Goal: Task Accomplishment & Management: Manage account settings

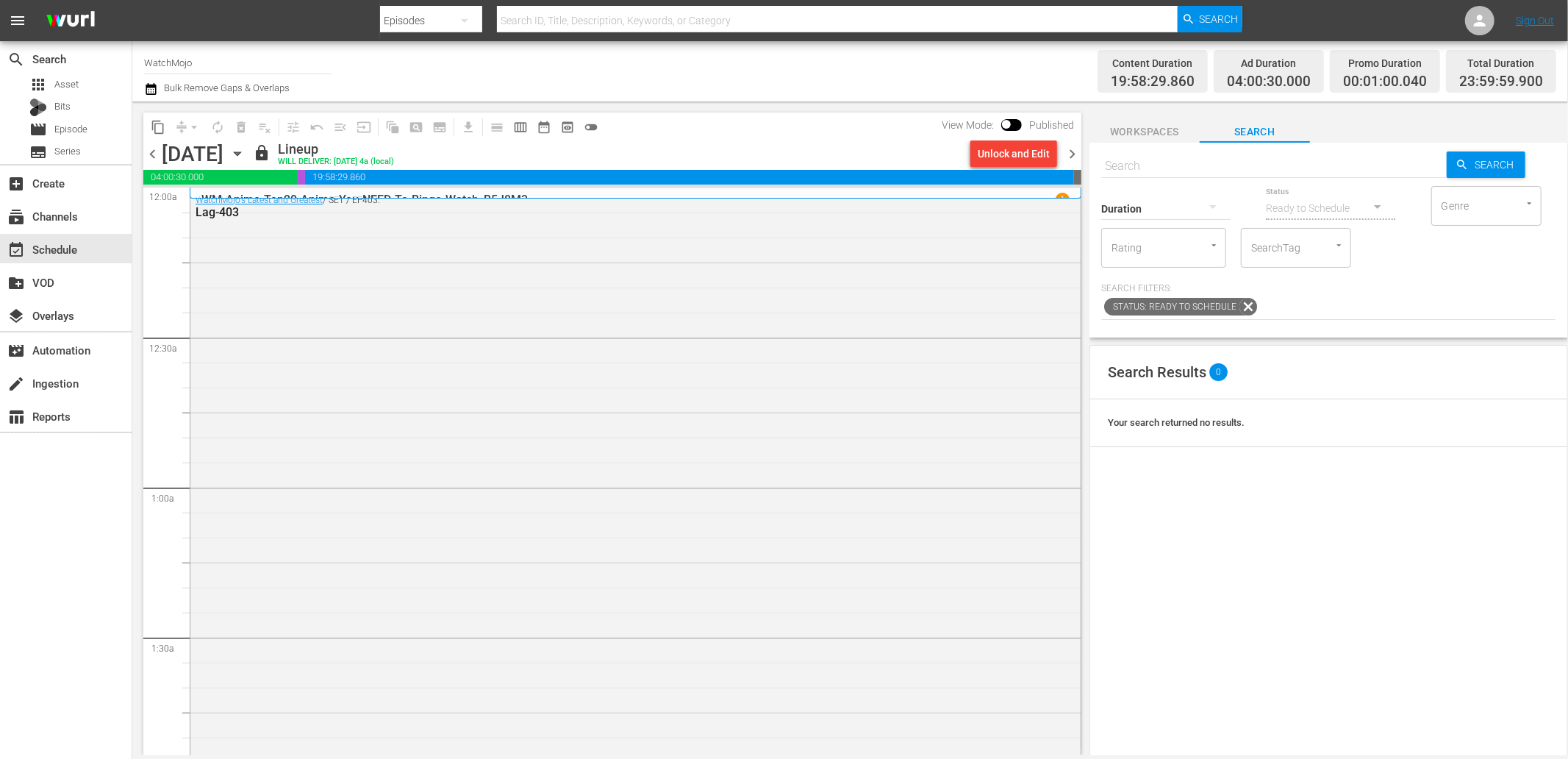
click at [246, 147] on icon "button" at bounding box center [237, 154] width 17 height 17
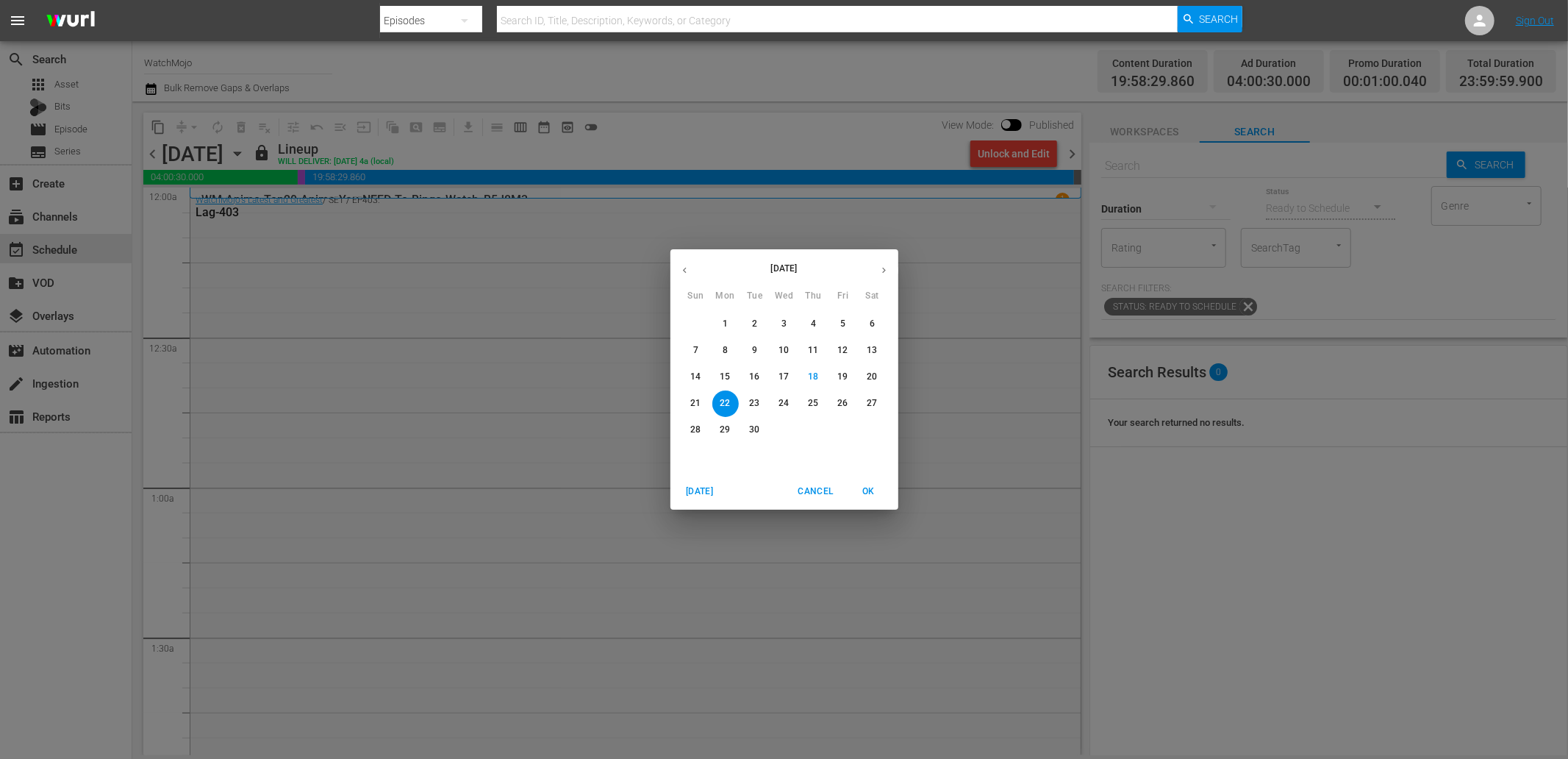
click at [808, 402] on p "25" at bounding box center [813, 403] width 11 height 13
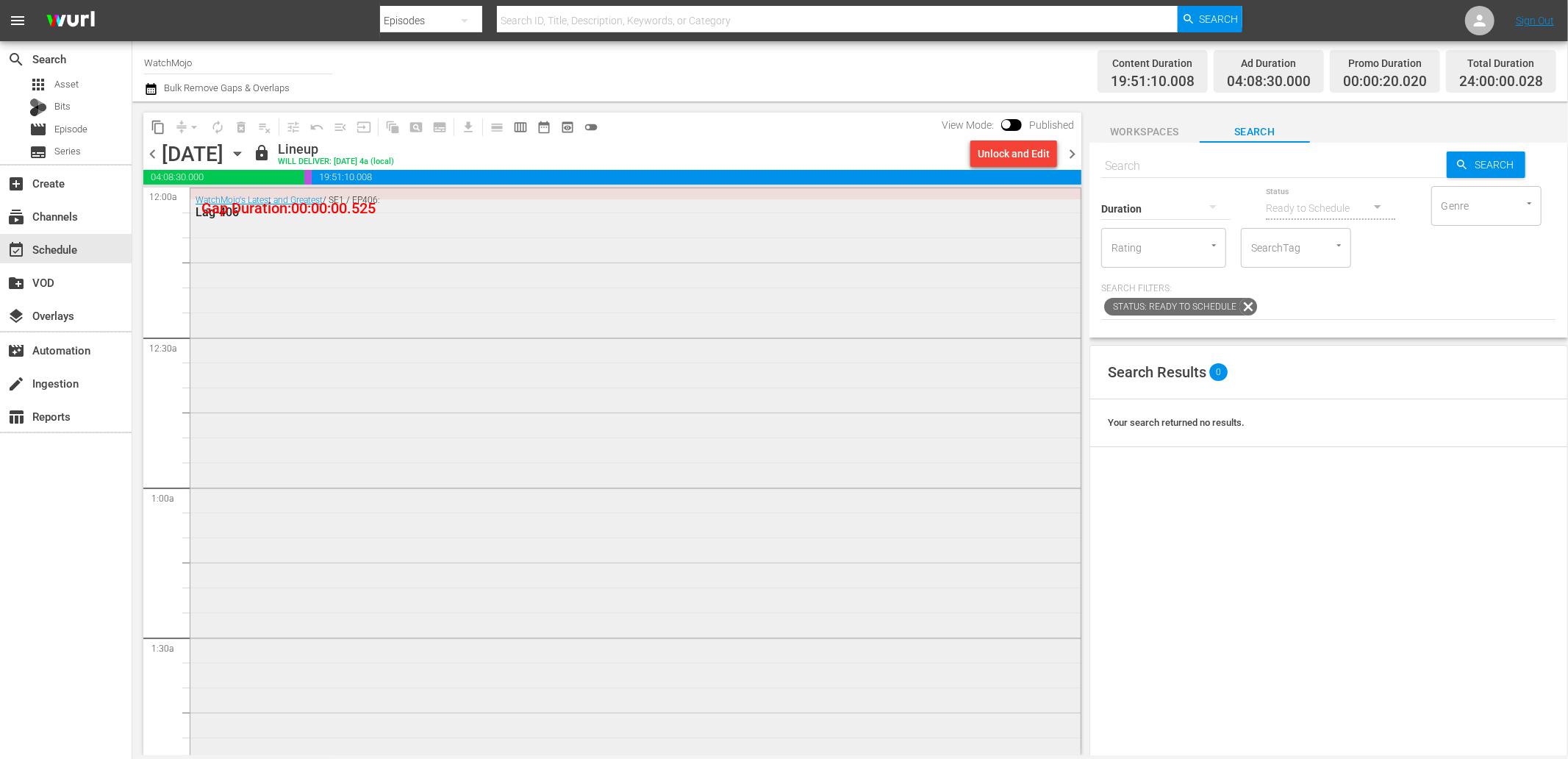
click at [427, 315] on div "WatchMojo's Latest and Greatest / SE1 / EP406: Lag-406" at bounding box center [636, 486] width 891 height 595
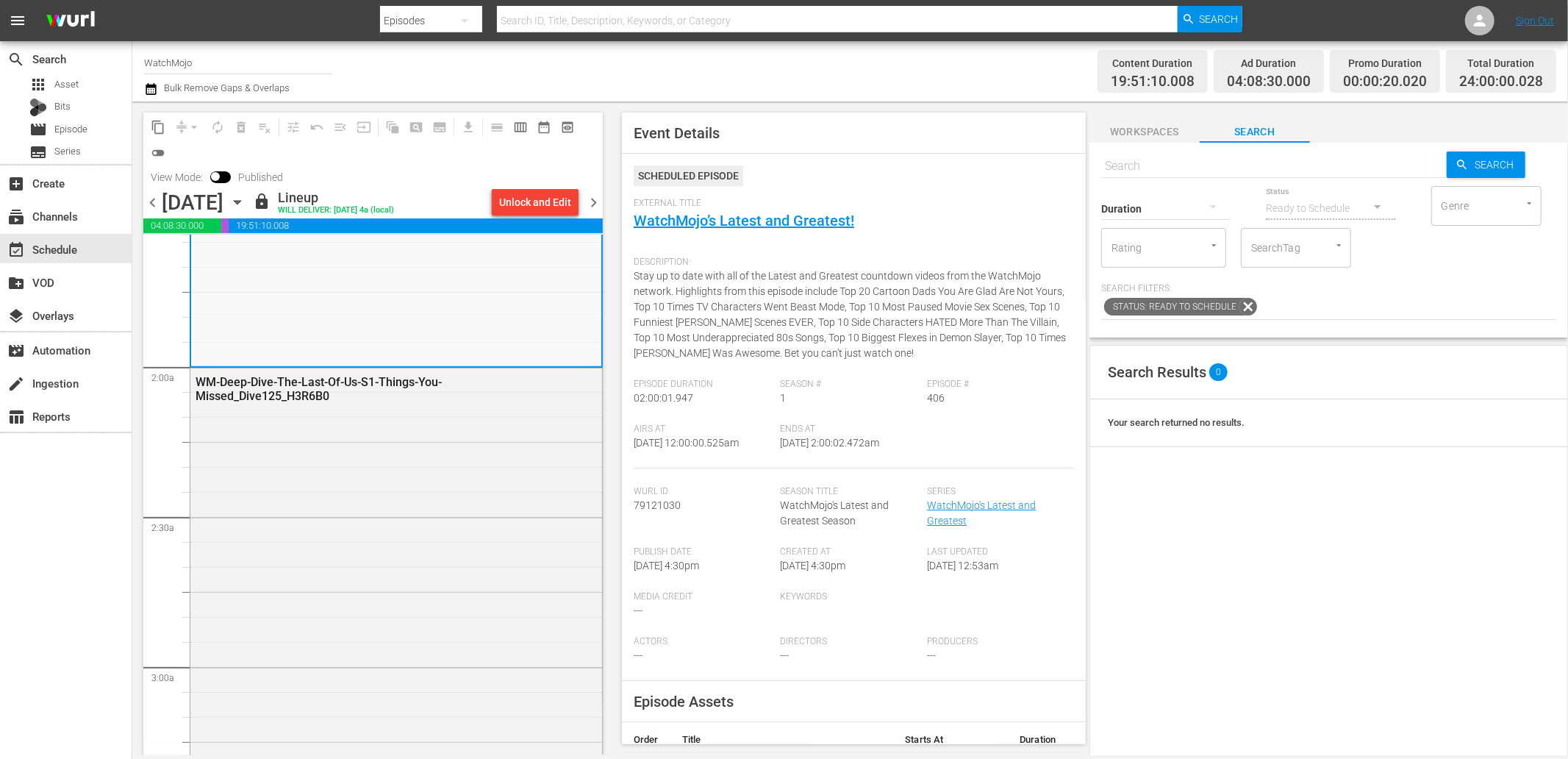
scroll to position [653, 0]
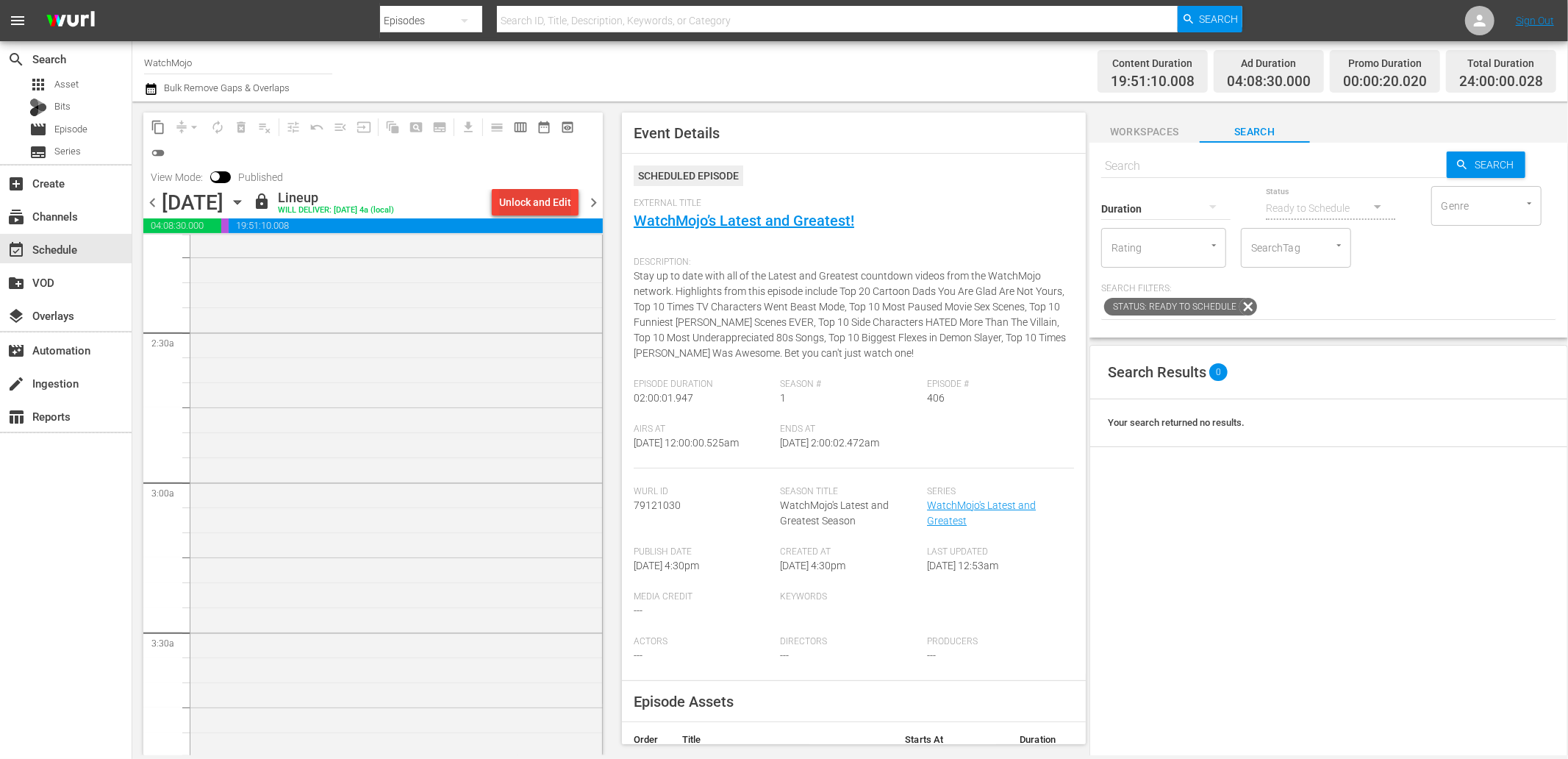
click at [531, 197] on div "Unlock and Edit" at bounding box center [535, 202] width 72 height 26
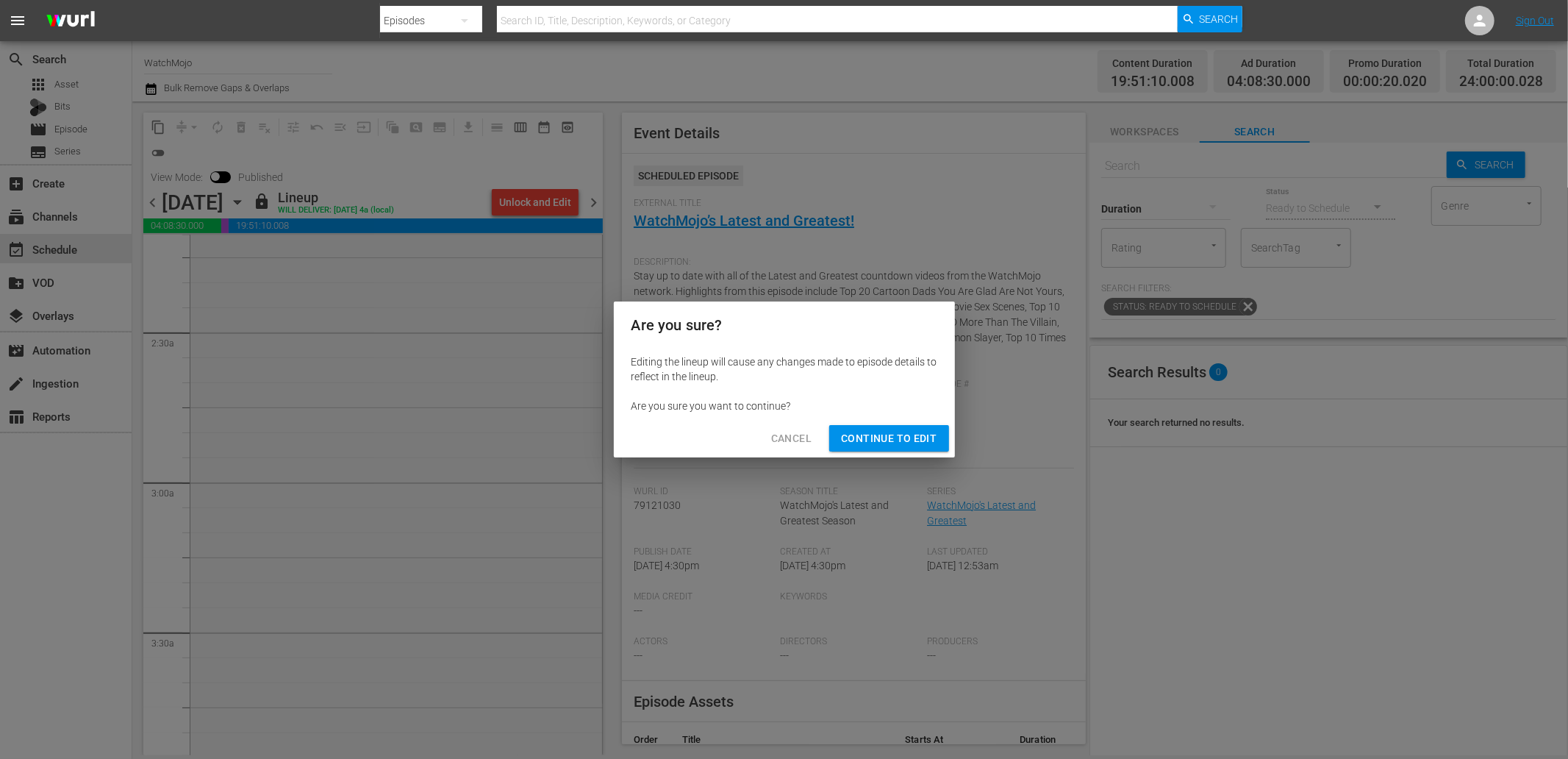
click at [888, 430] on span "Continue to Edit" at bounding box center [889, 439] width 96 height 19
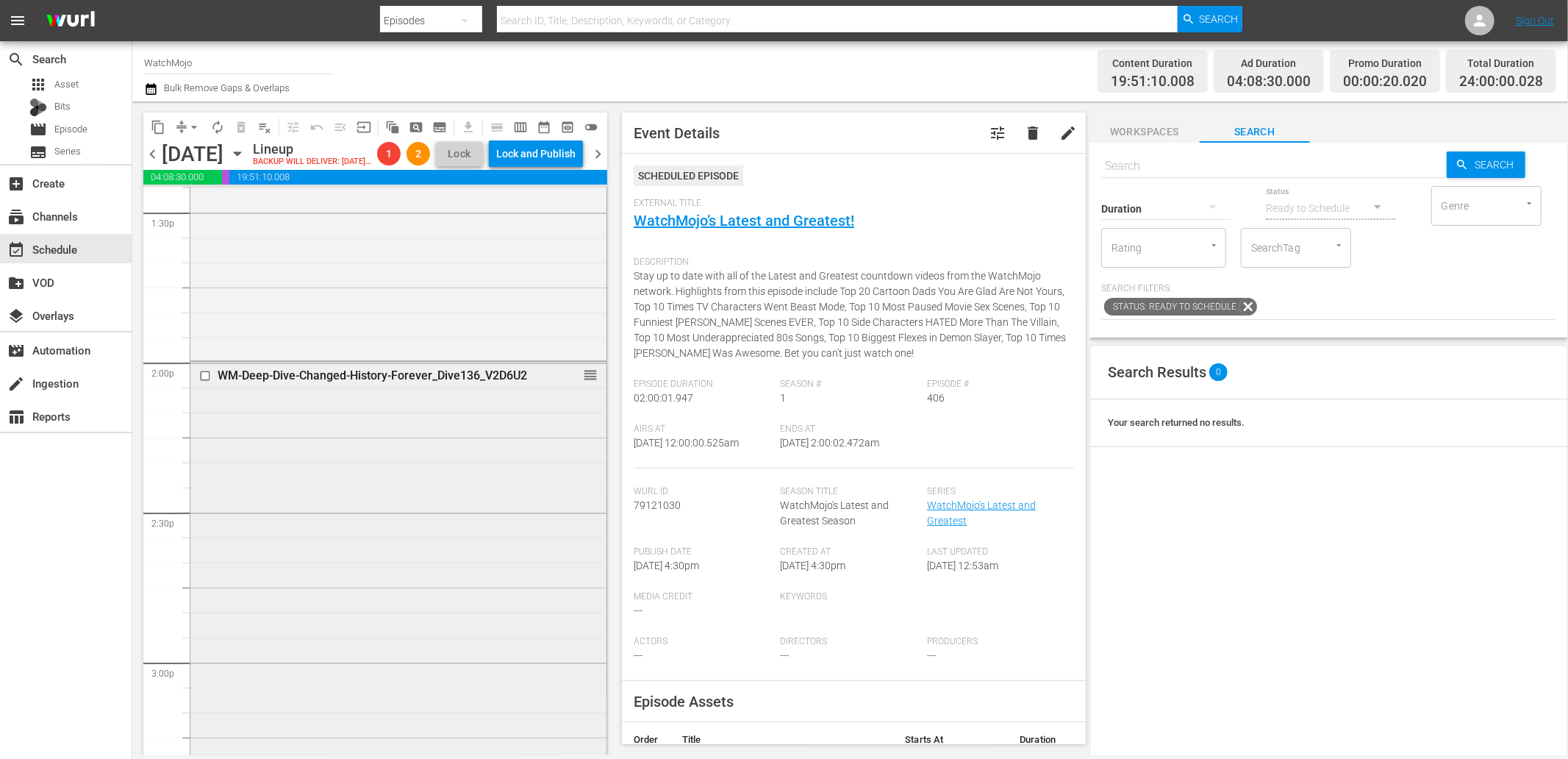
scroll to position [4032, 0]
click at [201, 377] on input "checkbox" at bounding box center [208, 371] width 16 height 13
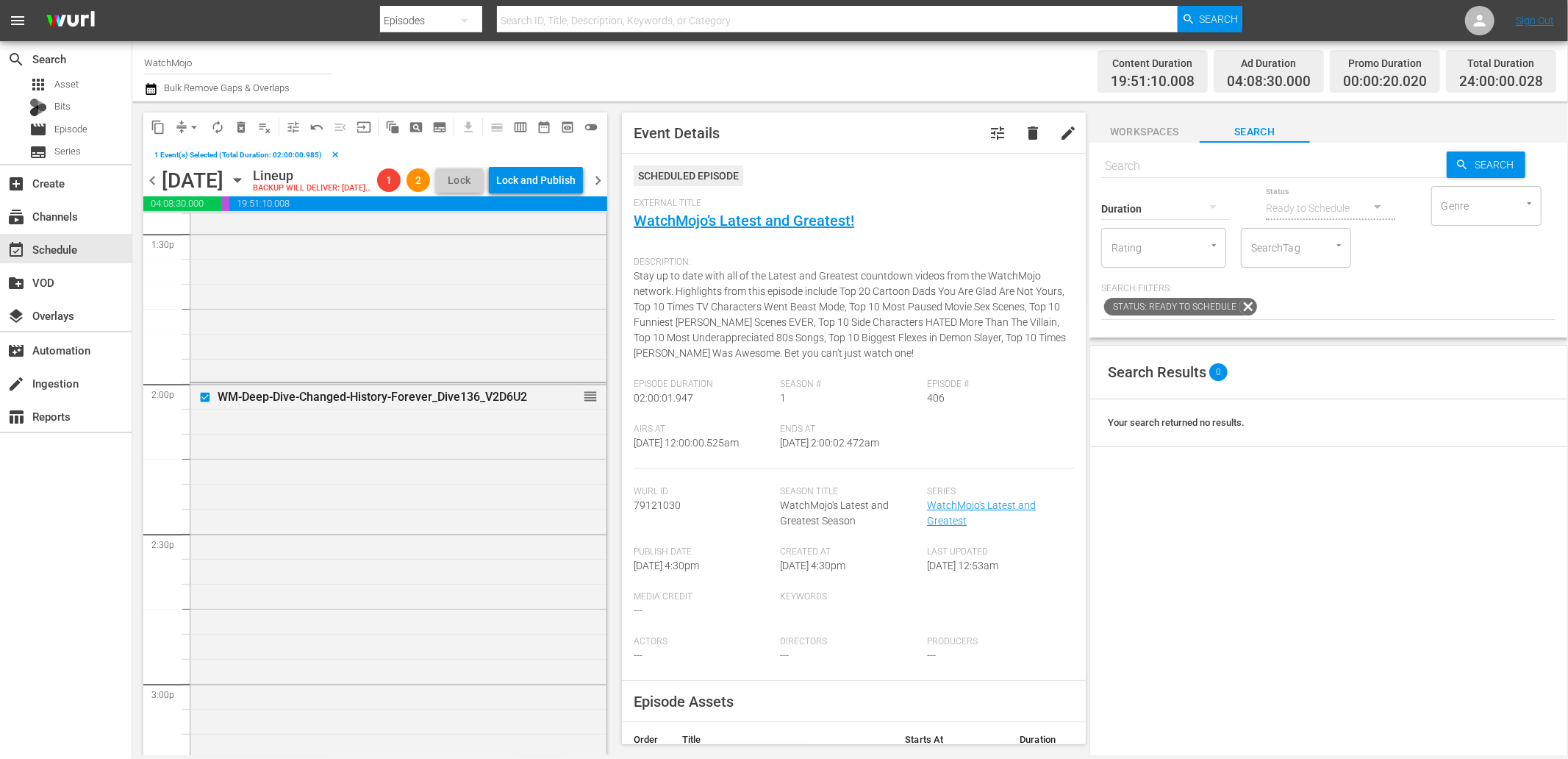
click at [941, 162] on input "text" at bounding box center [1273, 166] width 346 height 35
paste input "WM-Pop-Top-20-Huge-Events-Completely-Overshadowed-by-Other-Events_C2J8W2"
type input "WM-Pop-Top-20-Huge-Events-Completely-Overshadowed-by-Other-Events_C2J8W2"
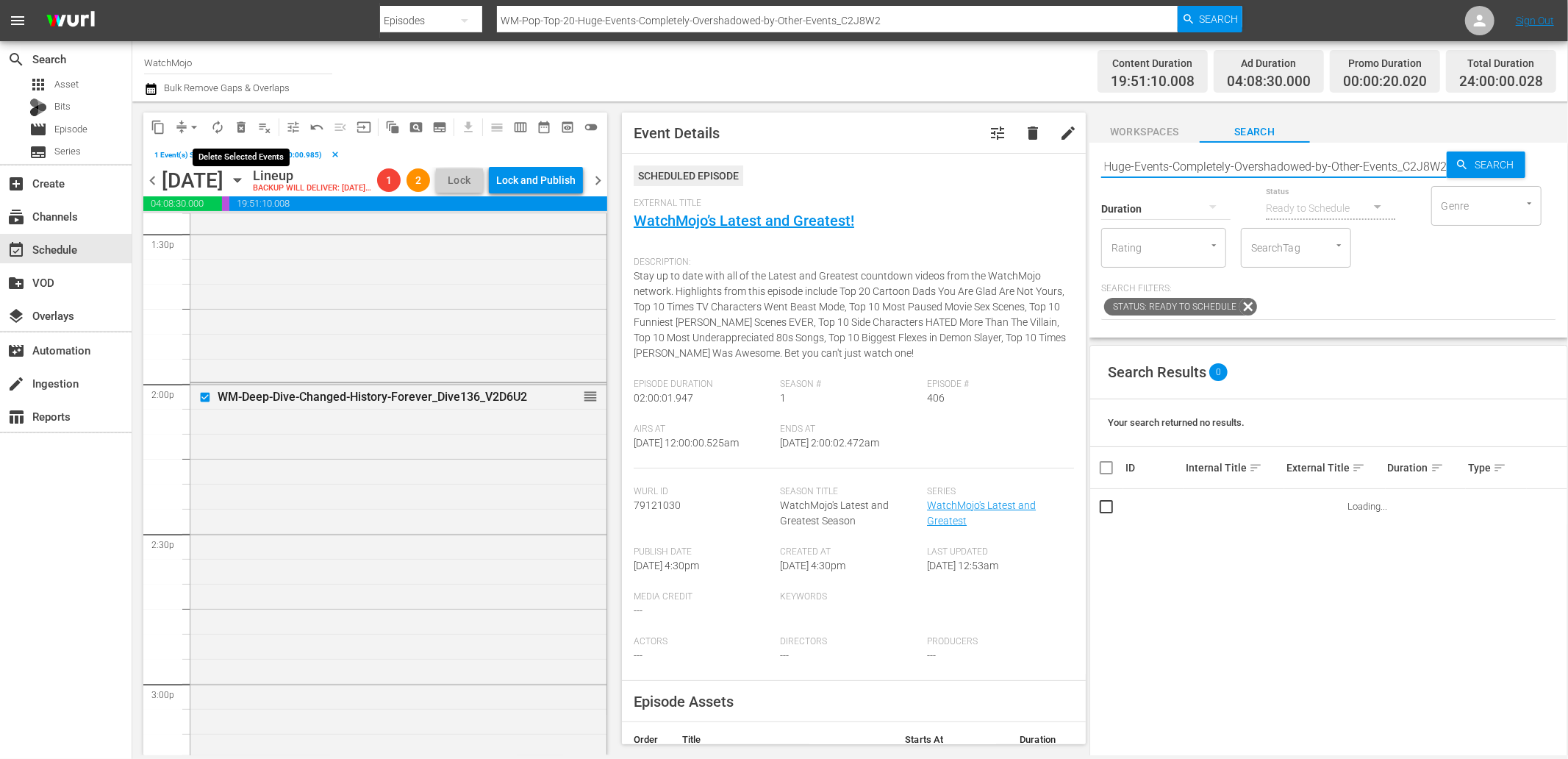
click at [236, 125] on span "delete_forever_outlined" at bounding box center [241, 126] width 15 height 15
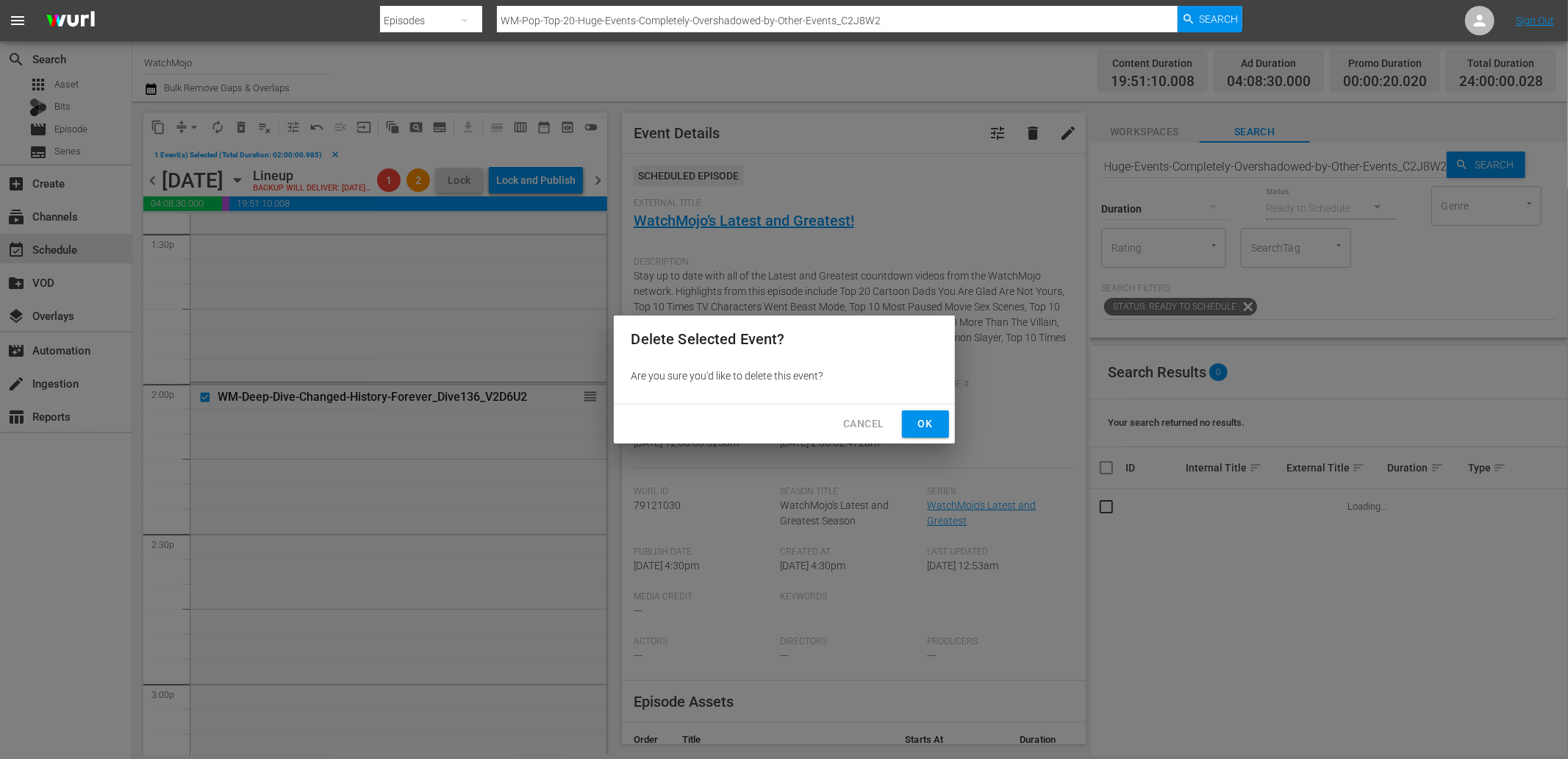
scroll to position [0, 0]
click at [930, 431] on span "Ok" at bounding box center [926, 424] width 23 height 19
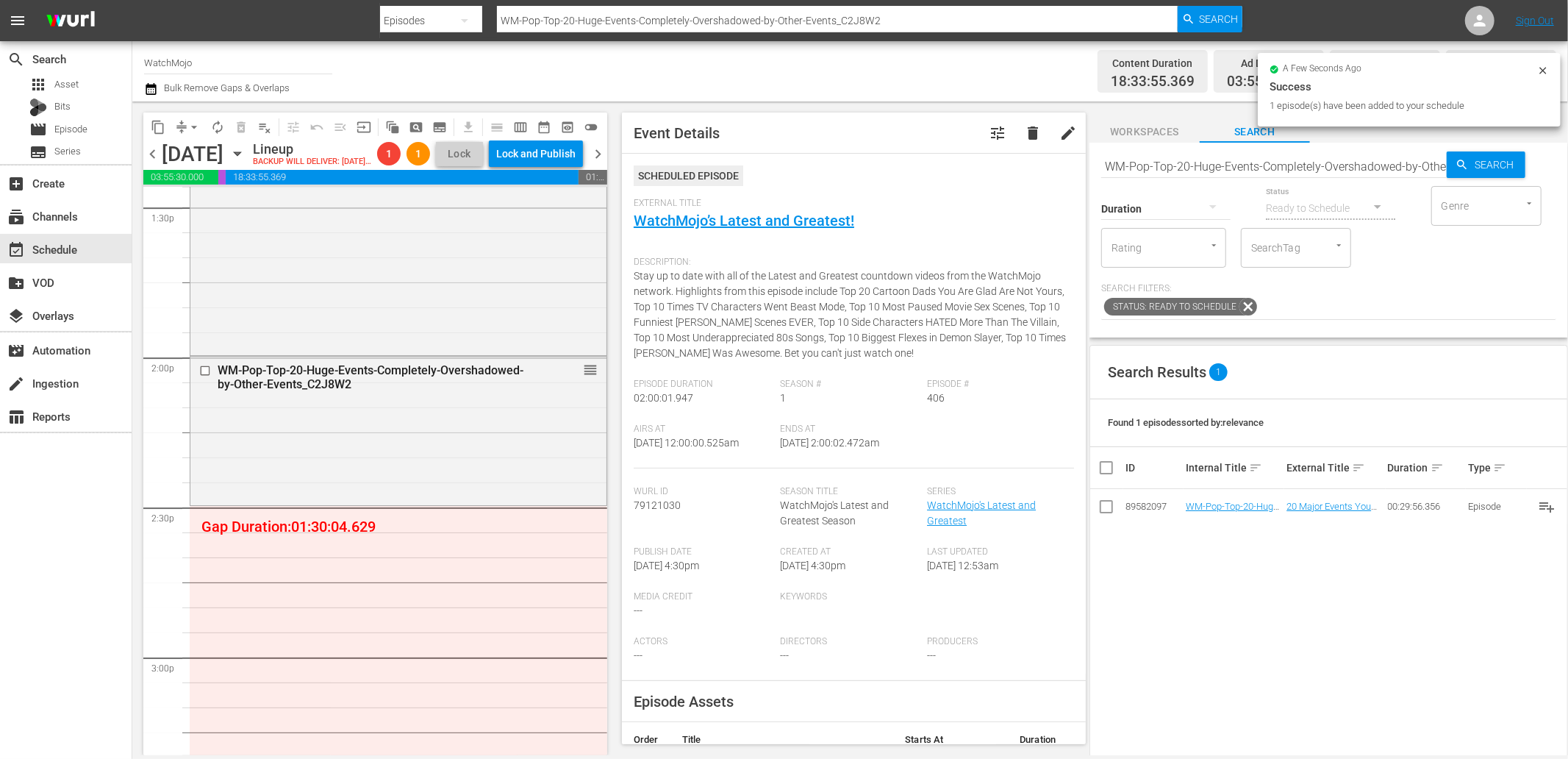
click at [941, 167] on input "WM-Pop-Top-20-Huge-Events-Completely-Overshadowed-by-Other-Events_C2J8W2" at bounding box center [1273, 166] width 346 height 35
paste input "TV-Top-100-Cartoon-Characters_M4F1B5"
type input "WM-TV-Top-100-Cartoon-Characters_M4F1B5"
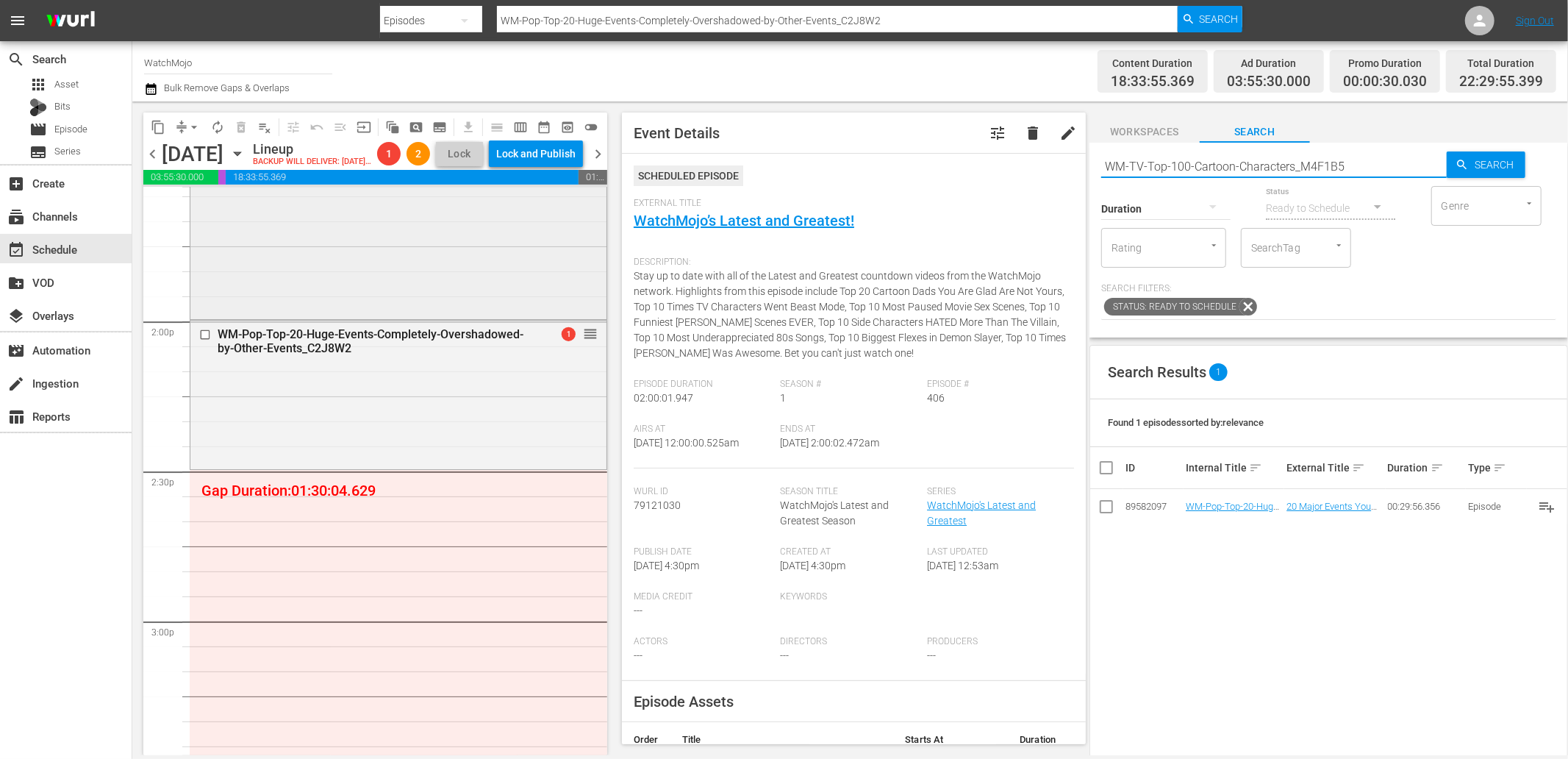
type input "WM-TV-Top-100-Cartoon-Characters_M4F1B5"
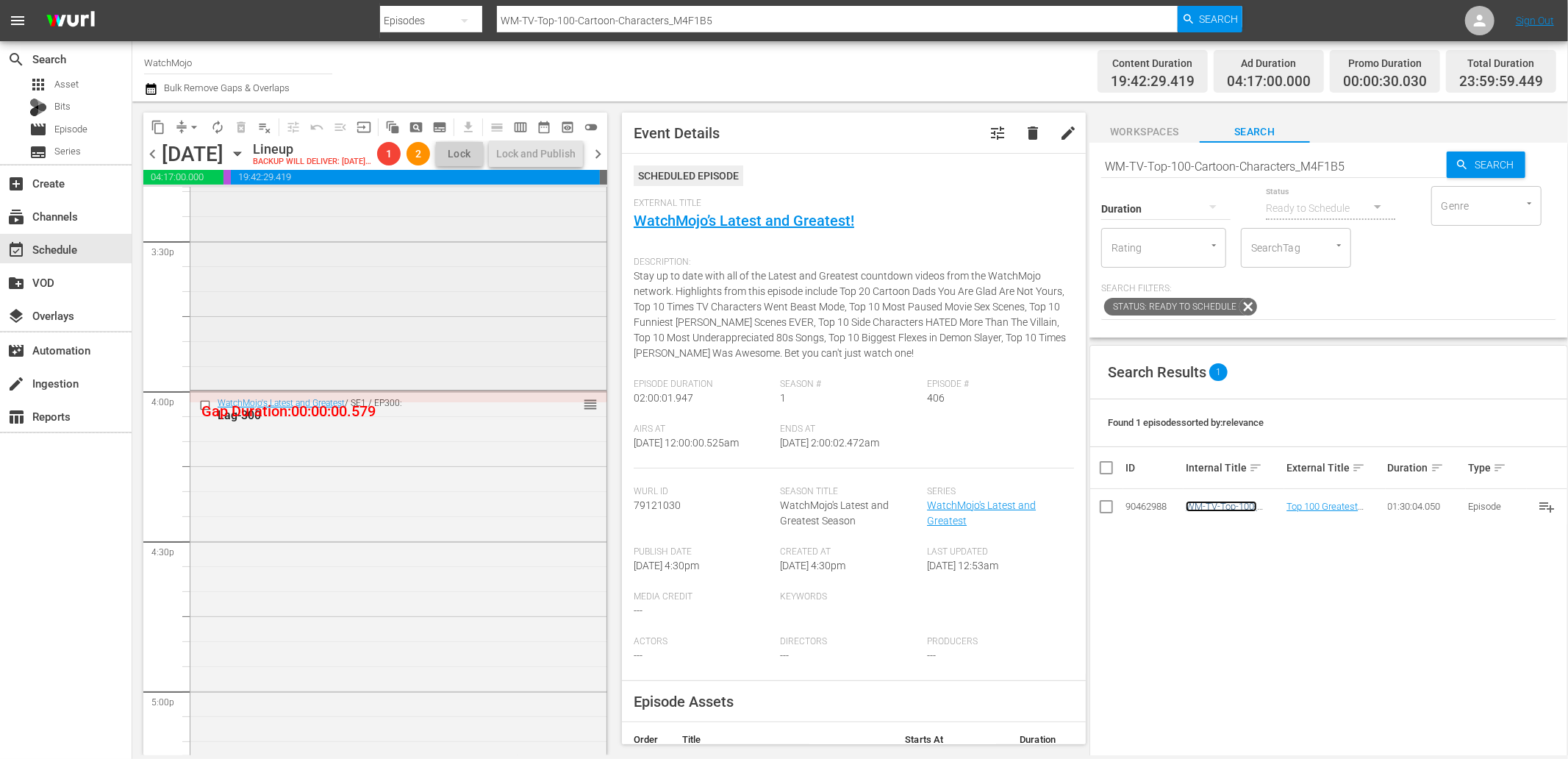
scroll to position [4686, 0]
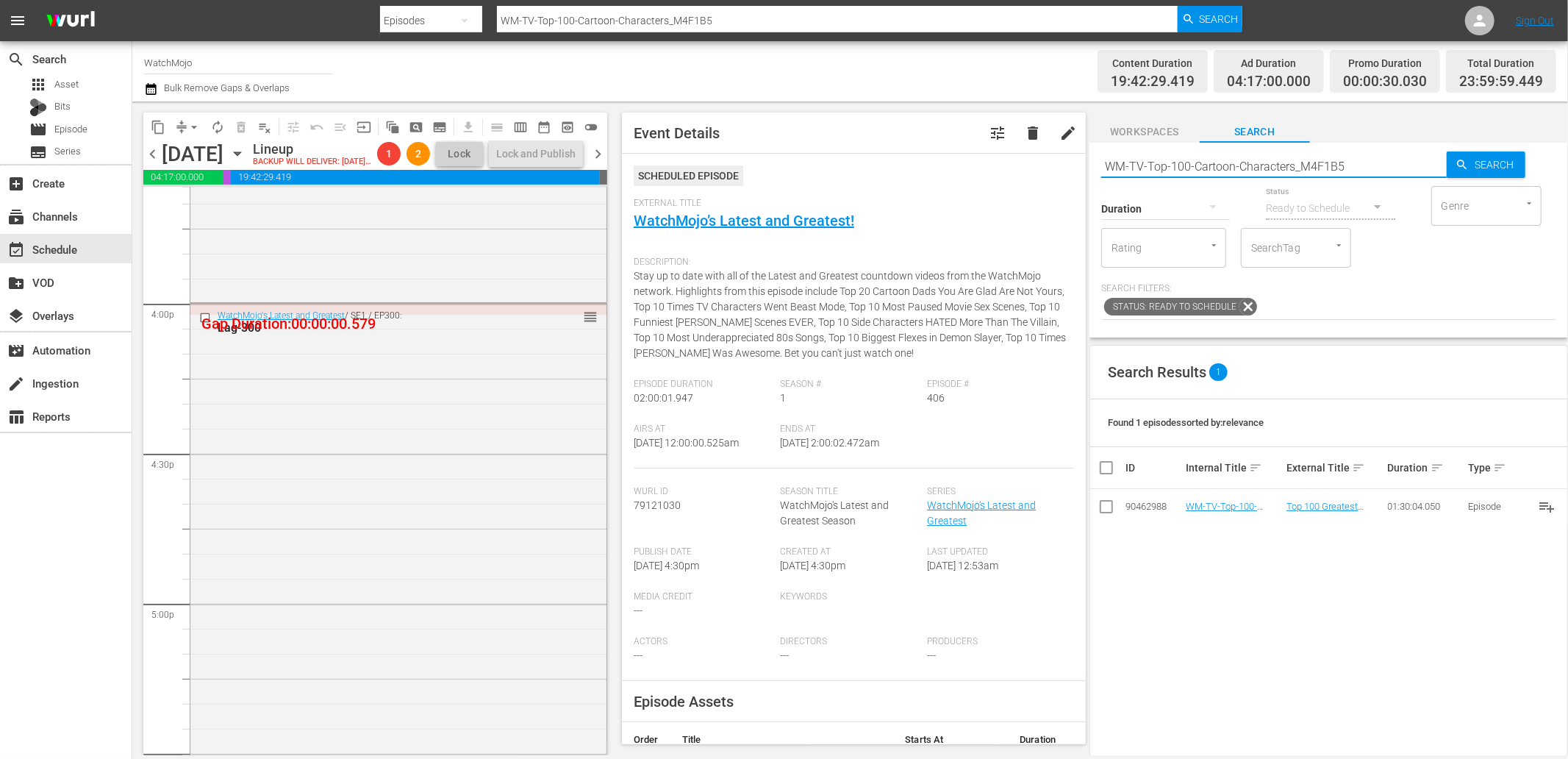
drag, startPoint x: 1358, startPoint y: 165, endPoint x: 969, endPoint y: 152, distance: 389.2
click at [941, 152] on div "content_copy compress arrow_drop_down autorenew_outlined delete_forever_outline…" at bounding box center [850, 429] width 1436 height 654
paste input "Deep-Dive-One-Hit-Wonders_Dive139_H2Q7H7"
type input "WM-Deep-Dive-One-Hit-Wonders_Dive139_H2Q7H7"
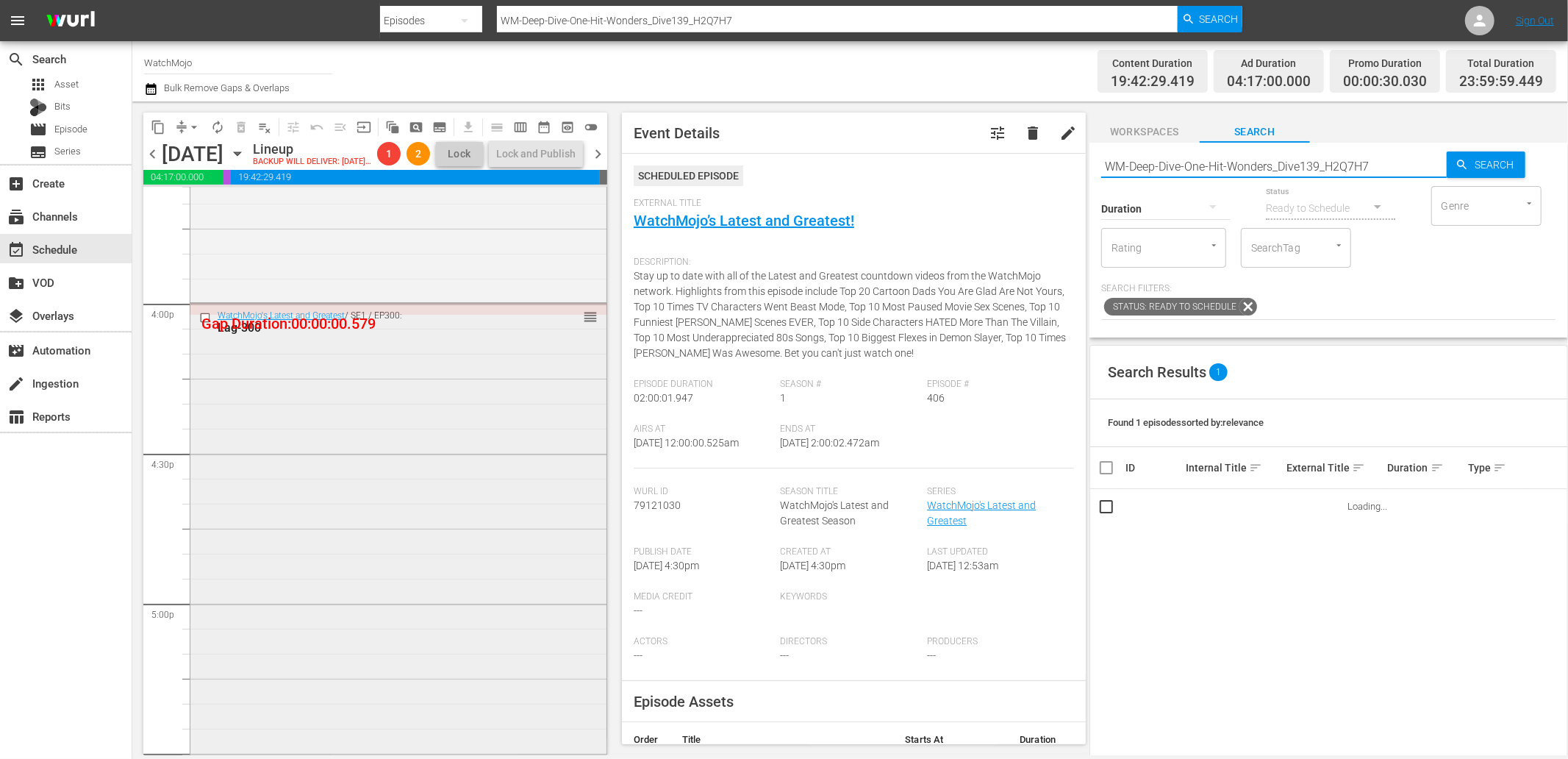
click at [206, 324] on input "checkbox" at bounding box center [208, 317] width 16 height 13
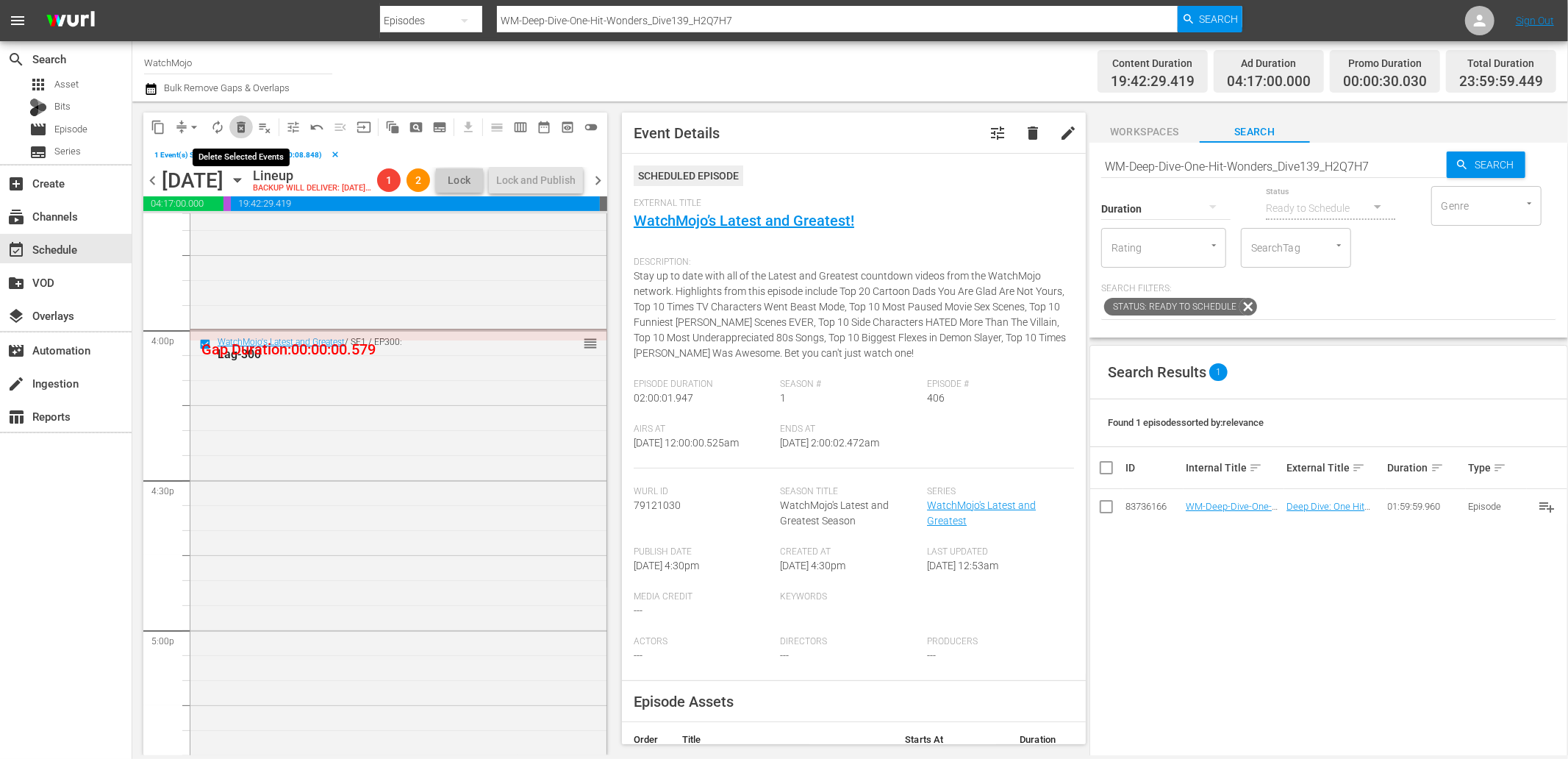
click at [244, 122] on span "delete_forever_outlined" at bounding box center [241, 126] width 15 height 15
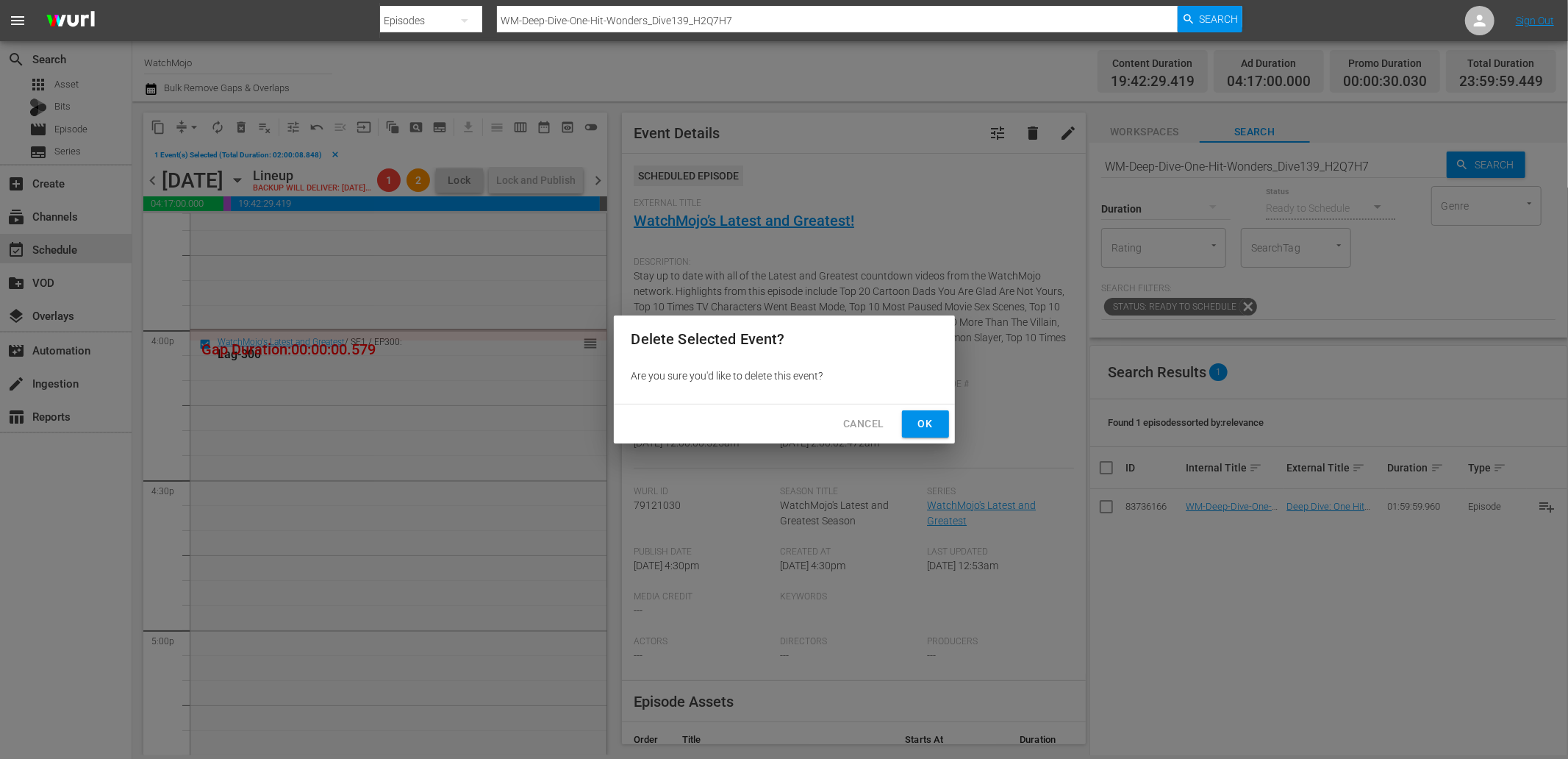
click at [916, 428] on span "Ok" at bounding box center [926, 424] width 23 height 19
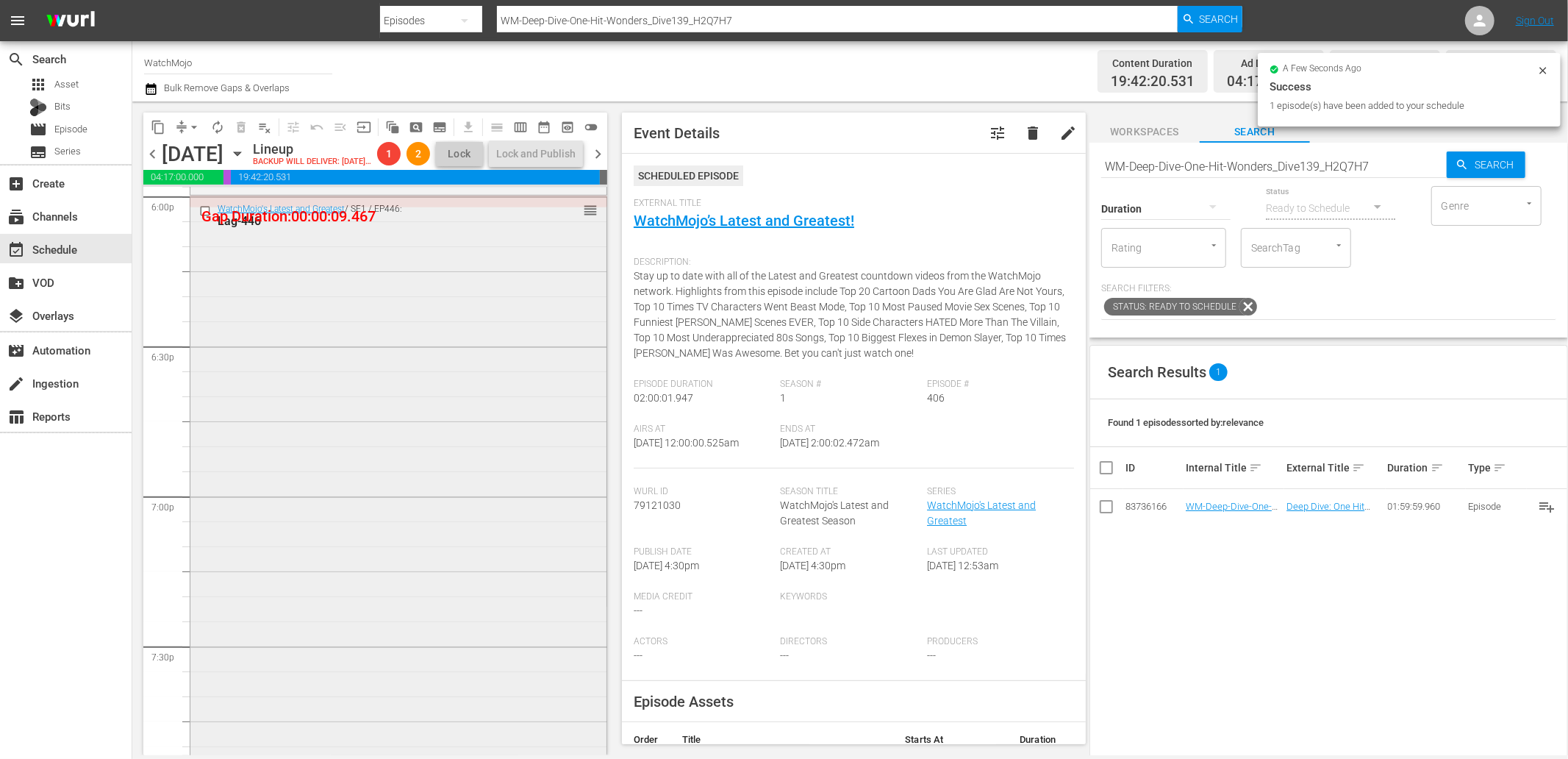
scroll to position [5394, 0]
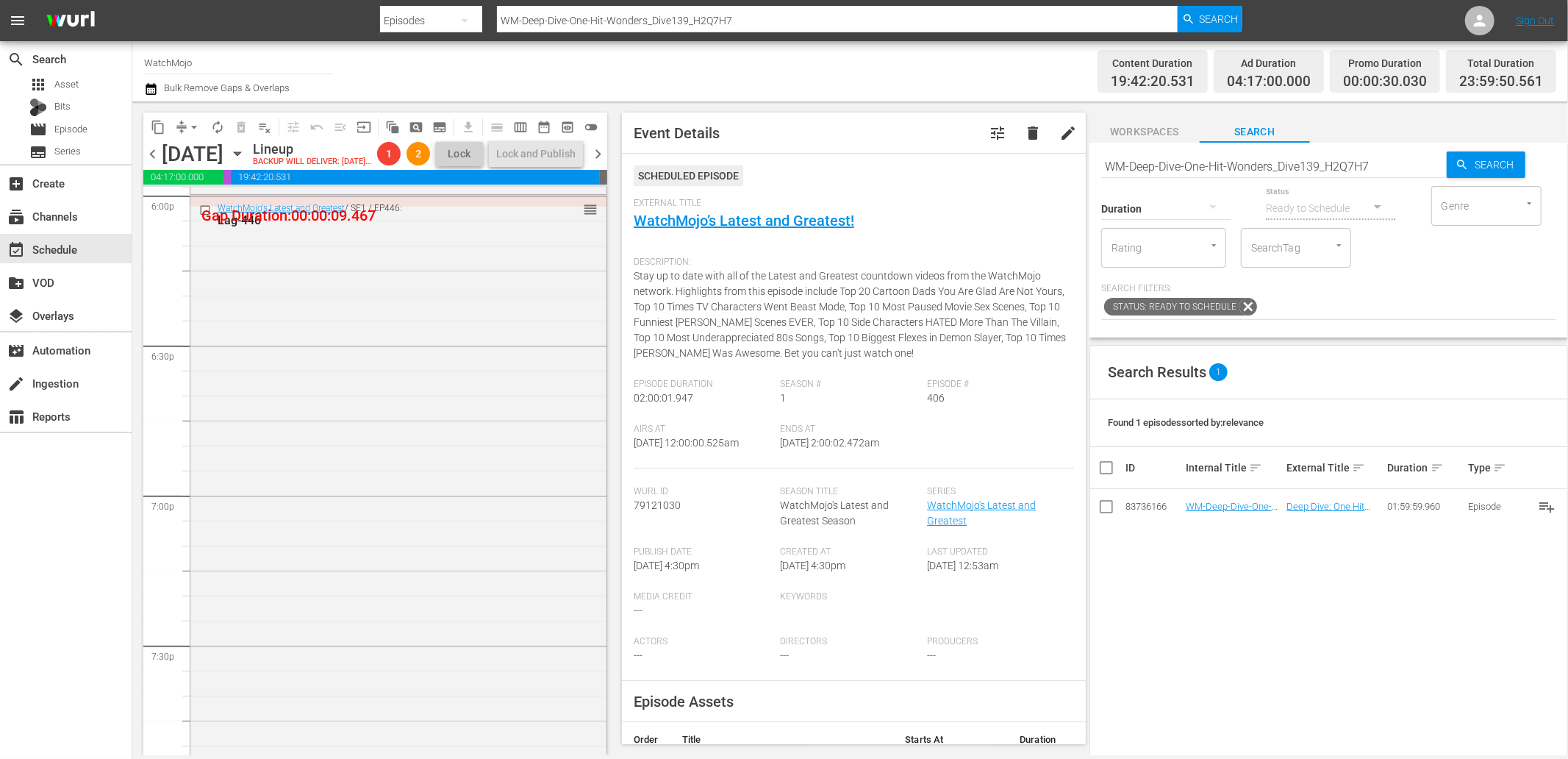
click at [270, 428] on div "WatchMojo's Latest and Greatest / SE1 / EP446: Lag-446 reorder" at bounding box center [398, 495] width 416 height 595
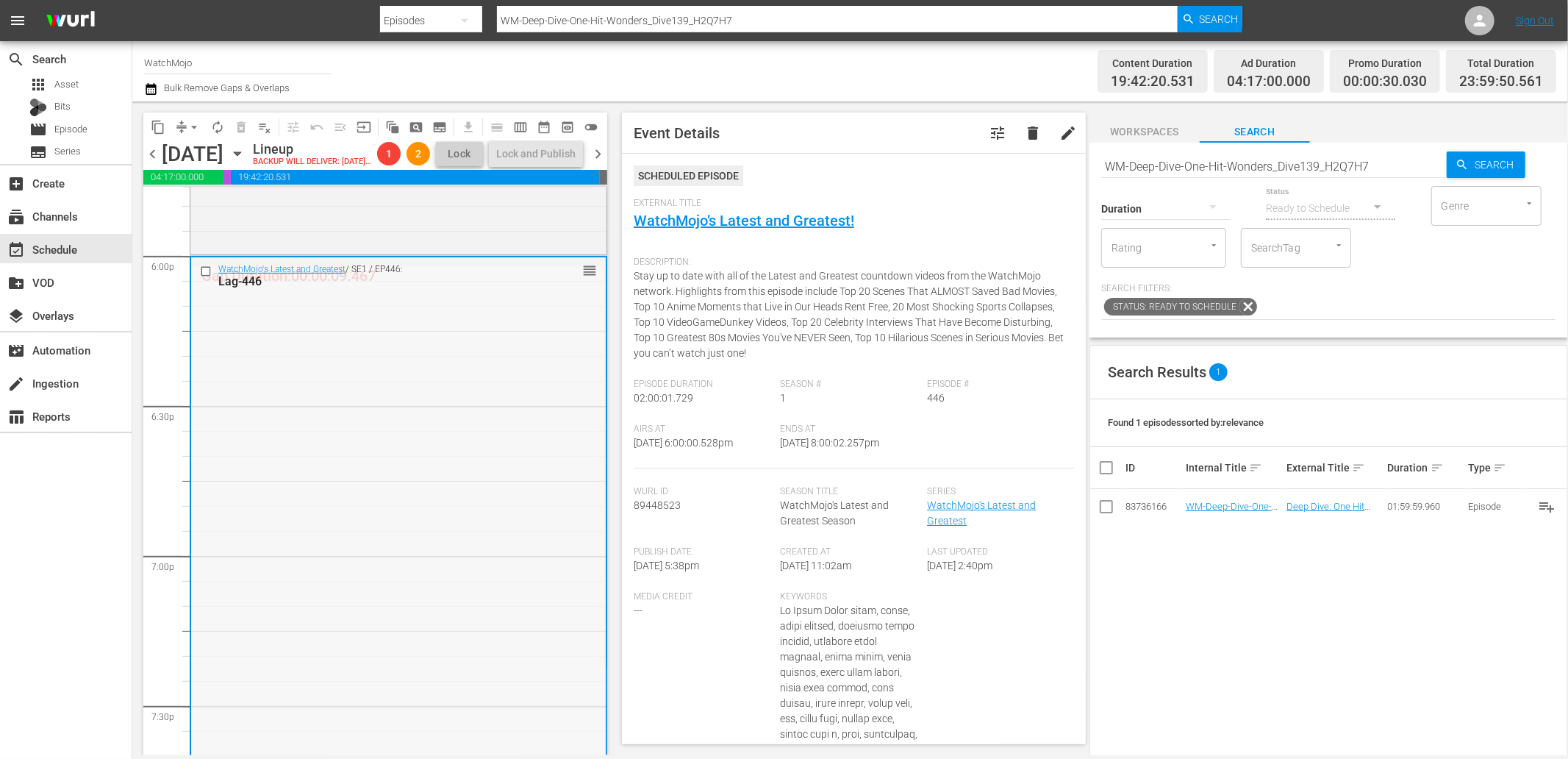
scroll to position [5339, 0]
click at [202, 272] on input "checkbox" at bounding box center [208, 265] width 16 height 13
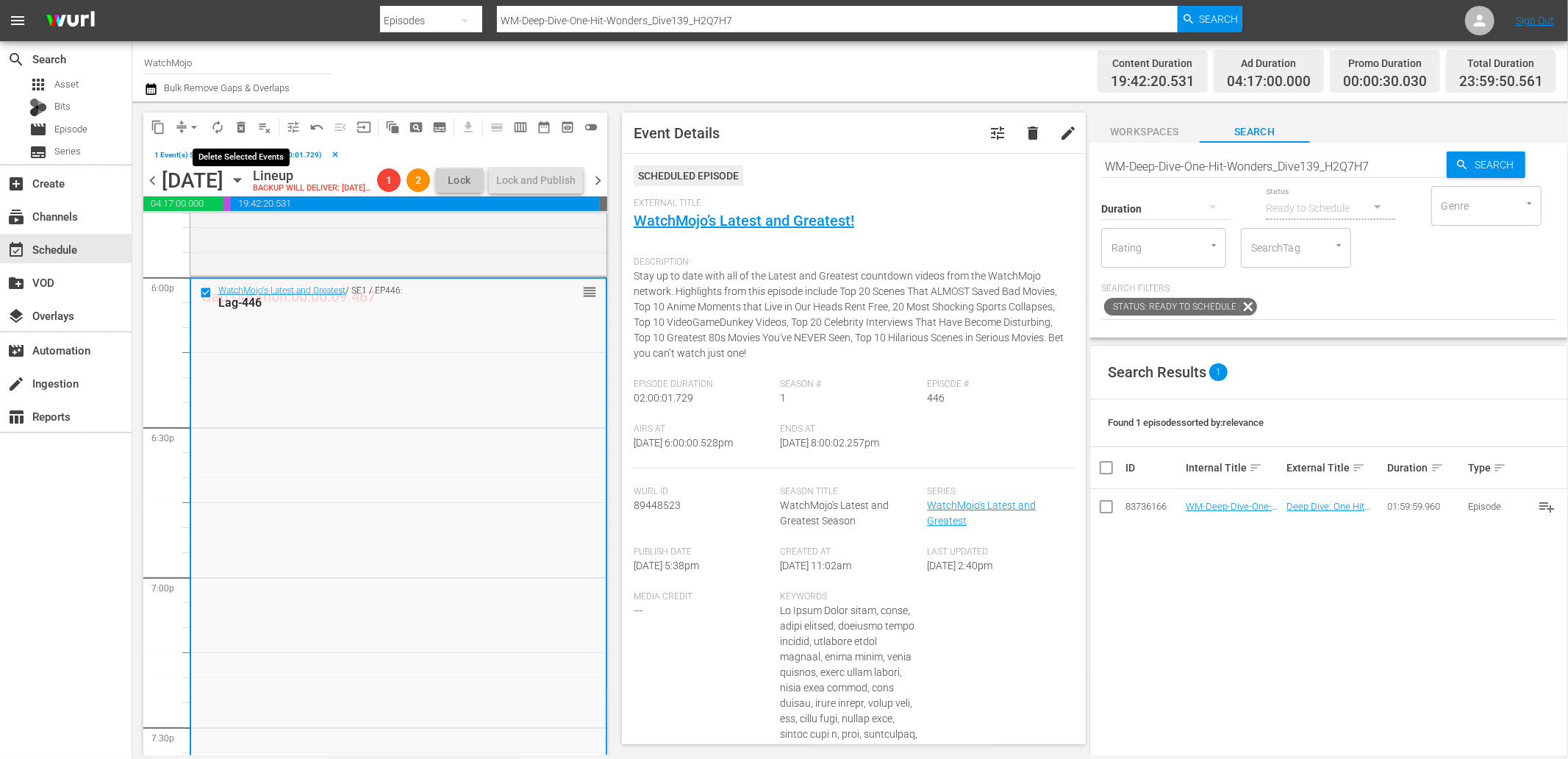
click at [243, 120] on span "delete_forever_outlined" at bounding box center [241, 126] width 15 height 15
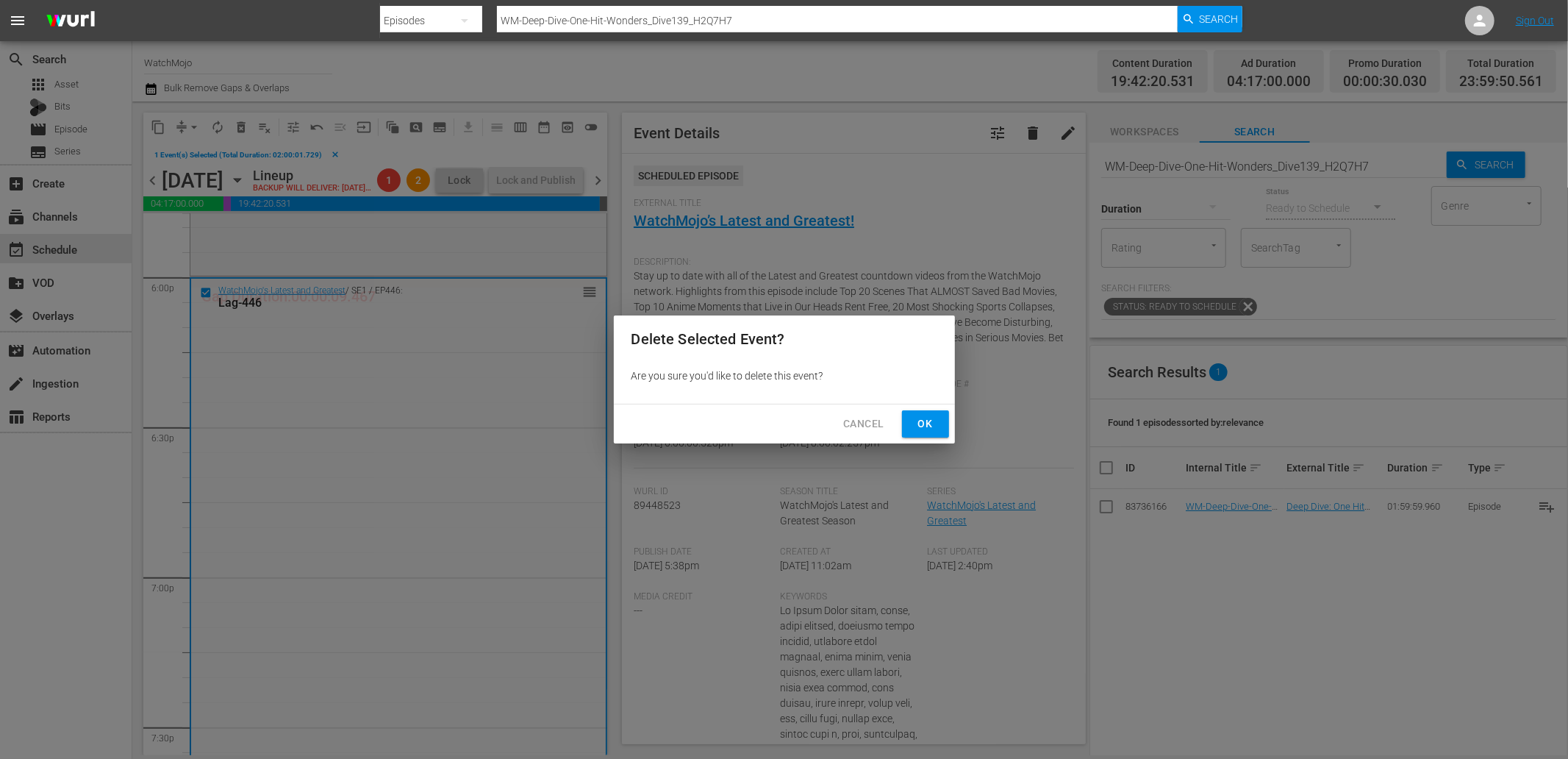
click at [920, 425] on span "Ok" at bounding box center [926, 424] width 23 height 19
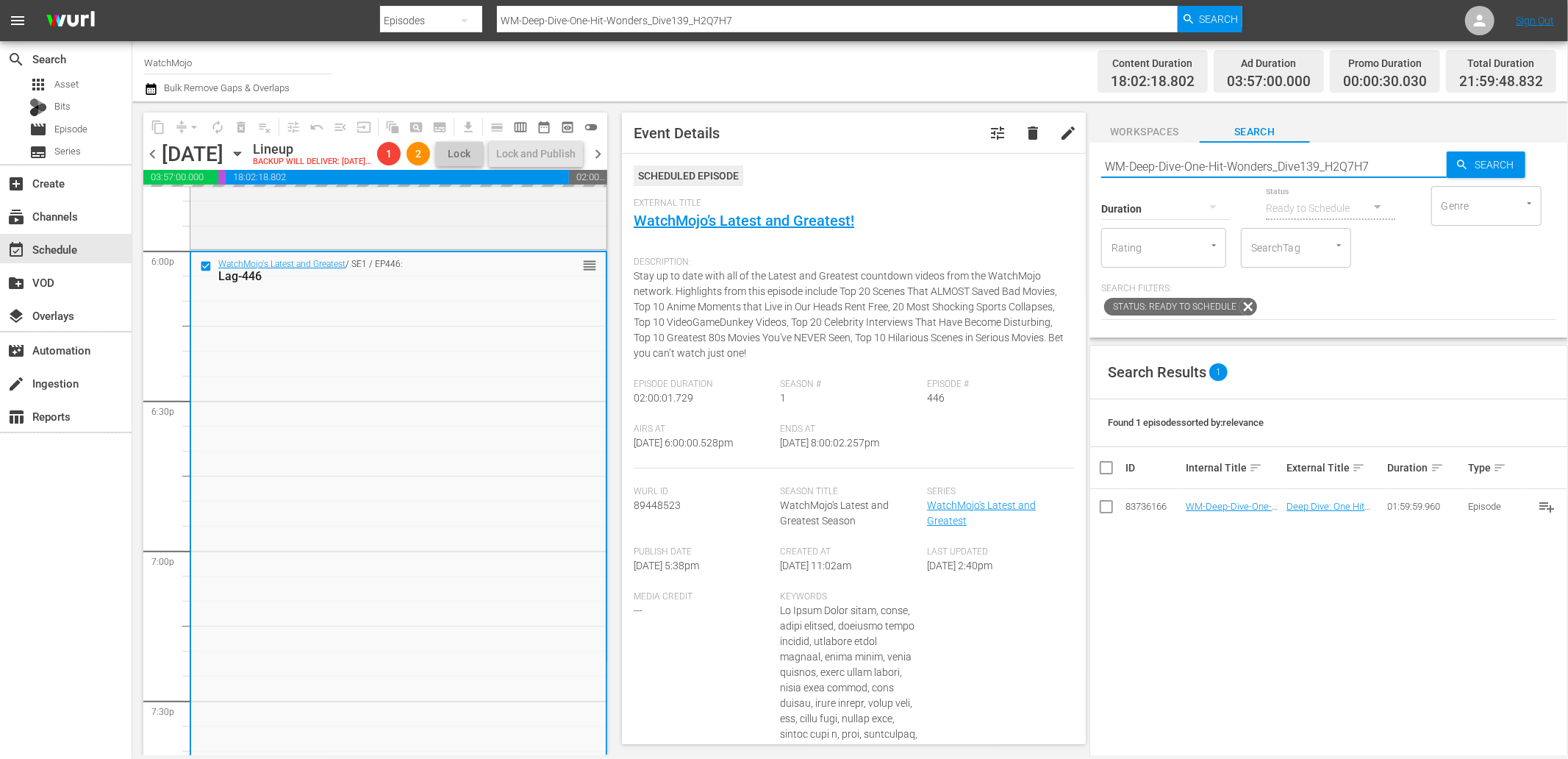
drag, startPoint x: 1284, startPoint y: 170, endPoint x: 1033, endPoint y: 153, distance: 251.6
click at [941, 152] on div "content_copy compress arrow_drop_down autorenew_outlined delete_forever_outline…" at bounding box center [850, 429] width 1436 height 654
paste input "TV-Top-20-Hilarious-Jimmy-Fallon-Show-Moments_U2Y4X6"
type input "WM-TV-Top-20-Hilarious-Jimmy-Fallon-Show-Moments_U2Y4X6"
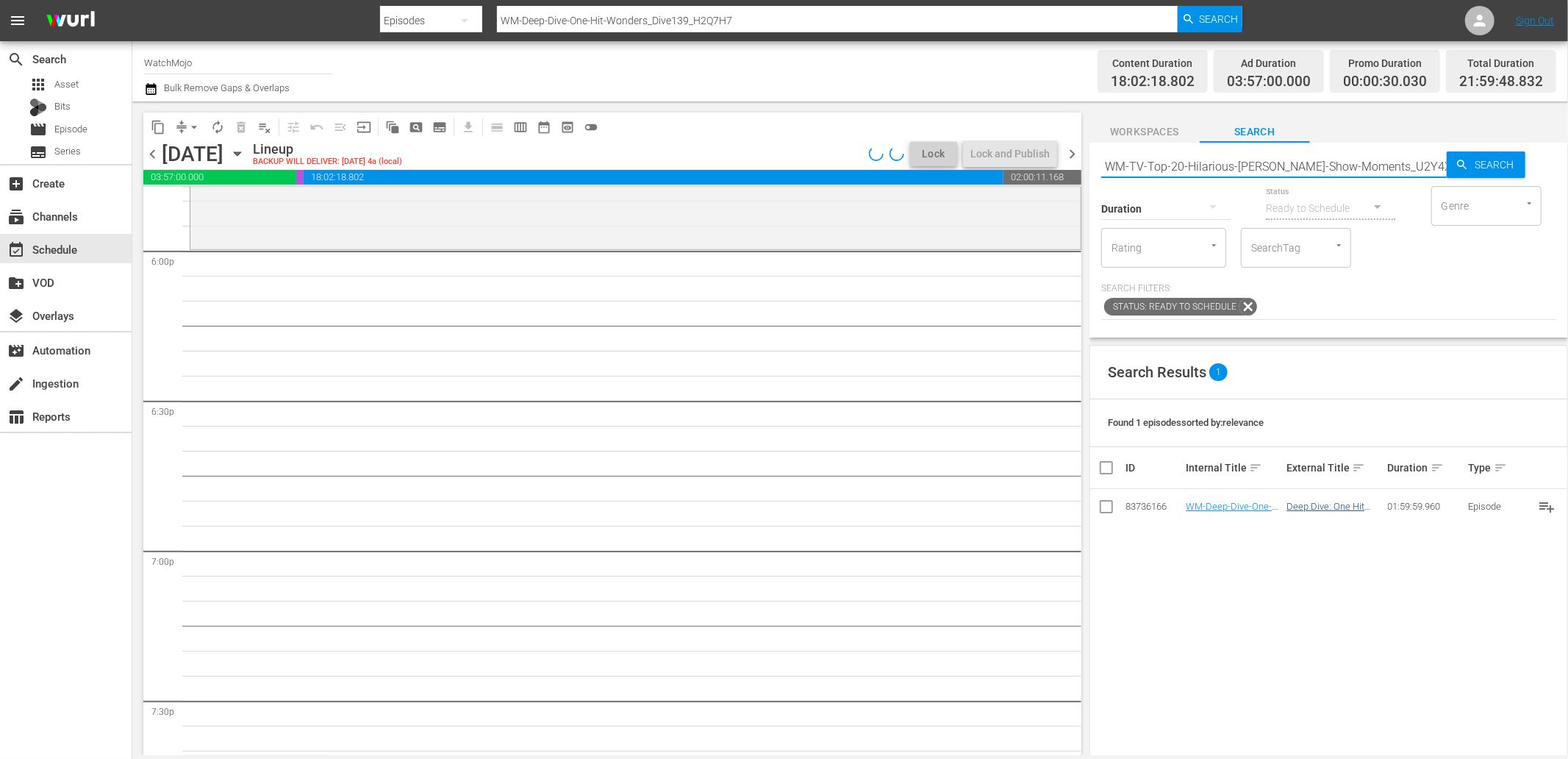
type input "WM-TV-Top-20-Hilarious-Jimmy-Fallon-Show-Moments_U2Y4X6"
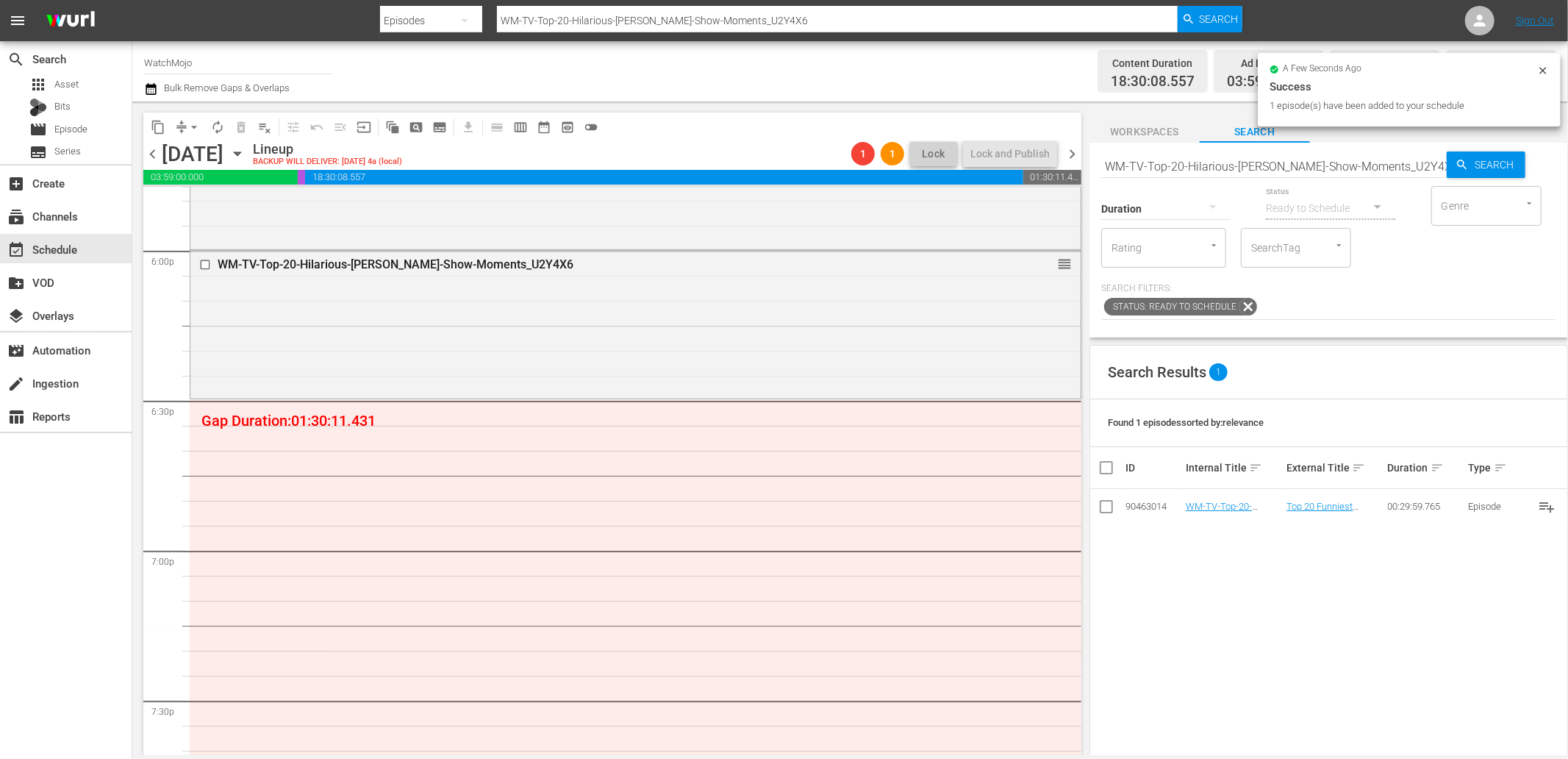
click at [941, 172] on input "WM-TV-Top-20-Hilarious-Jimmy-Fallon-Show-Moments_U2Y4X6" at bounding box center [1273, 166] width 346 height 35
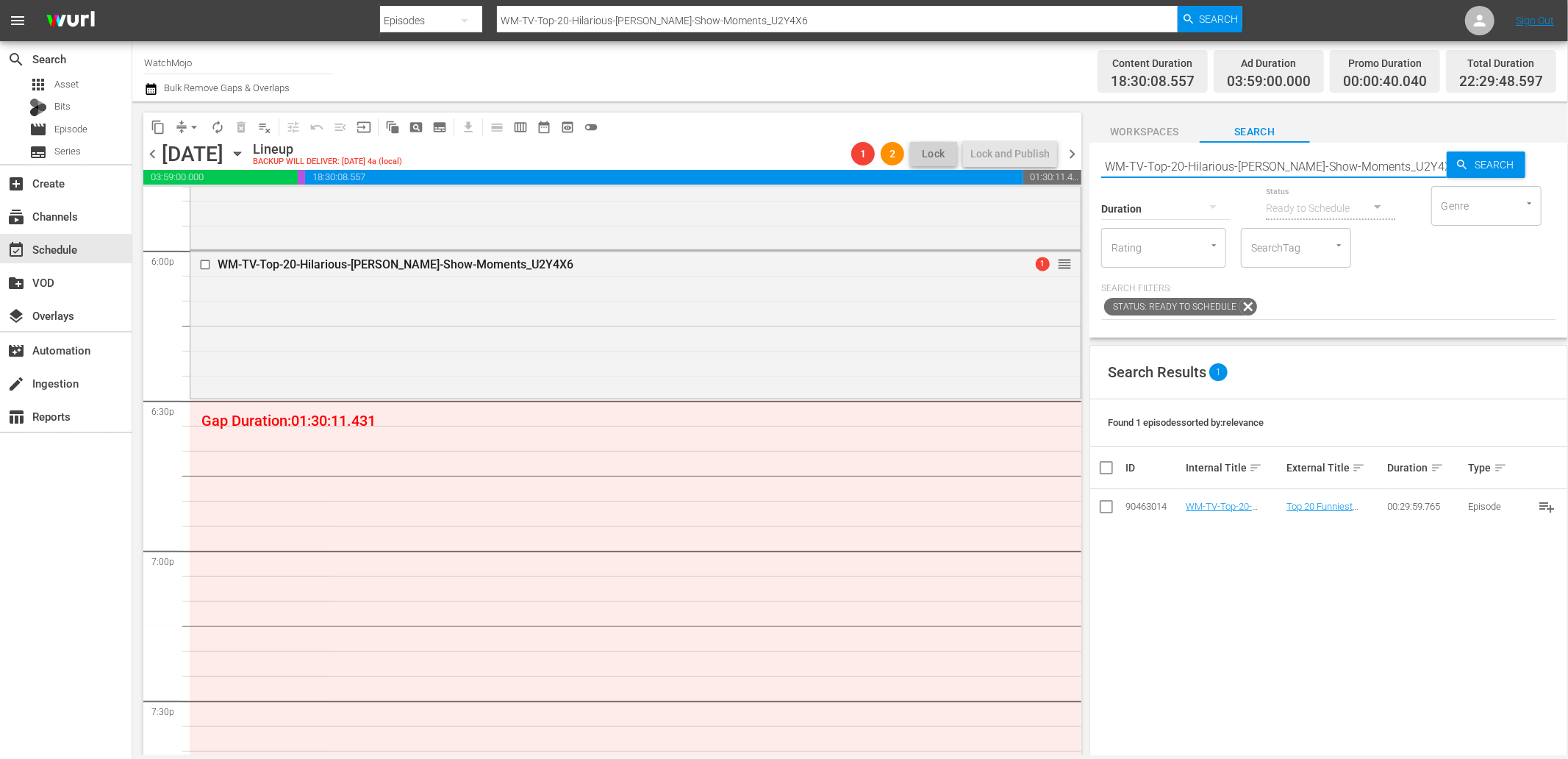
paste input "Times-Shows-Made-Fun-of-The-Simpsons_W0X2M5"
type input "WM-TV-Top-20-Times-Shows-Made-Fun-of-The-Simpsons_W0X2M5"
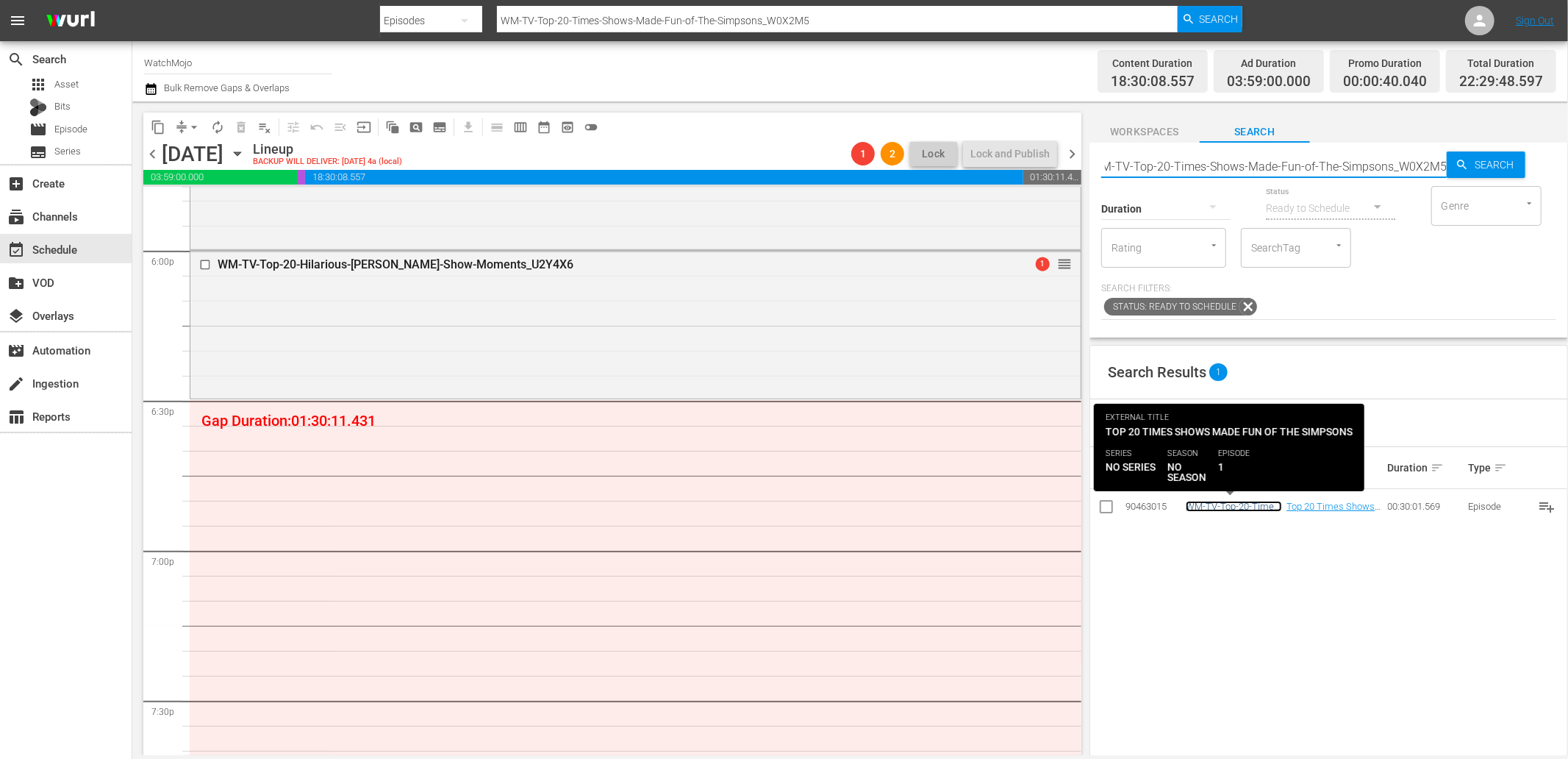
scroll to position [0, 0]
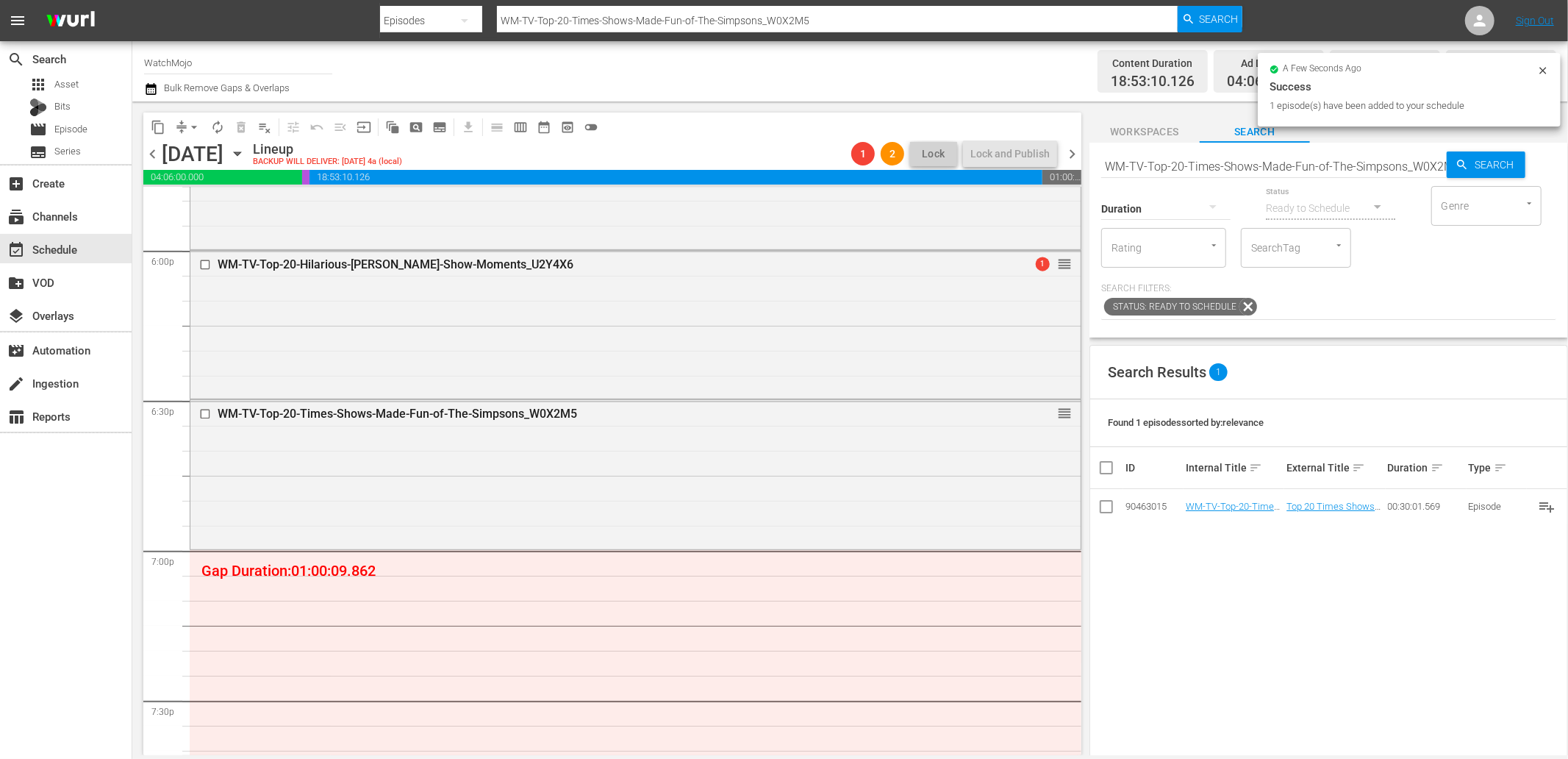
click at [941, 165] on input "WM-TV-Top-20-Times-Shows-Made-Fun-of-The-Simpsons_W0X2M5" at bounding box center [1273, 166] width 346 height 35
paste input "Deep-Dive-Karens-Attack_DIVE48"
type input "WM-Deep-Dive-Karens-Attack_DIVE48"
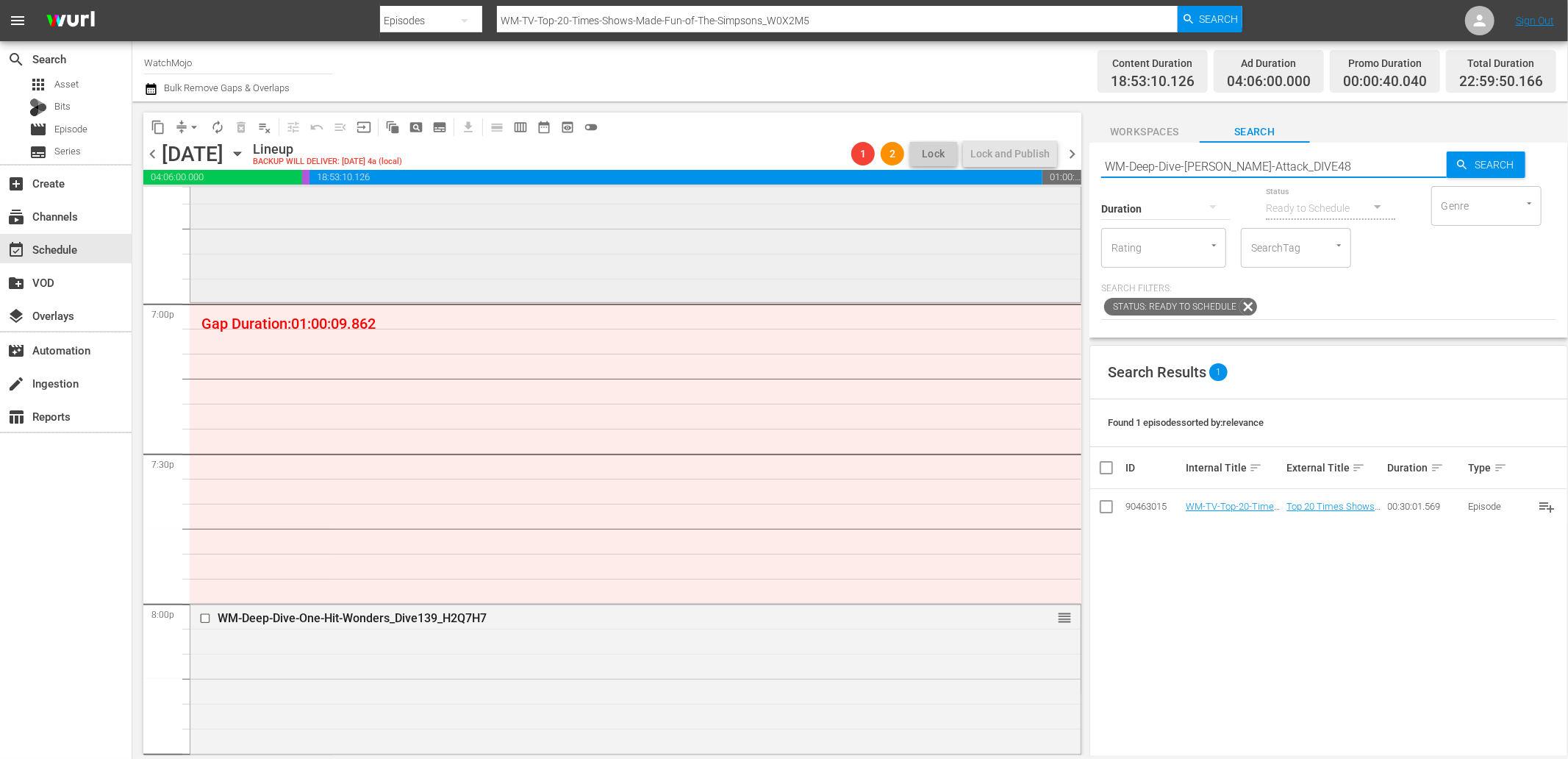
scroll to position [5667, 0]
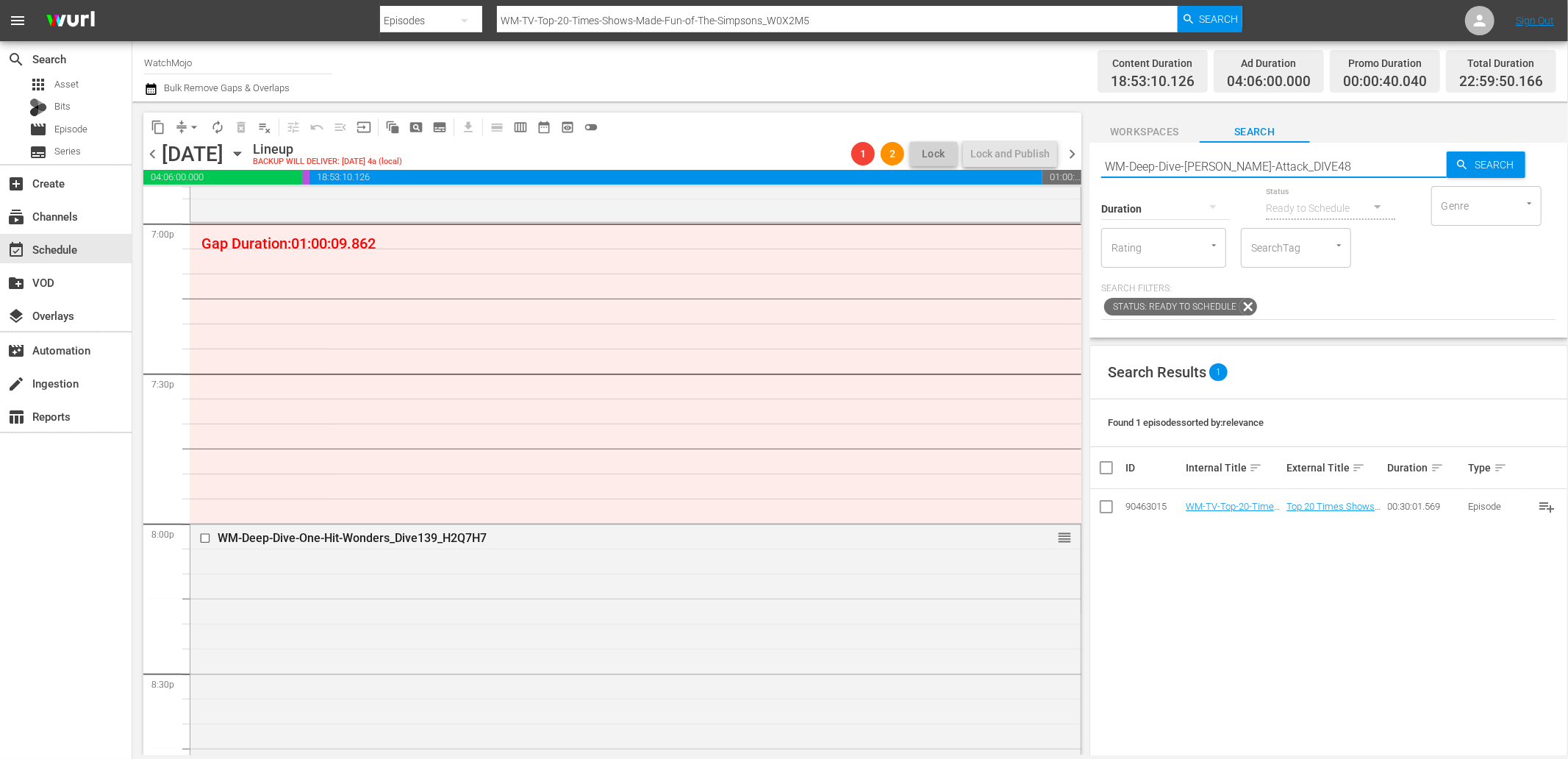
type input "WM-Deep-Dive-Karens-Attack_DIVE48"
click at [202, 534] on input "checkbox" at bounding box center [208, 539] width 16 height 13
click at [243, 125] on span "delete_forever_outlined" at bounding box center [241, 126] width 15 height 15
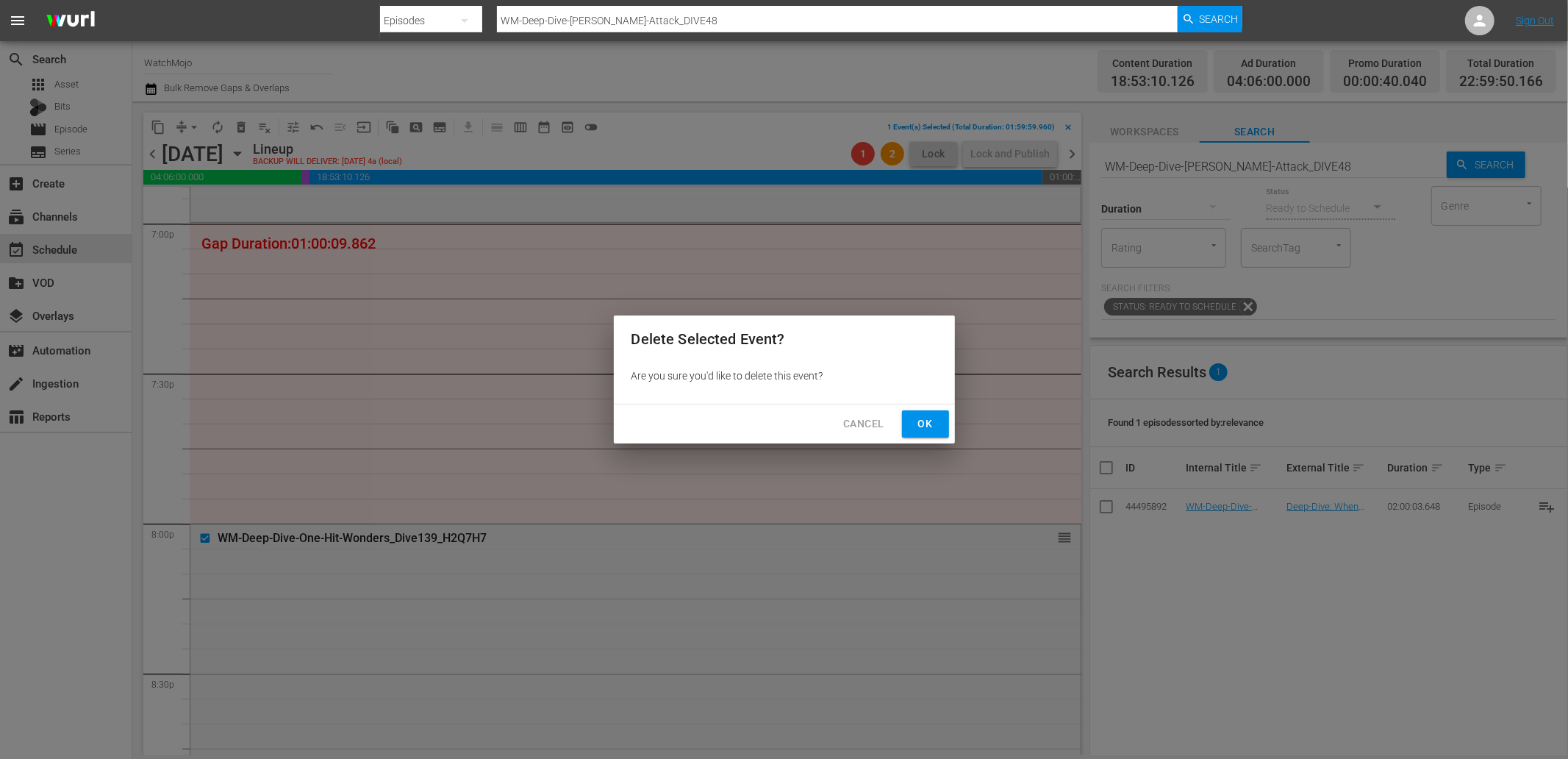
click at [926, 421] on span "Ok" at bounding box center [926, 424] width 23 height 19
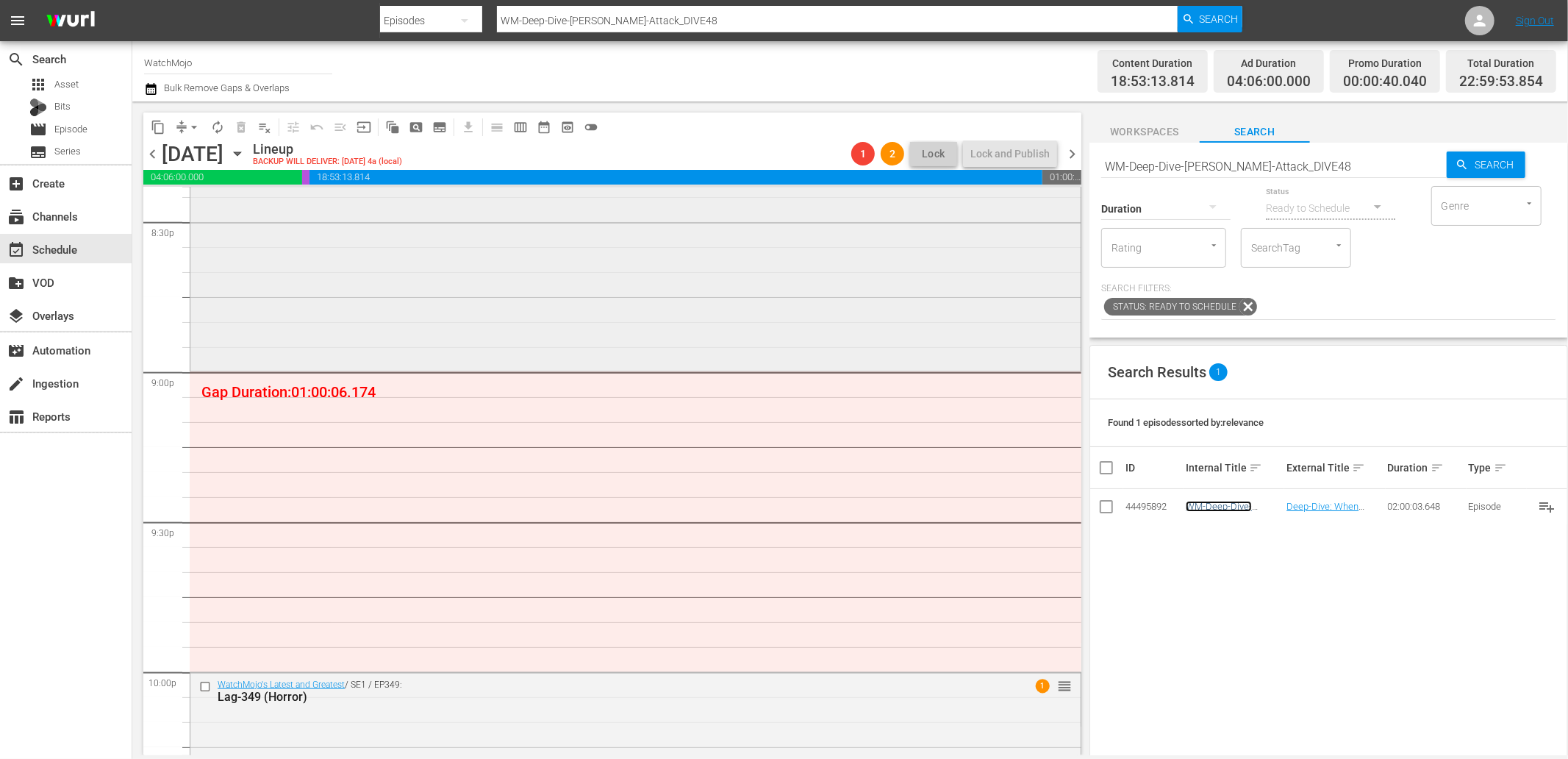
scroll to position [6212, 0]
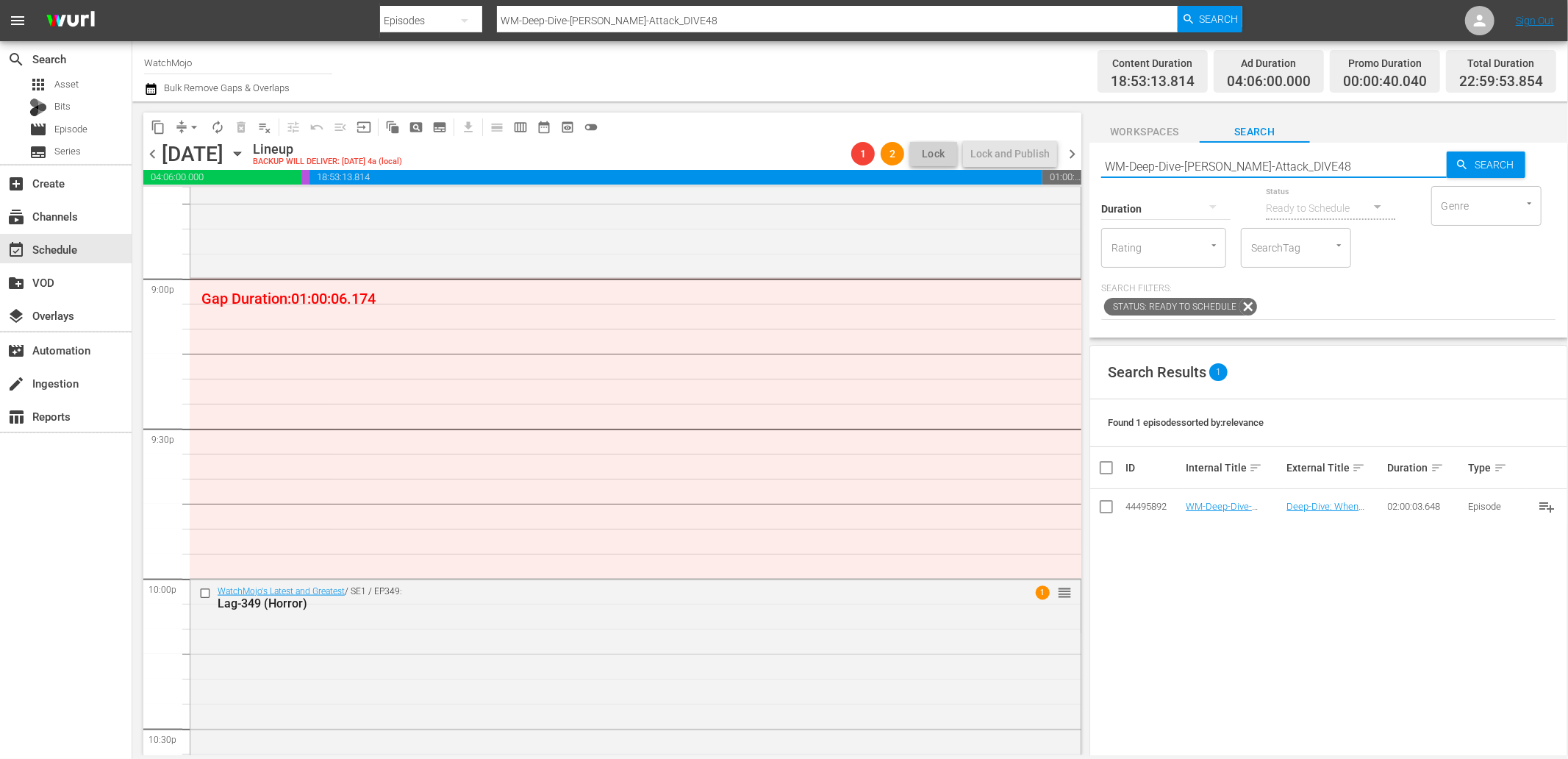
drag, startPoint x: 1316, startPoint y: 162, endPoint x: 1069, endPoint y: 167, distance: 247.1
click at [941, 166] on div "content_copy compress arrow_drop_down autorenew_outlined delete_forever_outline…" at bounding box center [850, 429] width 1436 height 654
paste input "Celeb-20-Dark-Secrets-Revealed-by-Child-Stars_F3A3Z6"
type input "WM-Celeb-20-Dark-Secrets-Revealed-by-Child-Stars_F3A3Z6"
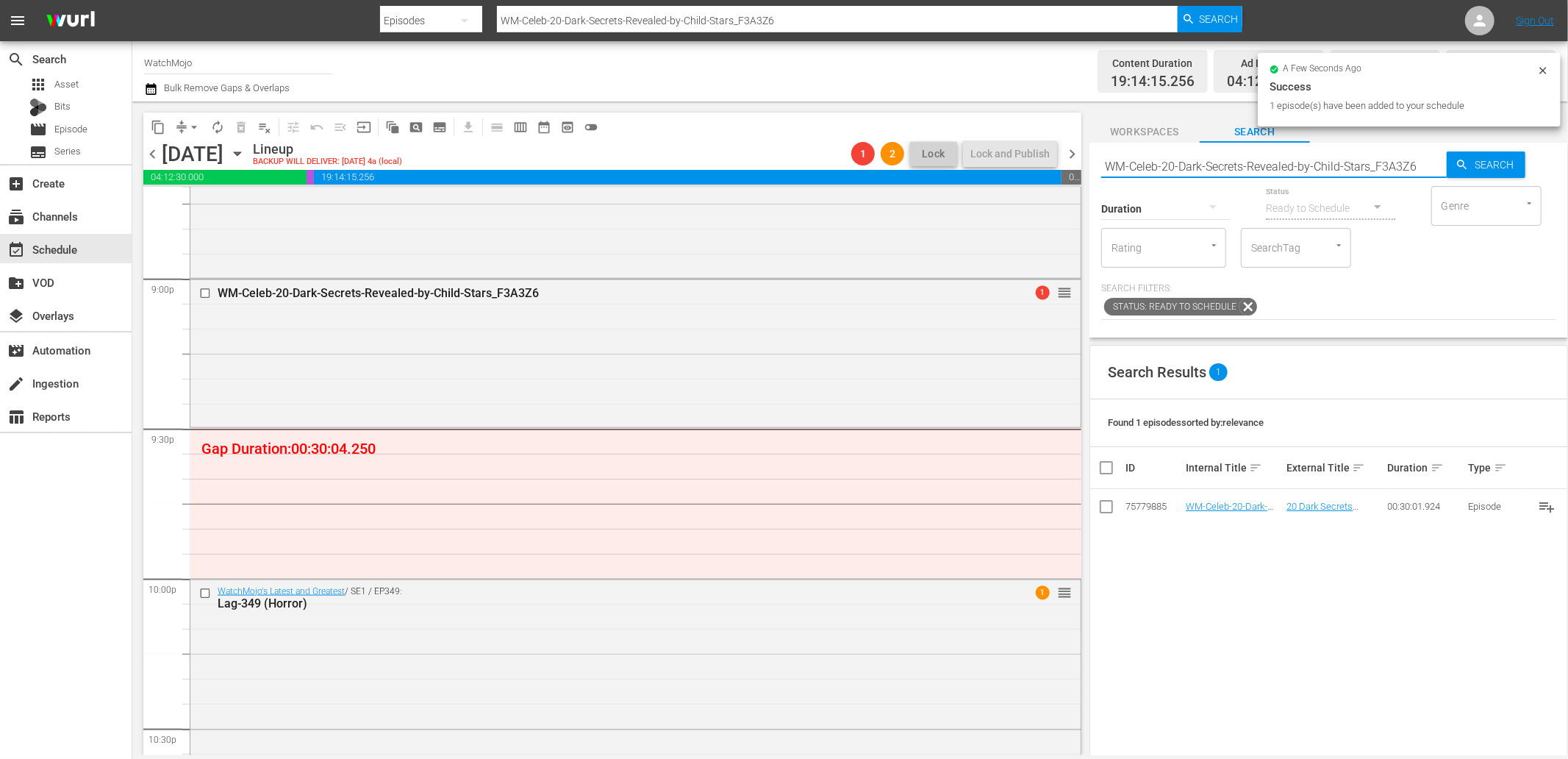
drag, startPoint x: 1419, startPoint y: 165, endPoint x: 1006, endPoint y: 141, distance: 413.7
click at [941, 140] on div "content_copy compress arrow_drop_down autorenew_outlined delete_forever_outline…" at bounding box center [850, 429] width 1436 height 654
paste input "TV-Top-20-Moments-in-Childrens-TV-That-Did-Not-Age-Well_Y0E9R9"
type input "WM-TV-Top-20-Moments-in-Childrens-TV-That-Did-Not-Age-Well_Y0E9R9"
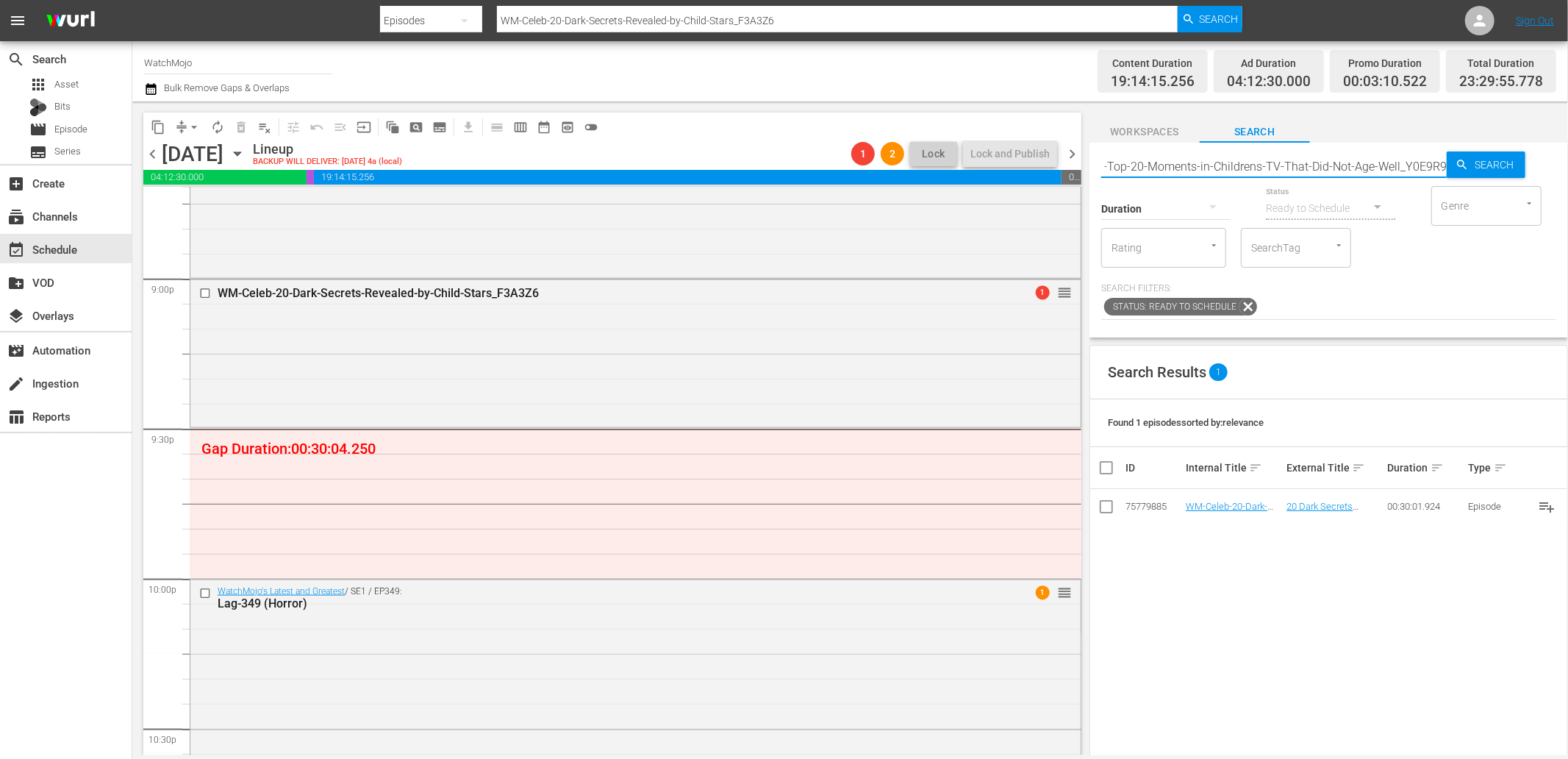
type input "WM-TV-Top-20-Moments-in-Childrens-TV-That-Did-Not-Age-Well_Y0E9R9"
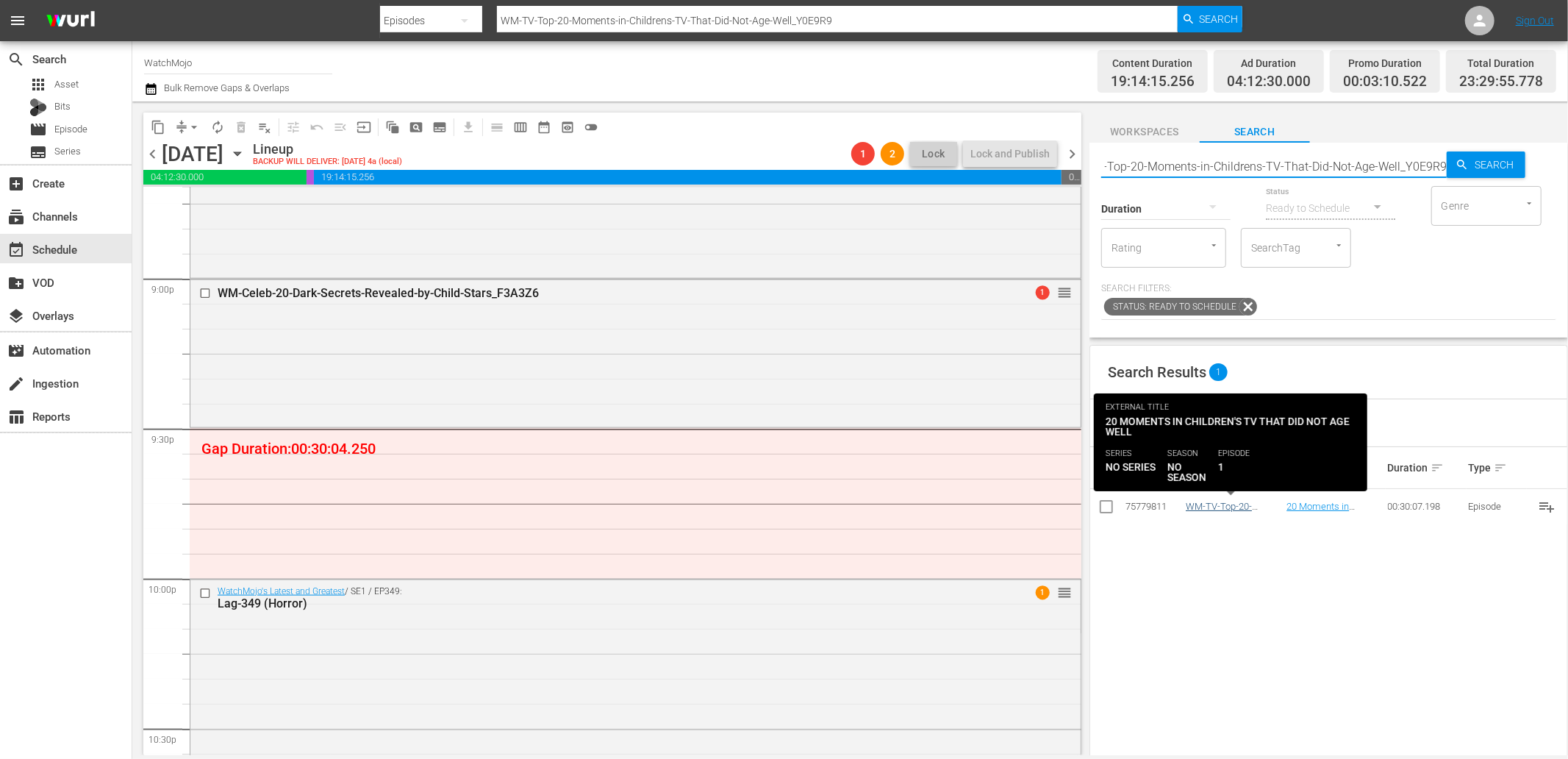
type input "WM-TV-Top-20-Moments-in-Childrens-TV-That-Did-Not-Age-Well_Y0E9R9"
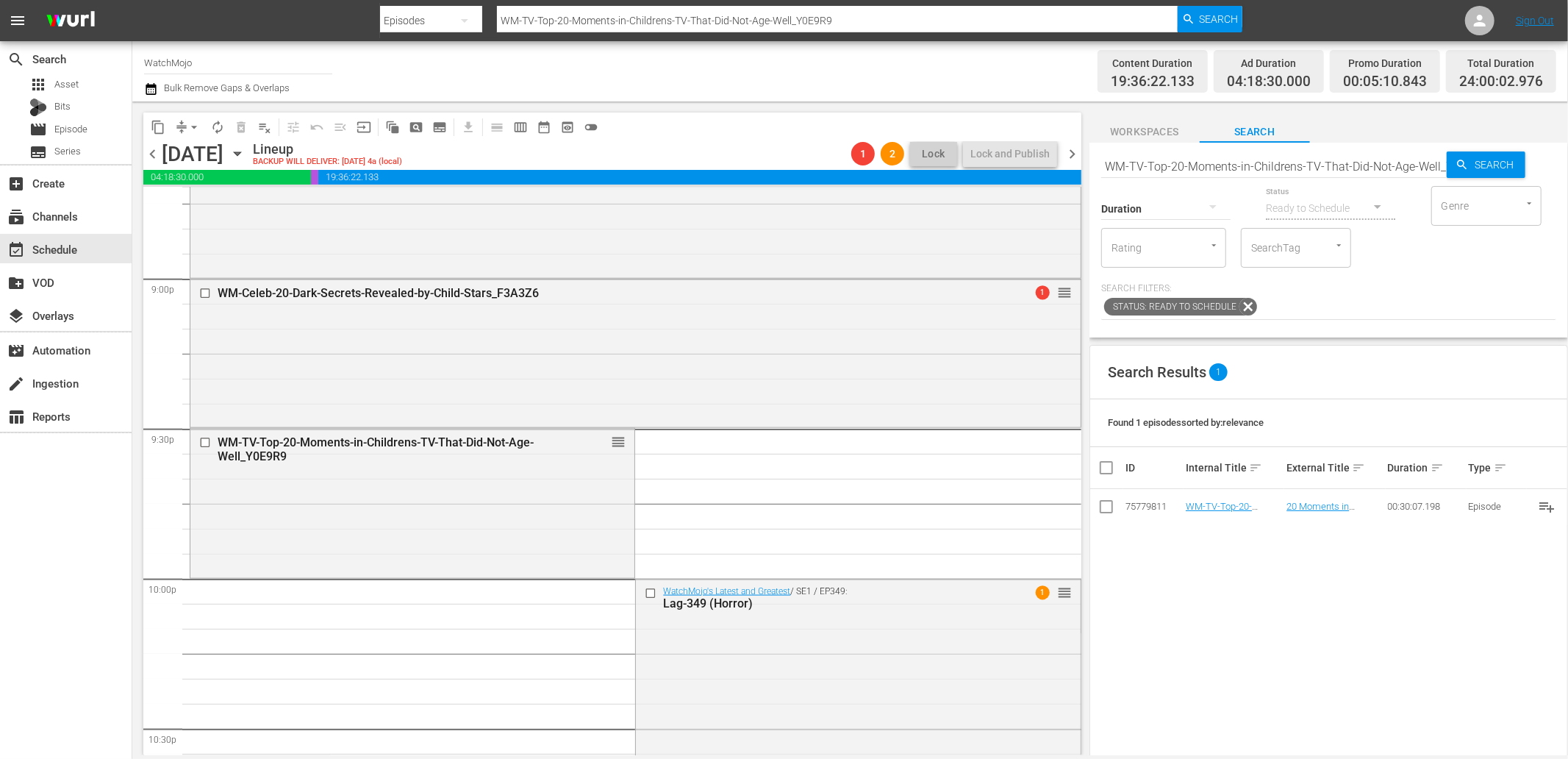
scroll to position [6636, 0]
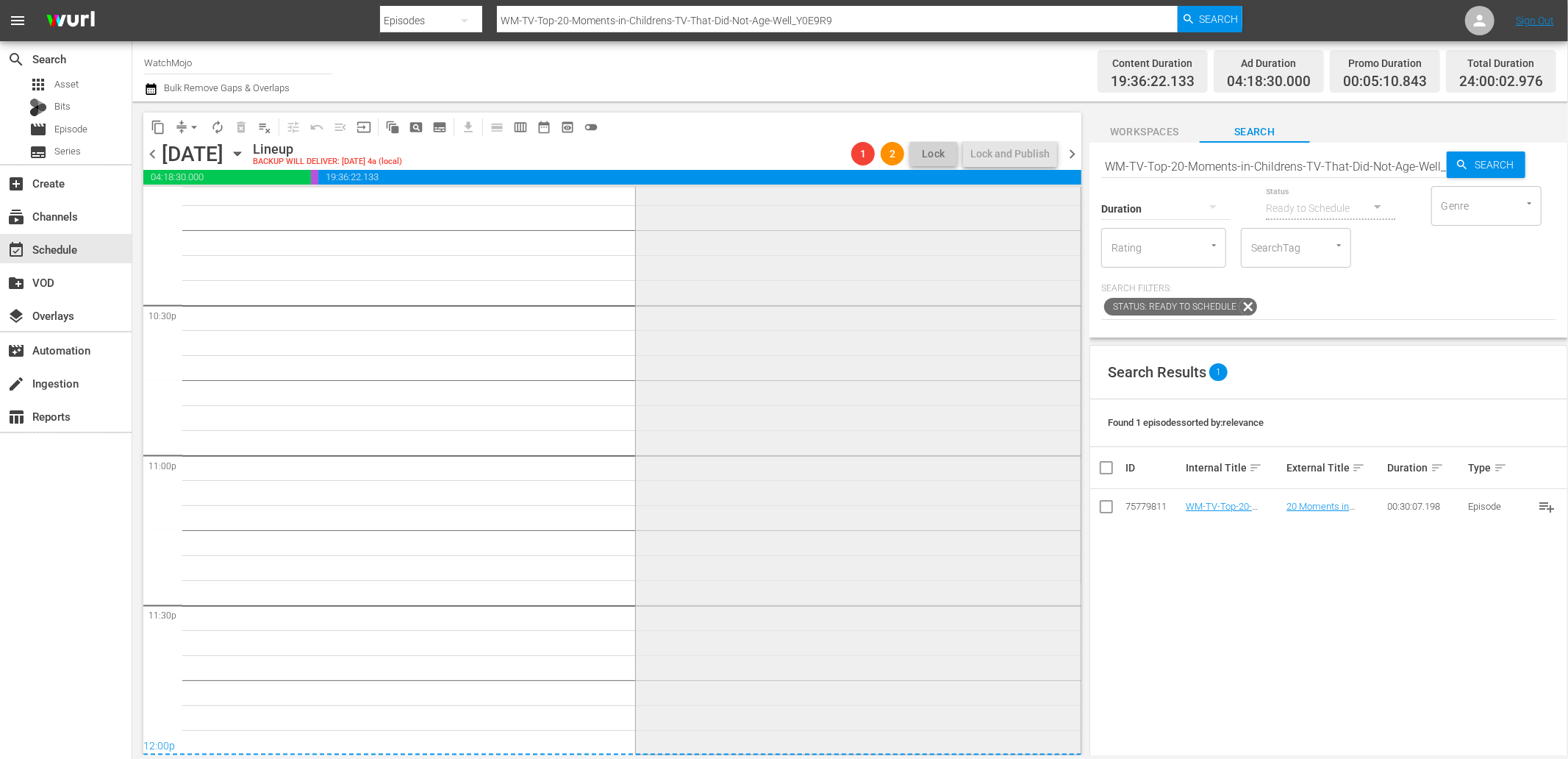
click at [716, 541] on div "WatchMojo's Latest and Greatest / SE1 / EP349: Lag-349 (Horror) 1 reorder" at bounding box center [858, 453] width 444 height 595
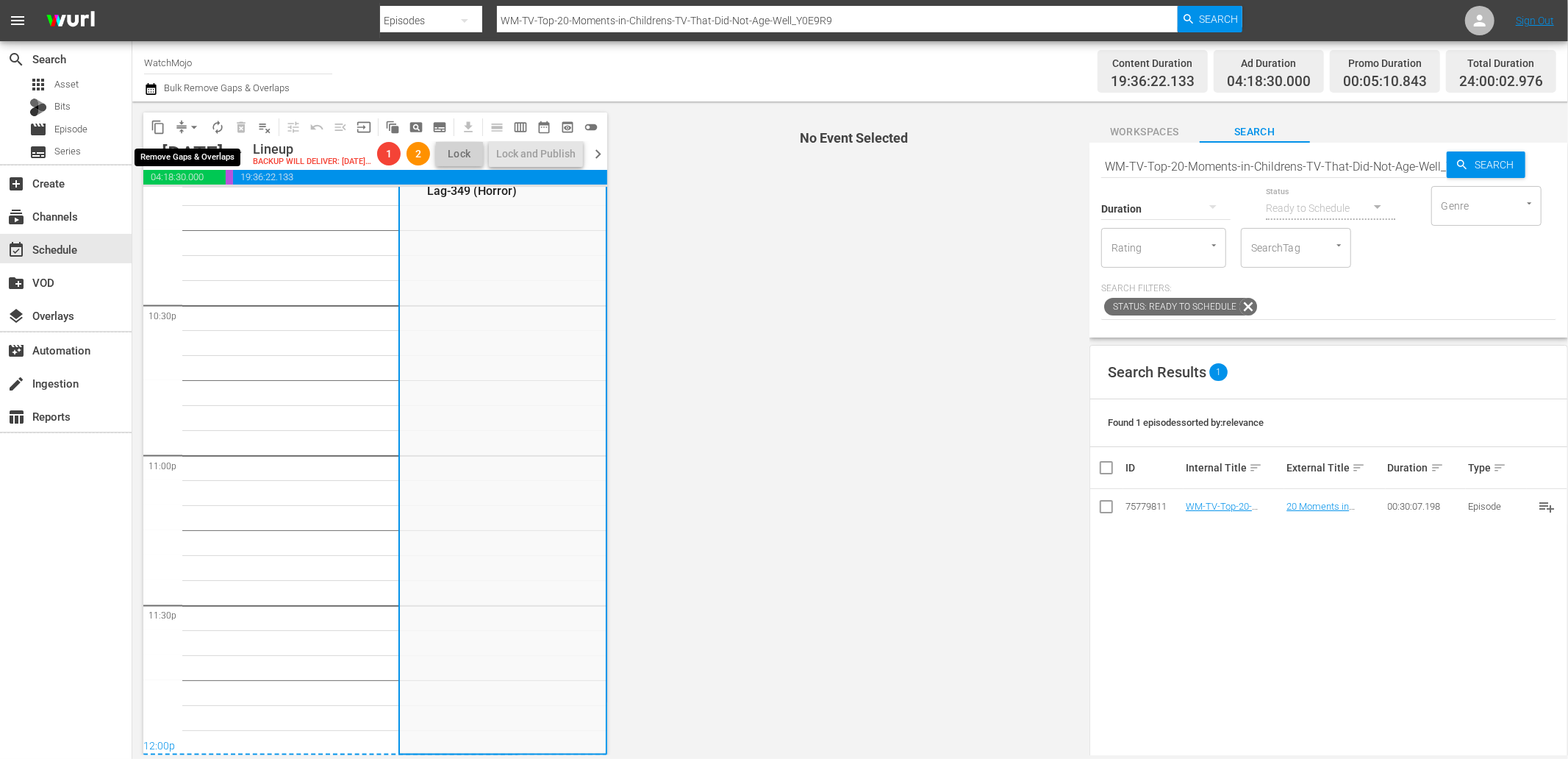
click at [195, 125] on span "arrow_drop_down" at bounding box center [194, 126] width 15 height 15
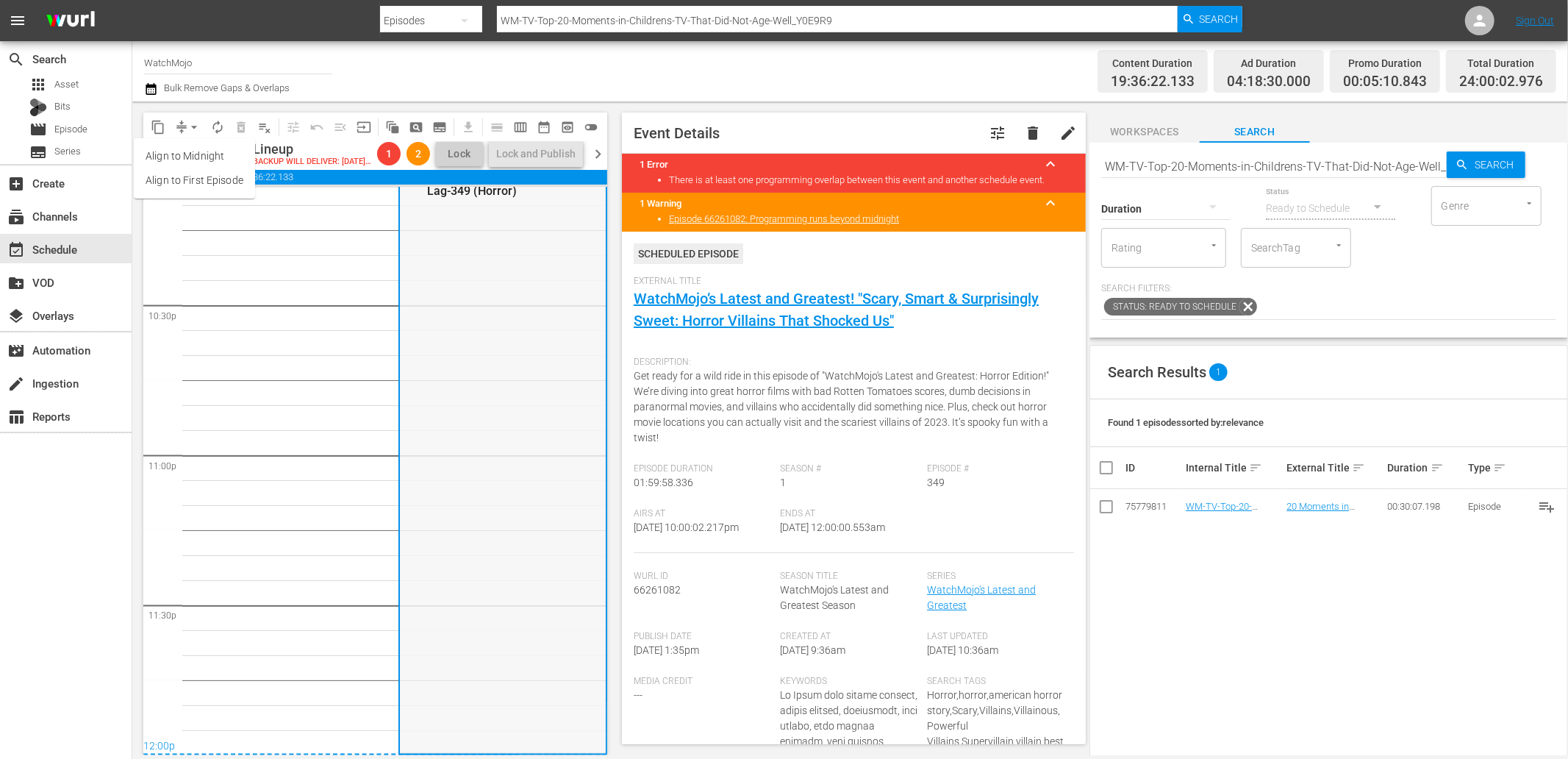
click at [448, 414] on div "WatchMojo's Latest and Greatest / SE1 / EP349: Lag-349 (Horror) 1 reorder" at bounding box center [503, 454] width 206 height 595
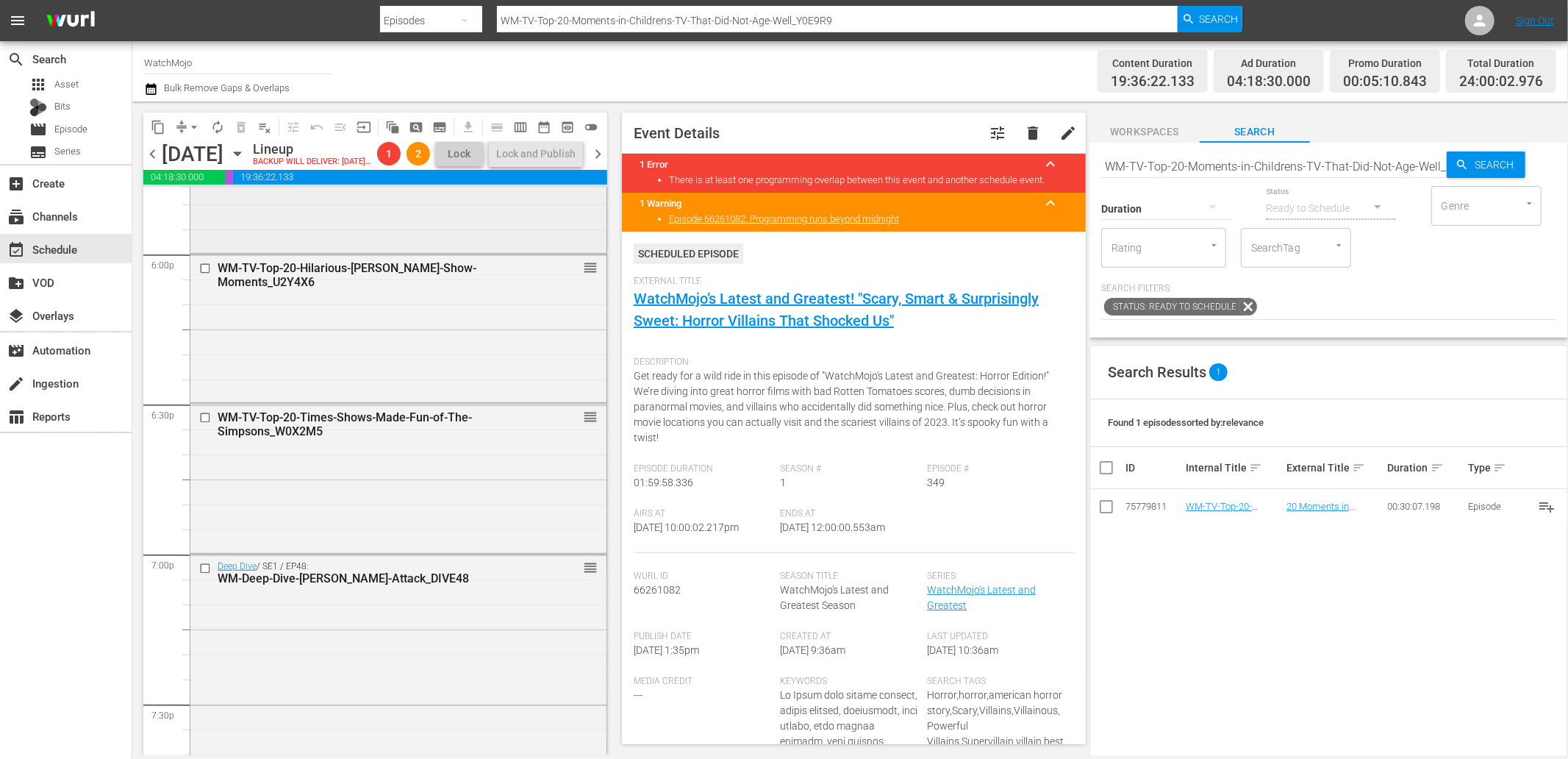
scroll to position [5328, 0]
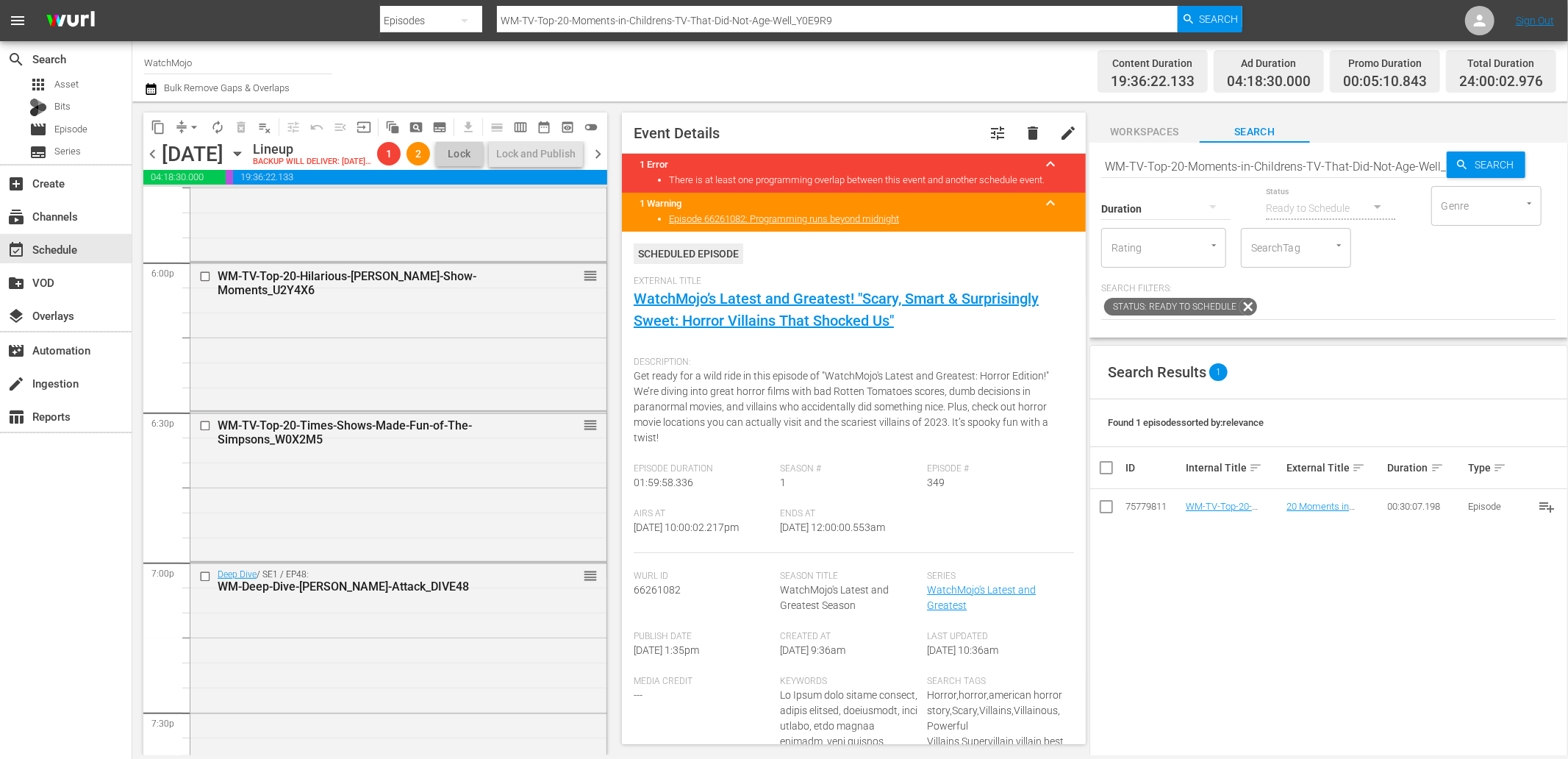
click at [149, 164] on span "chevron_left" at bounding box center [152, 154] width 19 height 19
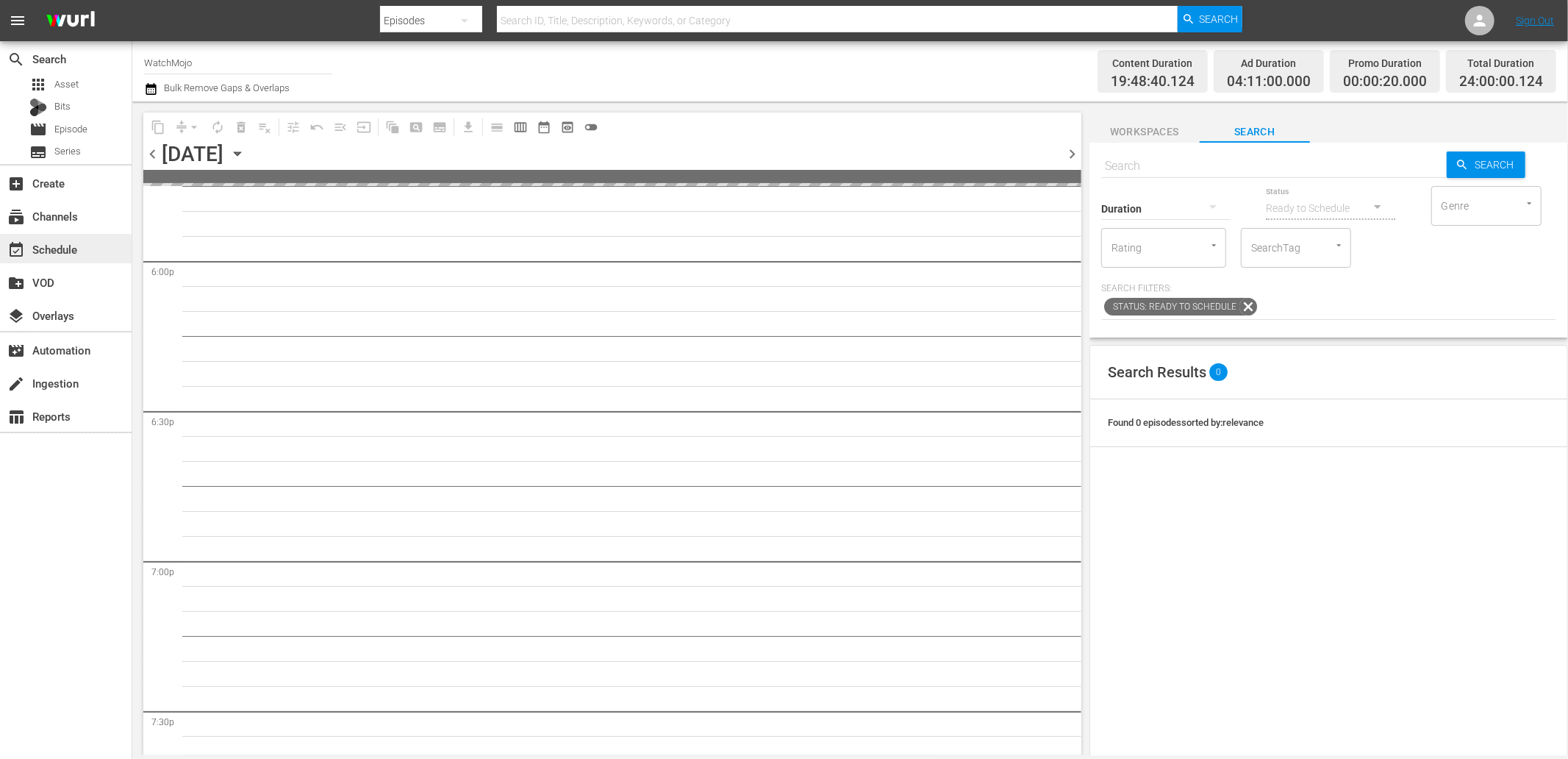
scroll to position [5302, 0]
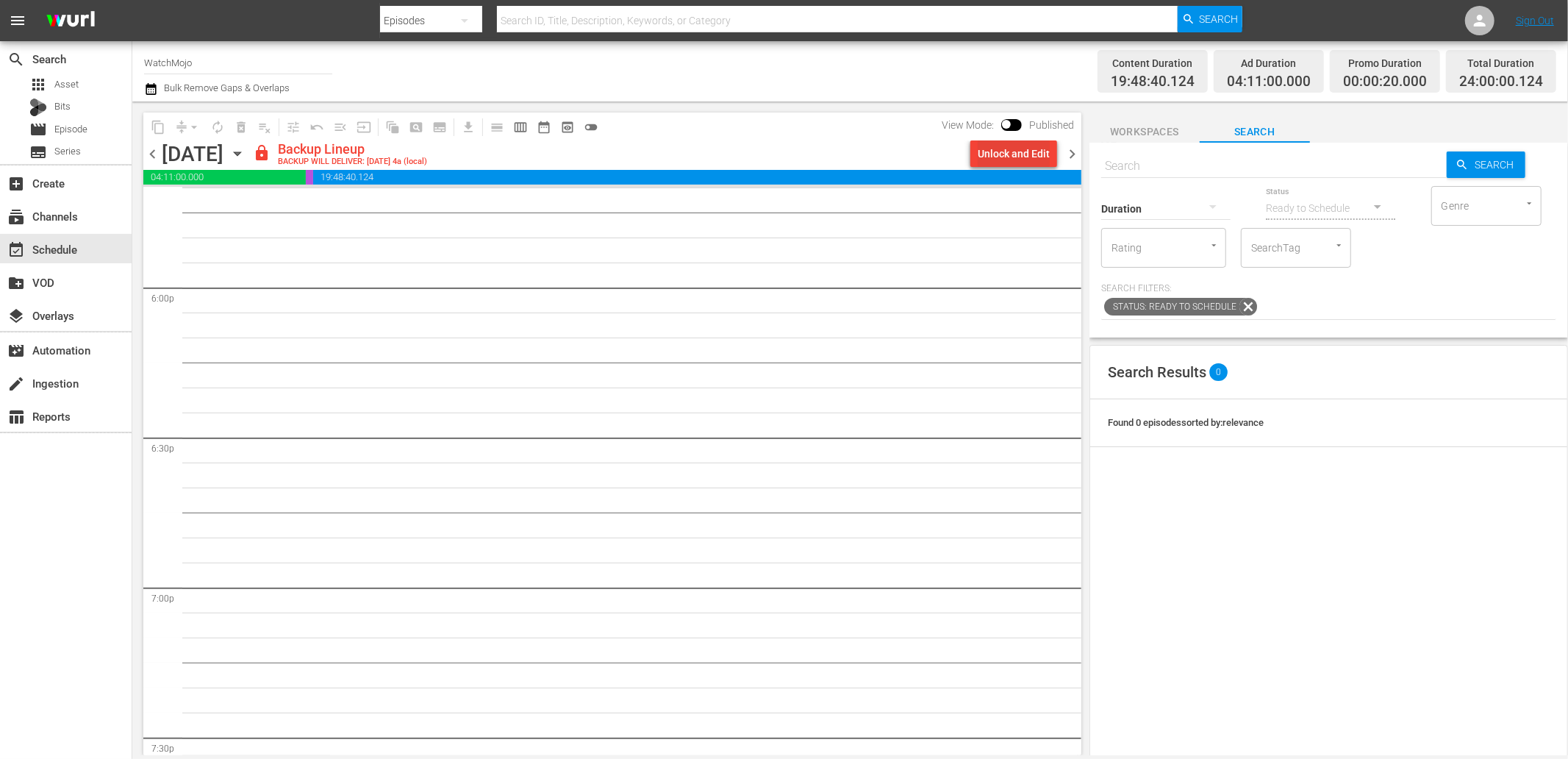
click at [941, 159] on div "Unlock and Edit" at bounding box center [1014, 153] width 72 height 26
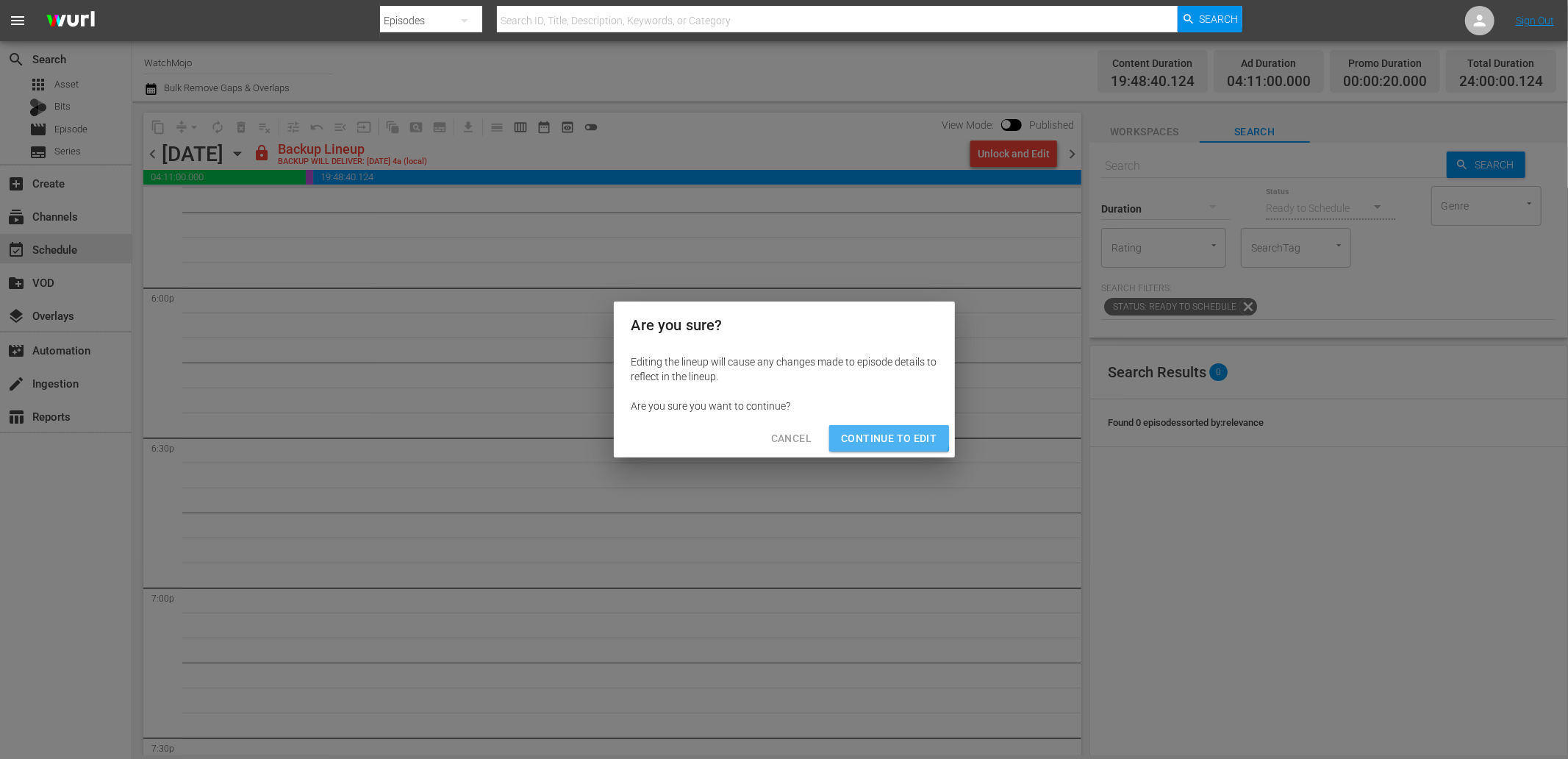
click at [873, 430] on span "Continue to Edit" at bounding box center [889, 439] width 96 height 19
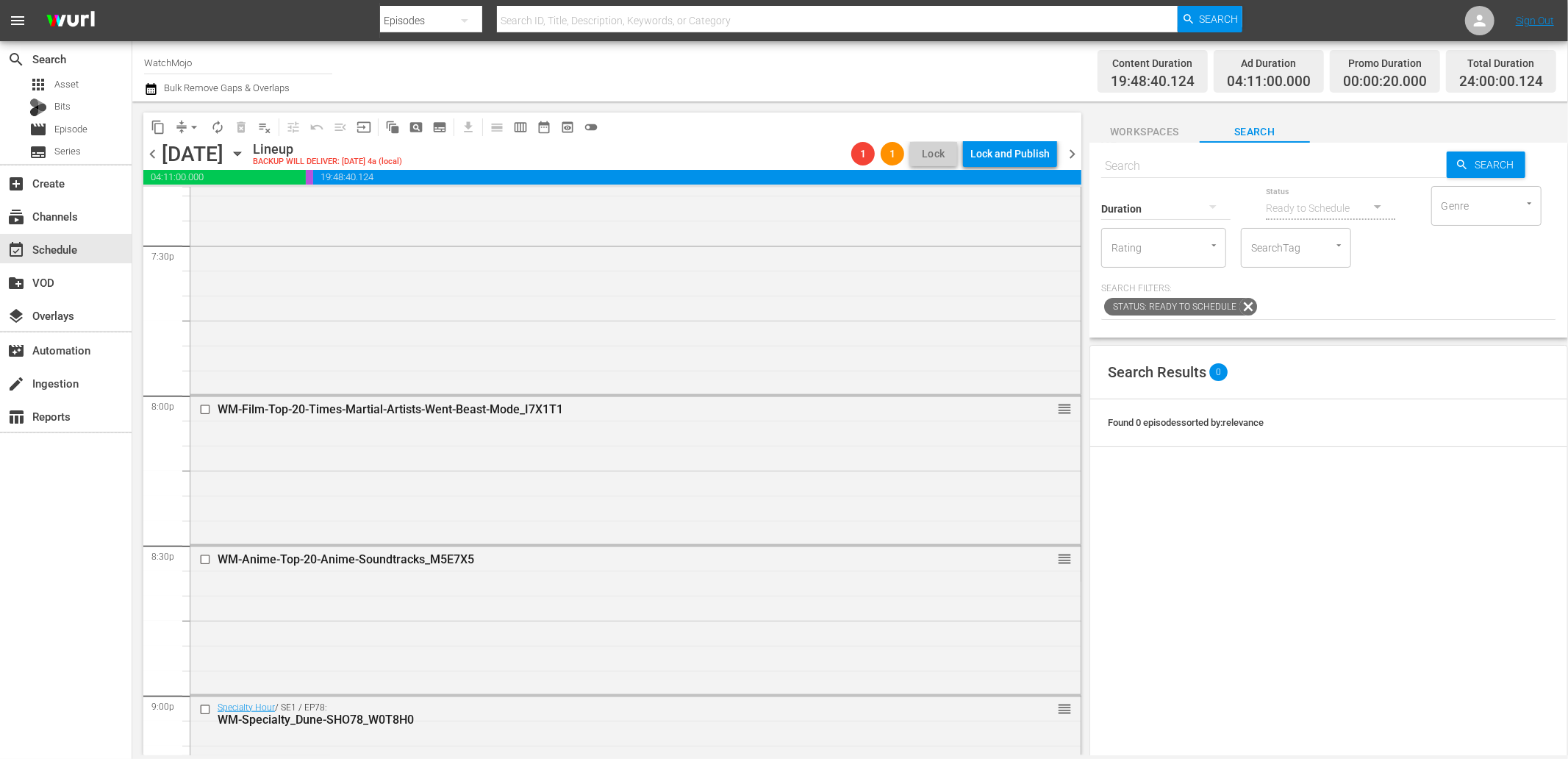
scroll to position [6320, 0]
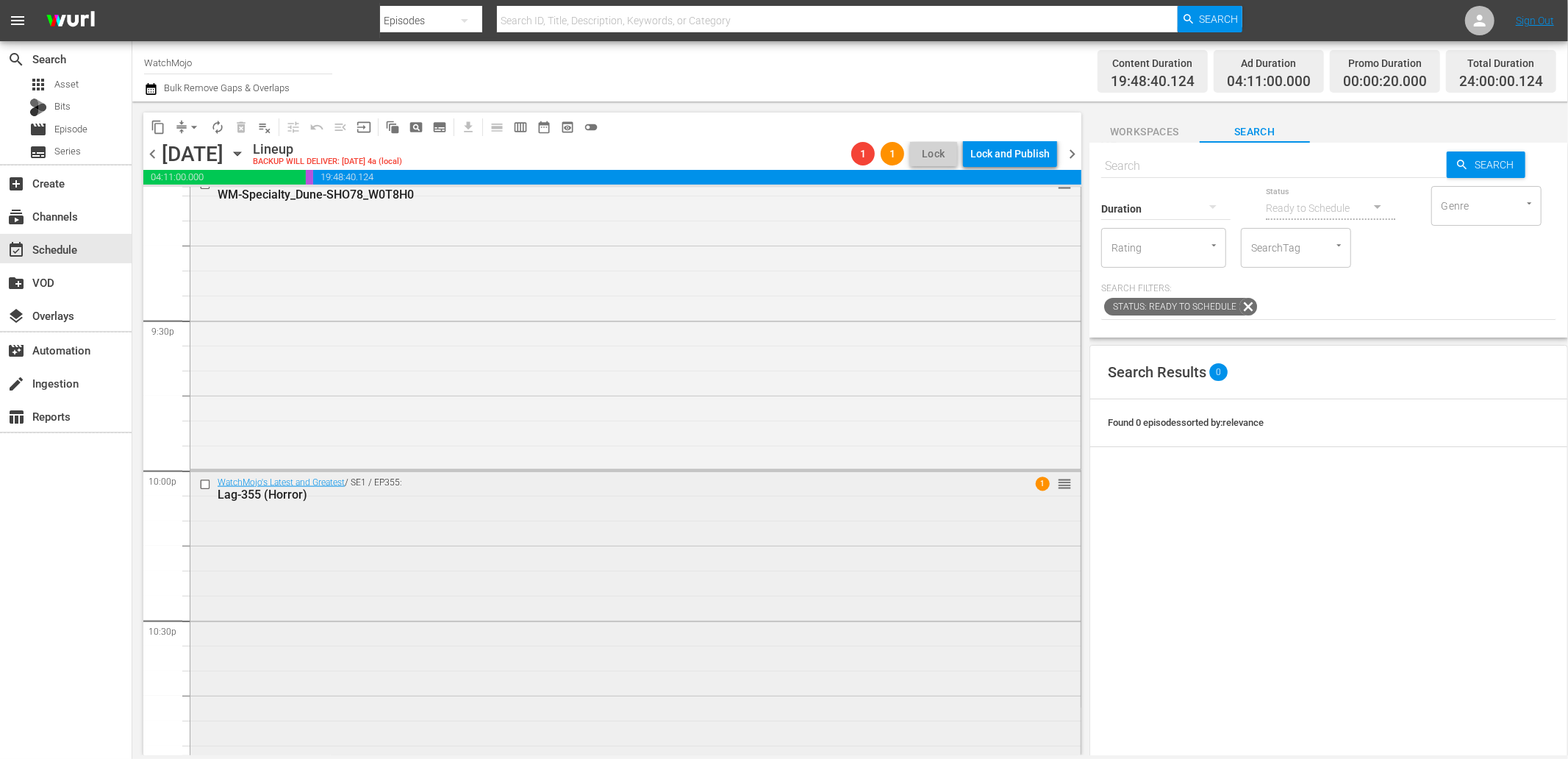
click at [752, 640] on div "WatchMojo's Latest and Greatest / SE1 / EP355: Lag-355 (Horror) 1 reorder" at bounding box center [636, 769] width 891 height 596
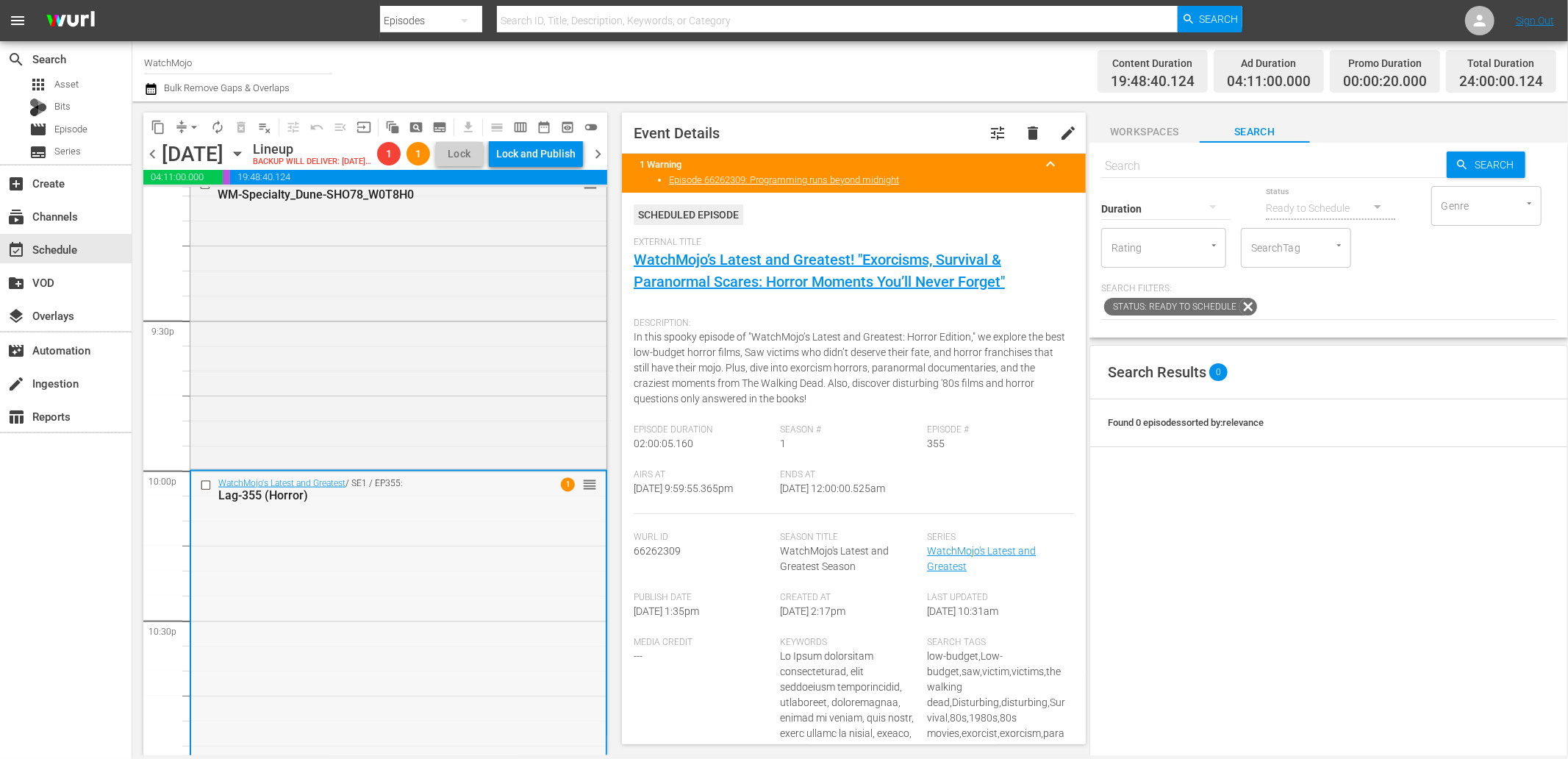
click at [530, 622] on div "WatchMojo's Latest and Greatest / SE1 / EP355: Lag-355 (Horror) 1 reorder" at bounding box center [398, 770] width 415 height 596
click at [187, 123] on span "arrow_drop_down" at bounding box center [194, 126] width 15 height 15
click at [208, 208] on li "Align to End of Previous Day" at bounding box center [195, 205] width 155 height 24
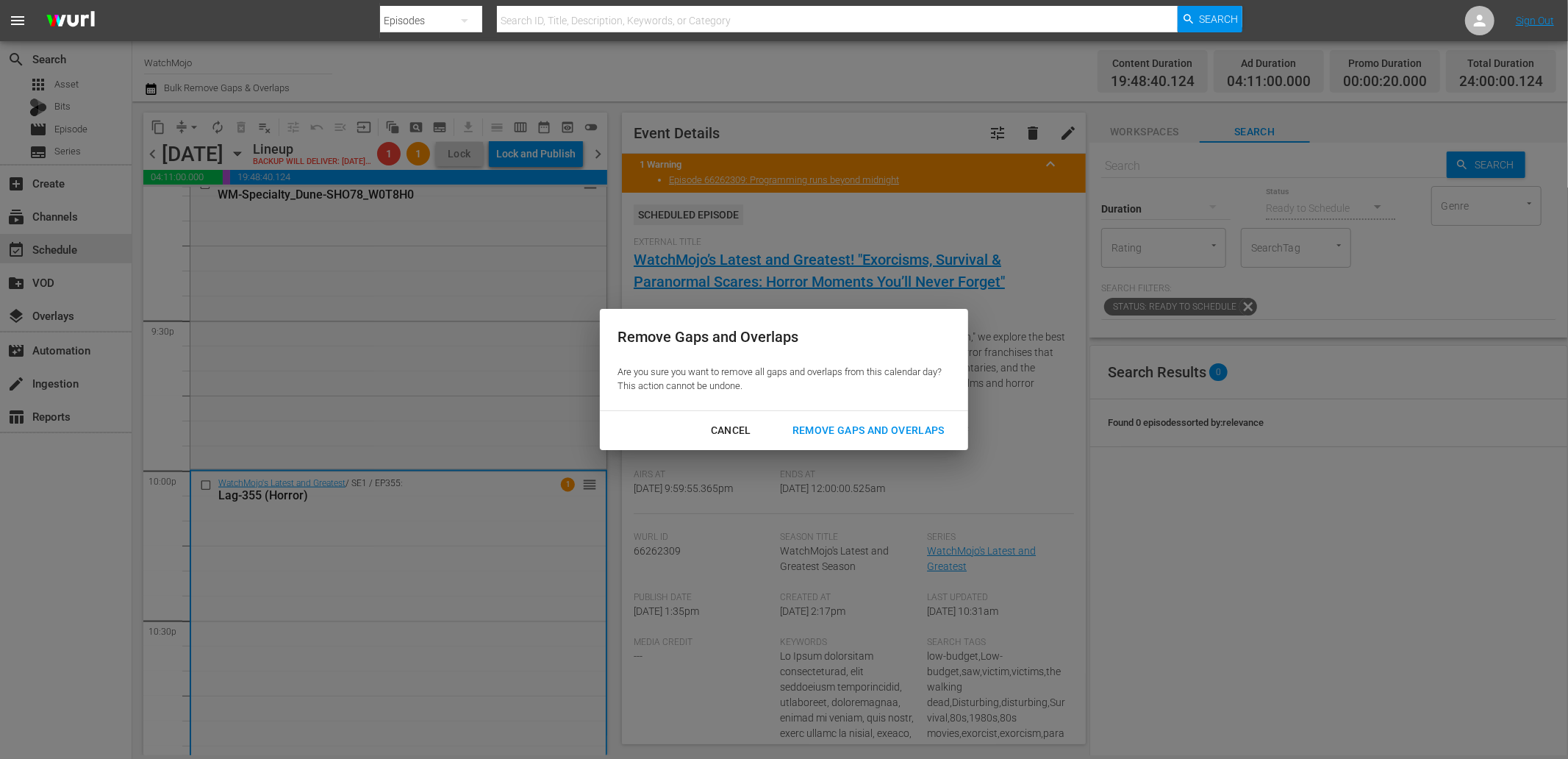
click at [865, 422] on div "Remove Gaps and Overlaps" at bounding box center [869, 430] width 176 height 19
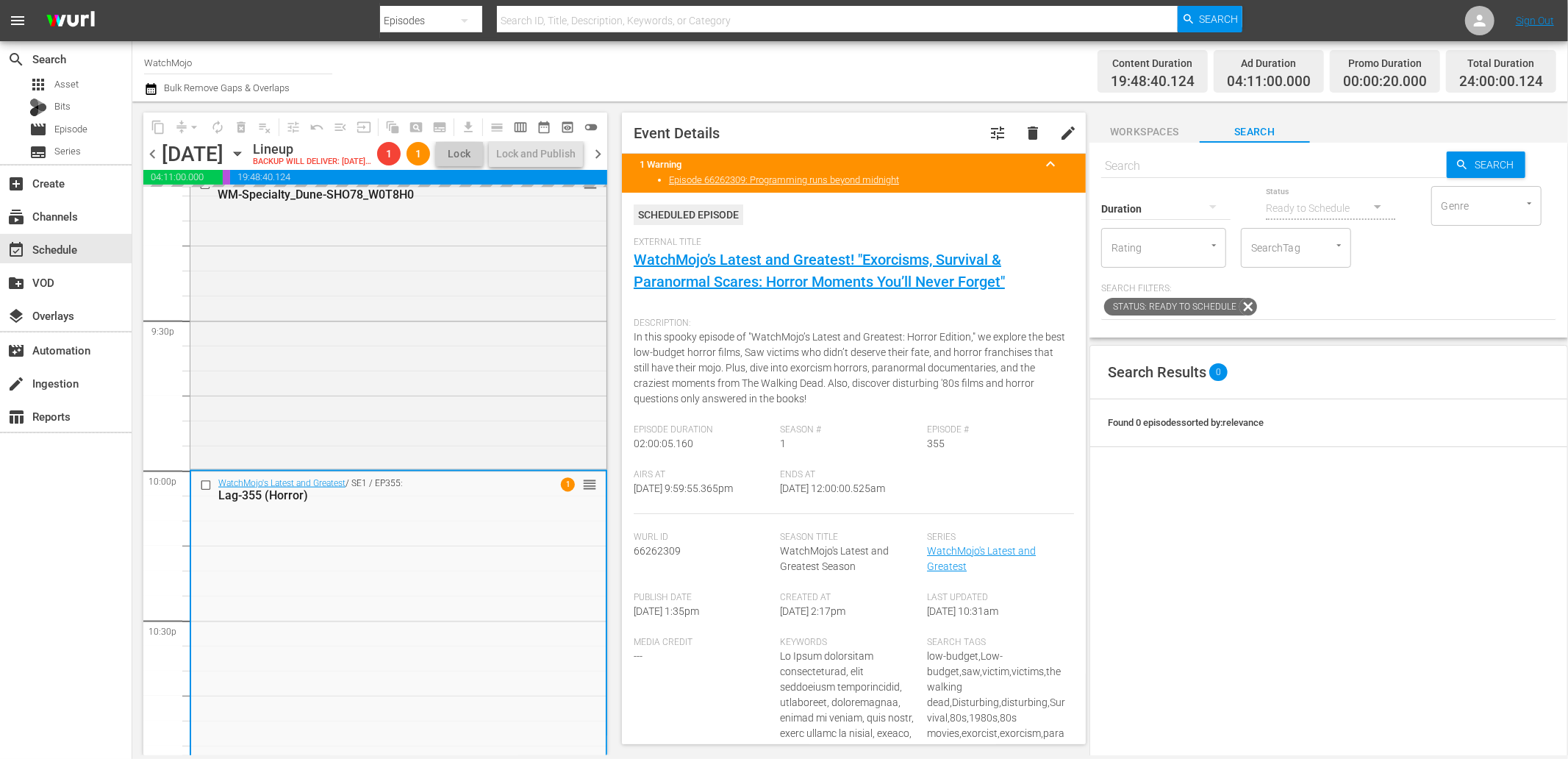
click at [601, 161] on span "chevron_right" at bounding box center [598, 154] width 19 height 19
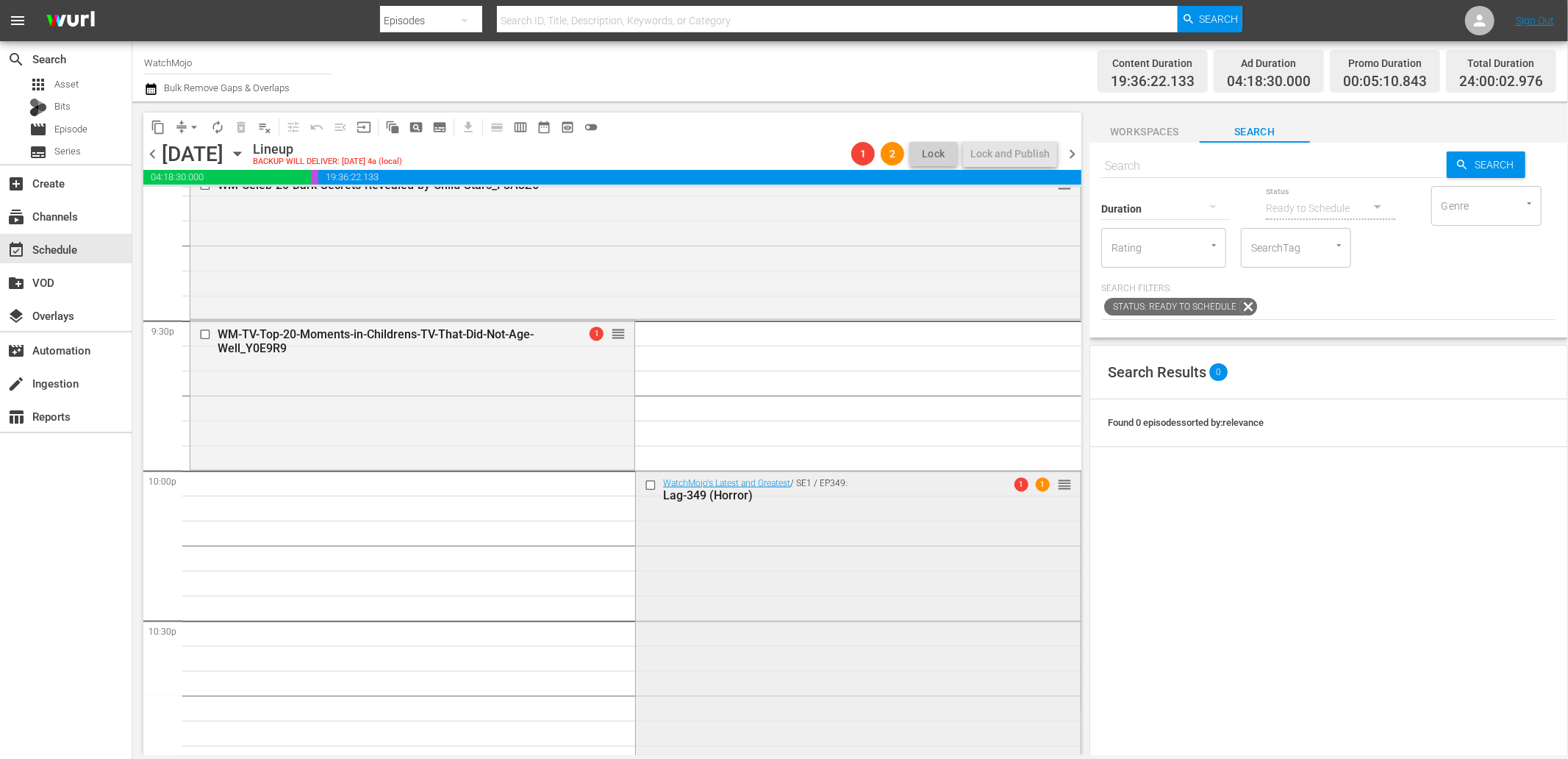
click at [684, 600] on div "WatchMojo's Latest and Greatest / SE1 / EP349: Lag-349 (Horror) 1 1 reorder" at bounding box center [858, 770] width 444 height 595
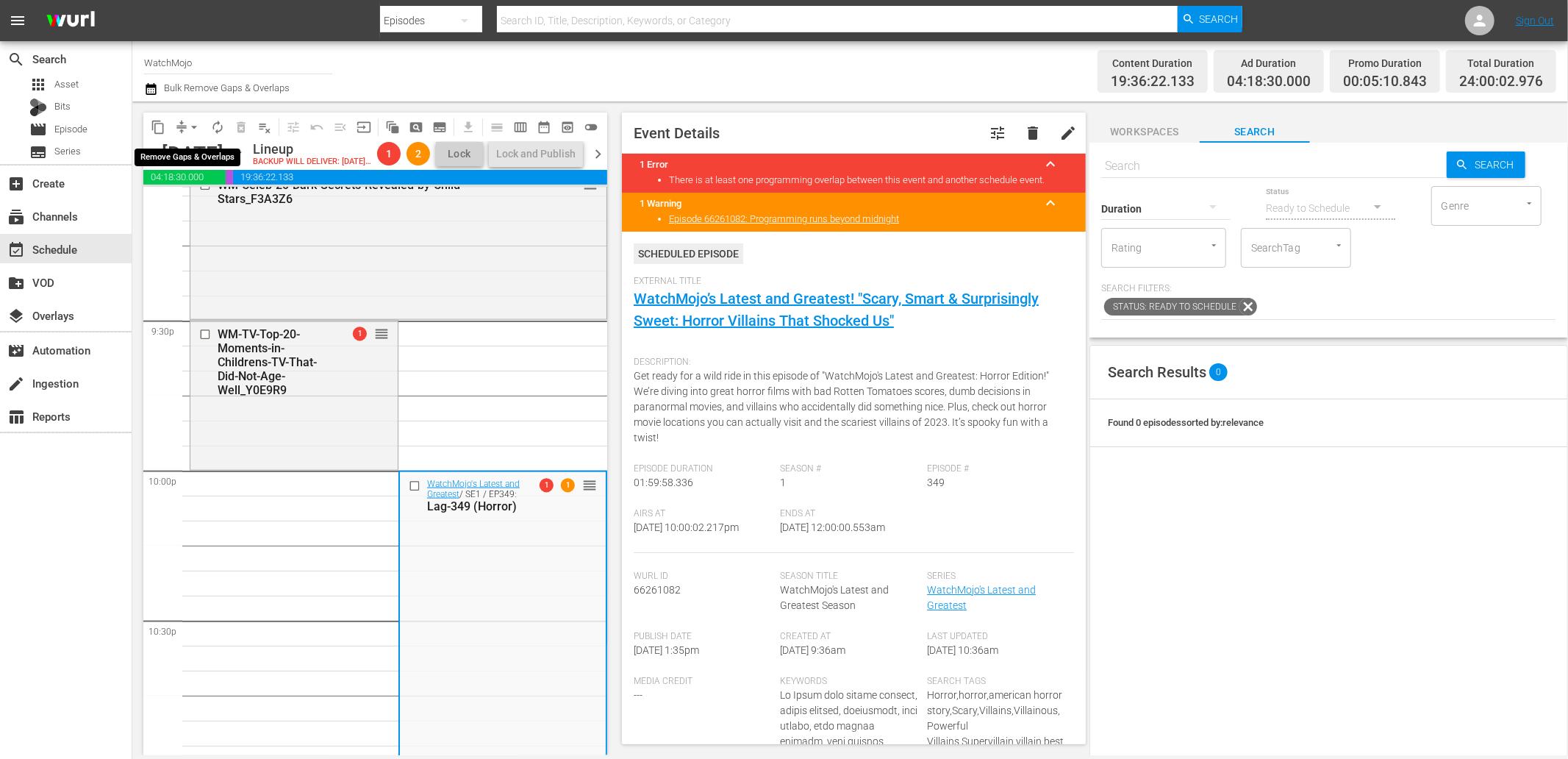
click at [187, 122] on span "arrow_drop_down" at bounding box center [194, 126] width 15 height 15
click at [202, 210] on li "Align to End of Previous Day" at bounding box center [195, 205] width 155 height 24
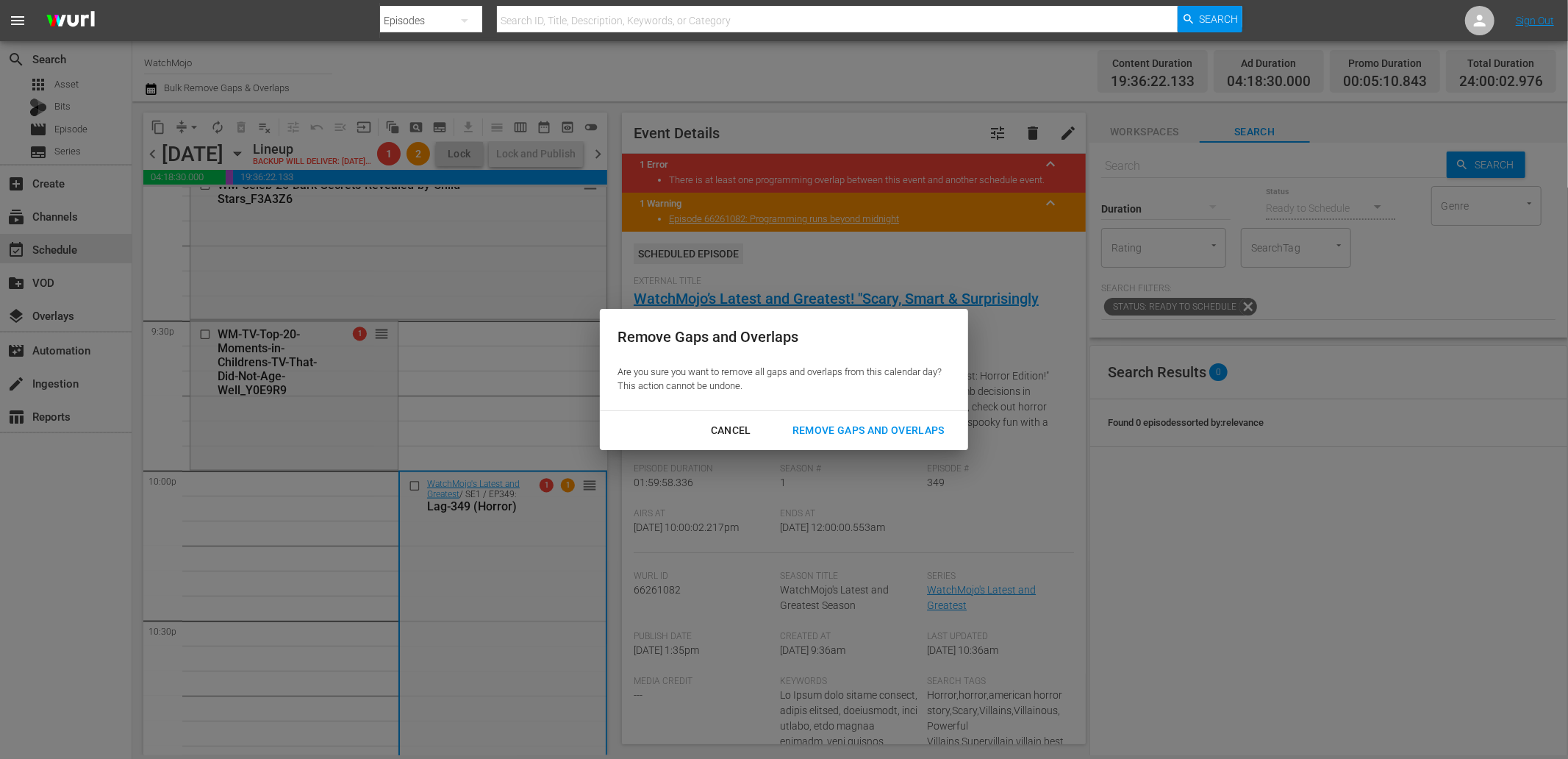
click at [837, 421] on div "Remove Gaps and Overlaps" at bounding box center [869, 430] width 176 height 19
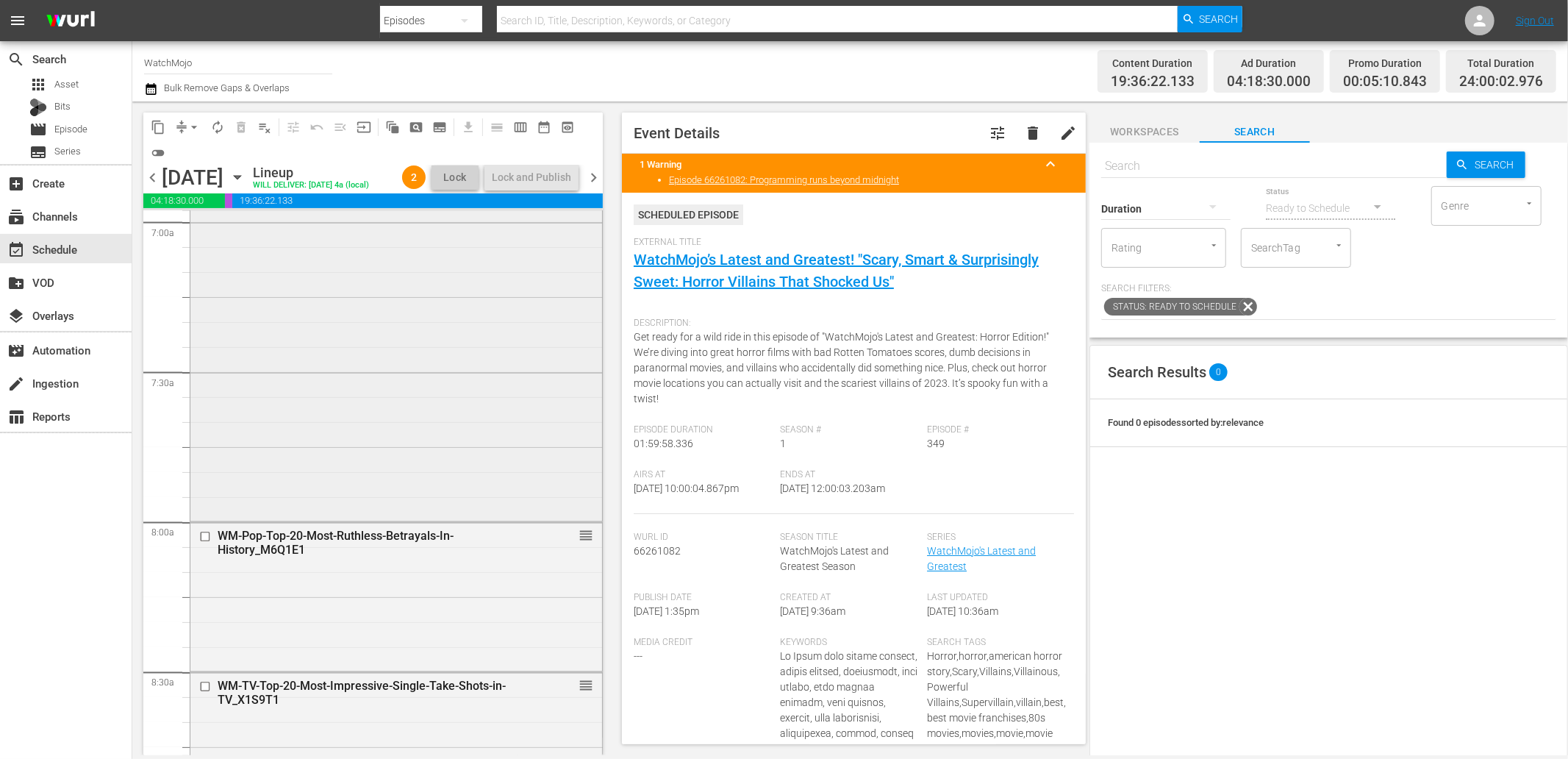
scroll to position [2069, 0]
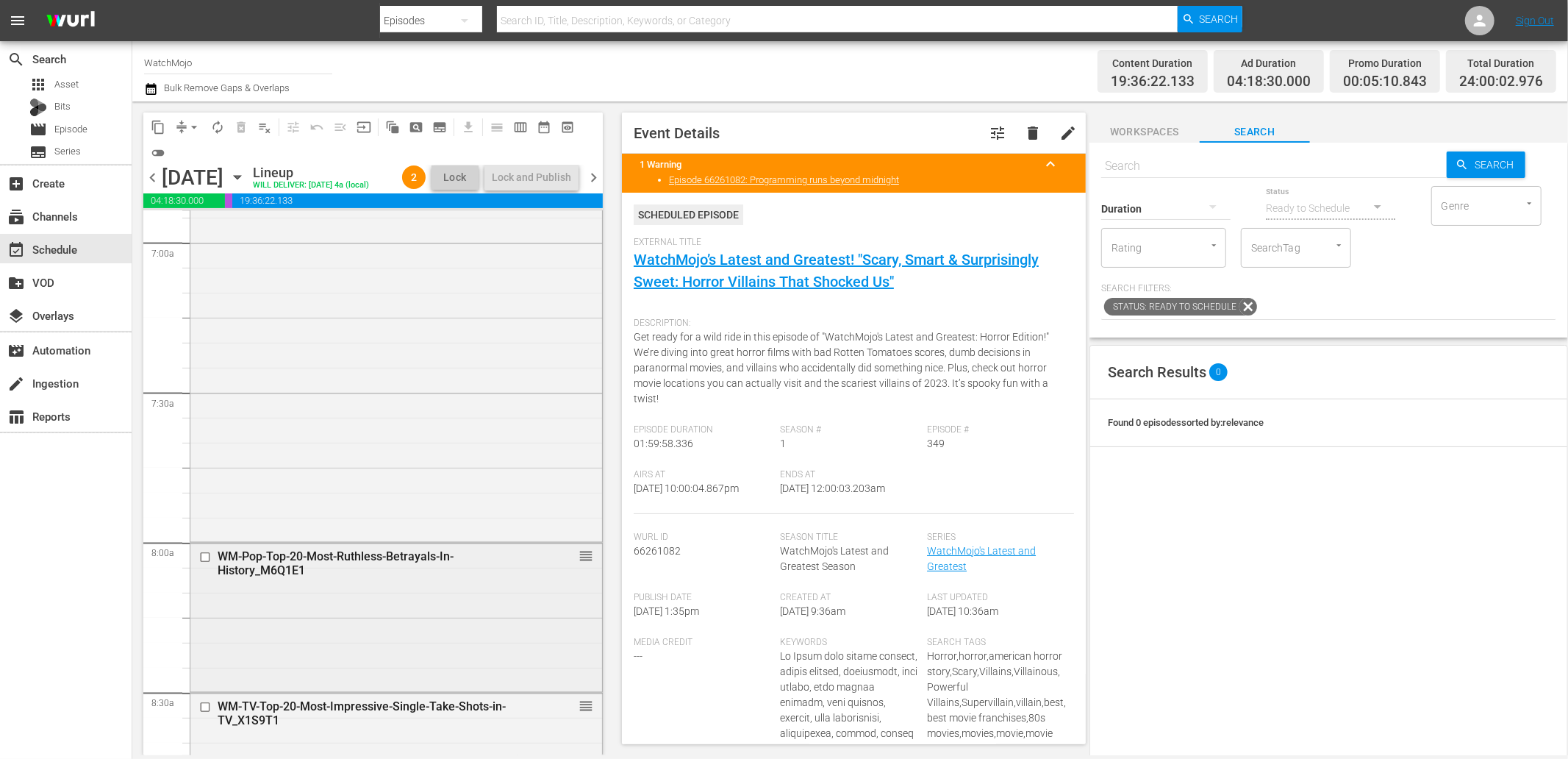
click at [365, 618] on div "WM-Pop-Top-20-Most-Ruthless-Betrayals-In-History_M6Q1E1 reorder" at bounding box center [396, 616] width 412 height 146
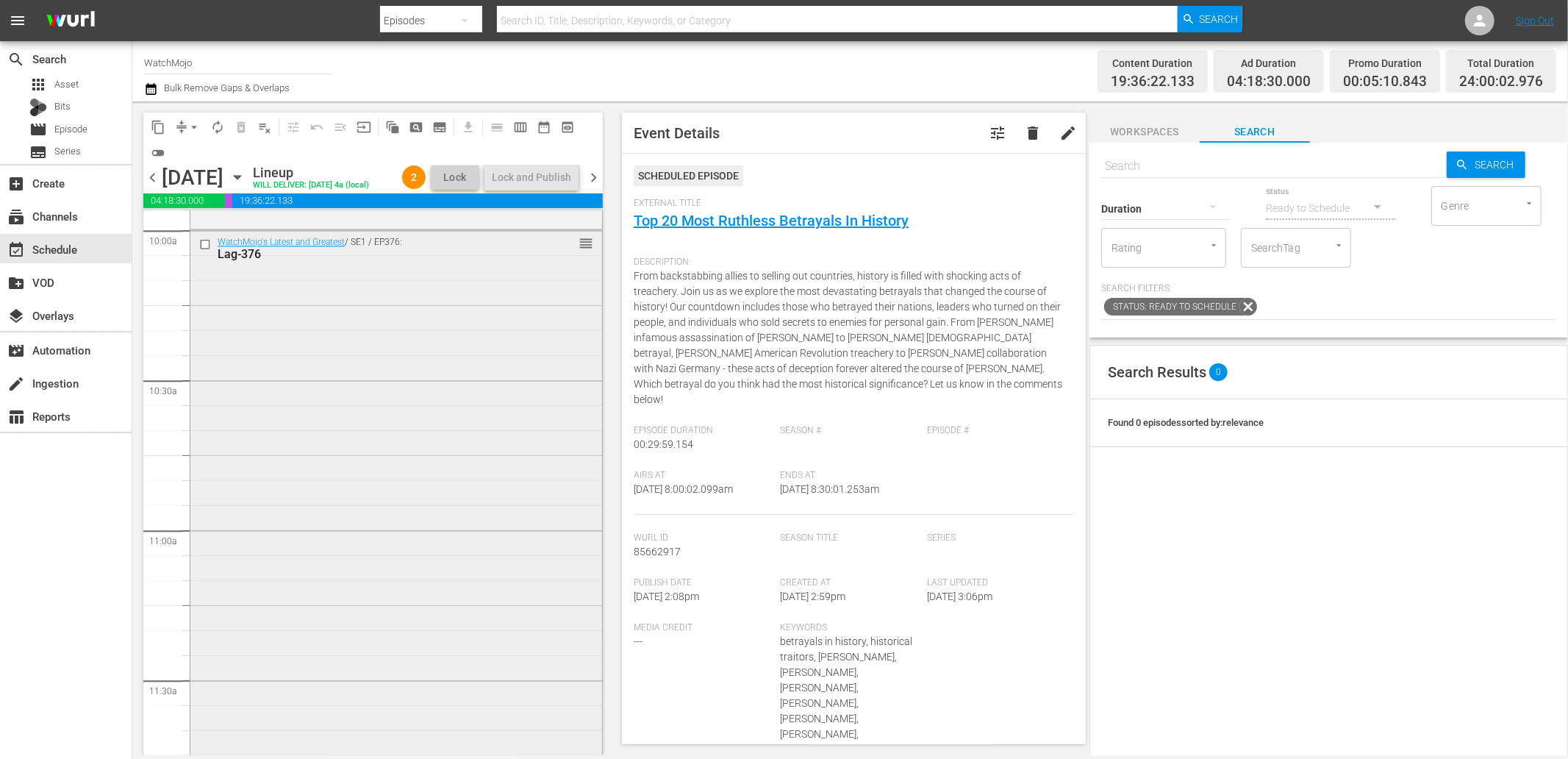
scroll to position [2996, 0]
click at [343, 585] on div "WatchMojo's Latest and Greatest / SE1 / EP376: Lag-376 reorder" at bounding box center [396, 515] width 412 height 595
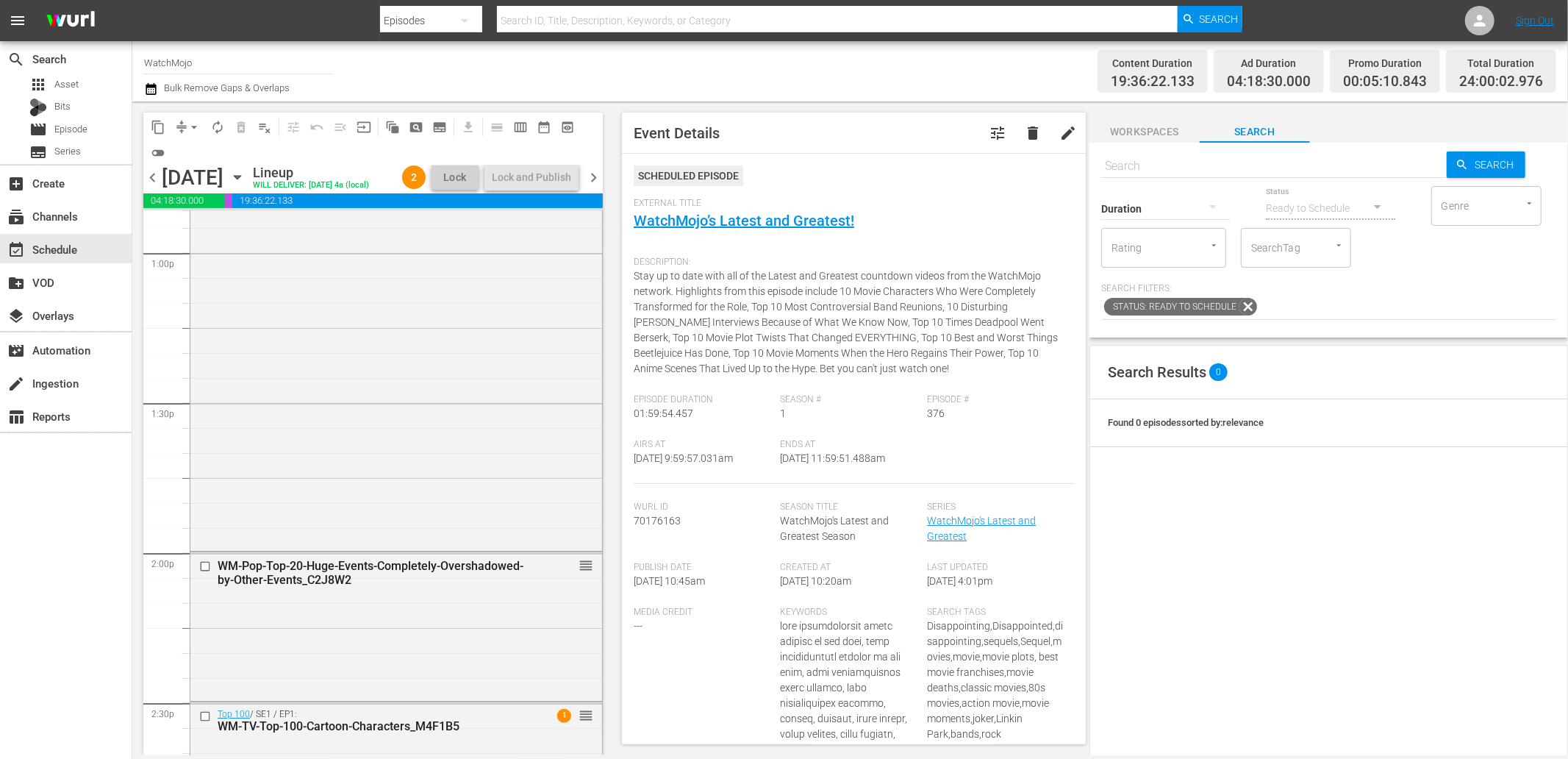
scroll to position [3867, 0]
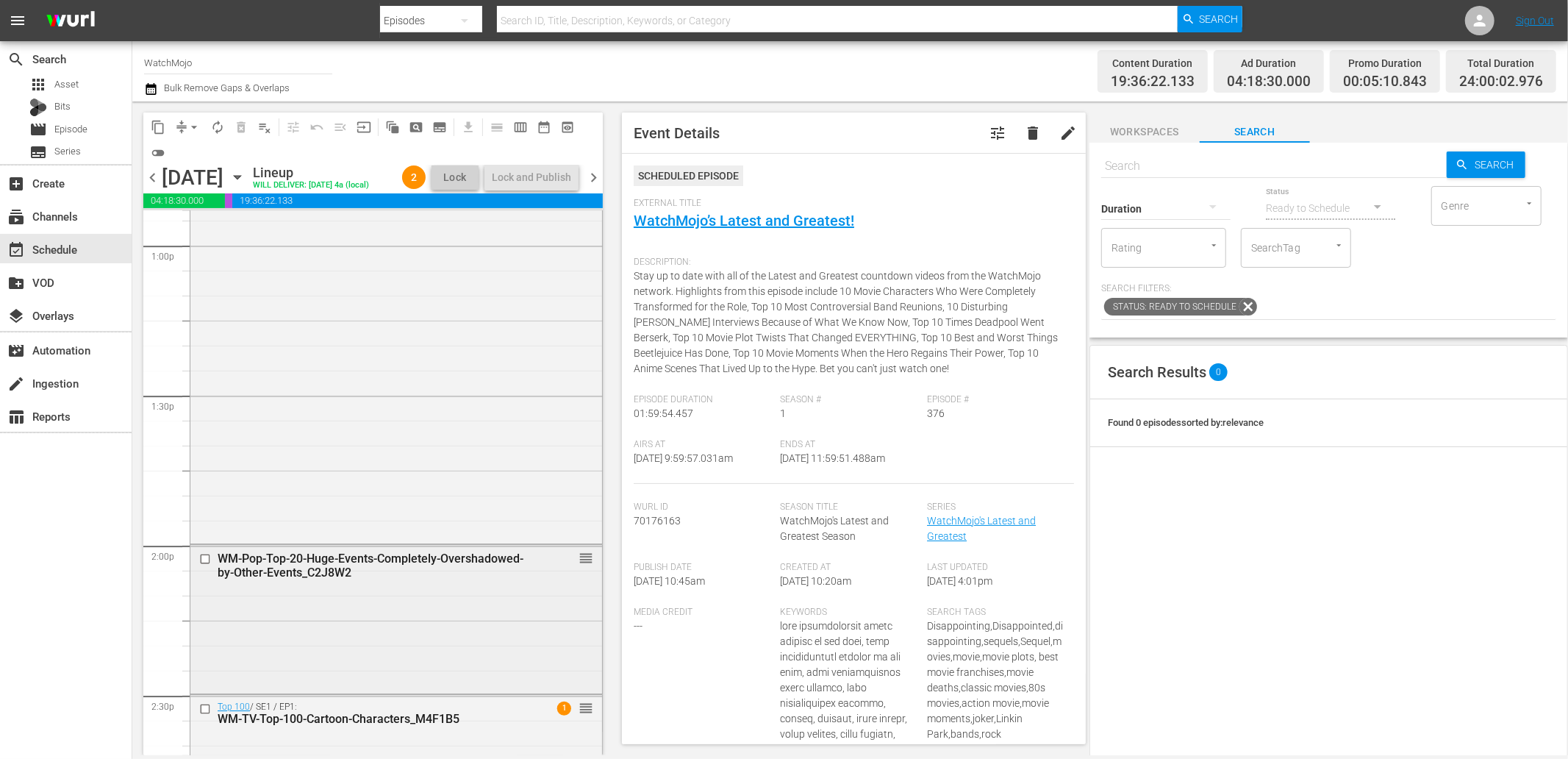
click at [341, 640] on div "WM-Pop-Top-20-Huge-Events-Completely-Overshadowed-by-Other-Events_C2J8W2 reorder" at bounding box center [396, 618] width 412 height 146
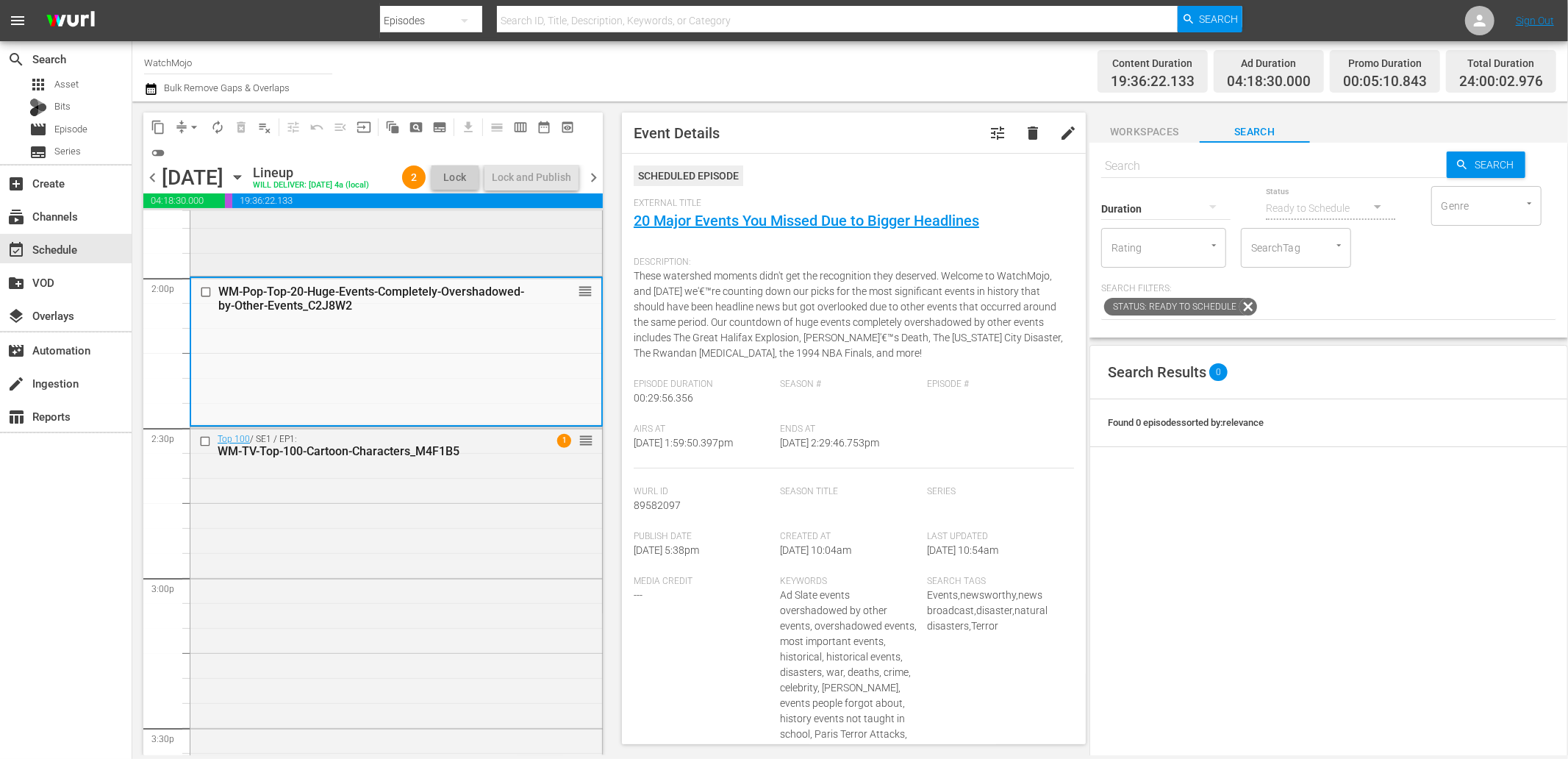
scroll to position [4303, 0]
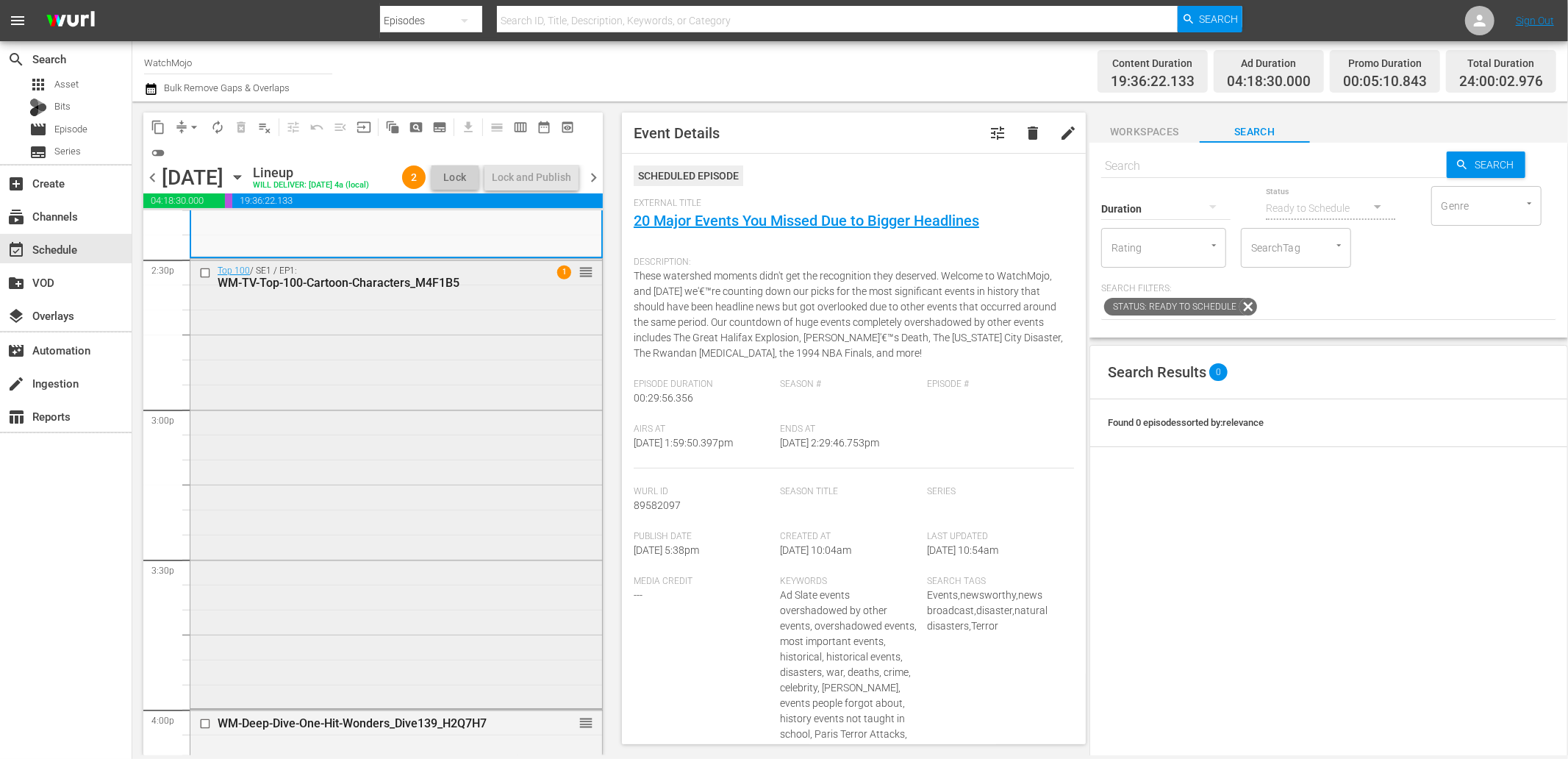
click at [412, 539] on div "Top 100 / SE1 / EP1: WM-TV-Top-100-Cartoon-Characters_M4F1B5 1 reorder" at bounding box center [396, 481] width 412 height 446
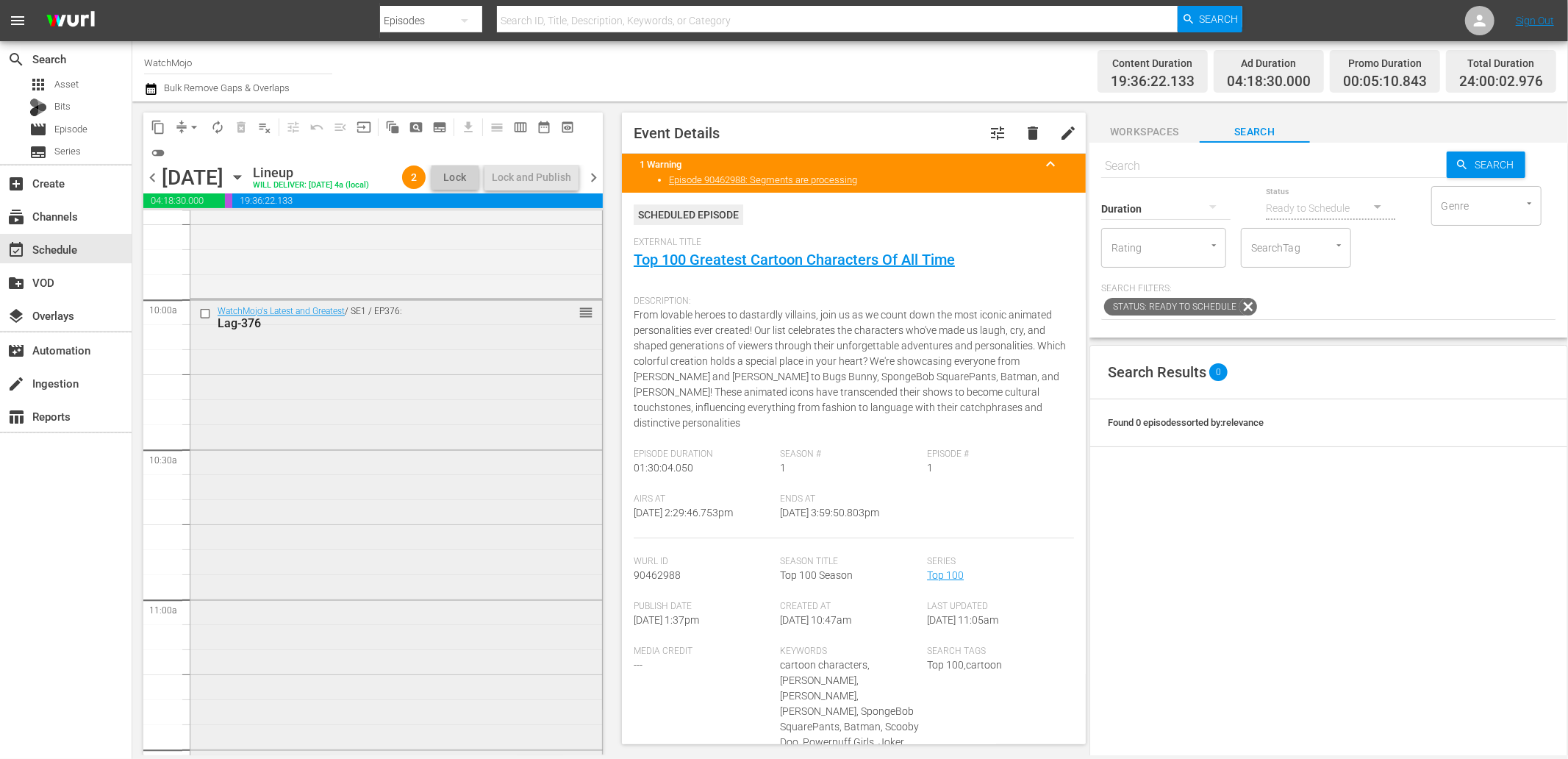
scroll to position [2887, 0]
click at [345, 563] on div "WatchMojo's Latest and Greatest / SE1 / EP376: Lag-376 reorder" at bounding box center [396, 624] width 412 height 595
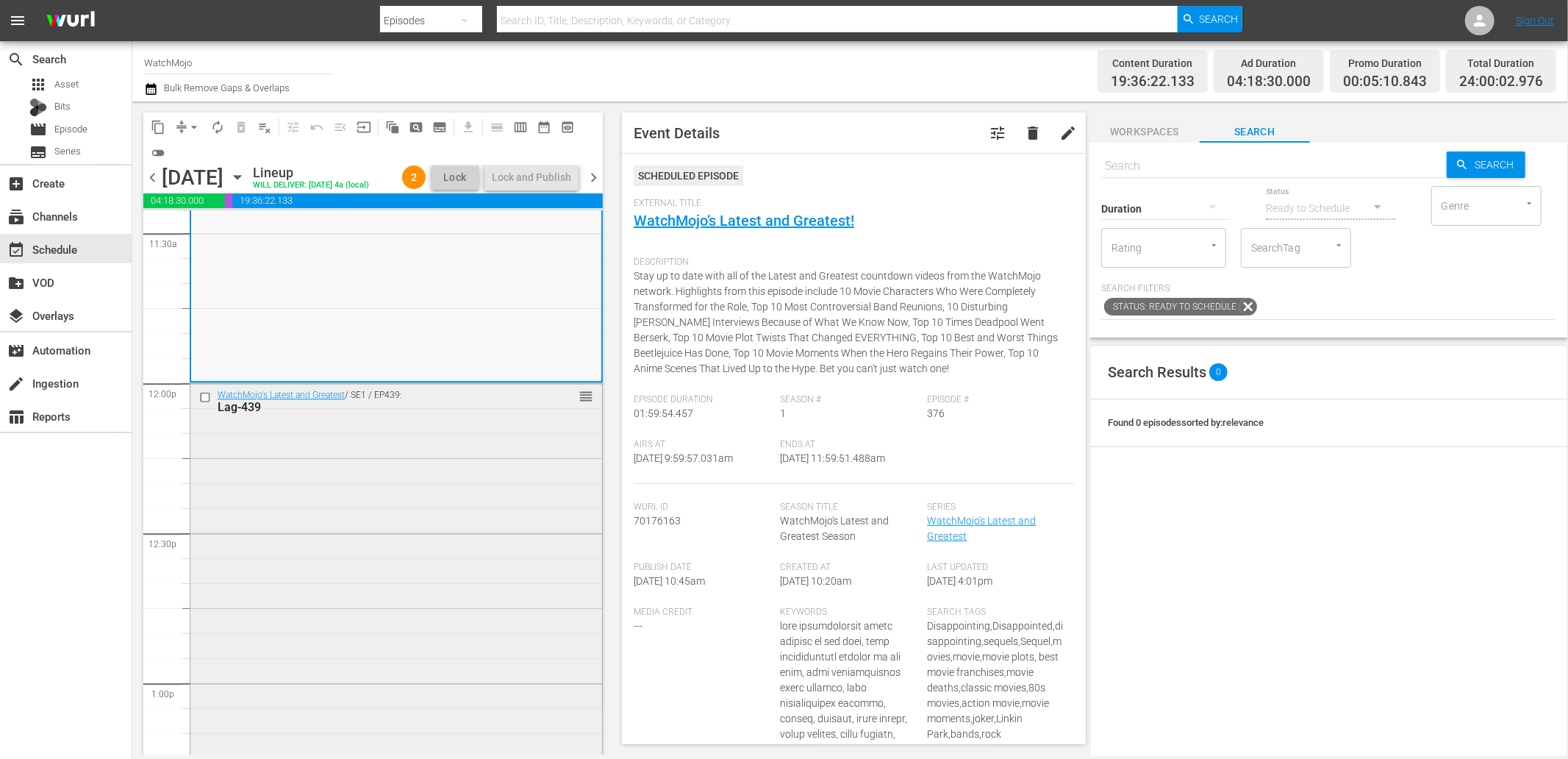
scroll to position [3431, 0]
click at [316, 585] on div "WatchMojo's Latest and Greatest / SE1 / EP439: Lag-439 reorder" at bounding box center [396, 680] width 412 height 595
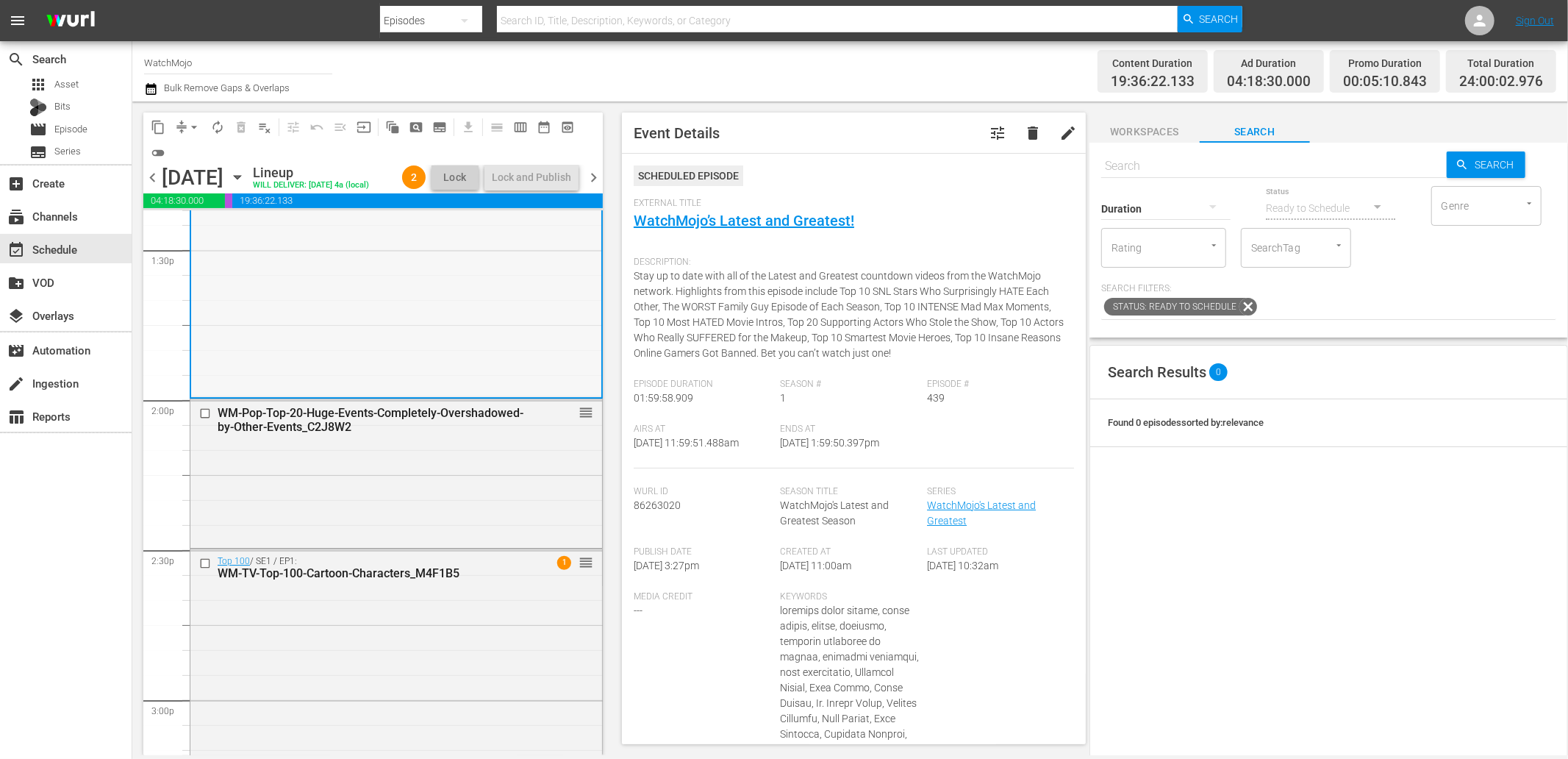
scroll to position [4031, 0]
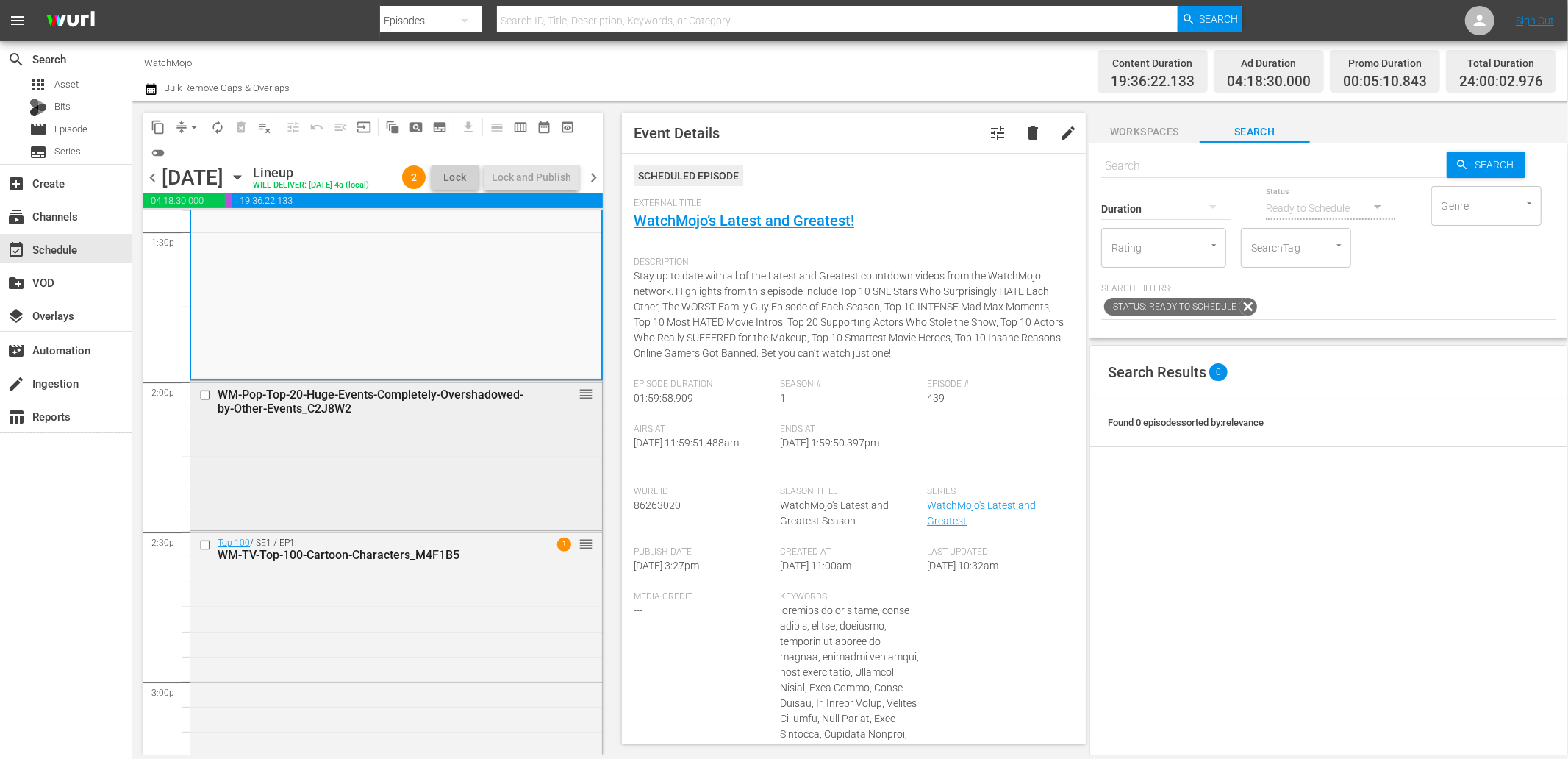
click at [307, 494] on div "WM-Pop-Top-20-Huge-Events-Completely-Overshadowed-by-Other-Events_C2J8W2 reorder" at bounding box center [396, 453] width 412 height 146
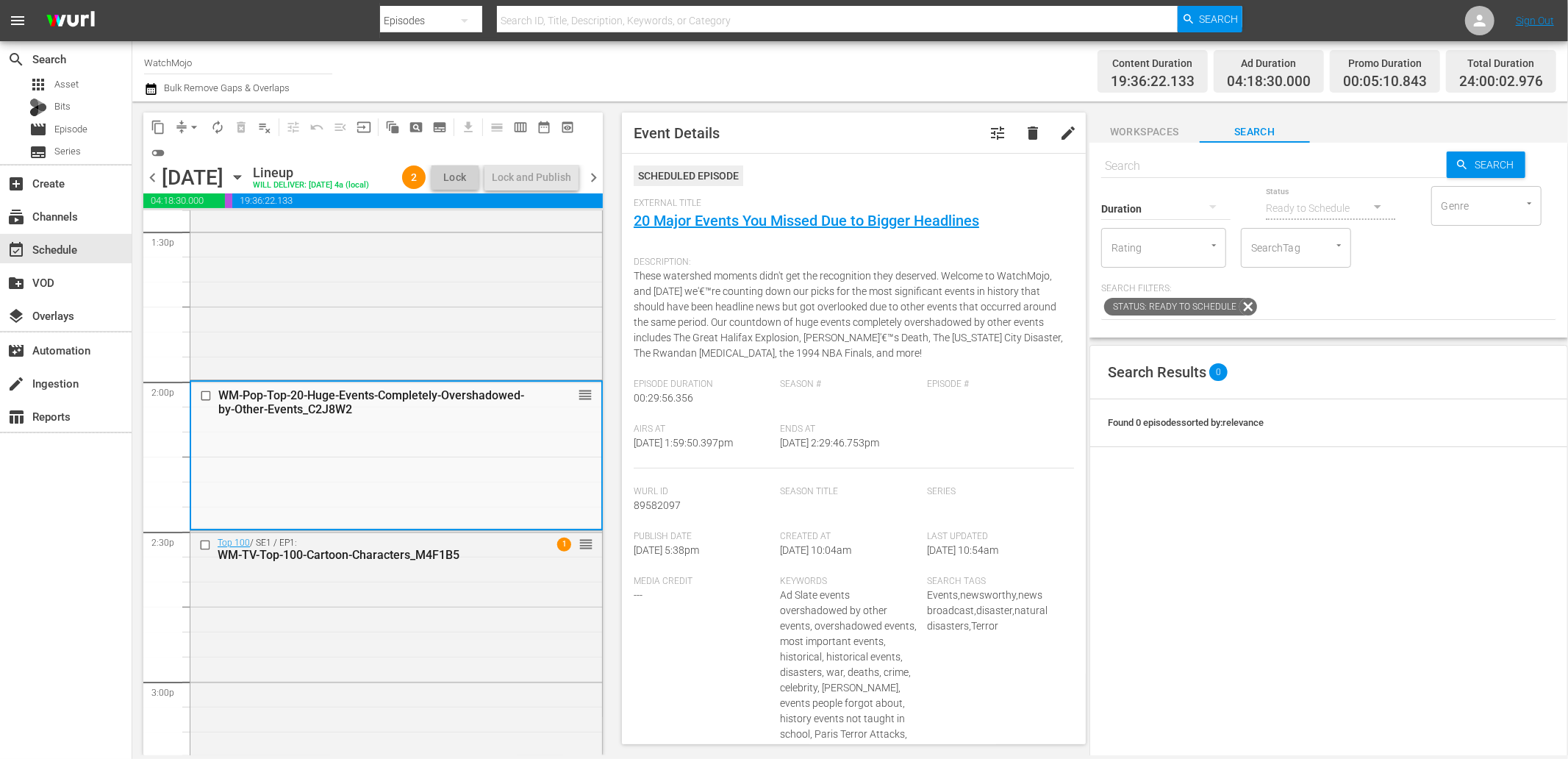
click at [307, 494] on div "WM-Pop-Top-20-Huge-Events-Completely-Overshadowed-by-Other-Events_C2J8W2 reorder" at bounding box center [395, 454] width 410 height 146
click at [371, 640] on div "Top 100 / SE1 / EP1: WM-TV-Top-100-Cartoon-Characters_M4F1B5 1 reorder" at bounding box center [396, 753] width 412 height 446
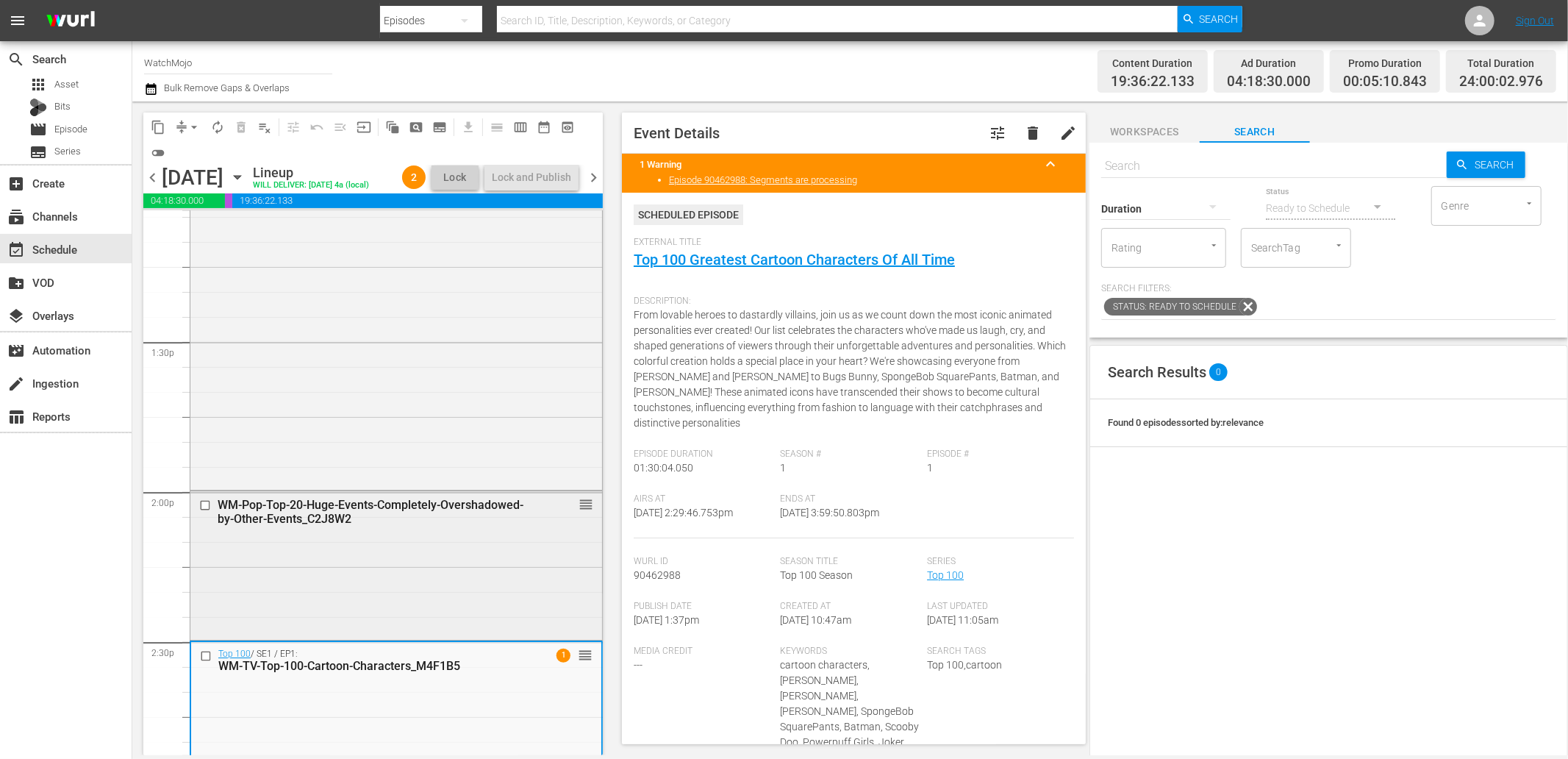
scroll to position [3922, 0]
click at [421, 607] on div "WM-Pop-Top-20-Huge-Events-Completely-Overshadowed-by-Other-Events_C2J8W2 reorder" at bounding box center [396, 563] width 412 height 146
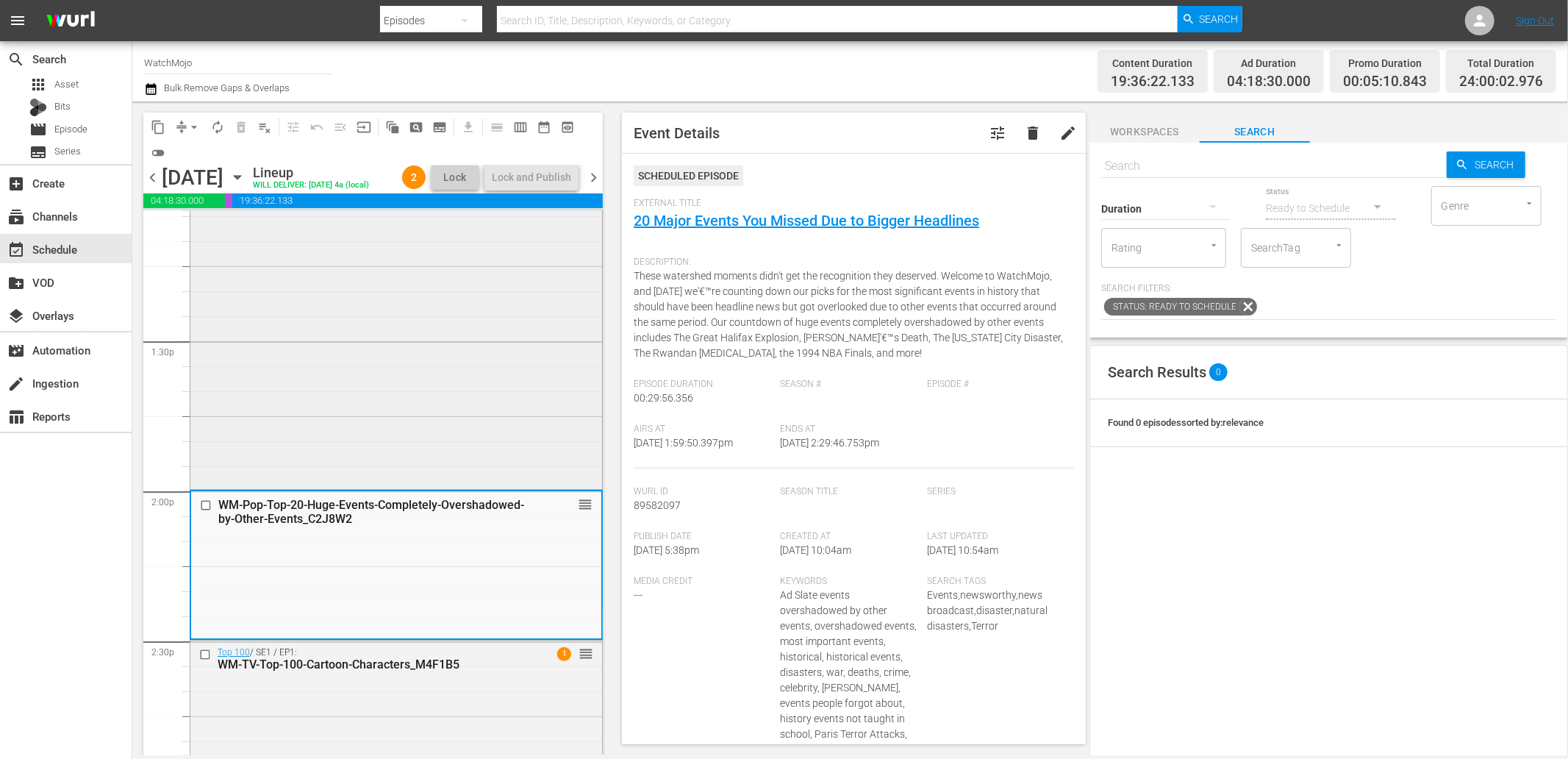
click at [412, 440] on div "WatchMojo's Latest and Greatest / SE1 / EP439: Lag-439 reorder" at bounding box center [396, 189] width 412 height 595
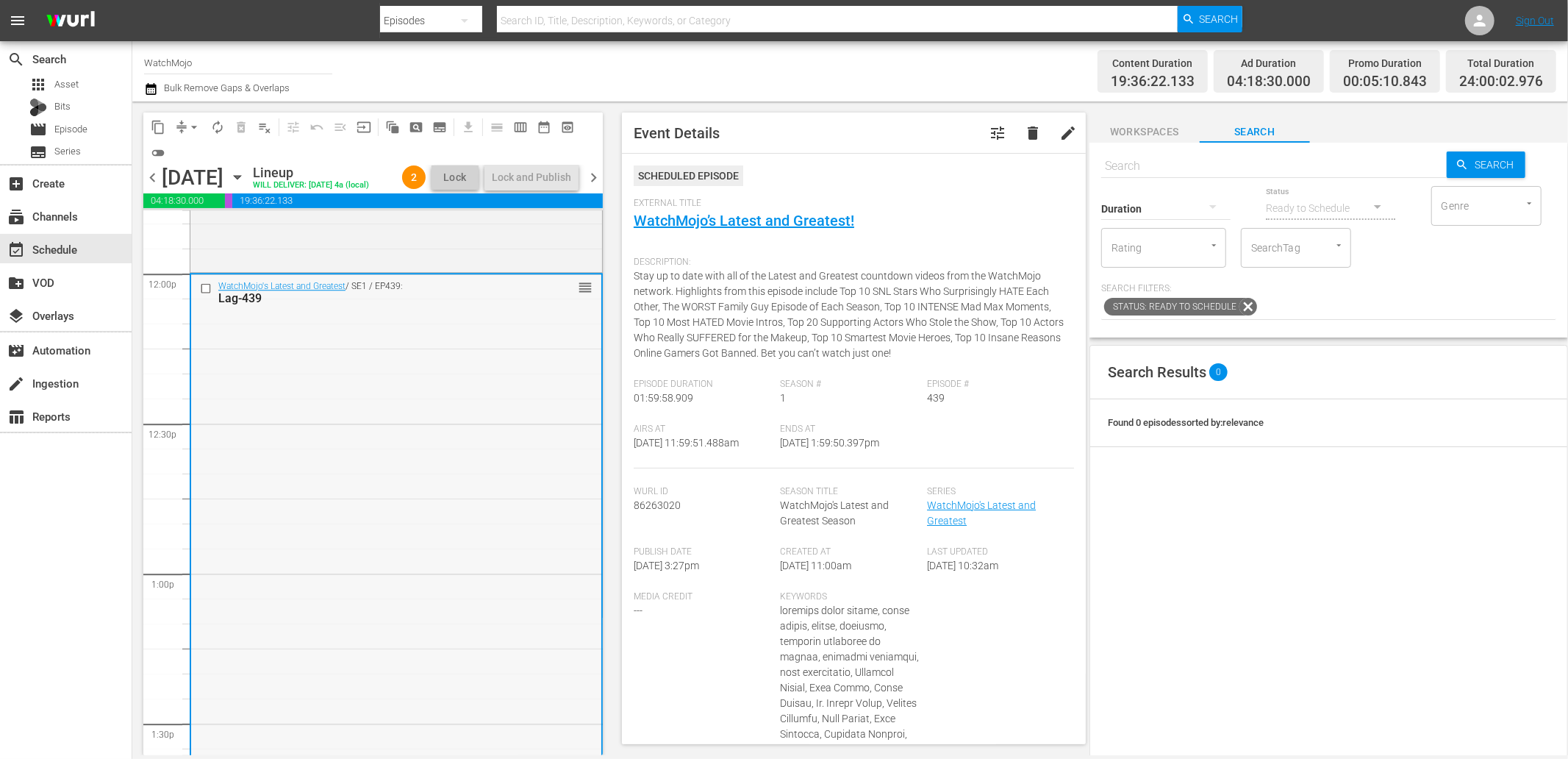
scroll to position [3486, 0]
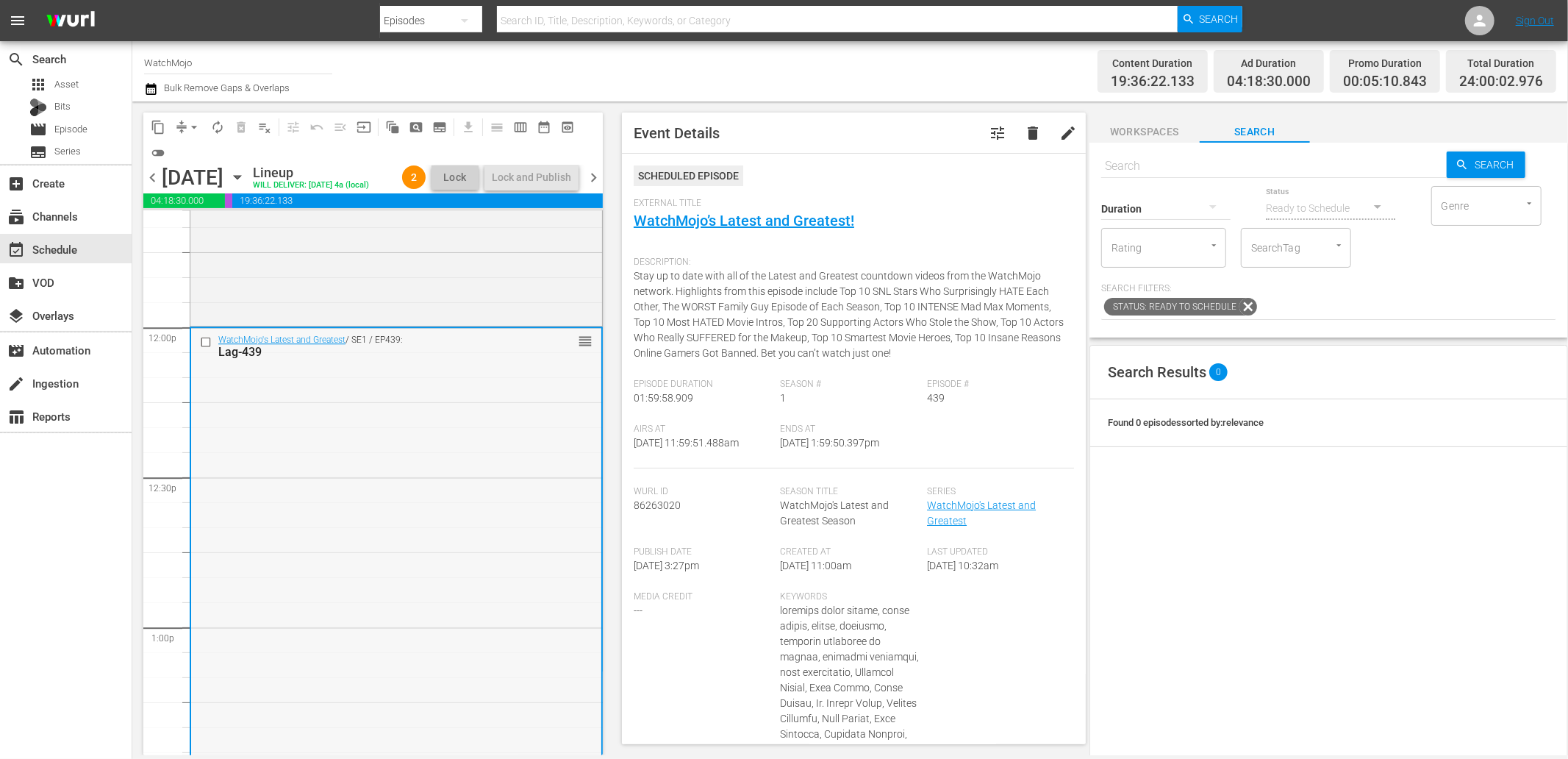
click at [206, 348] on input "checkbox" at bounding box center [208, 342] width 16 height 13
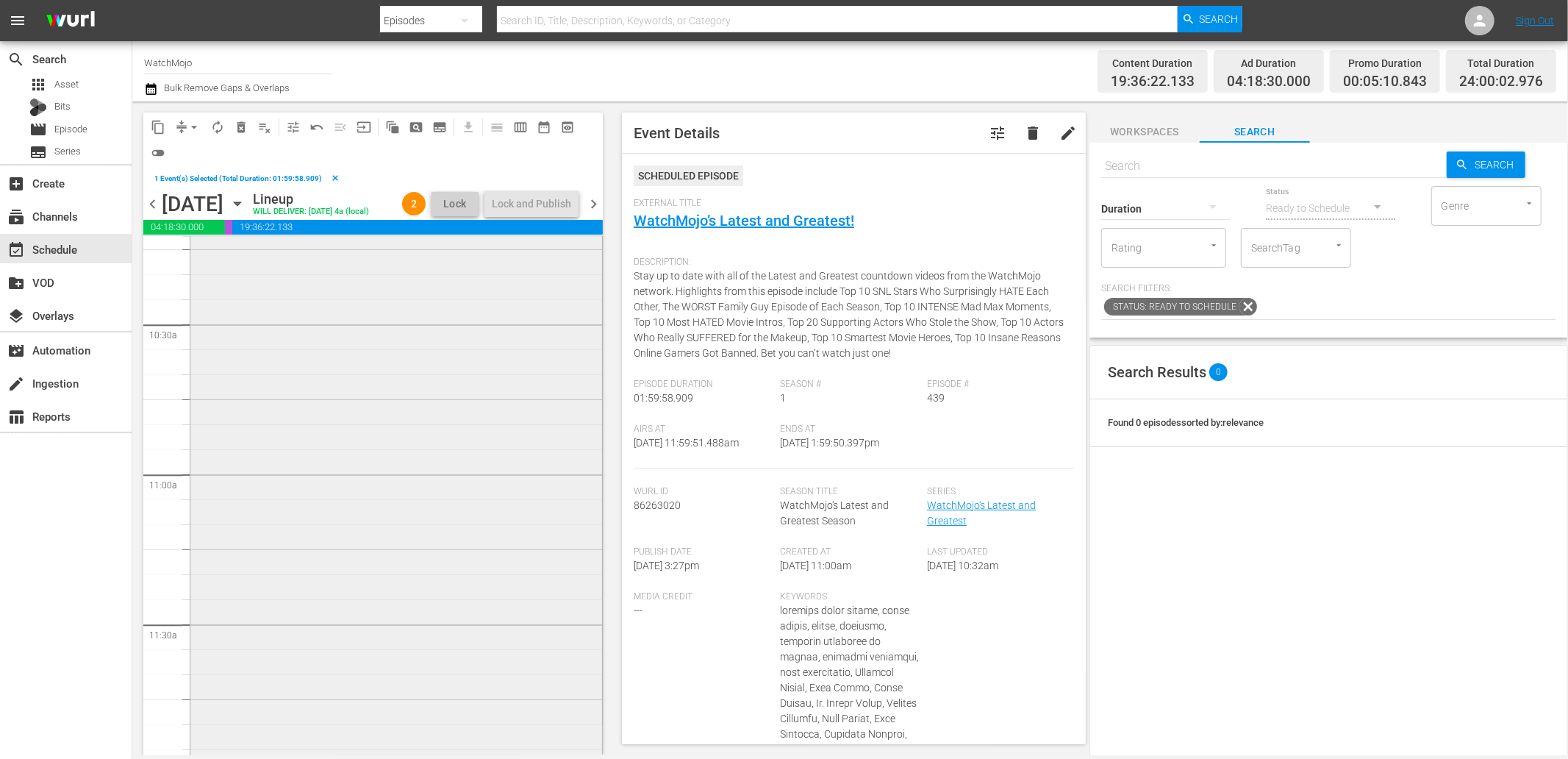
scroll to position [2940, 0]
click at [339, 546] on div "WatchMojo's Latest and Greatest / SE1 / EP376: Lag-376 reorder" at bounding box center [396, 596] width 412 height 595
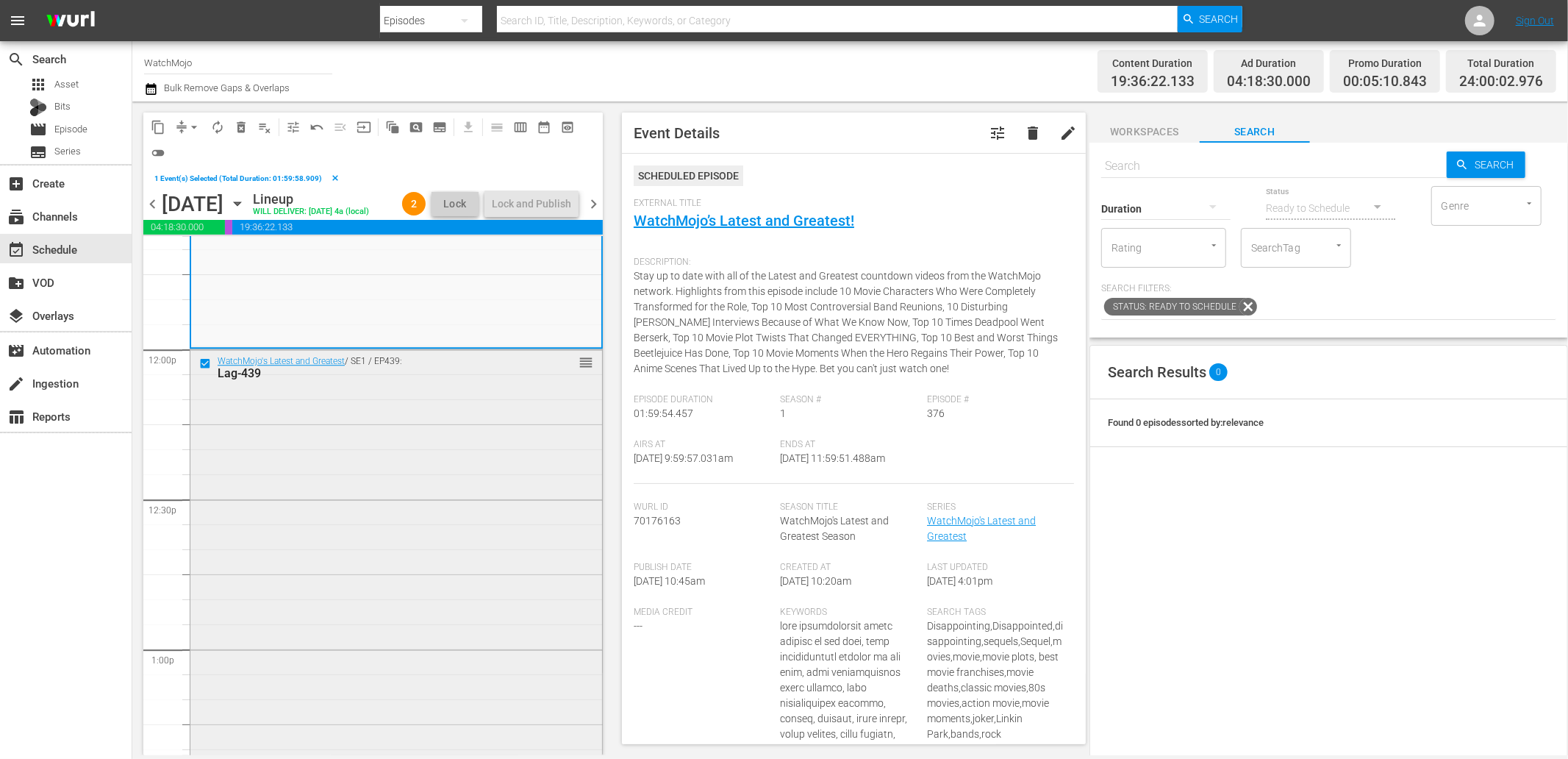
scroll to position [3594, 0]
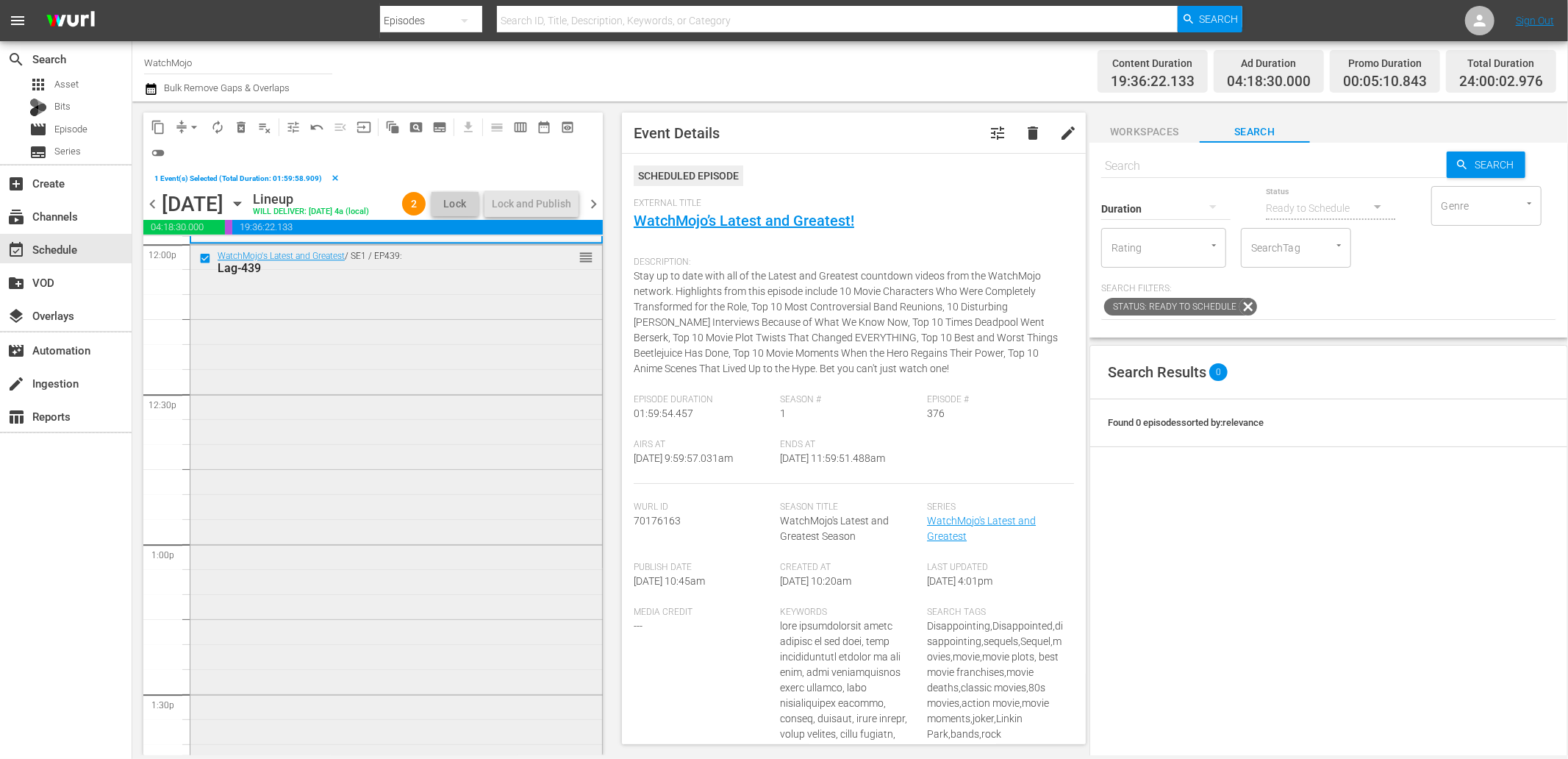
click at [327, 545] on div "WatchMojo's Latest and Greatest / SE1 / EP439: Lag-439 reorder" at bounding box center [396, 542] width 412 height 595
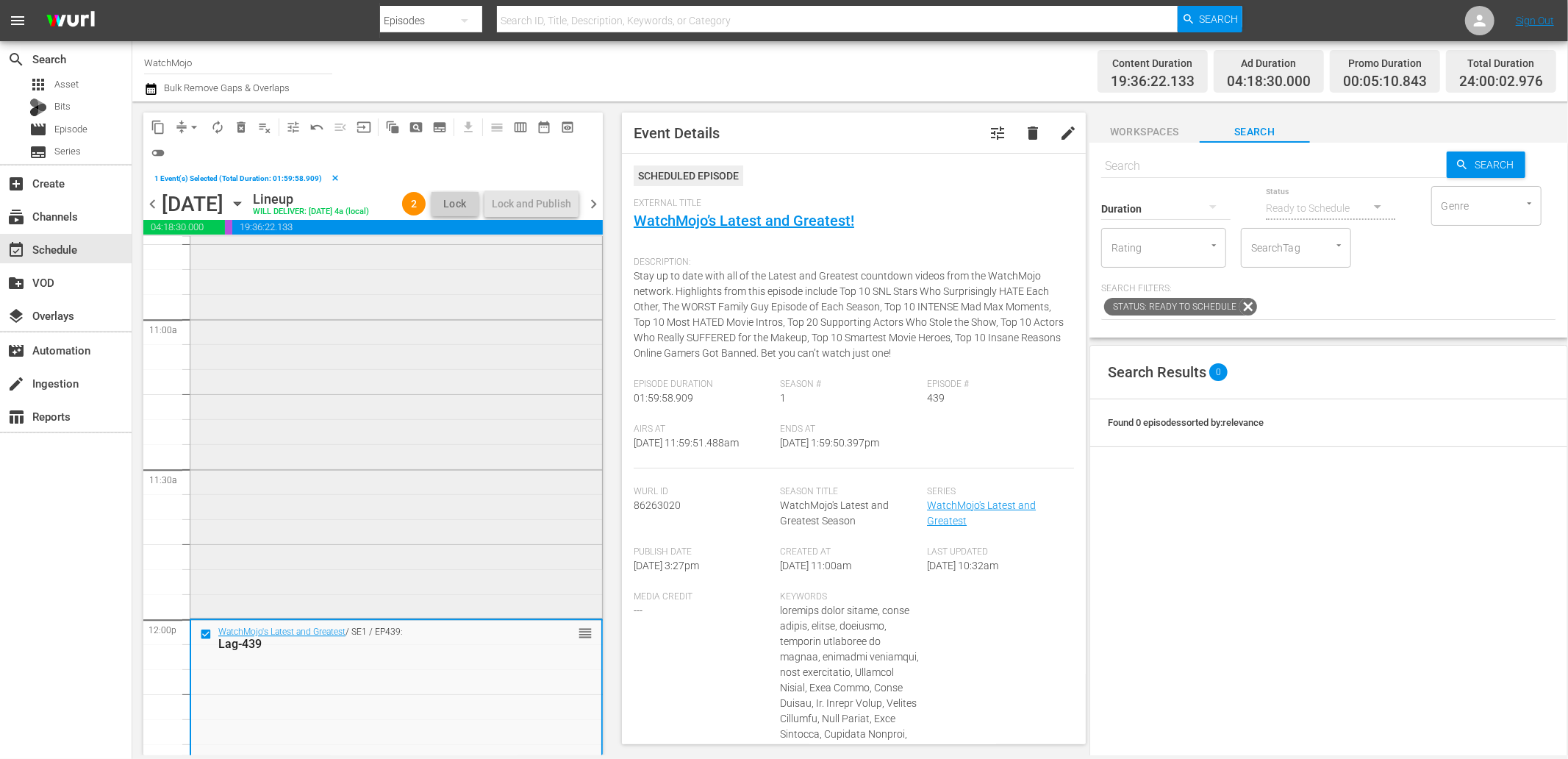
scroll to position [3213, 0]
click at [202, 640] on input "checkbox" at bounding box center [208, 640] width 16 height 13
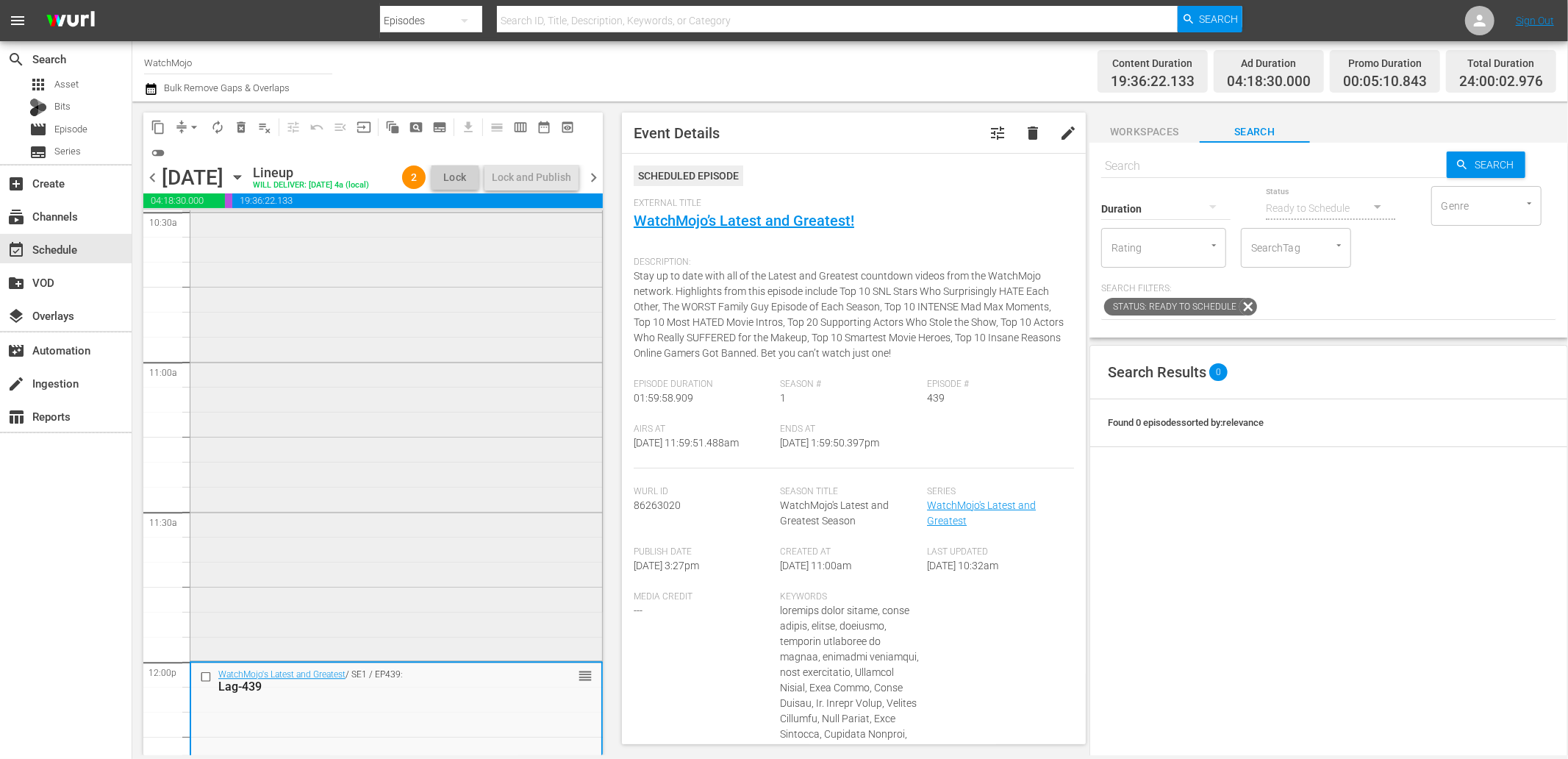
scroll to position [2996, 0]
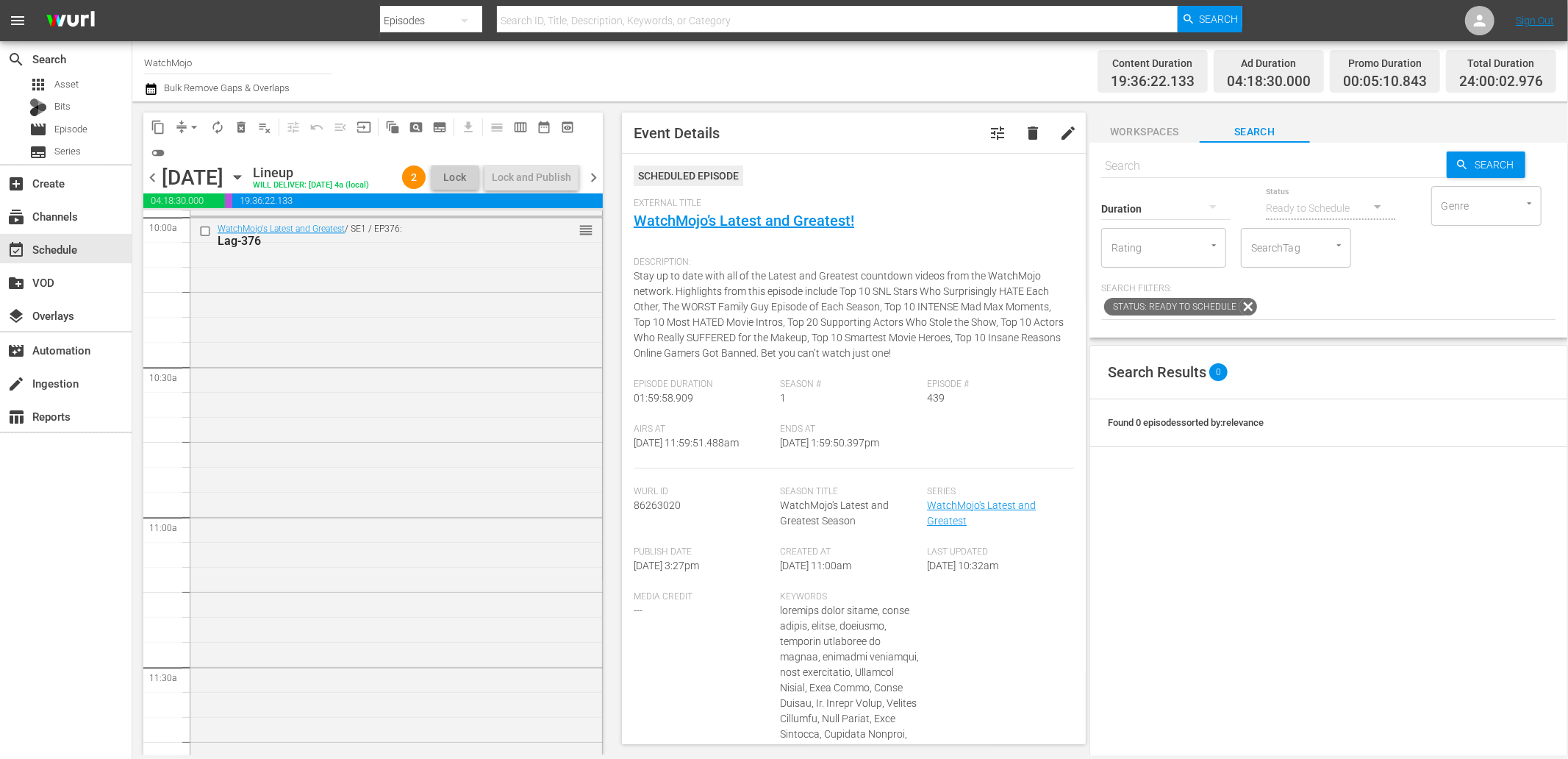
click at [363, 487] on div "WatchMojo's Latest and Greatest / SE1 / EP376: Lag-376 reorder" at bounding box center [396, 515] width 412 height 595
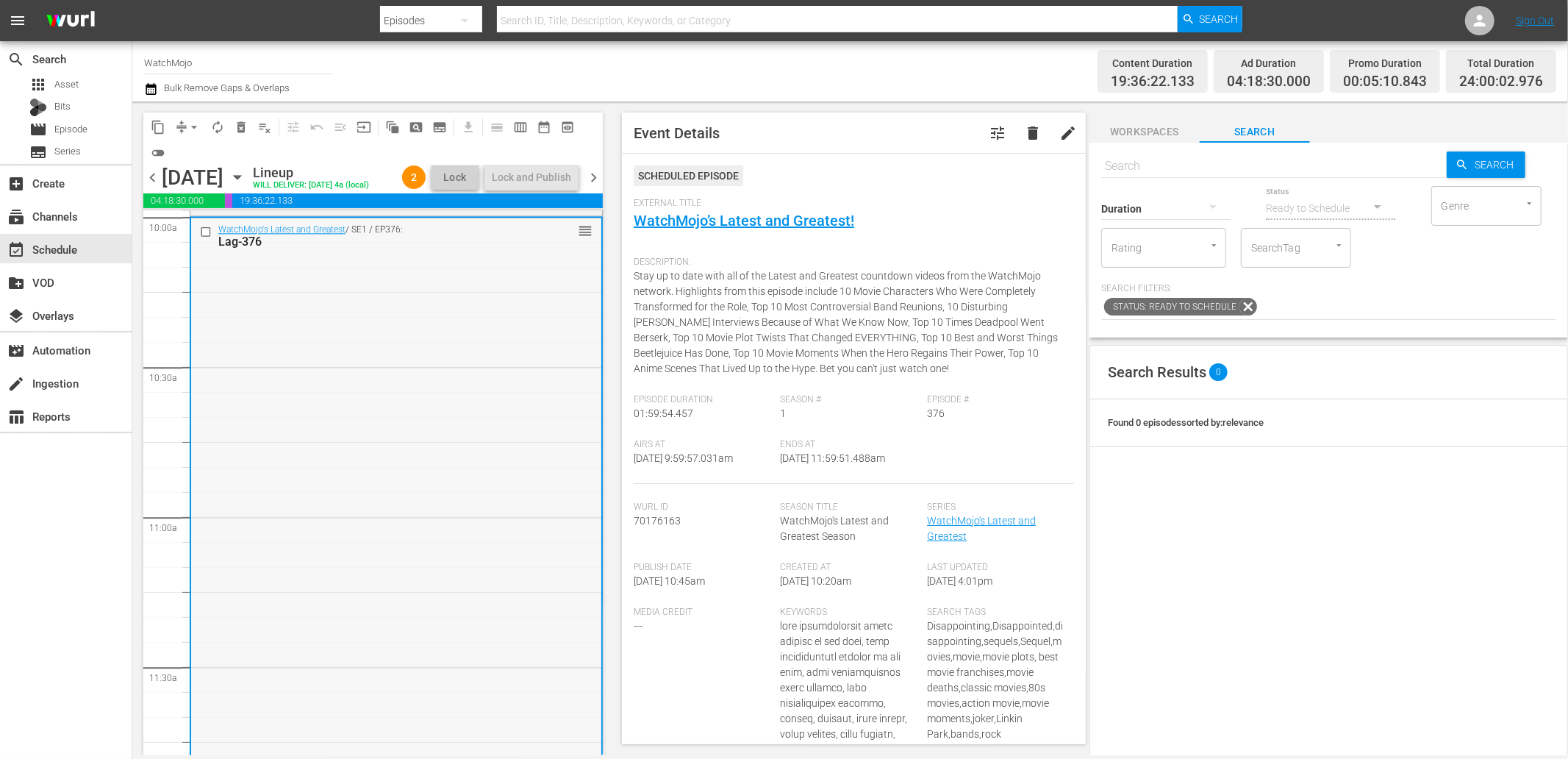
click at [204, 238] on input "checkbox" at bounding box center [208, 231] width 16 height 13
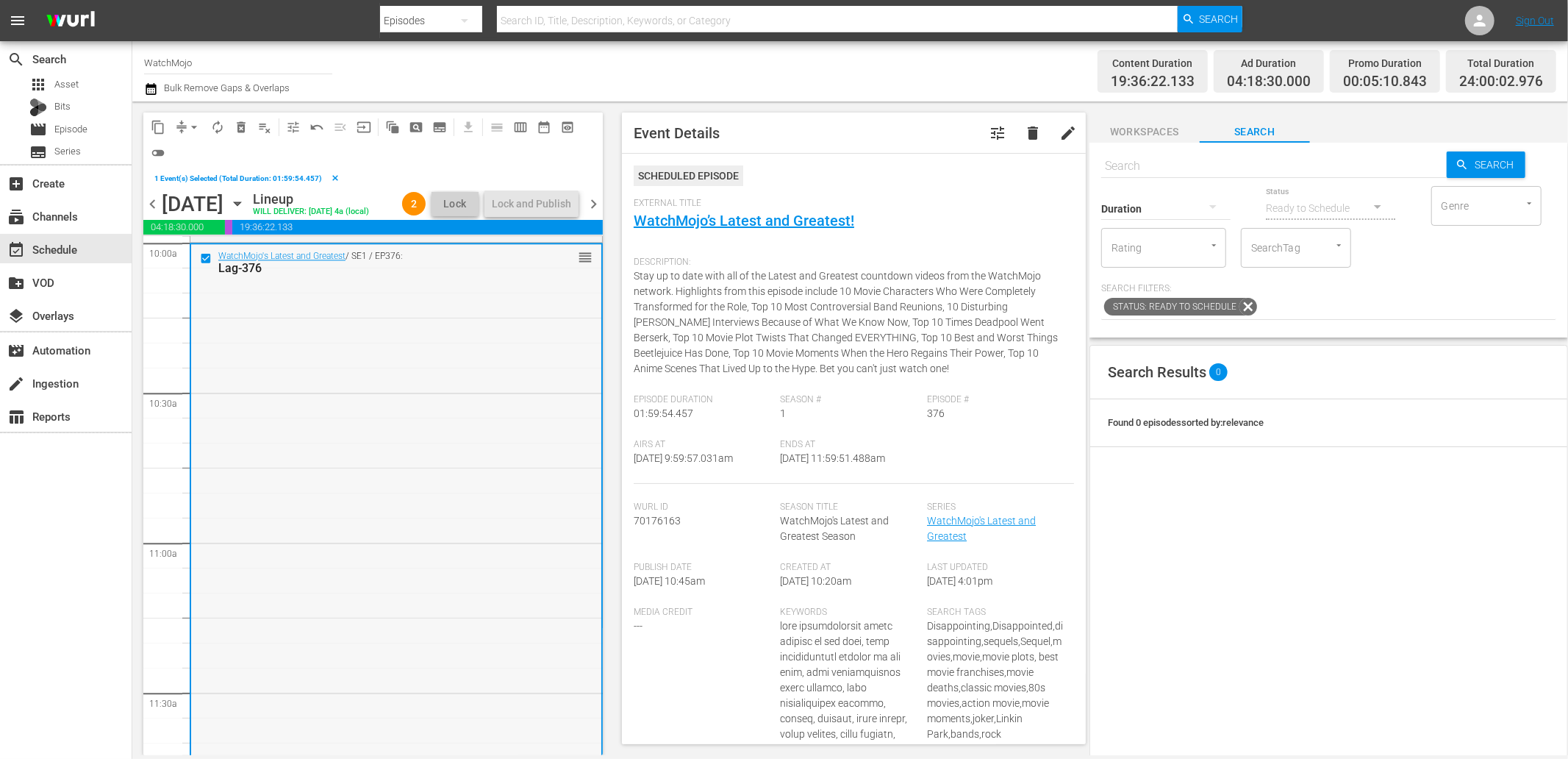
click at [468, 374] on div "WatchMojo's Latest and Greatest / SE1 / EP376: Lag-376 reorder" at bounding box center [395, 542] width 410 height 595
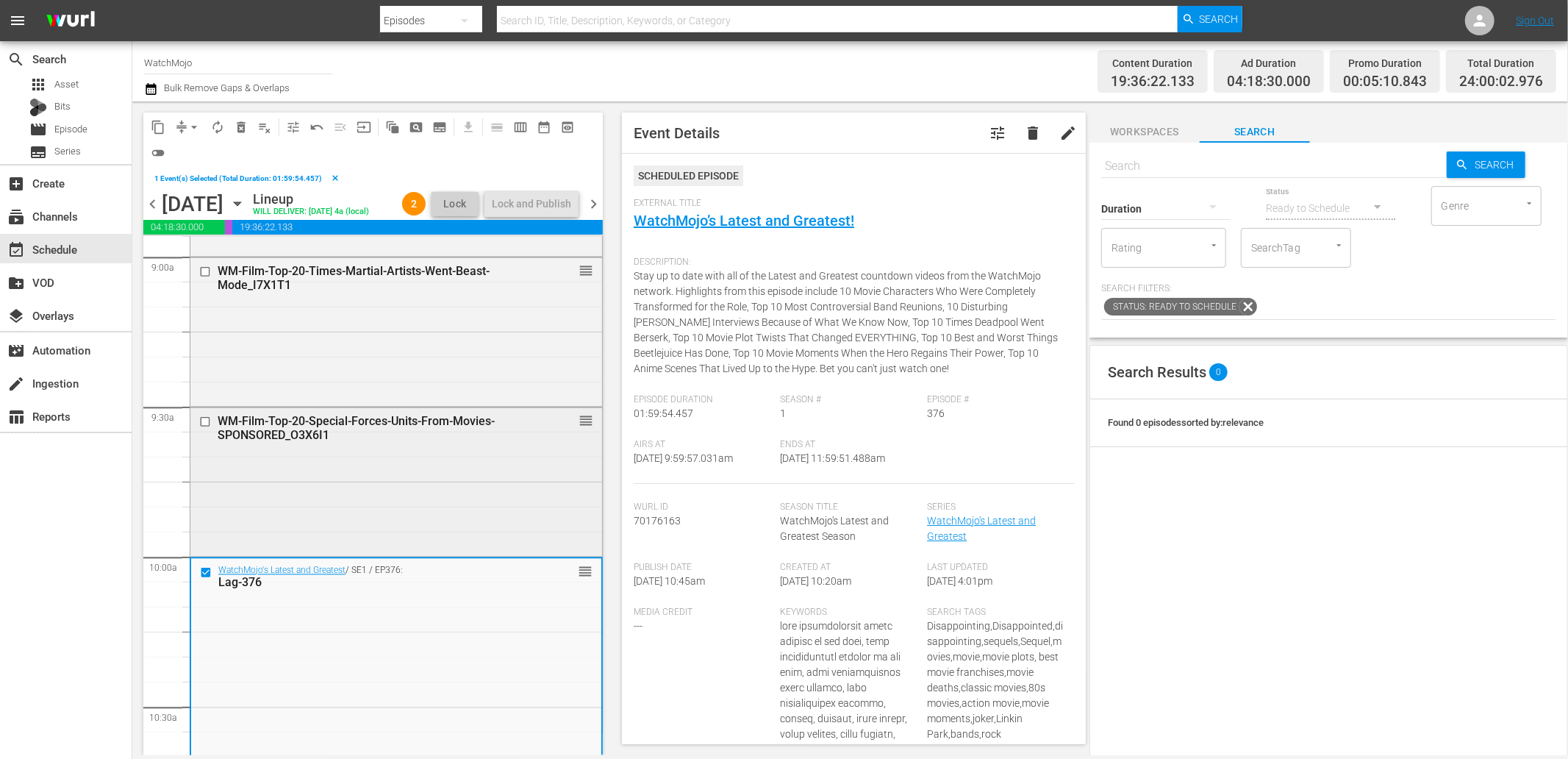
scroll to position [2669, 0]
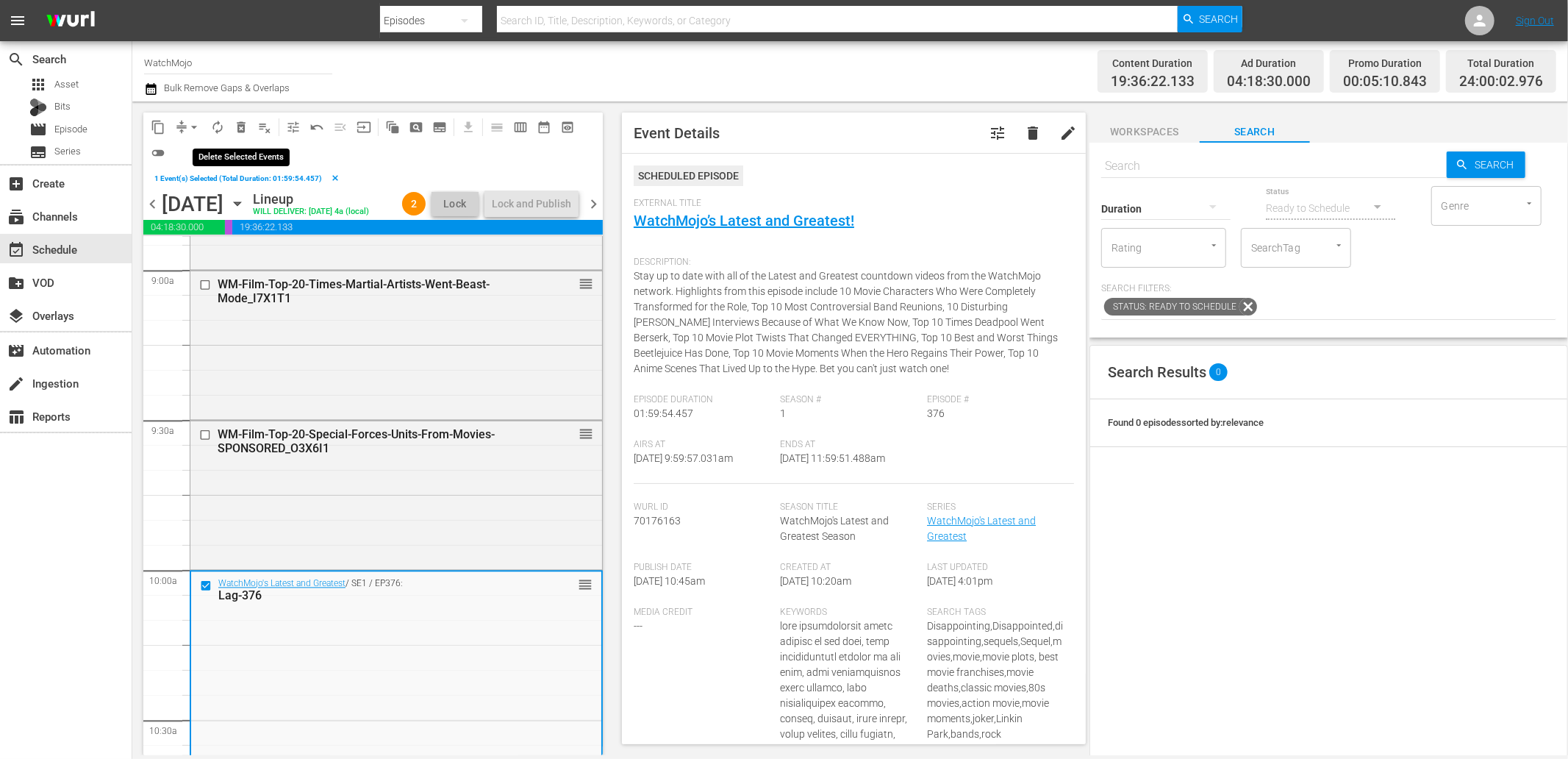
click at [241, 122] on span "delete_forever_outlined" at bounding box center [241, 126] width 15 height 15
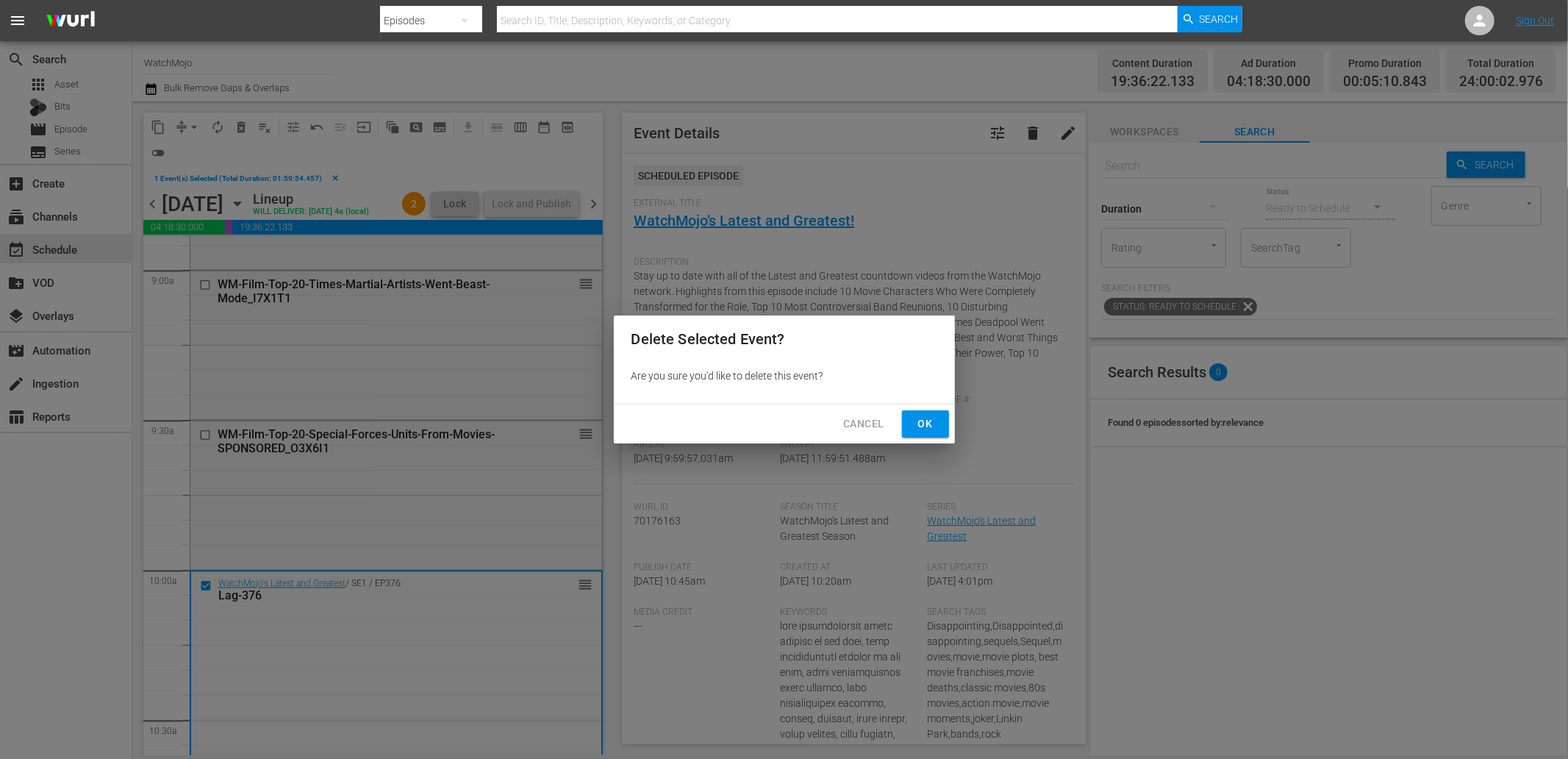
click at [914, 419] on span "Ok" at bounding box center [926, 424] width 23 height 19
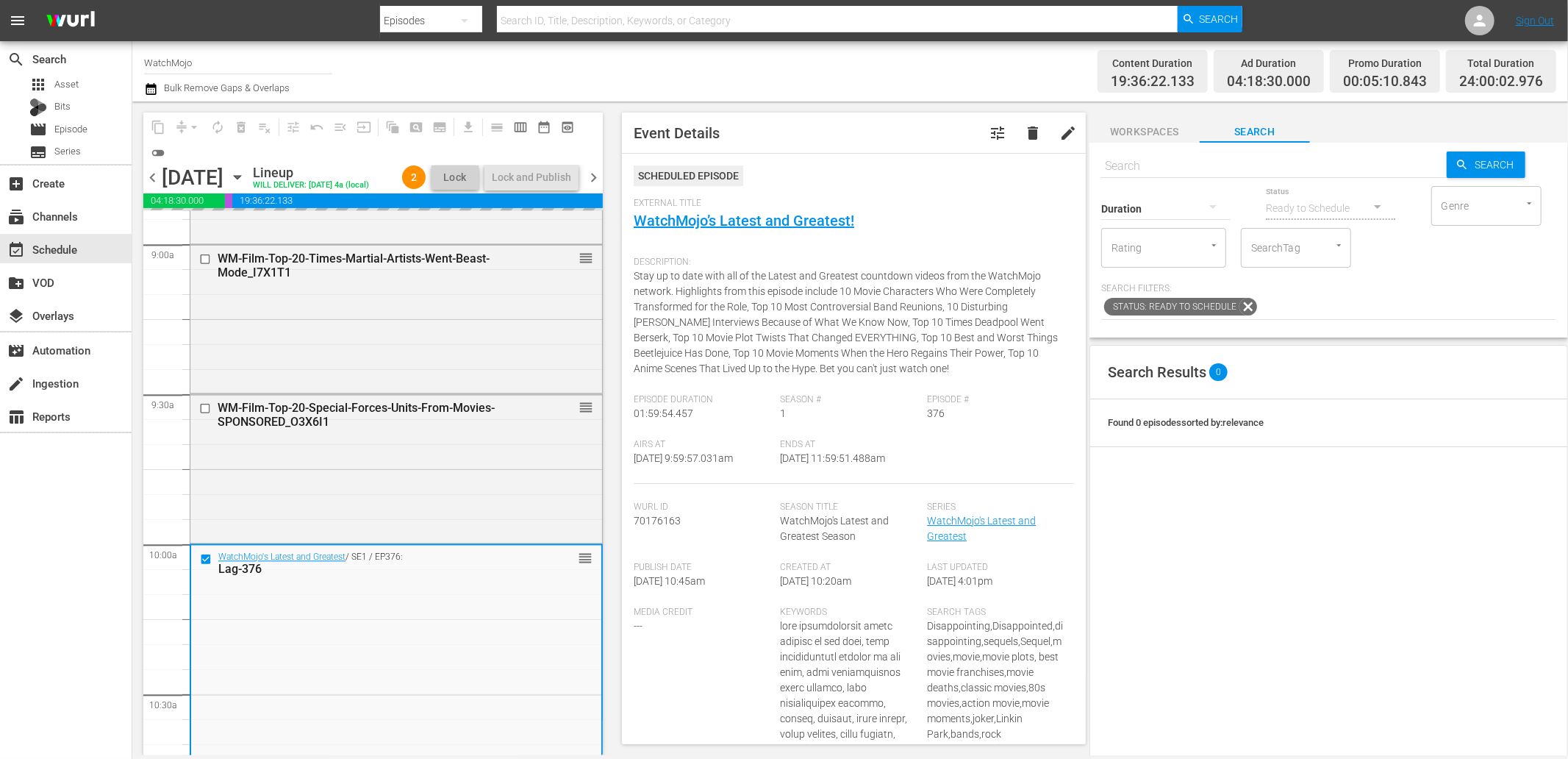
click at [941, 160] on input "text" at bounding box center [1273, 166] width 346 height 35
paste input "Lag-454"
type input "Lag-454"
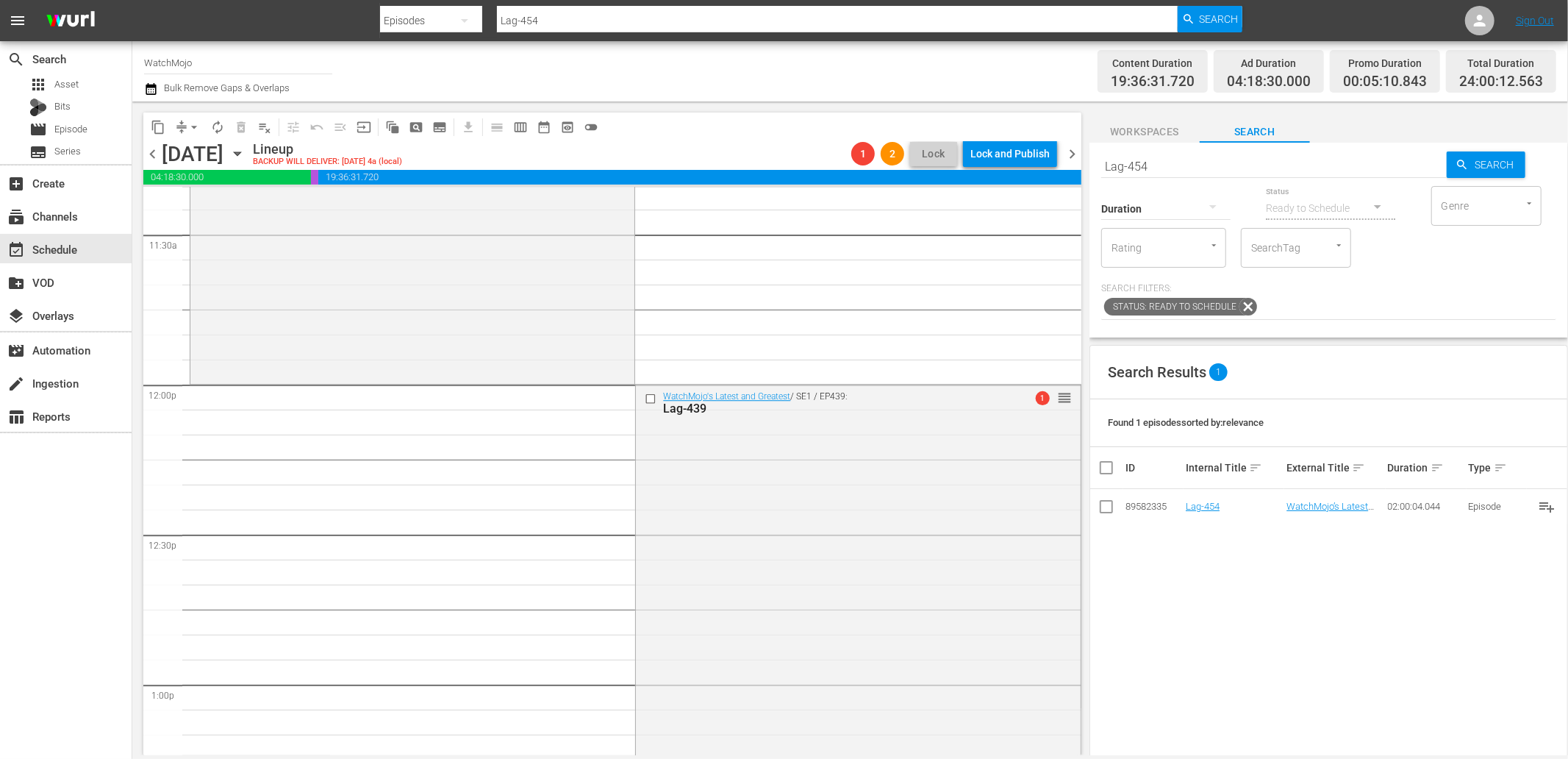
scroll to position [3431, 0]
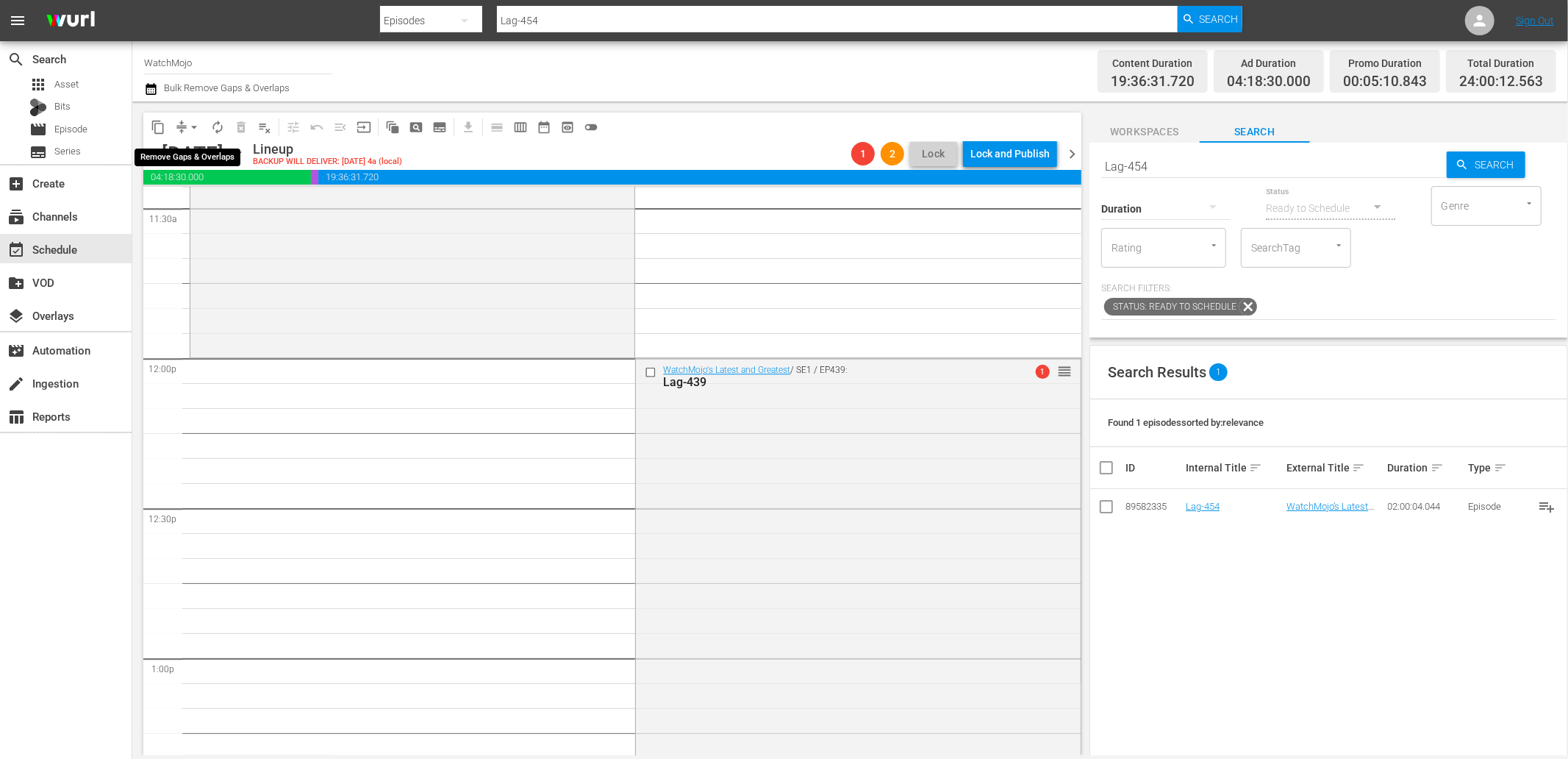
click at [189, 125] on span "arrow_drop_down" at bounding box center [194, 126] width 15 height 15
click at [188, 207] on li "Align to End of Previous Day" at bounding box center [195, 205] width 155 height 24
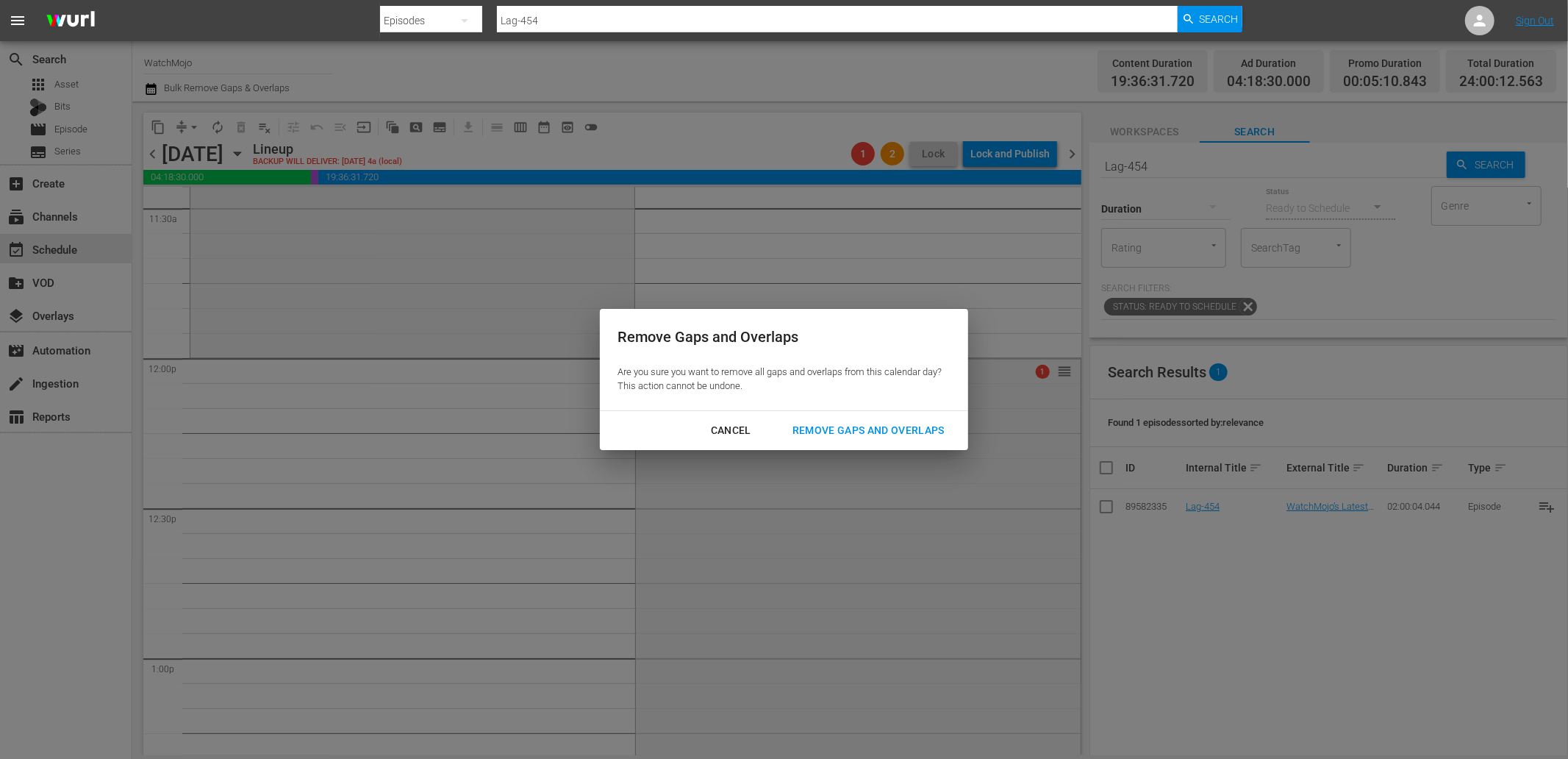
click at [844, 440] on button "Remove Gaps and Overlaps" at bounding box center [869, 431] width 188 height 27
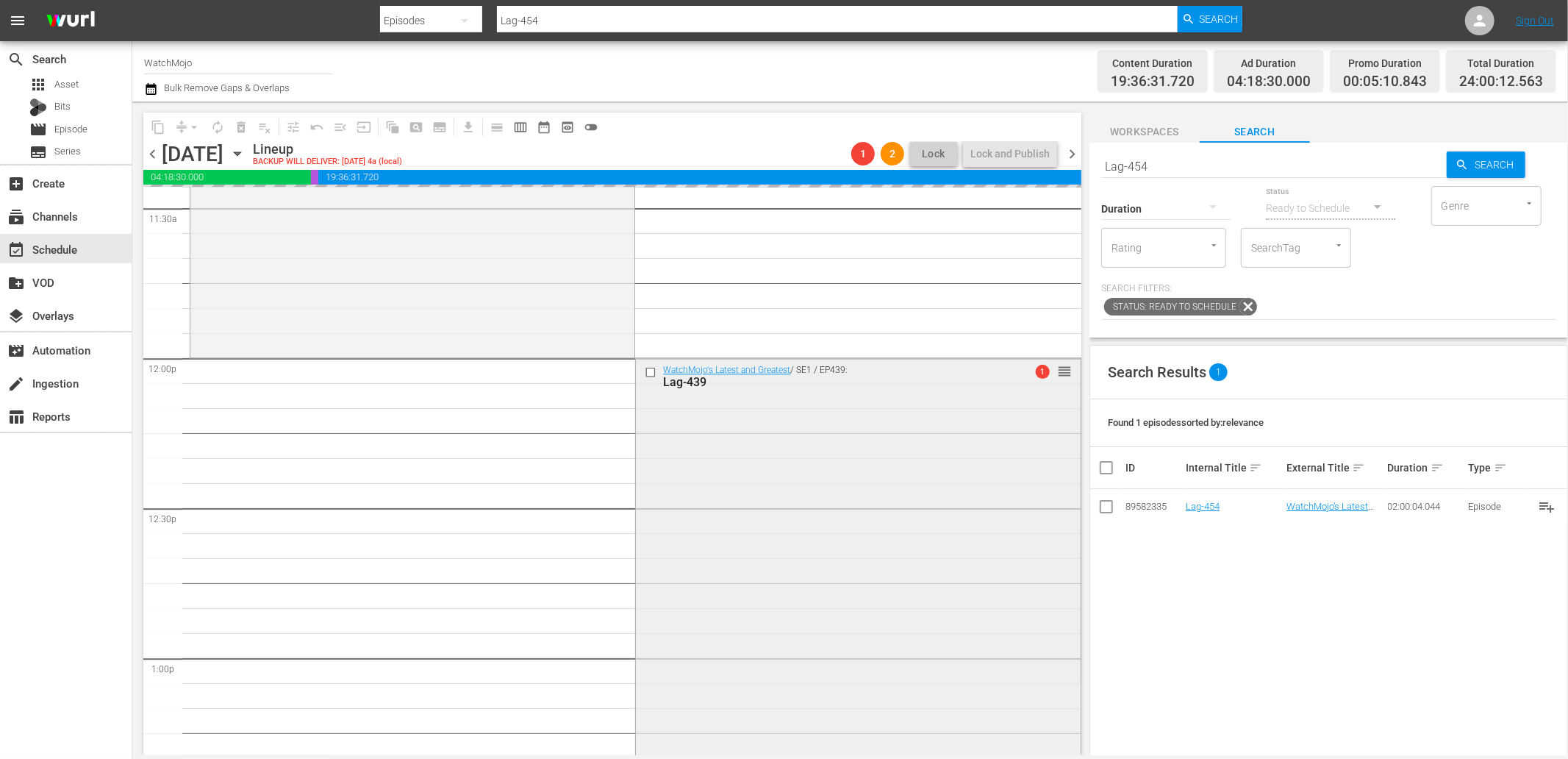
click at [773, 530] on div "WatchMojo's Latest and Greatest / SE1 / EP439: Lag-439 1 reorder" at bounding box center [858, 656] width 444 height 595
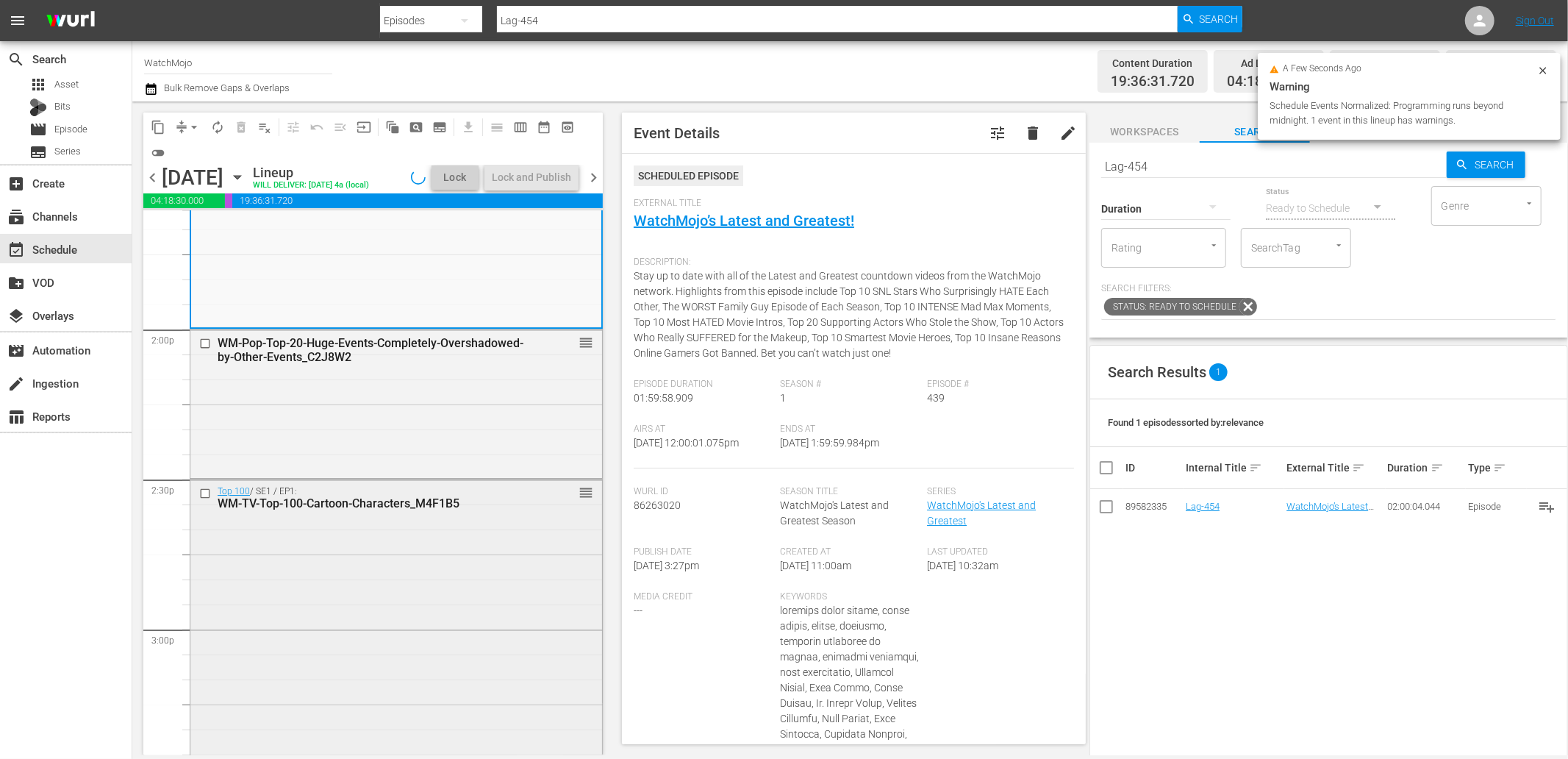
scroll to position [4085, 0]
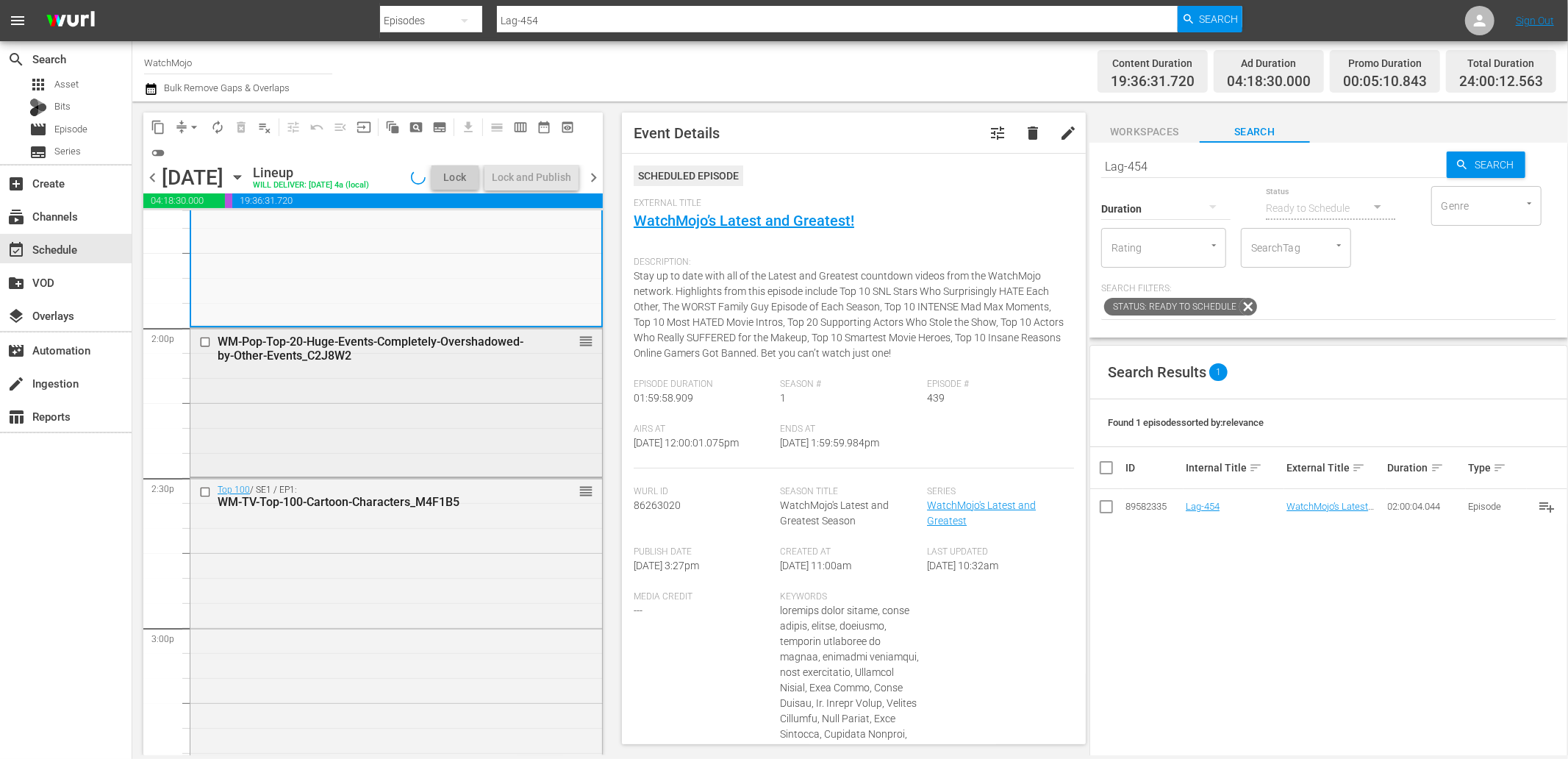
click at [289, 430] on div "WM-Pop-Top-20-Huge-Events-Completely-Overshadowed-by-Other-Events_C2J8W2 reorder" at bounding box center [396, 401] width 412 height 146
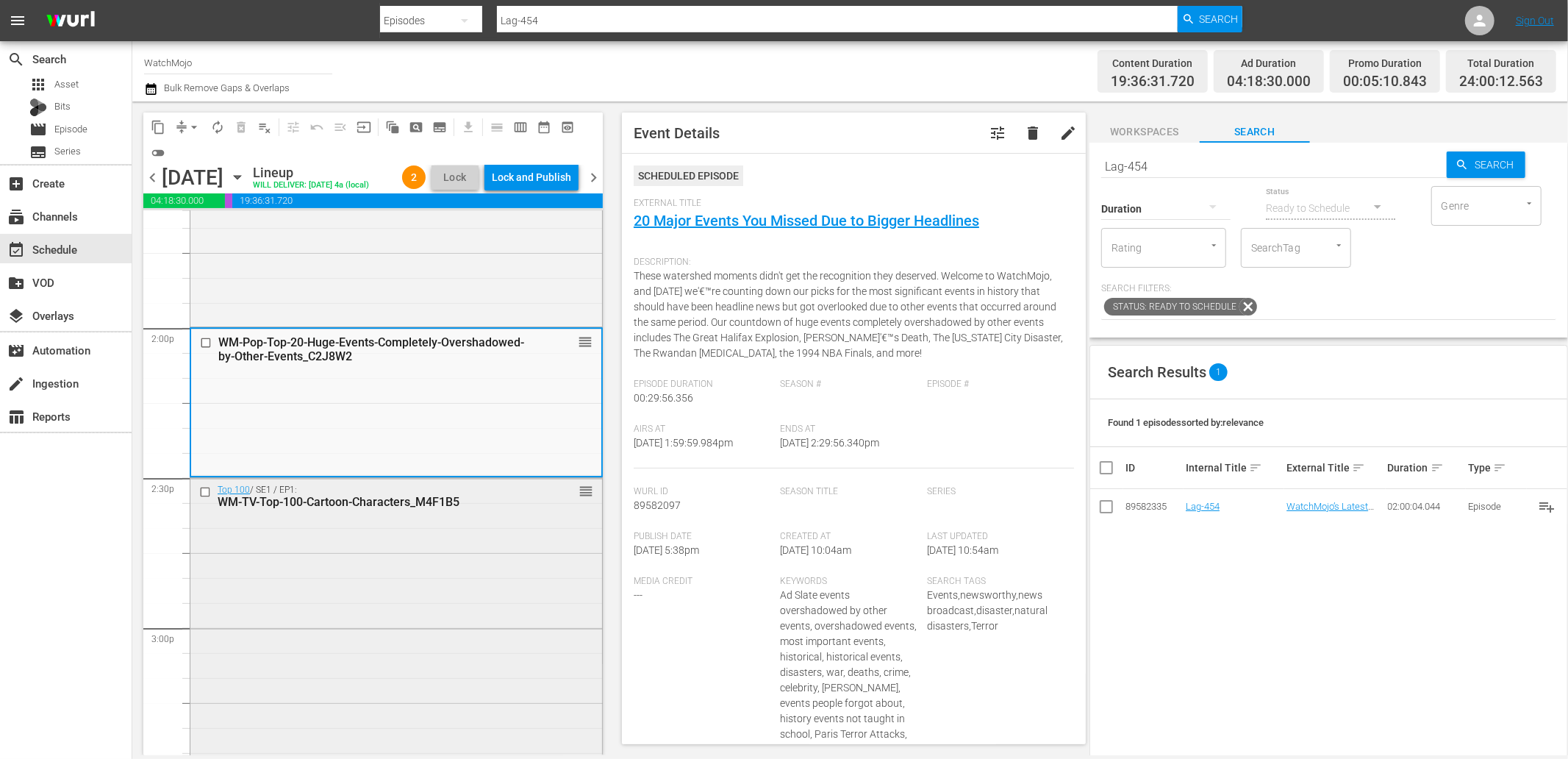
click at [356, 593] on div "Top 100 / SE1 / EP1: WM-TV-Top-100-Cartoon-Characters_M4F1B5 reorder" at bounding box center [396, 700] width 412 height 446
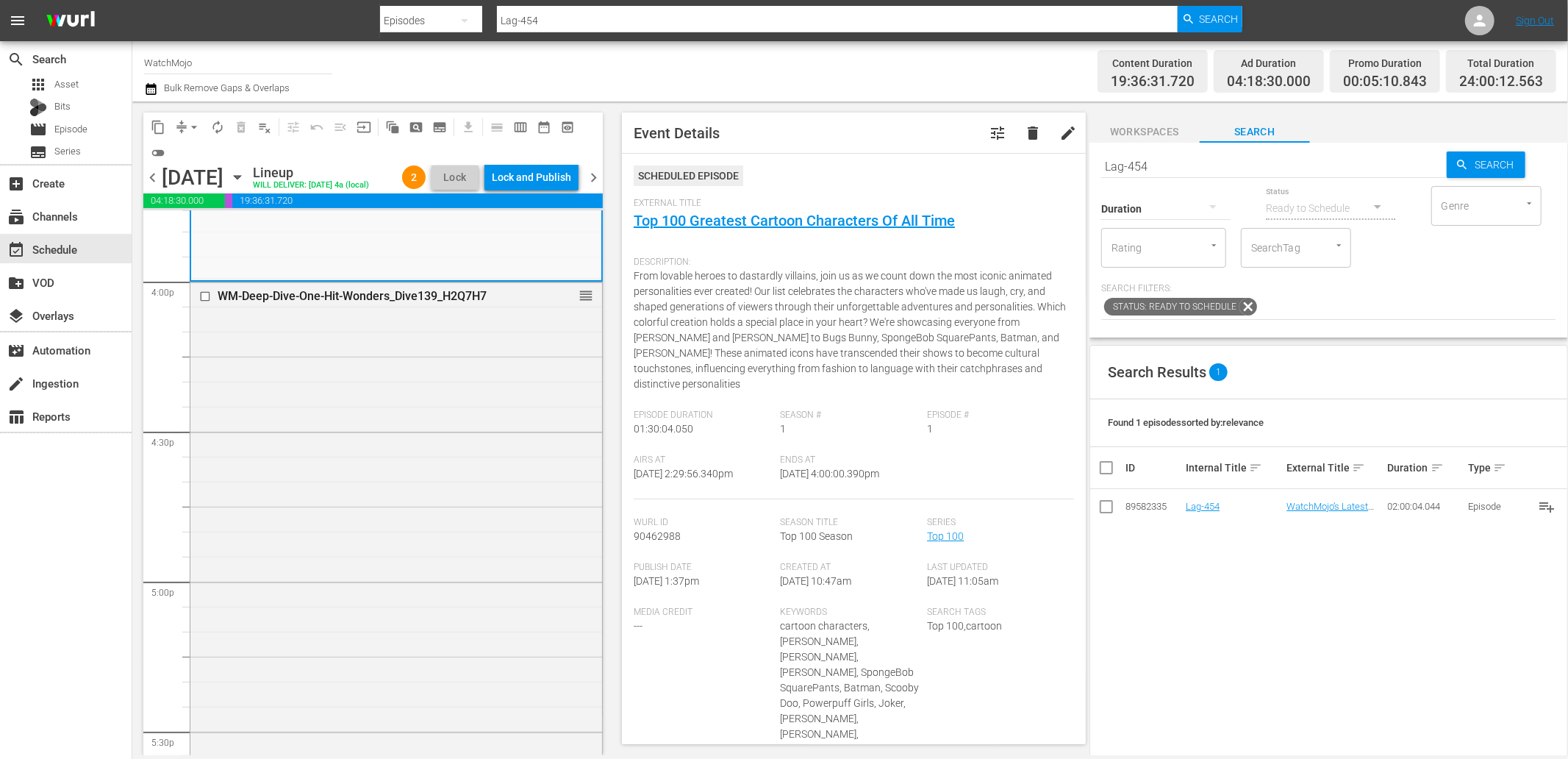
scroll to position [4739, 0]
click at [480, 483] on div "WM-Deep-Dive-One-Hit-Wonders_Dive139_H2Q7H7 reorder" at bounding box center [396, 573] width 412 height 595
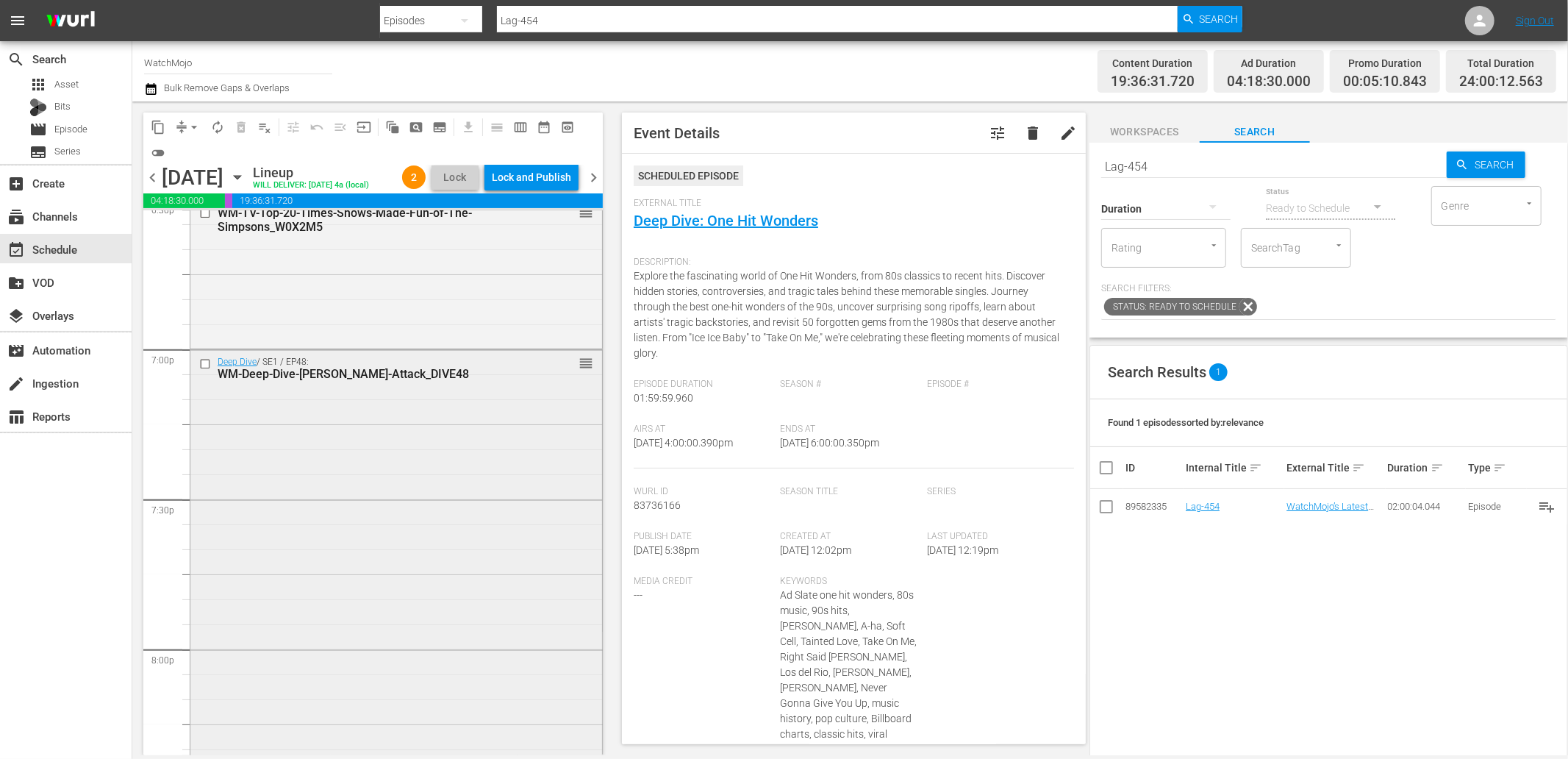
scroll to position [5557, 0]
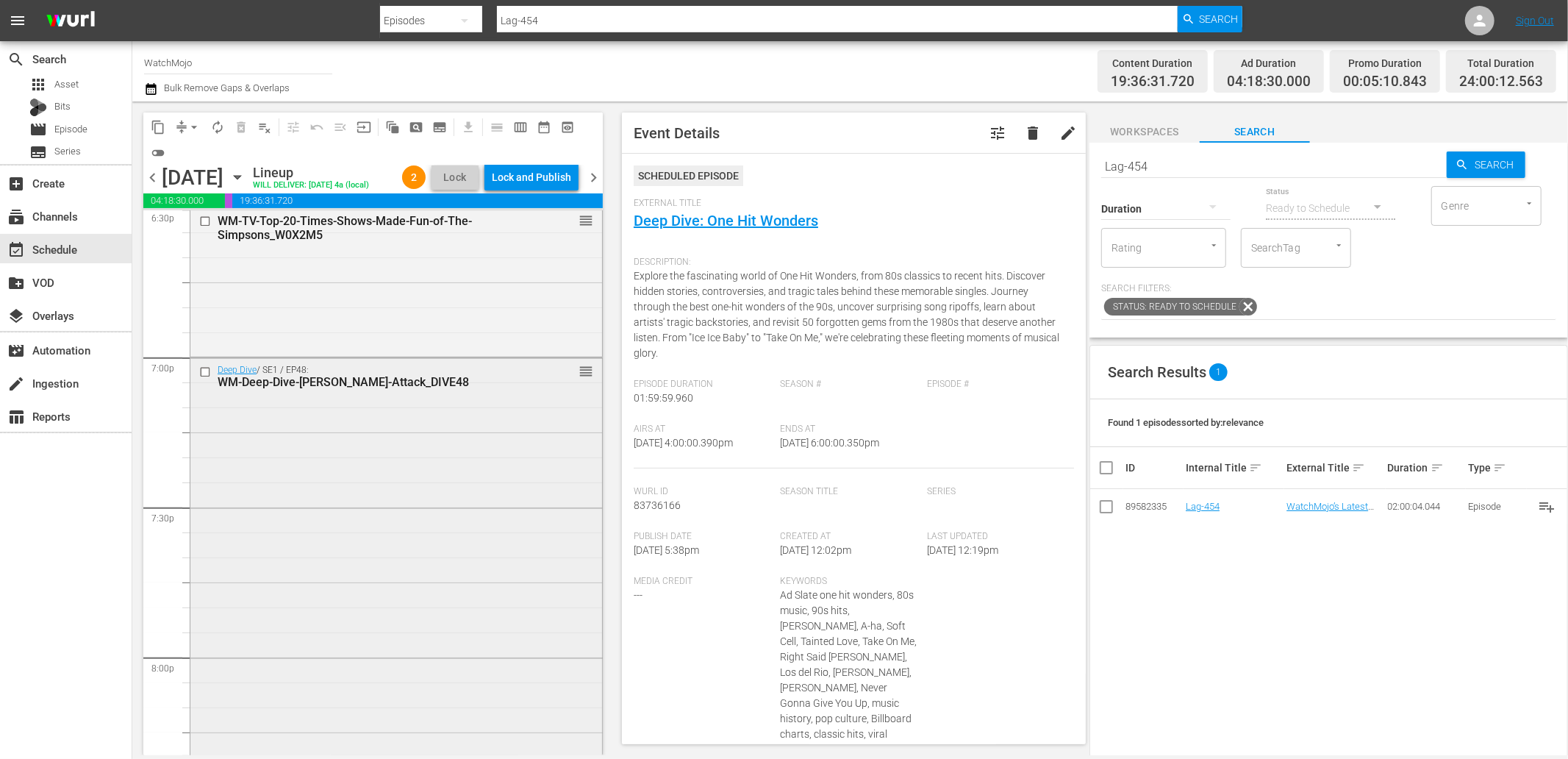
click at [393, 504] on div "Deep Dive / SE1 / EP48: WM-Deep-Dive-Karens-Attack_DIVE48 reorder" at bounding box center [396, 656] width 412 height 595
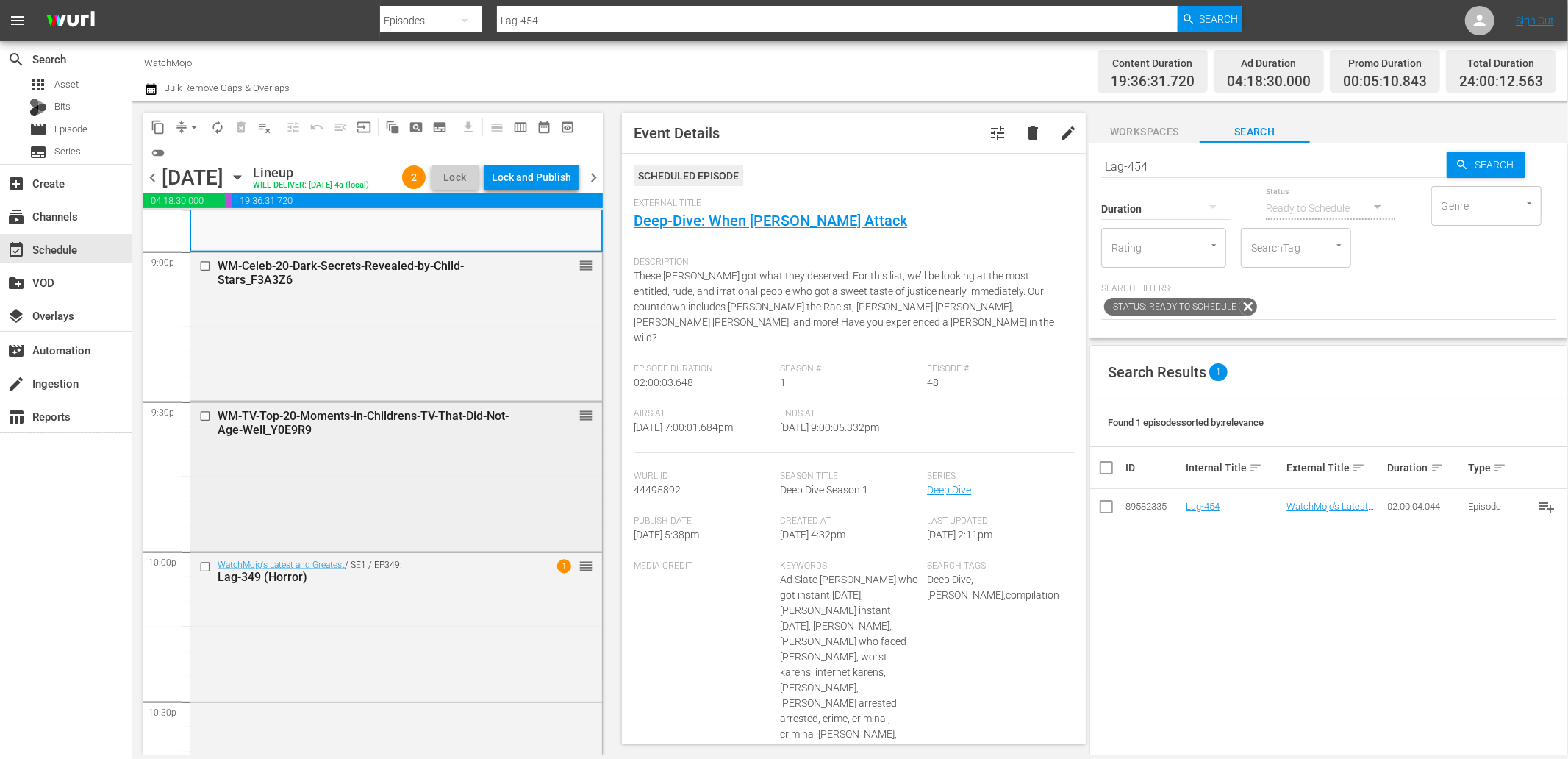
scroll to position [6265, 0]
click at [356, 375] on div "WM-Celeb-20-Dark-Secrets-Revealed-by-Child-Stars_F3A3Z6 reorder" at bounding box center [396, 322] width 412 height 146
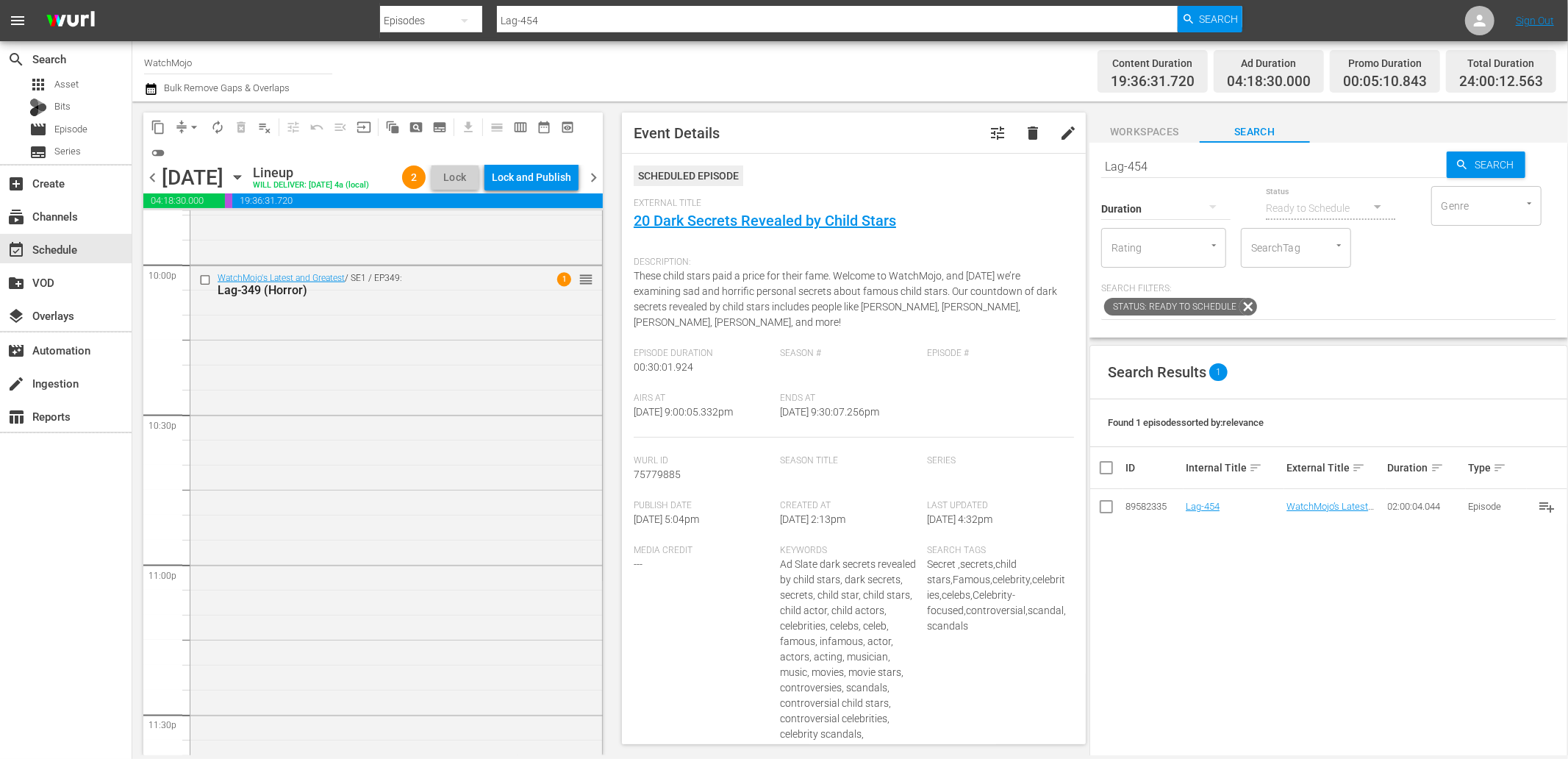
scroll to position [6683, 0]
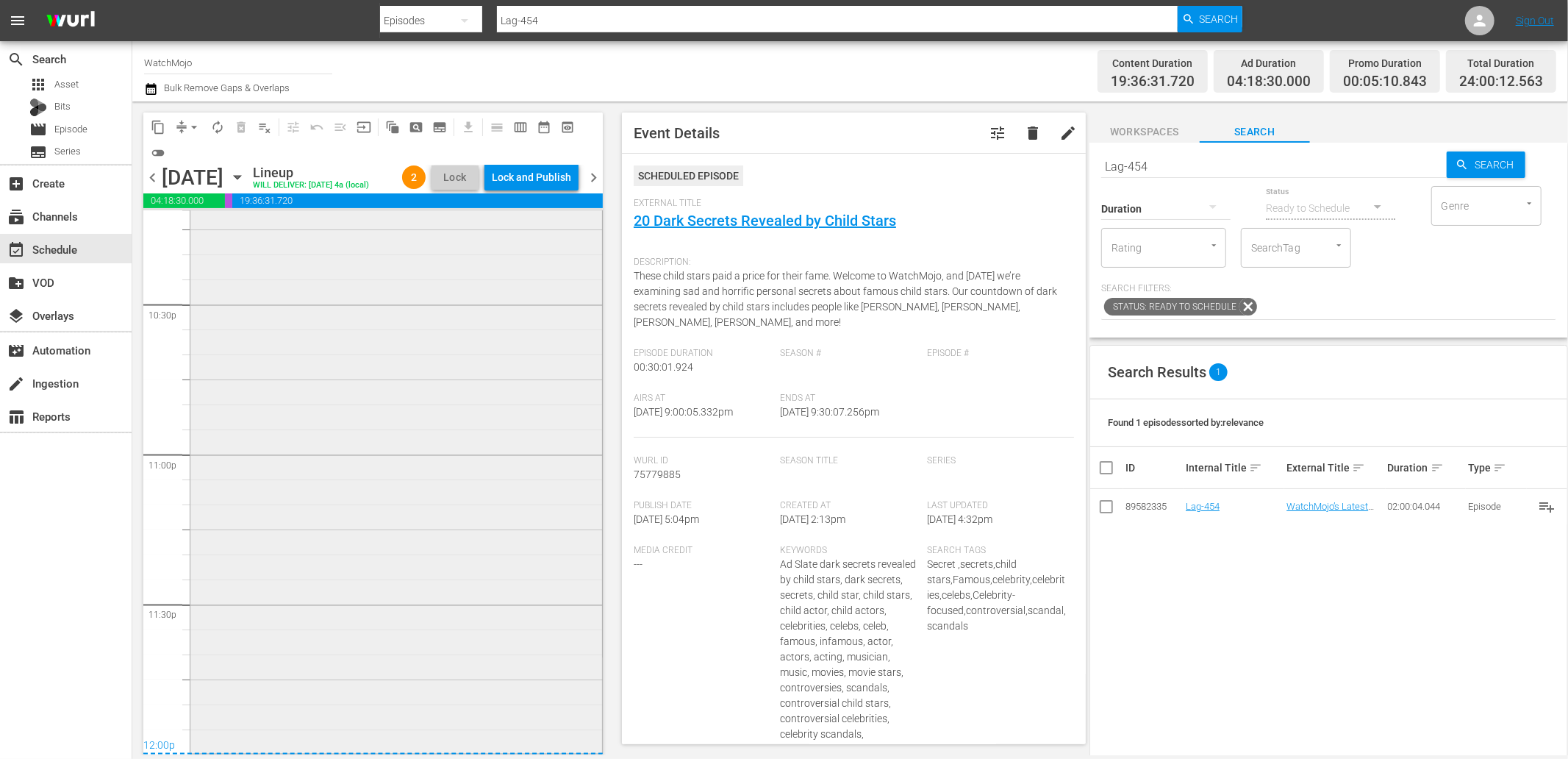
click at [339, 431] on div "WatchMojo's Latest and Greatest / SE1 / EP349: Lag-349 (Horror) 1 reorder" at bounding box center [396, 453] width 412 height 595
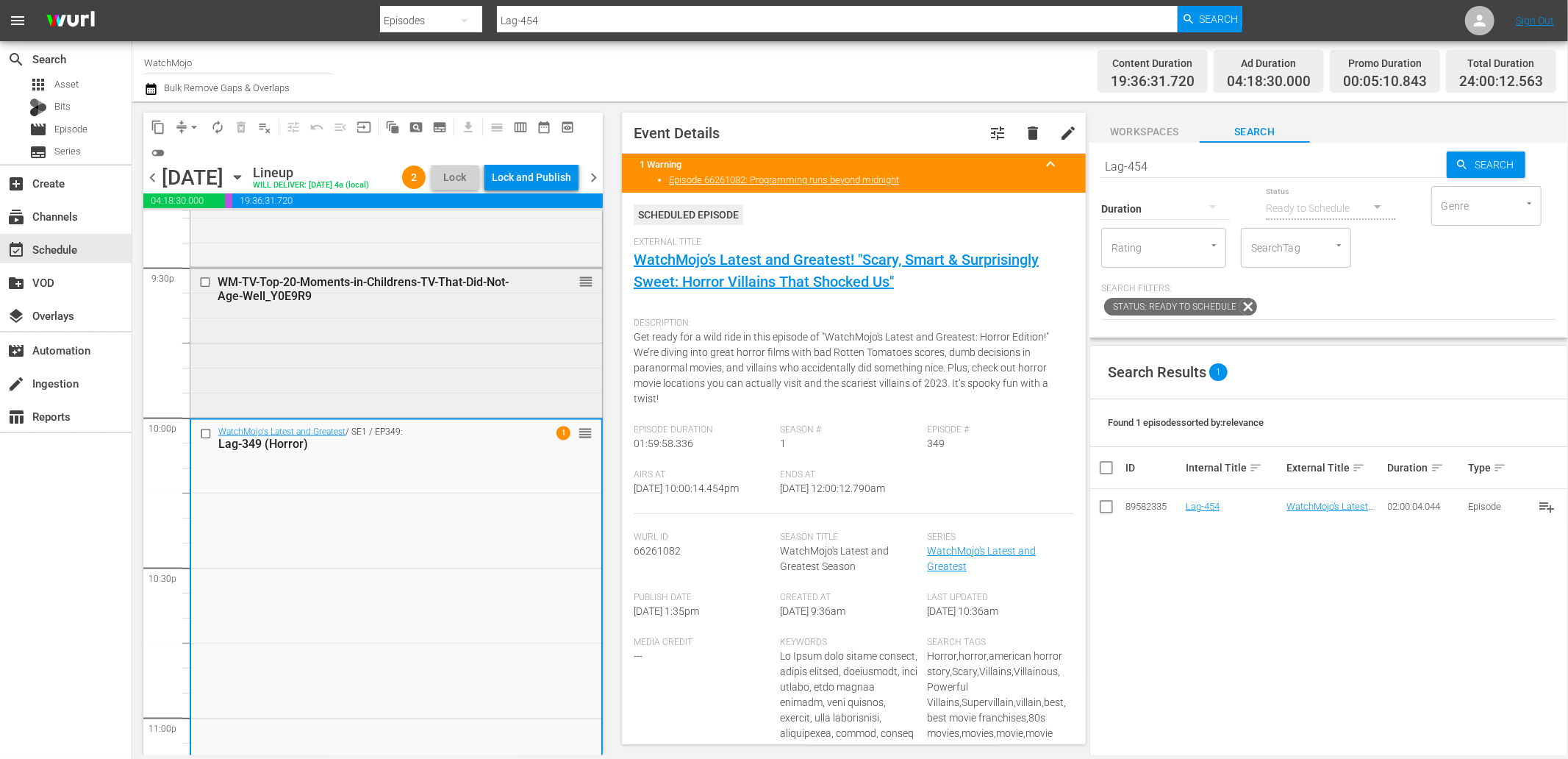
scroll to position [6356, 0]
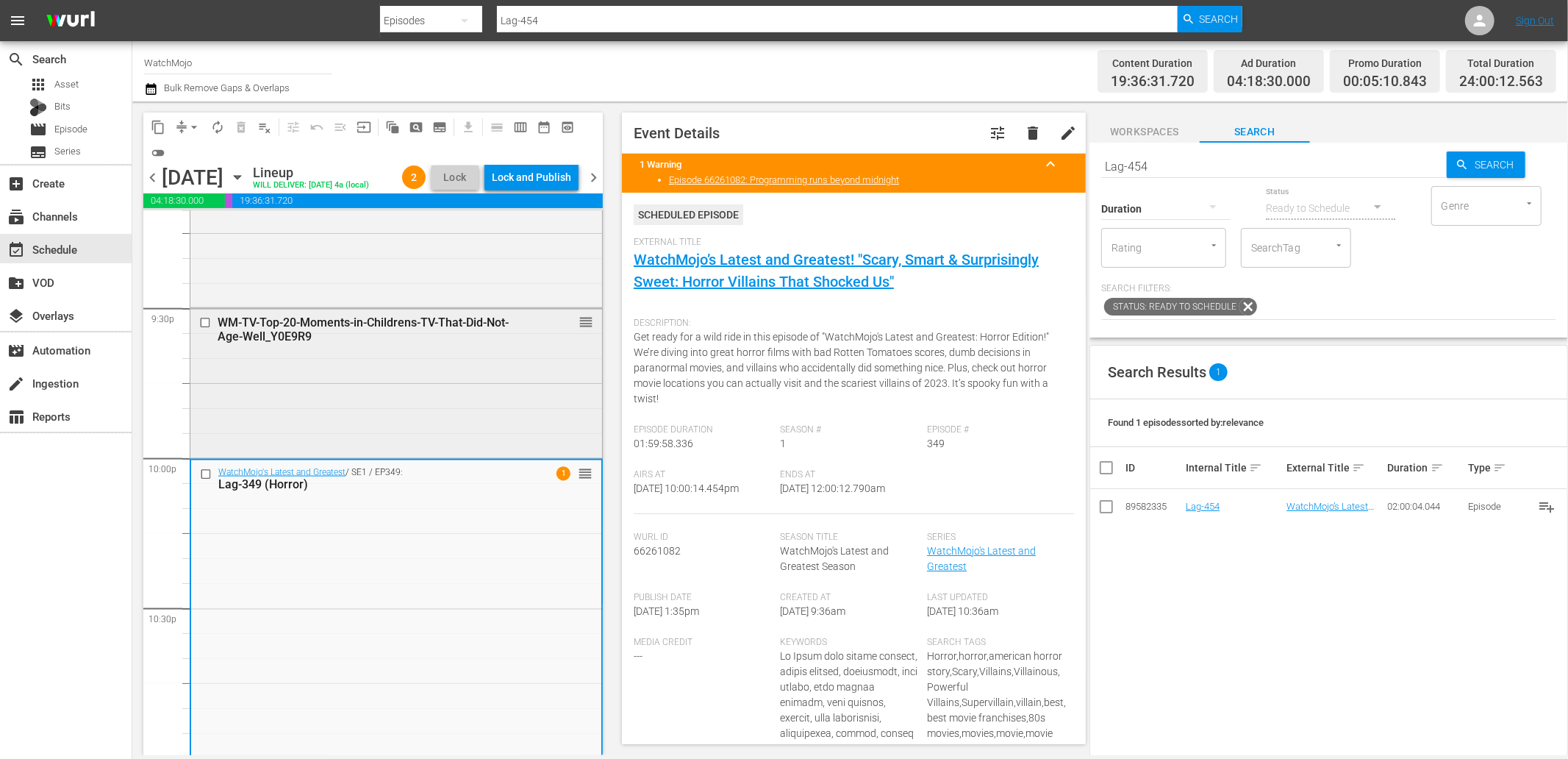
click at [258, 428] on div "WM-TV-Top-20-Moments-in-Childrens-TV-That-Did-Not-Age-Well_Y0E9R9 reorder" at bounding box center [396, 381] width 412 height 146
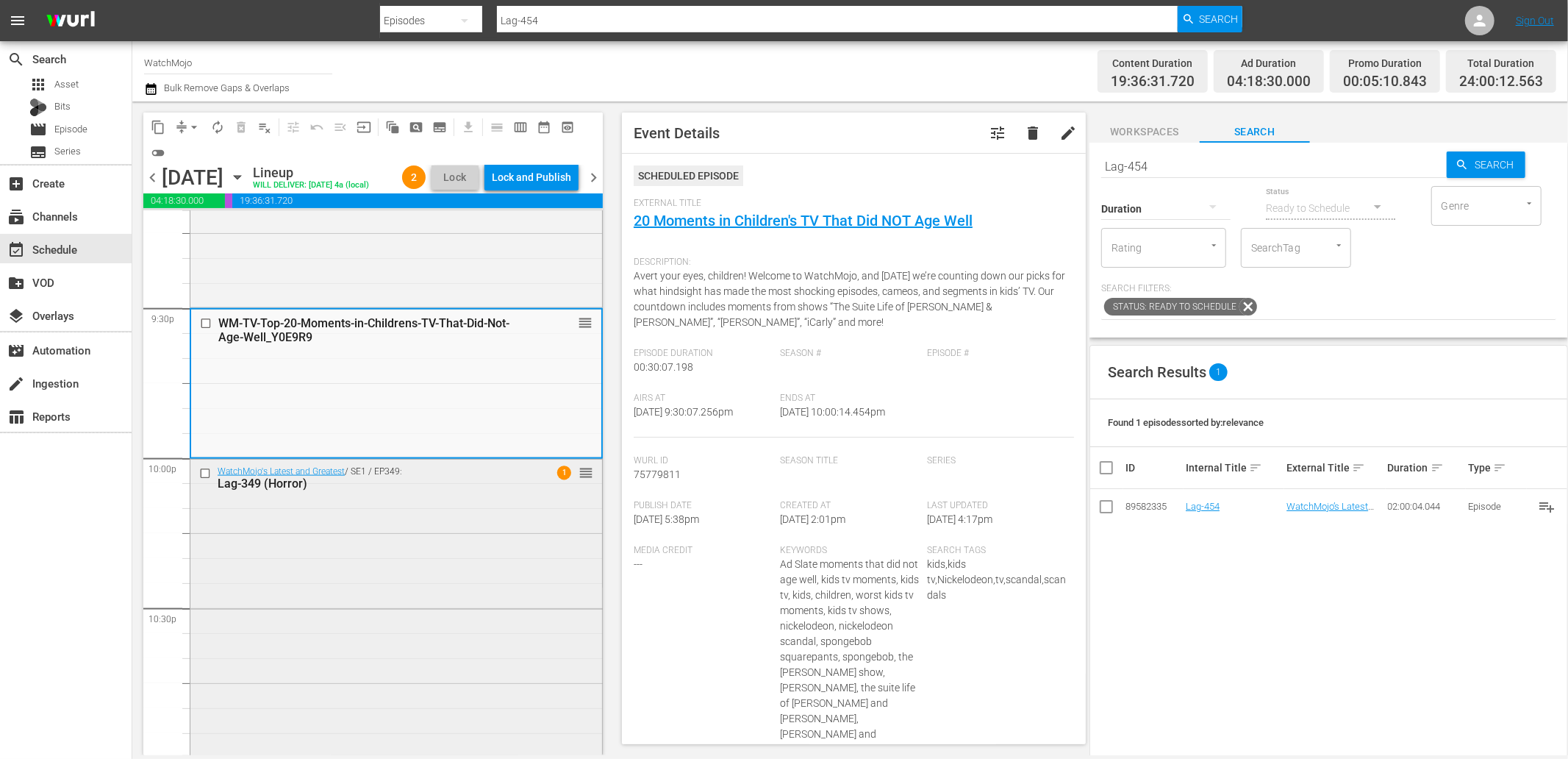
click at [206, 480] on input "checkbox" at bounding box center [208, 473] width 16 height 13
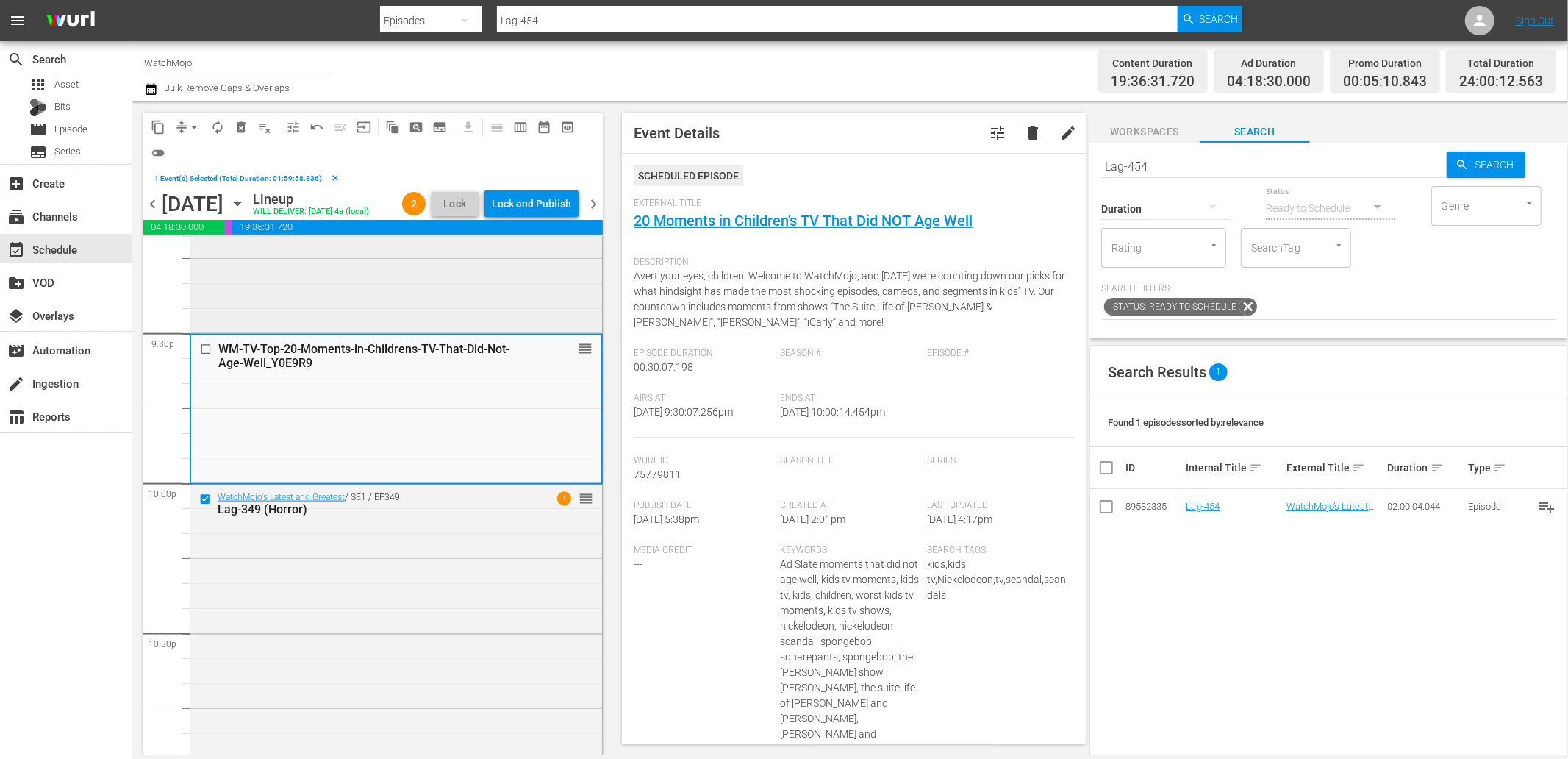
scroll to position [6411, 0]
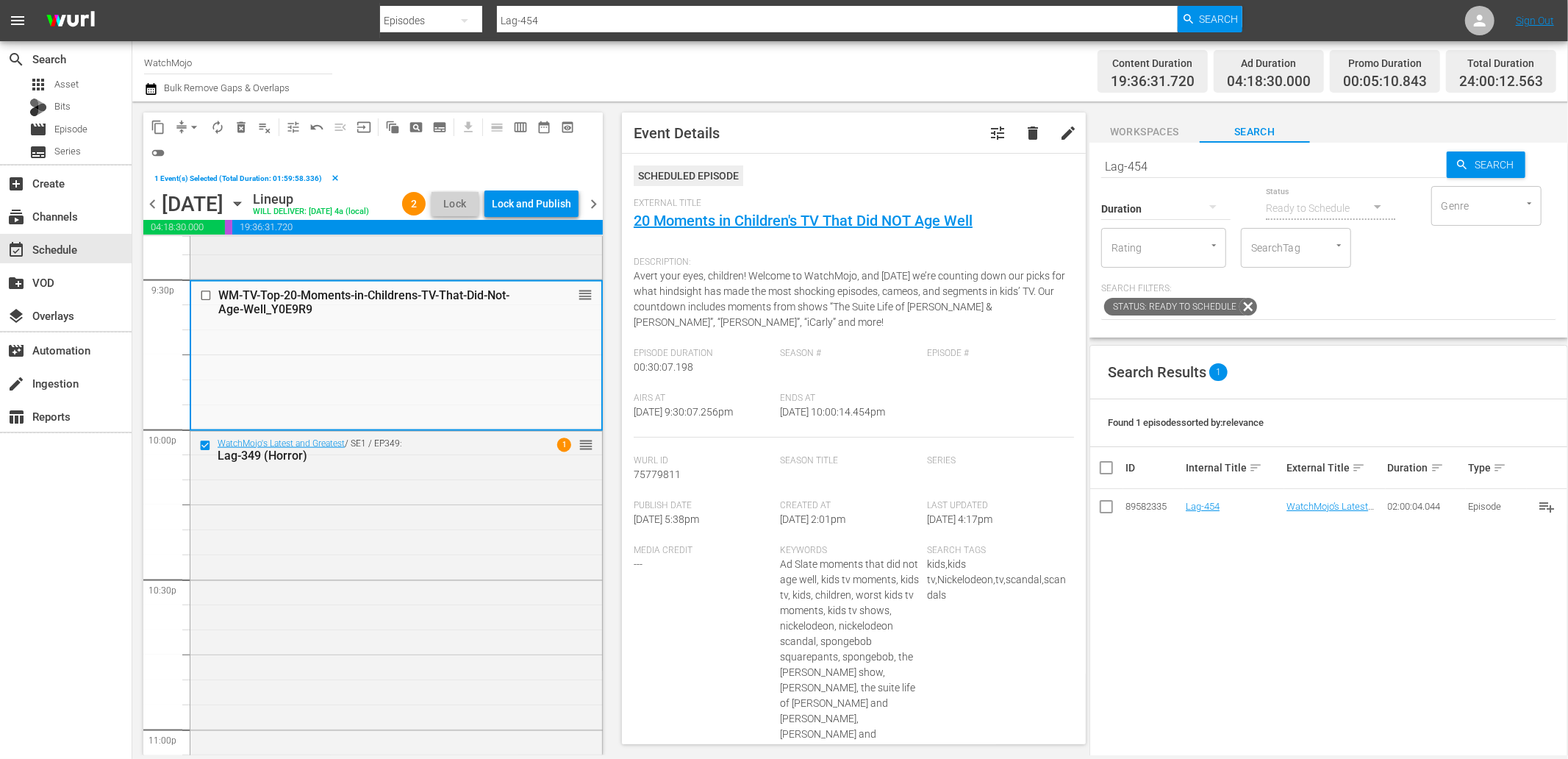
click at [318, 569] on div "WatchMojo's Latest and Greatest / SE1 / EP349: Lag-349 (Horror) 1 reorder" at bounding box center [396, 730] width 412 height 595
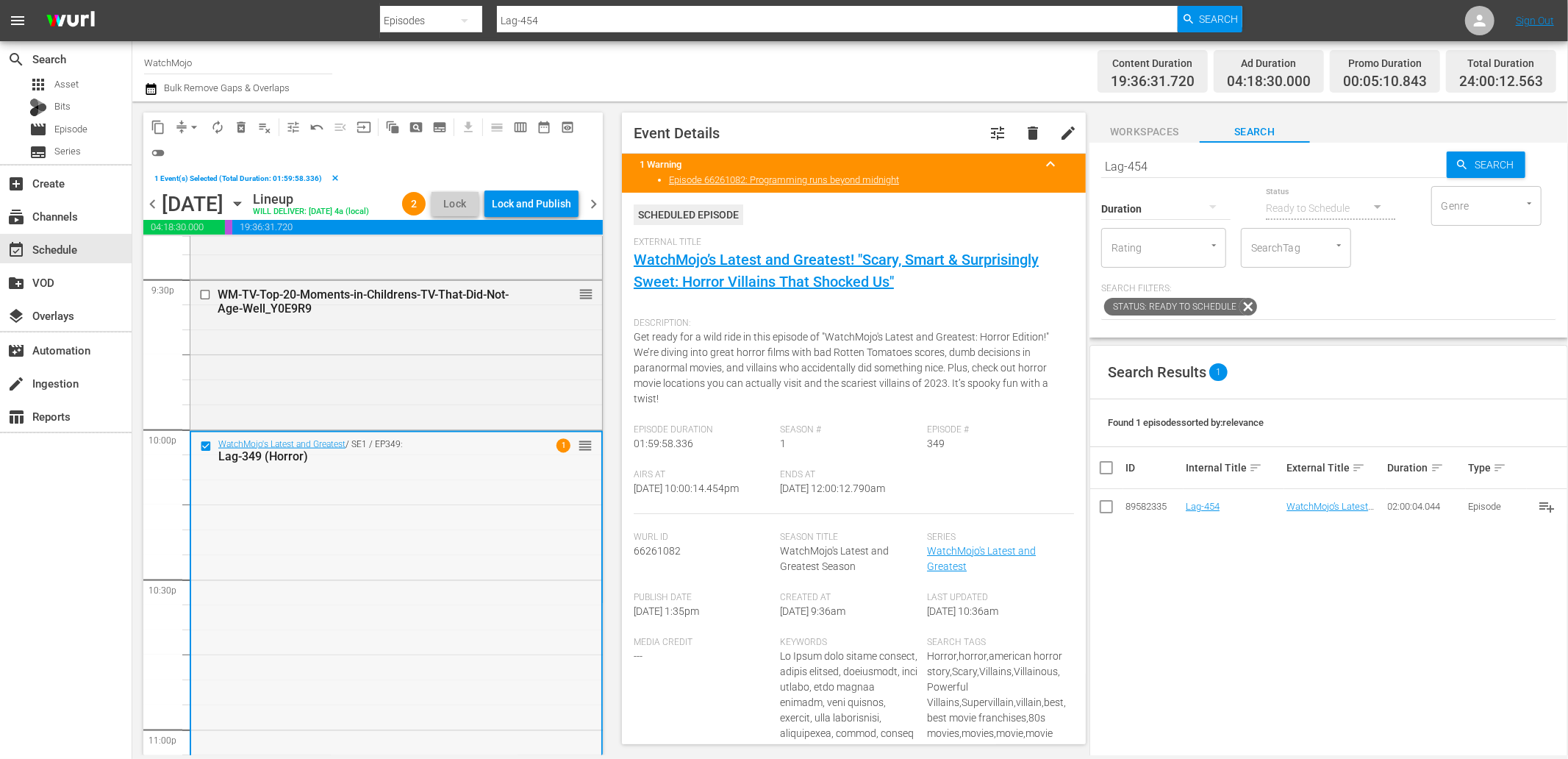
click at [432, 524] on div "WatchMojo's Latest and Greatest / SE1 / EP349: Lag-349 (Horror) 1 reorder" at bounding box center [395, 731] width 410 height 595
drag, startPoint x: 1156, startPoint y: 165, endPoint x: 1070, endPoint y: 155, distance: 86.6
click at [941, 155] on div "content_copy compress arrow_drop_down autorenew_outlined delete_forever_outline…" at bounding box center [850, 429] width 1436 height 654
paste input "(Short) LAG-133"
type input "(Short) LAG-133"
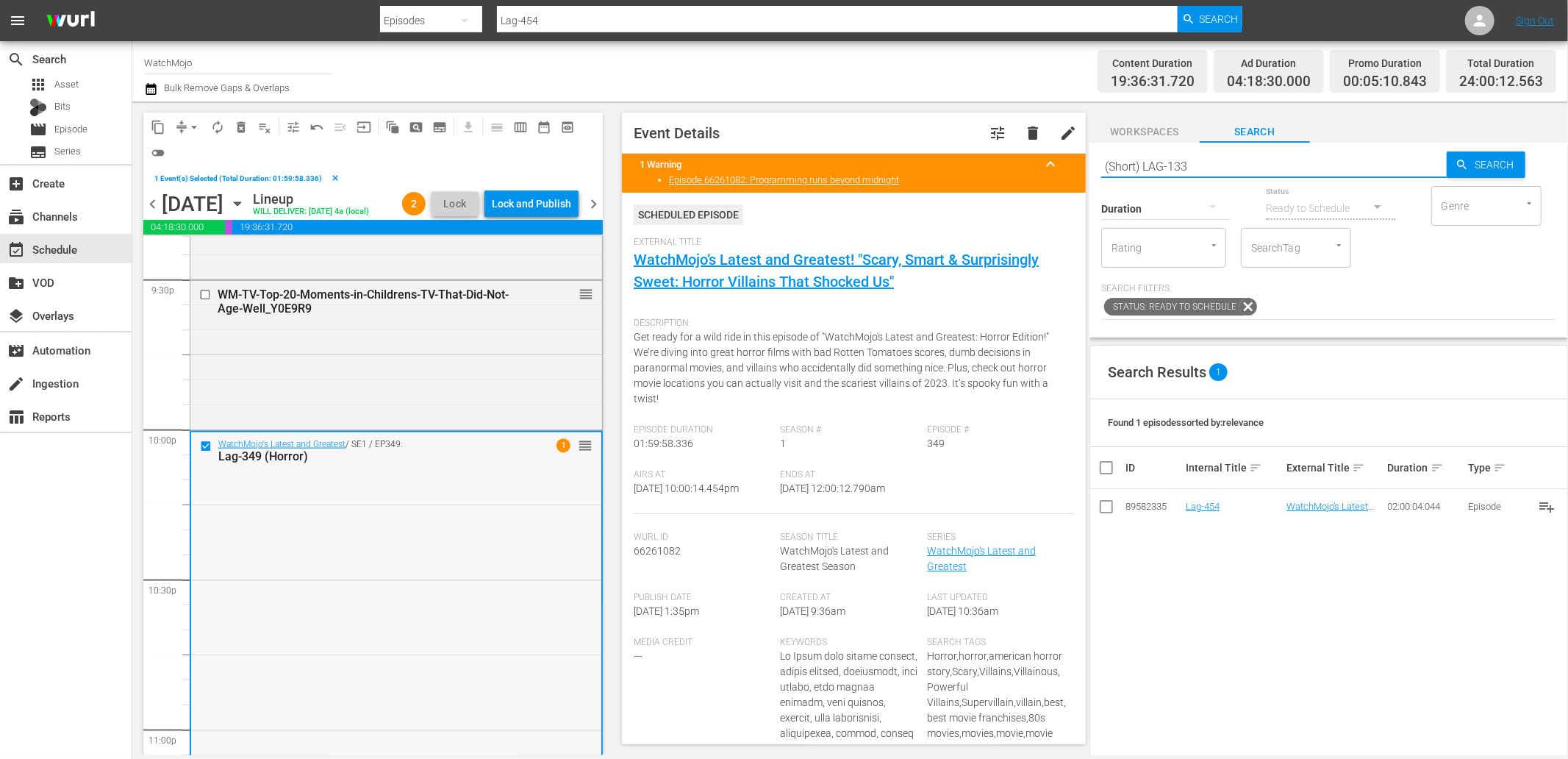
type input "(Short) LAG-133"
click at [238, 125] on span "delete_forever_outlined" at bounding box center [241, 126] width 15 height 15
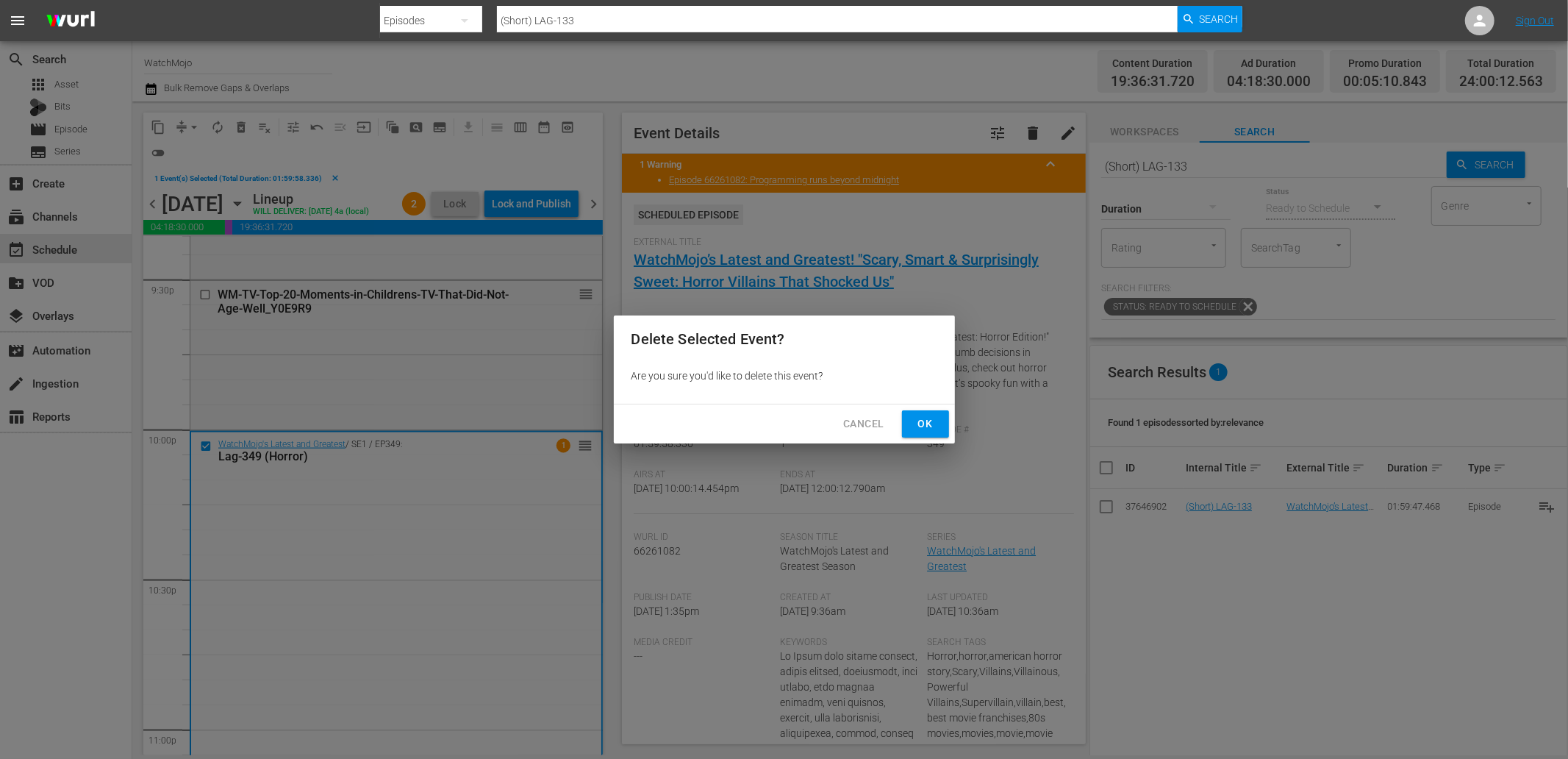
click at [908, 427] on button "Ok" at bounding box center [926, 424] width 47 height 27
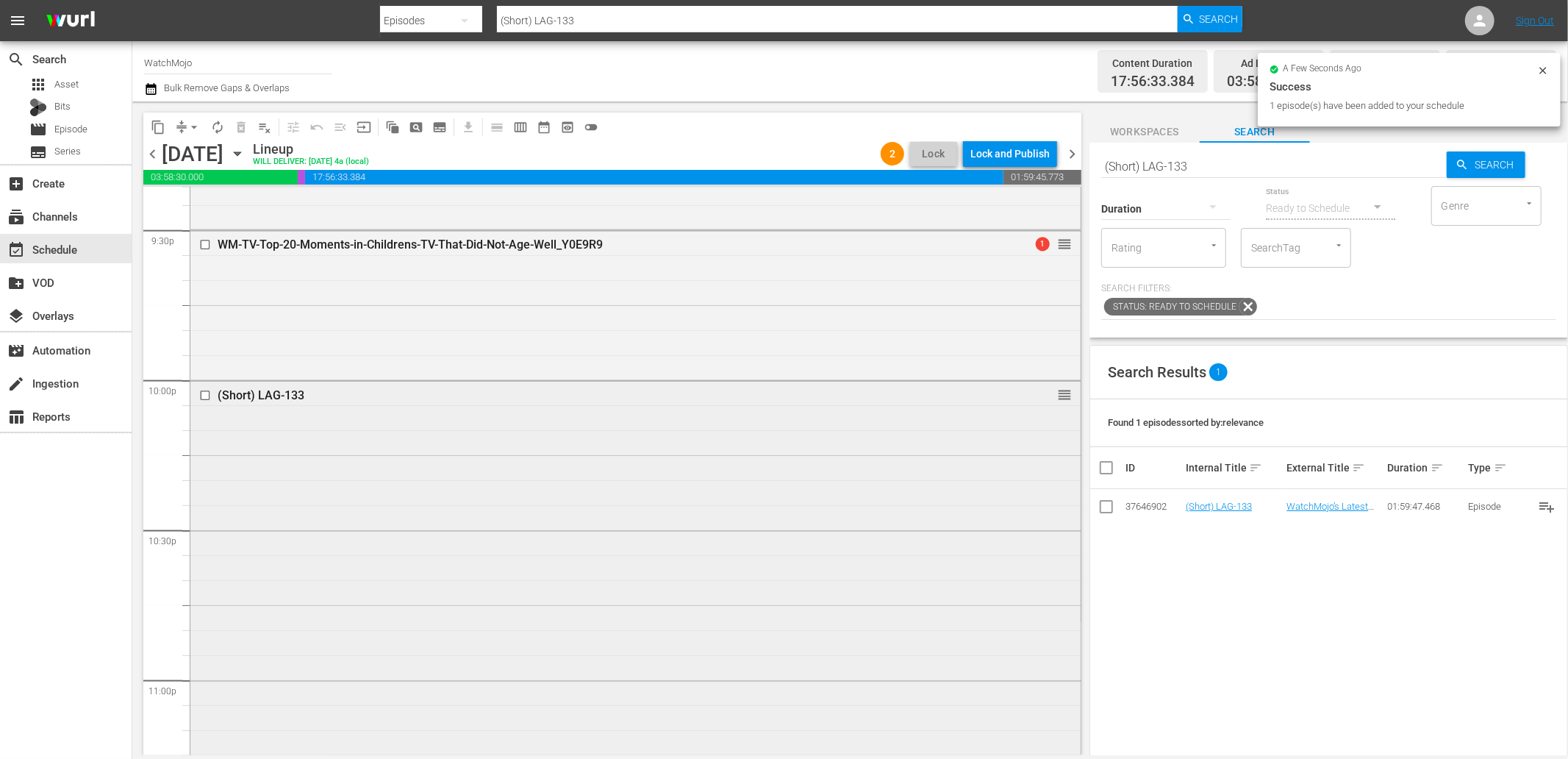
click at [480, 540] on div "(Short) LAG-133 reorder" at bounding box center [636, 680] width 891 height 595
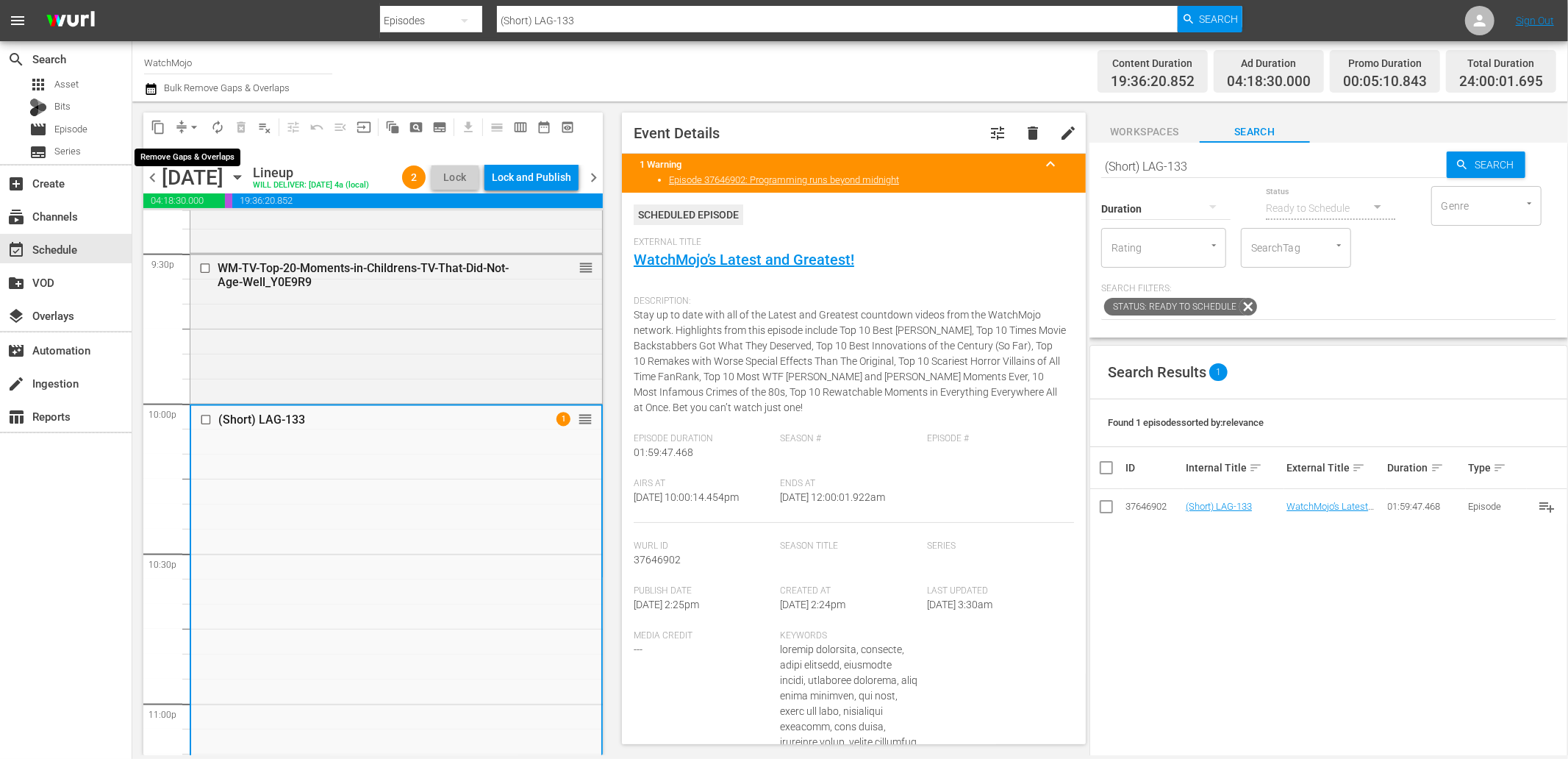
click at [185, 119] on button "arrow_drop_down" at bounding box center [194, 127] width 23 height 24
click at [498, 541] on div "(Short) LAG-133 1 reorder" at bounding box center [395, 704] width 410 height 595
drag, startPoint x: 914, startPoint y: 500, endPoint x: 825, endPoint y: 491, distance: 89.5
click at [825, 491] on div "Ends At 9/26/25 @ 12:00:01.922am" at bounding box center [854, 500] width 147 height 45
copy span "12:00:01.922am"
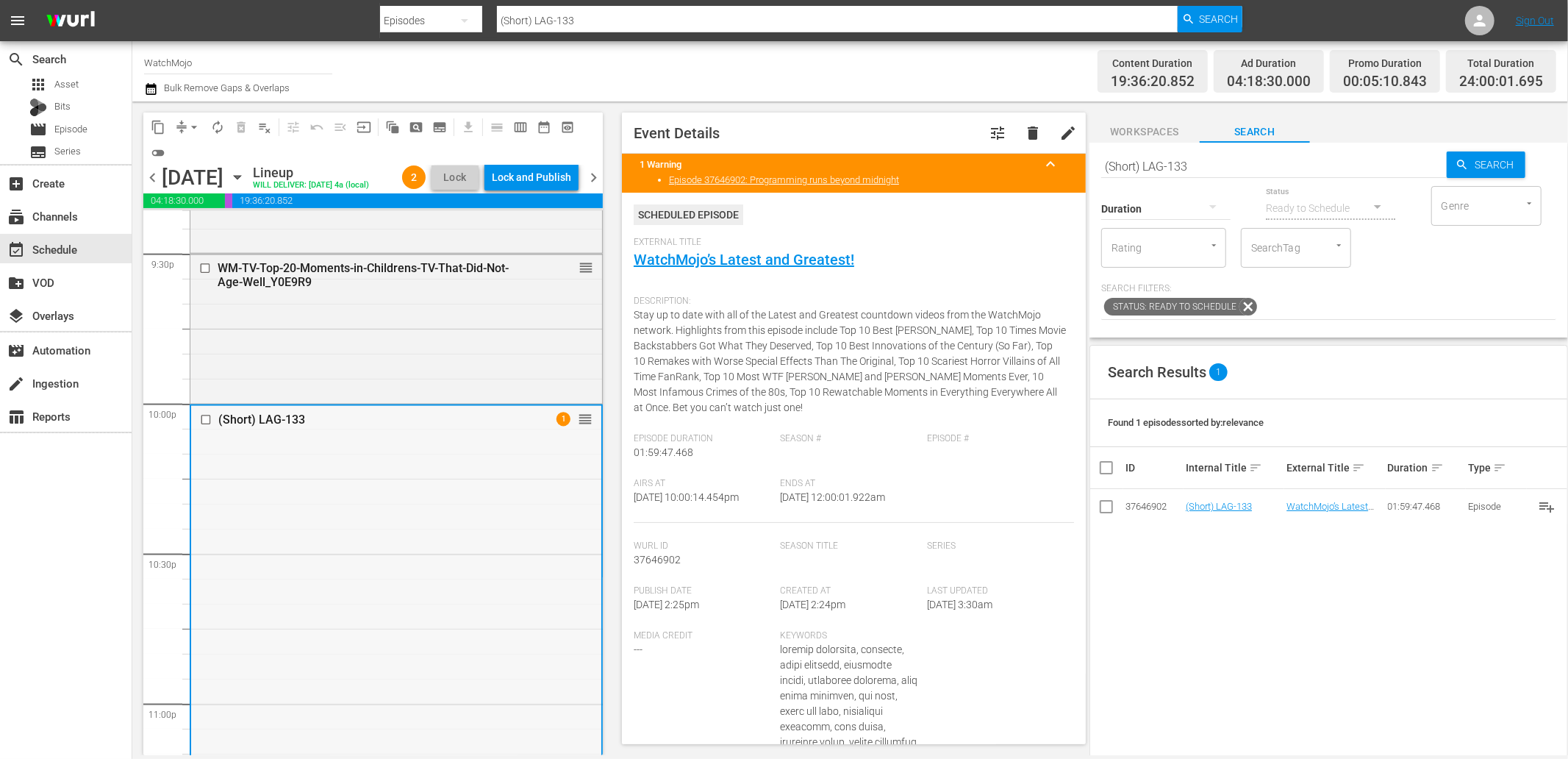
click at [474, 512] on div "(Short) LAG-133 1 reorder" at bounding box center [395, 704] width 410 height 595
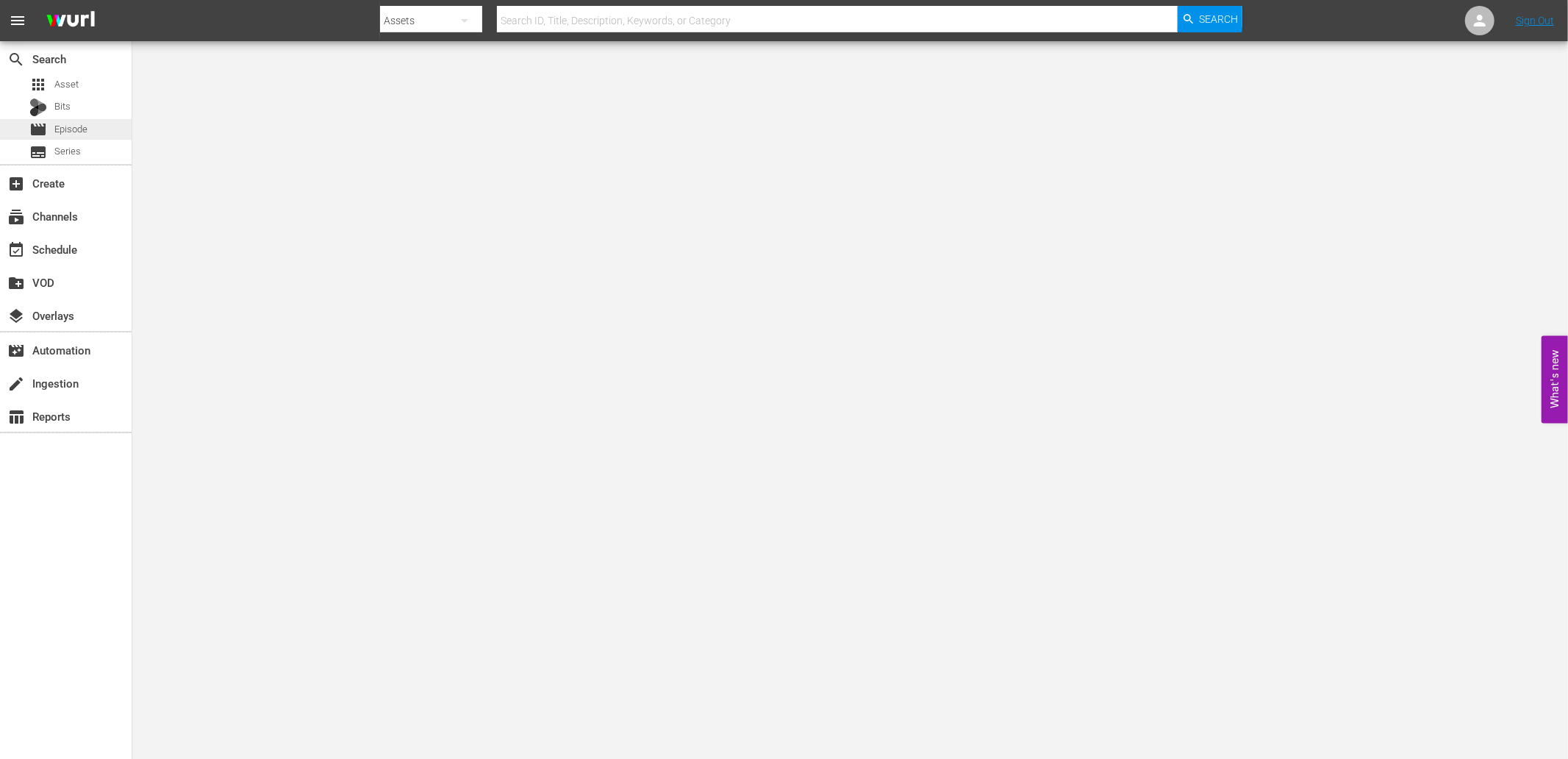
click at [73, 127] on span "Episode" at bounding box center [71, 129] width 33 height 15
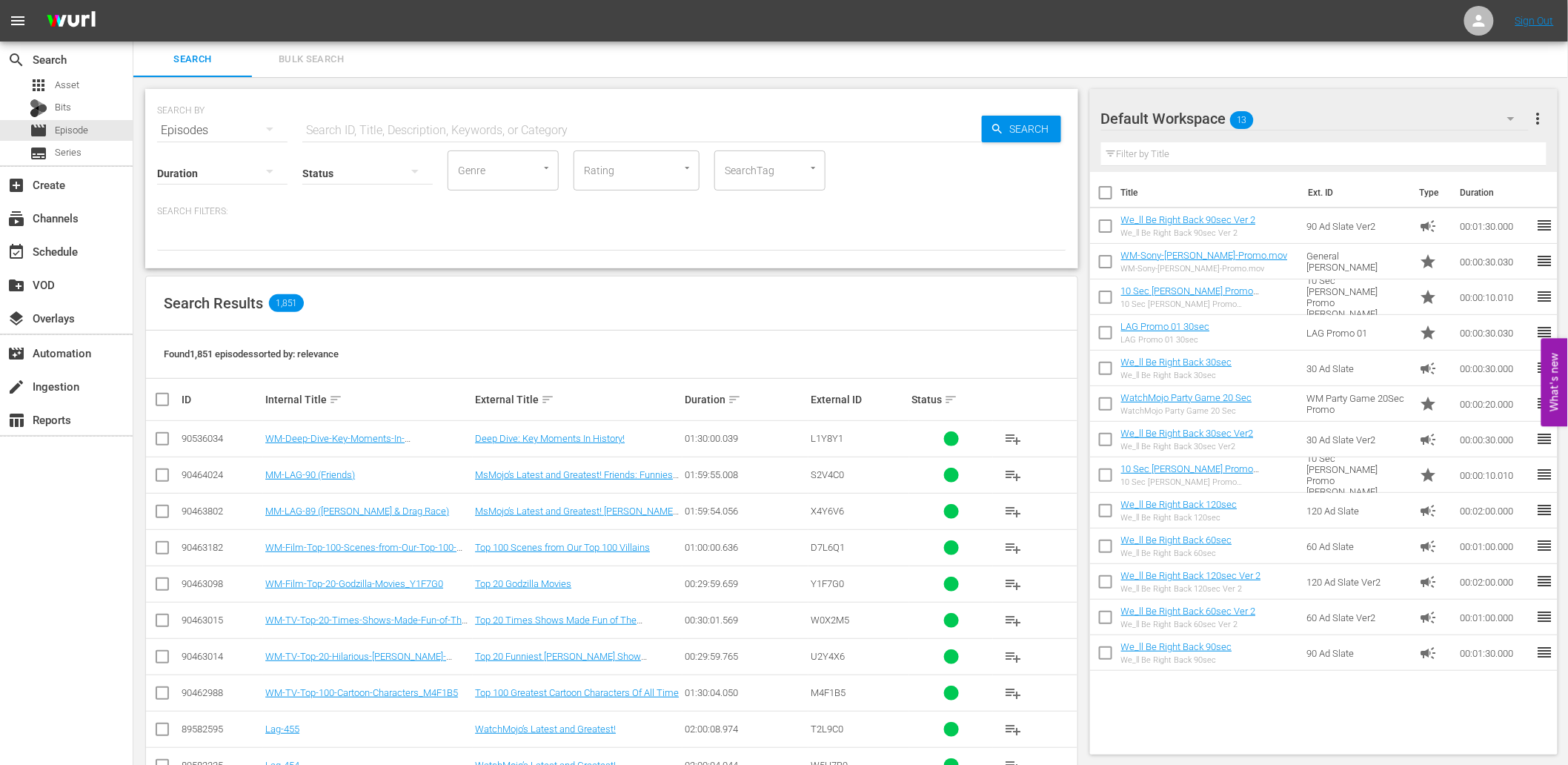
click at [490, 124] on input "text" at bounding box center [641, 130] width 680 height 36
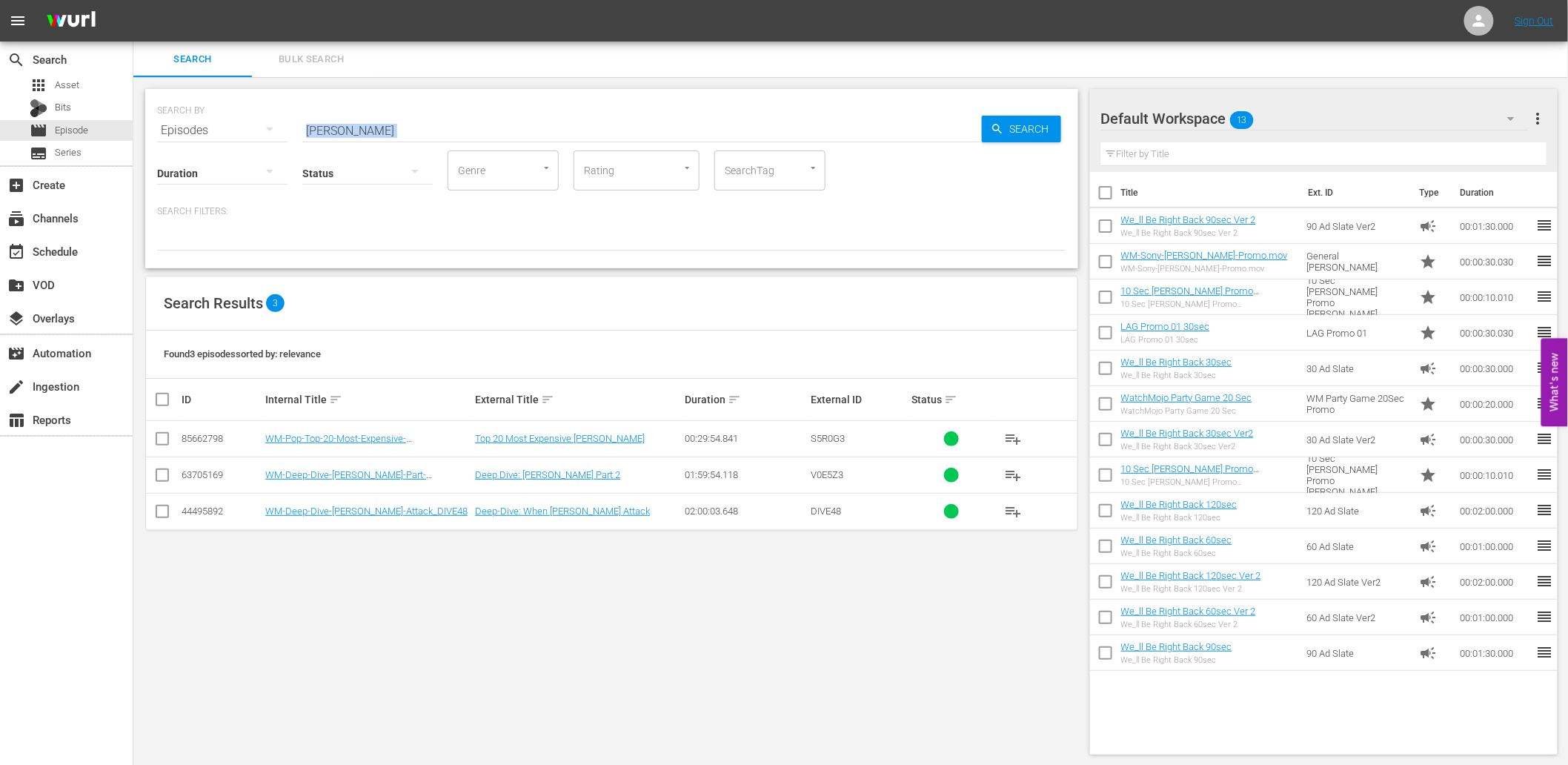
drag, startPoint x: 353, startPoint y: 136, endPoint x: 221, endPoint y: 128, distance: 132.2
click at [221, 128] on div "SEARCH BY Search By Episodes Search ID, Title, Description, Keywords, or Catego…" at bounding box center [612, 179] width 933 height 180
click at [364, 126] on input "Karen" at bounding box center [641, 130] width 680 height 36
drag, startPoint x: 321, startPoint y: 128, endPoint x: 145, endPoint y: 151, distance: 177.5
click at [145, 151] on div "SEARCH BY Search By Episodes Search ID, Title, Description, Keywords, or Catego…" at bounding box center [612, 179] width 933 height 180
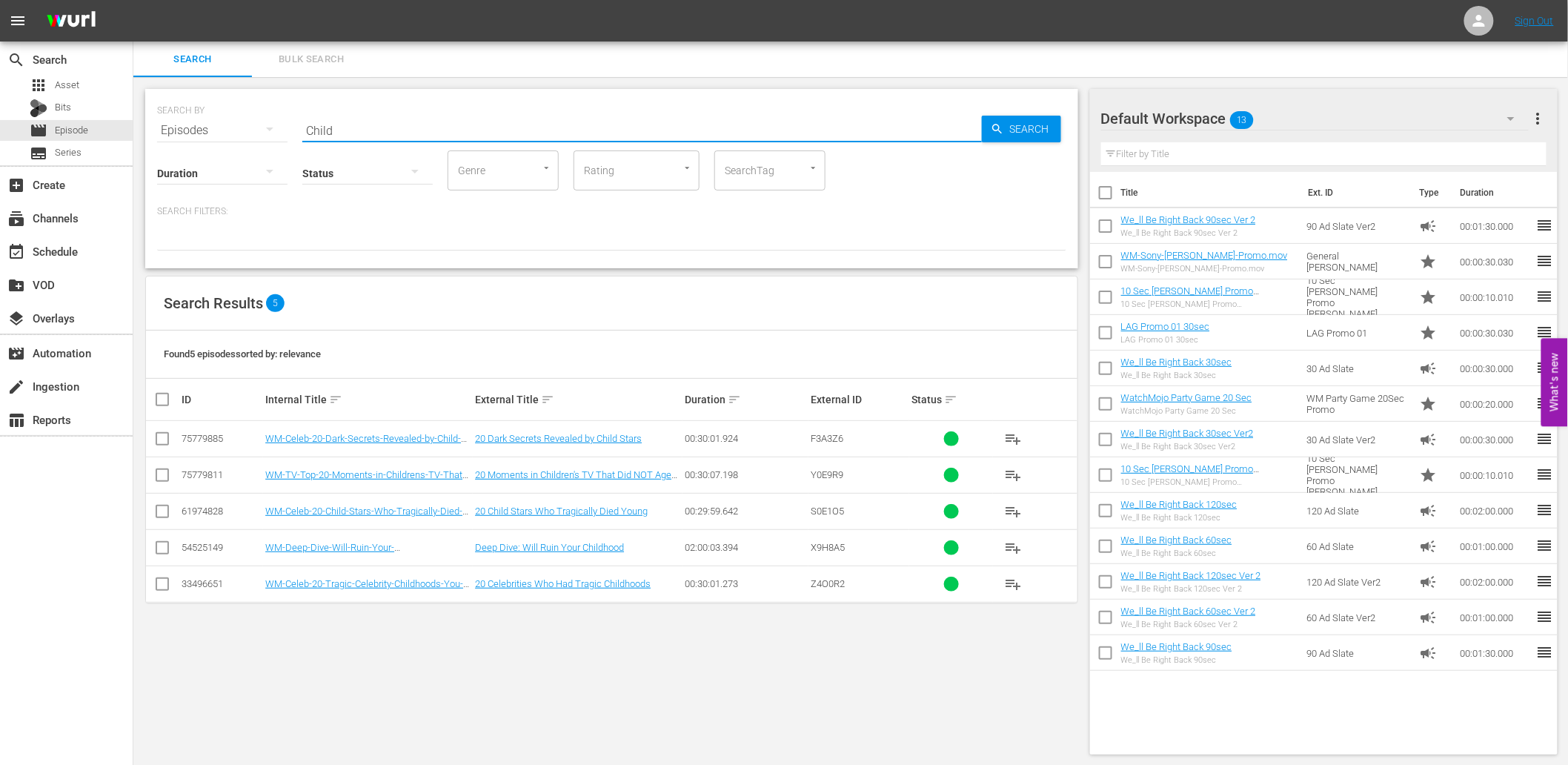
click at [692, 657] on div "SEARCH BY Search By Episodes Search ID, Title, Description, Keywords, or Catego…" at bounding box center [612, 421] width 957 height 690
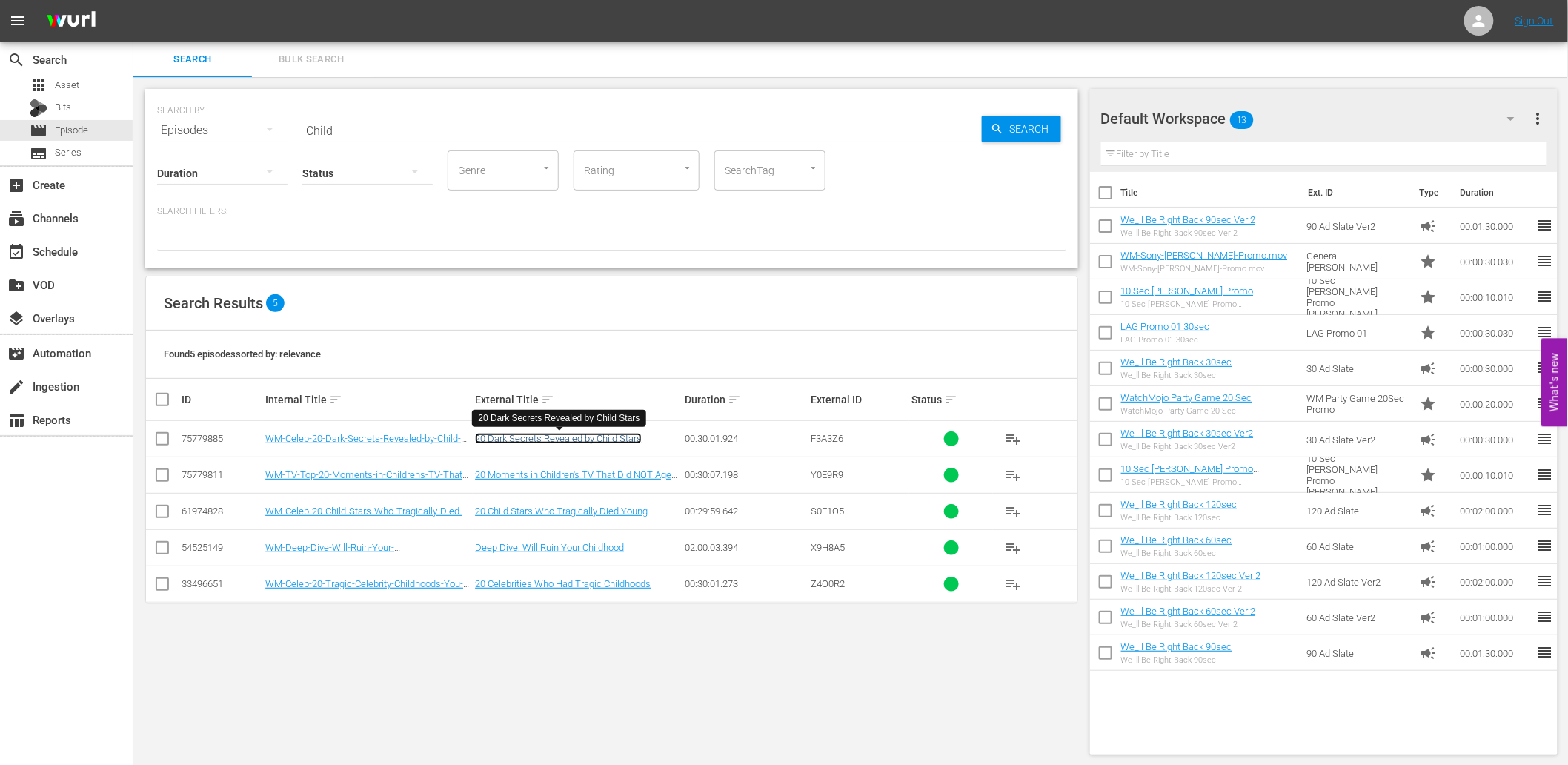
click at [567, 435] on link "20 Dark Secrets Revealed by Child Stars" at bounding box center [559, 438] width 167 height 11
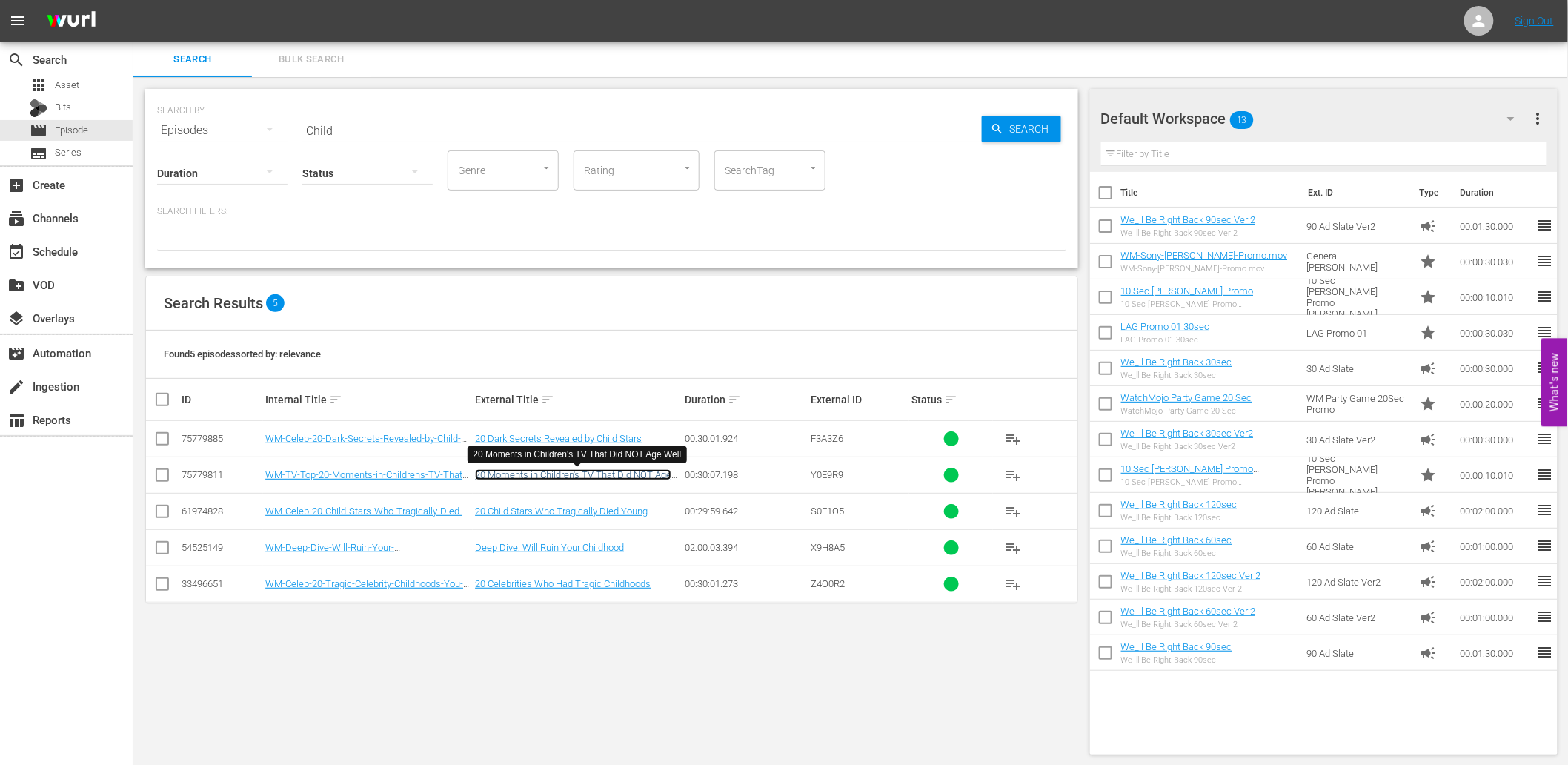
click at [584, 479] on link "20 Moments in Children's TV That Did NOT Age Well" at bounding box center [573, 480] width 196 height 23
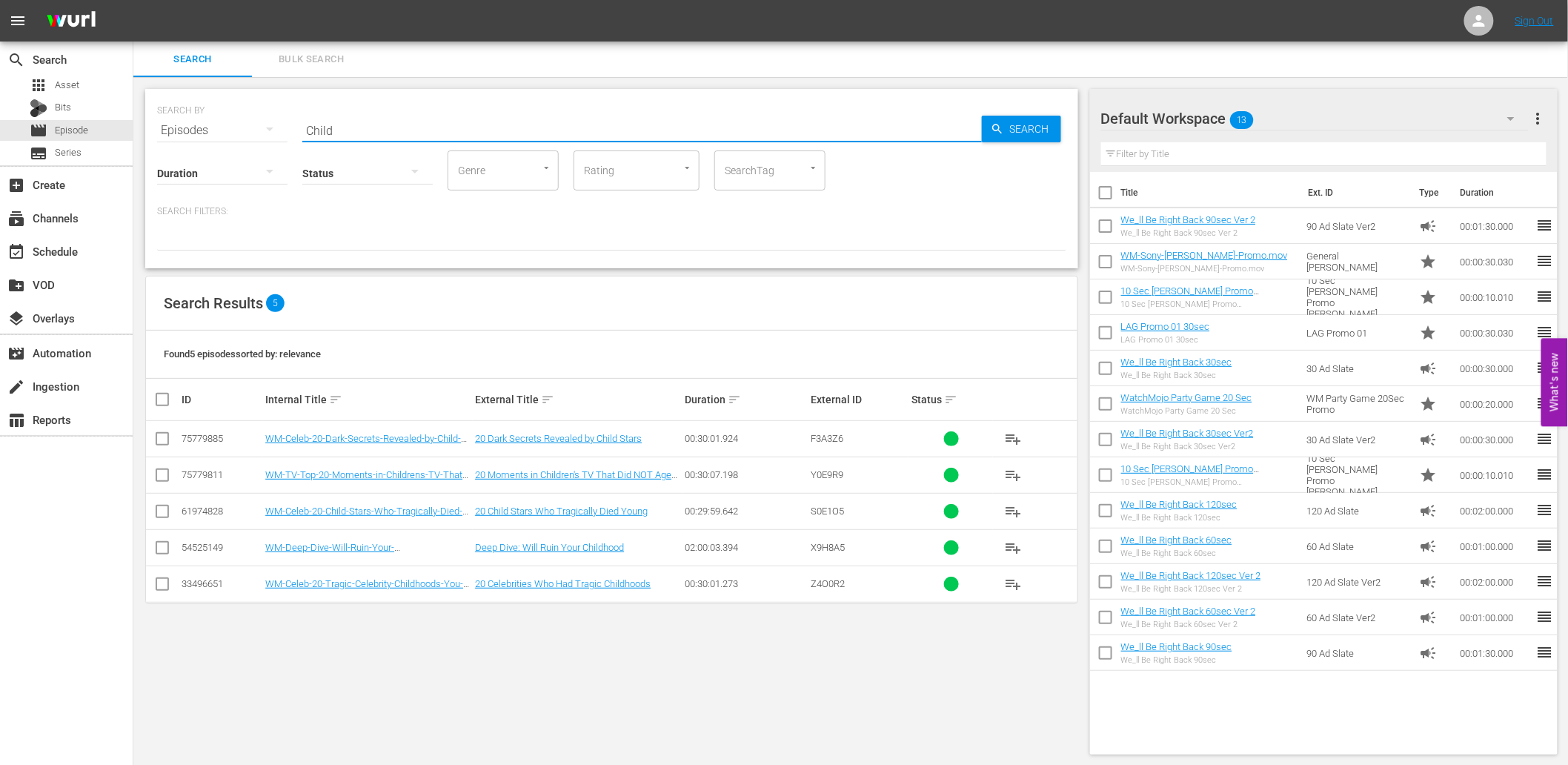
drag, startPoint x: 374, startPoint y: 130, endPoint x: 216, endPoint y: 132, distance: 158.0
click at [216, 130] on div "SEARCH BY Search By Episodes Search ID, Title, Description, Keywords, or Catego…" at bounding box center [612, 121] width 910 height 53
type input "Lag-"
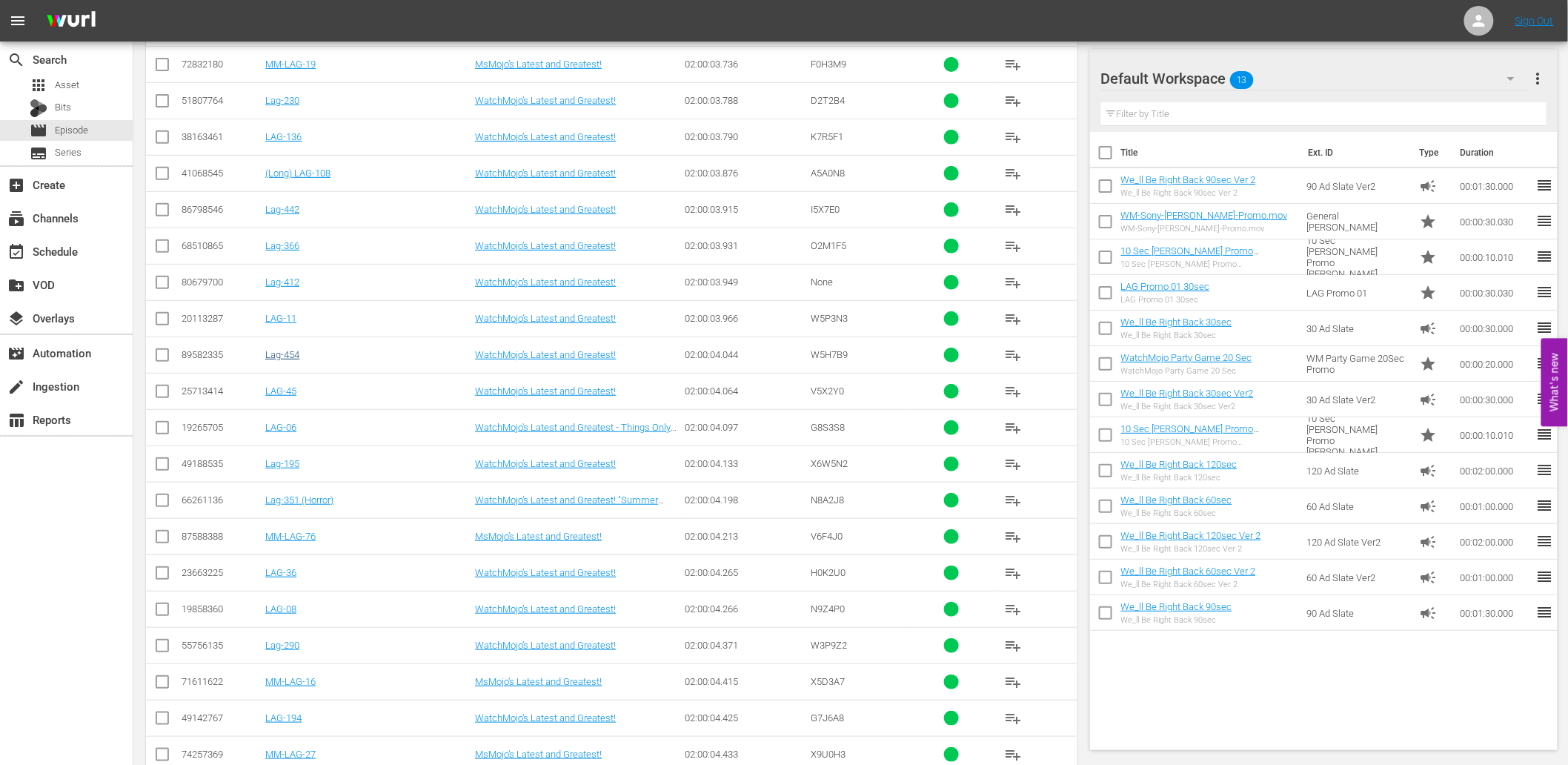
scroll to position [18939, 0]
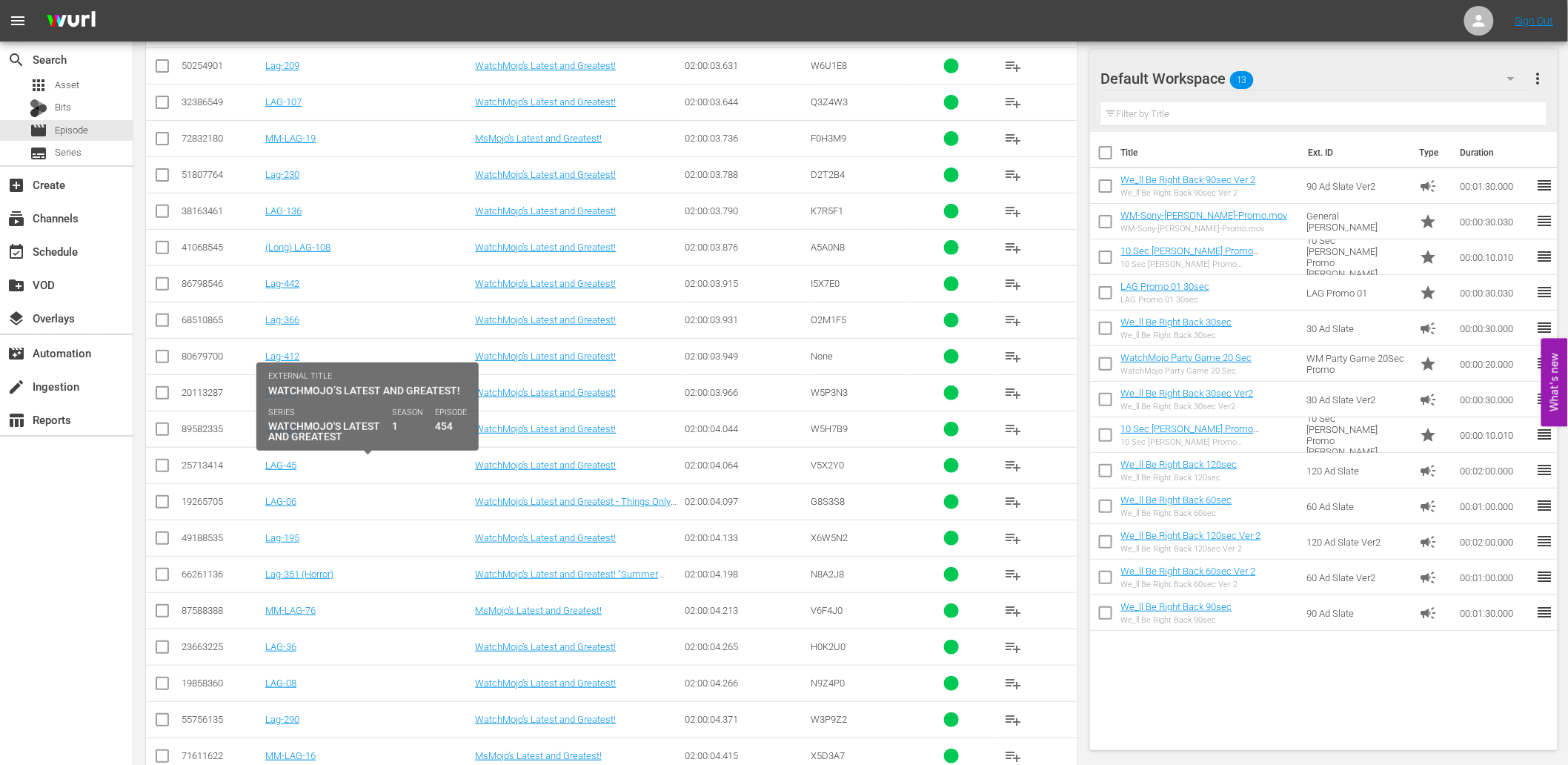
drag, startPoint x: 305, startPoint y: 469, endPoint x: 267, endPoint y: 476, distance: 38.6
click at [267, 447] on td "Lag-454" at bounding box center [368, 428] width 210 height 37
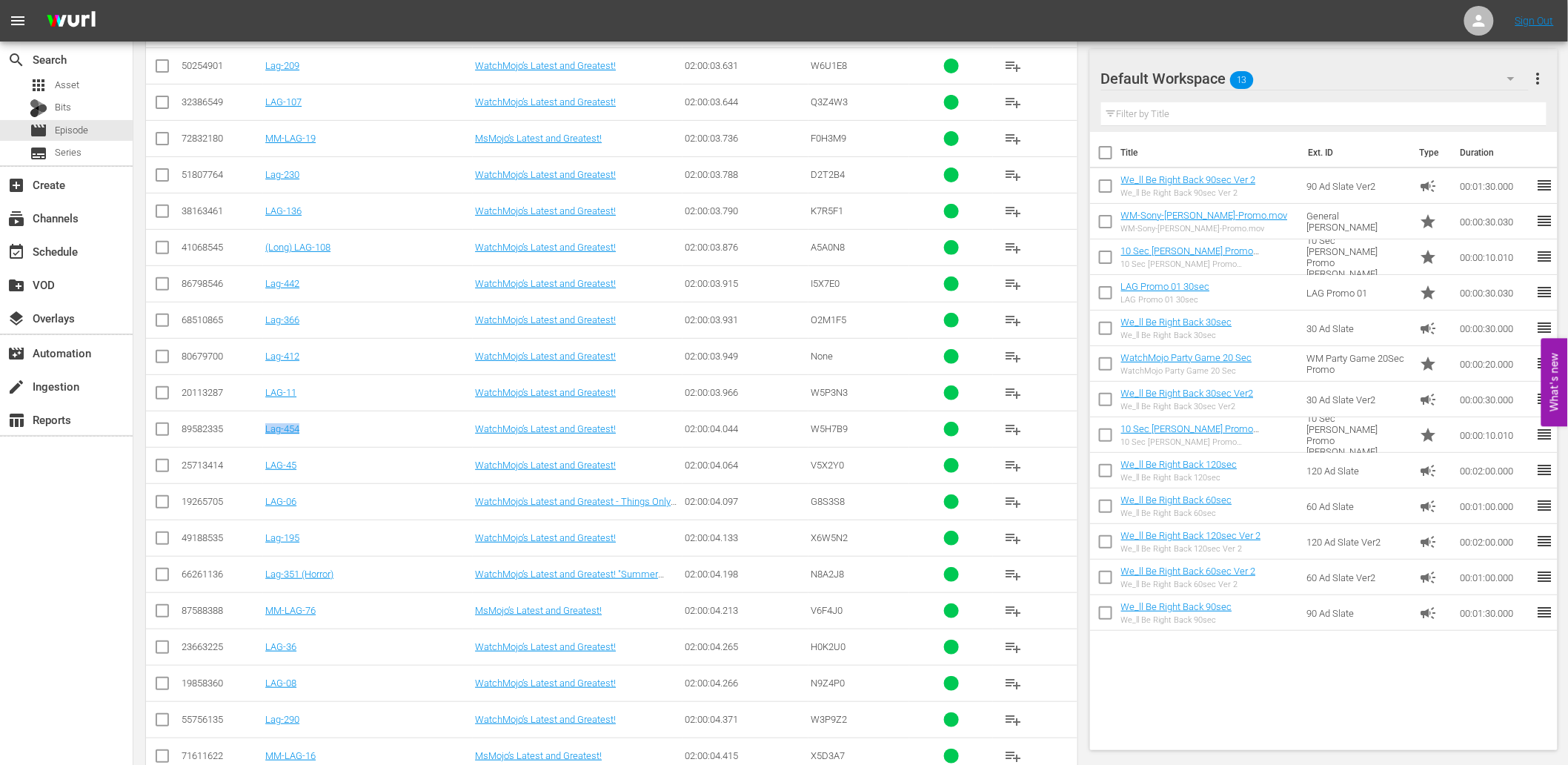
copy link "Lag-454"
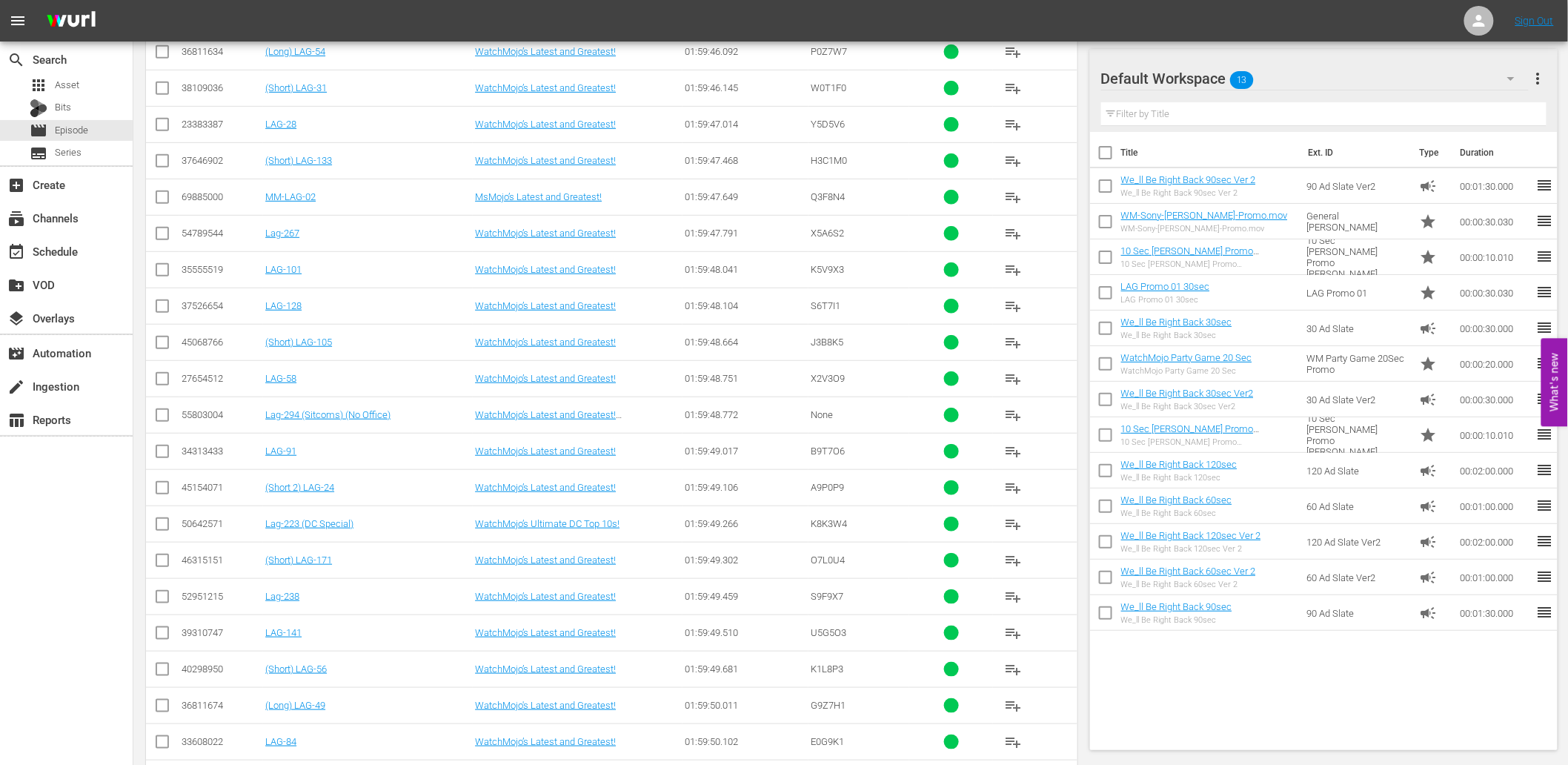
scroll to position [2475, 0]
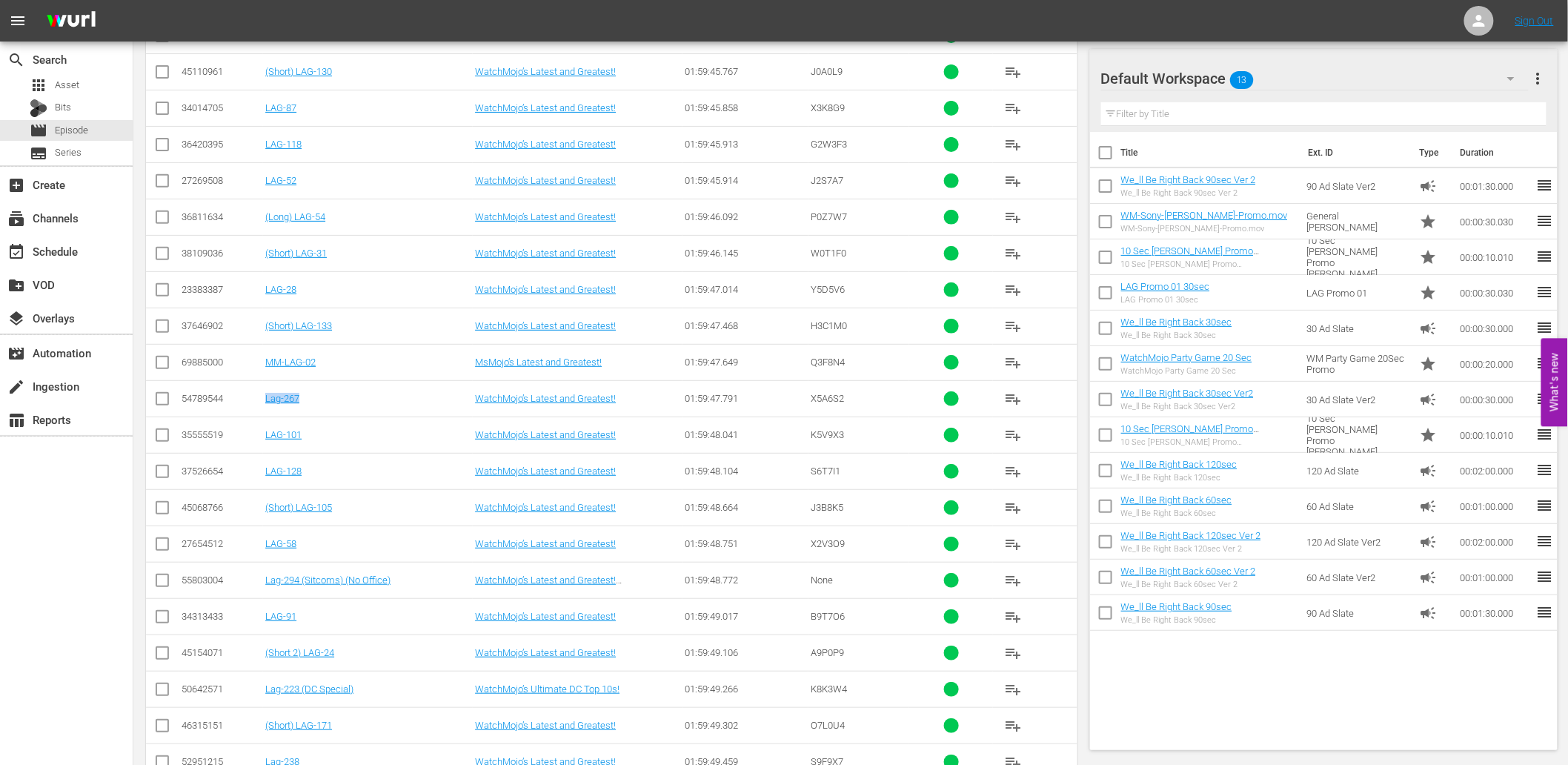
drag, startPoint x: 327, startPoint y: 398, endPoint x: 262, endPoint y: 407, distance: 65.6
click at [263, 407] on td "Lag-267" at bounding box center [368, 398] width 210 height 37
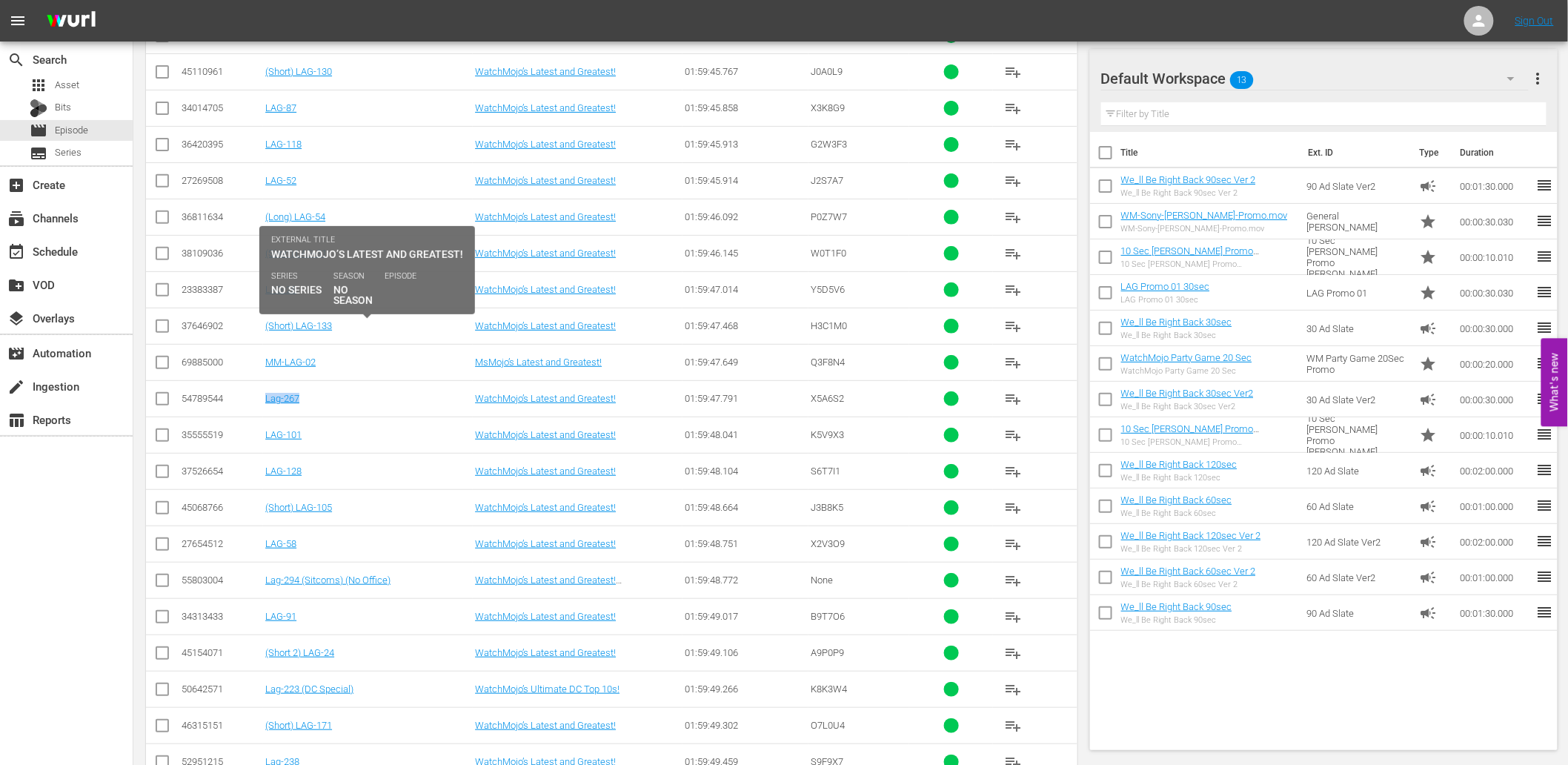
click at [374, 332] on div "(Short) LAG-133" at bounding box center [368, 326] width 205 height 11
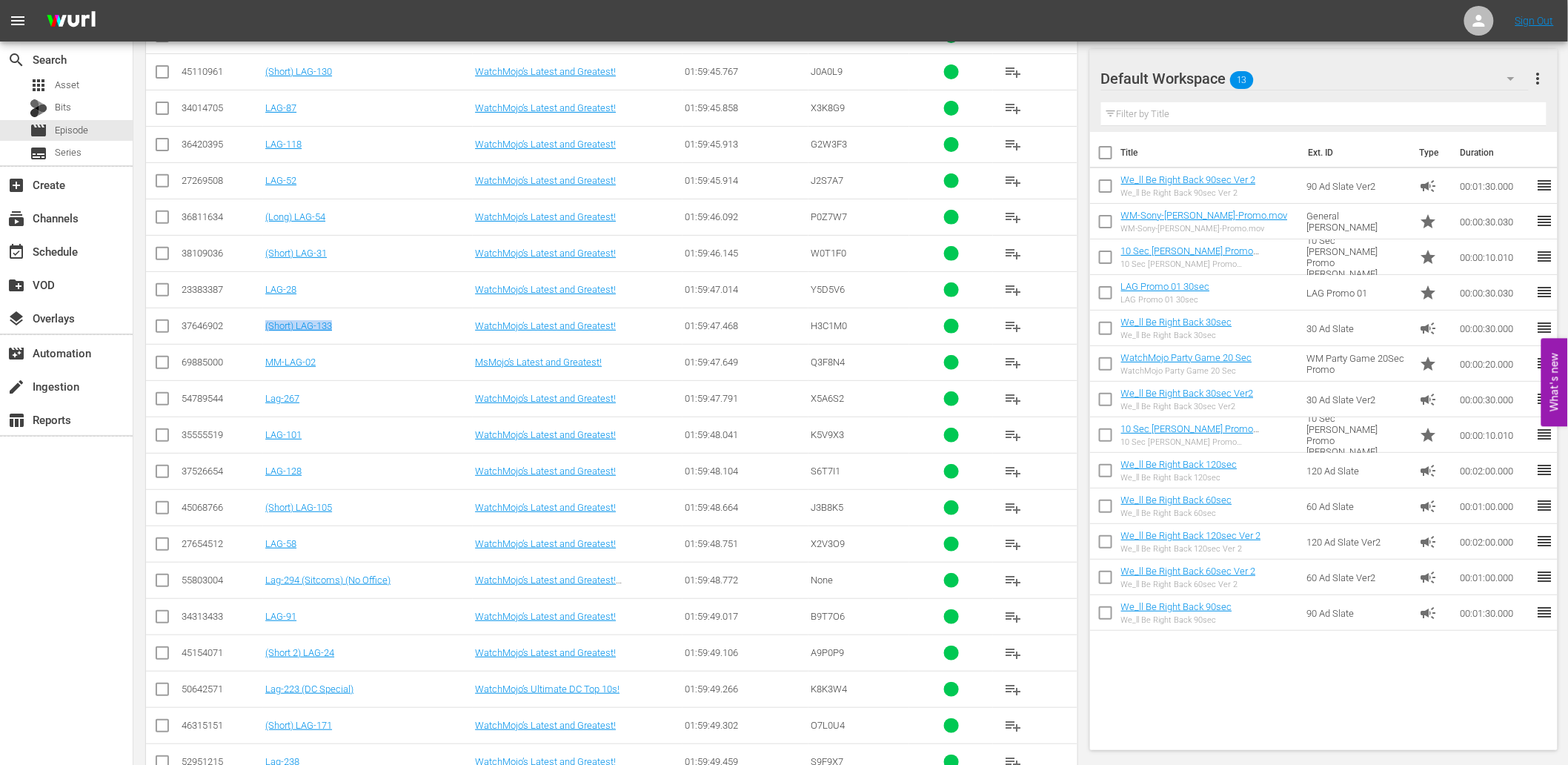
drag, startPoint x: 353, startPoint y: 333, endPoint x: 266, endPoint y: 344, distance: 87.7
click at [266, 344] on td "(Short) LAG-133" at bounding box center [368, 326] width 210 height 37
copy link "(Short) LAG-133"
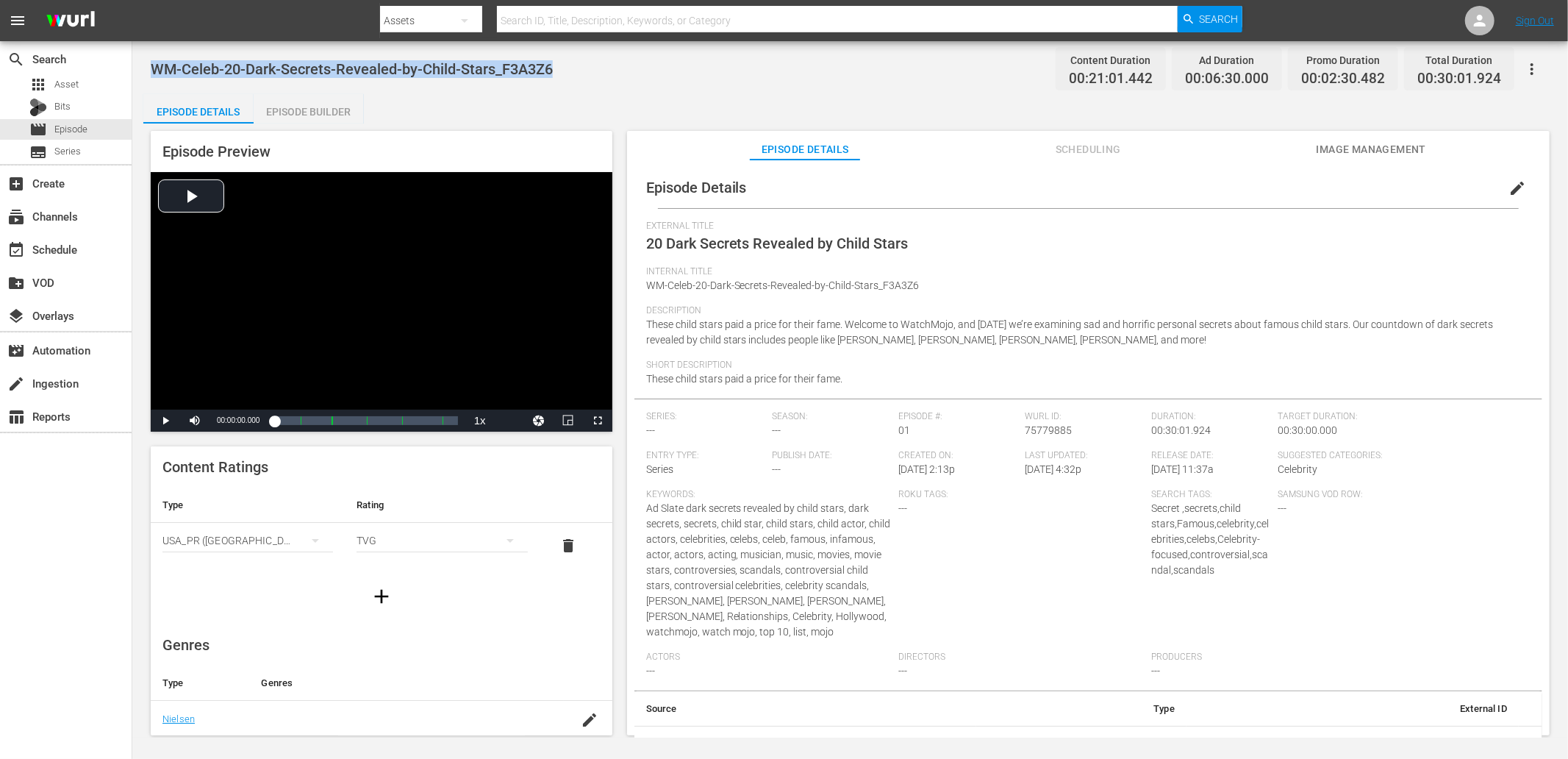
drag, startPoint x: 559, startPoint y: 69, endPoint x: 152, endPoint y: 76, distance: 407.1
click at [155, 76] on div "WM-Celeb-20-Dark-Secrets-Revealed-by-Child-Stars_F3A3Z6 Content Duration 00:21:…" at bounding box center [850, 69] width 1399 height 33
click at [700, 76] on div "WM-Celeb-20-Dark-Secrets-Revealed-by-Child-Stars_F3A3Z6 Content Duration 00:21:…" at bounding box center [850, 69] width 1399 height 33
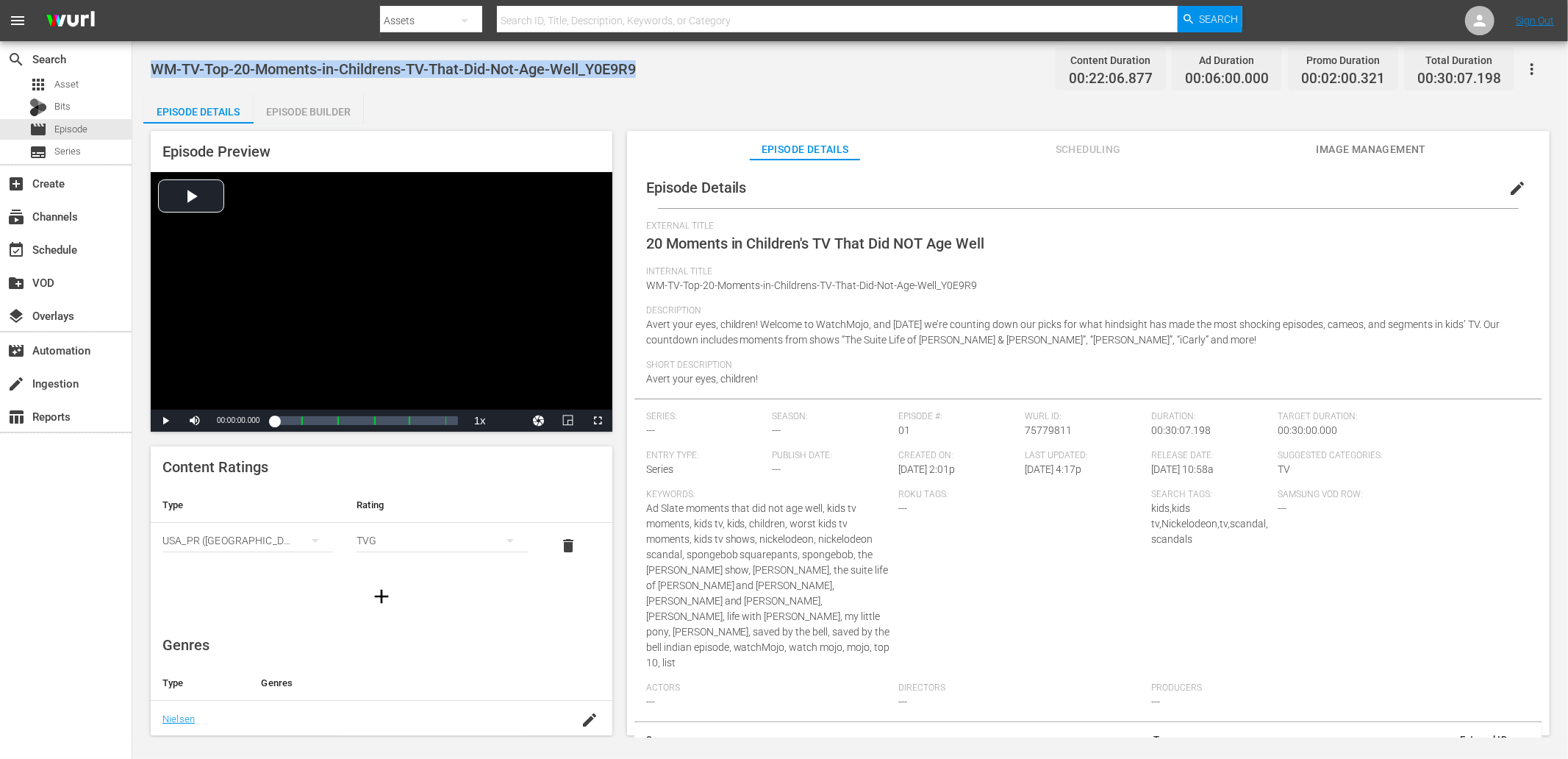
drag, startPoint x: 659, startPoint y: 69, endPoint x: 149, endPoint y: 56, distance: 510.2
click at [149, 56] on div "WM-TV-Top-20-Moments-in-Childrens-TV-That-Did-Not-Age-Well_Y0E9R9 Content Durat…" at bounding box center [850, 389] width 1436 height 696
copy span "WM-TV-Top-20-Moments-in-Childrens-TV-That-Did-Not-Age-Well_Y0E9R9"
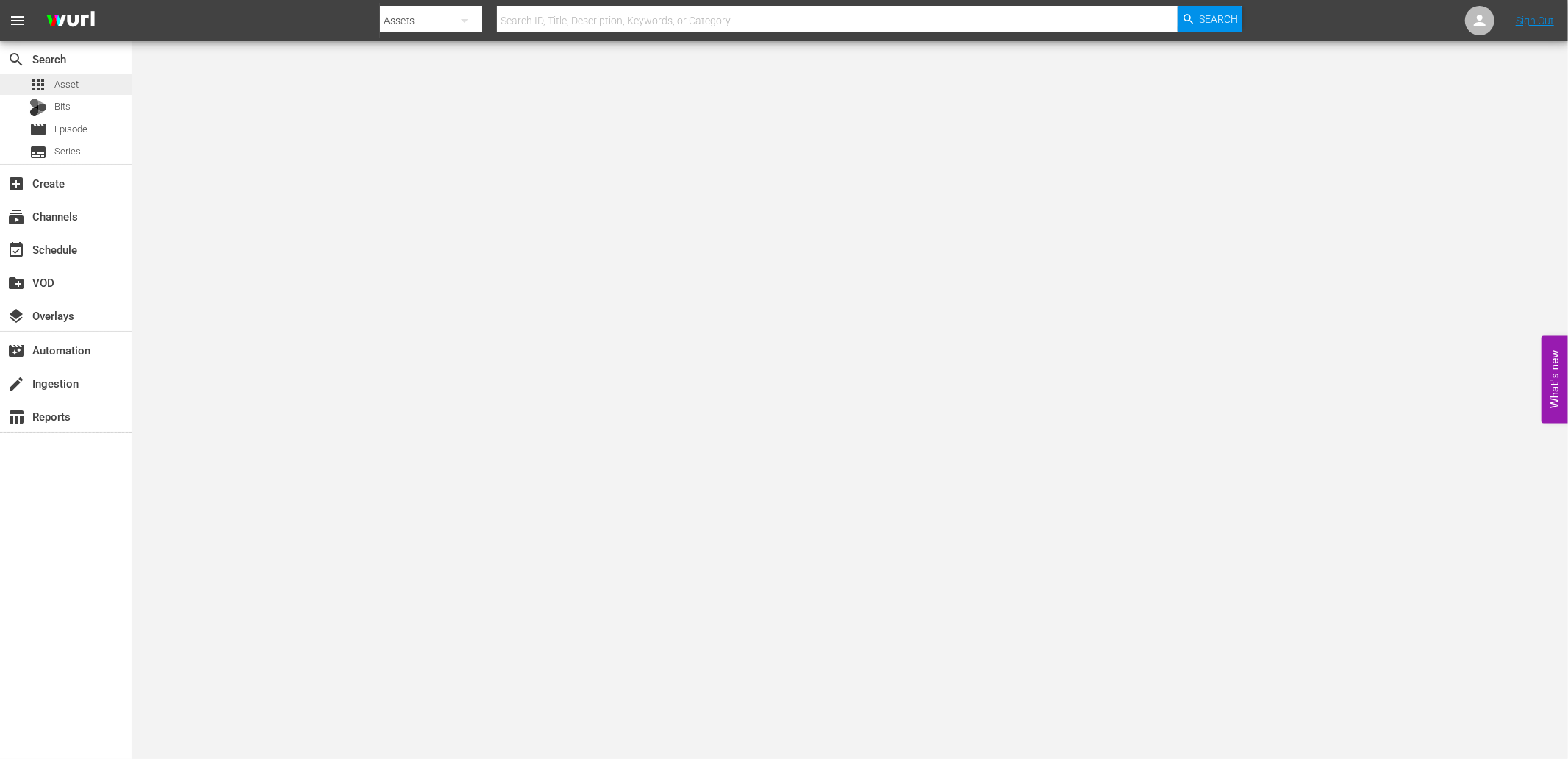
click at [67, 81] on span "Asset" at bounding box center [67, 84] width 24 height 15
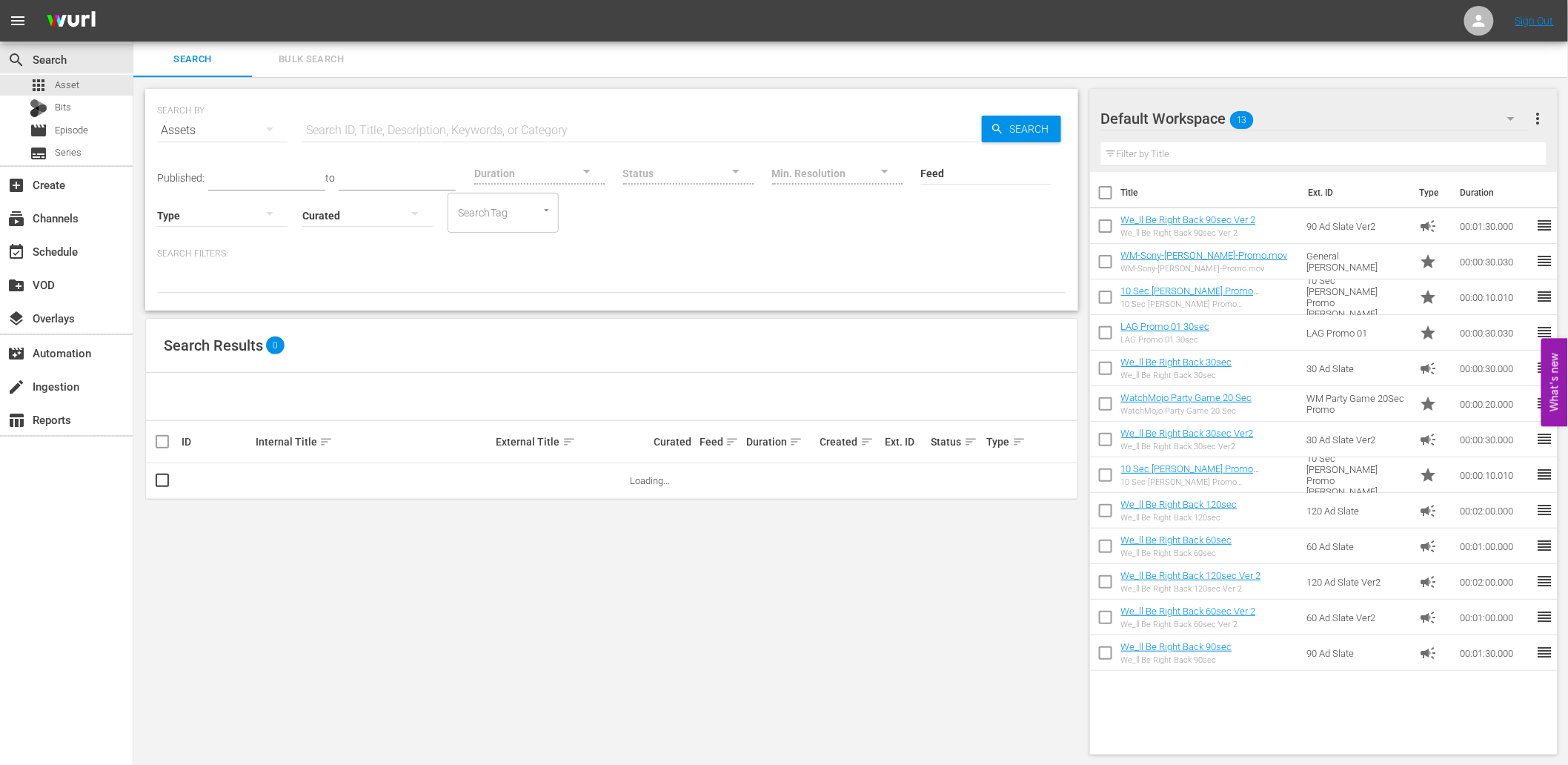
click at [295, 61] on span "Bulk Search" at bounding box center [311, 59] width 101 height 17
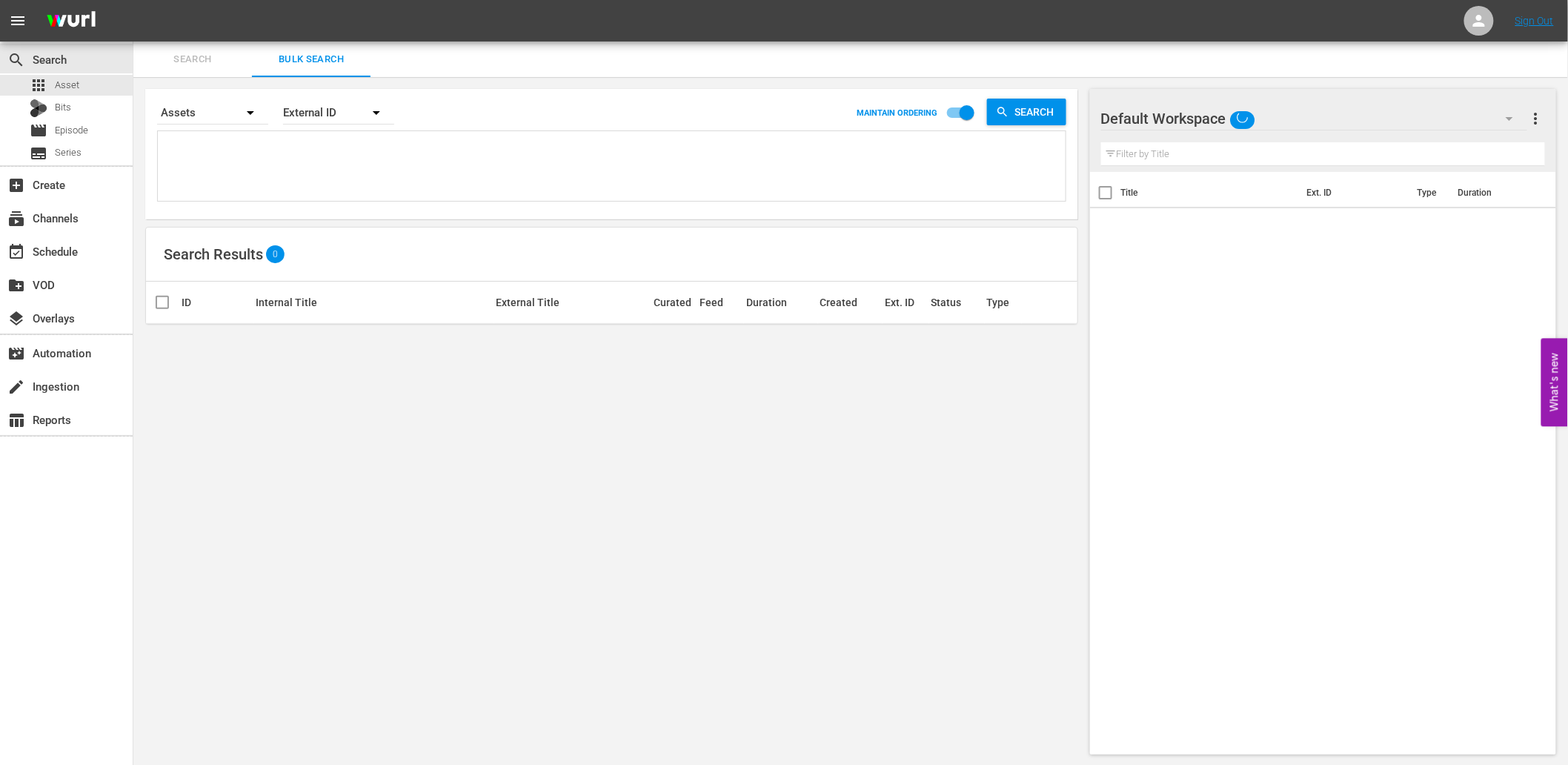
click at [358, 158] on textarea at bounding box center [614, 169] width 904 height 67
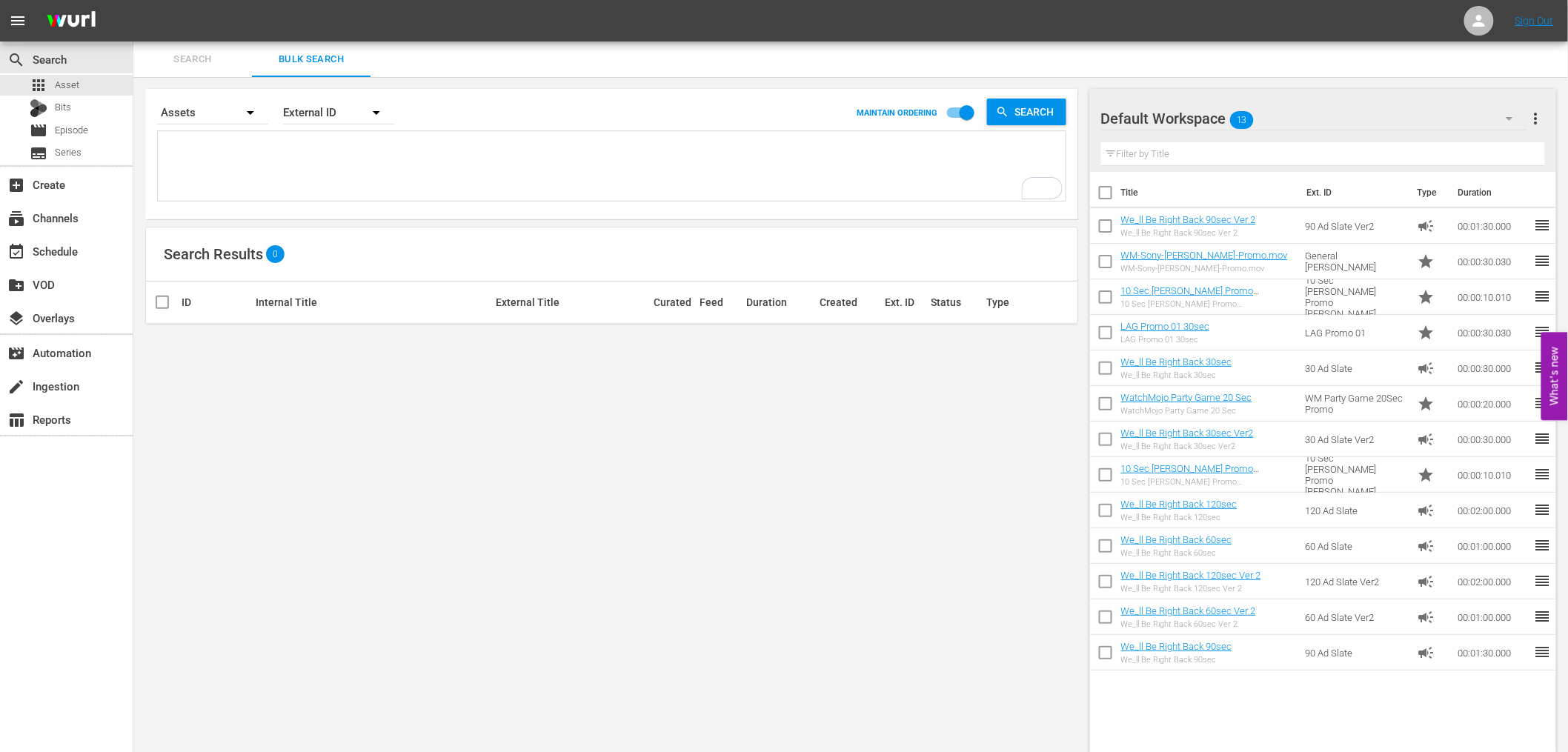
paste textarea "R6B6Q2 H0D1L1 V7Y0Y4 I2T5G7 C3Z3M7 P2A1M6 S1S3M8 E6E1W0 K2S7R5 H2I1Z3 B7A8C4 J6…"
type textarea "R6B6Q2 H0D1L1 V7Y0Y4 I2T5G7 C3Z3M7 P2A1M6 S1S3M8 E6E1W0 K2S7R5 H2I1Z3 B7A8C4 J6…"
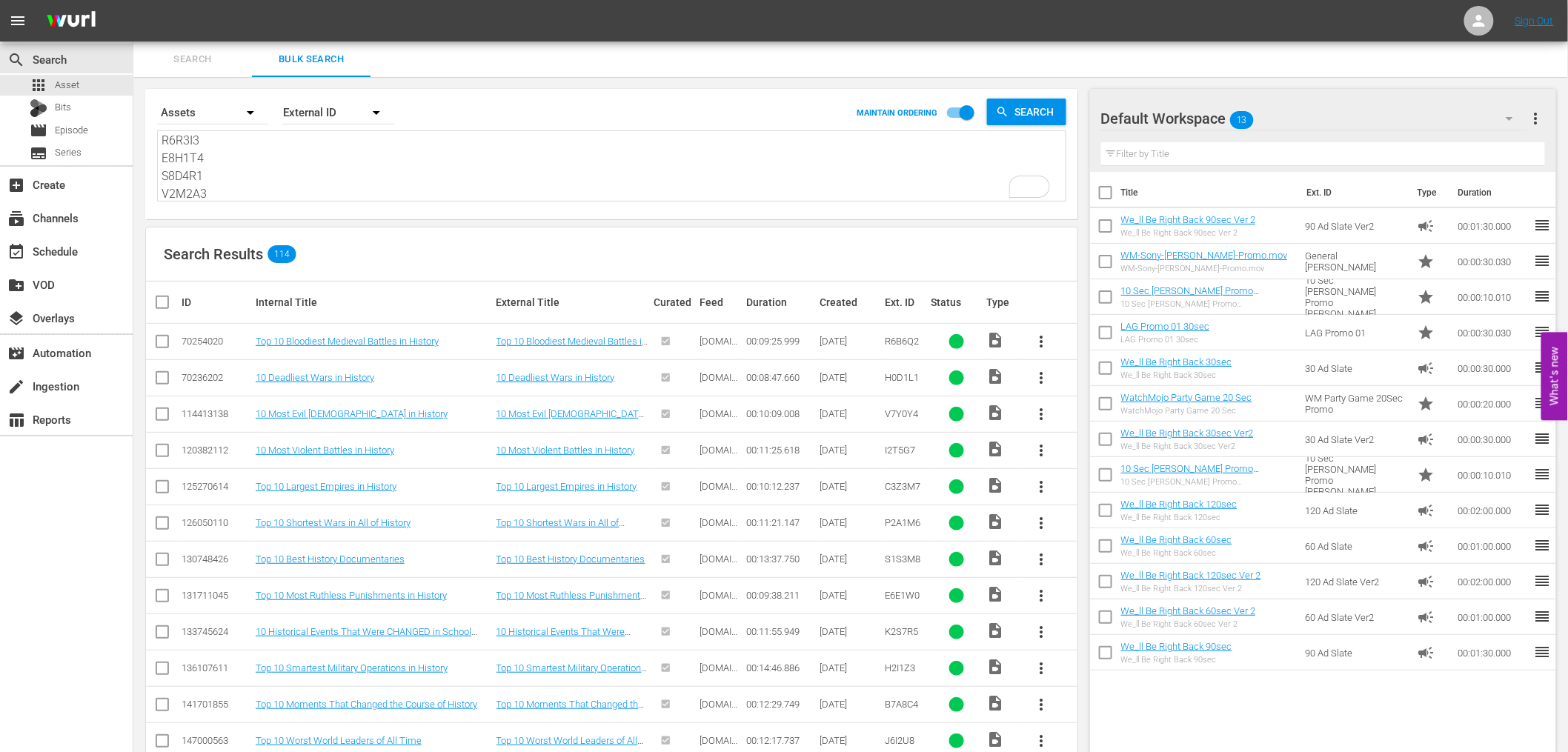
type textarea "R6B6Q2 H0D1L1 V7Y0Y4 I2T5G7 C3Z3M7 P2A1M6 S1S3M8 E6E1W0 K2S7R5 H2I1Z3 B7A8C4 J6…"
click at [1537, 115] on span "more_vert" at bounding box center [1536, 118] width 18 height 18
click at [1443, 120] on div "Add New Workspace" at bounding box center [1441, 119] width 175 height 27
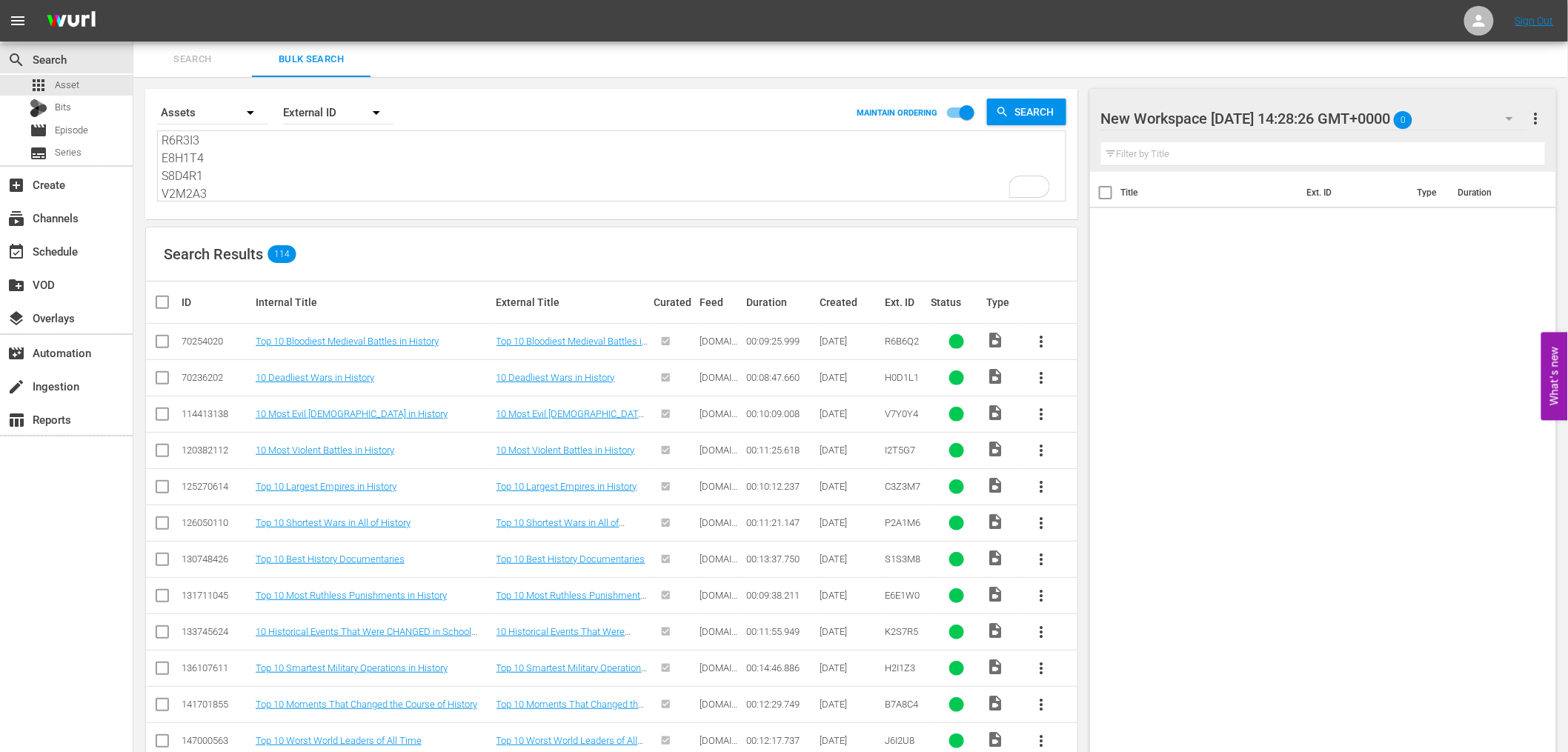
click at [1190, 115] on div at bounding box center [1227, 119] width 252 height 38
click at [1284, 123] on input "WatchMojo History Programming" at bounding box center [1316, 118] width 430 height 36
type input "WatchMojo History Programming"
click at [1334, 254] on div "Title Ext. ID Type Duration" at bounding box center [1323, 460] width 466 height 576
click at [153, 297] on input "checkbox" at bounding box center [168, 302] width 30 height 18
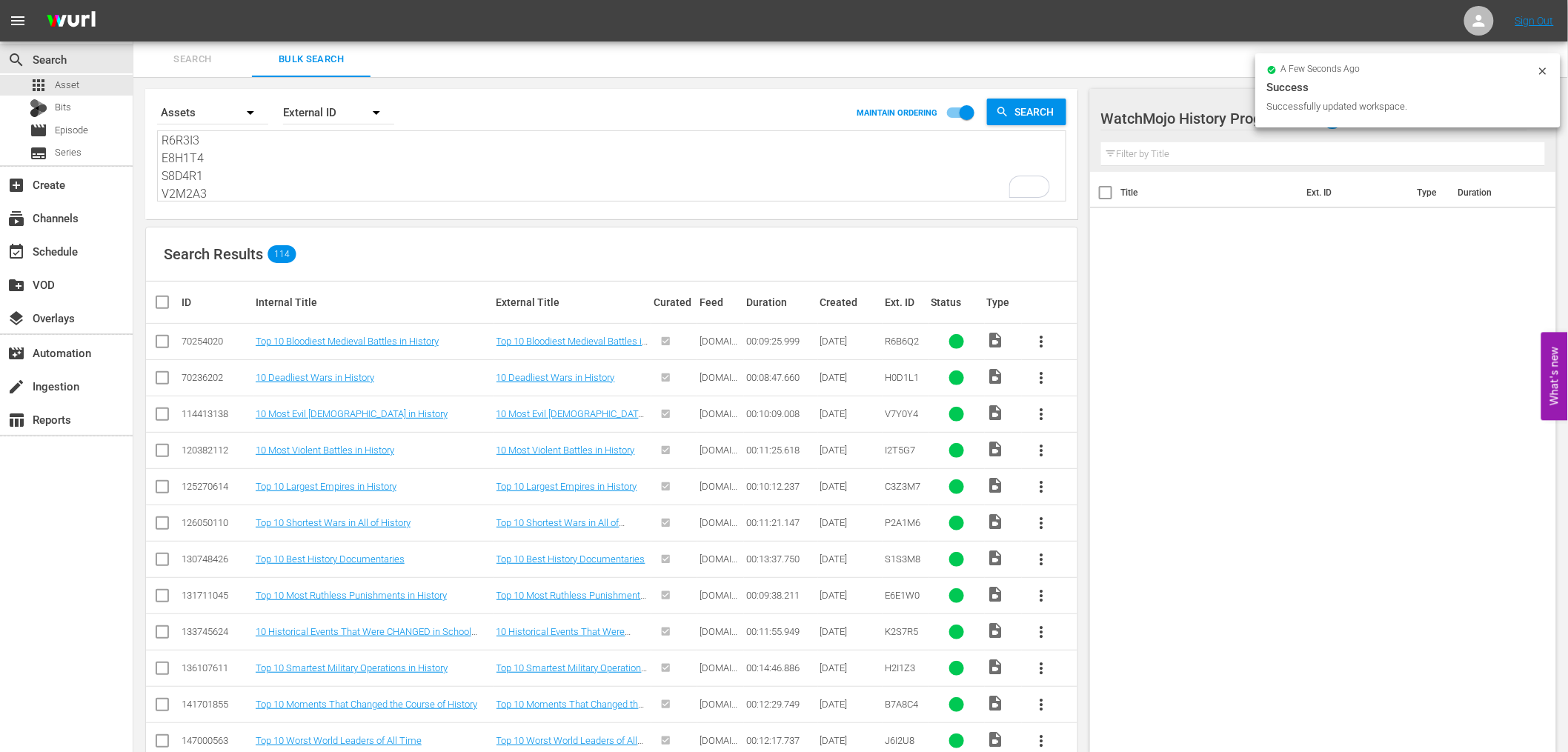
checkbox input "true"
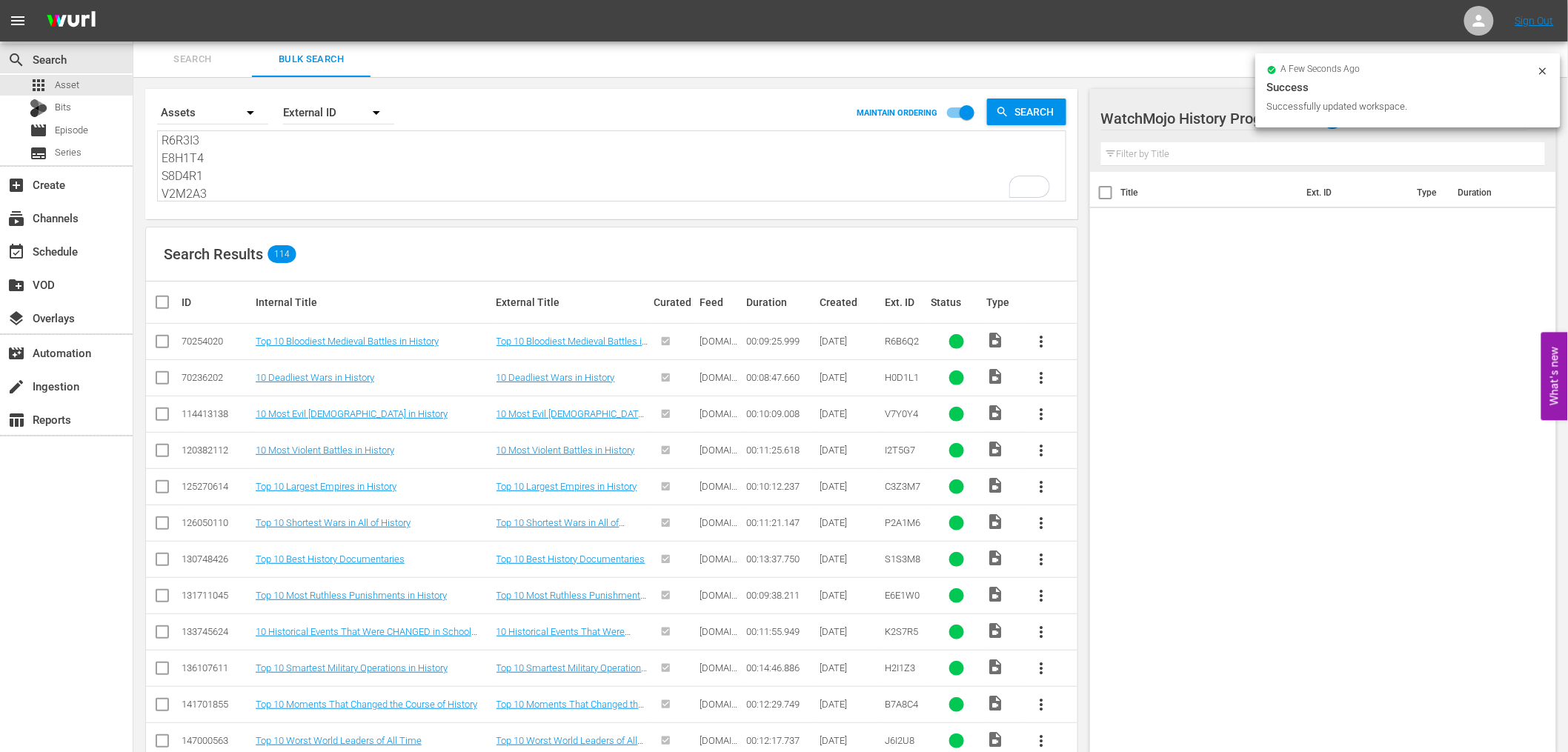
checkbox input "true"
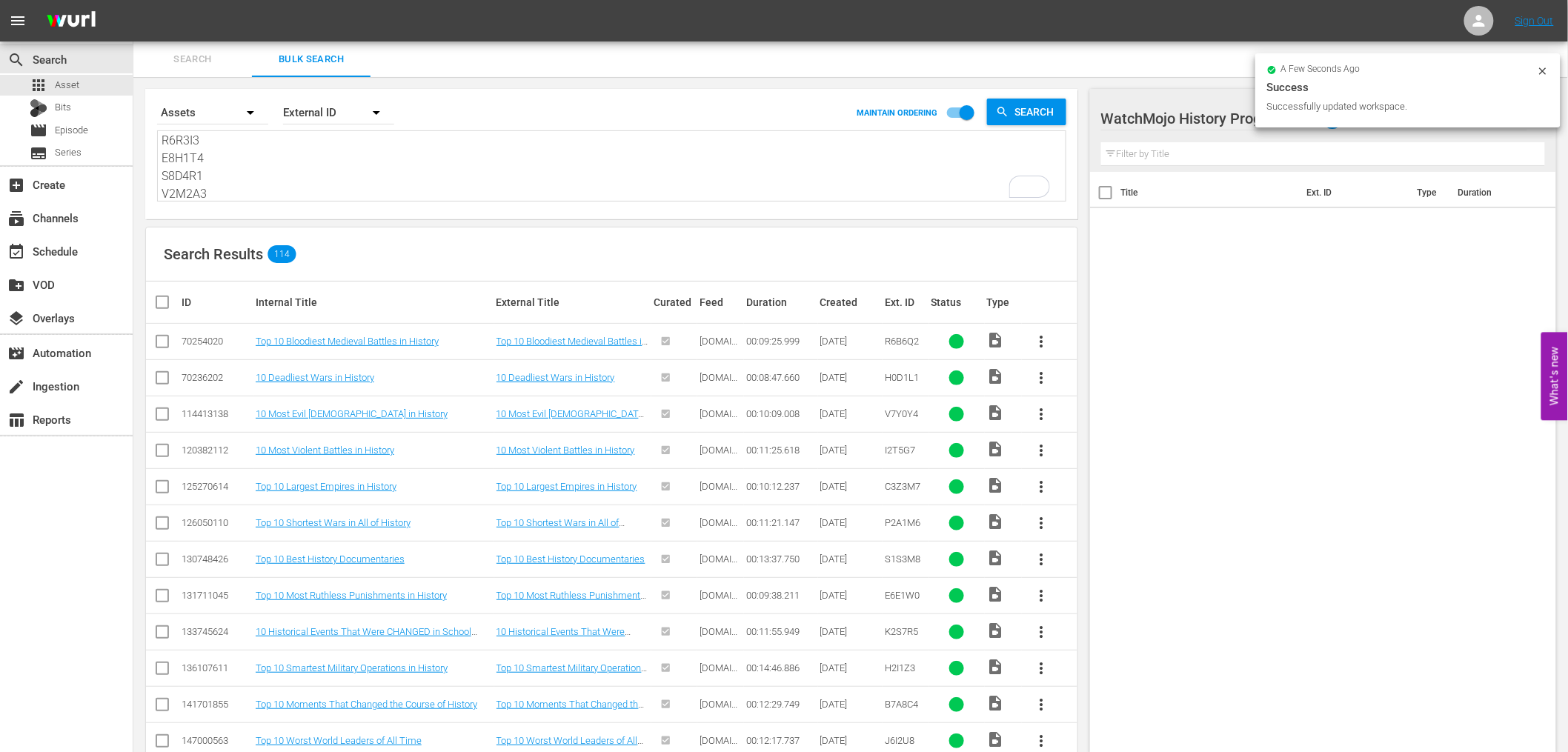
checkbox input "true"
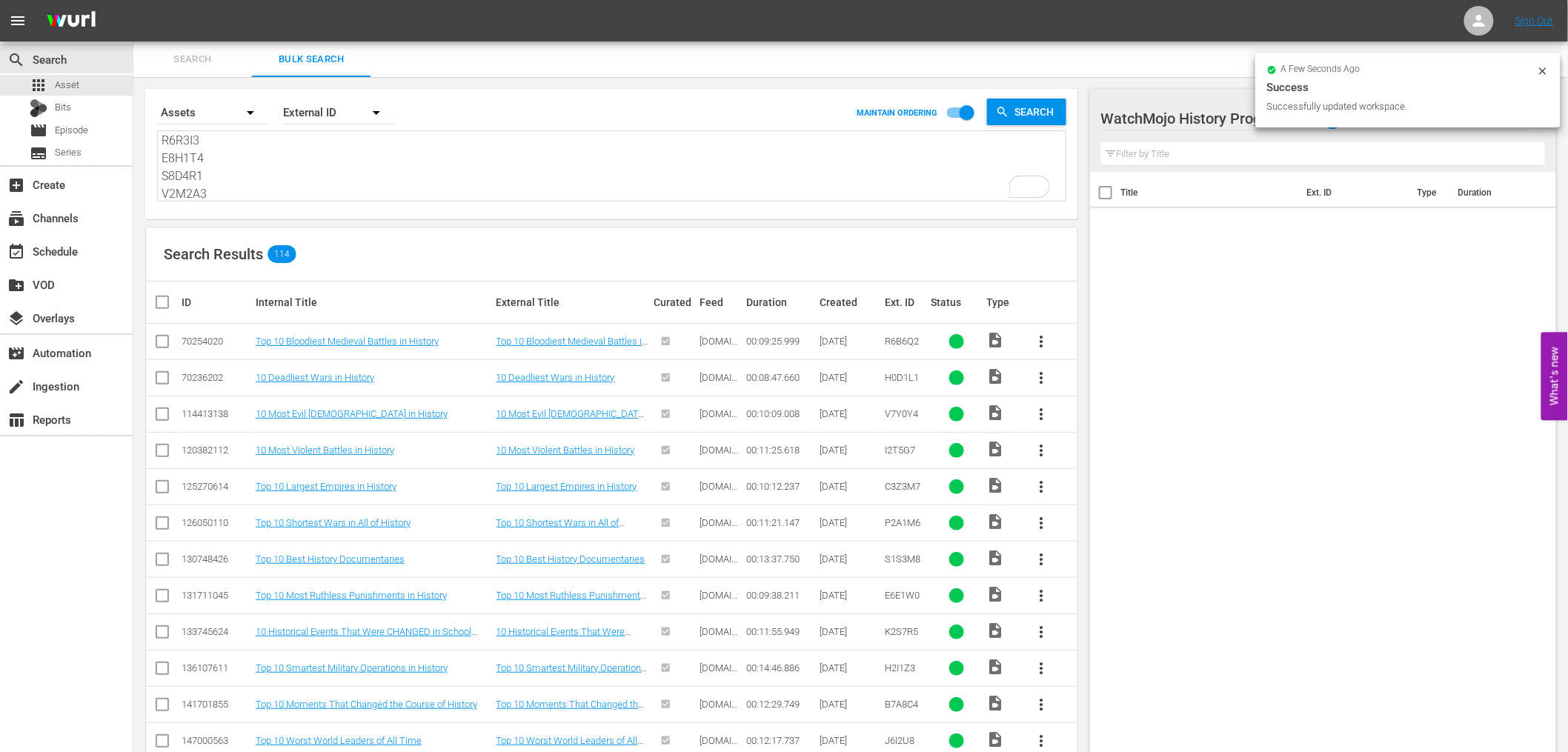
checkbox input "true"
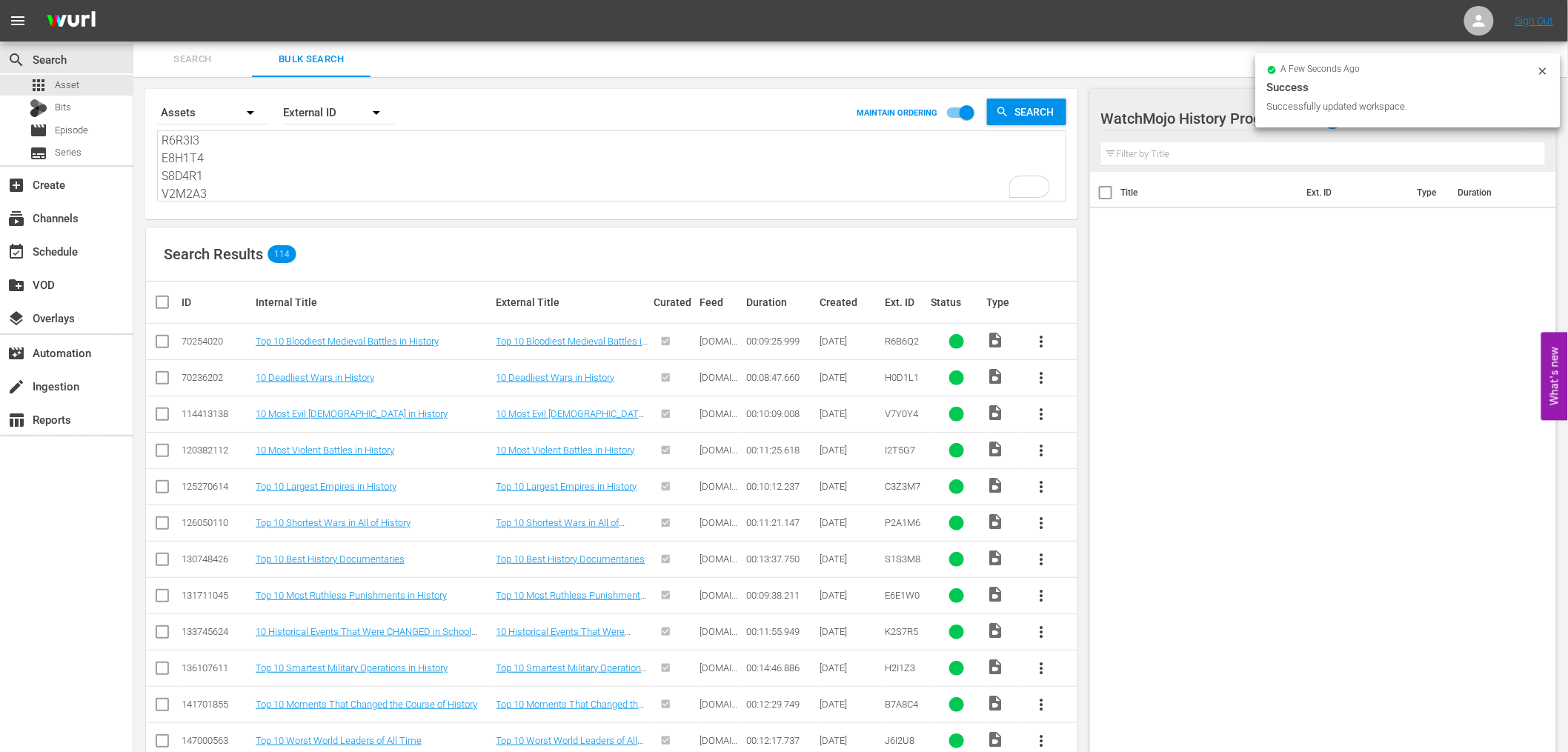
checkbox input "true"
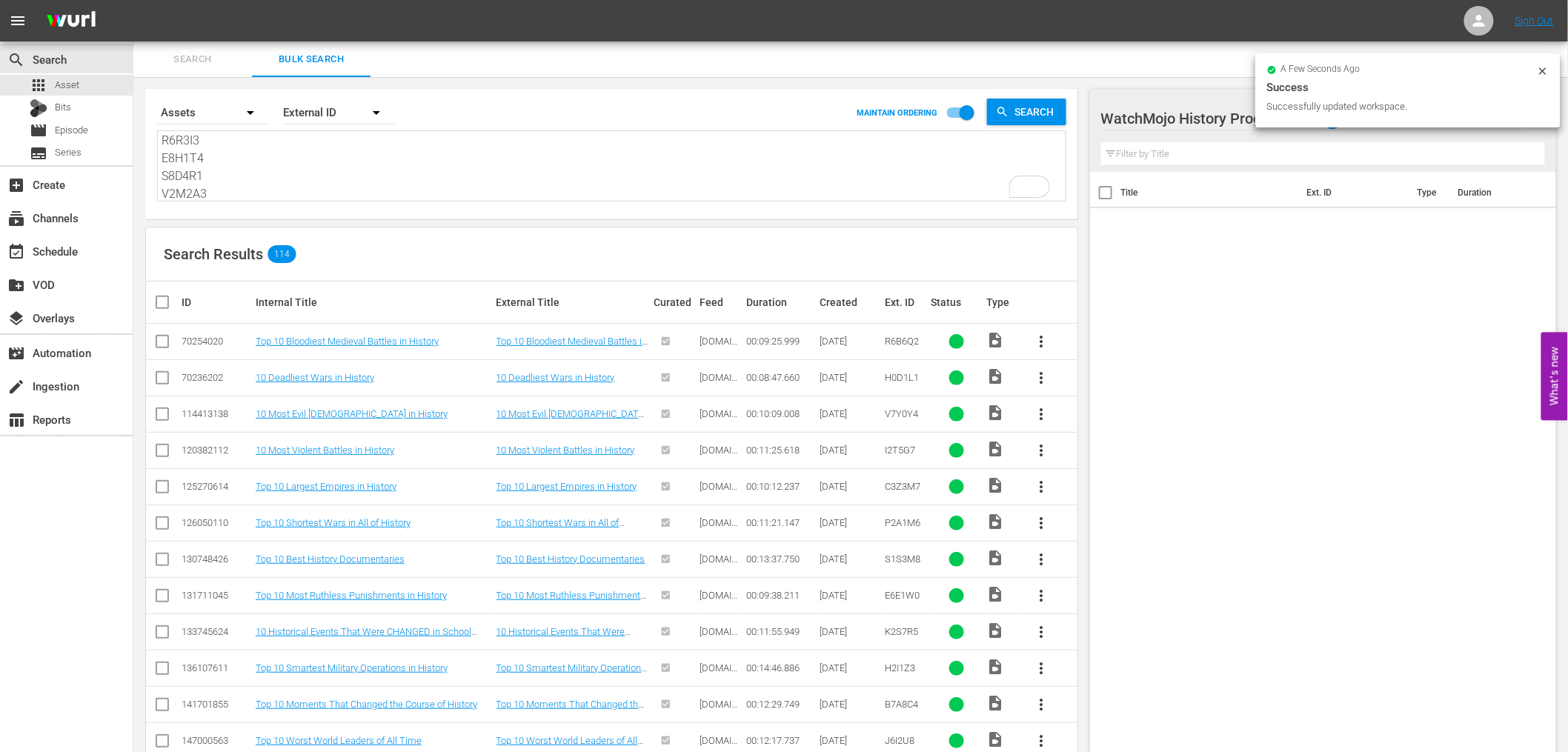
checkbox input "true"
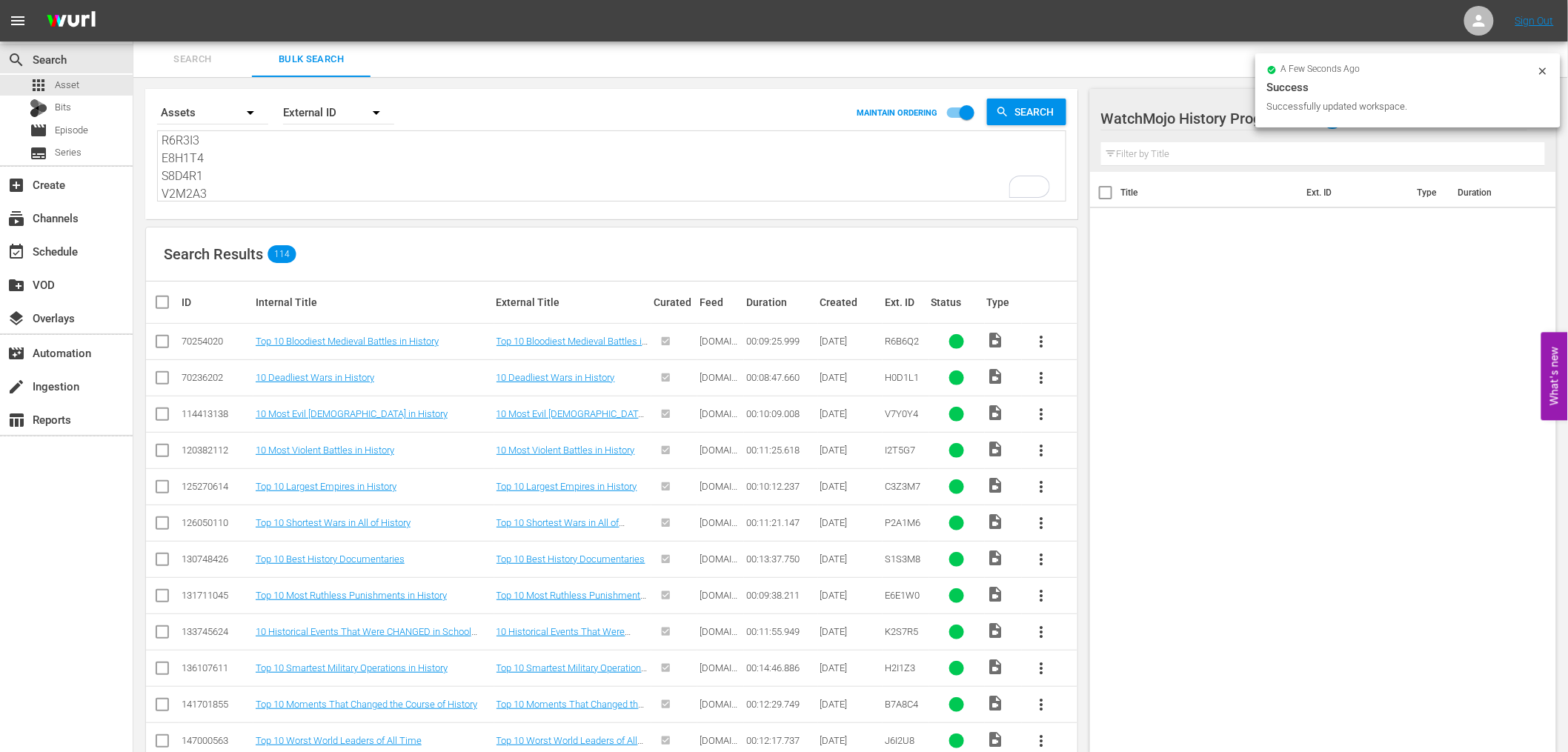
checkbox input "true"
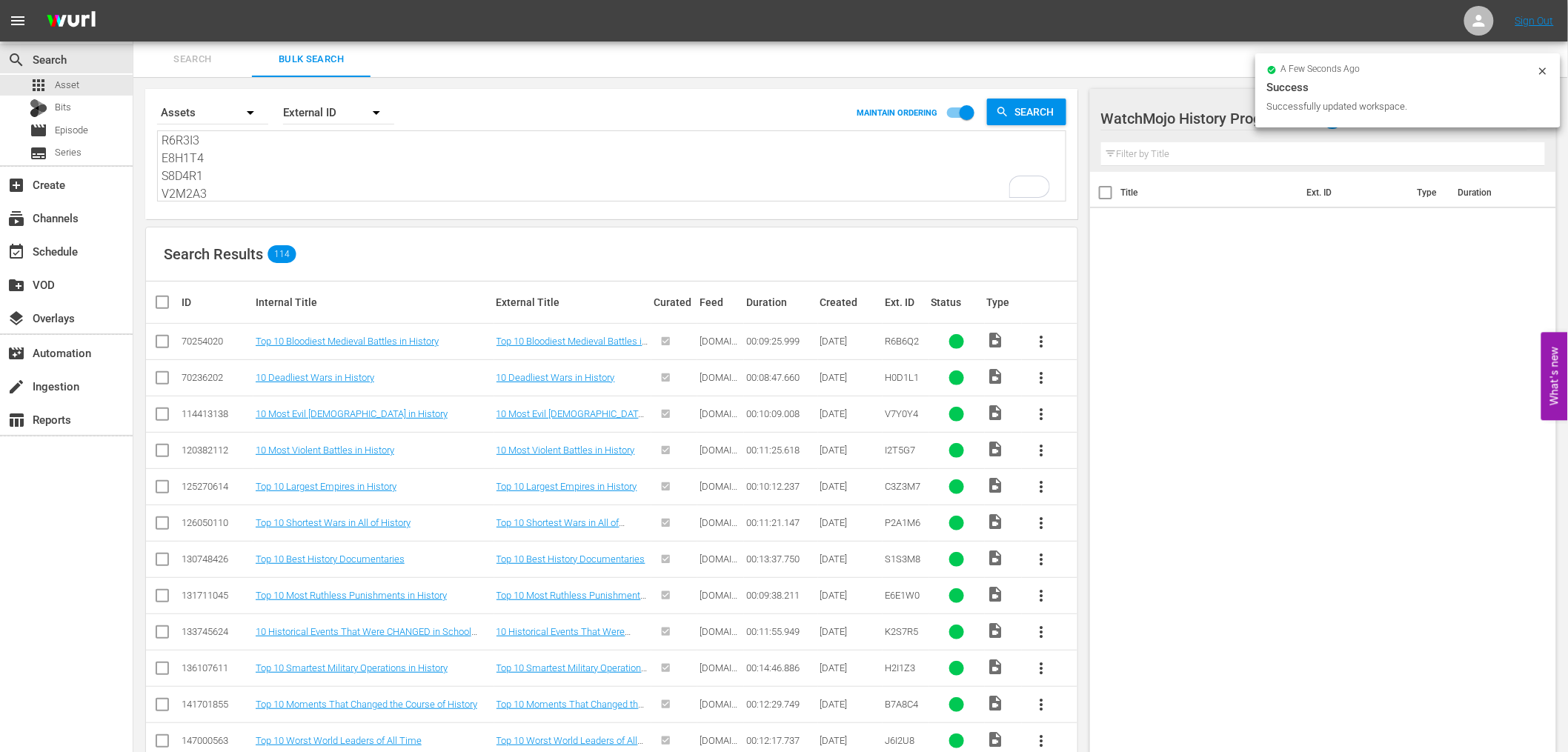
checkbox input "true"
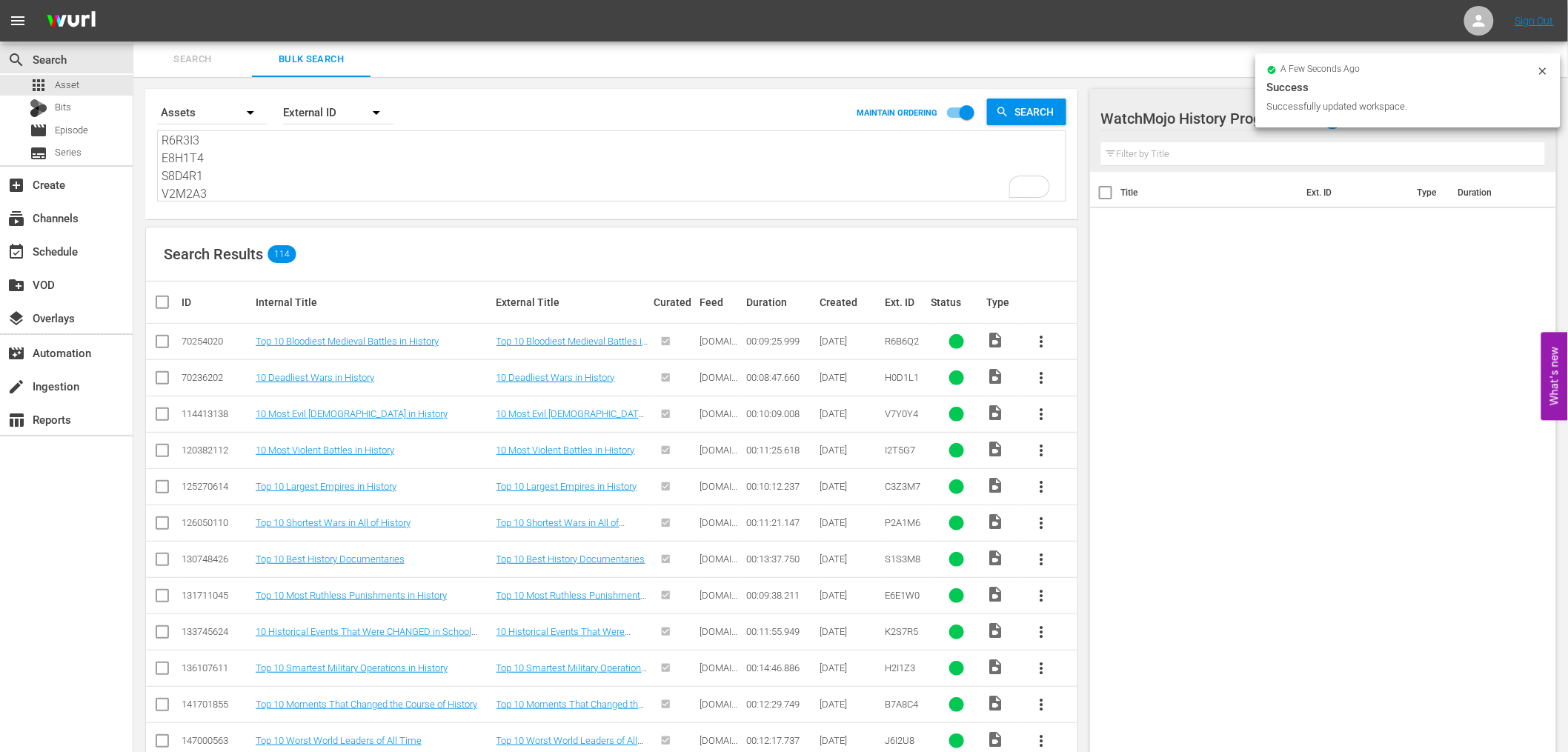
checkbox input "true"
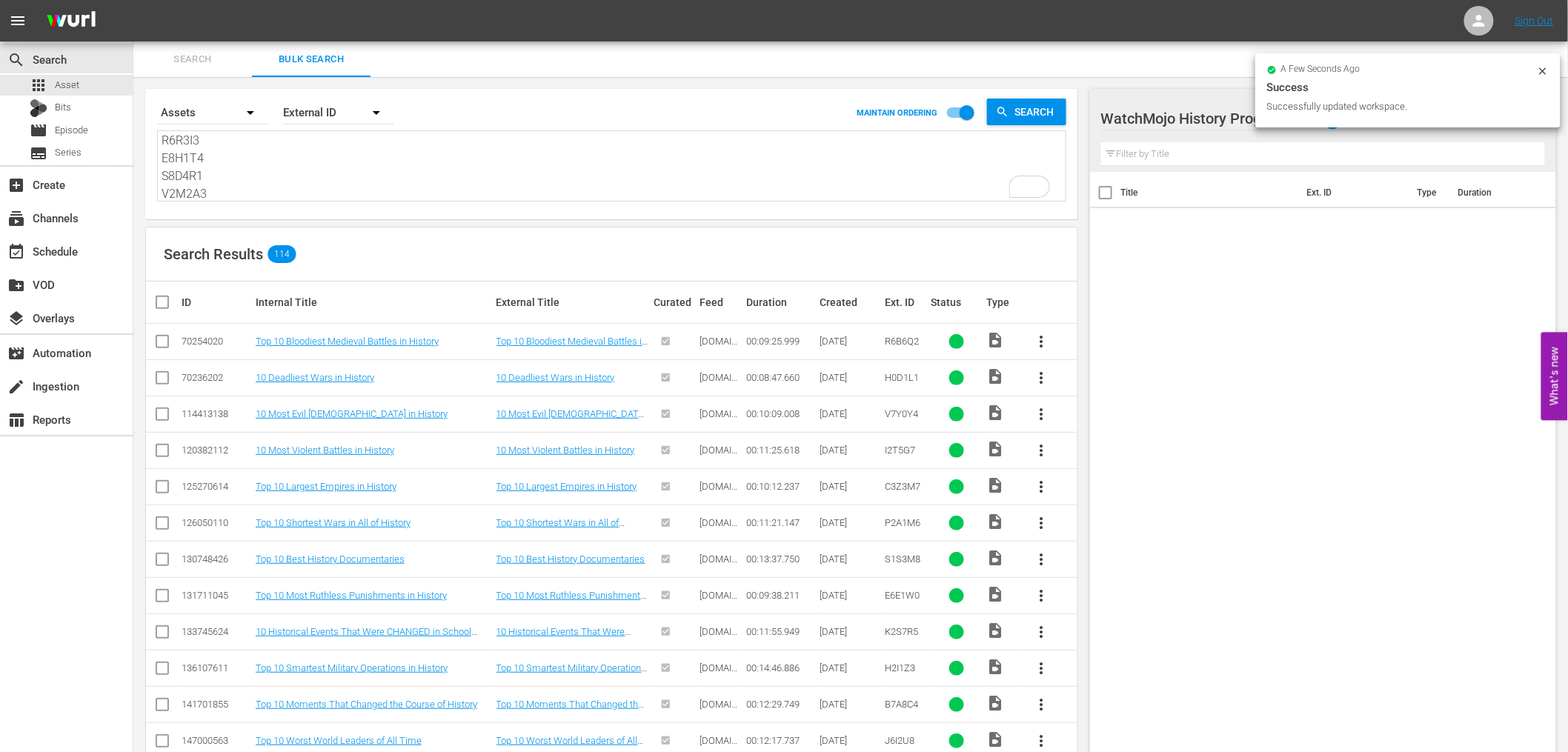
checkbox input "true"
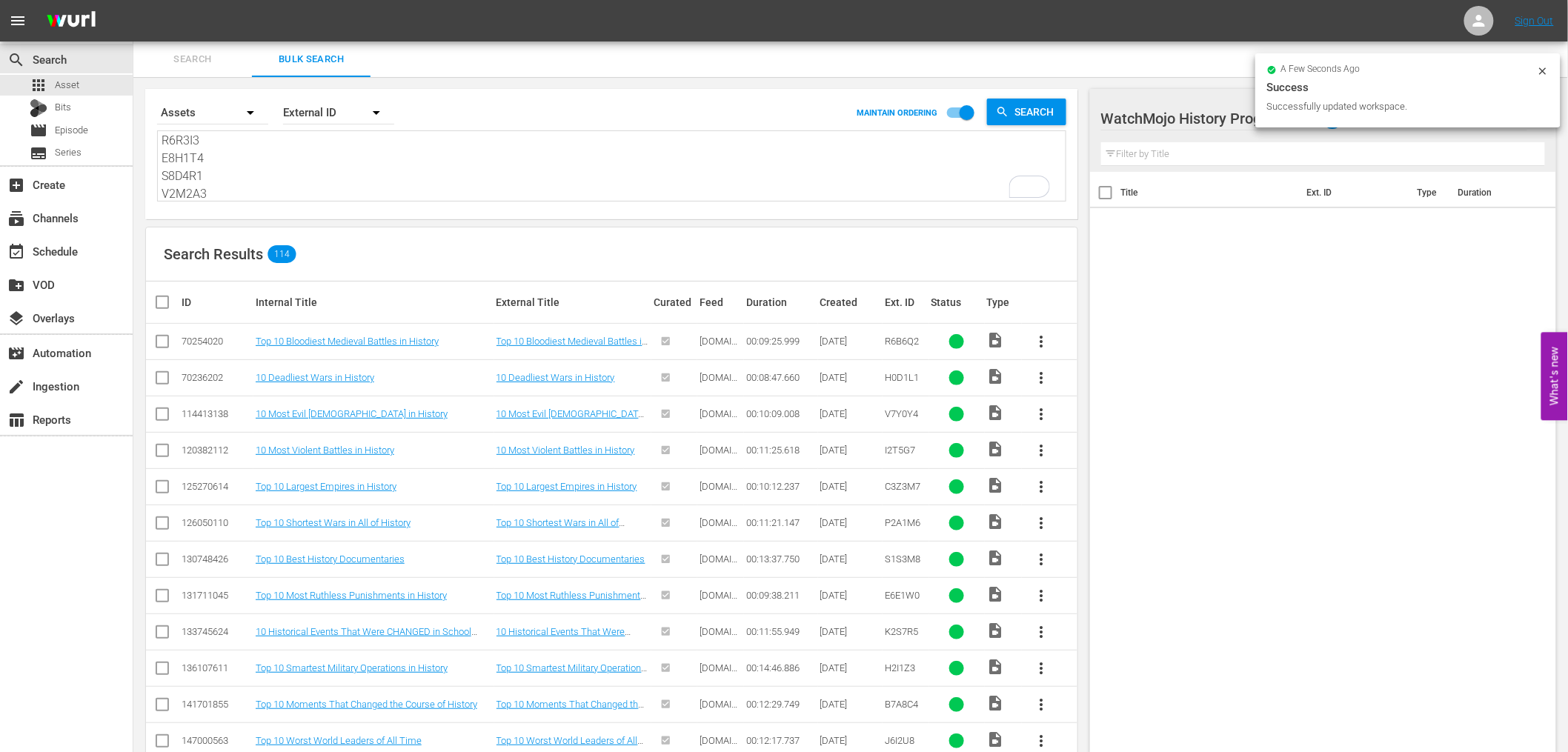
checkbox input "true"
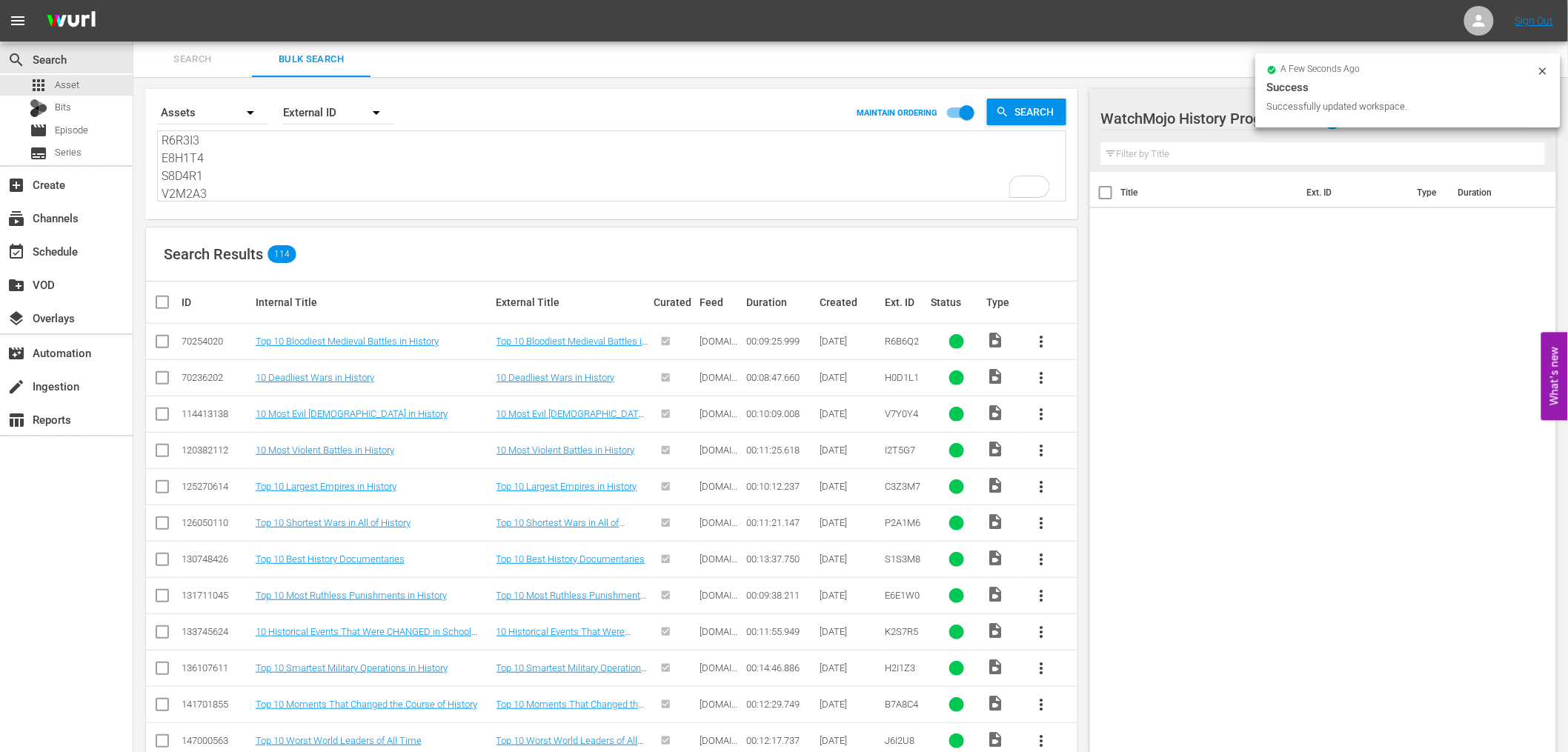
checkbox input "true"
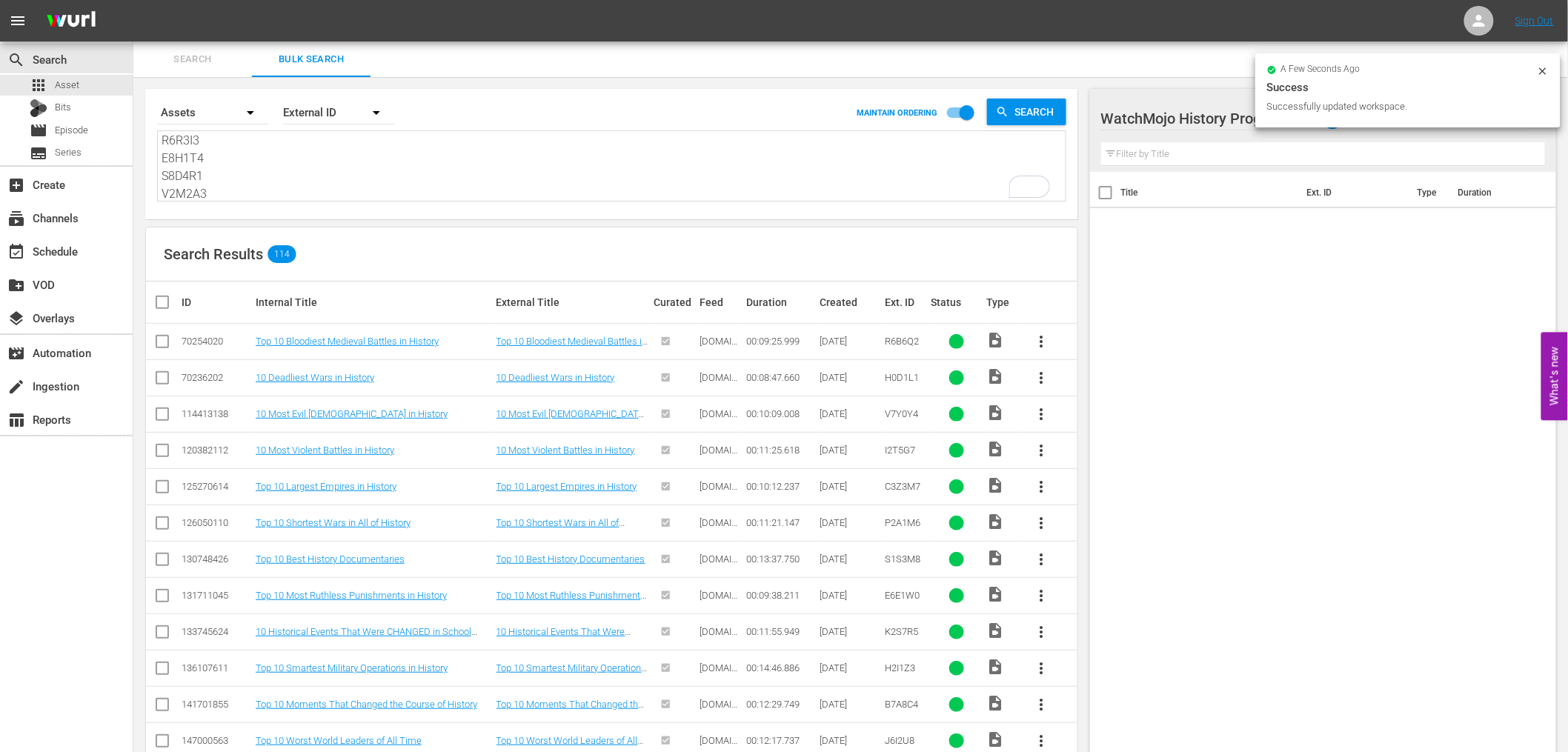
checkbox input "true"
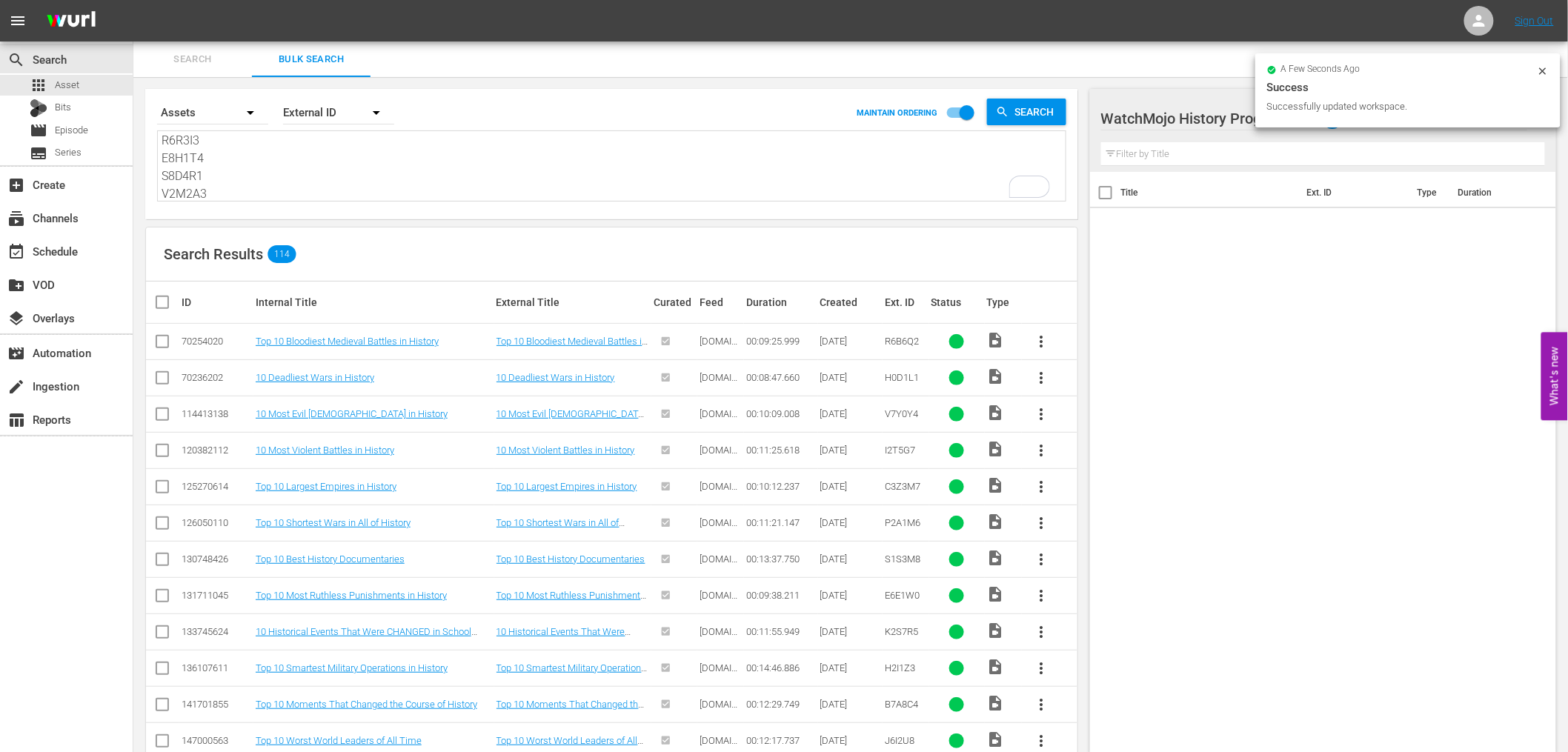
checkbox input "true"
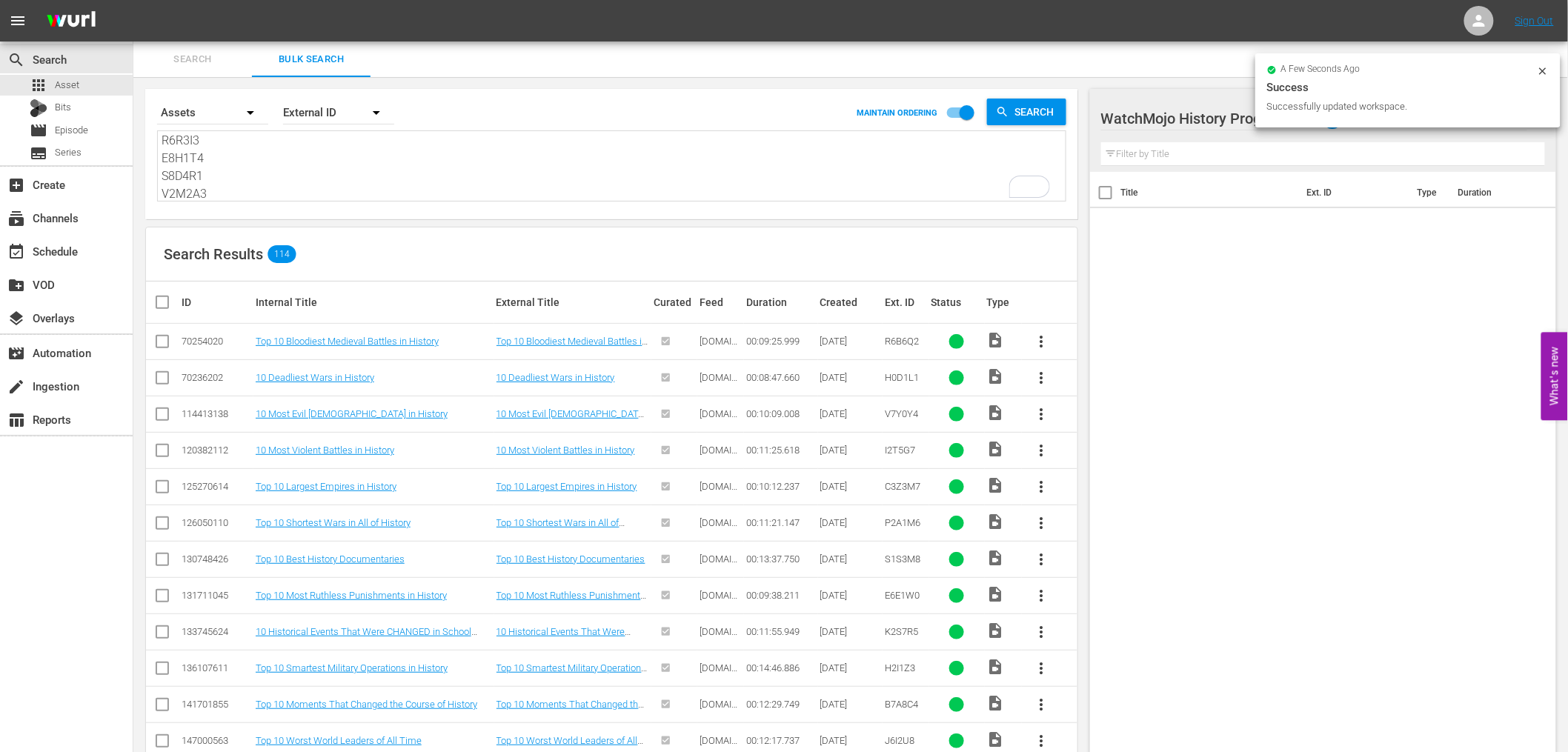
checkbox input "true"
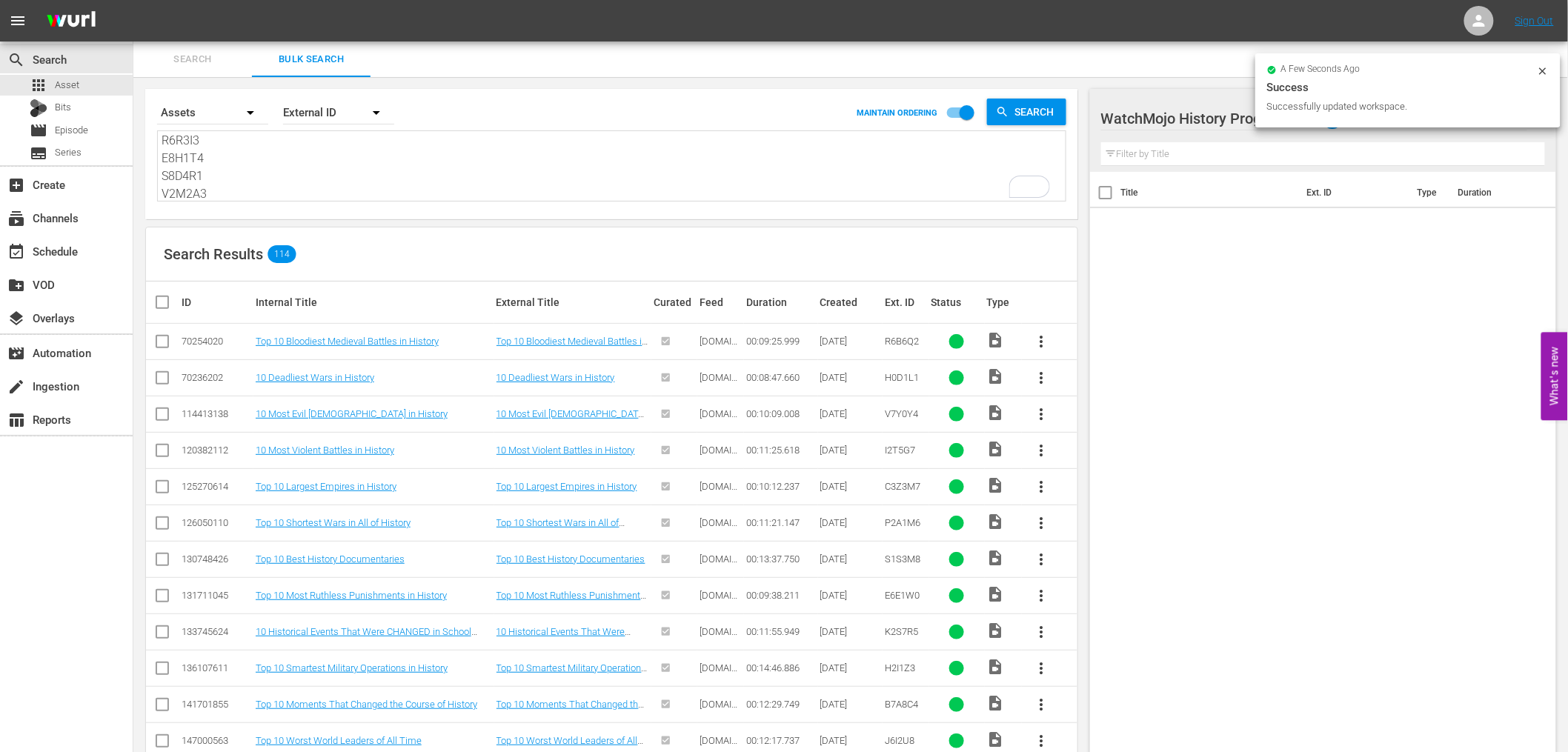
checkbox input "true"
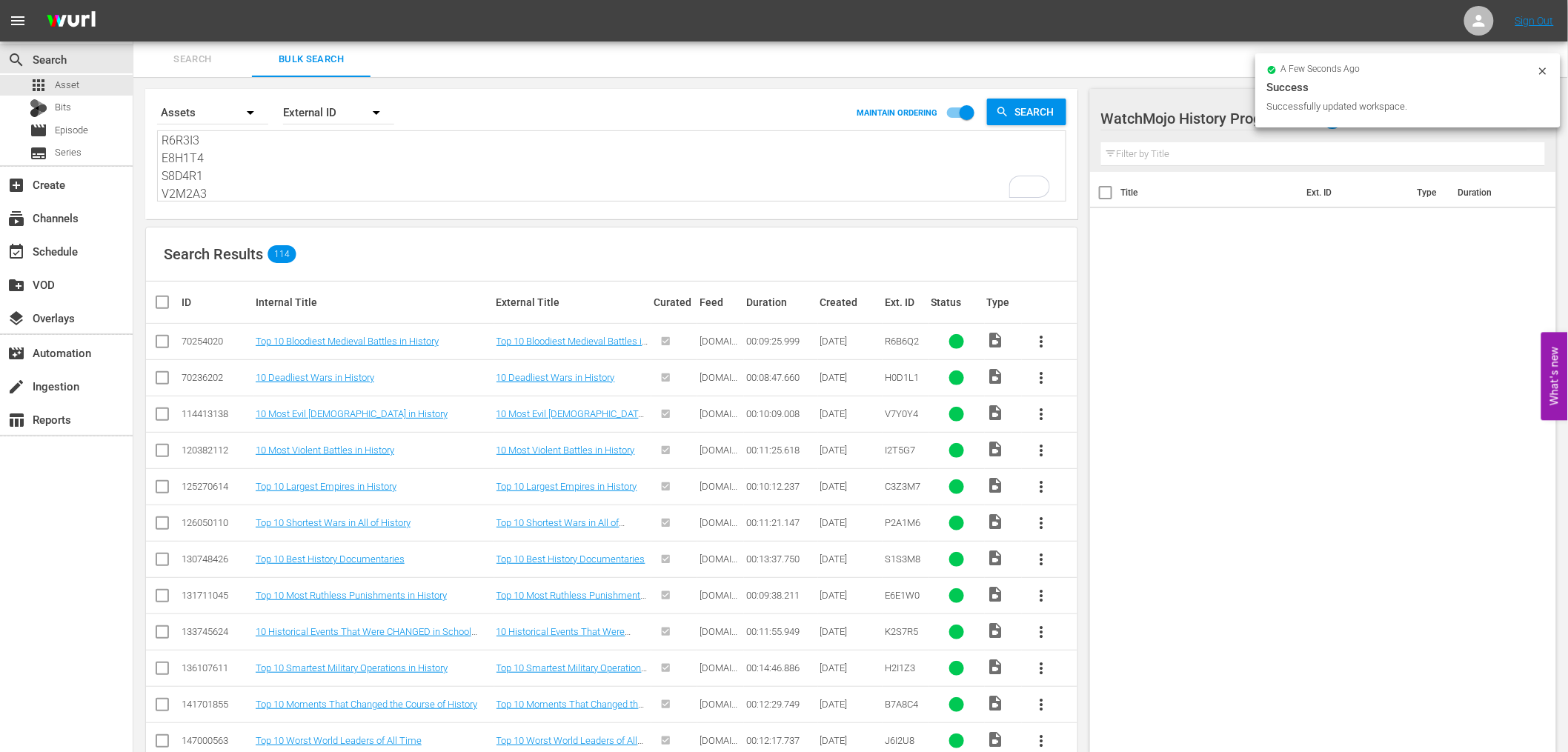
checkbox input "true"
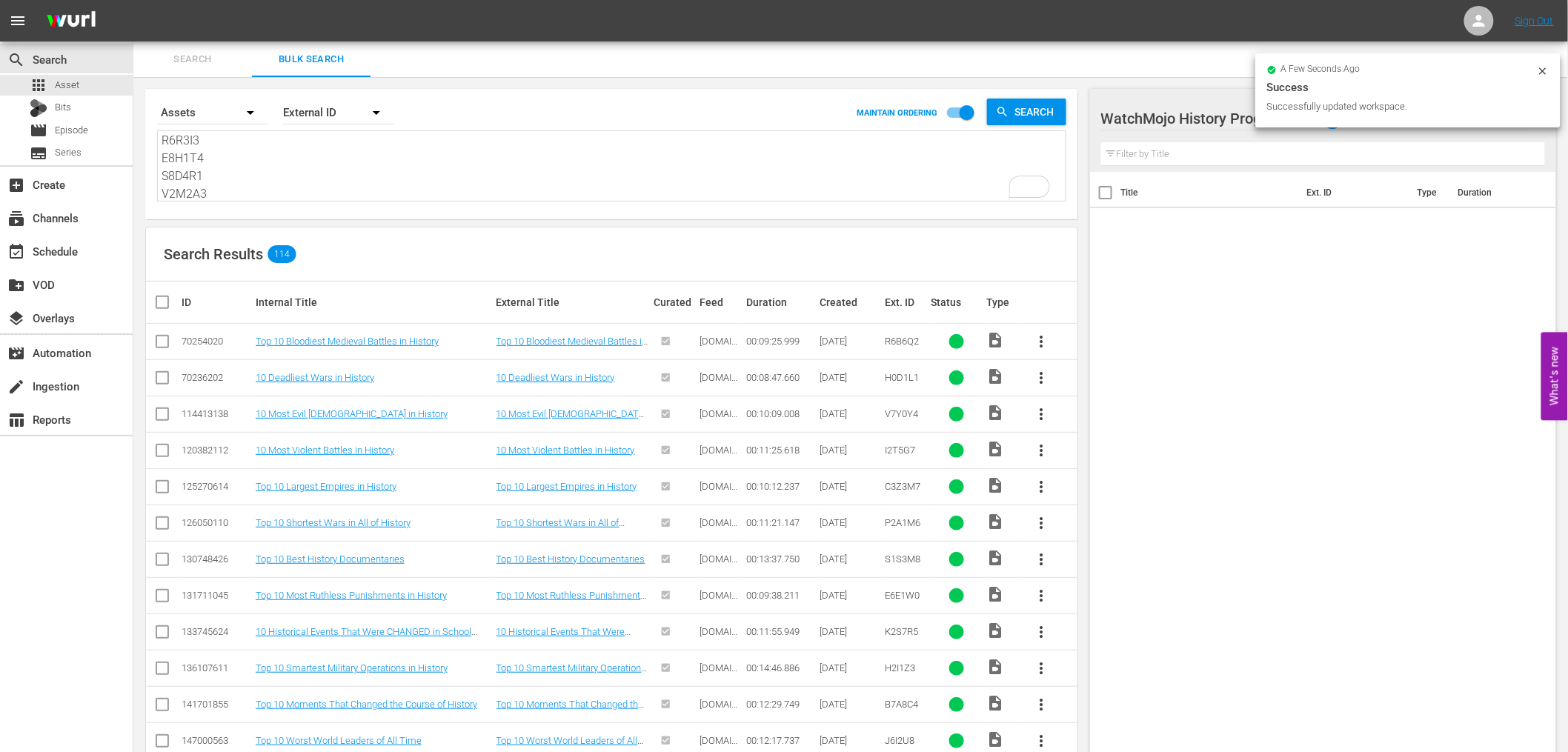
checkbox input "true"
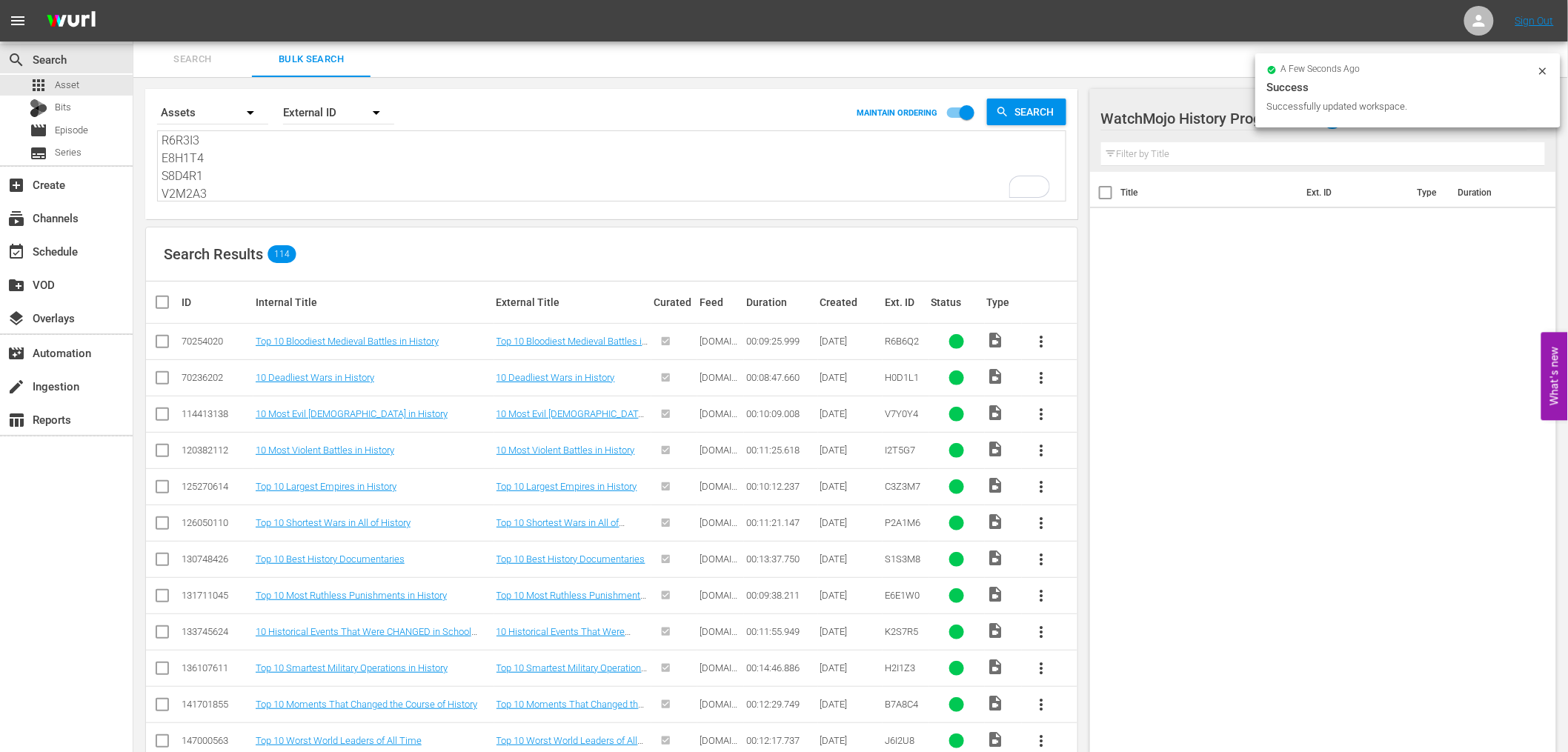
checkbox input "true"
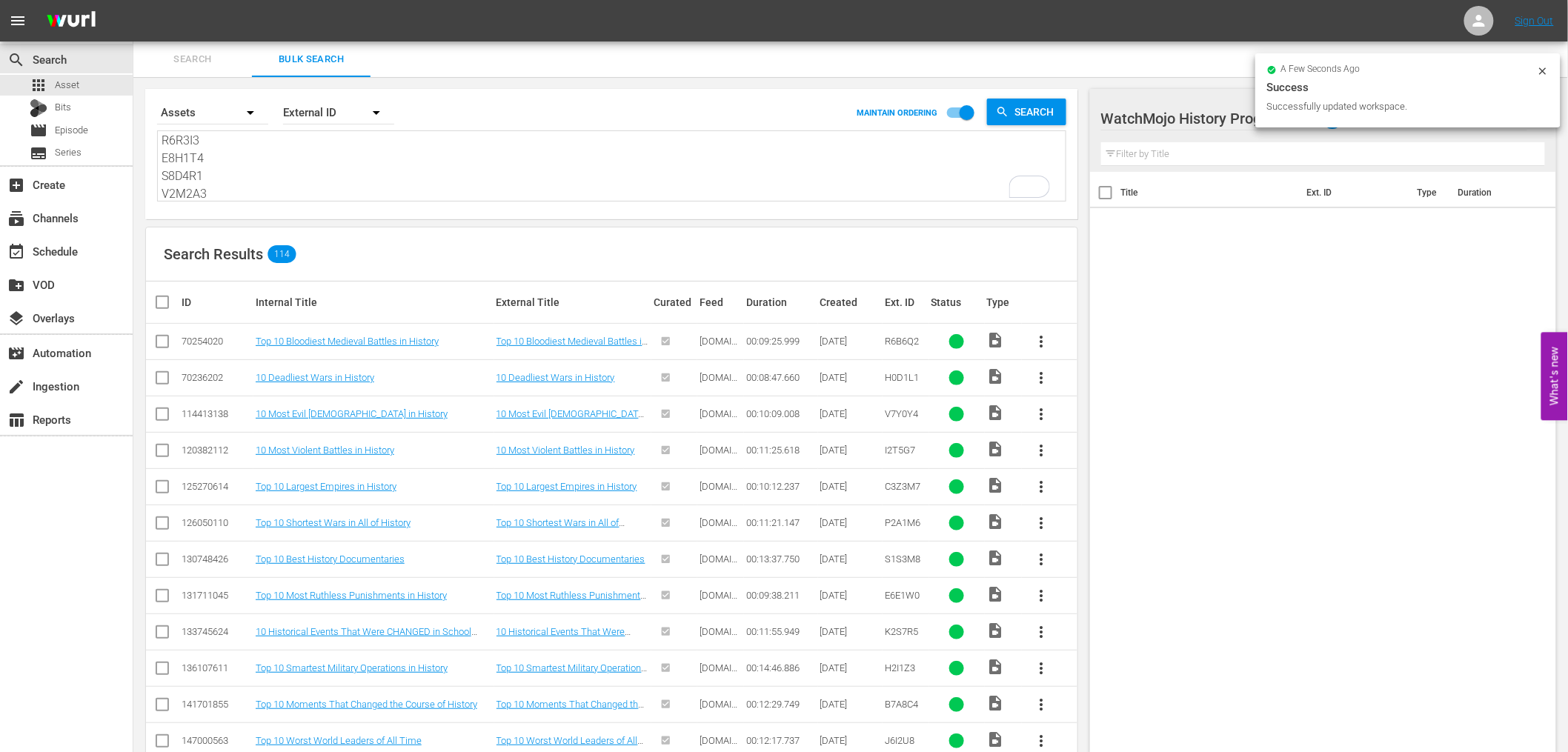
checkbox input "true"
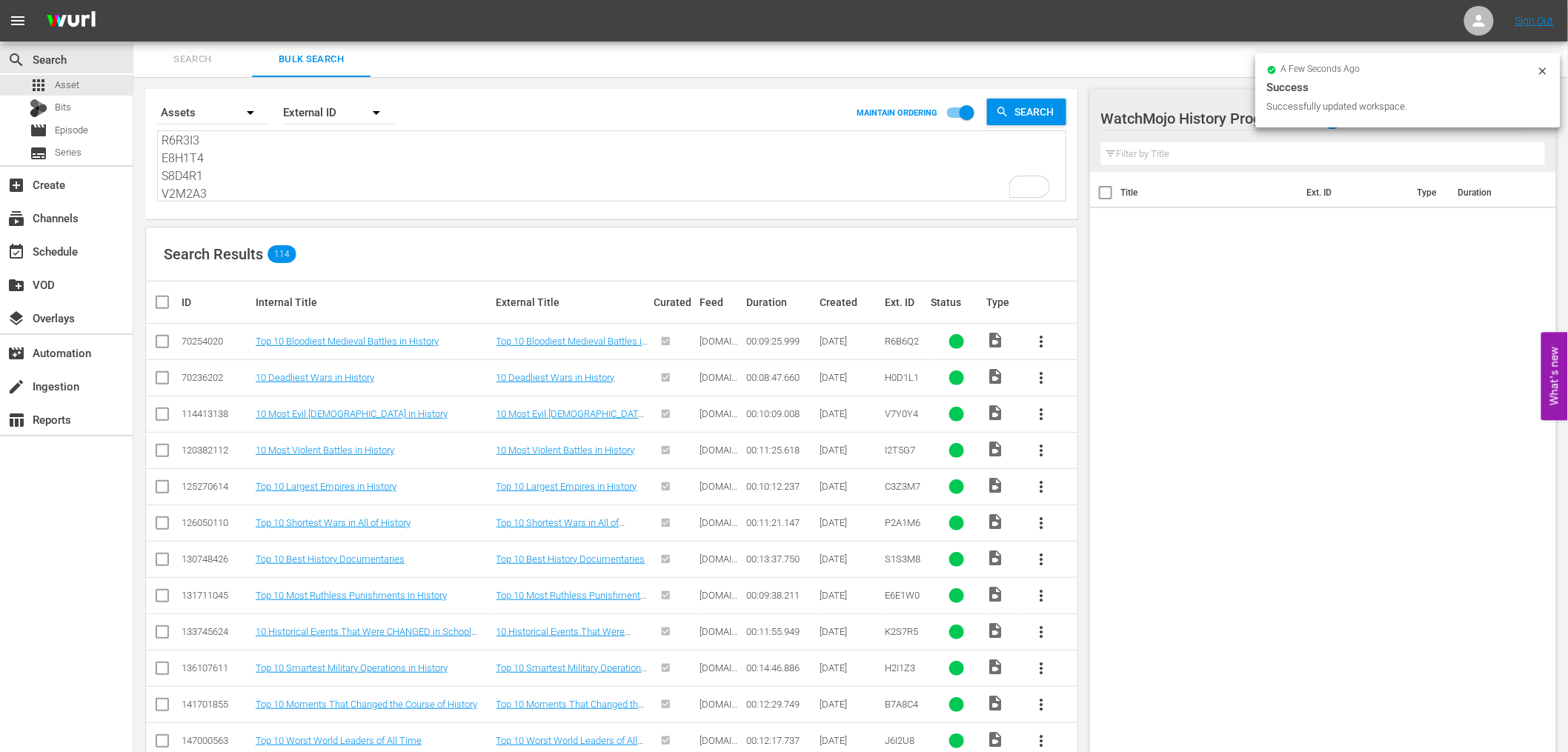
checkbox input "true"
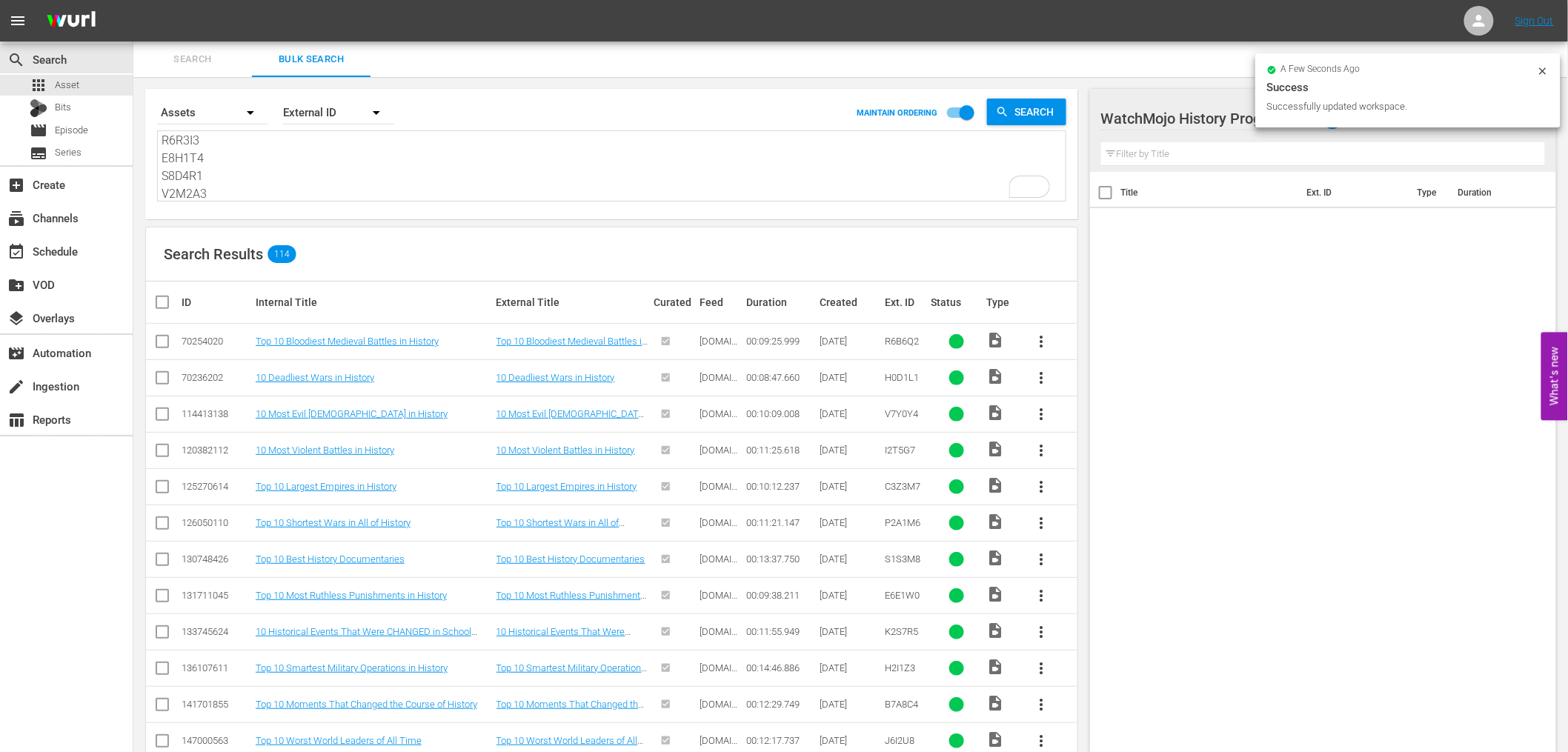
checkbox input "true"
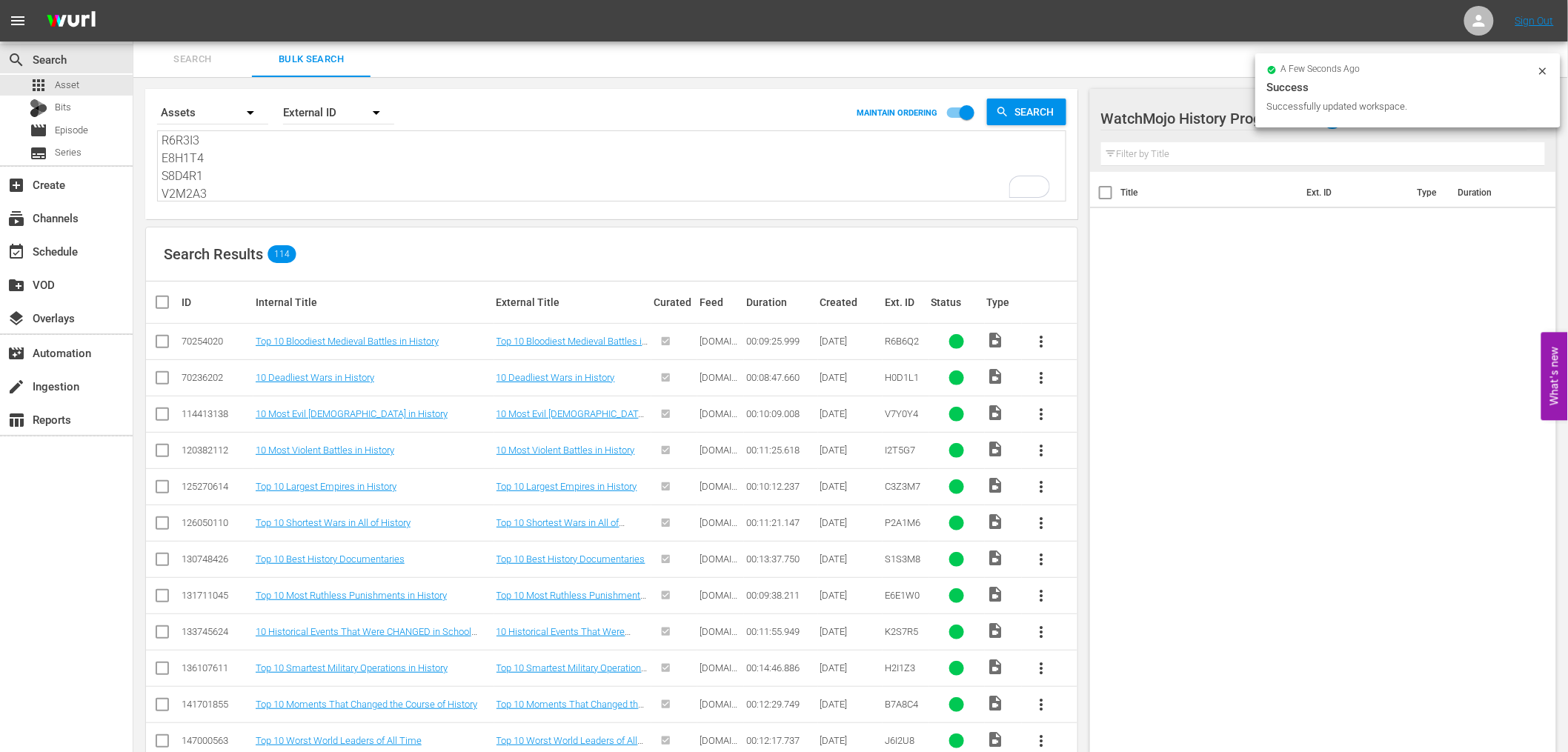
checkbox input "true"
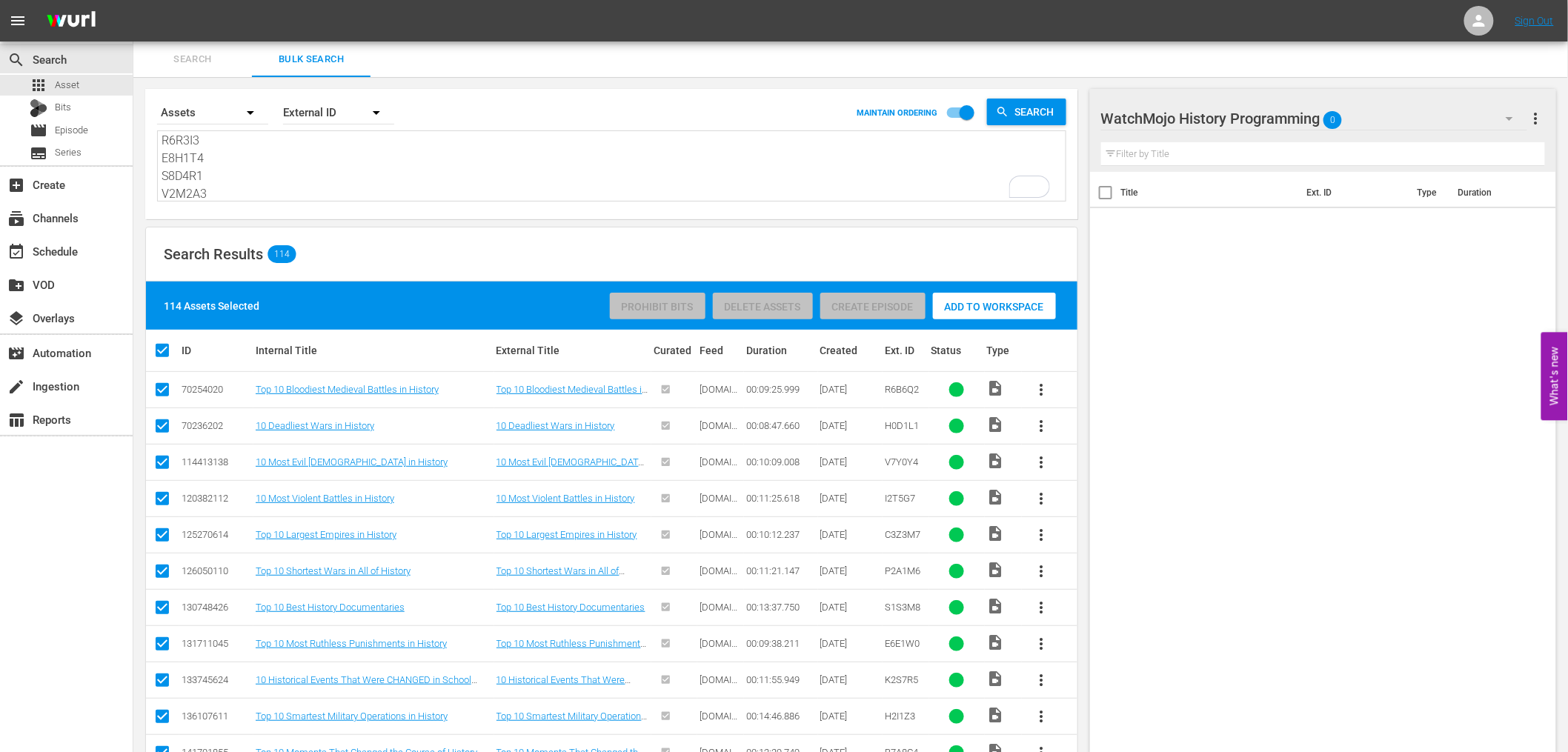
click at [971, 302] on span "Add to Workspace" at bounding box center [995, 307] width 123 height 12
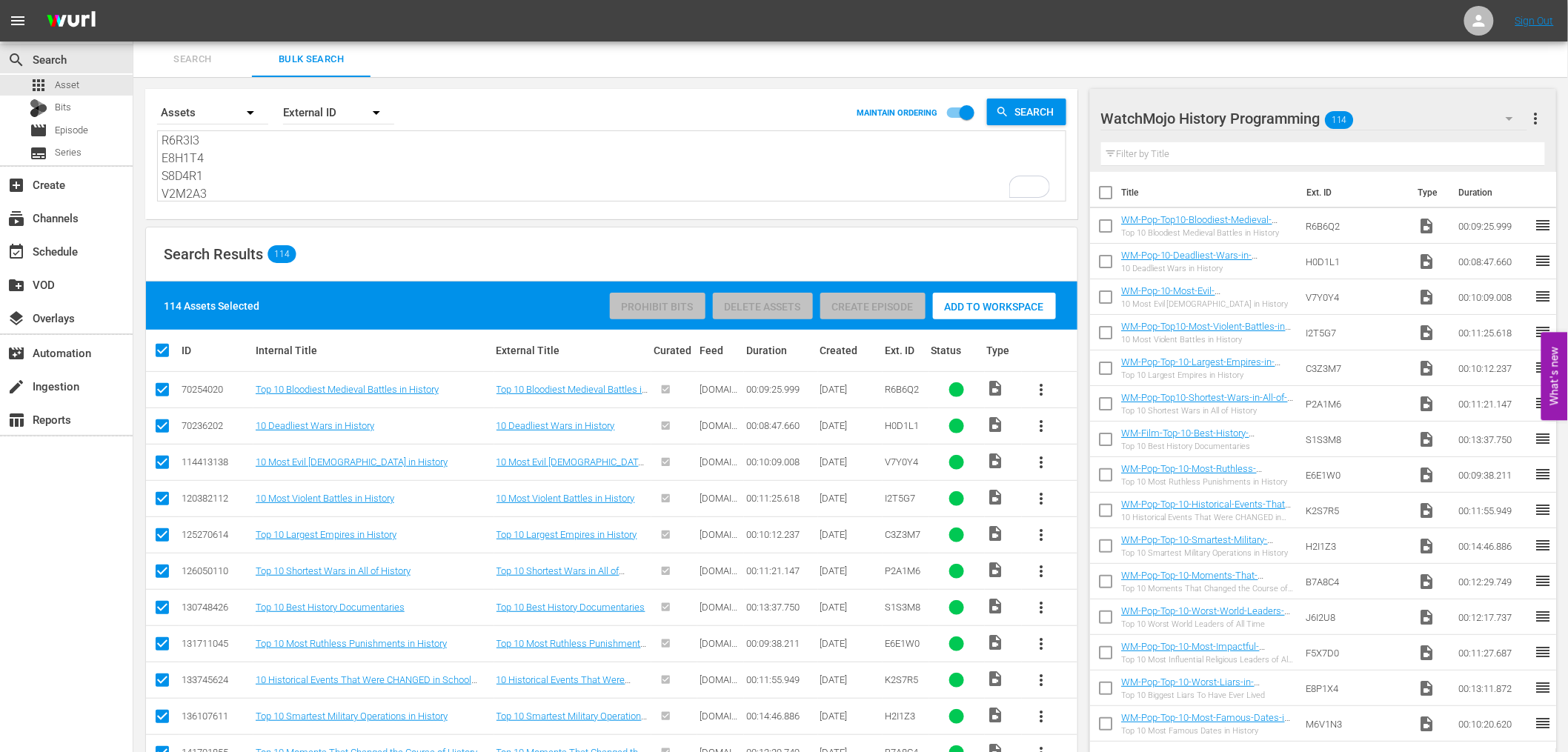
click at [1511, 117] on icon "button" at bounding box center [1510, 119] width 8 height 4
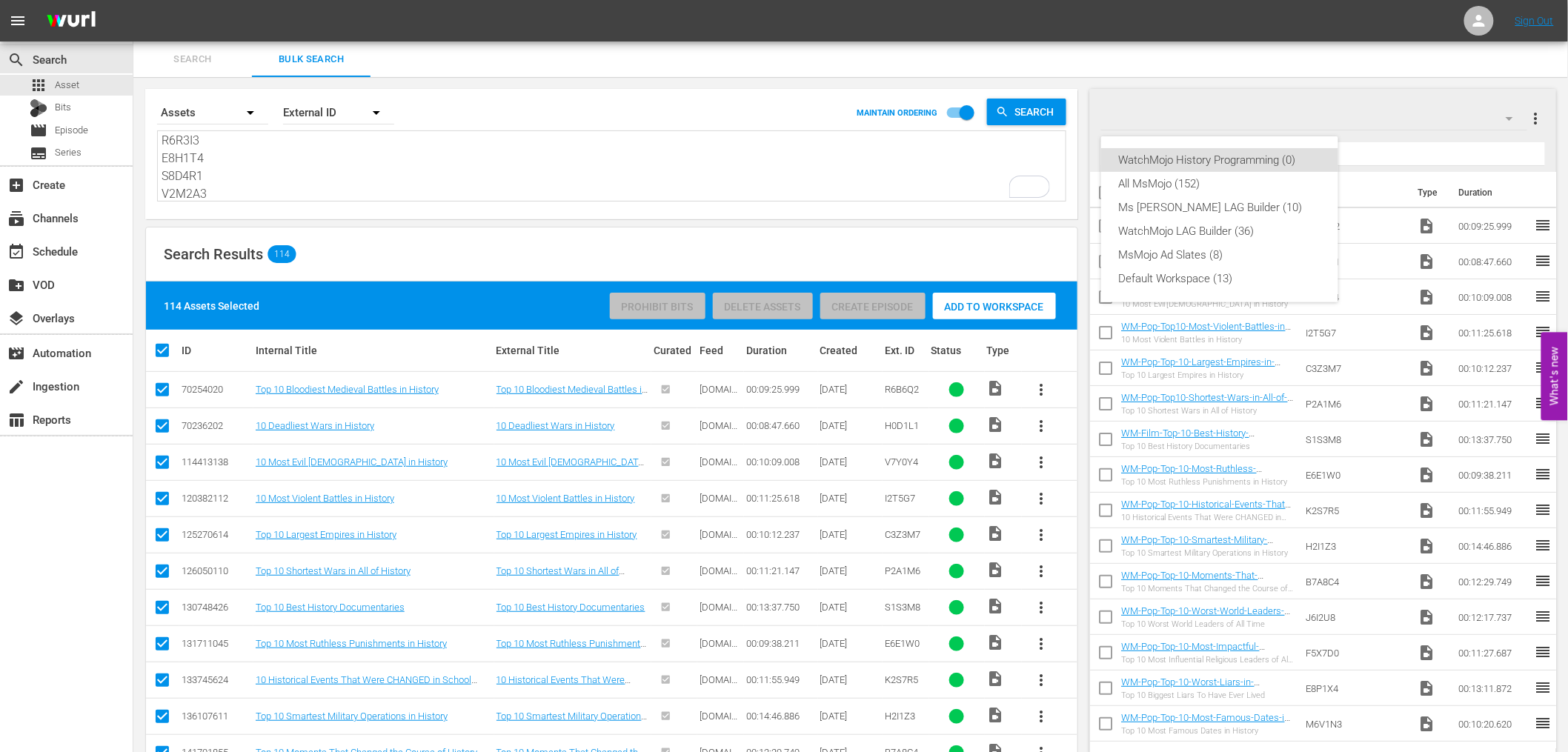
click at [1389, 83] on div "WatchMojo History Programming (0) All MsMojo (152) Ms Mojo LAG Builder (10) Wat…" at bounding box center [784, 376] width 1568 height 752
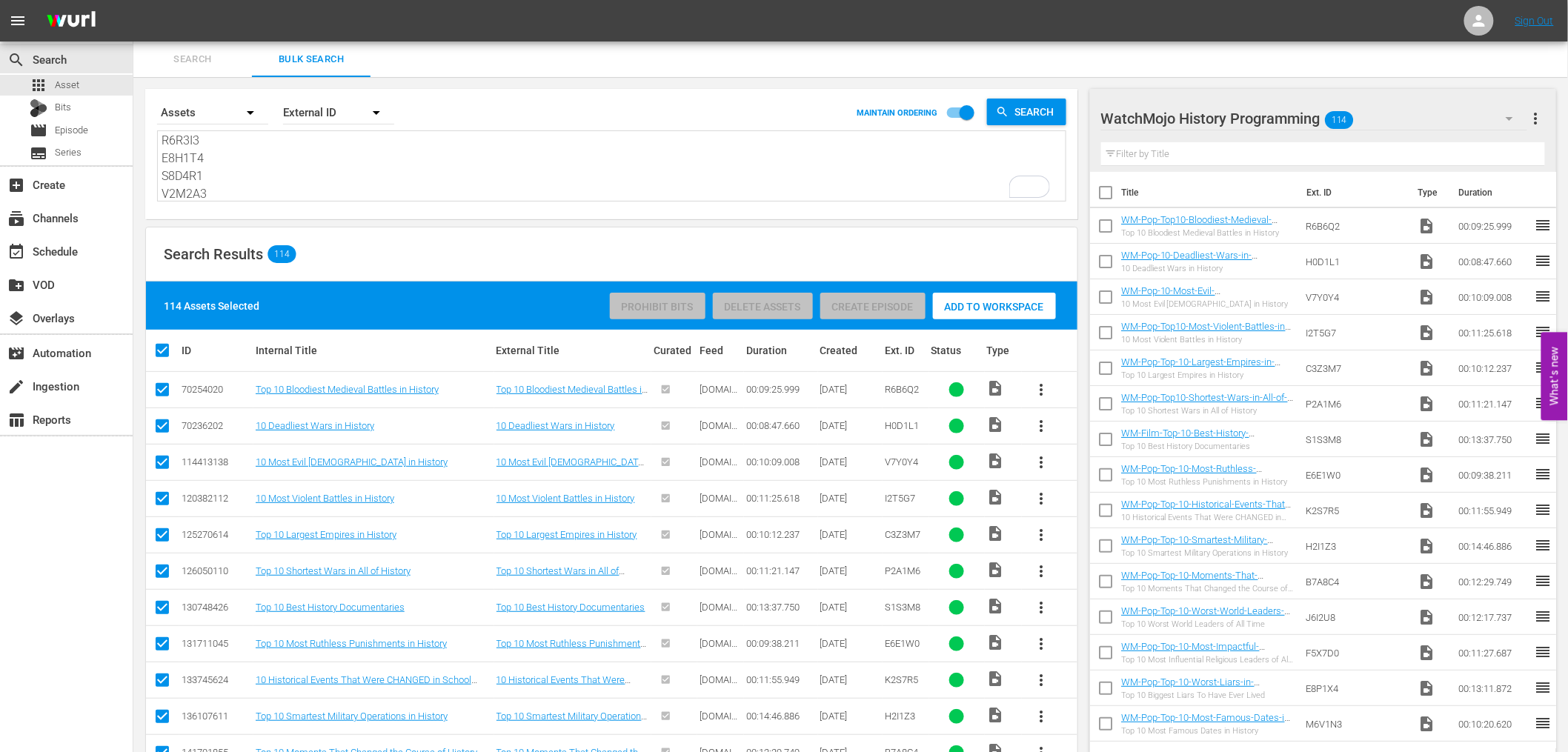
click at [1299, 121] on div at bounding box center [1214, 119] width 226 height 38
type input "WatchMojo History Builder"
click at [1247, 174] on th "Title" at bounding box center [1211, 192] width 178 height 41
click at [164, 352] on input "checkbox" at bounding box center [168, 350] width 30 height 18
checkbox input "false"
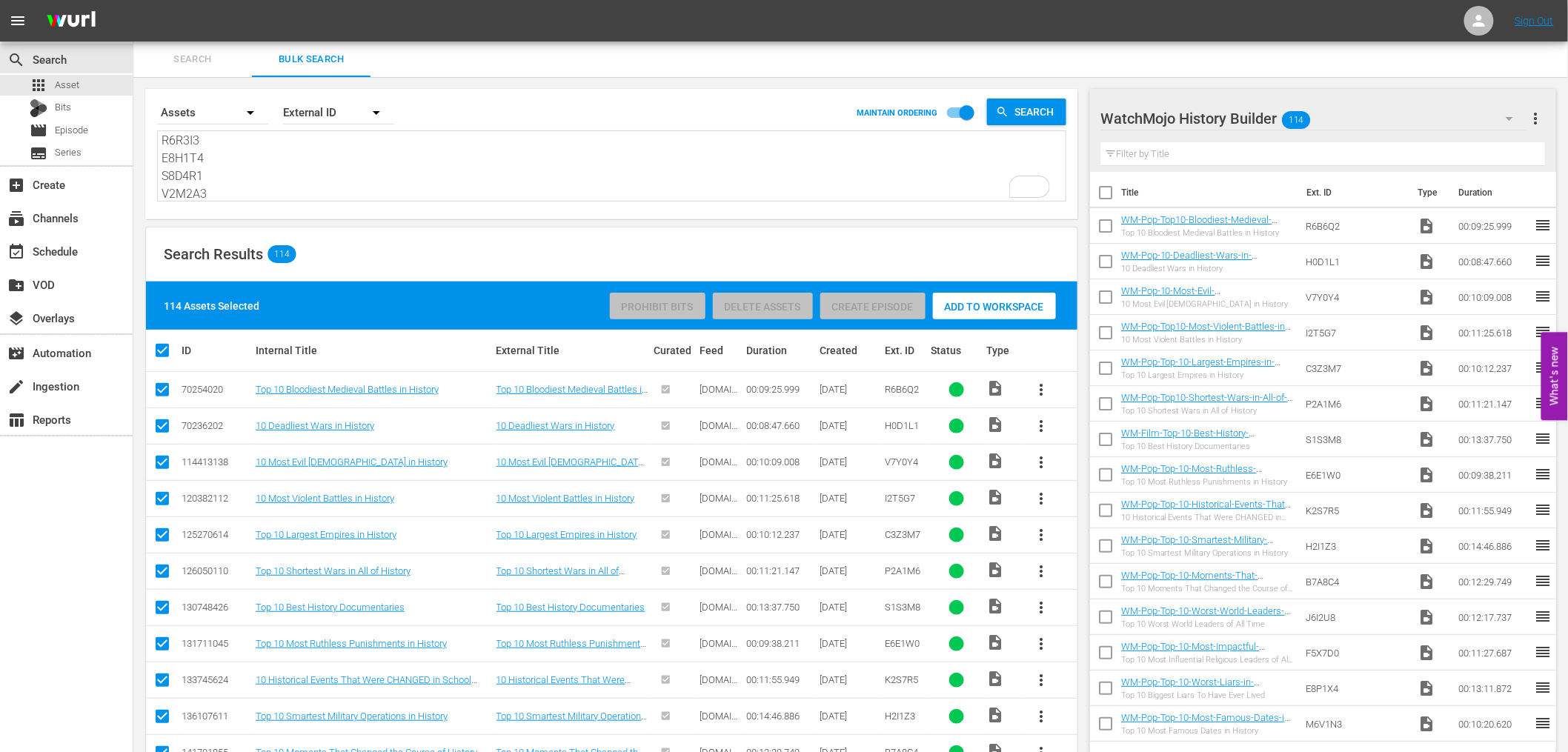
checkbox input "false"
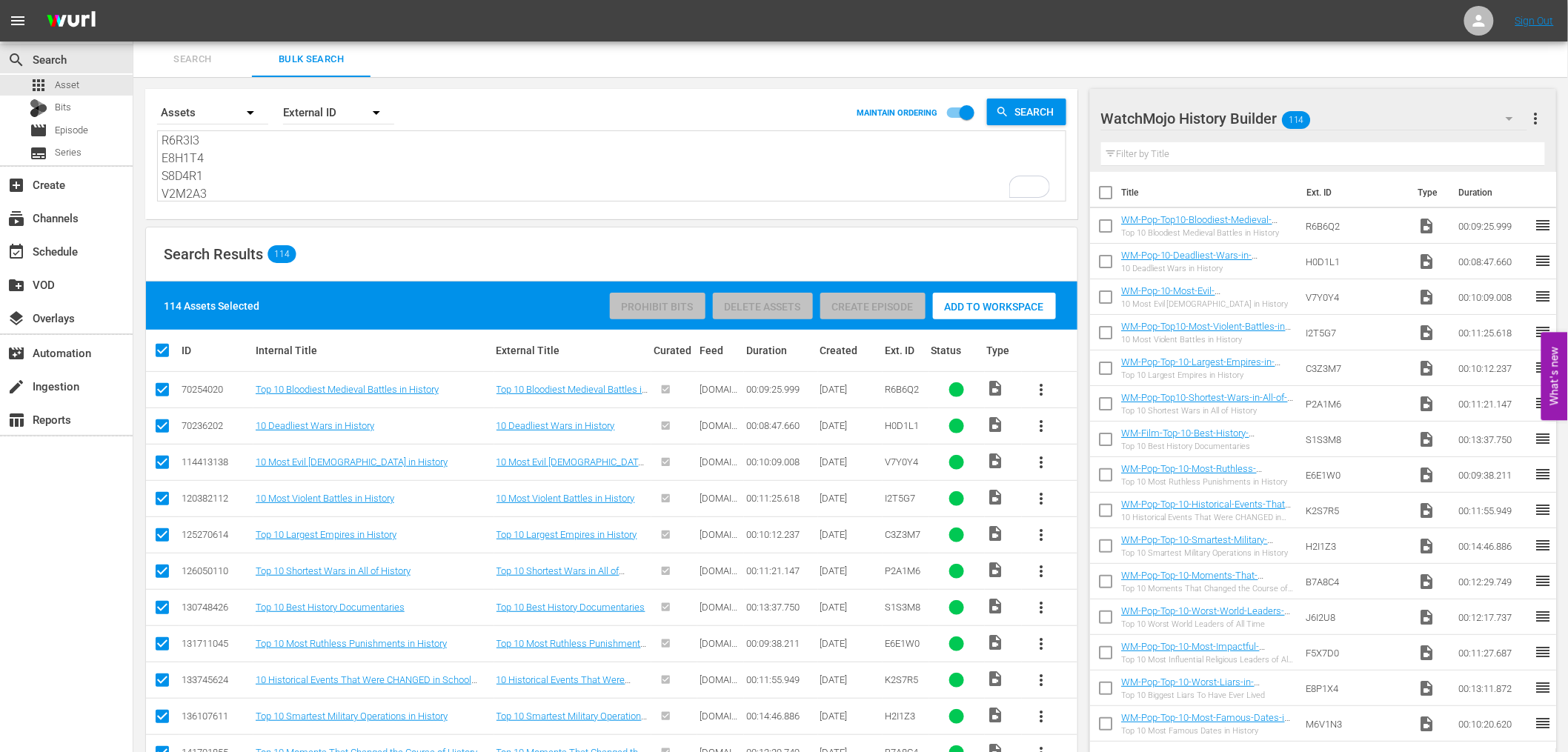
checkbox input "false"
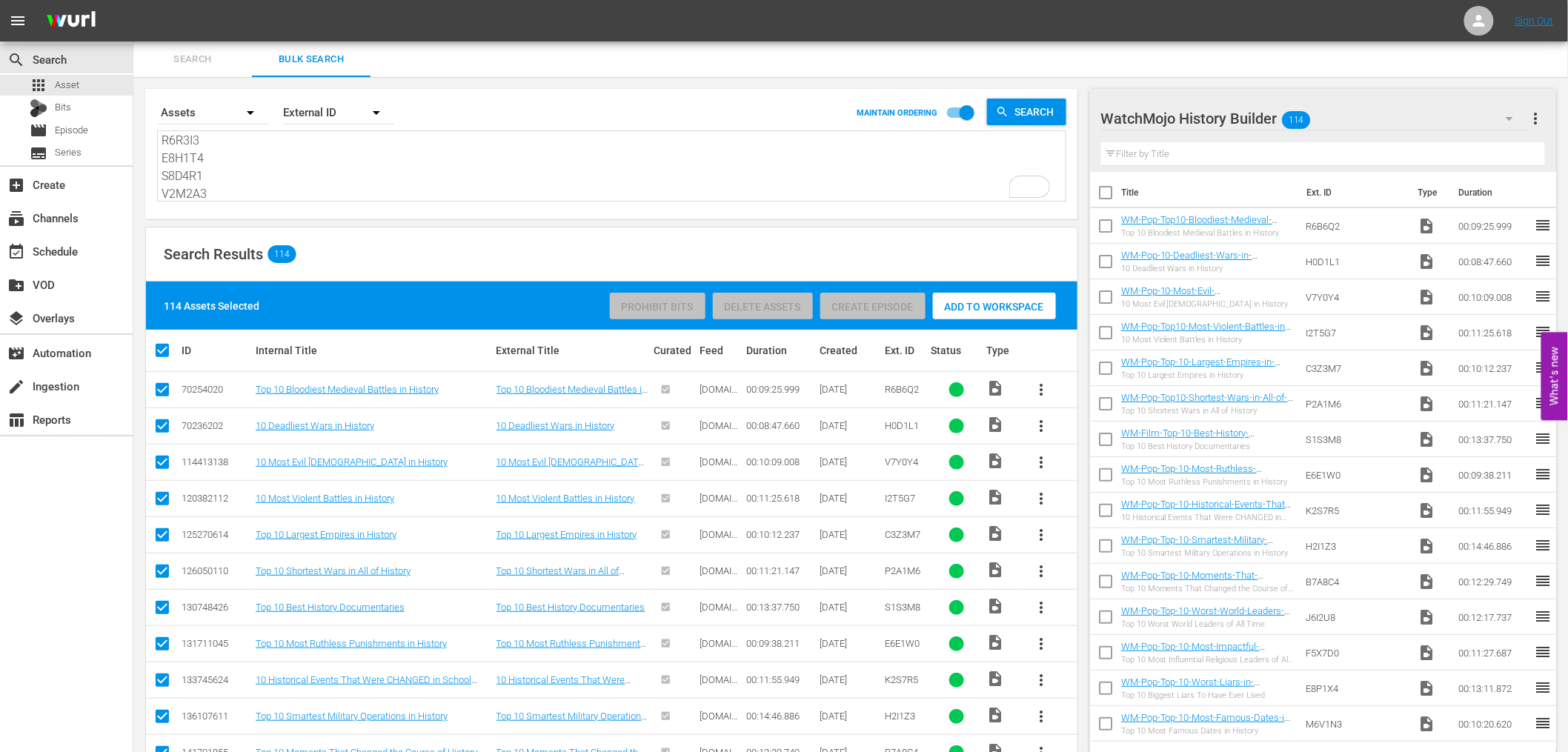
checkbox input "false"
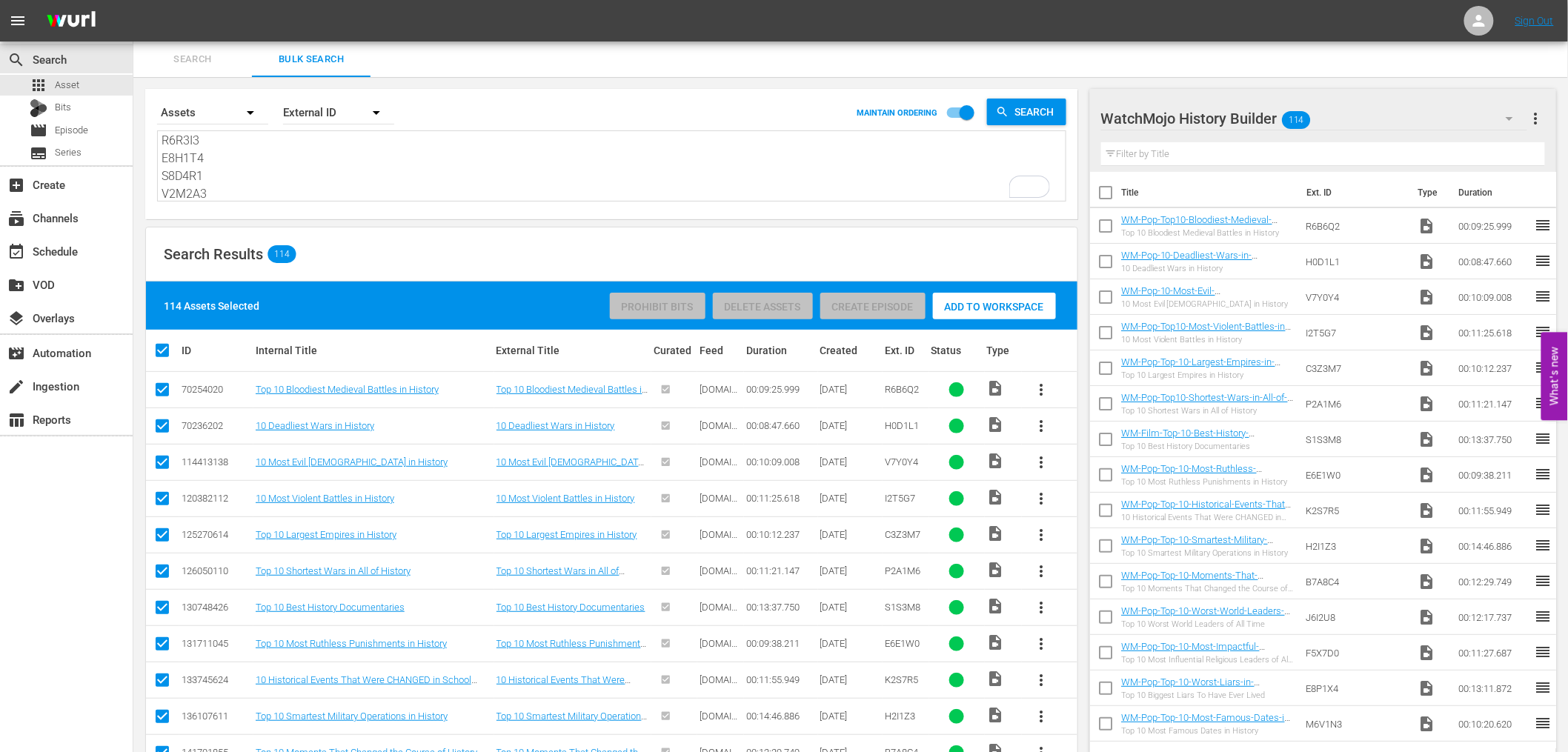
checkbox input "false"
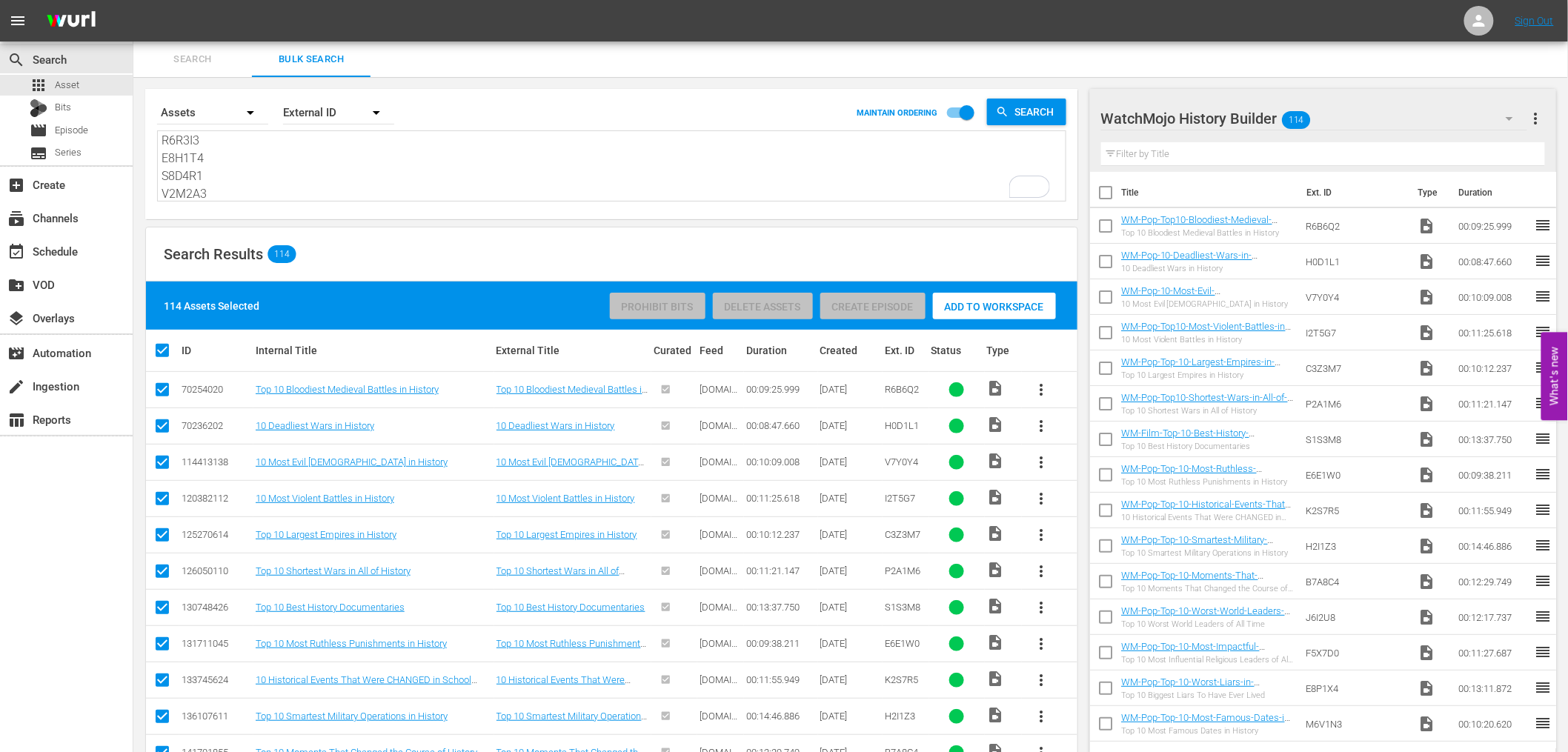
checkbox input "false"
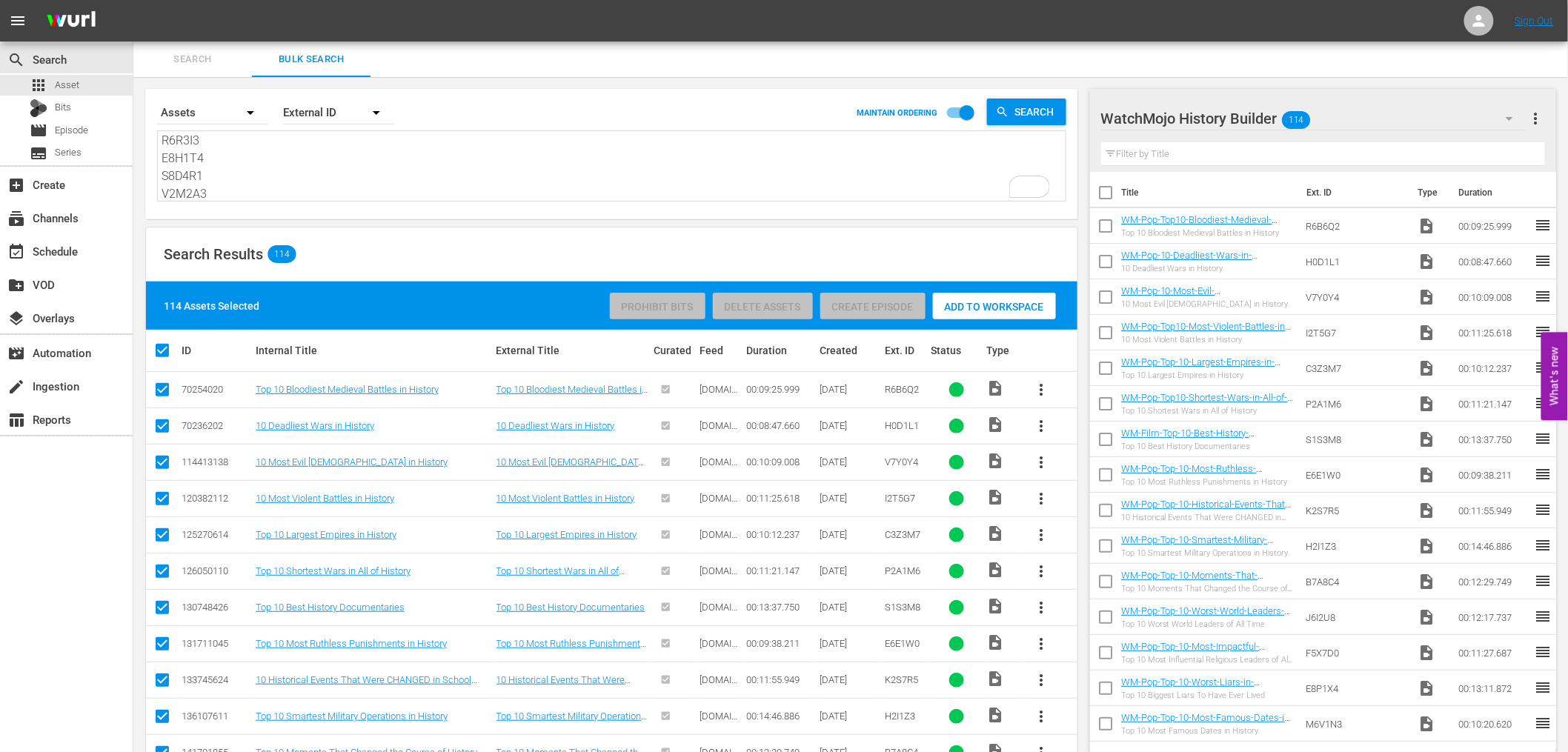
checkbox input "false"
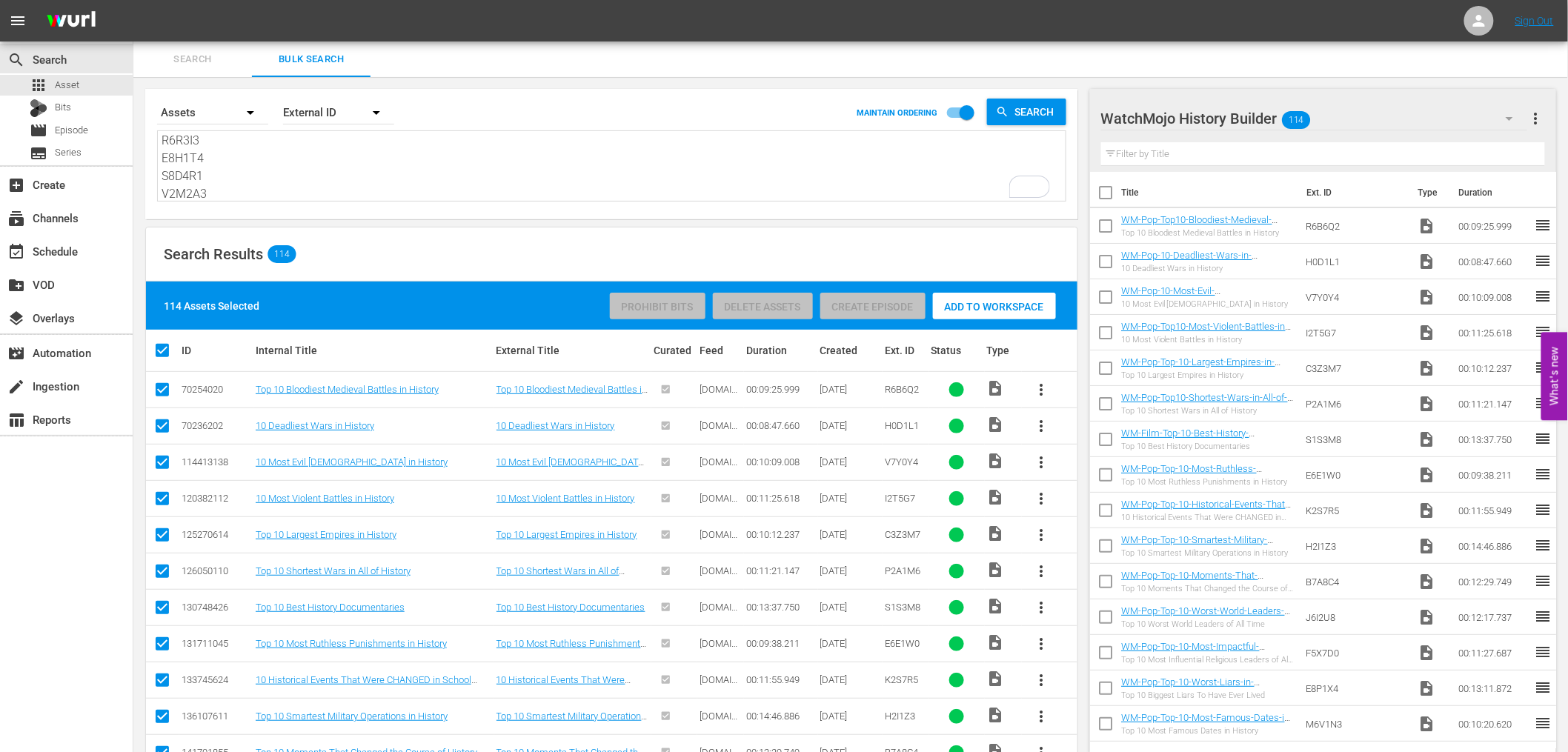
checkbox input "false"
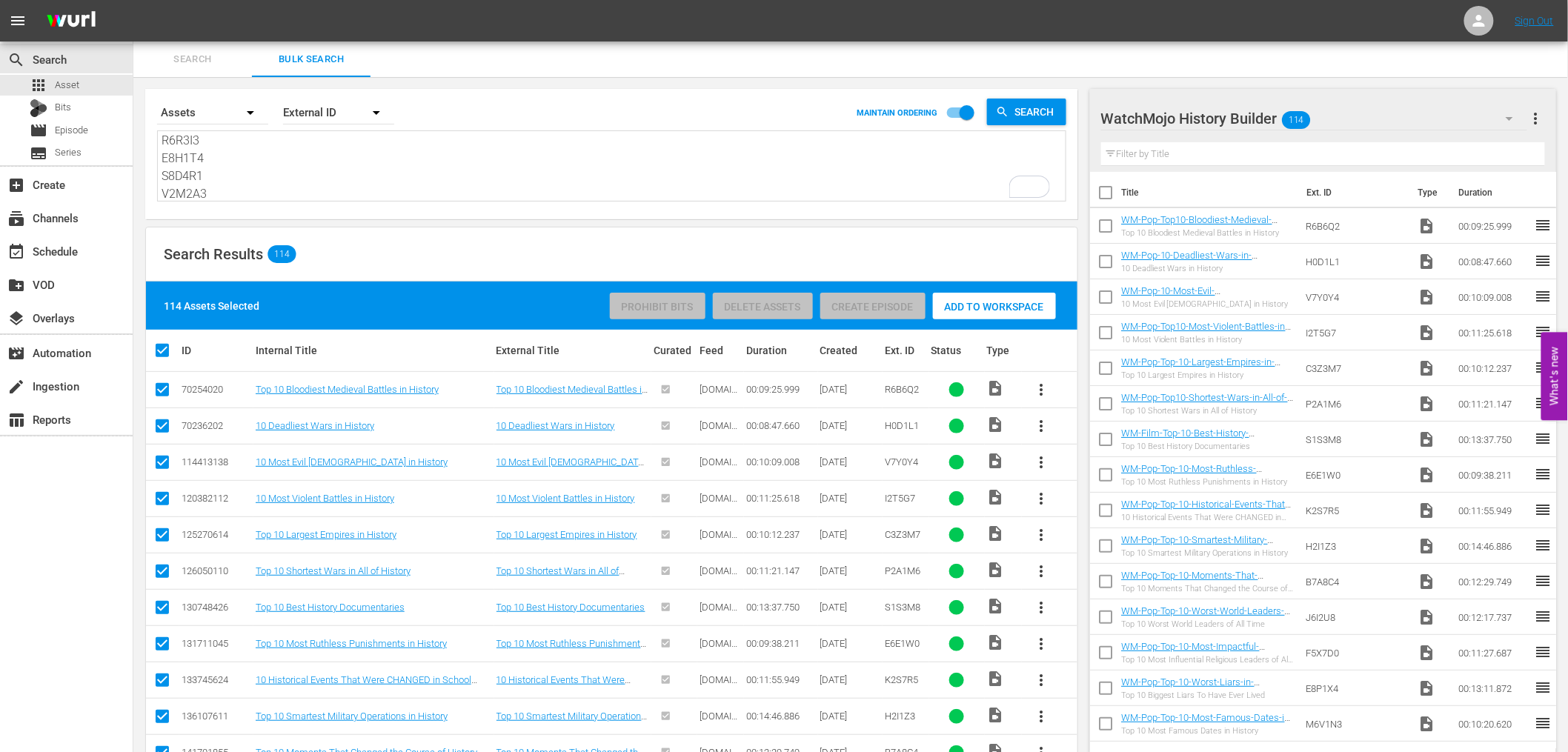
checkbox input "false"
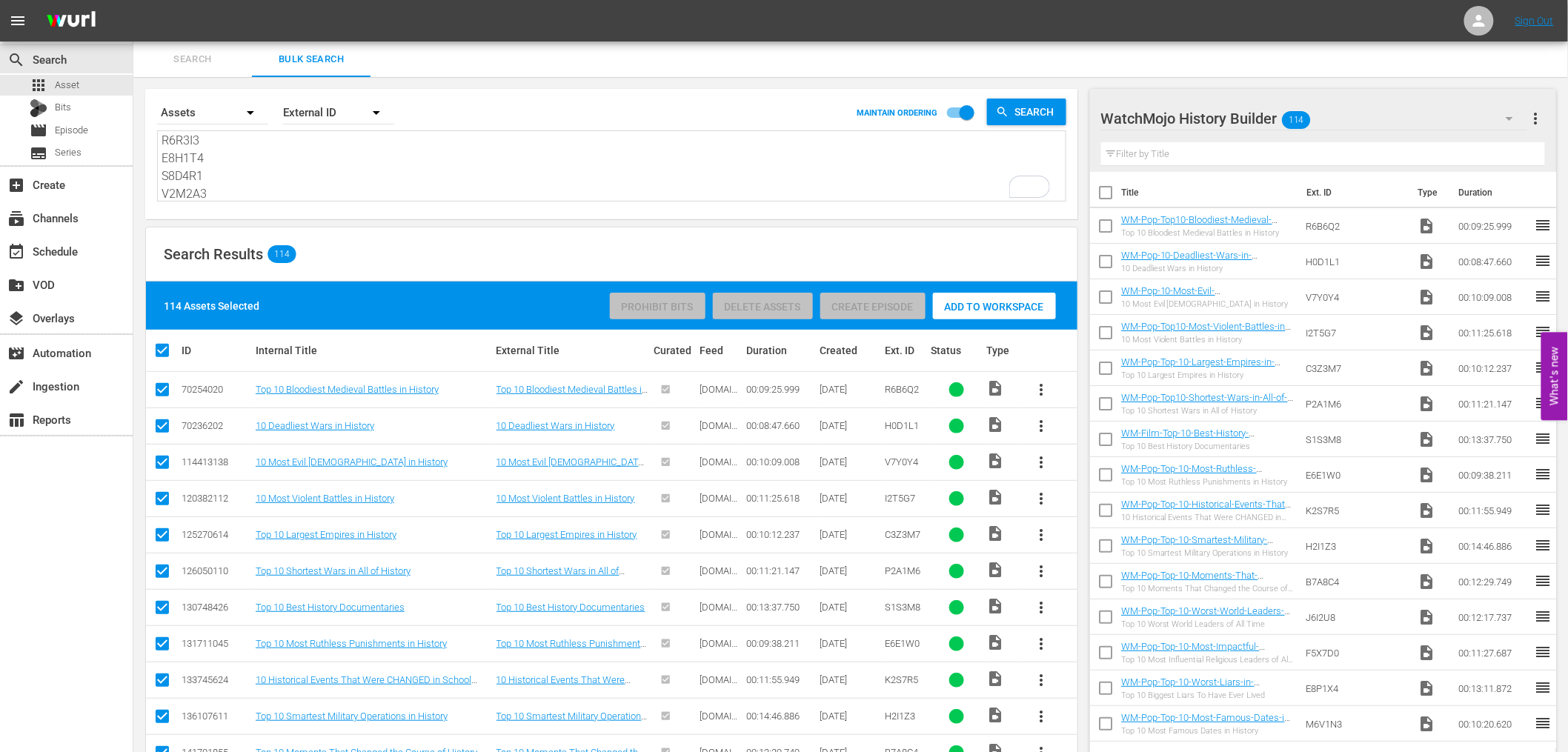
checkbox input "false"
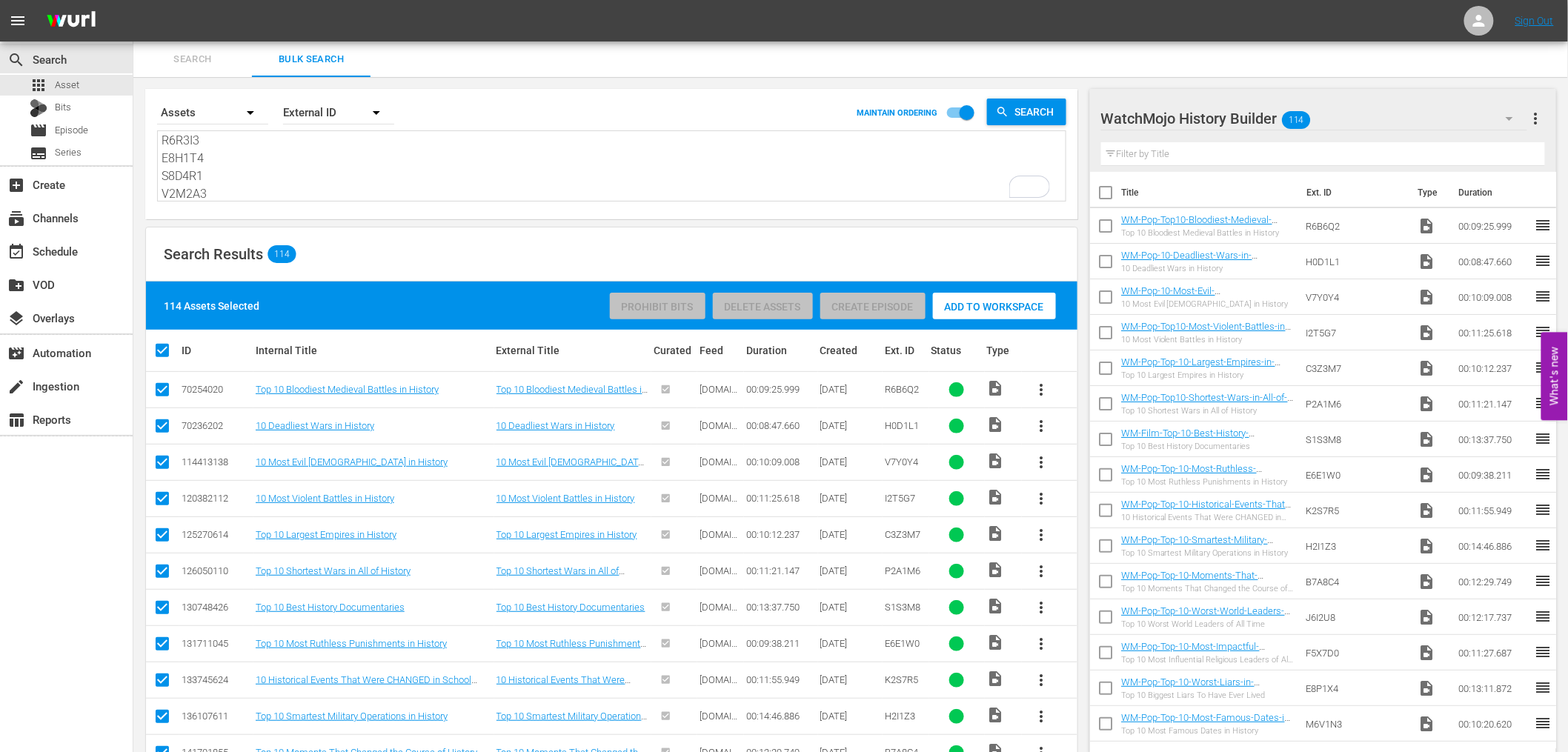
checkbox input "false"
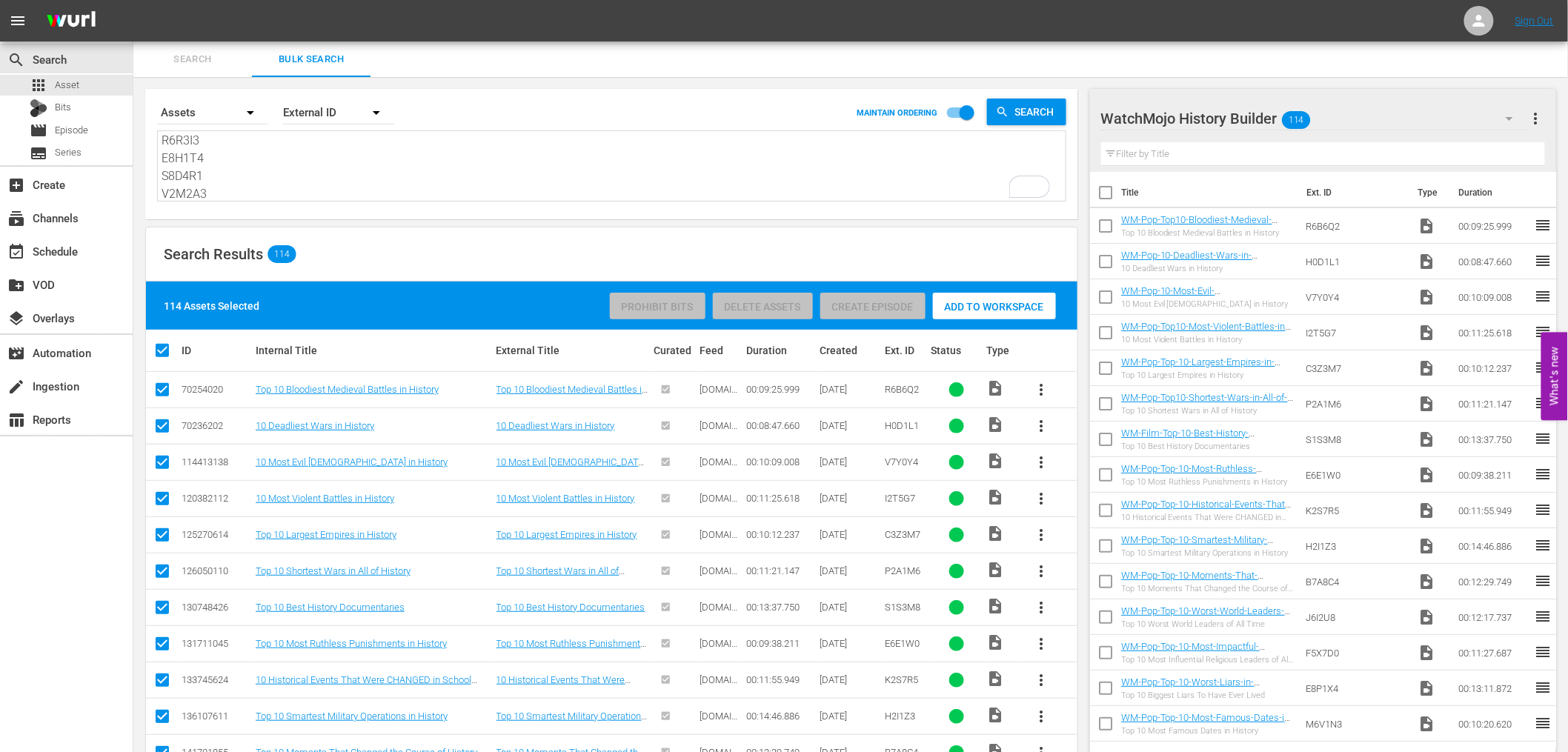
checkbox input "false"
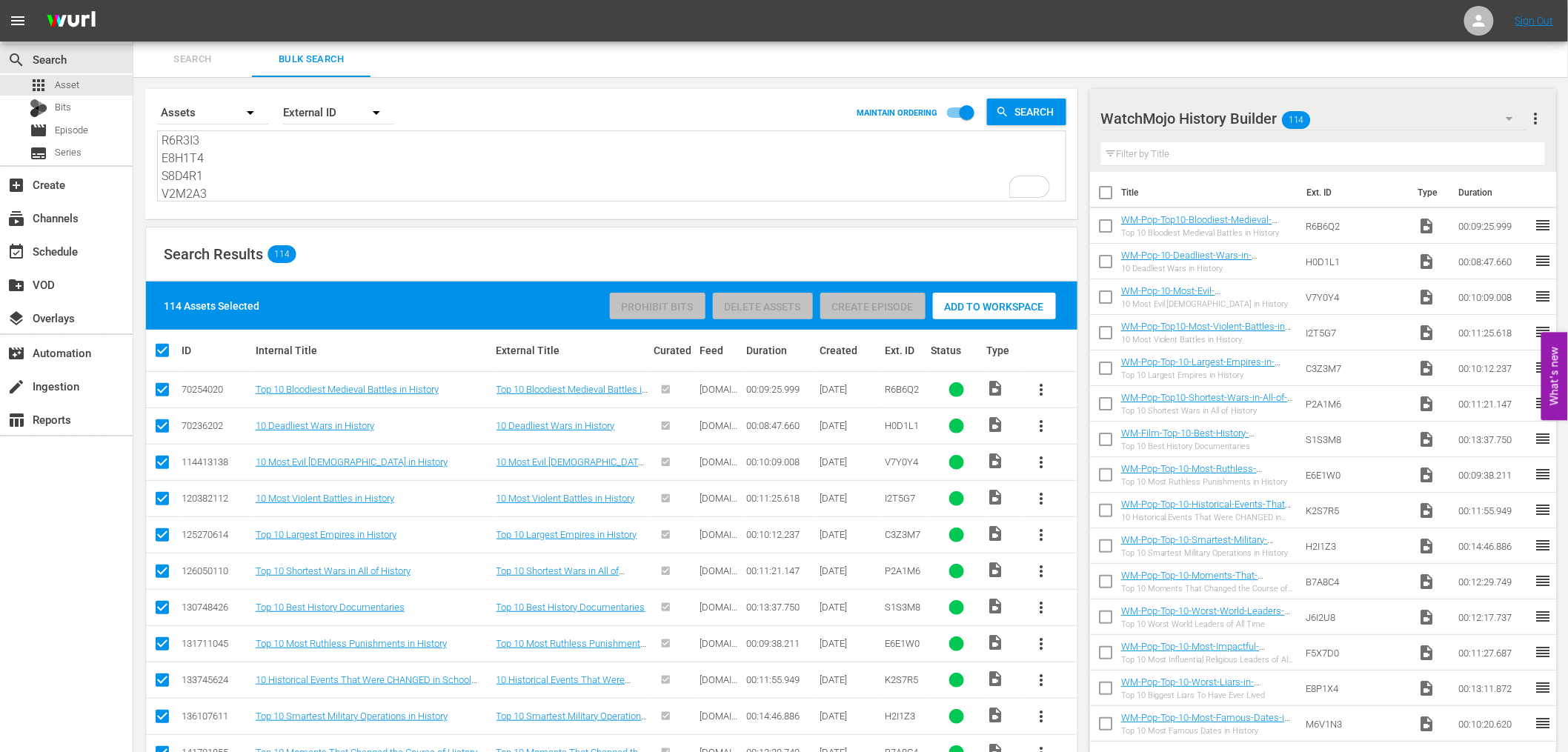
checkbox input "false"
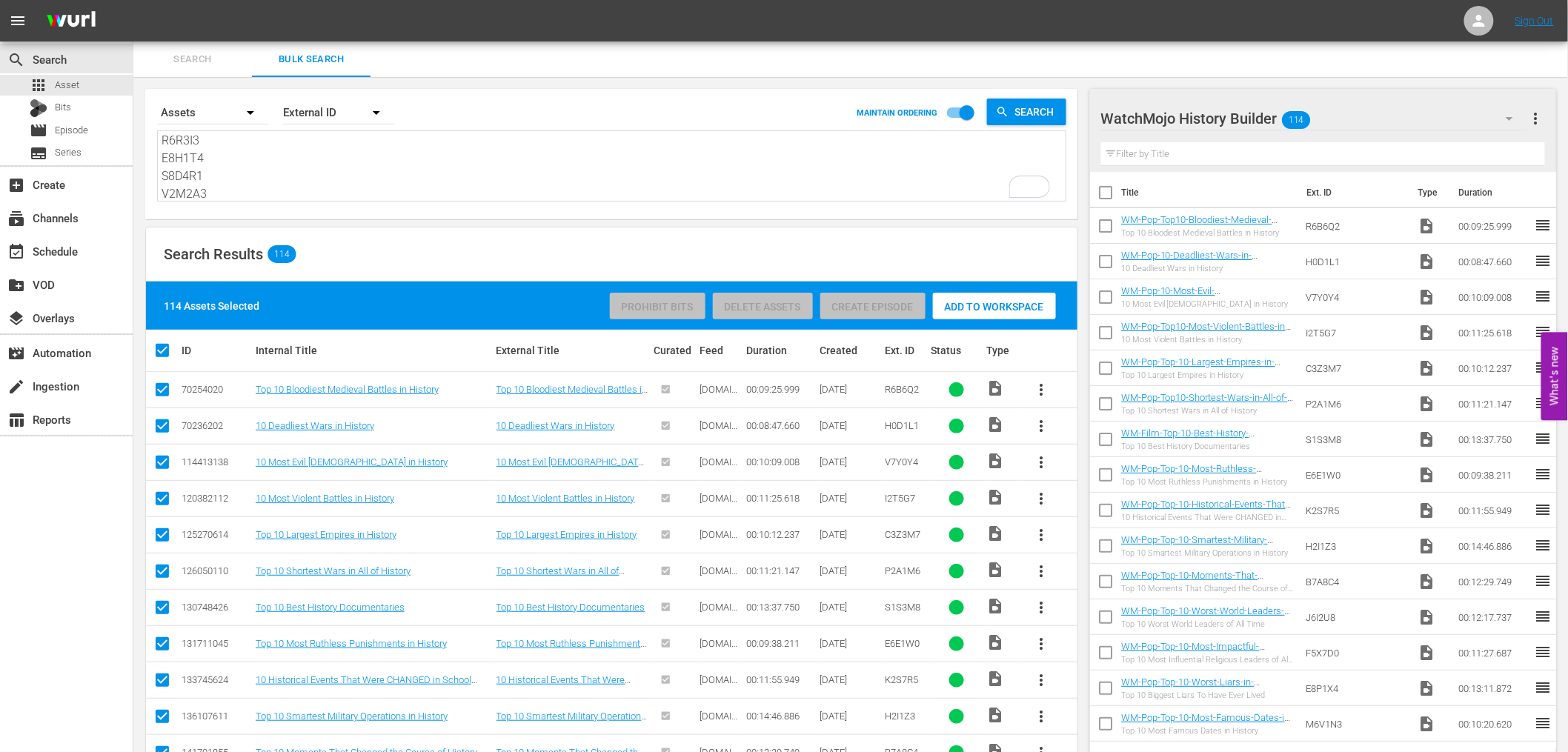
checkbox input "false"
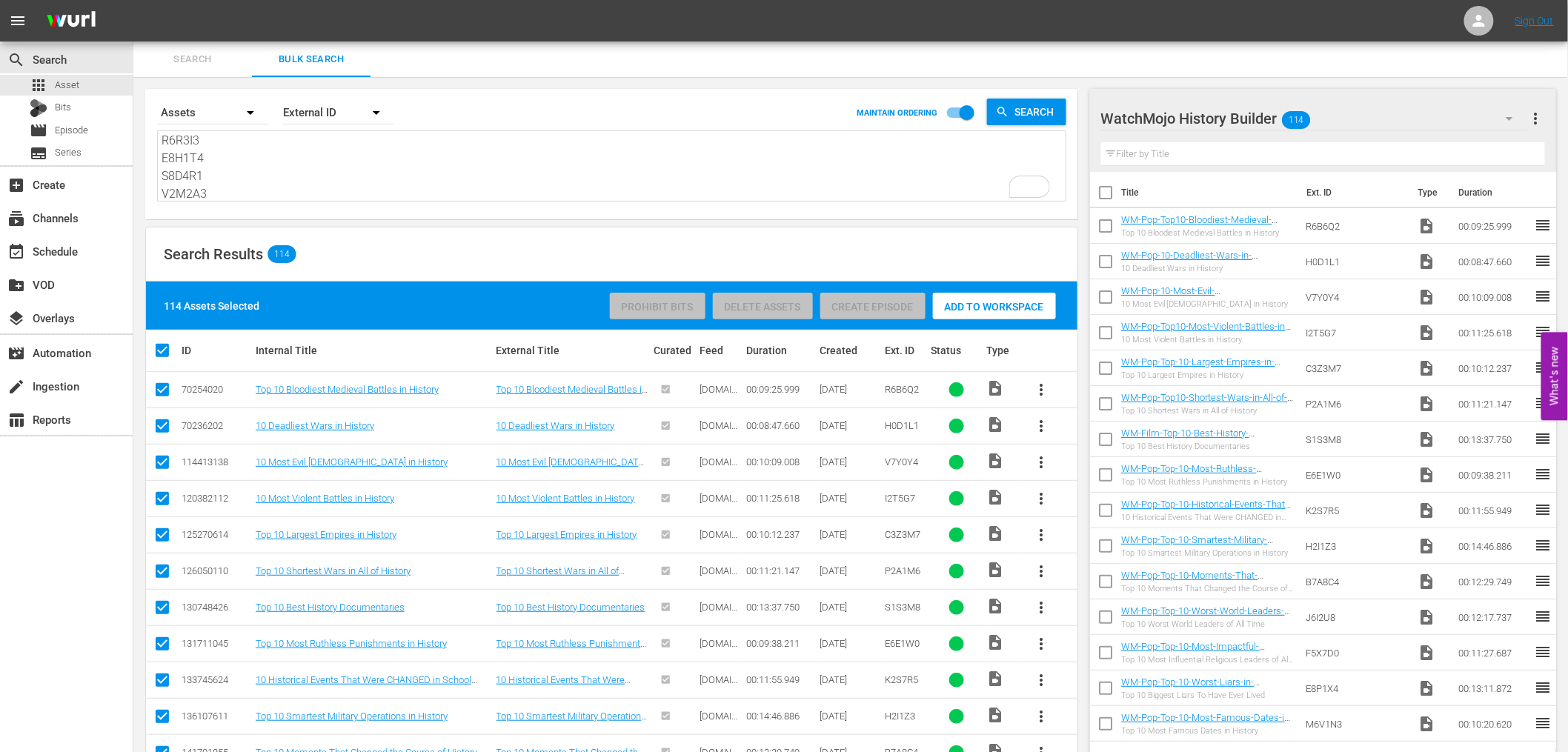
checkbox input "false"
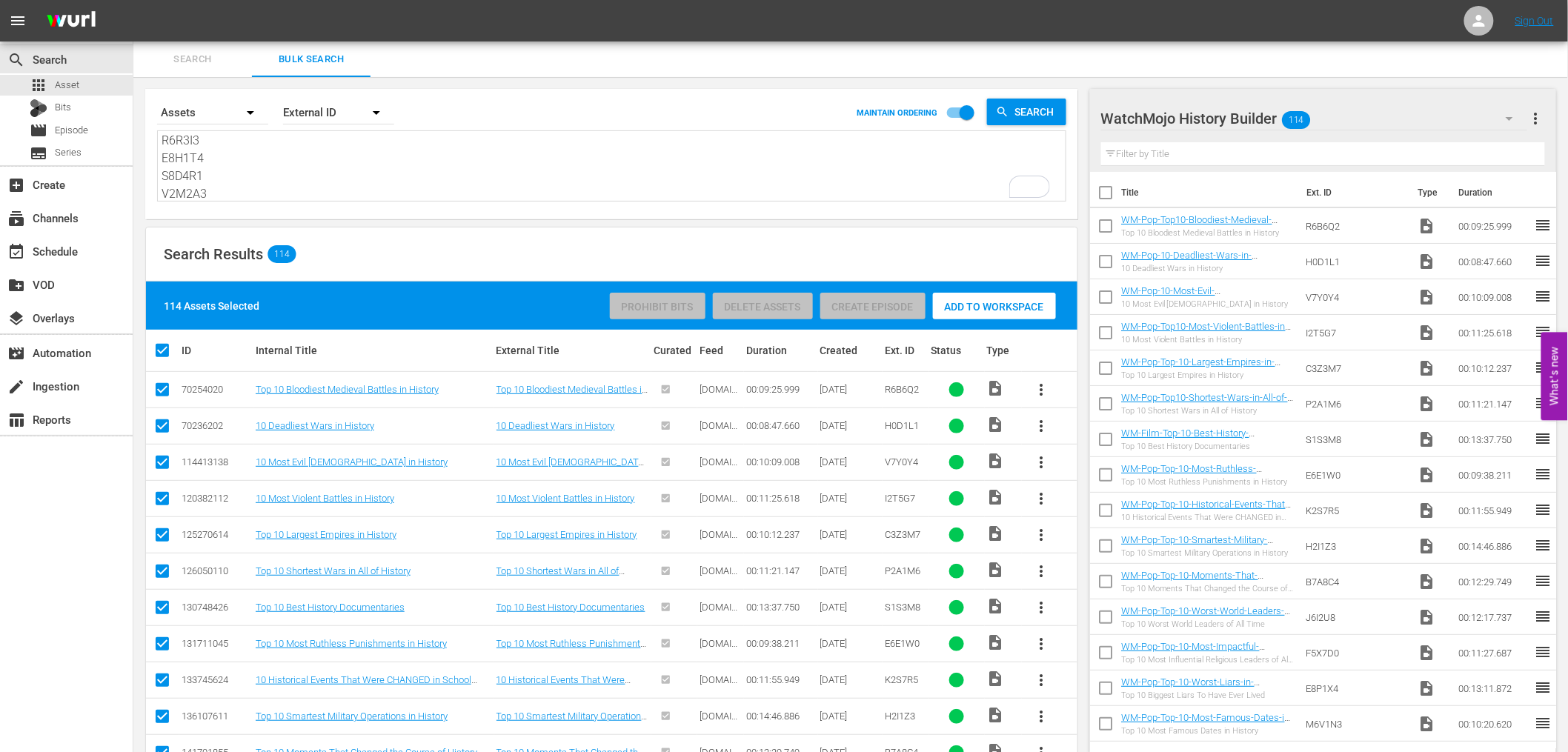
checkbox input "false"
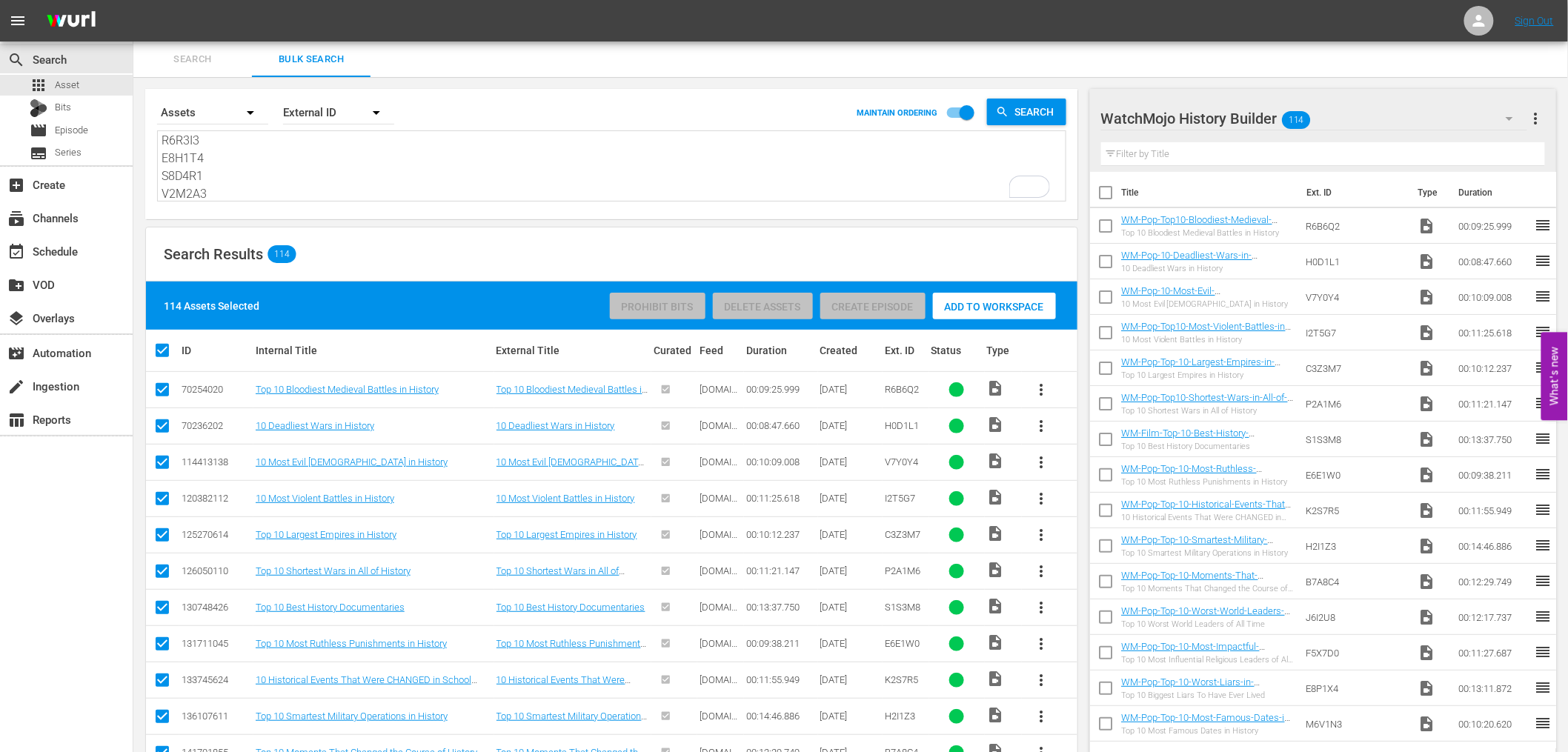
checkbox input "false"
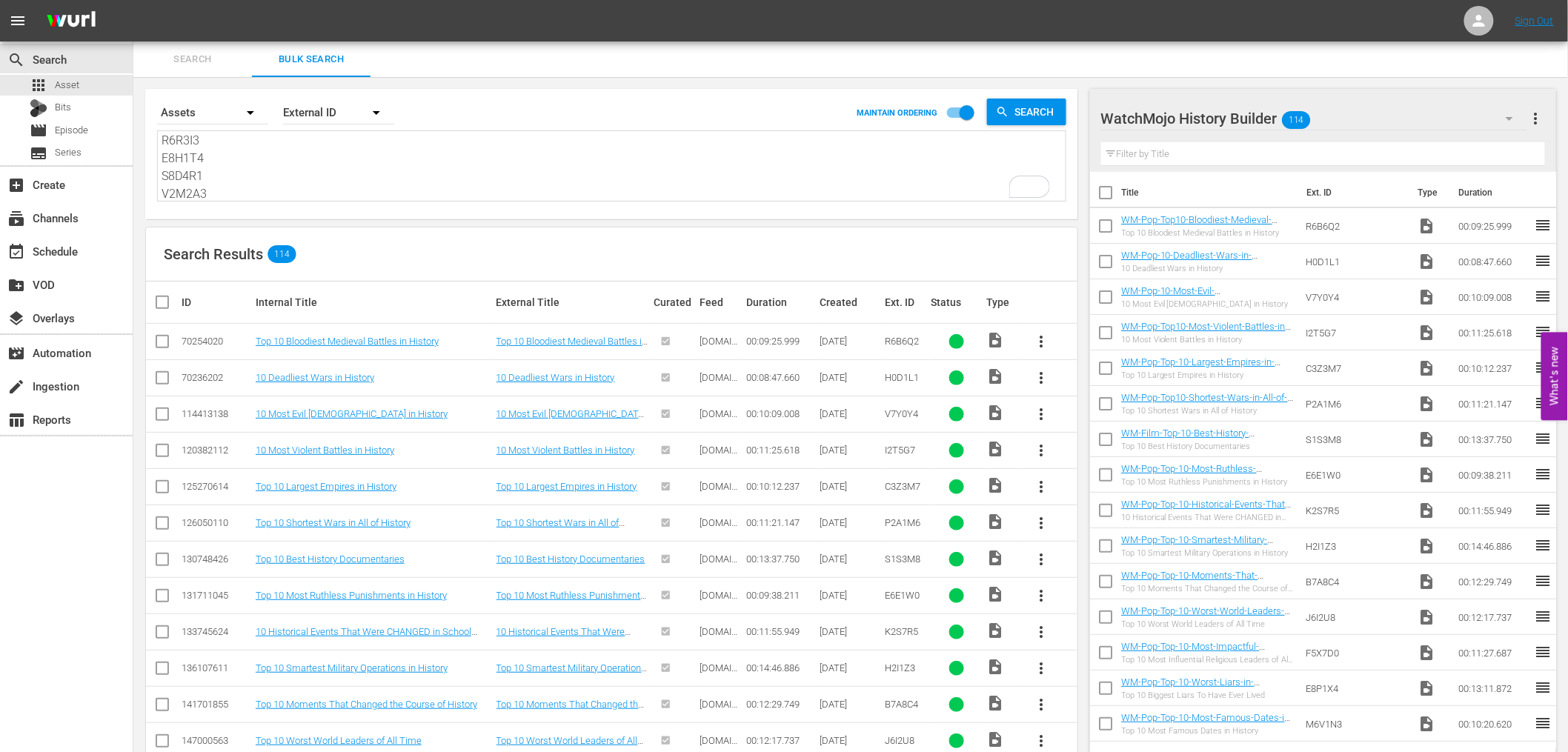
click at [1103, 231] on input "checkbox" at bounding box center [1106, 229] width 32 height 32
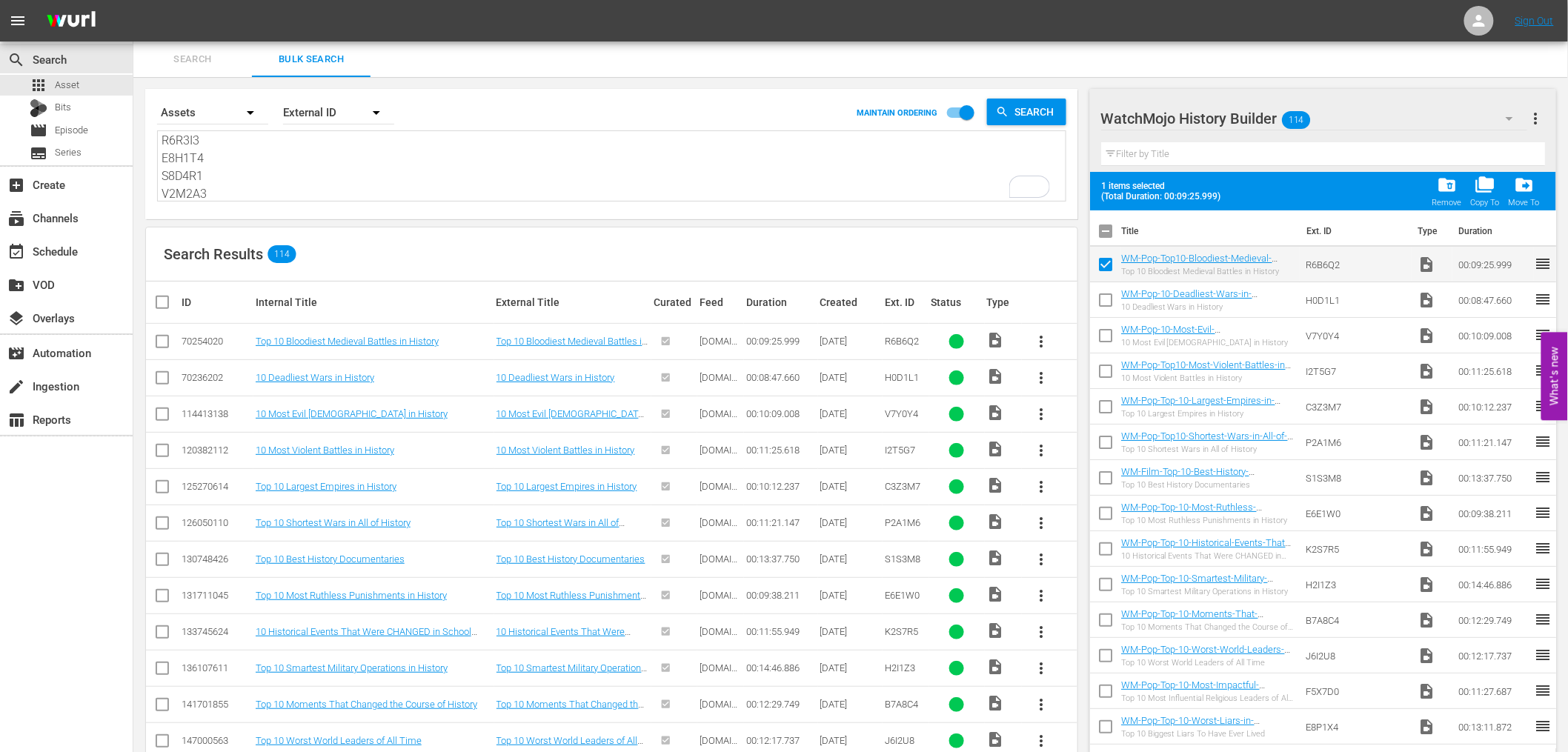
click at [1107, 412] on input "checkbox" at bounding box center [1106, 411] width 32 height 32
click at [1110, 505] on input "checkbox" at bounding box center [1106, 517] width 32 height 32
click at [1103, 478] on input "checkbox" at bounding box center [1106, 482] width 32 height 32
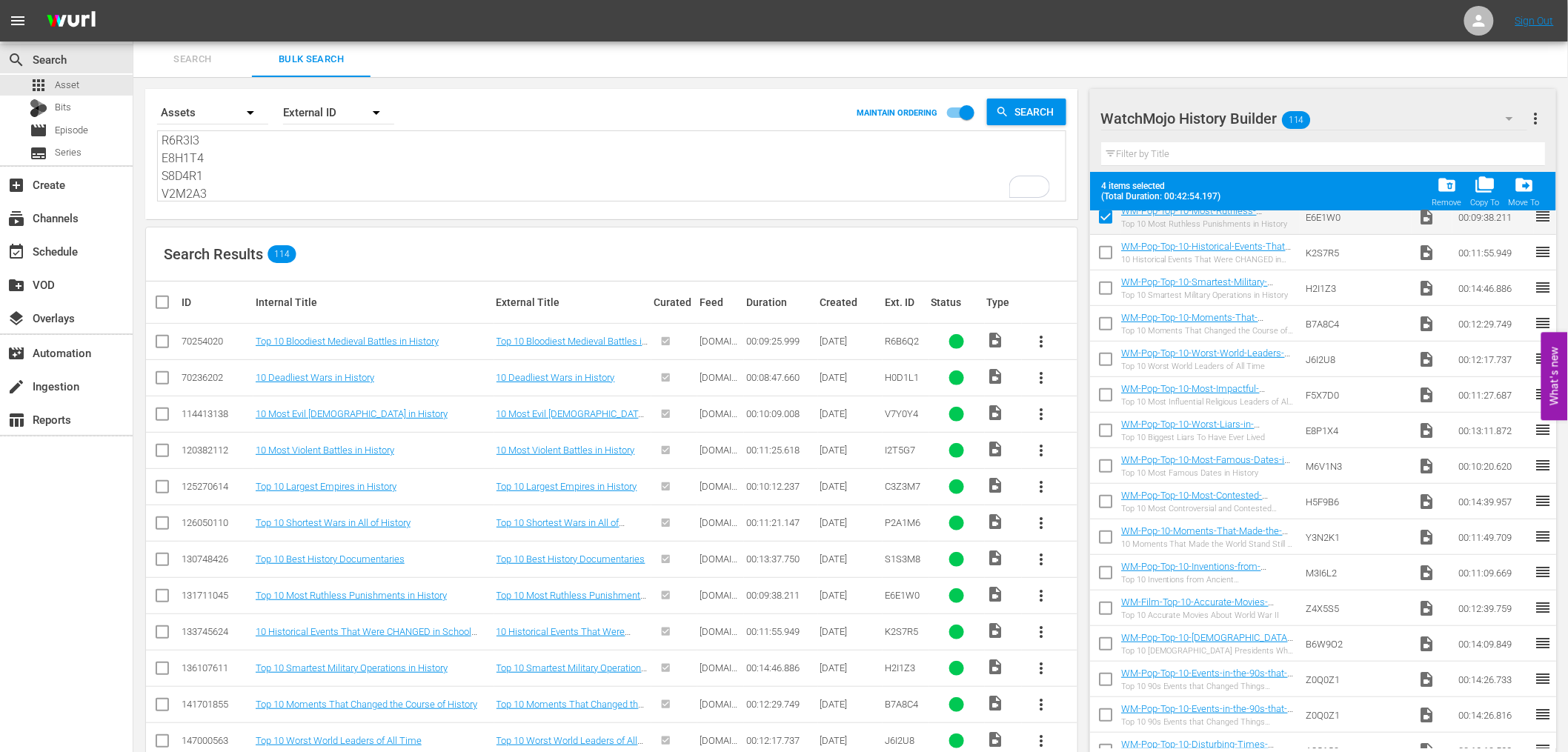
scroll to position [601, 0]
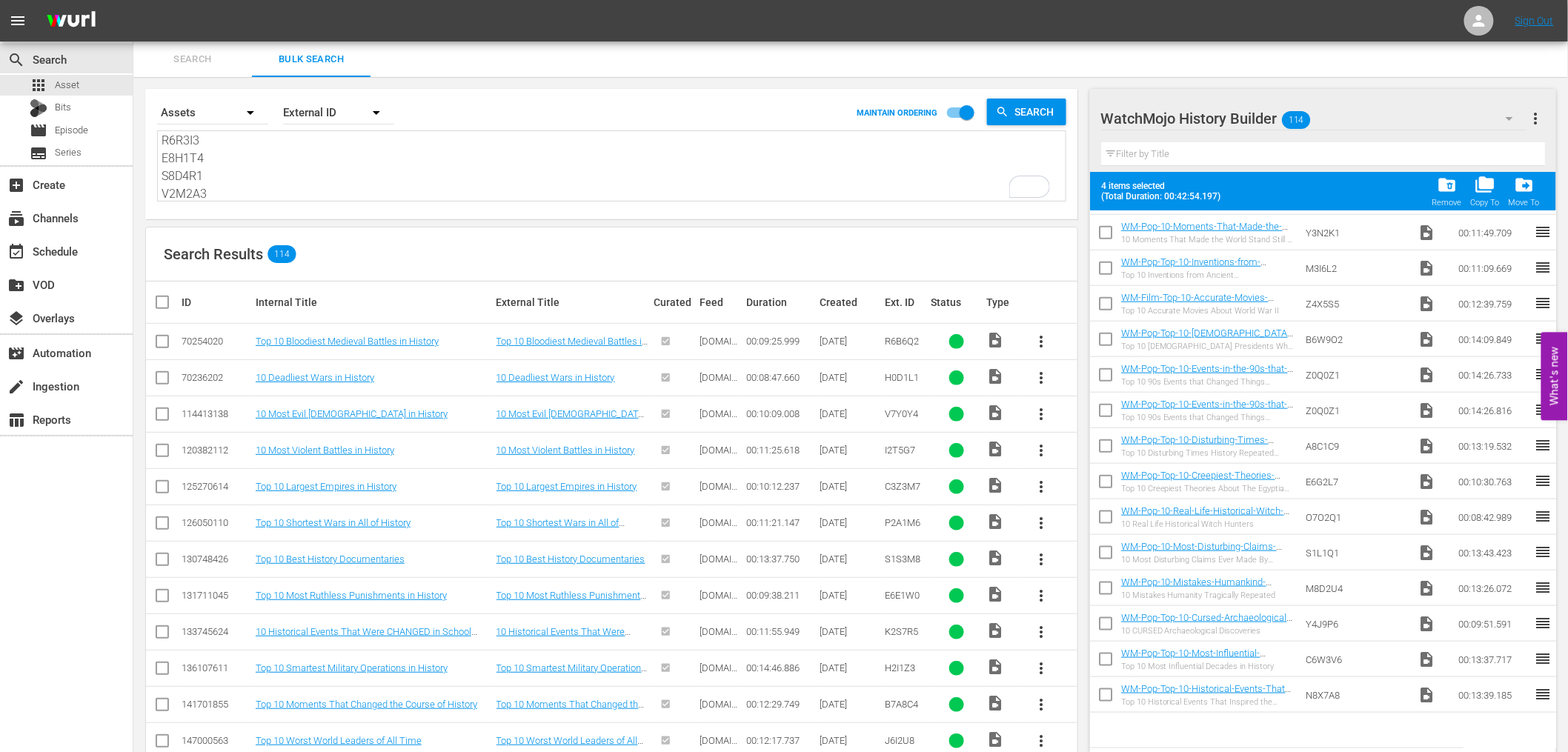
click at [1106, 586] on input "checkbox" at bounding box center [1106, 592] width 32 height 32
click at [1103, 481] on input "checkbox" at bounding box center [1106, 485] width 32 height 32
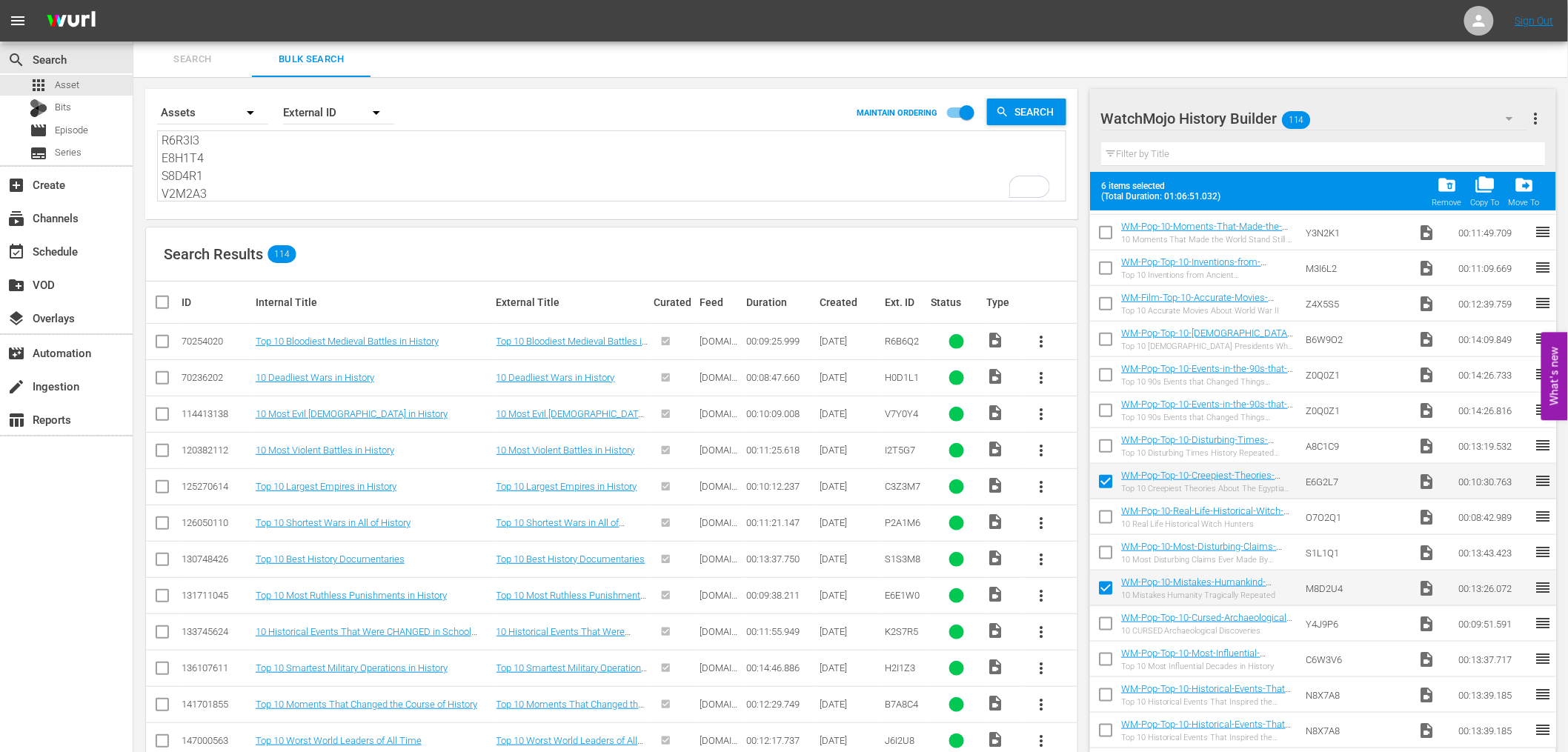
click at [1101, 376] on input "checkbox" at bounding box center [1106, 378] width 32 height 32
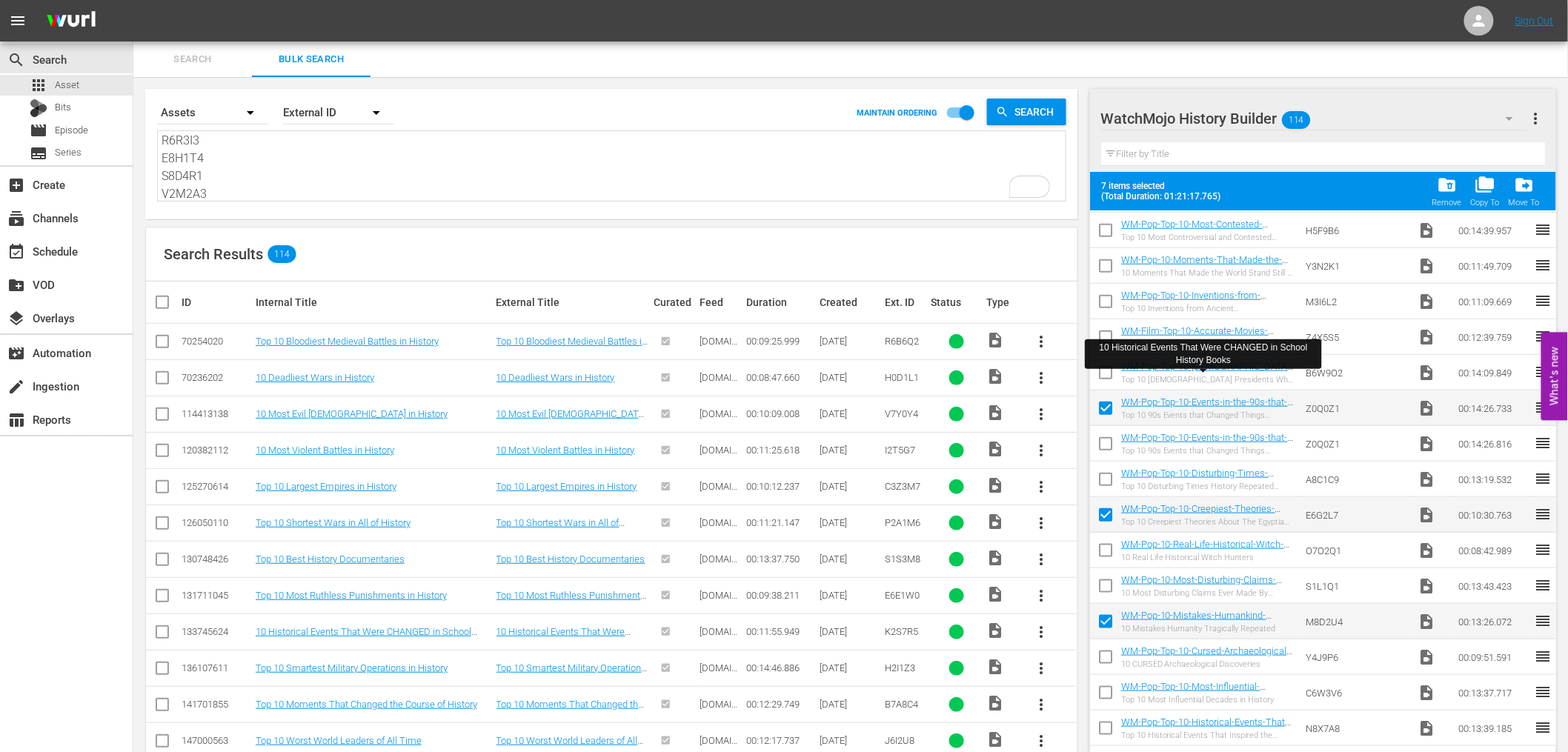
scroll to position [656, 0]
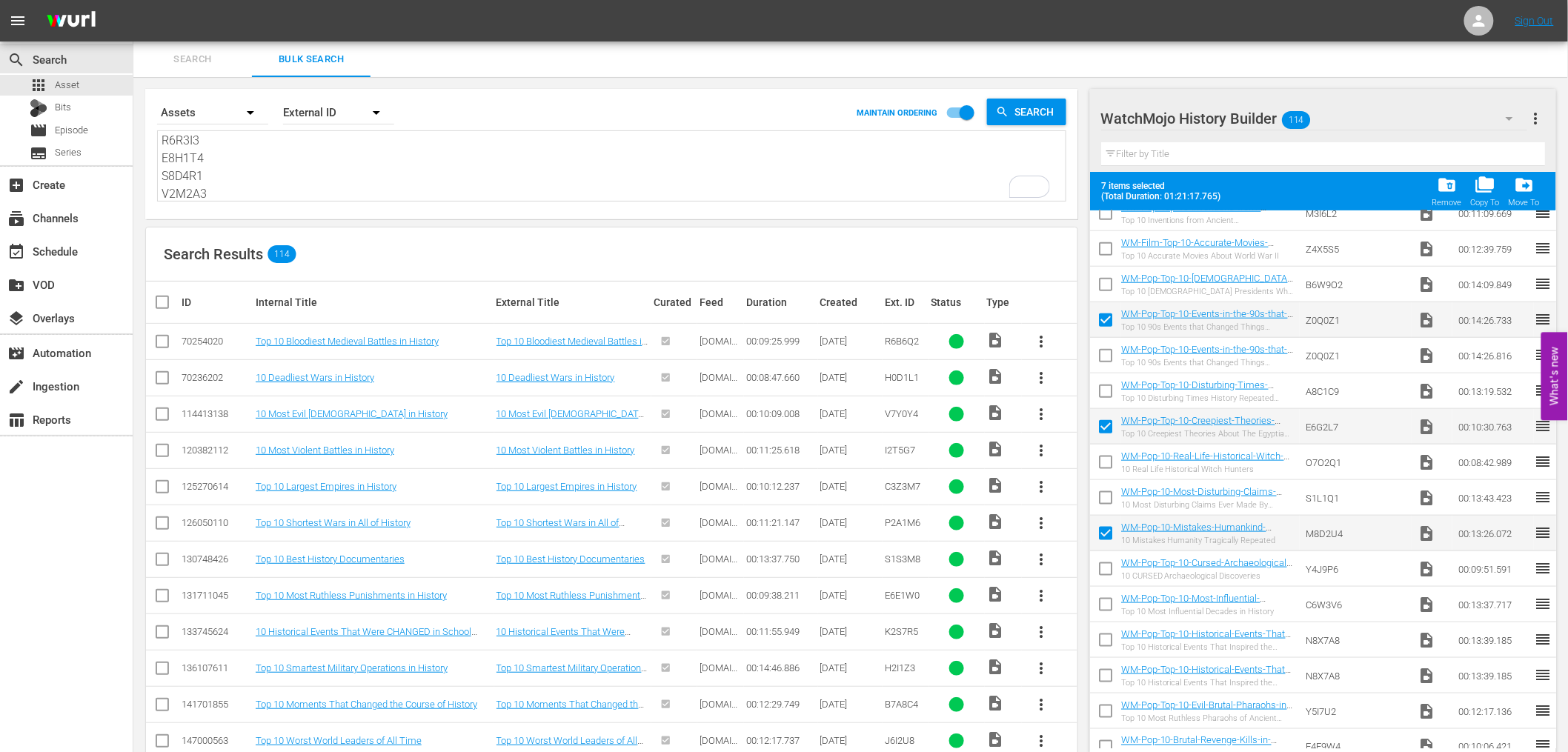
click at [1100, 606] on input "checkbox" at bounding box center [1106, 608] width 32 height 32
click at [1101, 571] on input "checkbox" at bounding box center [1106, 572] width 32 height 32
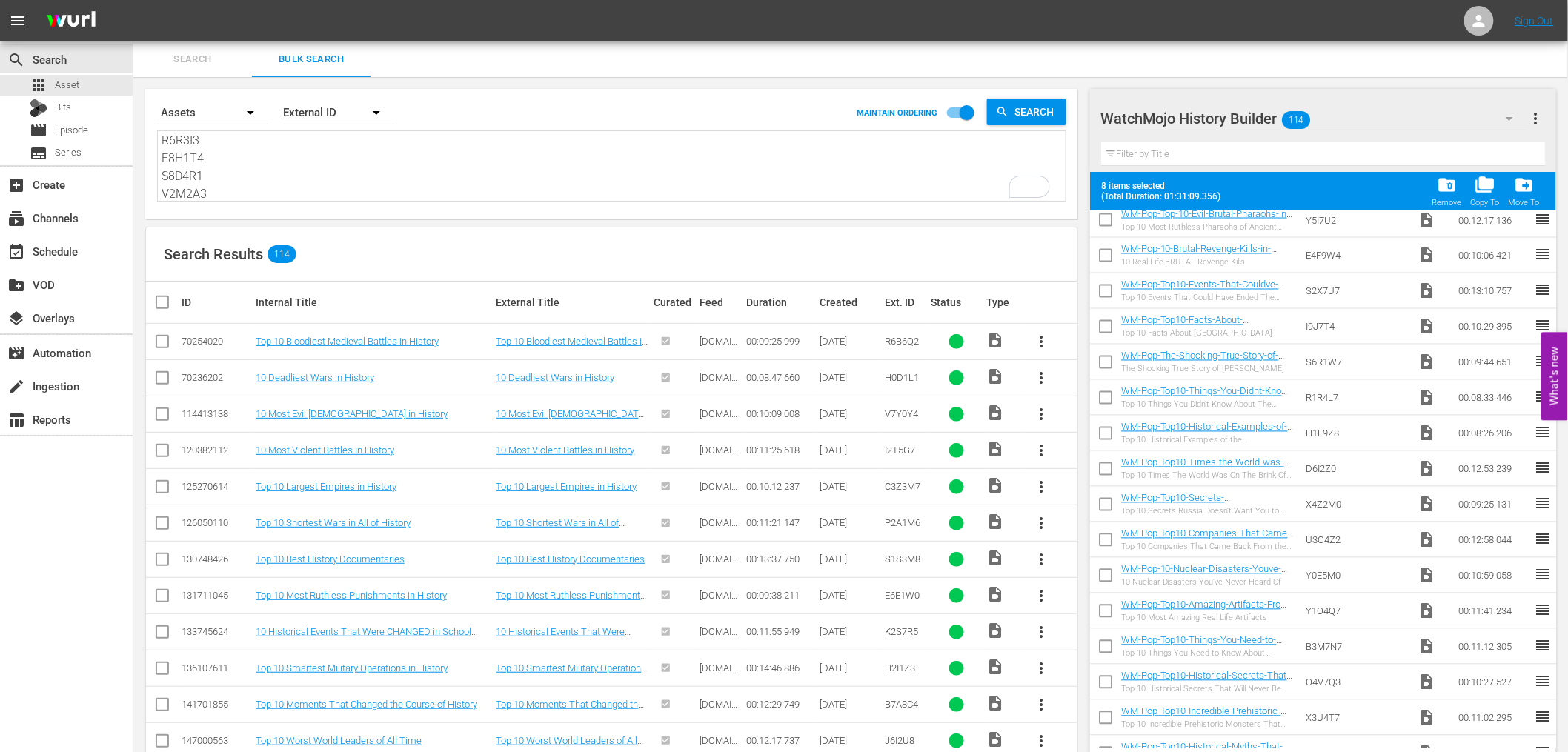
scroll to position [1151, 0]
click at [1106, 498] on input "checkbox" at bounding box center [1106, 505] width 32 height 32
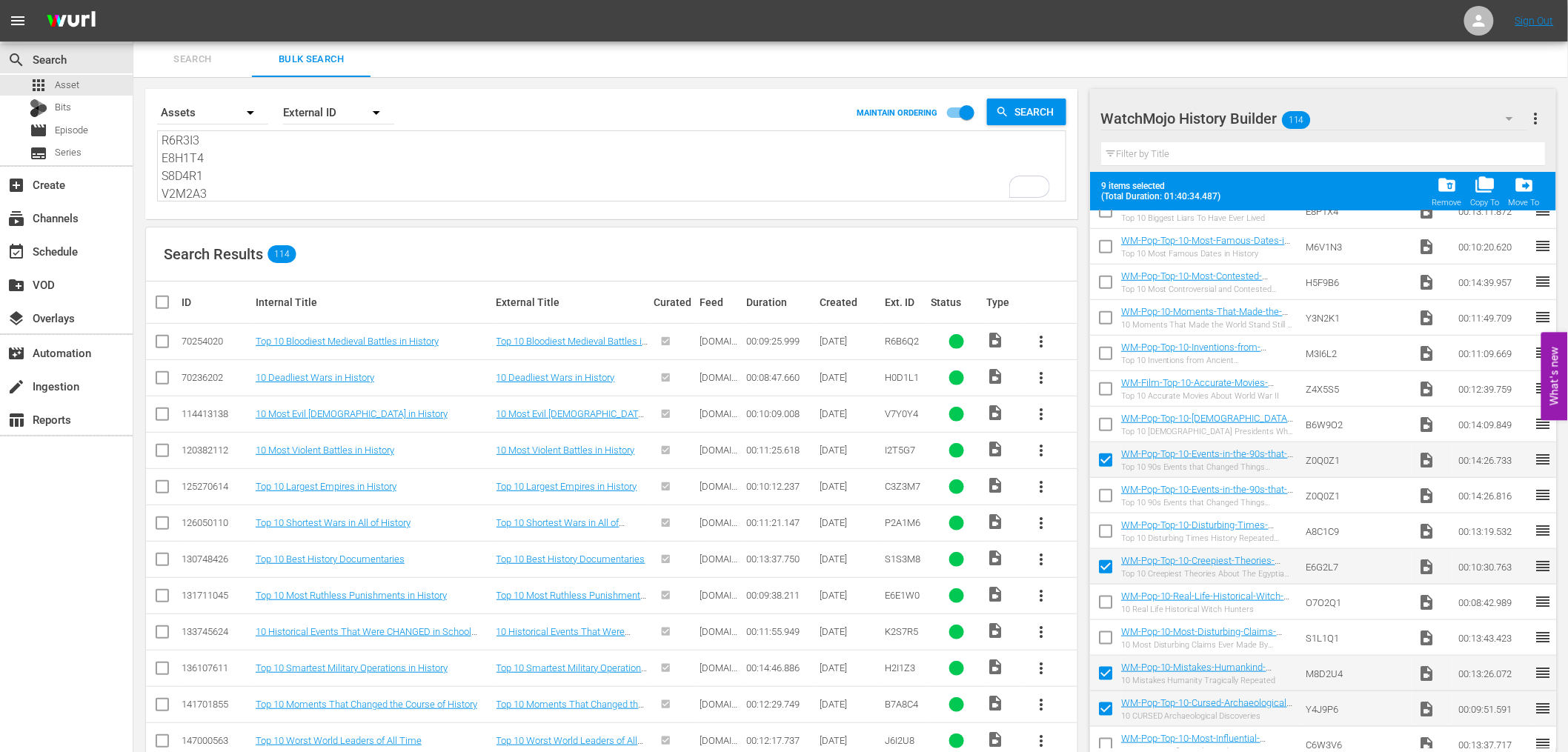
scroll to position [603, 0]
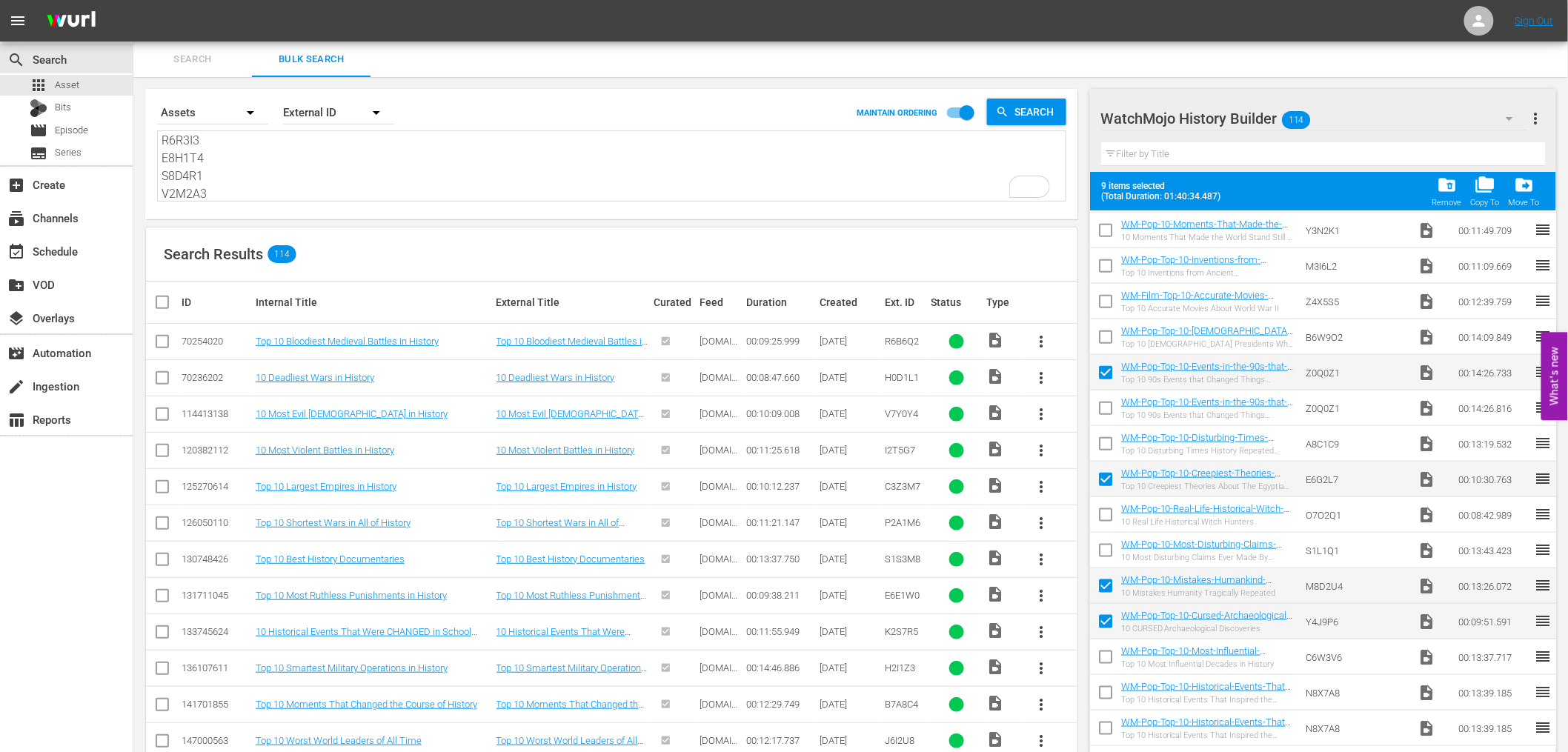
click at [1103, 336] on input "checkbox" at bounding box center [1106, 340] width 32 height 32
click at [1097, 375] on input "checkbox" at bounding box center [1106, 376] width 32 height 32
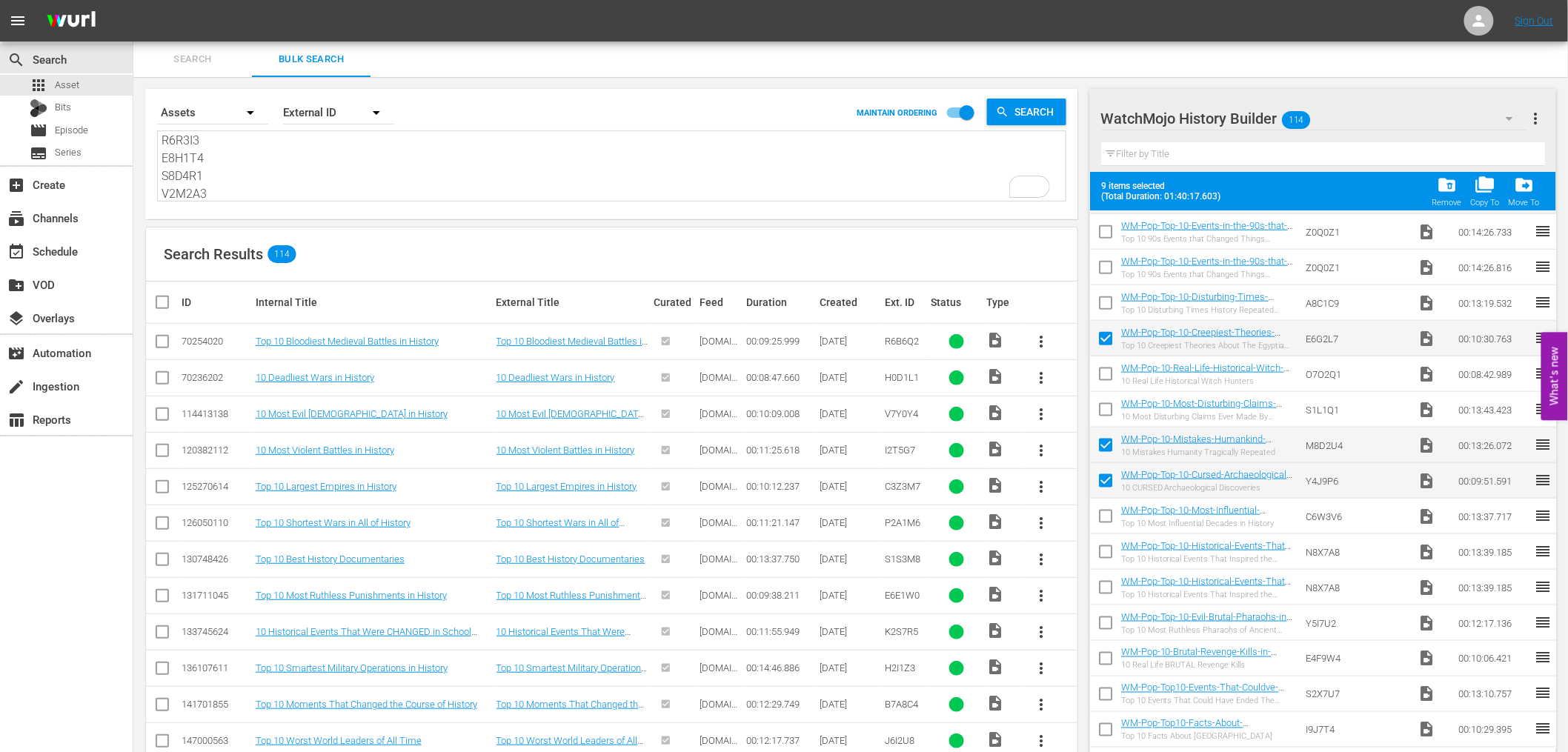
scroll to position [768, 0]
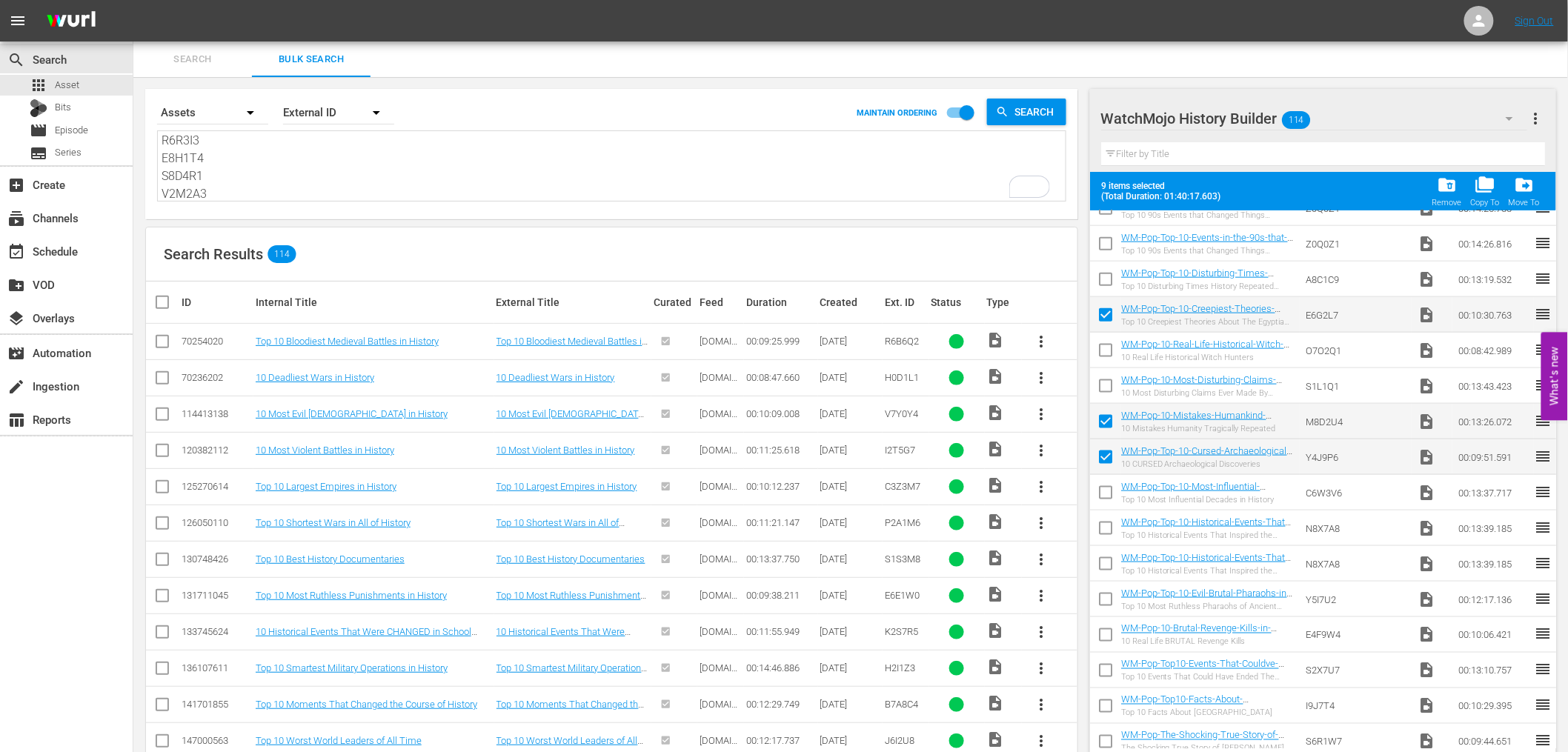
click at [1103, 390] on input "checkbox" at bounding box center [1106, 390] width 32 height 32
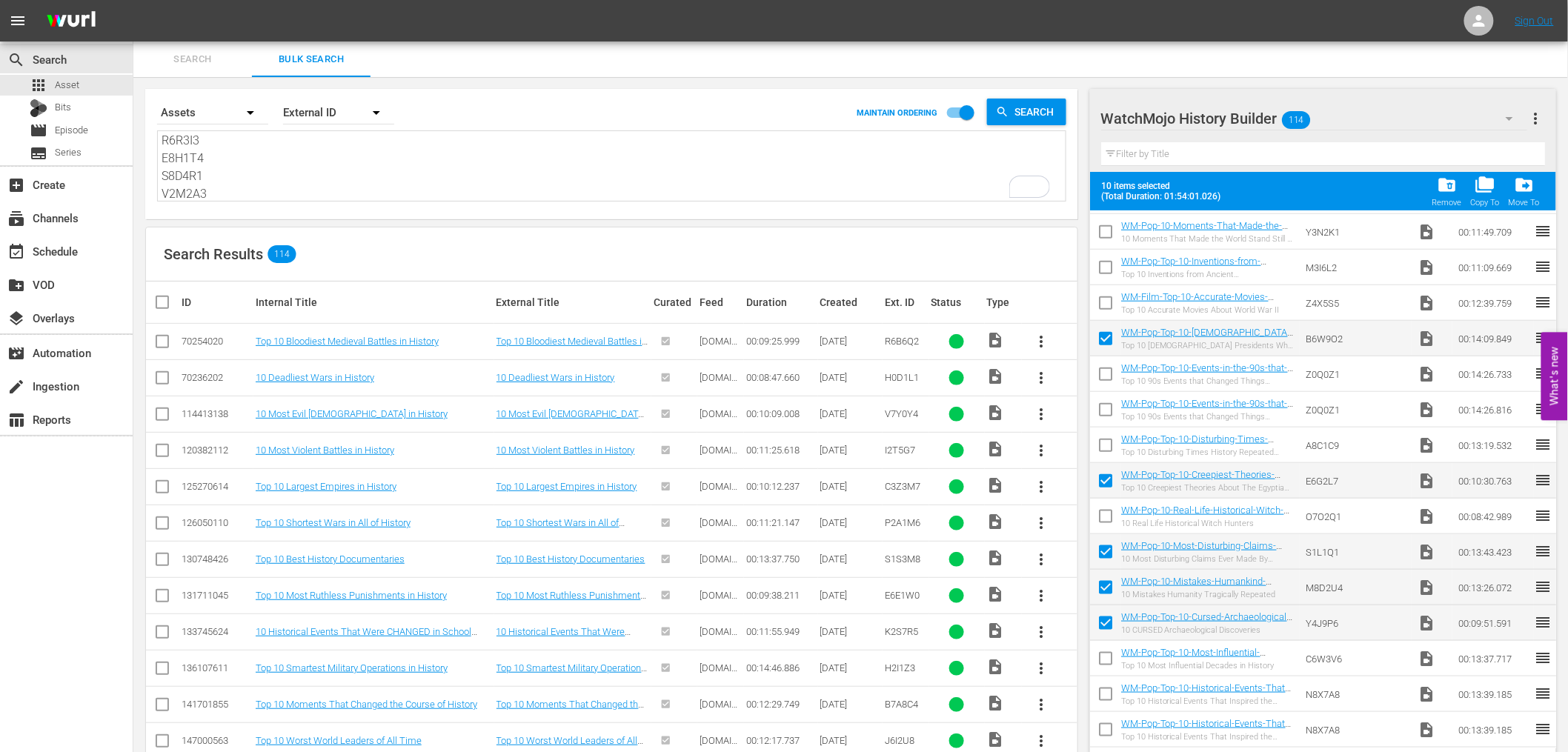
scroll to position [493, 0]
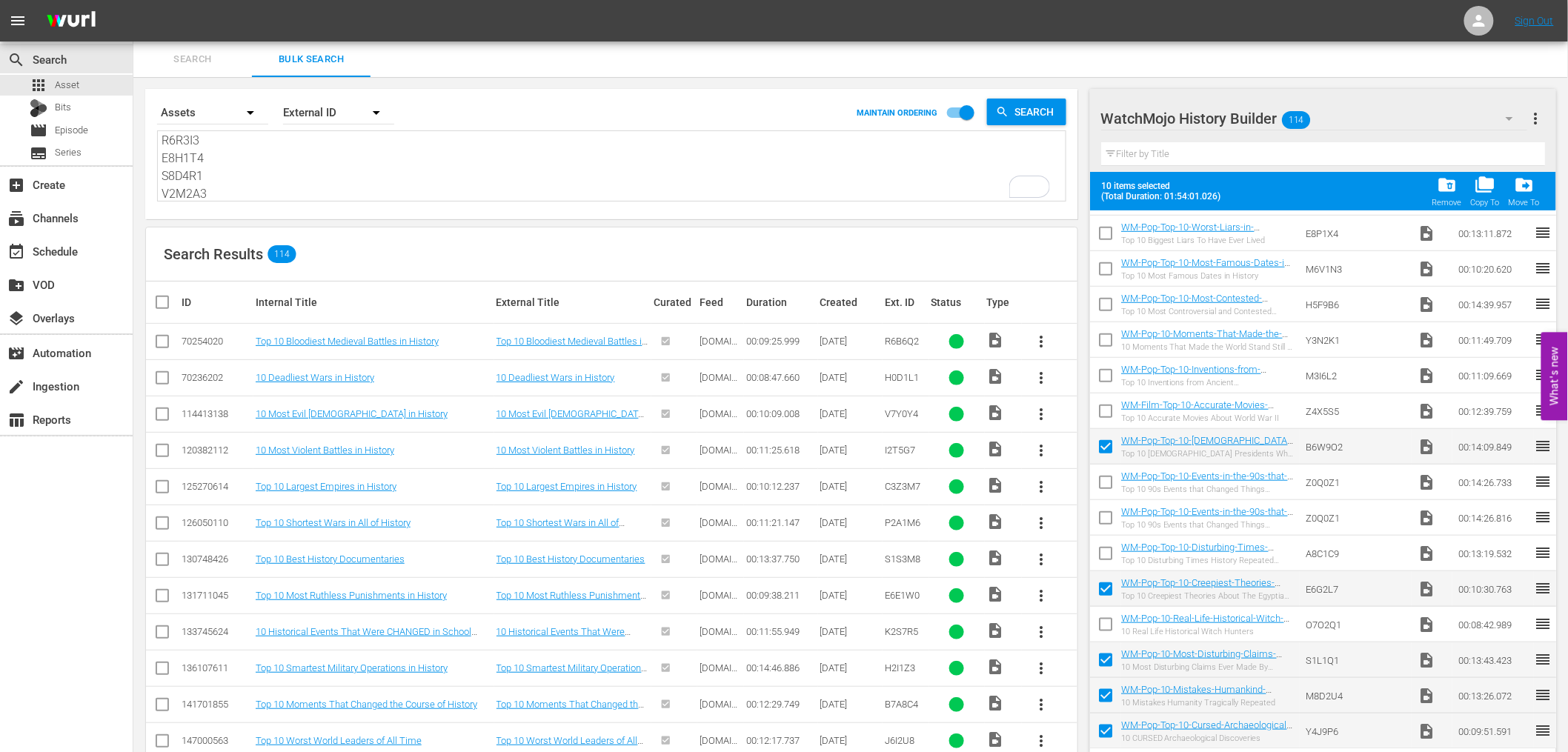
click at [1105, 449] on input "checkbox" at bounding box center [1106, 450] width 32 height 32
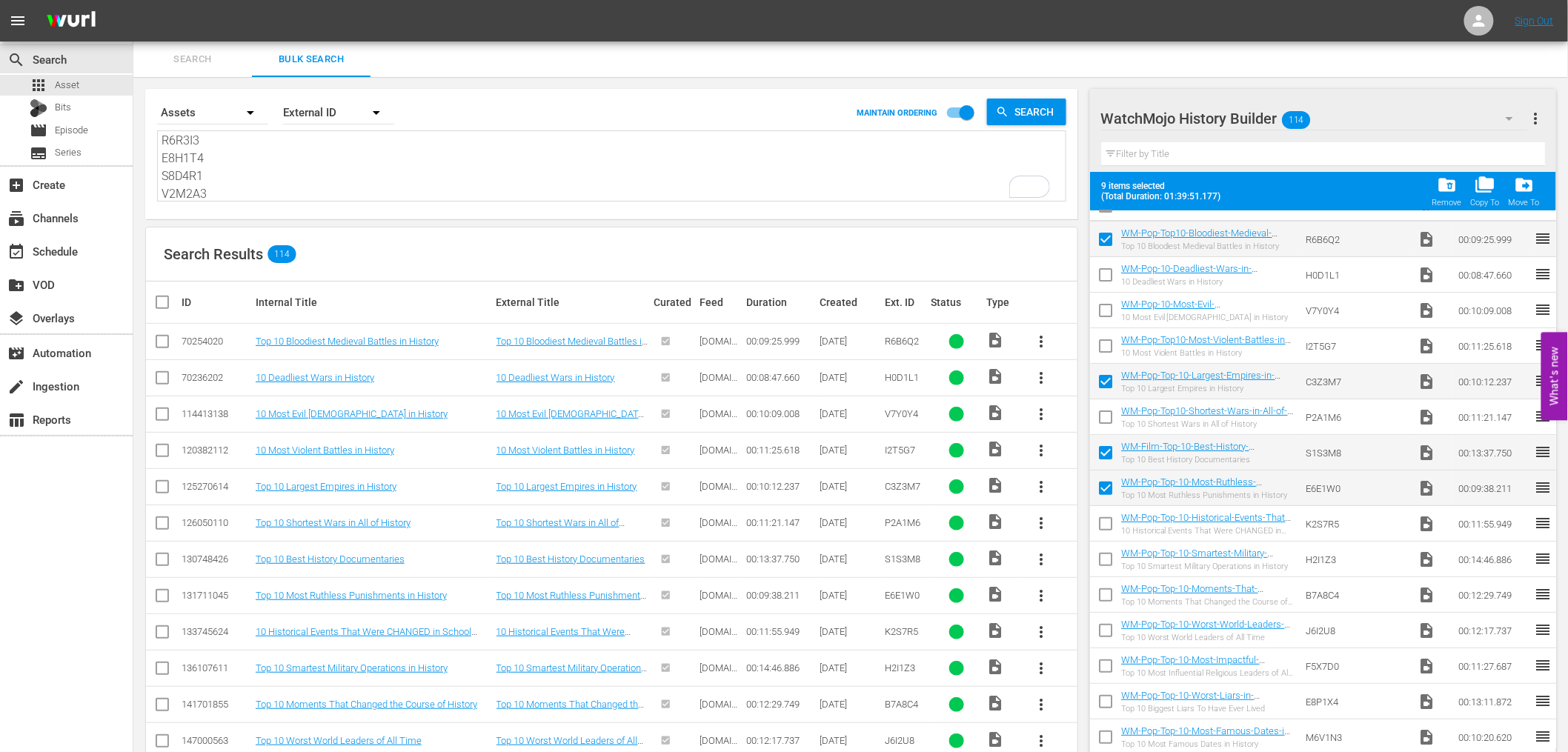
scroll to position [0, 0]
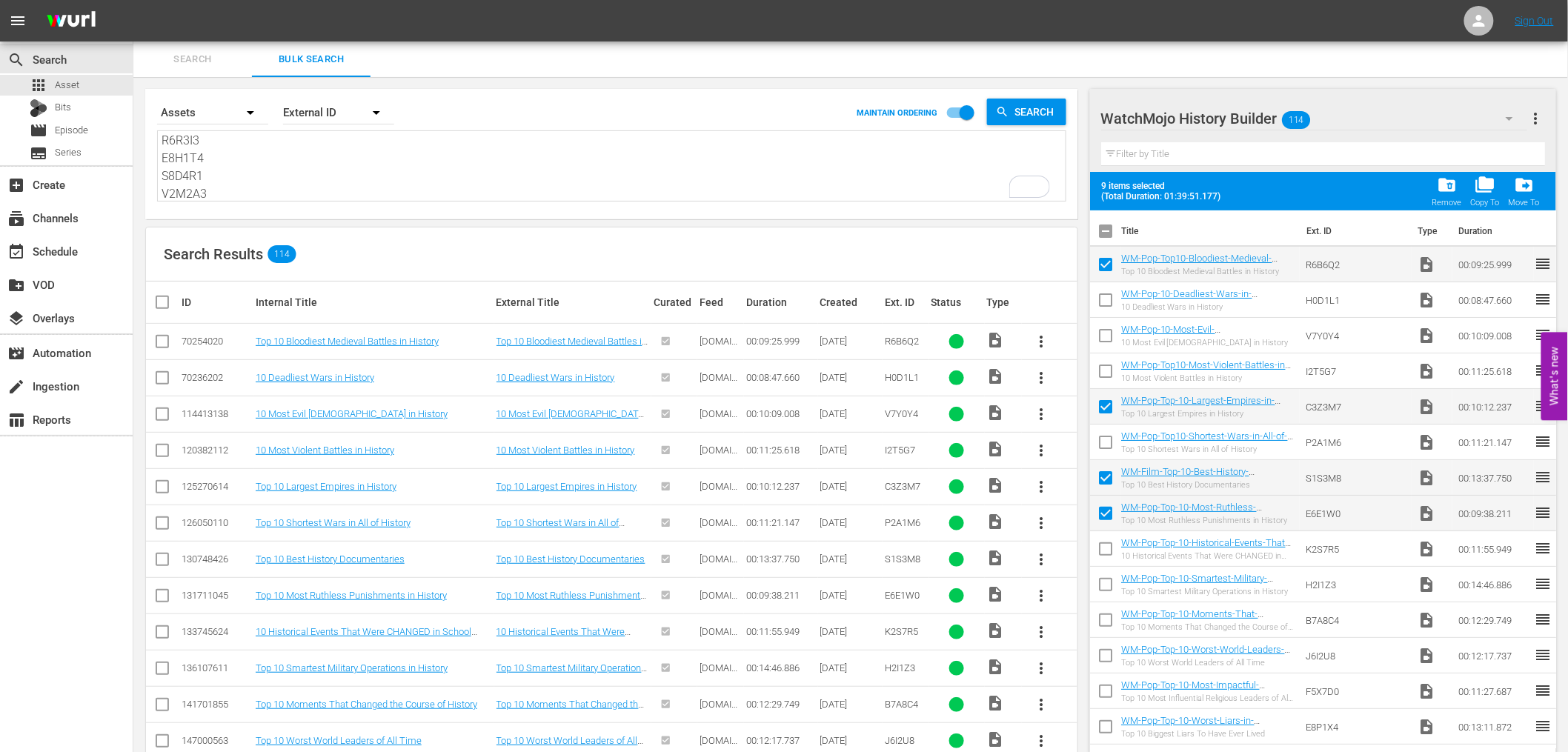
click at [1106, 369] on input "checkbox" at bounding box center [1106, 375] width 32 height 32
click at [1101, 373] on input "checkbox" at bounding box center [1106, 375] width 32 height 32
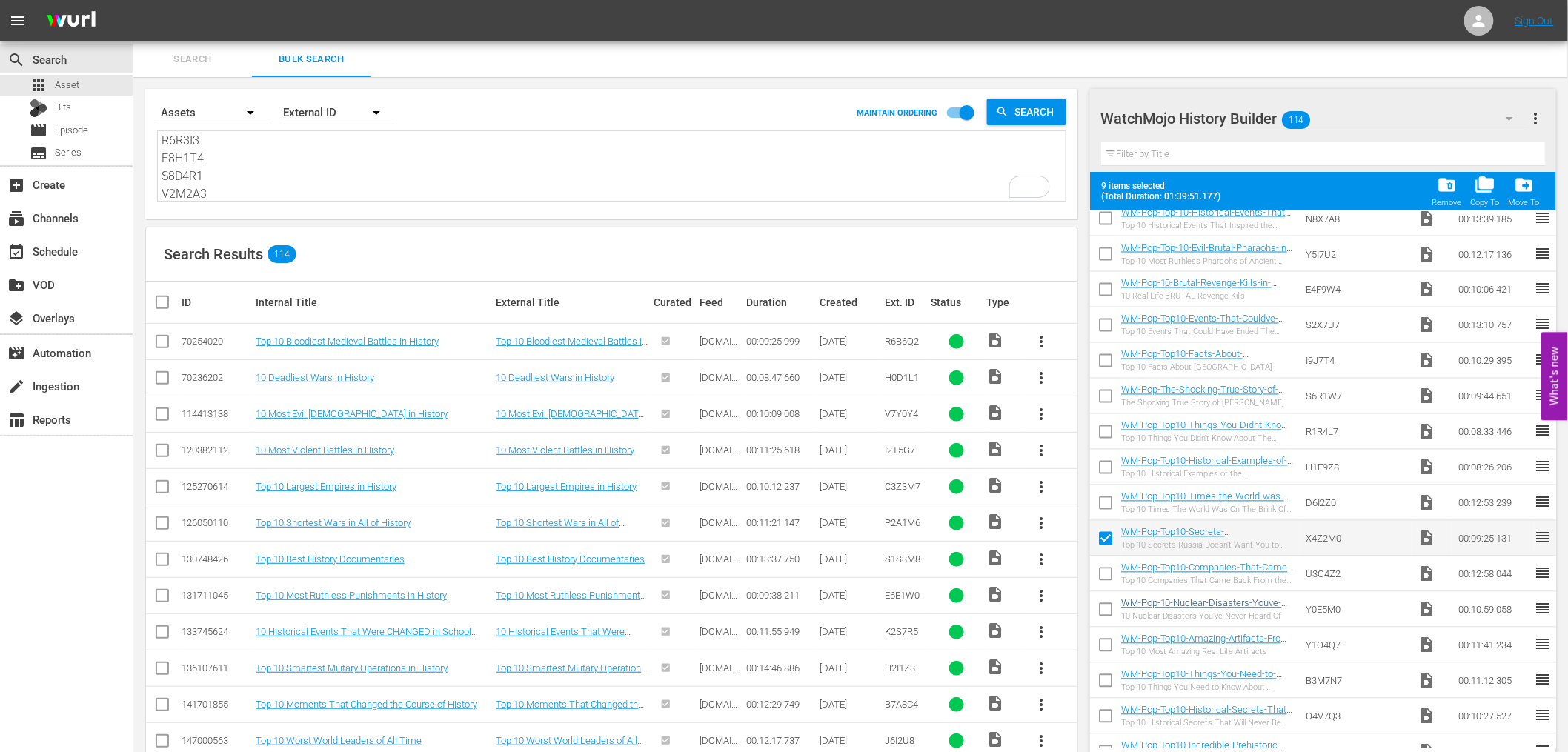
scroll to position [1208, 0]
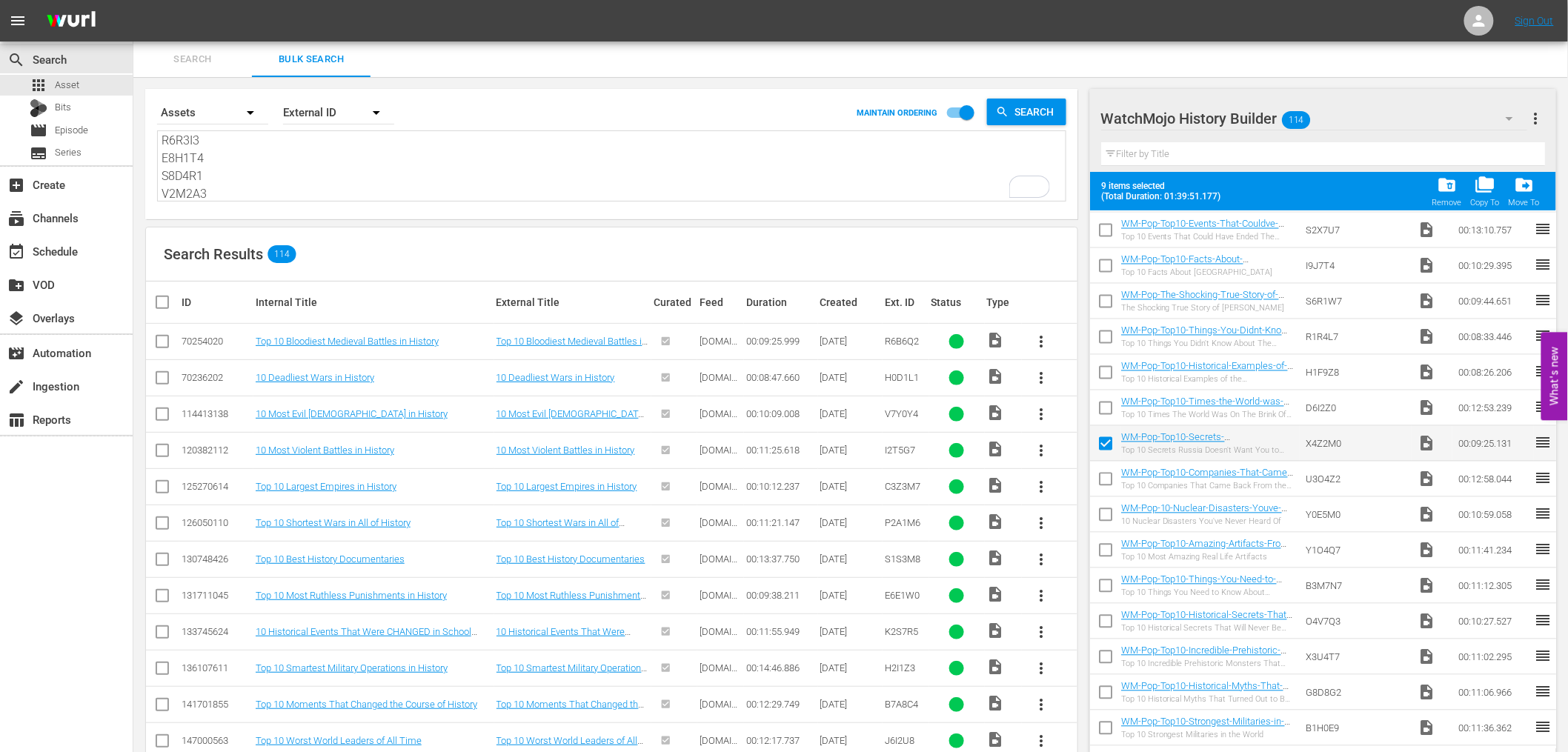
click at [1103, 627] on input "checkbox" at bounding box center [1106, 625] width 32 height 32
click at [1113, 443] on input "checkbox" at bounding box center [1106, 447] width 32 height 32
click at [1107, 443] on input "checkbox" at bounding box center [1106, 447] width 32 height 32
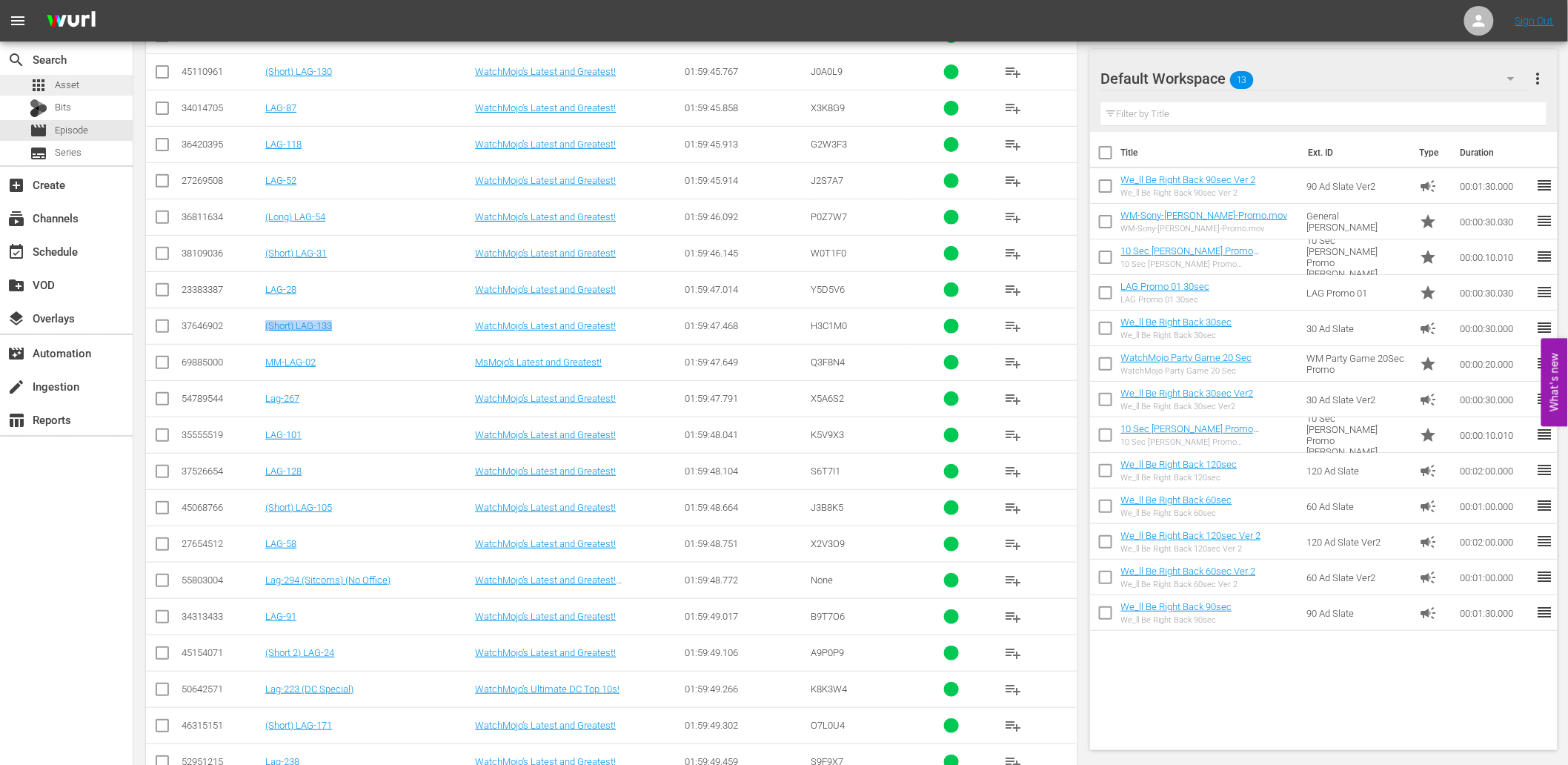
scroll to position [2475, 0]
click at [72, 83] on span "Asset" at bounding box center [67, 85] width 25 height 15
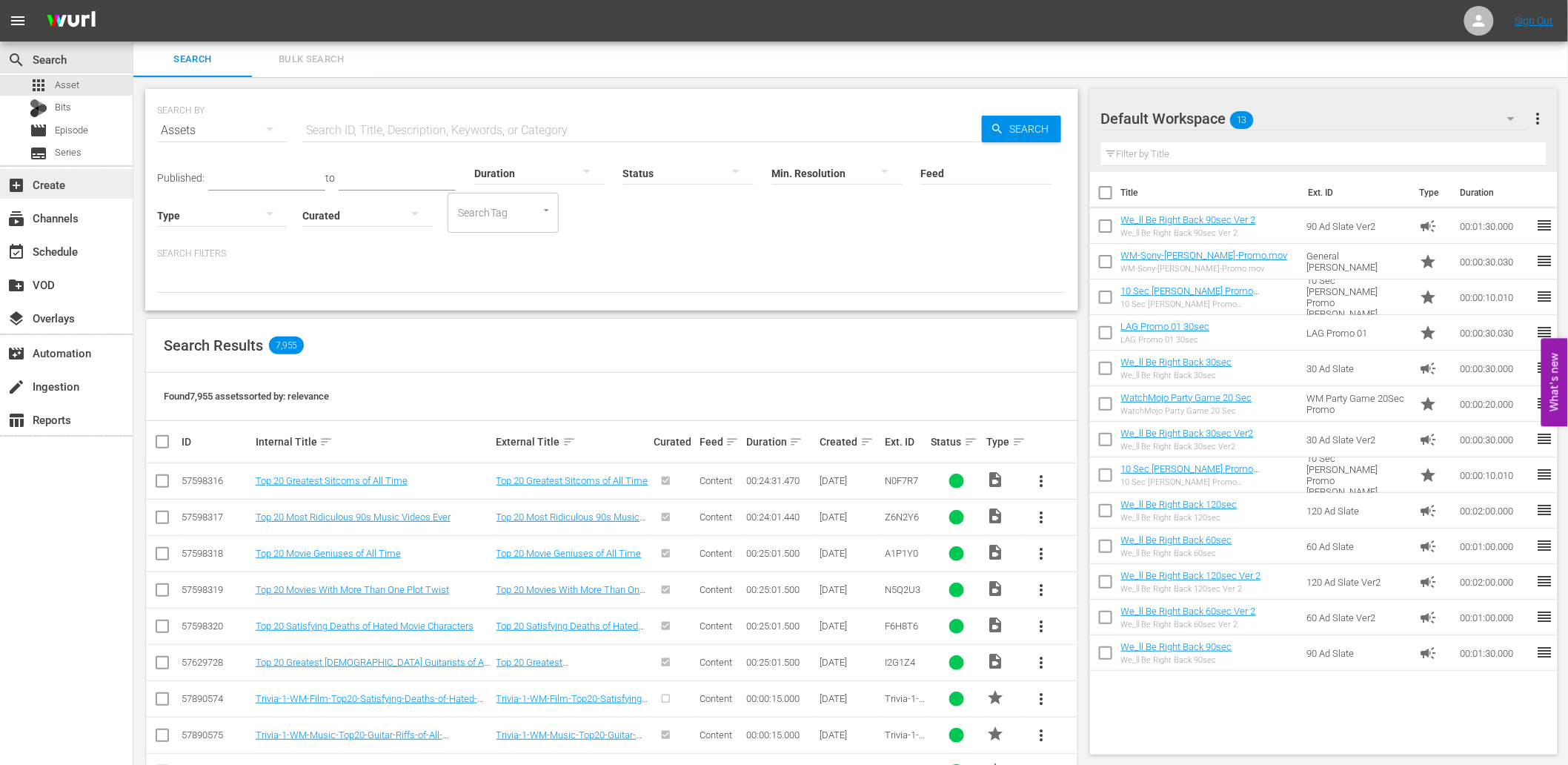
click at [60, 182] on div "add_box Create" at bounding box center [41, 183] width 83 height 14
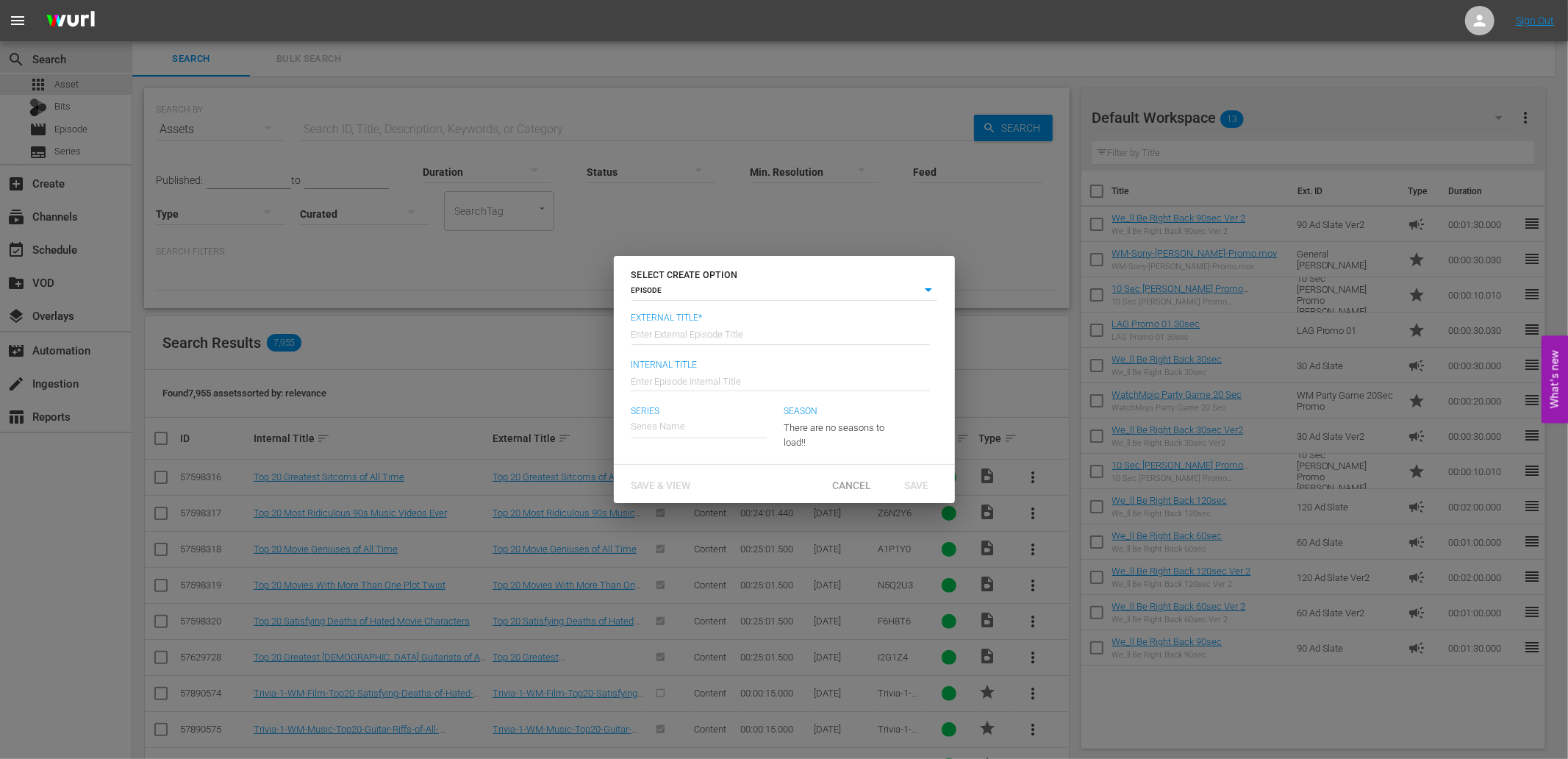
click at [693, 333] on input "text" at bounding box center [780, 333] width 299 height 35
paste input "WatchMojo’s History Uncovered"
type input "WatchMojo’s History Uncovered"
click at [662, 424] on input "text" at bounding box center [699, 427] width 135 height 35
click at [755, 368] on input "text" at bounding box center [780, 380] width 299 height 35
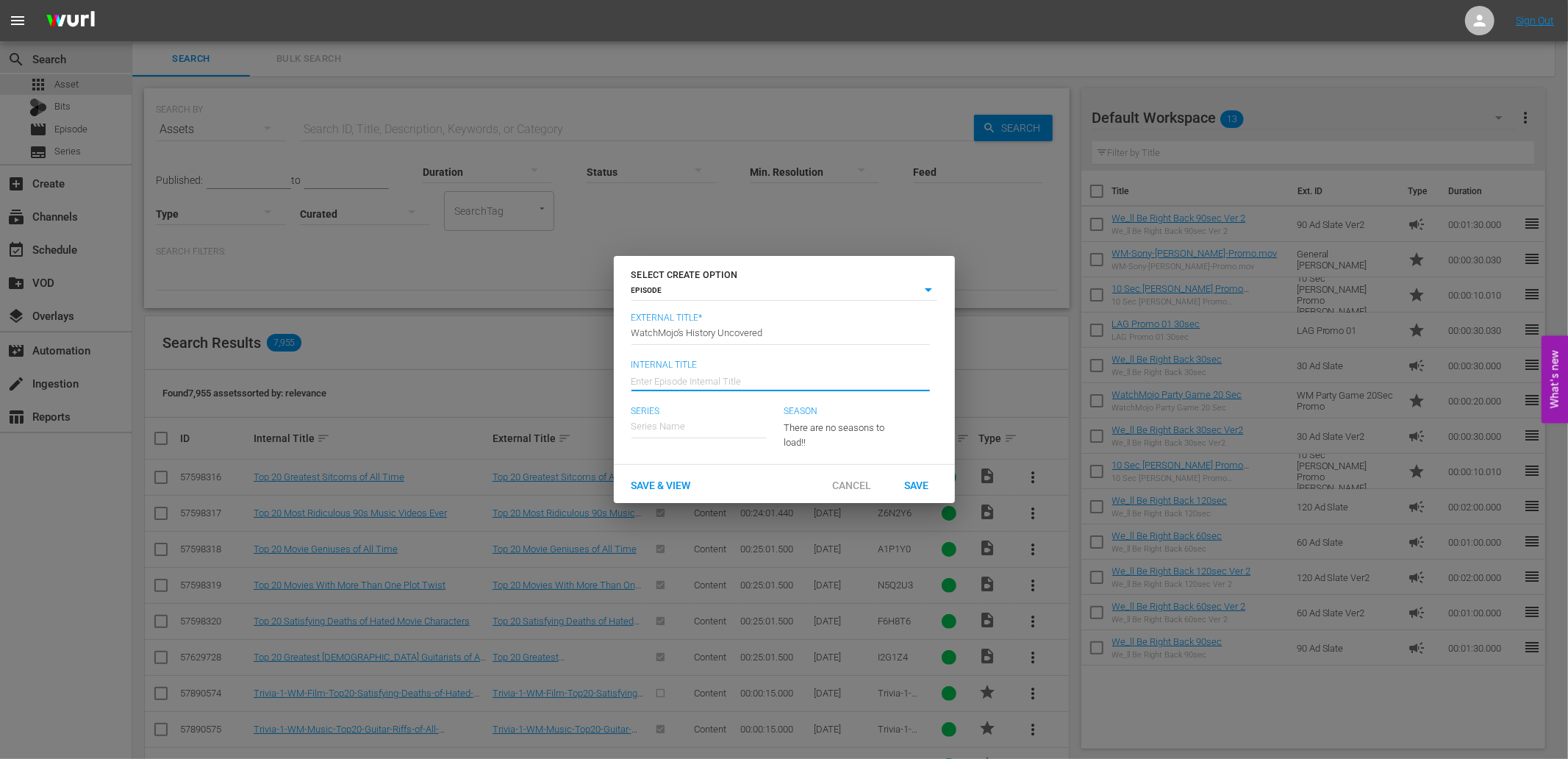
click at [643, 425] on input "text" at bounding box center [699, 427] width 135 height 35
paste input "WatchMojo’s History Uncovered"
type input "WatchMojo’s History Uncovered"
click at [743, 386] on input "text" at bounding box center [780, 380] width 299 height 35
paste input "WatchMojo’s History Uncovered"
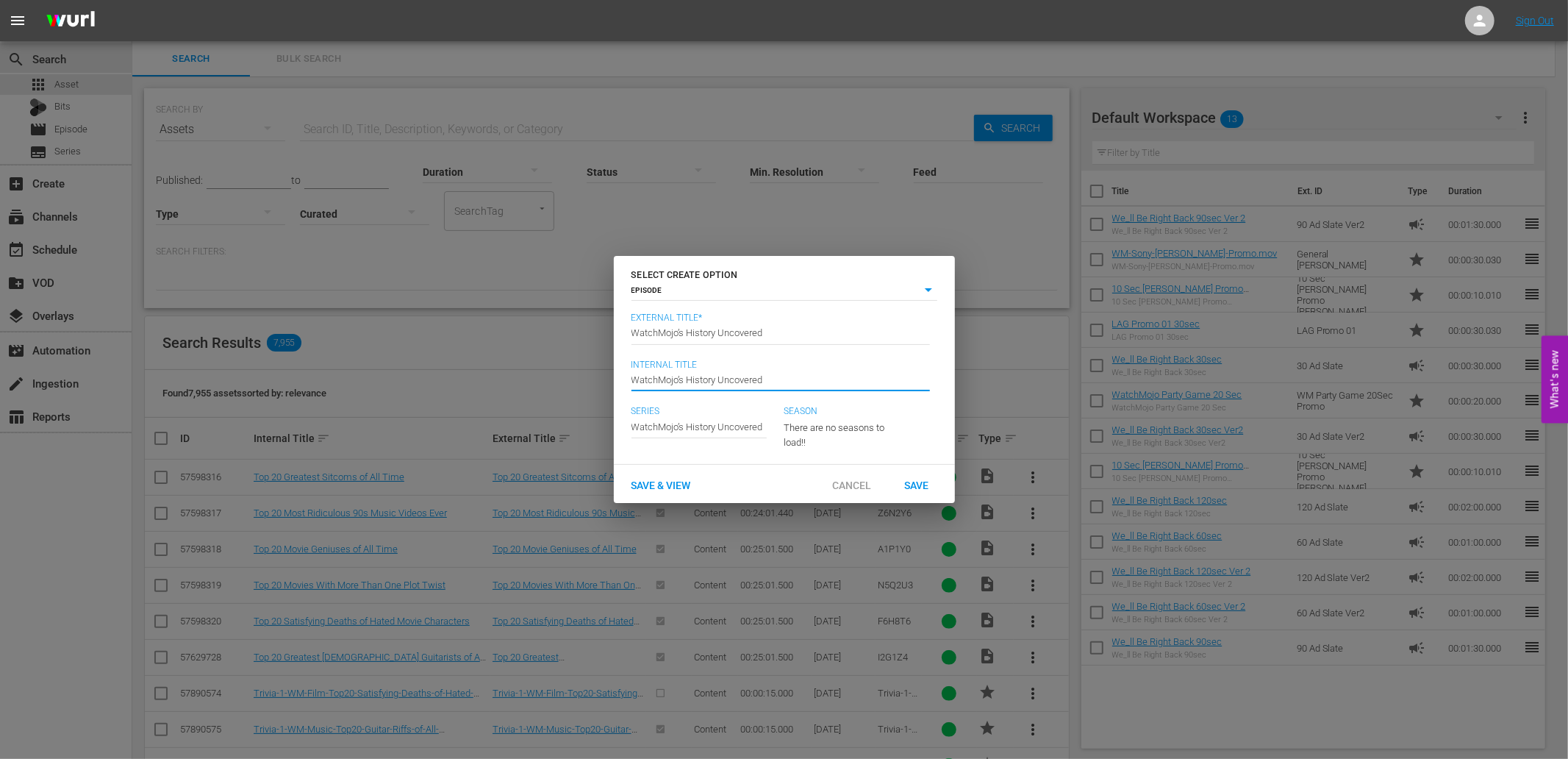
click at [693, 383] on input "WatchMojo’s History Uncovered" at bounding box center [780, 380] width 299 height 35
type input "History Uncovered 01"
click at [673, 487] on span "Save & View" at bounding box center [661, 486] width 83 height 12
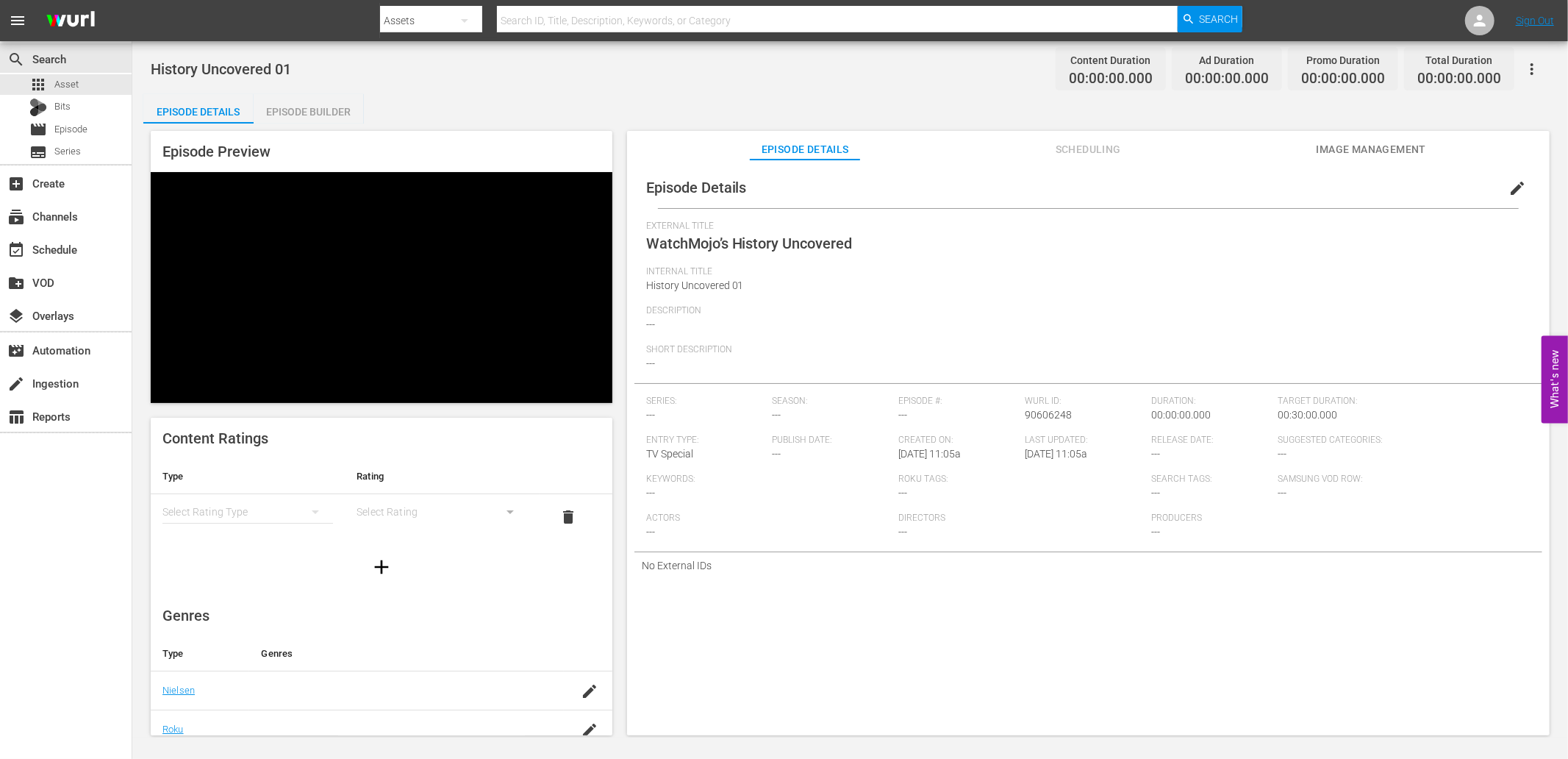
click at [1378, 143] on span "Image Management" at bounding box center [1371, 149] width 111 height 19
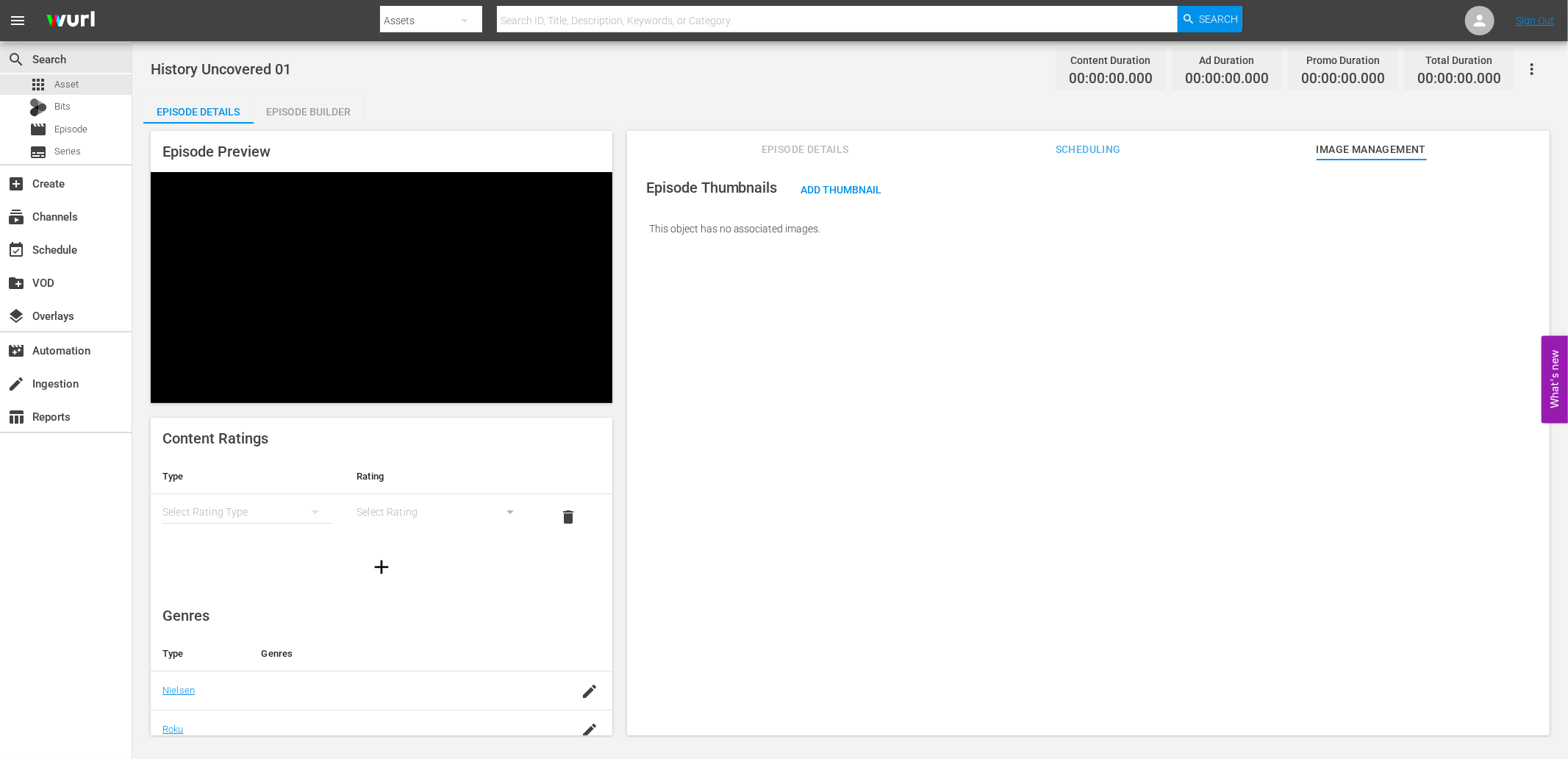
click at [790, 148] on span "Episode Details" at bounding box center [805, 149] width 111 height 19
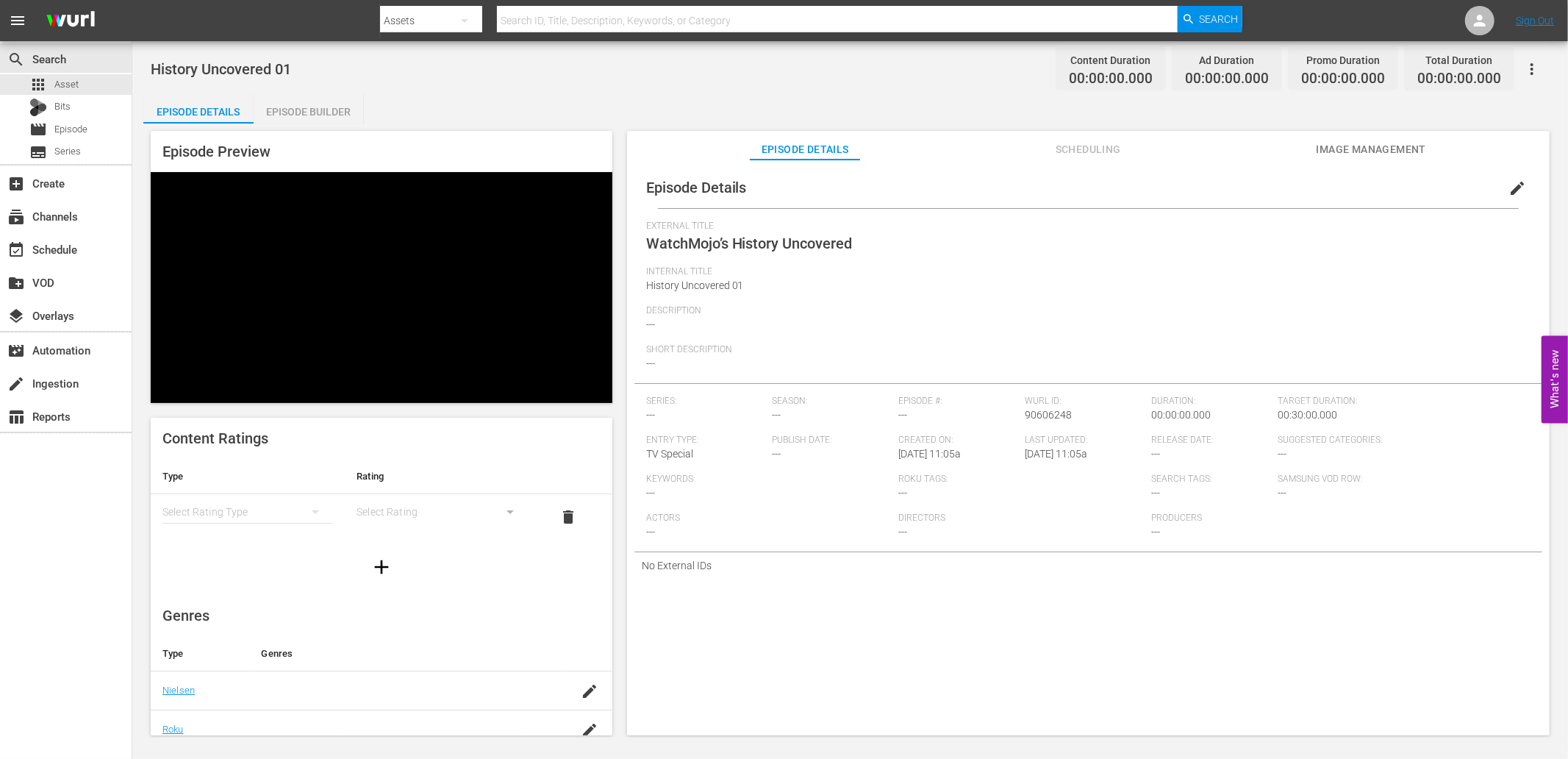
click at [290, 111] on div "Episode Builder" at bounding box center [308, 112] width 111 height 35
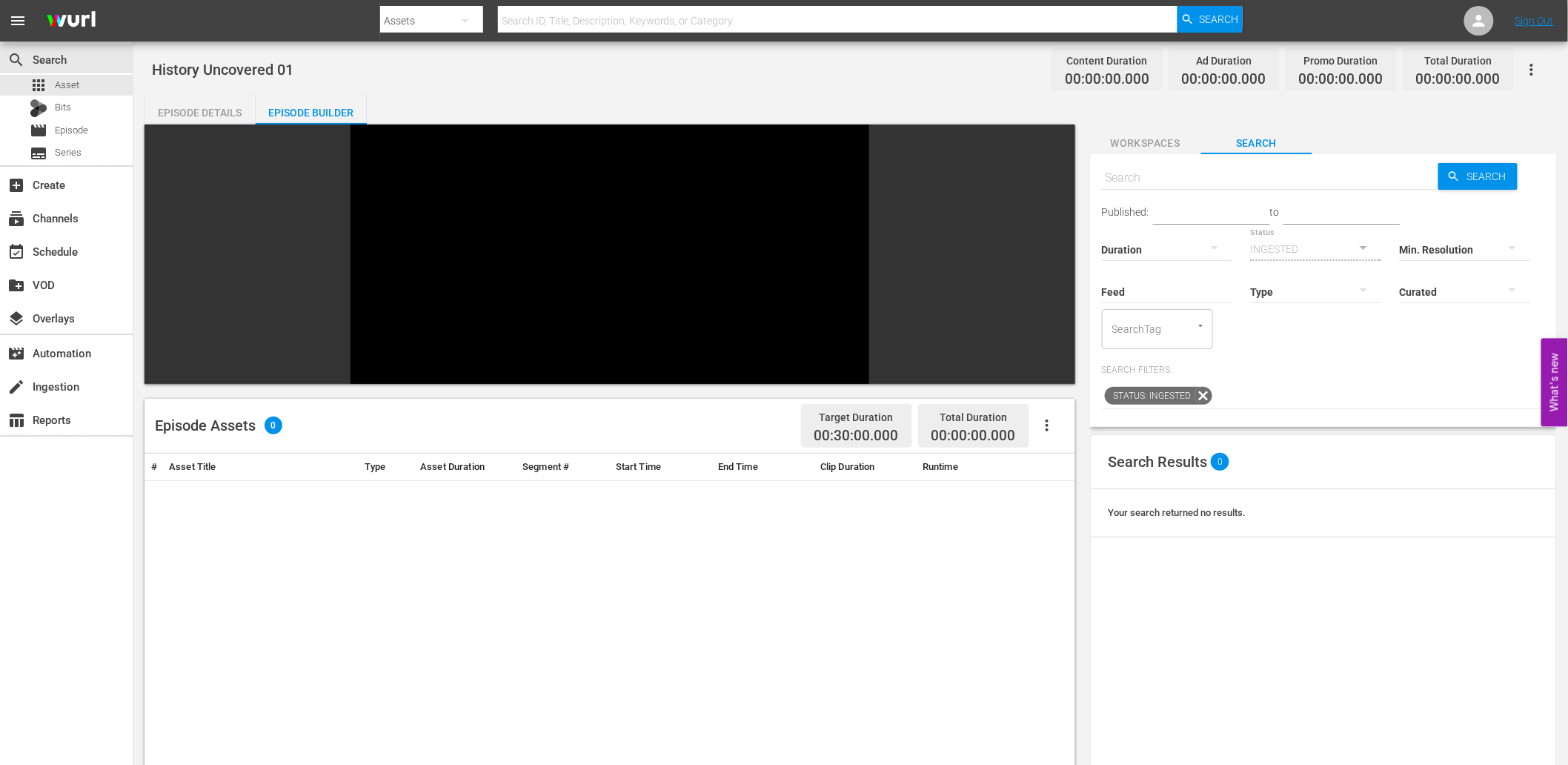
click at [1155, 141] on span "Workspaces" at bounding box center [1146, 143] width 112 height 19
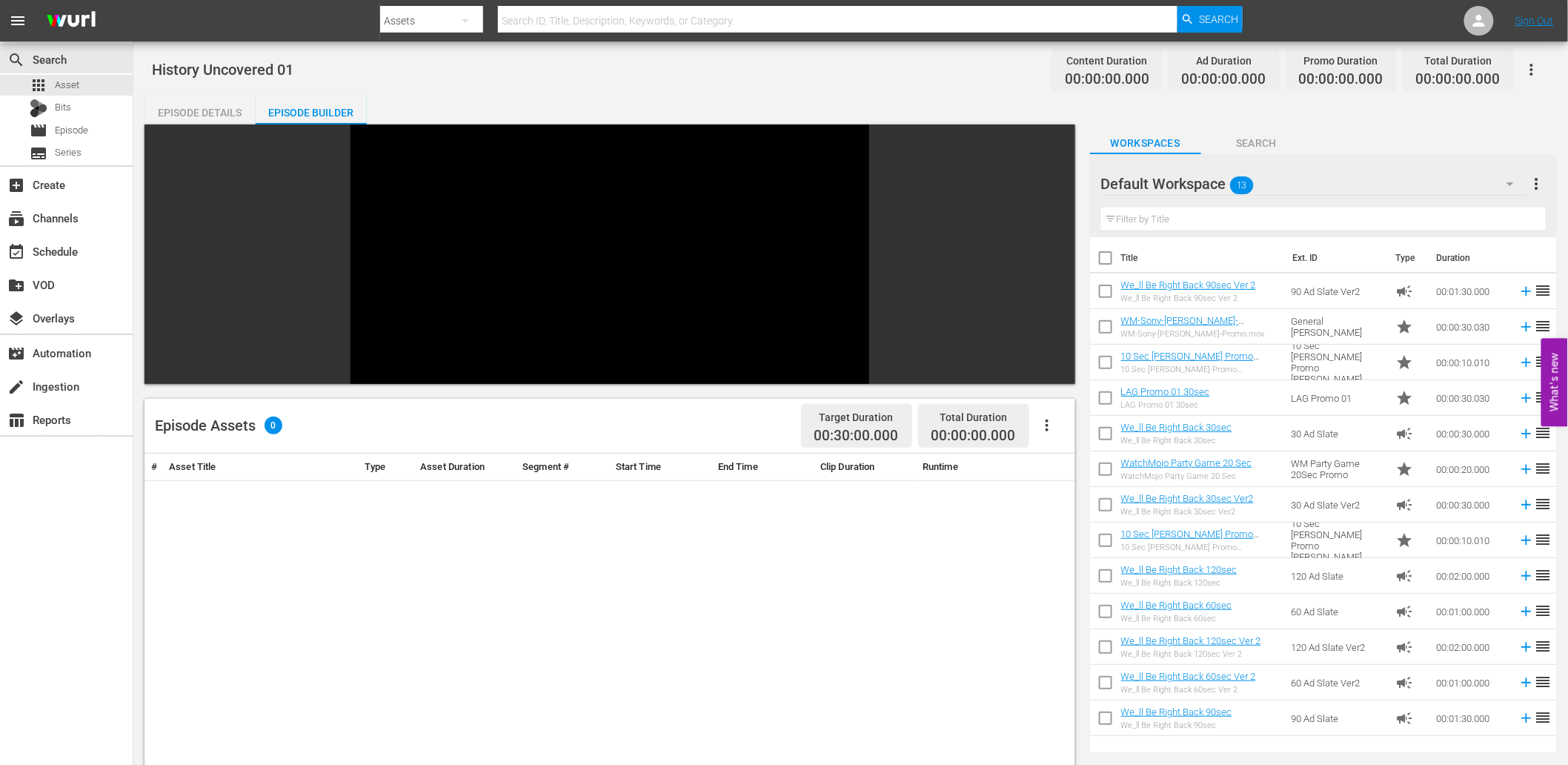
click at [1291, 181] on div "Default Workspace 13" at bounding box center [1314, 184] width 427 height 41
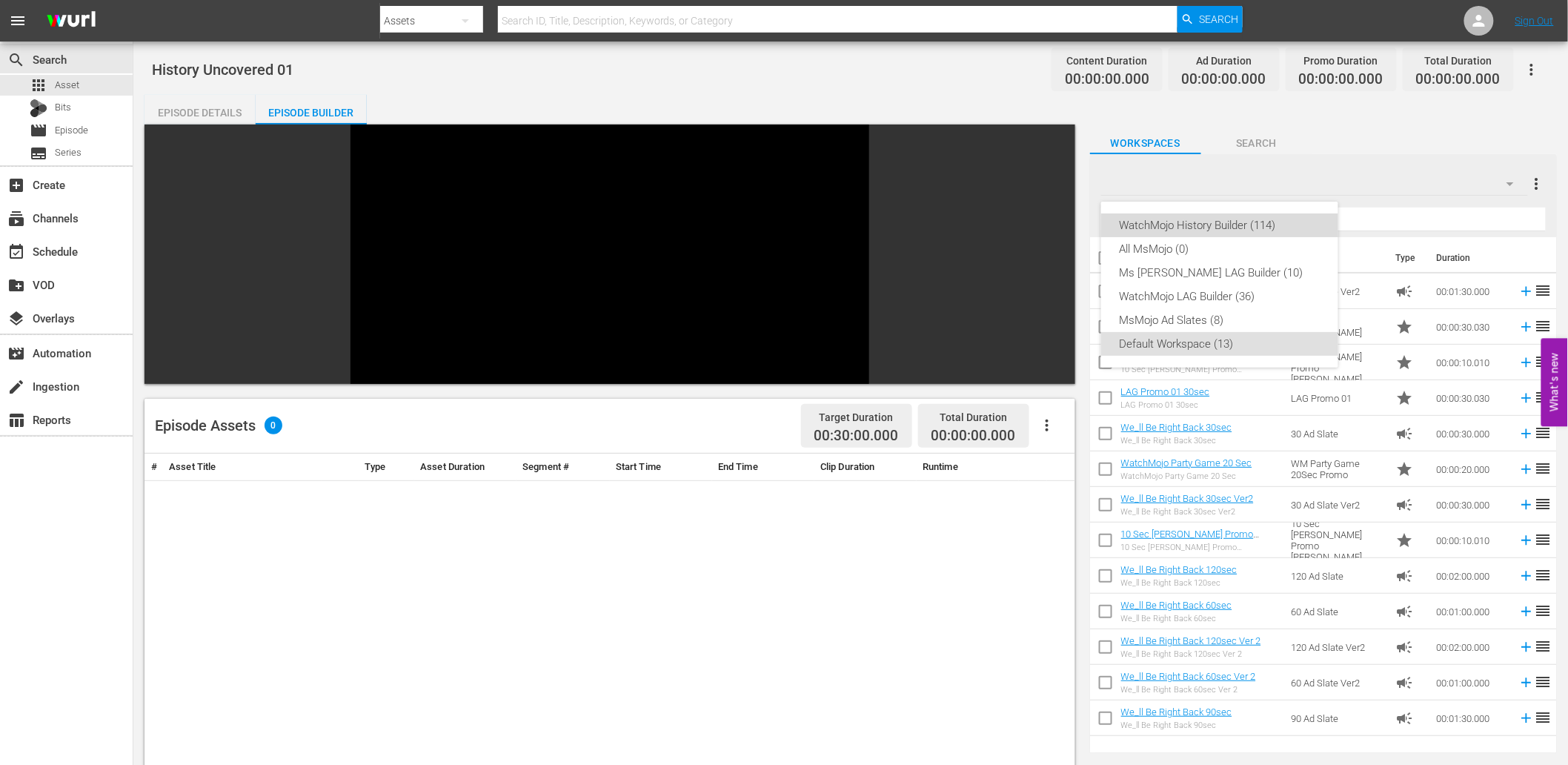
click at [1275, 230] on div "WatchMojo History Builder (114)" at bounding box center [1220, 225] width 201 height 24
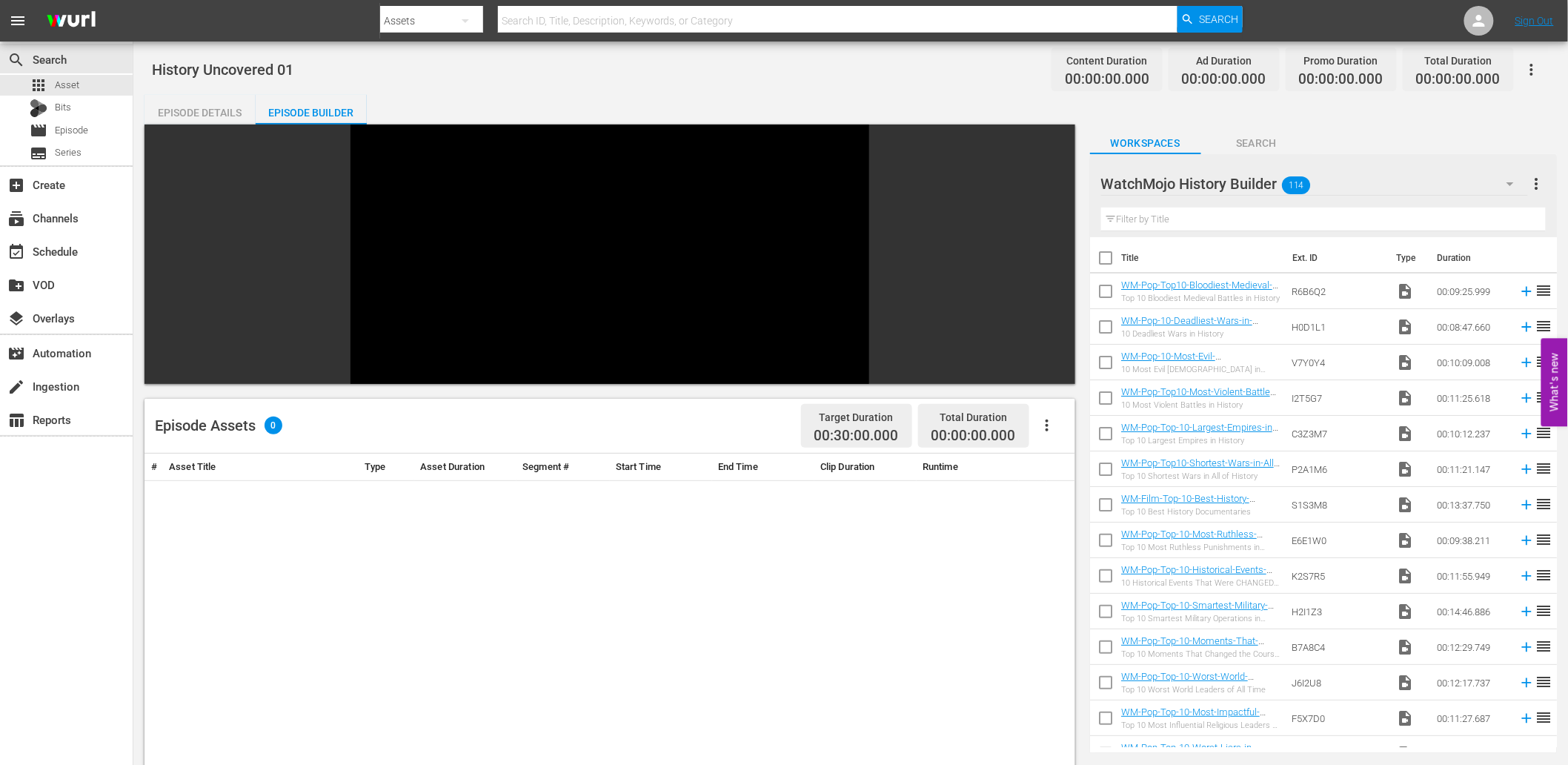
click at [1101, 261] on input "checkbox" at bounding box center [1106, 262] width 32 height 32
checkbox input "true"
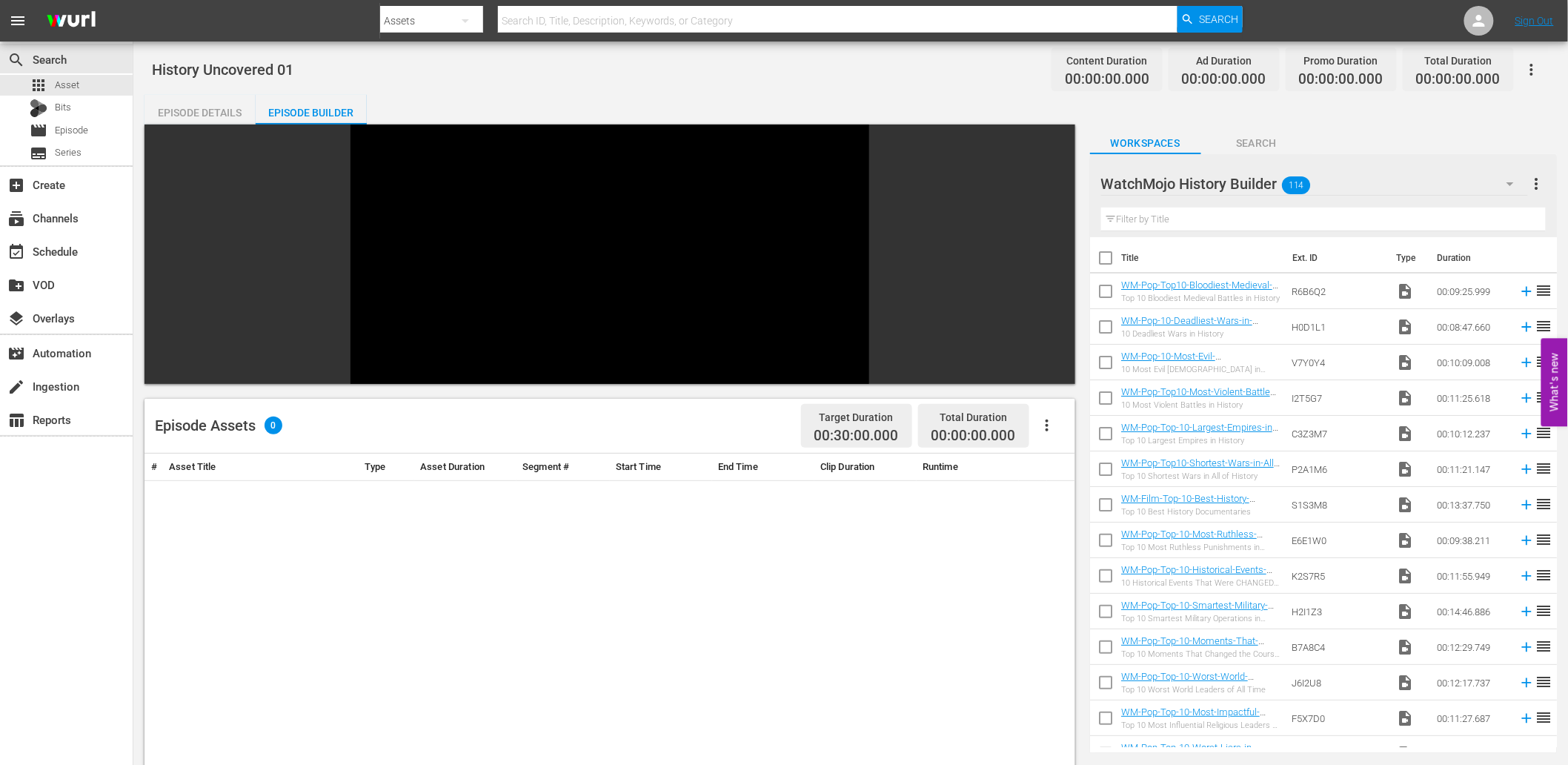
checkbox input "true"
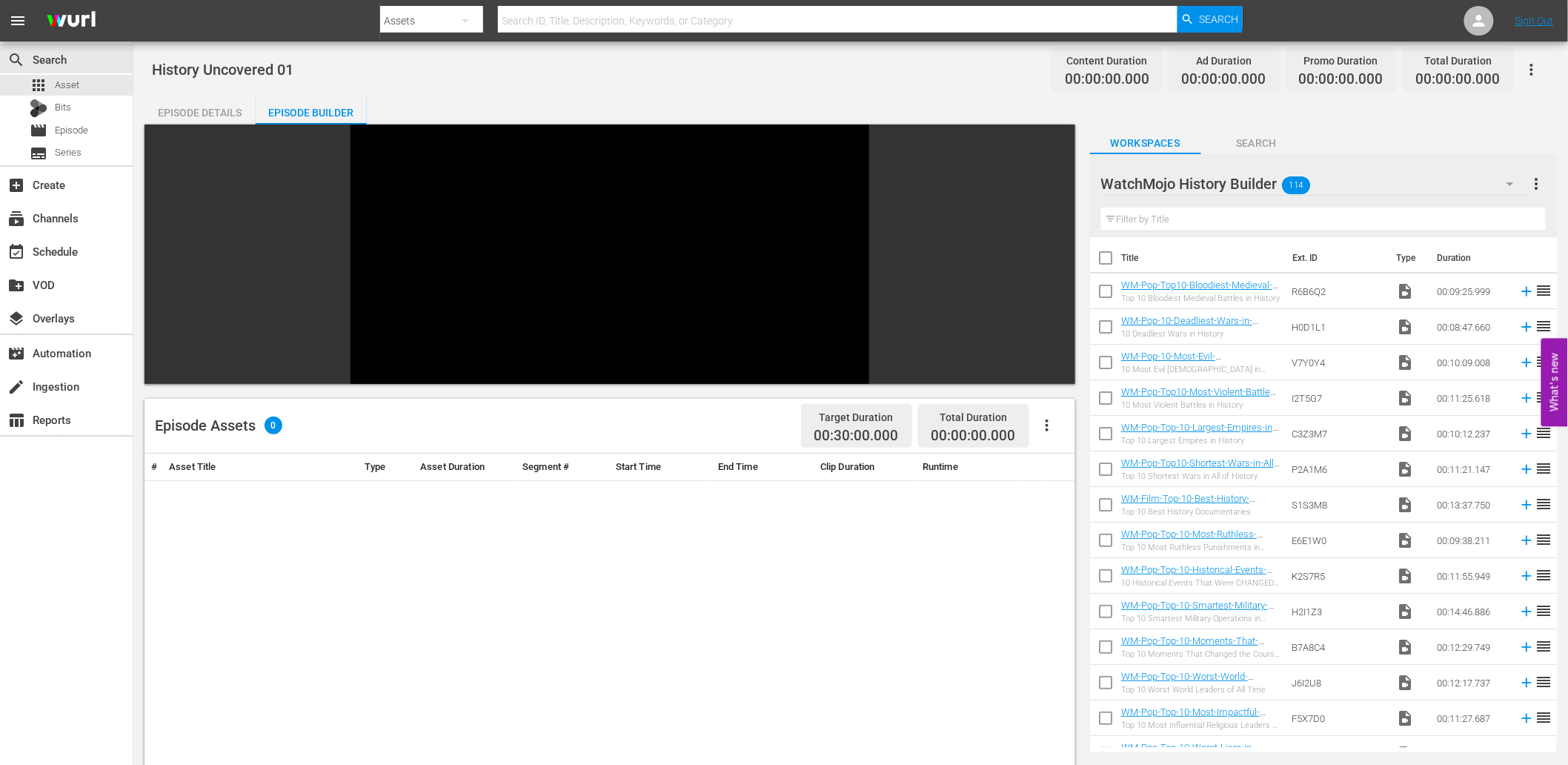
checkbox input "true"
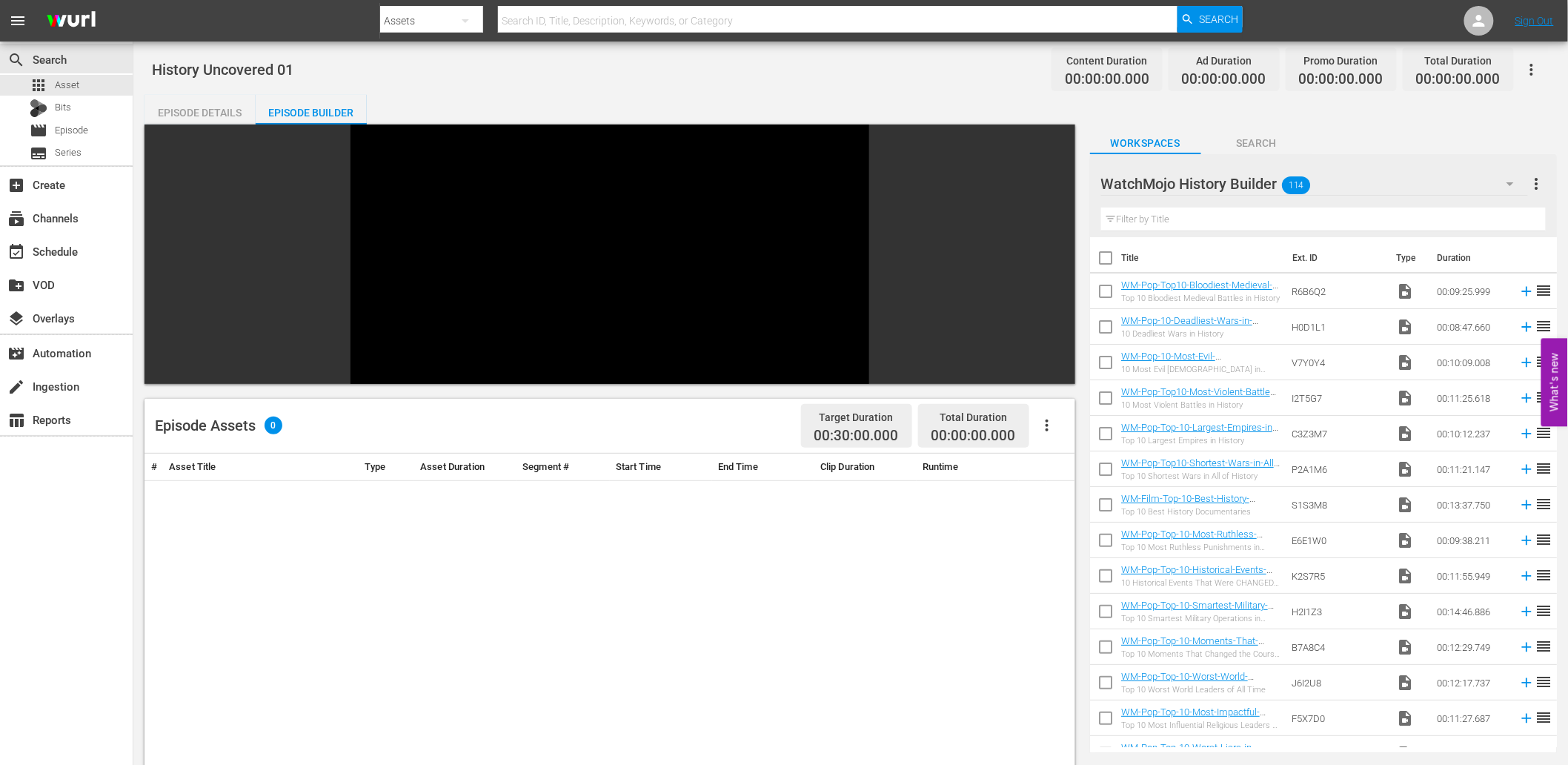
checkbox input "true"
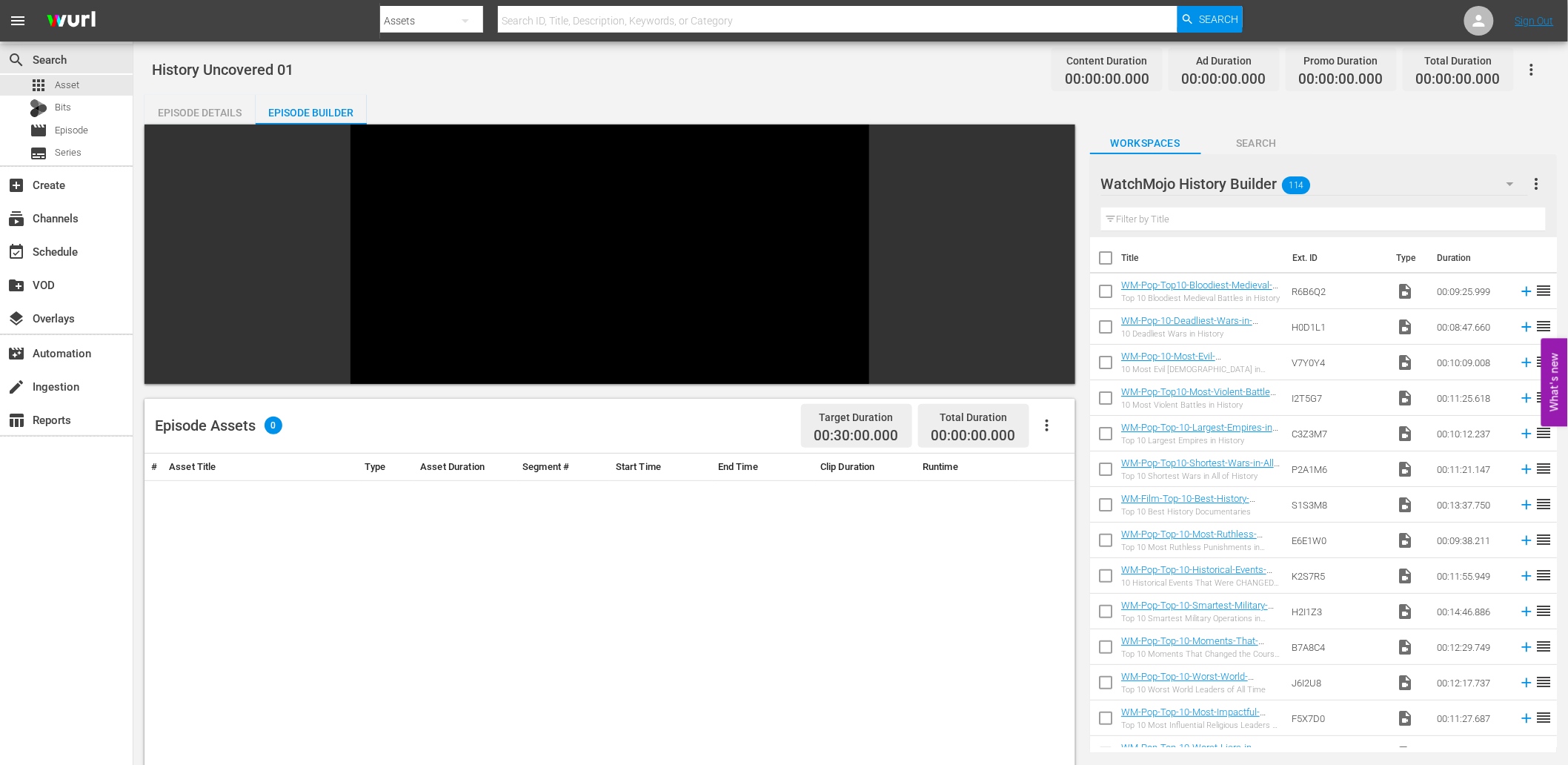
checkbox input "true"
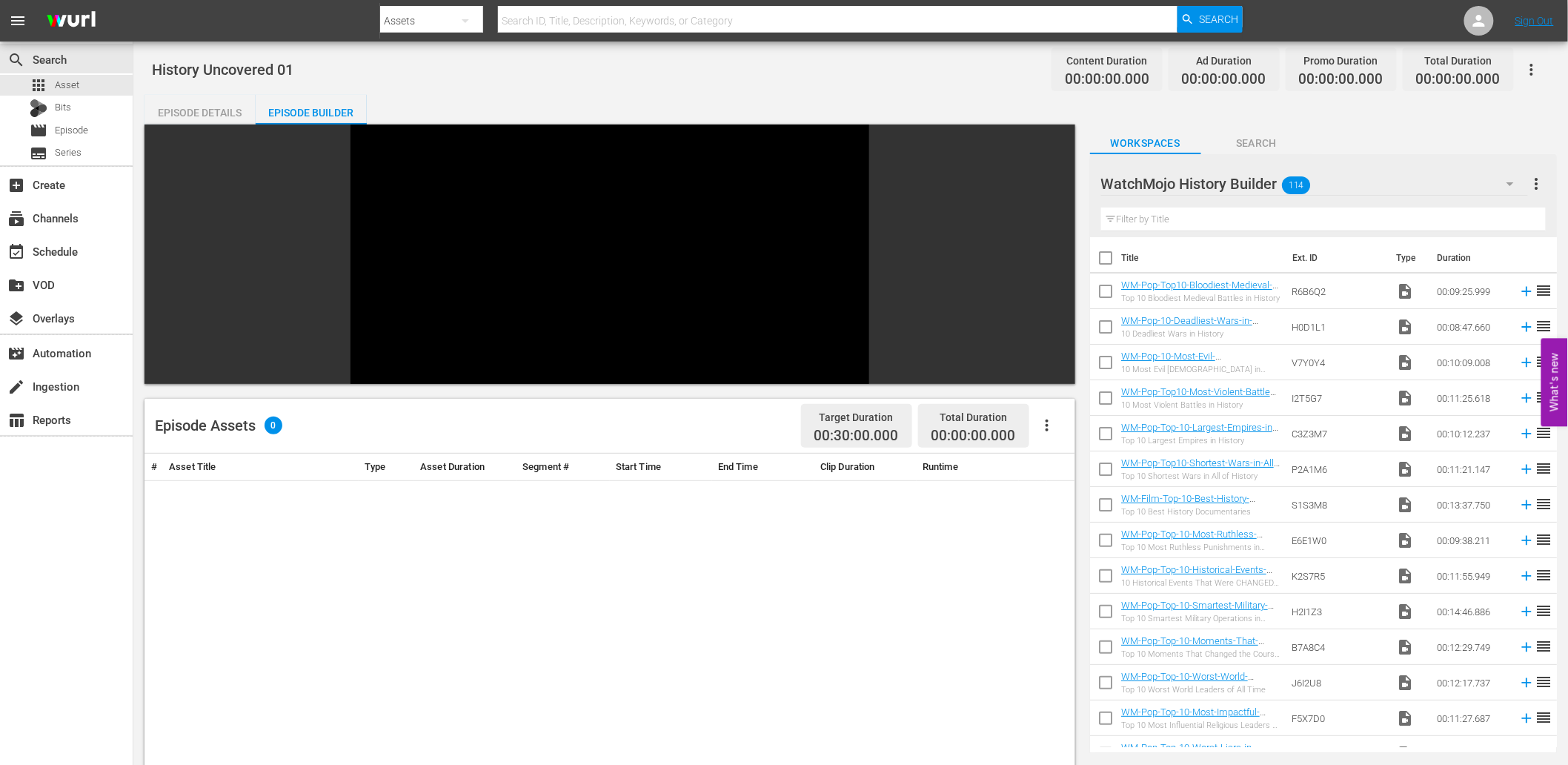
checkbox input "true"
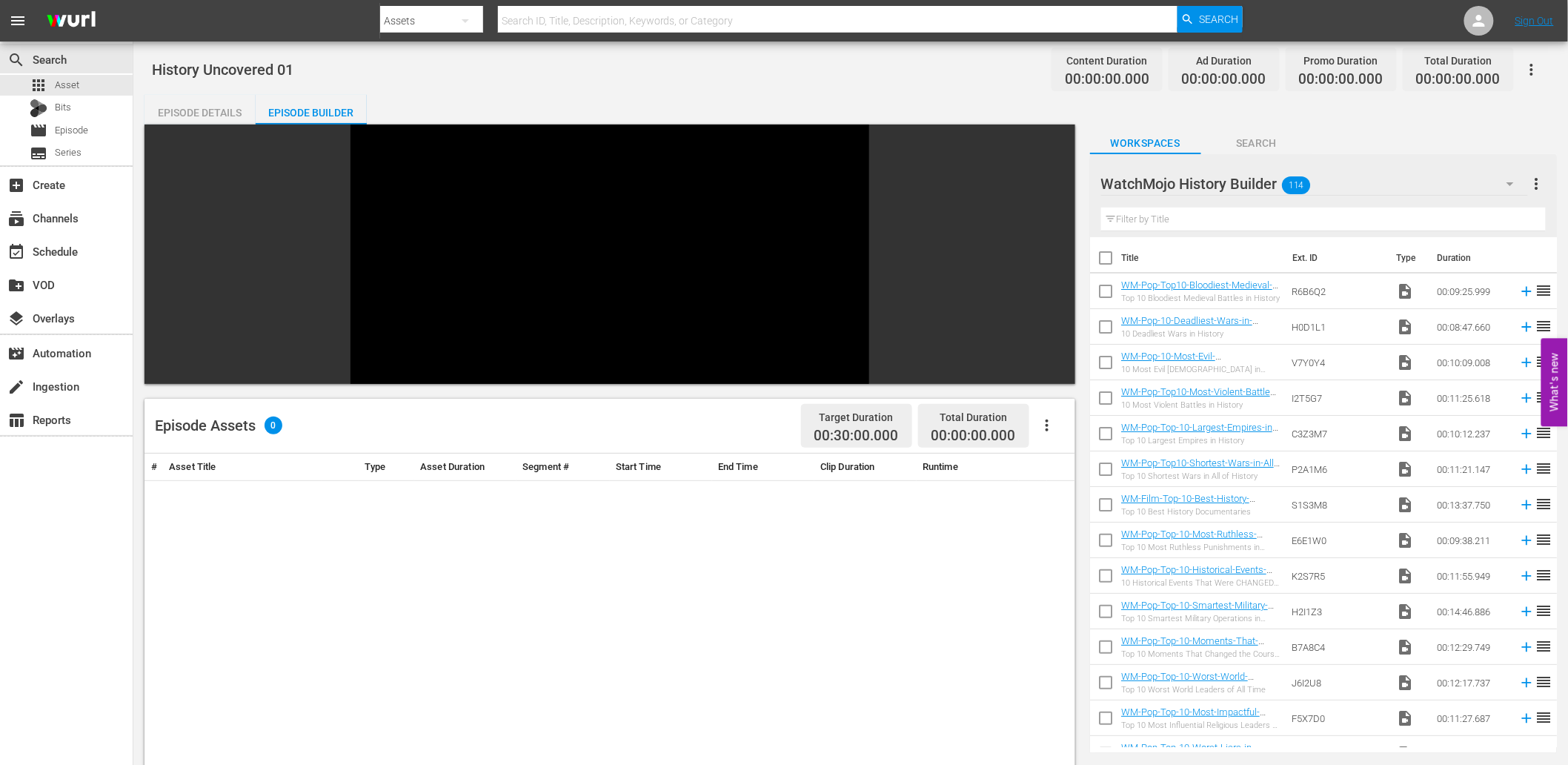
checkbox input "true"
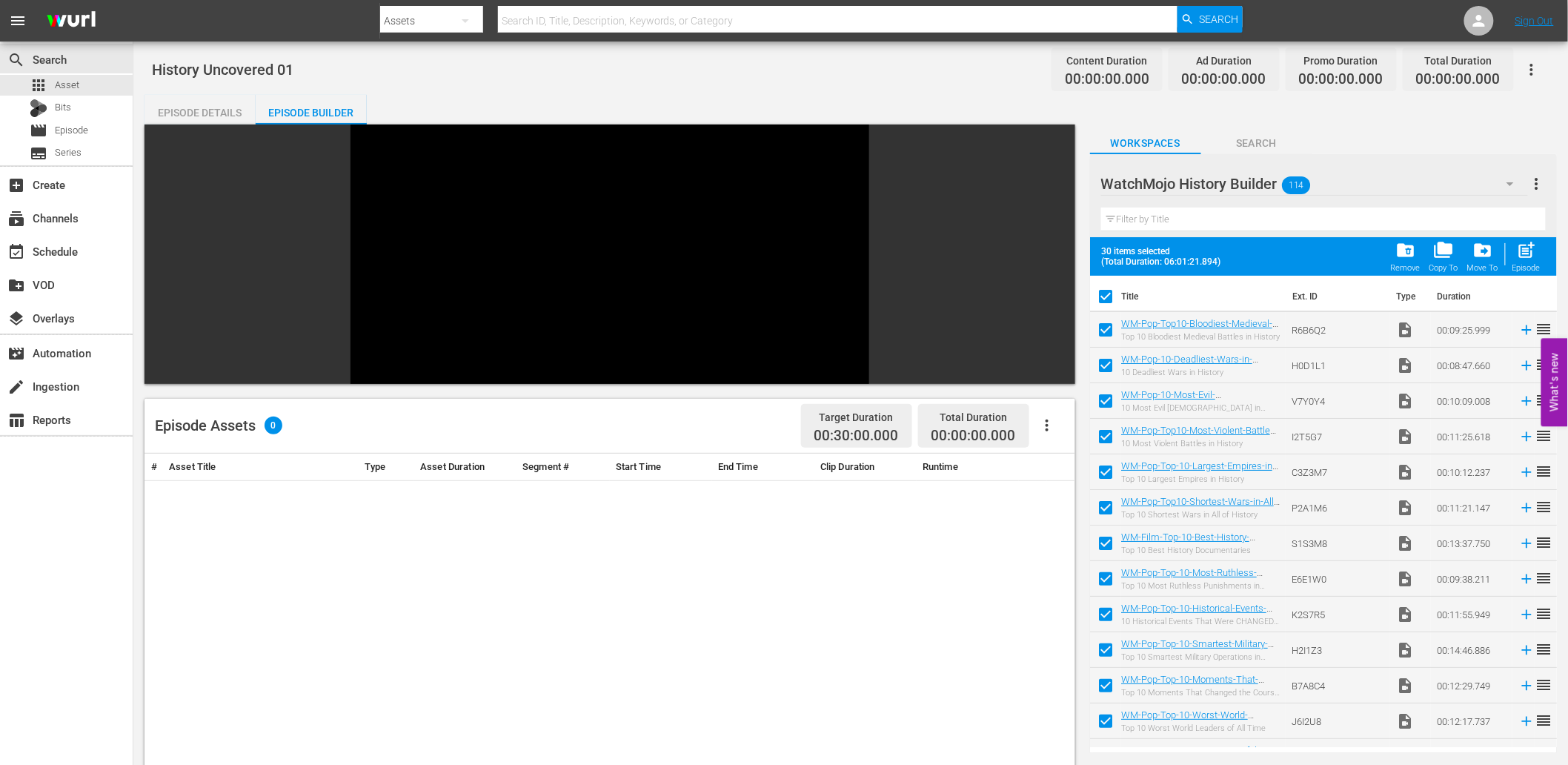
click at [1107, 297] on input "checkbox" at bounding box center [1106, 300] width 32 height 32
checkbox input "false"
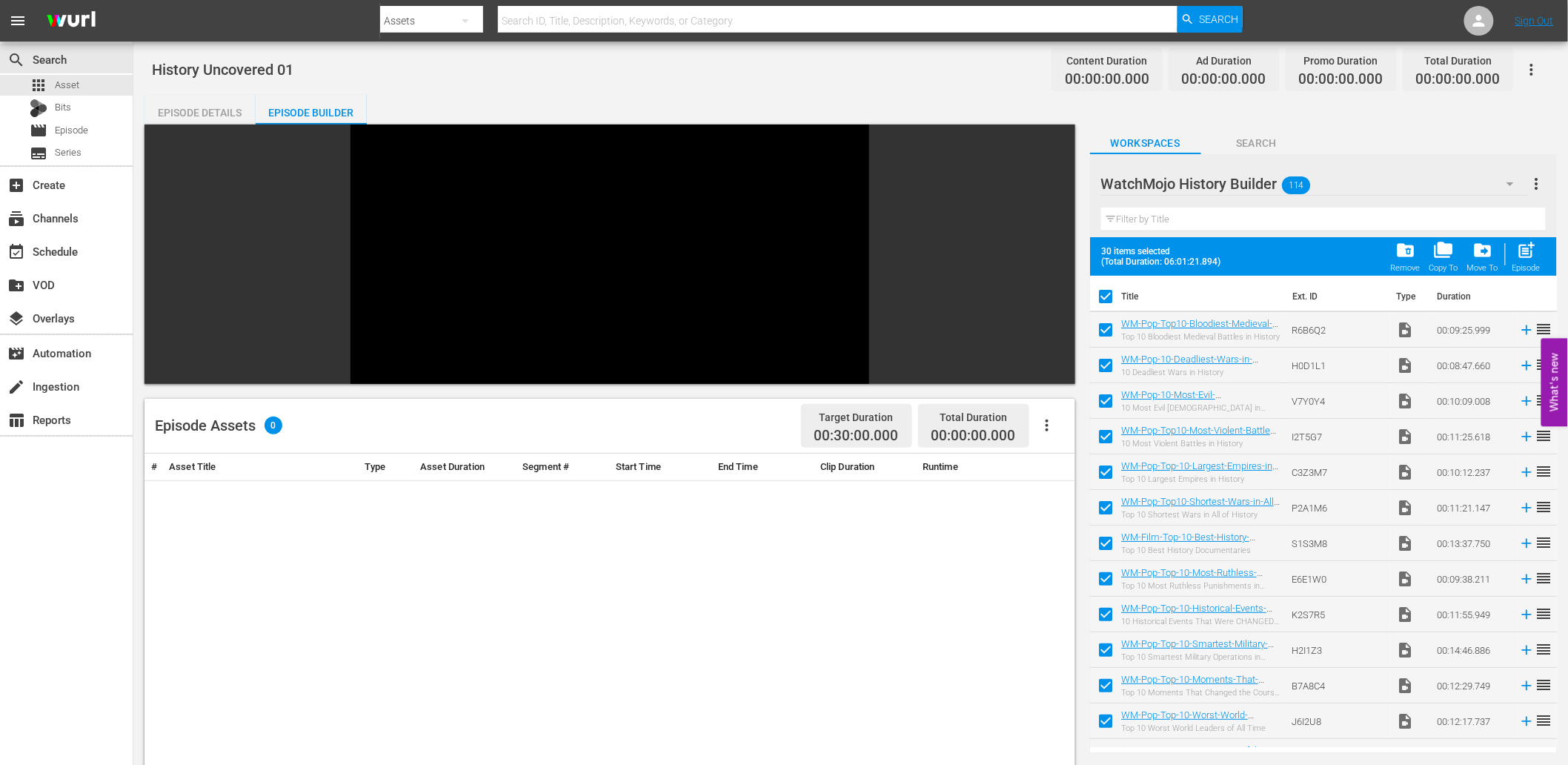
checkbox input "false"
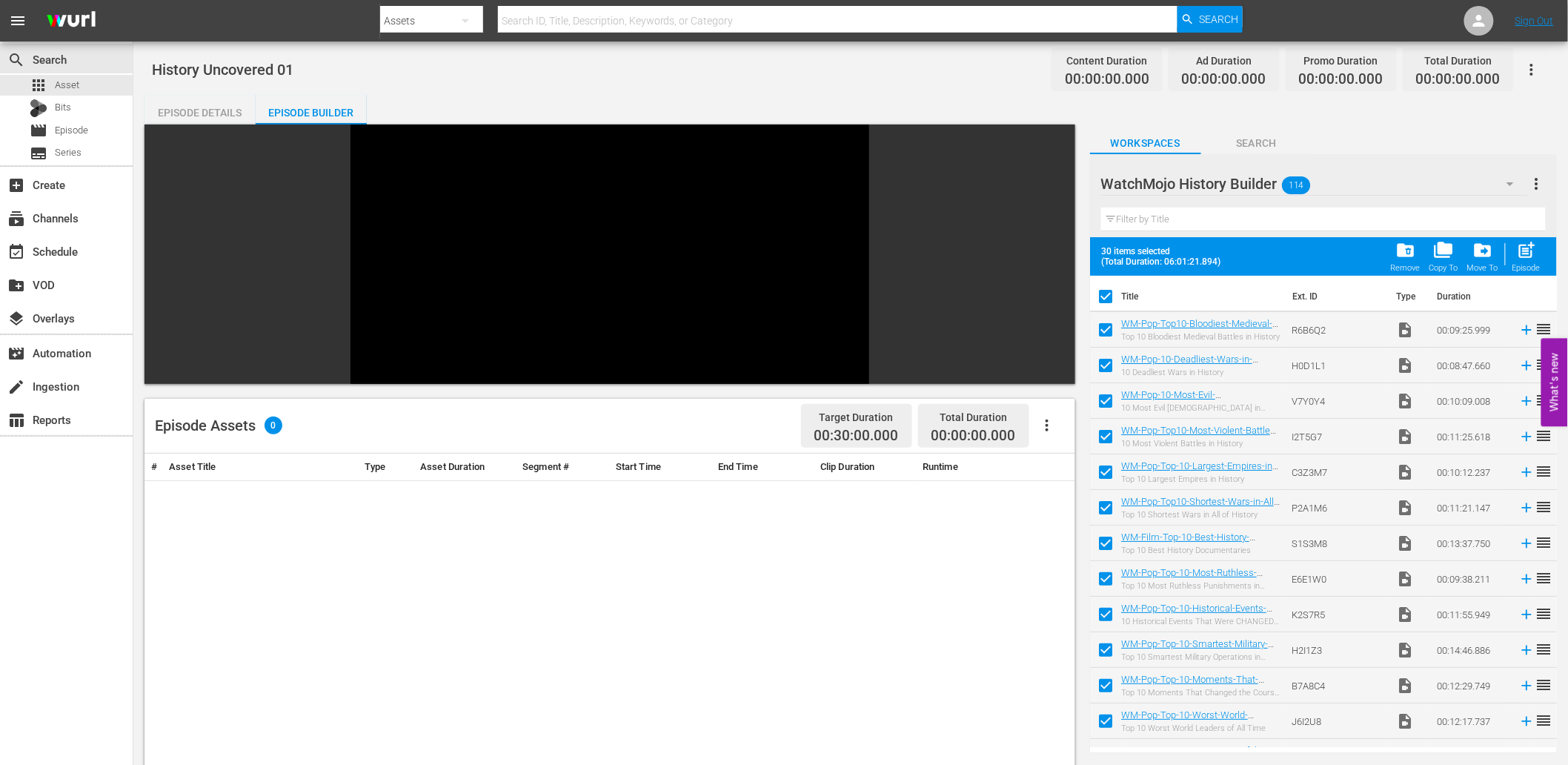
checkbox input "false"
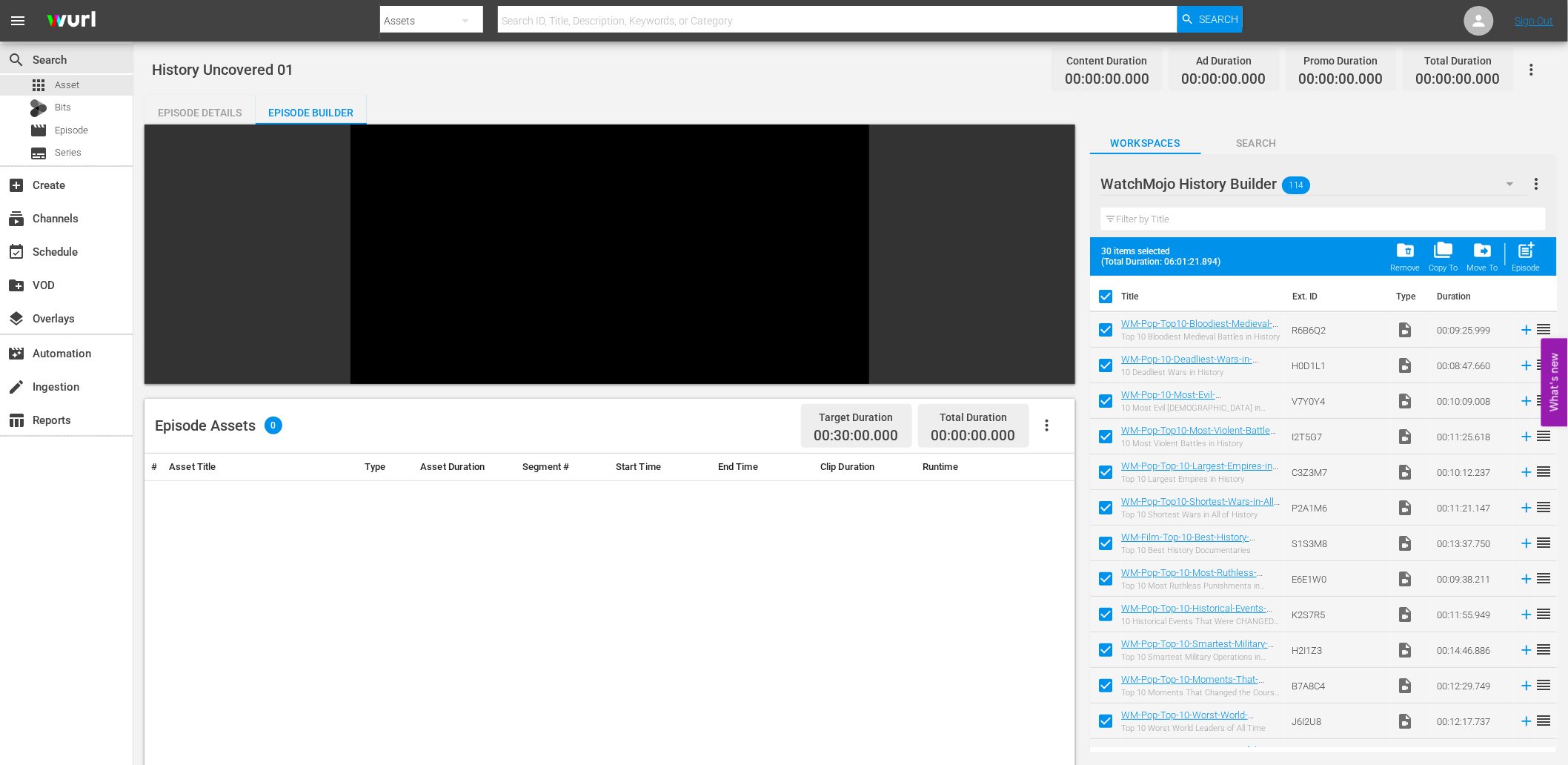
checkbox input "false"
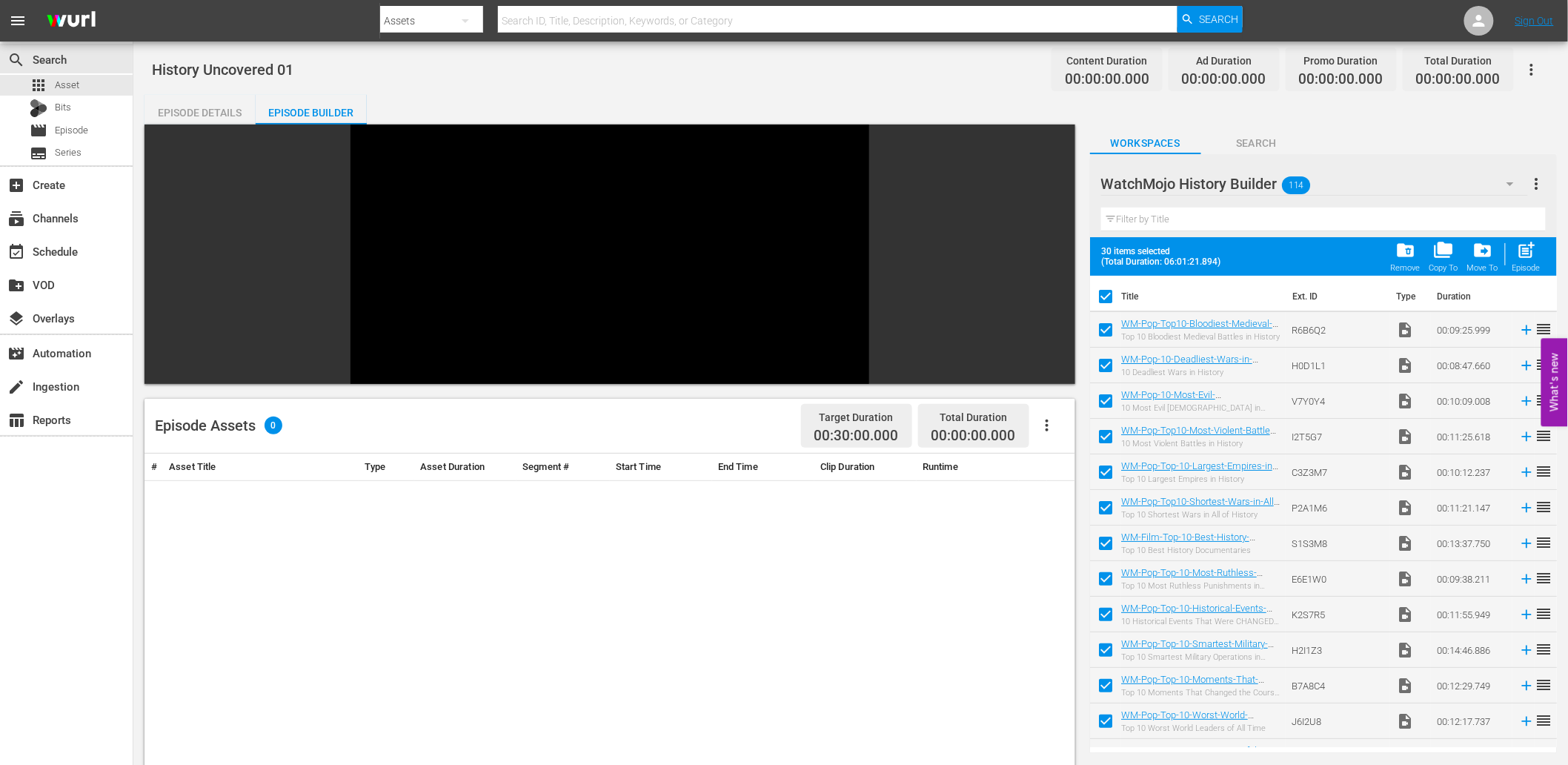
checkbox input "false"
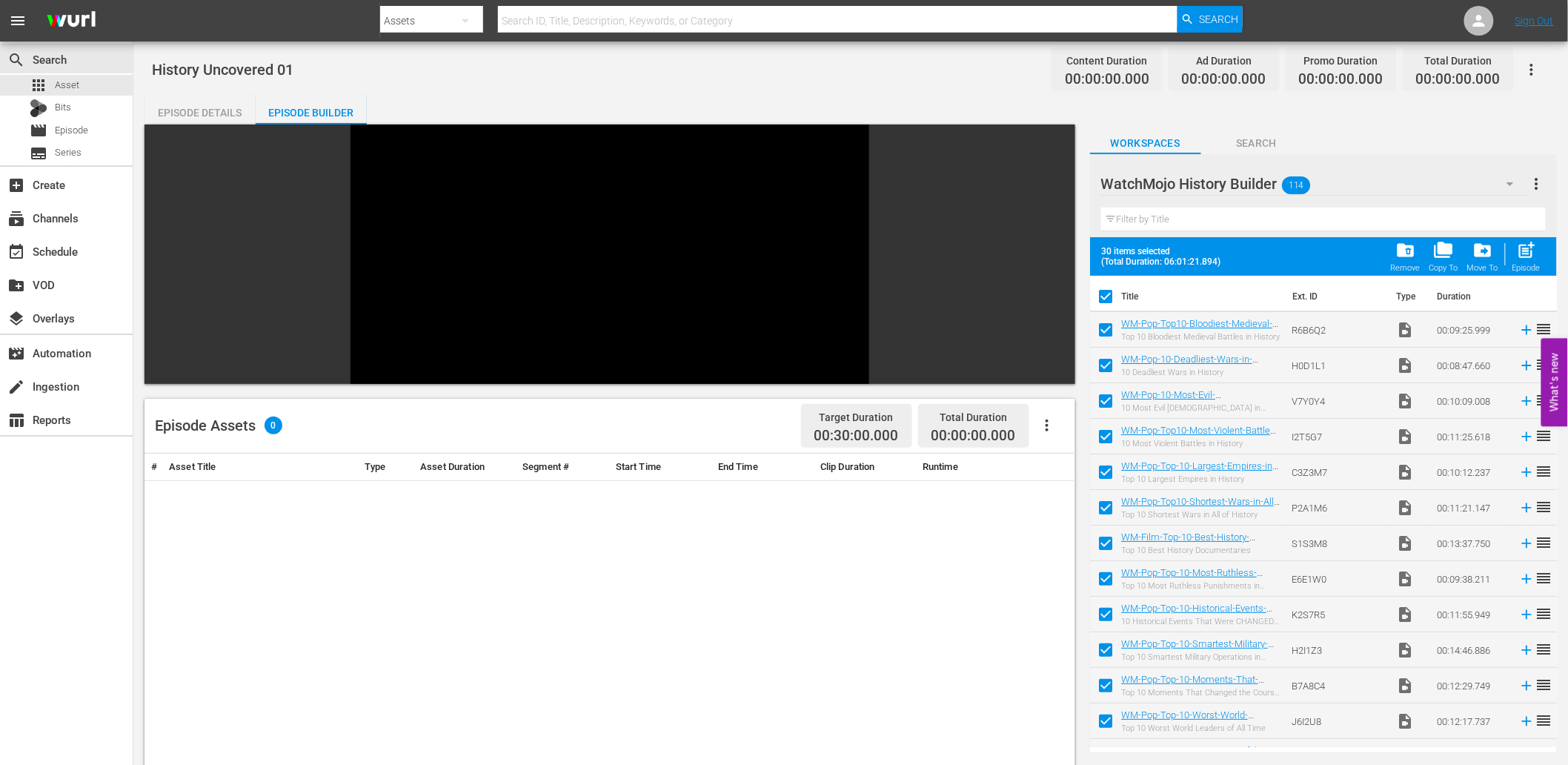
checkbox input "false"
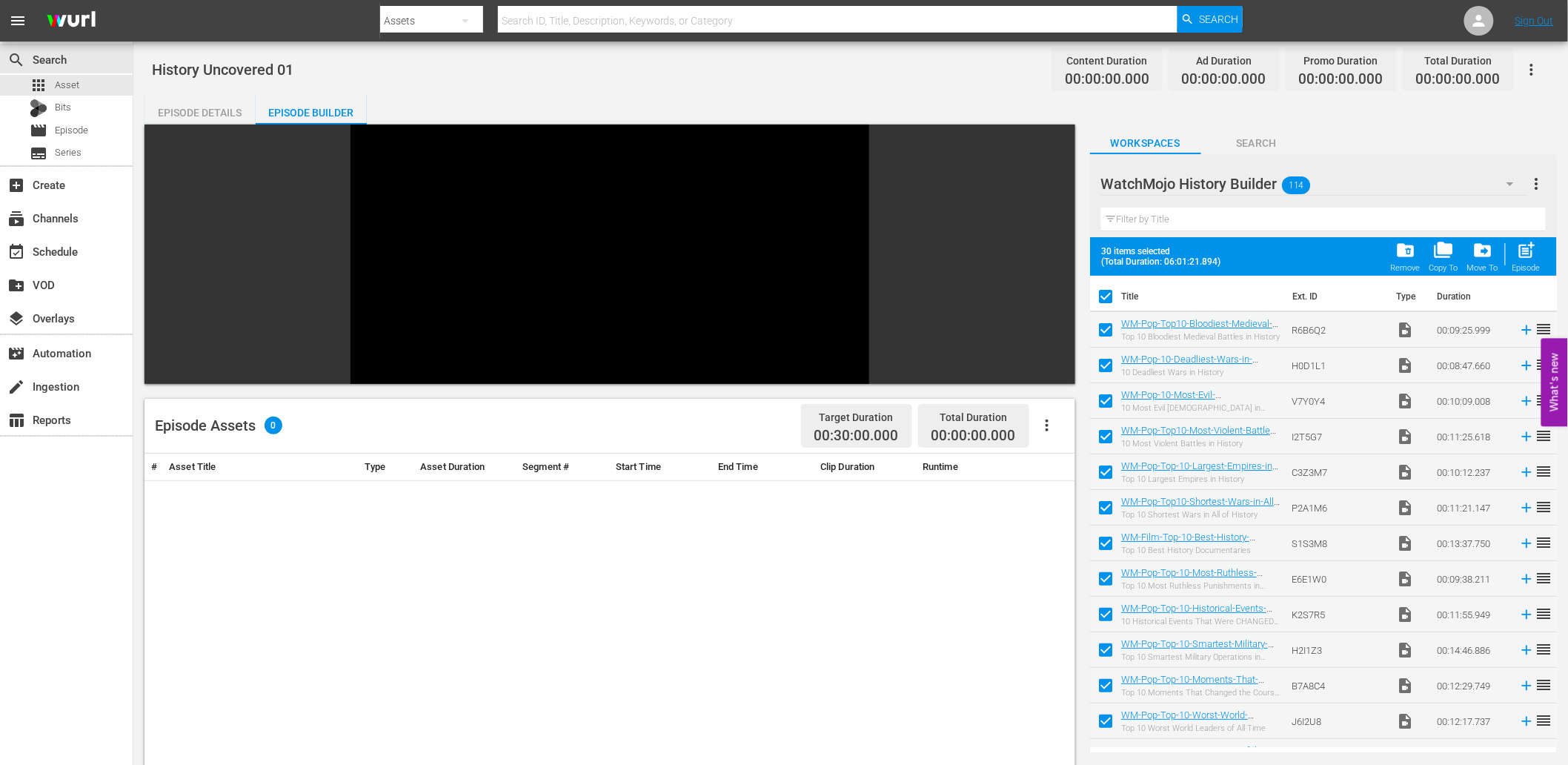
checkbox input "false"
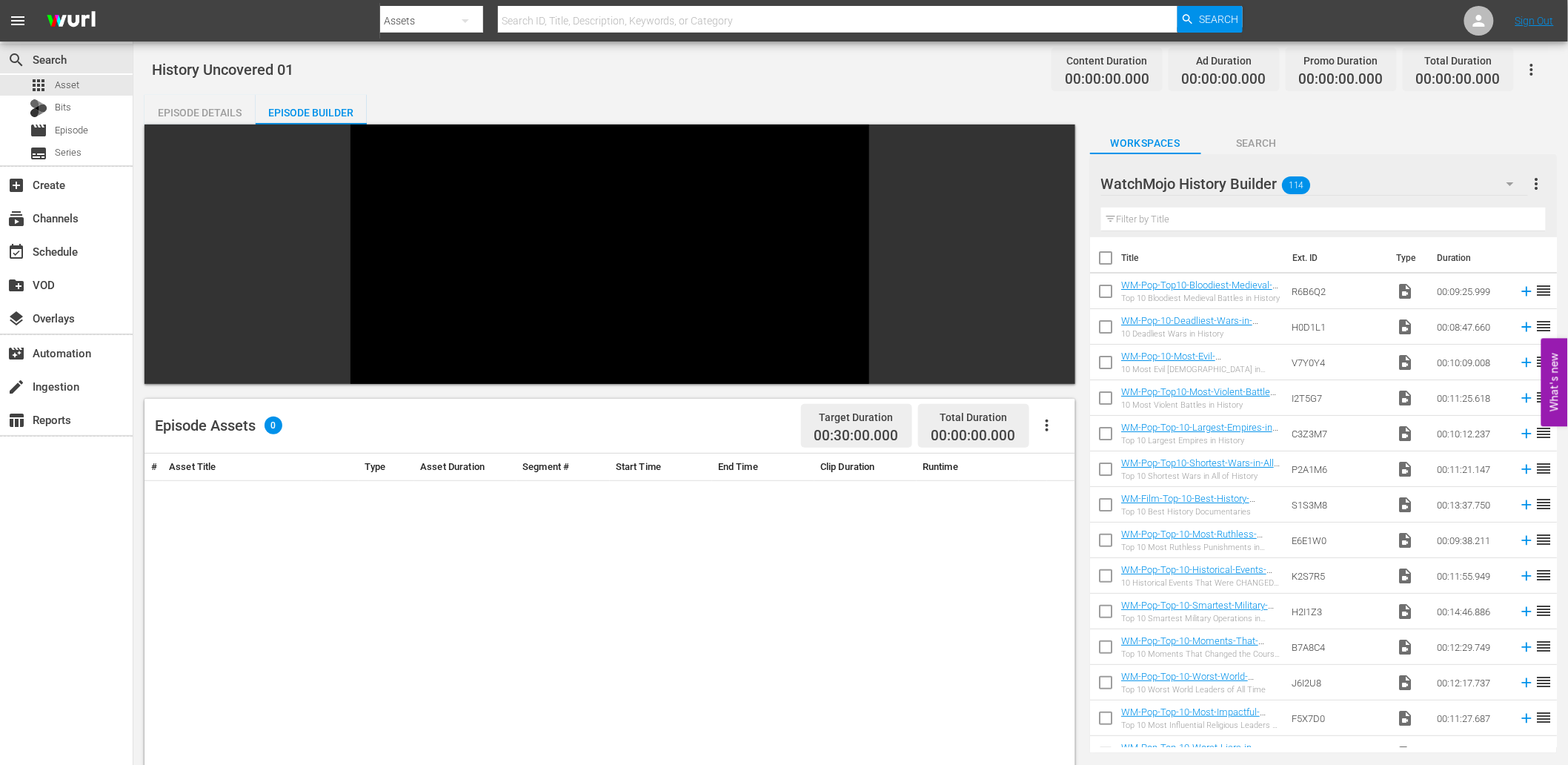
click at [1103, 287] on input "checkbox" at bounding box center [1106, 294] width 32 height 32
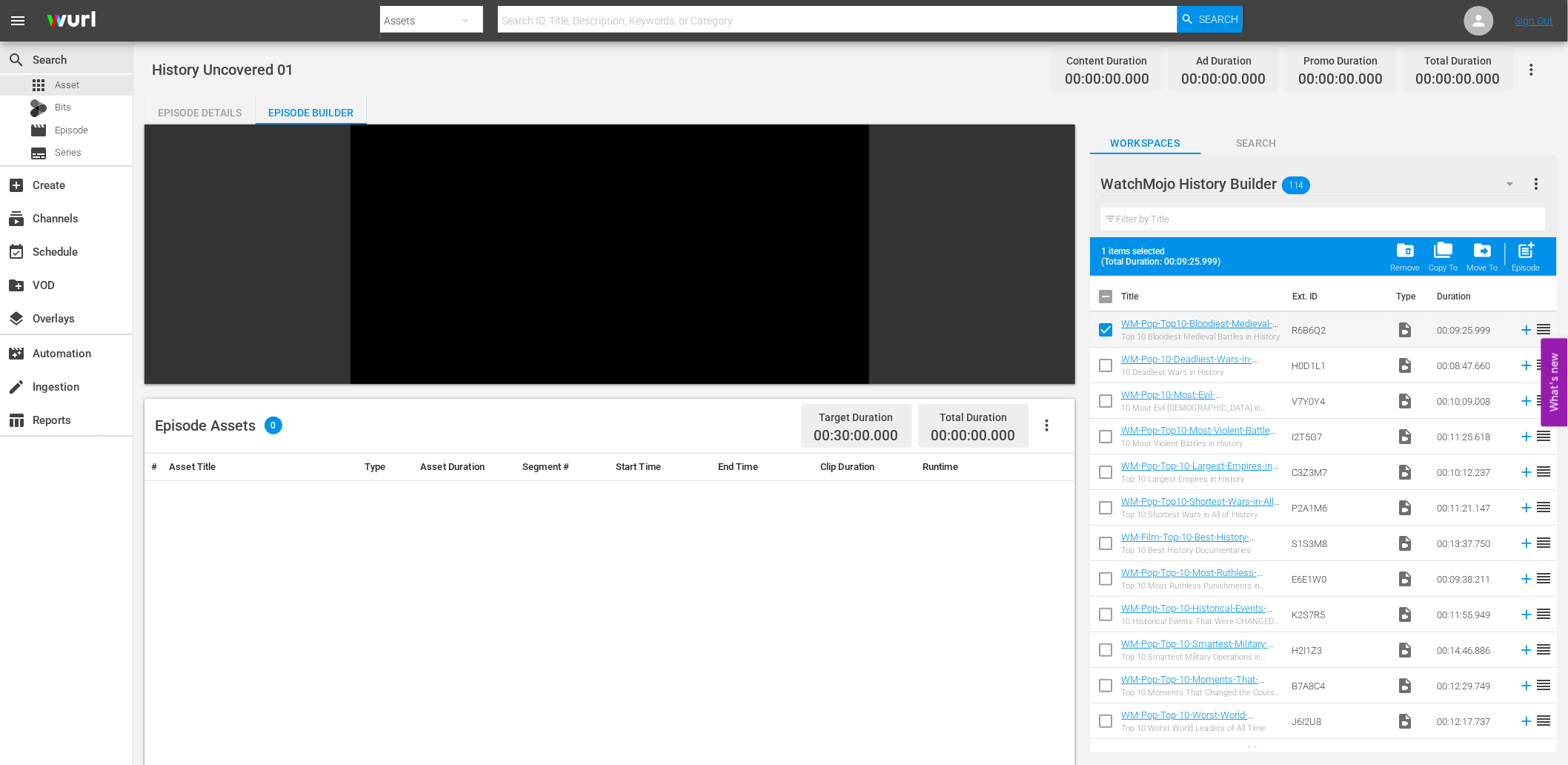
click at [1105, 324] on input "checkbox" at bounding box center [1106, 334] width 32 height 32
checkbox input "false"
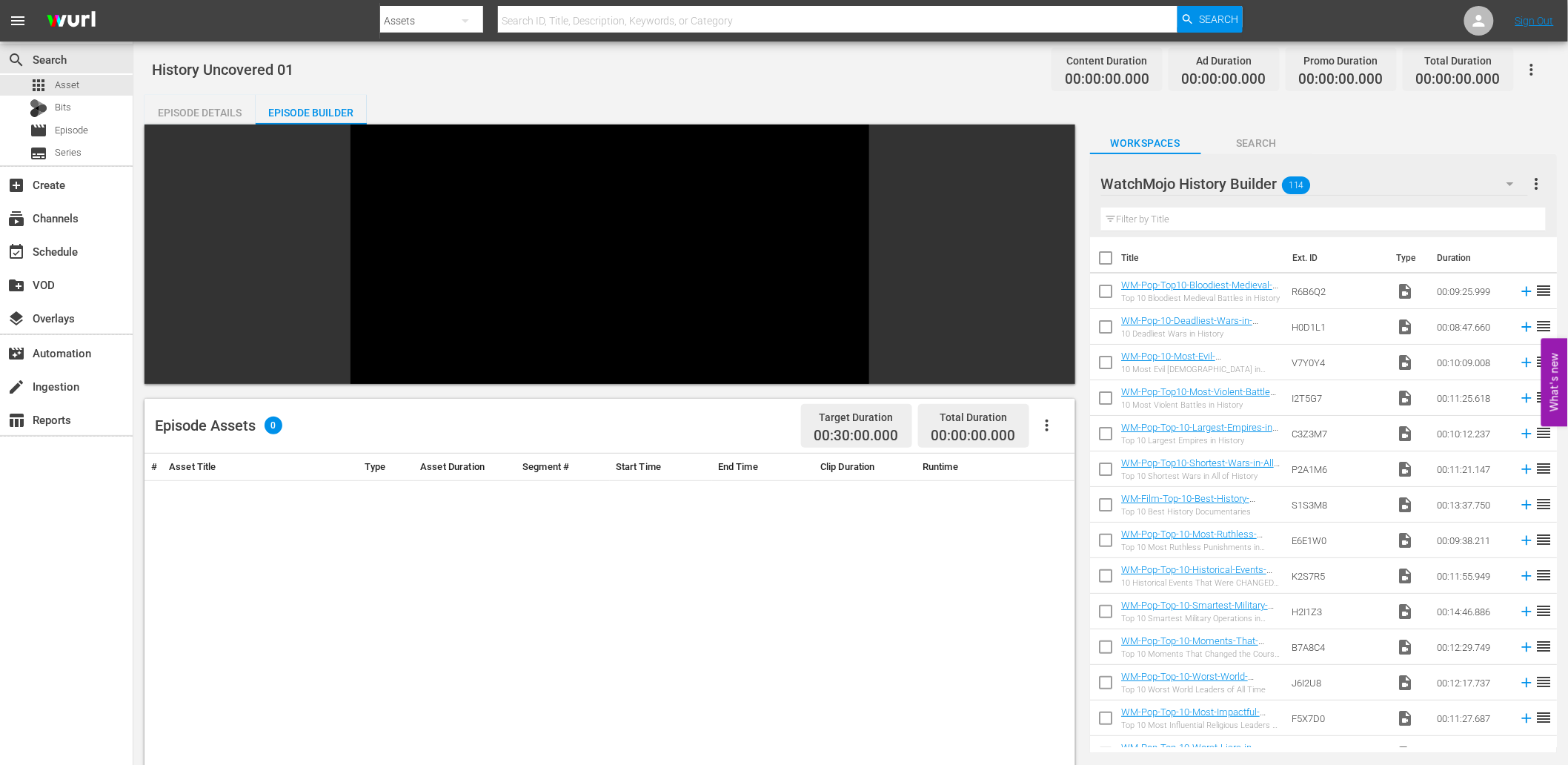
click at [1101, 398] on input "checkbox" at bounding box center [1106, 402] width 32 height 32
checkbox input "true"
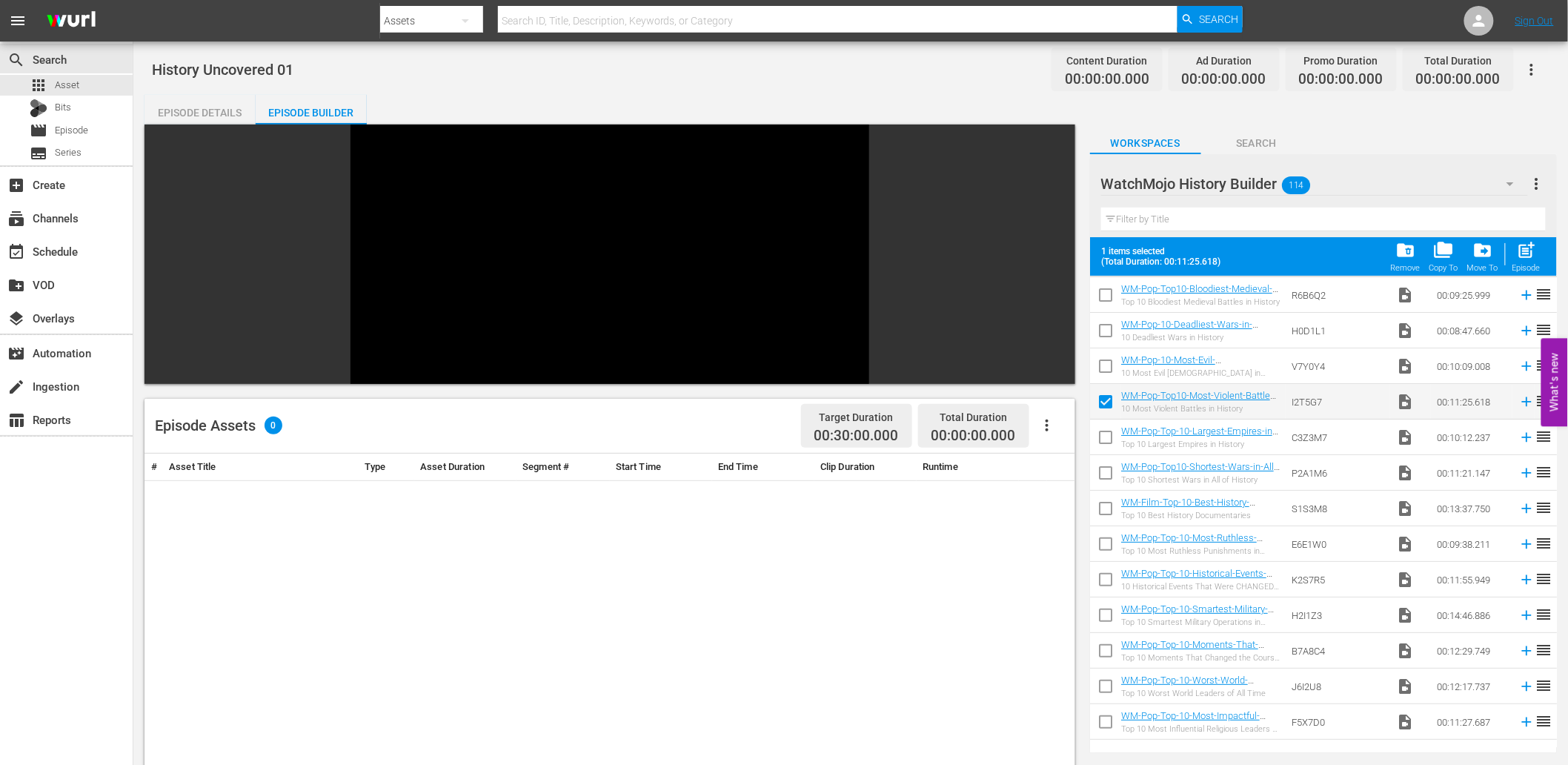
scroll to position [219, 0]
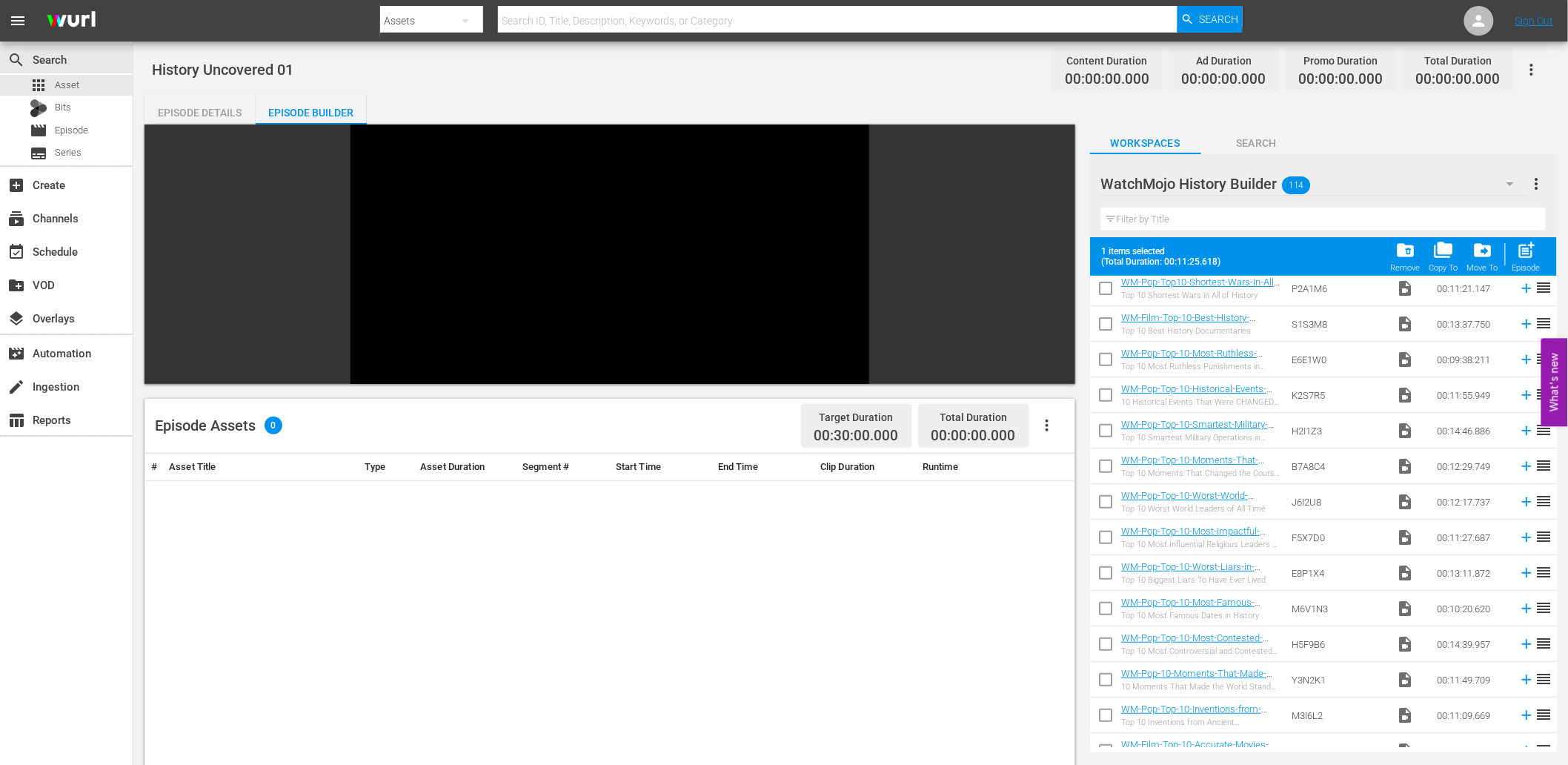
click at [1101, 431] on input "checkbox" at bounding box center [1106, 434] width 32 height 32
checkbox input "true"
click at [1094, 538] on input "checkbox" at bounding box center [1106, 541] width 32 height 32
checkbox input "true"
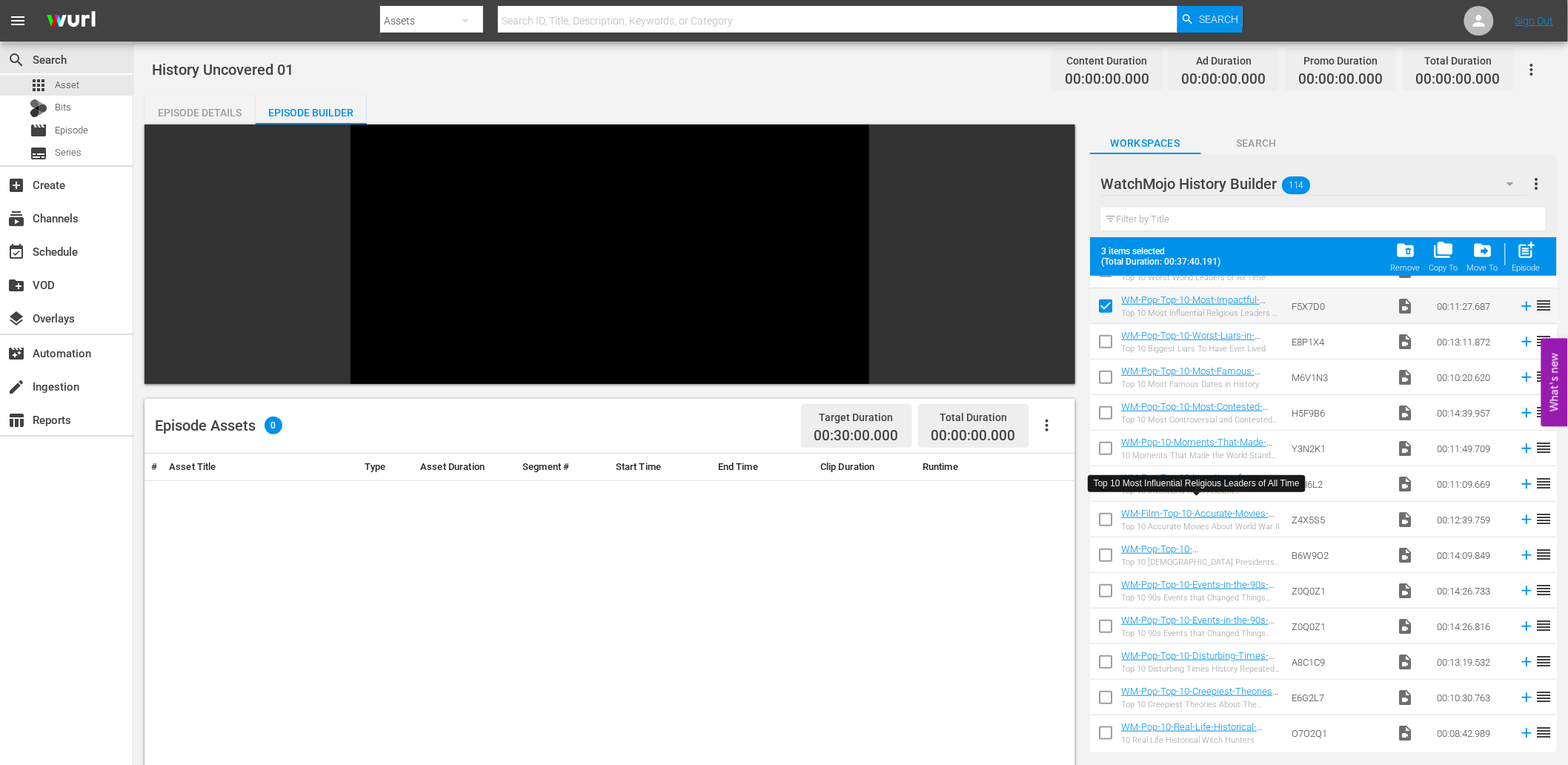
scroll to position [668, 0]
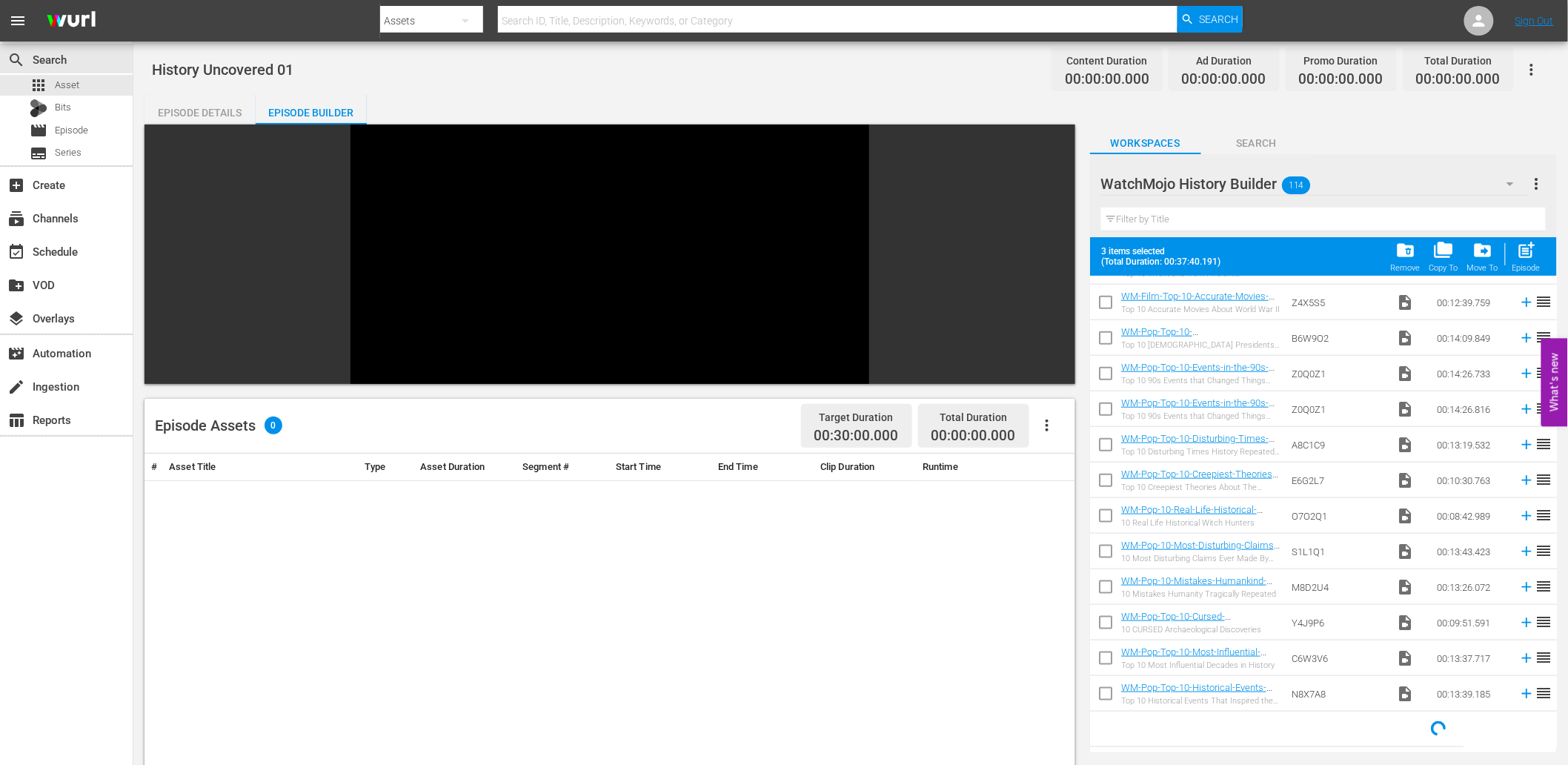
click at [1101, 547] on input "checkbox" at bounding box center [1106, 555] width 32 height 32
checkbox input "true"
click at [1103, 445] on input "checkbox" at bounding box center [1106, 448] width 32 height 32
checkbox input "true"
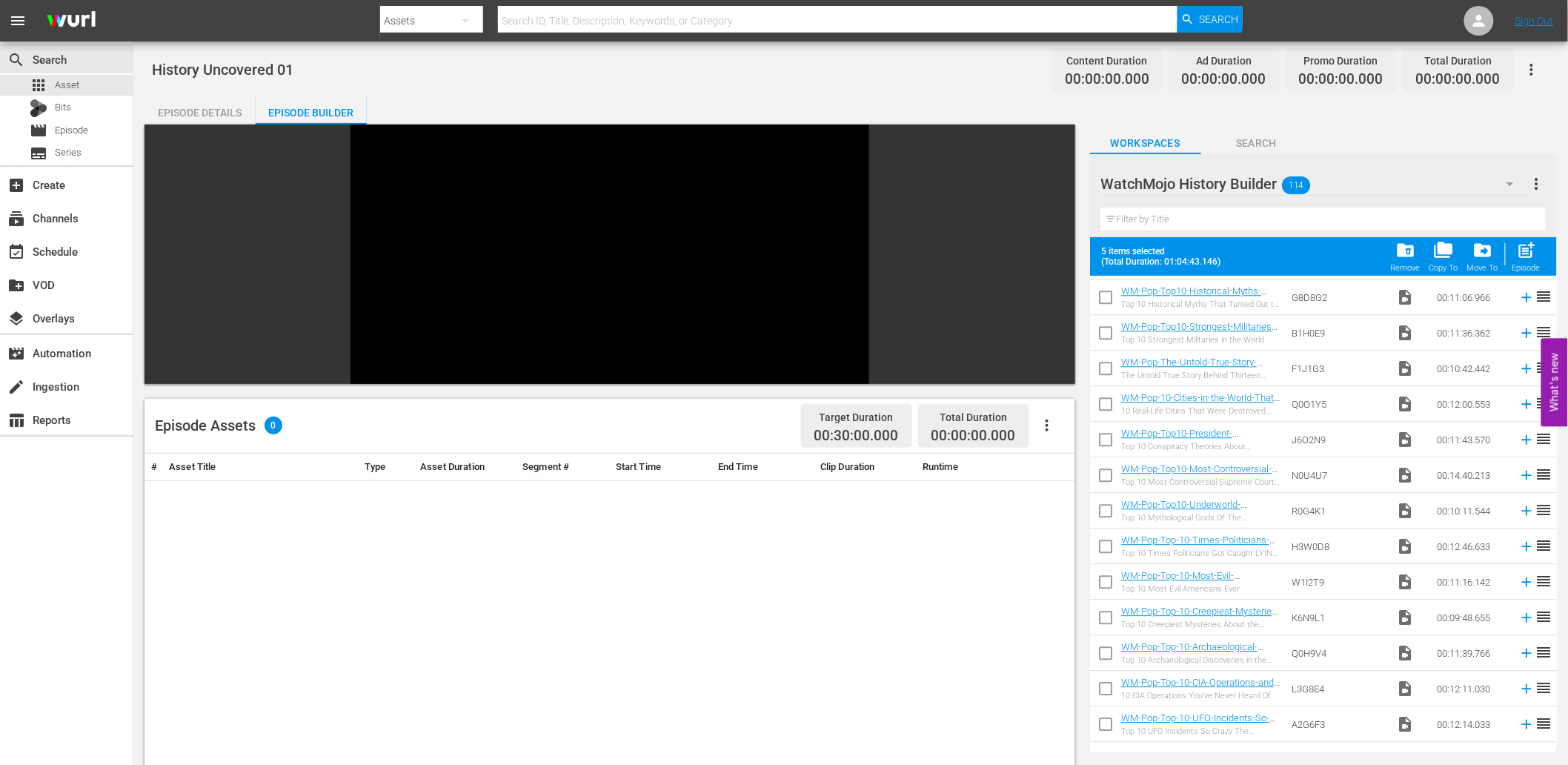
scroll to position [1735, 0]
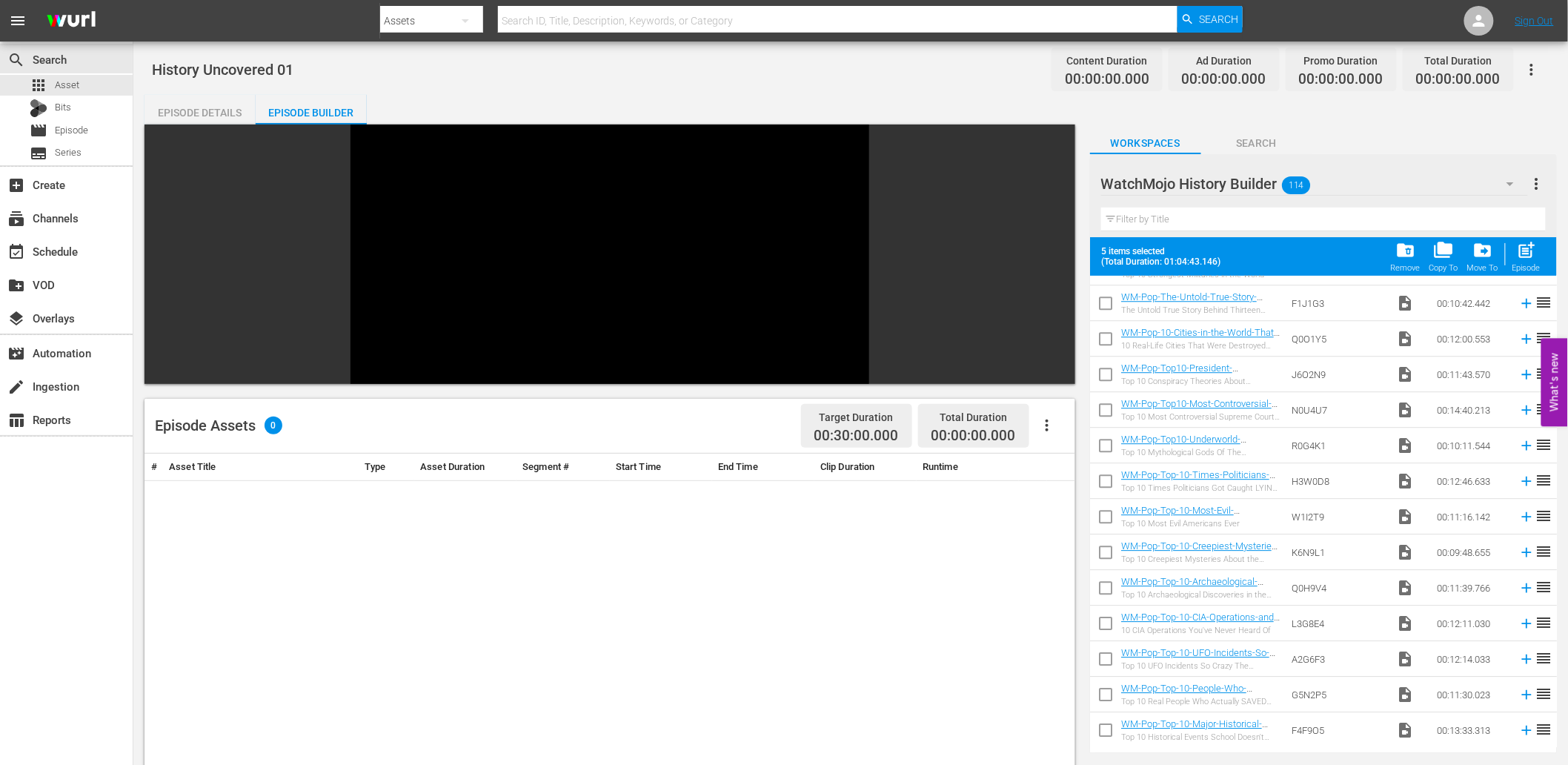
click at [1107, 514] on input "checkbox" at bounding box center [1106, 520] width 32 height 32
checkbox input "true"
click at [1099, 416] on input "checkbox" at bounding box center [1106, 414] width 32 height 32
checkbox input "true"
click at [1107, 559] on input "checkbox" at bounding box center [1106, 556] width 32 height 32
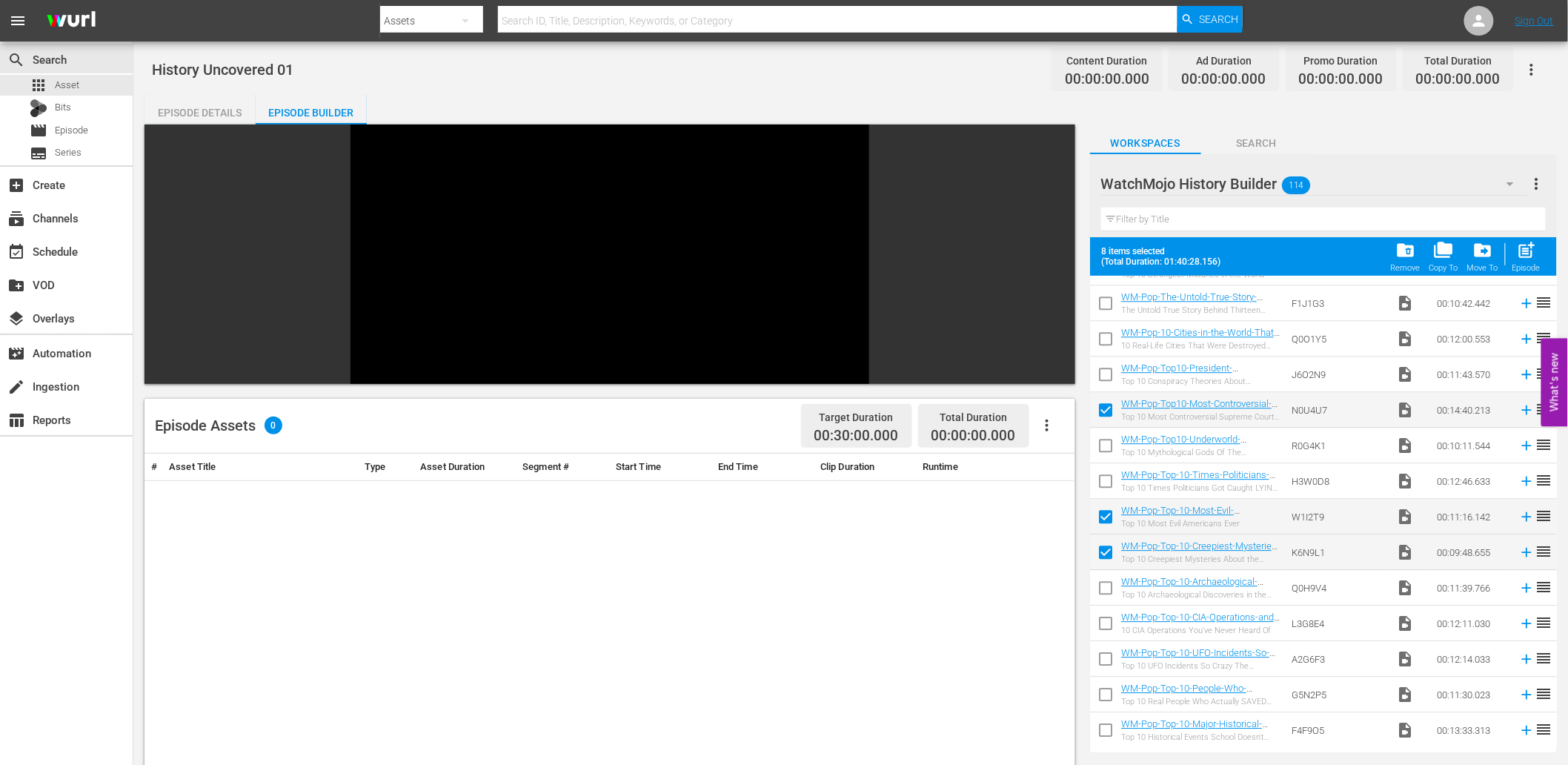
click at [1107, 559] on input "checkbox" at bounding box center [1106, 556] width 32 height 32
checkbox input "false"
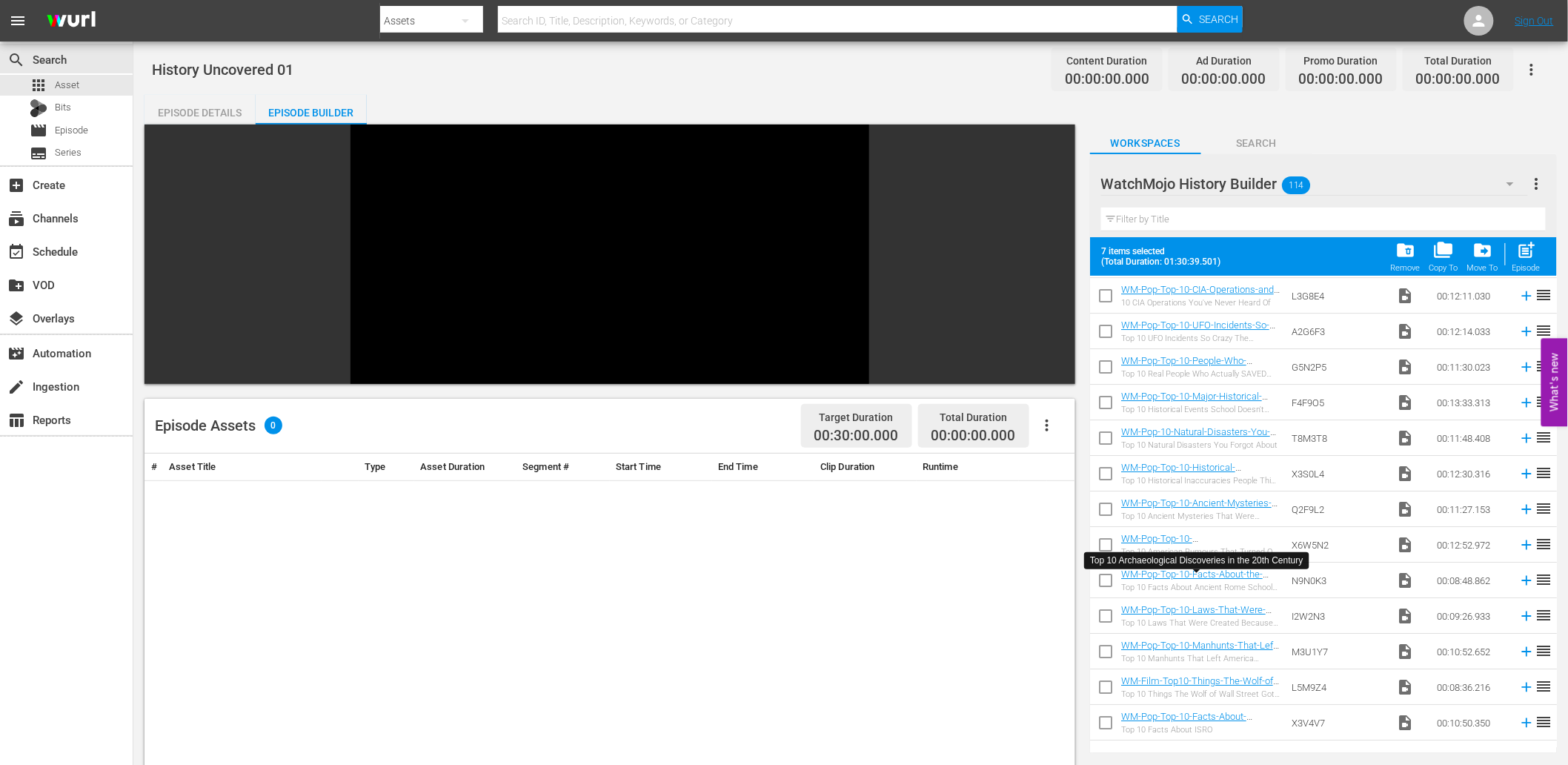
scroll to position [2064, 0]
click at [1103, 574] on input "checkbox" at bounding box center [1106, 582] width 32 height 32
checkbox input "false"
click at [1107, 614] on input "checkbox" at bounding box center [1106, 618] width 32 height 32
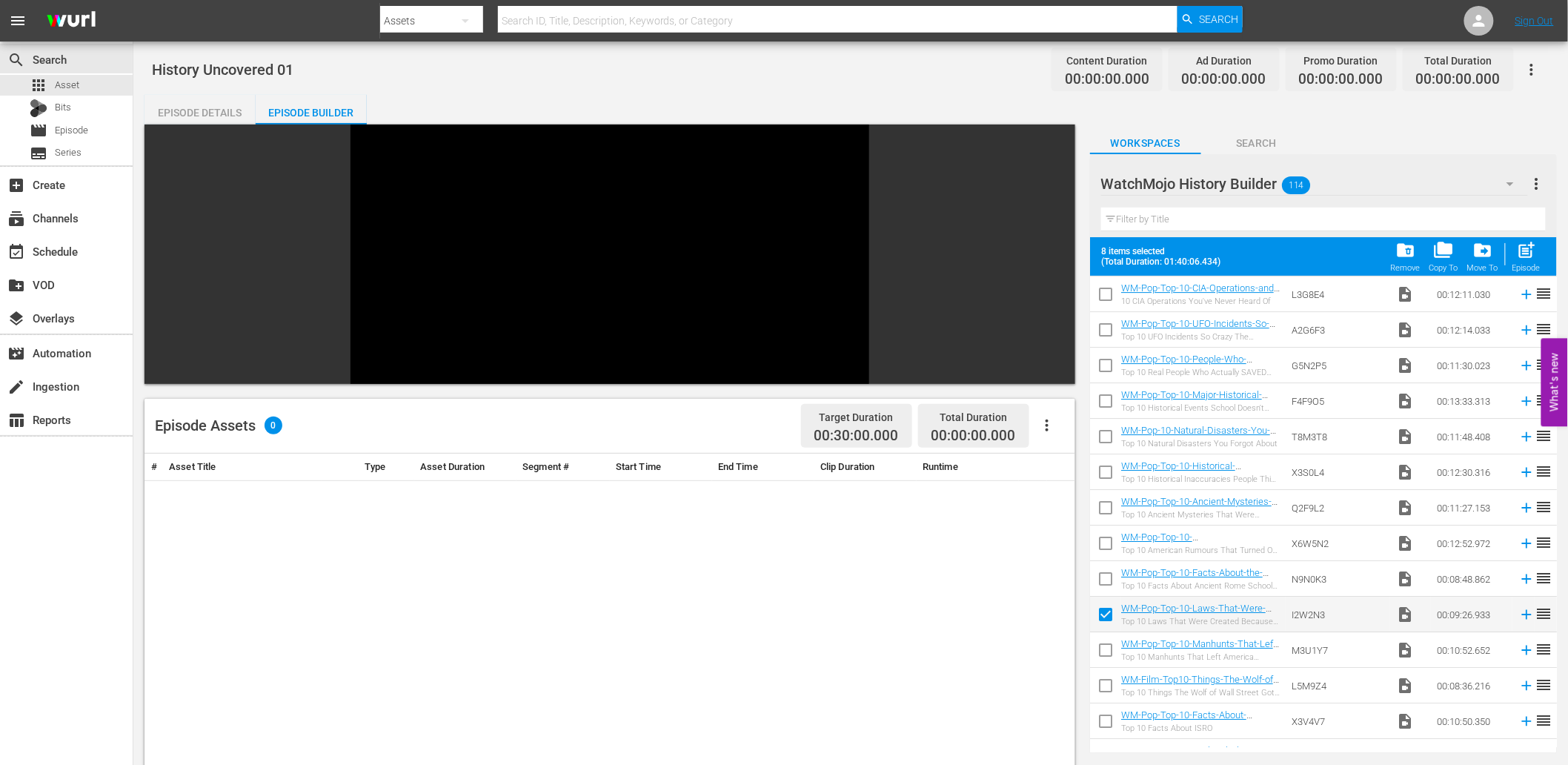
click at [1107, 614] on input "checkbox" at bounding box center [1106, 618] width 32 height 32
checkbox input "false"
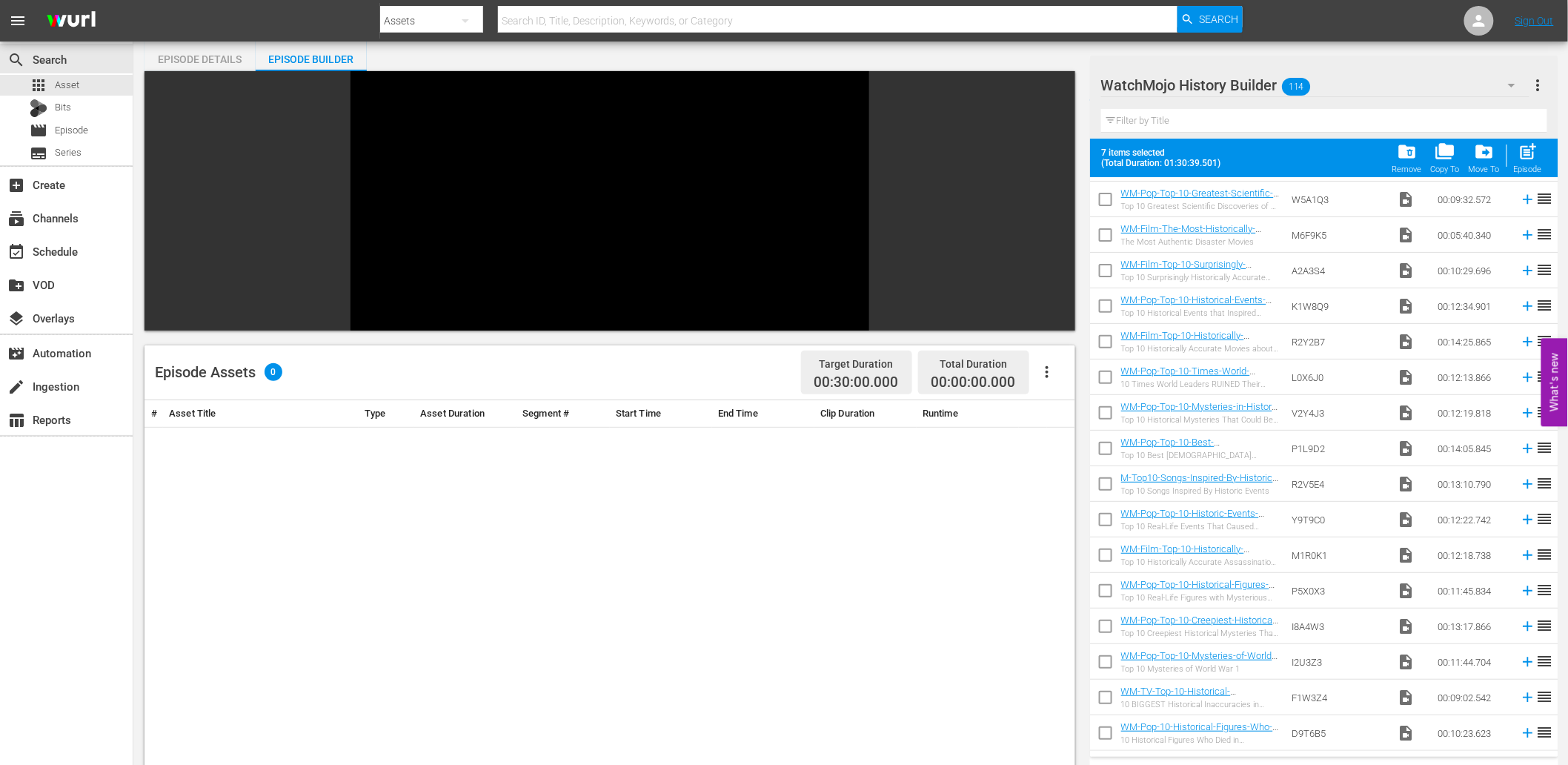
scroll to position [3518, 0]
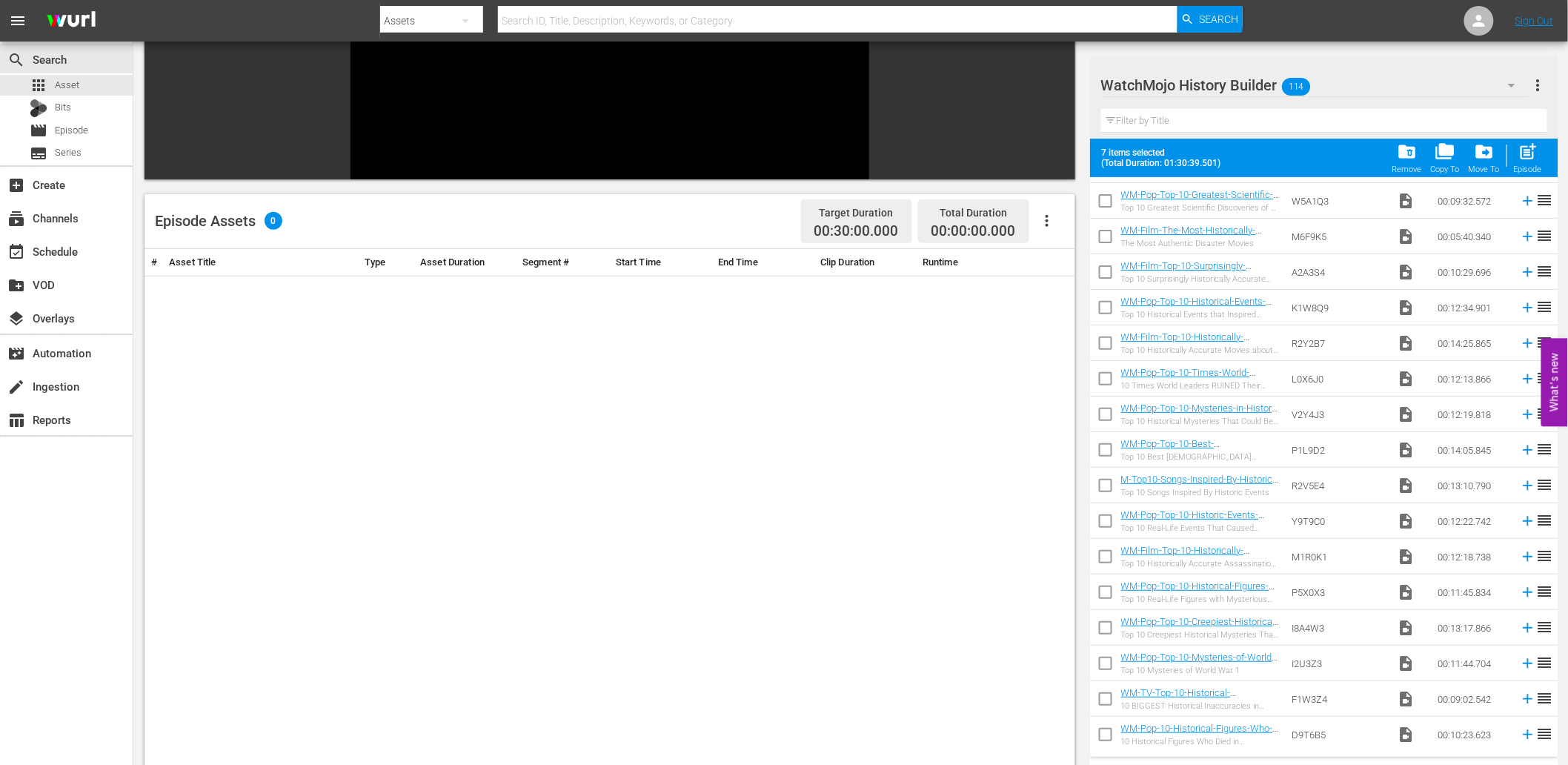
click at [1097, 697] on input "checkbox" at bounding box center [1106, 703] width 32 height 32
click at [1103, 699] on input "checkbox" at bounding box center [1106, 703] width 32 height 32
checkbox input "false"
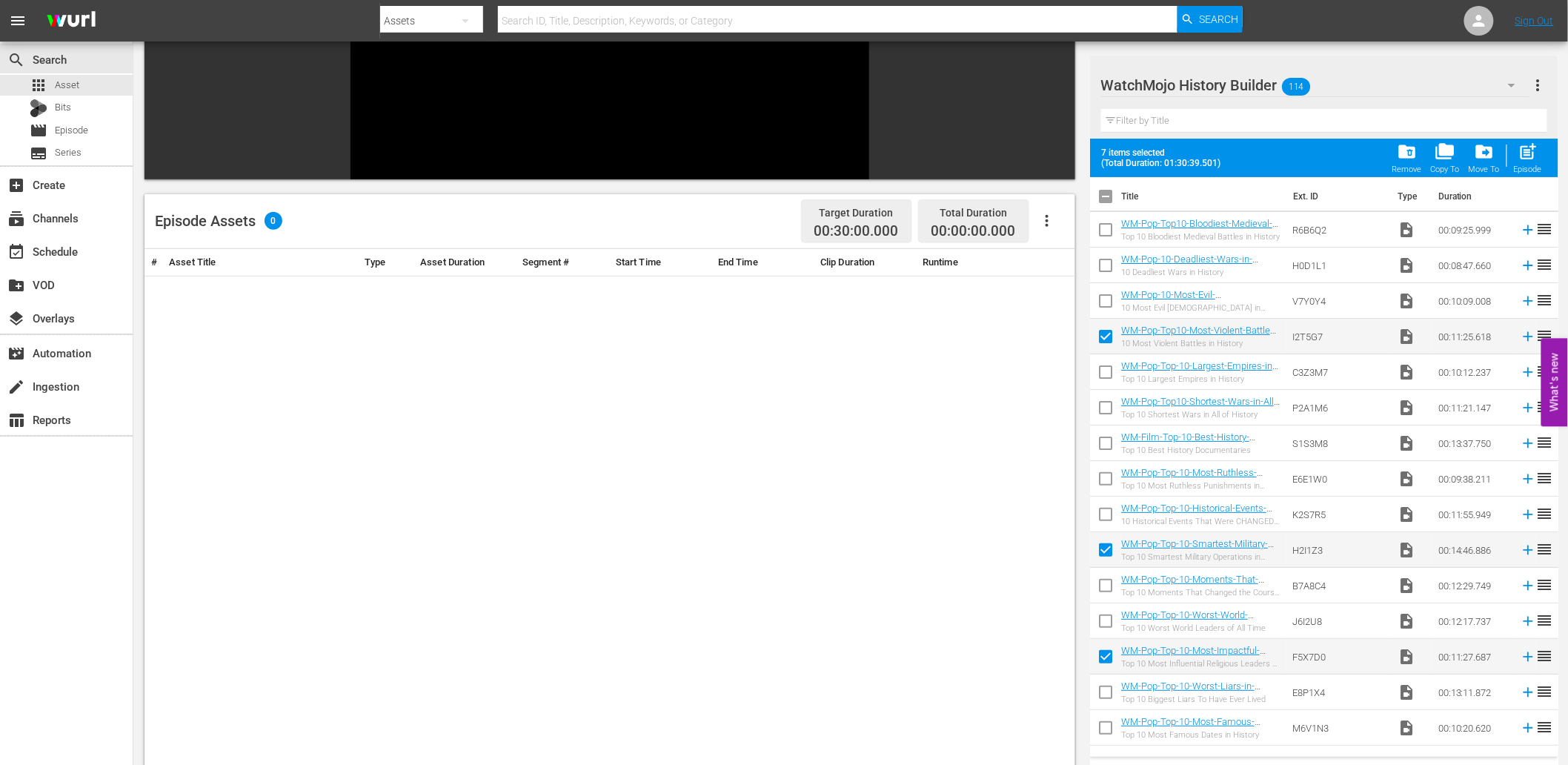
scroll to position [0, 0]
click at [1106, 230] on input "checkbox" at bounding box center [1106, 235] width 32 height 32
checkbox input "false"
click at [1103, 337] on input "checkbox" at bounding box center [1106, 342] width 32 height 32
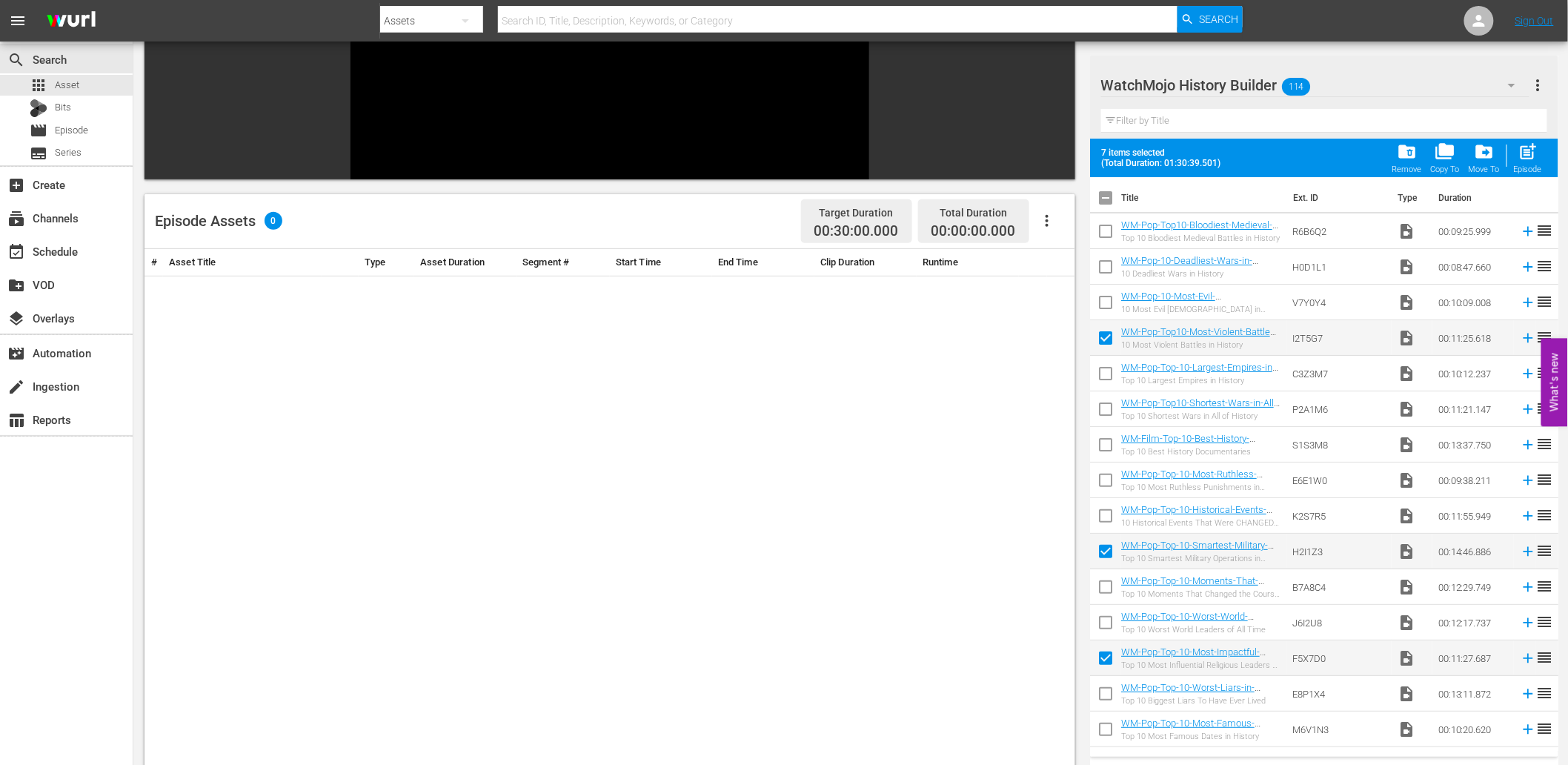
checkbox input "false"
click at [1107, 406] on input "checkbox" at bounding box center [1106, 413] width 32 height 32
checkbox input "true"
click at [1105, 339] on input "checkbox" at bounding box center [1106, 342] width 32 height 32
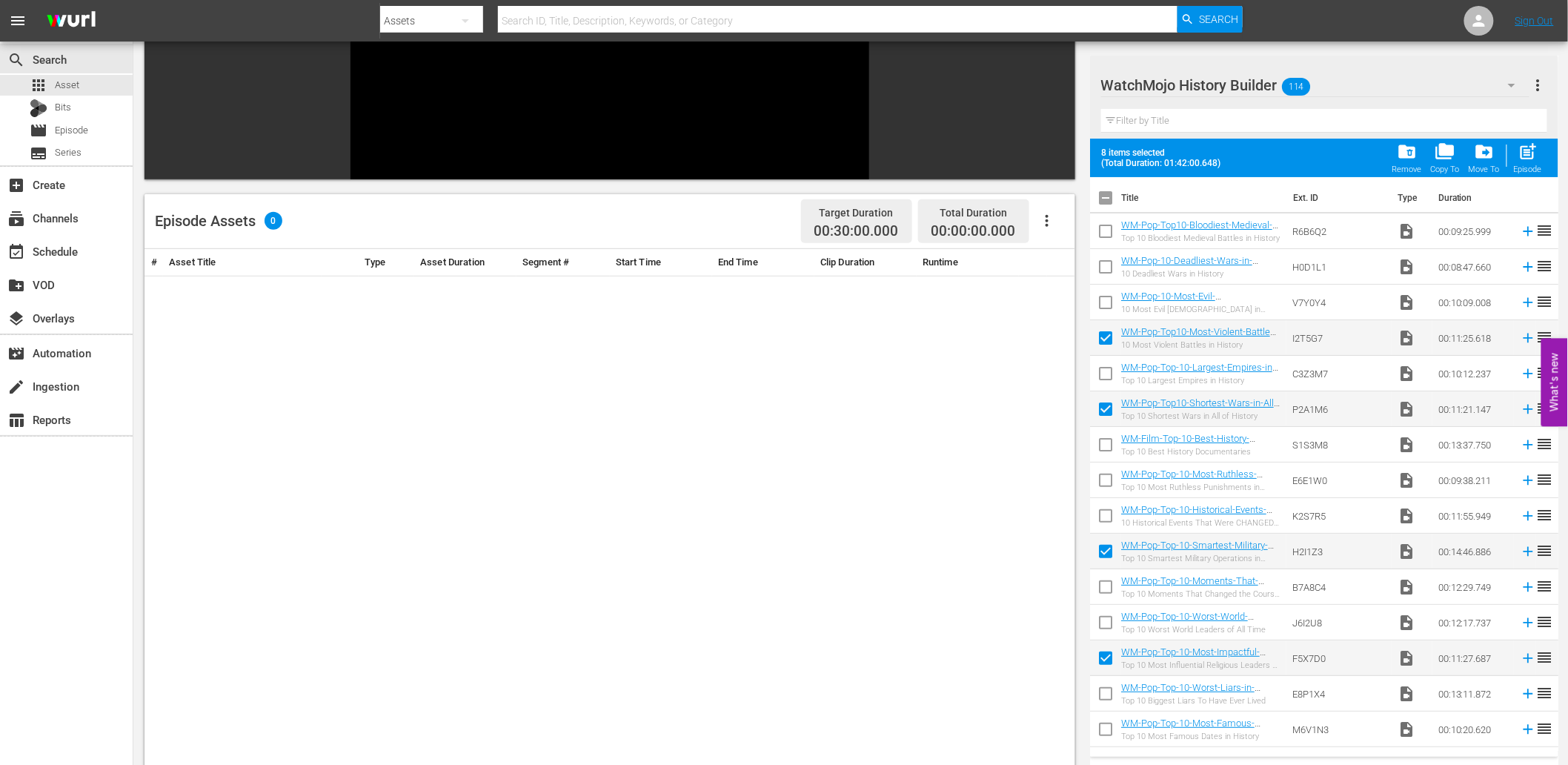
checkbox input "false"
click at [1097, 231] on input "checkbox" at bounding box center [1106, 235] width 32 height 32
click at [1525, 144] on span "post_add" at bounding box center [1528, 151] width 20 height 20
checkbox input "false"
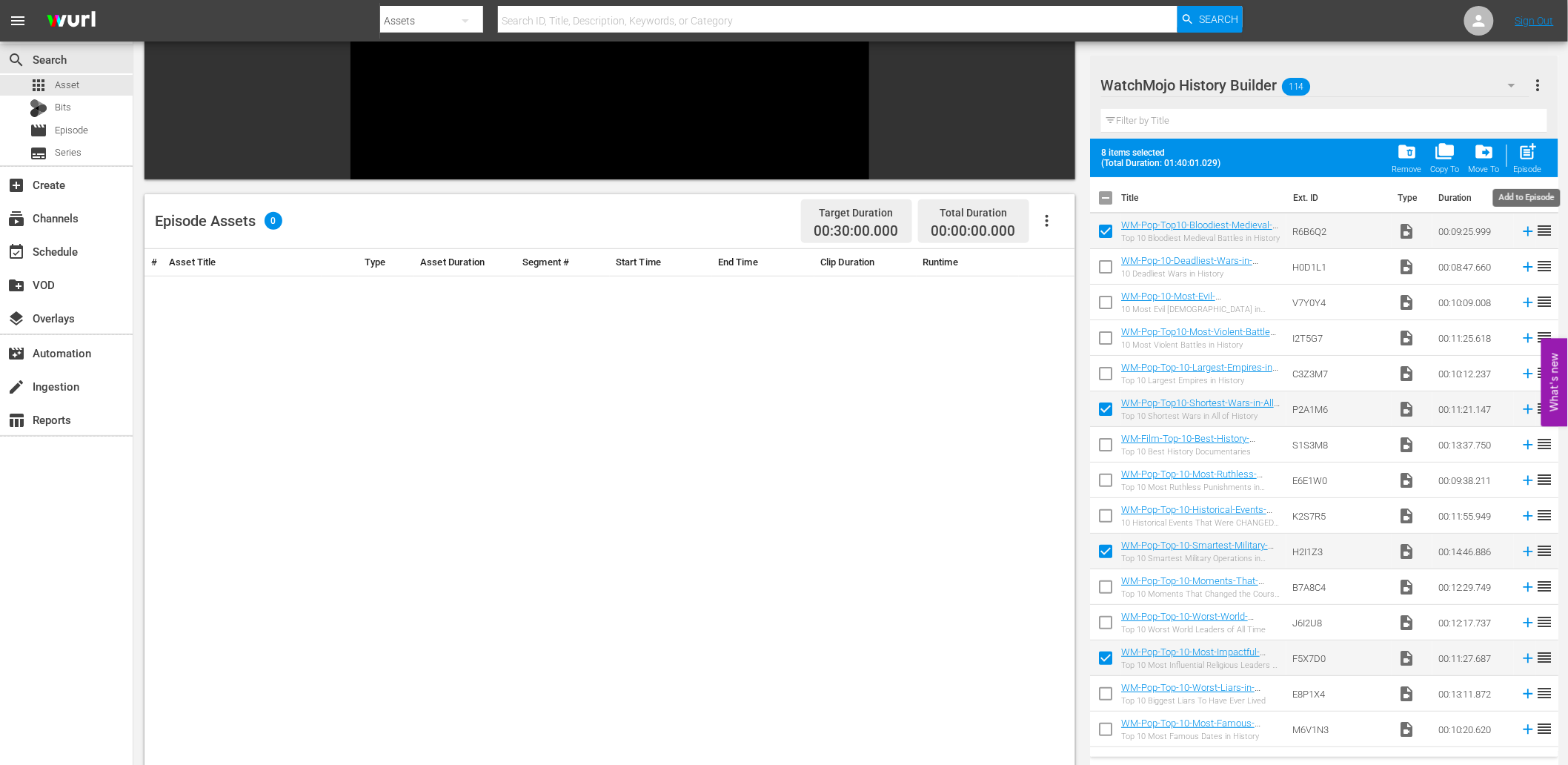
checkbox input "false"
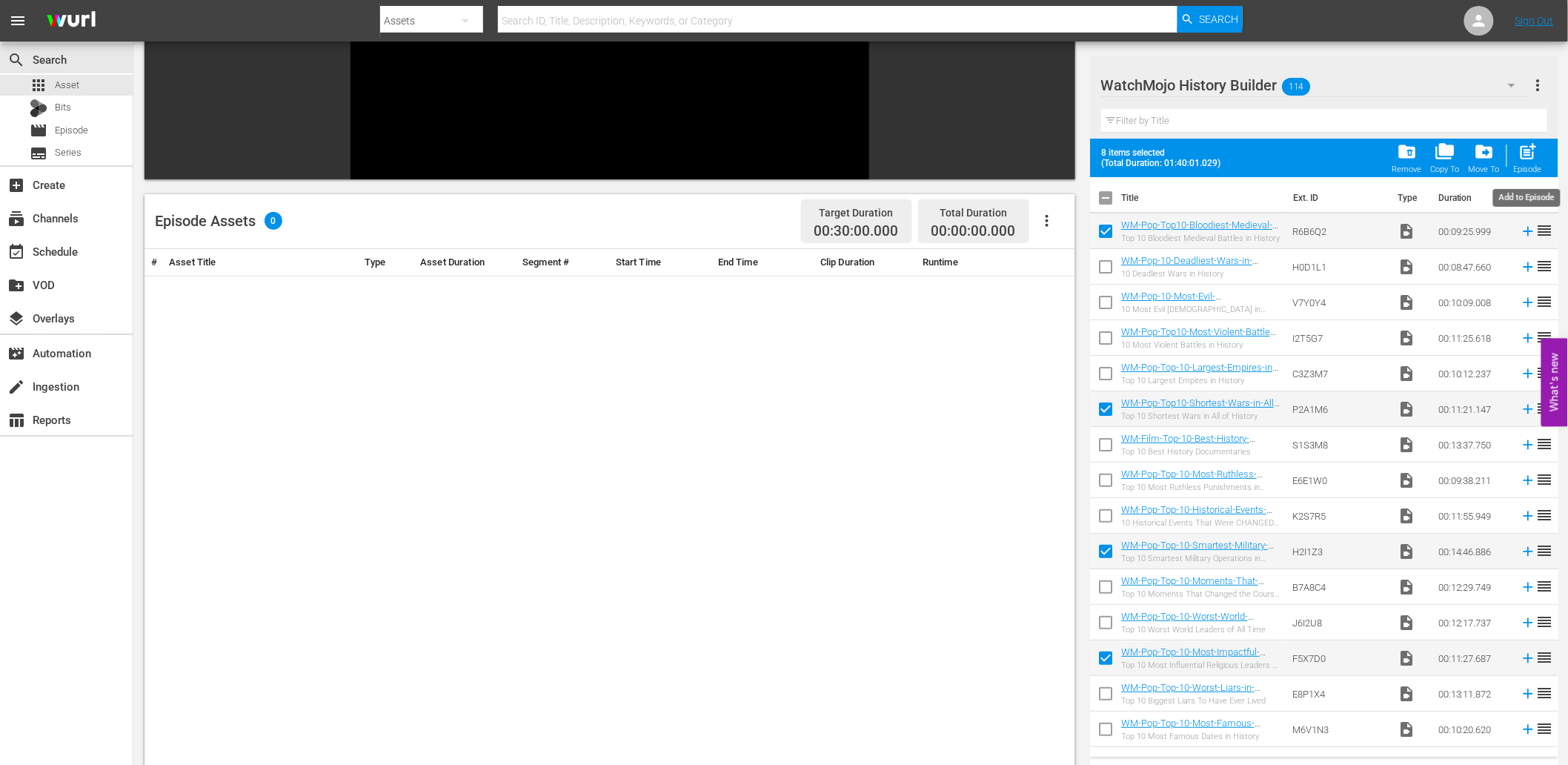
checkbox input "false"
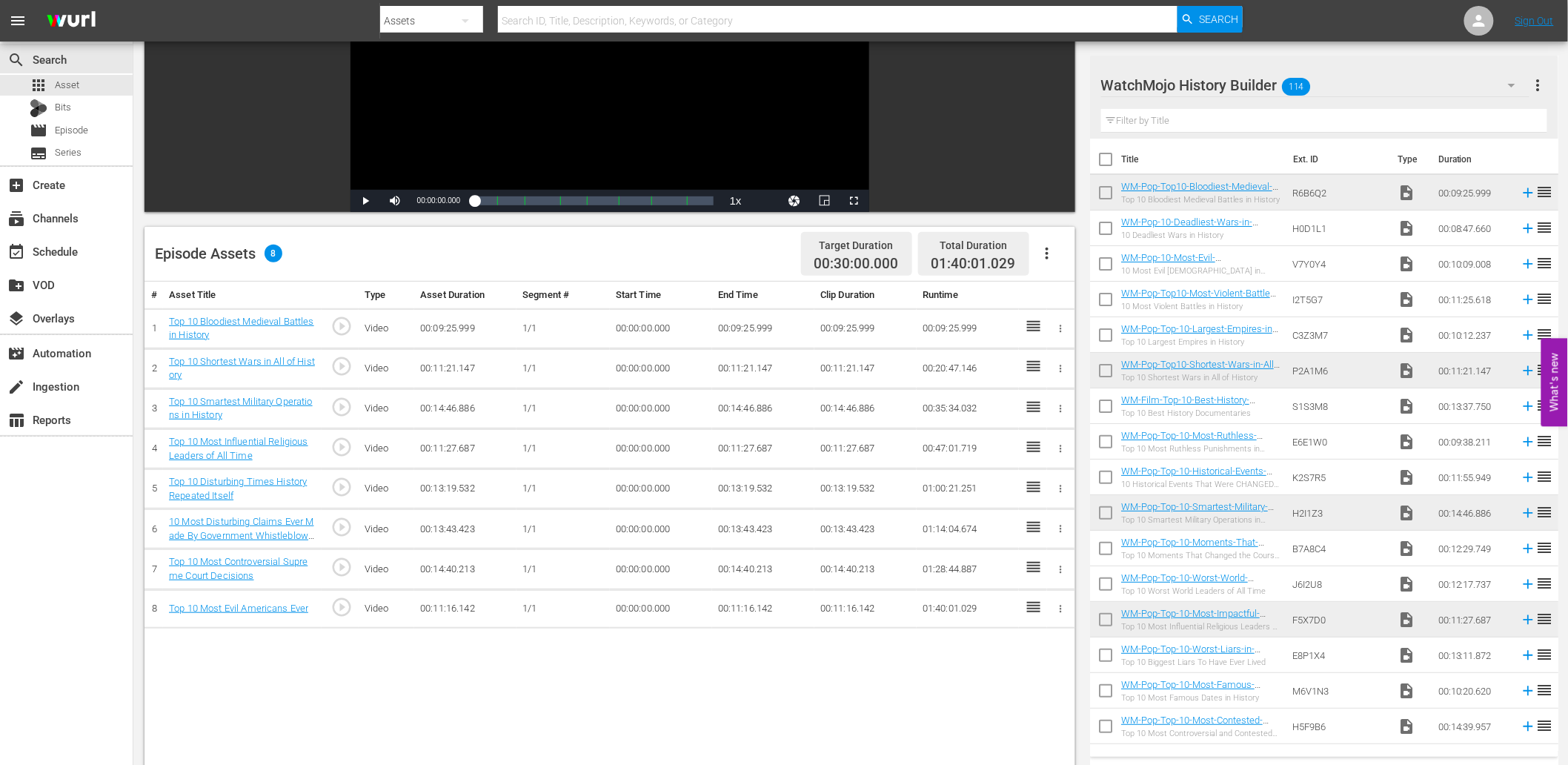
click at [1375, 87] on div "WatchMojo History Builder 114" at bounding box center [1315, 85] width 428 height 41
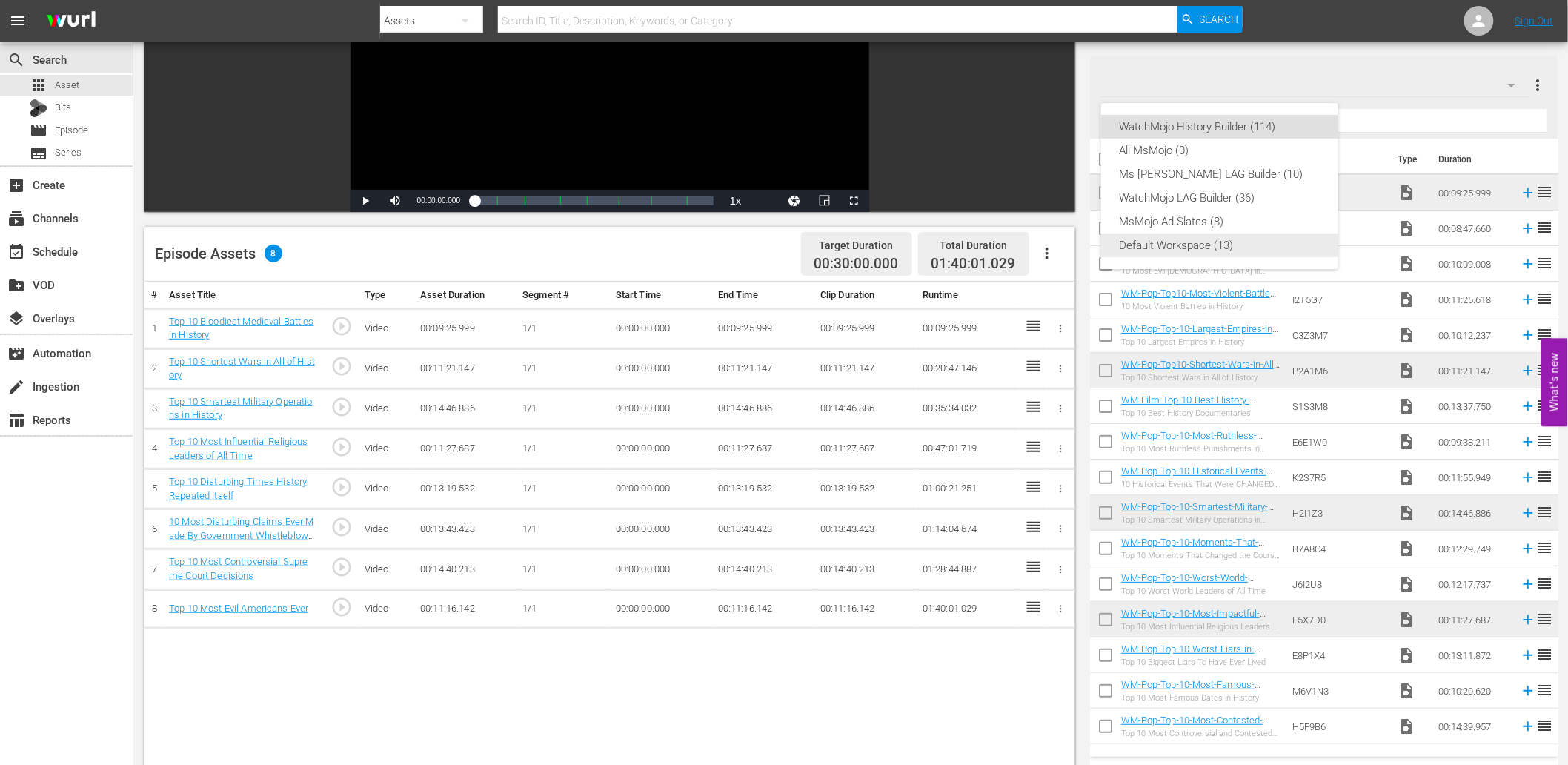
click at [1175, 241] on div "Default Workspace (13)" at bounding box center [1220, 246] width 201 height 24
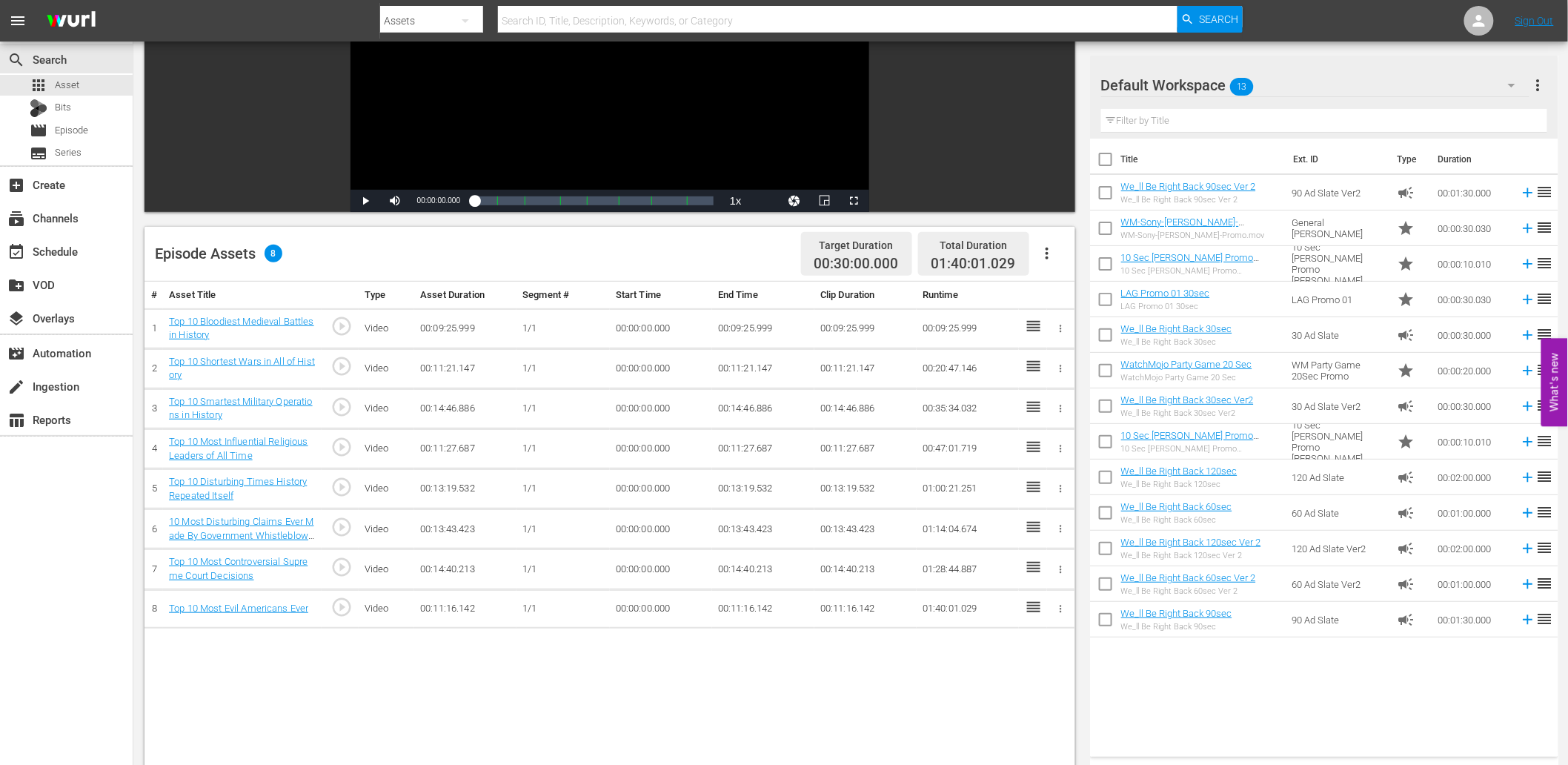
click at [1169, 123] on input "text" at bounding box center [1324, 120] width 446 height 24
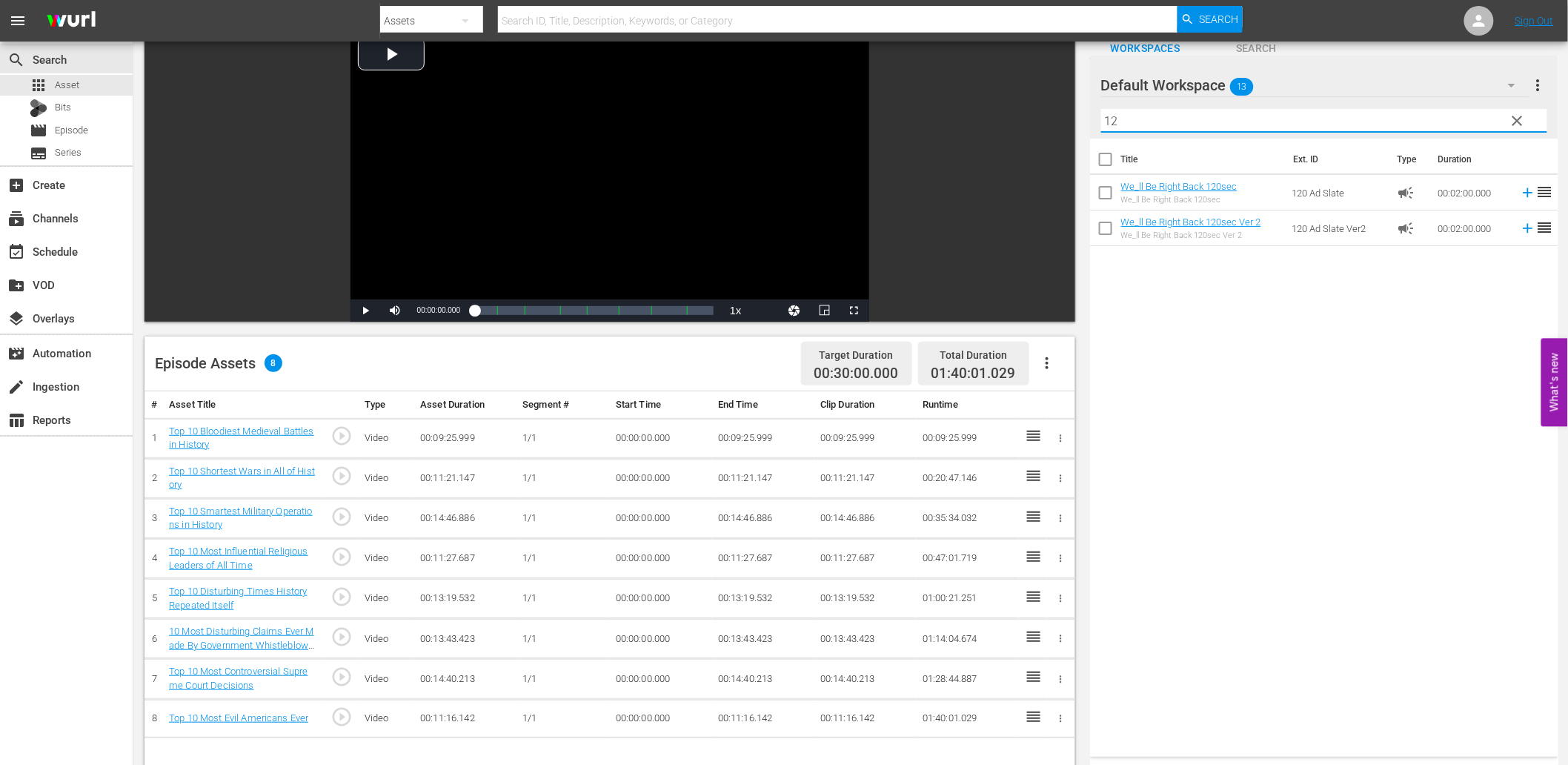
scroll to position [150, 0]
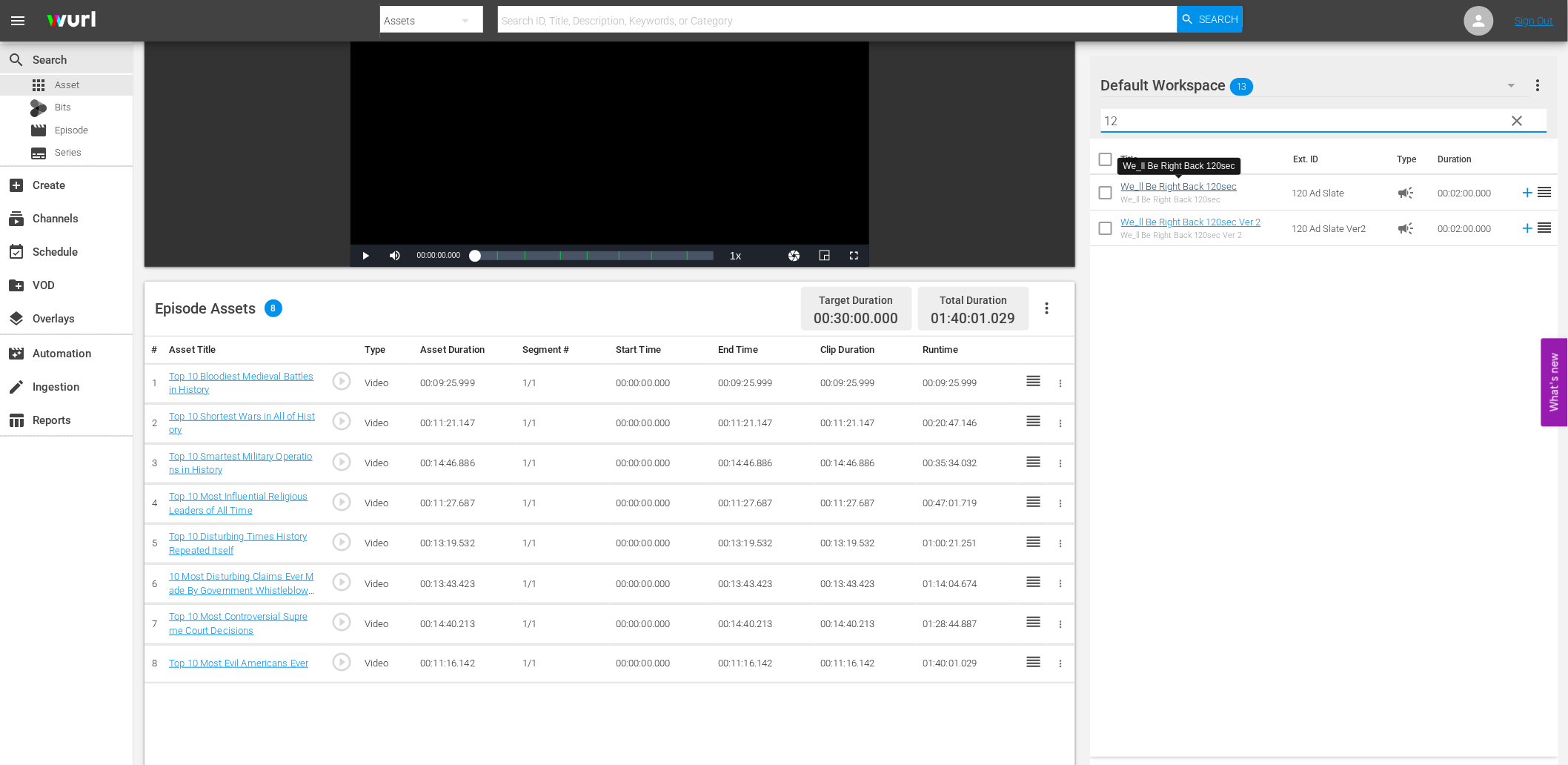
type input "12"
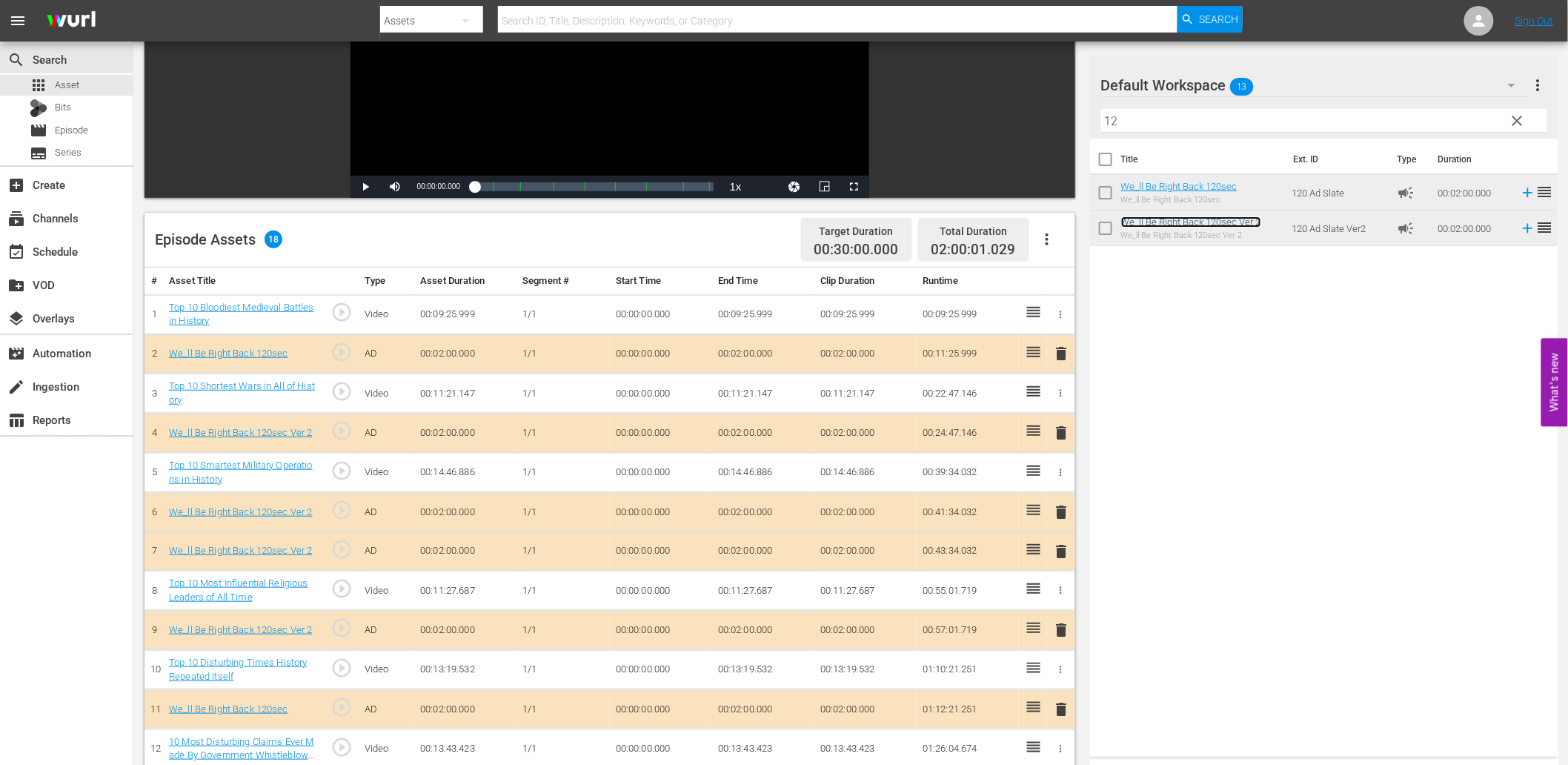
scroll to position [219, 0]
click at [1511, 114] on span "clear" at bounding box center [1518, 120] width 18 height 18
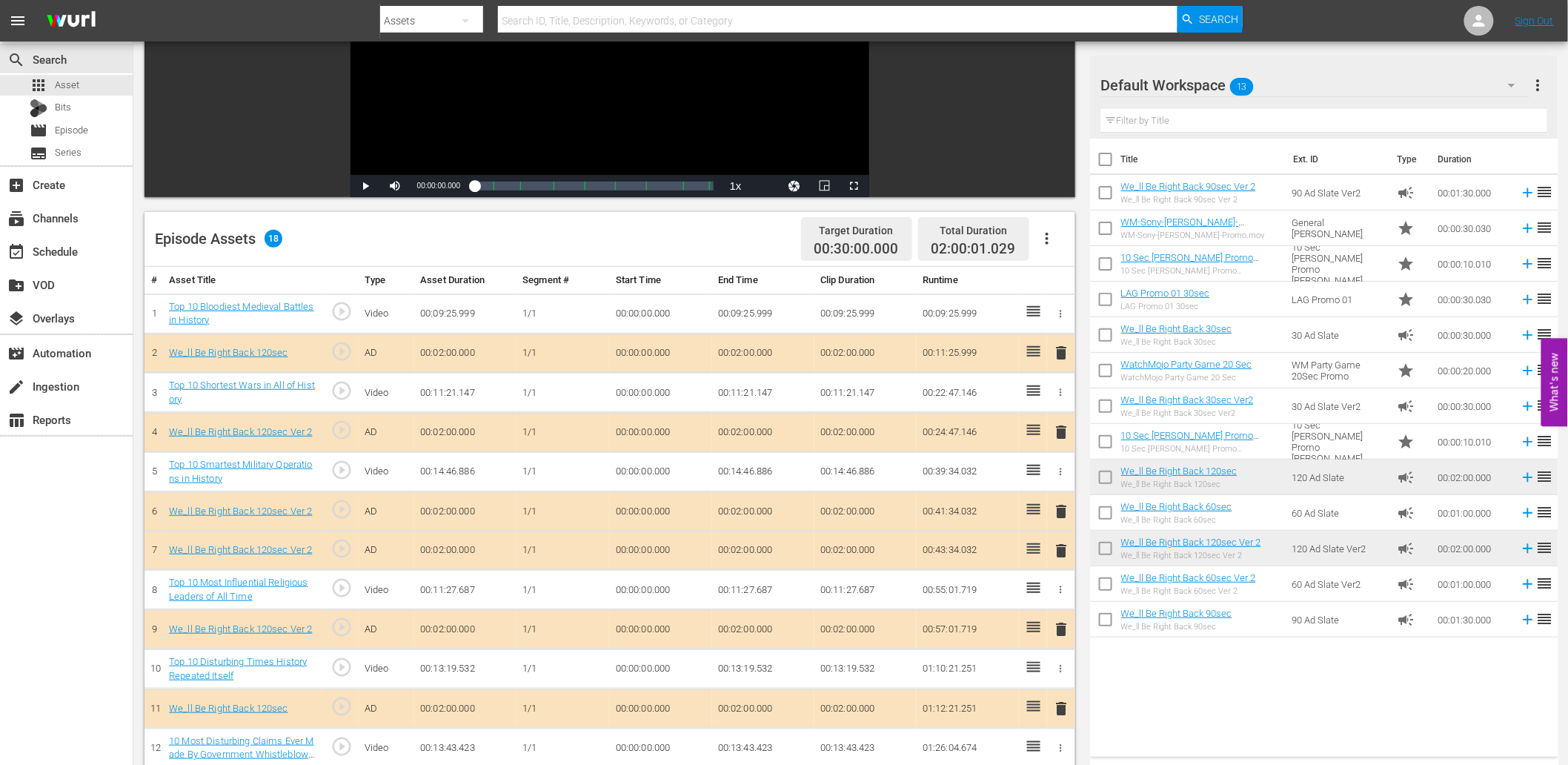
click at [1482, 82] on div "Default Workspace 13" at bounding box center [1315, 85] width 428 height 41
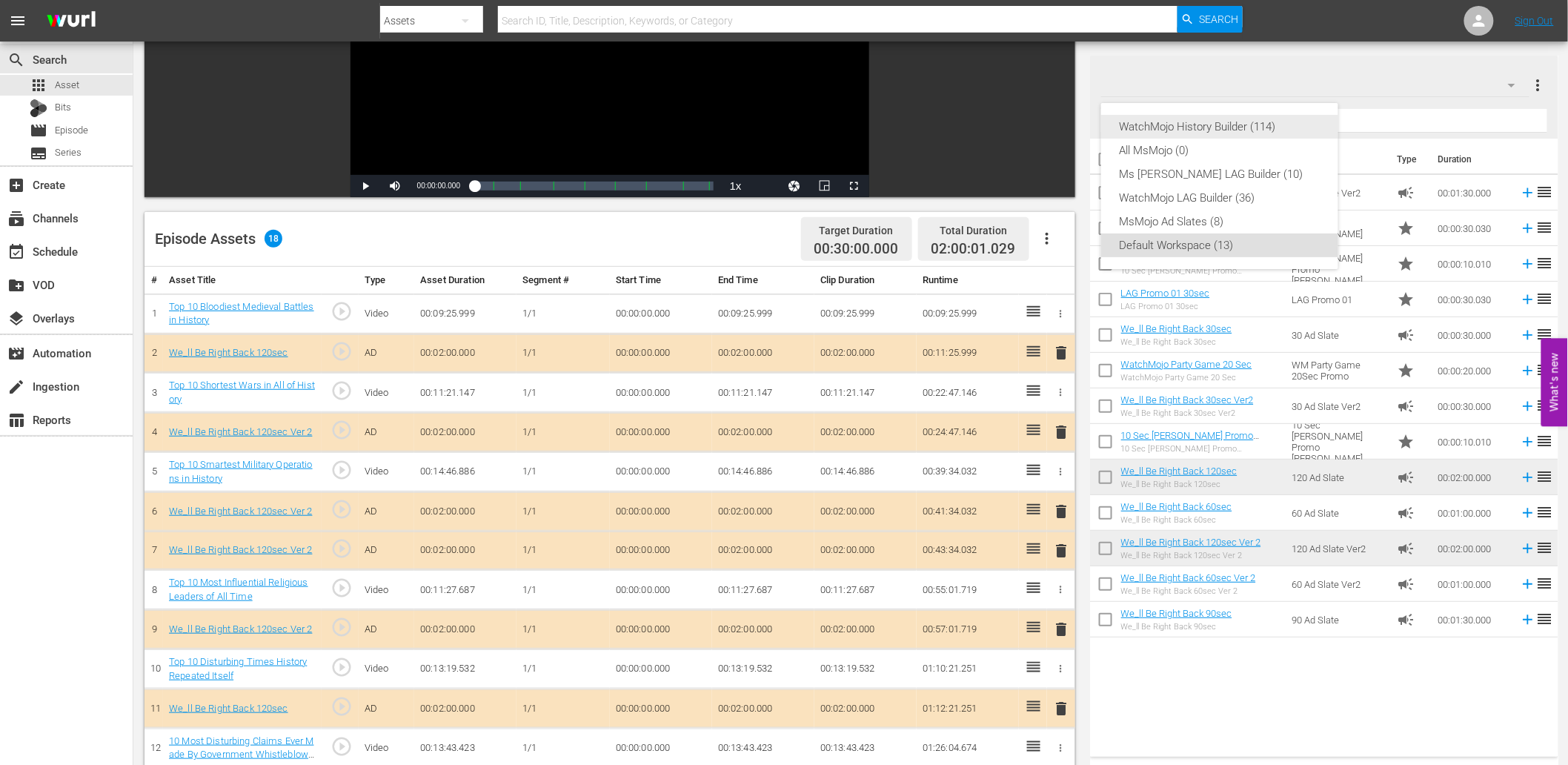
click at [1249, 128] on div "WatchMojo History Builder (114)" at bounding box center [1220, 126] width 201 height 24
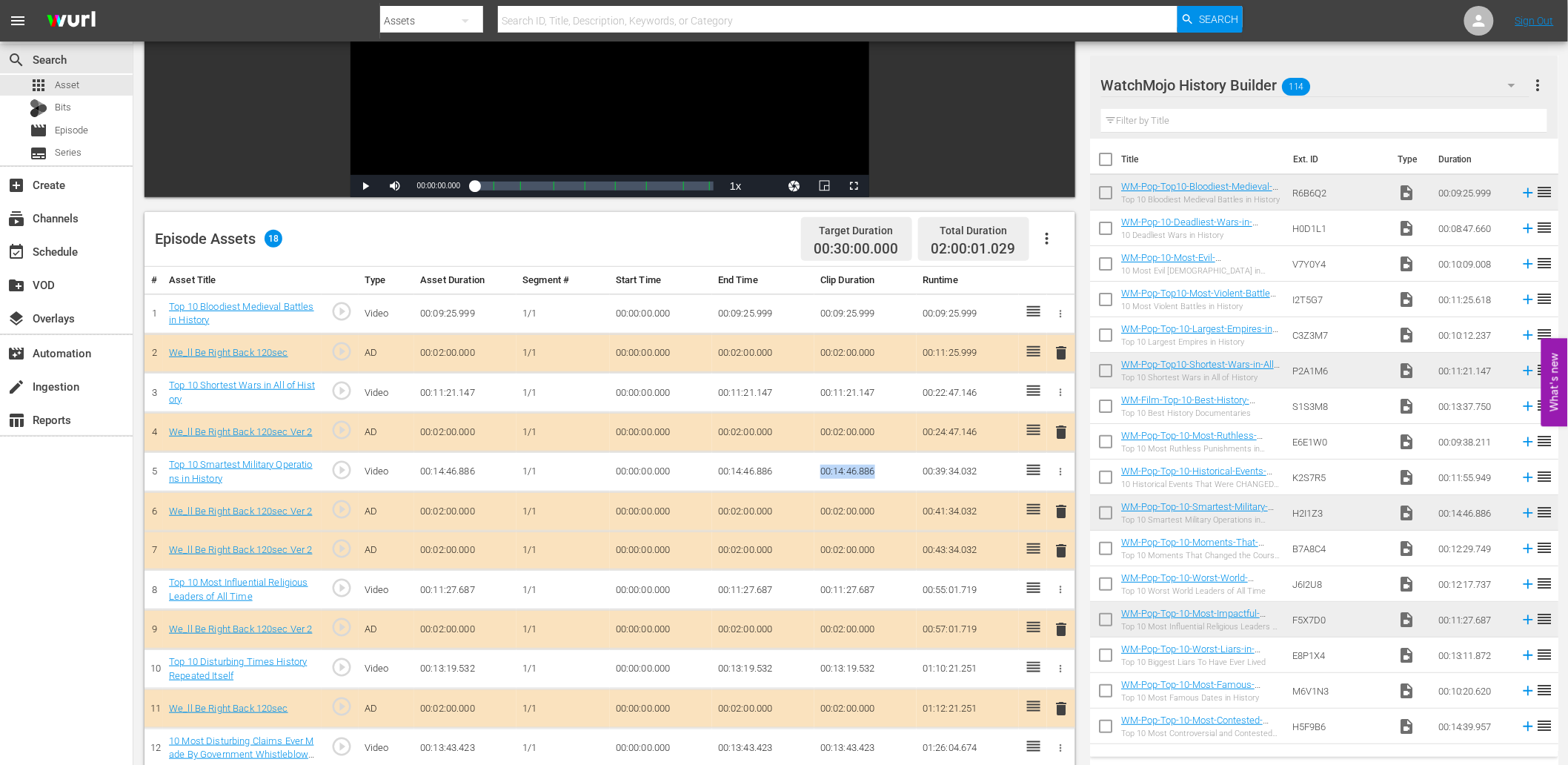
drag, startPoint x: 818, startPoint y: 472, endPoint x: 878, endPoint y: 475, distance: 60.1
click at [878, 475] on td "00:14:46.886" at bounding box center [866, 472] width 103 height 40
copy td "00:14:46.886"
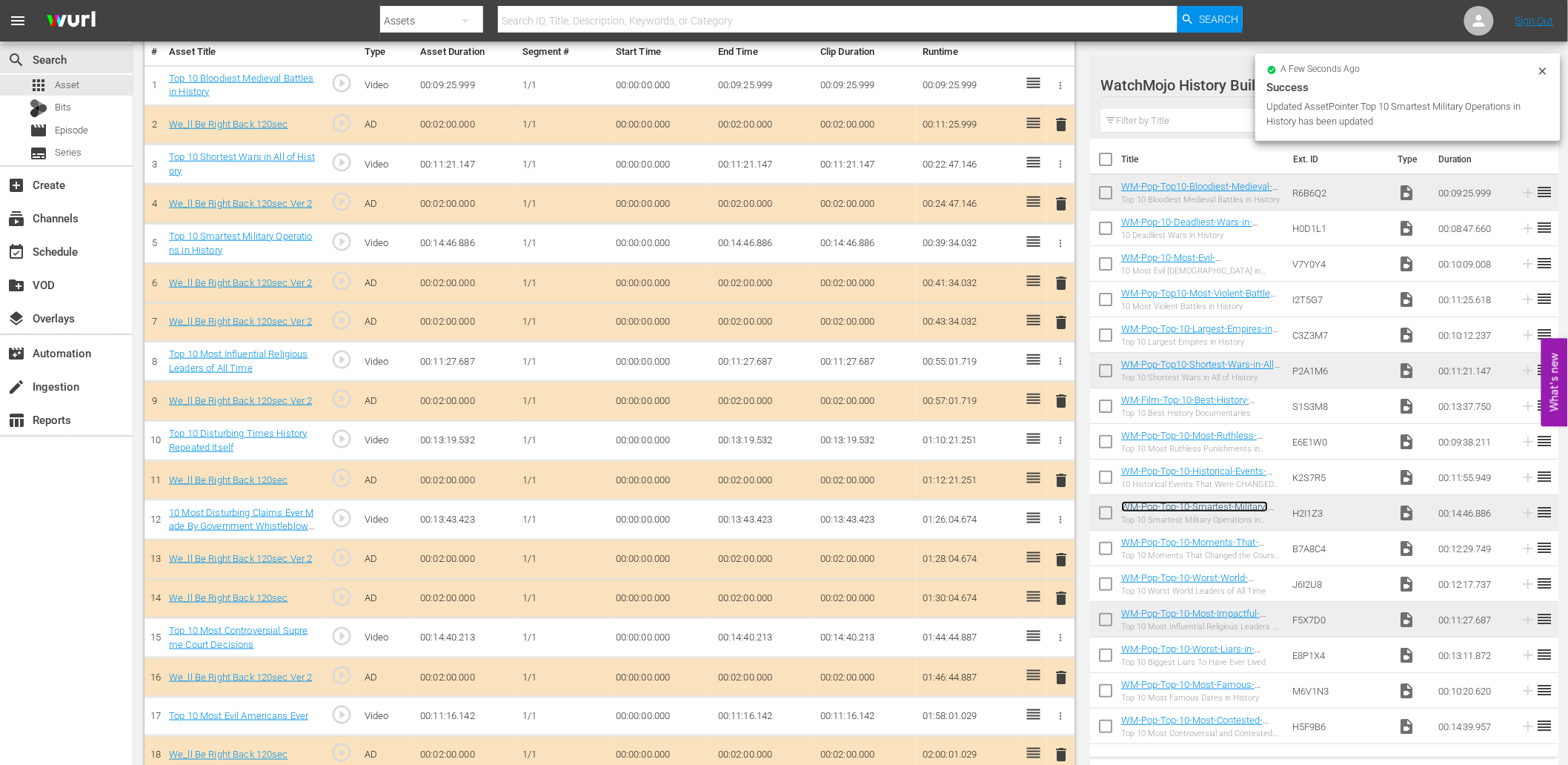
scroll to position [471, 0]
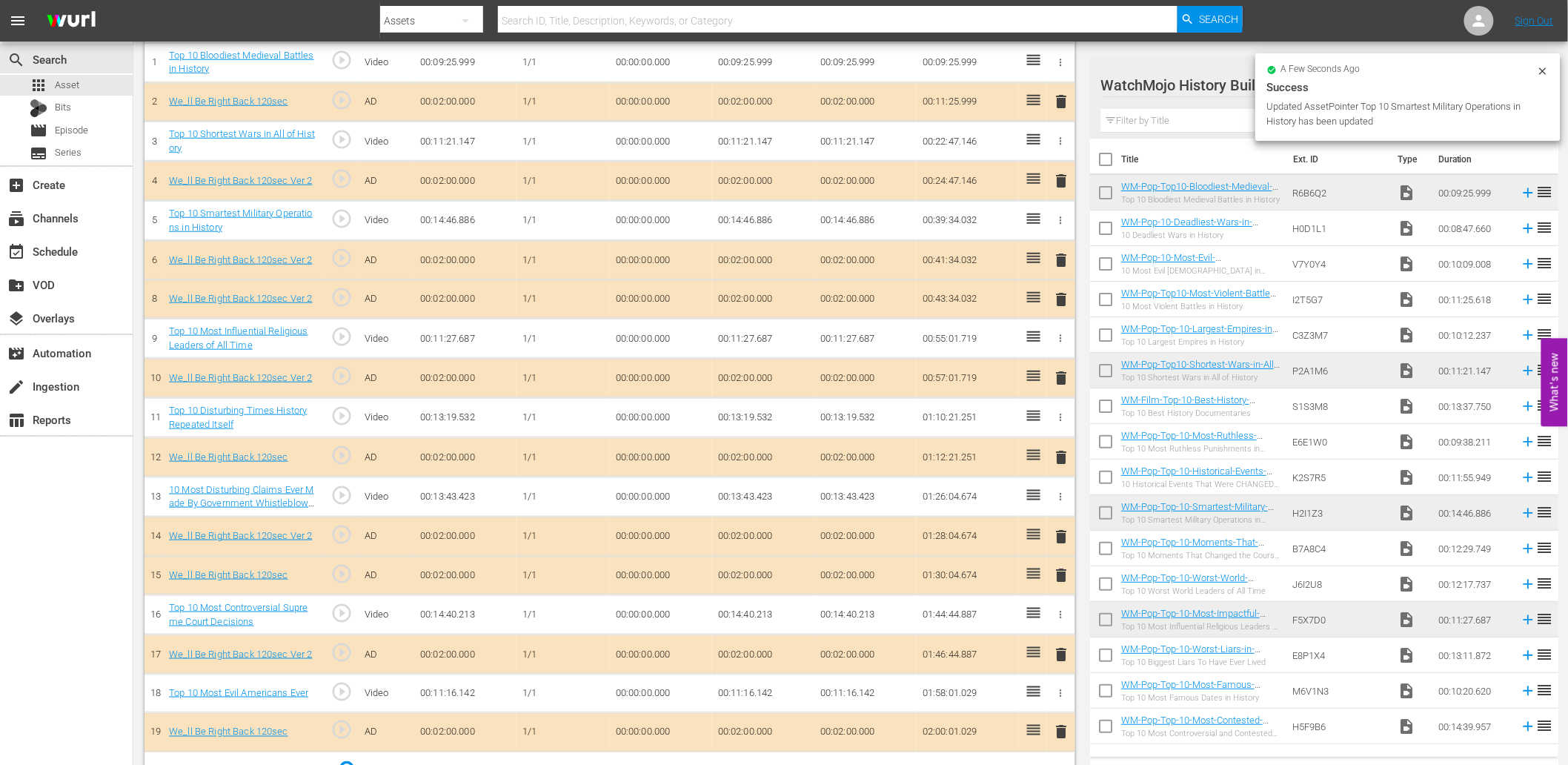
click at [847, 616] on td "00:14:40.213" at bounding box center [866, 615] width 103 height 40
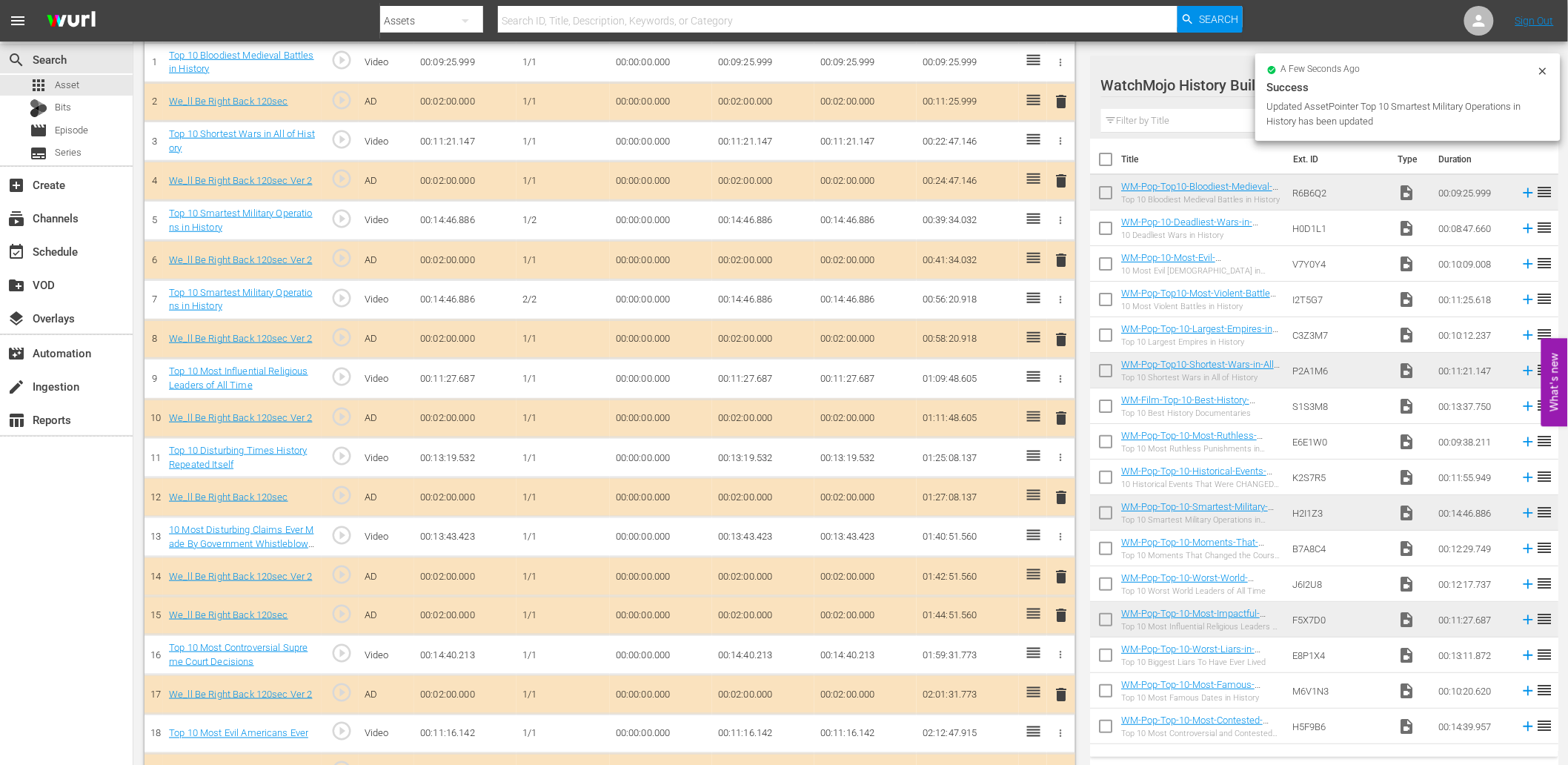
click at [847, 616] on td "00:02:00.000" at bounding box center [866, 616] width 103 height 39
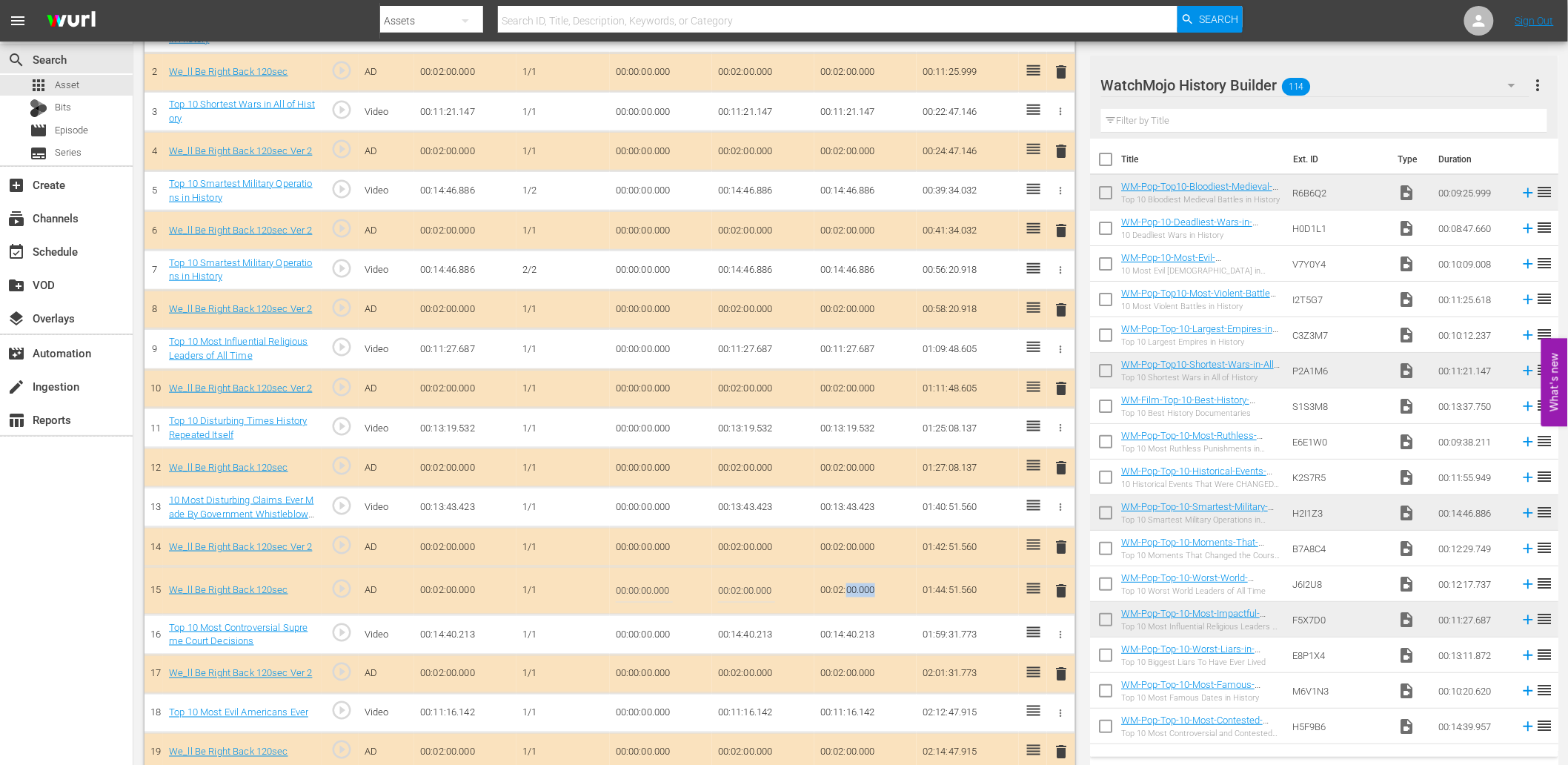
scroll to position [517, 0]
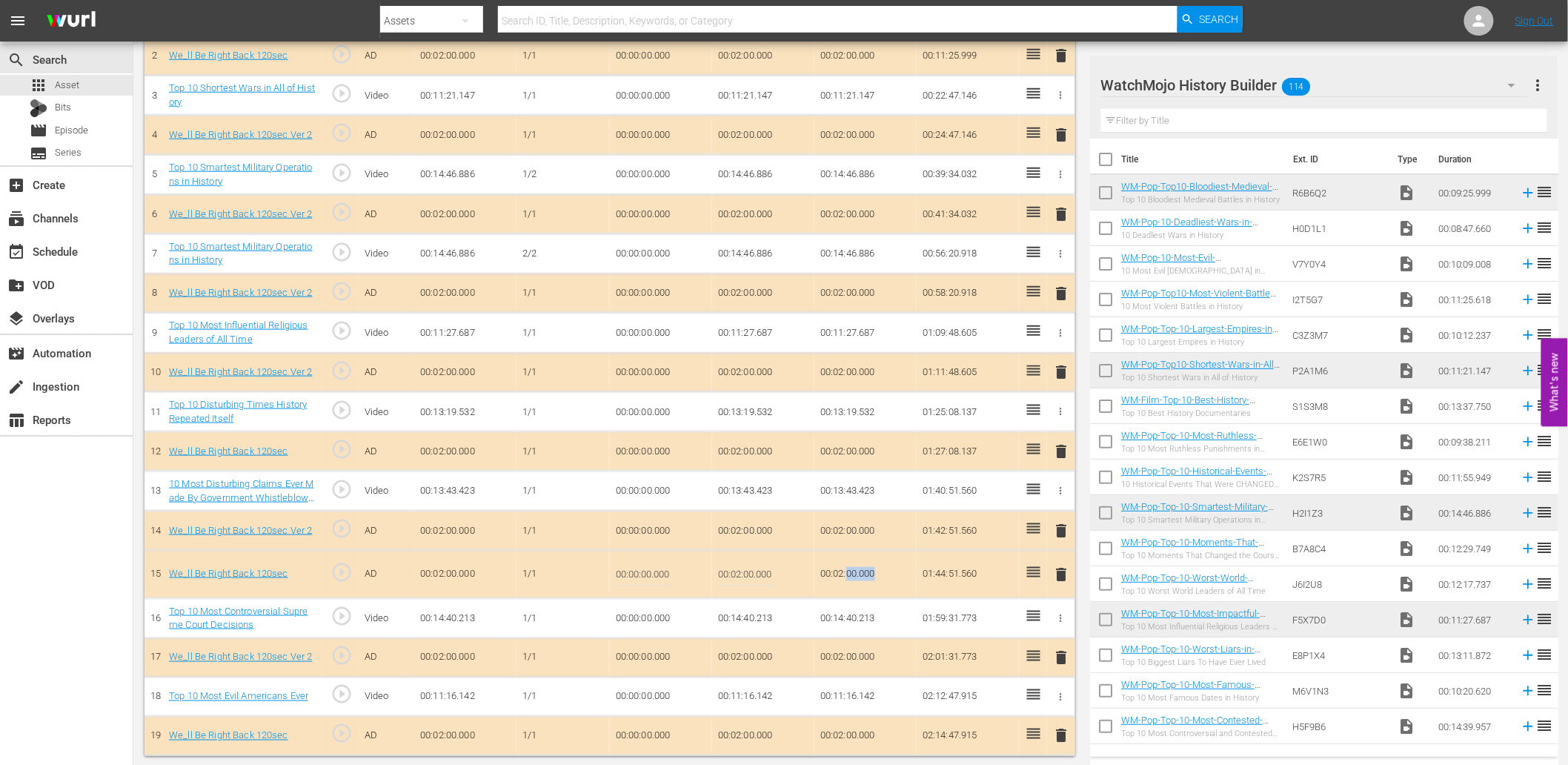
click at [836, 608] on td "00:14:40.213" at bounding box center [866, 618] width 103 height 40
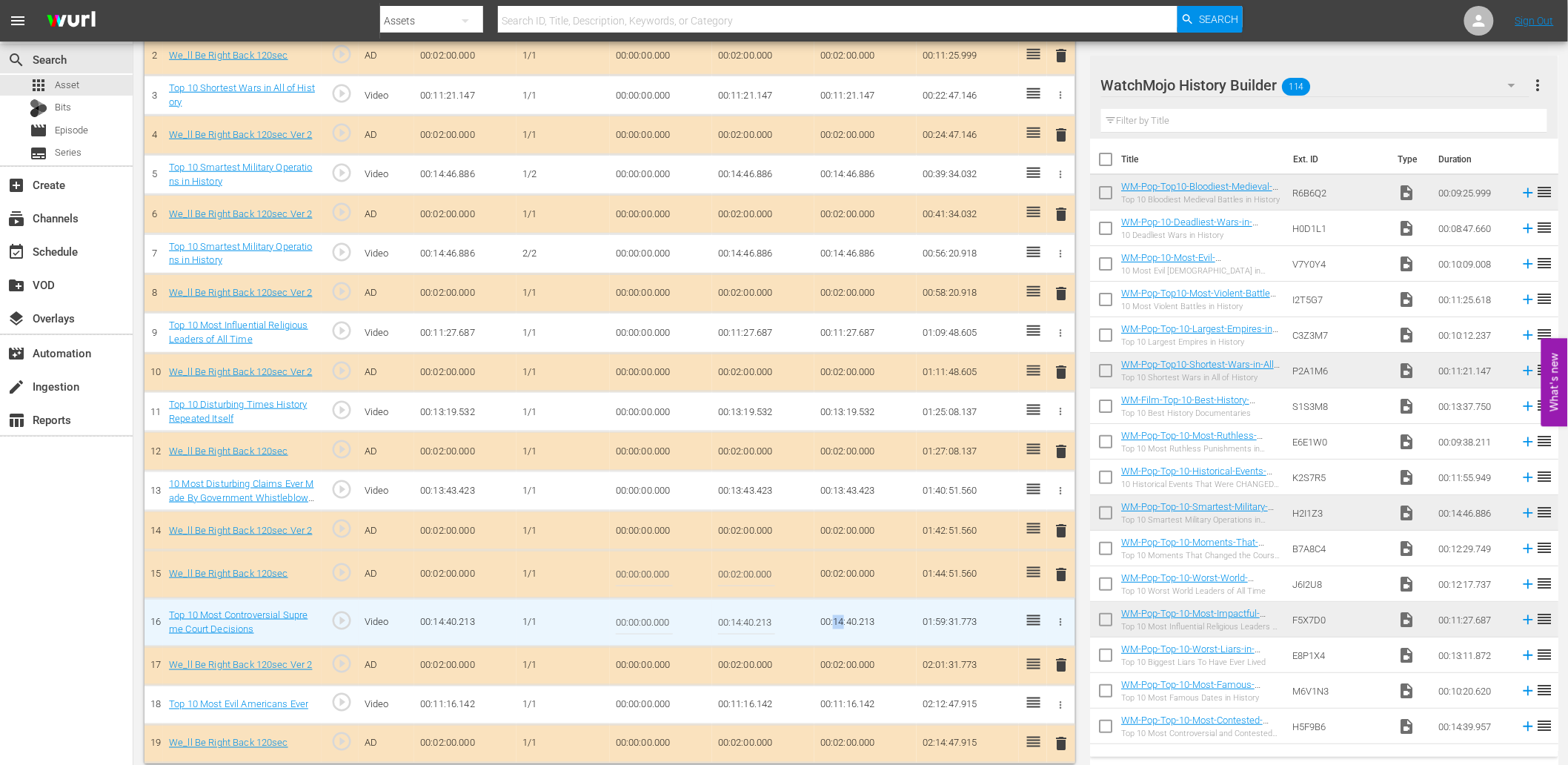
click at [836, 608] on td "00:14:40.213" at bounding box center [866, 622] width 103 height 48
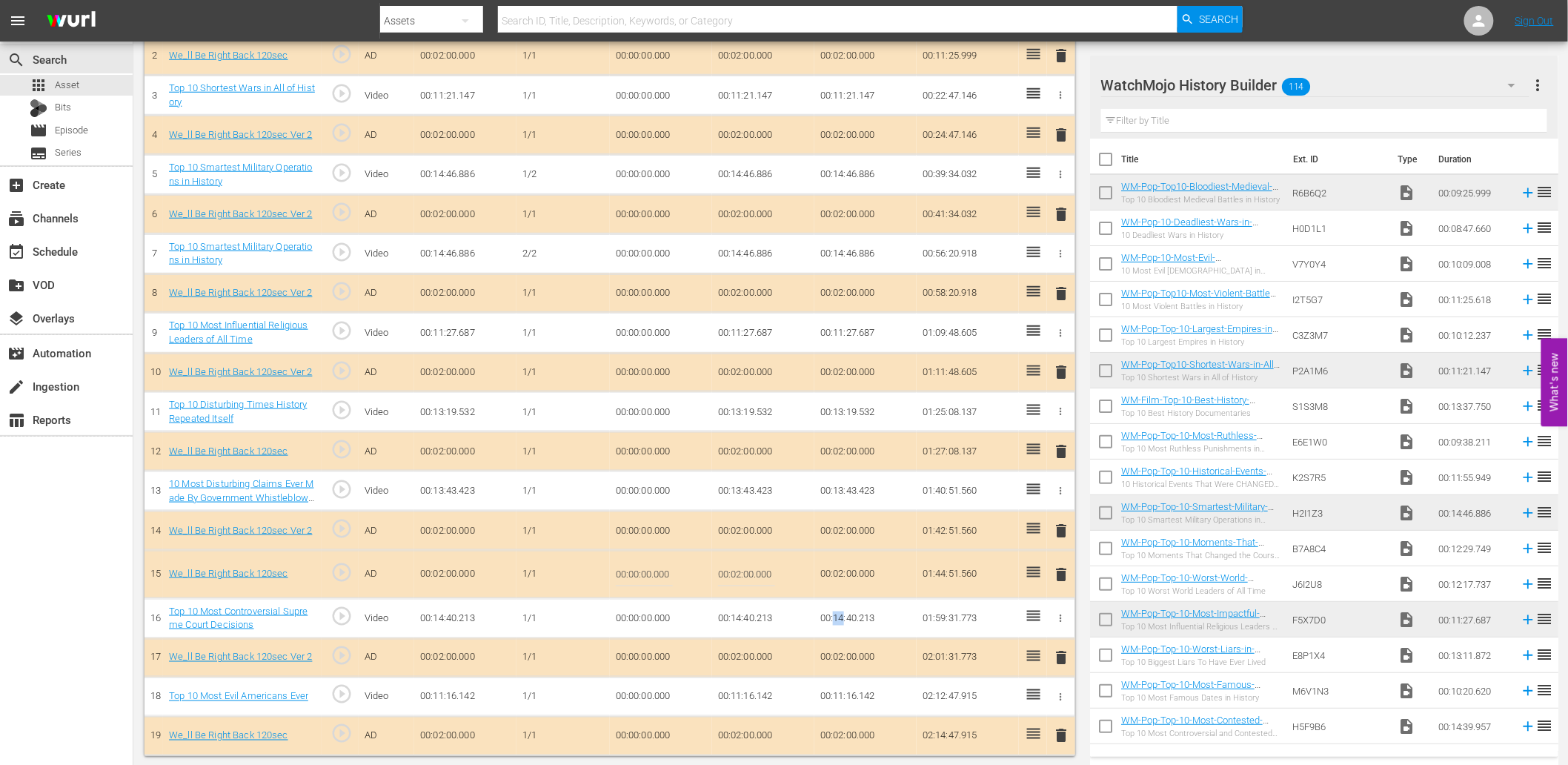
click at [819, 620] on td "00:14:40.213" at bounding box center [866, 618] width 103 height 40
drag, startPoint x: 819, startPoint y: 620, endPoint x: 880, endPoint y: 618, distance: 61.0
click at [880, 618] on td "00:14:40.213" at bounding box center [866, 618] width 103 height 40
copy td "00:14:40.213"
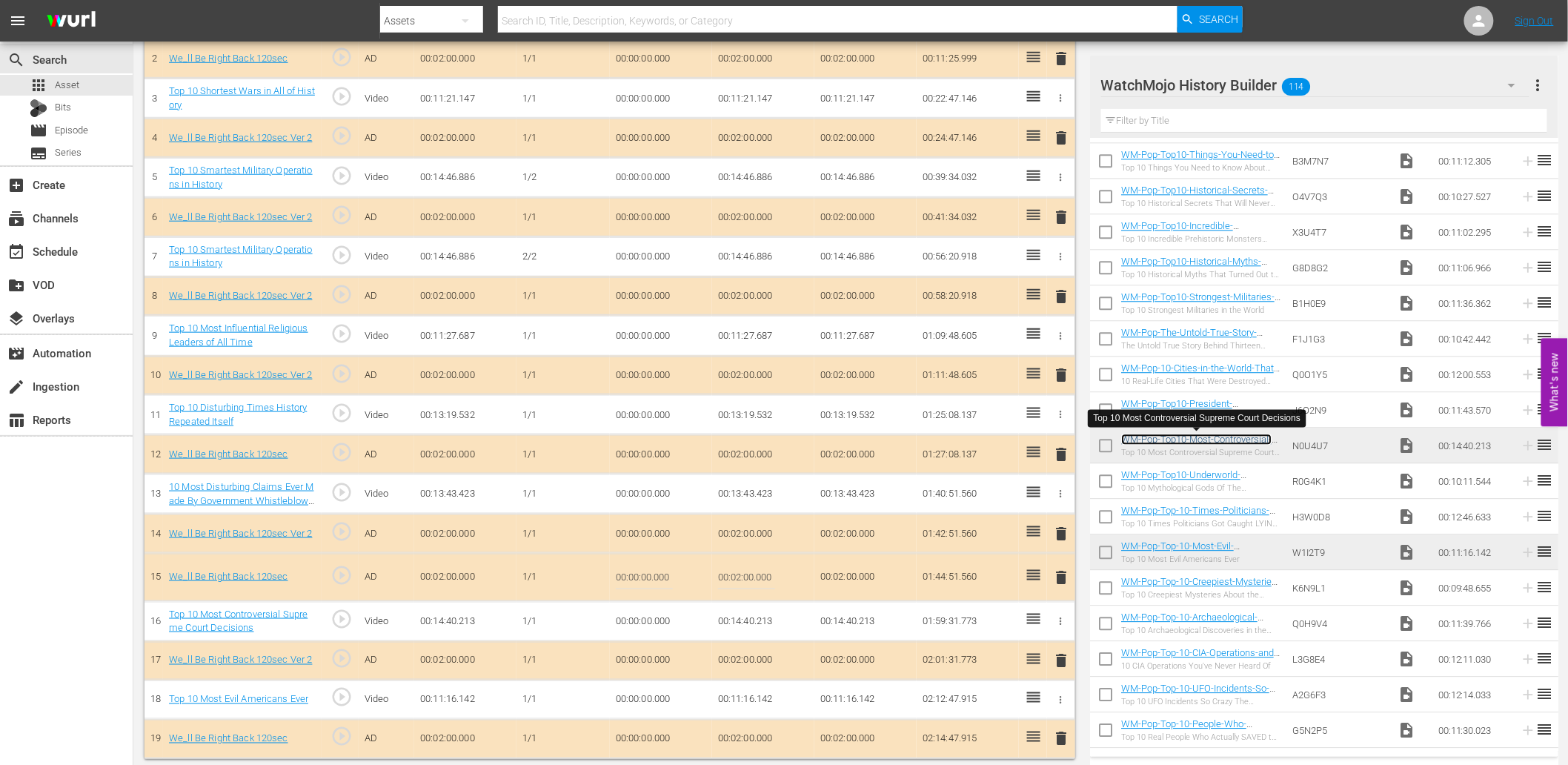
scroll to position [520, 0]
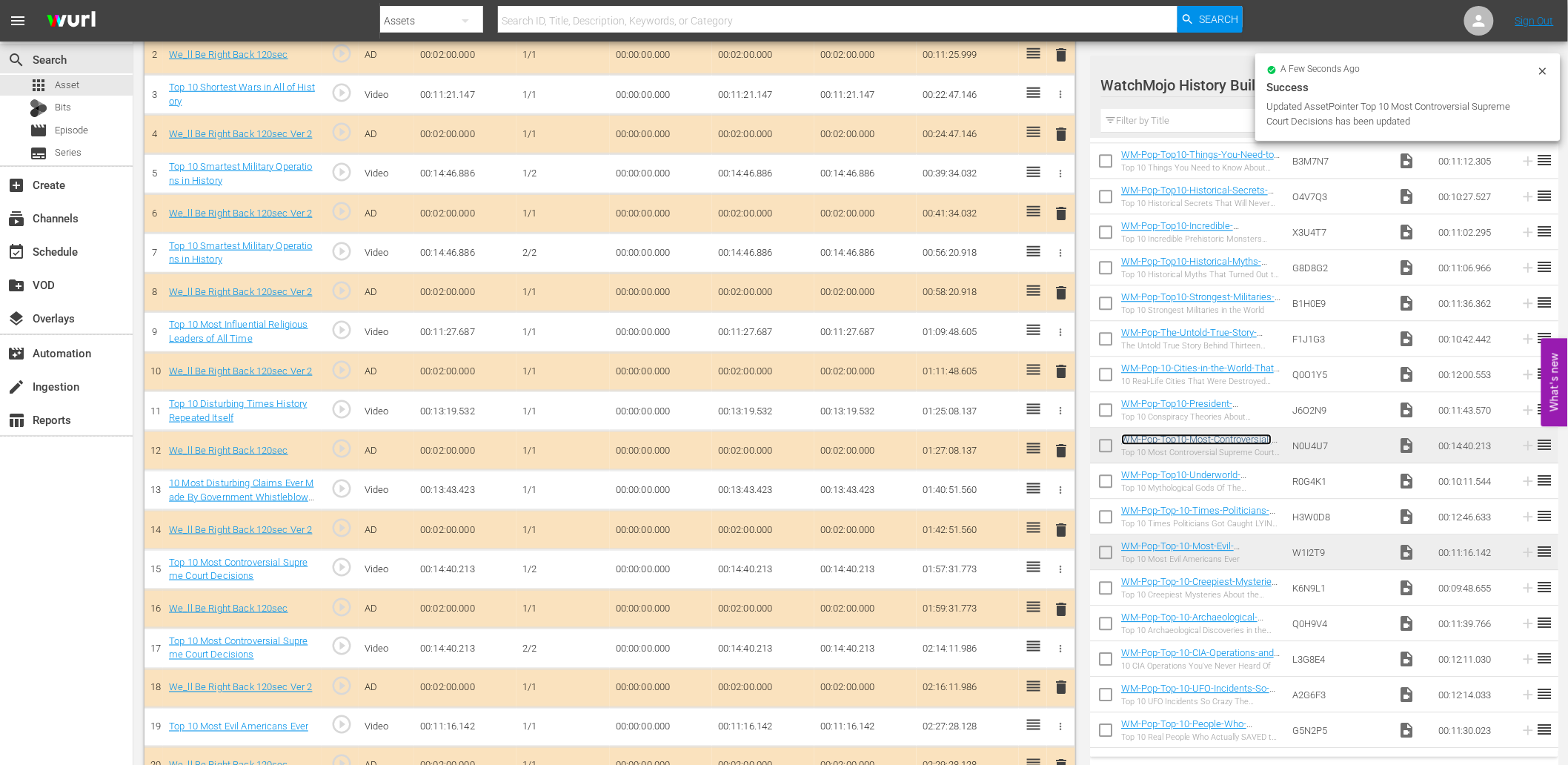
click at [1163, 441] on link "WM-Pop-Top10-Most-Controversial-Supreme-Court-Decisions_N0U4U7" at bounding box center [1197, 444] width 150 height 23
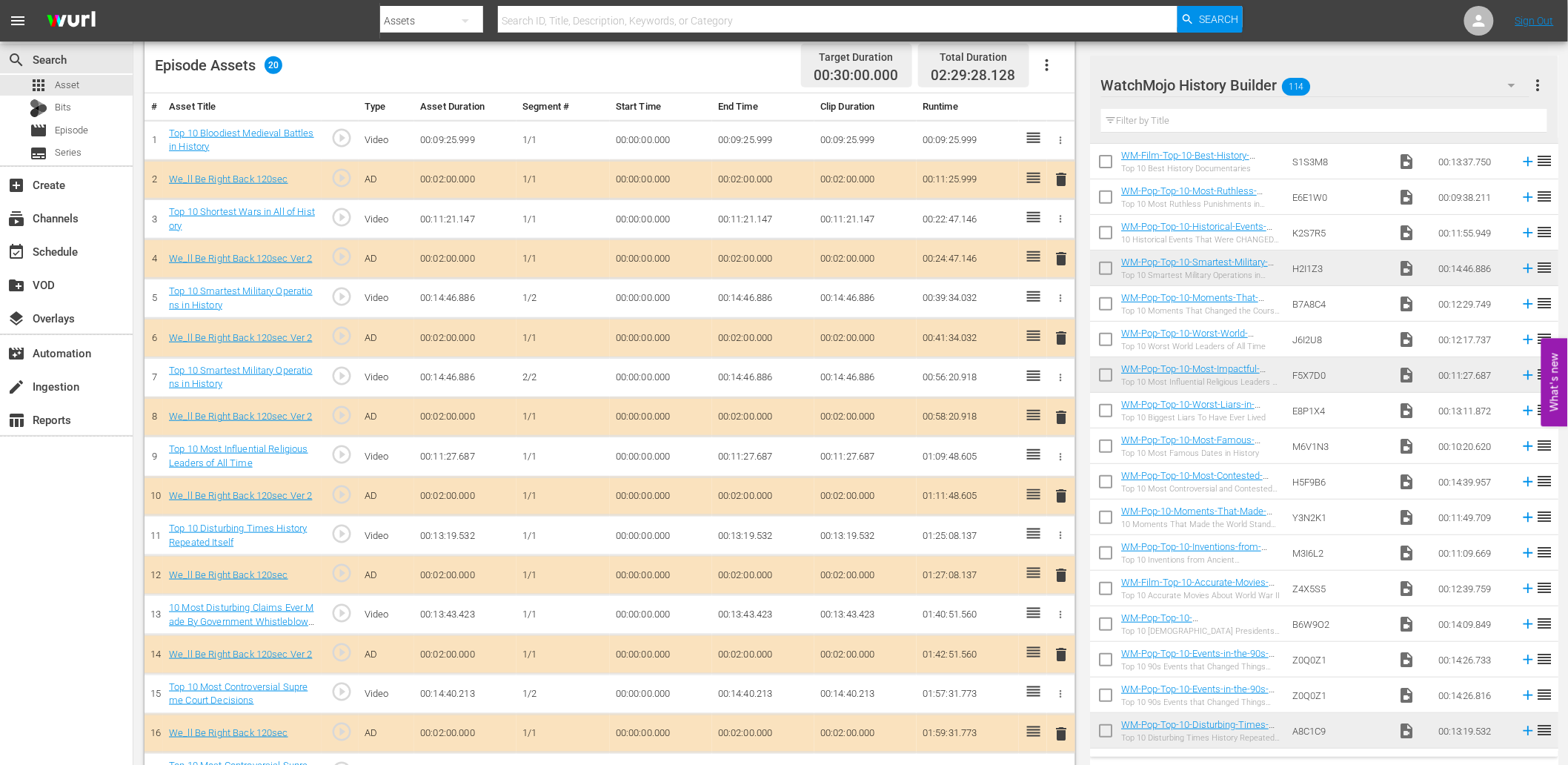
scroll to position [439, 0]
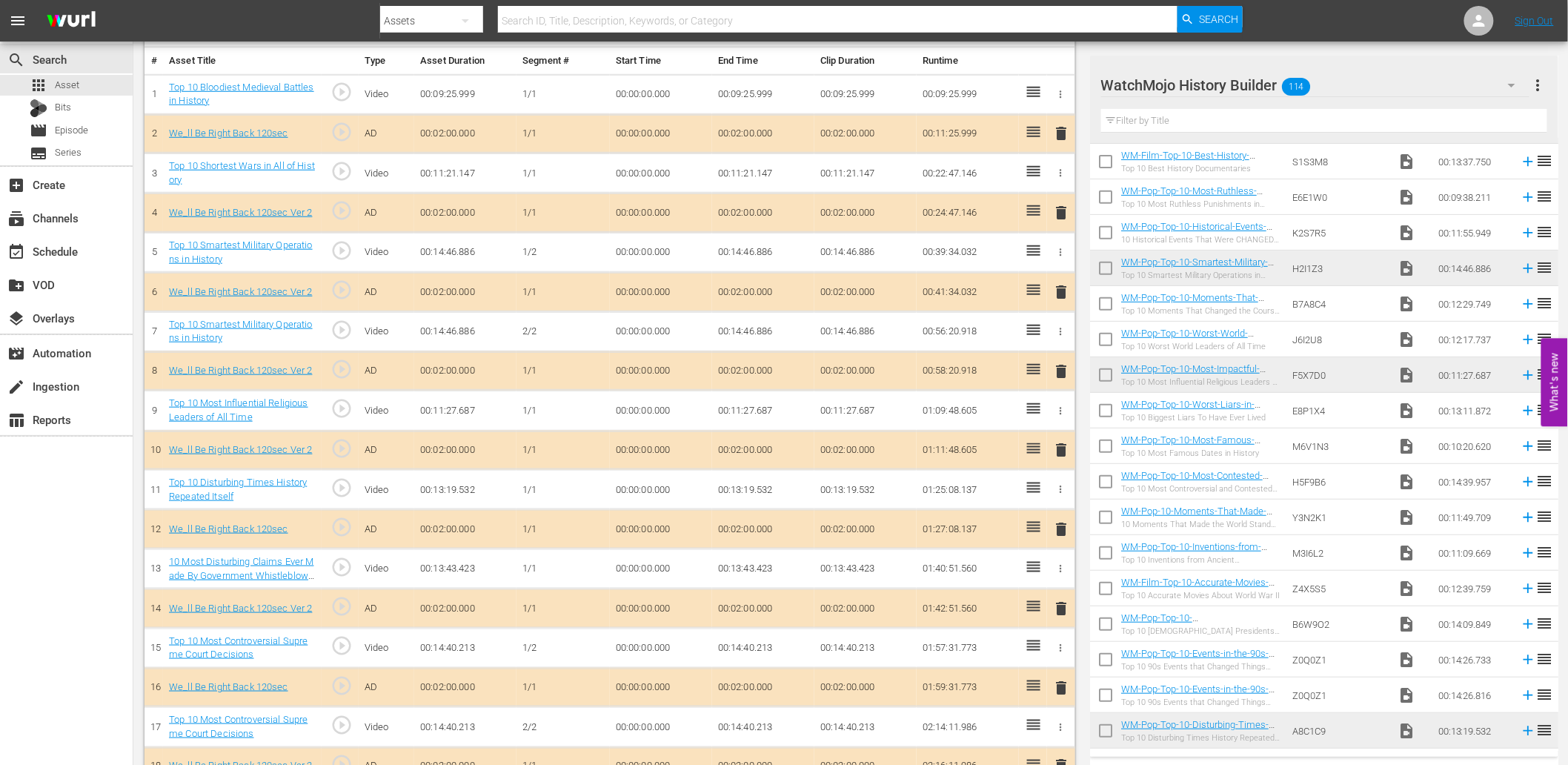
click at [1221, 268] on div "WM-Pop-Top-10-Smartest-Military-Operations-in-History_H2I1Z3-EN_VIDEO.mov Top 1…" at bounding box center [1202, 268] width 160 height 24
click at [1206, 261] on link "WM-Pop-Top-10-Smartest-Military-Operations-in-History_H2I1Z3-EN_VIDEO.mov" at bounding box center [1195, 273] width 147 height 34
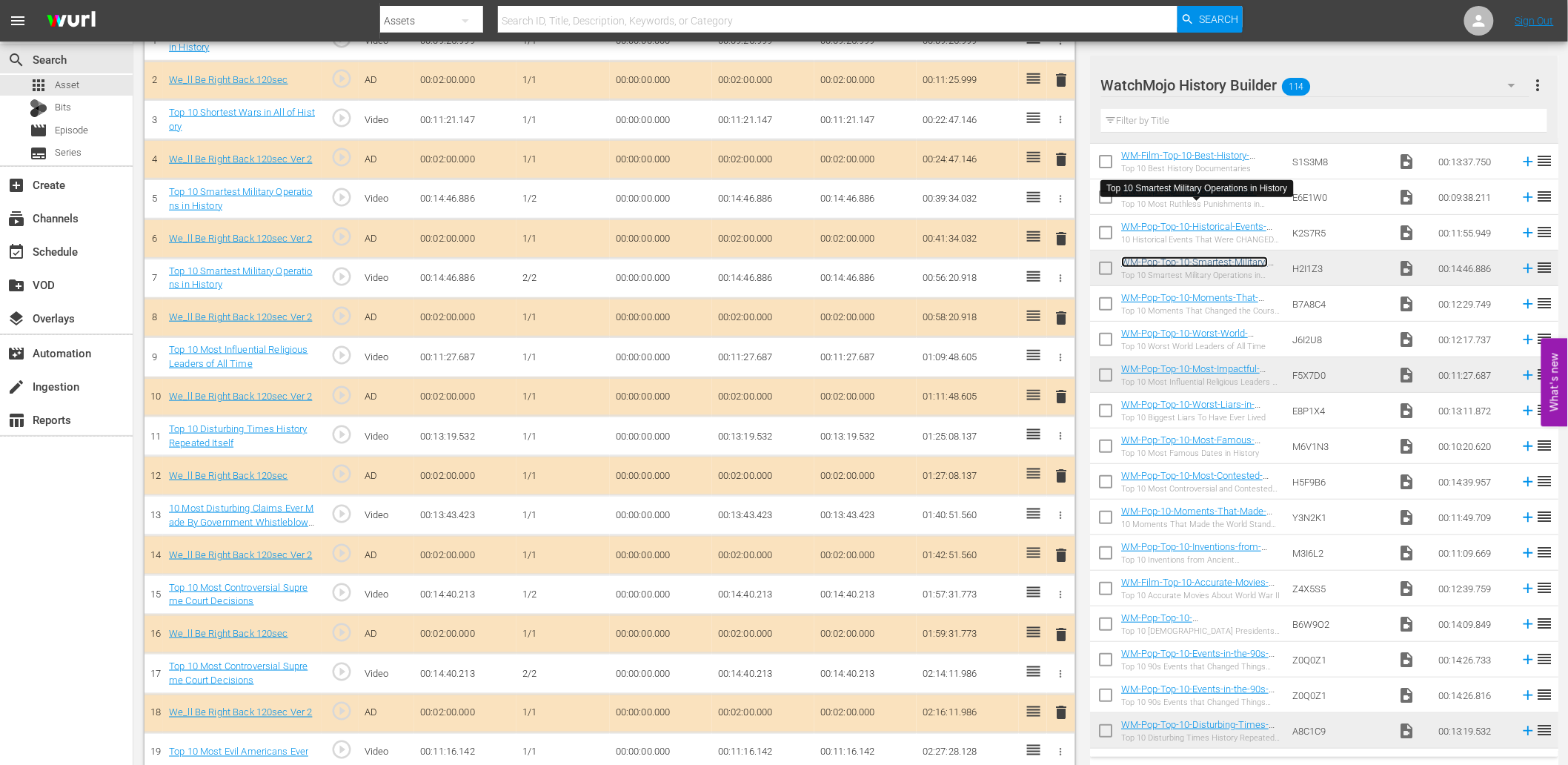
scroll to position [0, 0]
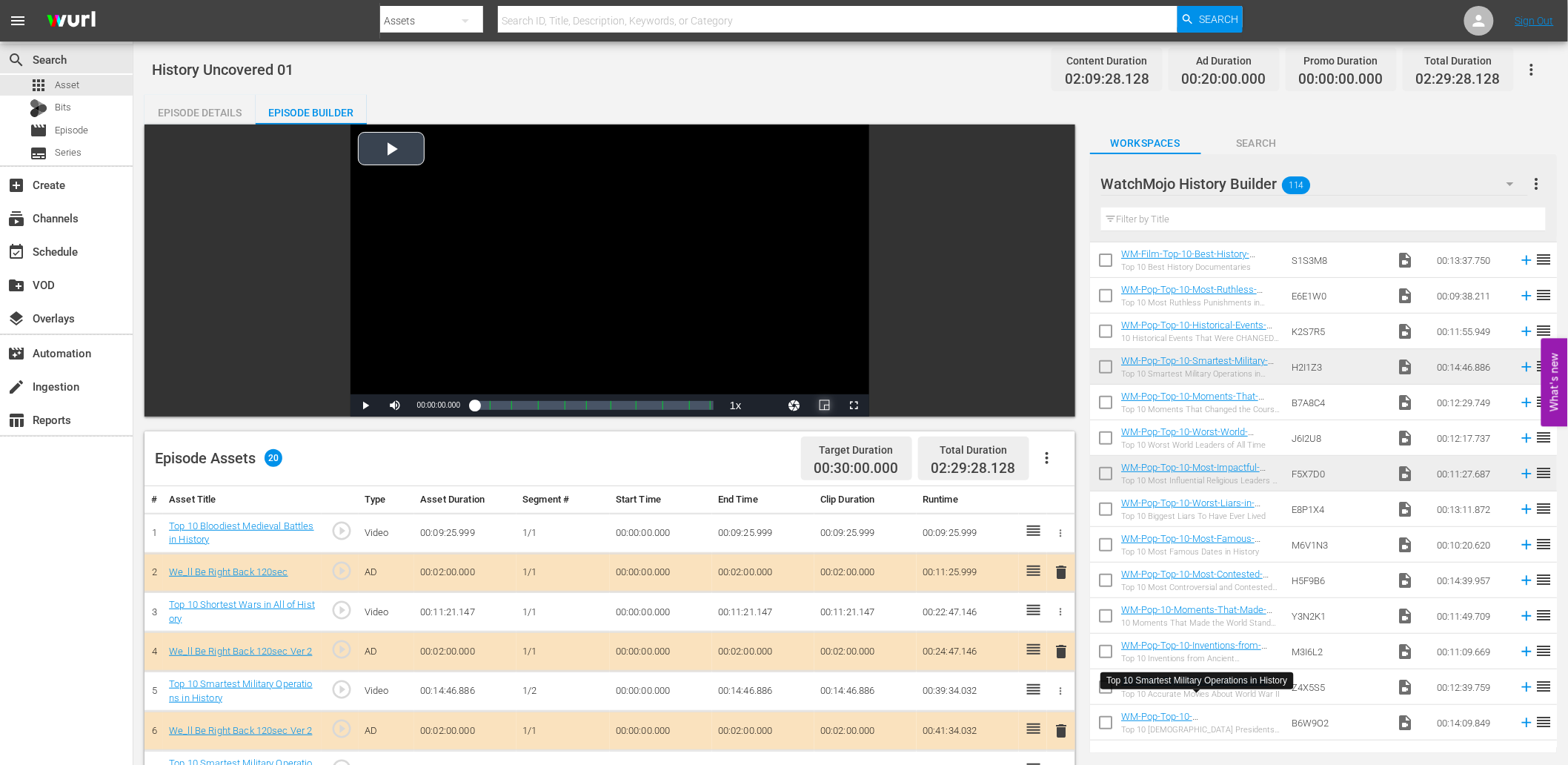
click at [825, 406] on span "Video Player" at bounding box center [825, 406] width 0 height 0
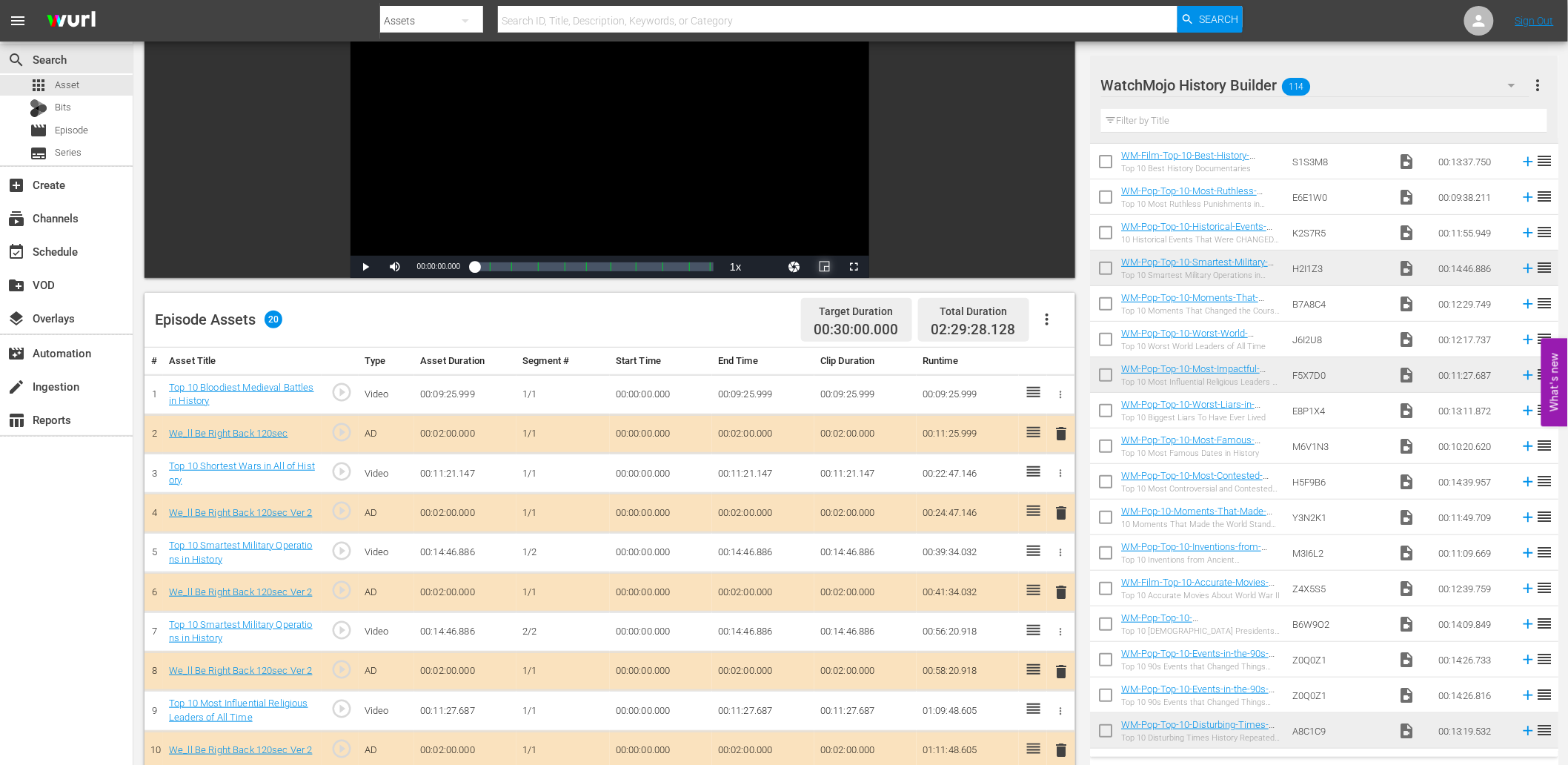
scroll to position [549, 0]
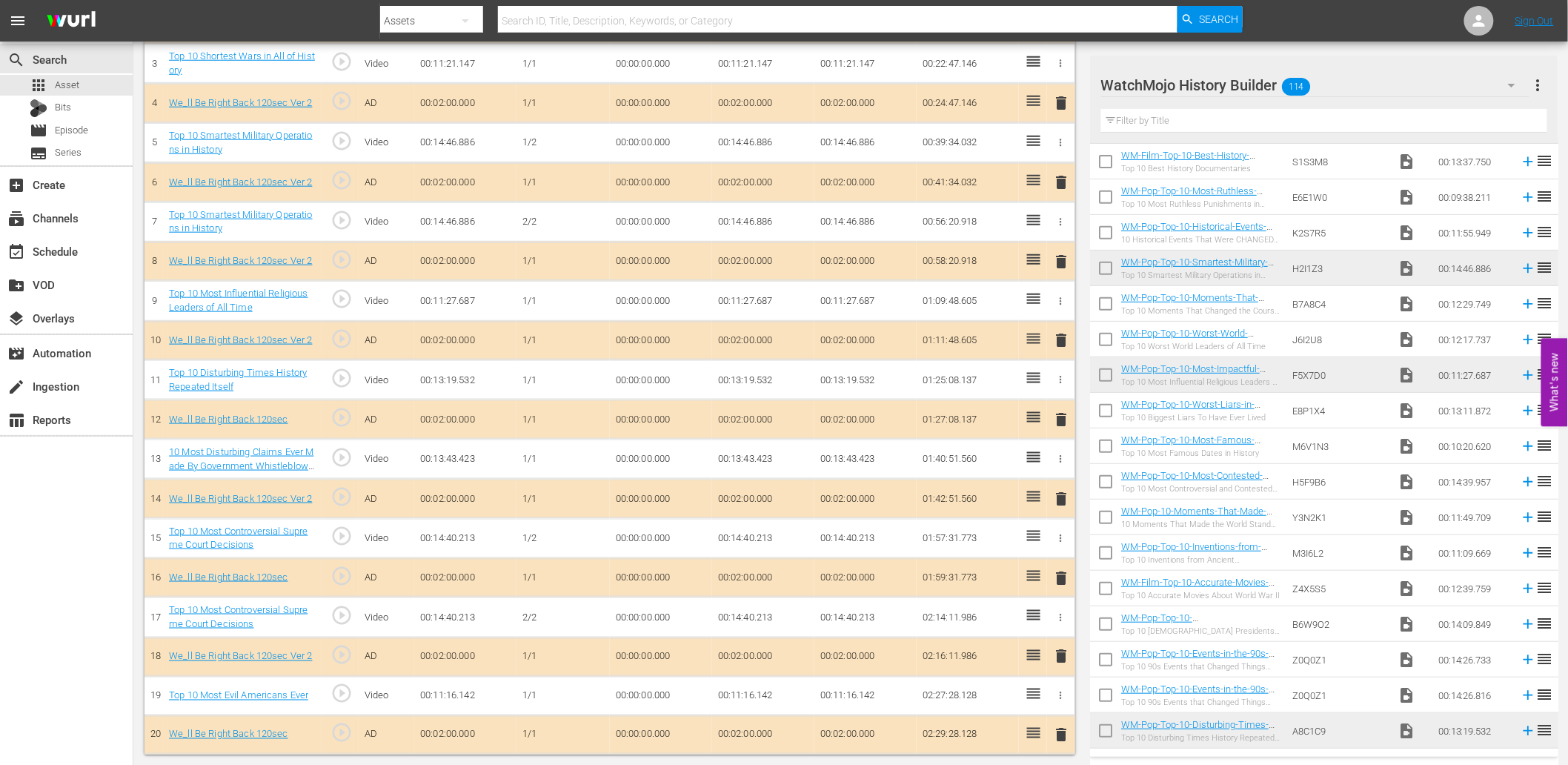
click at [640, 619] on td "00:00:00.000" at bounding box center [661, 617] width 103 height 40
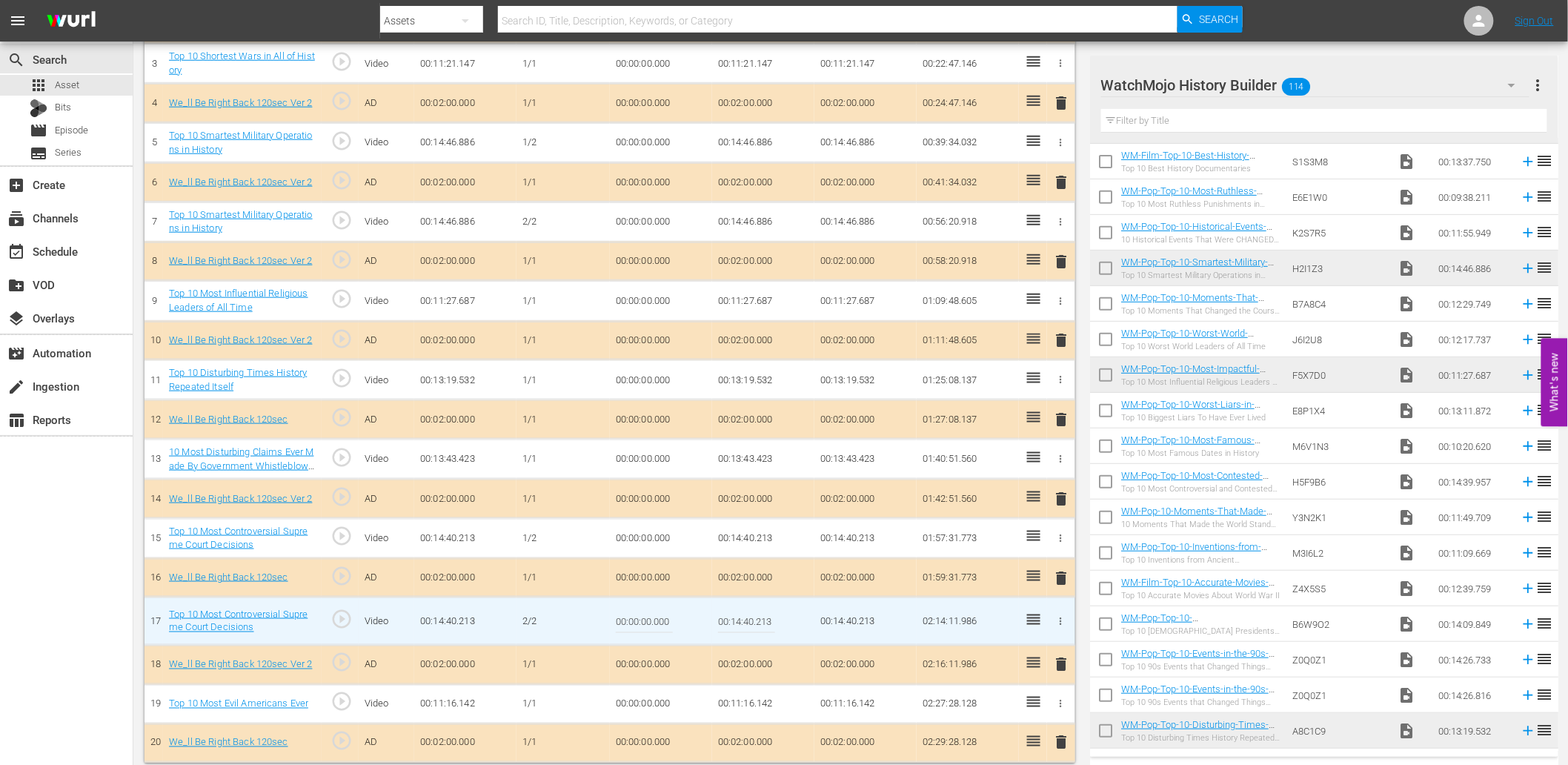
click at [640, 619] on input "00:00:00.000" at bounding box center [644, 621] width 57 height 36
paste input "6:56.27"
type input "00:06:56.270"
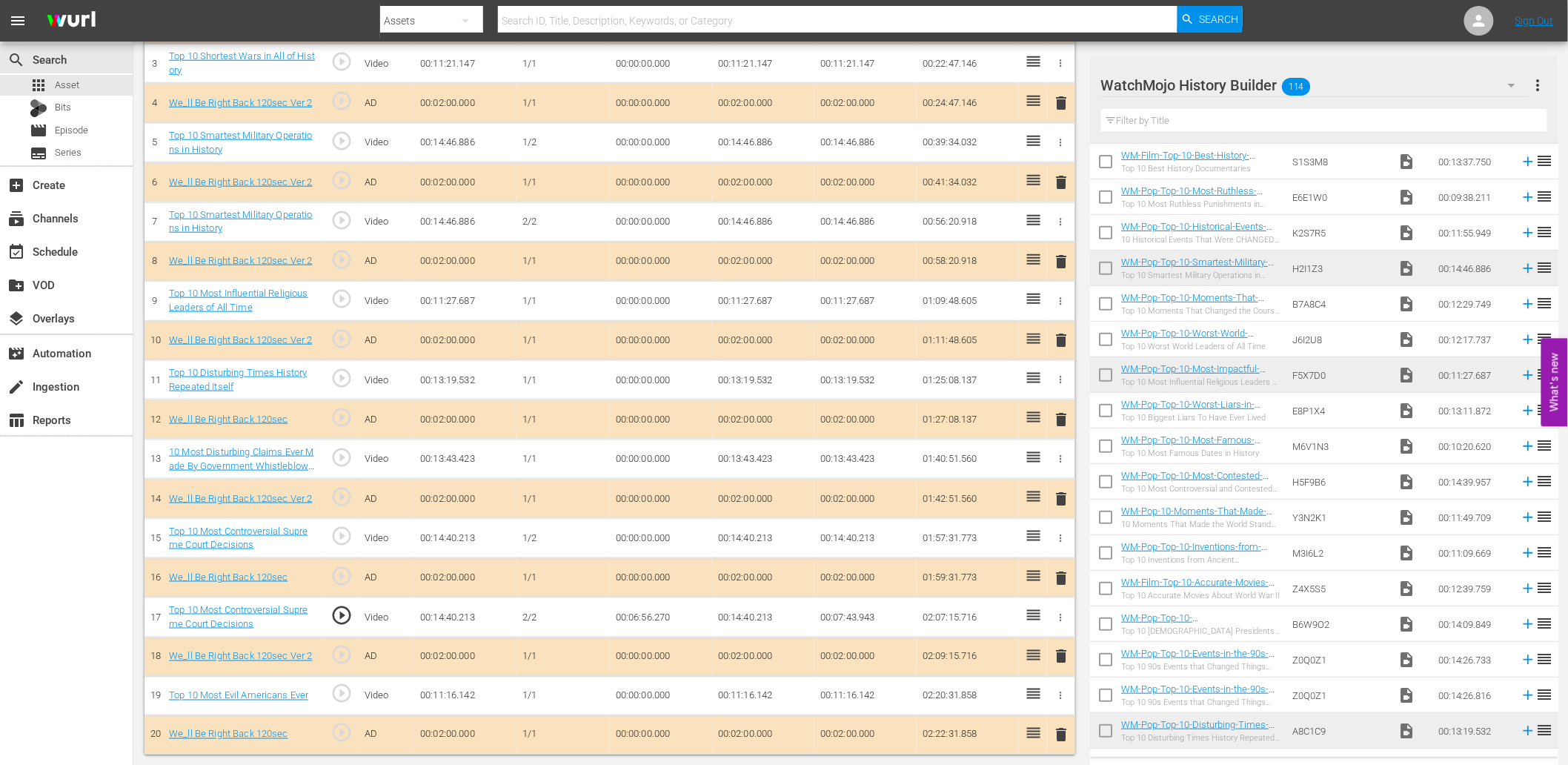
click at [338, 615] on span "play_circle_outline" at bounding box center [341, 615] width 23 height 23
click at [641, 612] on td "00:06:56.270" at bounding box center [661, 617] width 103 height 40
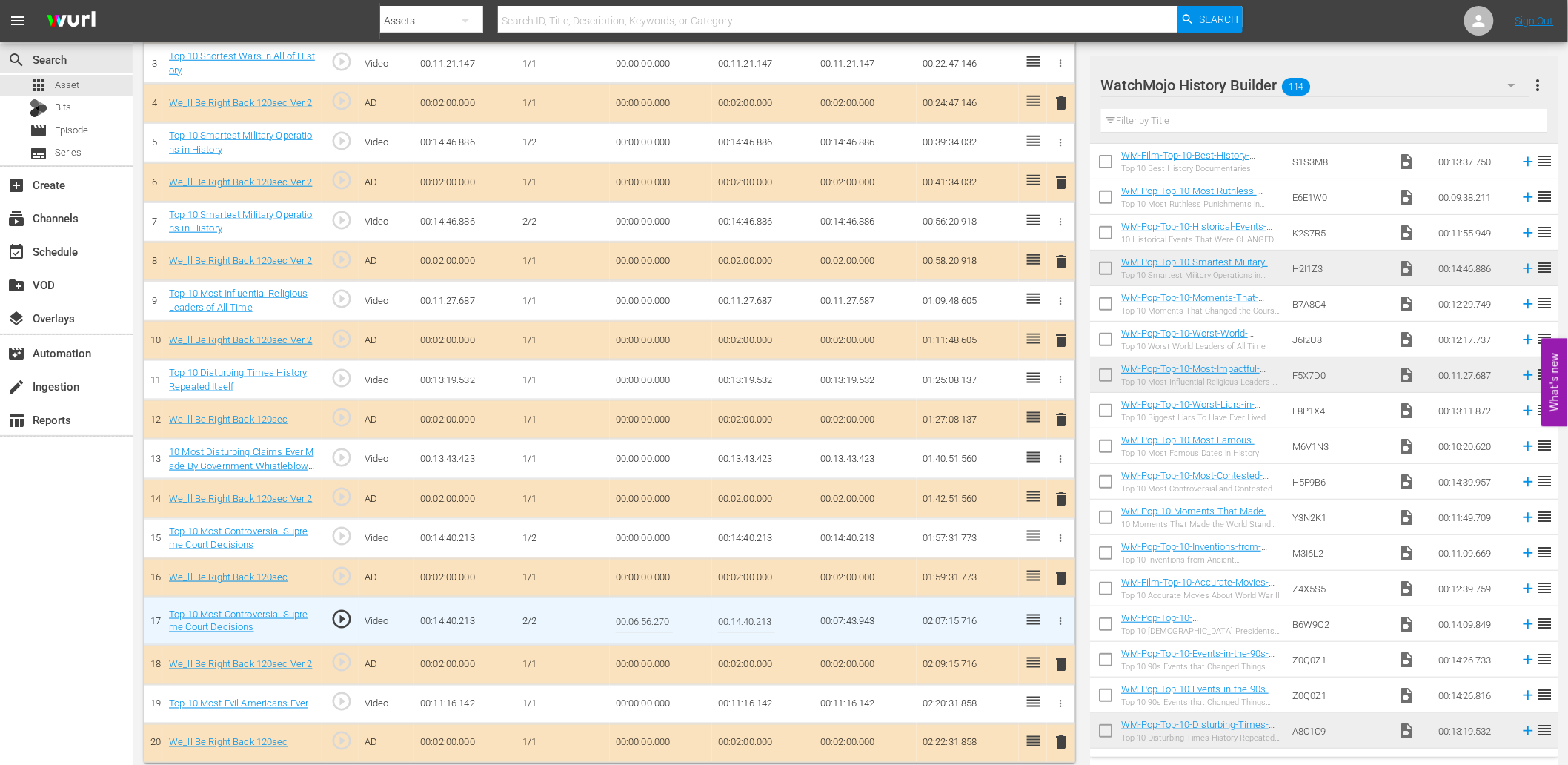
click at [641, 612] on input "00:06:56.270" at bounding box center [644, 621] width 57 height 36
type input "00:06:56.999"
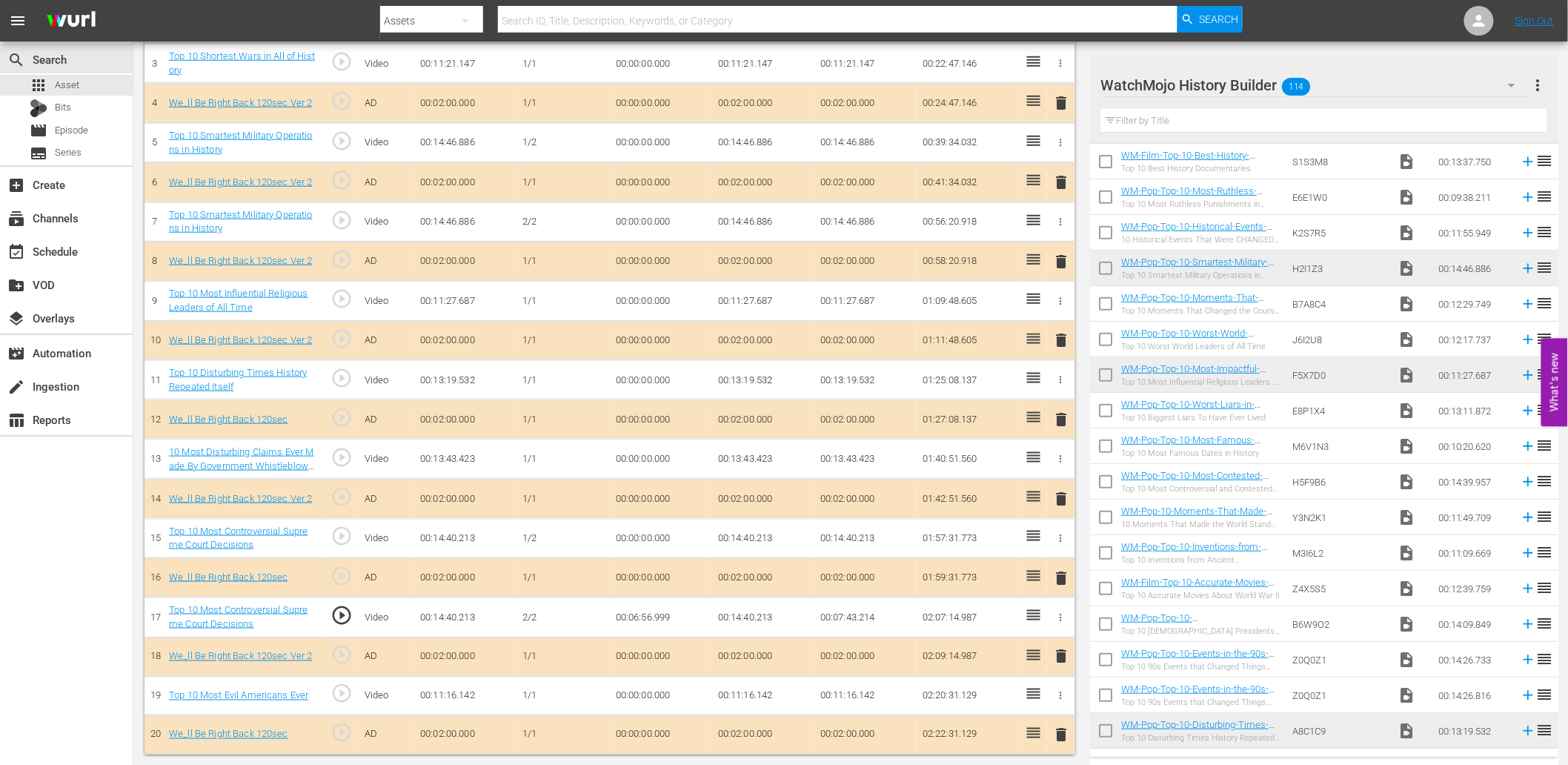
click at [337, 615] on span "play_circle_outline" at bounding box center [341, 615] width 23 height 23
click at [627, 619] on td "00:06:56.999" at bounding box center [661, 617] width 103 height 40
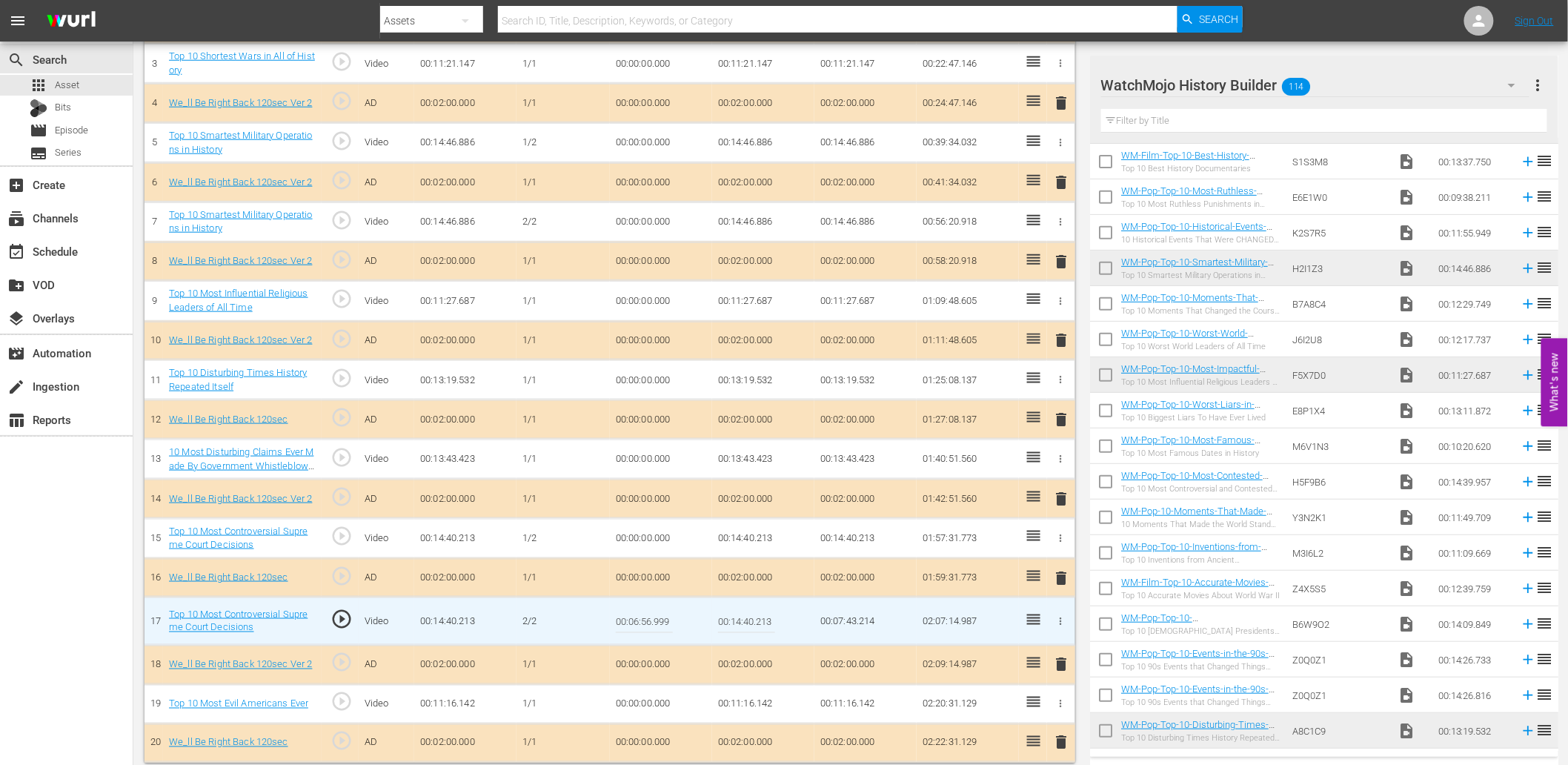
click at [627, 619] on input "00:06:56.999" at bounding box center [644, 621] width 57 height 36
type input "00:06:57.099"
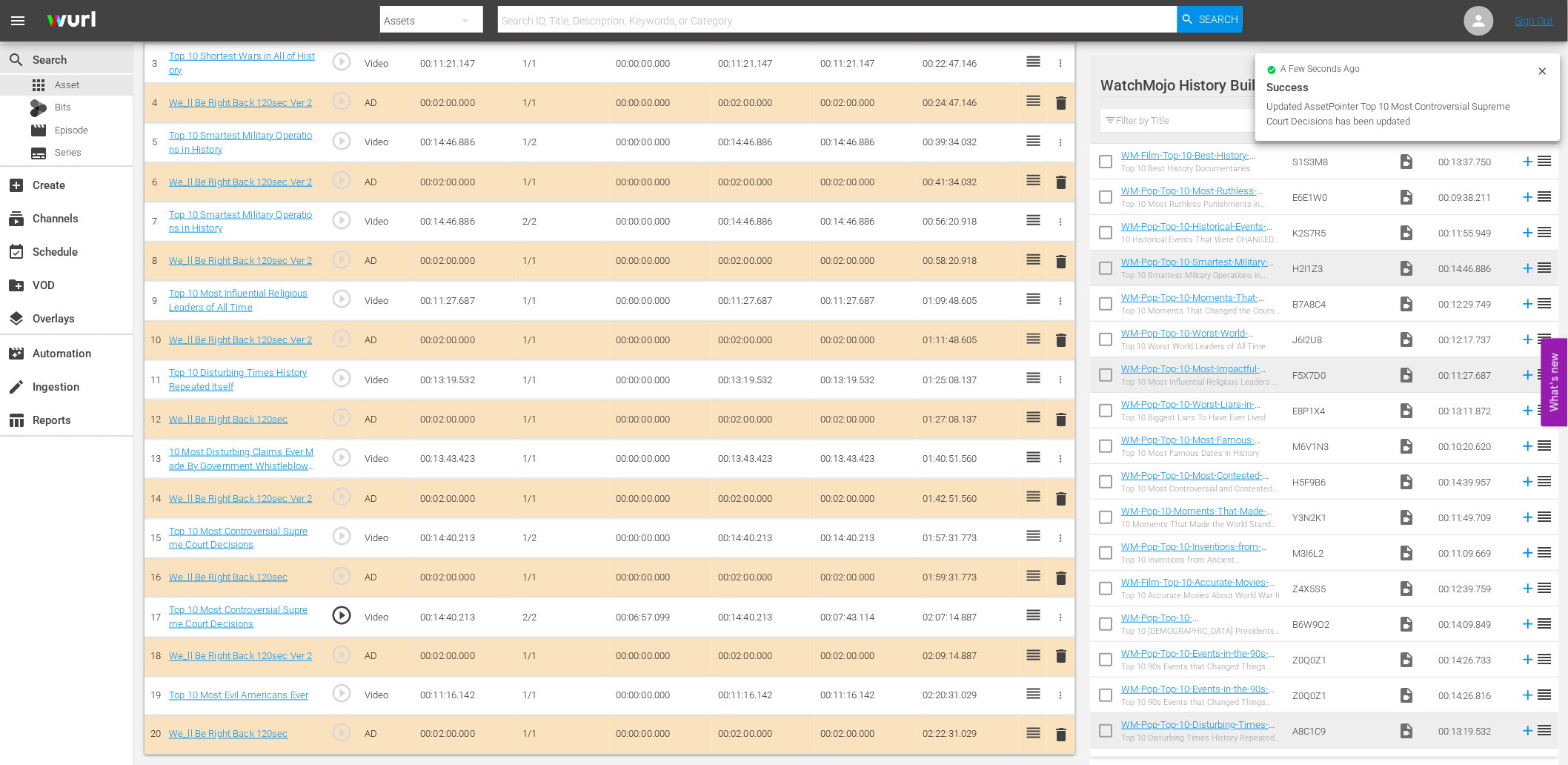
click at [648, 612] on td "00:06:57.099" at bounding box center [661, 617] width 103 height 40
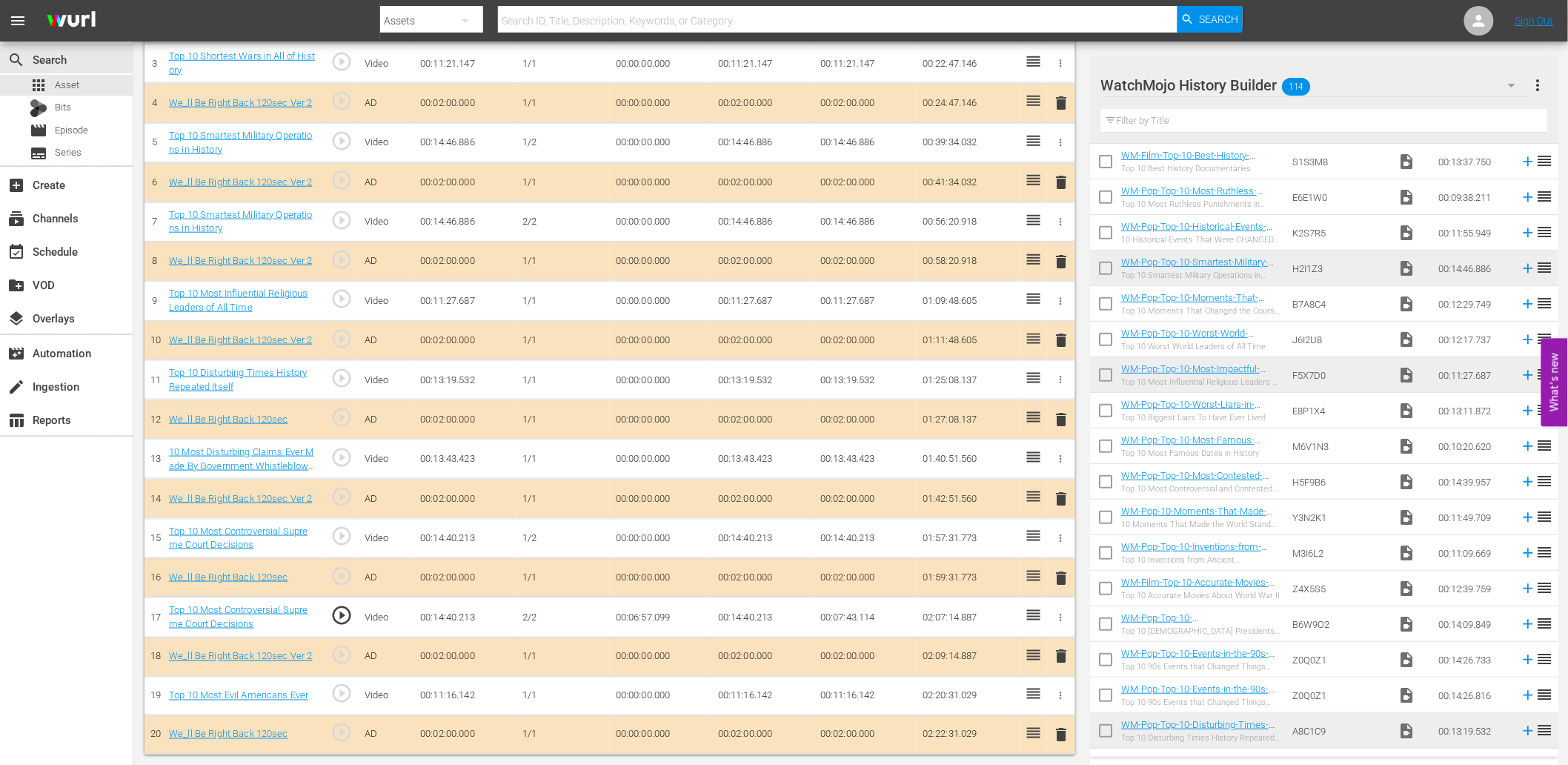
click at [749, 543] on td "00:14:40.213" at bounding box center [764, 538] width 103 height 40
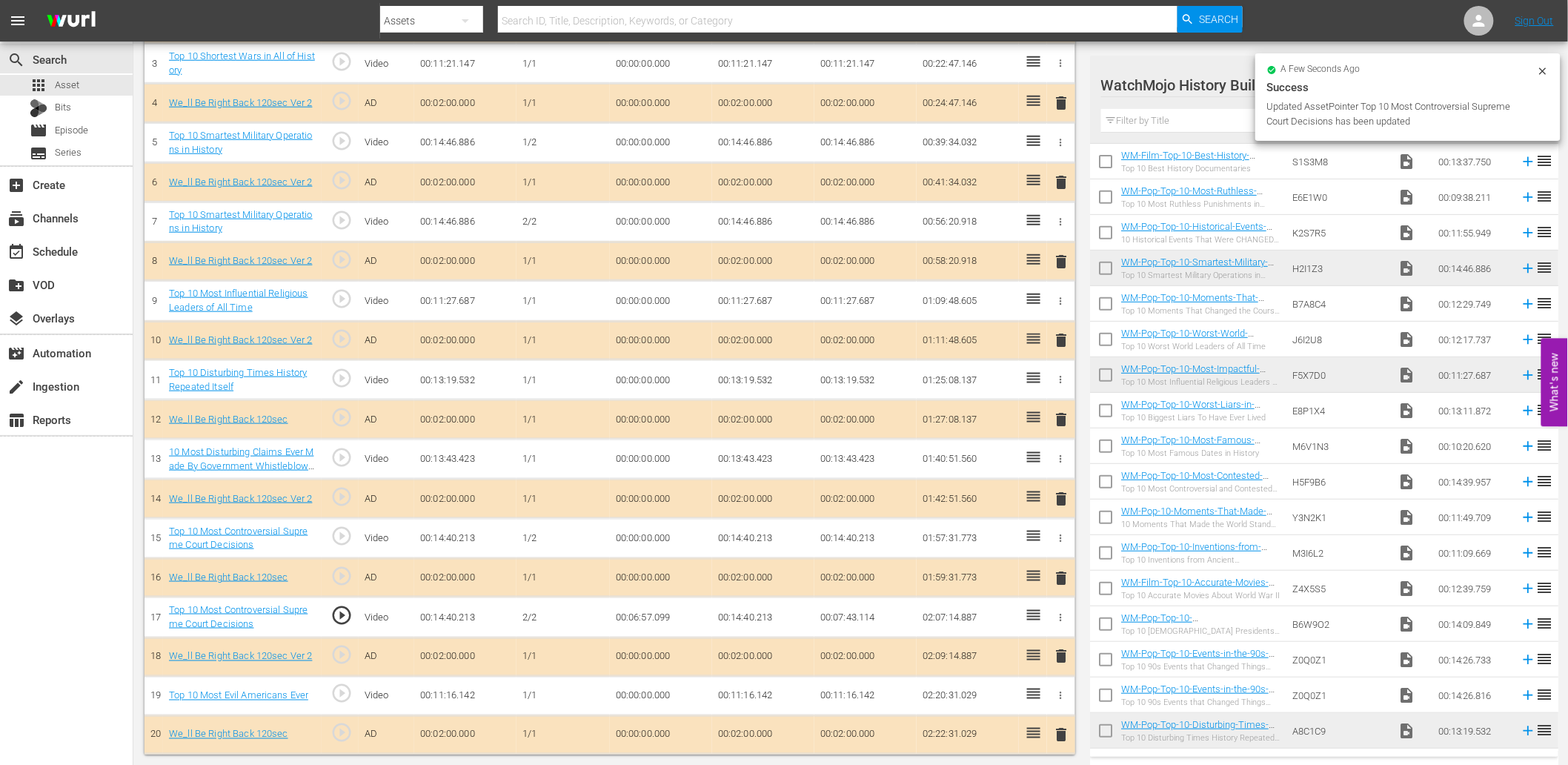
click at [749, 543] on td "00:14:40.213" at bounding box center [764, 538] width 103 height 40
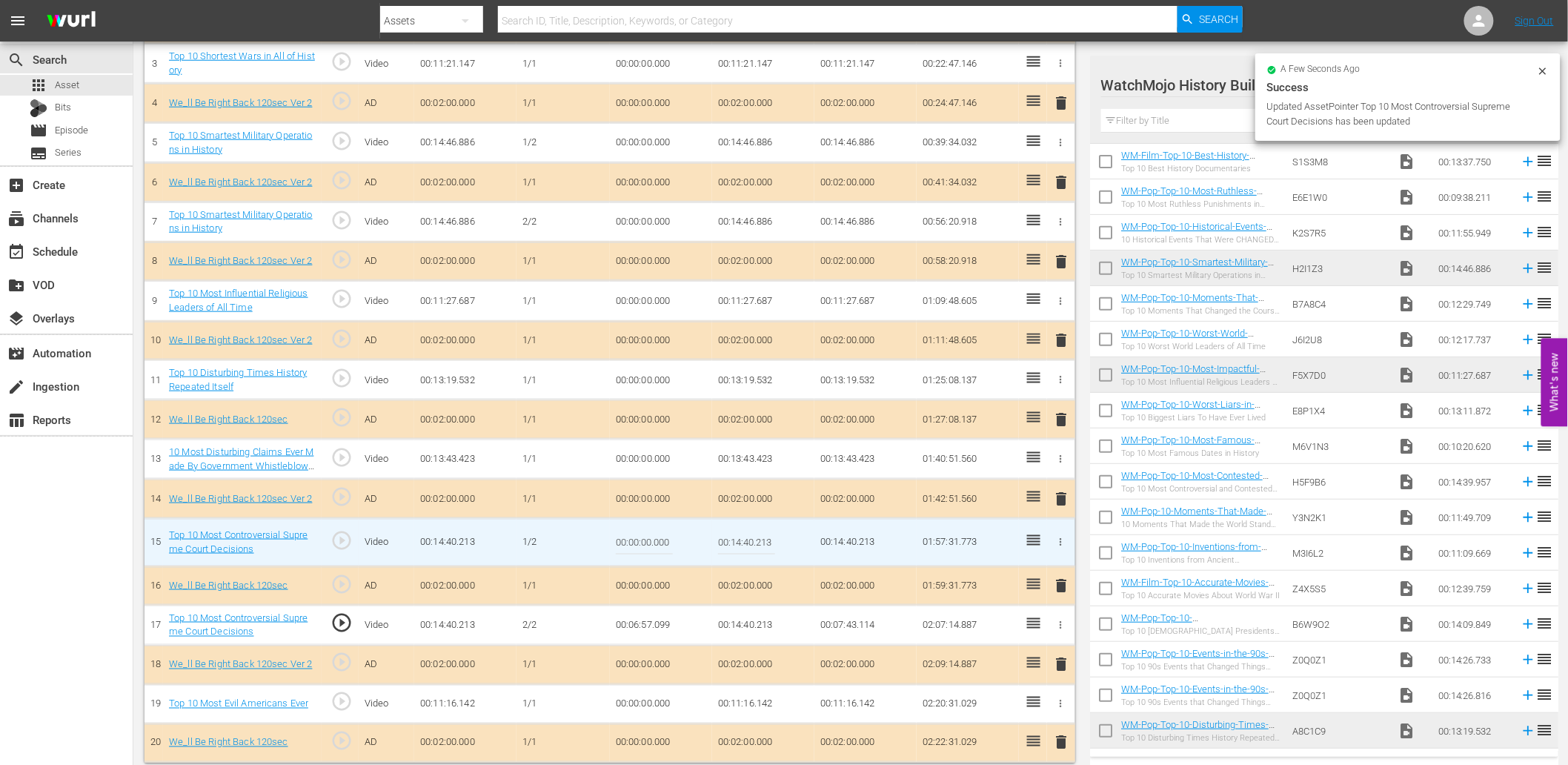
click at [749, 543] on input "00:14:40.213" at bounding box center [747, 543] width 57 height 36
paste input "06:57.099"
type input "00:06:57.099"
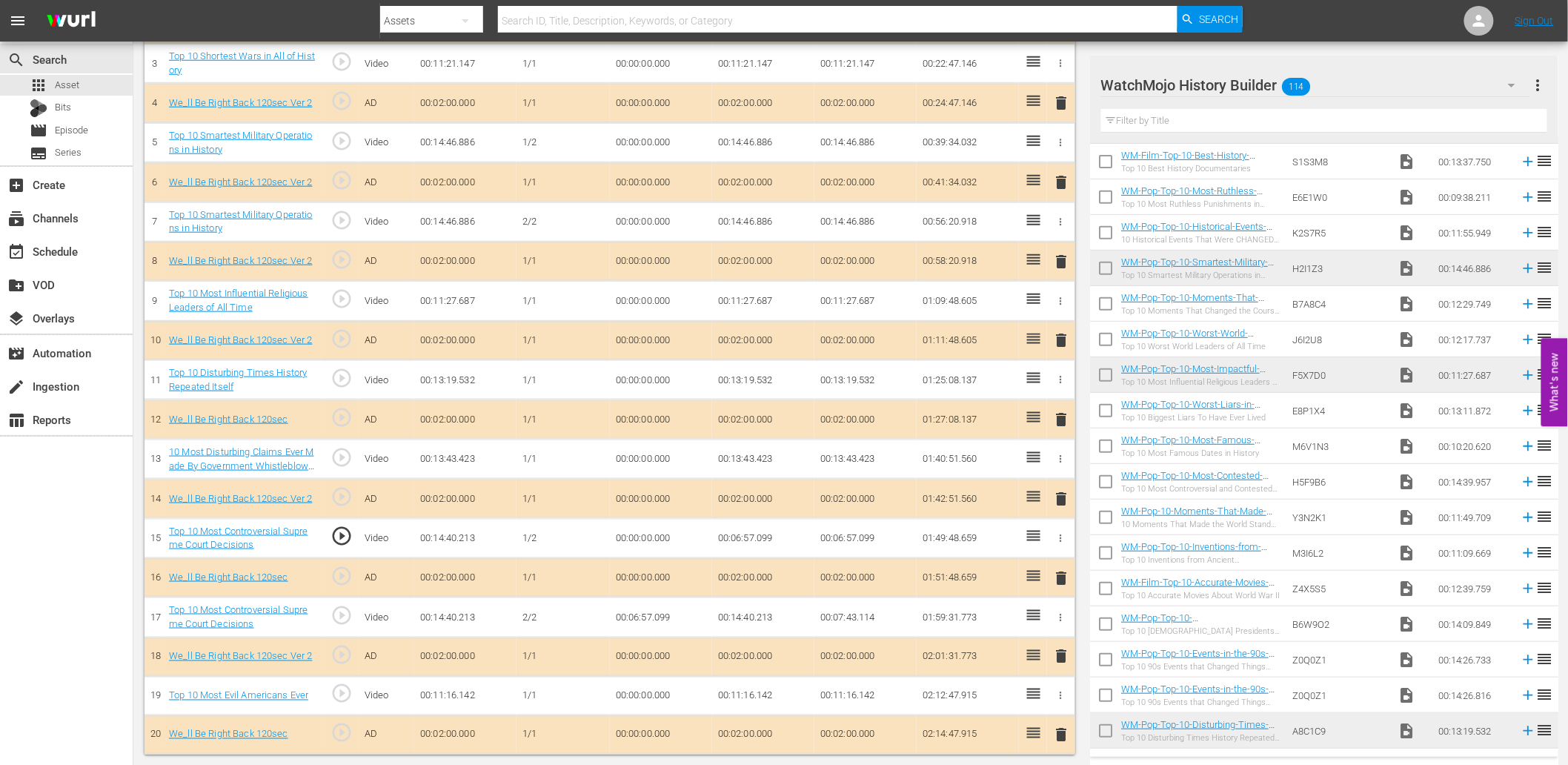
click at [632, 614] on td "00:06:57.099" at bounding box center [661, 617] width 103 height 40
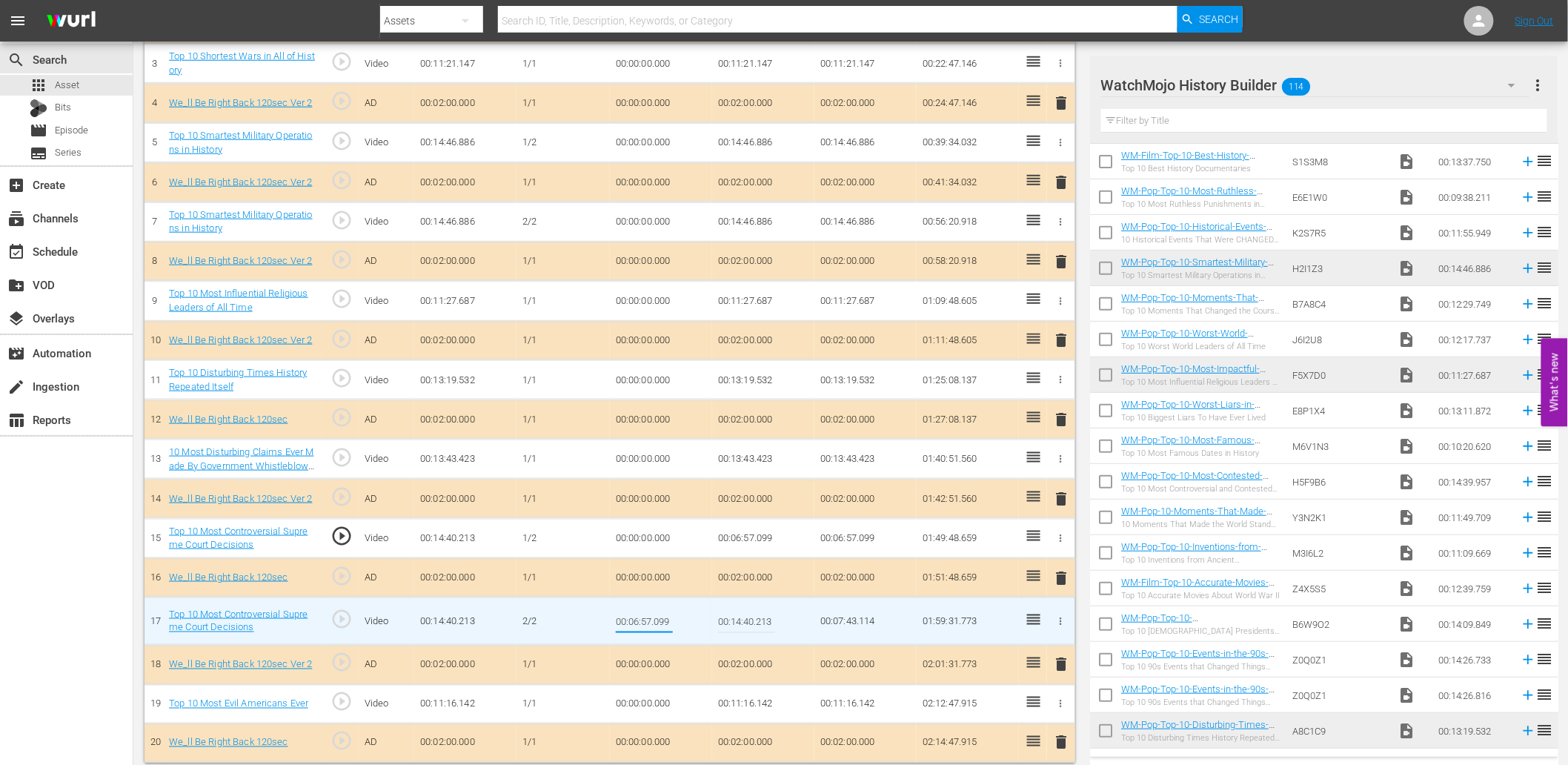
type input "00:06:57.299"
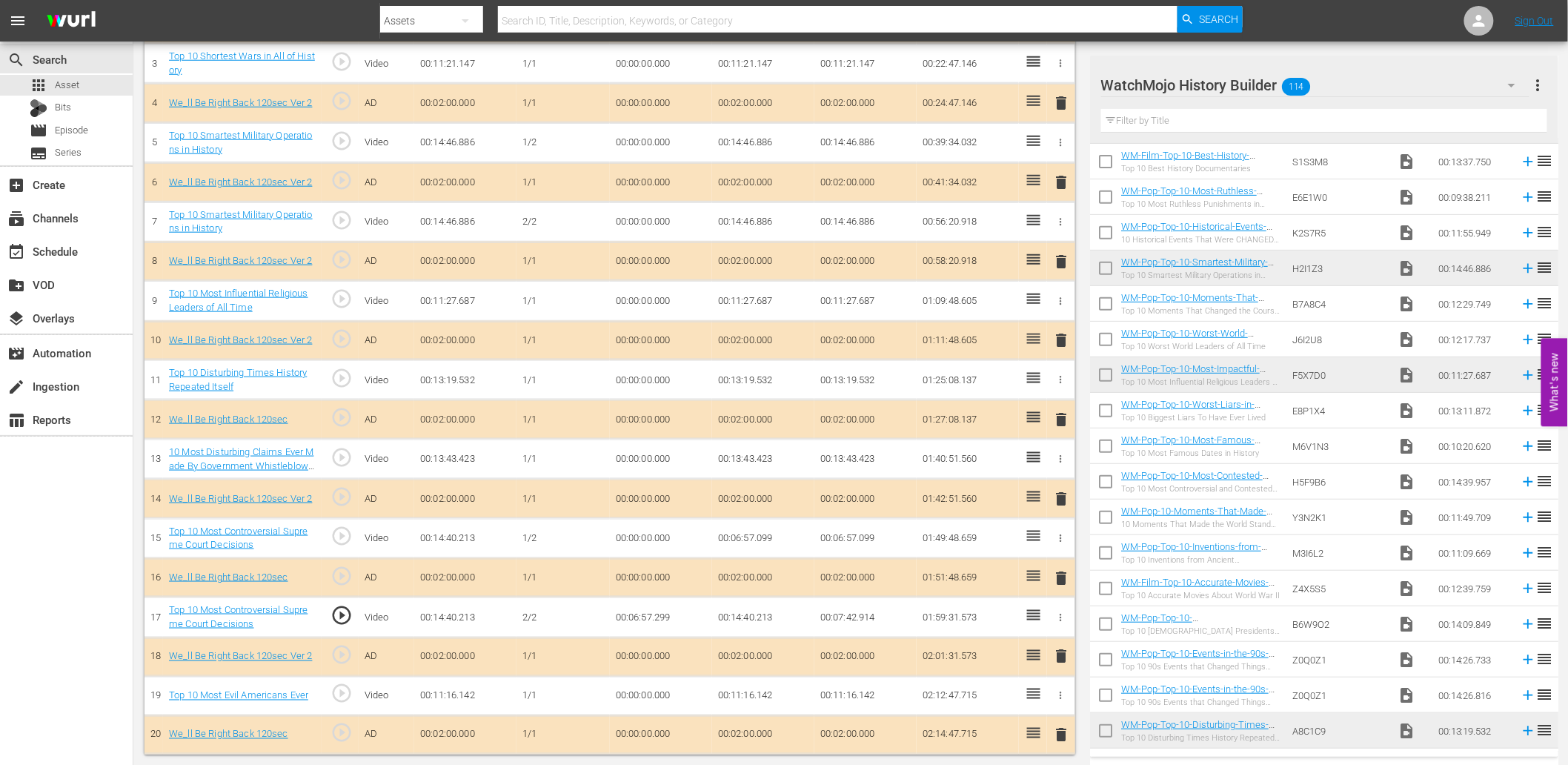
click at [338, 618] on span "play_circle_outline" at bounding box center [341, 615] width 23 height 23
click at [654, 618] on td "00:06:57.299" at bounding box center [661, 617] width 103 height 40
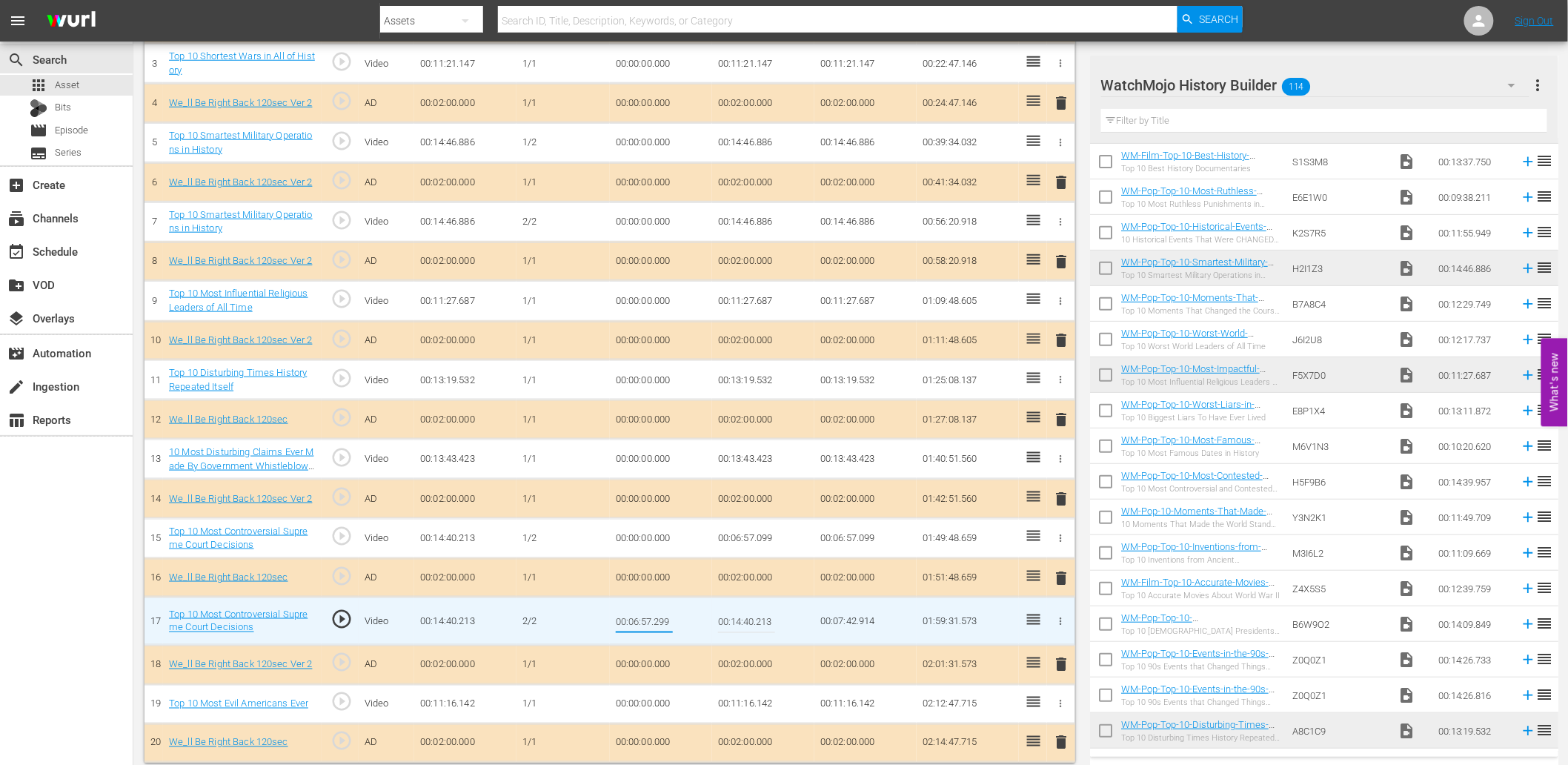
click at [749, 540] on td "00:06:57.099" at bounding box center [764, 538] width 103 height 40
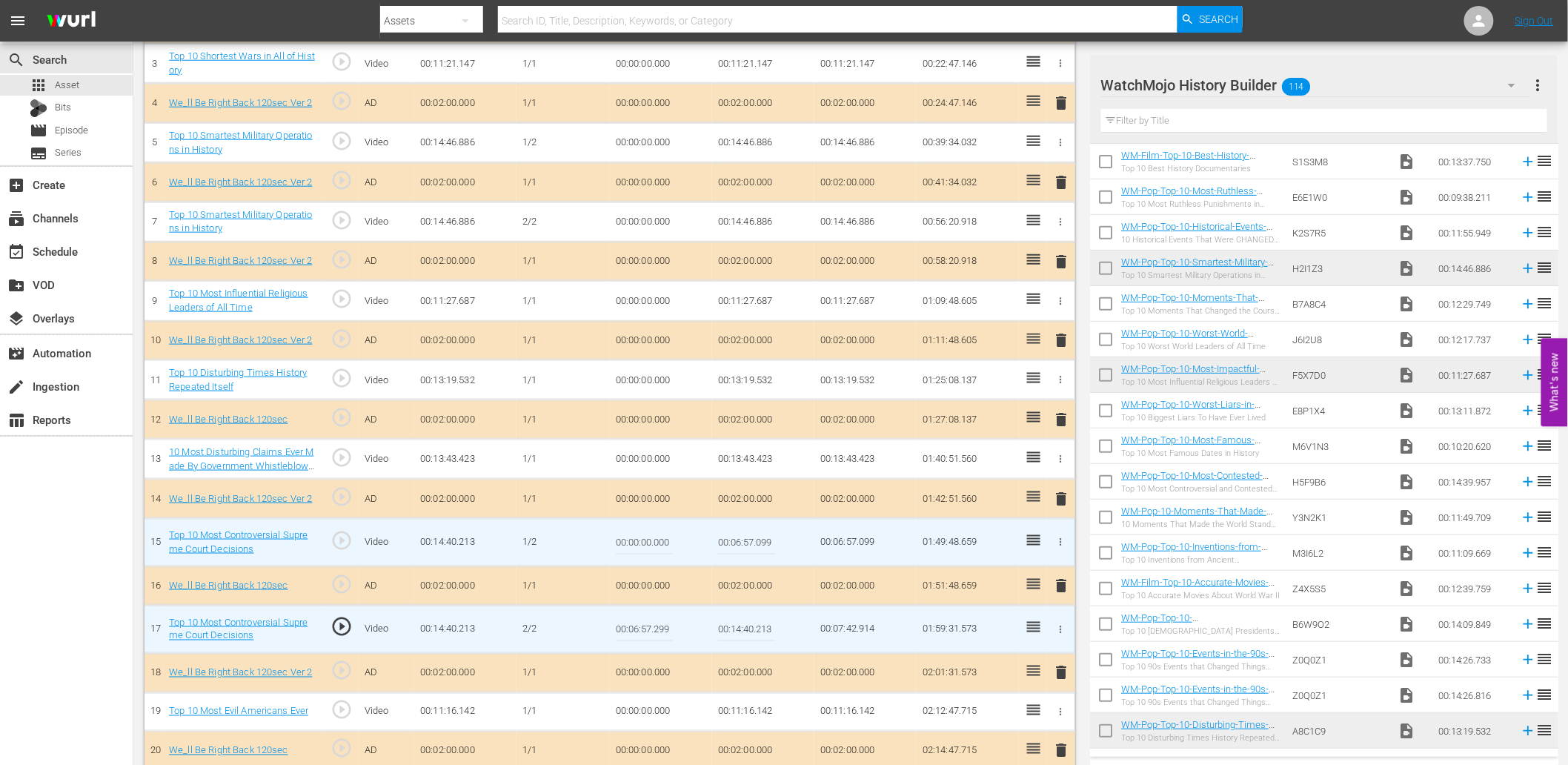
click at [749, 540] on input "00:06:57.099" at bounding box center [747, 543] width 57 height 36
paste input "2"
type input "00:06:57.299"
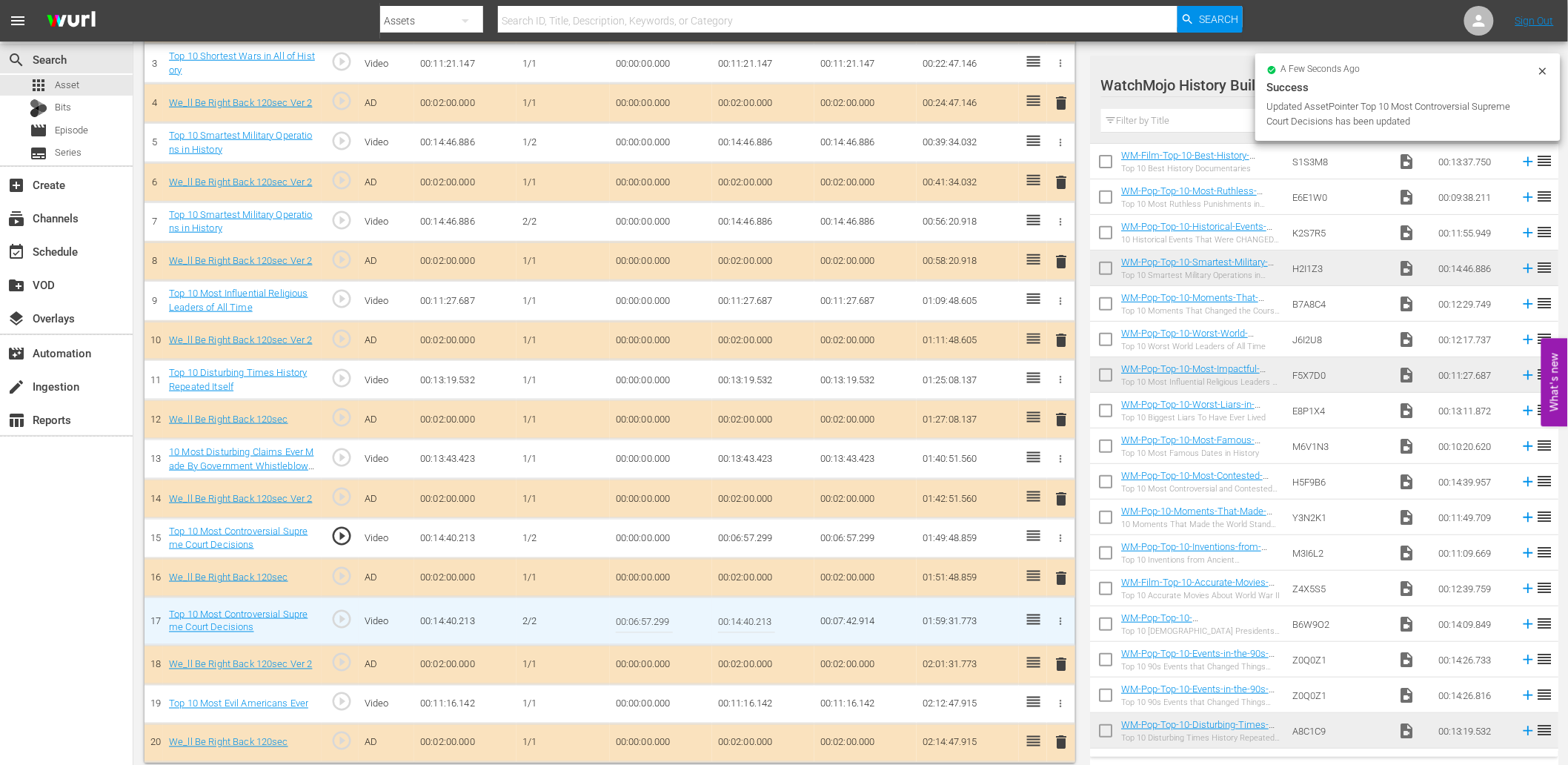
click at [649, 628] on input "00:06:57.299" at bounding box center [644, 621] width 57 height 36
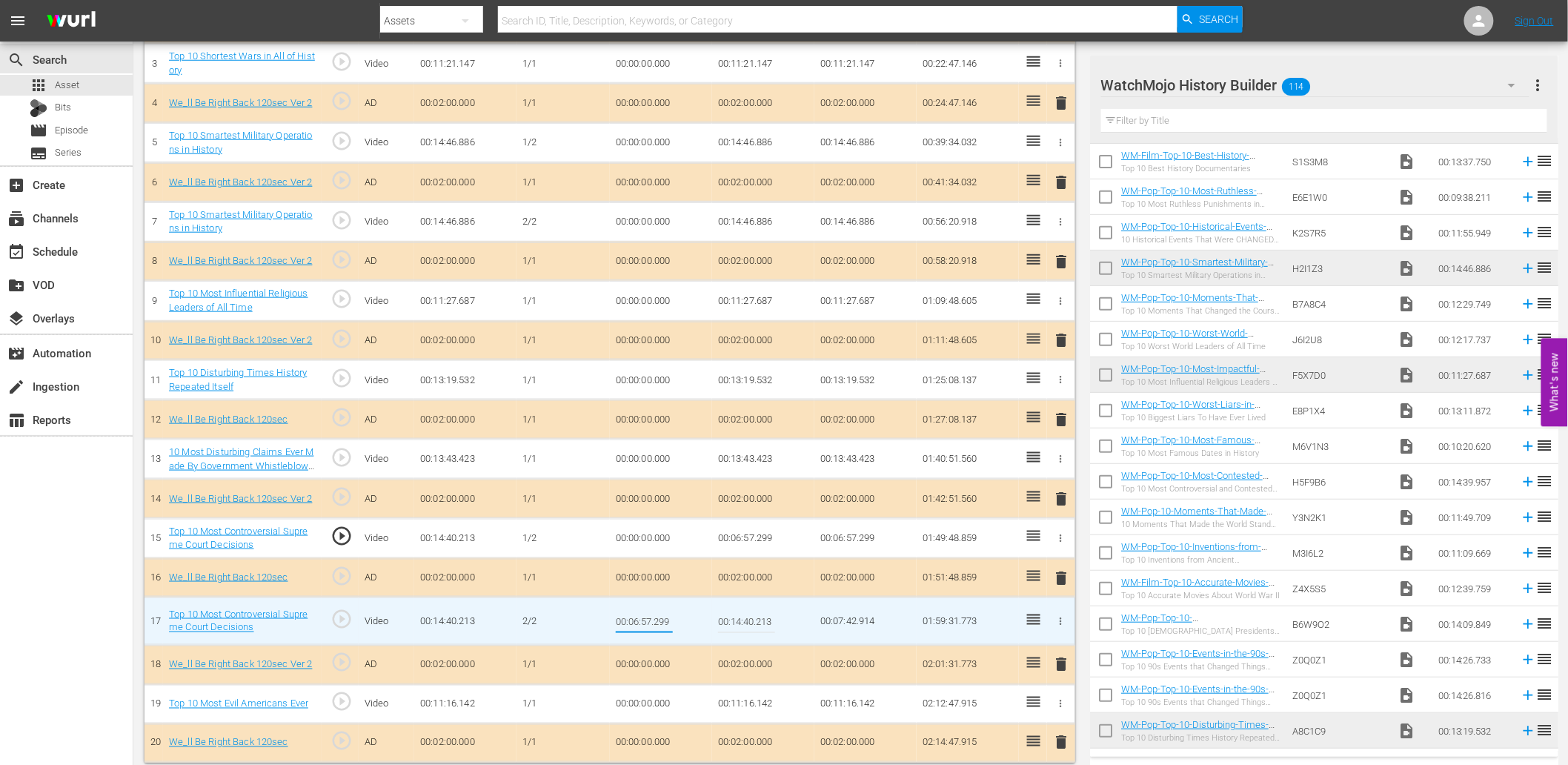
click at [649, 628] on input "00:06:57.299" at bounding box center [644, 621] width 57 height 36
type input "00:06:57.499"
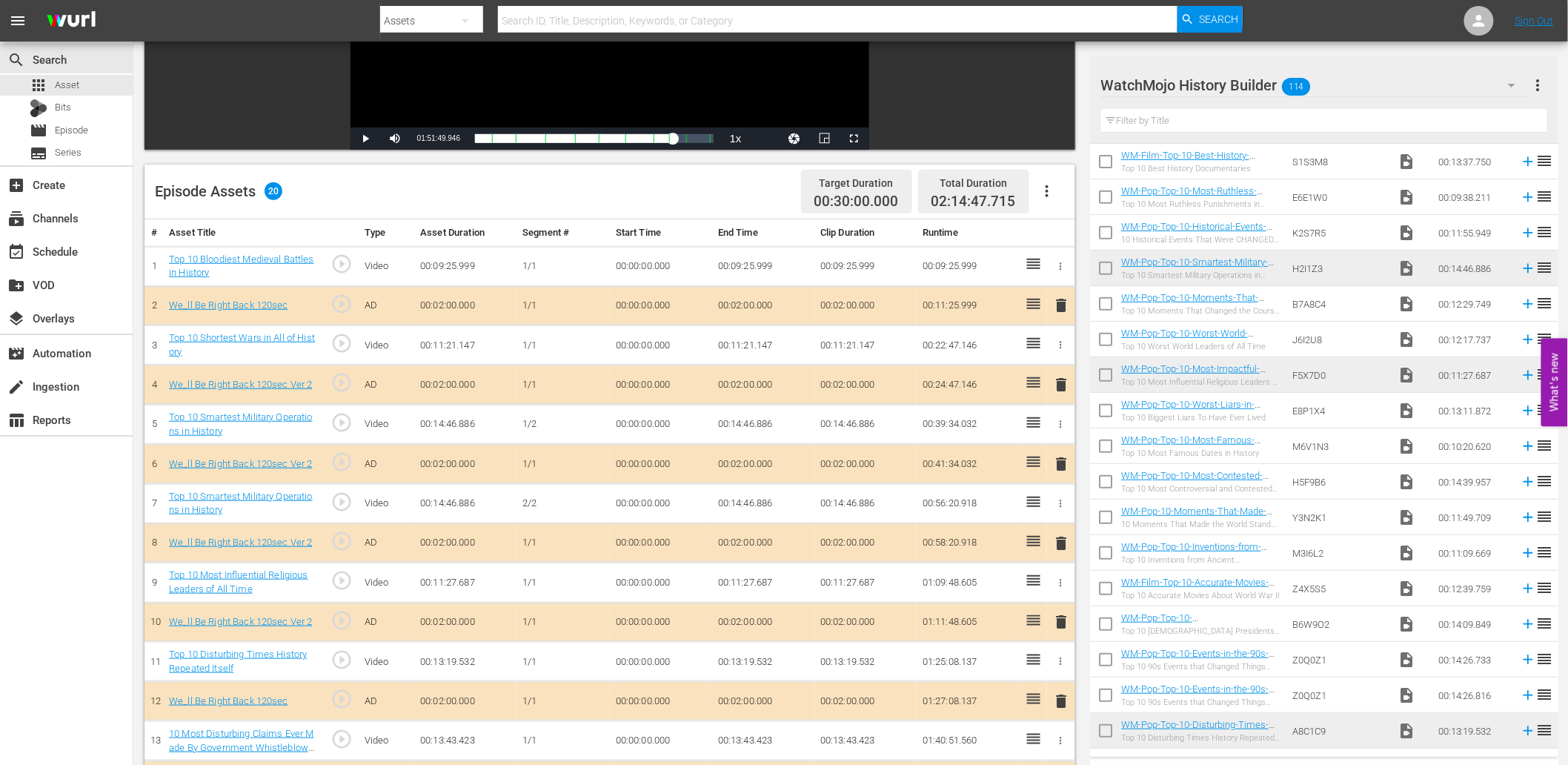
scroll to position [329, 0]
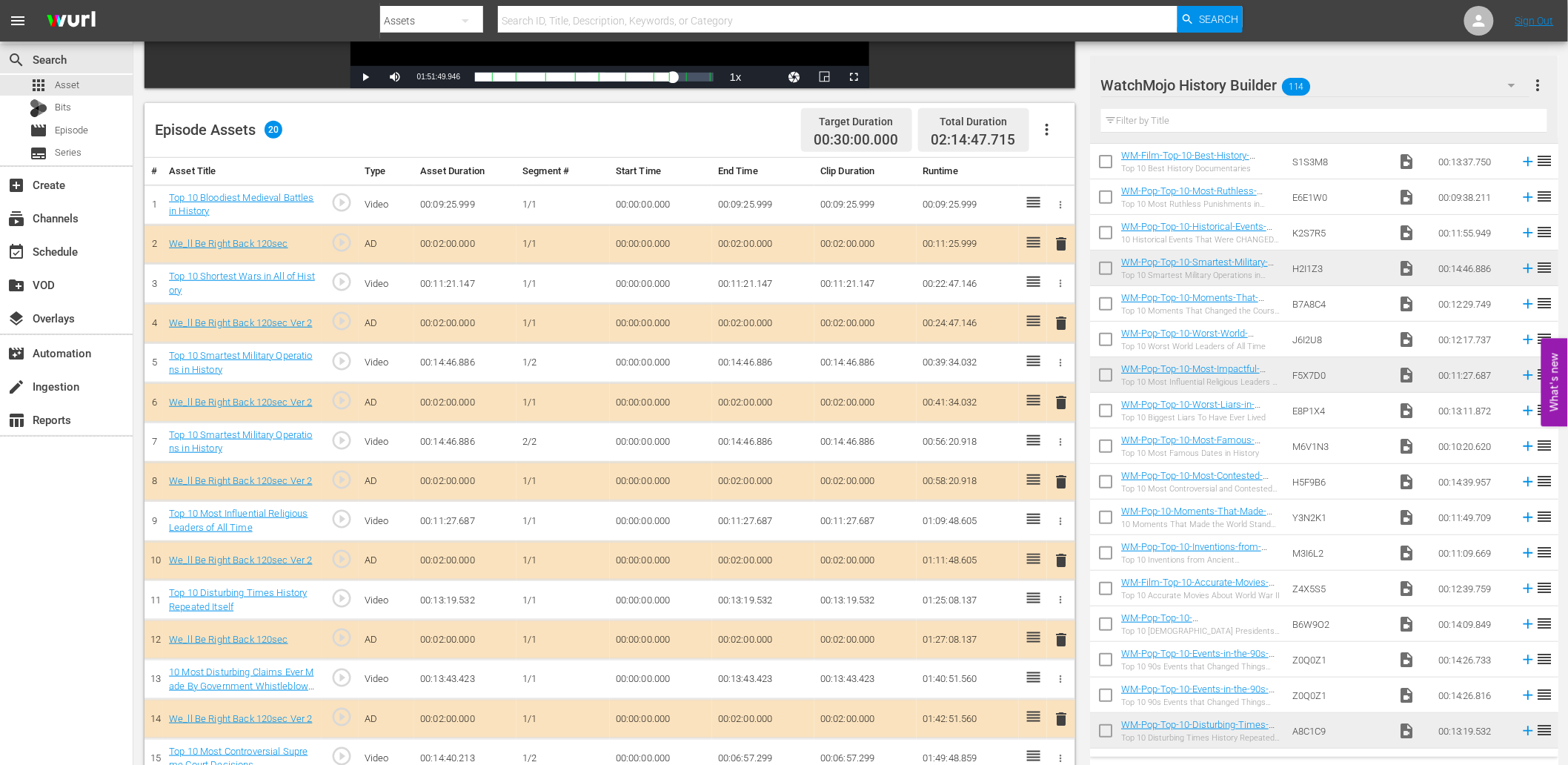
click at [649, 439] on td "00:00:00.000" at bounding box center [661, 441] width 103 height 40
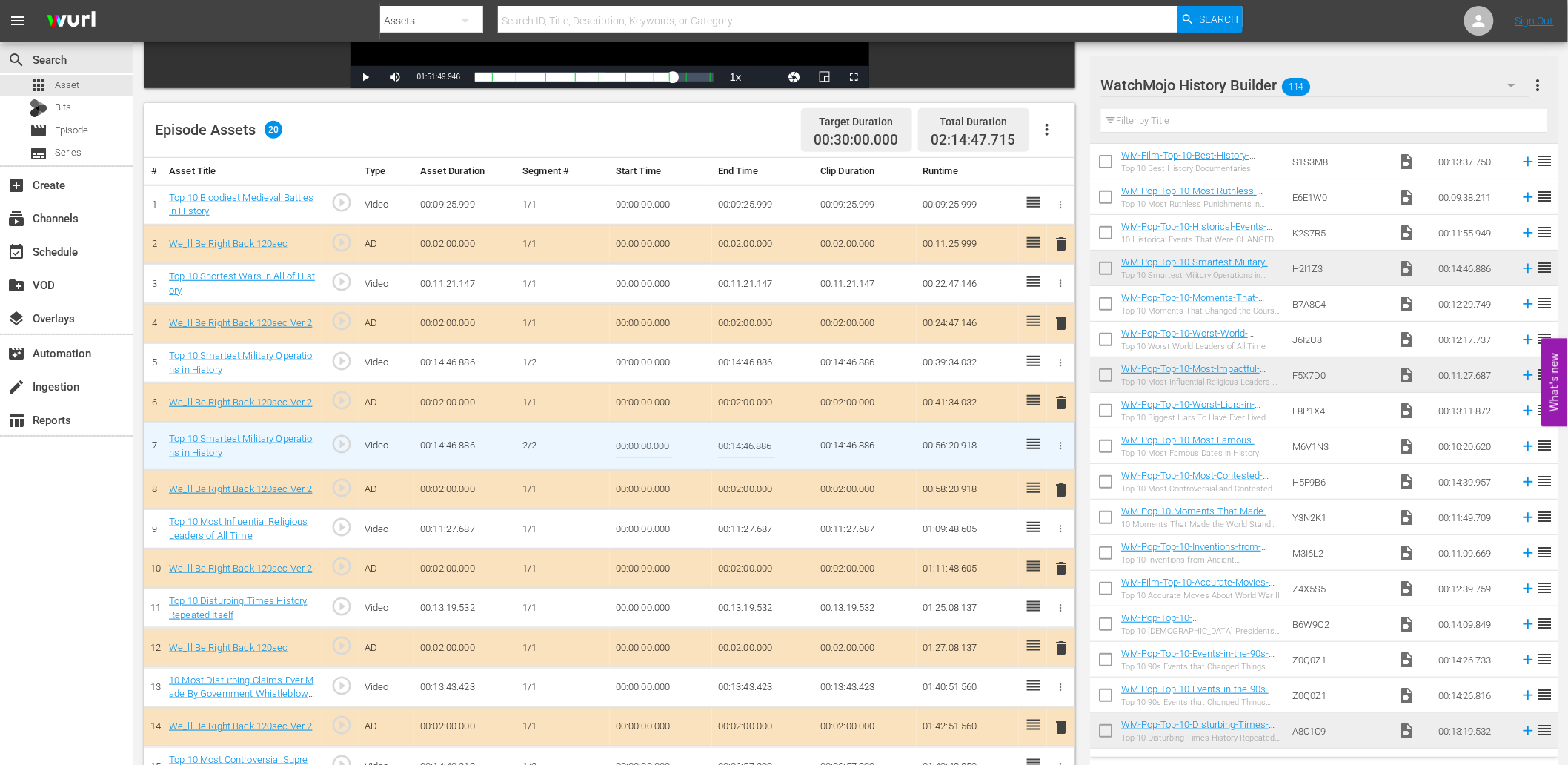
click at [649, 439] on input "00:00:00.000" at bounding box center [644, 446] width 57 height 36
paste input "7:12.399"
type input "00:07:12.399"
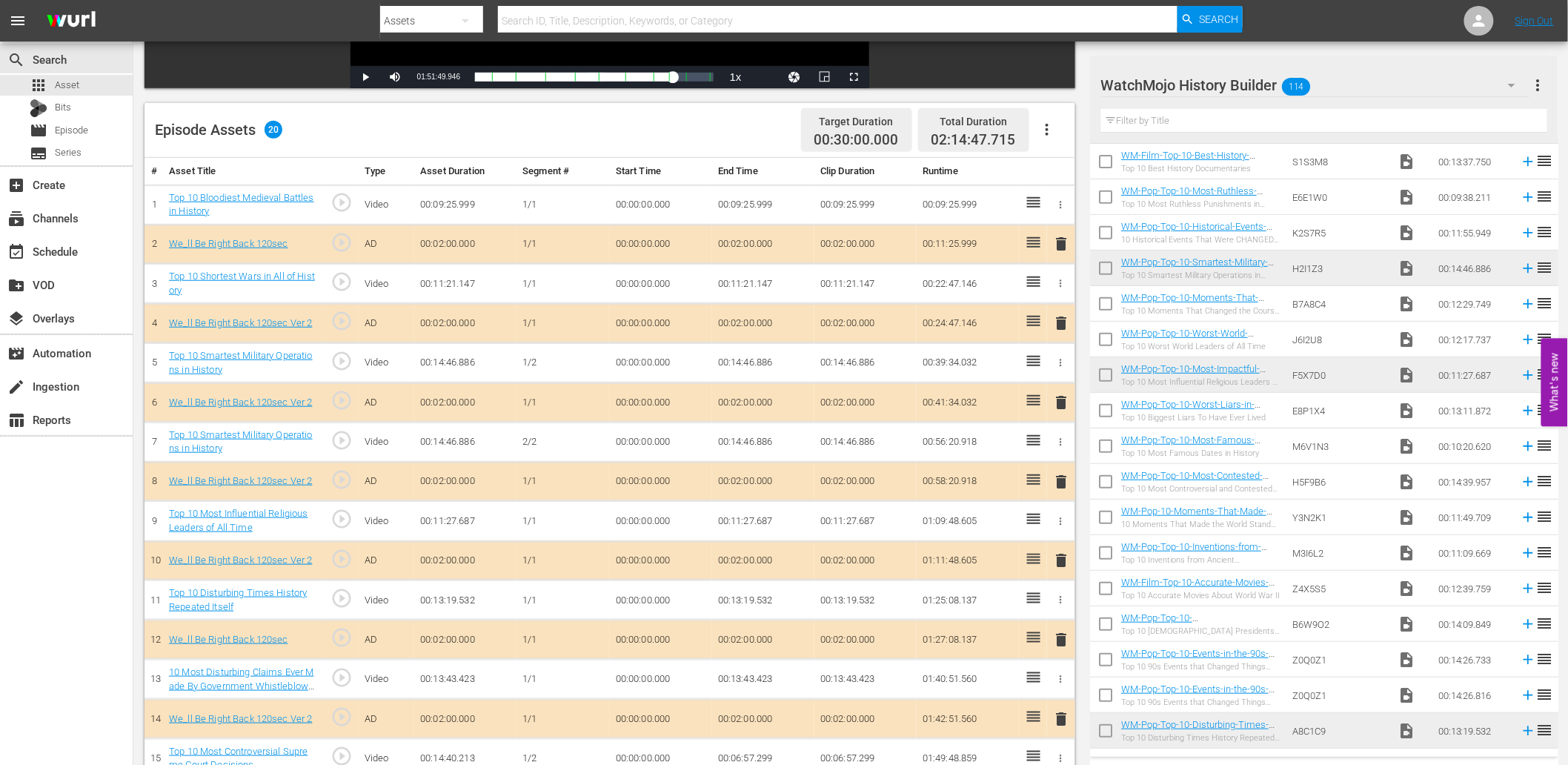
click at [770, 363] on td "00:14:46.886" at bounding box center [764, 363] width 103 height 40
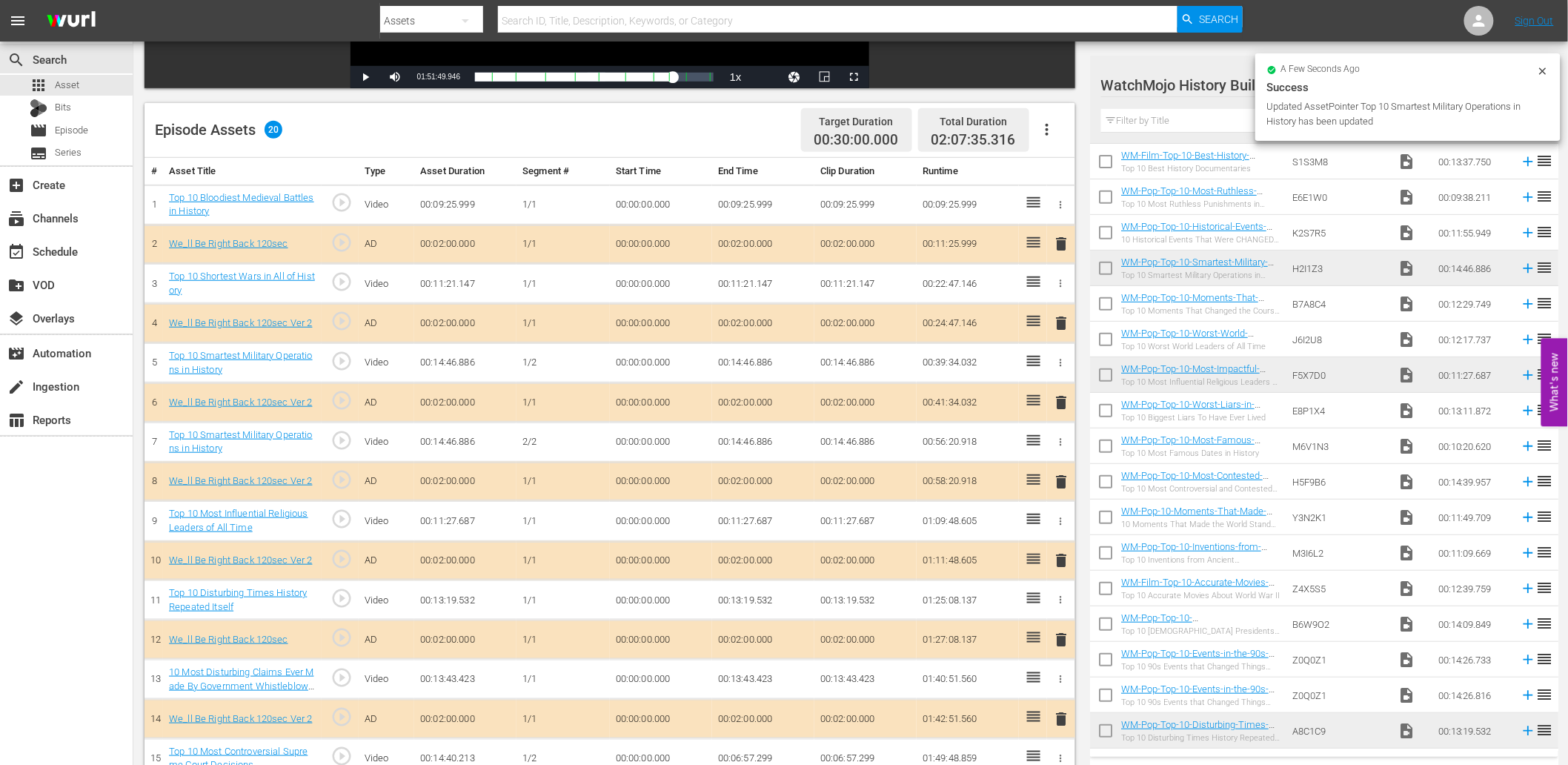
click at [770, 363] on td "00:14:46.886" at bounding box center [764, 363] width 103 height 40
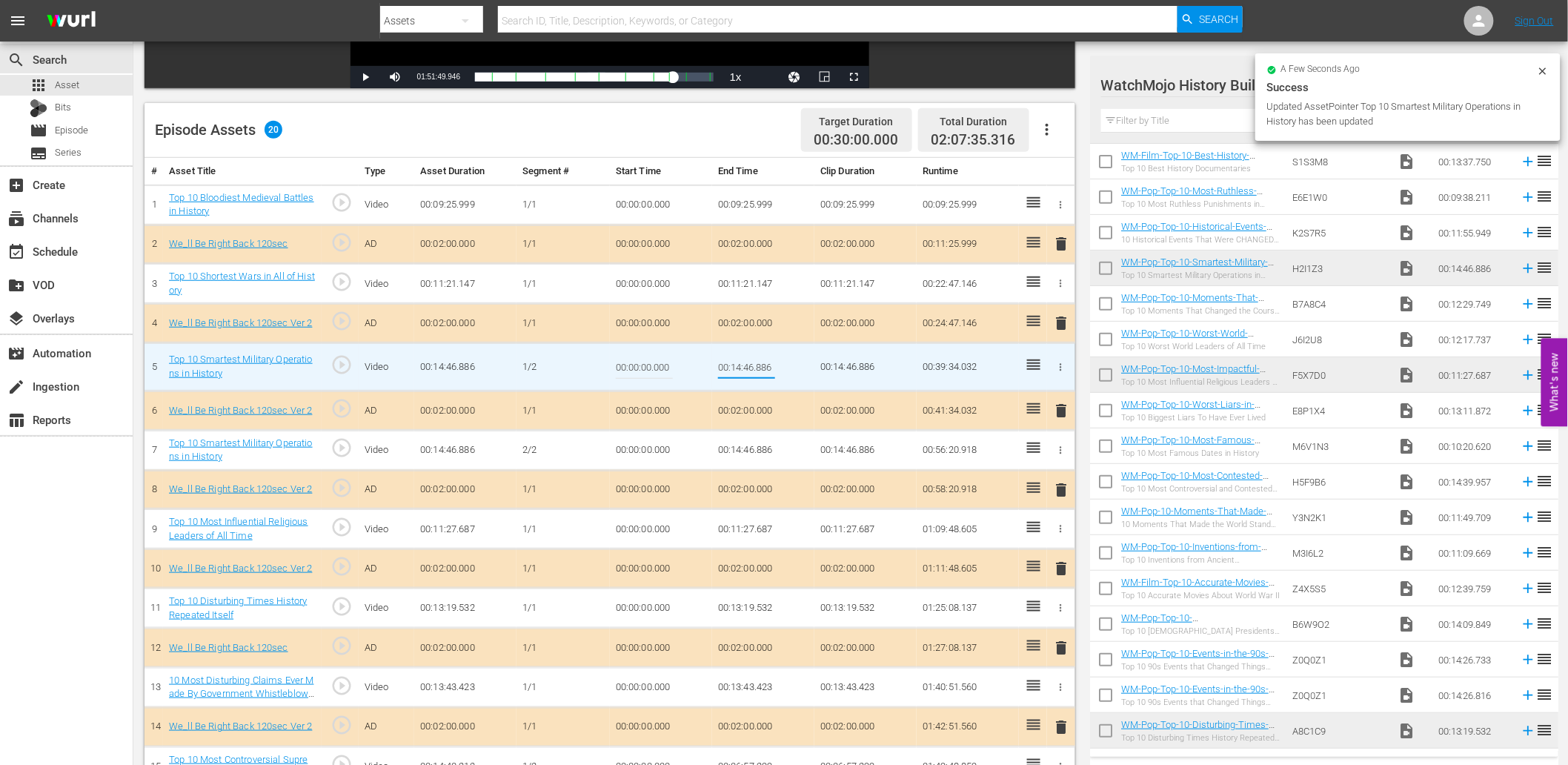
type input "00:07:12.399"
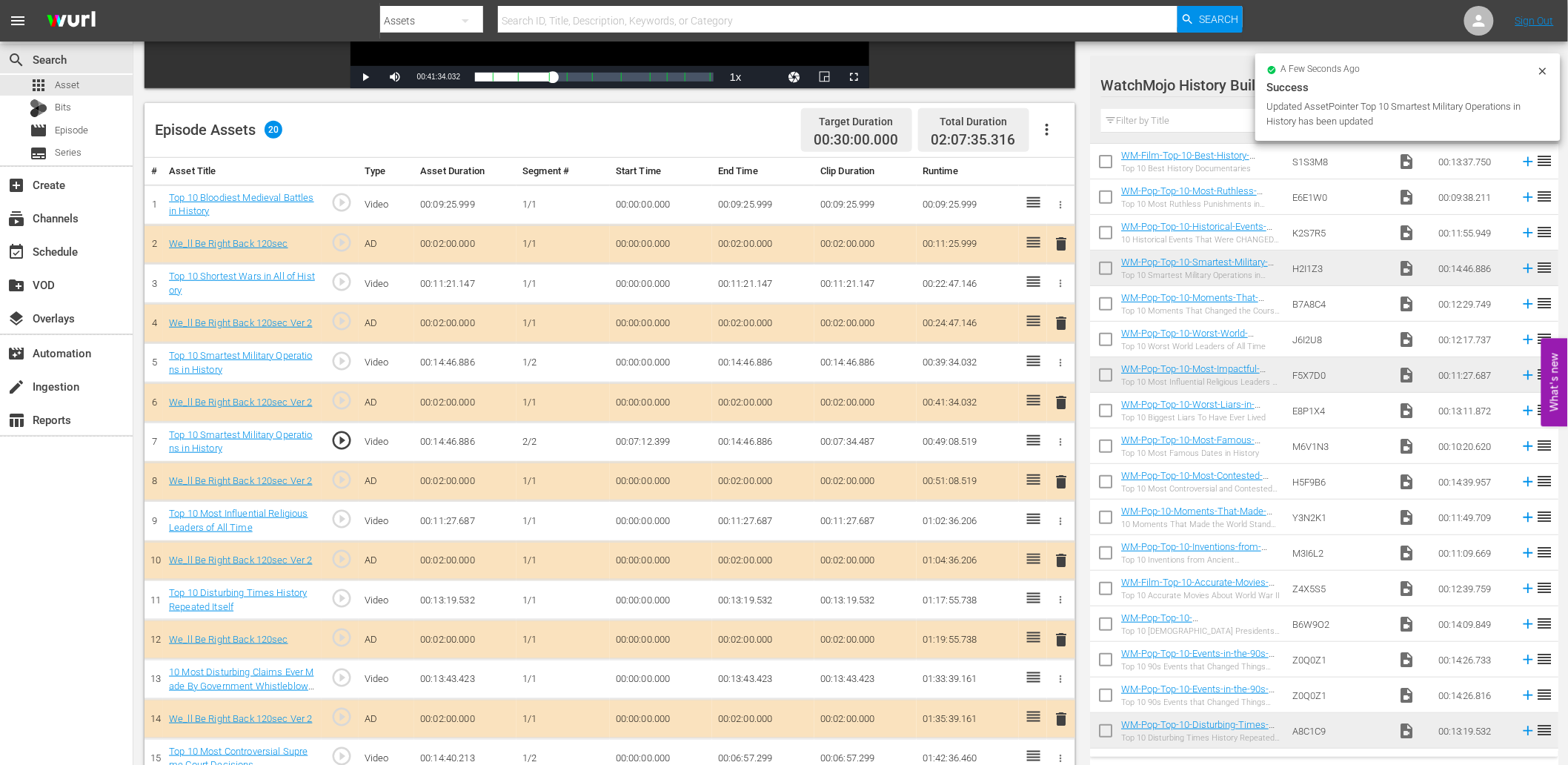
click at [648, 445] on td "00:07:12.399" at bounding box center [661, 441] width 103 height 40
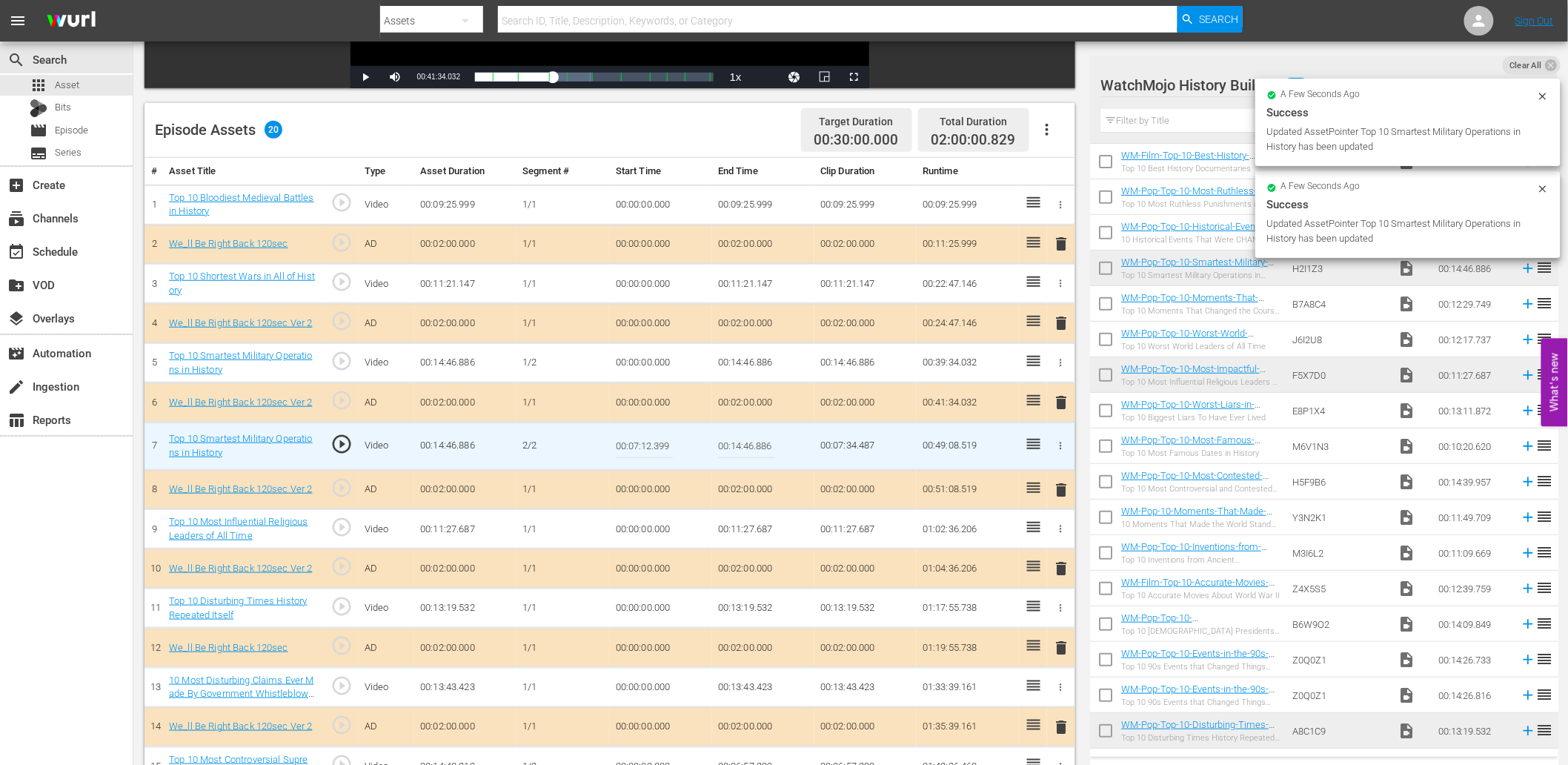
click at [648, 445] on input "00:07:12.399" at bounding box center [644, 446] width 57 height 36
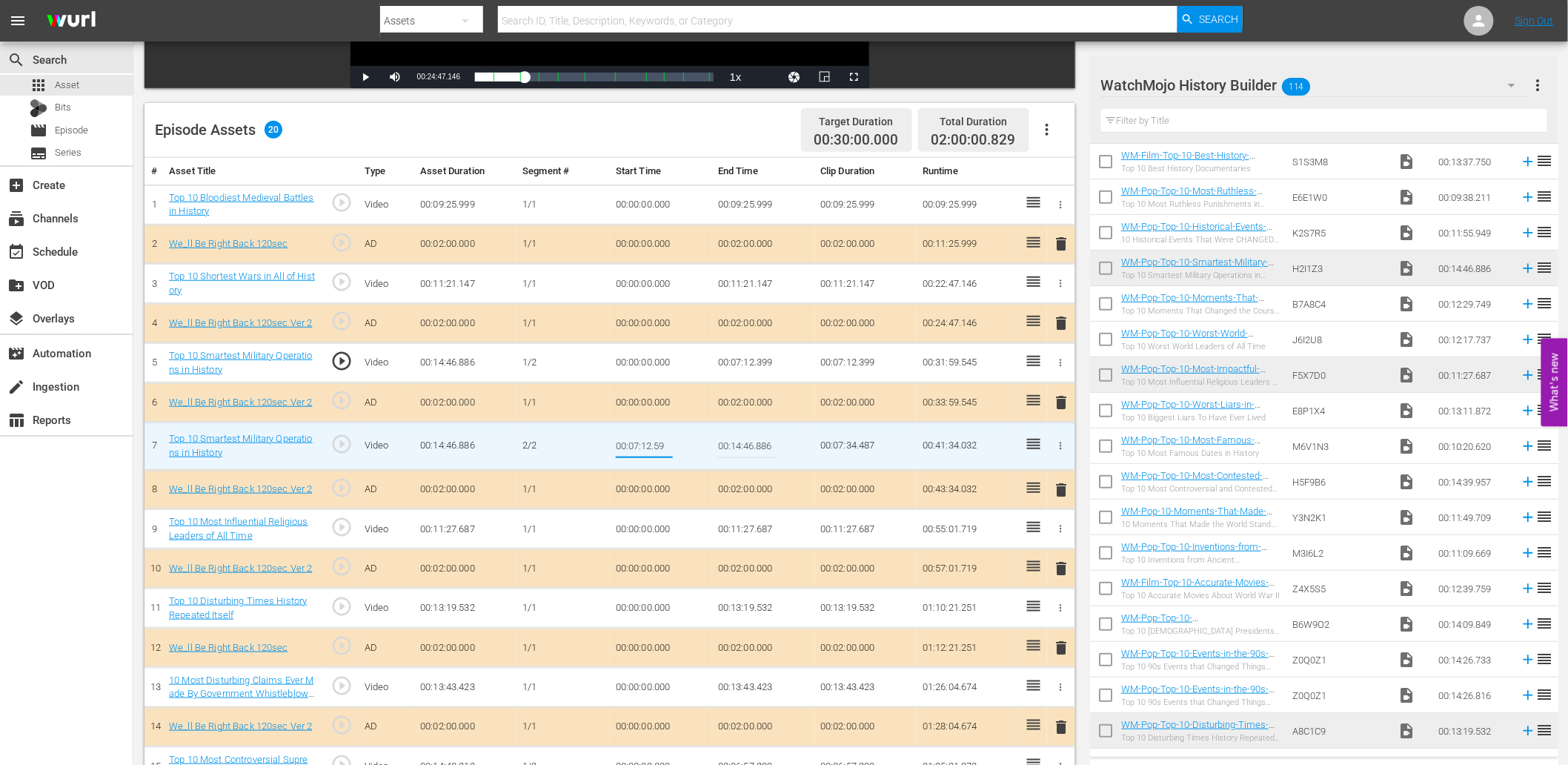
type input "00:07:12.599"
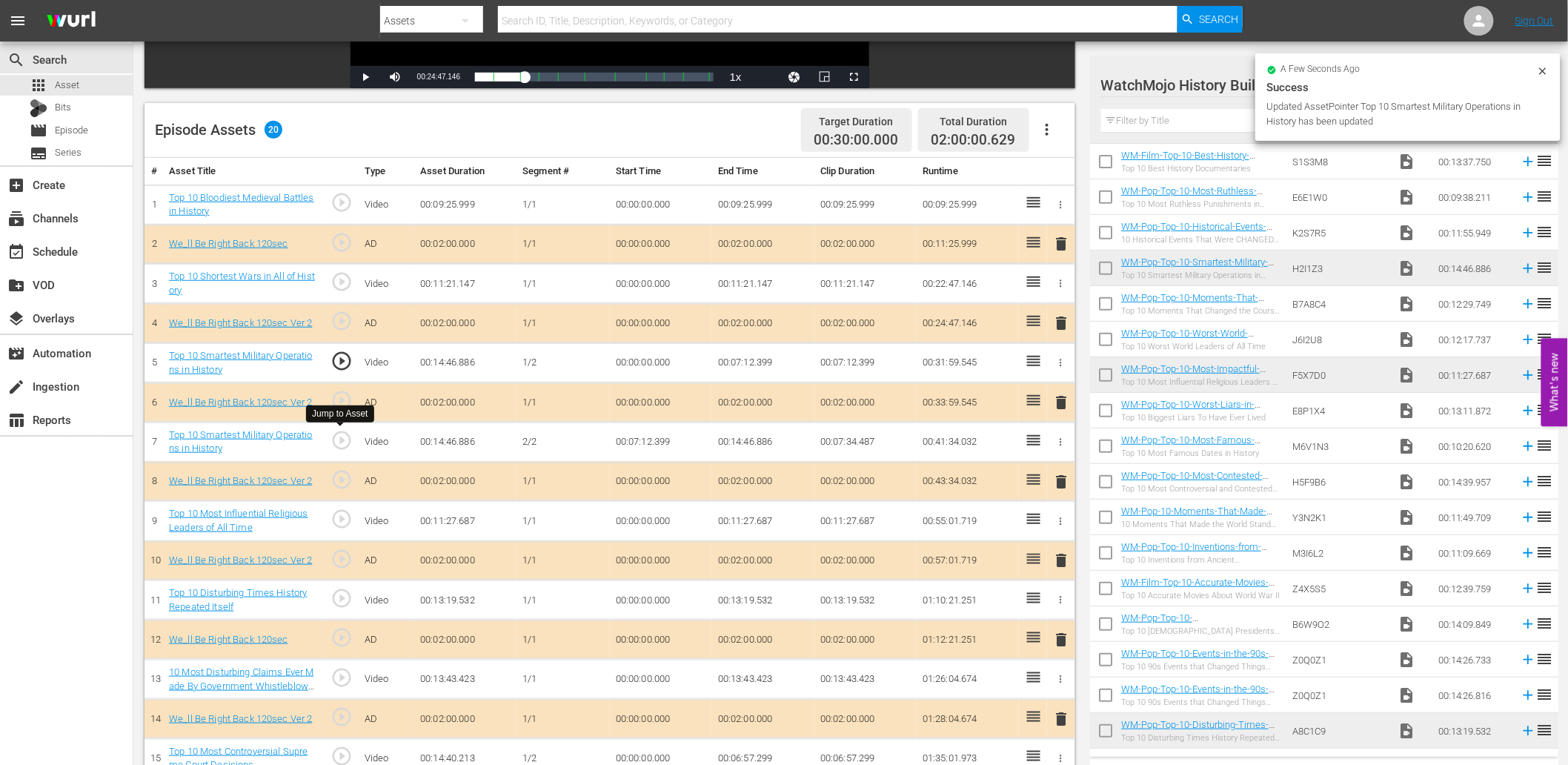
click at [334, 442] on span "play_circle_outline" at bounding box center [341, 440] width 23 height 23
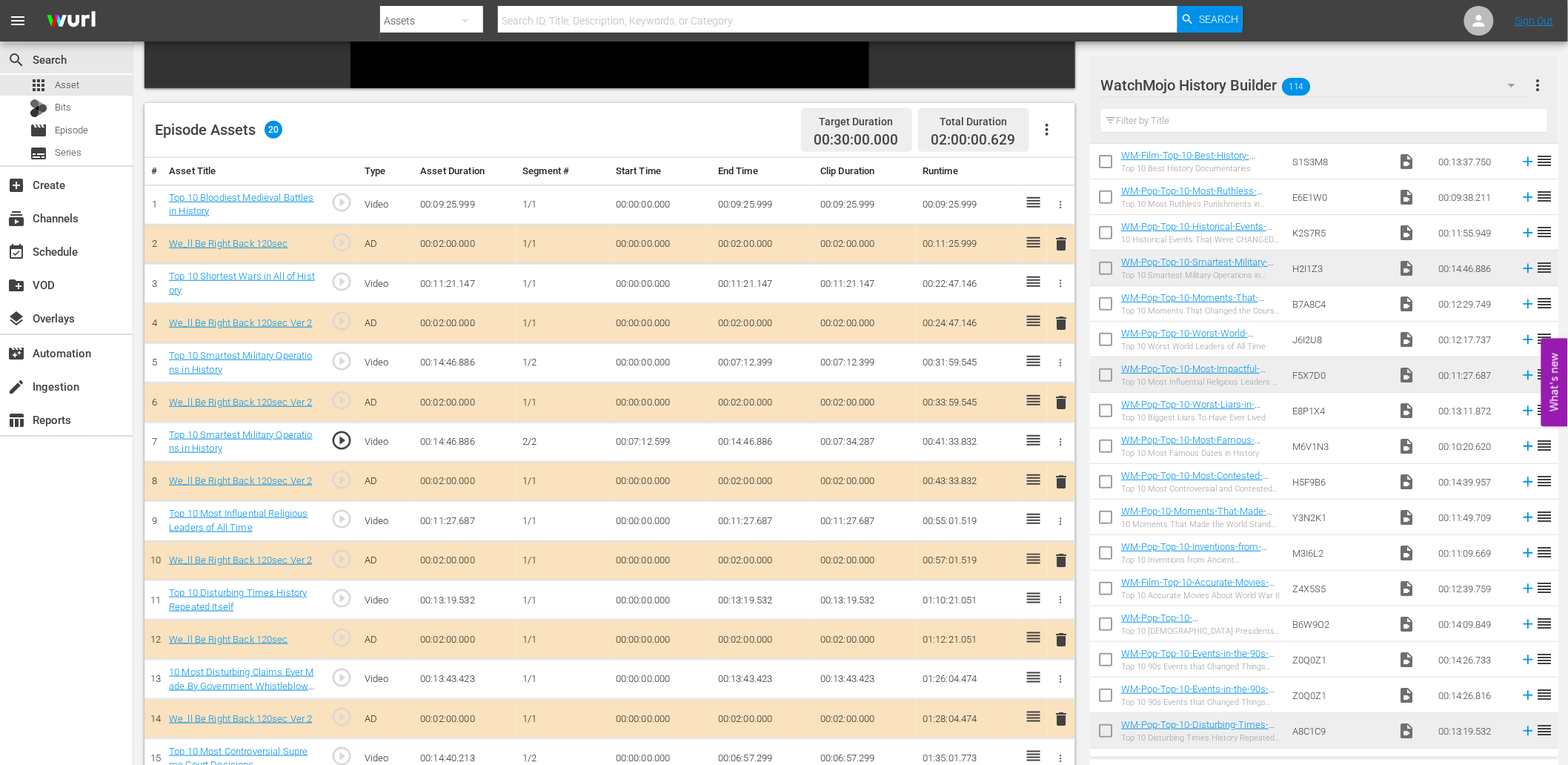
click at [347, 433] on span "play_circle_outline" at bounding box center [341, 440] width 23 height 23
click at [338, 438] on span "play_circle_outline" at bounding box center [341, 440] width 23 height 23
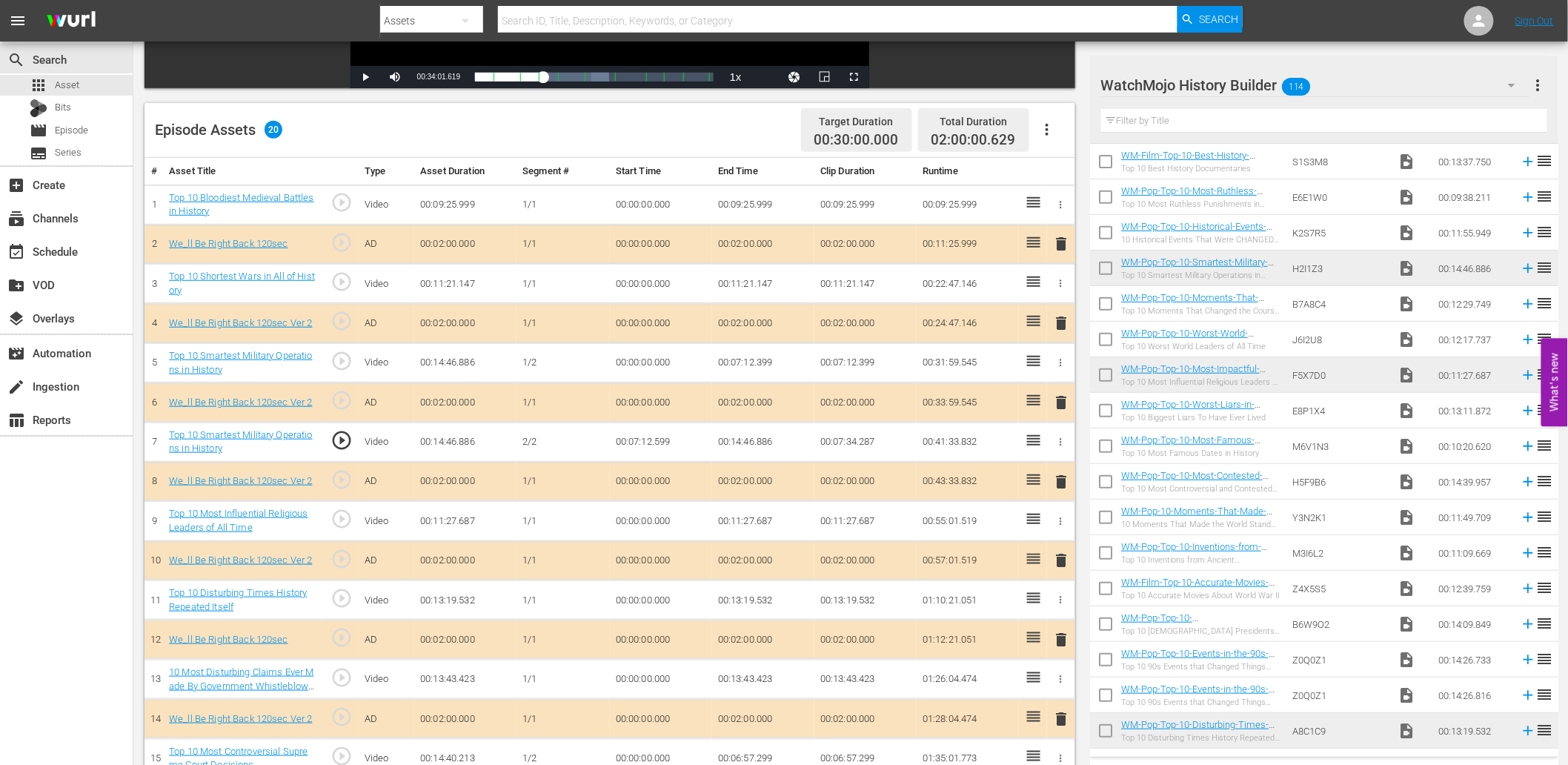
click at [337, 439] on span "play_circle_outline" at bounding box center [341, 440] width 23 height 23
click at [662, 442] on td "00:07:12.599" at bounding box center [661, 441] width 103 height 40
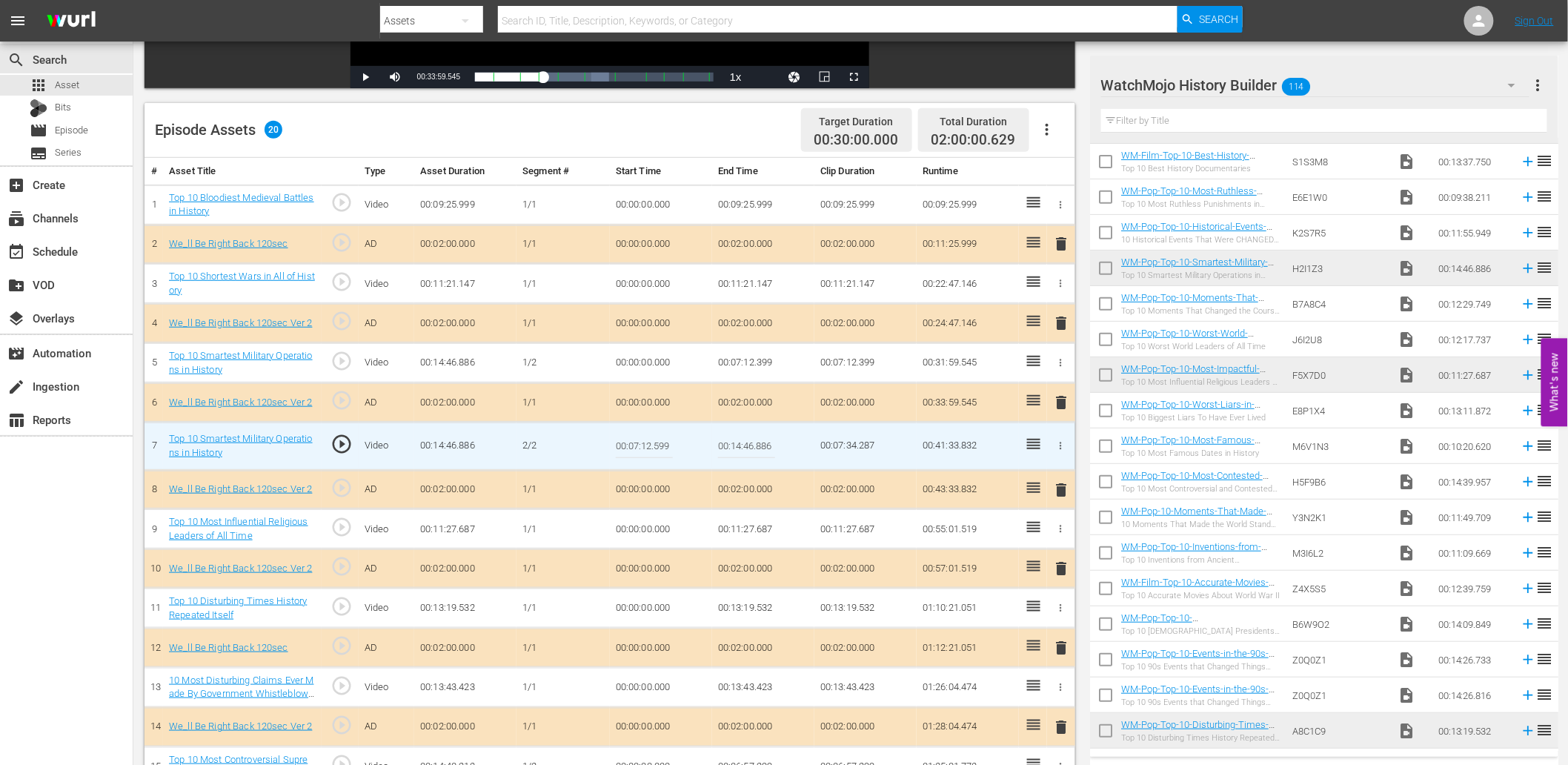
click at [662, 442] on input "00:07:12.599" at bounding box center [644, 446] width 57 height 36
type input "00:07:12.699"
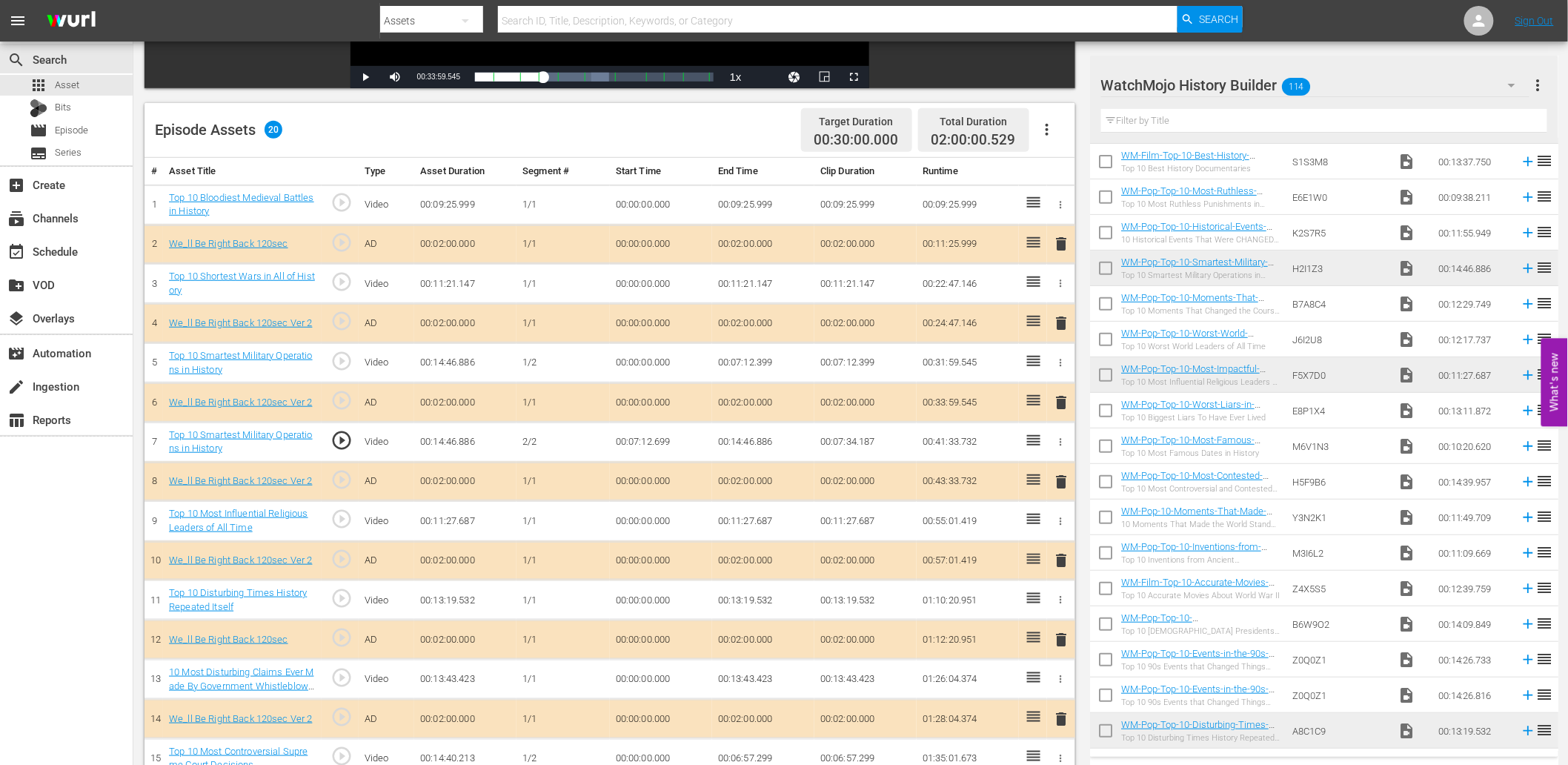
click at [654, 445] on td "00:07:12.699" at bounding box center [661, 441] width 103 height 40
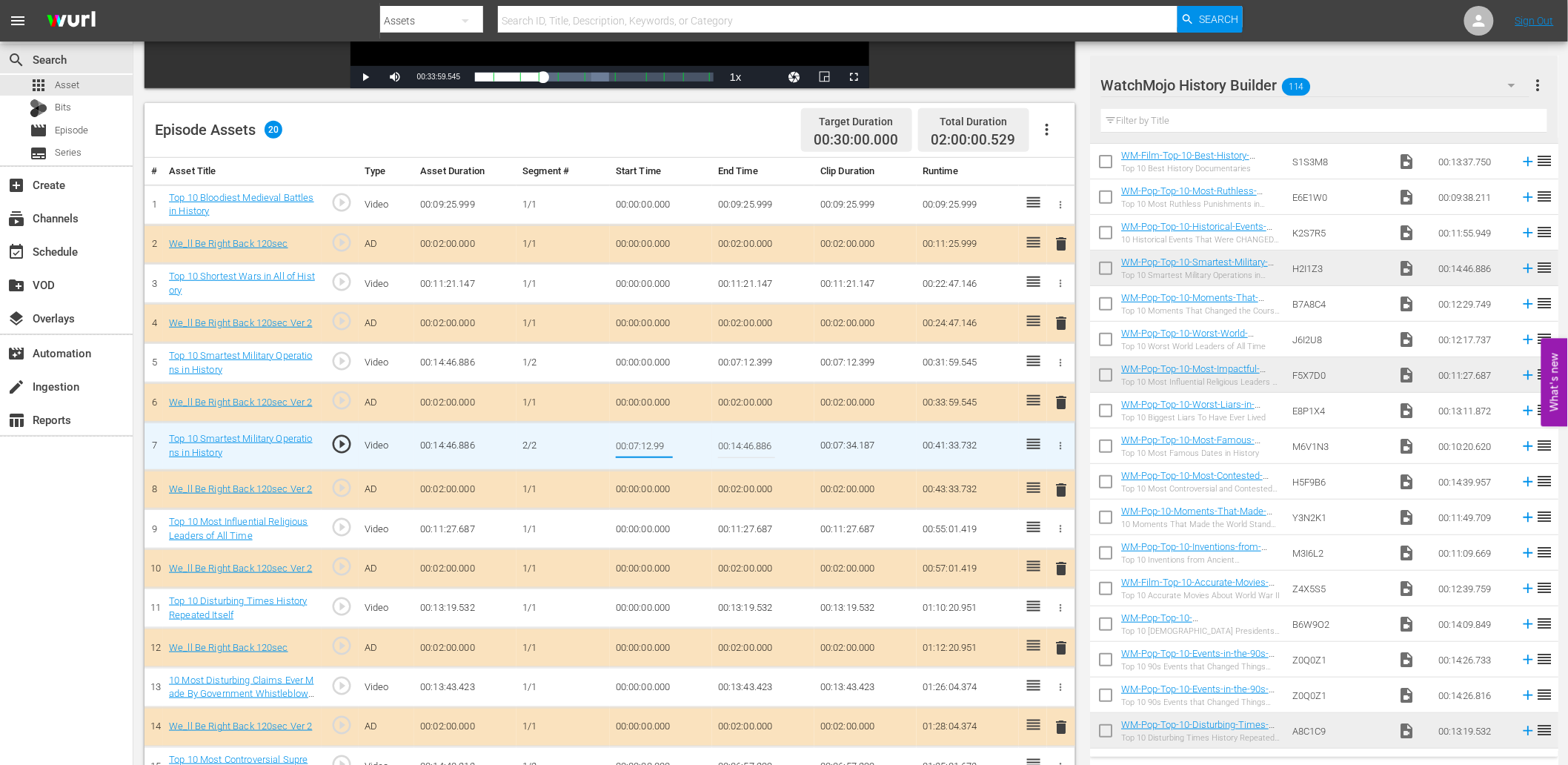
type input "00:07:12.999"
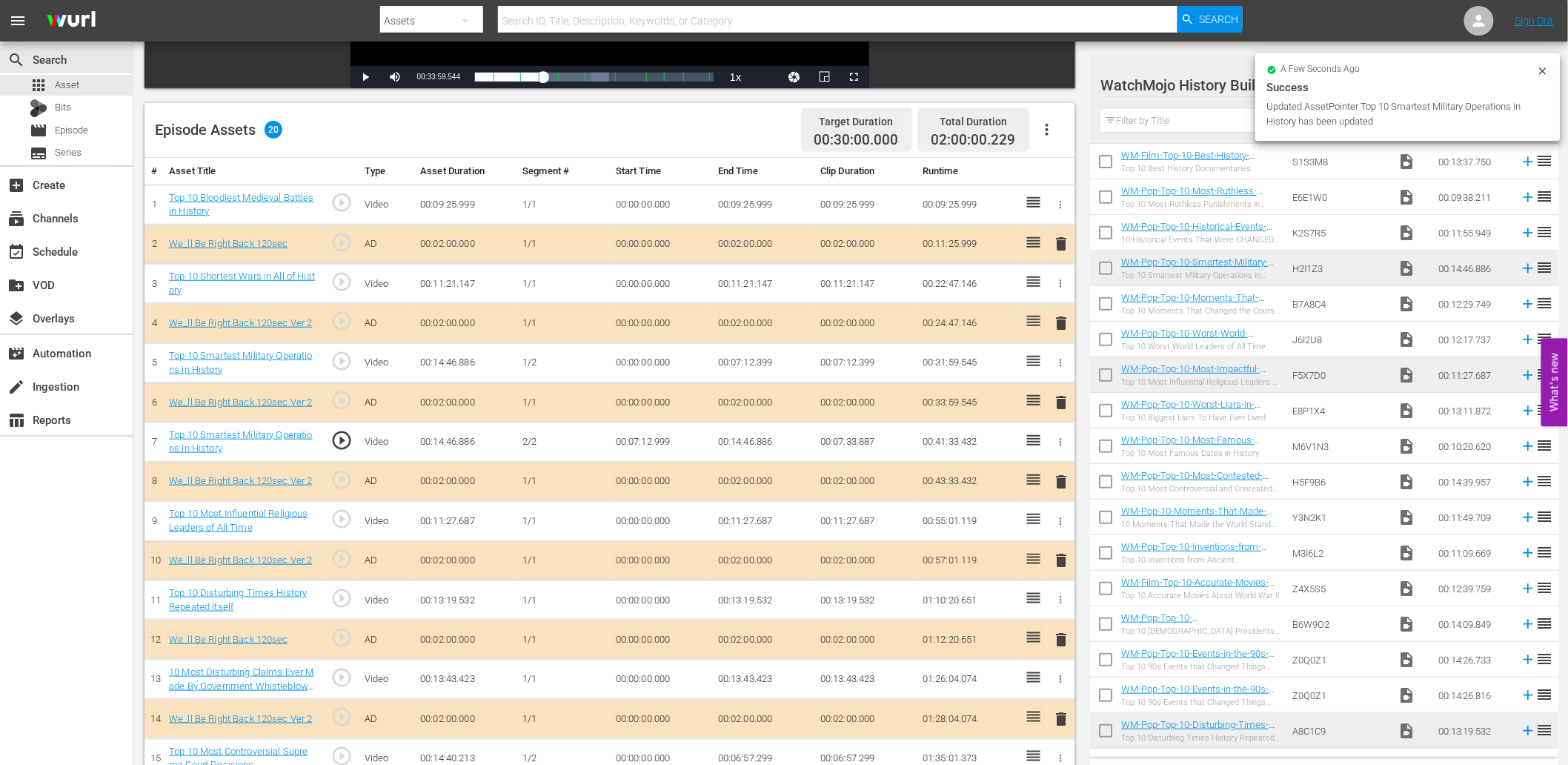
click at [643, 437] on td "00:07:12.999" at bounding box center [661, 441] width 103 height 40
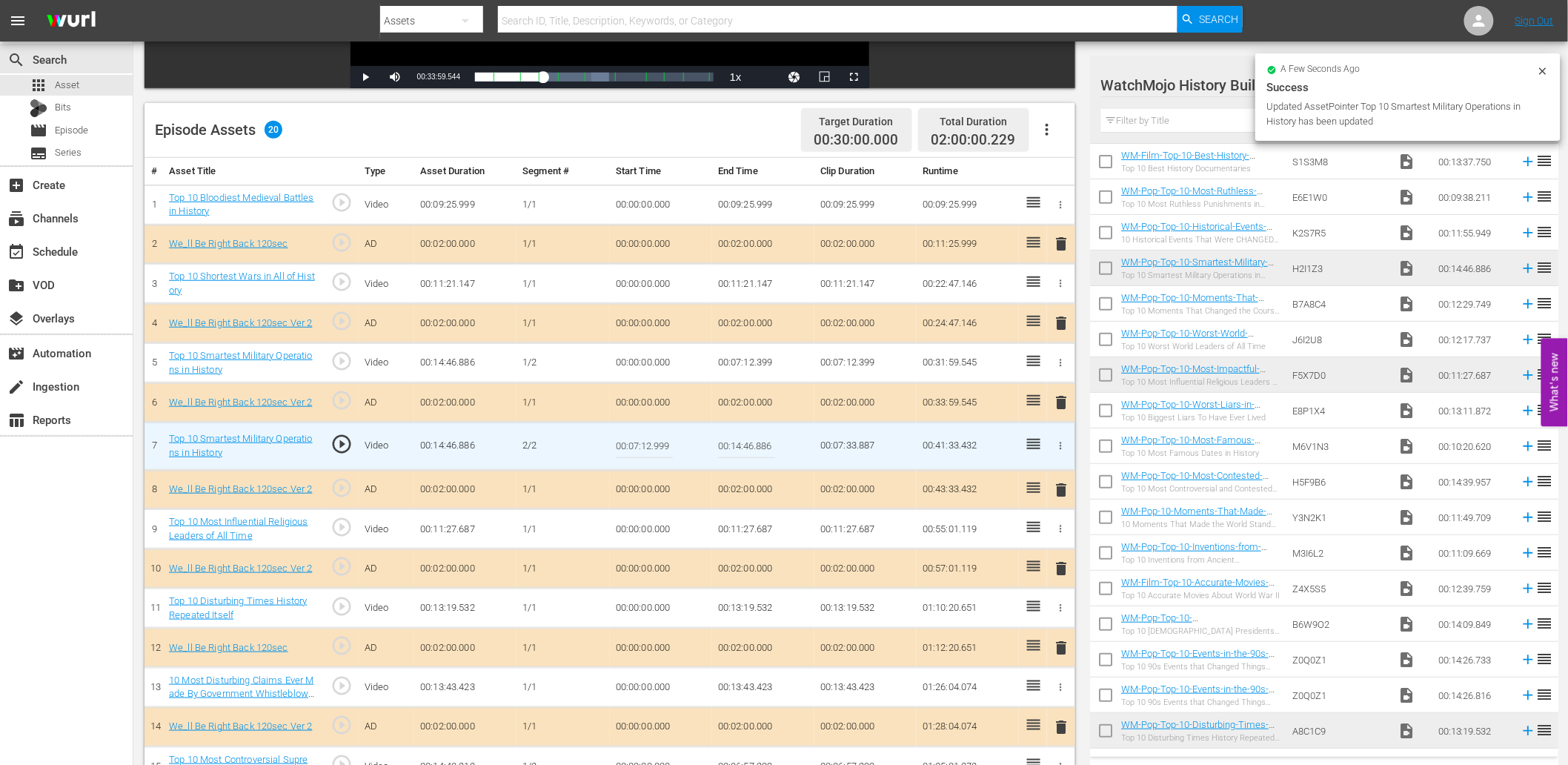
click at [643, 437] on input "00:07:12.999" at bounding box center [644, 446] width 57 height 36
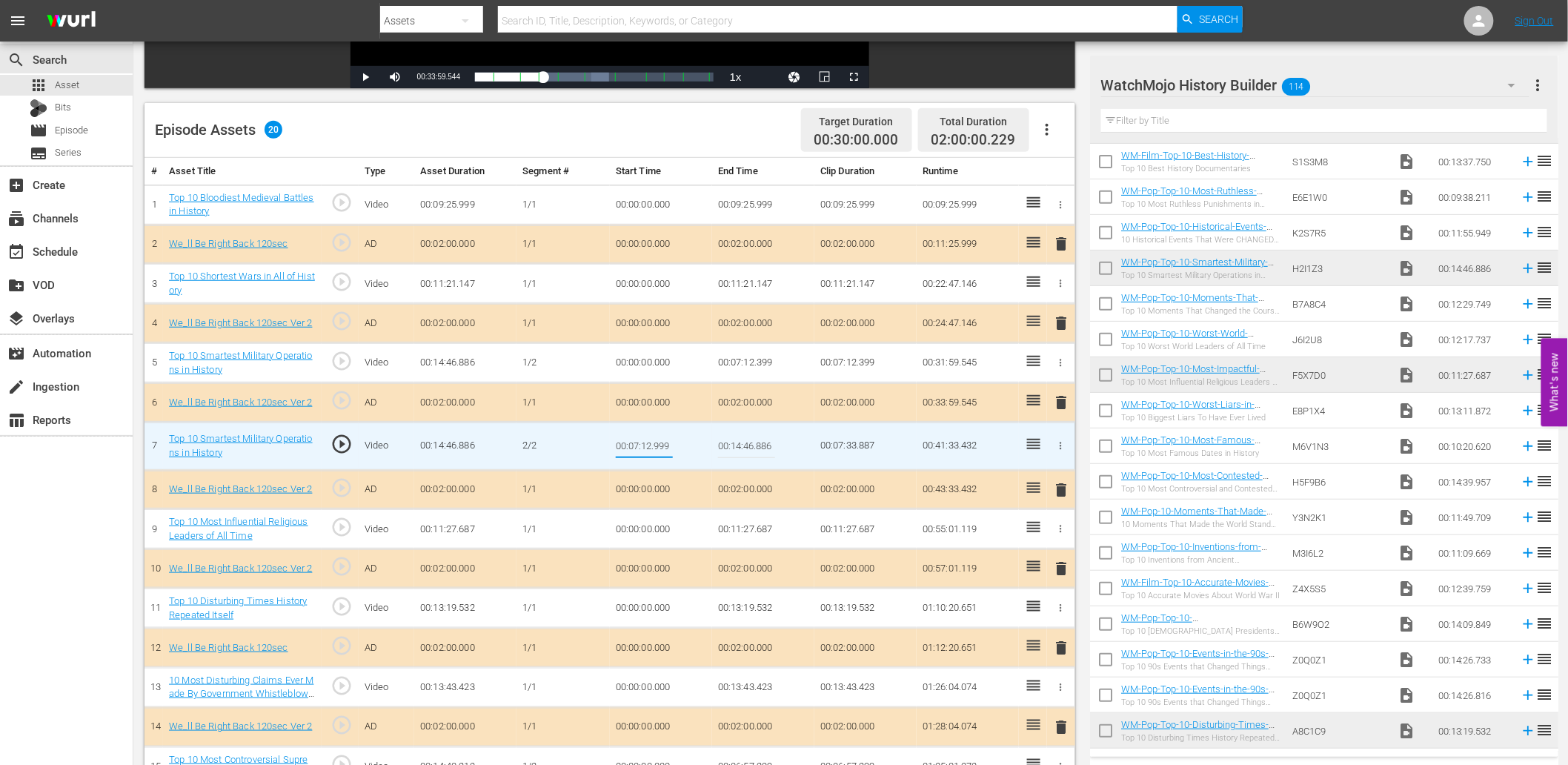
type input "00:07:12.899"
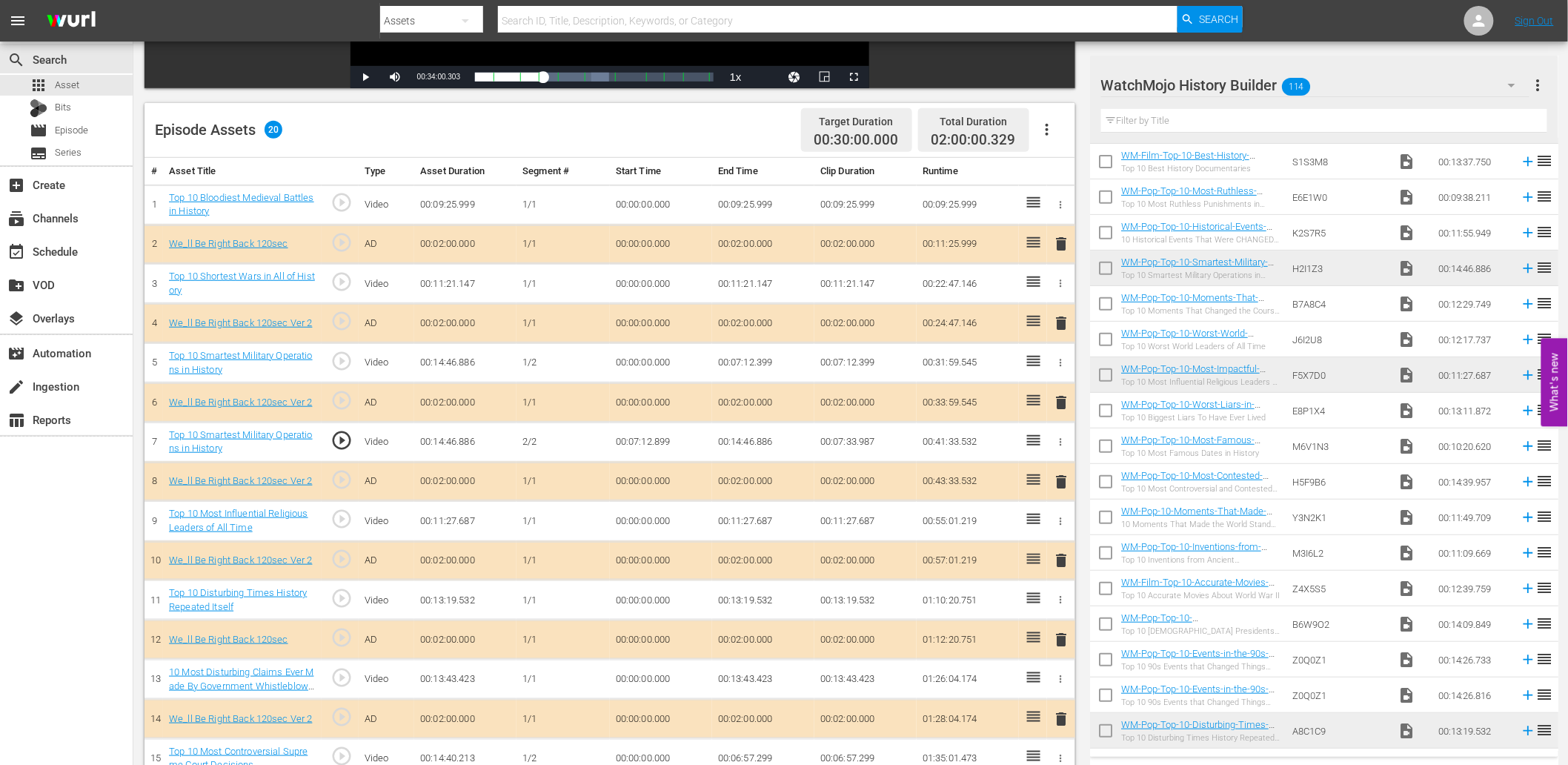
click at [658, 437] on td "00:07:12.899" at bounding box center [661, 441] width 103 height 40
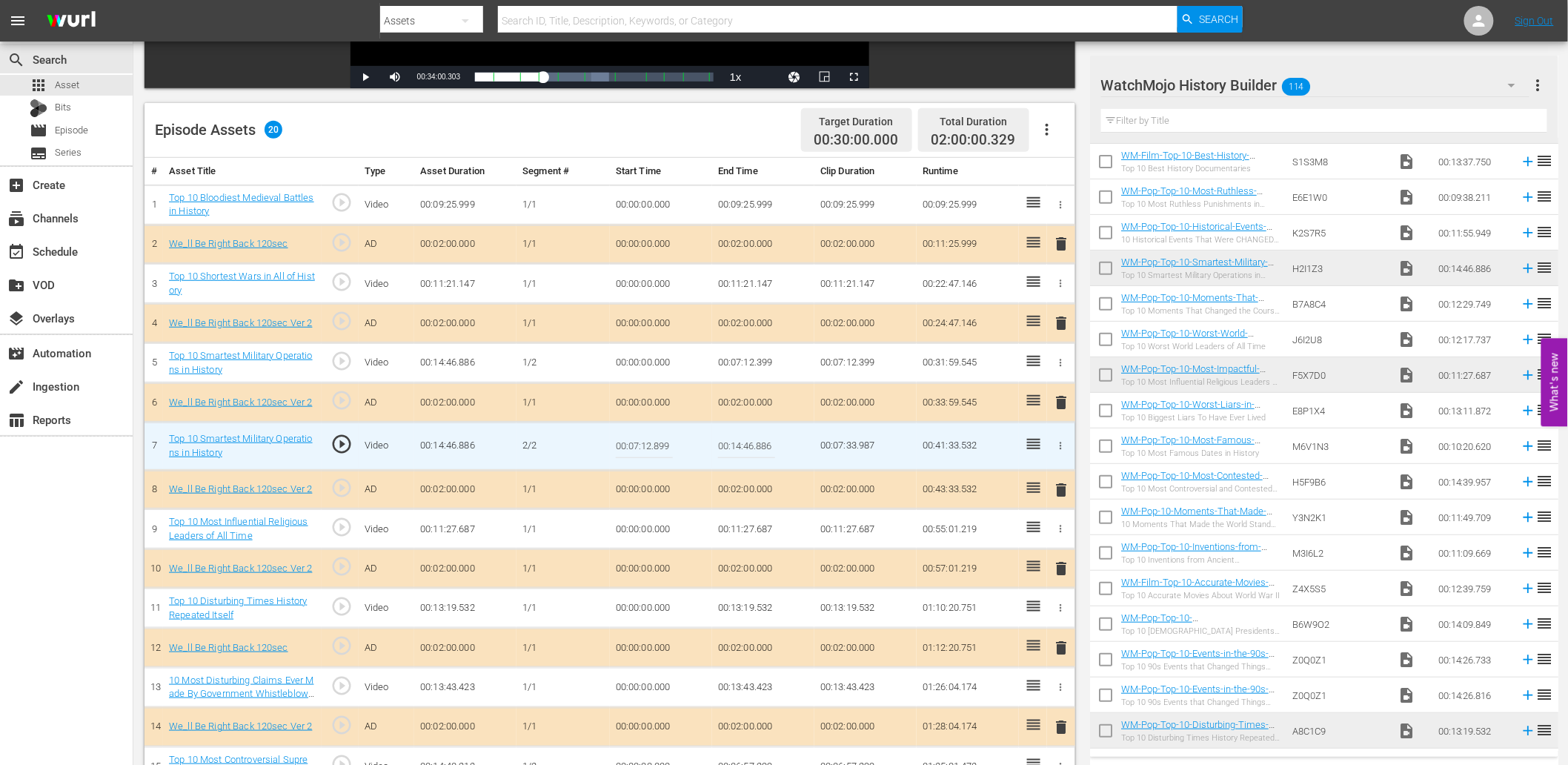
click at [658, 437] on input "00:07:12.899" at bounding box center [644, 446] width 57 height 36
type input "00:07:12.840"
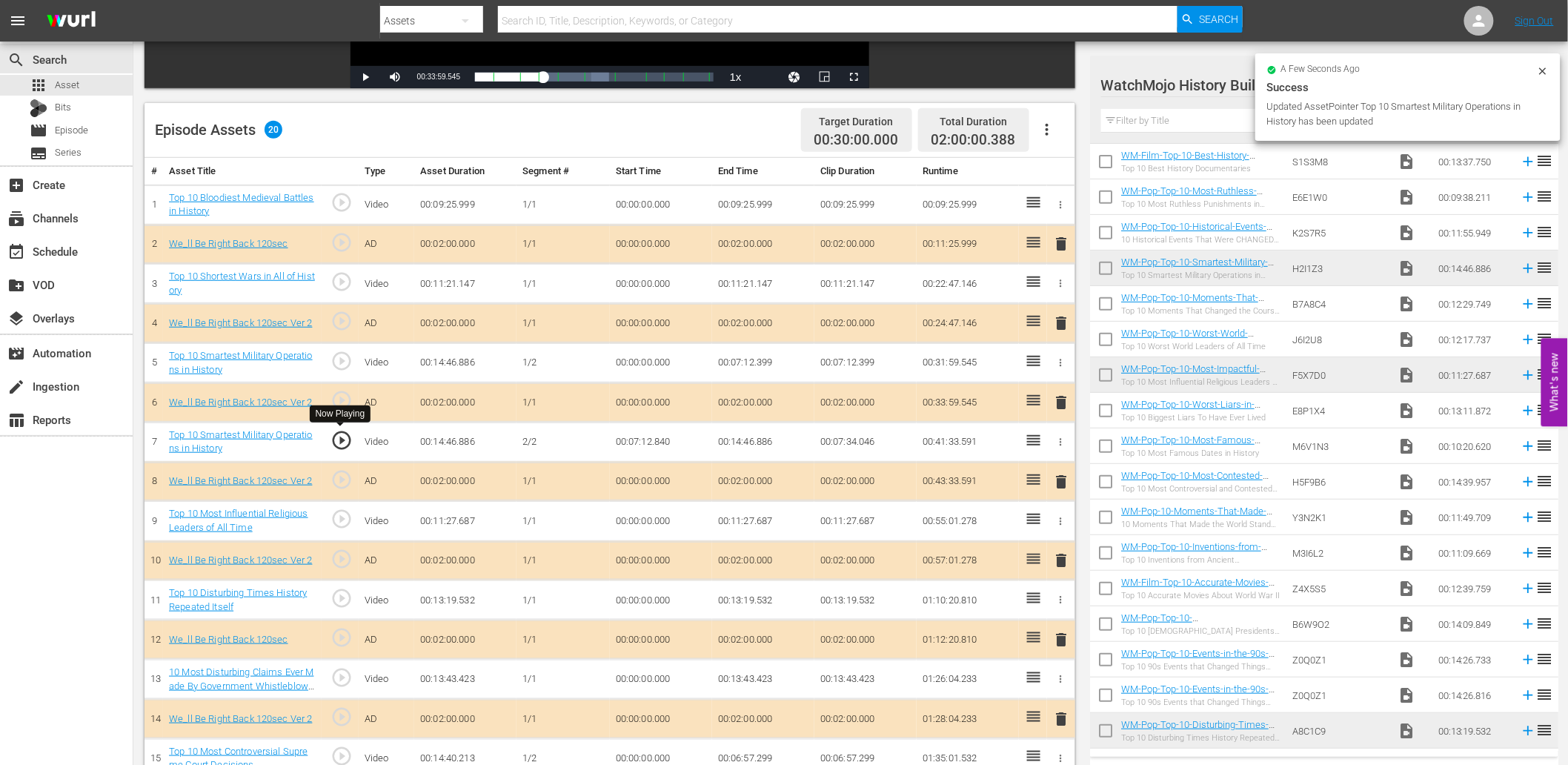
click at [338, 439] on span "play_circle_outline" at bounding box center [341, 440] width 23 height 23
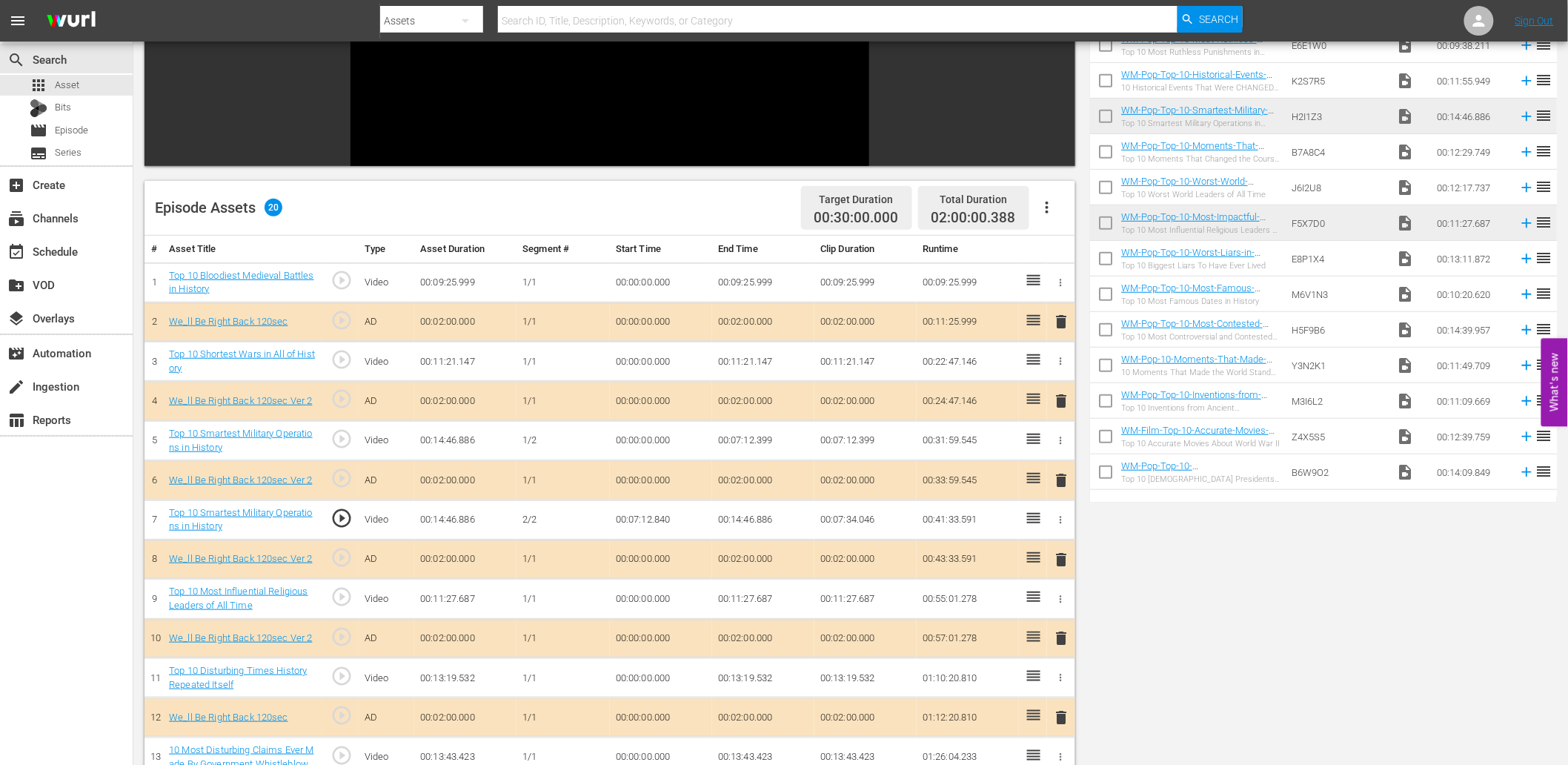
scroll to position [0, 0]
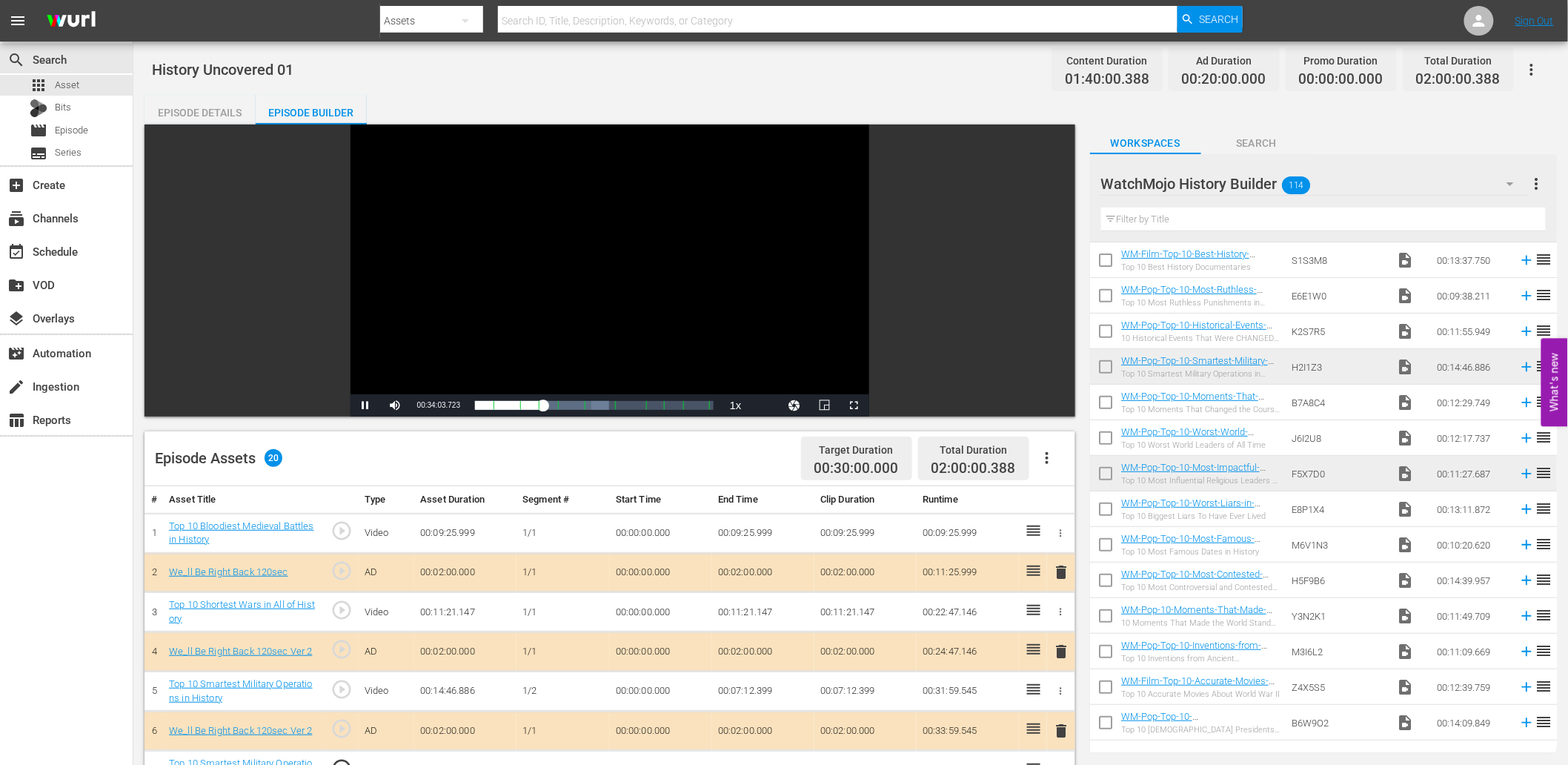
click at [531, 299] on div "Video Player" at bounding box center [610, 259] width 519 height 269
drag, startPoint x: 300, startPoint y: 64, endPoint x: 156, endPoint y: 64, distance: 144.0
click at [156, 64] on div "History Uncovered 01 Content Duration 01:40:00.388 Ad Duration 00:20:00.000 Pro…" at bounding box center [851, 69] width 1398 height 34
copy span "History Uncovered 01"
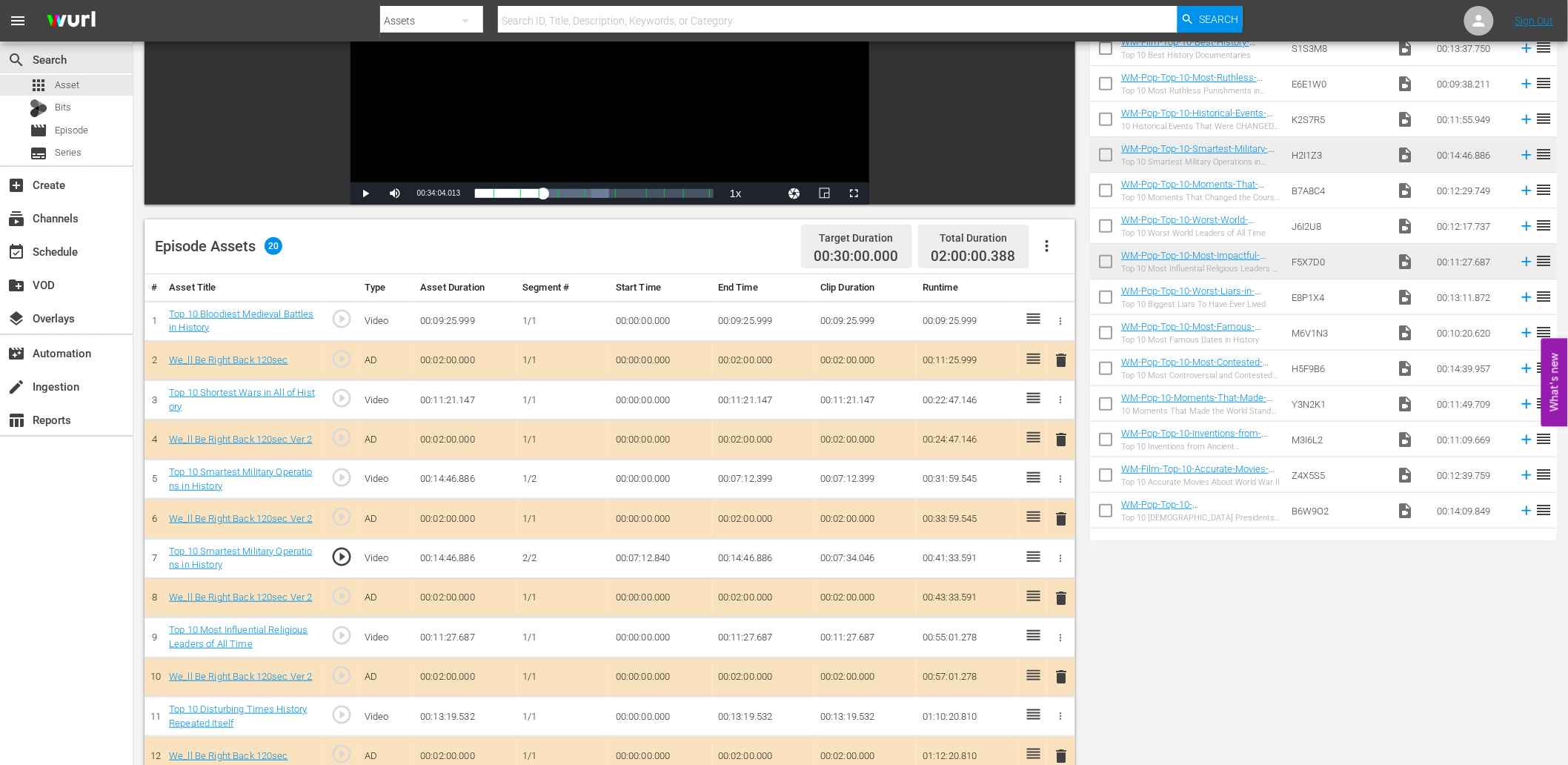
scroll to position [219, 0]
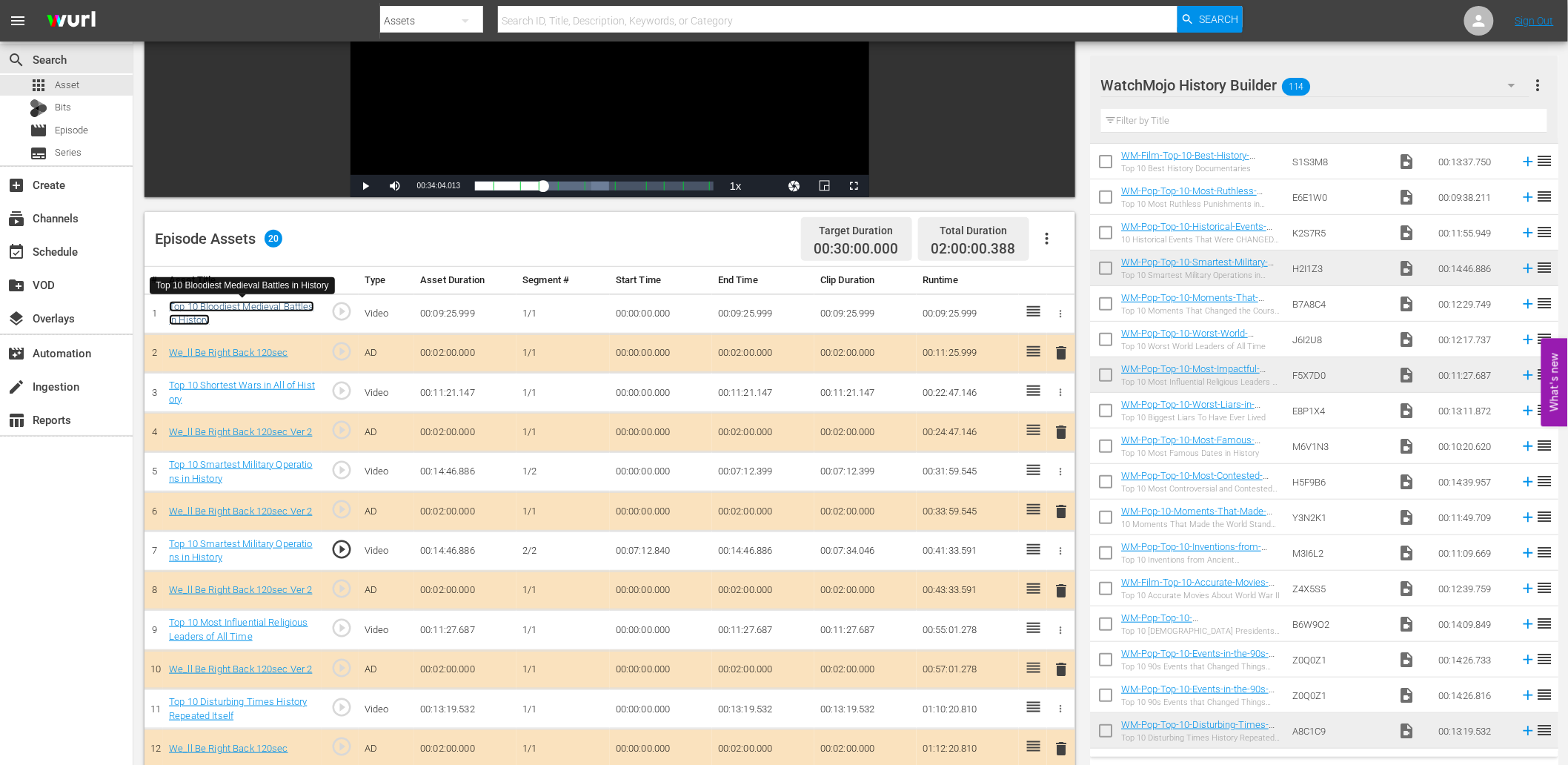
click at [277, 308] on link "Top 10 Bloodiest Medieval Battles in History" at bounding box center [241, 314] width 145 height 26
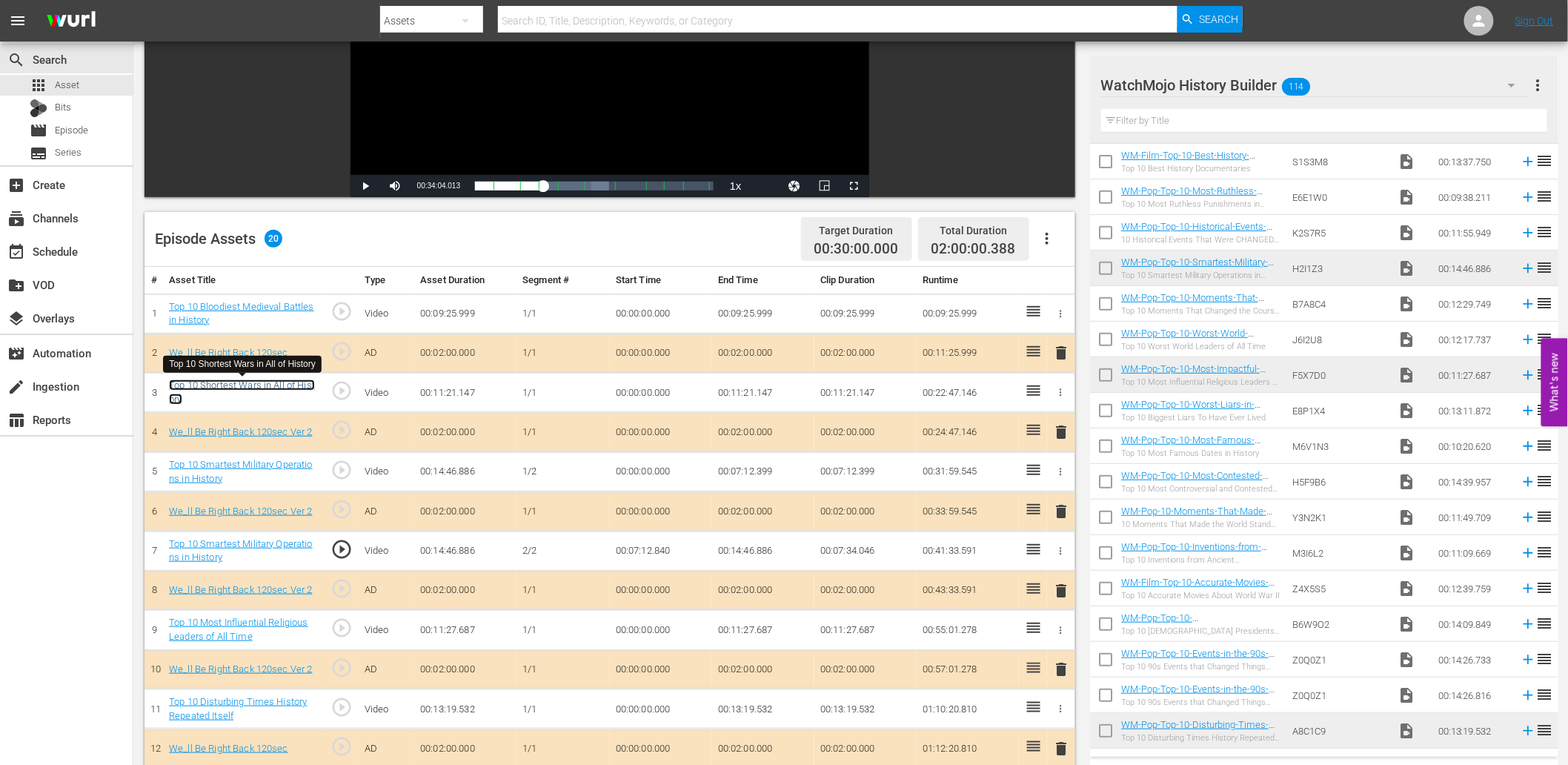
click at [253, 390] on link "Top 10 Shortest Wars in All of History" at bounding box center [242, 393] width 146 height 26
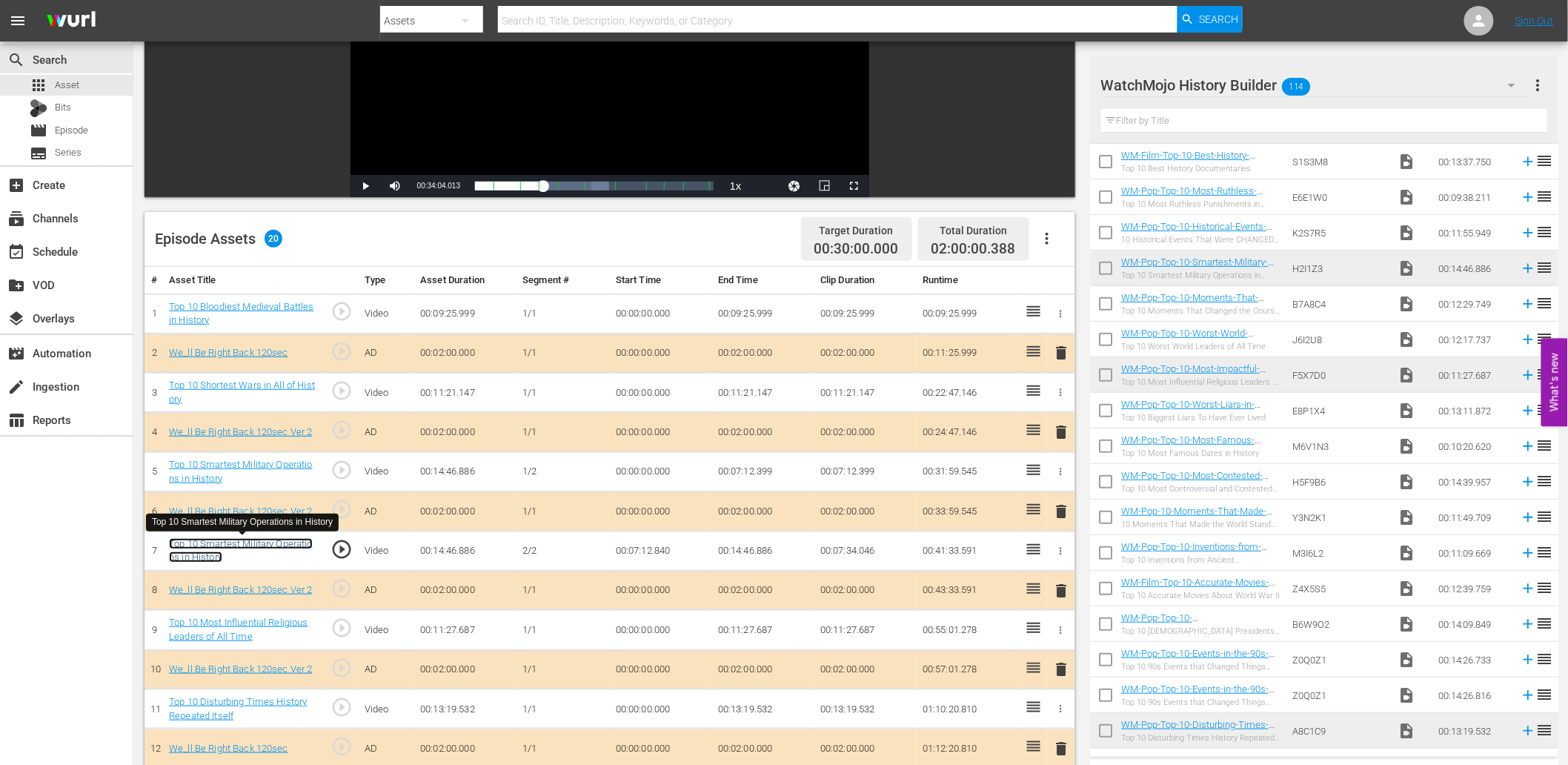
click at [264, 547] on link "Top 10 Smartest Military Operations in History" at bounding box center [241, 551] width 144 height 26
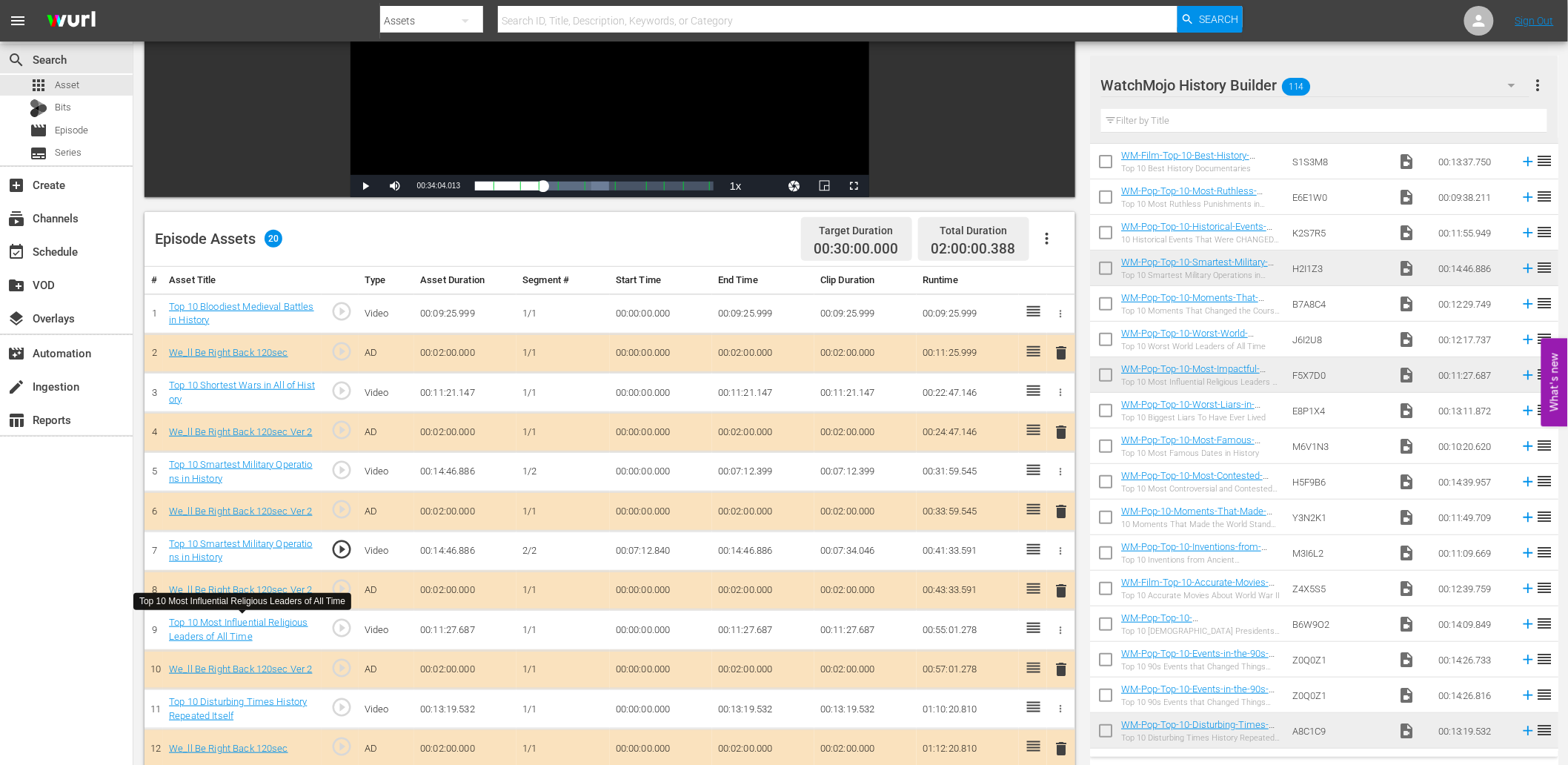
click at [249, 629] on div "Top 10 Most Influential Religious Leaders of All Time" at bounding box center [242, 630] width 147 height 28
click at [243, 617] on link "Top 10 Most Influential Religious Leaders of All Time" at bounding box center [238, 630] width 139 height 26
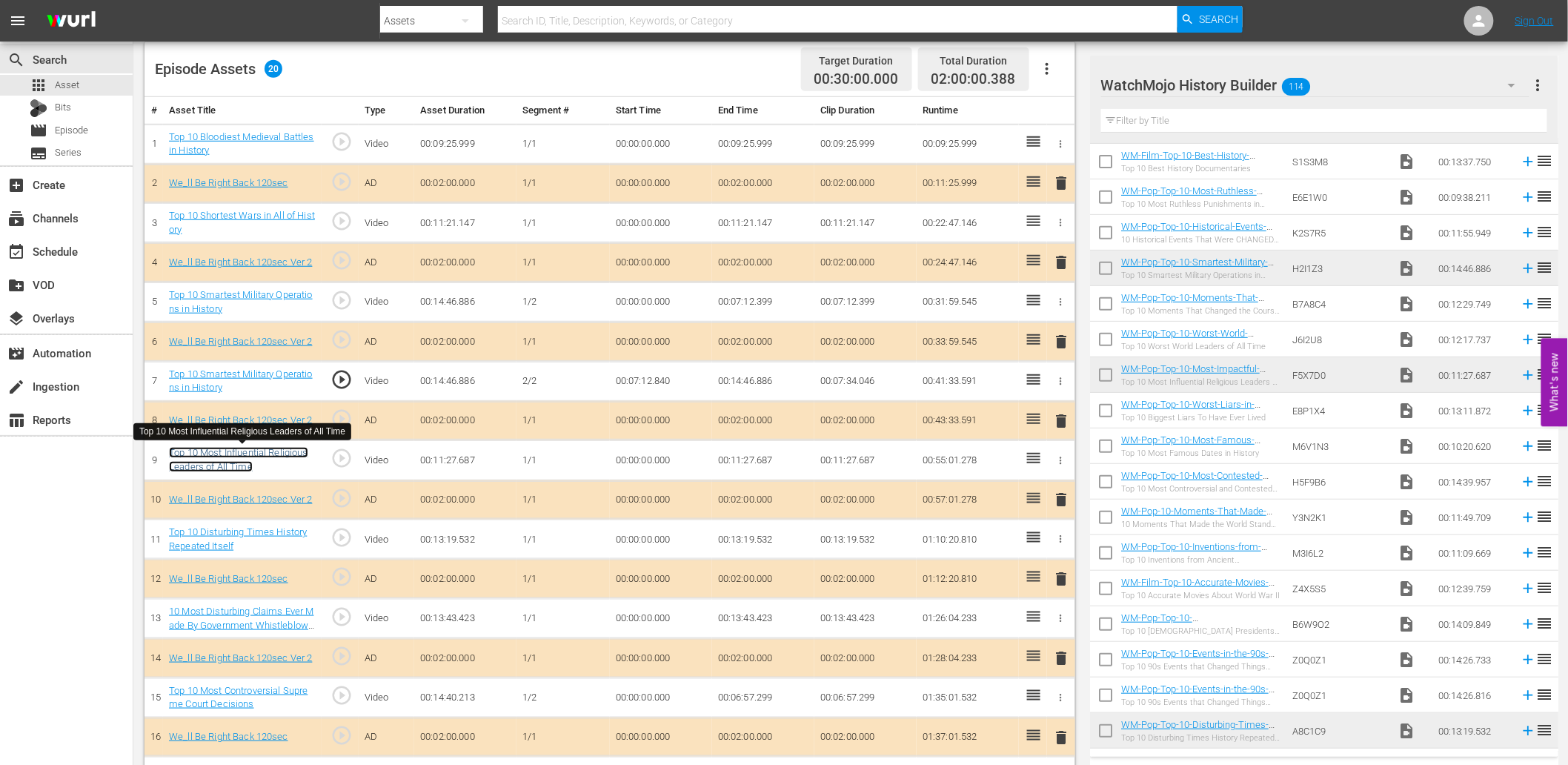
scroll to position [549, 0]
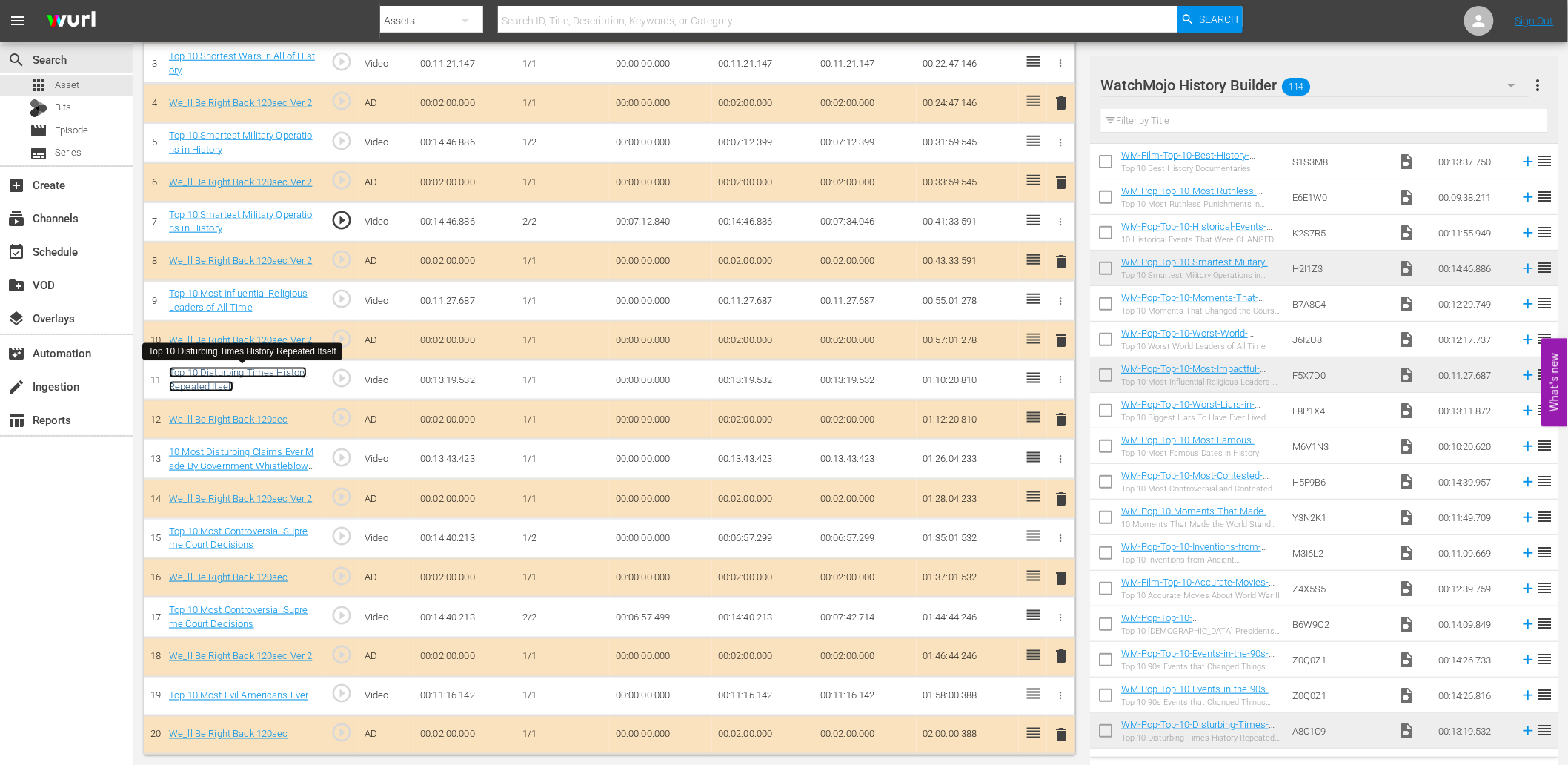
click at [245, 374] on link "Top 10 Disturbing Times History Repeated Itself" at bounding box center [238, 380] width 138 height 26
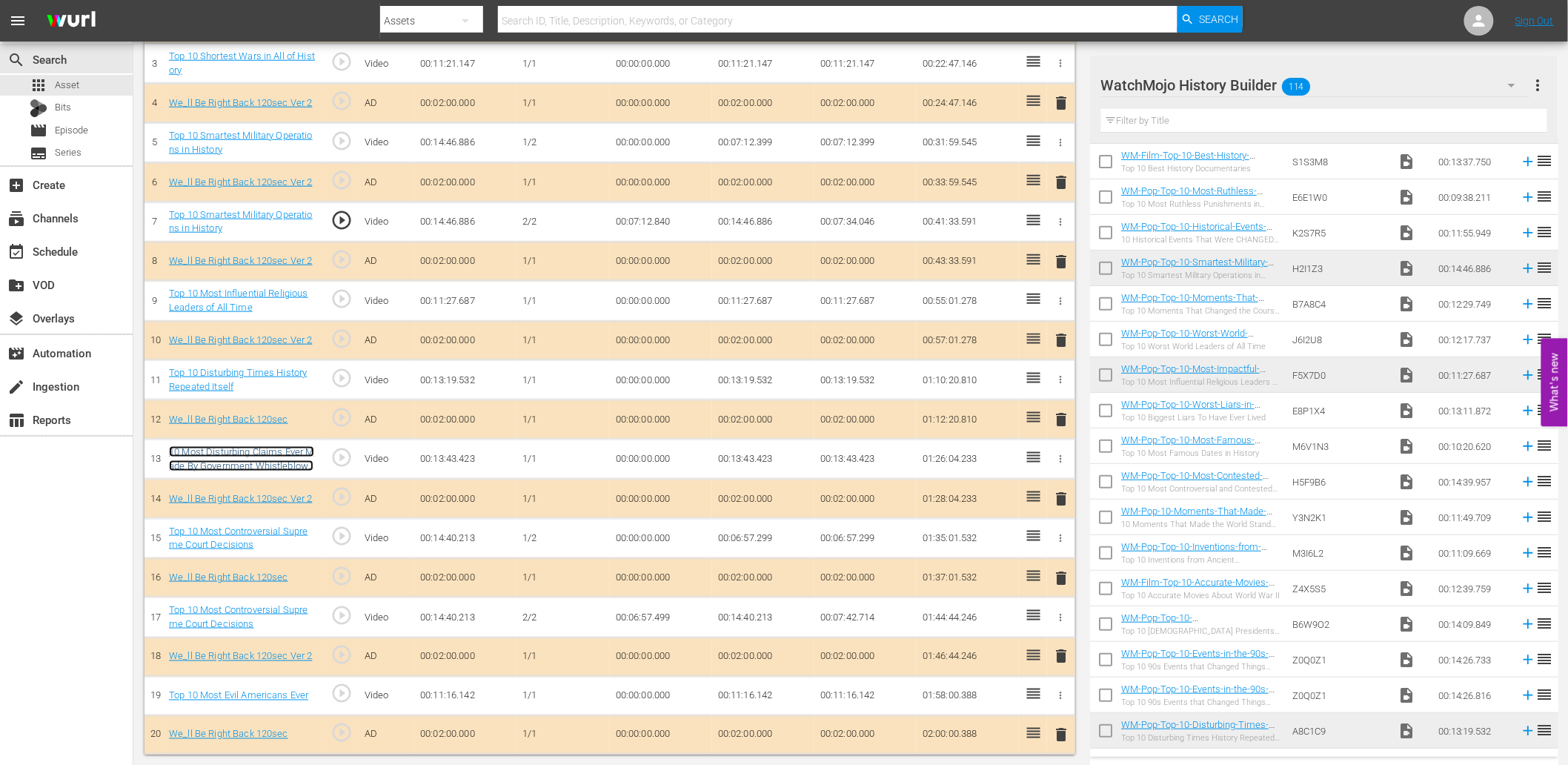
click at [251, 452] on link "10 Most Disturbing Claims Ever Made By Government Whistleblowers" at bounding box center [241, 465] width 144 height 38
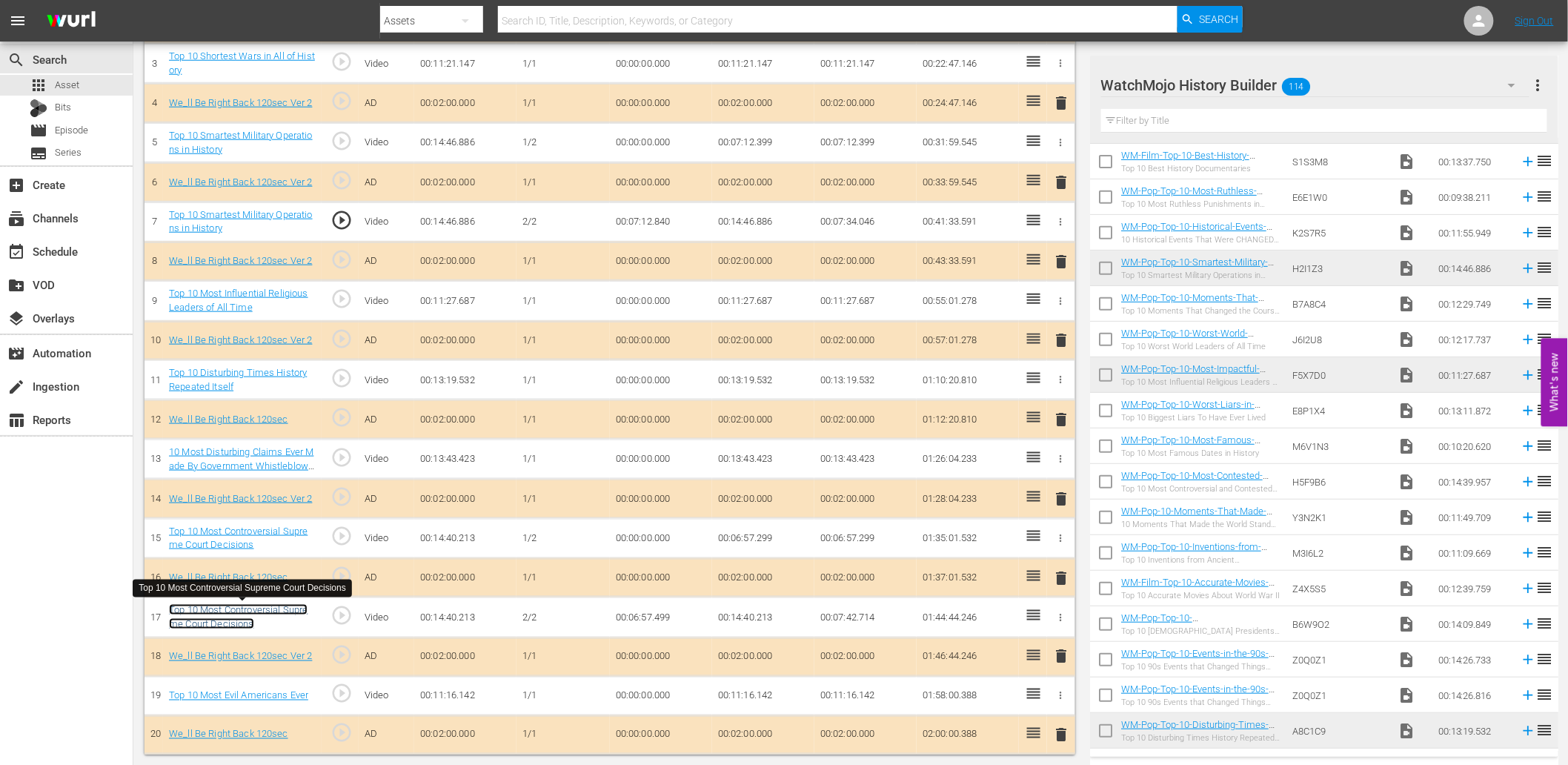
click at [234, 617] on link "Top 10 Most Controversial Supreme Court Decisions" at bounding box center [238, 617] width 138 height 26
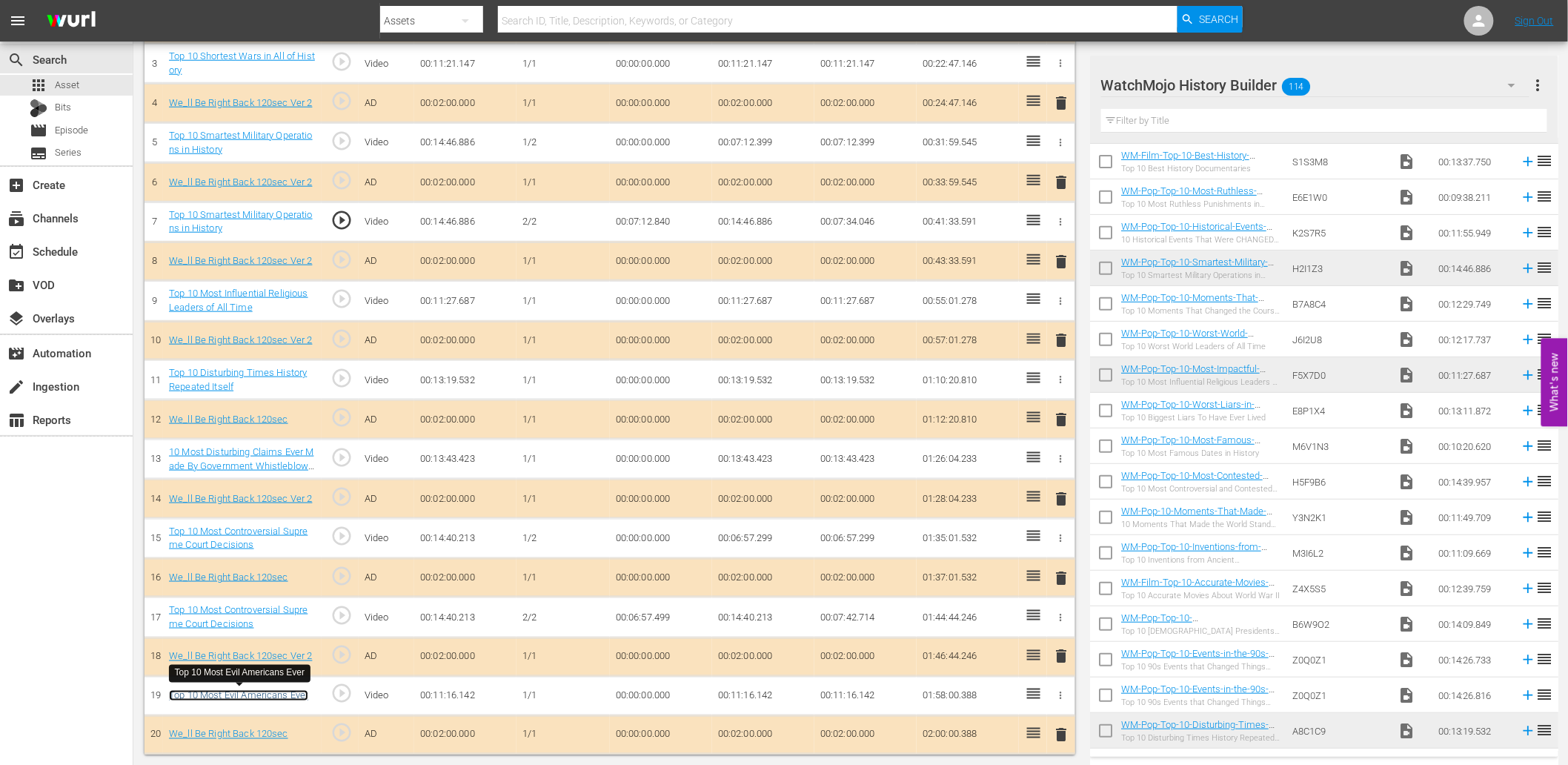
click at [232, 698] on link "Top 10 Most Evil Americans Ever" at bounding box center [238, 695] width 139 height 11
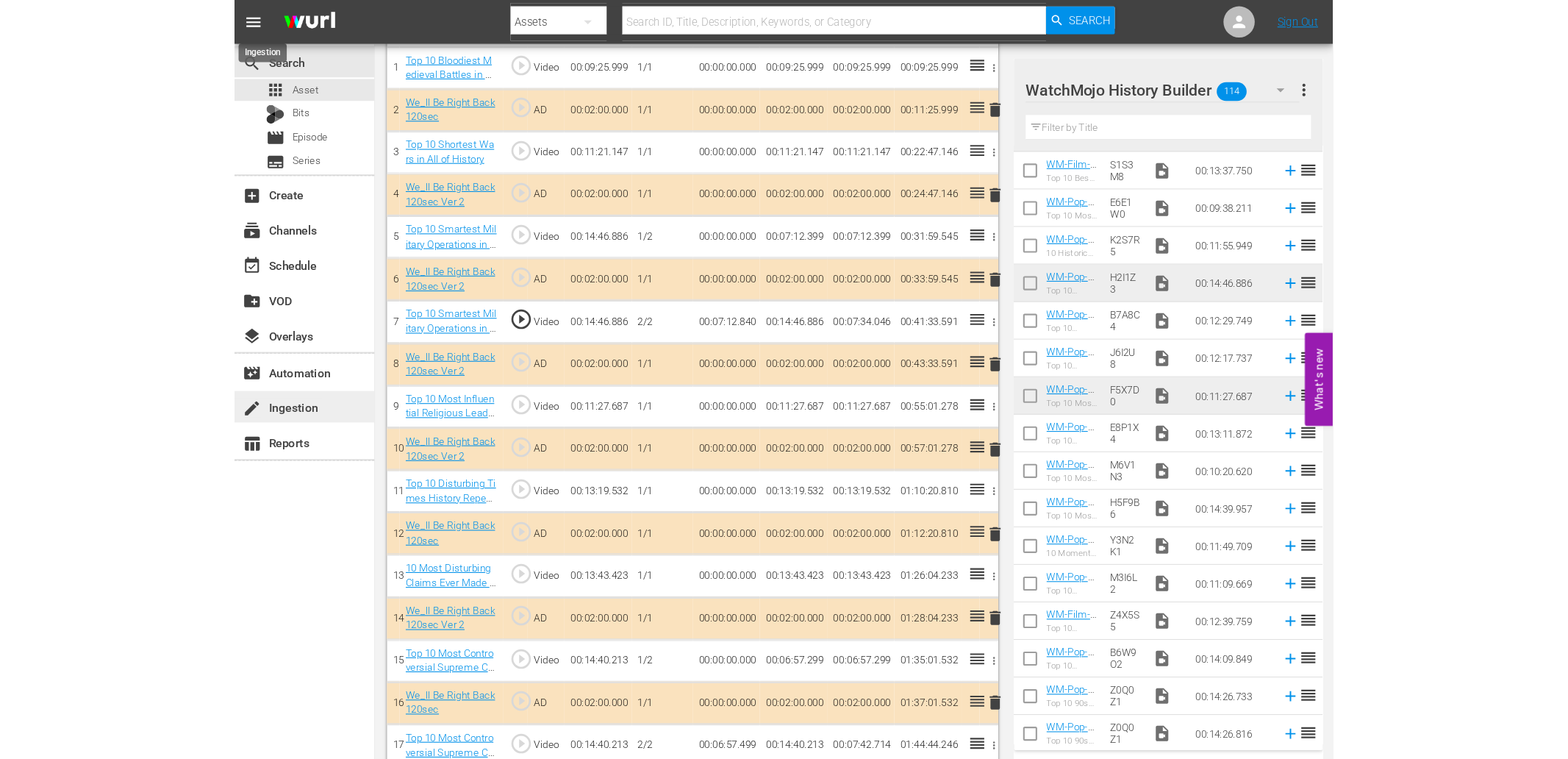
scroll to position [0, 0]
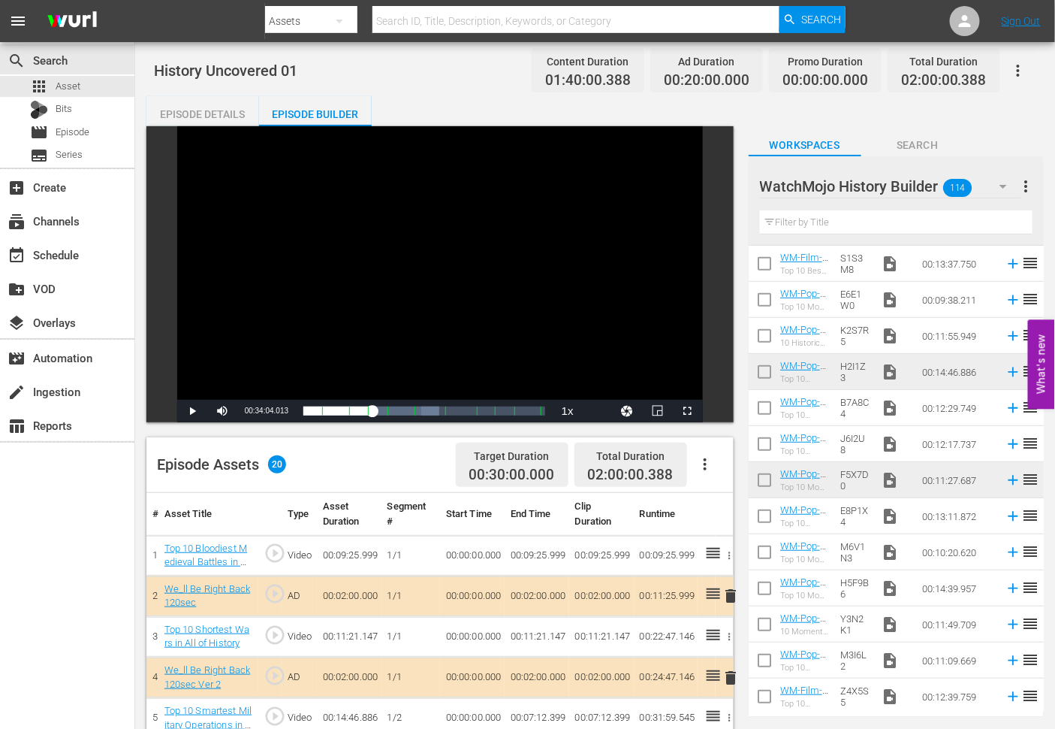
drag, startPoint x: 204, startPoint y: 101, endPoint x: 239, endPoint y: 130, distance: 45.9
click at [204, 101] on div "Episode Details" at bounding box center [202, 114] width 113 height 36
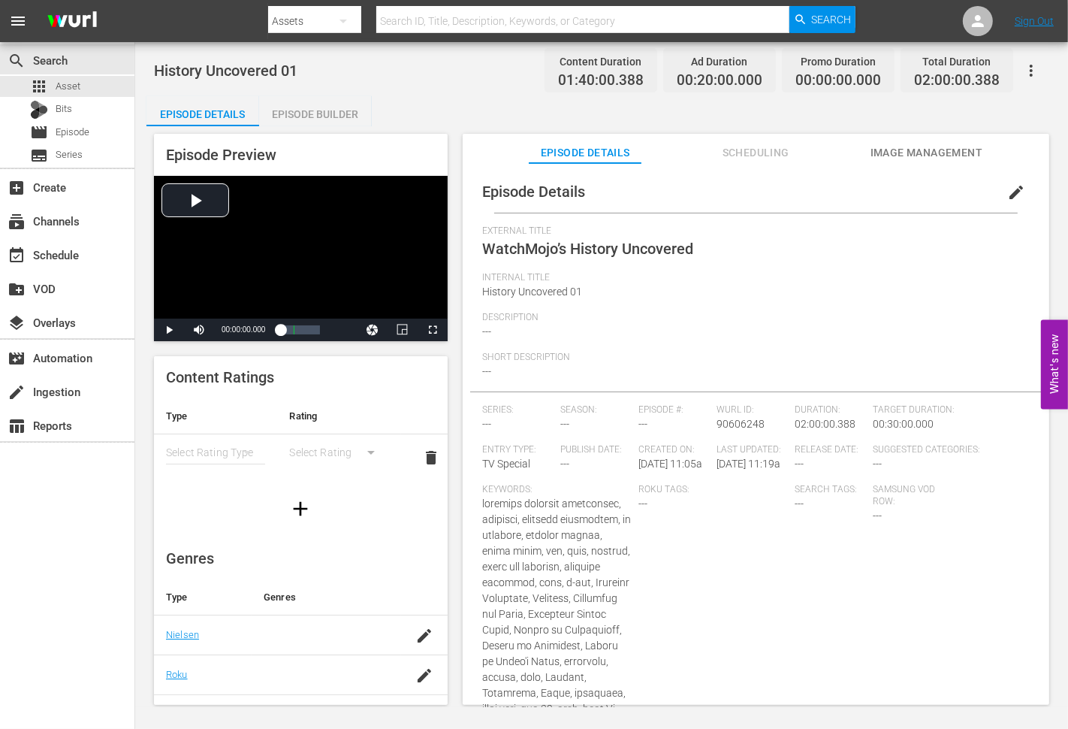
click at [998, 190] on button "edit" at bounding box center [1016, 192] width 36 height 36
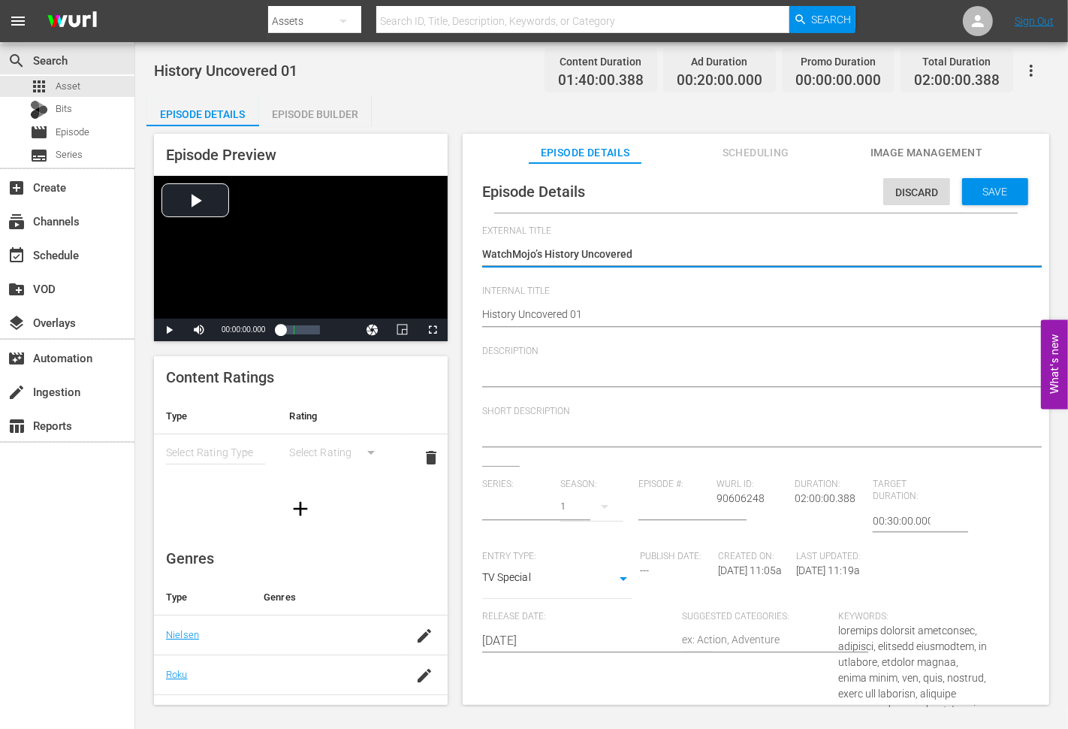
click at [572, 373] on textarea at bounding box center [752, 376] width 540 height 18
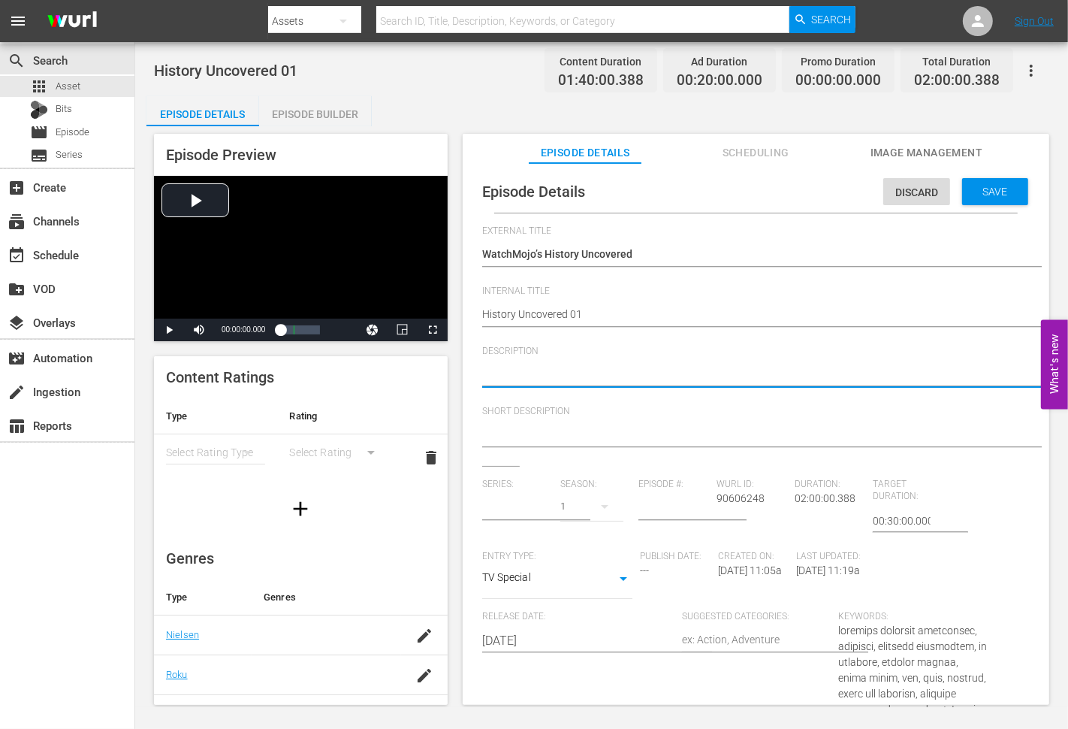
paste textarea "Top 10 Bloodiest Medieval Battles in History"
type textarea "Top 10 Bloodiest Medieval Battles in History"
type input "No Series"
type textarea "Top 10 Bloodiest Medieval Battles in History,"
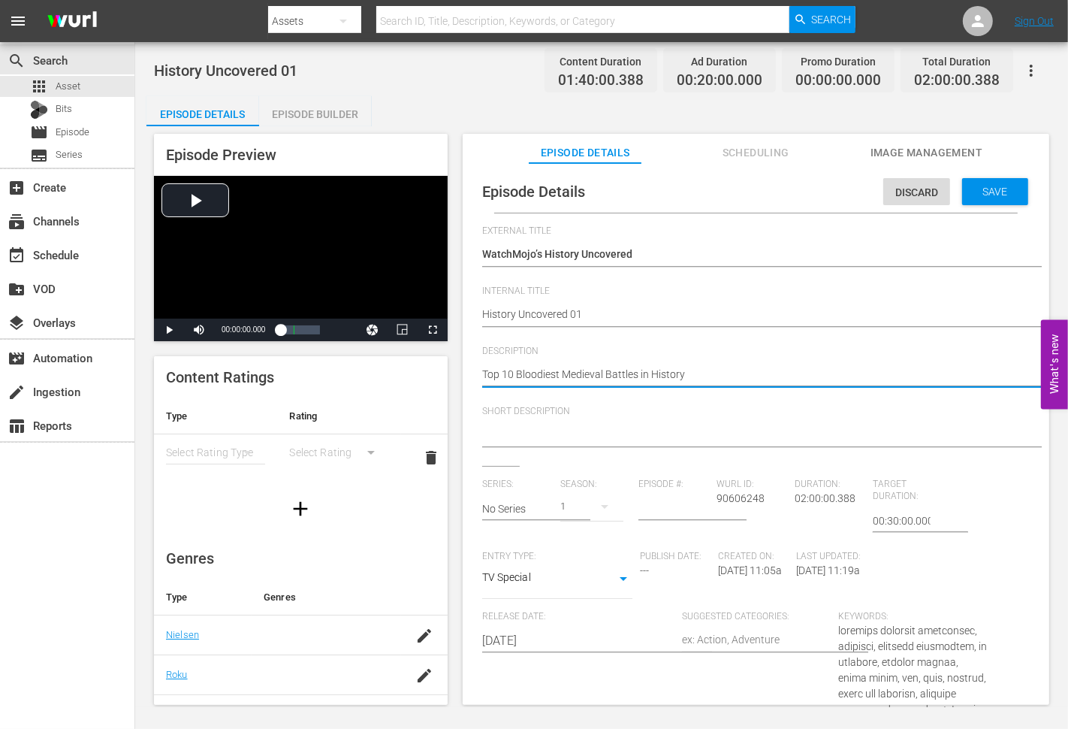
type textarea "Top 10 Bloodiest Medieval Battles in History,"
click at [714, 373] on textarea "Top 10 Bloodiest Medieval Battles in History," at bounding box center [752, 376] width 540 height 18
paste textarea "Top 10 Shortest Wars in All of History"
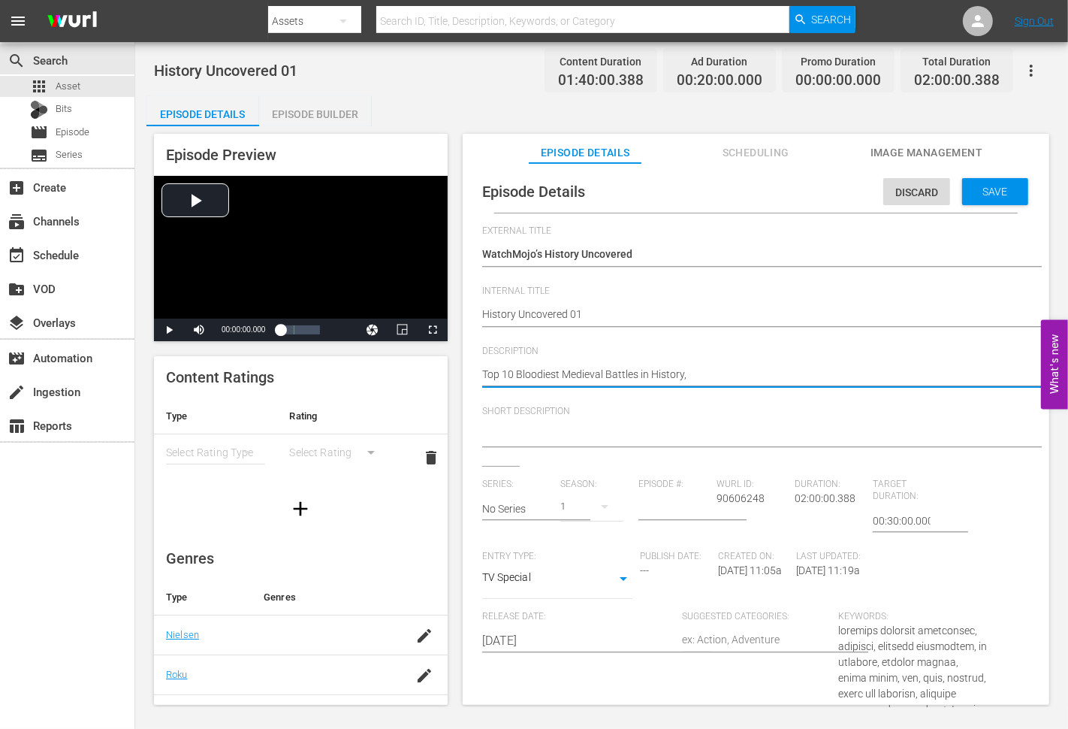
type textarea "Top 10 Bloodiest Medieval Battles in History, Top 10 Shortest Wars in All of Hi…"
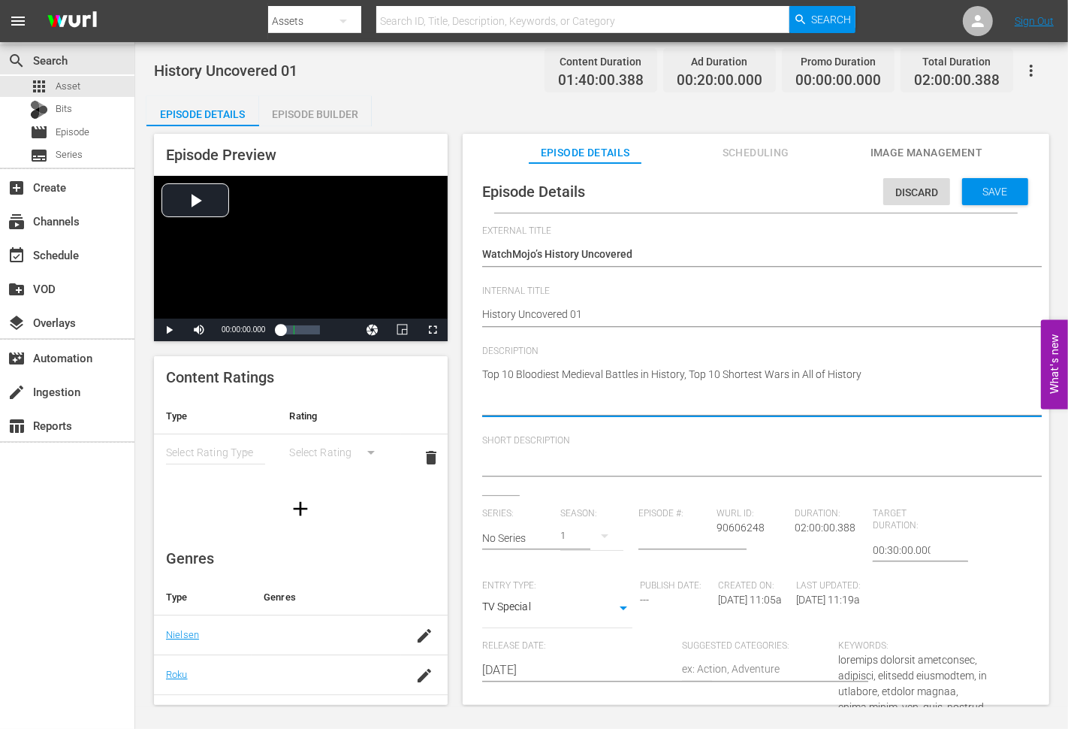
type textarea "Top 10 Bloodiest Medieval Battles in History, Top 10 Shortest Wars in All of Hi…"
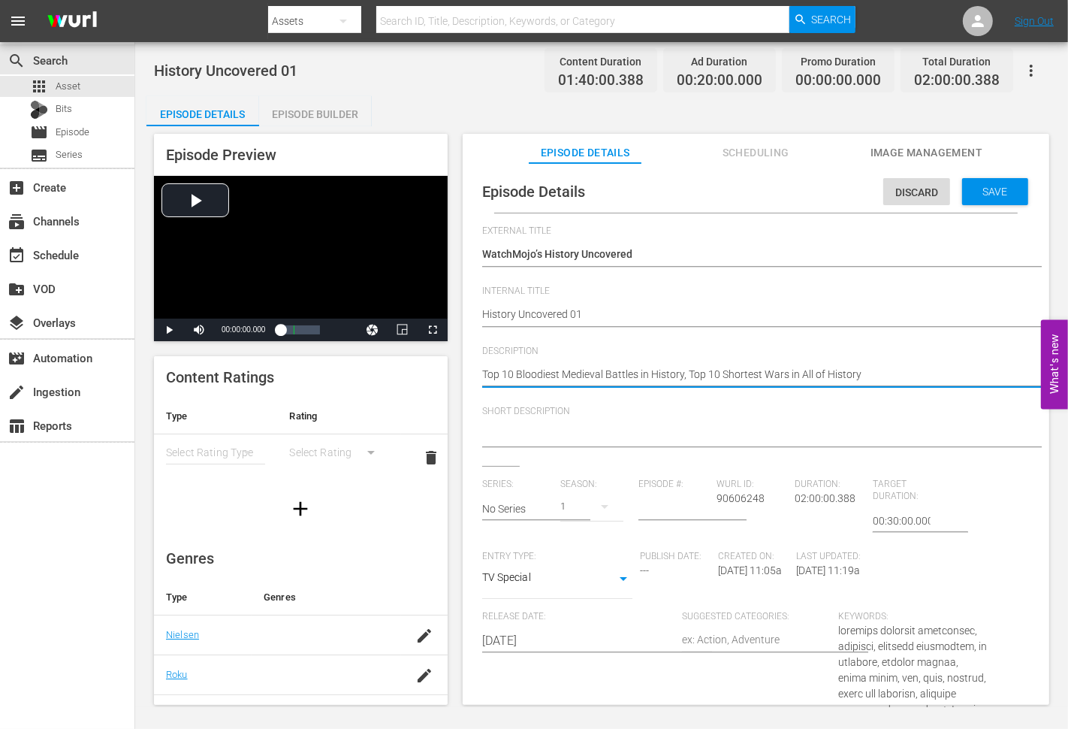
type textarea "Top 10 Bloodiest Medieval Battles in History, Top 10 Shortest Wars in All of Hi…"
click at [635, 436] on textarea at bounding box center [752, 436] width 540 height 18
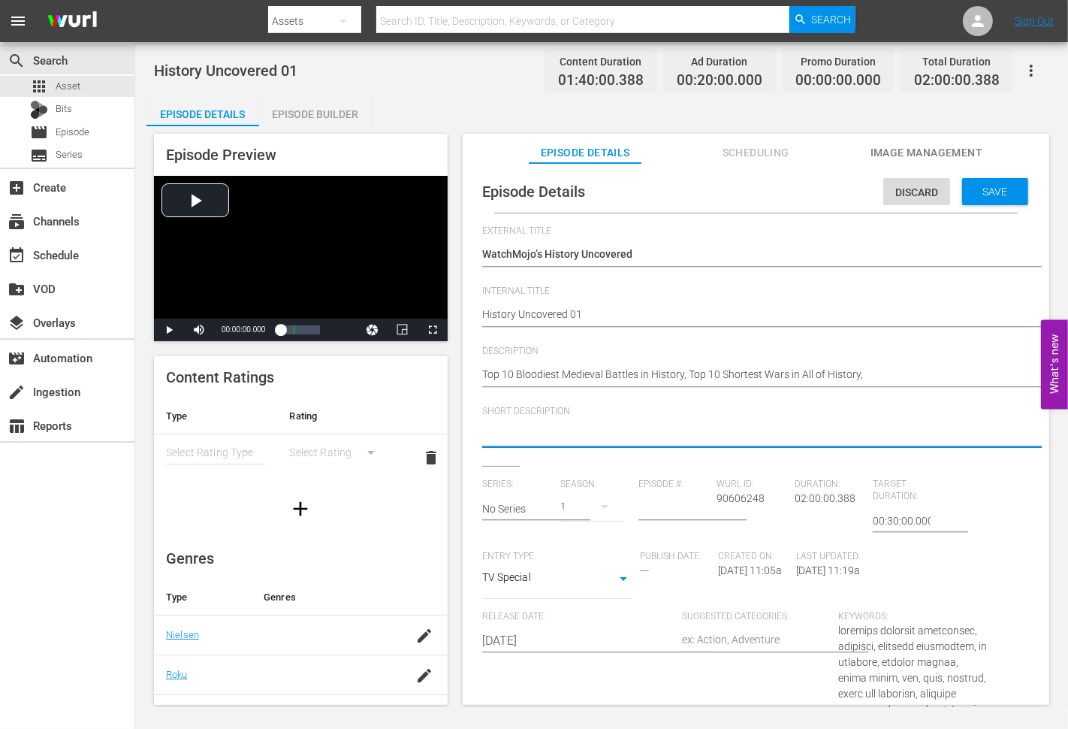
click at [883, 373] on textarea "Top 10 Bloodiest Medieval Battles in History, Top 10 Shortest Wars in All of Hi…" at bounding box center [752, 376] width 540 height 18
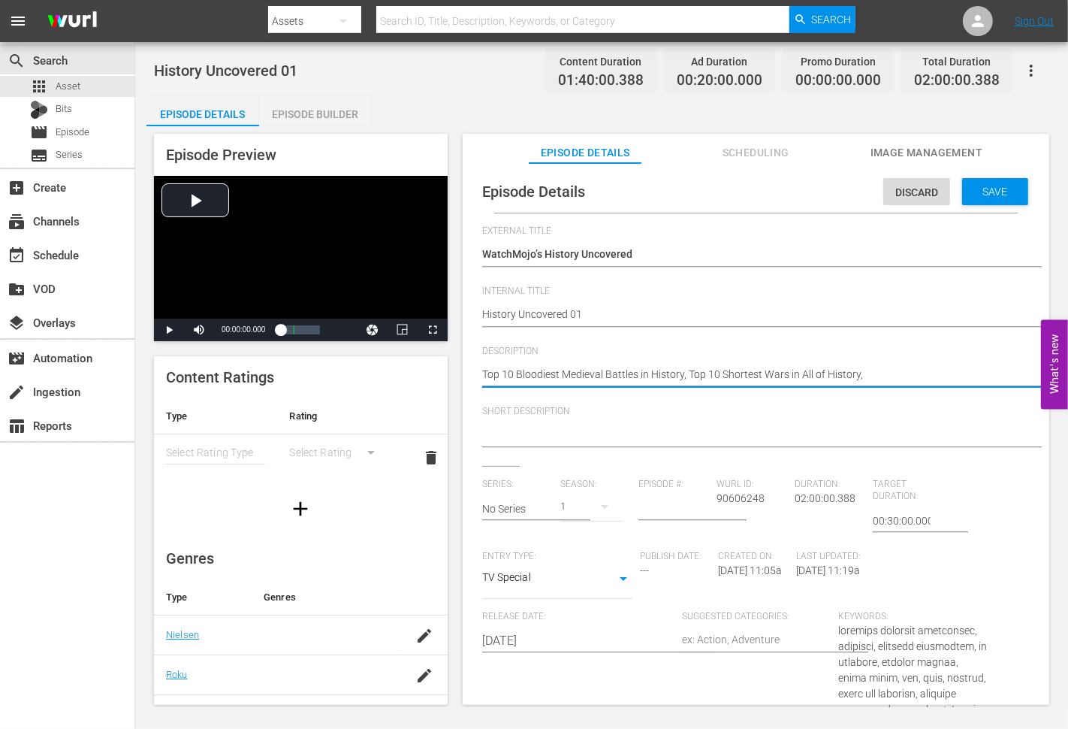
type textarea "Top 10 Bloodiest Medieval Battles in History, Top 10 Shortest Wars in All of Hi…"
paste textarea "H2I1Z3"
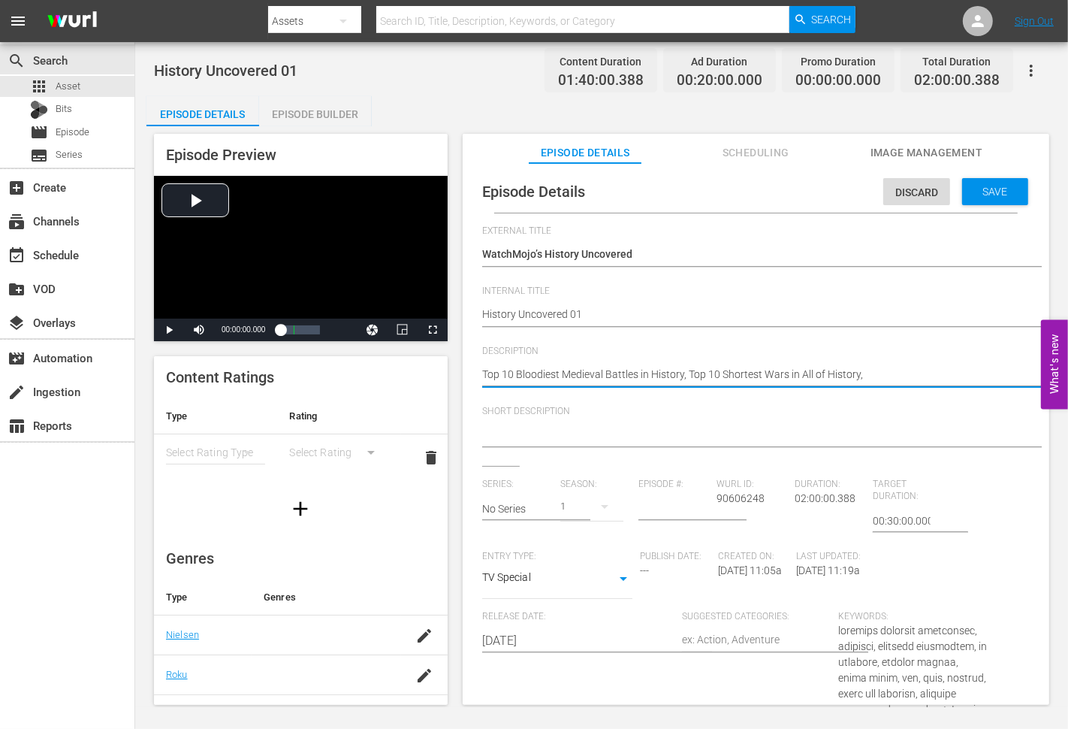
type textarea "Top 10 Bloodiest Medieval Battles in History, Top 10 Shortest Wars in All of Hi…"
click at [905, 370] on textarea "Top 10 Bloodiest Medieval Battles in History, Top 10 Shortest Wars in All of Hi…" at bounding box center [752, 376] width 540 height 18
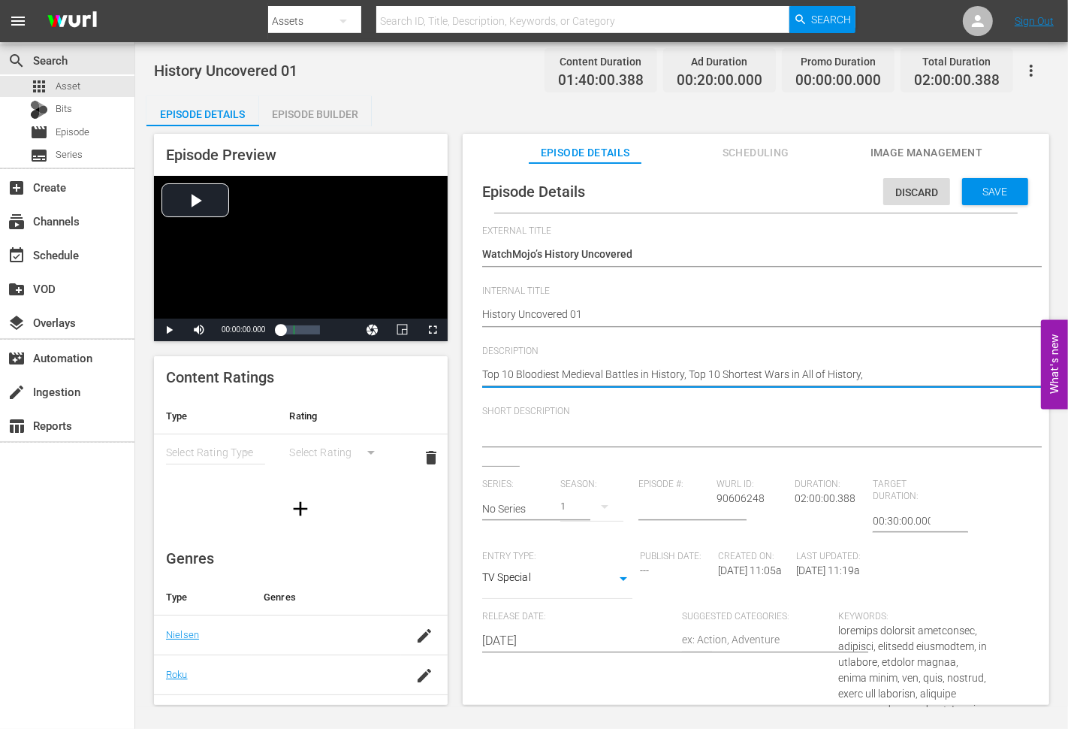
paste textarea "Top 10 Smartest Military Operations in History"
type textarea "Top 10 Bloodiest Medieval Battles in History, Top 10 Shortest Wars in All of Hi…"
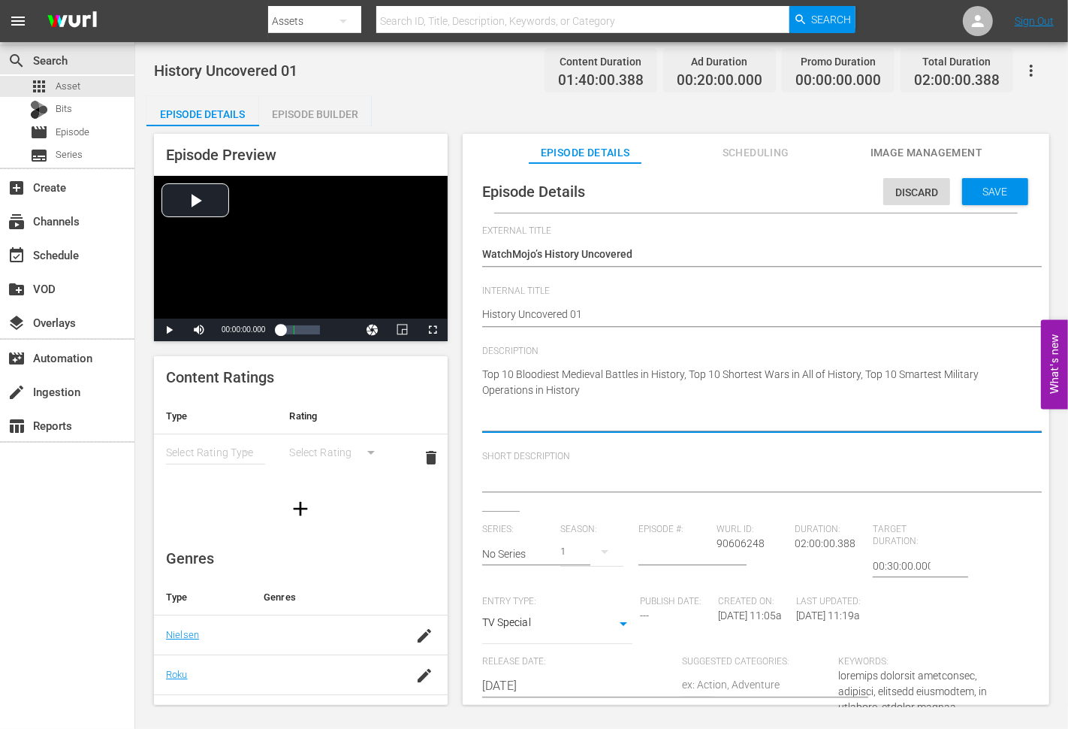
type textarea "Top 10 Bloodiest Medieval Battles in History, Top 10 Shortest Wars in All of Hi…"
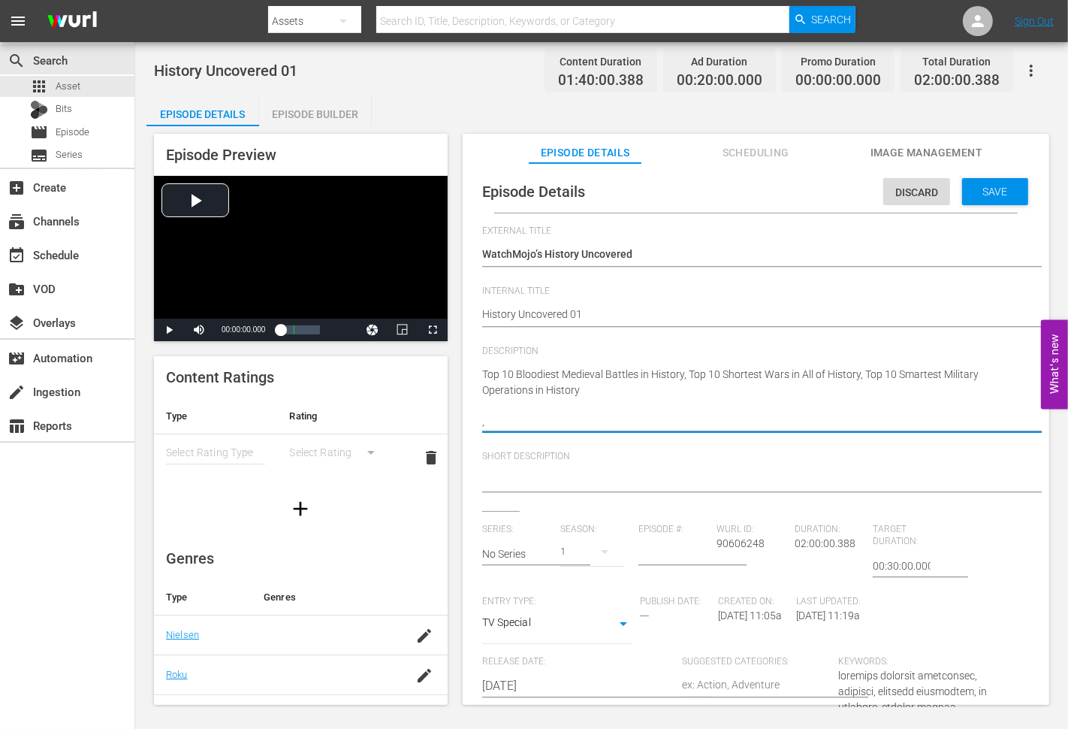
type textarea "Top 10 Bloodiest Medieval Battles in History, Top 10 Shortest Wars in All of Hi…"
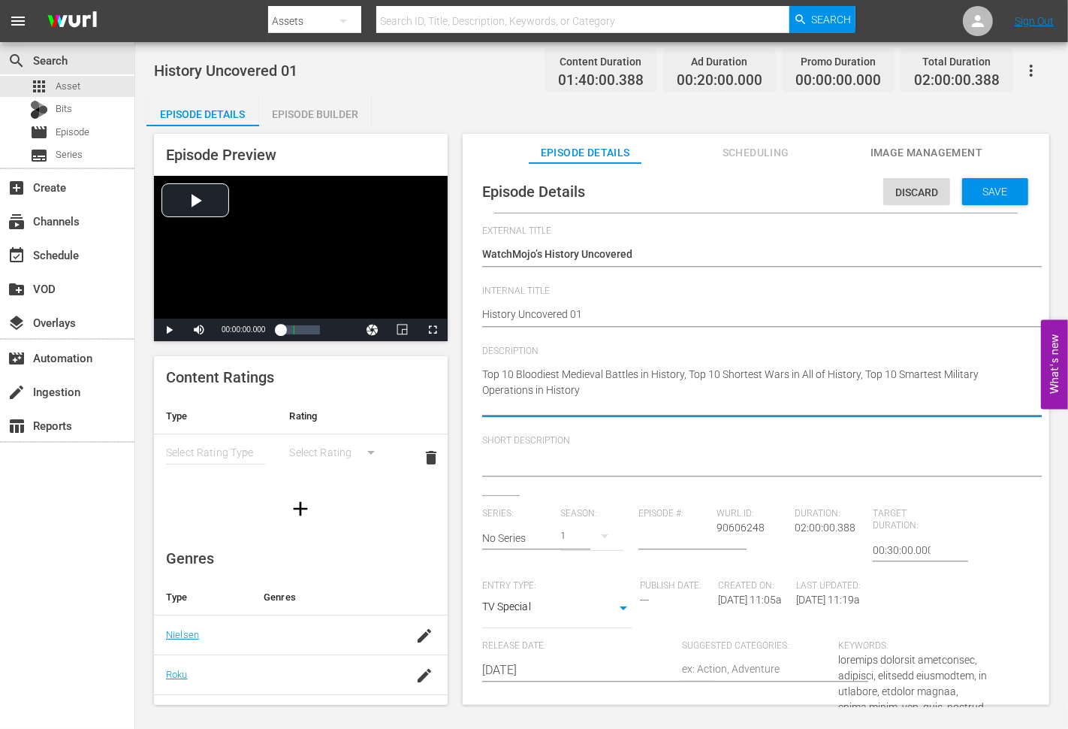
type textarea "Top 10 Bloodiest Medieval Battles in History, Top 10 Shortest Wars in All of Hi…"
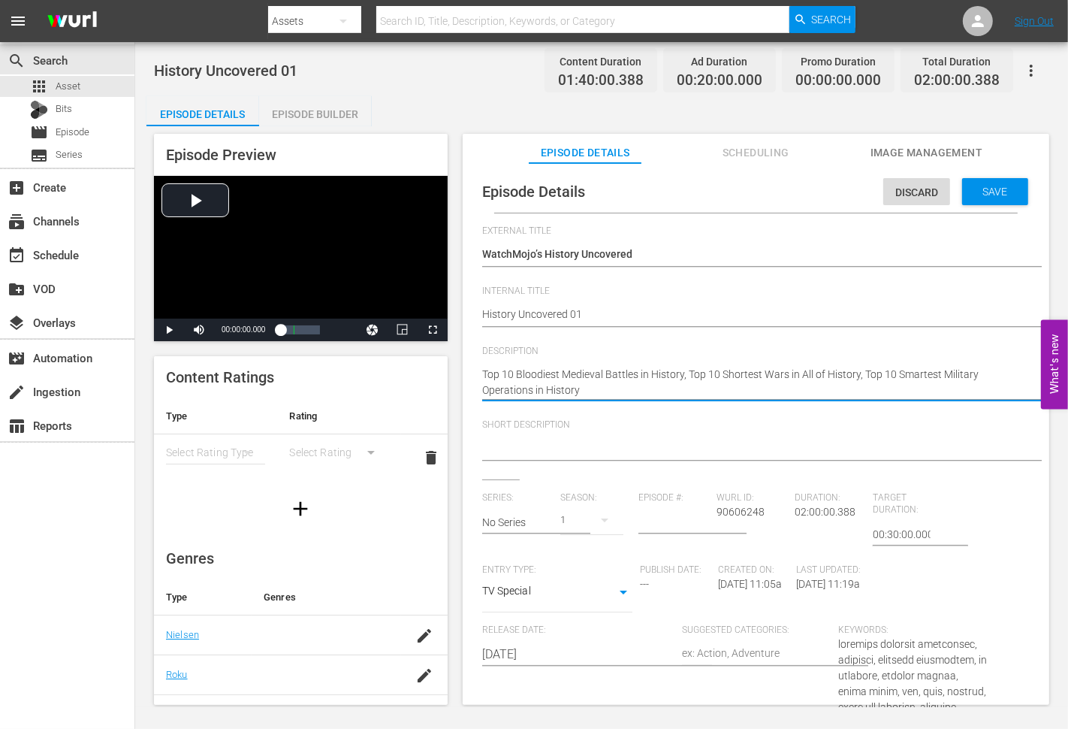
type textarea "Top 10 Bloodiest Medieval Battles in History, Top 10 Shortest Wars in All of Hi…"
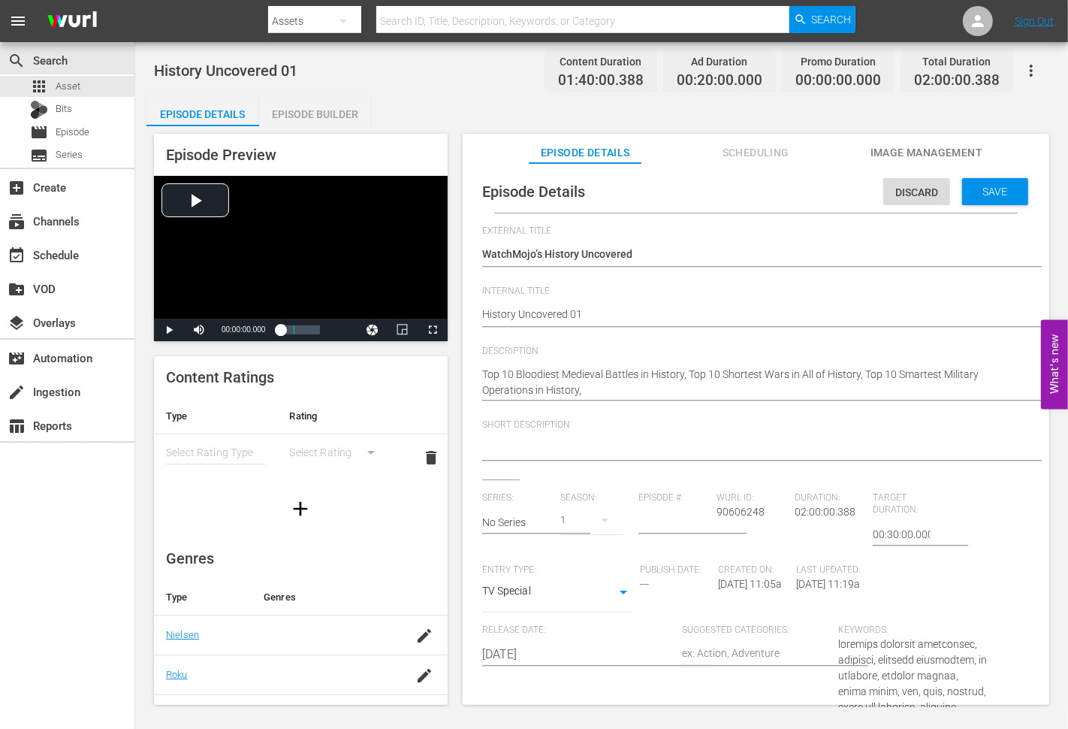
click at [619, 393] on textarea "Top 10 Bloodiest Medieval Battles in History, Top 10 Shortest Wars in All of Hi…" at bounding box center [752, 383] width 540 height 32
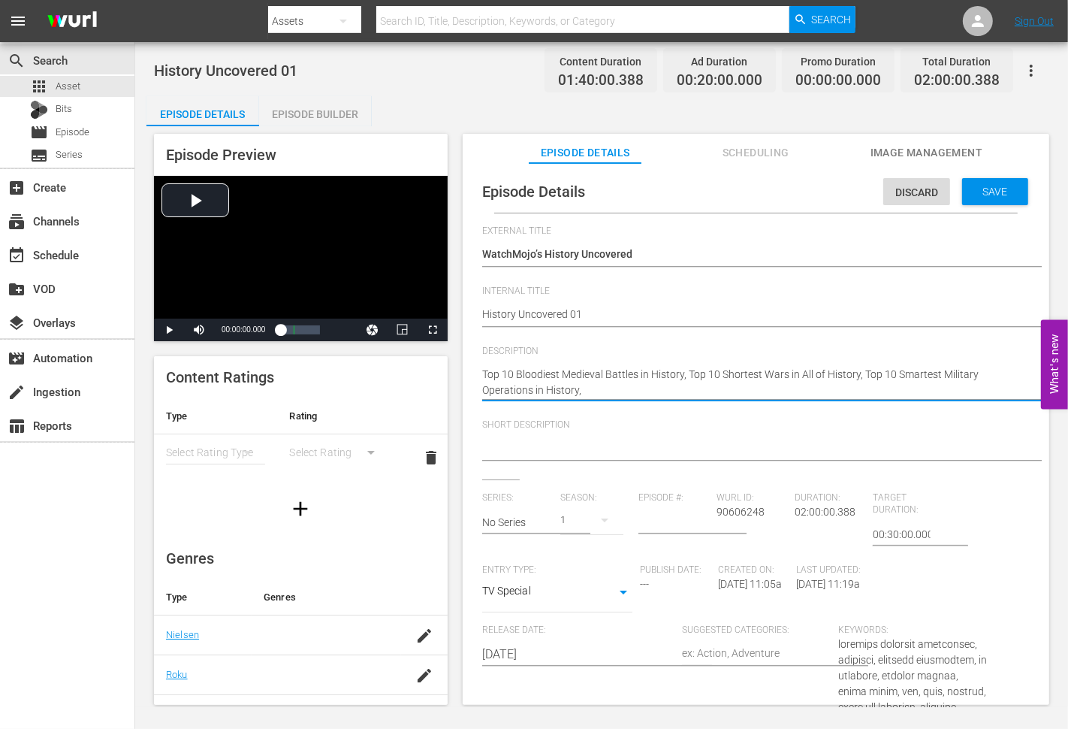
paste textarea "Top 10 Most Influential Religious Leaders of All Time"
type textarea "Top 10 Bloodiest Medieval Battles in History, Top 10 Shortest Wars in All of Hi…"
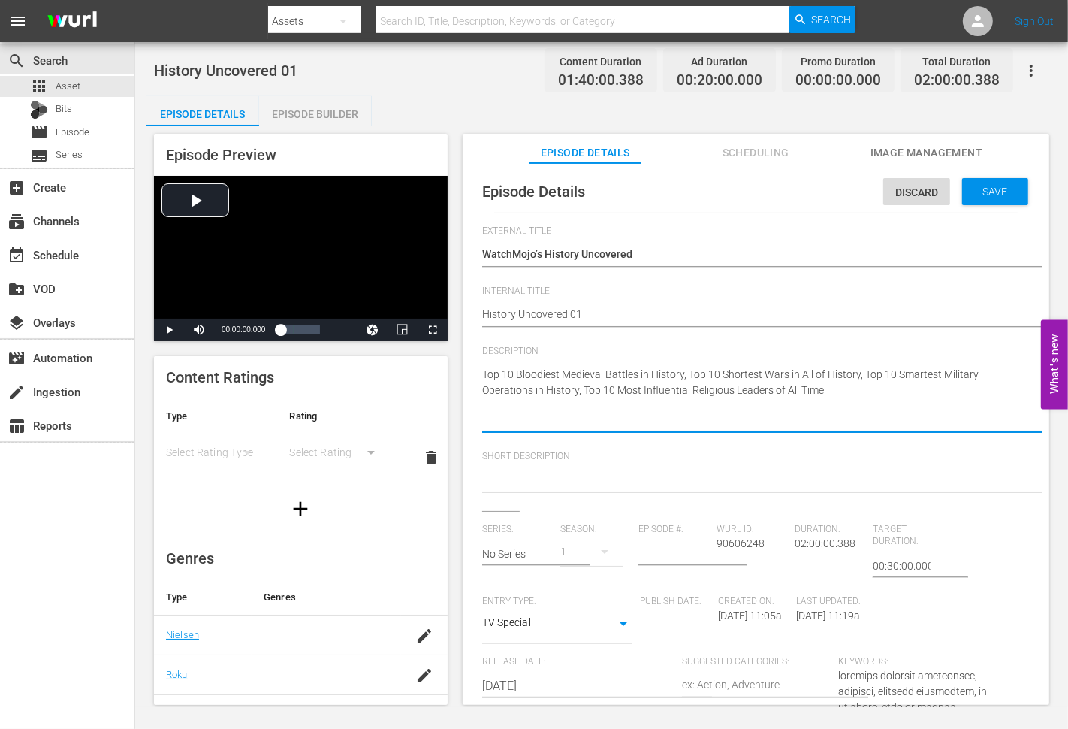
type textarea "Top 10 Bloodiest Medieval Battles in History, Top 10 Shortest Wars in All of Hi…"
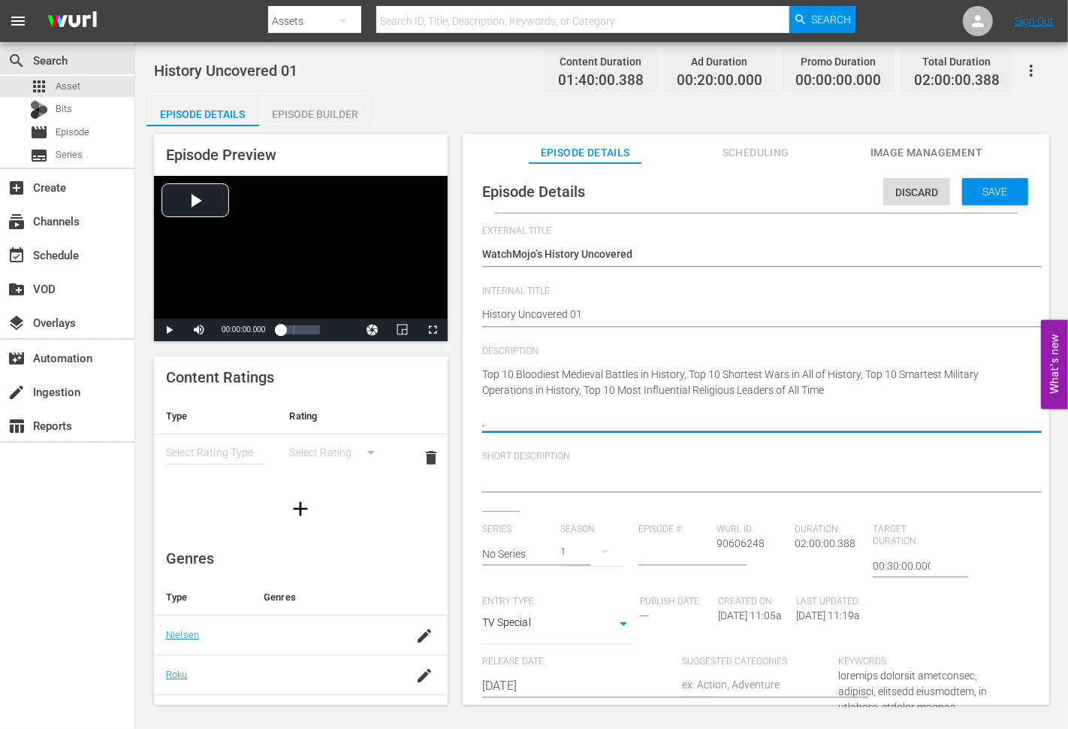
type textarea "Top 10 Bloodiest Medieval Battles in History, Top 10 Shortest Wars in All of Hi…"
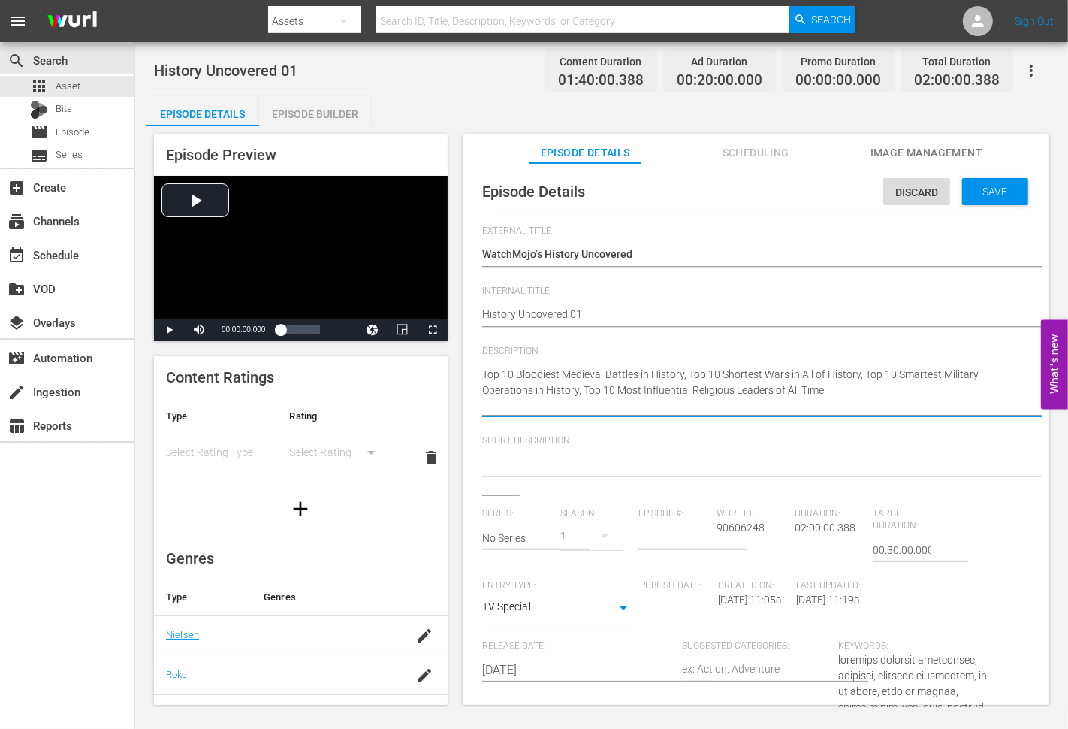
type textarea "Top 10 Bloodiest Medieval Battles in History, Top 10 Shortest Wars in All of Hi…"
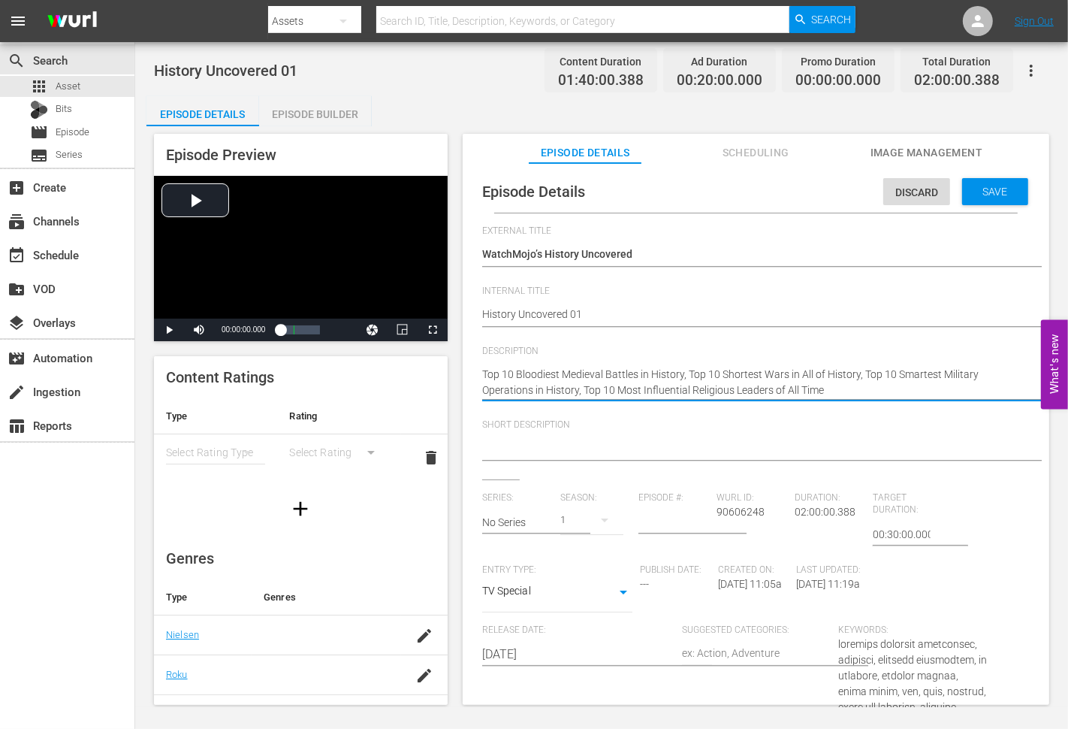
type textarea "Top 10 Bloodiest Medieval Battles in History, Top 10 Shortest Wars in All of Hi…"
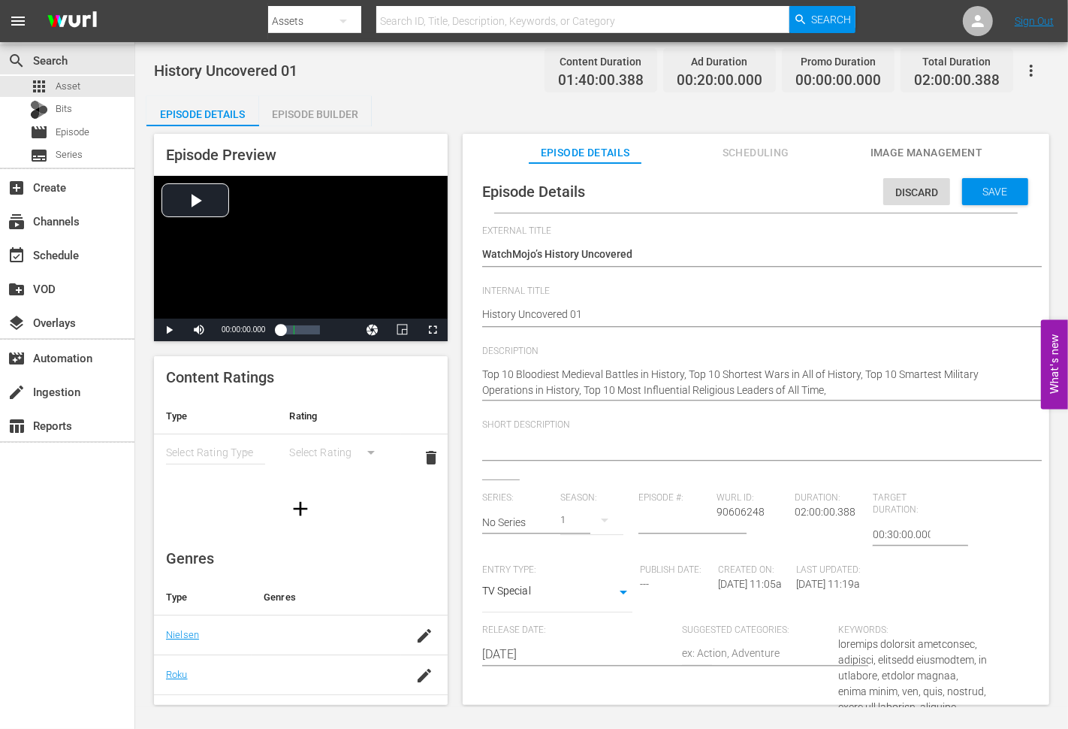
click at [840, 394] on textarea "Top 10 Bloodiest Medieval Battles in History, Top 10 Shortest Wars in All of Hi…" at bounding box center [752, 383] width 540 height 32
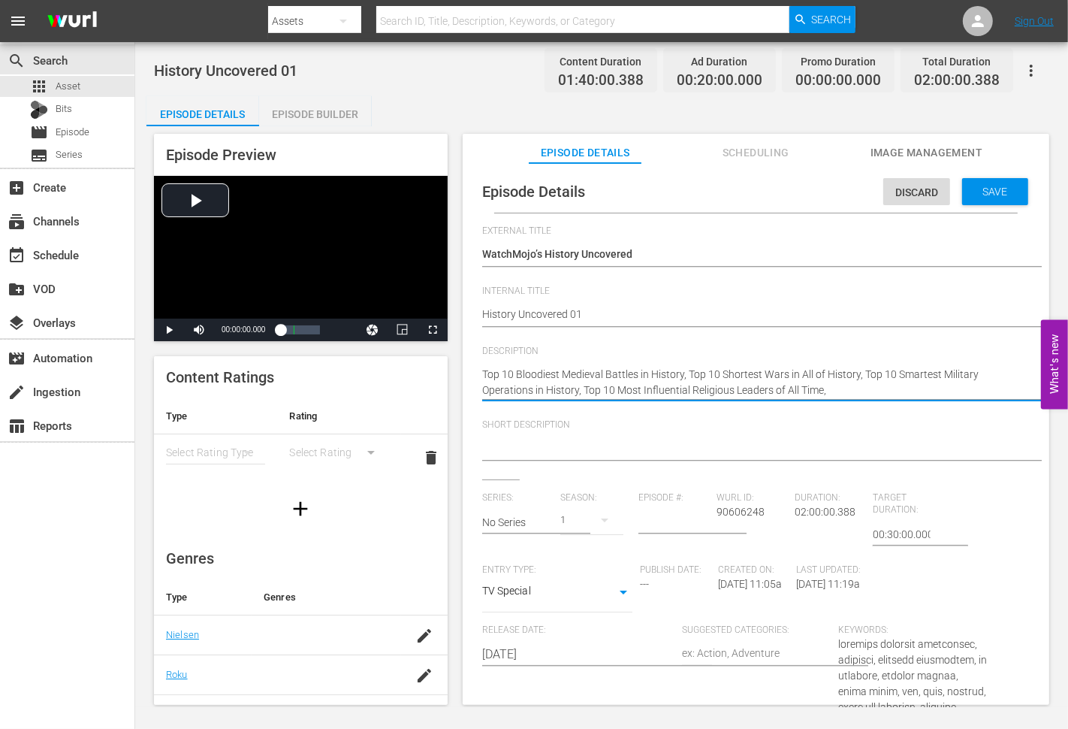
paste textarea "Top 10 Disturbing Times History Repeated Itself"
type textarea "Top 10 Bloodiest Medieval Battles in History, Top 10 Shortest Wars in All of Hi…"
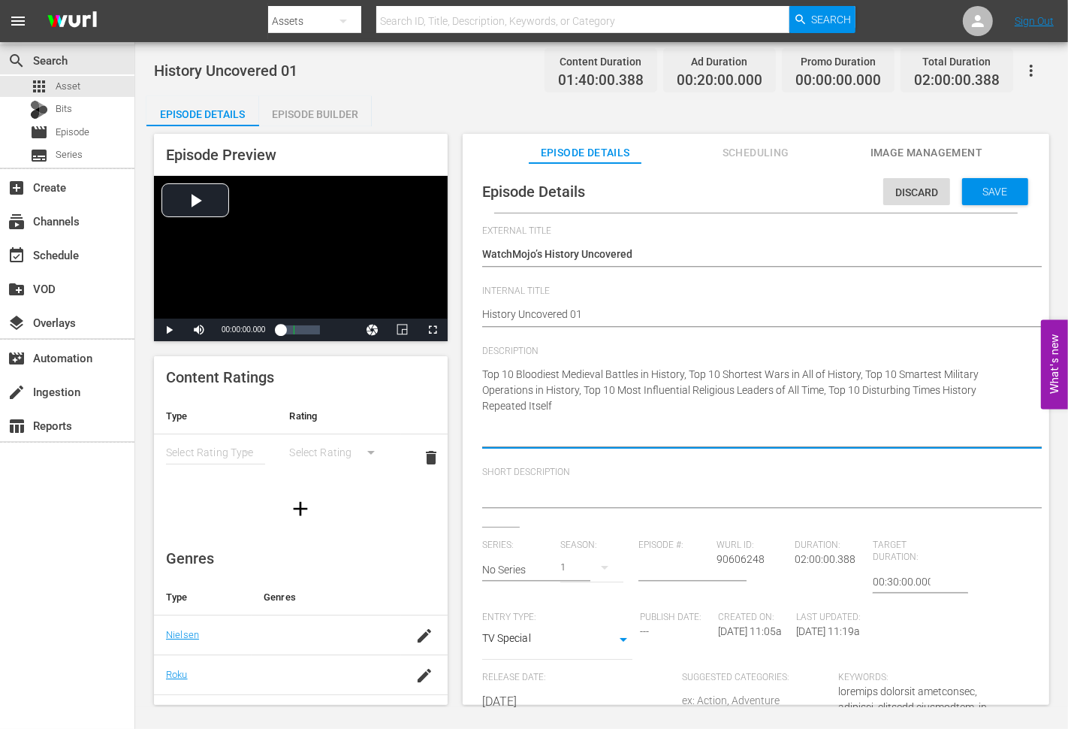
type textarea "Top 10 Bloodiest Medieval Battles in History, Top 10 Shortest Wars in All of Hi…"
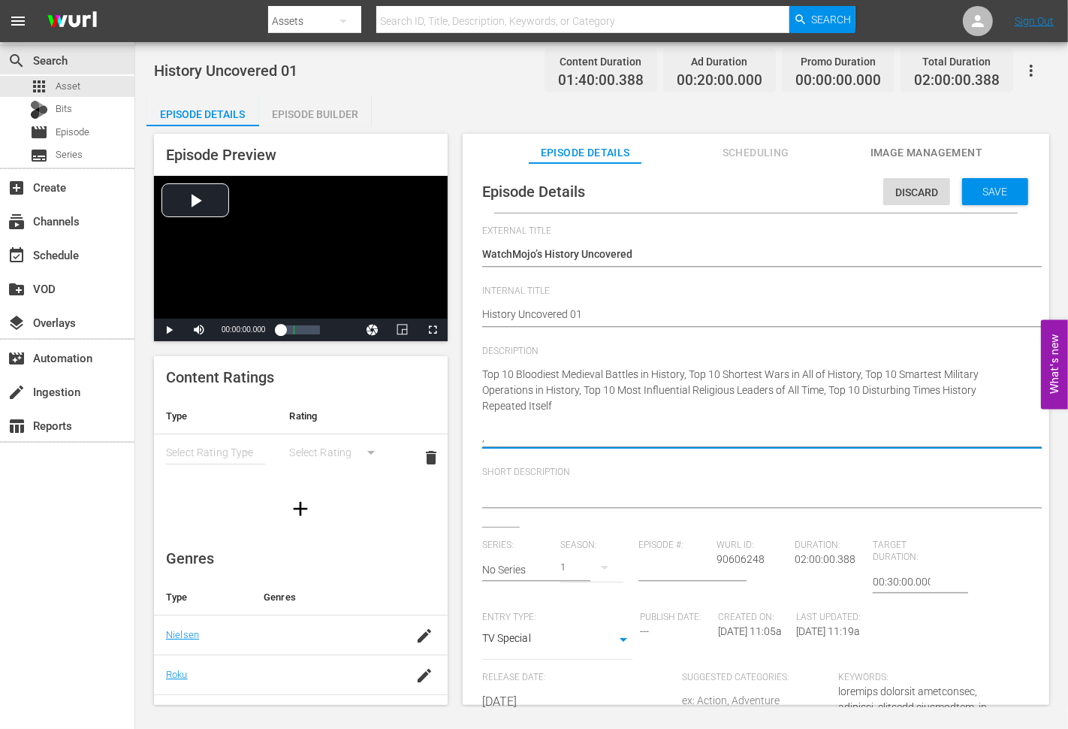
type textarea "Top 10 Bloodiest Medieval Battles in History, Top 10 Shortest Wars in All of Hi…"
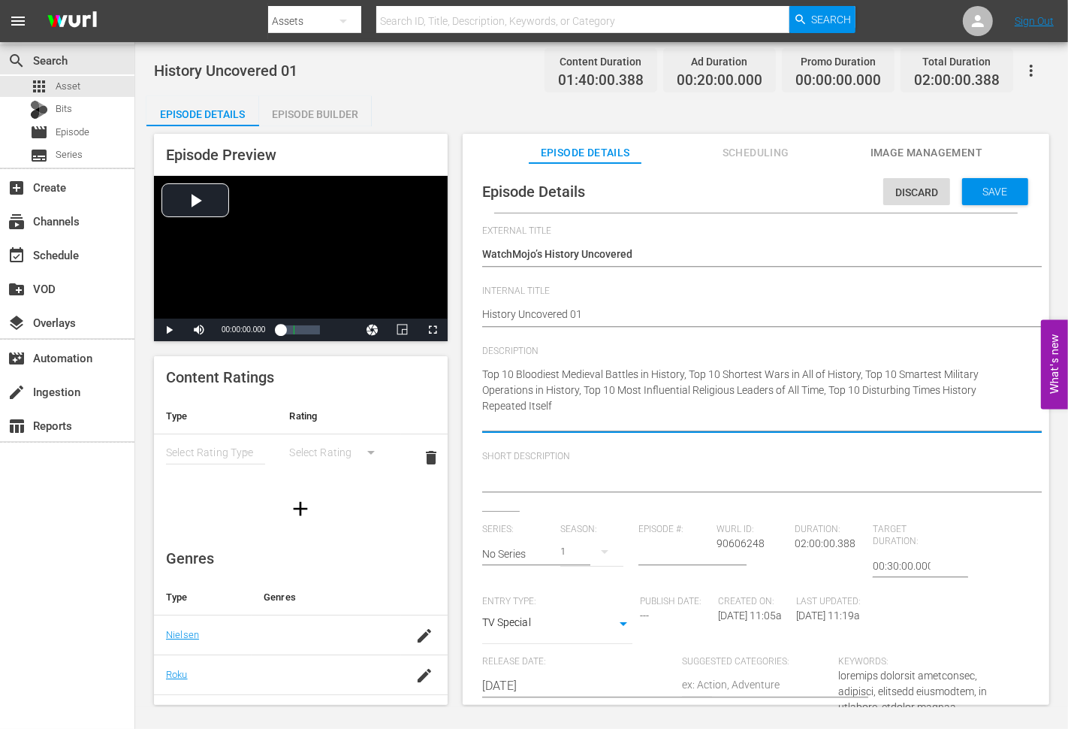
type textarea "Top 10 Bloodiest Medieval Battles in History, Top 10 Shortest Wars in All of Hi…"
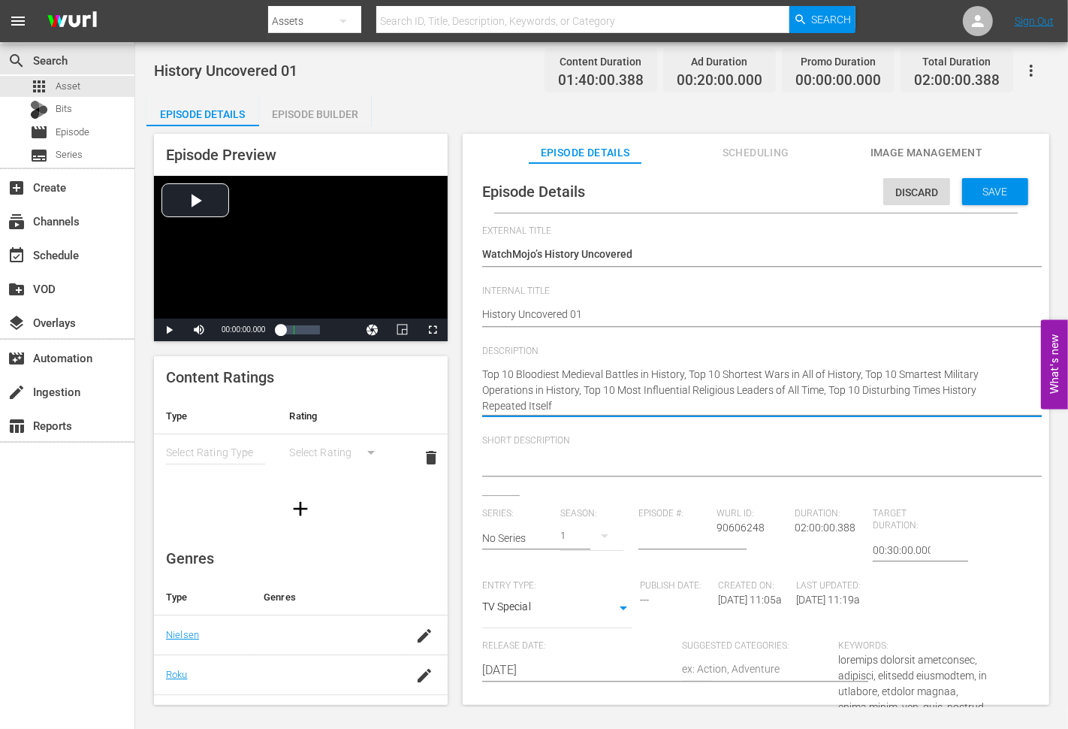
type textarea "Top 10 Bloodiest Medieval Battles in History, Top 10 Shortest Wars in All of Hi…"
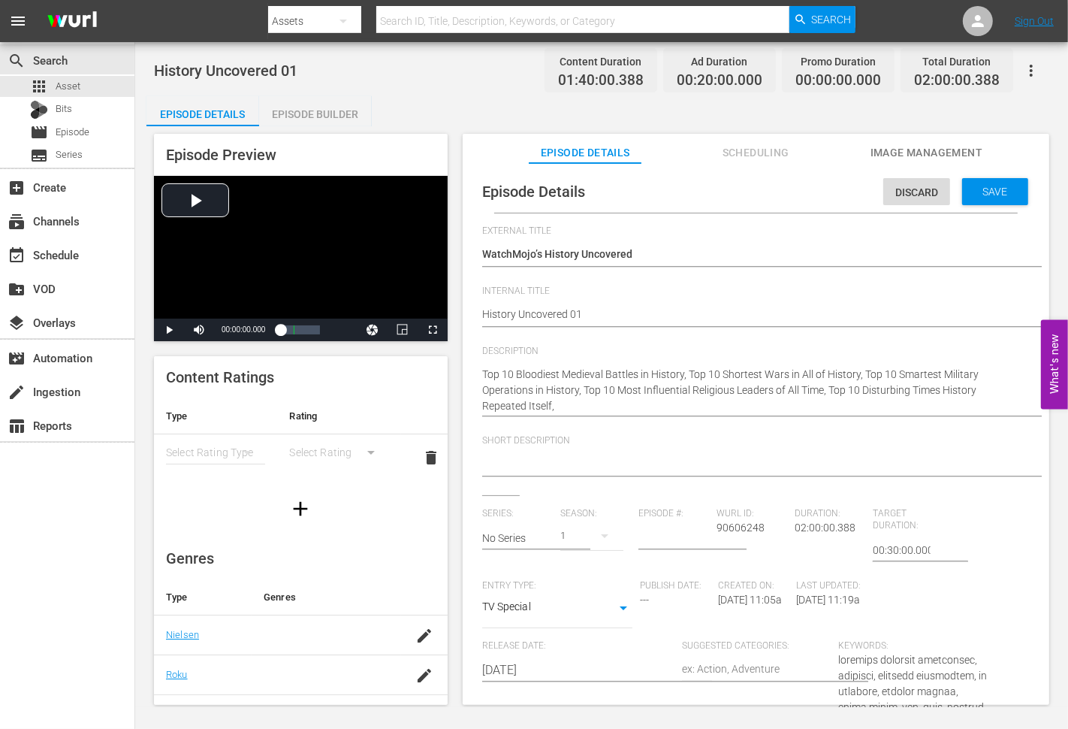
drag, startPoint x: 567, startPoint y: 411, endPoint x: 608, endPoint y: 425, distance: 43.7
click at [567, 411] on textarea "Top 10 Bloodiest Medieval Battles in History, Top 10 Shortest Wars in All of Hi…" at bounding box center [752, 390] width 540 height 47
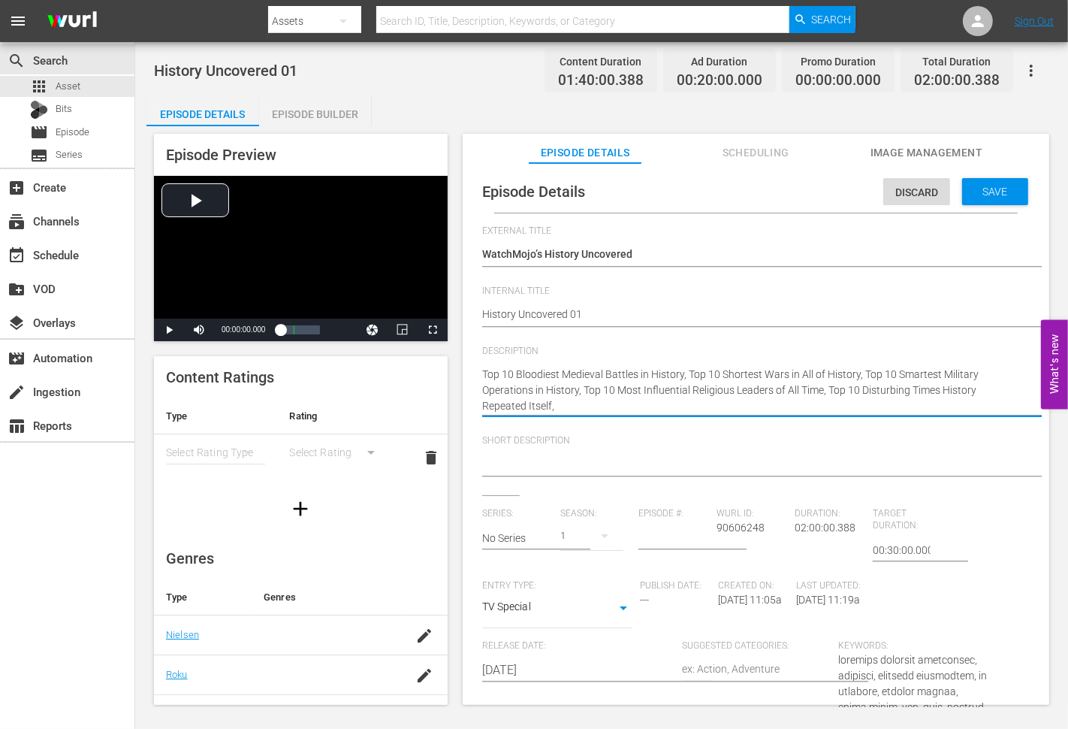
paste textarea "10 Most Disturbing Claims Ever Made By Government Whistleblowers"
type textarea "Top 10 Bloodiest Medieval Battles in History, Top 10 Shortest Wars in All of Hi…"
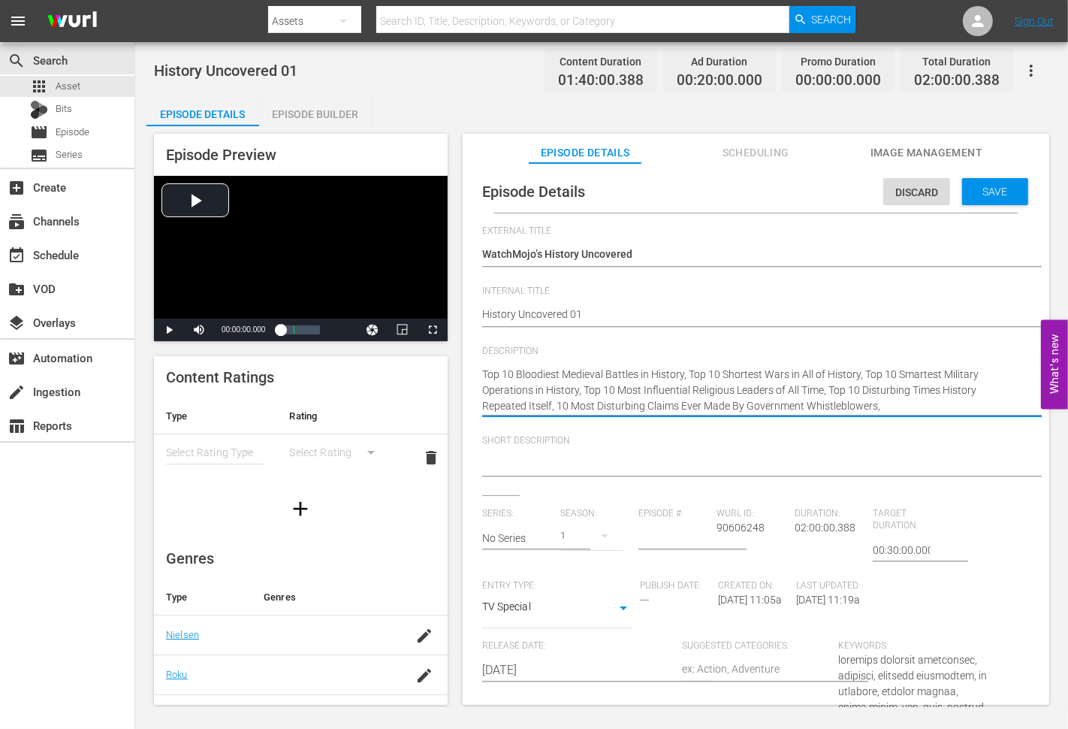
type textarea "Top 10 Bloodiest Medieval Battles in History, Top 10 Shortest Wars in All of Hi…"
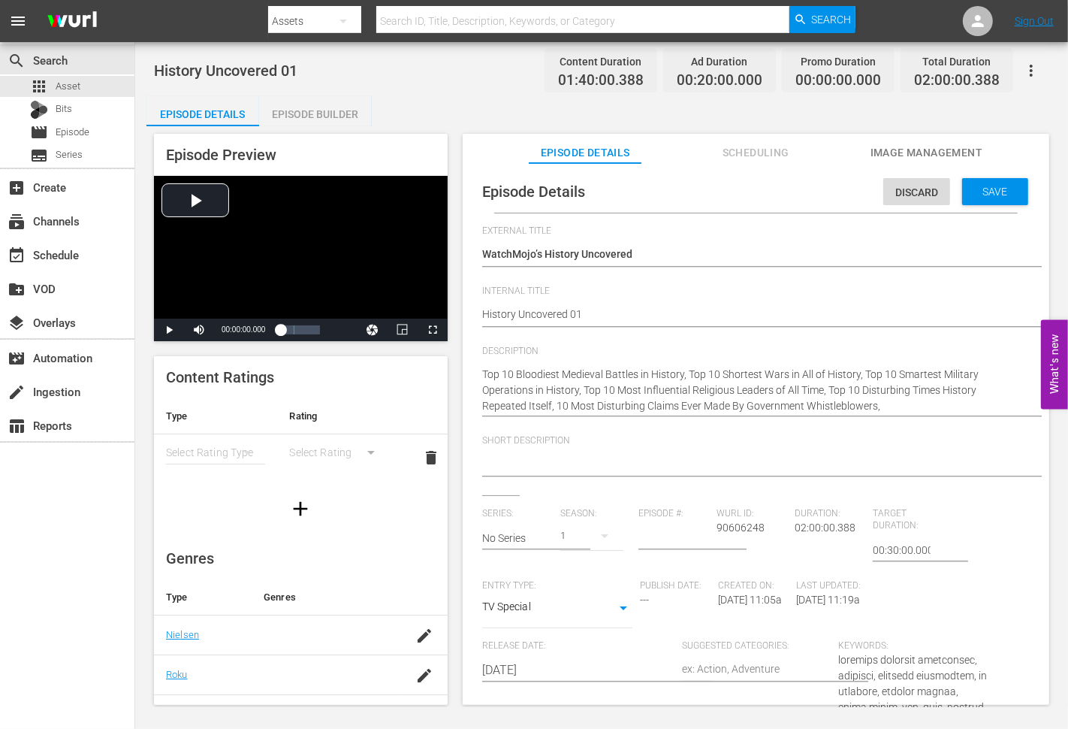
drag, startPoint x: 880, startPoint y: 407, endPoint x: 988, endPoint y: 478, distance: 128.5
click at [880, 407] on textarea "Top 10 Bloodiest Medieval Battles in History, Top 10 Shortest Wars in All of Hi…" at bounding box center [752, 390] width 540 height 47
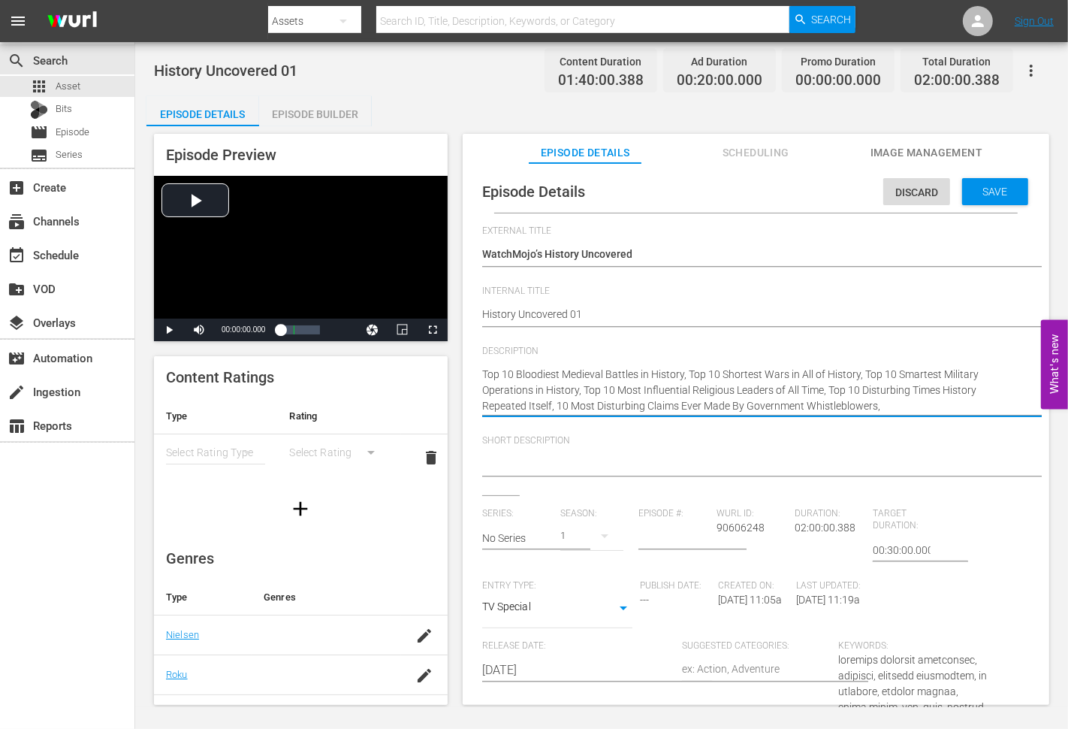
paste textarea "Top 10 Most Controversial Supreme Court Decisions"
type textarea "Top 10 Bloodiest Medieval Battles in History, Top 10 Shortest Wars in All of Hi…"
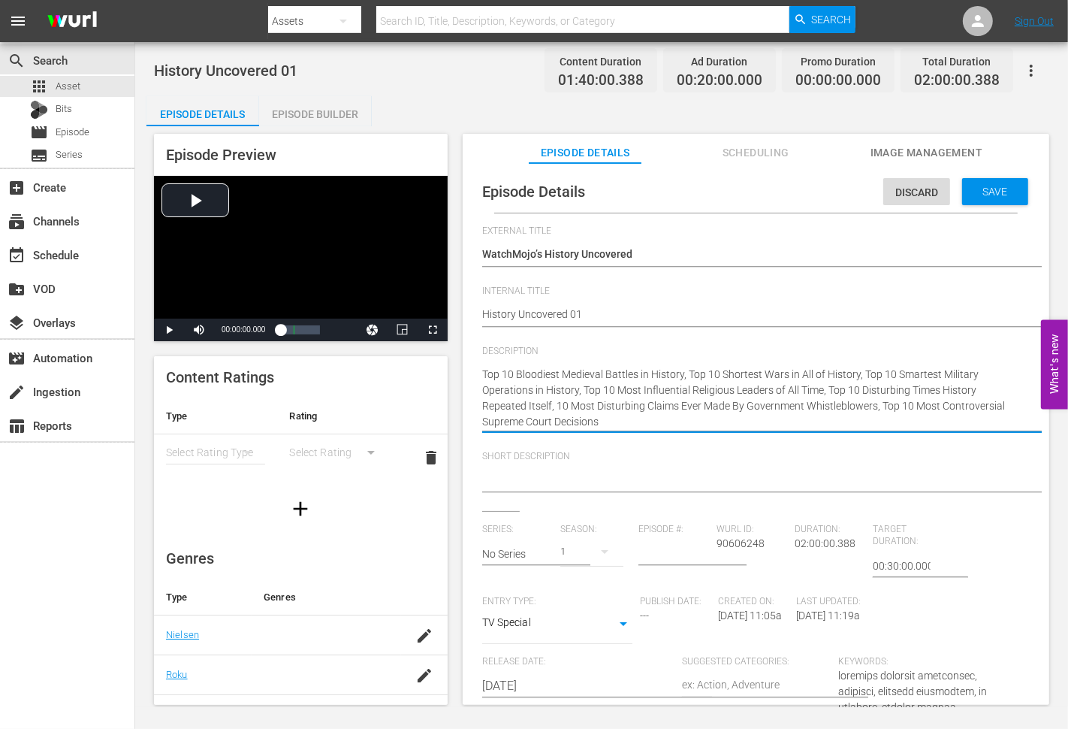
type textarea "Top 10 Bloodiest Medieval Battles in History, Top 10 Shortest Wars in All of Hi…"
click at [644, 419] on textarea "Top 10 Bloodiest Medieval Battles in History, Top 10 Shortest Wars in All of Hi…" at bounding box center [752, 398] width 540 height 63
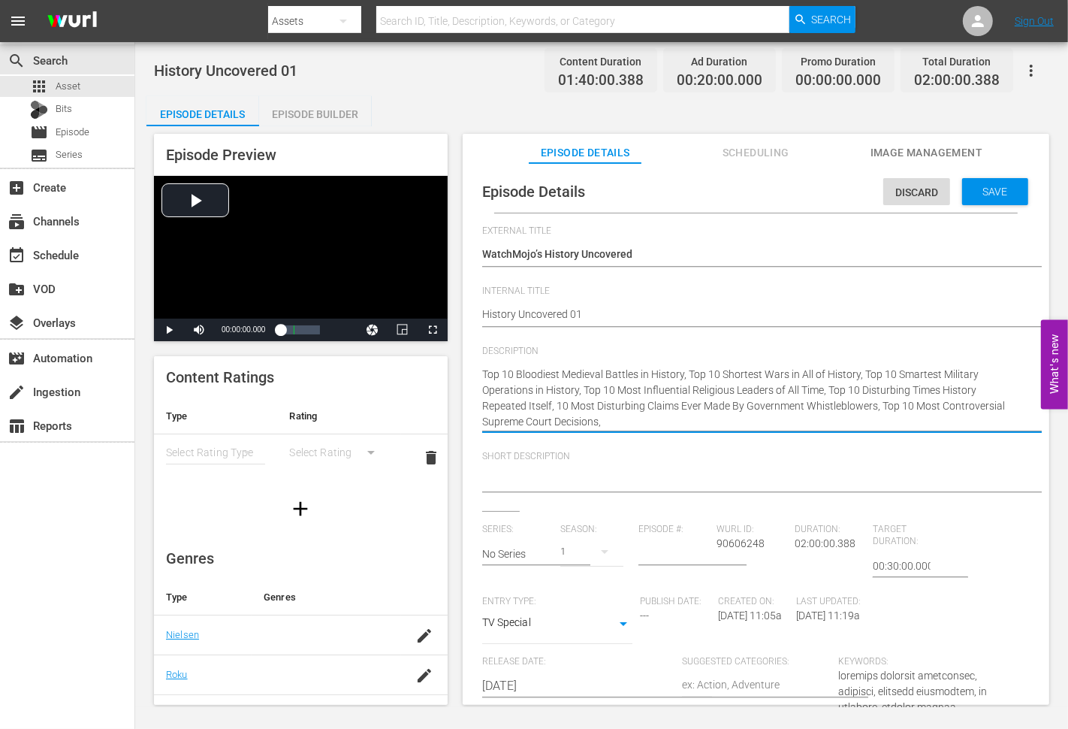
paste textarea "Top 10 Most Evil Americans Ever"
type textarea "Top 10 Bloodiest Medieval Battles in History, Top 10 Shortest Wars in All of Hi…"
drag, startPoint x: 761, startPoint y: 419, endPoint x: 454, endPoint y: 372, distance: 310.1
click at [454, 372] on div "Episode Preview Video Player is loading. Play Video Play Mute Current Time 00:0…" at bounding box center [601, 421] width 910 height 590
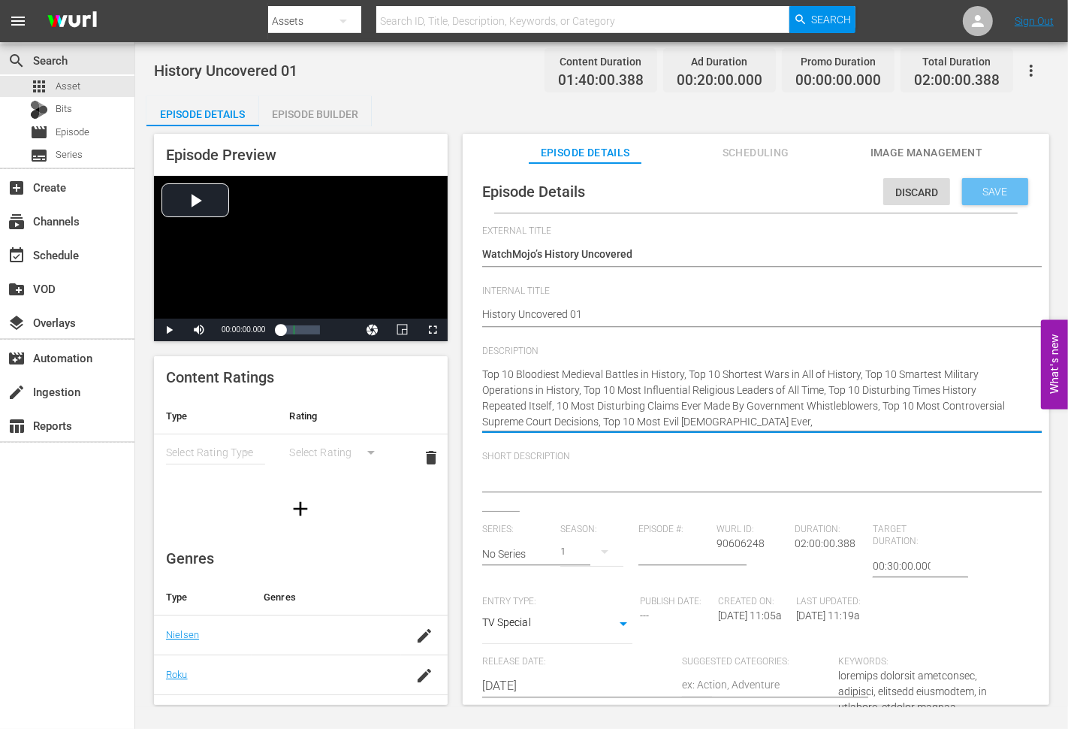
click at [990, 186] on span "Save" at bounding box center [995, 192] width 49 height 12
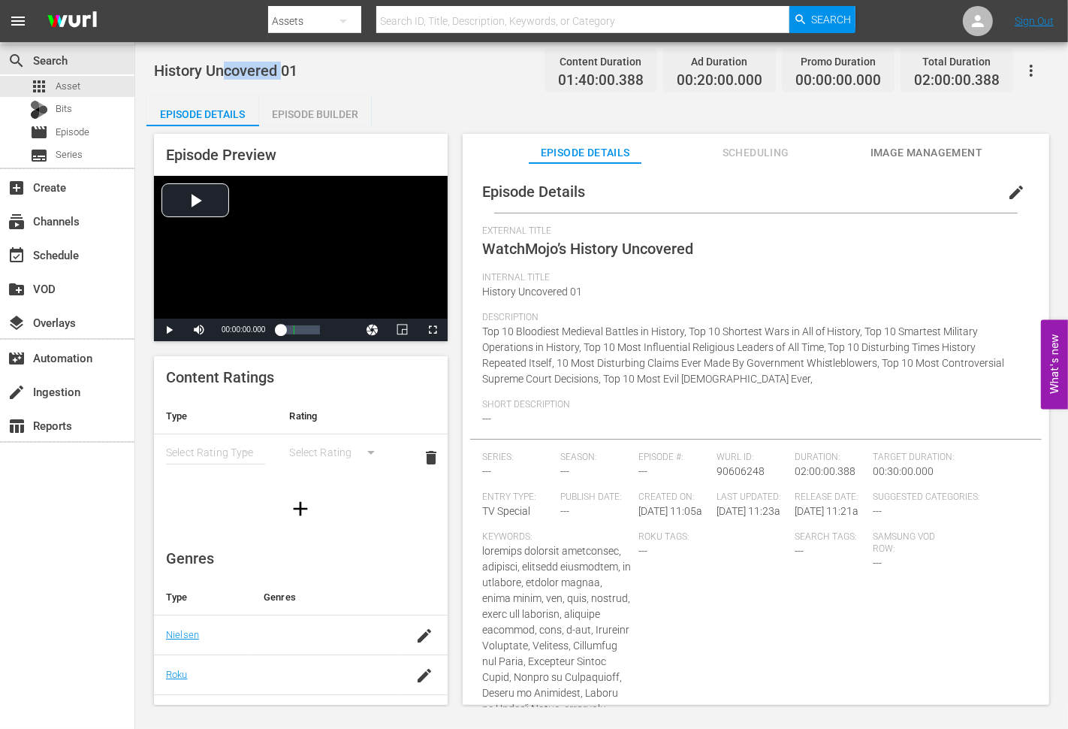
drag, startPoint x: 275, startPoint y: 57, endPoint x: 225, endPoint y: 63, distance: 49.9
click at [225, 63] on div "History Uncovered 01 Content Duration 01:40:00.388 Ad Duration 00:20:00.000 Pro…" at bounding box center [601, 70] width 895 height 34
click at [162, 68] on span "History Uncovered 01" at bounding box center [225, 71] width 143 height 18
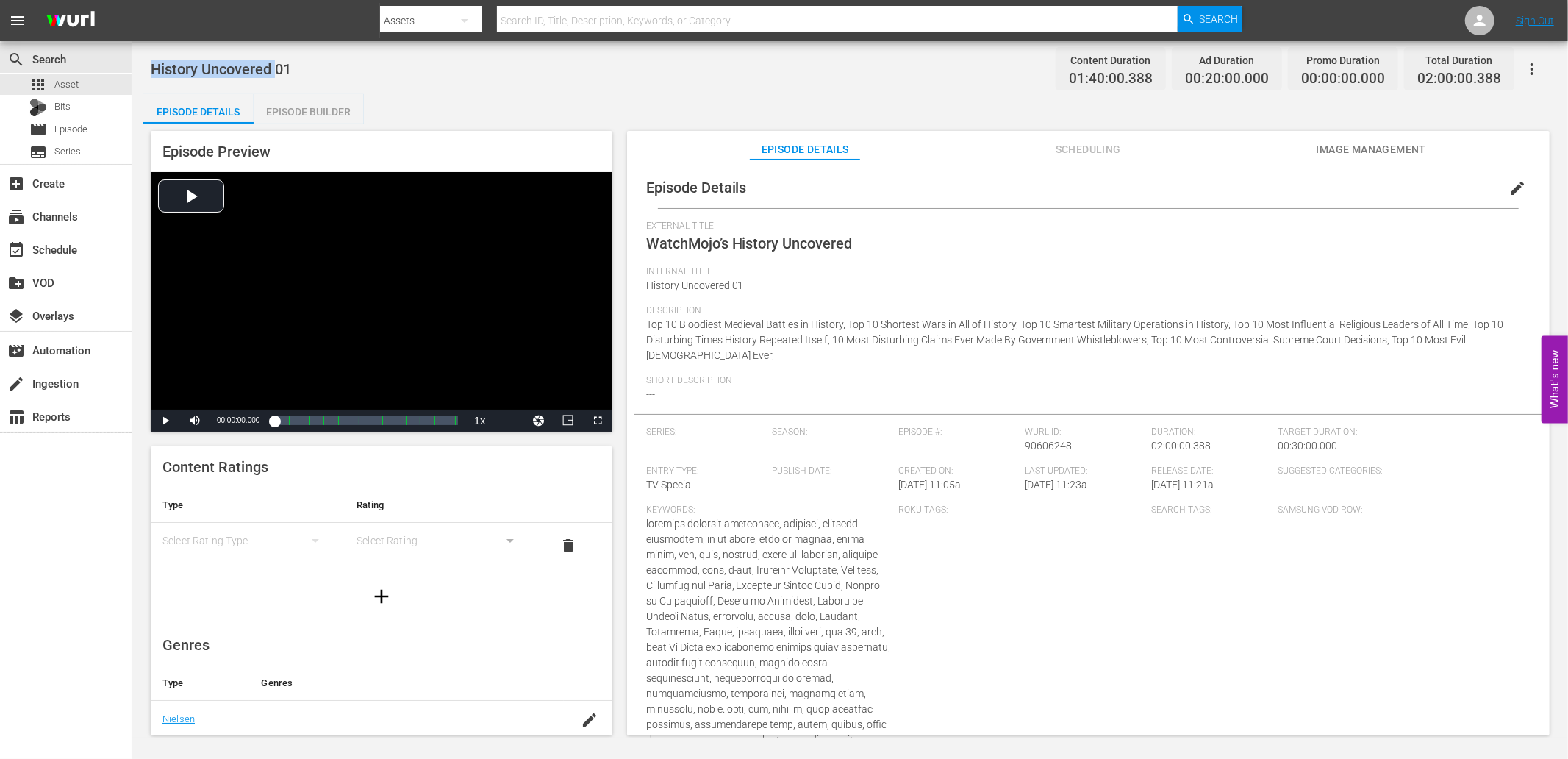
click at [1519, 182] on button "edit" at bounding box center [1517, 188] width 35 height 35
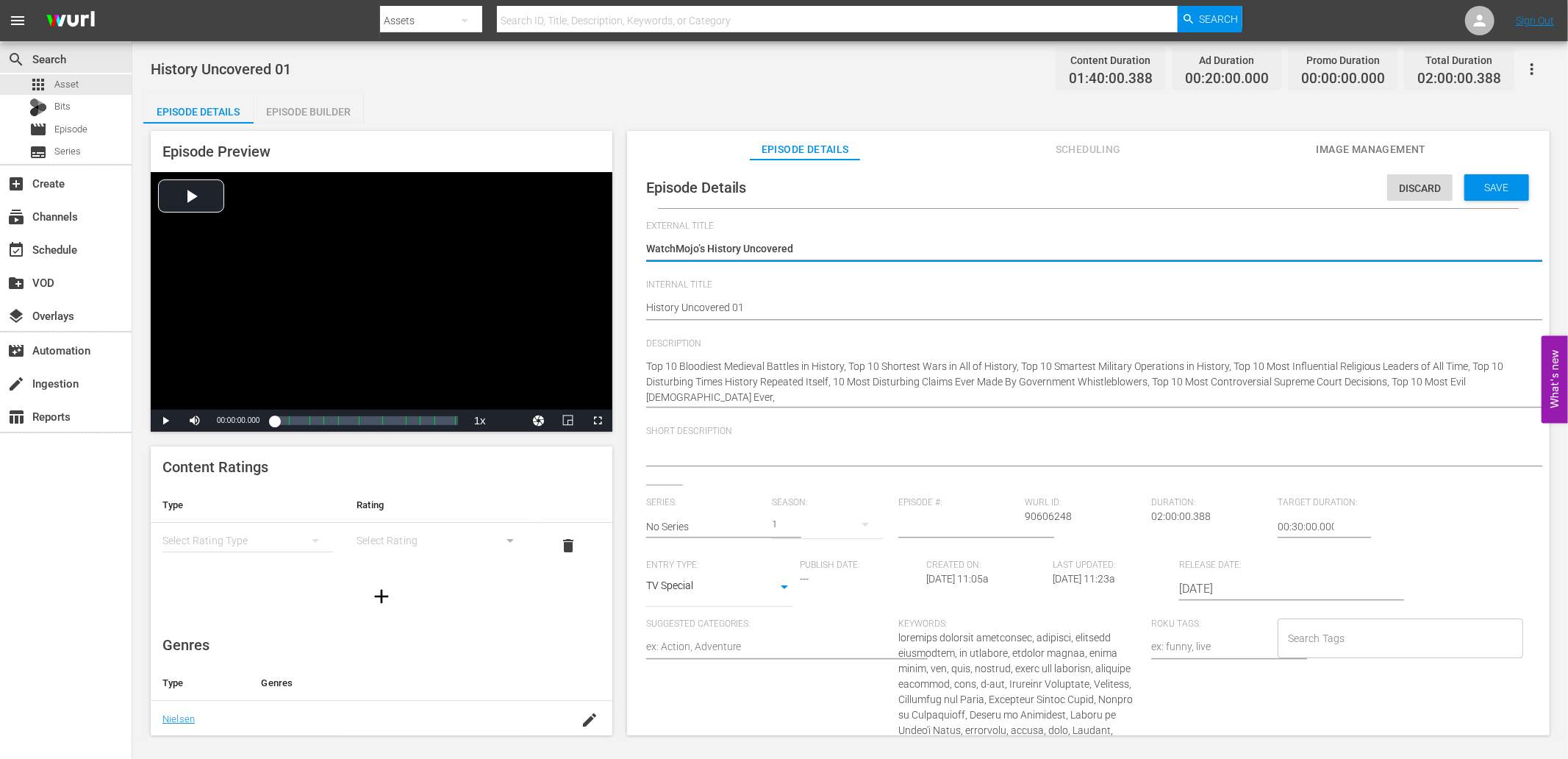
click at [669, 442] on div at bounding box center [1084, 455] width 877 height 35
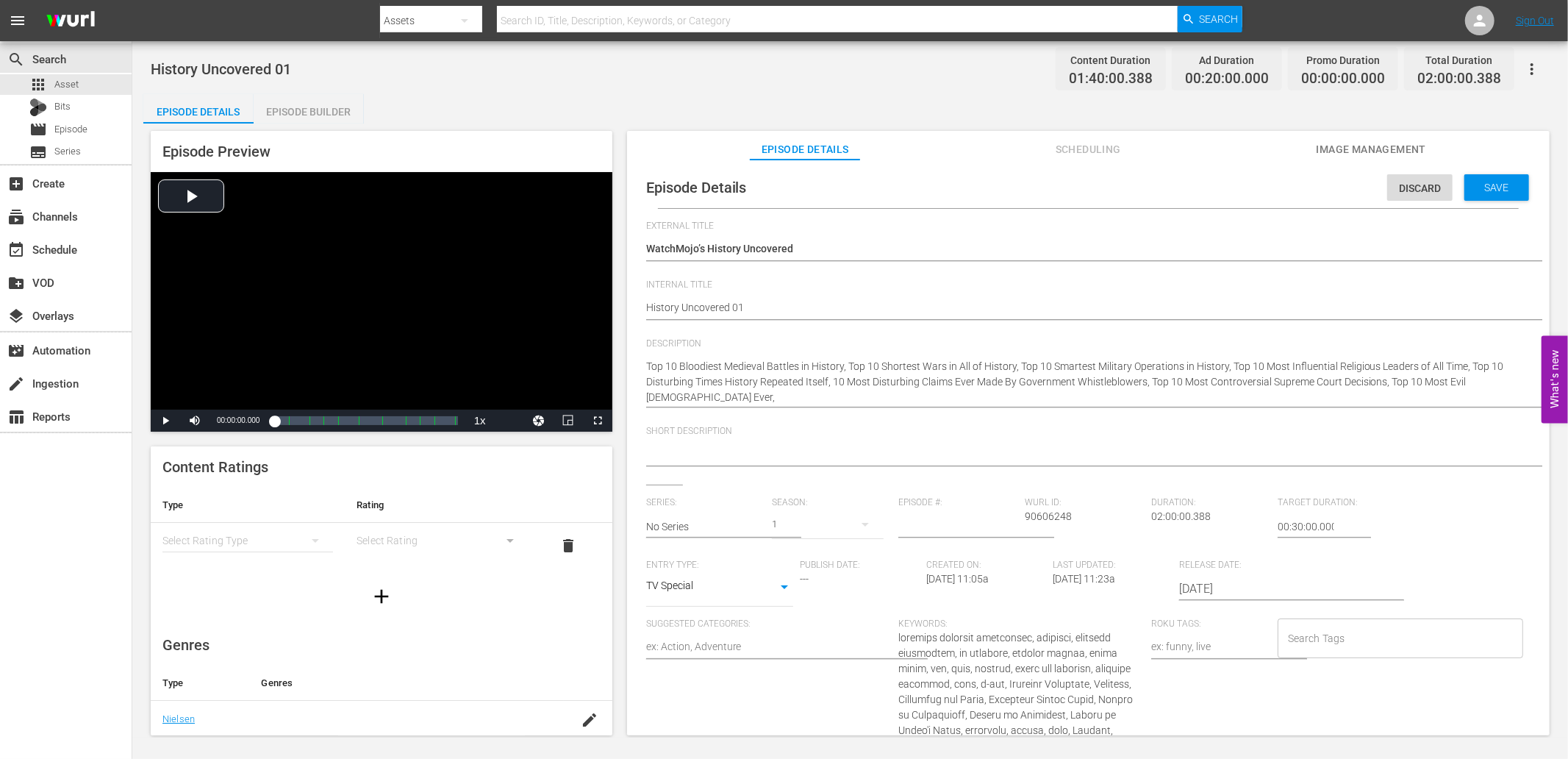
click at [669, 445] on div at bounding box center [1084, 455] width 877 height 35
click at [679, 449] on textarea at bounding box center [1084, 455] width 877 height 18
paste textarea "History’s darkest battles, shocking leaders, and controversial events explored …"
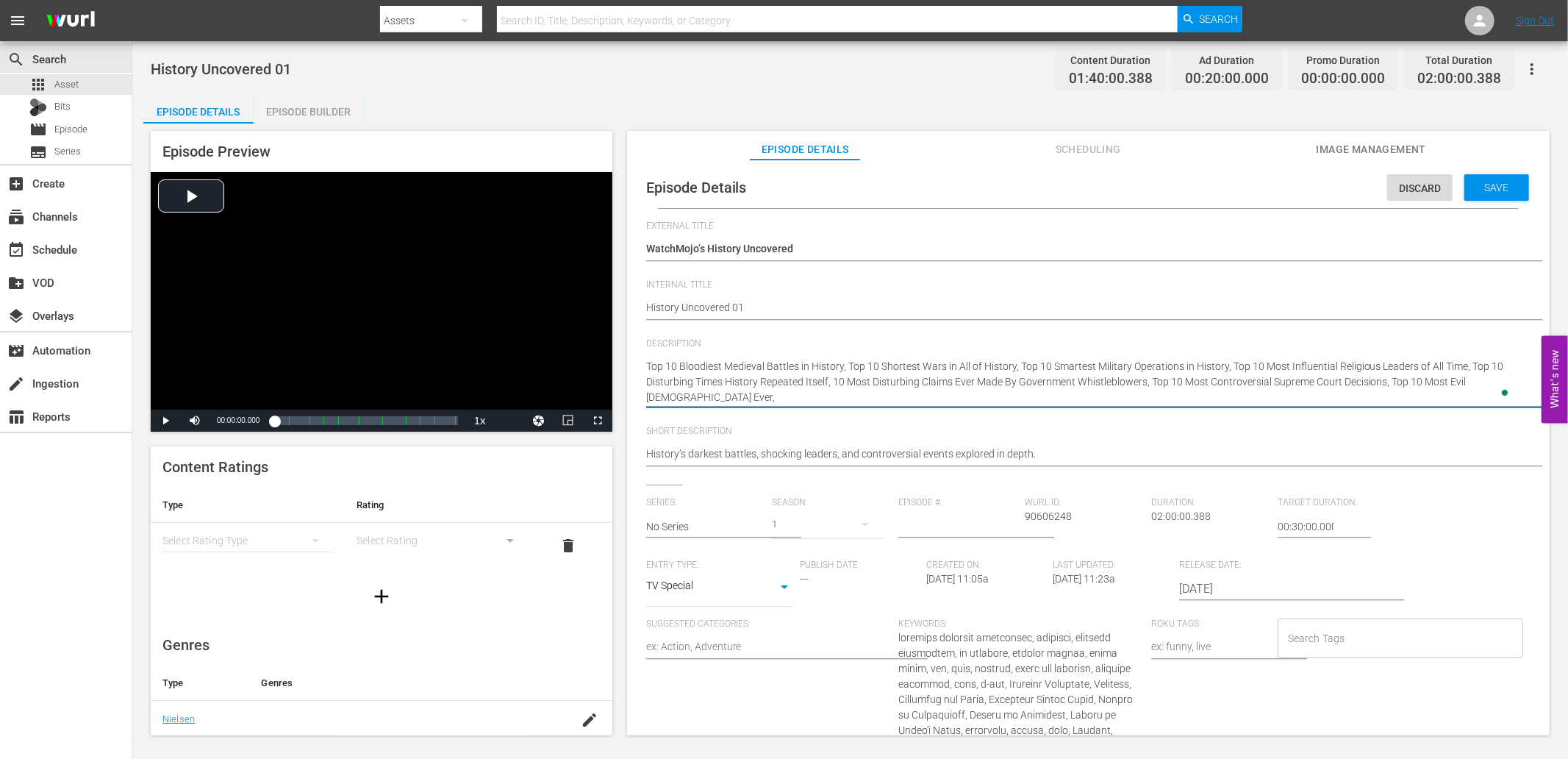
paste textarea "Dive into history’s most shocking moments with WatchMojo’s History Uncovered. E…"
click at [1156, 398] on textarea "Top 10 Bloodiest Medieval Battles in History, Top 10 Shortest Wars in All of Hi…" at bounding box center [1084, 382] width 877 height 46
click at [1323, 644] on input "Search Tags" at bounding box center [1389, 639] width 210 height 26
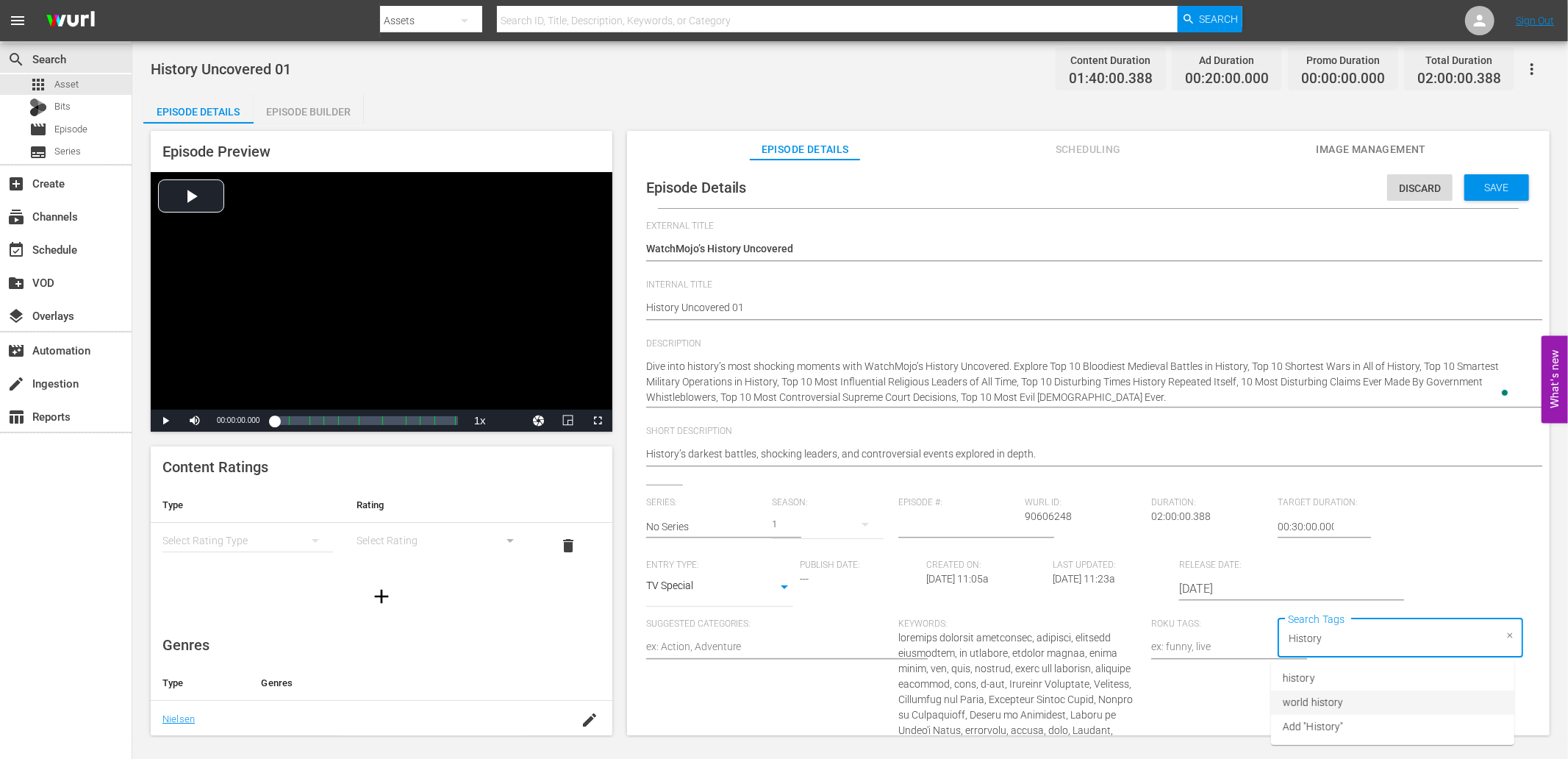
click at [1350, 697] on li "world history" at bounding box center [1393, 702] width 244 height 24
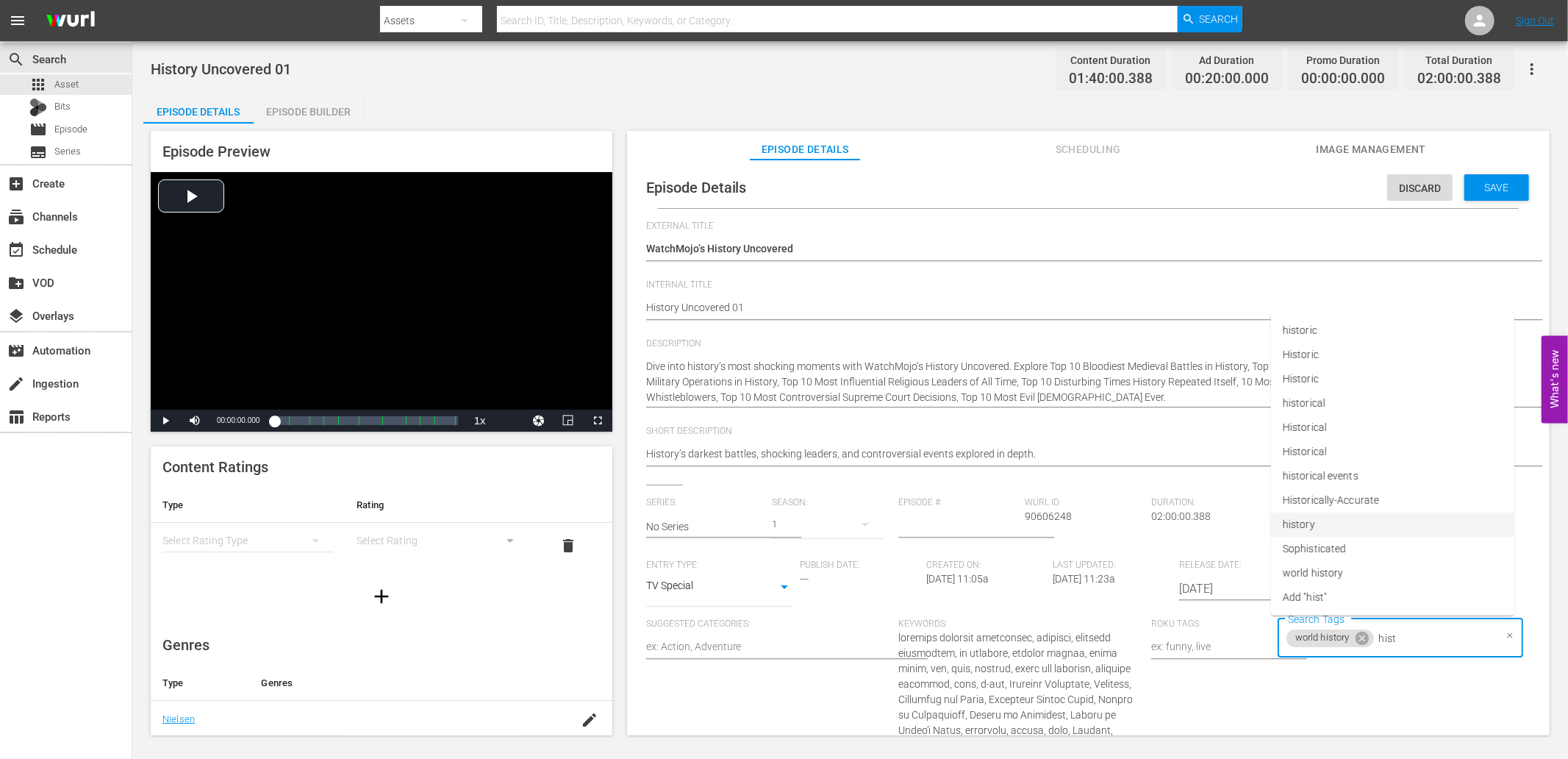
click at [1319, 522] on li "history" at bounding box center [1393, 525] width 244 height 24
paste input "History"
paste input "Histor"
click at [1314, 424] on span "historical" at bounding box center [1305, 428] width 43 height 16
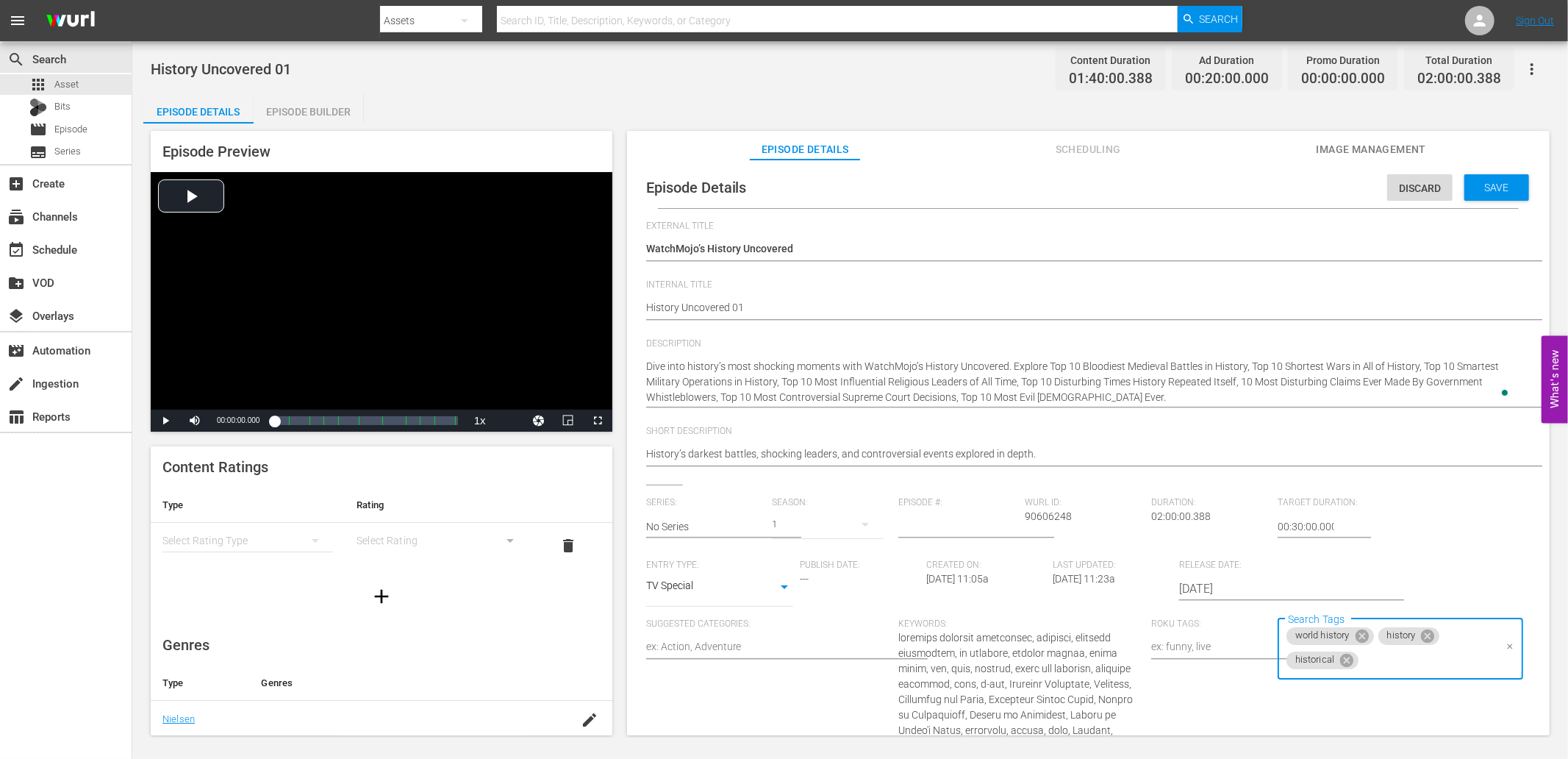
paste input "Histor"
click at [1334, 526] on span "Historically-Accurate" at bounding box center [1331, 525] width 96 height 16
paste input "Histor"
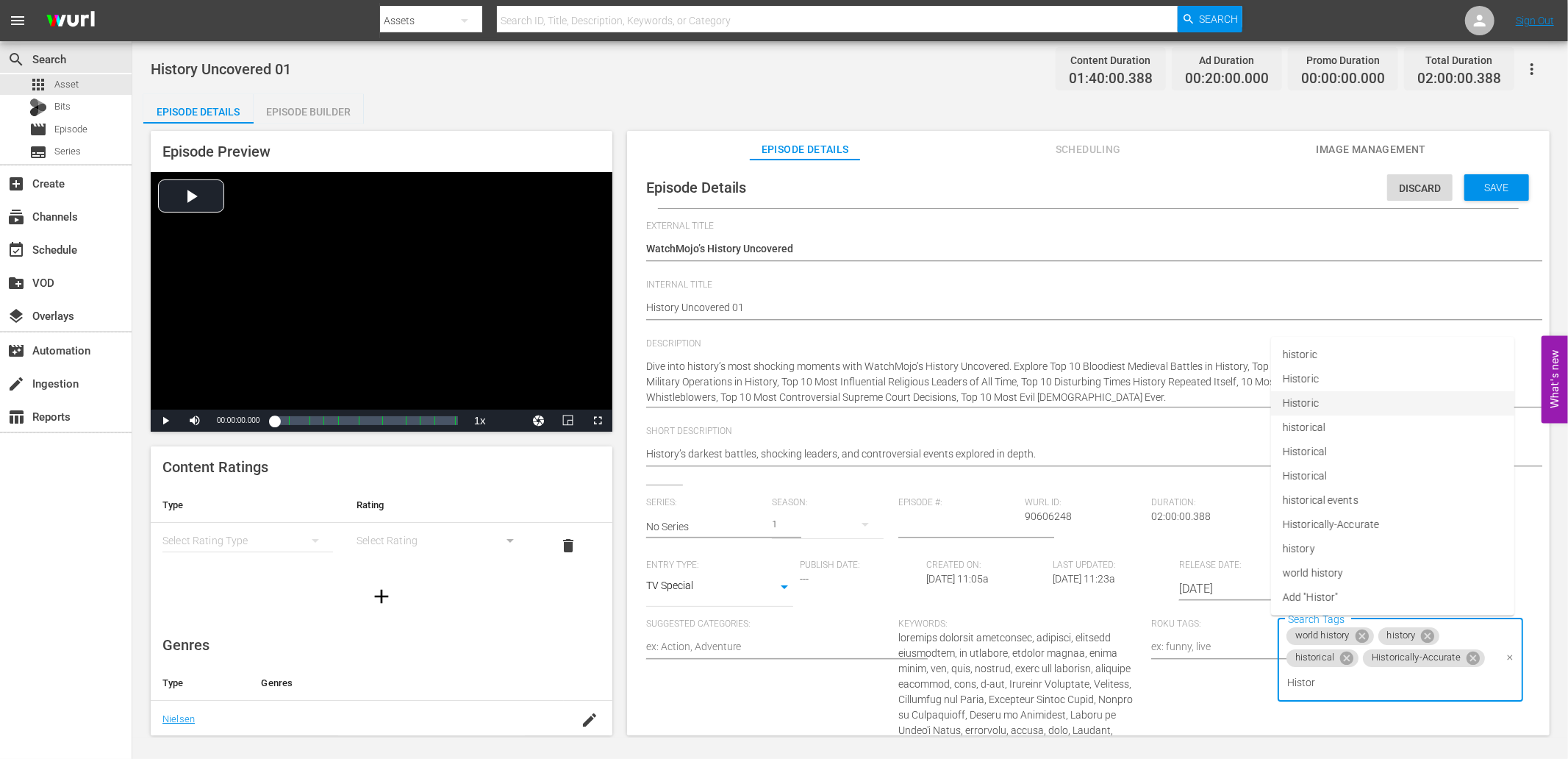
click at [1321, 400] on li "Historic" at bounding box center [1393, 403] width 244 height 24
click at [1476, 194] on div "Save" at bounding box center [1497, 187] width 65 height 26
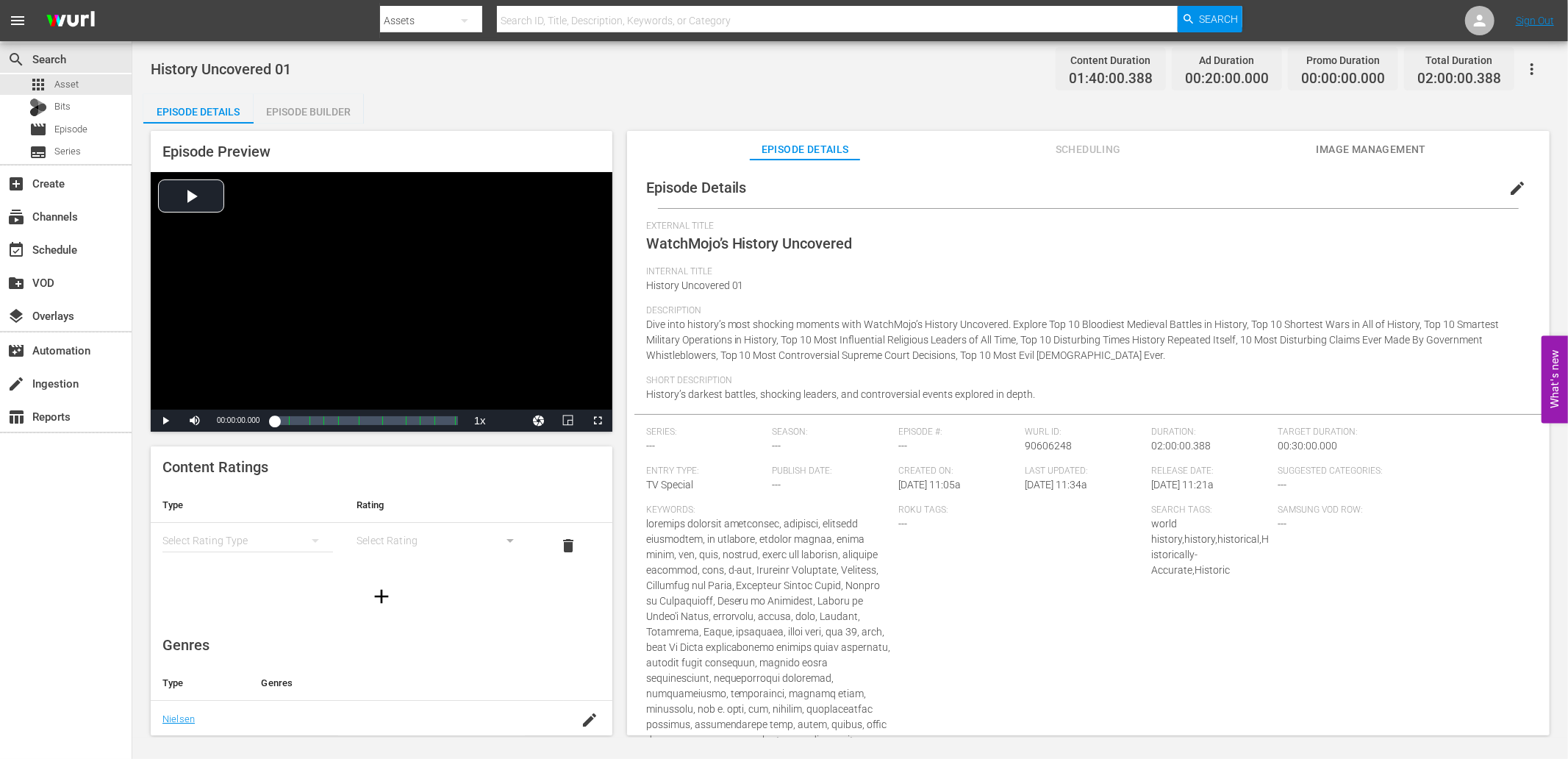
click at [178, 61] on span "History Uncovered 01" at bounding box center [220, 70] width 140 height 18
drag, startPoint x: 865, startPoint y: 247, endPoint x: 649, endPoint y: 241, distance: 216.1
click at [649, 241] on div "External Title WatchMojo’s History Uncovered" at bounding box center [1088, 243] width 885 height 46
copy span "WatchMojo’s History Uncovered"
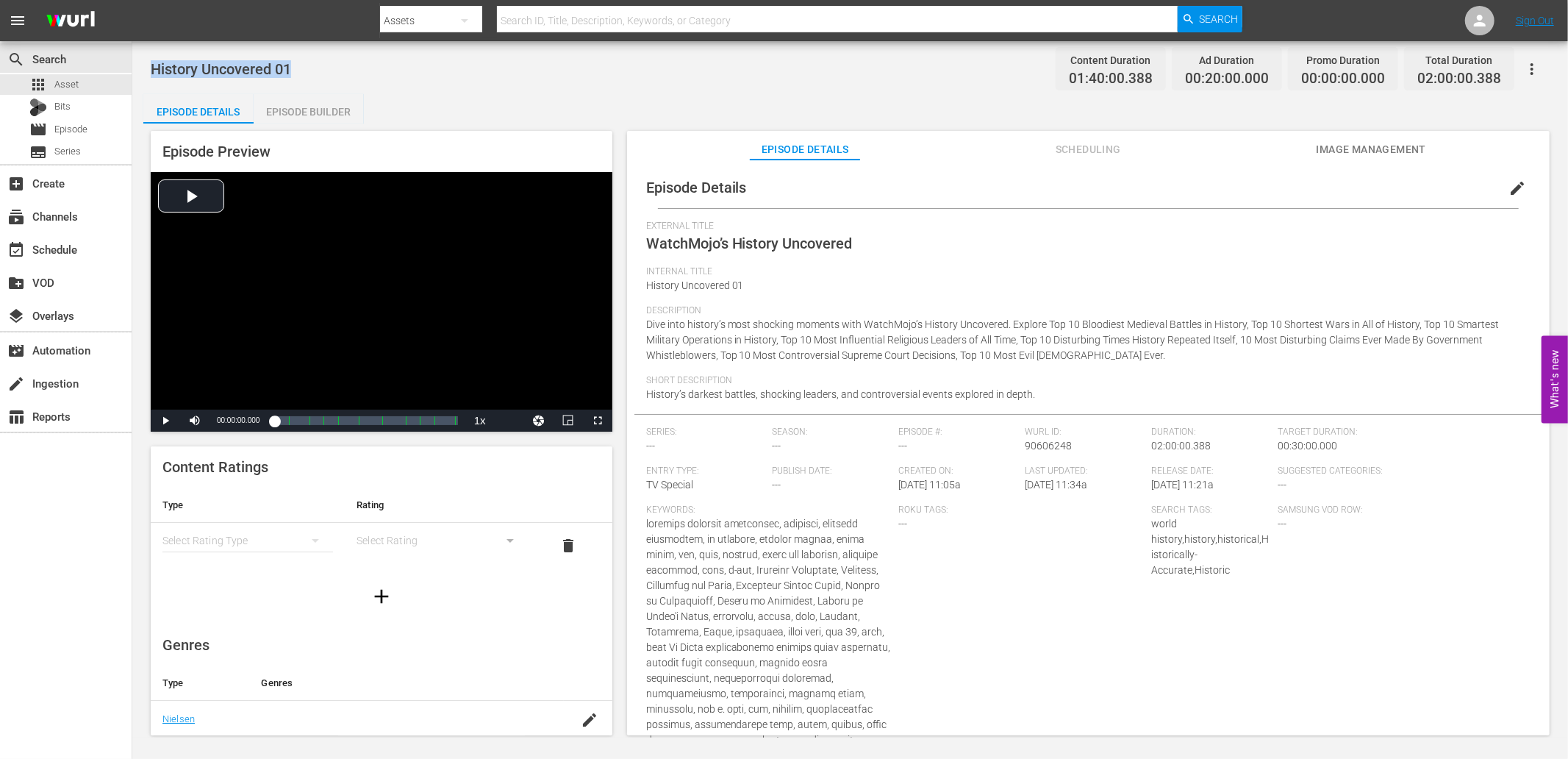
drag, startPoint x: 300, startPoint y: 54, endPoint x: 143, endPoint y: 60, distance: 157.1
click at [149, 60] on div "History Uncovered 01 Content Duration 01:40:00.388 Ad Duration 00:20:00.000 Pro…" at bounding box center [850, 389] width 1436 height 696
copy span "History Uncovered 01"
click at [1508, 187] on span "edit" at bounding box center [1517, 188] width 18 height 18
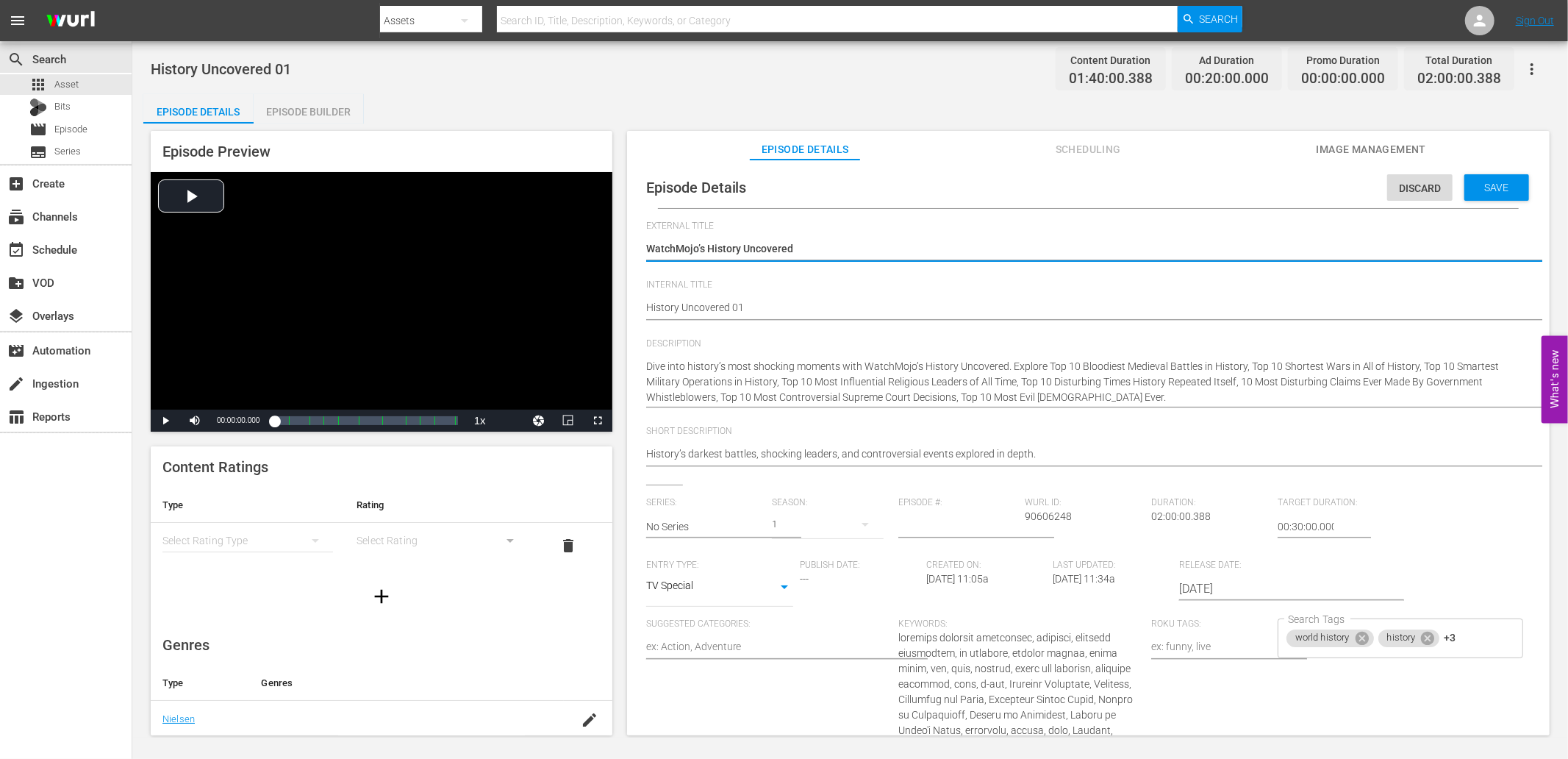
click at [672, 521] on input "No Series" at bounding box center [706, 527] width 119 height 35
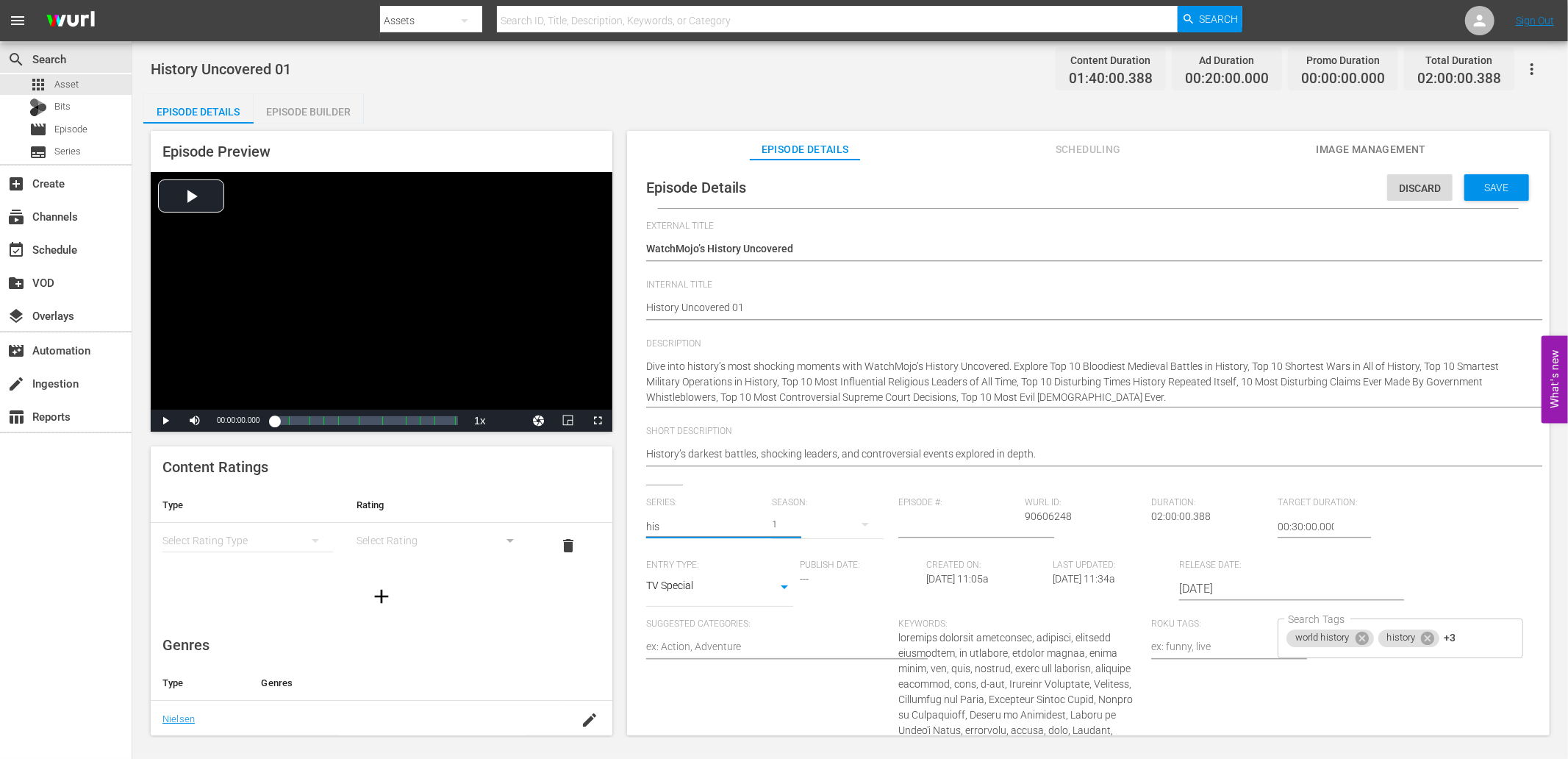
drag, startPoint x: 672, startPoint y: 524, endPoint x: 577, endPoint y: 525, distance: 95.0
click at [577, 525] on div "Episode Preview Video Player is loading. Play Video Play Mute Current Time 00:0…" at bounding box center [850, 435] width 1414 height 624
click at [714, 603] on div "WatchMojo’s History Uncovered" at bounding box center [733, 603] width 151 height 35
click at [923, 531] on input "number" at bounding box center [958, 527] width 119 height 35
click at [1278, 528] on input "00:30:00.000" at bounding box center [1307, 527] width 57 height 35
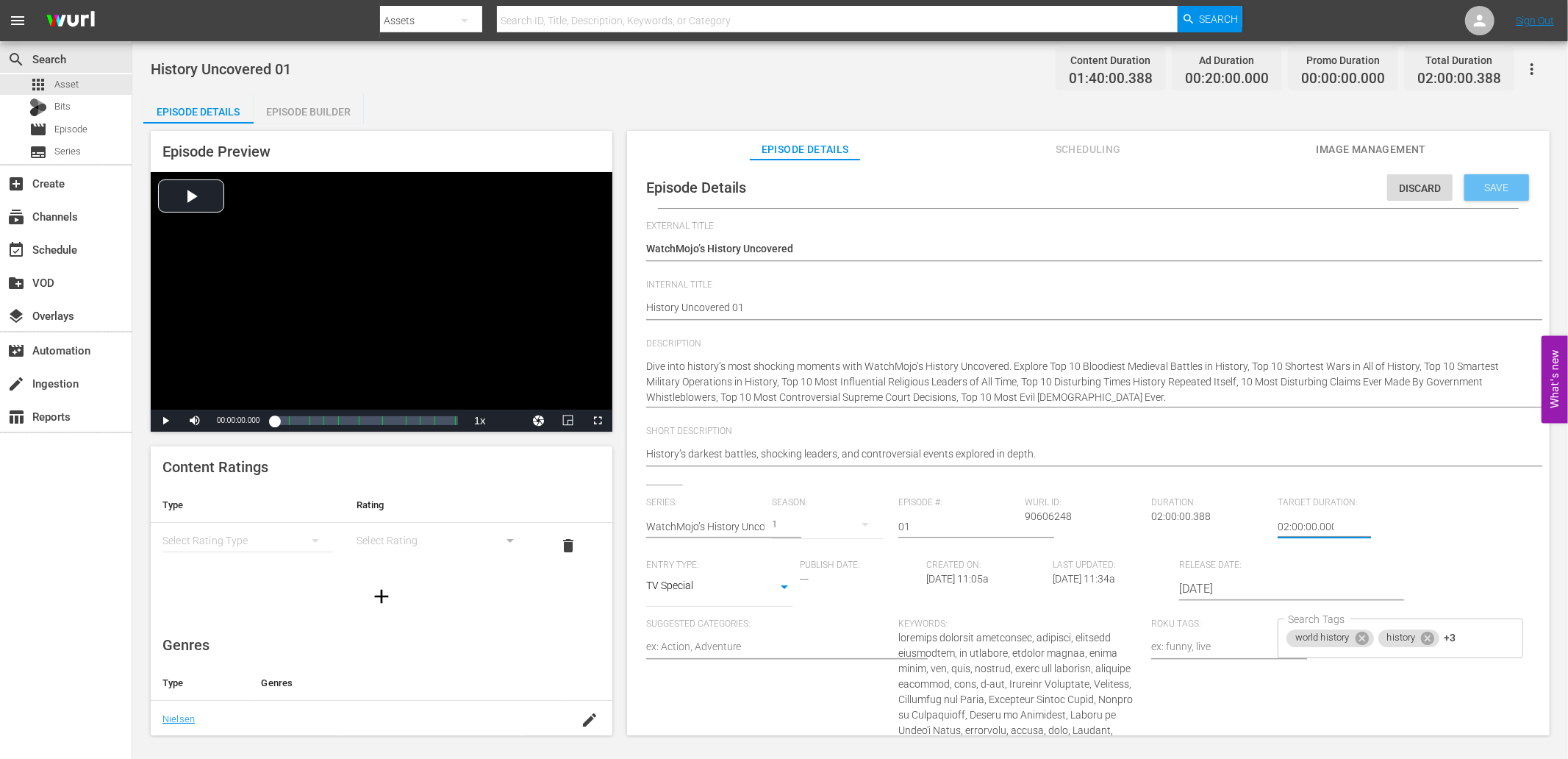
click at [1484, 188] on span "Save" at bounding box center [1497, 188] width 48 height 12
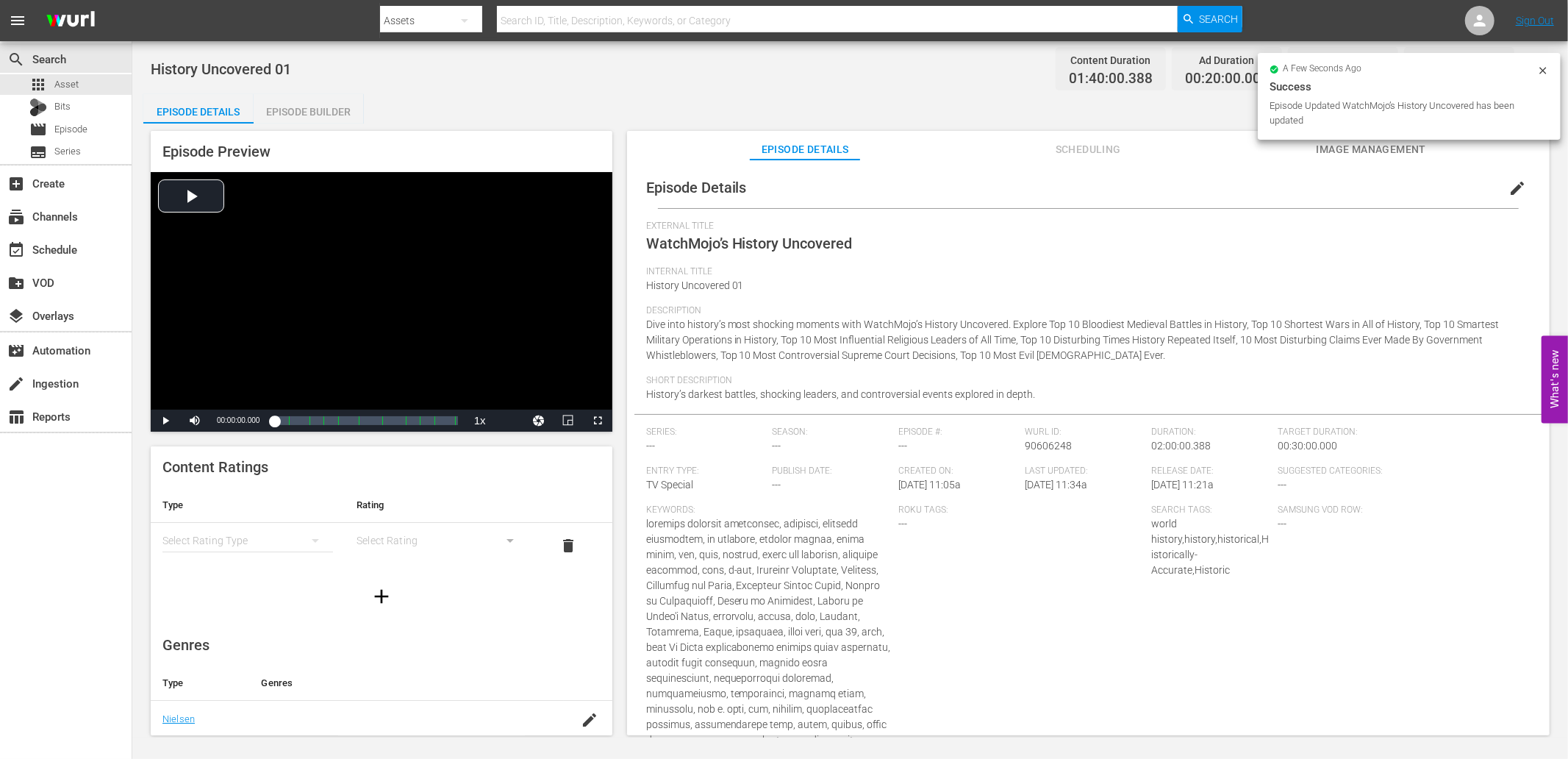
click at [1511, 182] on span "edit" at bounding box center [1517, 188] width 18 height 18
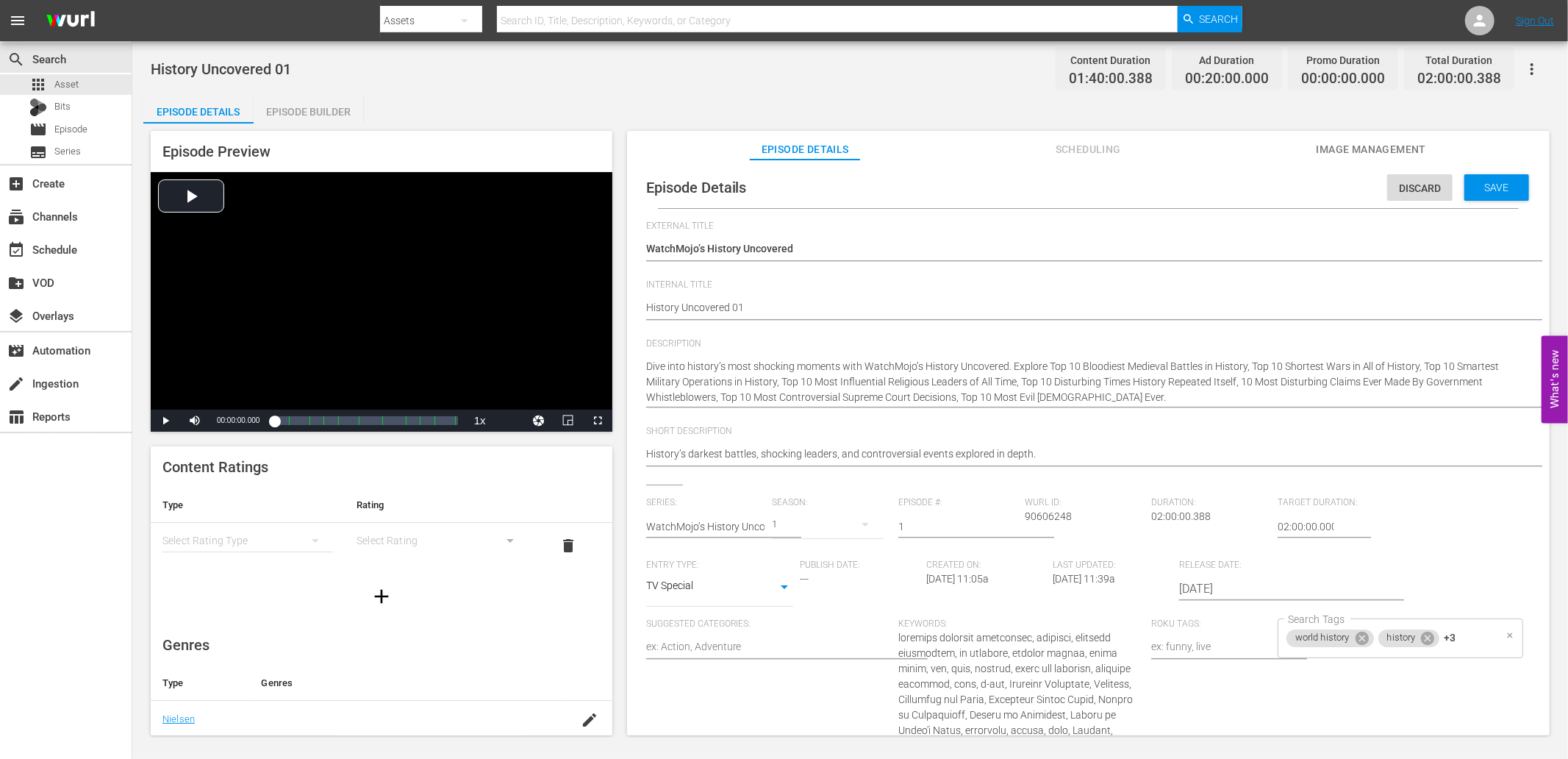
click at [1474, 635] on div "world history history +3 Search Tags" at bounding box center [1401, 639] width 246 height 40
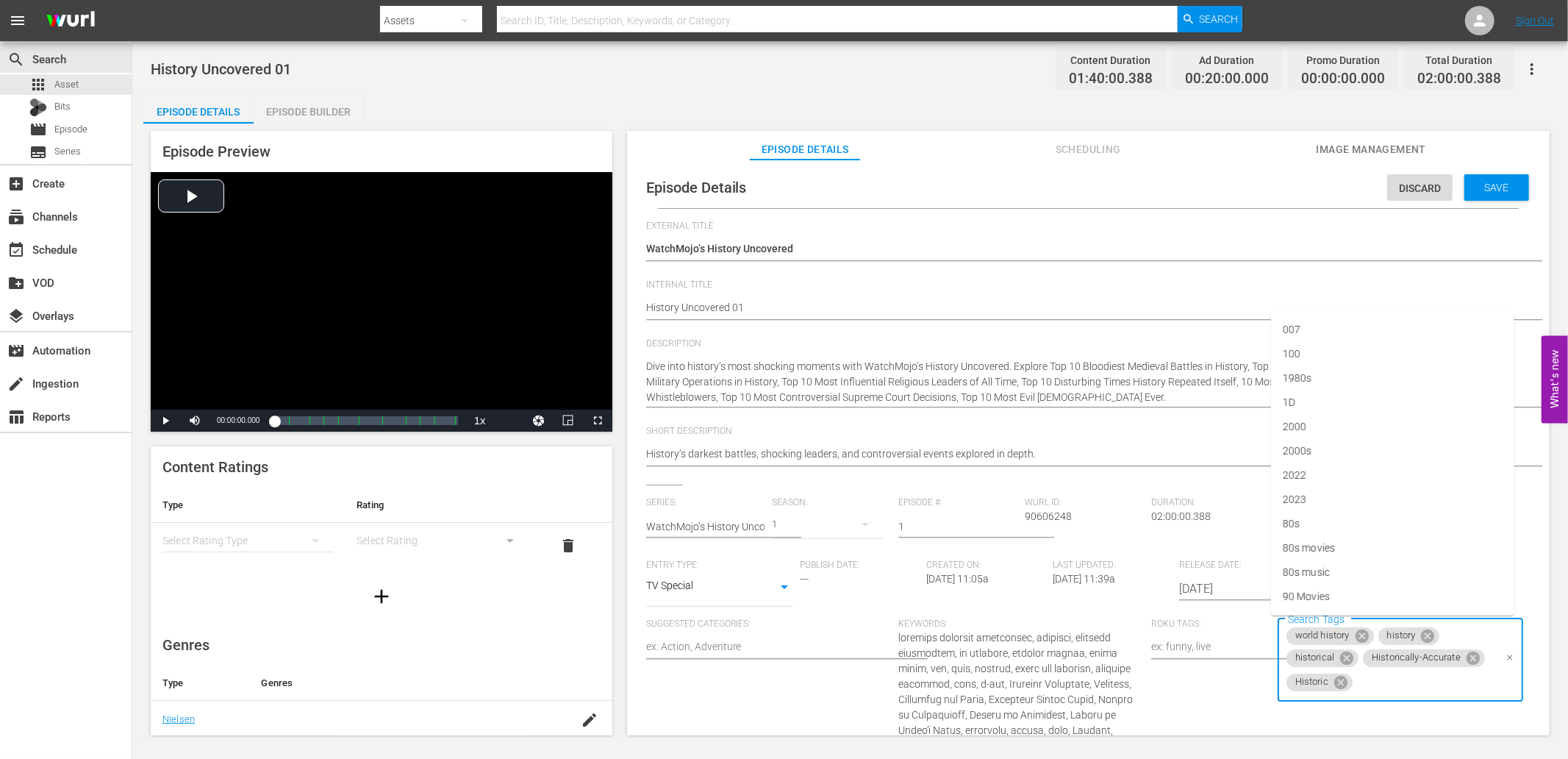
paste input "military"
click at [1297, 569] on span "military" at bounding box center [1300, 574] width 34 height 16
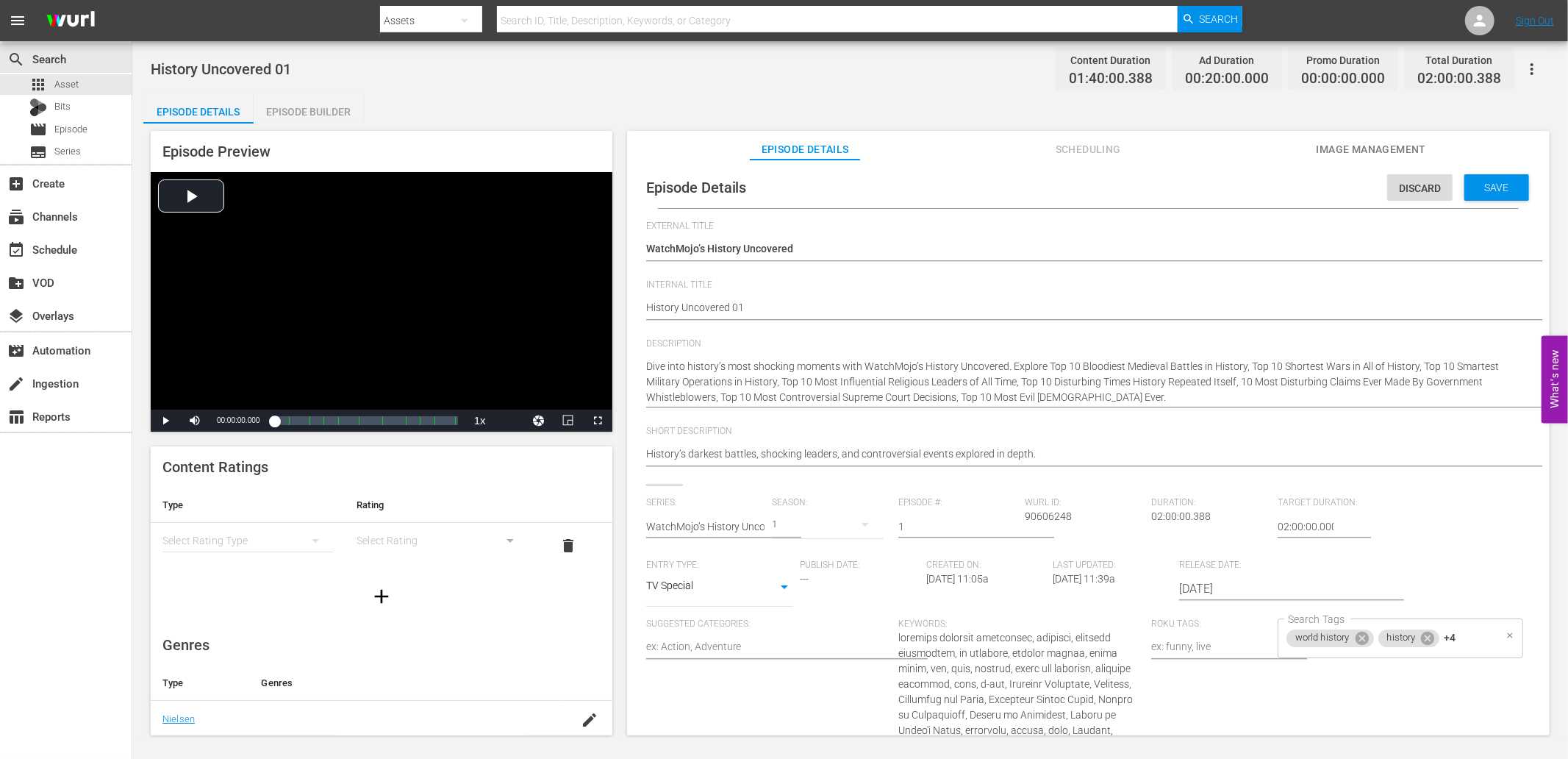
click at [1459, 642] on div "world history history +4 Search Tags" at bounding box center [1401, 639] width 246 height 40
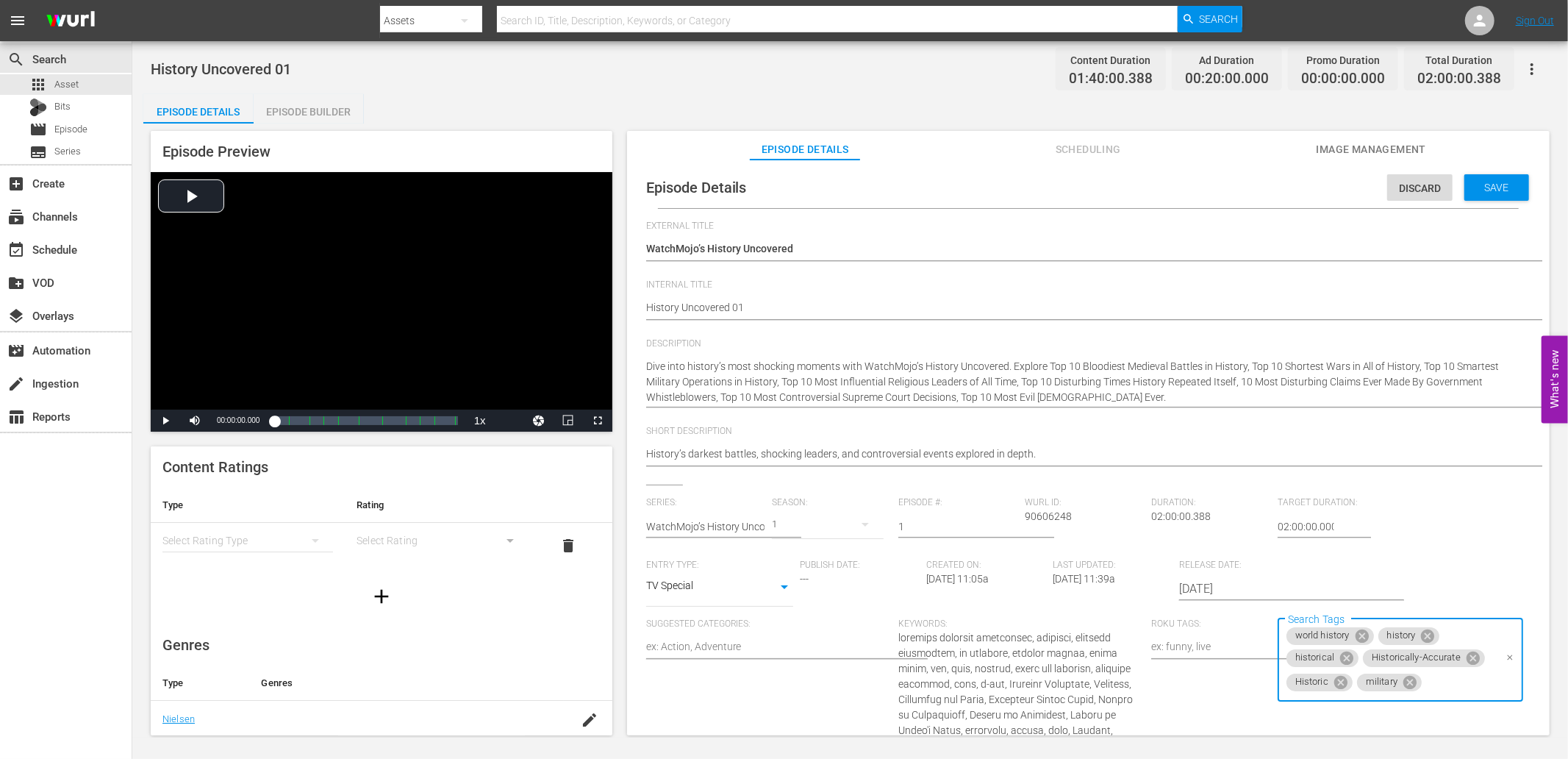
paste input "moment"
click at [1334, 524] on li "moments" at bounding box center [1393, 525] width 244 height 24
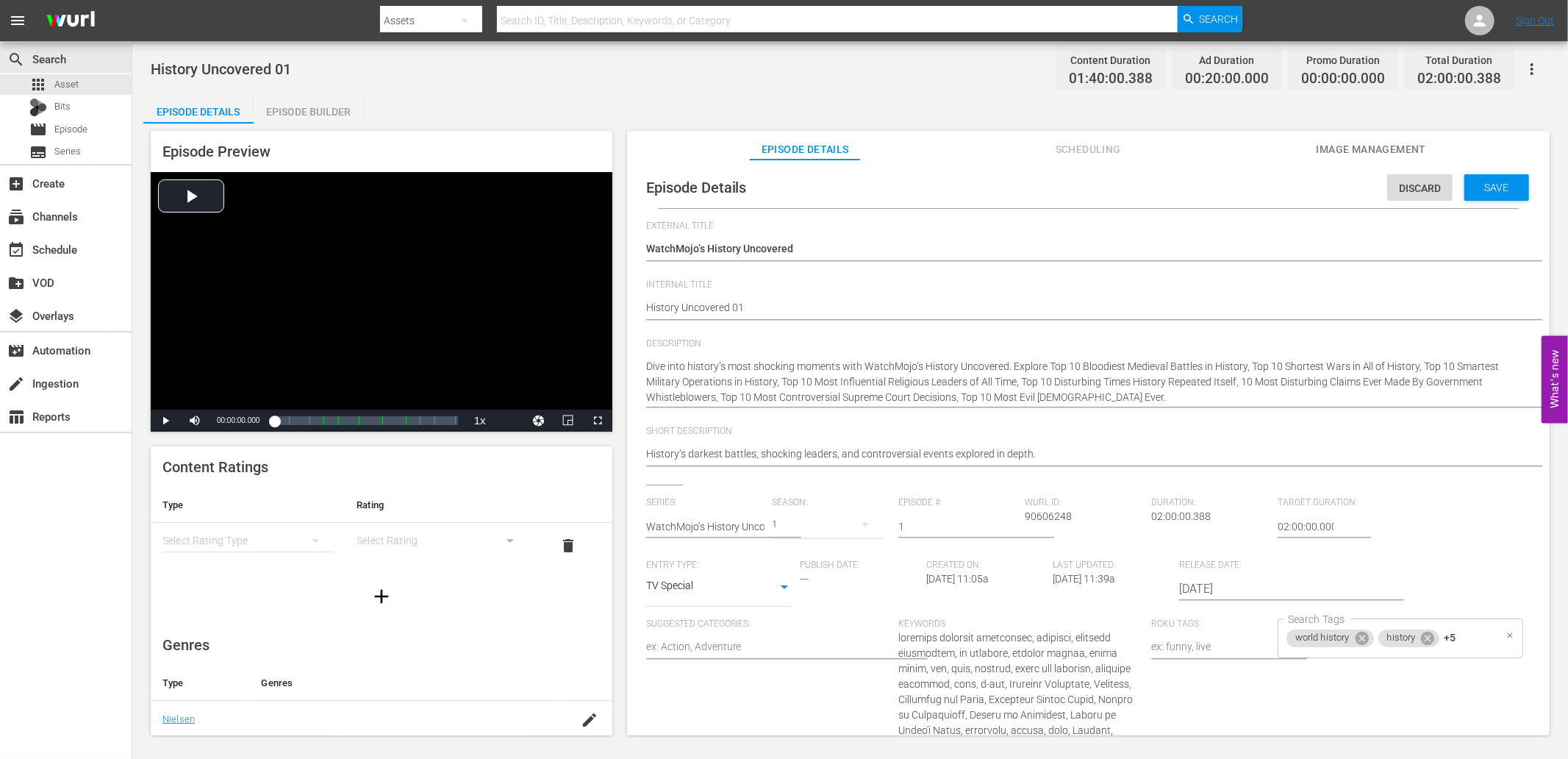
click at [1473, 644] on div "world history history +5 Search Tags" at bounding box center [1401, 639] width 246 height 40
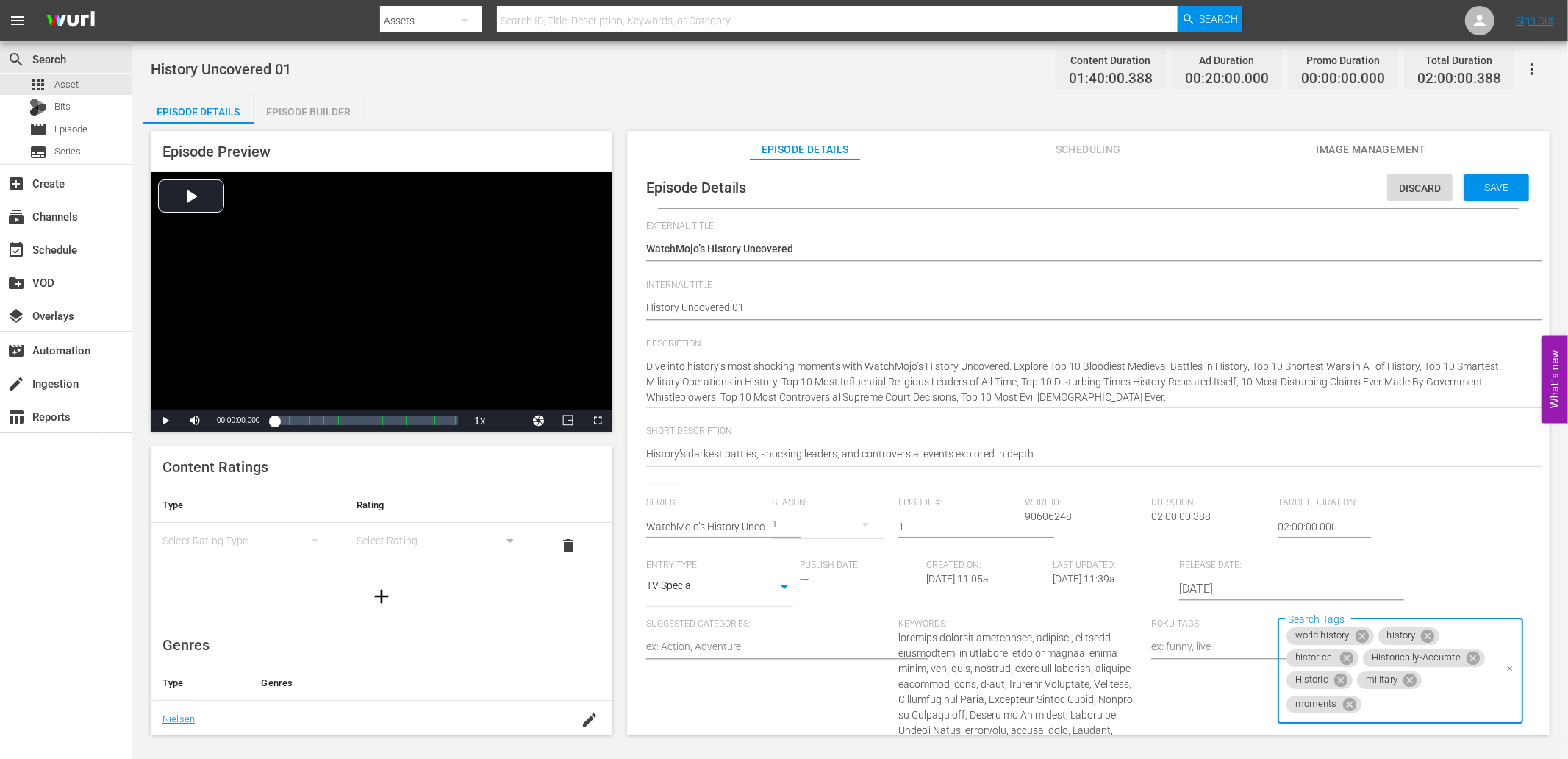
paste input "war"
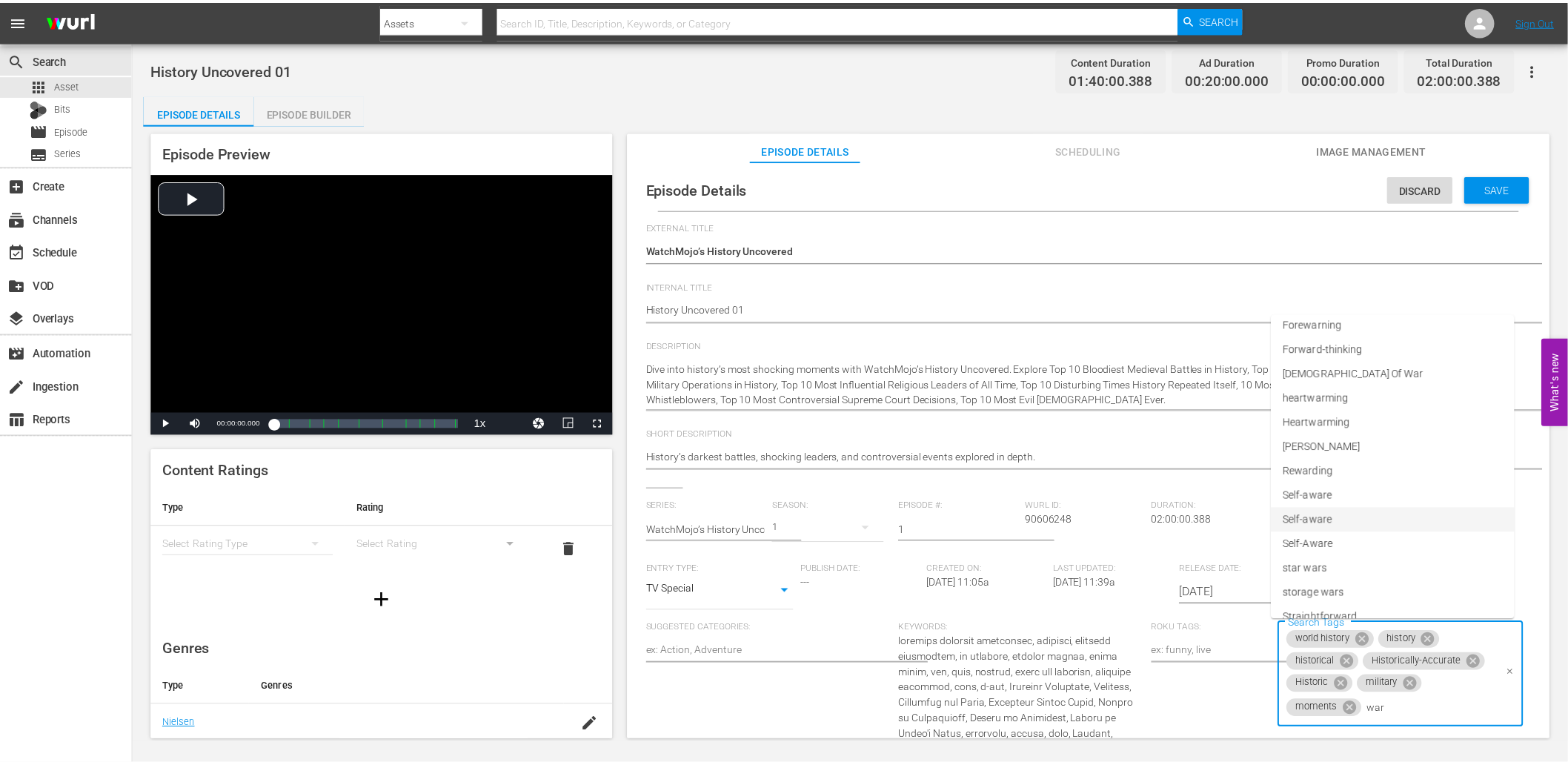
scroll to position [609, 0]
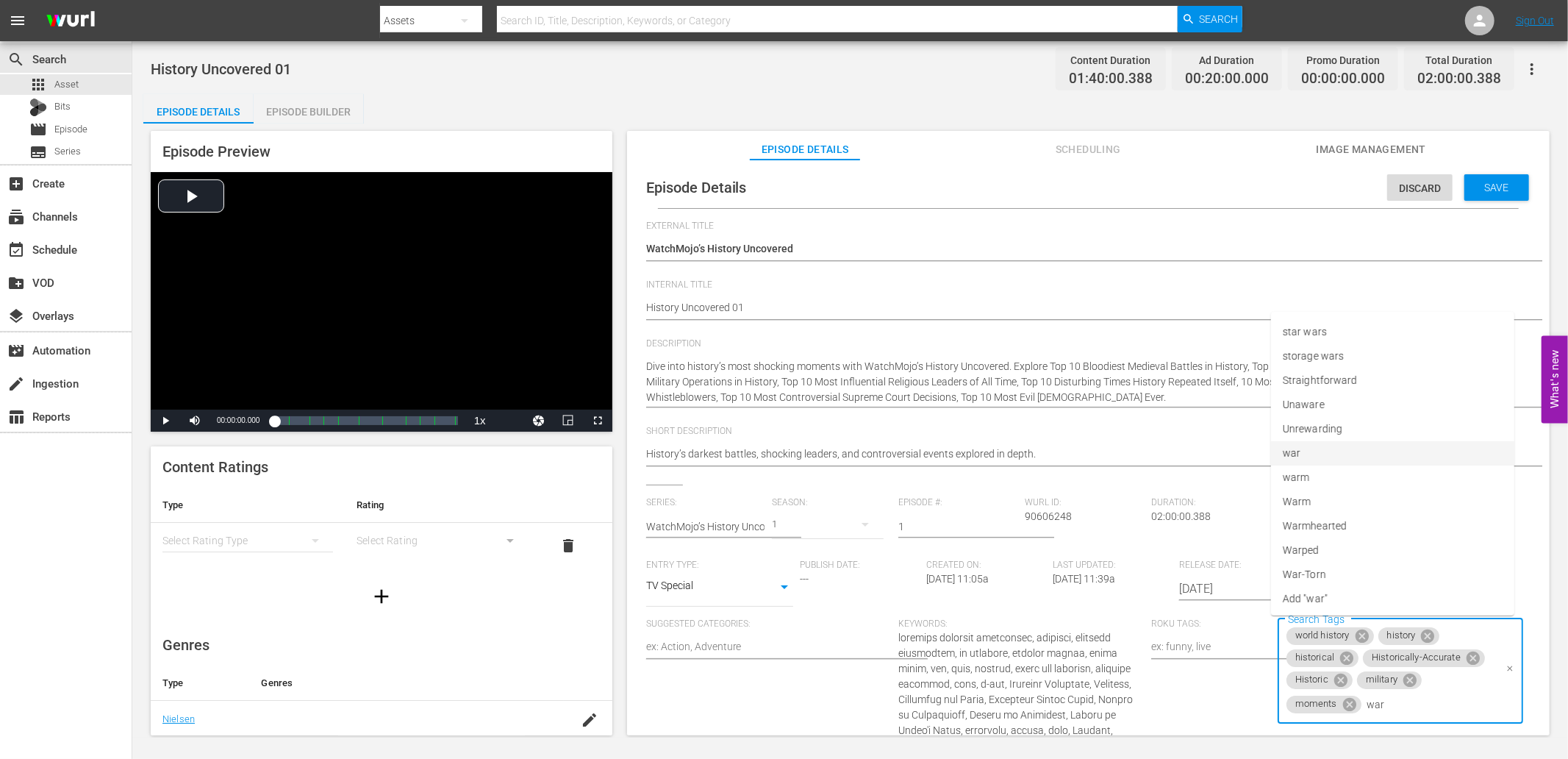
click at [1299, 451] on span "war" at bounding box center [1292, 453] width 18 height 16
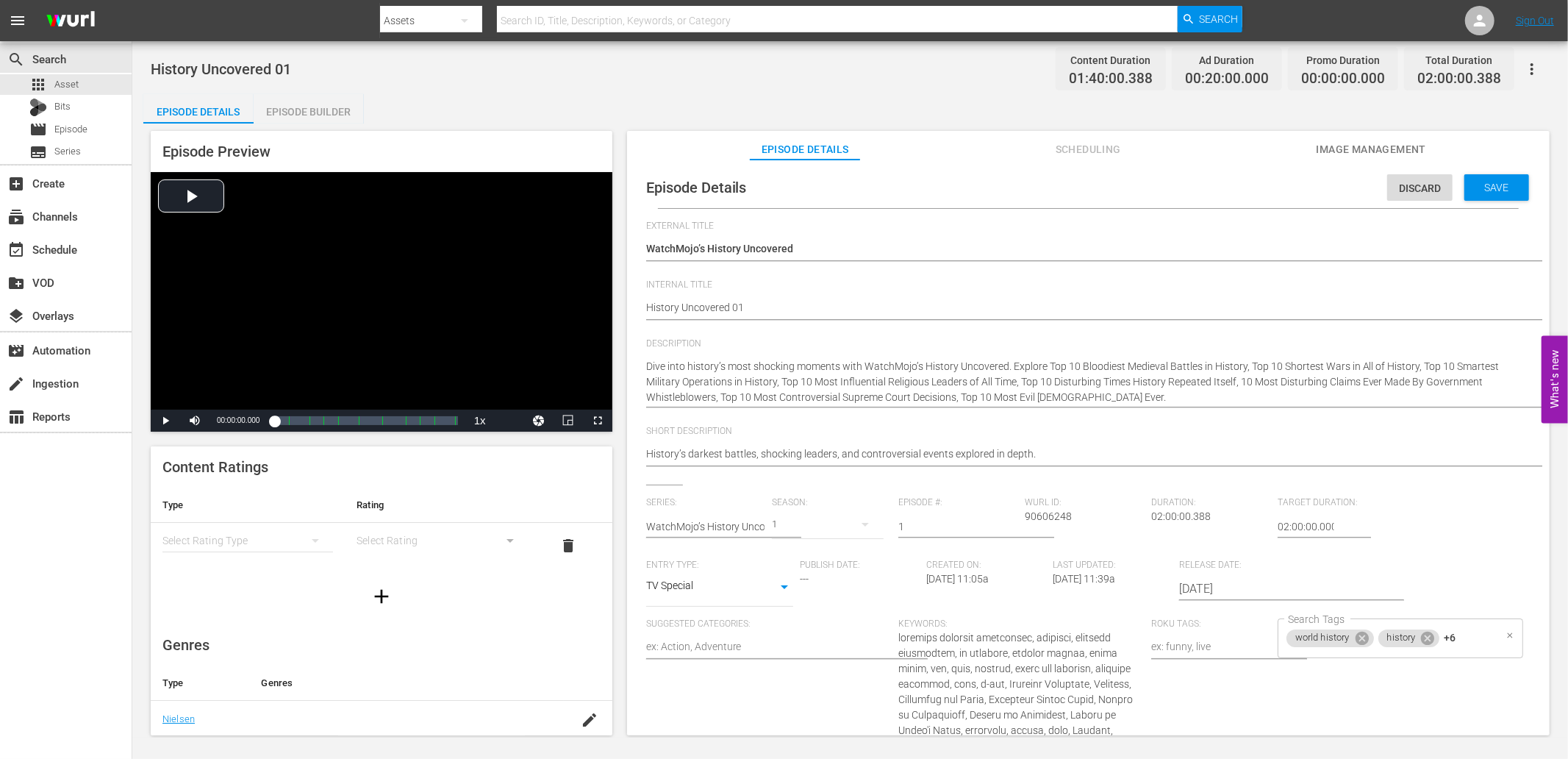
click at [1467, 638] on div "world history history +6 Search Tags" at bounding box center [1401, 639] width 246 height 40
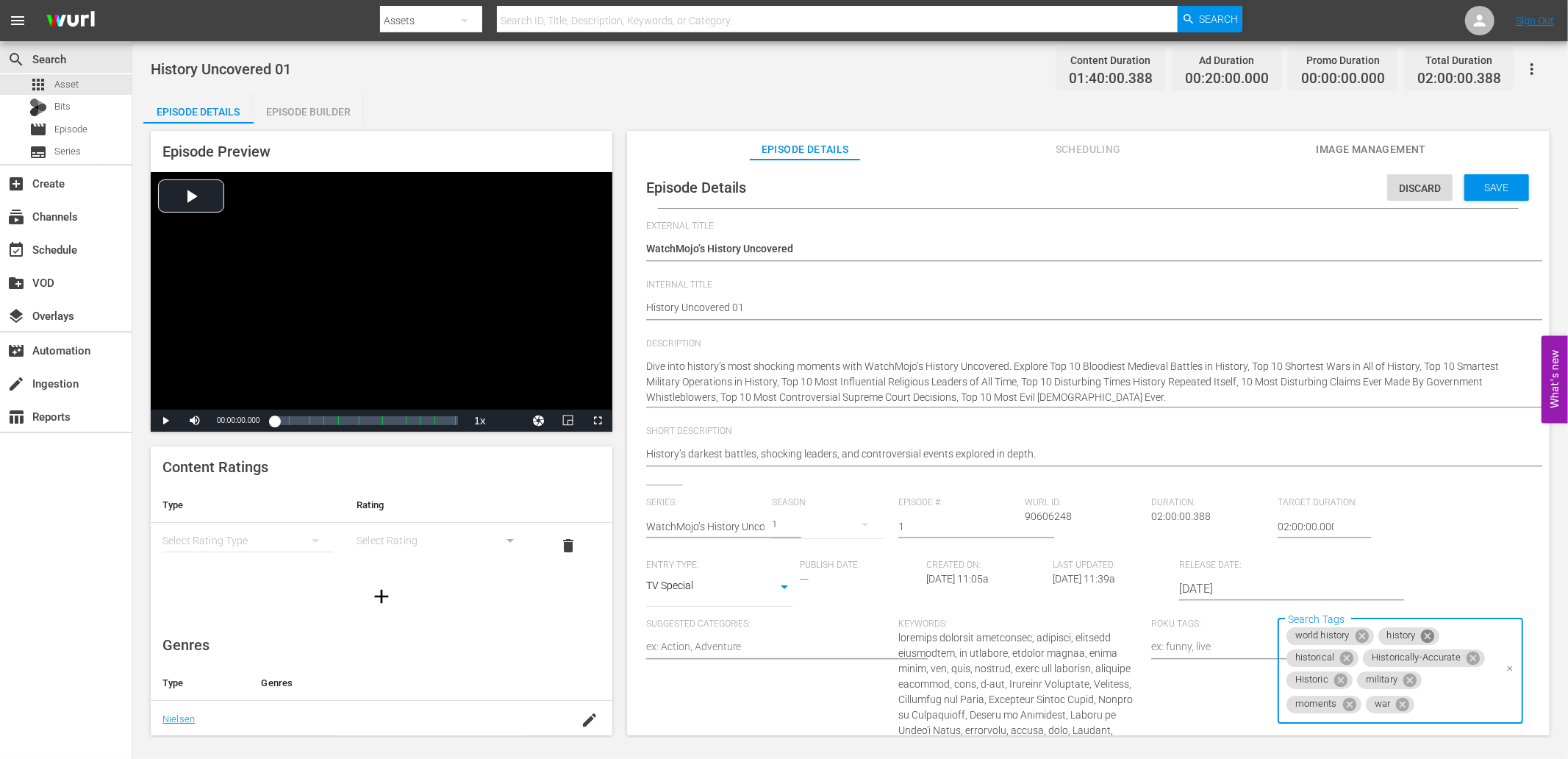
paste input "religious"
click at [1303, 567] on span "religious" at bounding box center [1303, 574] width 39 height 16
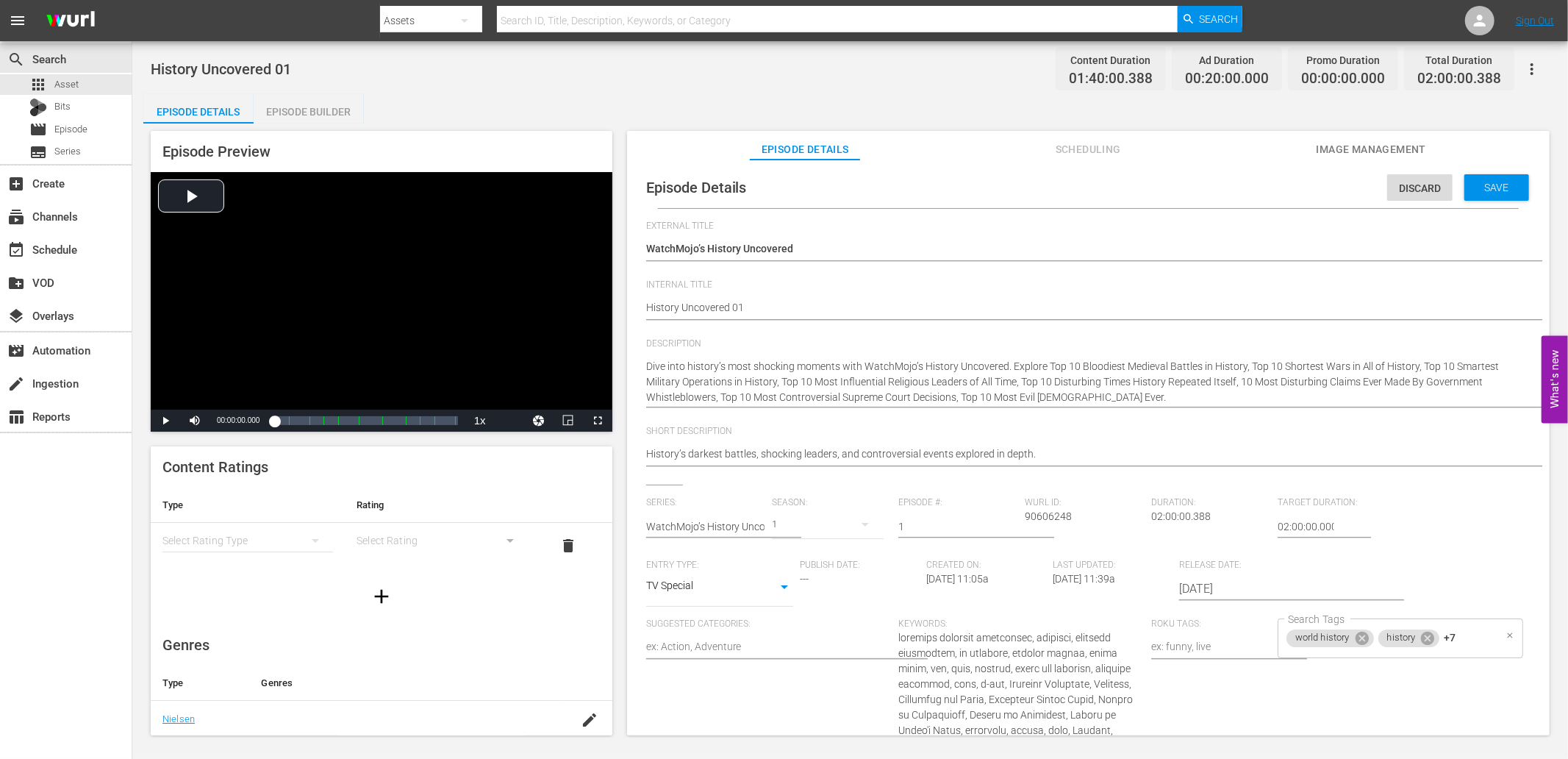
click at [1476, 630] on div "world history history +7 Search Tags" at bounding box center [1401, 639] width 246 height 40
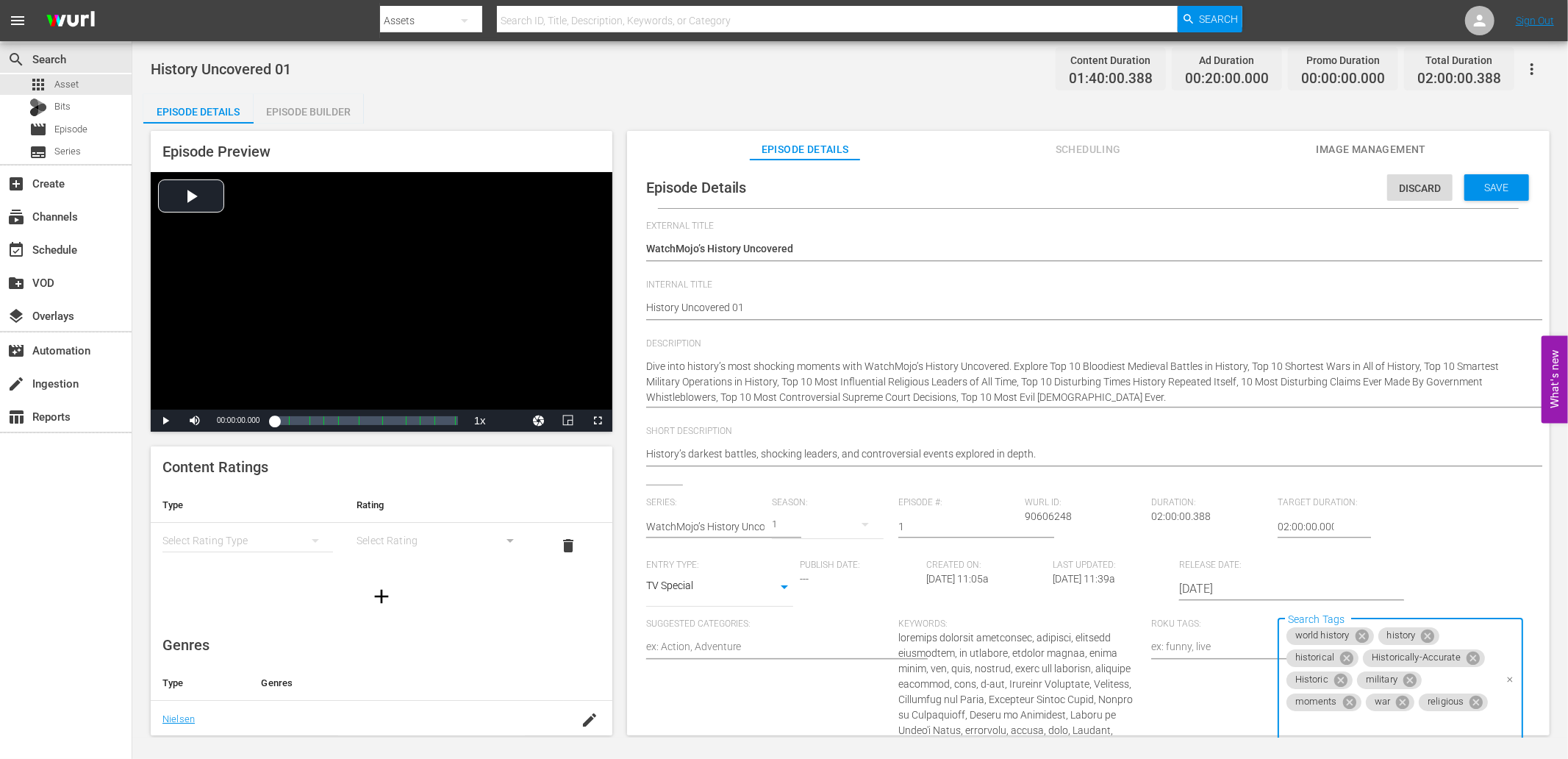
paste input "leader"
click at [1342, 571] on span "world leaders" at bounding box center [1314, 574] width 62 height 16
paste input "leader"
click at [1303, 598] on span "Add "leader"" at bounding box center [1311, 597] width 55 height 16
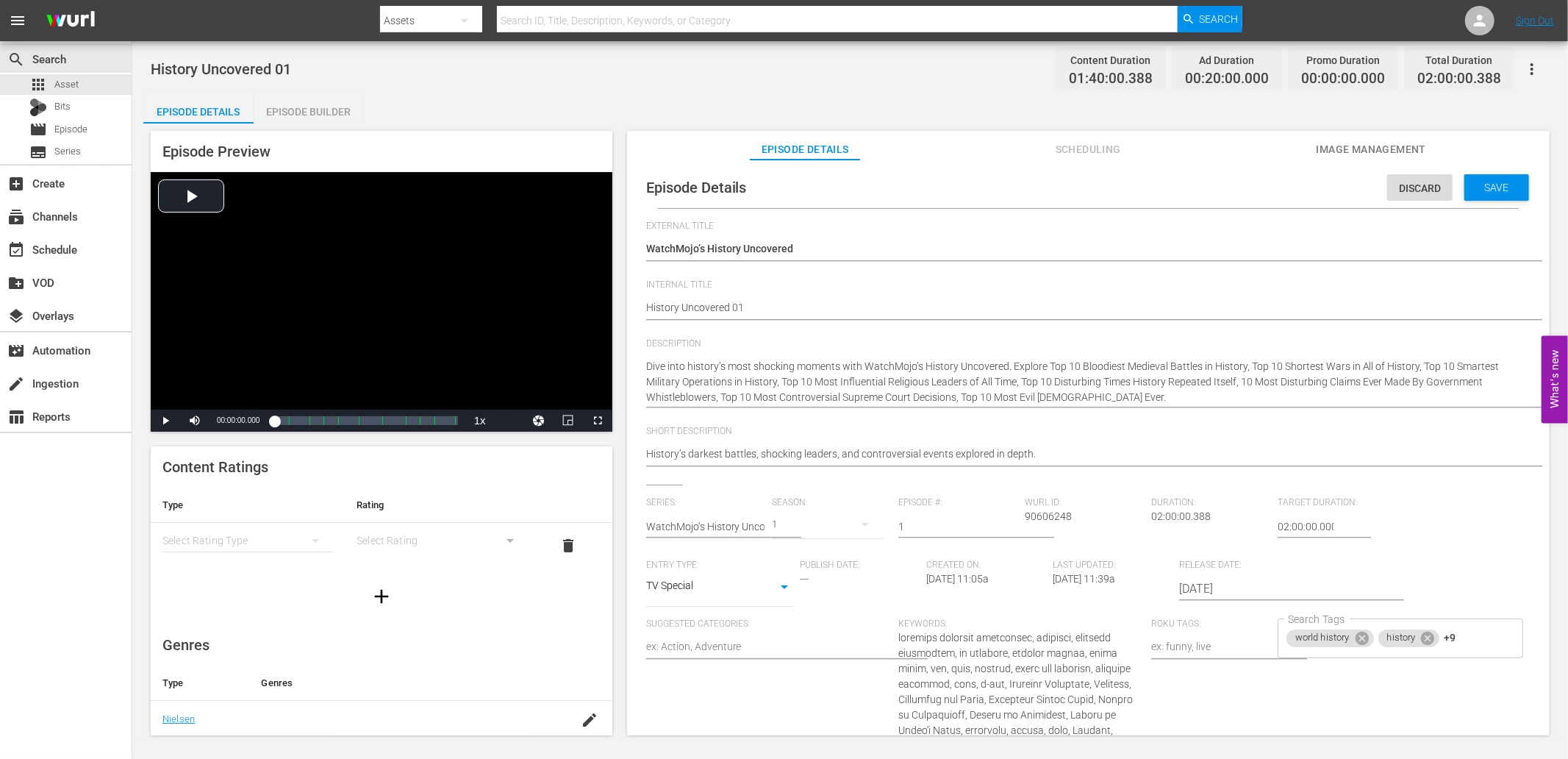
click at [575, 86] on div "History Uncovered 01 Content Duration 01:40:00.388 Ad Duration 00:20:00.000 Pro…" at bounding box center [850, 389] width 1436 height 696
click at [1480, 188] on span "Save" at bounding box center [1497, 188] width 48 height 12
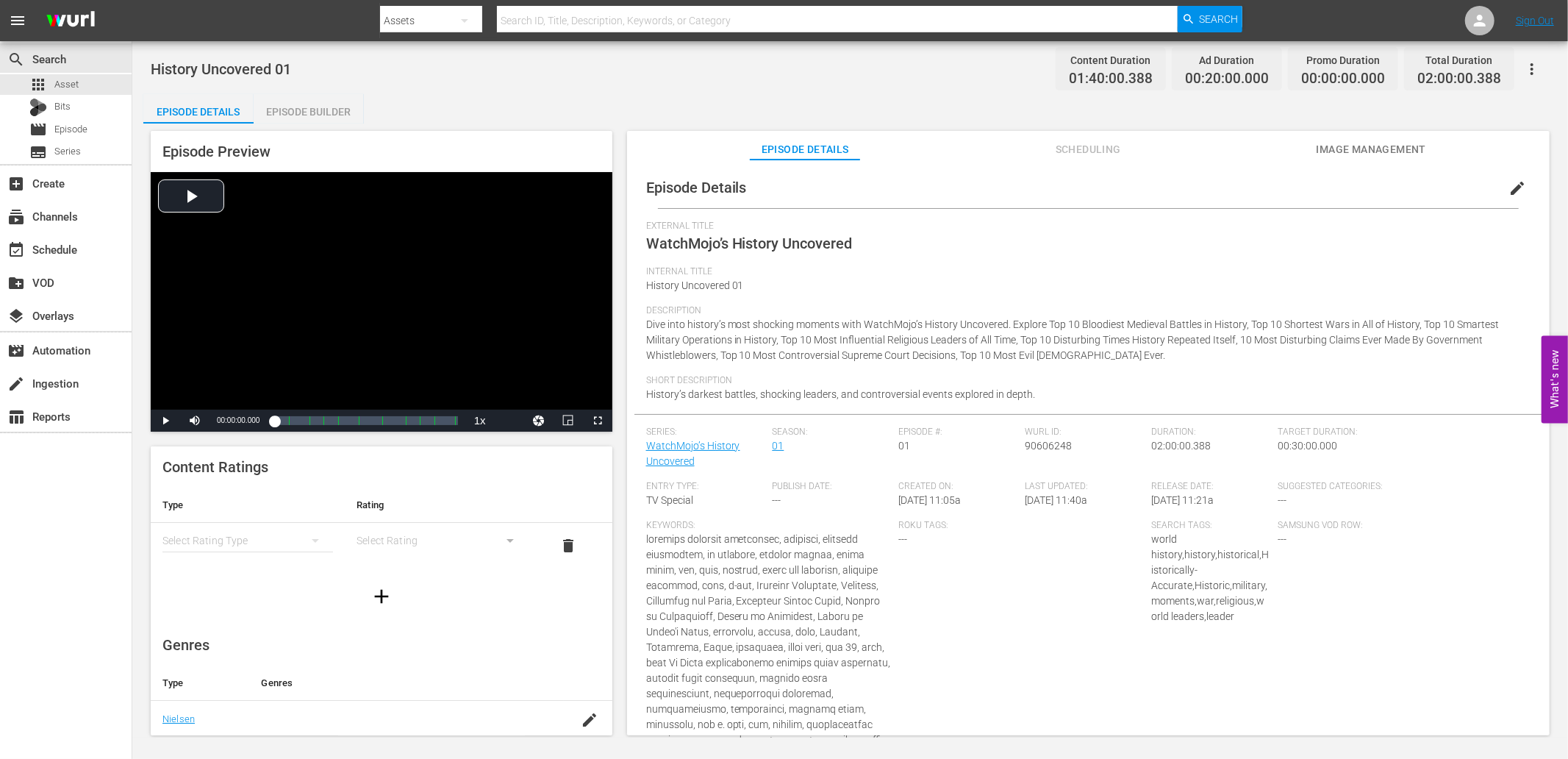
click at [613, 69] on div "History Uncovered 01 Content Duration 01:40:00.388 Ad Duration 00:20:00.000 Pro…" at bounding box center [850, 69] width 1399 height 33
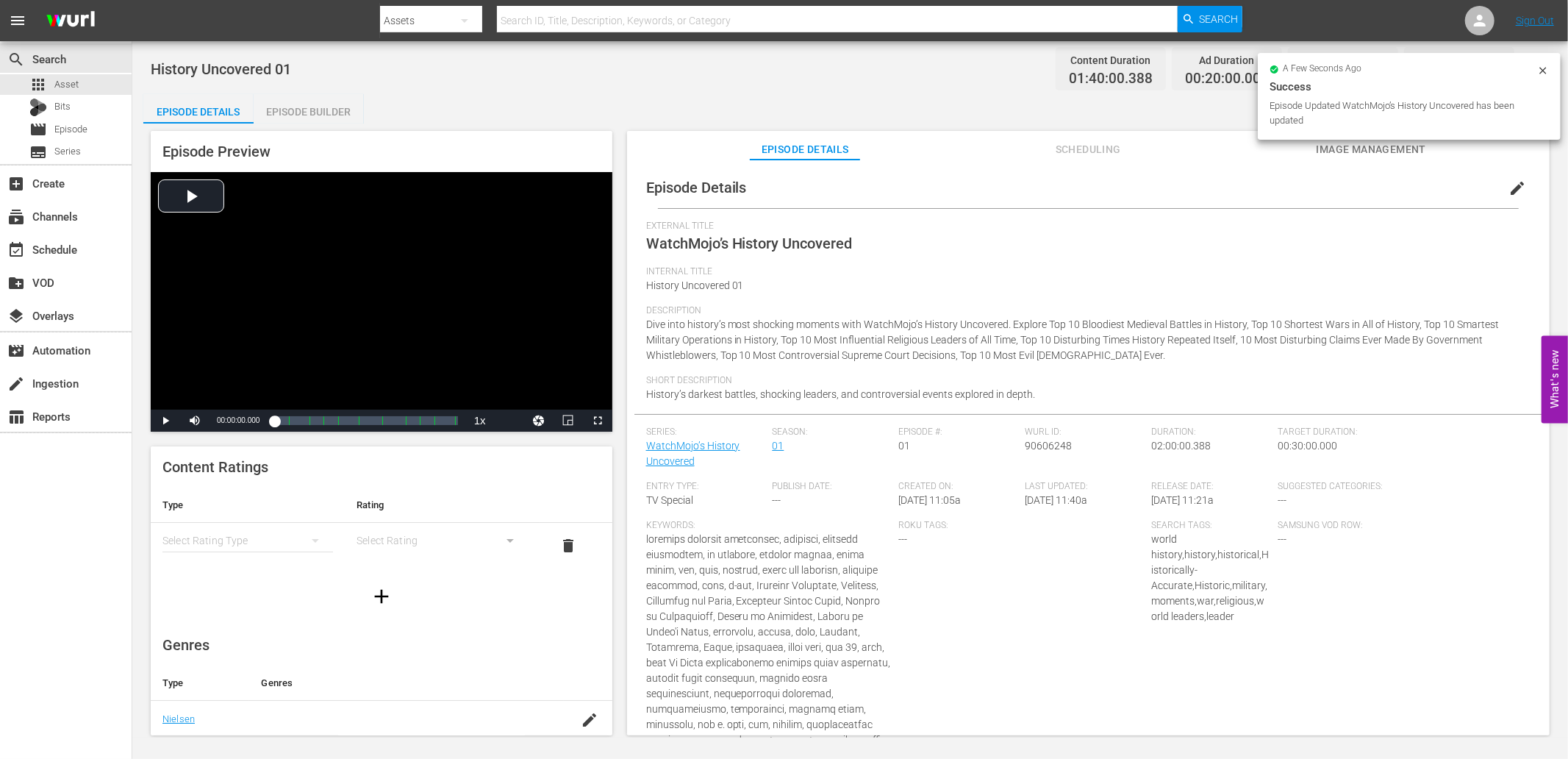
click at [489, 90] on div "History Uncovered 01 Content Duration 01:40:00.388 Ad Duration 00:20:00.000 Pro…" at bounding box center [850, 389] width 1436 height 696
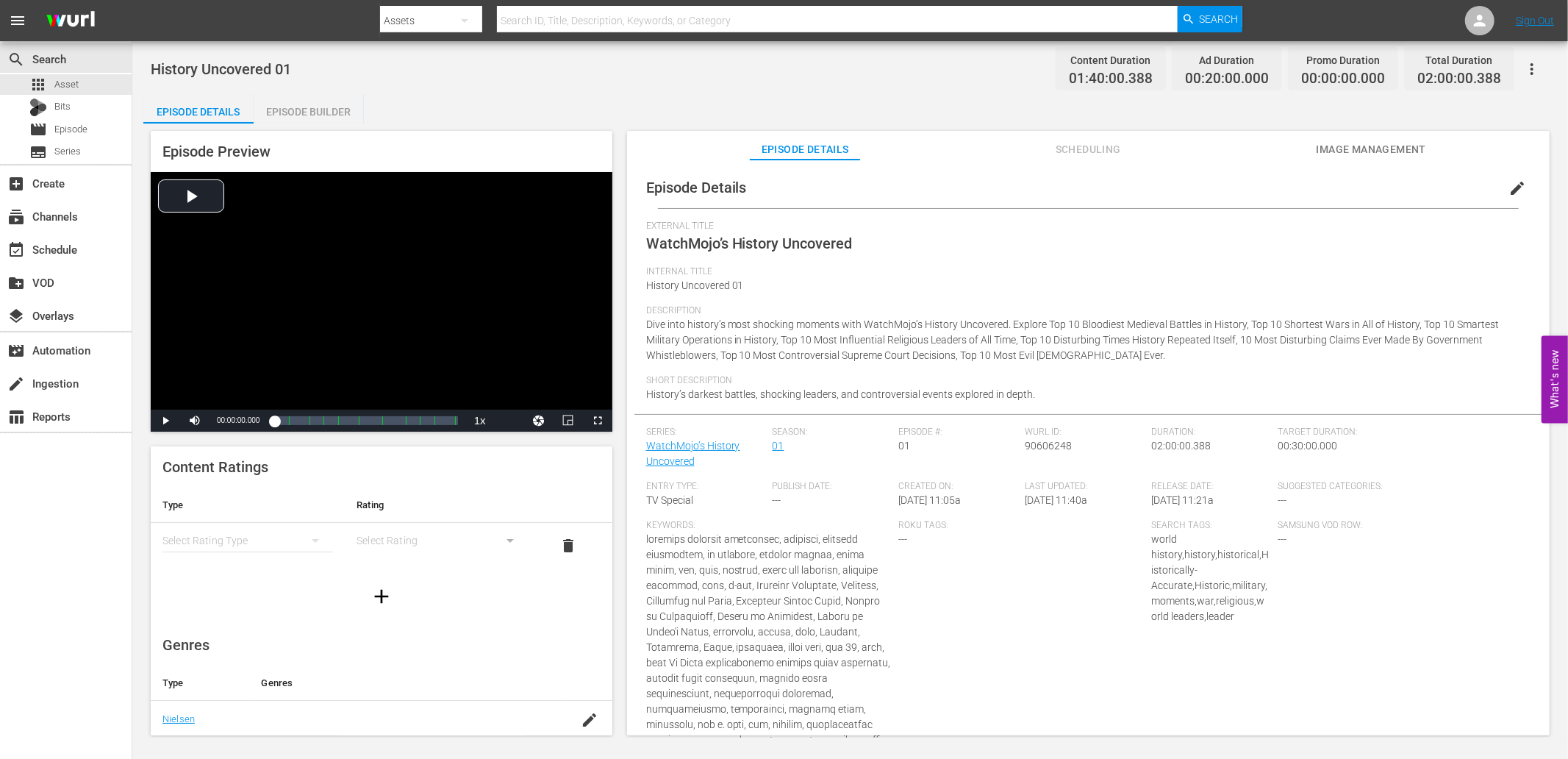
click at [1534, 58] on button "button" at bounding box center [1532, 70] width 35 height 35
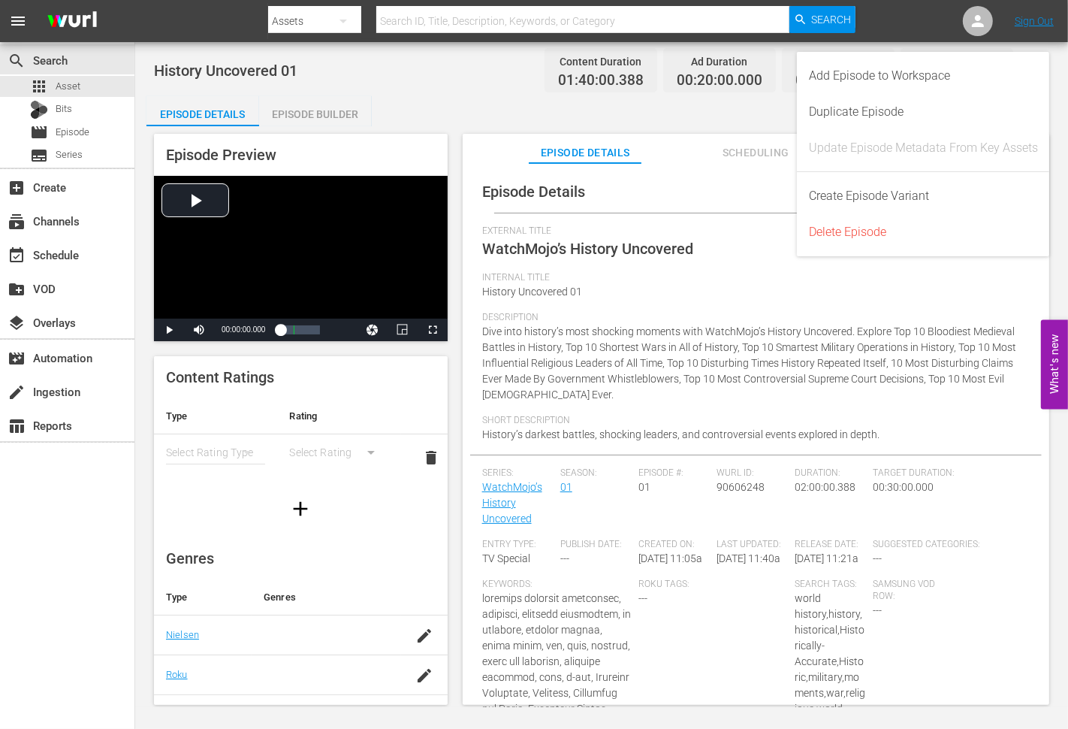
click at [791, 351] on span "Dive into history’s most shocking moments with WatchMojo’s History Uncovered. E…" at bounding box center [749, 362] width 535 height 75
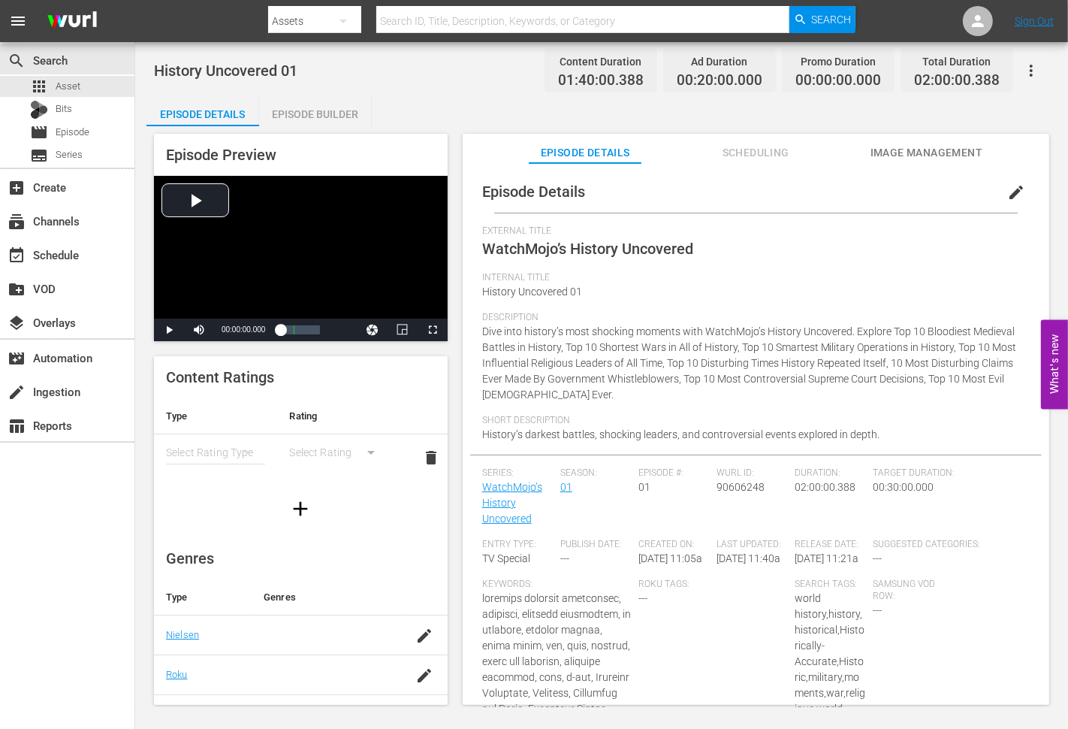
click at [488, 293] on span "History Uncovered 01" at bounding box center [532, 291] width 100 height 12
click at [577, 295] on span "History Uncovered 01" at bounding box center [532, 291] width 100 height 12
copy span "History Uncovered 01"
click at [482, 332] on span "Dive into history’s most shocking moments with WatchMojo’s History Uncovered. E…" at bounding box center [749, 362] width 535 height 75
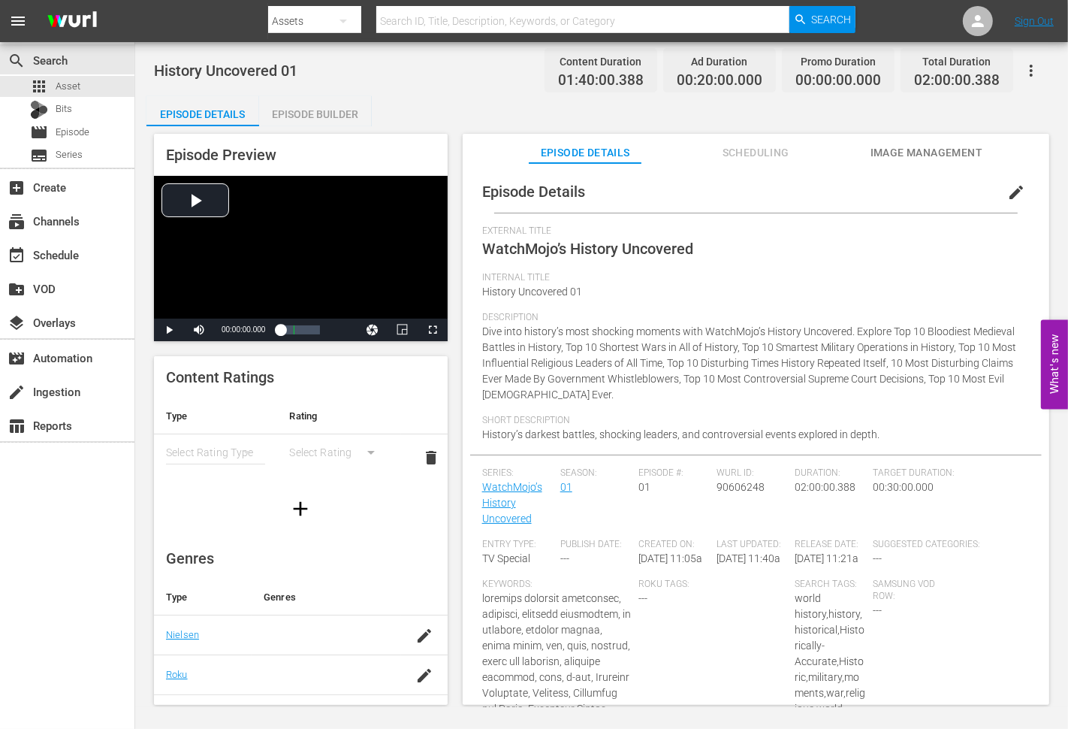
click at [482, 332] on span "Dive into history’s most shocking moments with WatchMojo’s History Uncovered. E…" at bounding box center [749, 362] width 535 height 75
click at [868, 334] on span "Dive into history’s most shocking moments with WatchMojo’s History Uncovered. E…" at bounding box center [749, 362] width 535 height 75
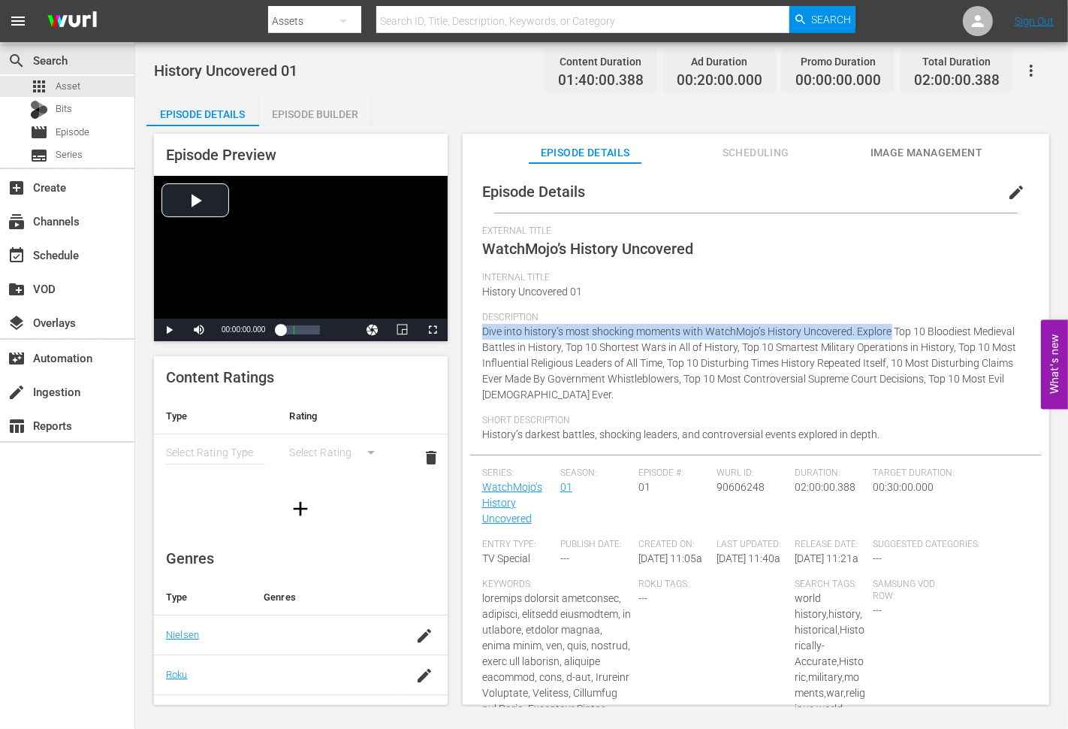
copy span "Dive into history’s most shocking moments with WatchMojo’s History Uncovered. E…"
click at [492, 439] on span "History’s darkest battles, shocking leaders, and controversial events explored …" at bounding box center [681, 434] width 398 height 12
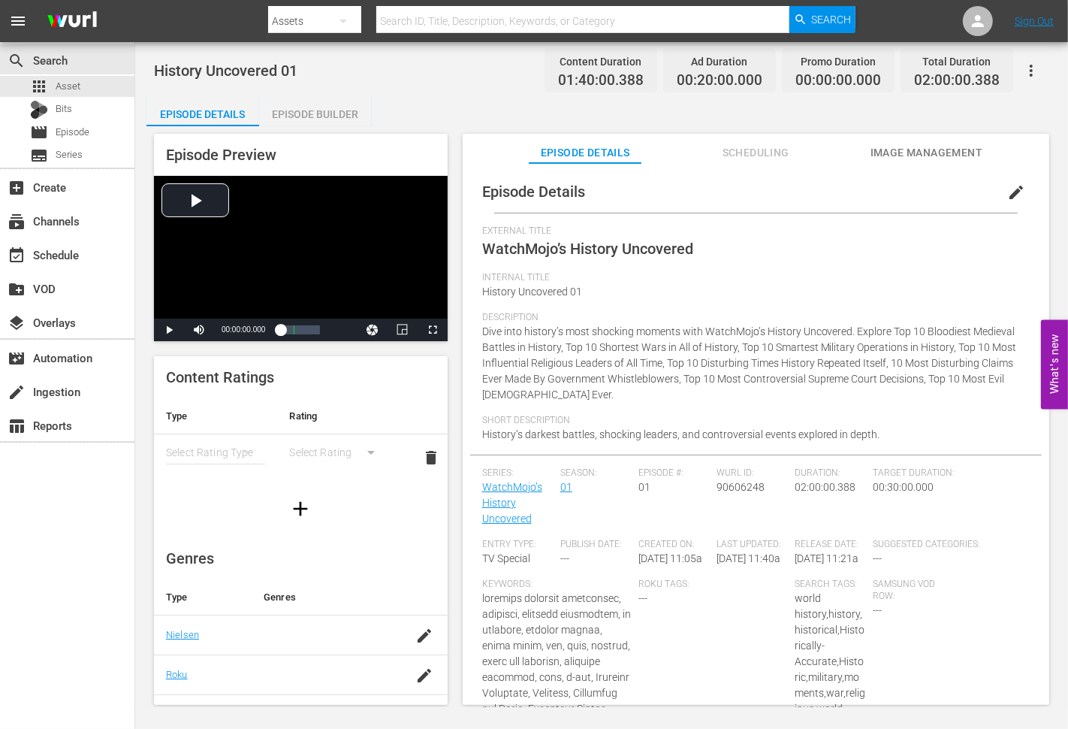
click at [492, 439] on span "History’s darkest battles, shocking leaders, and controversial events explored …" at bounding box center [681, 434] width 398 height 12
click at [882, 430] on div "Short Description History’s darkest battles, shocking leaders, and controversia…" at bounding box center [756, 435] width 548 height 40
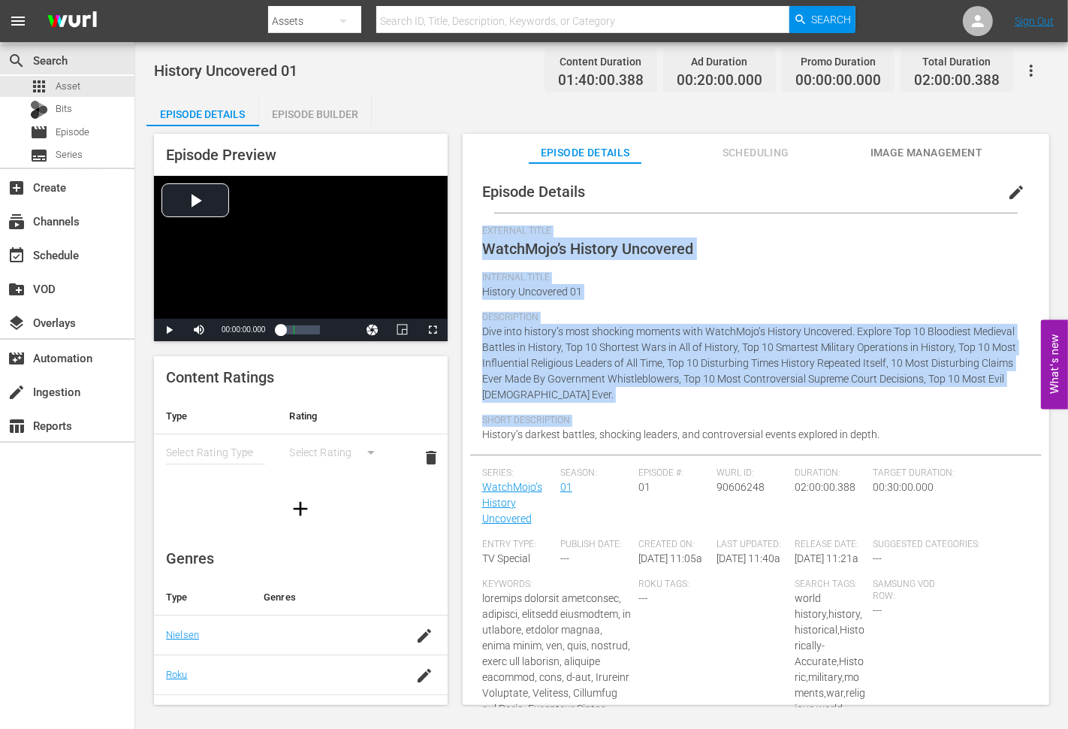
copy div "External Title WatchMojo’s History Uncovered Internal Title History Uncovered 0…"
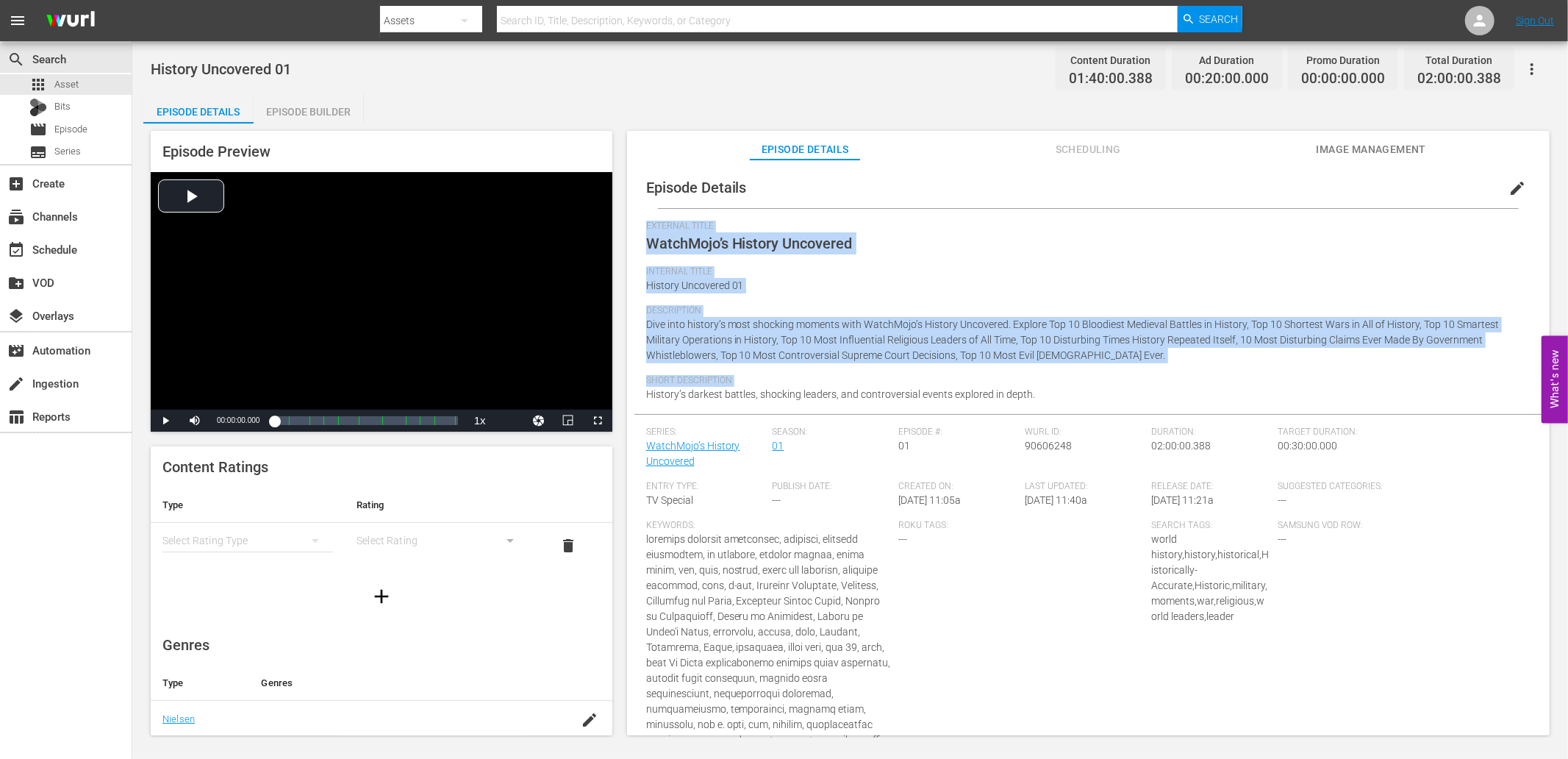
click at [305, 97] on div "Episode Builder" at bounding box center [308, 112] width 111 height 35
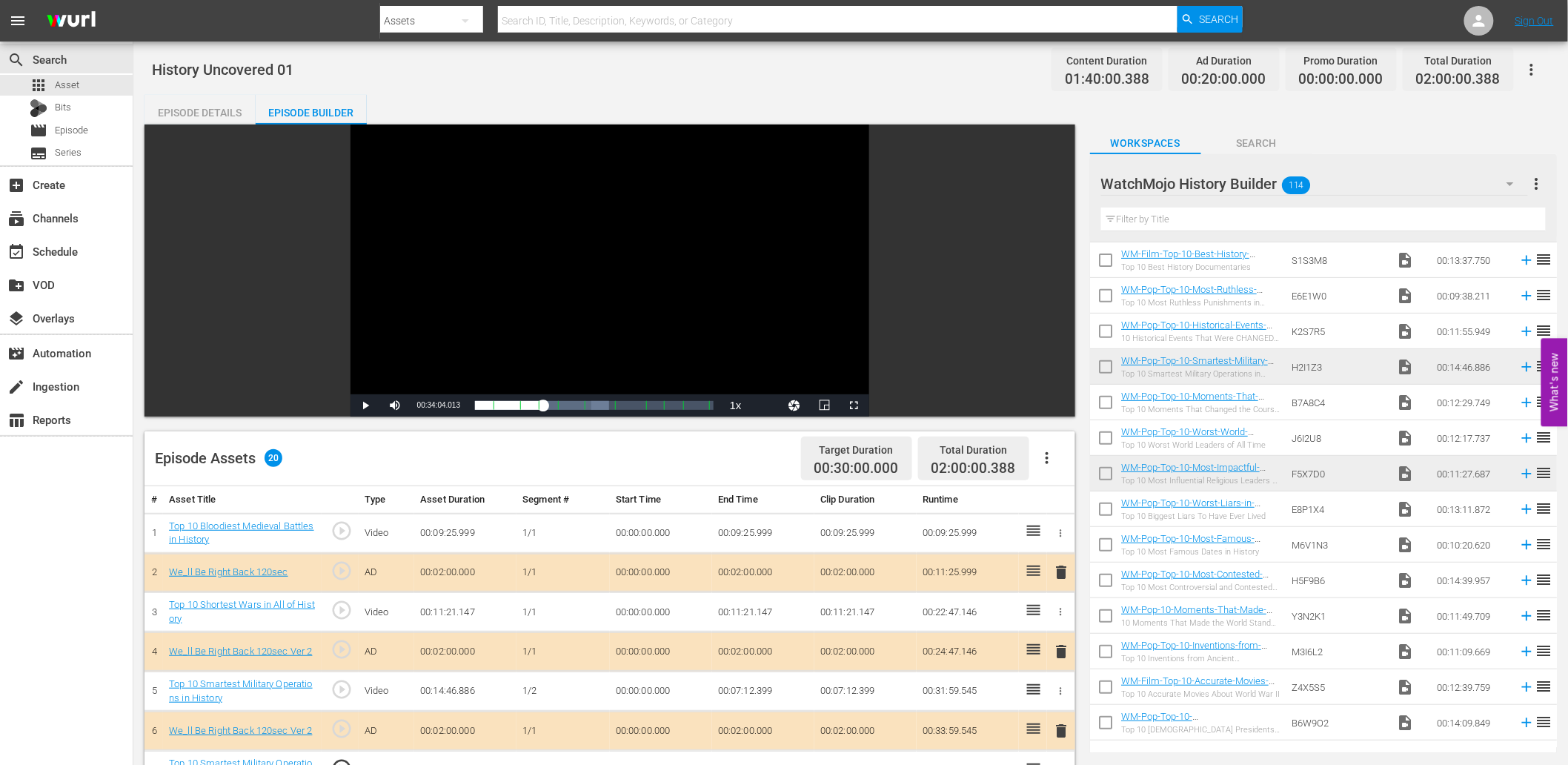
click at [1103, 374] on input "checkbox" at bounding box center [1106, 370] width 32 height 32
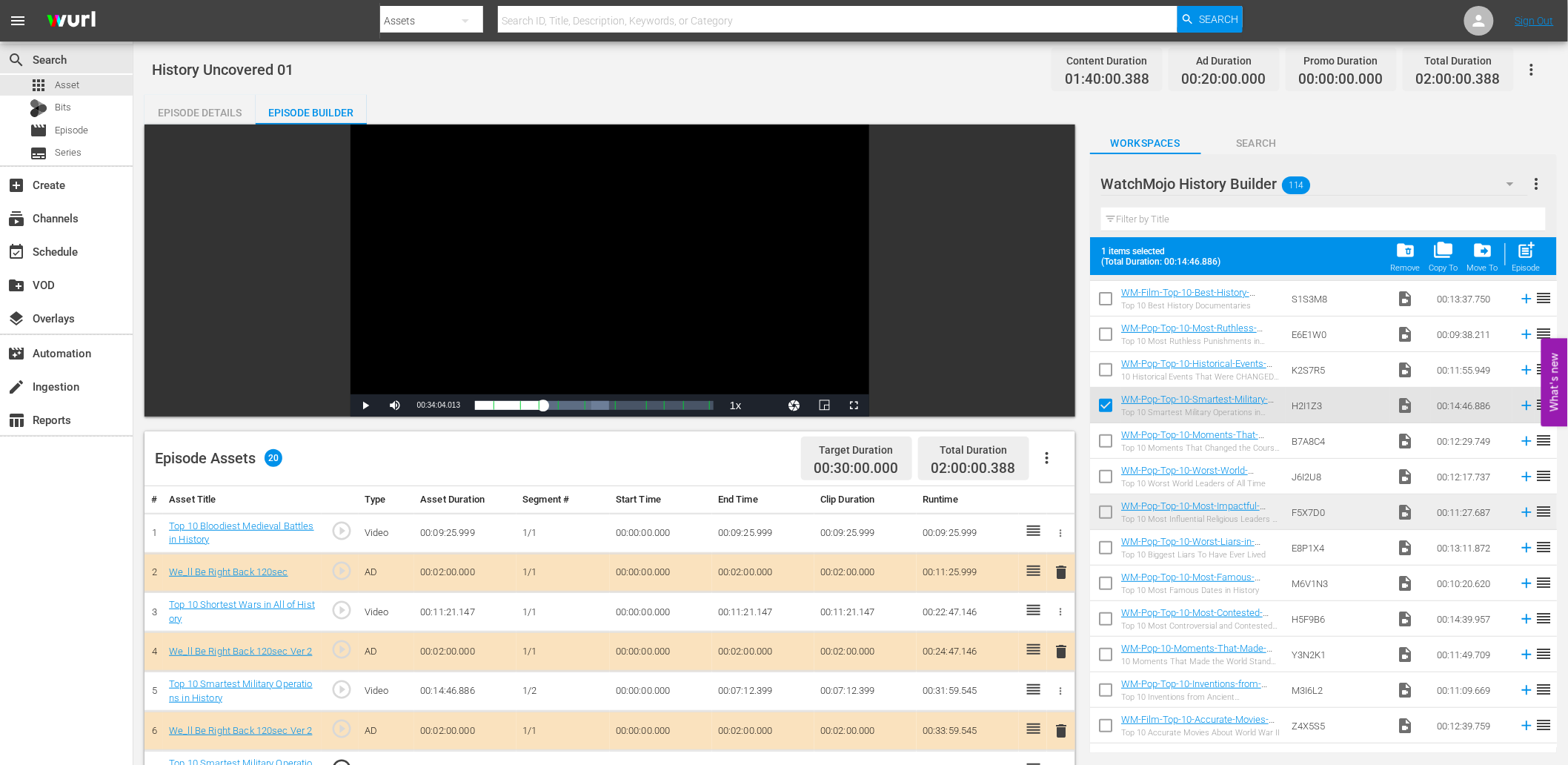
click at [1107, 514] on input "checkbox" at bounding box center [1106, 515] width 32 height 32
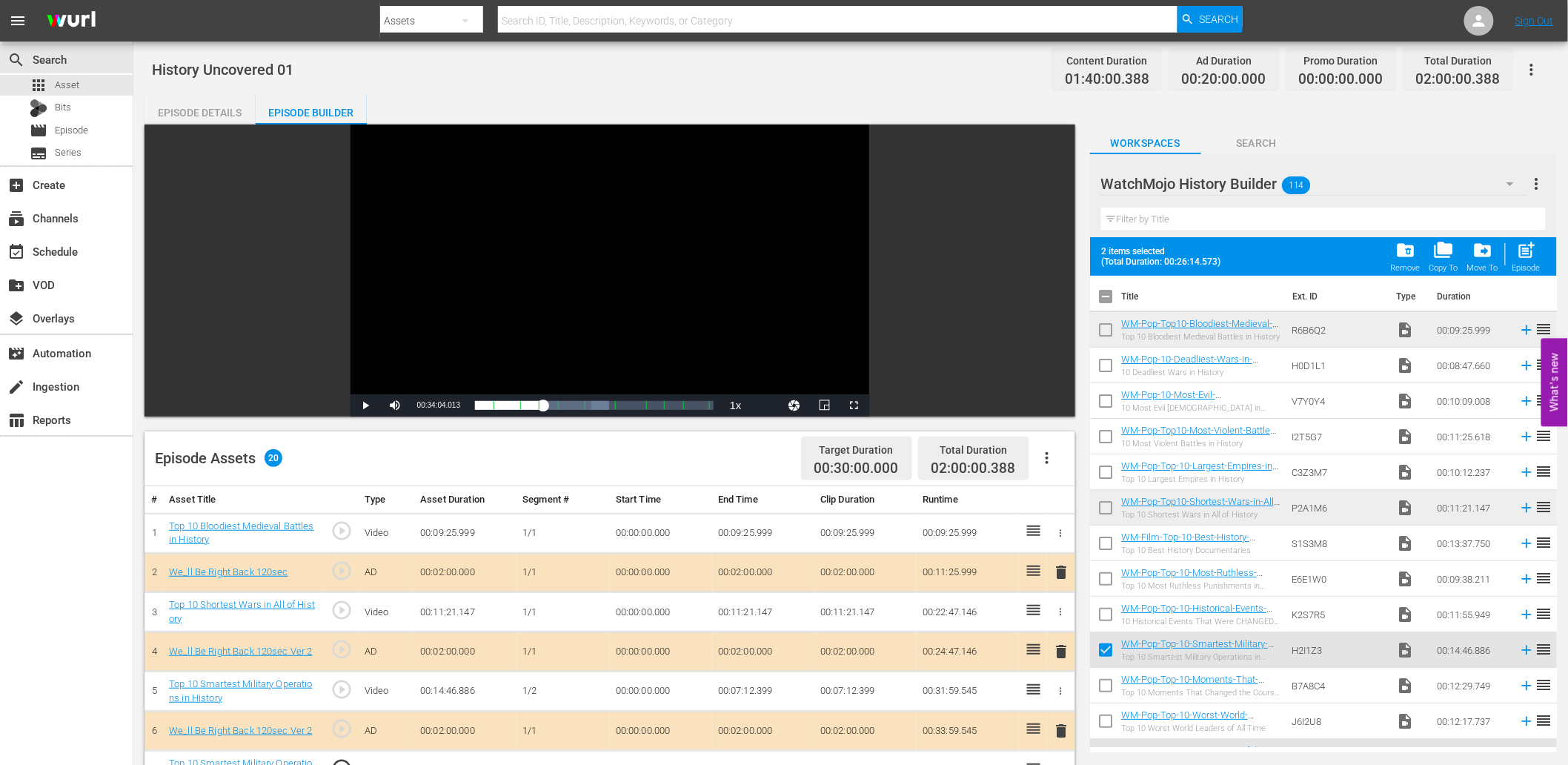
click at [1107, 507] on input "checkbox" at bounding box center [1106, 511] width 32 height 32
click at [1107, 329] on input "checkbox" at bounding box center [1106, 334] width 32 height 32
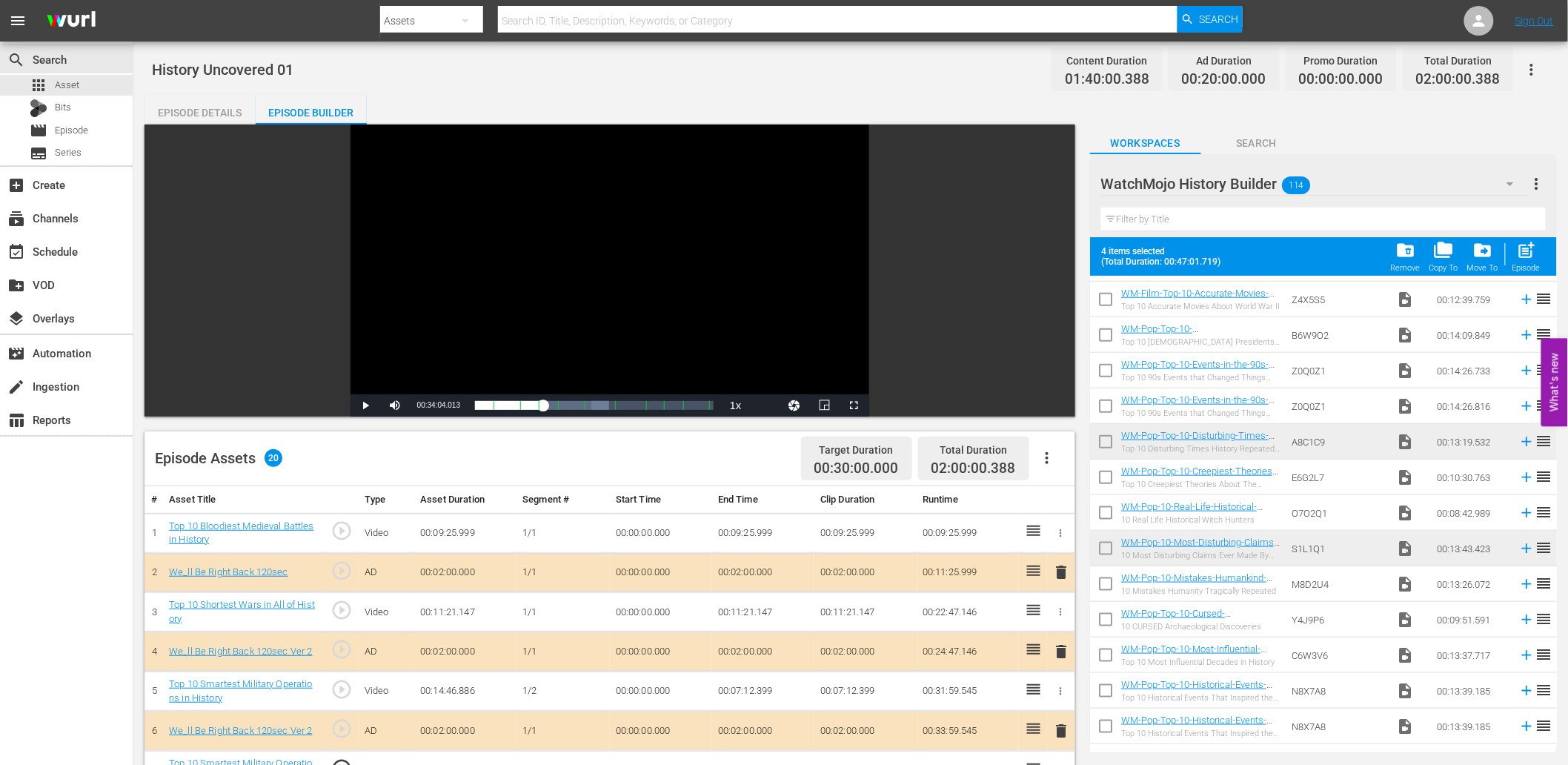
scroll to position [879, 0]
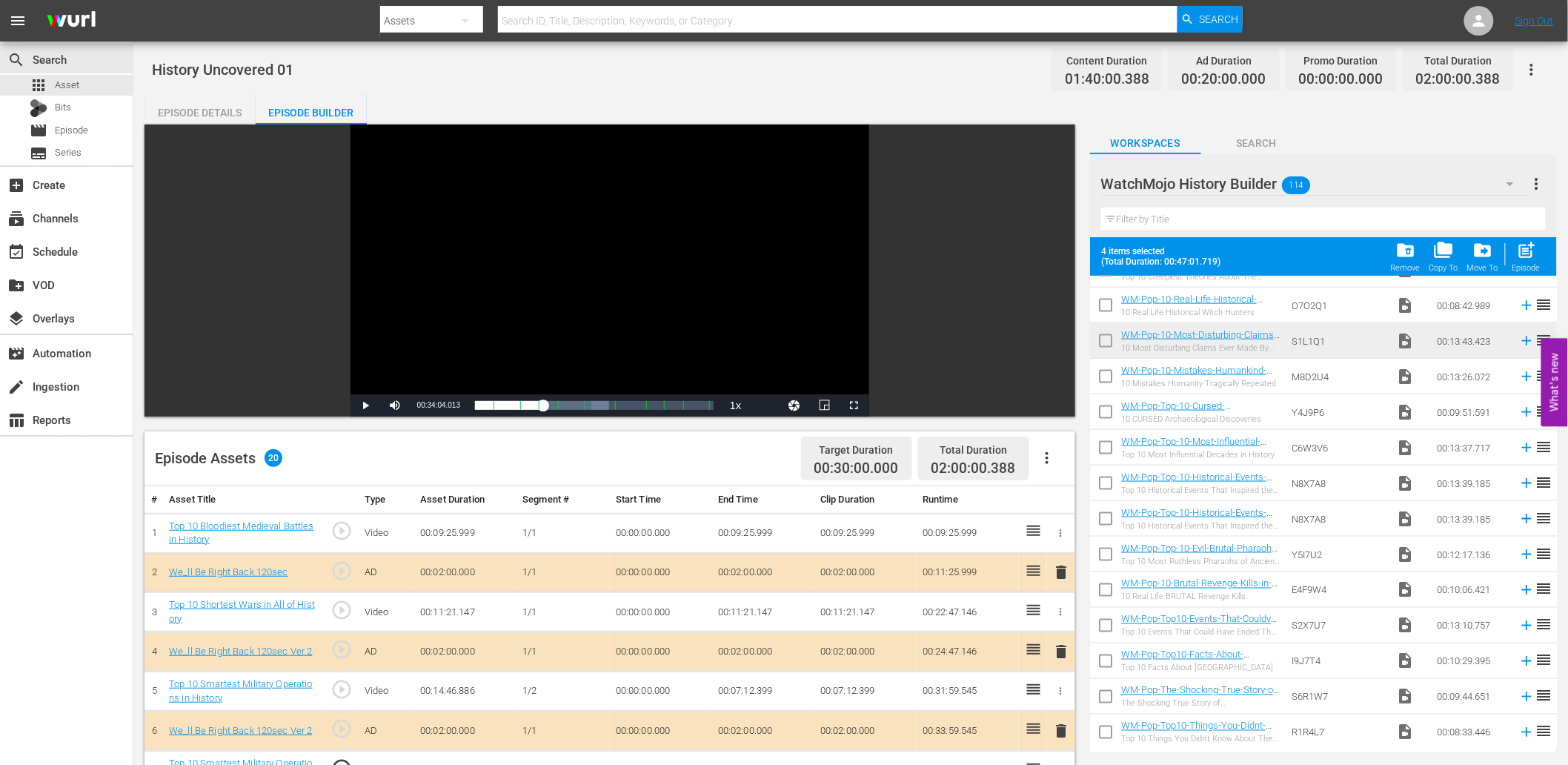
click at [1105, 339] on input "checkbox" at bounding box center [1106, 344] width 32 height 32
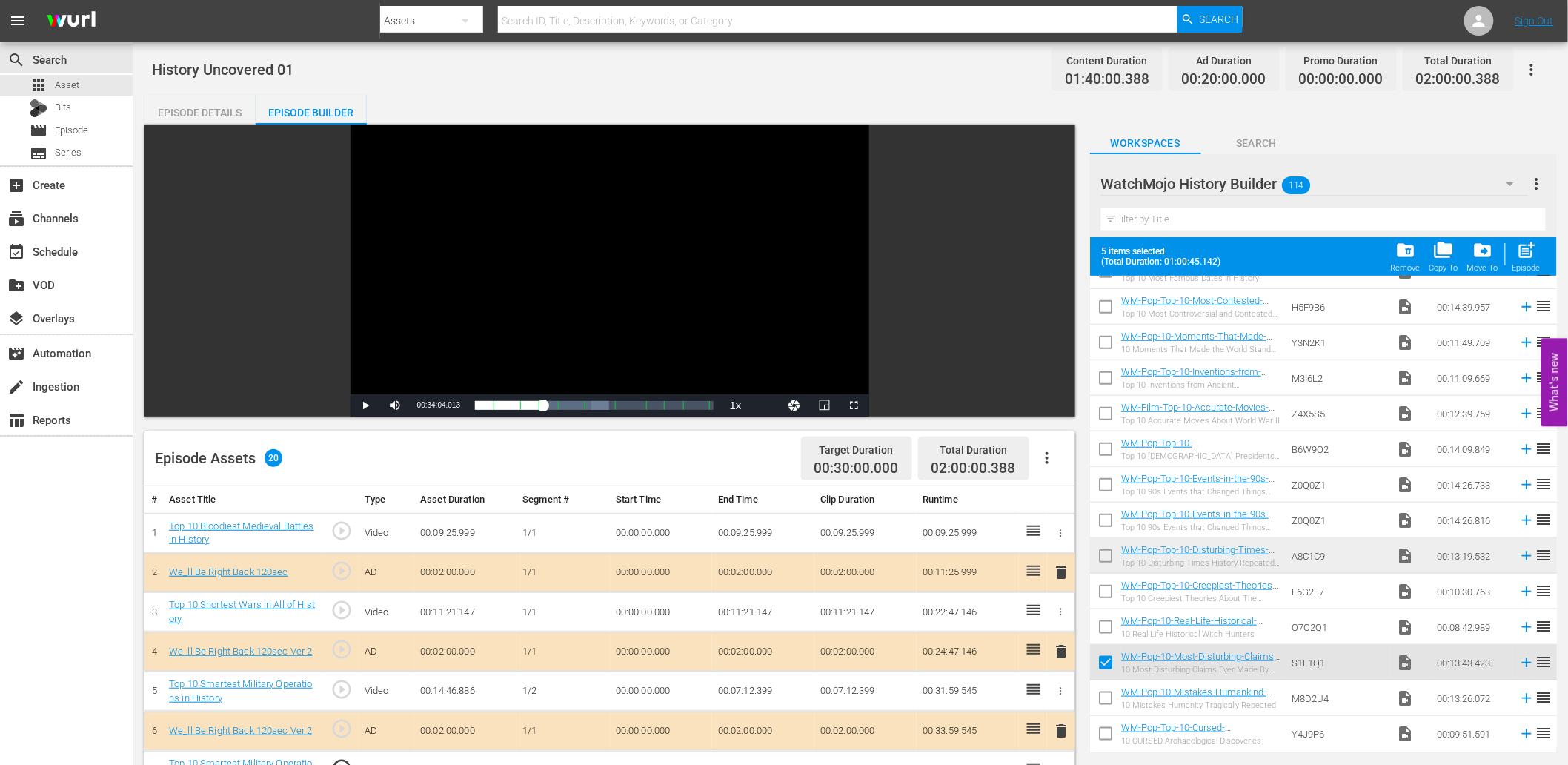
scroll to position [550, 0]
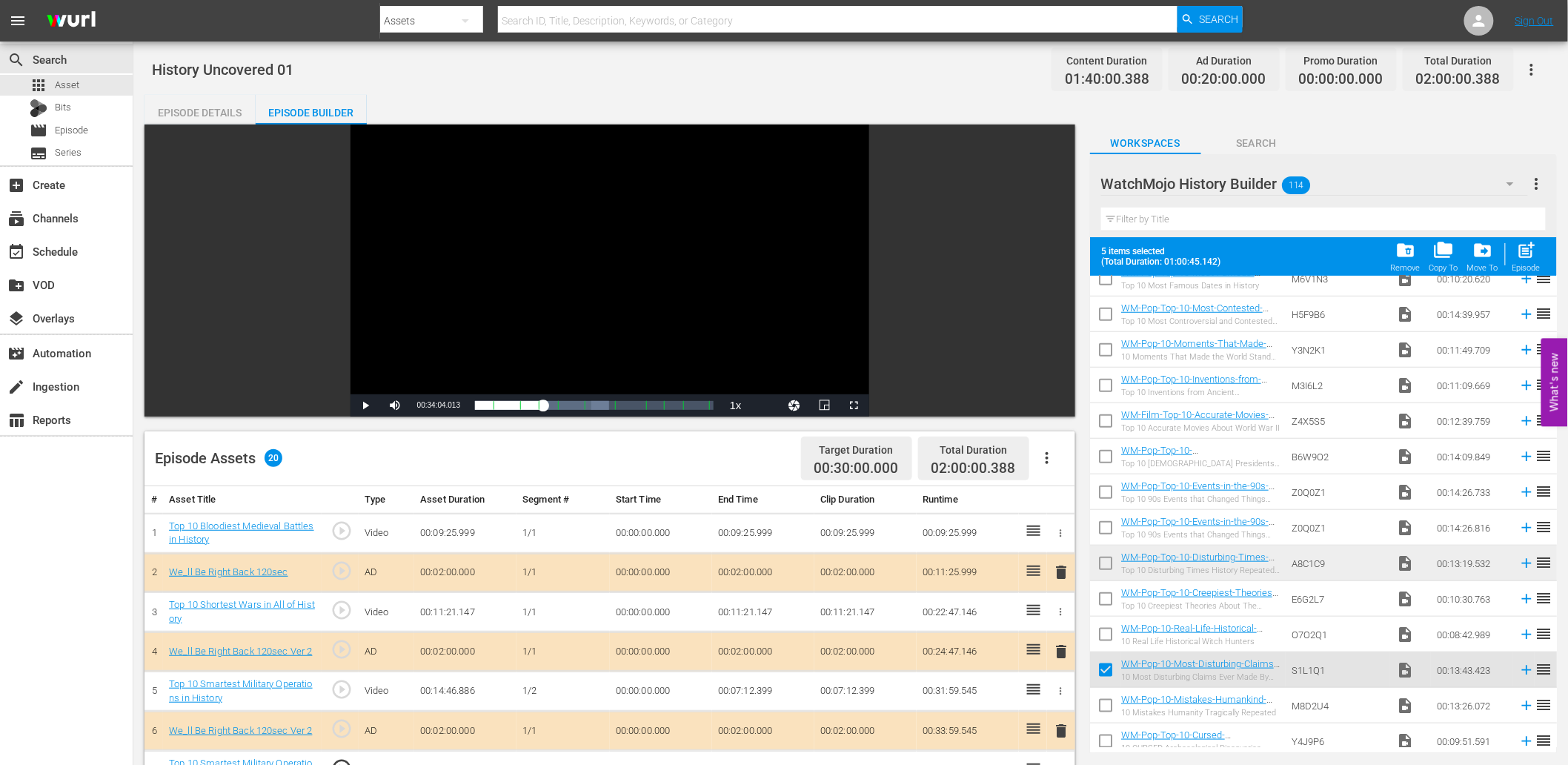
click at [1105, 559] on input "checkbox" at bounding box center [1106, 567] width 32 height 32
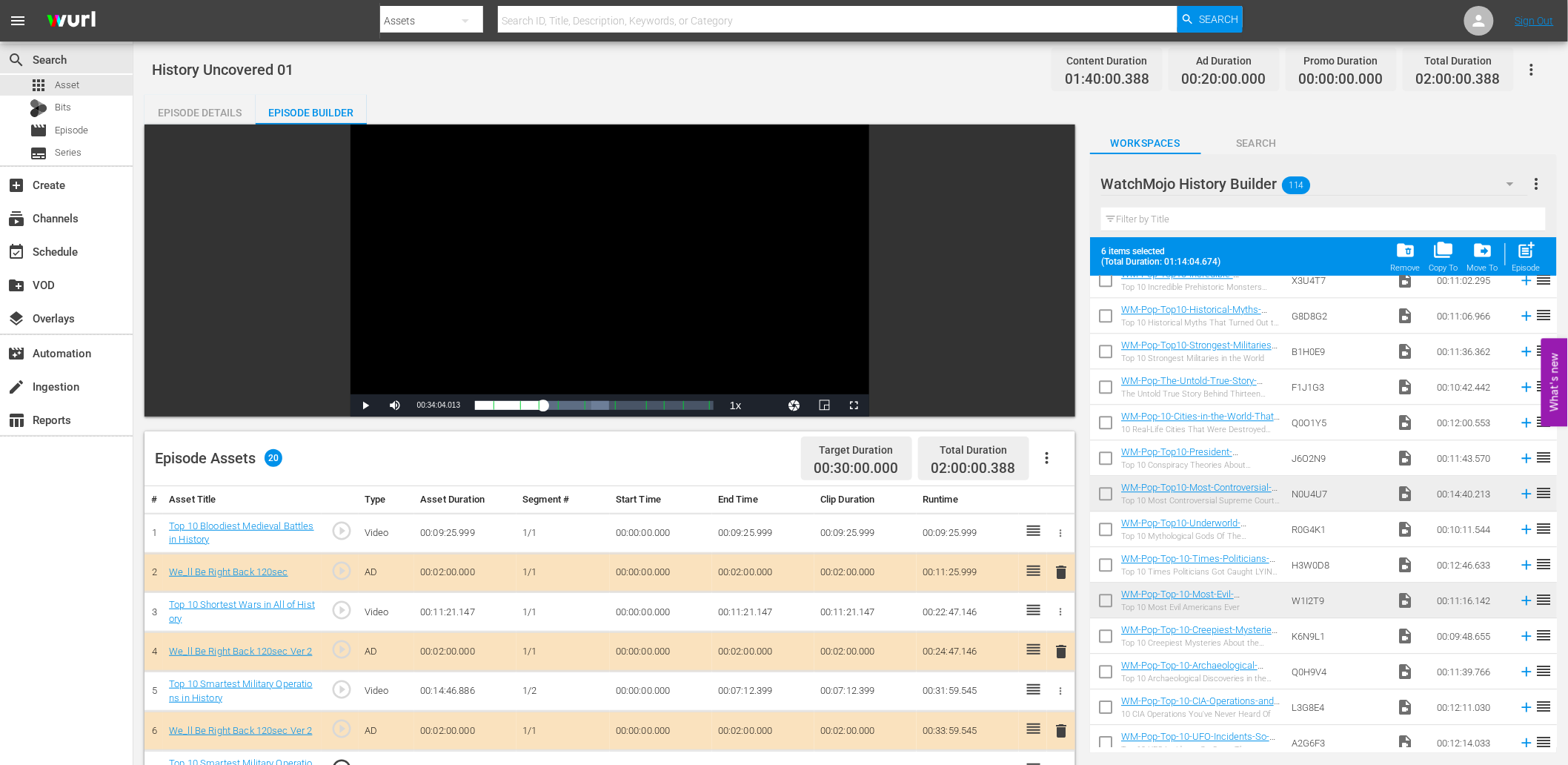
scroll to position [1647, 0]
click at [1100, 497] on input "checkbox" at bounding box center [1106, 500] width 32 height 32
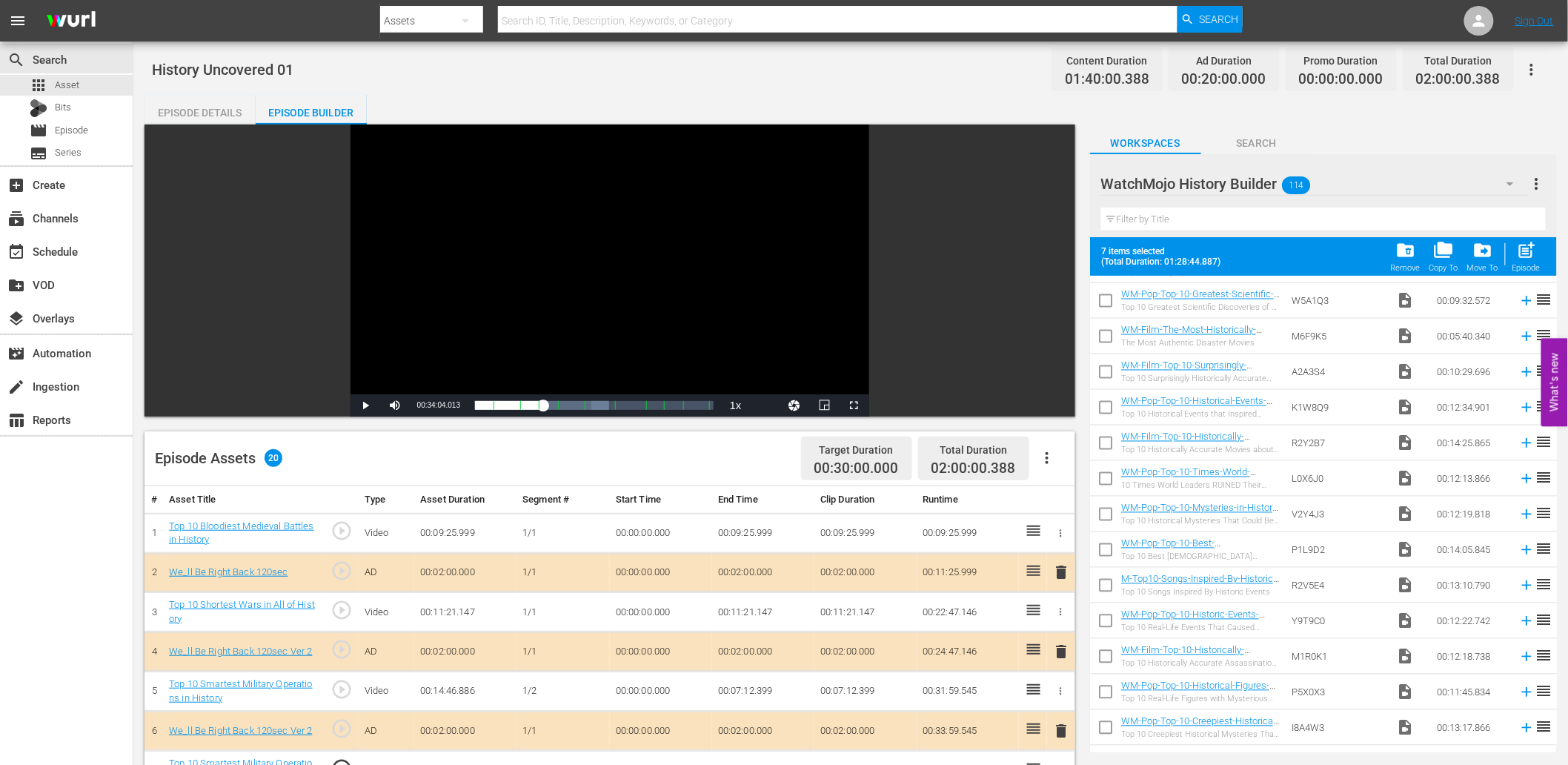
scroll to position [3621, 0]
click at [1405, 255] on span "folder_delete" at bounding box center [1406, 250] width 20 height 20
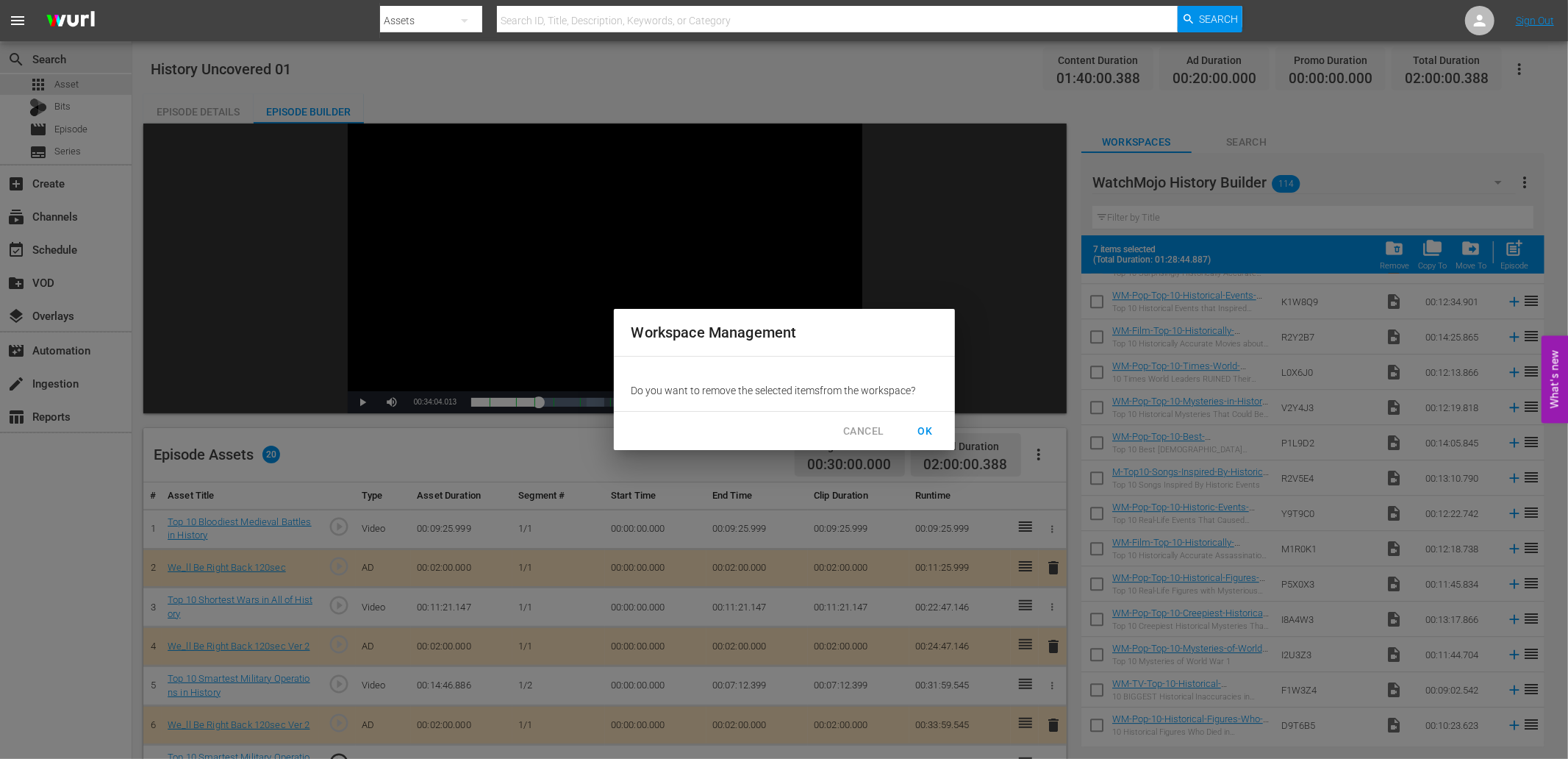
click at [929, 427] on span "OK" at bounding box center [926, 431] width 23 height 19
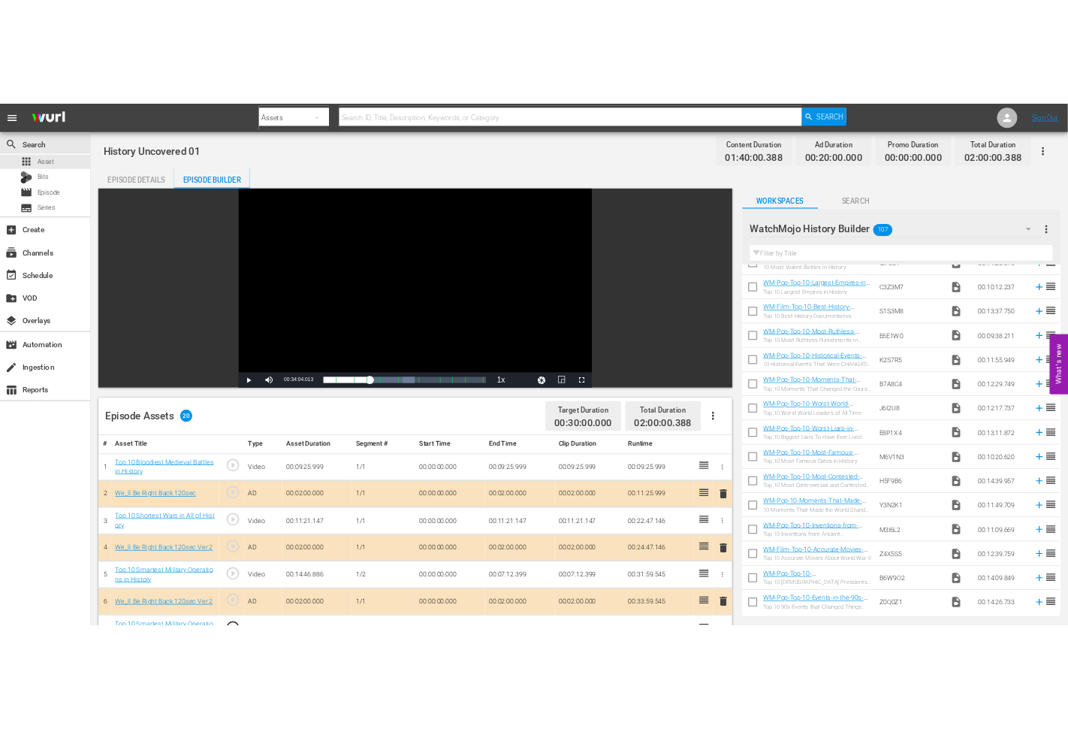
scroll to position [94, 0]
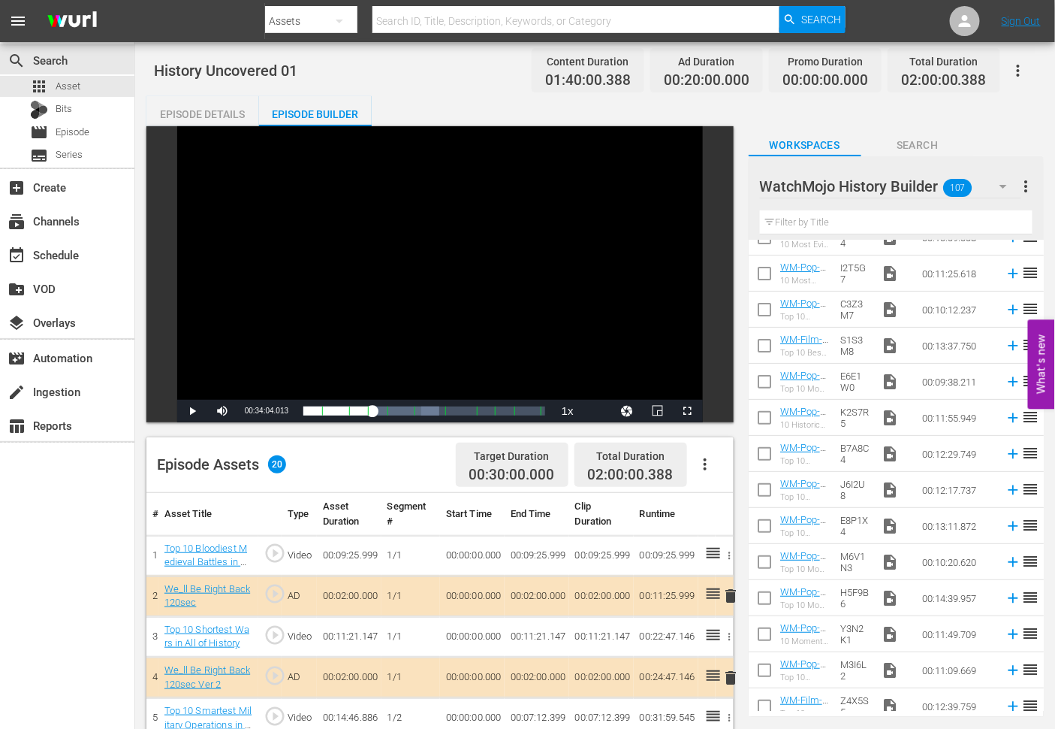
click at [178, 105] on div "Episode Details" at bounding box center [202, 114] width 113 height 36
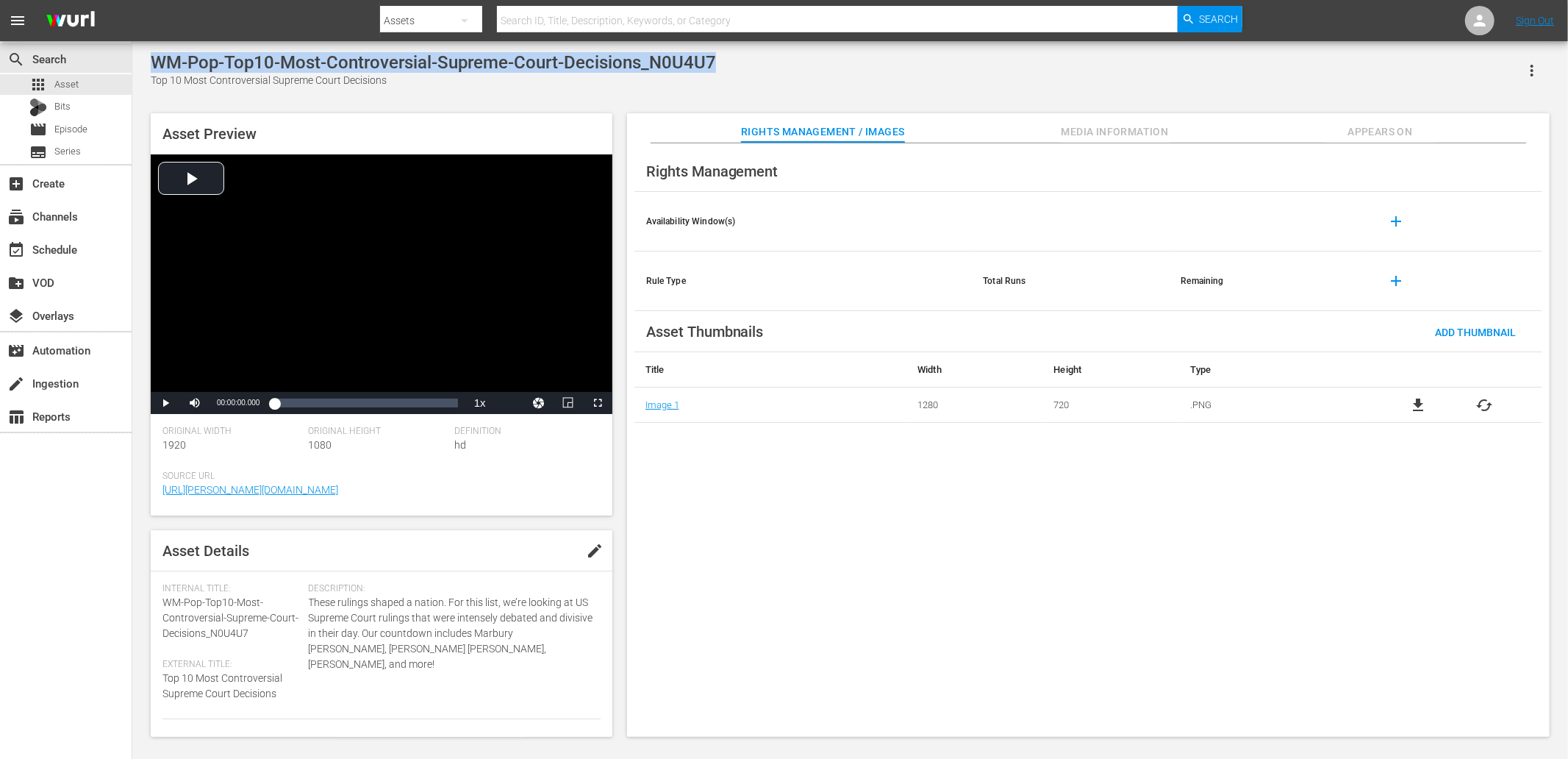
drag, startPoint x: 716, startPoint y: 60, endPoint x: 155, endPoint y: 58, distance: 561.0
click at [155, 58] on div "WM-Pop-Top10-Most-Controversial-Supreme-Court-Decisions_N0U4U7 Top 10 Most Cont…" at bounding box center [850, 70] width 1399 height 36
copy div "WM-Pop-Top10-Most-Controversial-Supreme-Court-Decisions_N0U4U7"
click at [763, 226] on th "Availability Window(s)" at bounding box center [803, 221] width 338 height 60
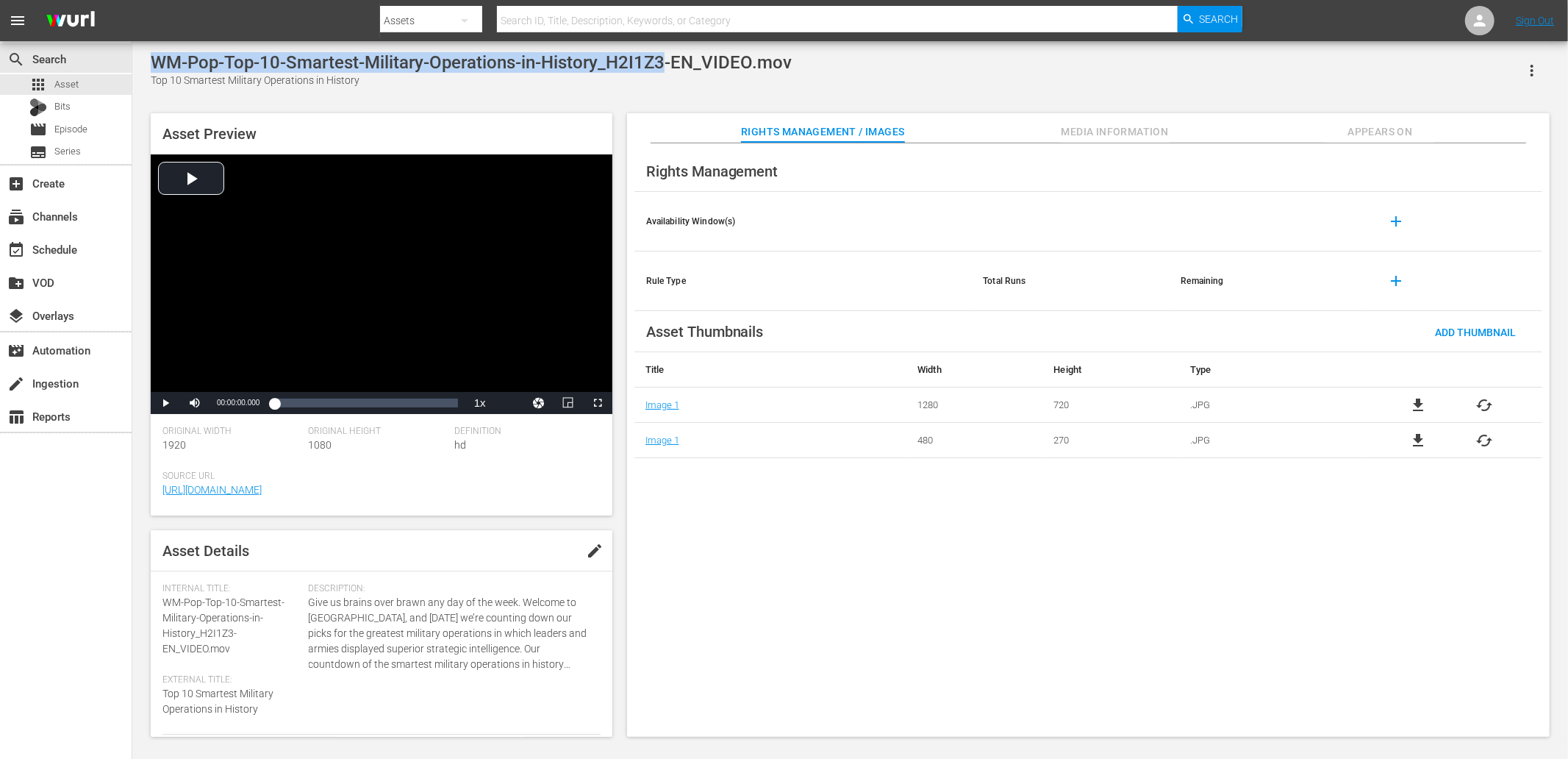
drag, startPoint x: 664, startPoint y: 64, endPoint x: 144, endPoint y: 61, distance: 520.0
click at [144, 61] on div "WM-Pop-Top-10-Smartest-Military-Operations-in-History_H2I1Z3-EN_VIDEO.mov Top 1…" at bounding box center [850, 391] width 1414 height 678
copy div "WM-Pop-Top-10-Smartest-Military-Operations-in-History_H2I1Z3"
click at [717, 180] on span "Rights Management" at bounding box center [712, 171] width 132 height 18
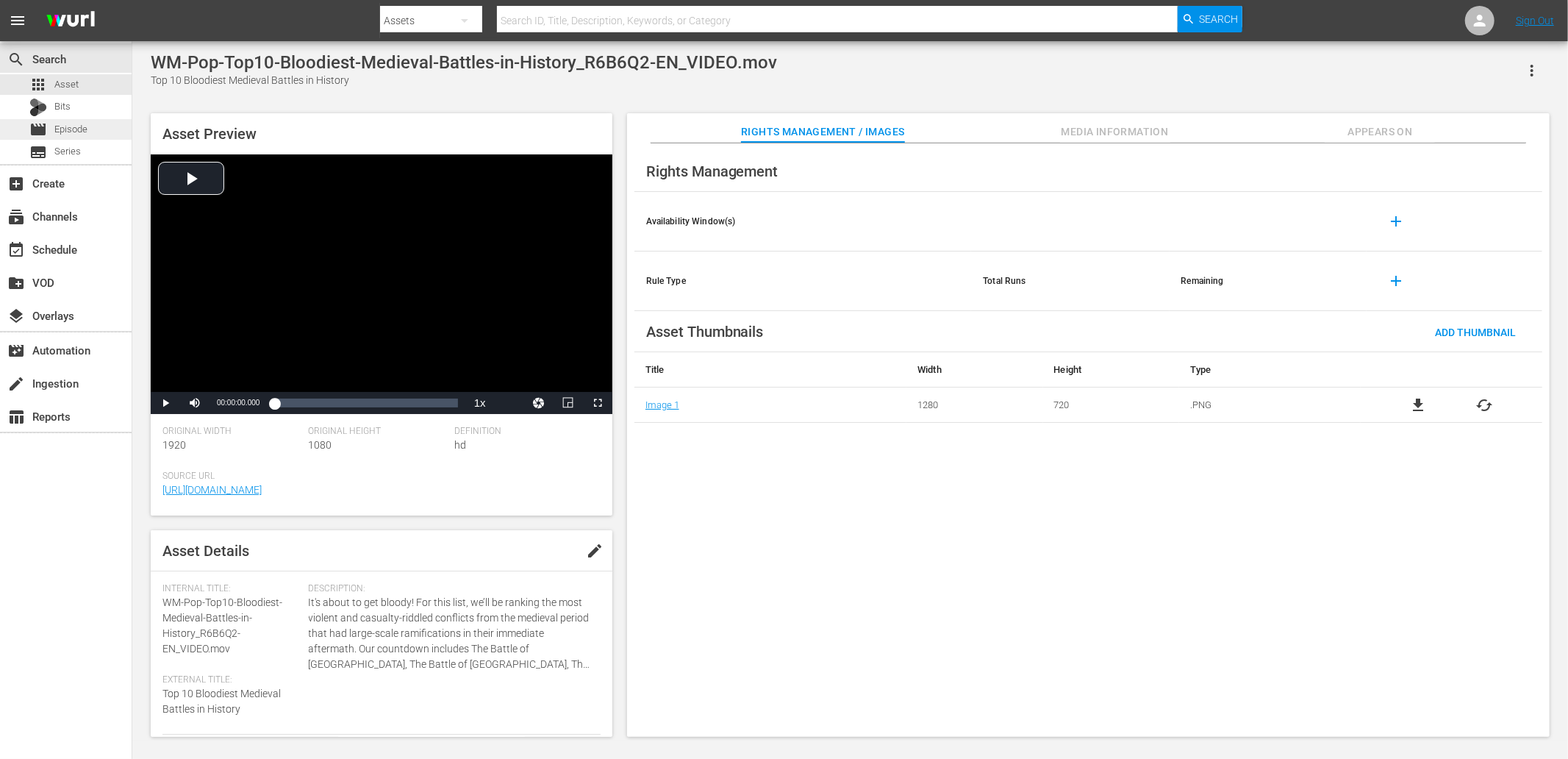
click at [77, 136] on span "Episode" at bounding box center [71, 129] width 33 height 15
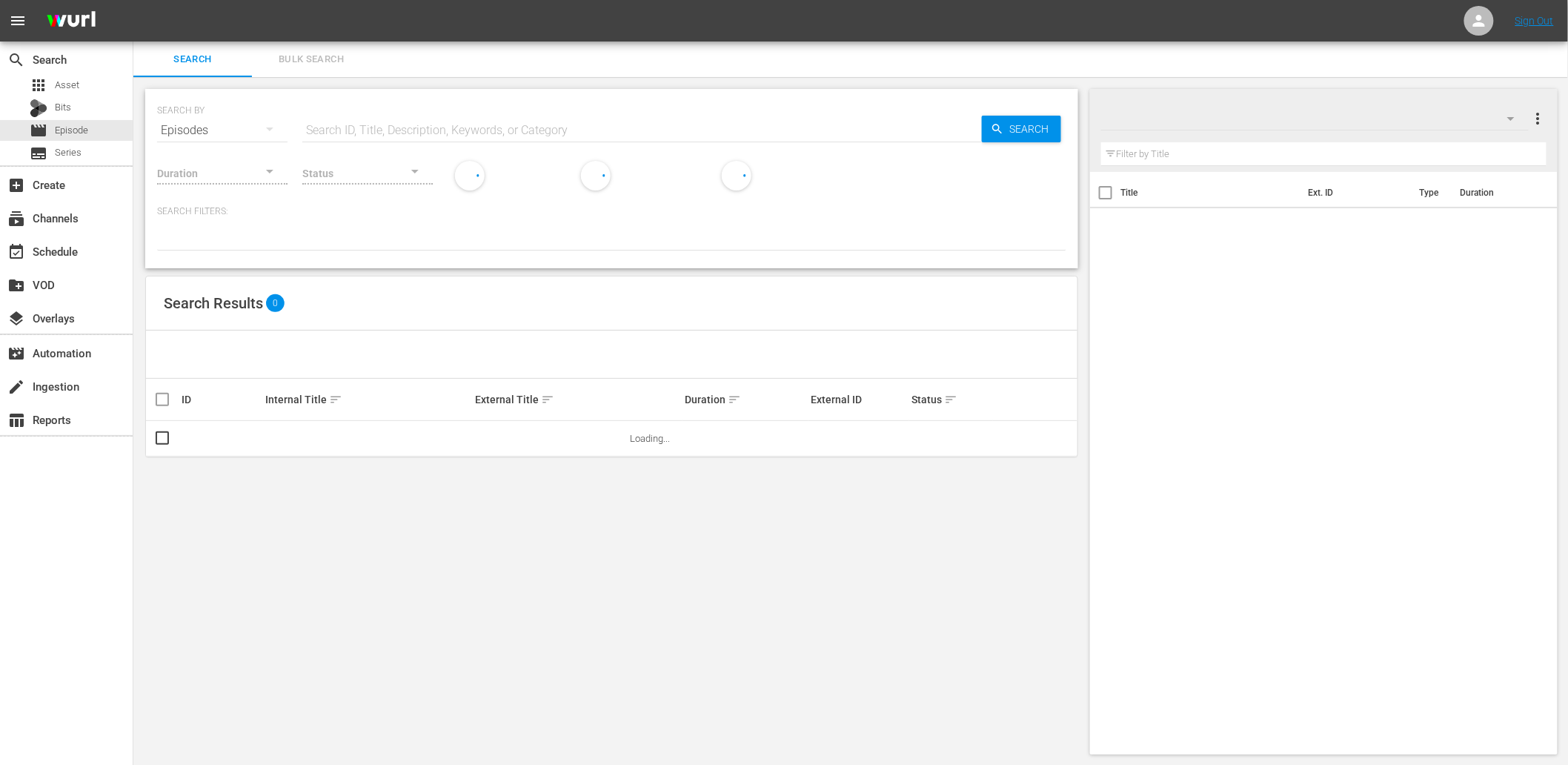
click at [698, 594] on div "SEARCH BY Search By Episodes Search ID, Title, Description, Keywords, or Catego…" at bounding box center [612, 421] width 957 height 690
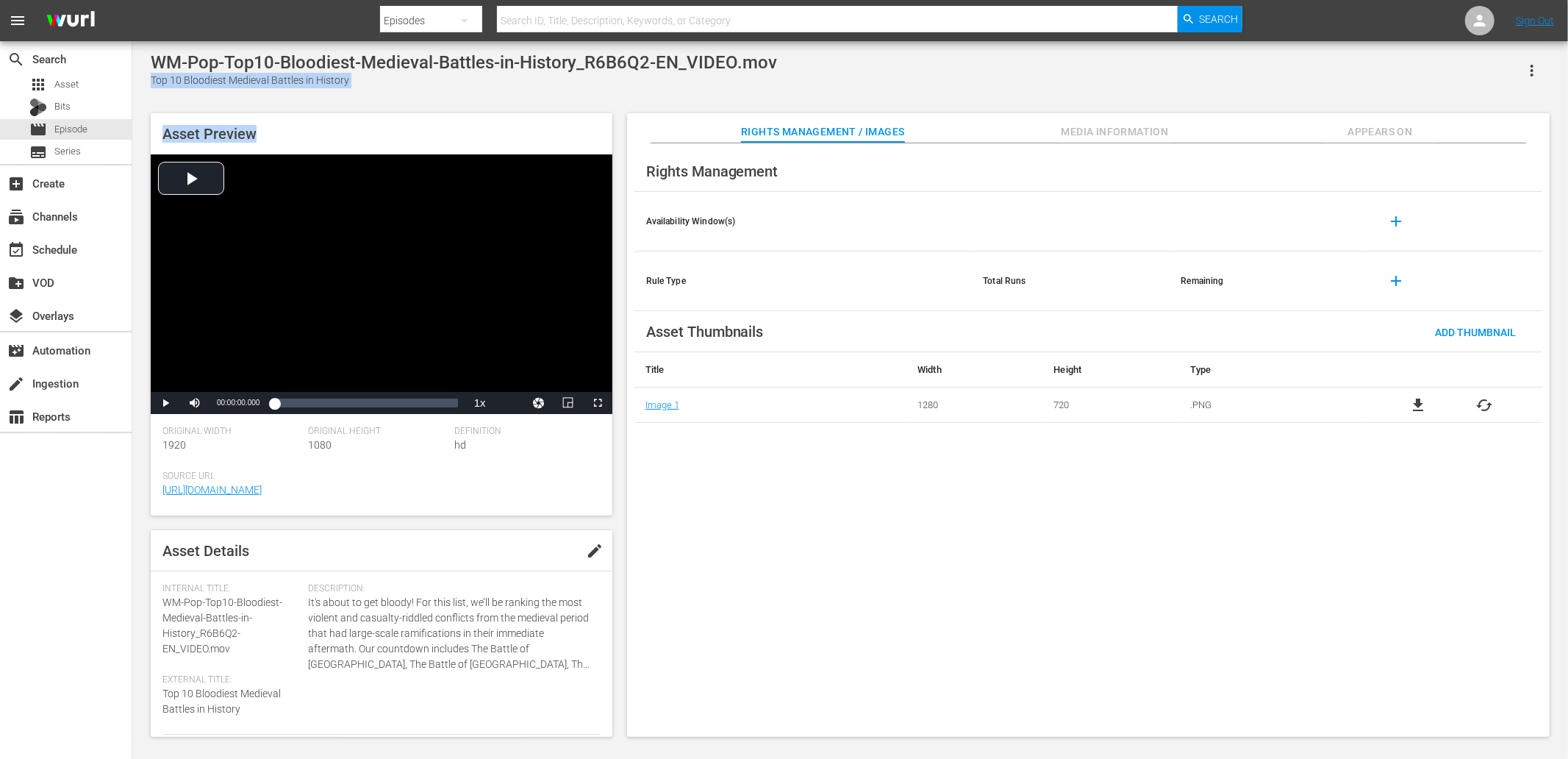
drag, startPoint x: 335, startPoint y: 89, endPoint x: 144, endPoint y: 84, distance: 191.1
click at [144, 84] on div "WM-Pop-Top10-Bloodiest-Medieval-Battles-in-History_R6B6Q2-EN_VIDEO.mov Top 10 B…" at bounding box center [850, 391] width 1414 height 678
click at [159, 78] on div "Top 10 Bloodiest Medieval Battles in History" at bounding box center [464, 80] width 626 height 16
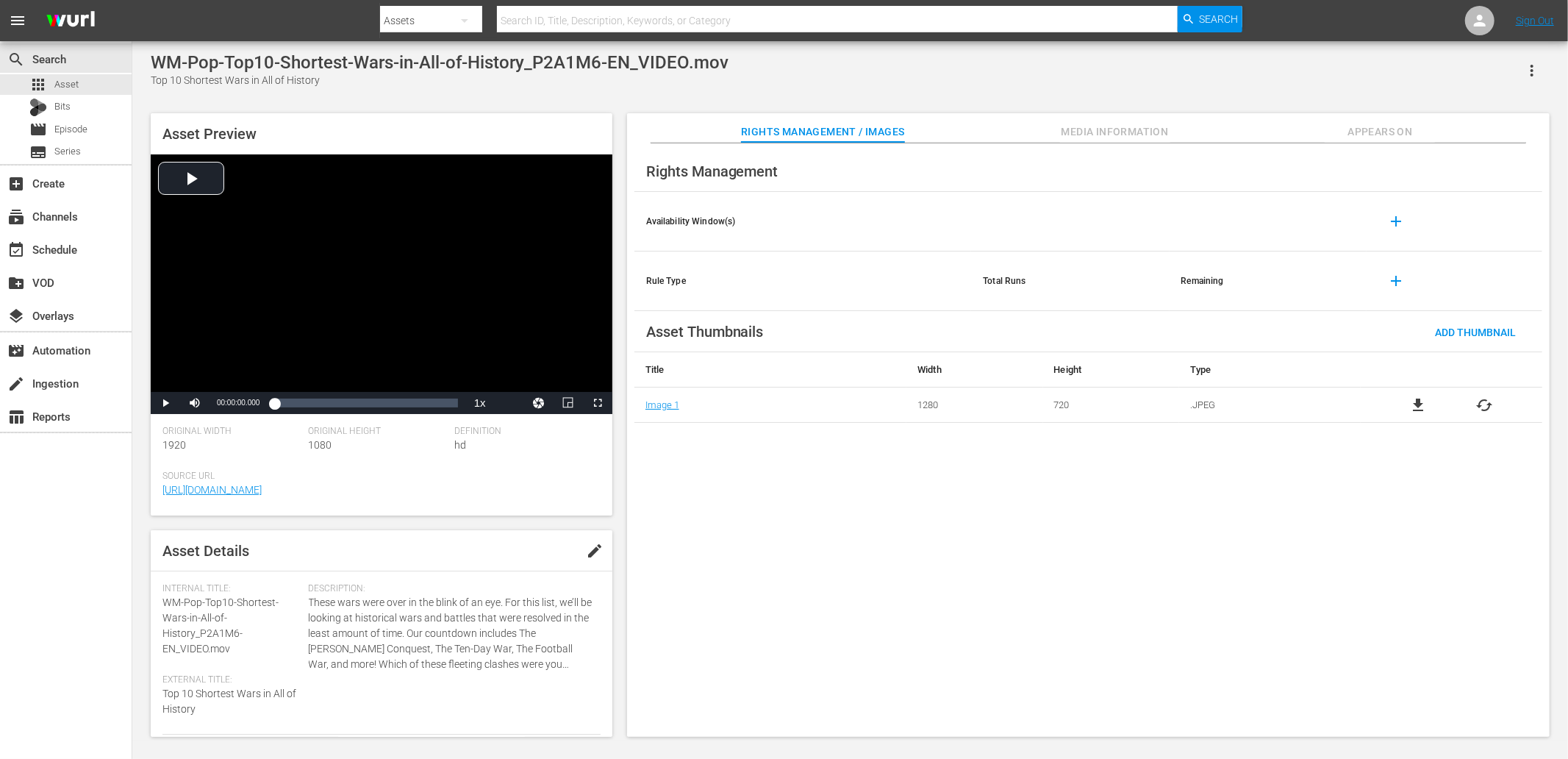
click at [159, 82] on div "Top 10 Shortest Wars in All of History" at bounding box center [439, 80] width 577 height 16
click at [318, 89] on div "WM-Pop-Top10-Shortest-Wars-in-All-of-History_P2A1M6-EN_VIDEO.mov Top 10 Shortes…" at bounding box center [850, 391] width 1414 height 678
click at [328, 83] on div "Top 10 Shortest Wars in All of History" at bounding box center [439, 80] width 577 height 16
copy div "Top 10 Shortest Wars in All of History"
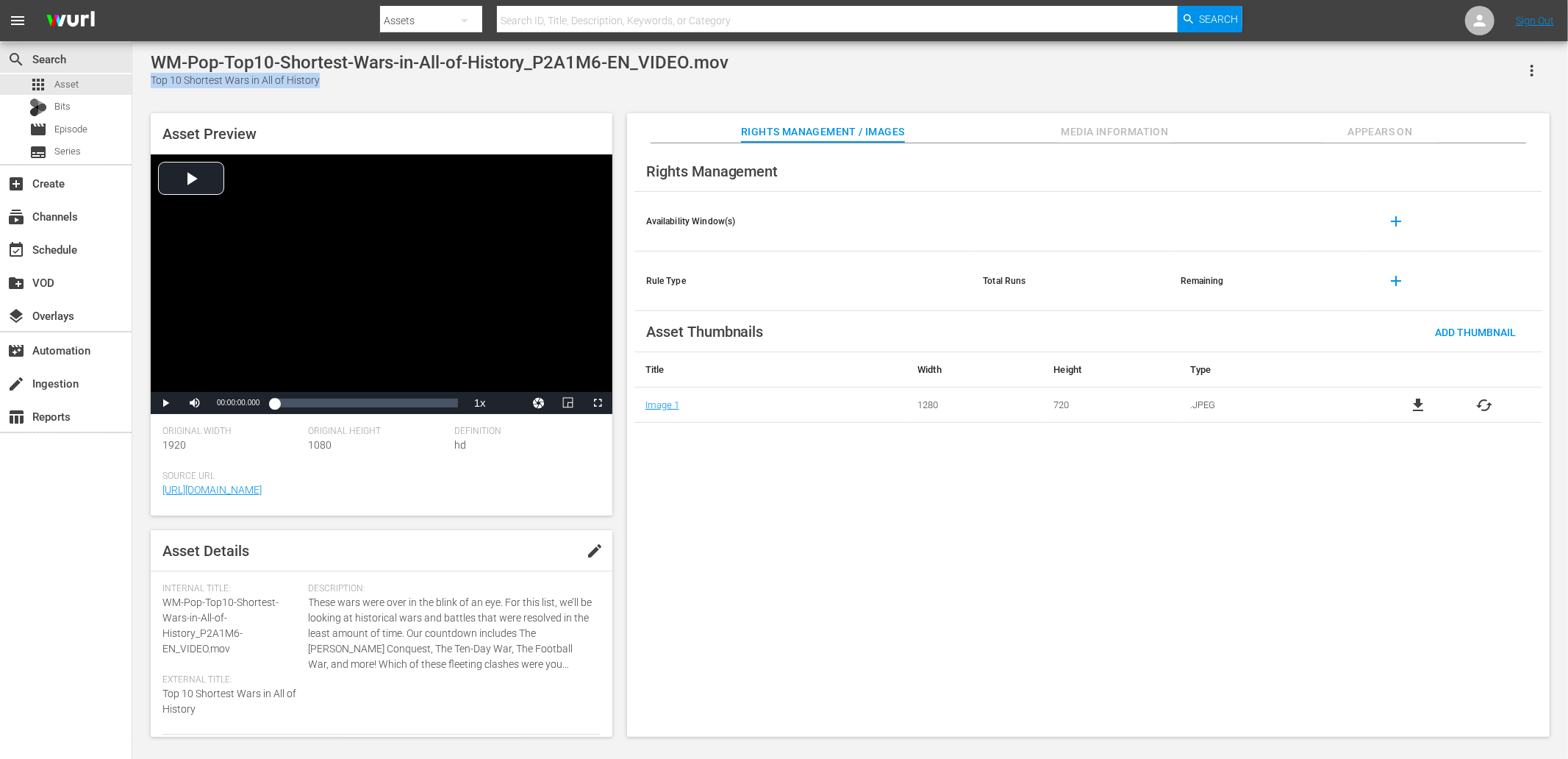
click at [800, 586] on div "Rights Management Availability Window(s) add Rule Type Total Runs Remaining add…" at bounding box center [1088, 440] width 923 height 594
click at [542, 63] on div "WM-Pop-Top10-Shortest-Wars-in-All-of-History_P2A1M6-EN_VIDEO.mov" at bounding box center [439, 62] width 577 height 21
copy div "History_P2A1M6"
click at [653, 108] on div "Asset Preview Video Player is loading. Play Video Play Mute Current Time 00:00:…" at bounding box center [850, 417] width 1414 height 624
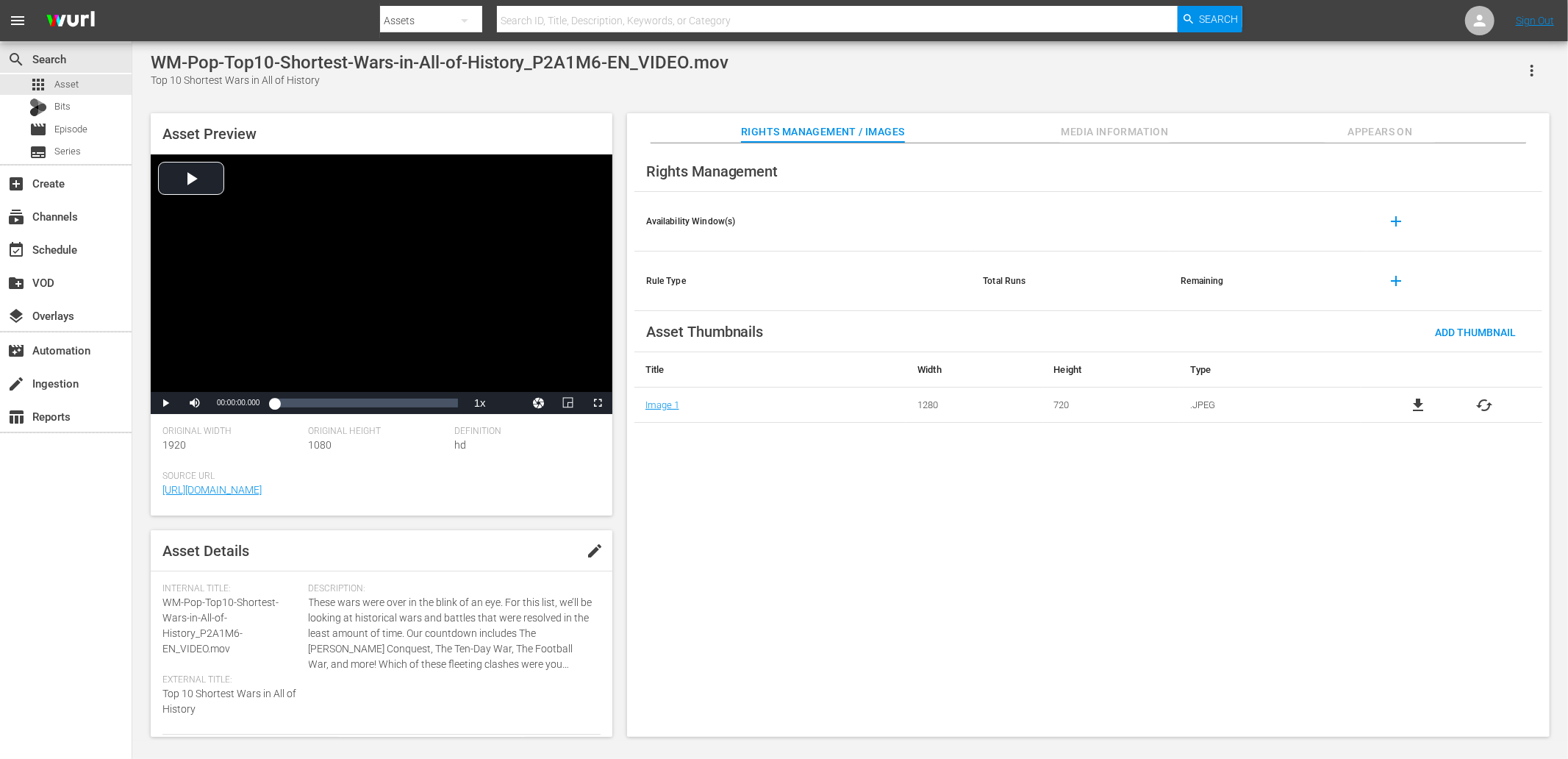
click at [594, 114] on div "Asset Preview Video Player is loading. Play Video Play Mute Current Time 00:00:…" at bounding box center [382, 314] width 462 height 403
drag, startPoint x: 610, startPoint y: 58, endPoint x: 661, endPoint y: 70, distance: 52.4
click at [661, 70] on div "WM-Pop-Top-10-Smartest-Military-Operations-in-History_H2I1Z3-EN_VIDEO.mov" at bounding box center [471, 62] width 641 height 21
copy div "H2I1Z3"
click at [152, 78] on div "Top 10 Smartest Military Operations in History" at bounding box center [471, 80] width 641 height 16
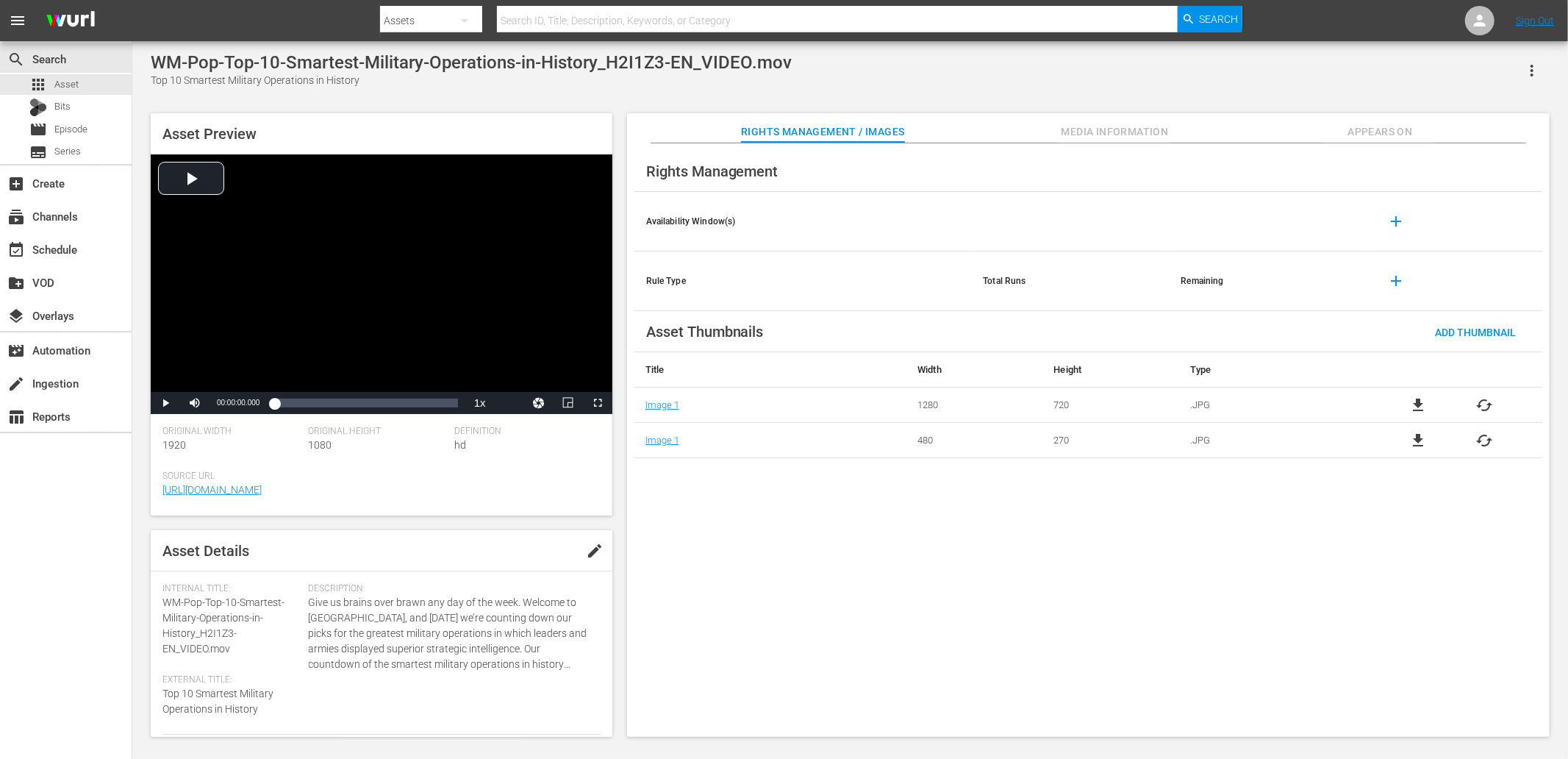
click at [152, 78] on div "Top 10 Smartest Military Operations in History" at bounding box center [471, 80] width 641 height 16
click at [362, 82] on div "Top 10 Smartest Military Operations in History" at bounding box center [471, 80] width 641 height 16
copy div "Top 10 Smartest Military Operations in History"
click at [616, 60] on div "WM-Pop-Top-10-Smartest-Military-Operations-in-History_H2I1Z3-EN_VIDEO.mov" at bounding box center [471, 62] width 641 height 21
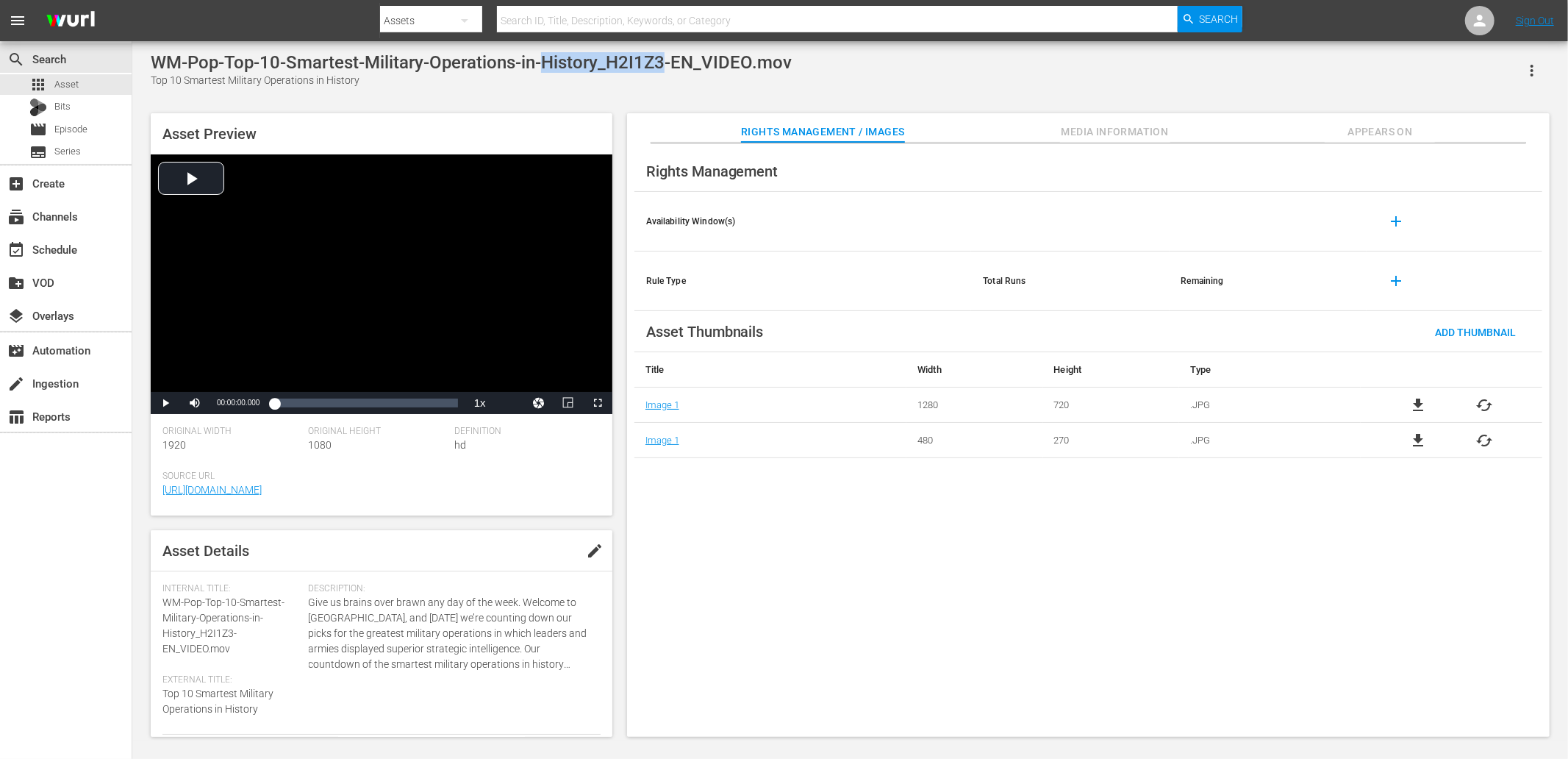
copy div "History_H2I1Z3"
click at [542, 106] on div "Asset Preview Video Player is loading. Play Video Play Mute Current Time 00:00:…" at bounding box center [850, 417] width 1414 height 624
click at [169, 82] on div "Top 10 Most Influential Religious Leaders of All Time" at bounding box center [499, 80] width 698 height 16
click at [159, 82] on div "Top 10 Most Influential Religious Leaders of All Time" at bounding box center [499, 80] width 698 height 16
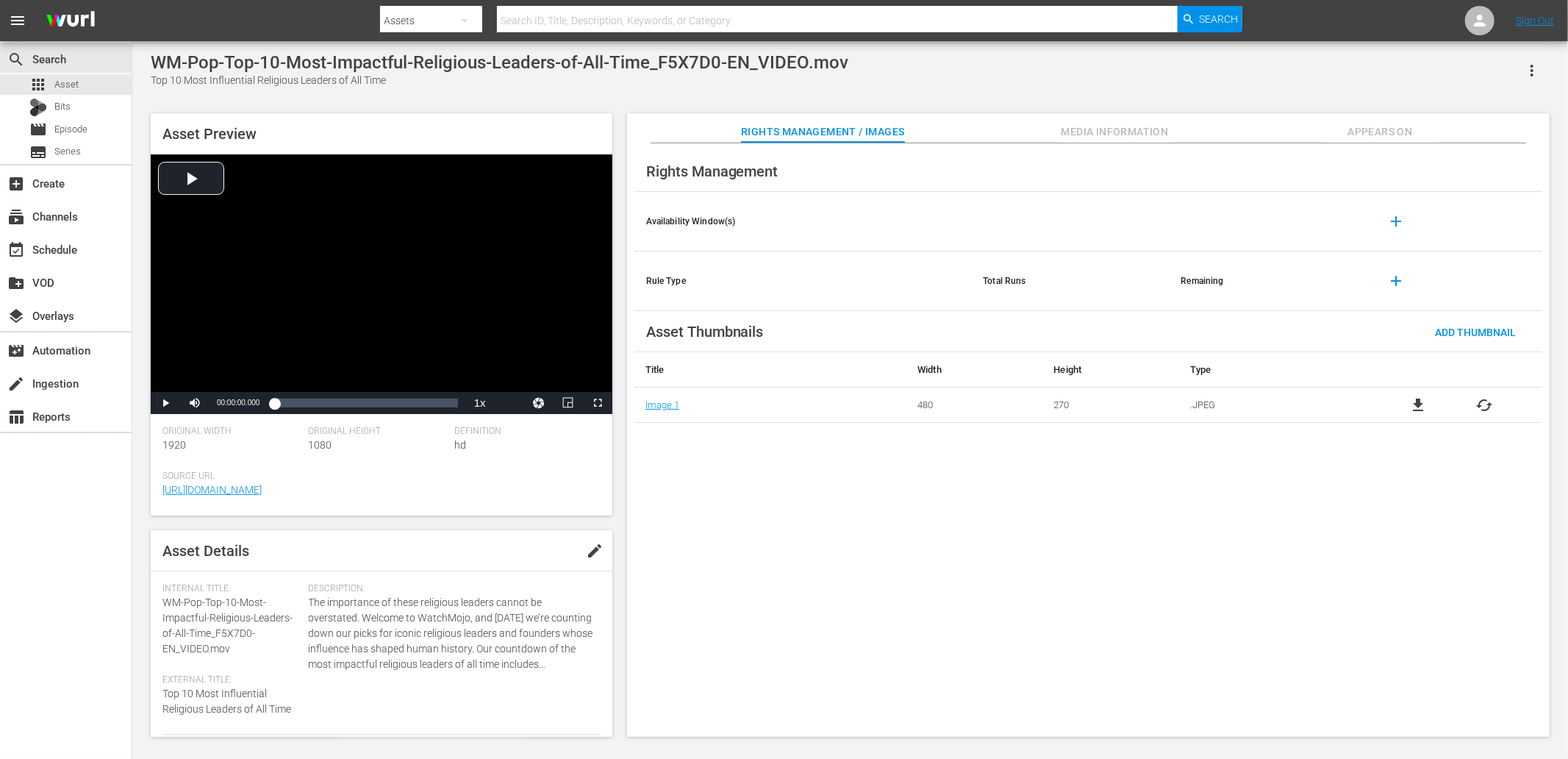
click at [159, 82] on div "Top 10 Most Influential Religious Leaders of All Time" at bounding box center [499, 80] width 698 height 16
click at [414, 84] on div "Top 10 Most Influential Religious Leaders of All Time" at bounding box center [499, 80] width 698 height 16
copy div "Top 10 Most Influential Religious Leaders of All Time"
click at [684, 61] on div "WM-Pop-Top-10-Most-Impactful-Religious-Leaders-of-All-Time_F5X7D0-EN_VIDEO.mov" at bounding box center [499, 62] width 698 height 21
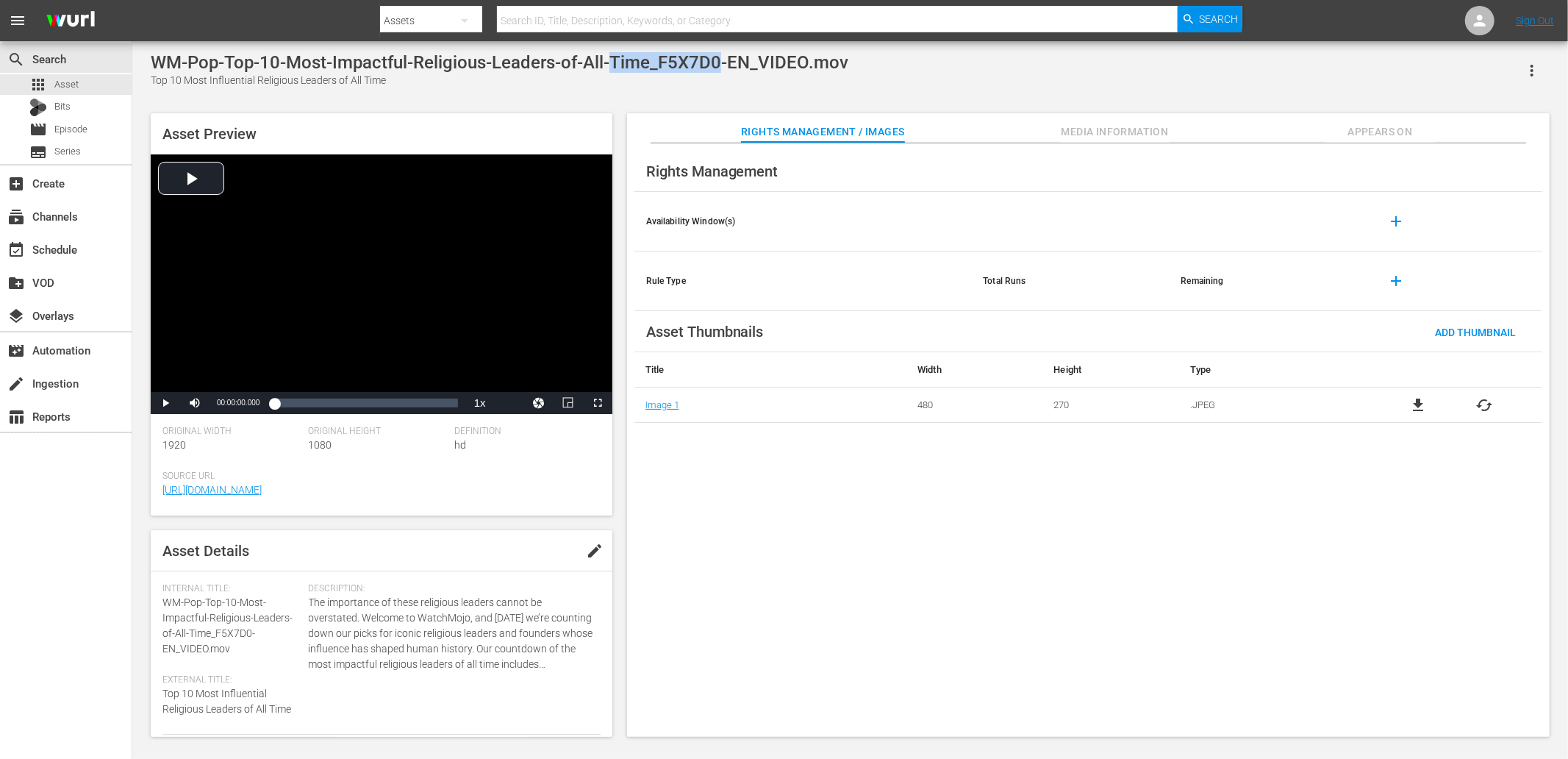
copy div "Time_F5X7D0"
click at [684, 439] on div "Rights Management Availability Window(s) add Rule Type Total Runs Remaining add…" at bounding box center [1088, 440] width 923 height 594
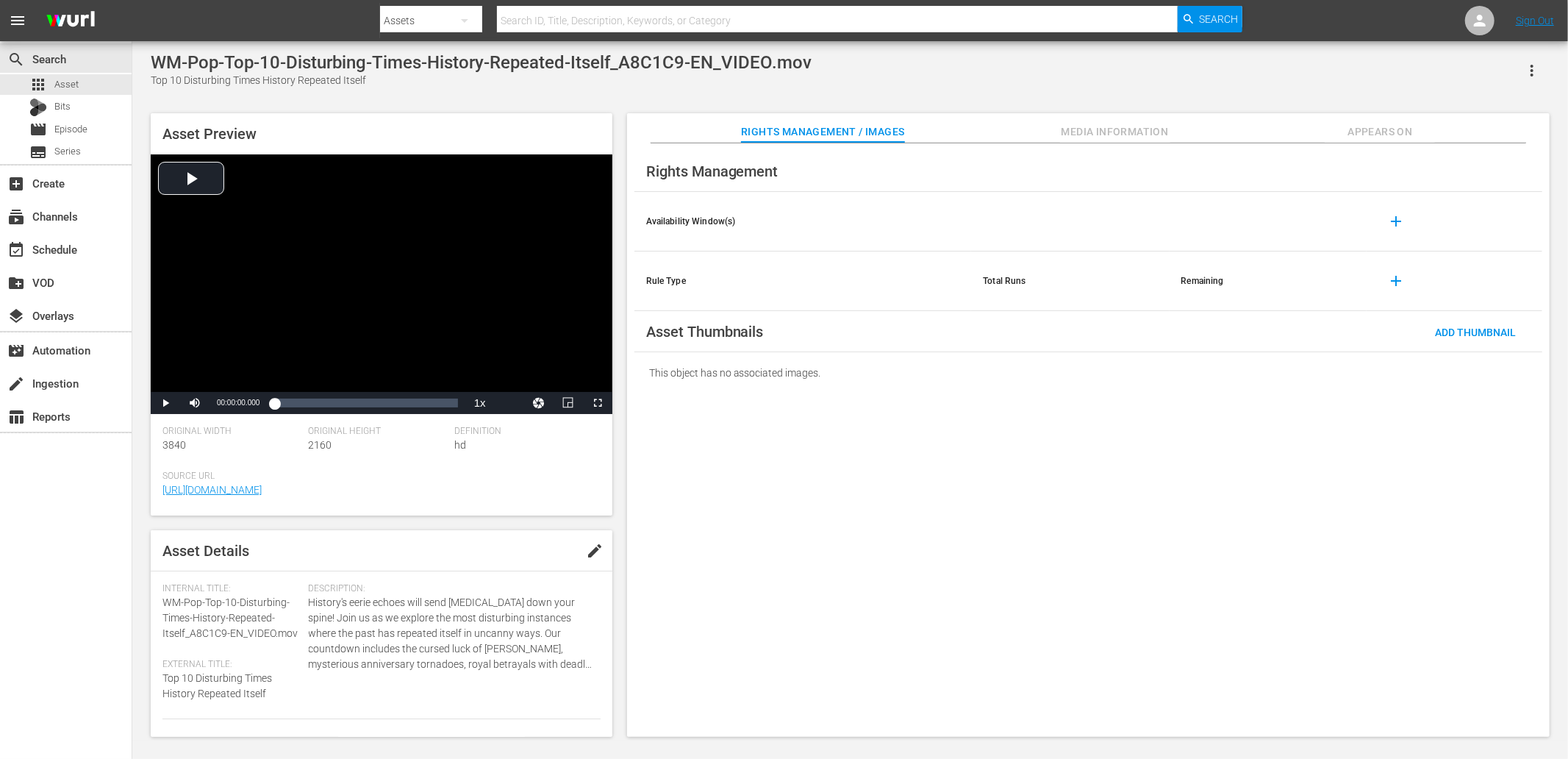
click at [161, 81] on div "Top 10 Disturbing Times History Repeated Itself" at bounding box center [481, 80] width 661 height 16
click at [386, 72] on div "WM-Pop-Top-10-Disturbing-Times-History-Repeated-Itself_A8C1C9-EN_VIDEO.mov" at bounding box center [481, 62] width 661 height 21
click at [373, 82] on div "Top 10 Disturbing Times History Repeated Itself" at bounding box center [481, 80] width 661 height 16
copy div "Top 10 Disturbing Times History Repeated Itself"
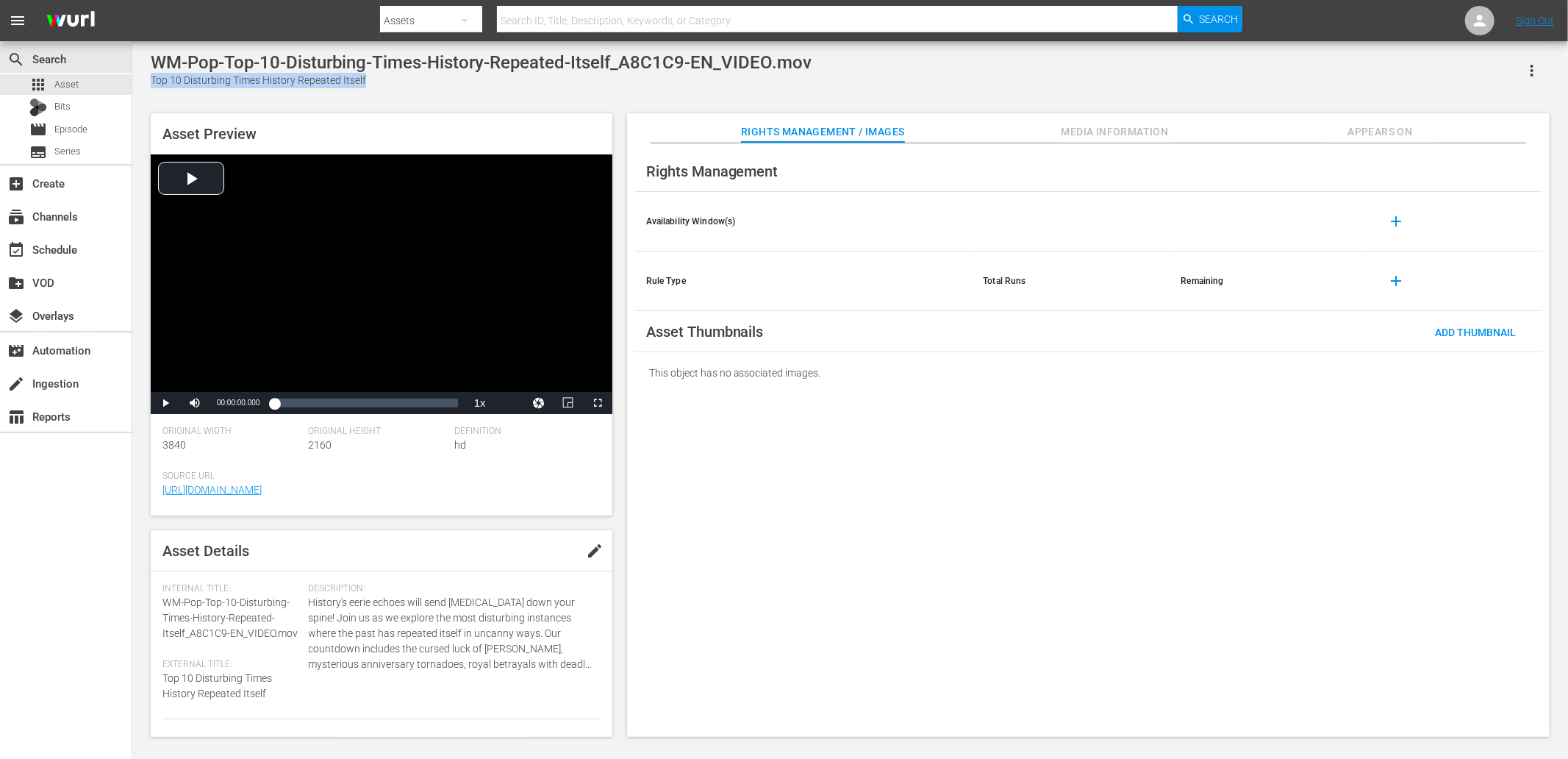
click at [653, 70] on div "WM-Pop-Top-10-Disturbing-Times-History-Repeated-Itself_A8C1C9-EN_VIDEO.mov" at bounding box center [481, 62] width 661 height 21
copy div "Itself_A8C1C9"
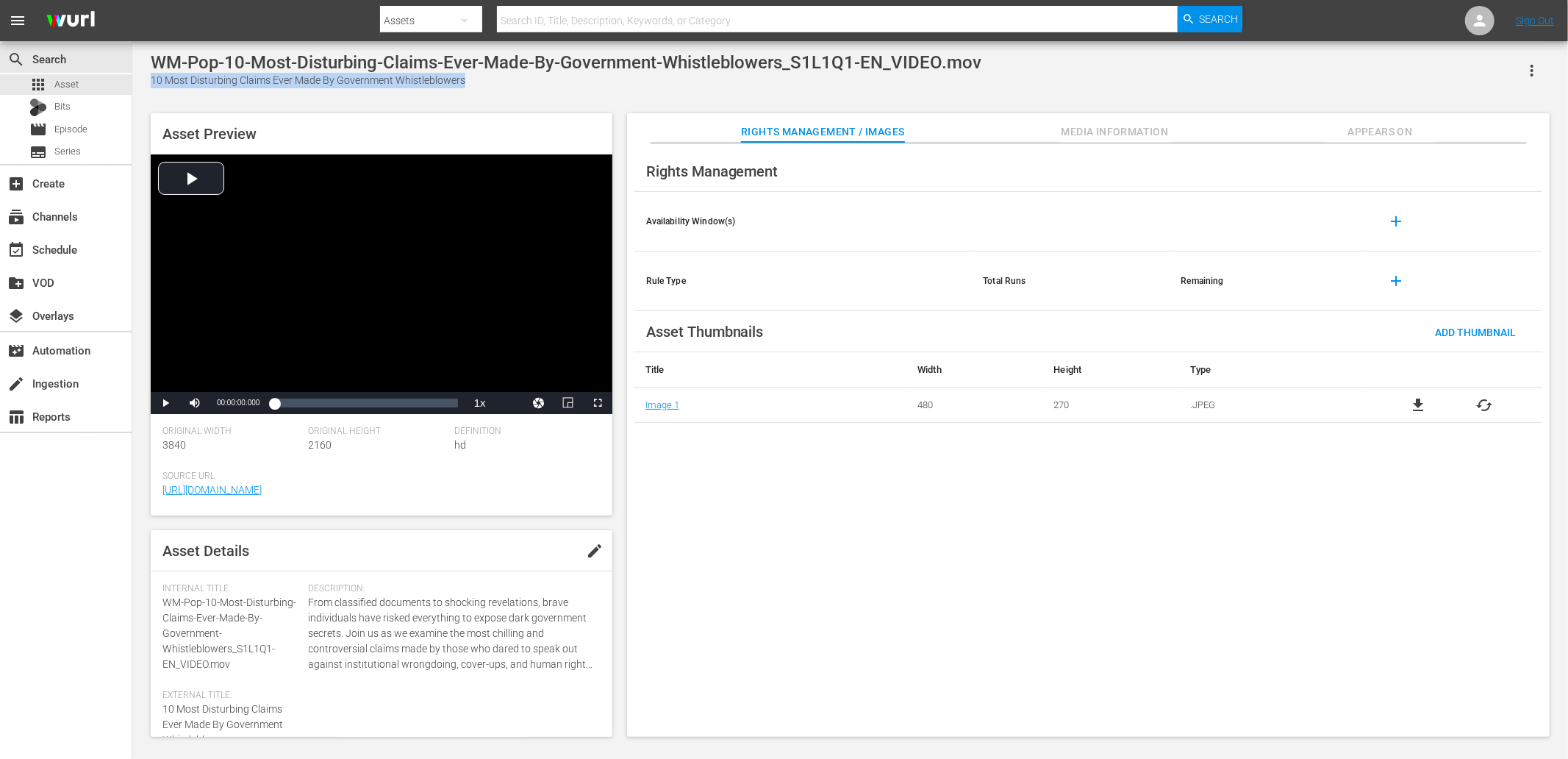
drag, startPoint x: 474, startPoint y: 84, endPoint x: 151, endPoint y: 86, distance: 323.0
click at [151, 86] on div "10 Most Disturbing Claims Ever Made By Government Whistleblowers" at bounding box center [566, 80] width 831 height 16
copy div "10 Most Disturbing Claims Ever Made By Government Whistleblowers"
click at [542, 105] on div "WM-Pop-10-Most-Disturbing-Claims-Ever-Made-By-Government-Whistleblowers_S1L1Q1-…" at bounding box center [850, 391] width 1414 height 678
click at [822, 61] on div "WM-Pop-10-Most-Disturbing-Claims-Ever-Made-By-Government-Whistleblowers_S1L1Q1-…" at bounding box center [566, 62] width 831 height 21
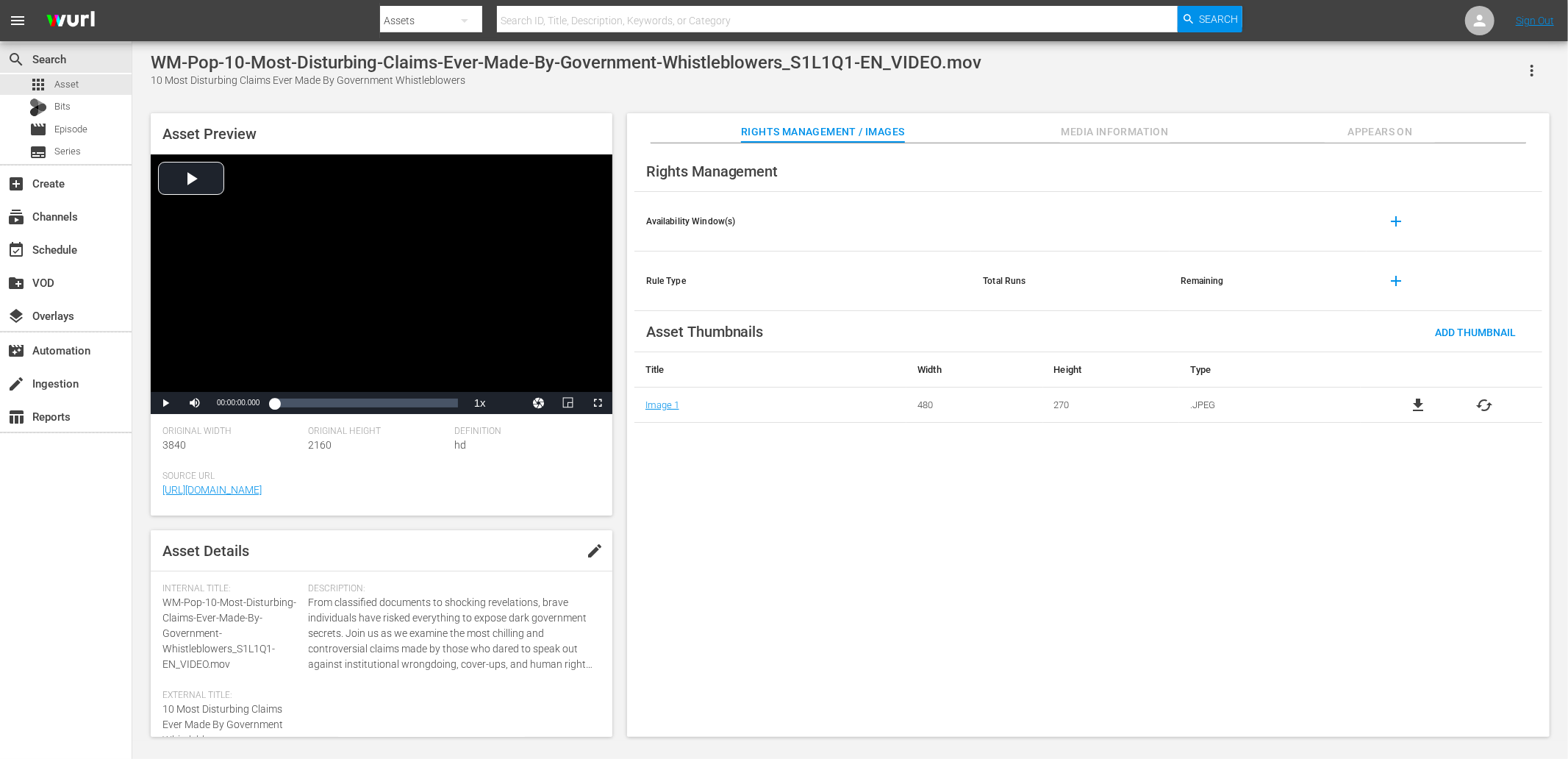
click at [822, 61] on div "WM-Pop-10-Most-Disturbing-Claims-Ever-Made-By-Government-Whistleblowers_S1L1Q1-…" at bounding box center [566, 62] width 831 height 21
copy div "Whistleblowers_S1L1Q1"
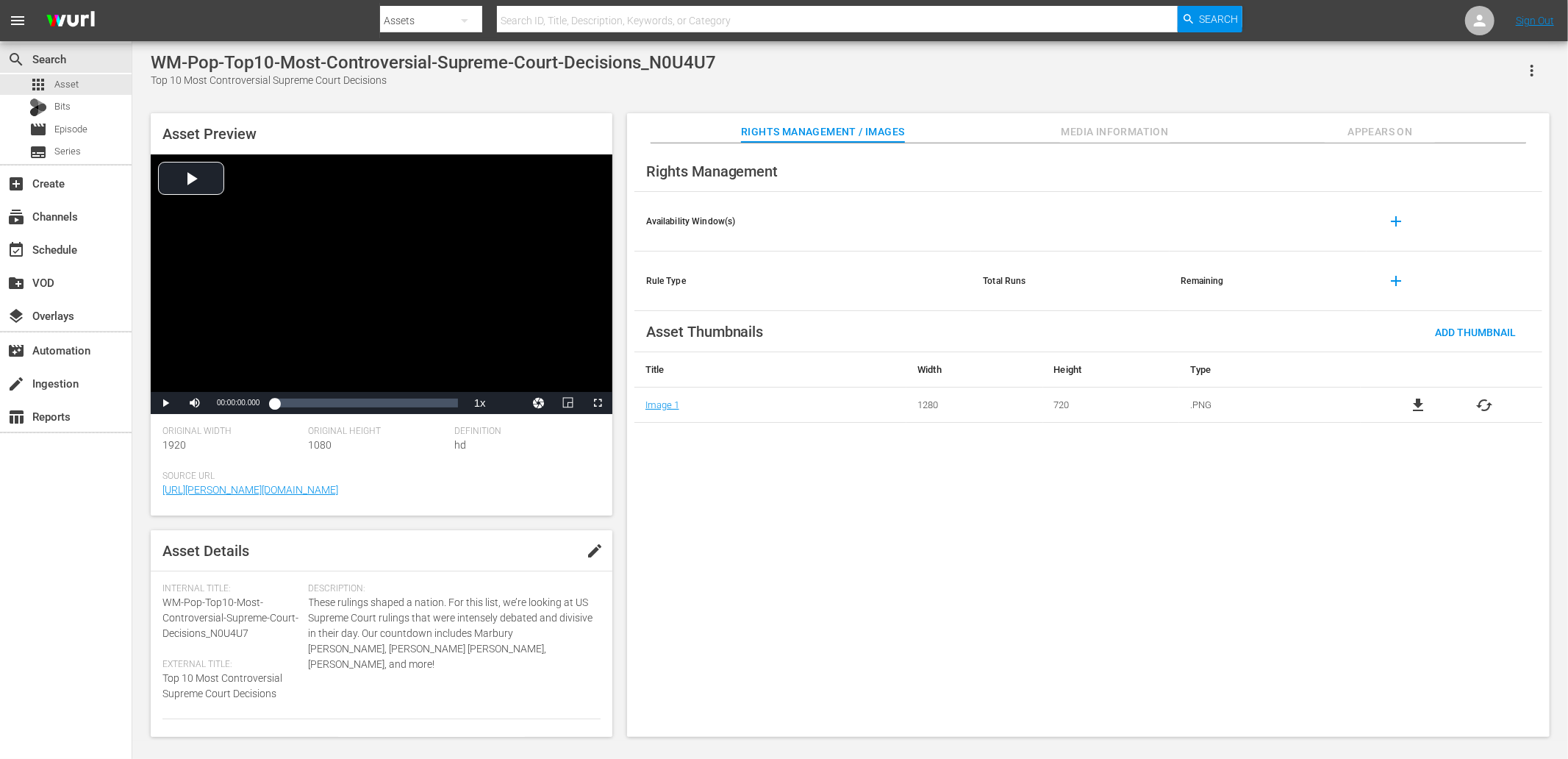
click at [159, 82] on div "Top 10 Most Controversial Supreme Court Decisions" at bounding box center [434, 80] width 566 height 16
click at [383, 78] on div "Top 10 Most Controversial Supreme Court Decisions" at bounding box center [434, 80] width 566 height 16
copy div "Top 10 Most Controversial Supreme Court Decisions"
click at [675, 63] on div "WM-Pop-Top10-Most-Controversial-Supreme-Court-Decisions_N0U4U7" at bounding box center [434, 62] width 566 height 21
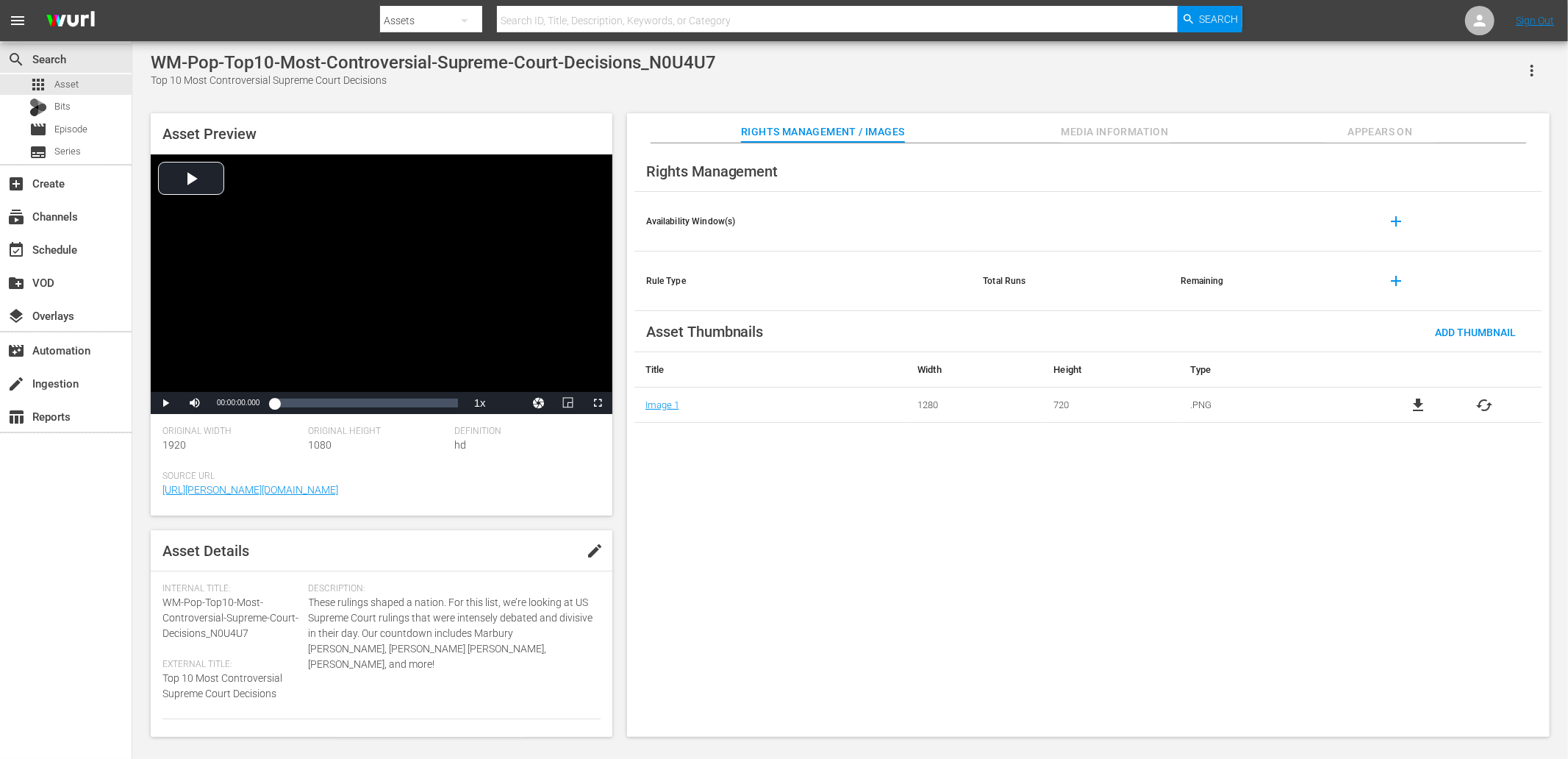
click at [675, 63] on div "WM-Pop-Top10-Most-Controversial-Supreme-Court-Decisions_N0U4U7" at bounding box center [434, 62] width 566 height 21
copy div "Decisions_N0U4U7"
click at [788, 419] on td "Image 1" at bounding box center [770, 405] width 273 height 35
click at [846, 475] on div "Rights Management Availability Window(s) add Rule Type Total Runs Remaining add…" at bounding box center [1088, 440] width 923 height 594
click at [157, 81] on div "Top 10 Most Evil Americans Ever" at bounding box center [399, 80] width 498 height 16
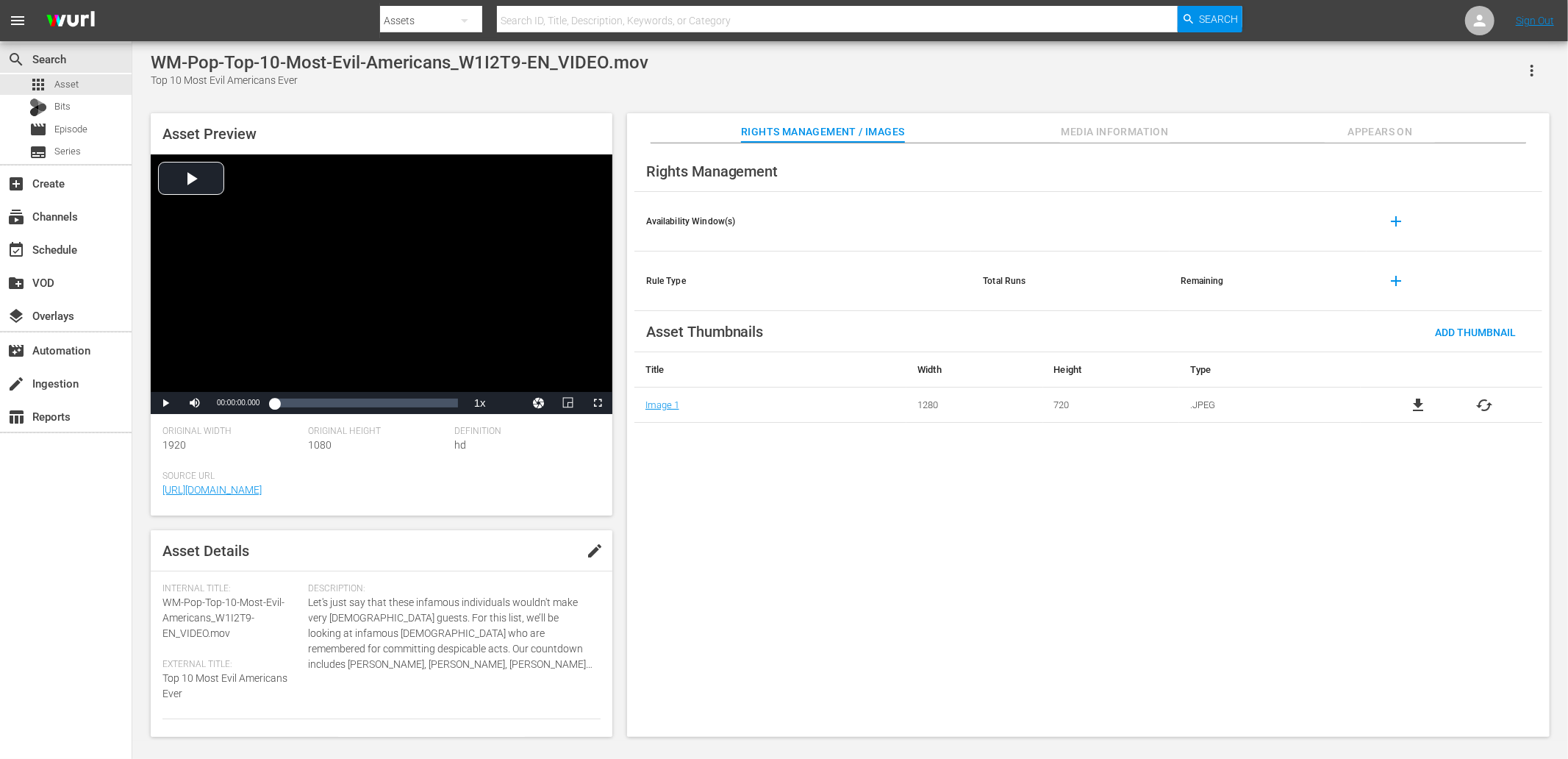
click at [157, 81] on div "Top 10 Most Evil Americans Ever" at bounding box center [399, 80] width 498 height 16
click at [300, 78] on div "Top 10 Most Evil Americans Ever" at bounding box center [399, 80] width 498 height 16
copy div "Top 10 Most Evil Americans Ever"
click at [486, 60] on div "WM-Pop-Top-10-Most-Evil-Americans_W1I2T9-EN_VIDEO.mov" at bounding box center [399, 62] width 498 height 21
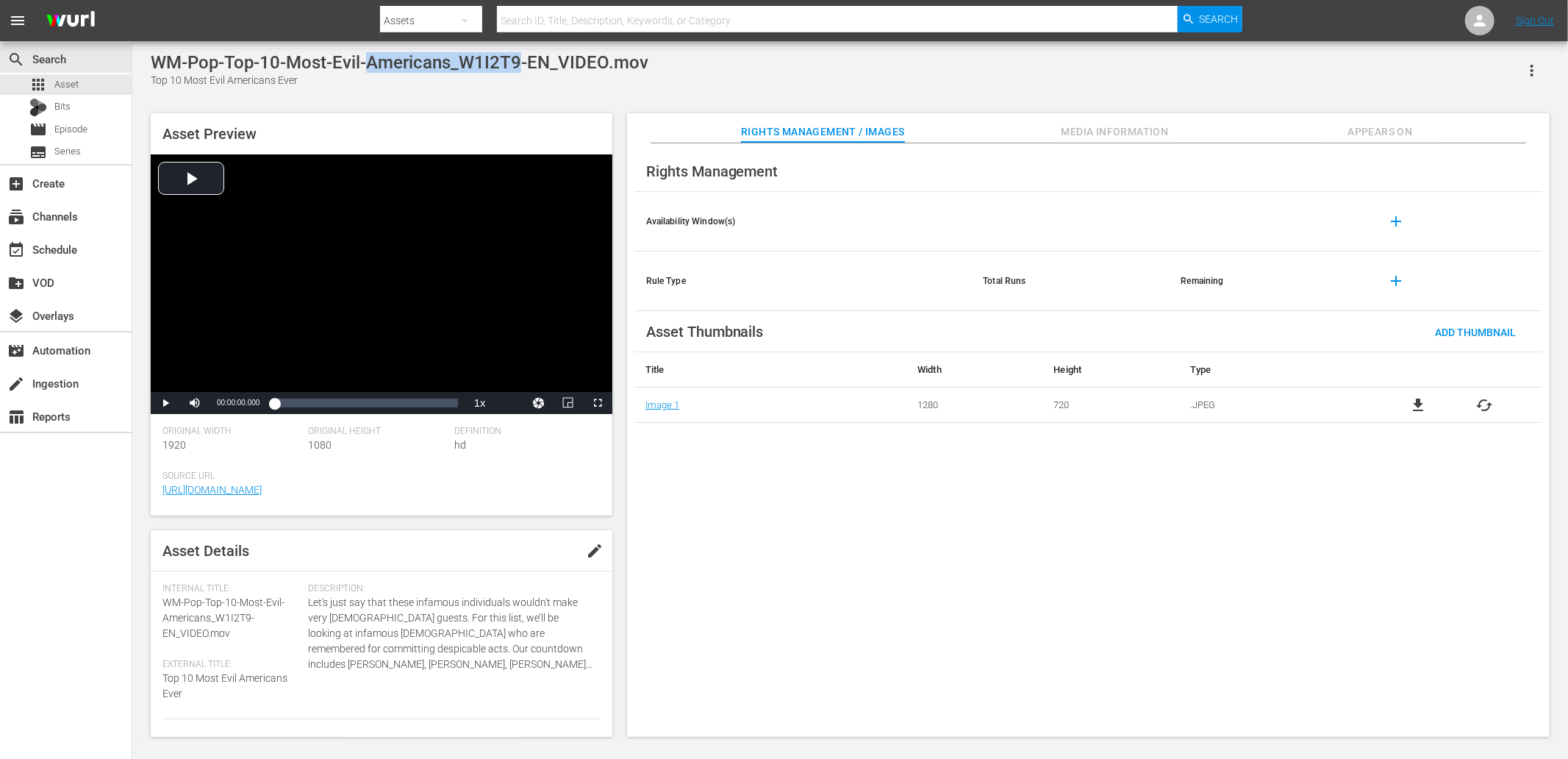
copy div "[DEMOGRAPHIC_DATA]"
click at [619, 61] on div "WM-Pop-Top10-Bloodiest-Medieval-Battles-in-History_R6B6Q2-EN_VIDEO.mov" at bounding box center [464, 62] width 626 height 21
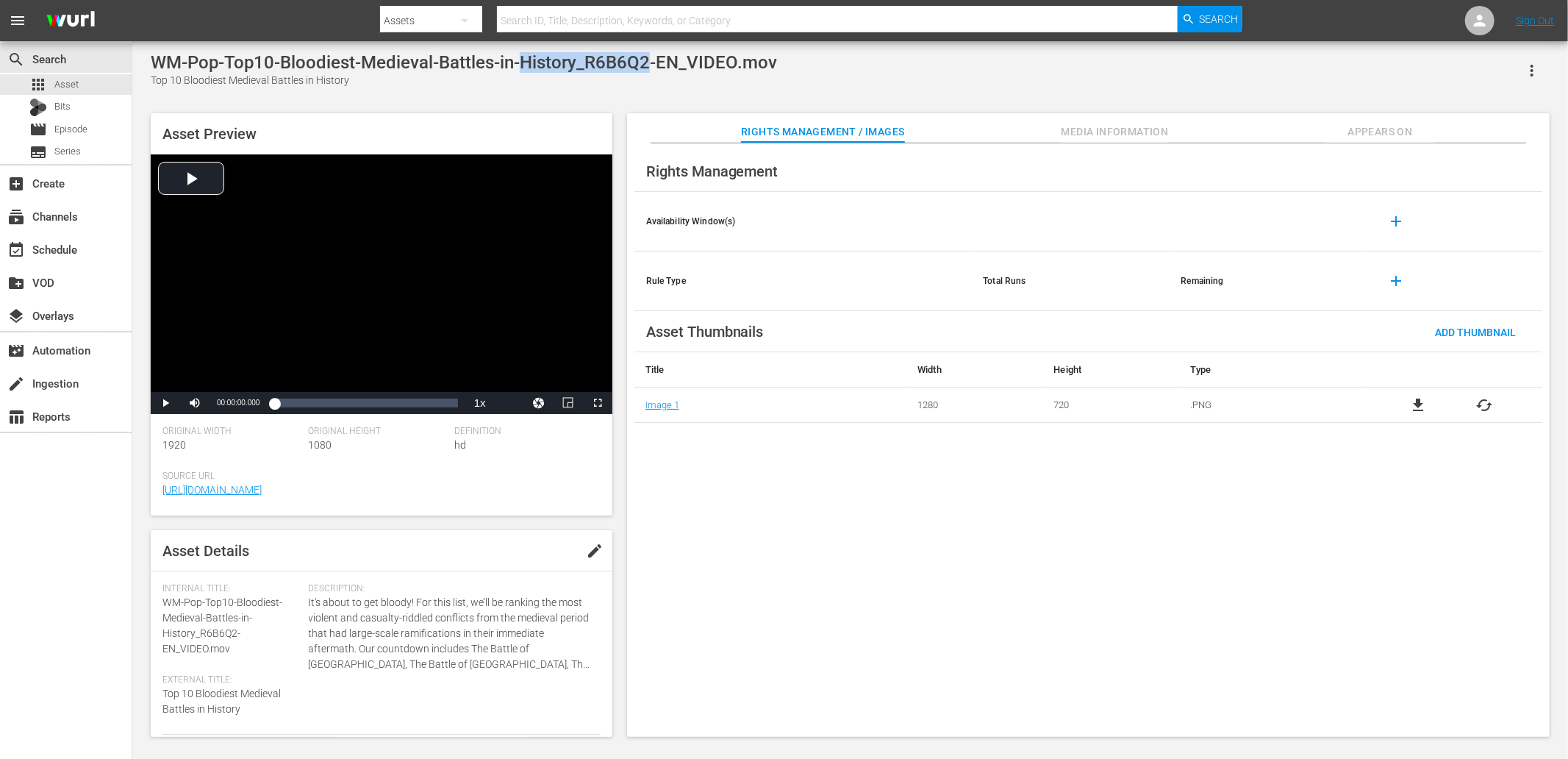
copy div "History_R6B6Q2"
click at [424, 100] on div "WM-Pop-Top10-Bloodiest-Medieval-Battles-in-History_R6B6Q2-EN_VIDEO.mov Top 10 B…" at bounding box center [850, 391] width 1414 height 678
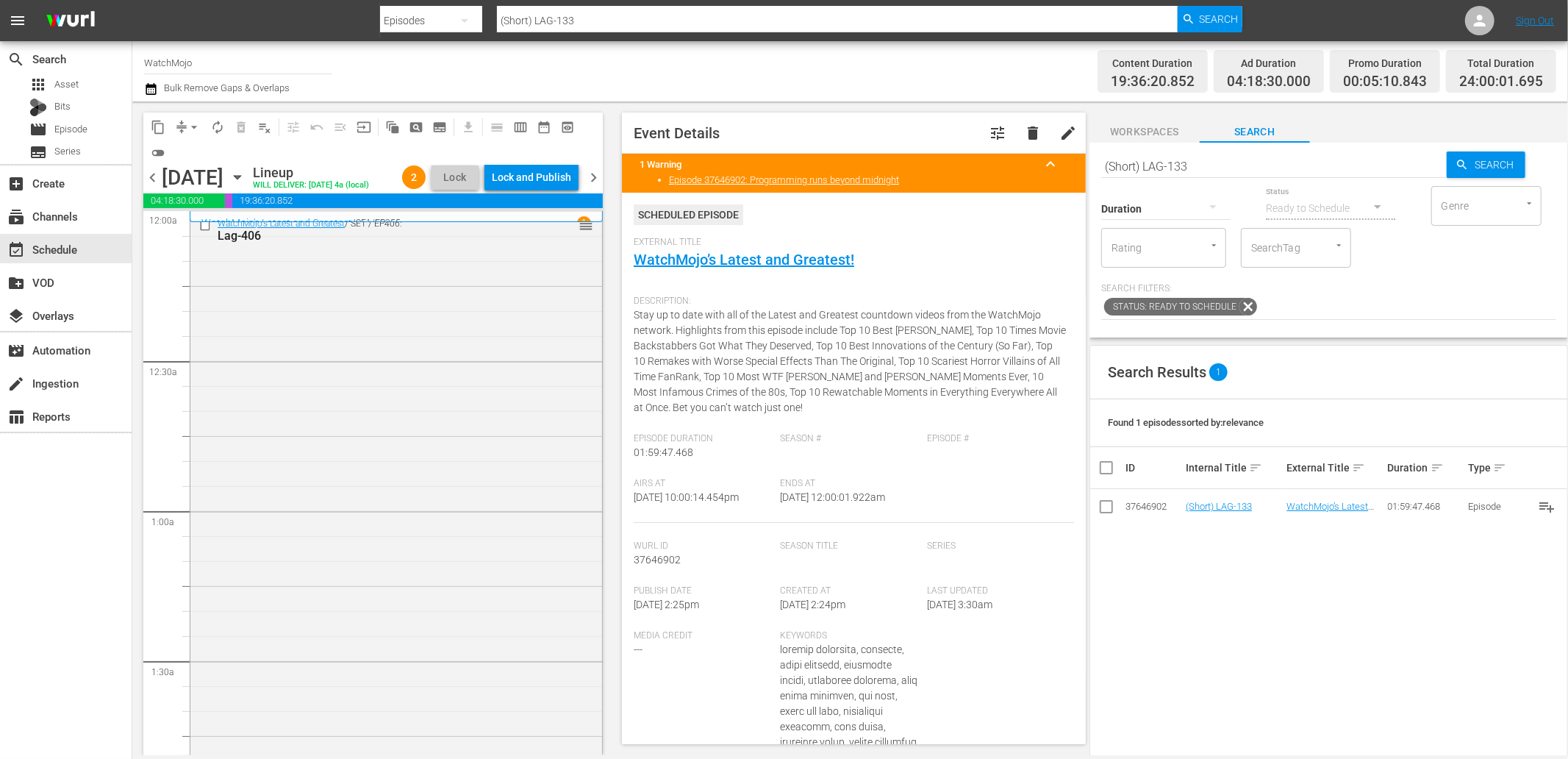
scroll to position [6411, 0]
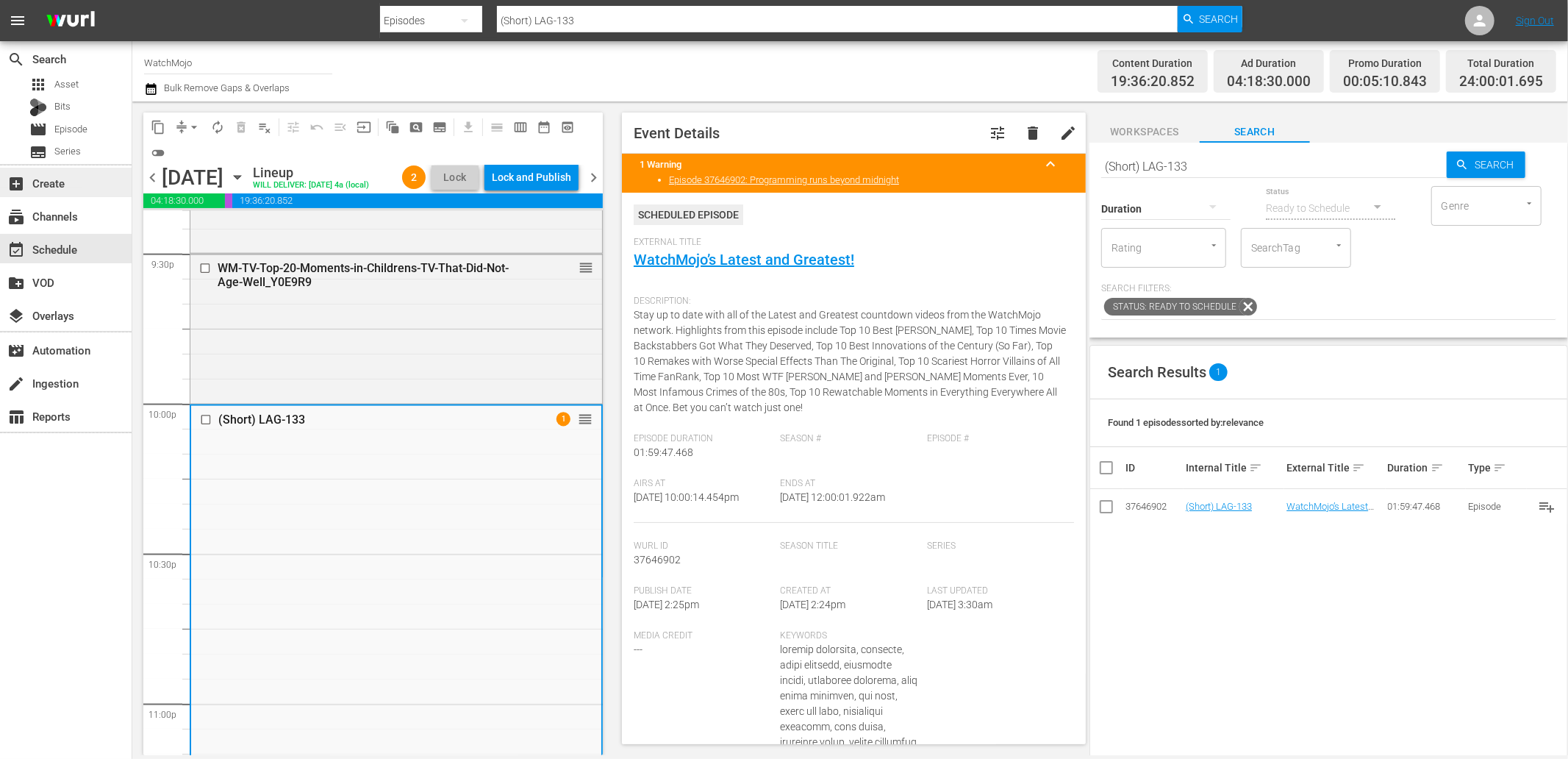
click at [59, 185] on div "add_box Create" at bounding box center [41, 181] width 82 height 14
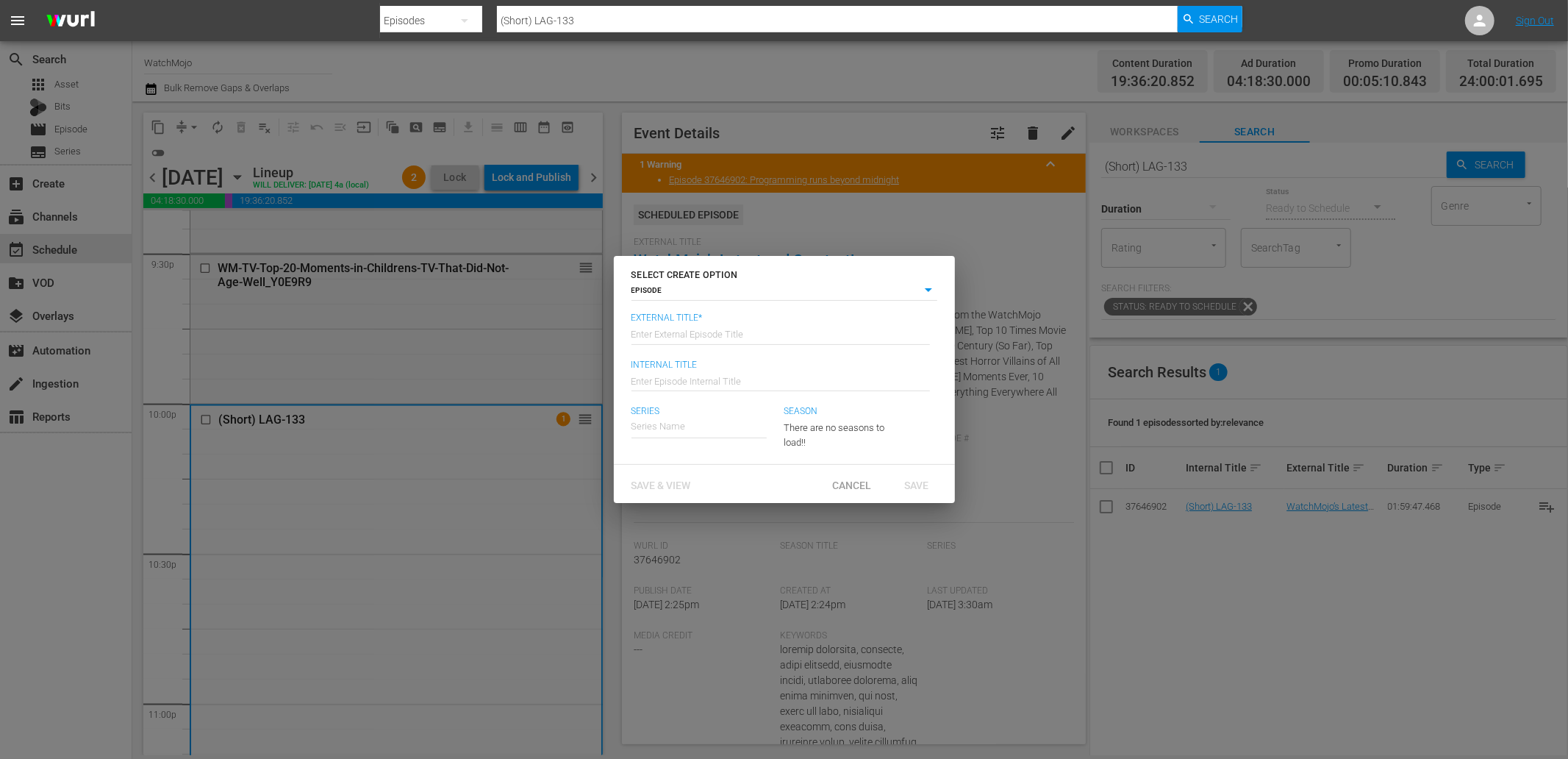
click at [669, 332] on input "text" at bounding box center [780, 333] width 299 height 35
paste input "WatchMojo’s History Uncovered"
type input "WatchMojo’s History Uncovered"
click at [927, 288] on body "menu Search By Episodes Search ID, Title, Description, Keywords, or Category (S…" at bounding box center [784, 379] width 1568 height 759
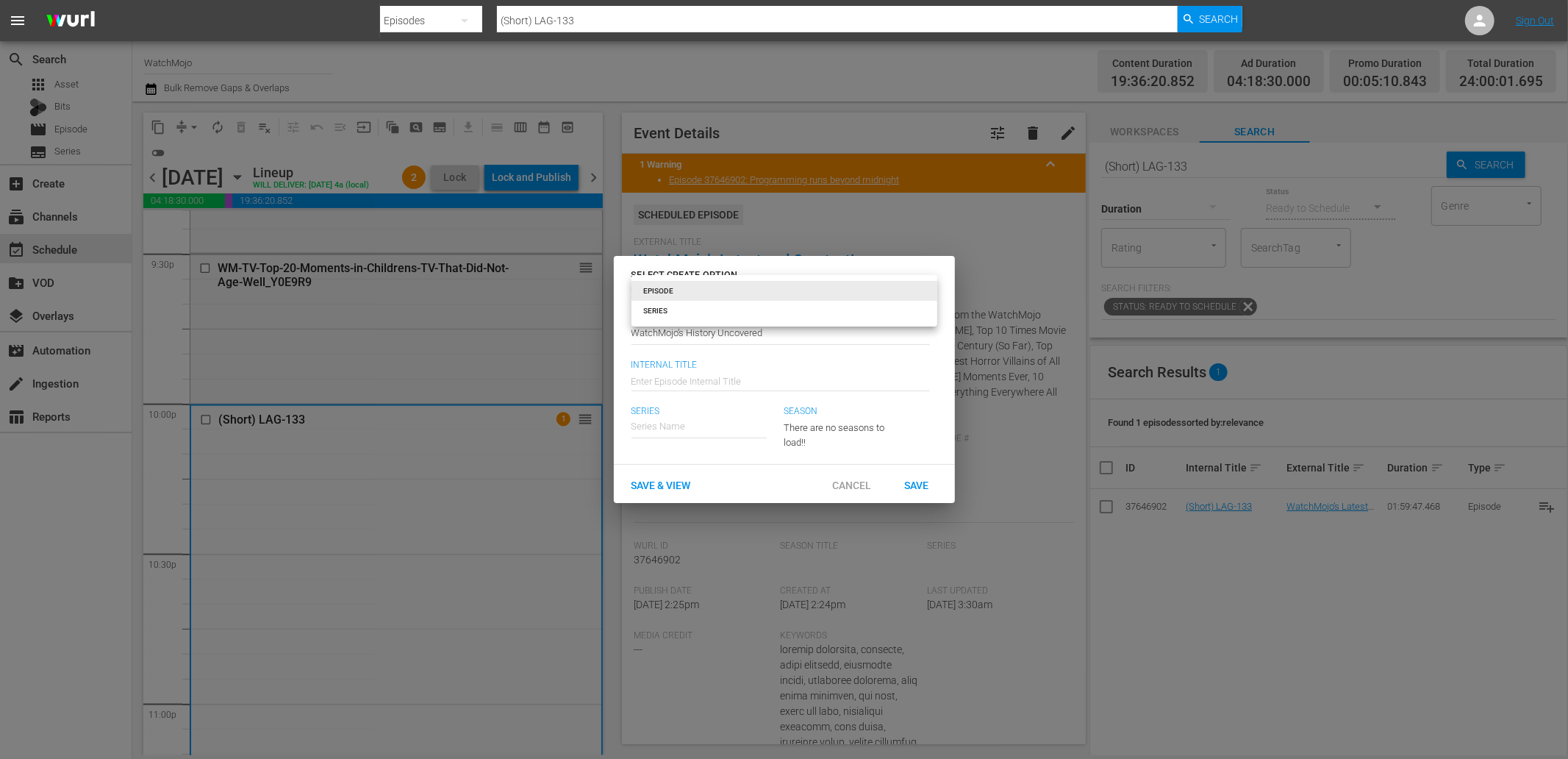
click at [694, 311] on li "SERIES" at bounding box center [784, 310] width 305 height 20
type input "series"
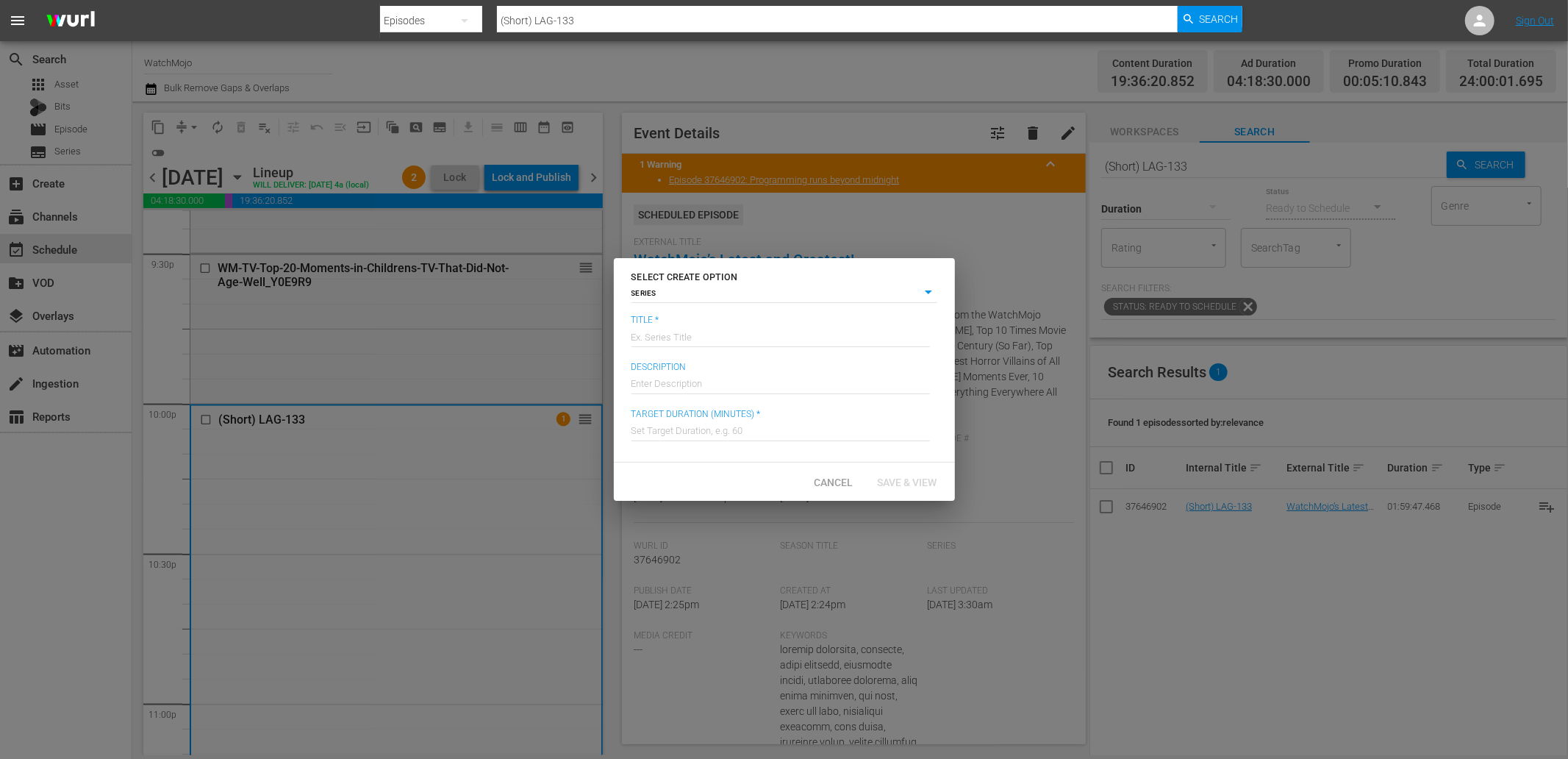
click at [676, 336] on input "text" at bounding box center [780, 336] width 299 height 35
paste input "WatchMojo’s History Uncovered"
type input "WatchMojo’s History Uncovered"
click at [699, 435] on input "text" at bounding box center [780, 430] width 299 height 35
type input "120"
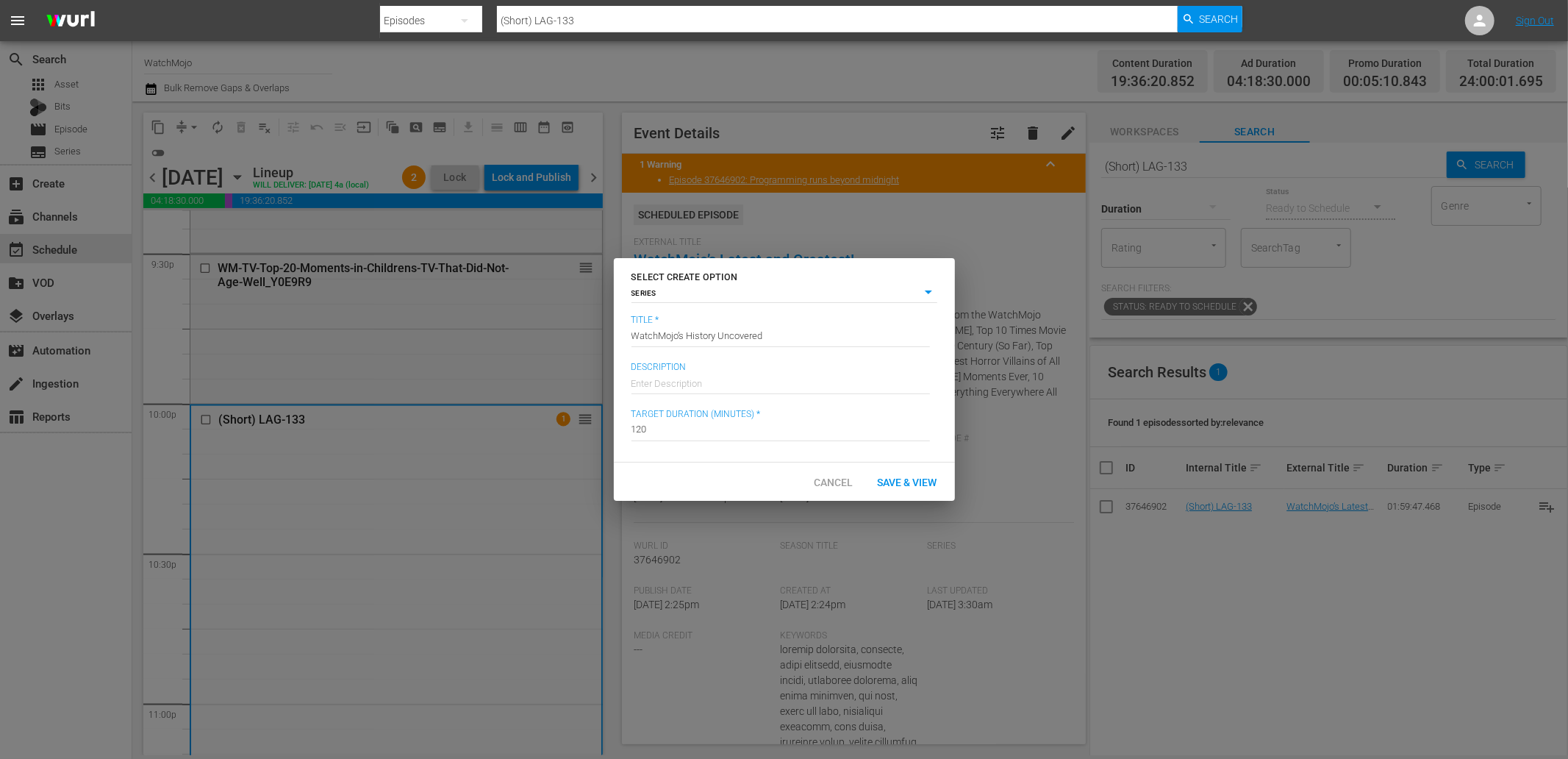
click at [673, 387] on input "text" at bounding box center [780, 383] width 299 height 35
paste input "Explore the untold, shocking, and pivotal moments of history with WatchMojo’s H…"
type input "Explore the untold, shocking, and pivotal moments of history with WatchMojo’s H…"
click at [678, 383] on input "Explore the untold, shocking, and pivotal moments of history with WatchMojo’s H…" at bounding box center [780, 383] width 299 height 35
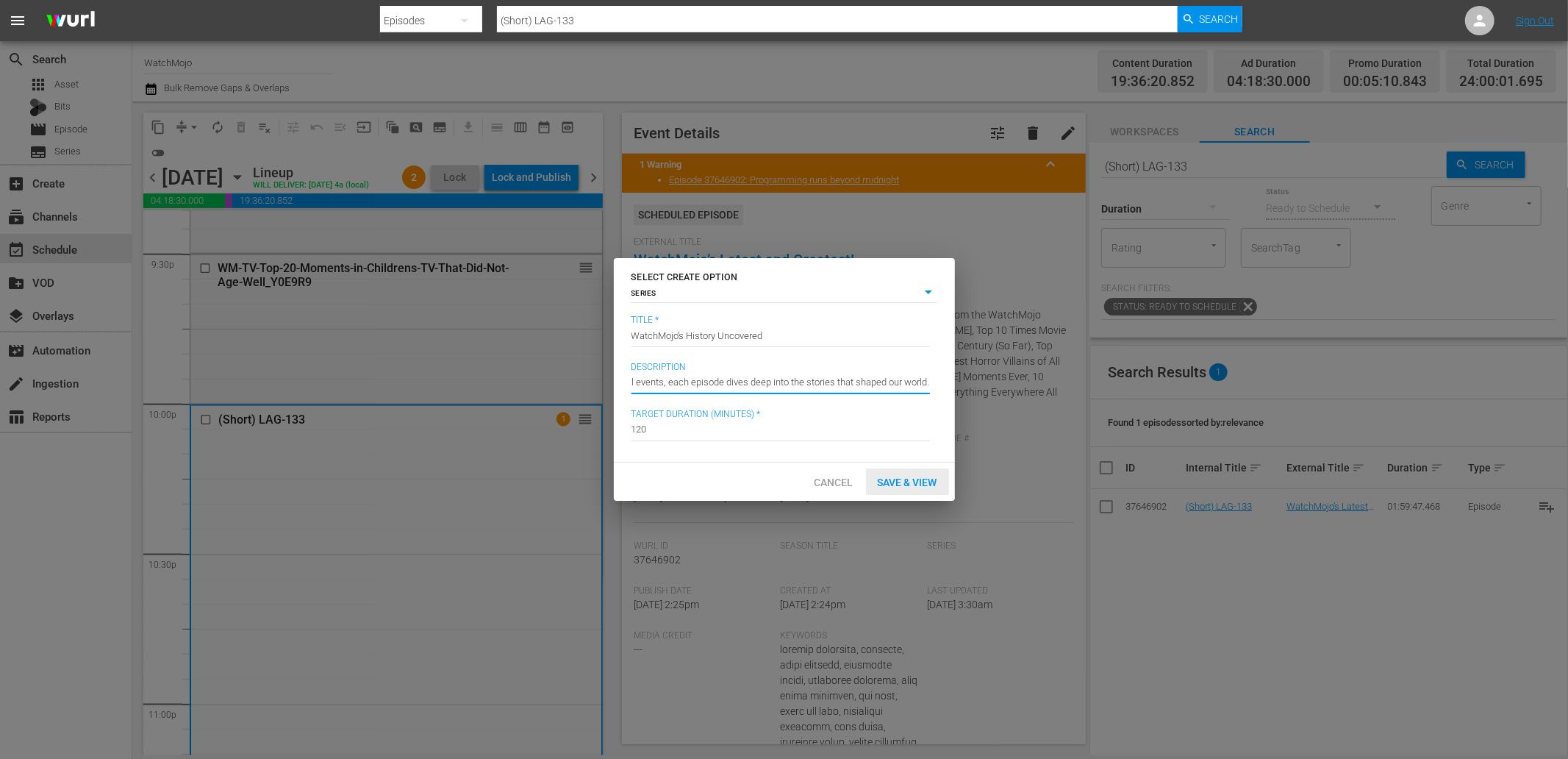
scroll to position [0, 0]
click at [892, 486] on span "Save & View" at bounding box center [907, 483] width 83 height 12
type input "episode"
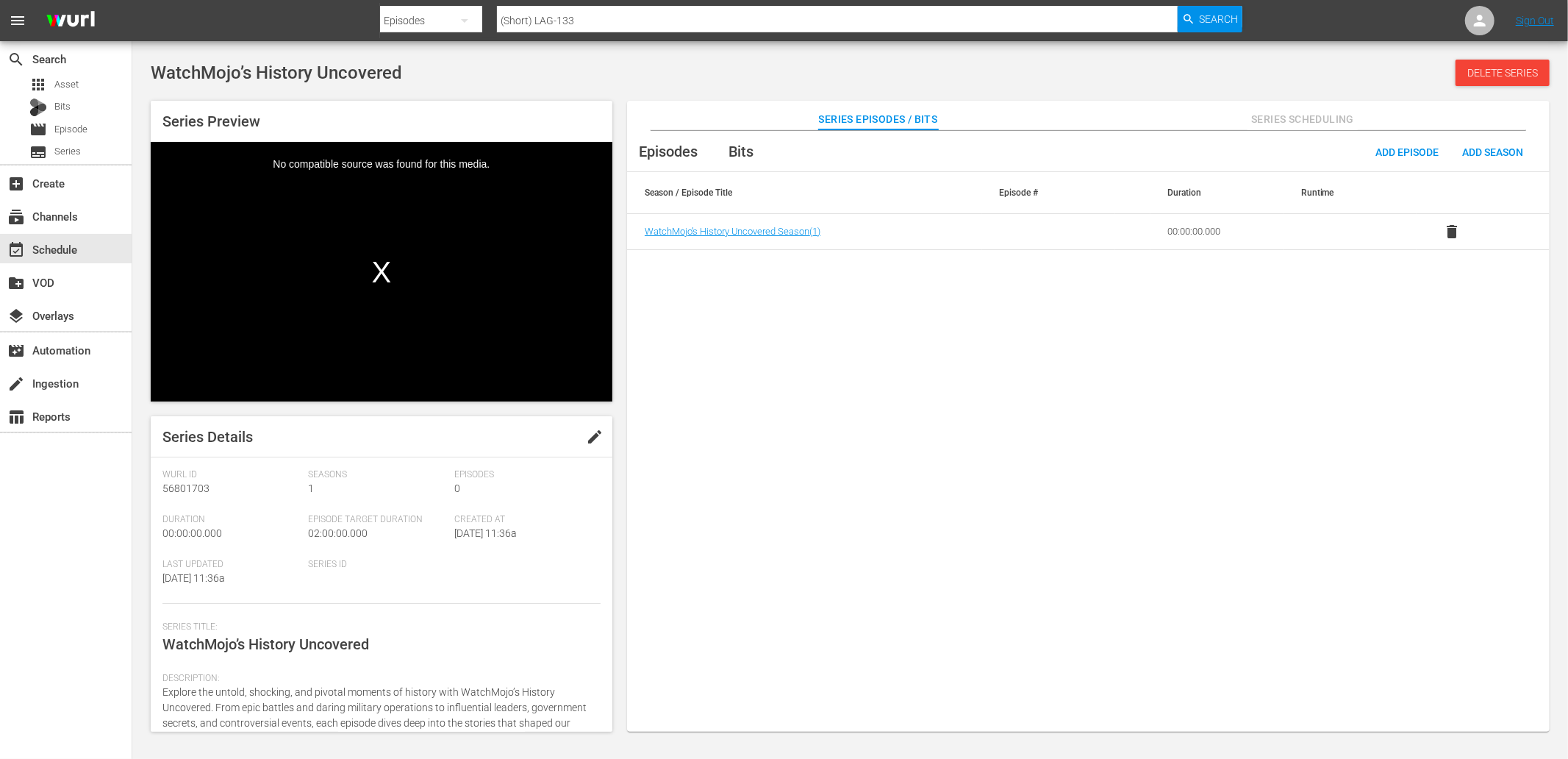
click at [794, 401] on div "Episodes Bits Add Episode Add Season Season / Episode Title Episode # Duration …" at bounding box center [1088, 439] width 923 height 616
click at [81, 122] on span "Episode" at bounding box center [71, 129] width 33 height 15
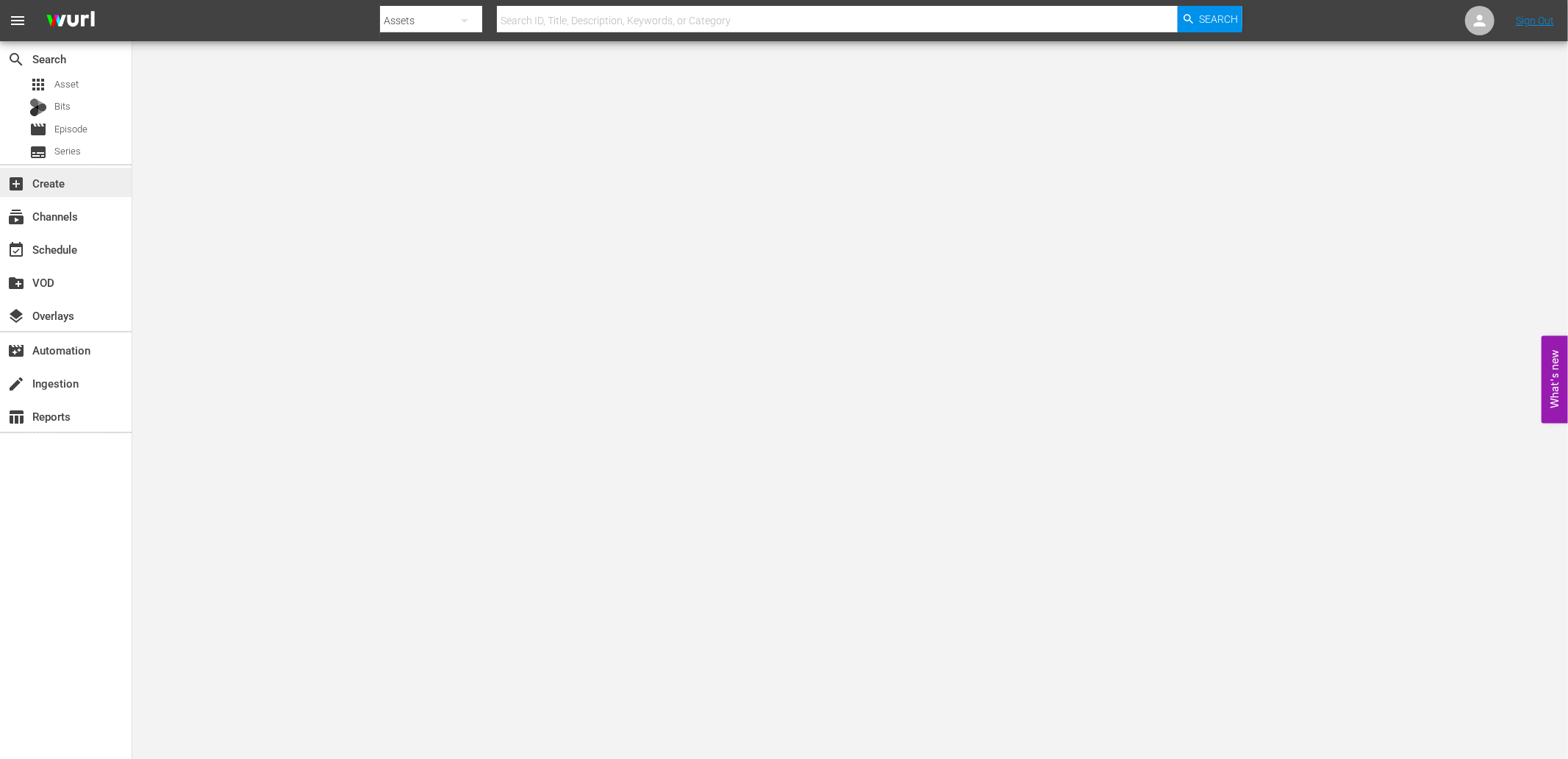
click at [64, 181] on div "add_box Create" at bounding box center [41, 181] width 82 height 14
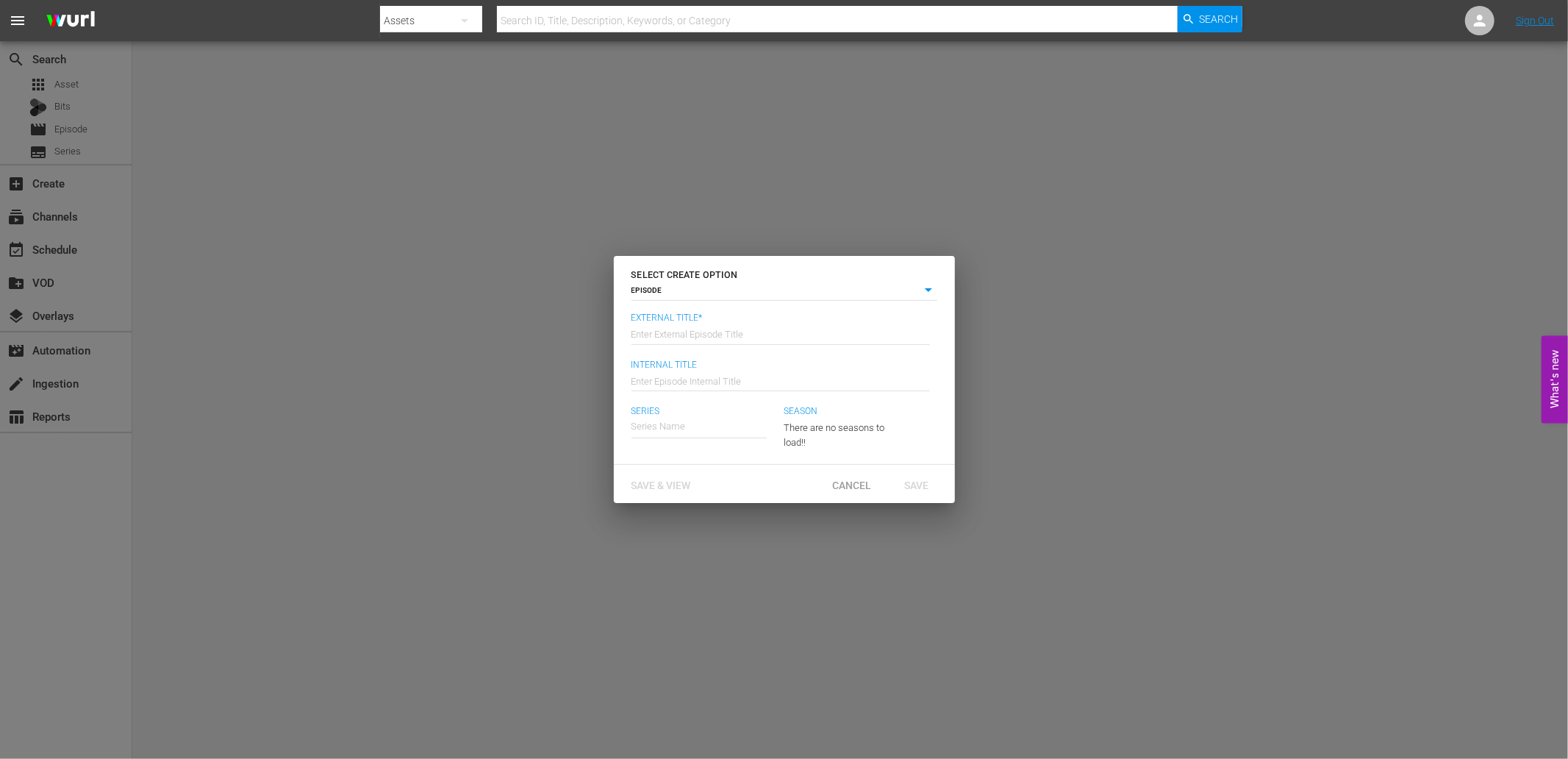
click at [722, 324] on input "text" at bounding box center [780, 333] width 299 height 35
type input "WatchMojo’s History Uncovered"
click at [676, 381] on input "text" at bounding box center [780, 380] width 299 height 35
click at [666, 387] on input "text" at bounding box center [780, 380] width 299 height 35
paste input "History Uncovered 01"
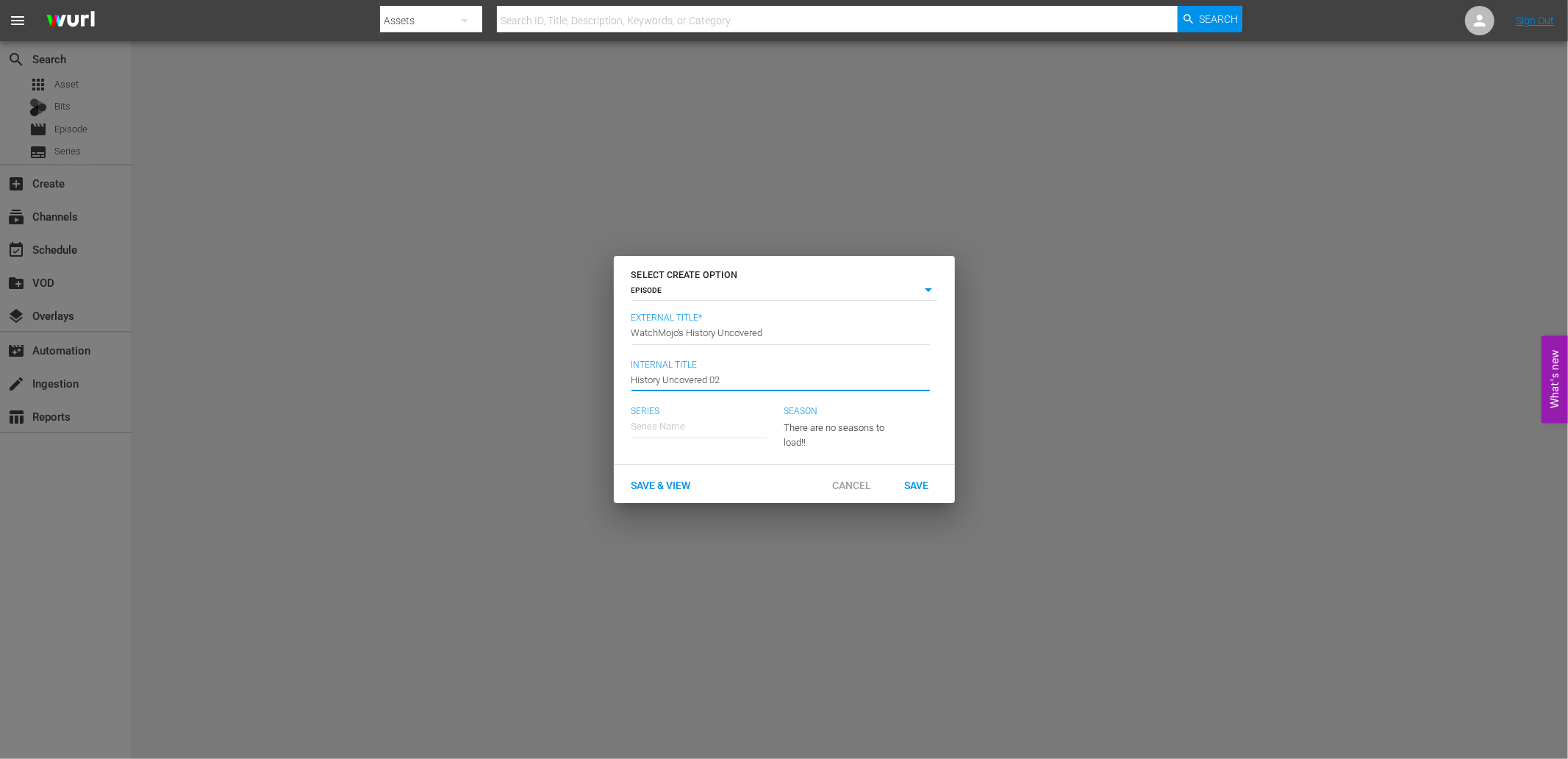
type input "History Uncovered 02"
click at [694, 430] on input "text" at bounding box center [699, 427] width 135 height 35
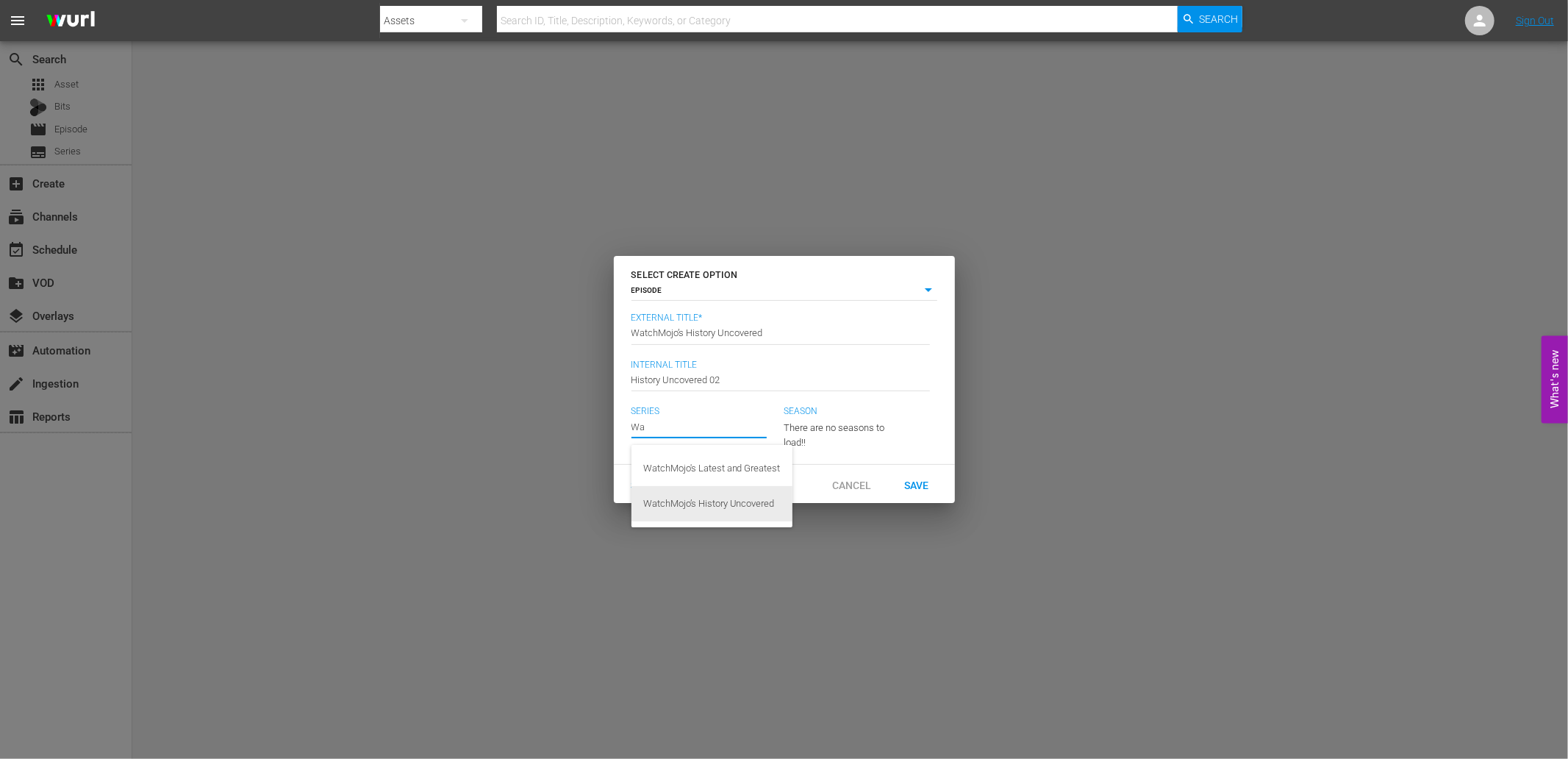
click at [704, 498] on div "WatchMojo’s History Uncovered" at bounding box center [712, 504] width 137 height 35
type input "WatchMojo’s History Uncovered"
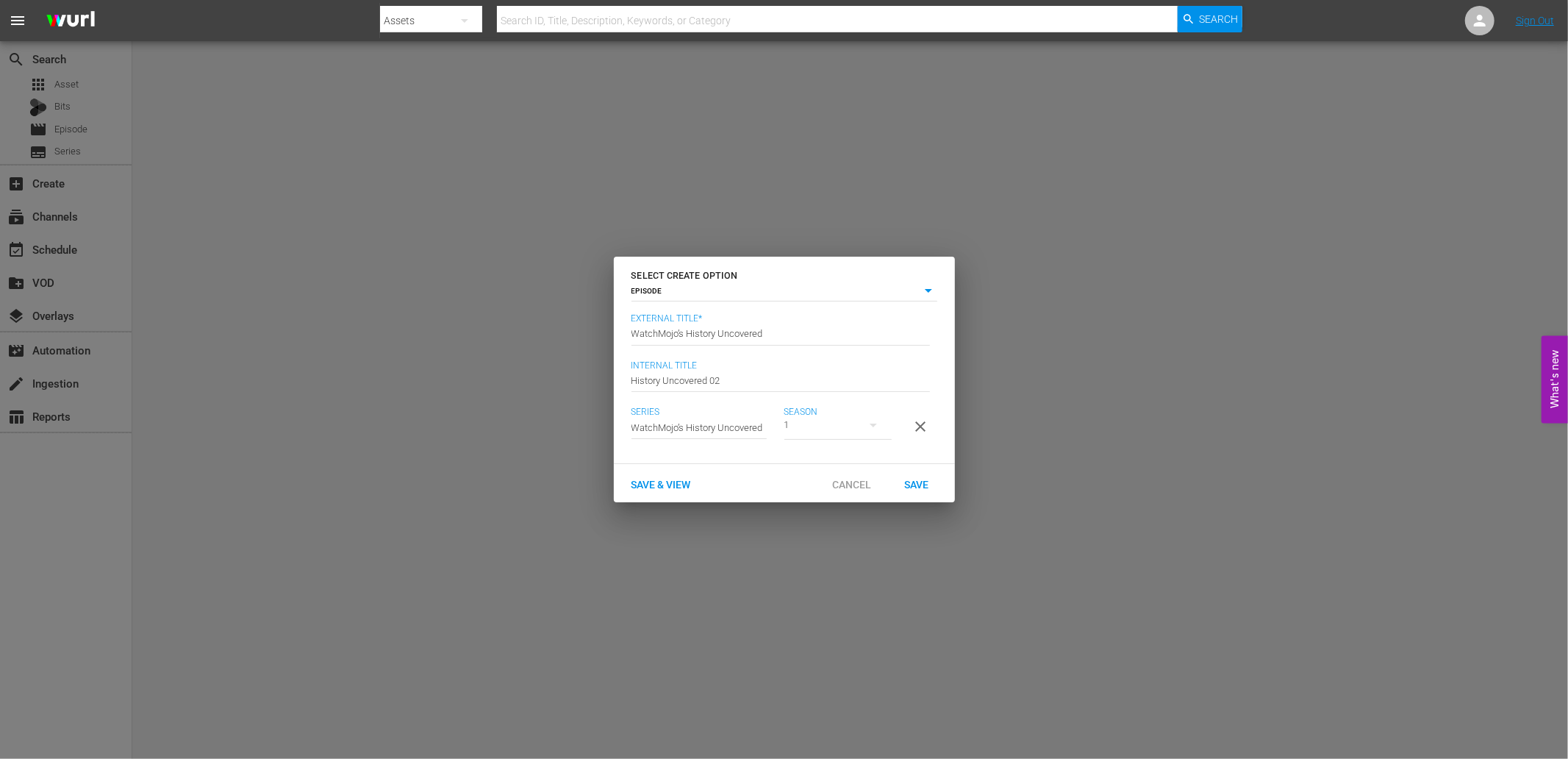
click at [664, 491] on span "Save & View" at bounding box center [661, 485] width 83 height 12
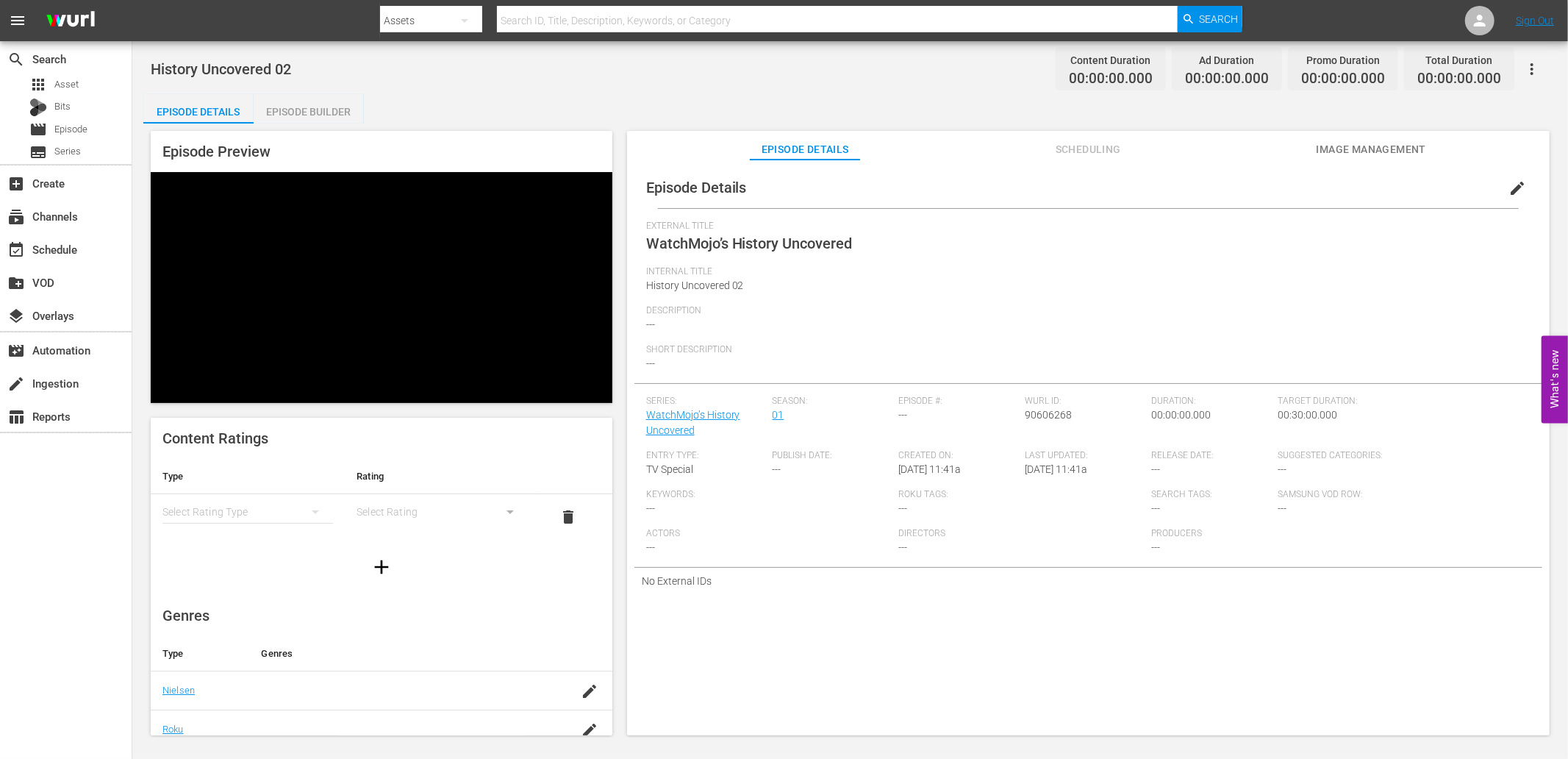
click at [1511, 187] on span "edit" at bounding box center [1517, 188] width 18 height 18
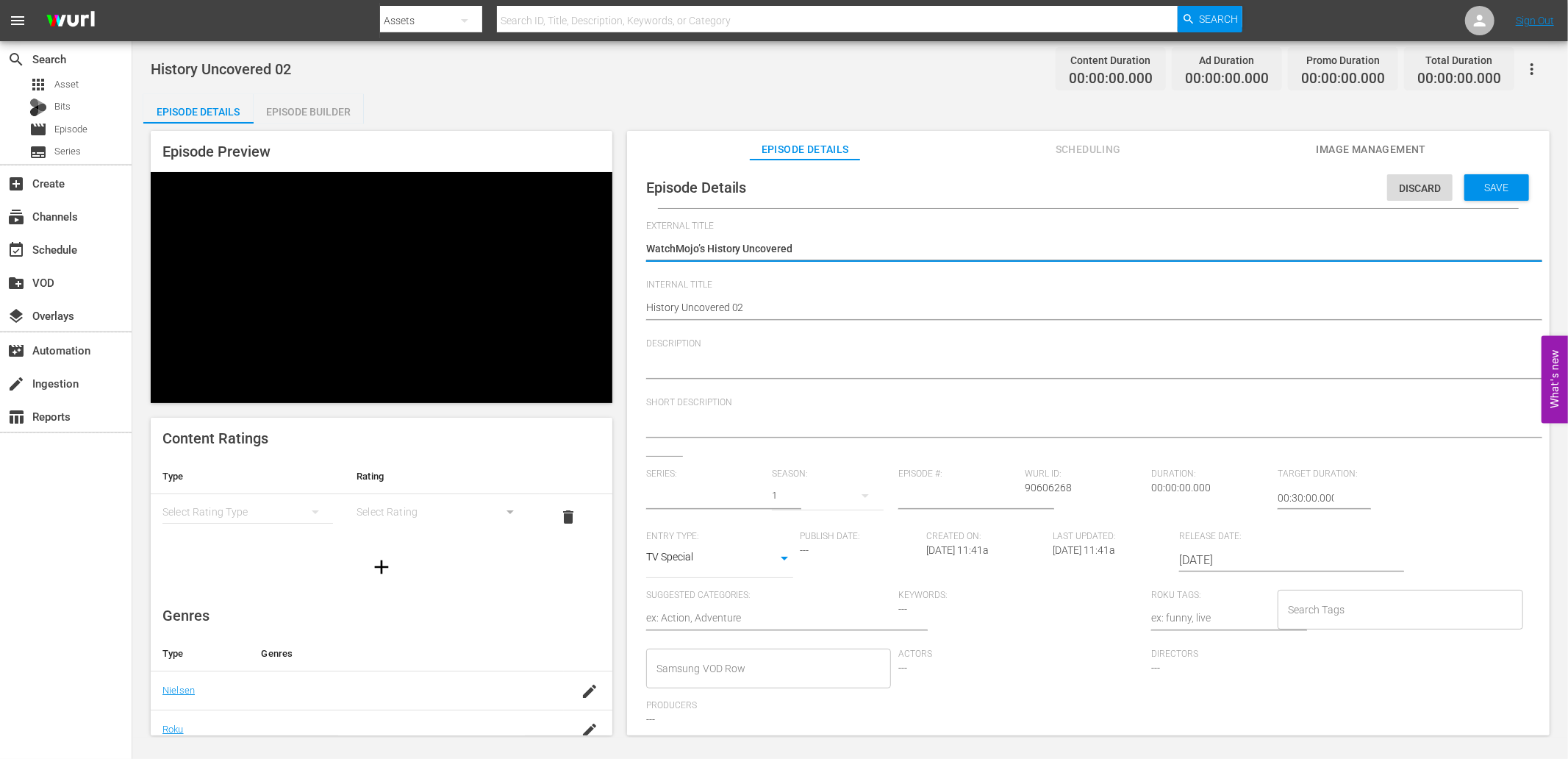
click at [726, 366] on textarea at bounding box center [1084, 368] width 877 height 18
paste textarea "Dive into history’s most shocking moments with WatchMojo’s History Uncovered. E…"
type textarea "Dive into history’s most shocking moments with WatchMojo’s History Uncovered. E…"
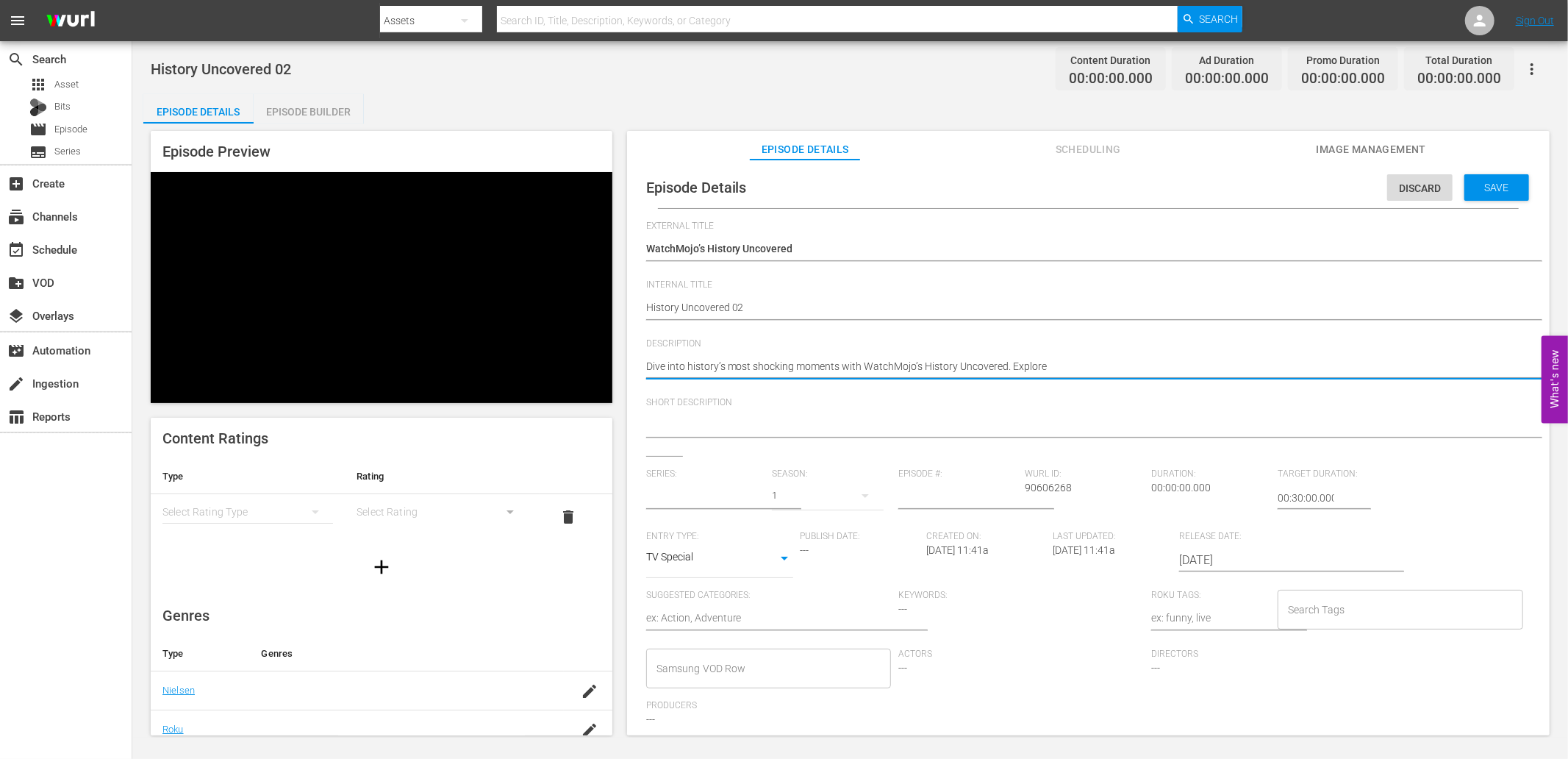
type input "WatchMojo’s History Uncovered"
type textarea "Dive into history’s most shocking moments with WatchMojo’s History Uncovered. E…"
click at [735, 432] on textarea at bounding box center [1084, 427] width 877 height 18
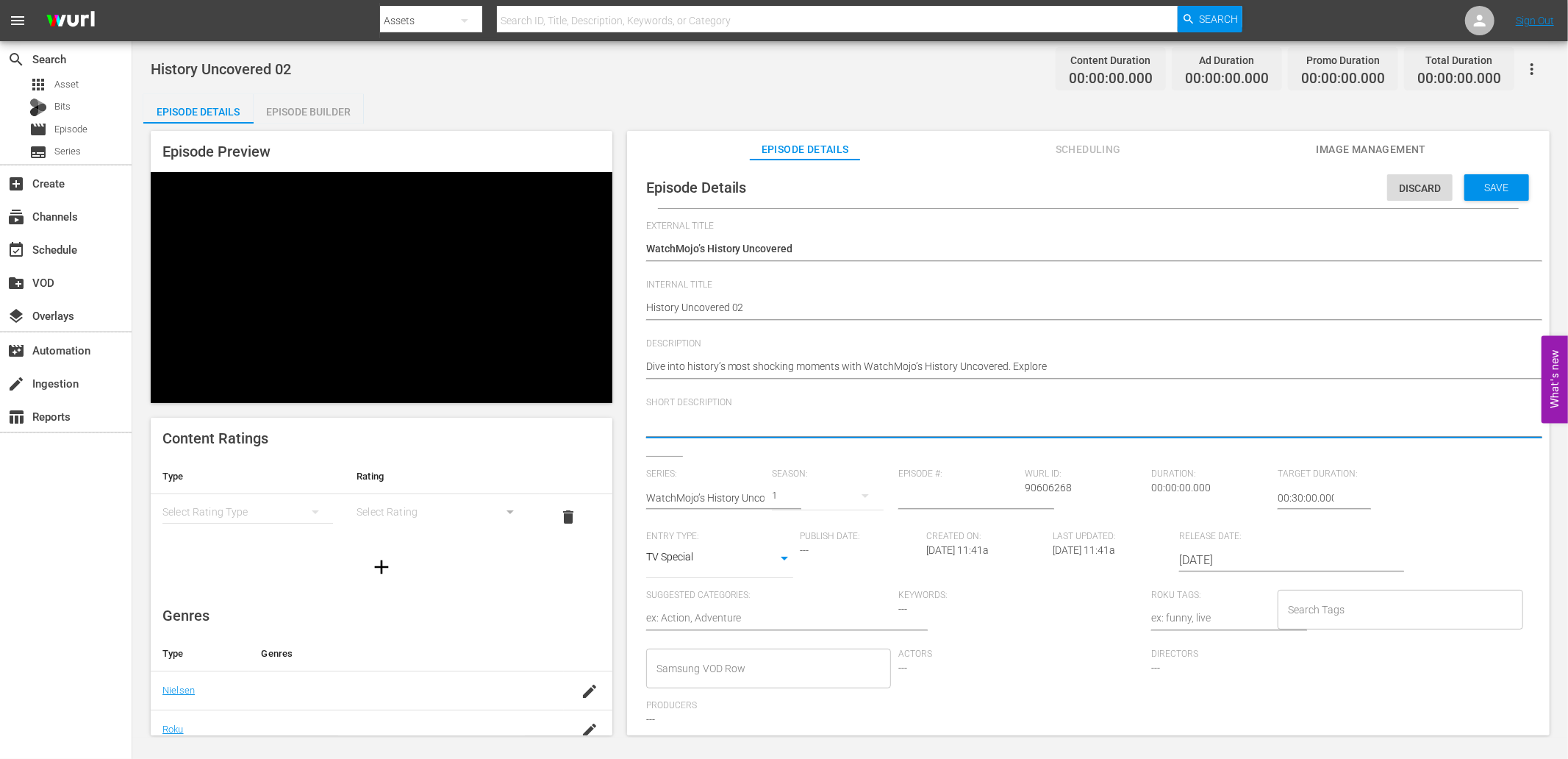
paste textarea "History’s darkest battles, shocking leaders, and controversial events explored …"
type textarea "History’s darkest battles, shocking leaders, and controversial events explored …"
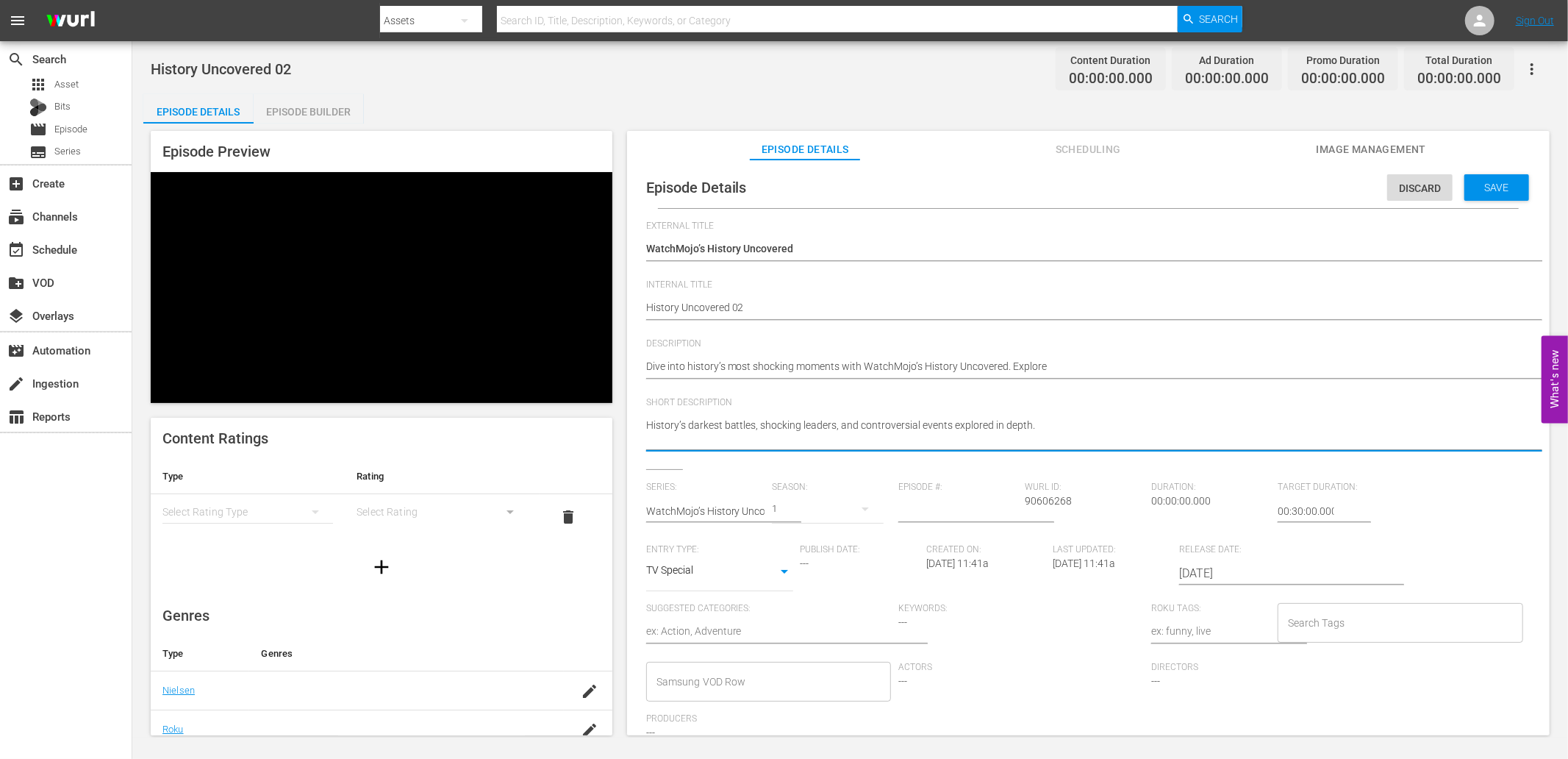
type textarea "History’s darkest battles, shocking leaders, and controversial events explored …"
click at [919, 522] on hr at bounding box center [976, 523] width 156 height 2
click at [920, 504] on input "number" at bounding box center [958, 511] width 119 height 35
type input "02"
type input "02:00:00.000"
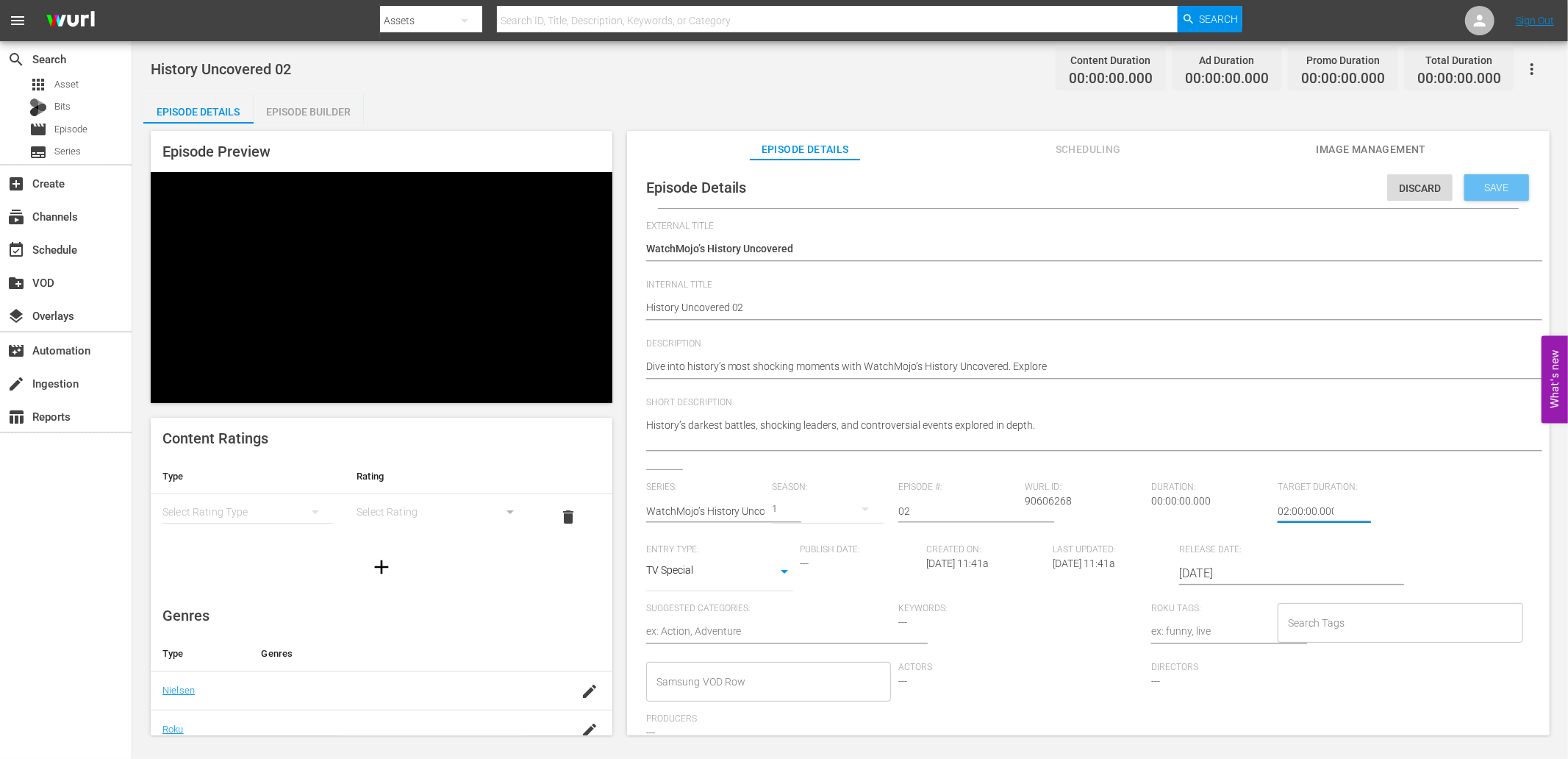
click at [1479, 191] on span "Save" at bounding box center [1497, 188] width 48 height 12
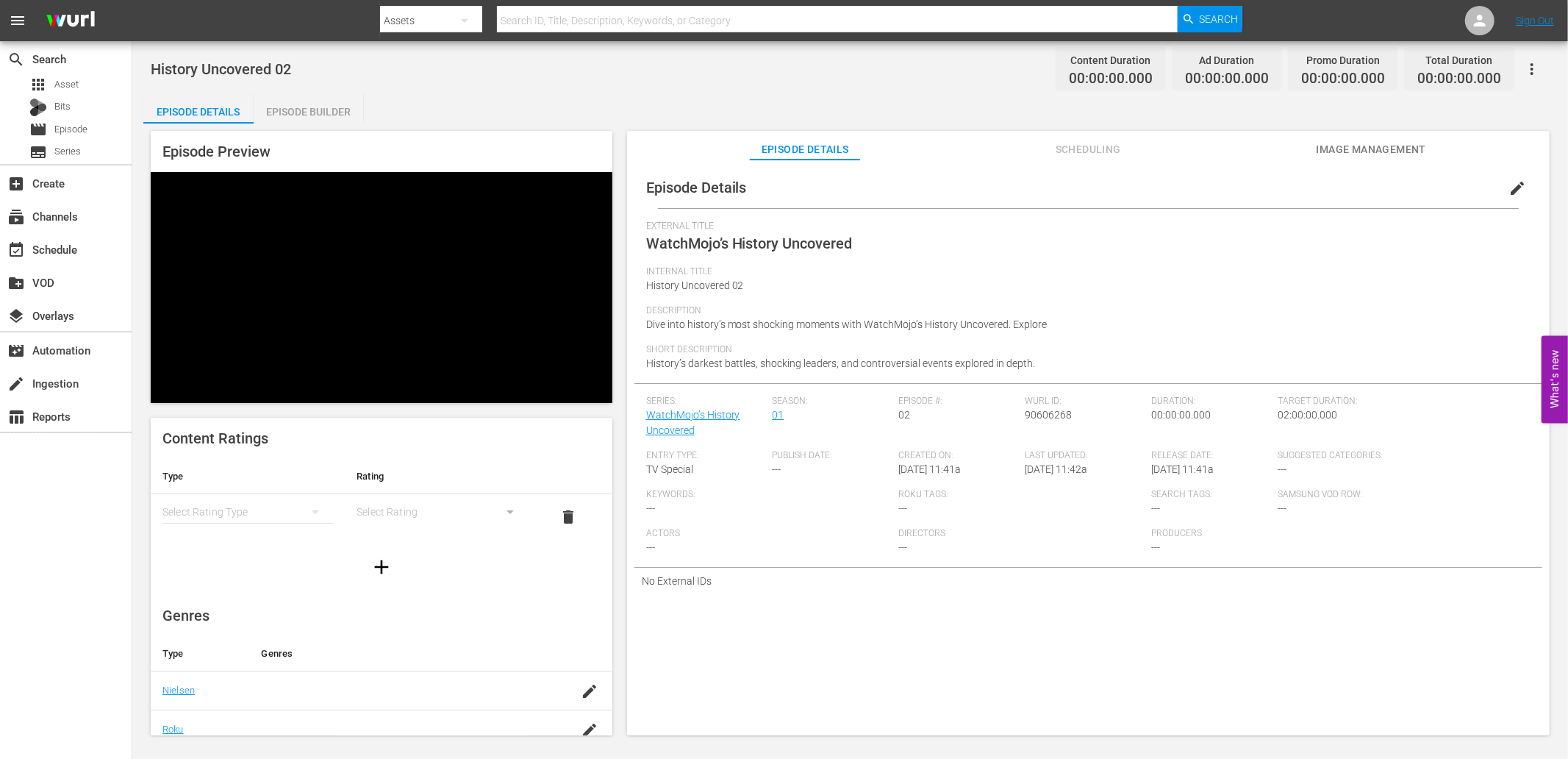
click at [302, 108] on div "Episode Builder" at bounding box center [308, 112] width 111 height 35
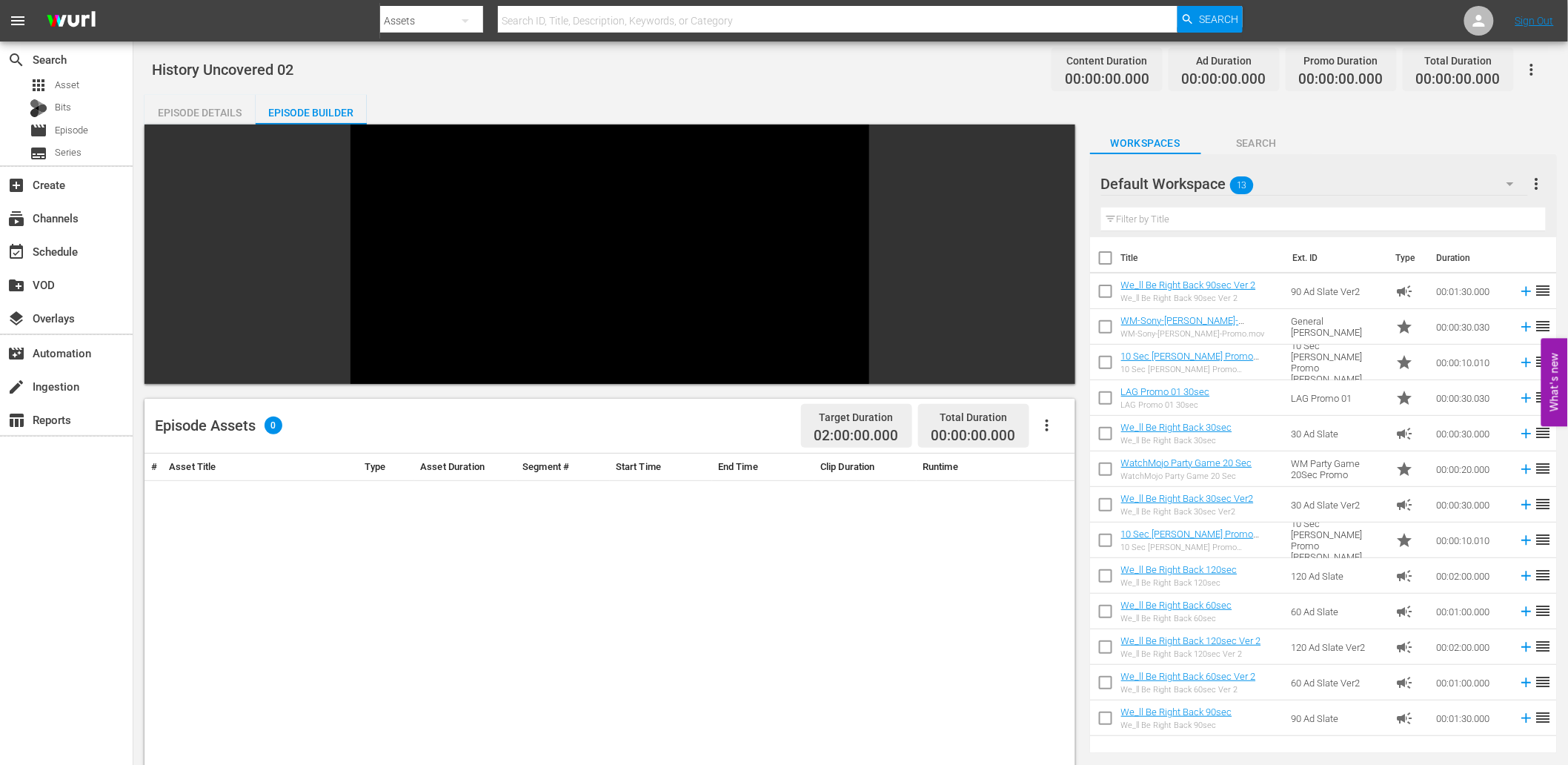
click at [1319, 183] on div "Default Workspace 13" at bounding box center [1314, 184] width 427 height 41
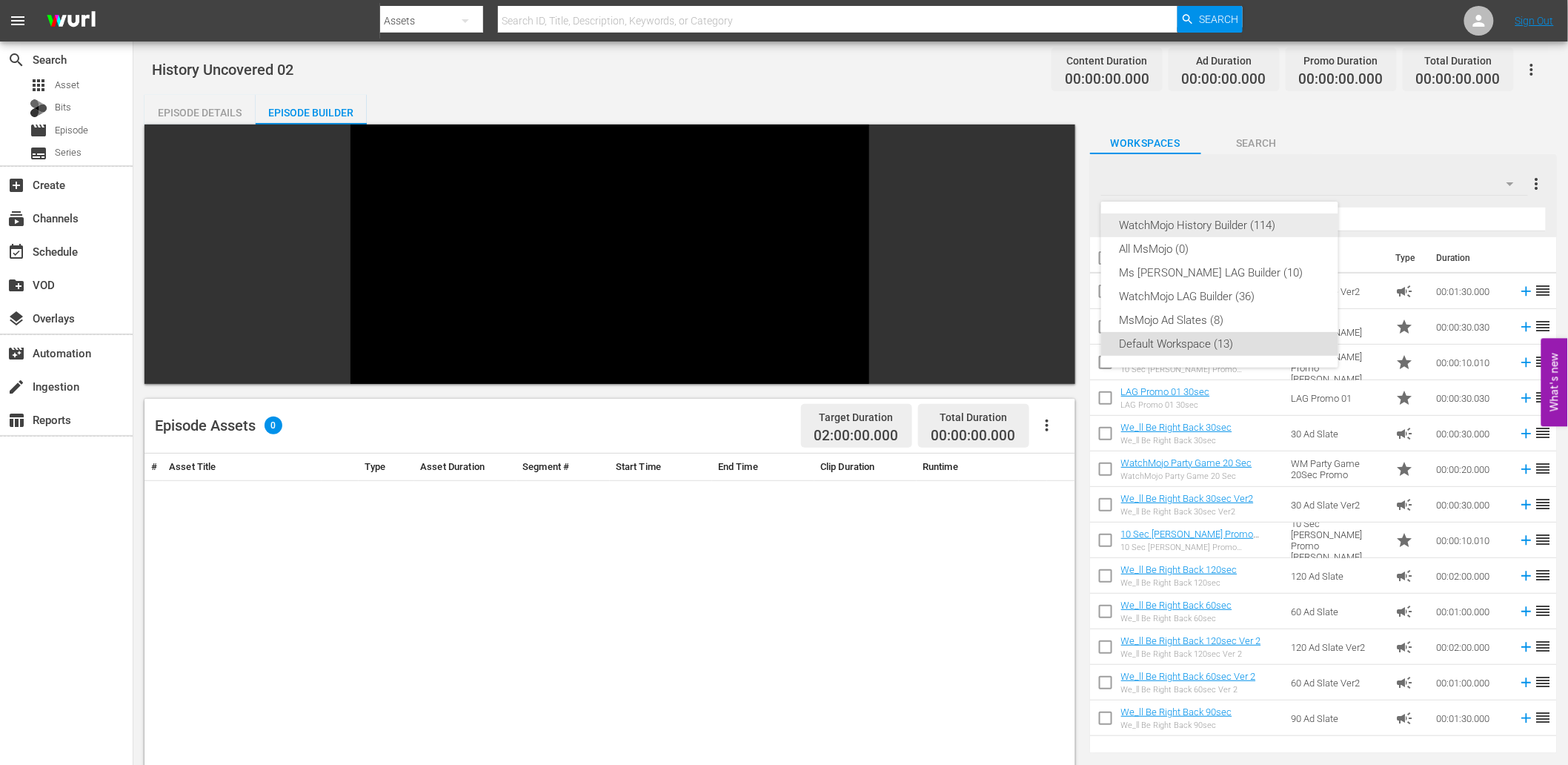
click at [1212, 221] on div "WatchMojo History Builder (114)" at bounding box center [1220, 225] width 201 height 24
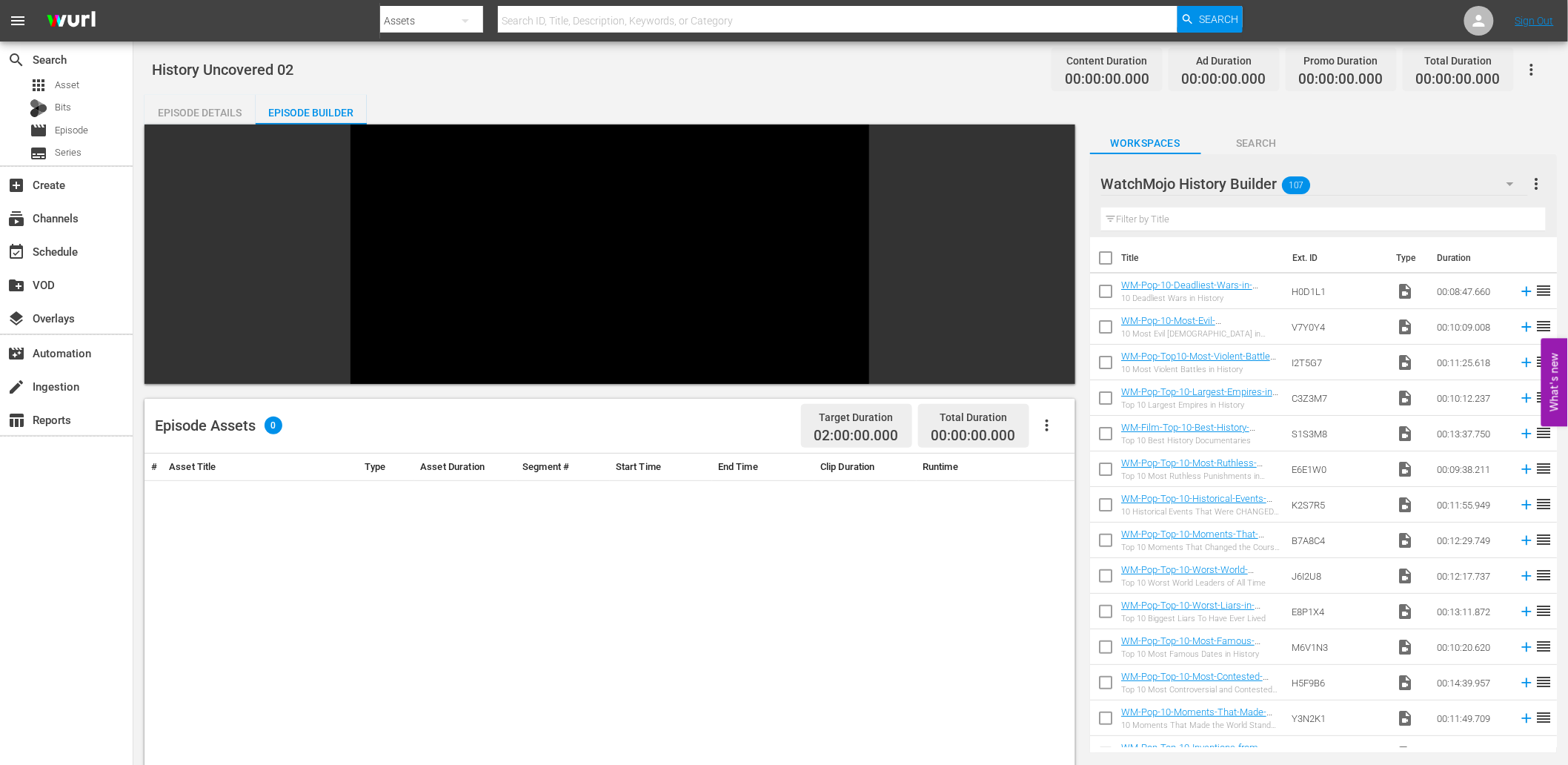
click at [1103, 293] on input "checkbox" at bounding box center [1106, 294] width 32 height 32
checkbox input "true"
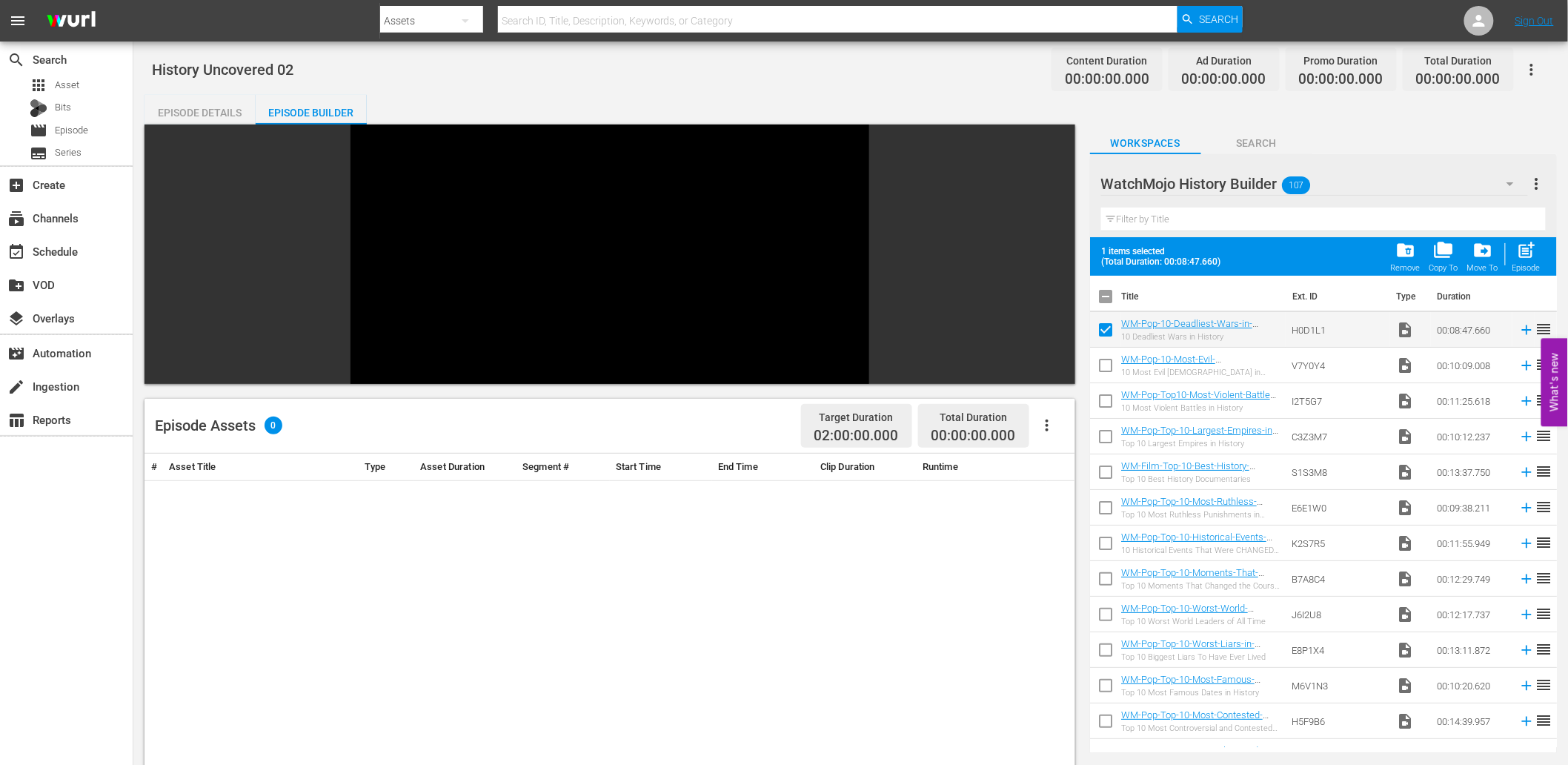
click at [1103, 469] on input "checkbox" at bounding box center [1106, 476] width 32 height 32
checkbox input "true"
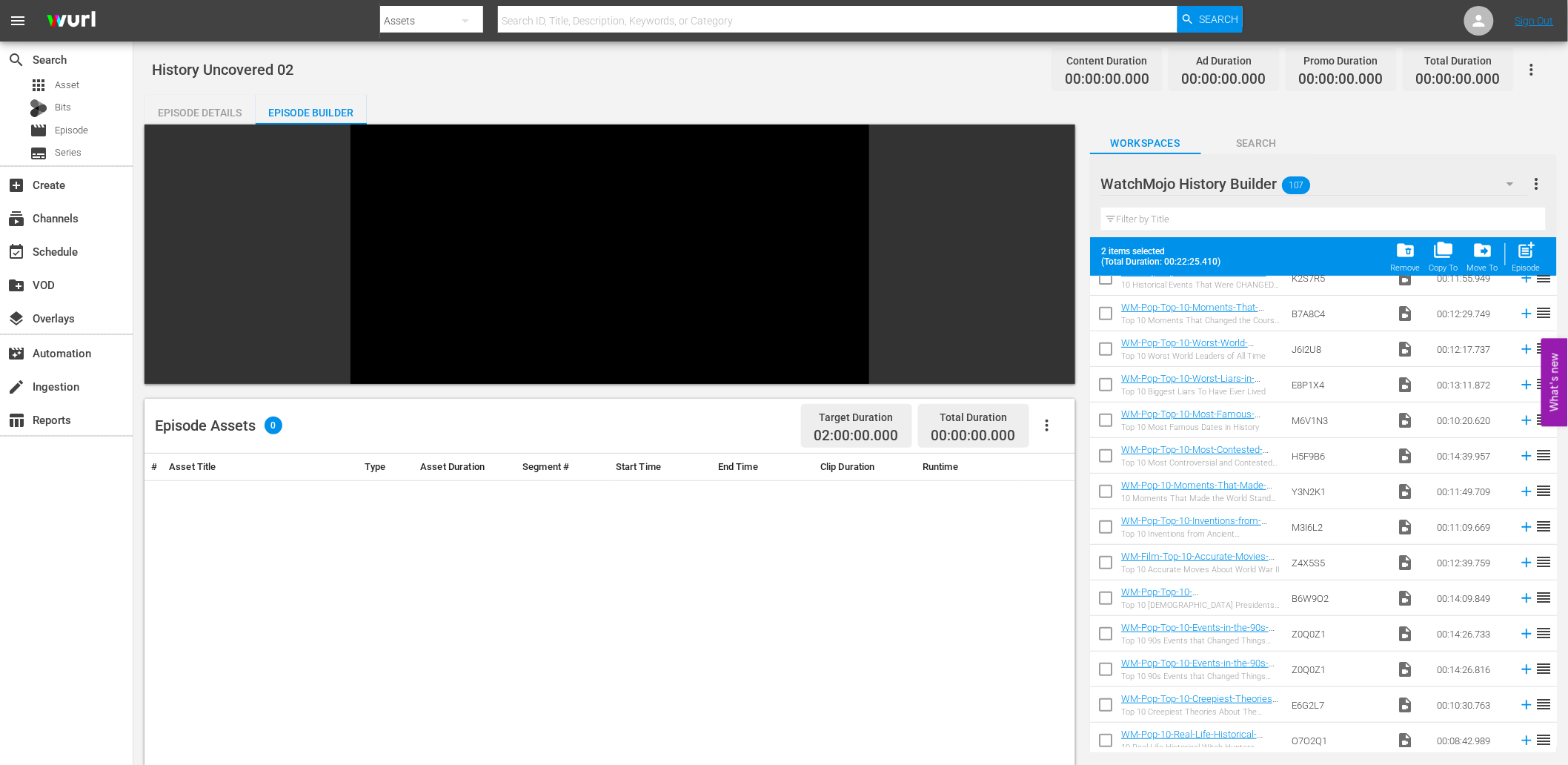
scroll to position [384, 0]
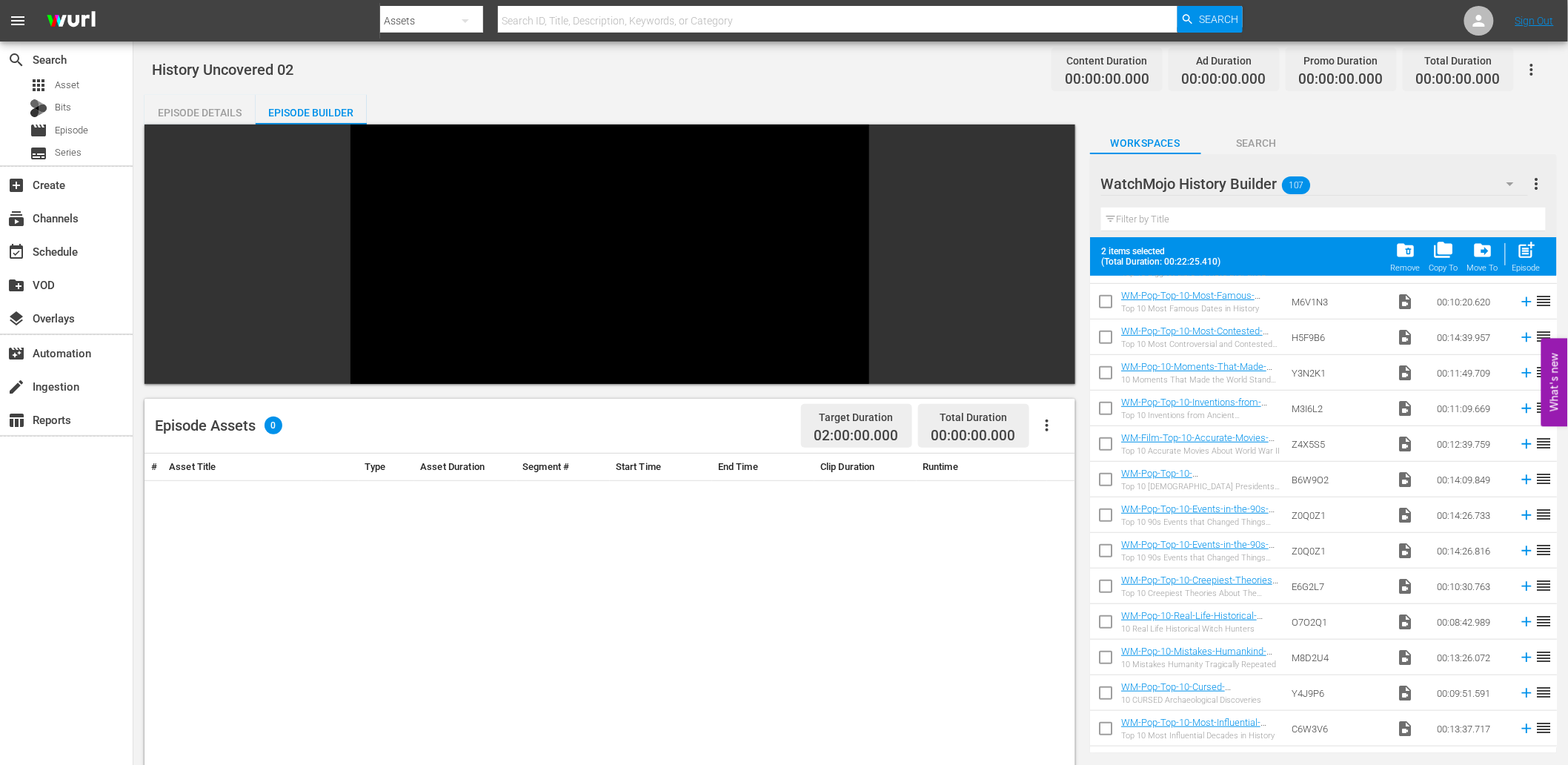
click at [1100, 479] on input "checkbox" at bounding box center [1106, 483] width 32 height 32
checkbox input "true"
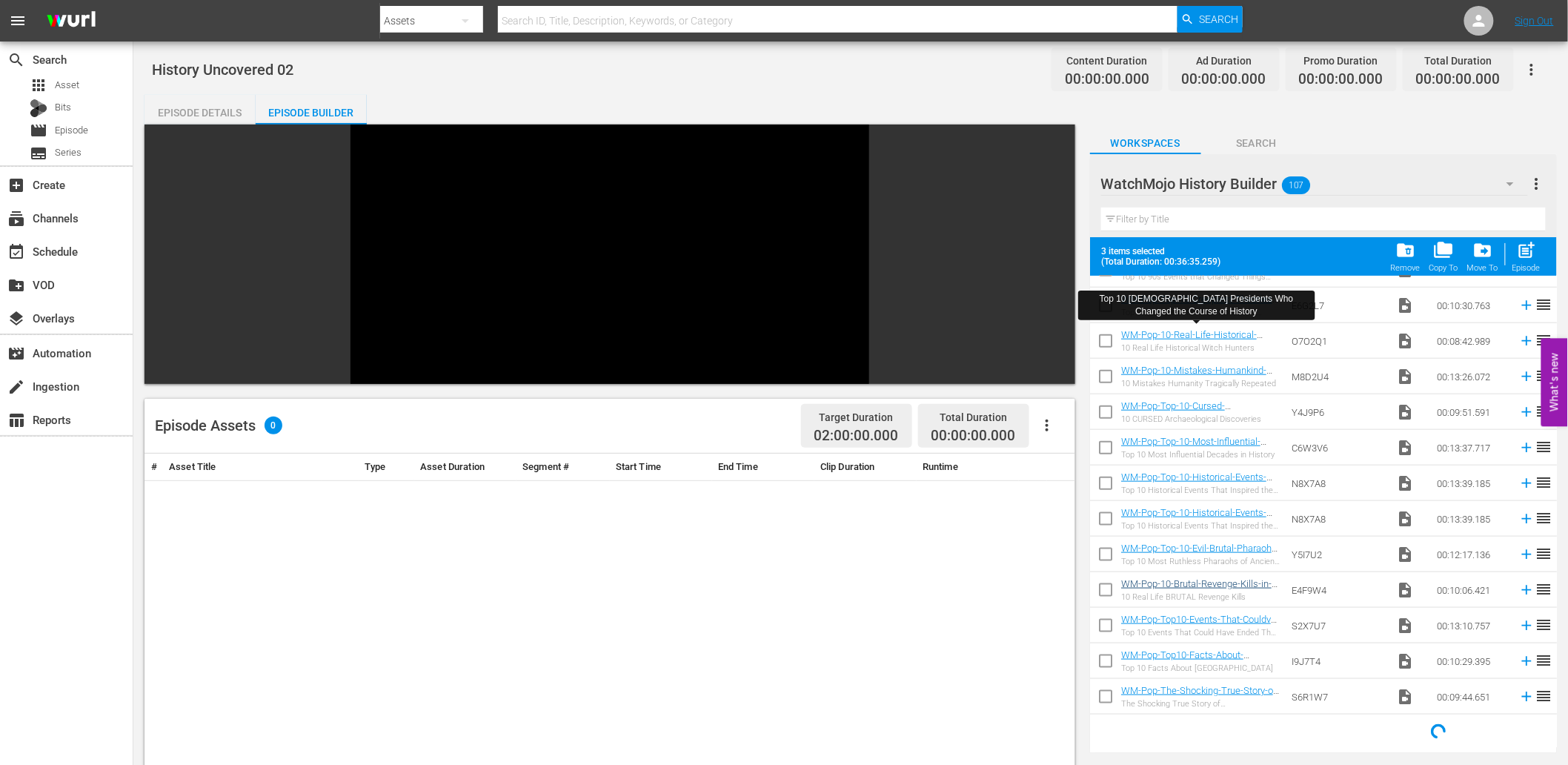
scroll to position [668, 0]
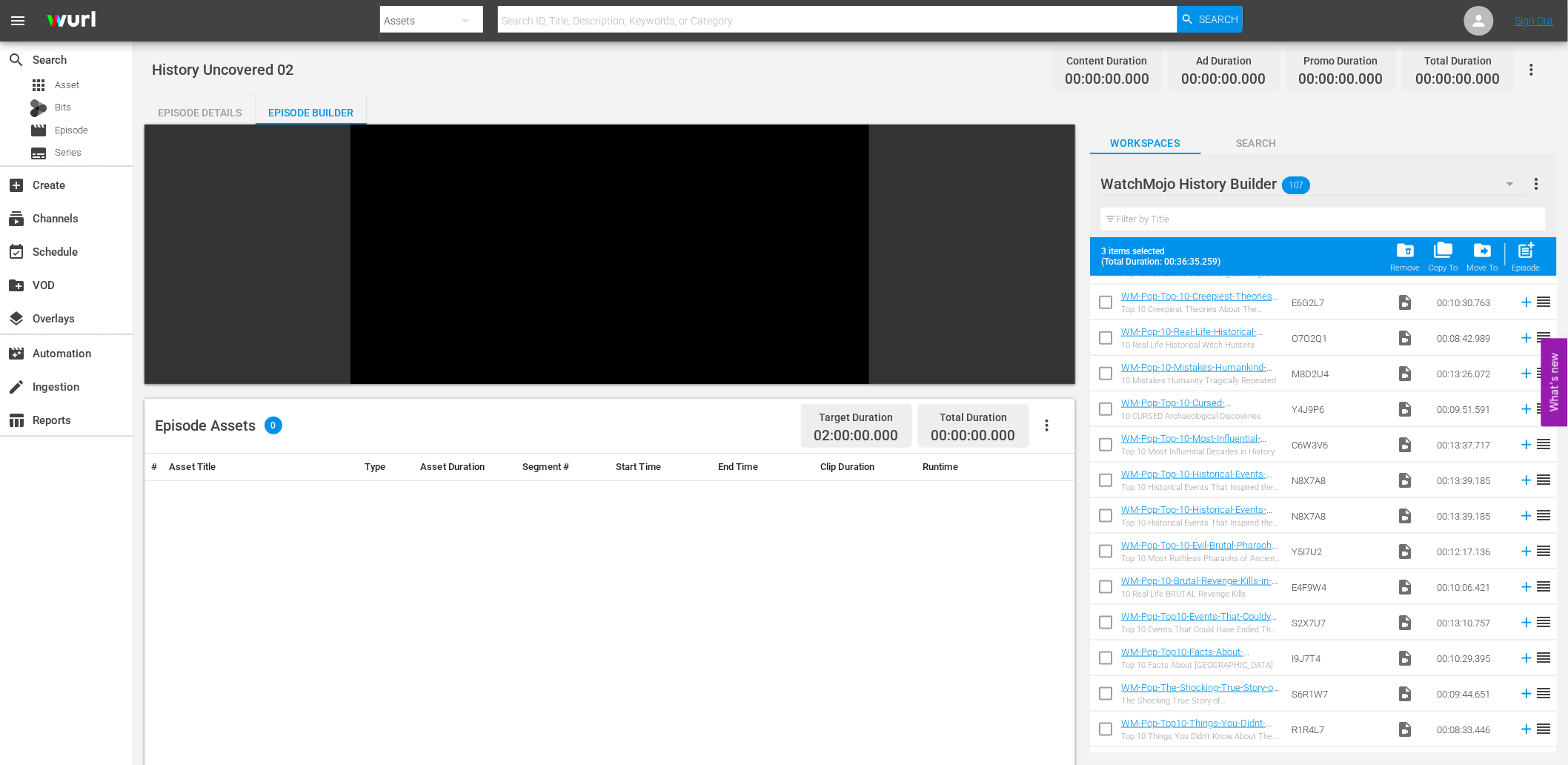
click at [1110, 586] on input "checkbox" at bounding box center [1106, 590] width 32 height 32
checkbox input "true"
click at [1109, 481] on input "checkbox" at bounding box center [1106, 484] width 32 height 32
checkbox input "true"
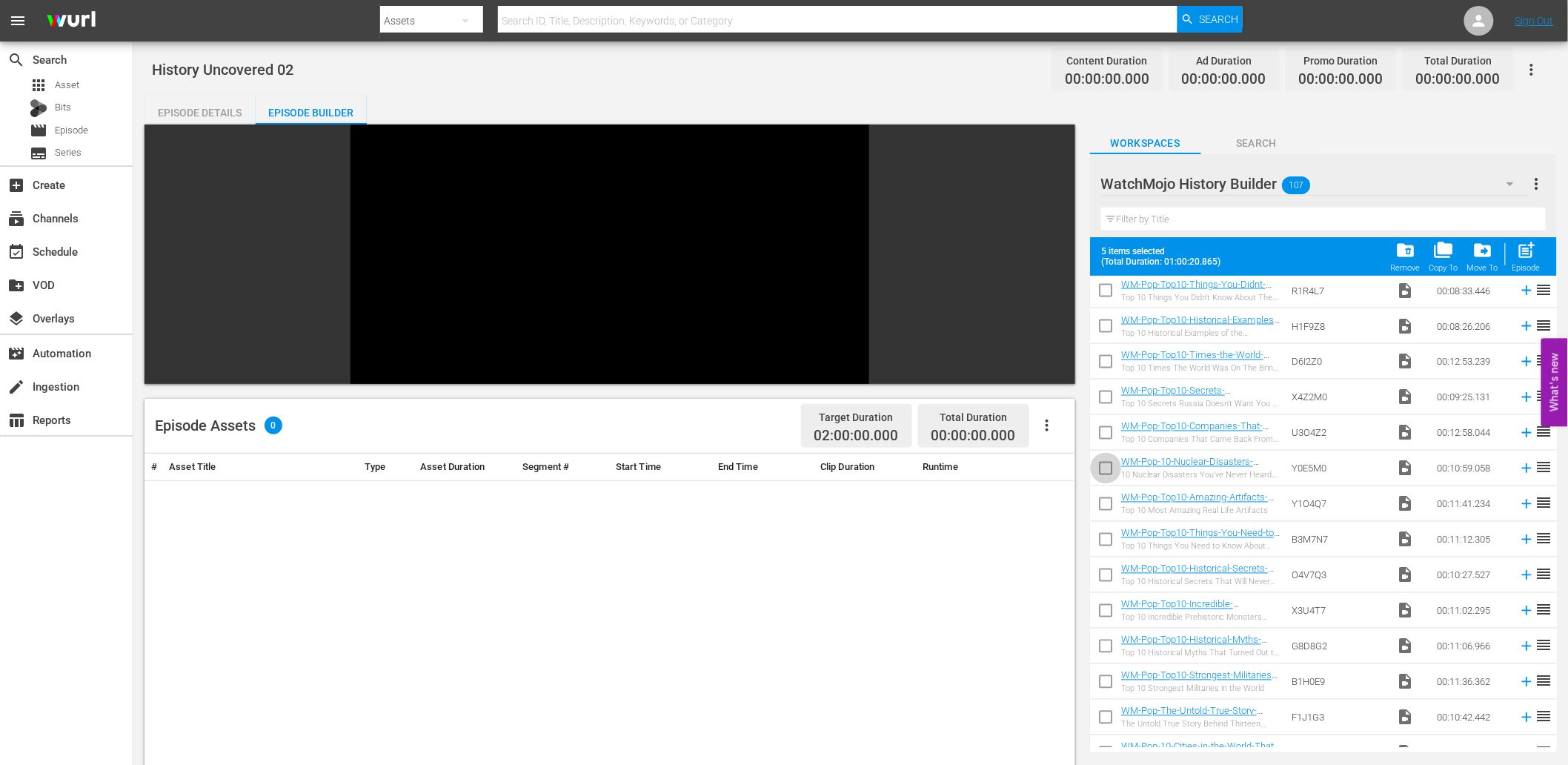
click at [1107, 463] on input "checkbox" at bounding box center [1106, 472] width 32 height 32
checkbox input "true"
click at [1099, 643] on input "checkbox" at bounding box center [1106, 650] width 32 height 32
checkbox input "true"
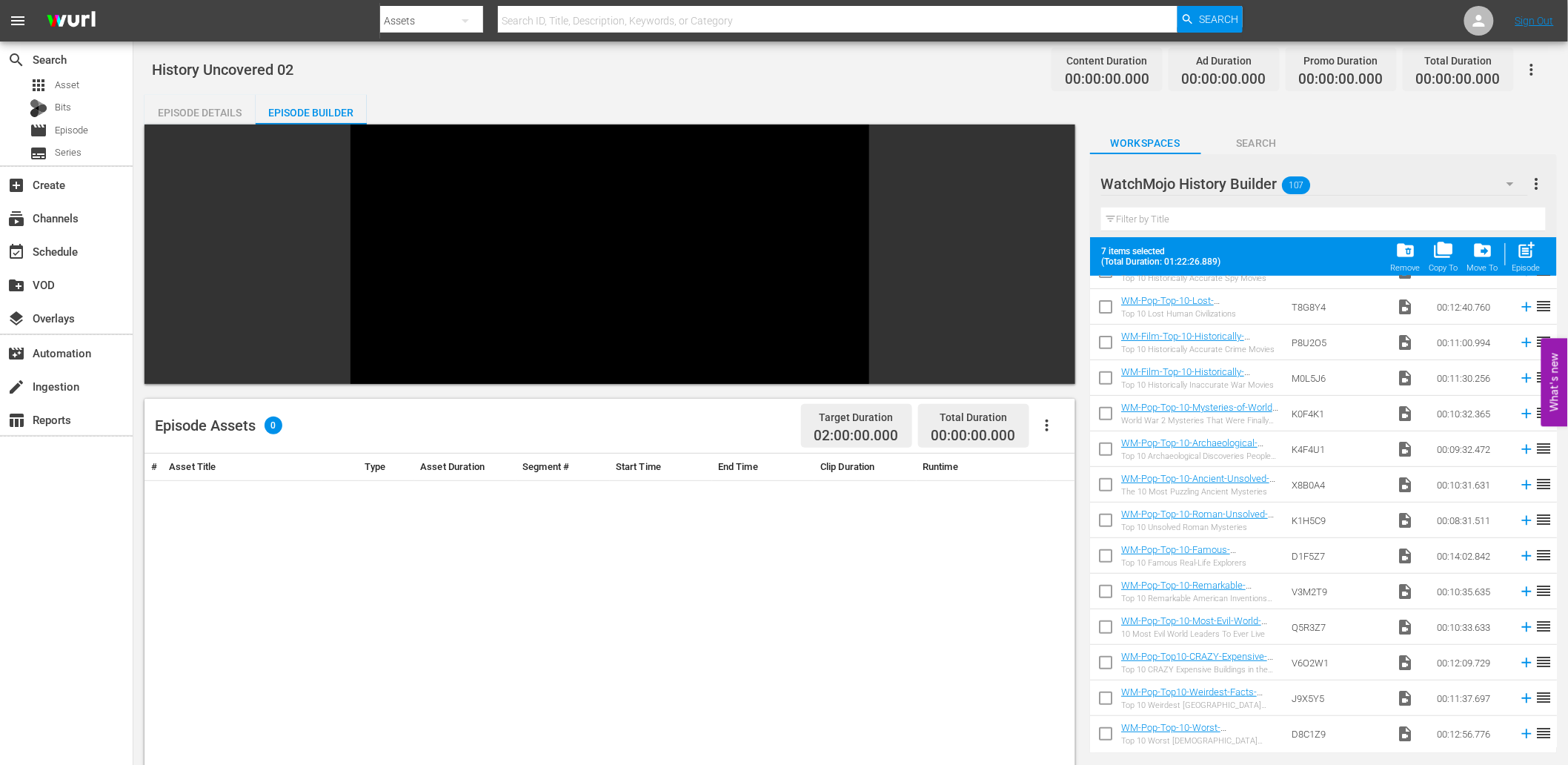
scroll to position [2802, 0]
click at [1105, 625] on input "checkbox" at bounding box center [1106, 627] width 32 height 32
checkbox input "false"
click at [1107, 588] on input "checkbox" at bounding box center [1106, 591] width 32 height 32
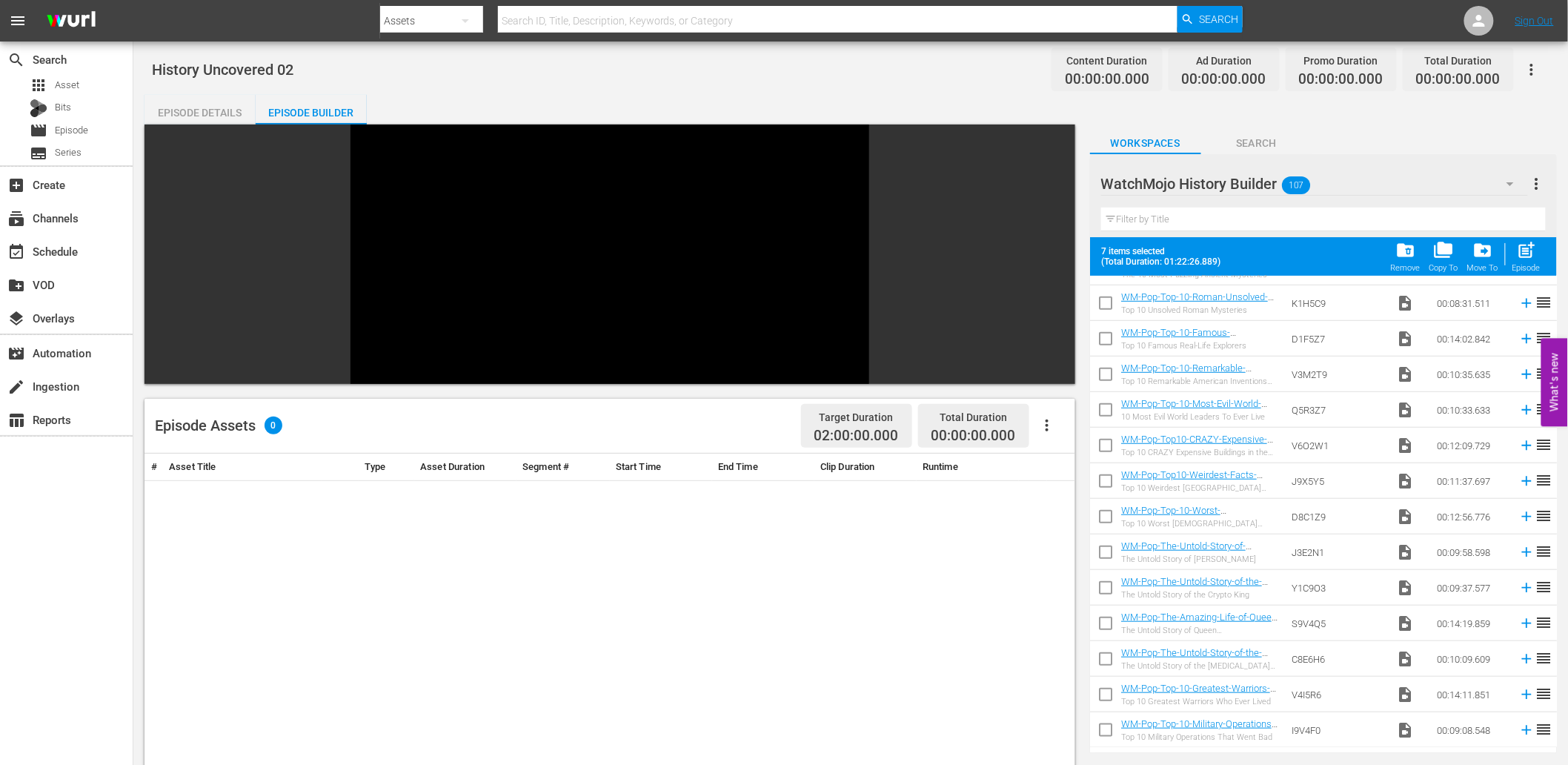
checkbox input "true"
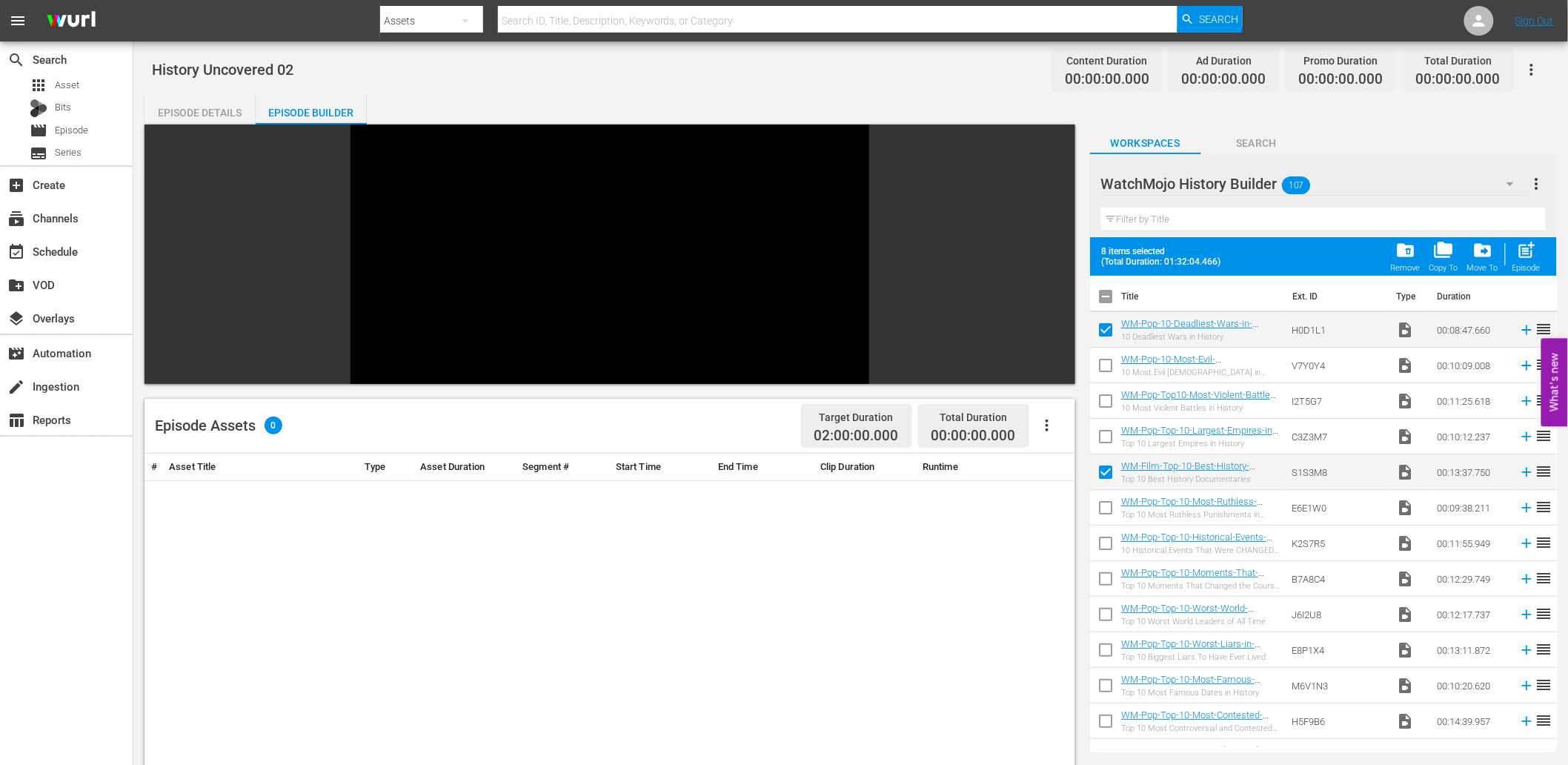
click at [1109, 517] on input "checkbox" at bounding box center [1106, 511] width 32 height 32
checkbox input "false"
click at [1105, 476] on input "checkbox" at bounding box center [1106, 476] width 32 height 32
checkbox input "false"
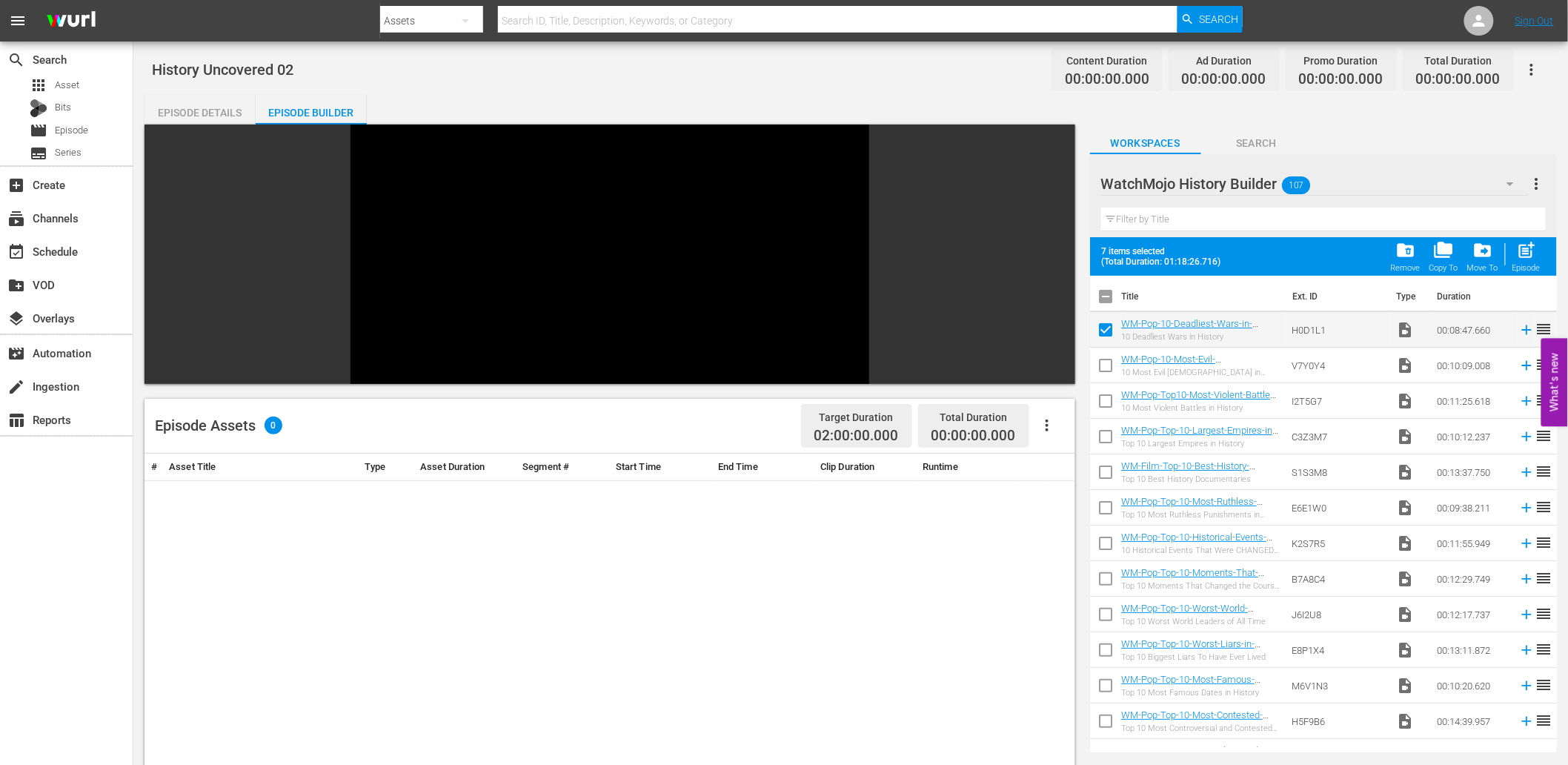
click at [1099, 446] on input "checkbox" at bounding box center [1106, 440] width 32 height 32
checkbox input "true"
click at [1105, 588] on input "checkbox" at bounding box center [1106, 582] width 32 height 32
checkbox input "false"
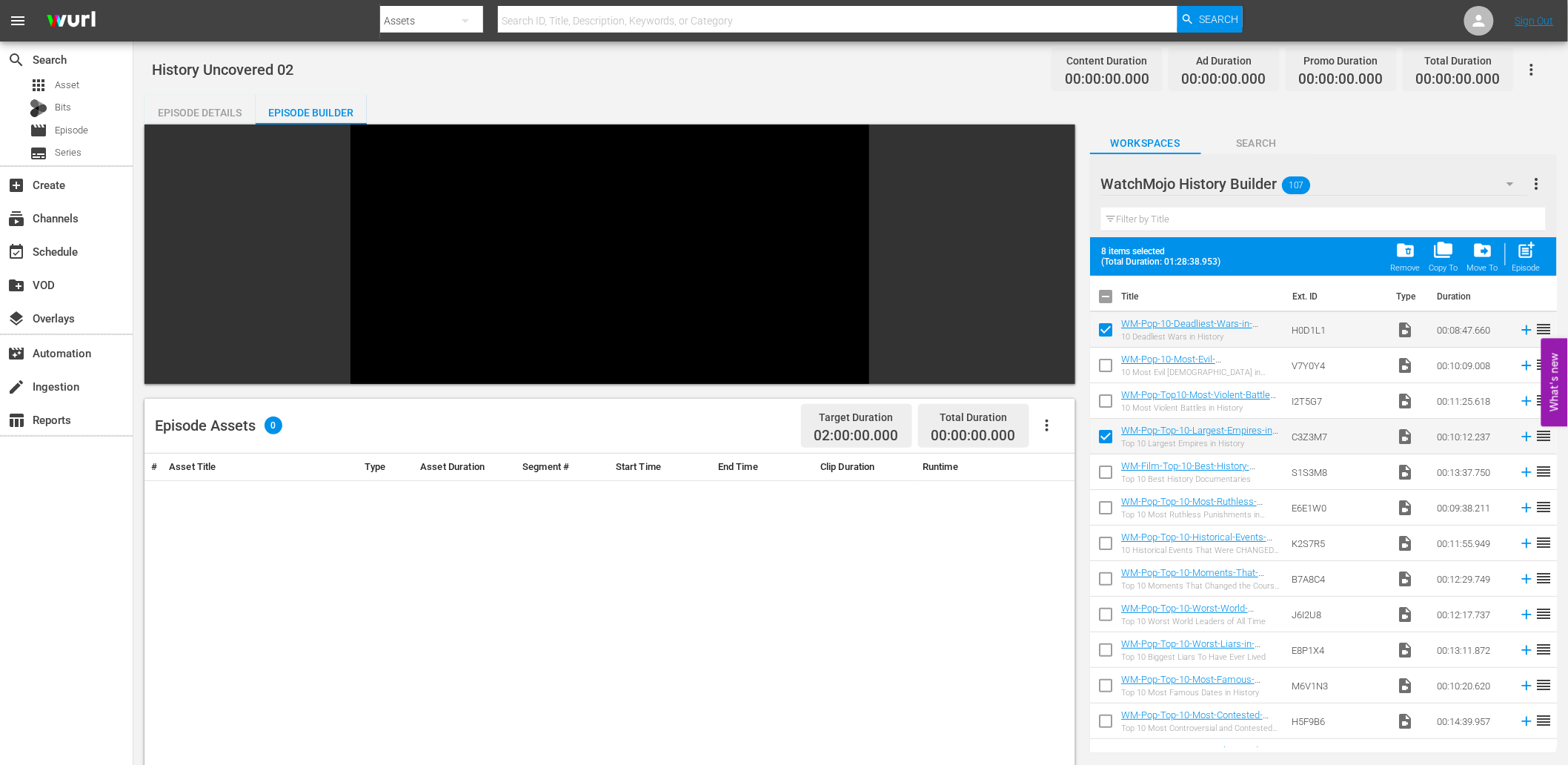
click at [1109, 545] on input "checkbox" at bounding box center [1106, 547] width 32 height 32
checkbox input "false"
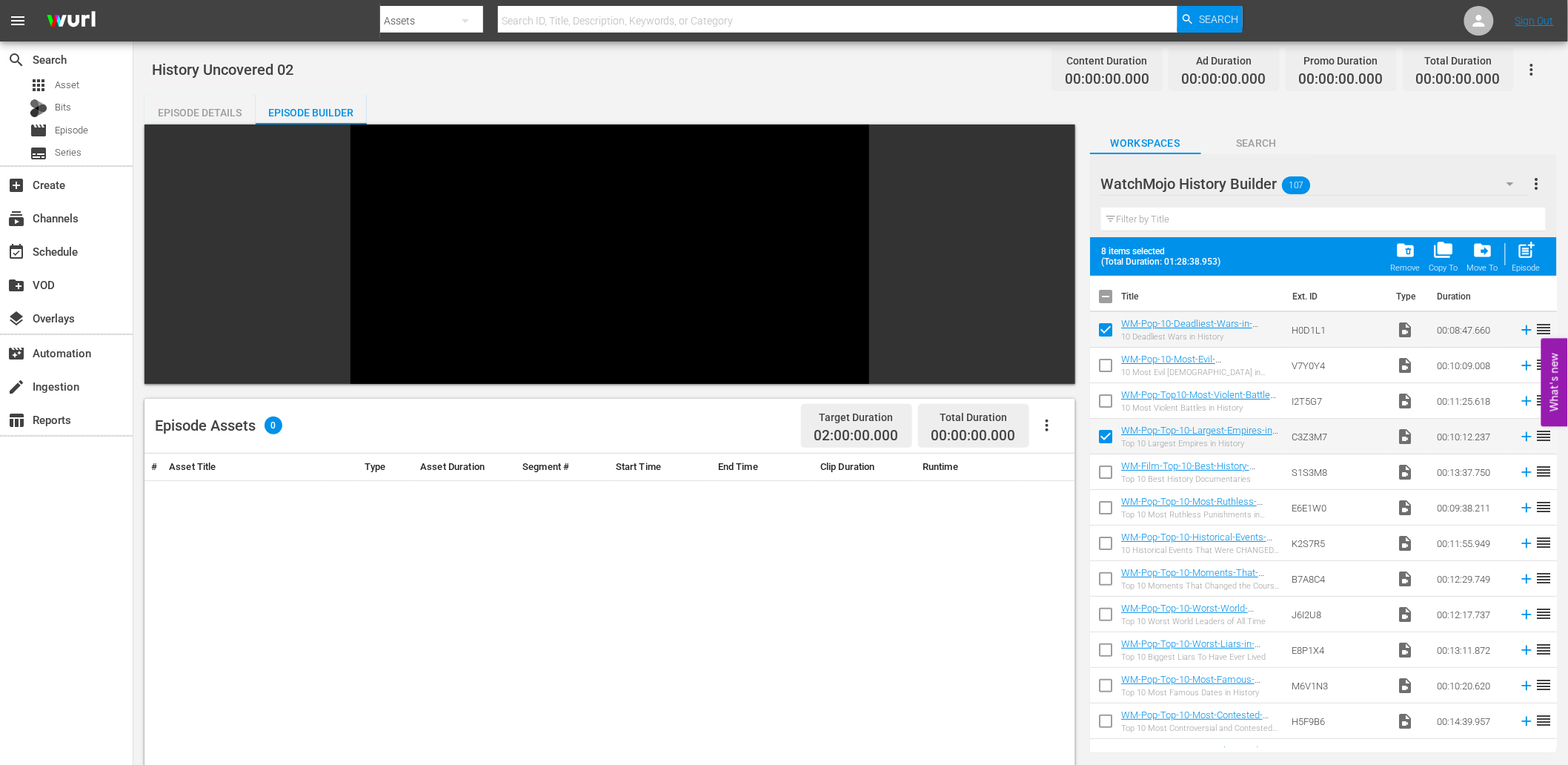
click at [1109, 407] on input "checkbox" at bounding box center [1106, 405] width 32 height 32
checkbox input "true"
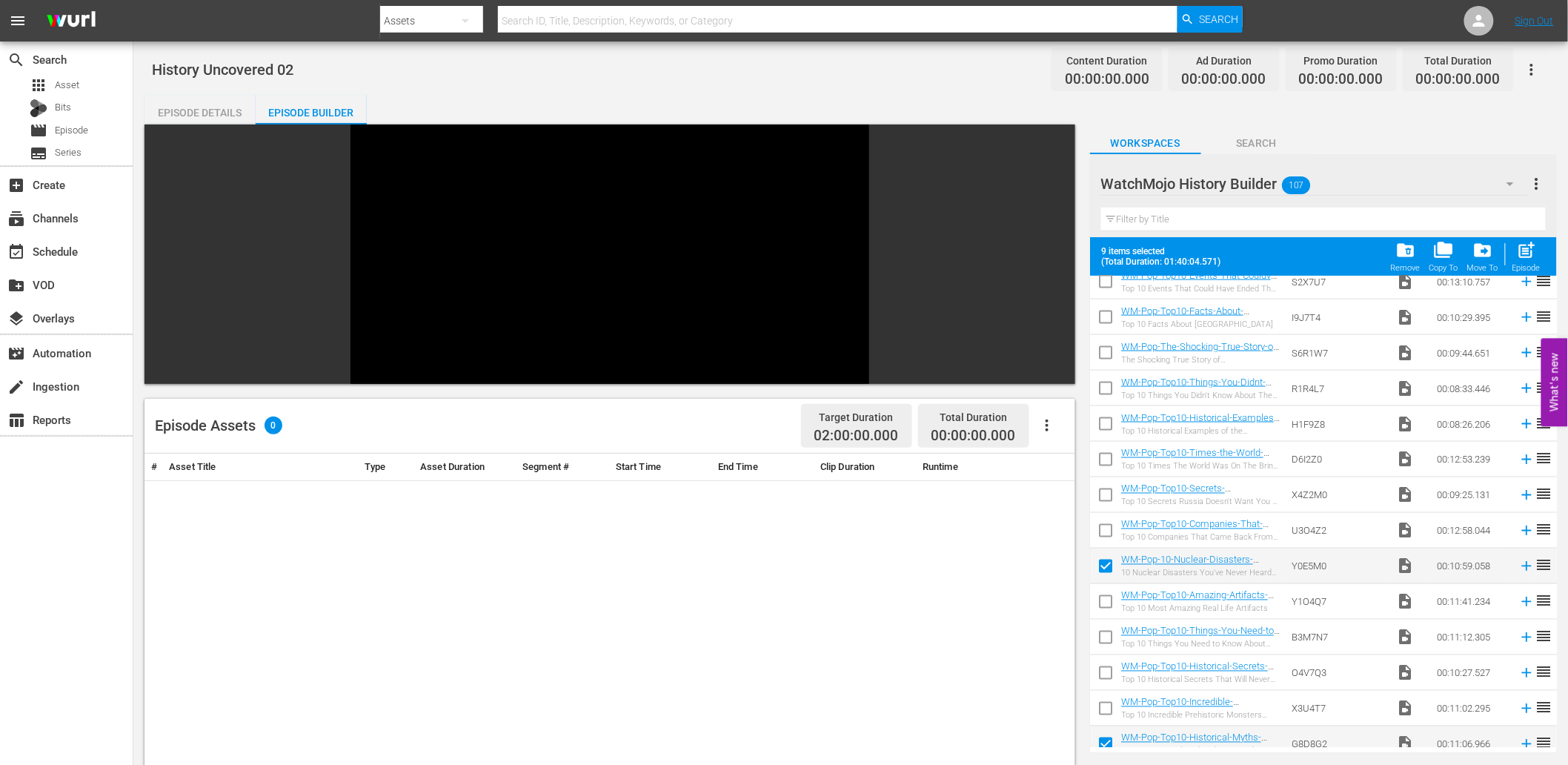
scroll to position [1043, 0]
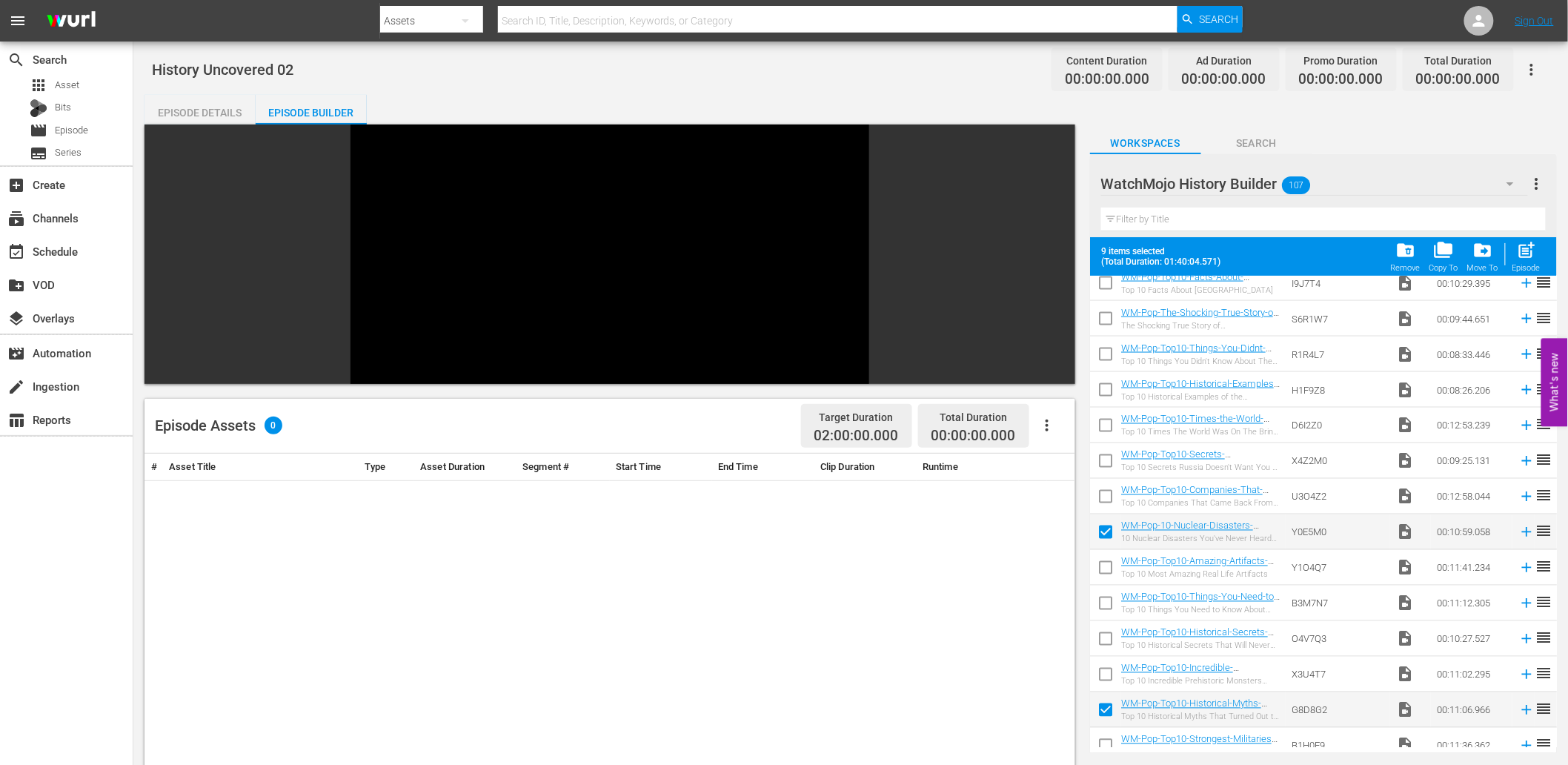
click at [1103, 600] on input "checkbox" at bounding box center [1106, 607] width 32 height 32
checkbox input "true"
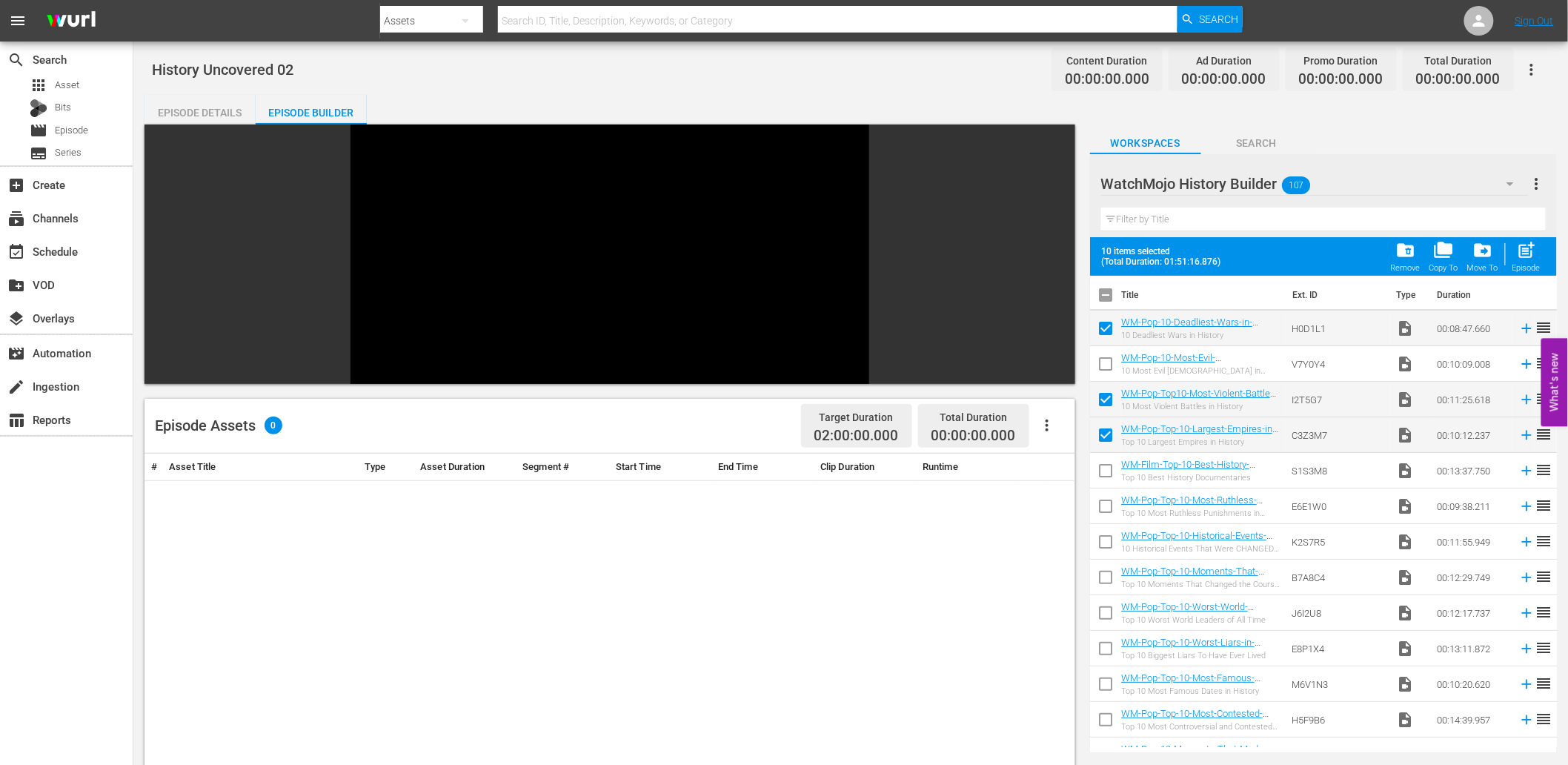
scroll to position [0, 0]
click at [1098, 395] on input "checkbox" at bounding box center [1106, 405] width 32 height 32
checkbox input "true"
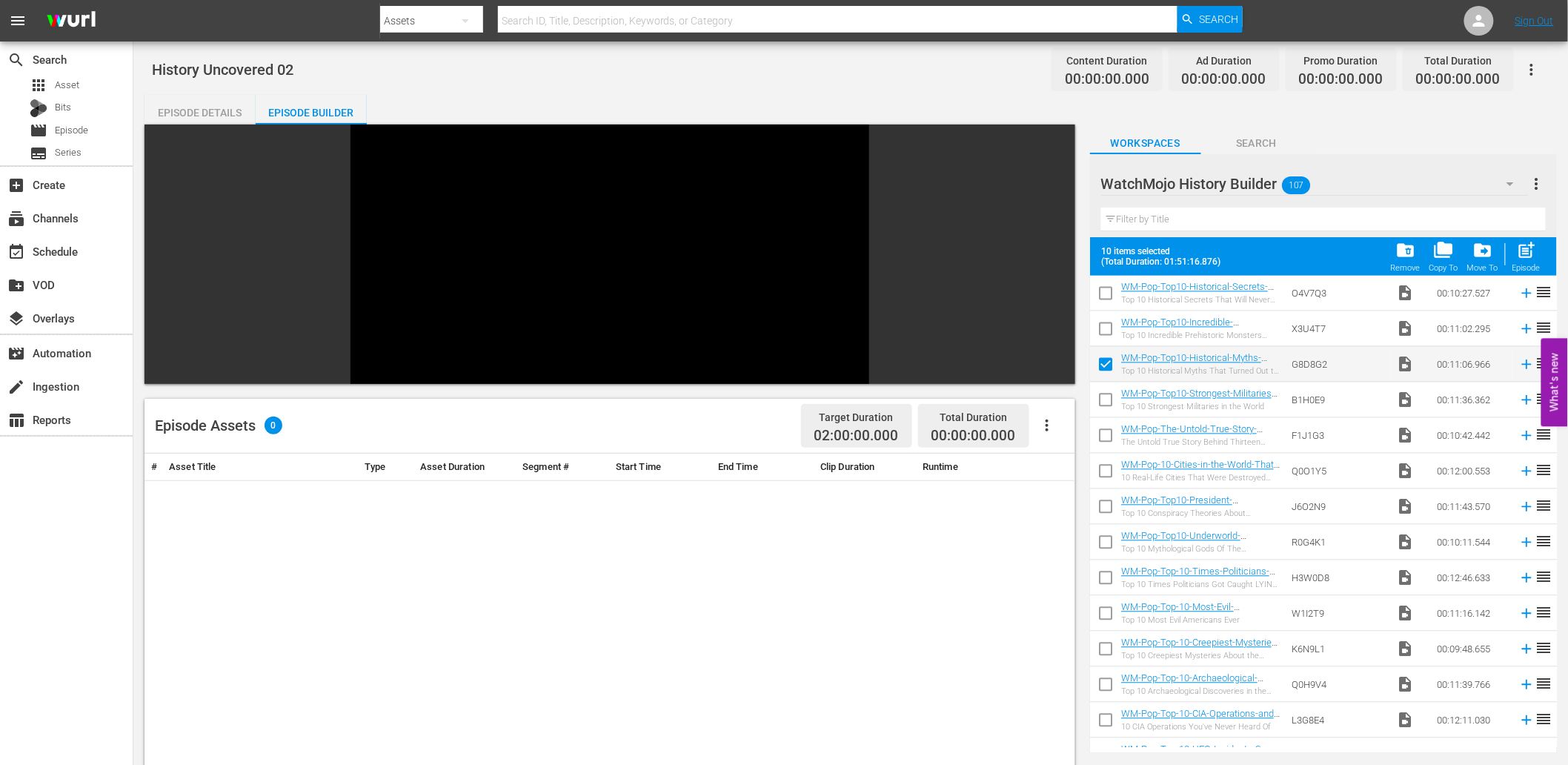
scroll to position [1373, 0]
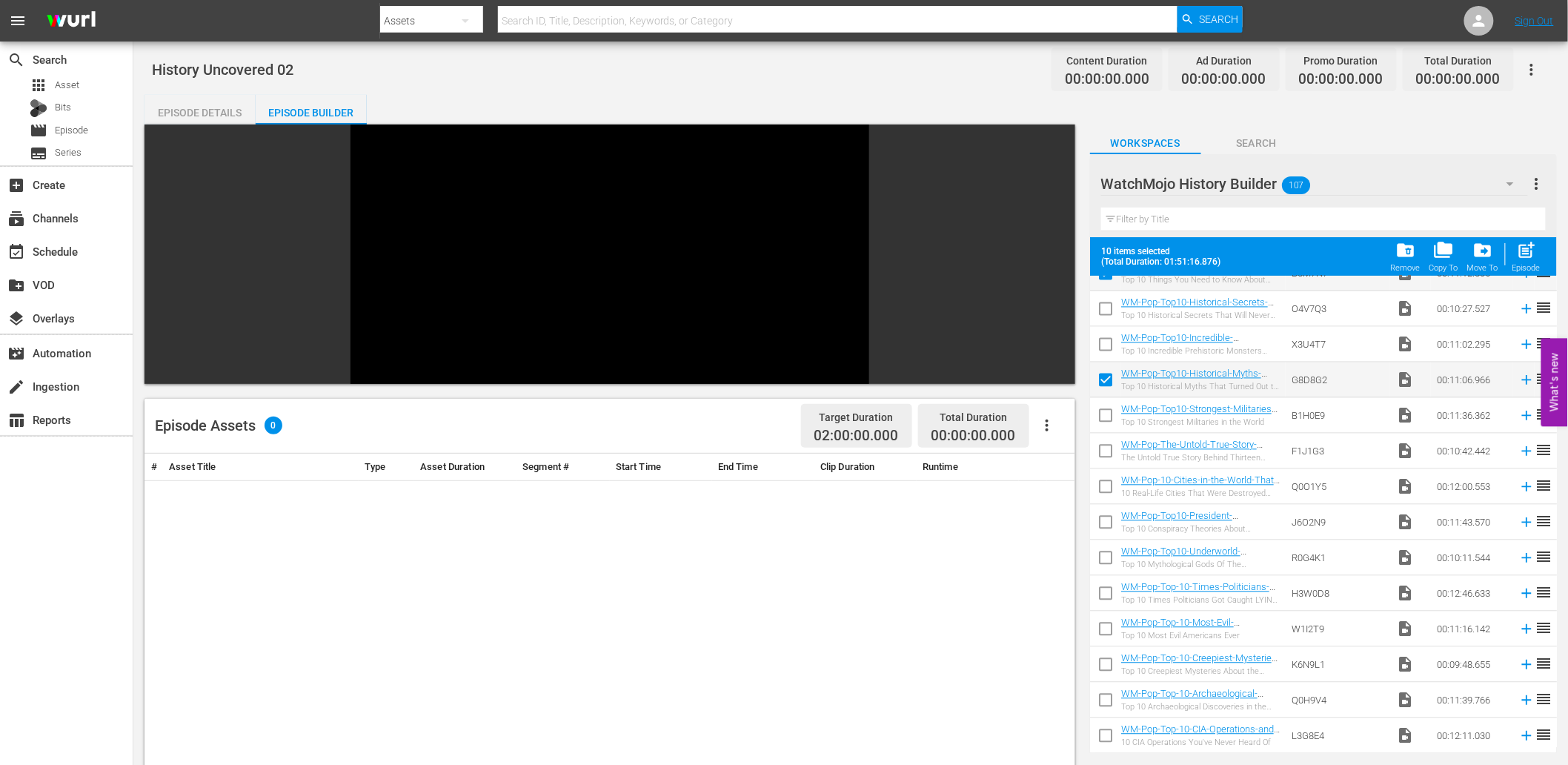
click at [1109, 382] on input "checkbox" at bounding box center [1106, 384] width 32 height 32
checkbox input "false"
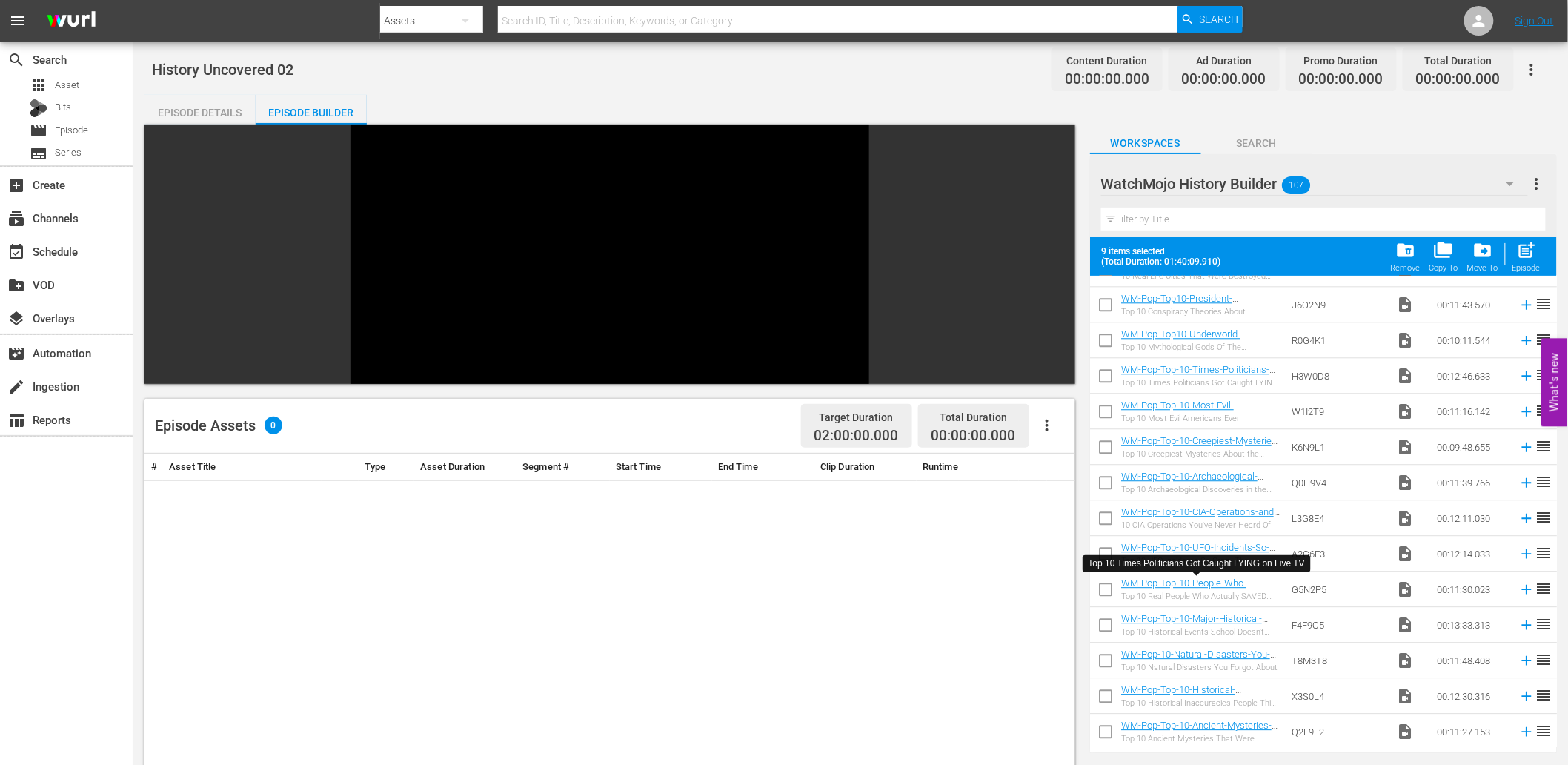
scroll to position [1592, 0]
click at [1105, 413] on input "checkbox" at bounding box center [1106, 414] width 32 height 32
checkbox input "true"
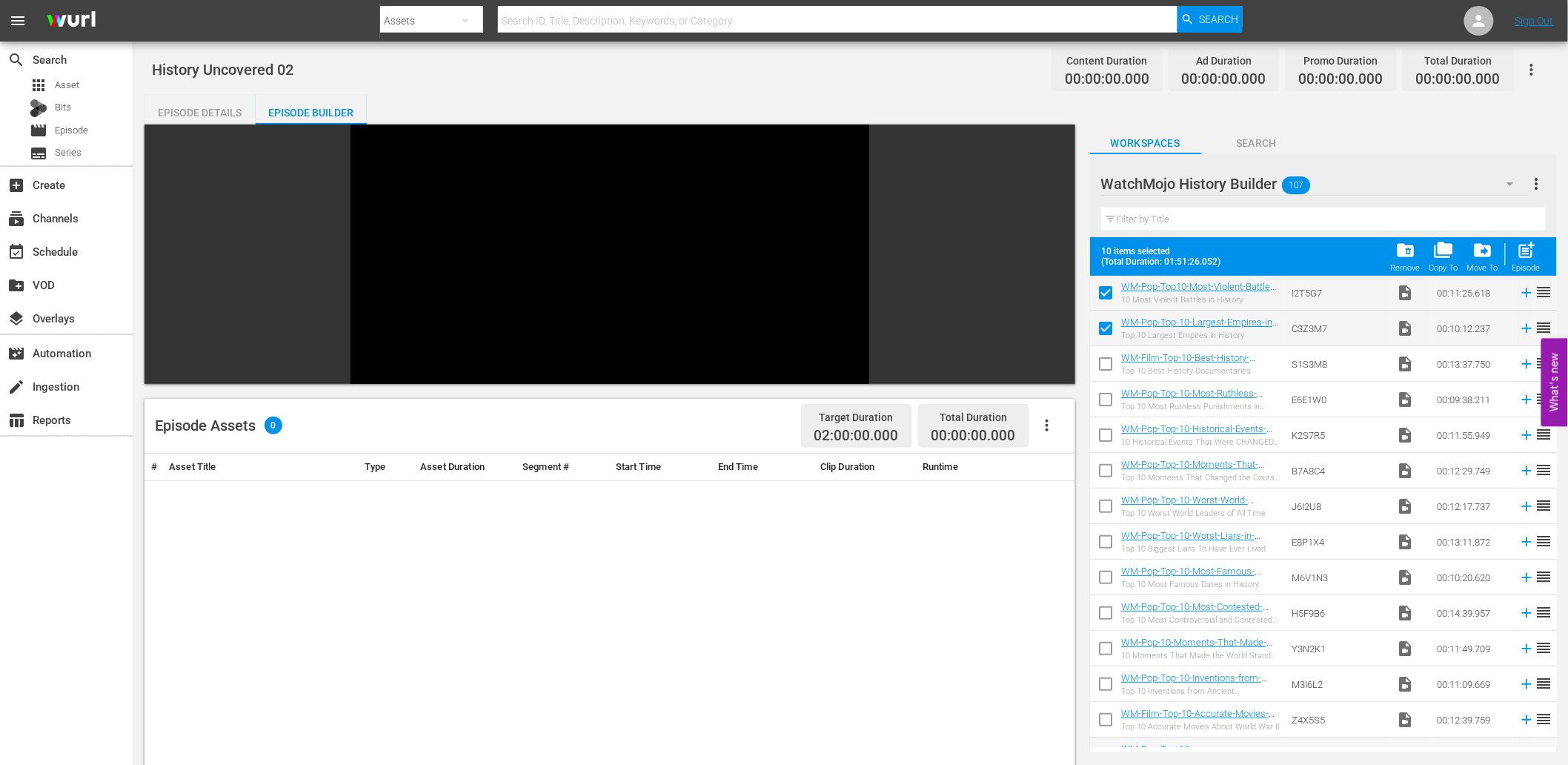
scroll to position [0, 0]
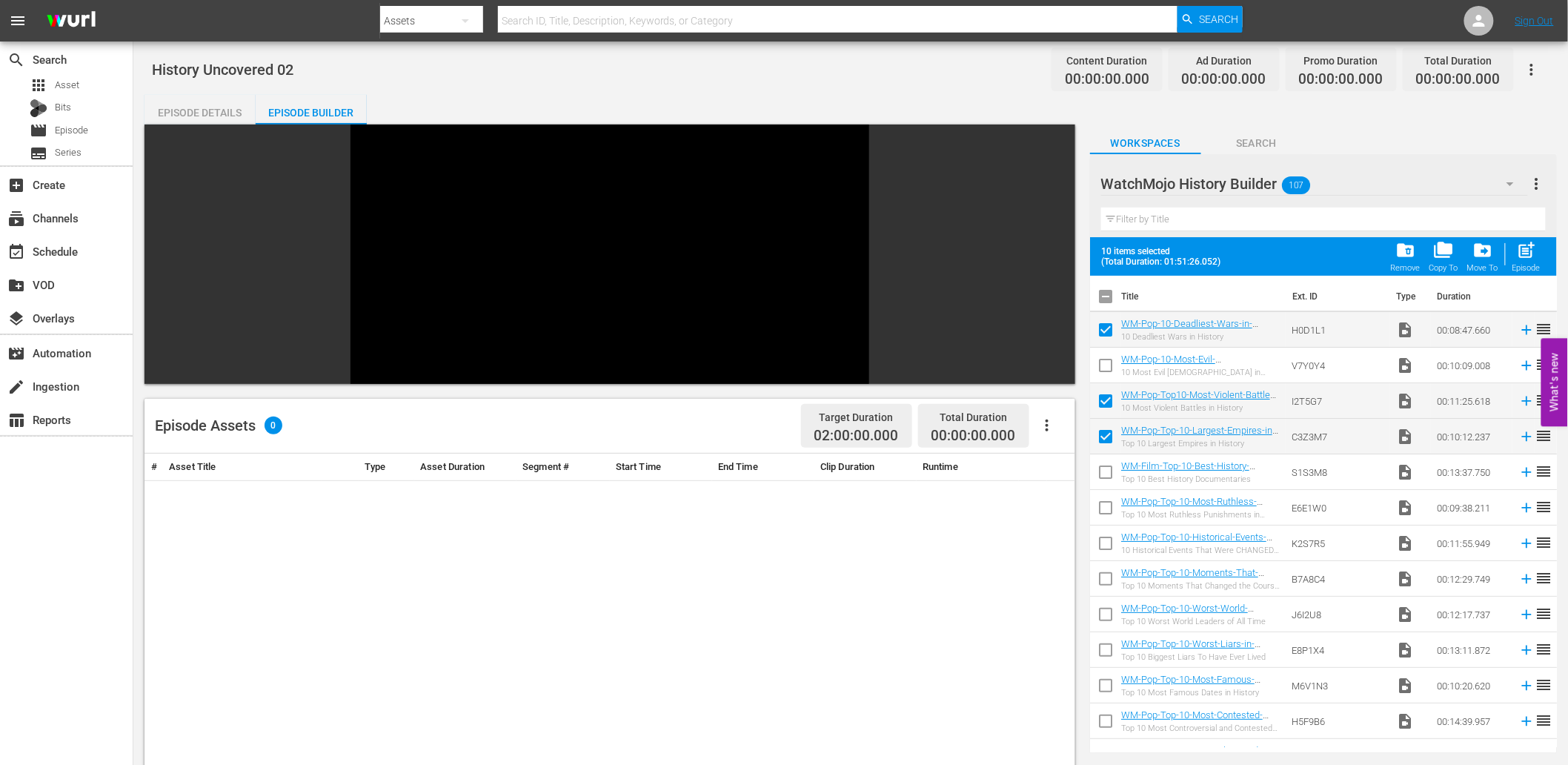
click at [1109, 398] on input "checkbox" at bounding box center [1106, 405] width 32 height 32
checkbox input "false"
click at [1518, 246] on span "post_add" at bounding box center [1528, 250] width 20 height 20
checkbox input "false"
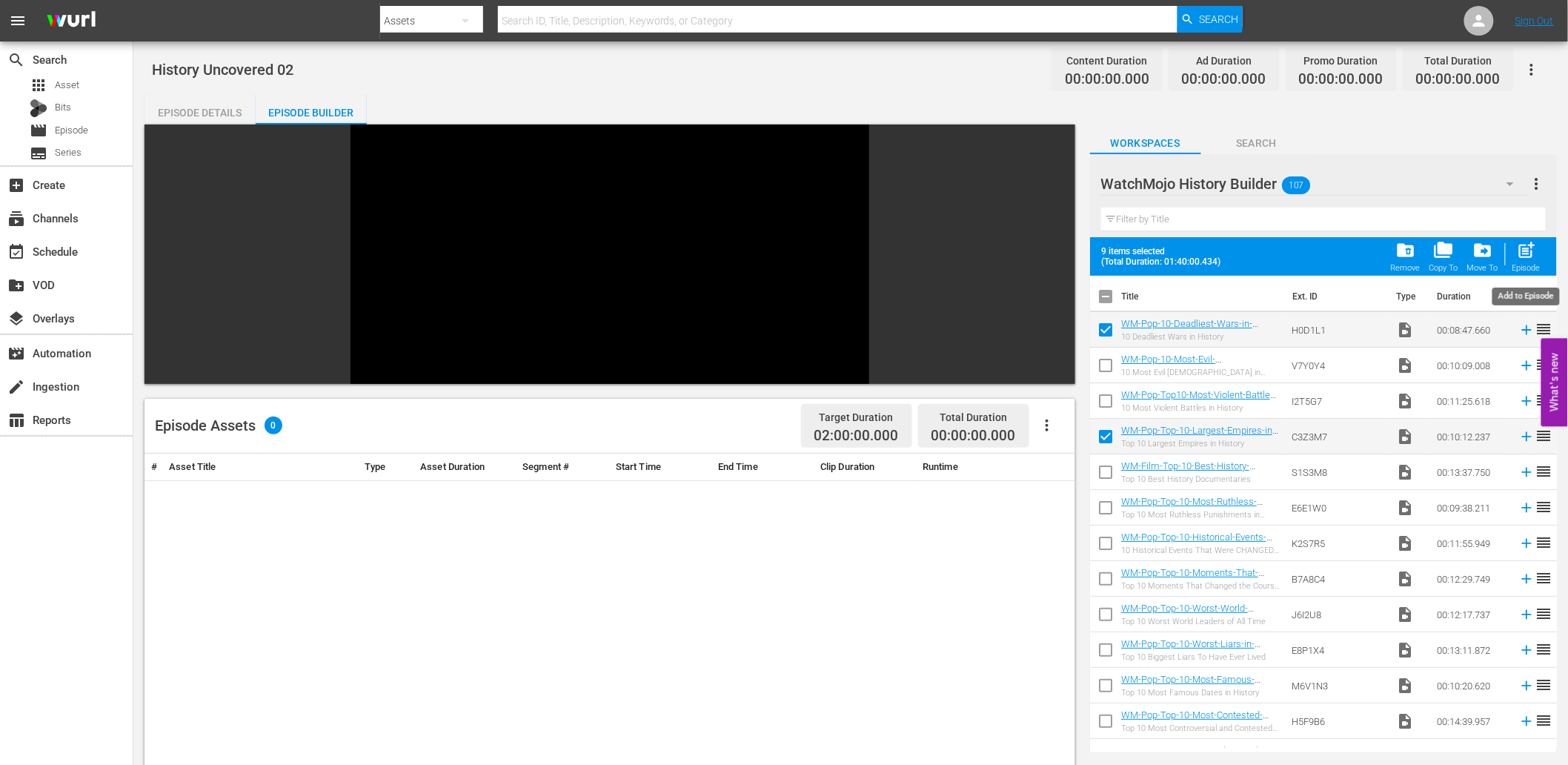
checkbox input "false"
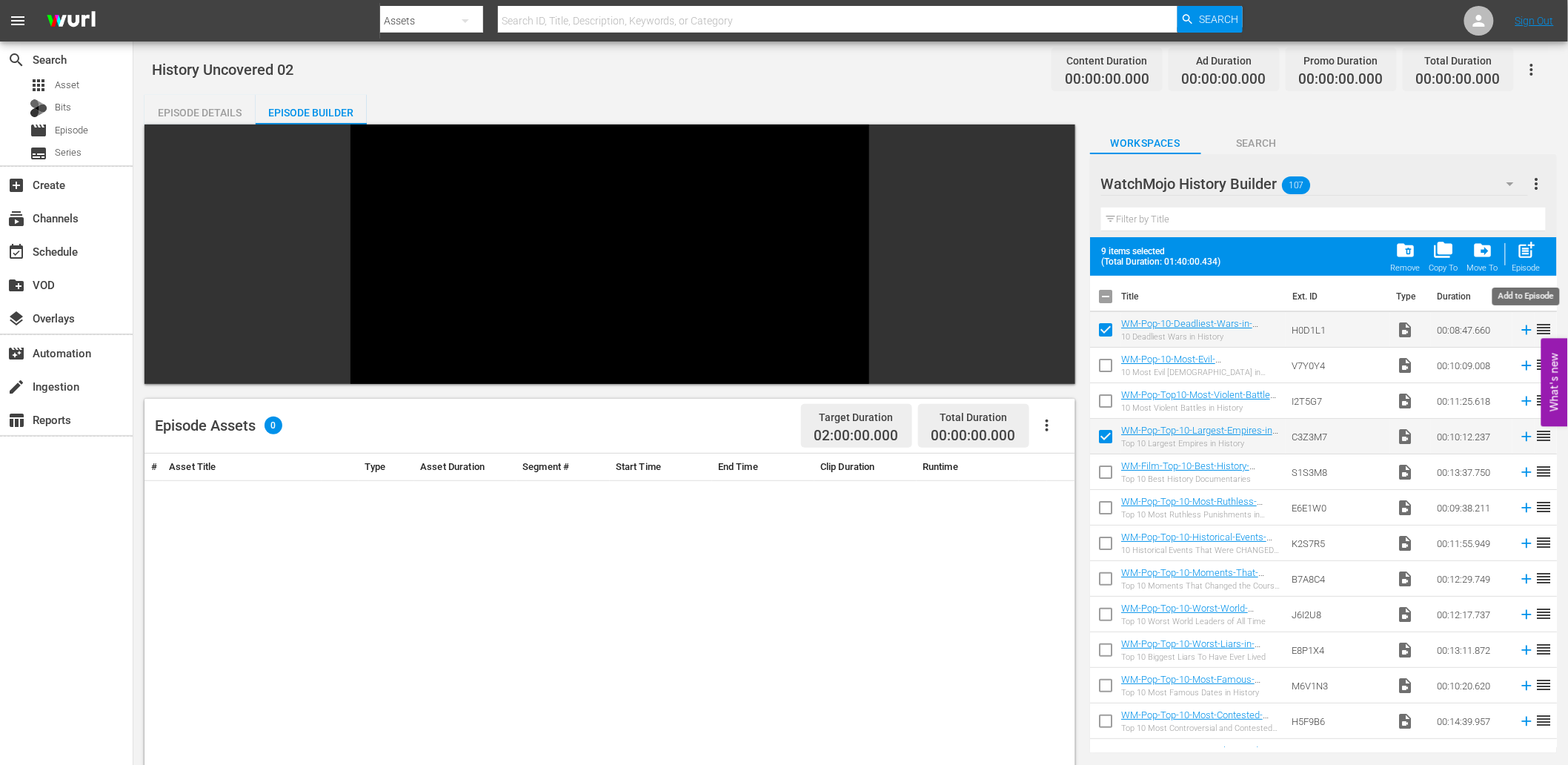
checkbox input "false"
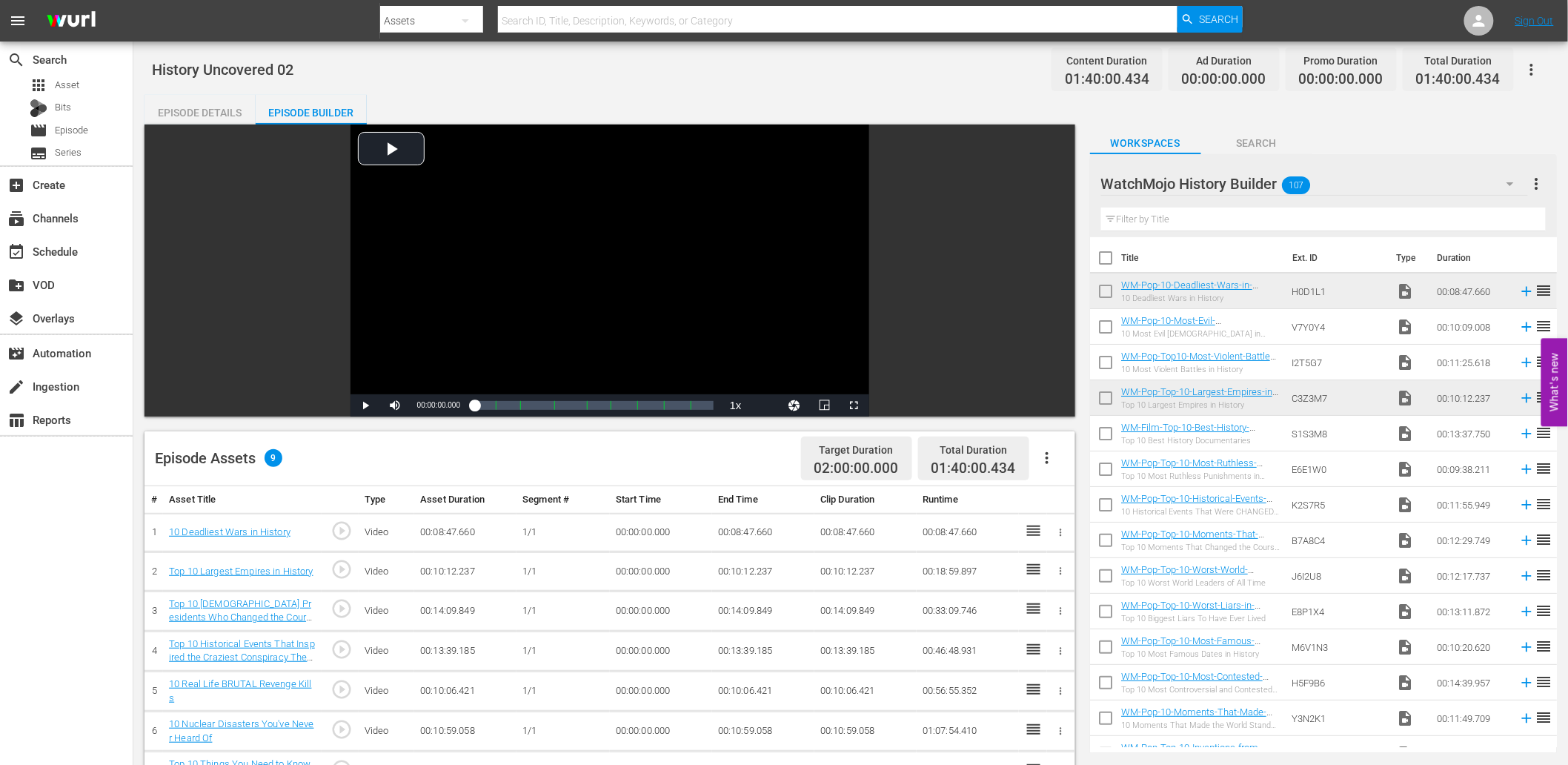
click at [1382, 169] on div "WatchMojo History Builder 107" at bounding box center [1314, 184] width 427 height 41
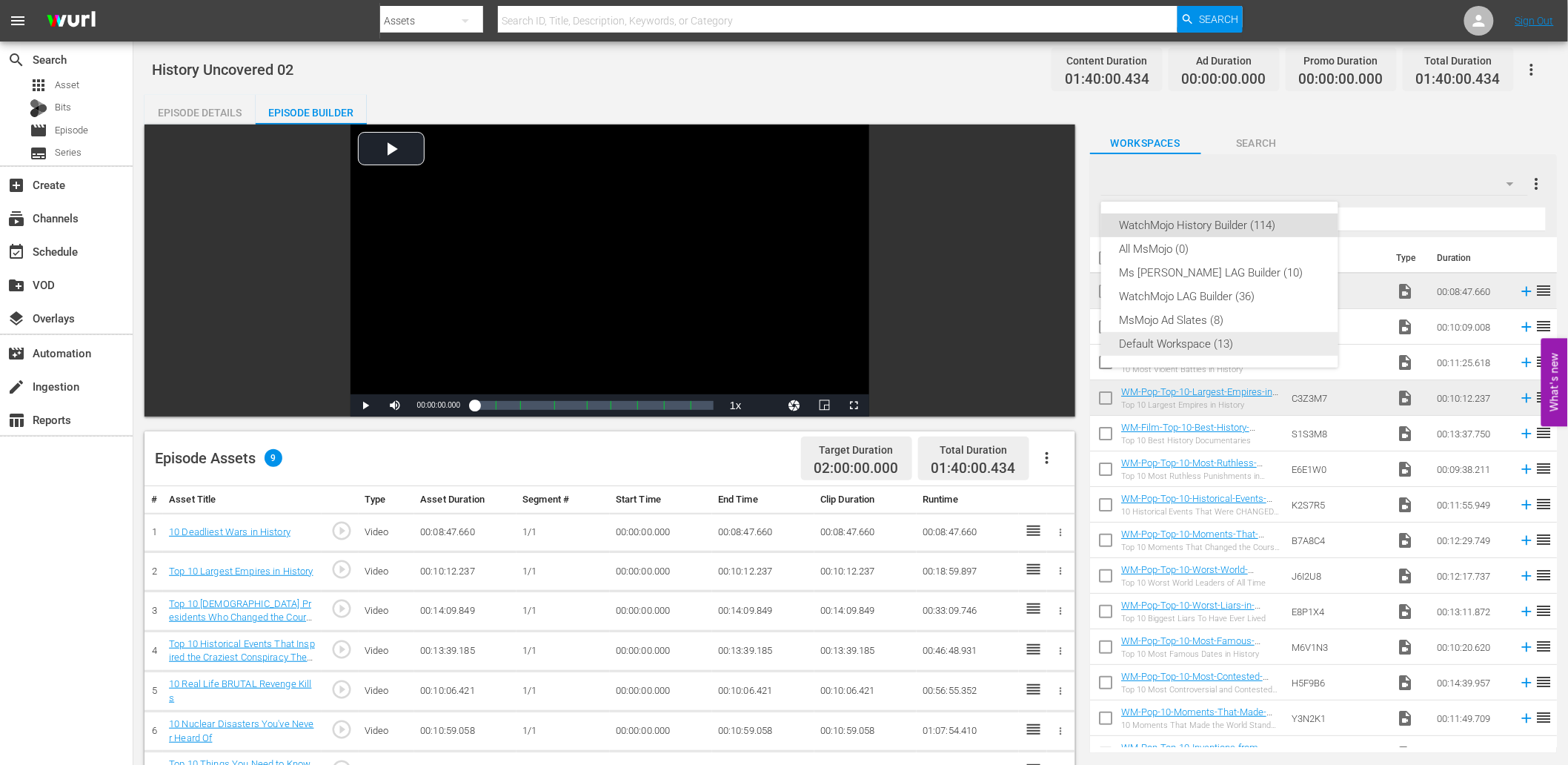
click at [1169, 348] on div "Default Workspace (13)" at bounding box center [1220, 344] width 201 height 24
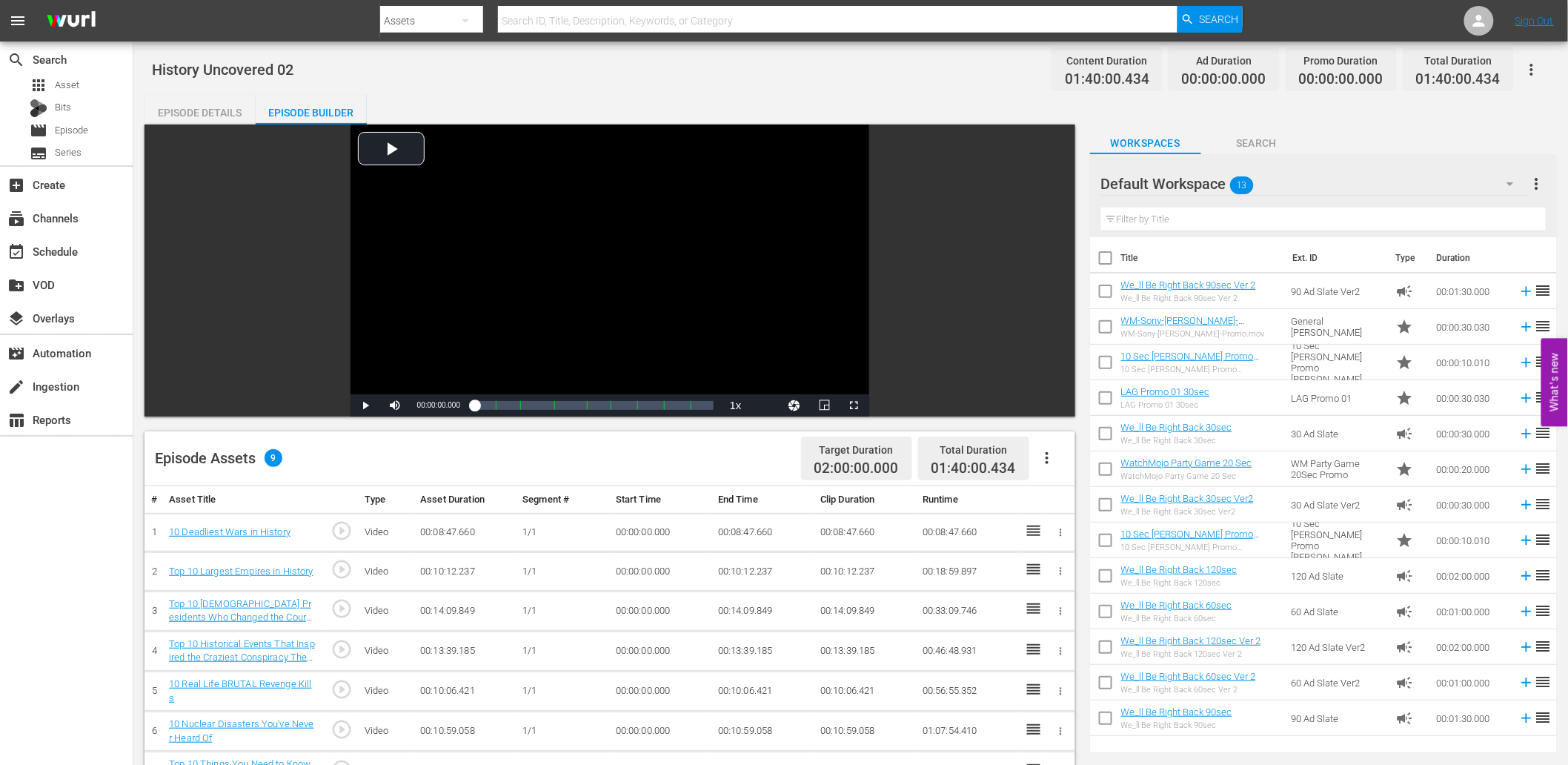
click at [1166, 218] on input "text" at bounding box center [1323, 219] width 445 height 24
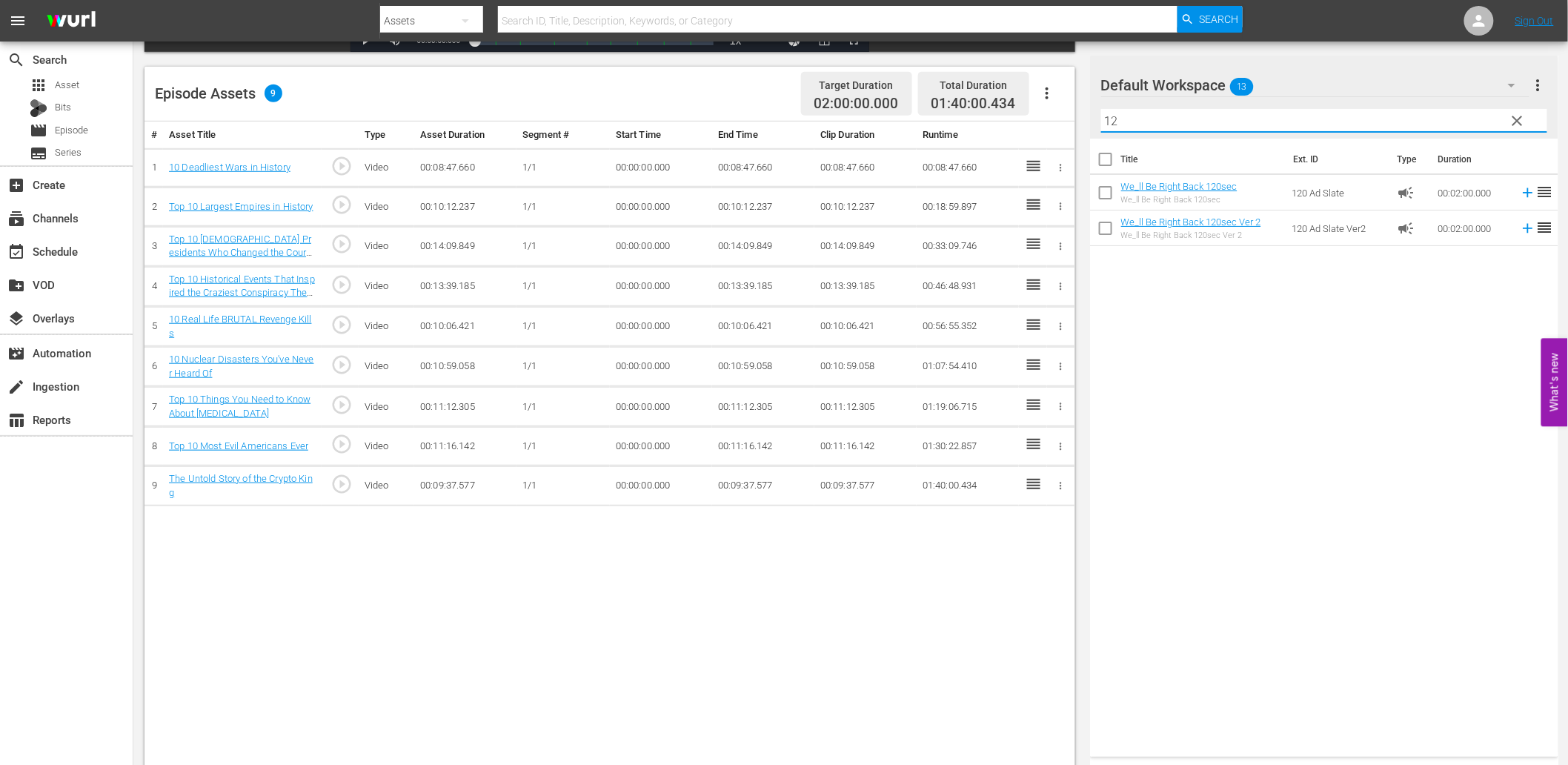
scroll to position [386, 0]
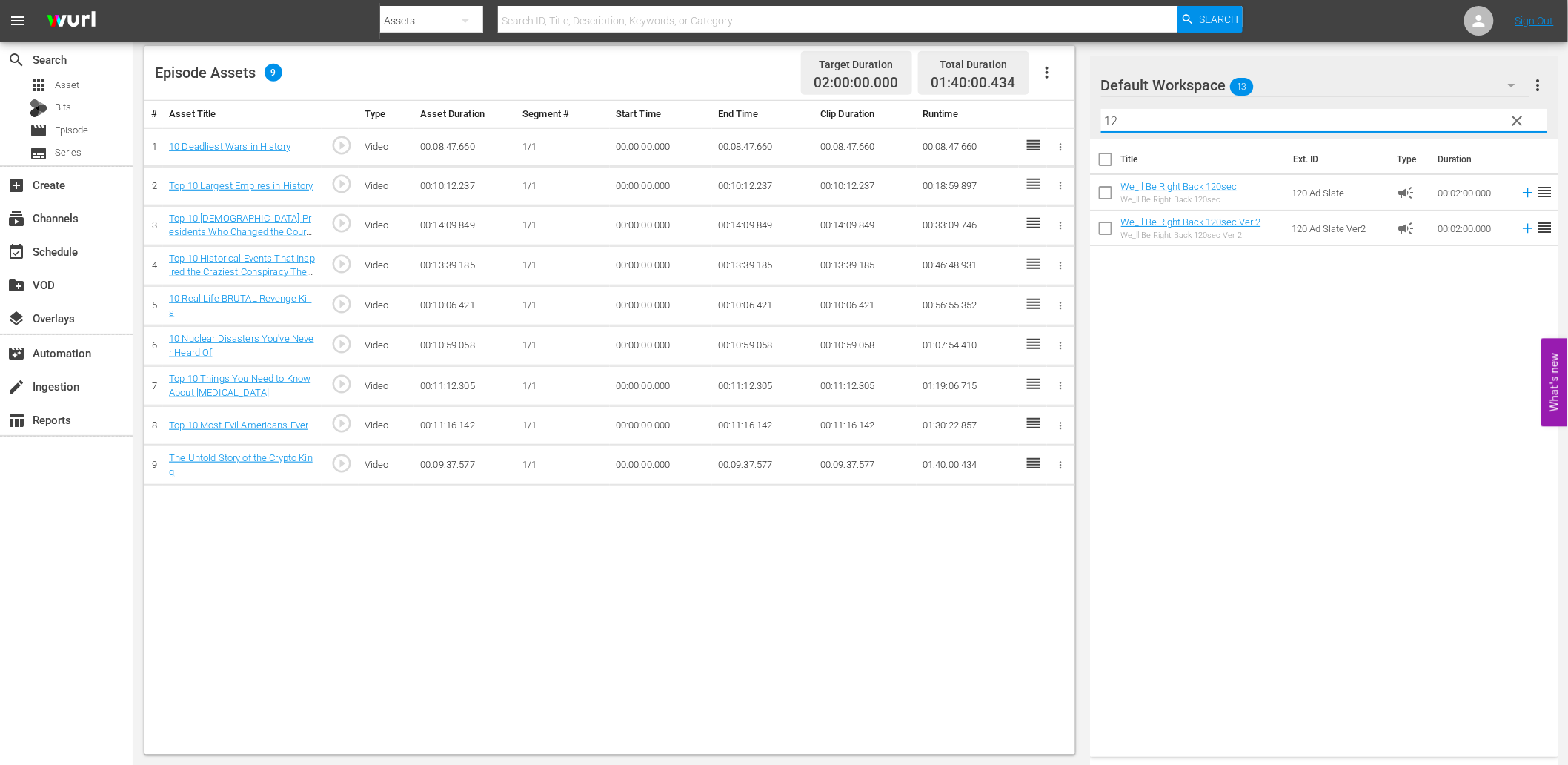
type input "12"
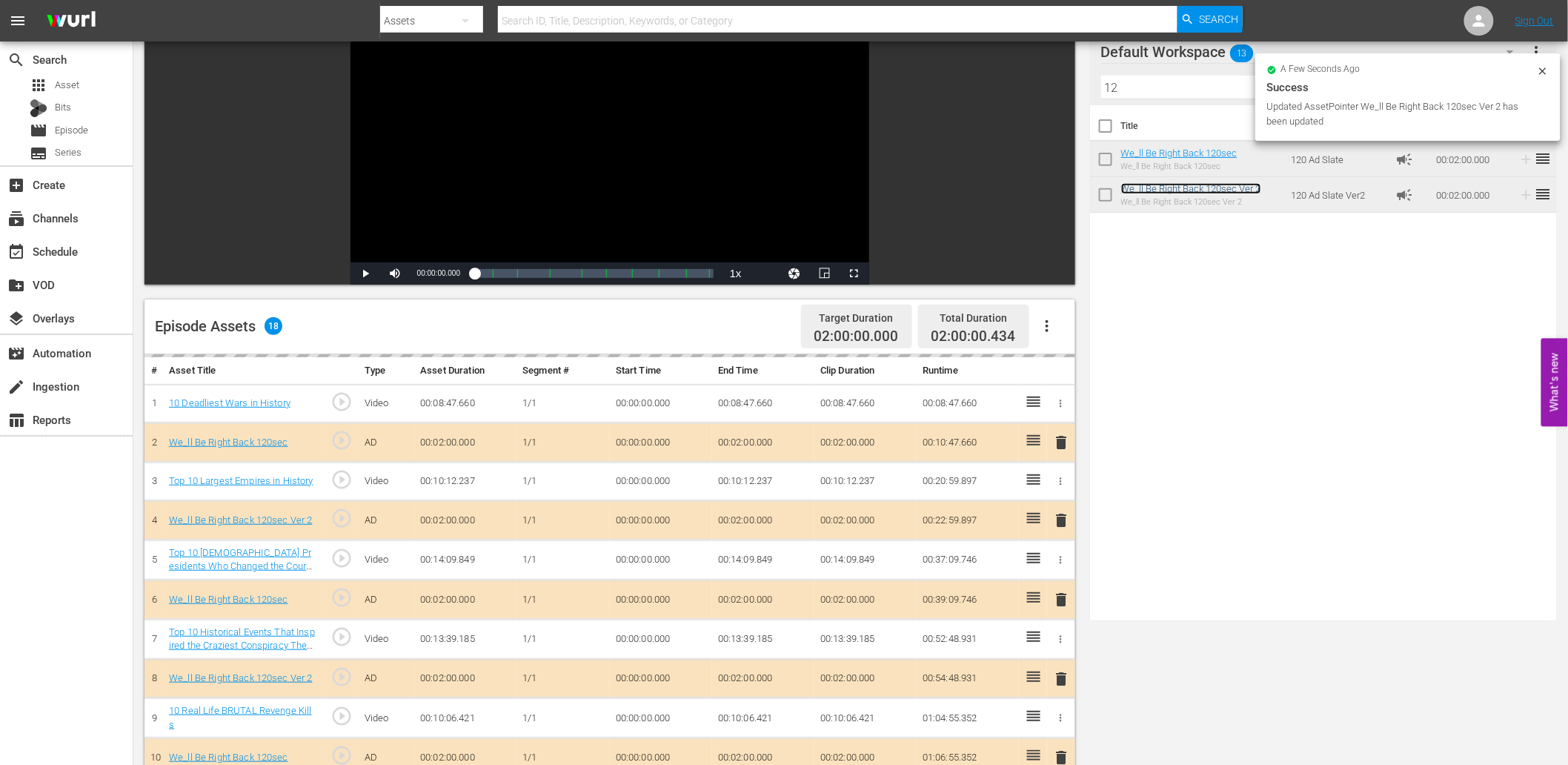
scroll to position [0, 0]
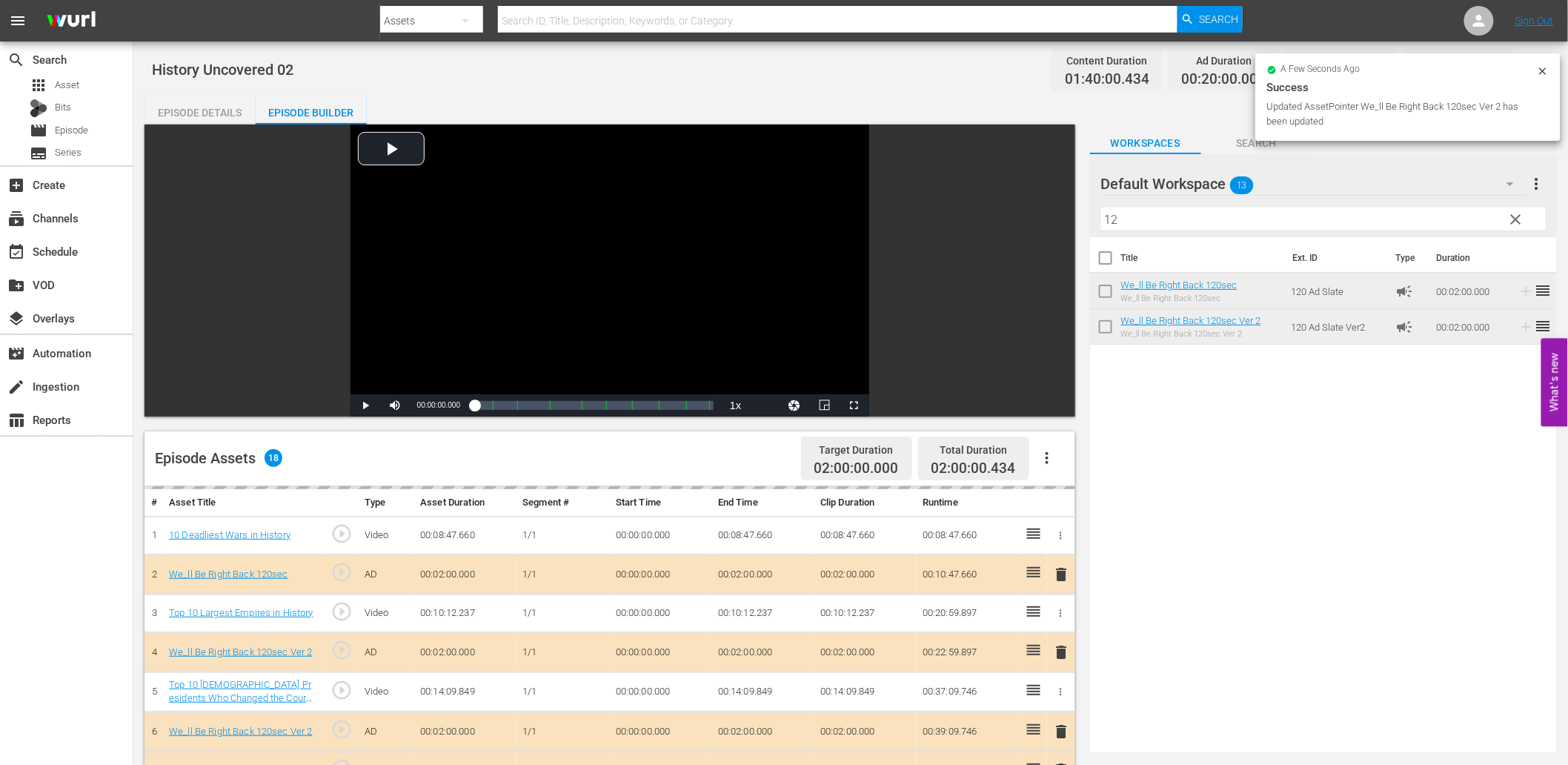
click at [1479, 175] on div "Default Workspace 13" at bounding box center [1314, 184] width 427 height 41
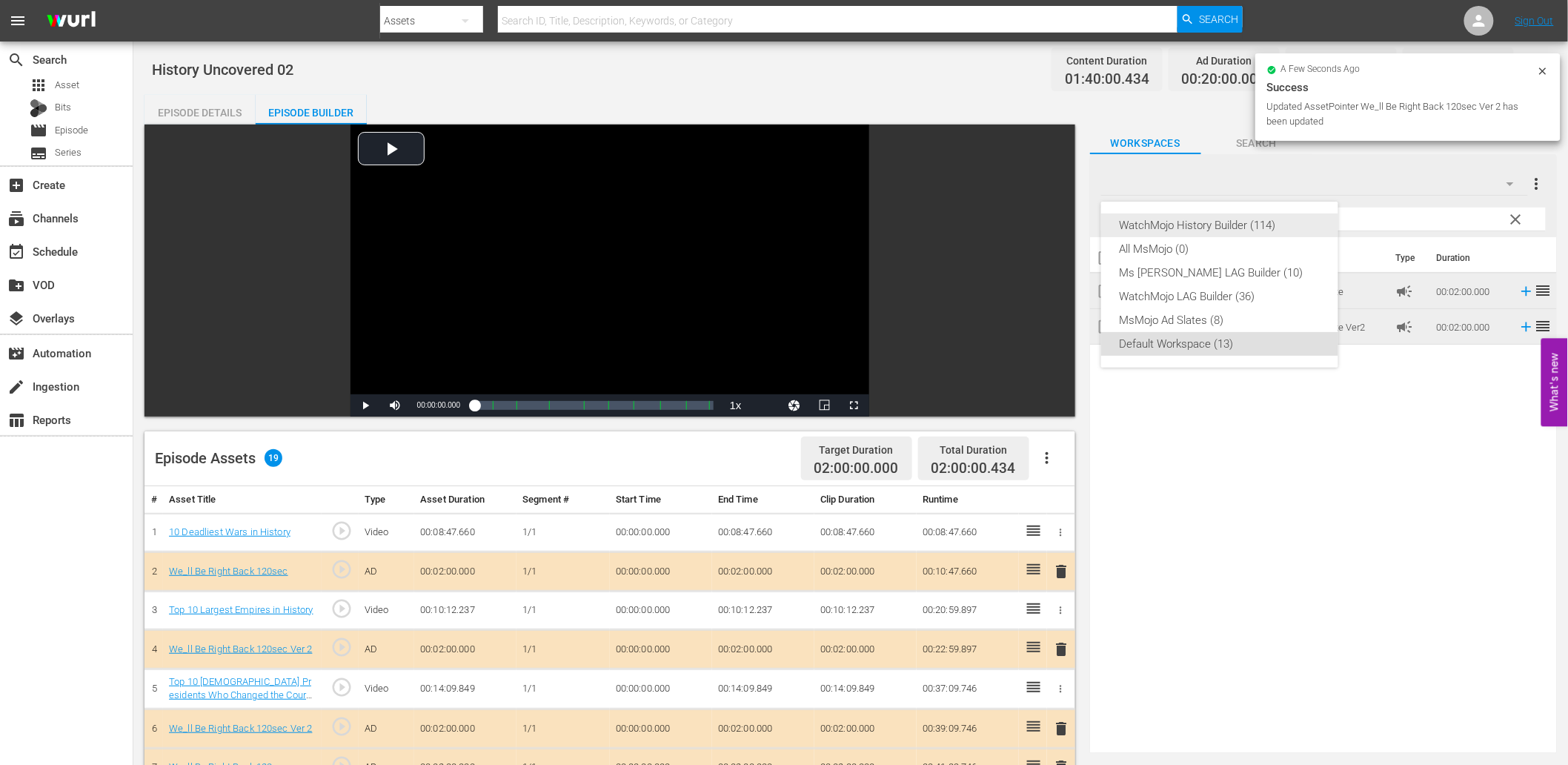
click at [1217, 218] on div "WatchMojo History Builder (114)" at bounding box center [1220, 225] width 201 height 24
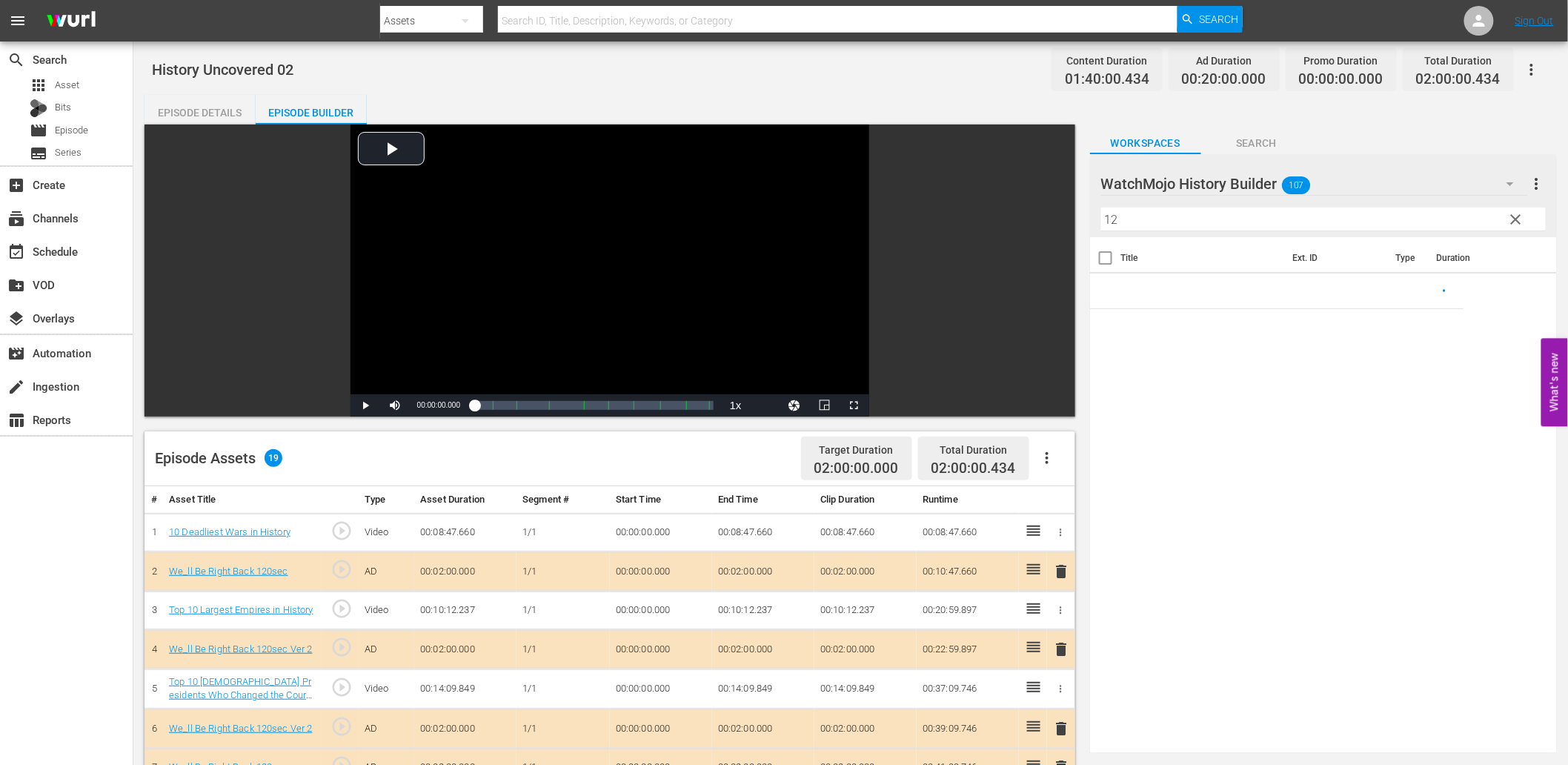
click at [1507, 219] on button "clear" at bounding box center [1516, 219] width 24 height 24
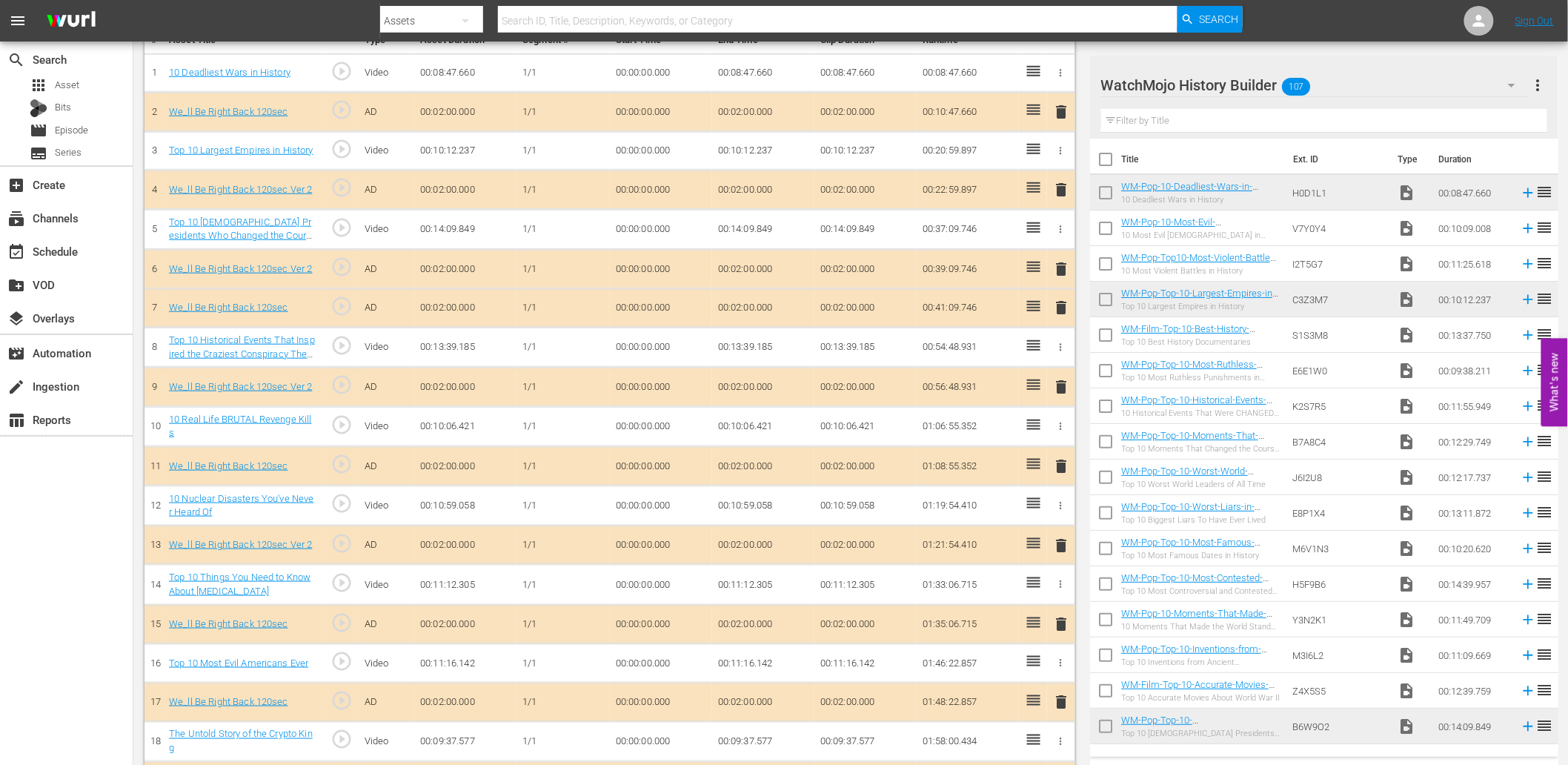
scroll to position [505, 0]
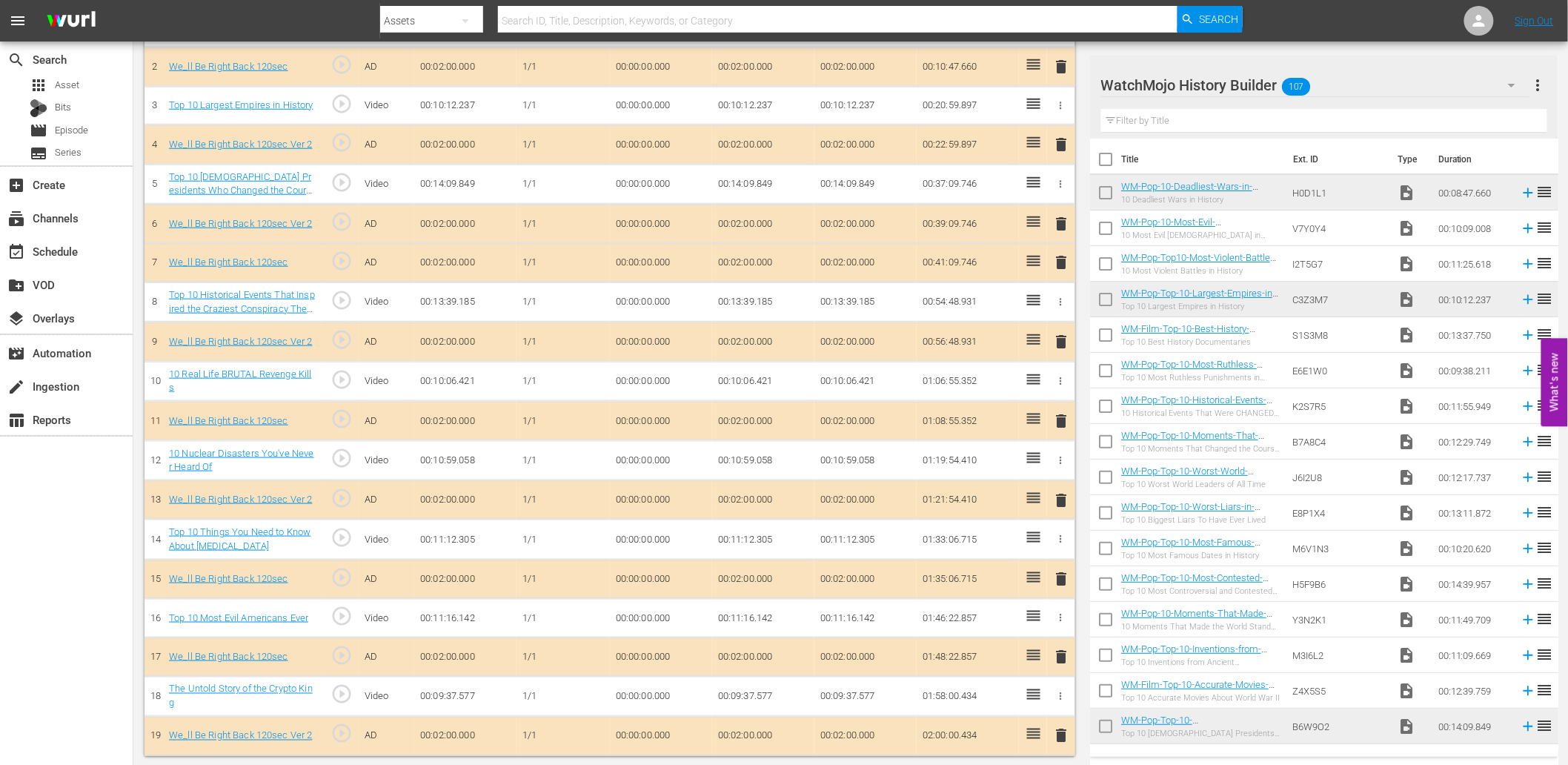
click at [857, 178] on td "00:14:09.849" at bounding box center [866, 184] width 103 height 40
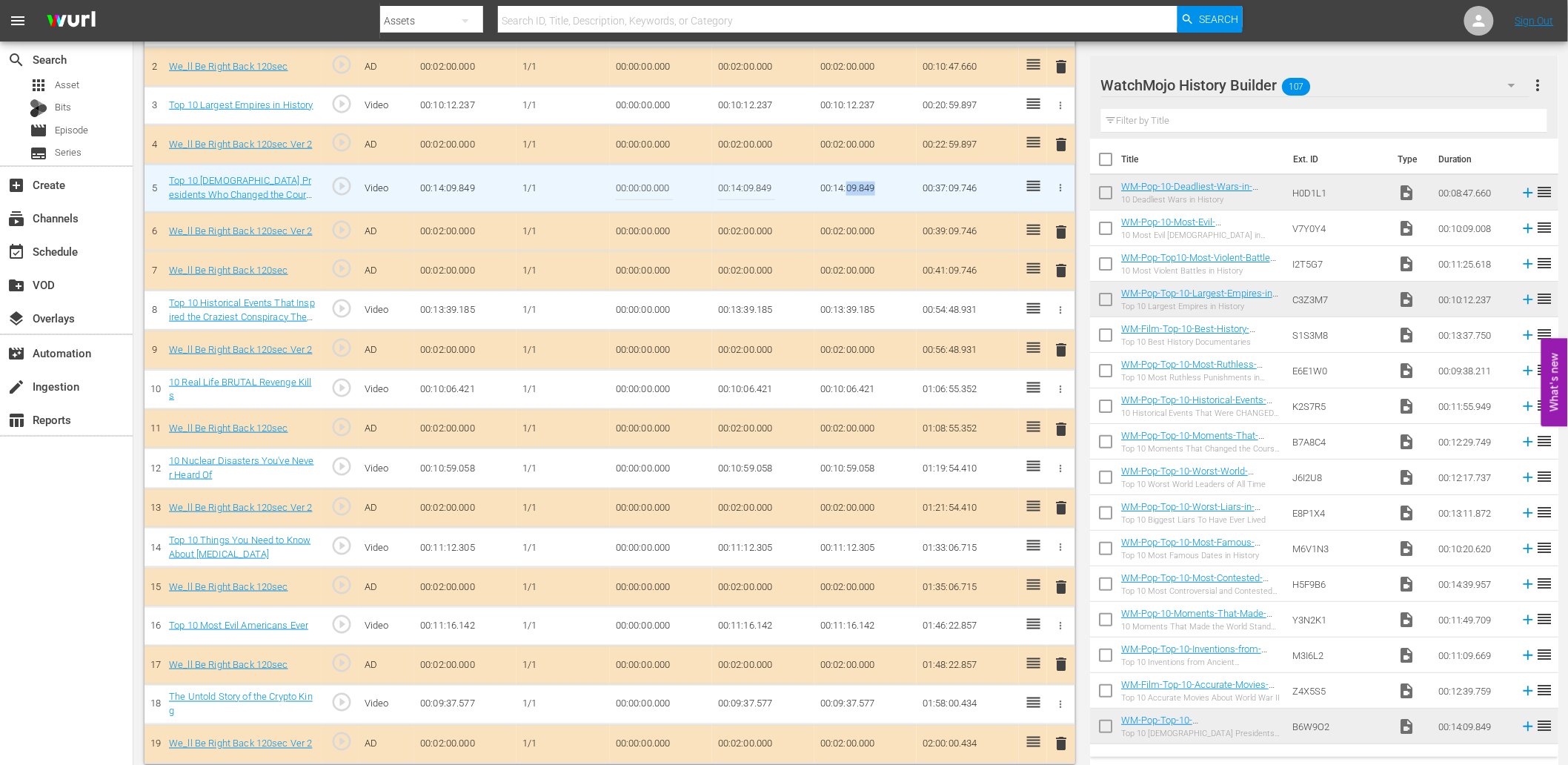
click at [876, 184] on td "00:14:09.849" at bounding box center [866, 188] width 103 height 48
drag, startPoint x: 858, startPoint y: 190, endPoint x: 812, endPoint y: 190, distance: 46.0
click at [812, 190] on tr "5 Top 10 US Presidents Who Changed the Course of History play_circle_outline Vi…" at bounding box center [609, 188] width 931 height 48
copy tr "00:14:09.849"
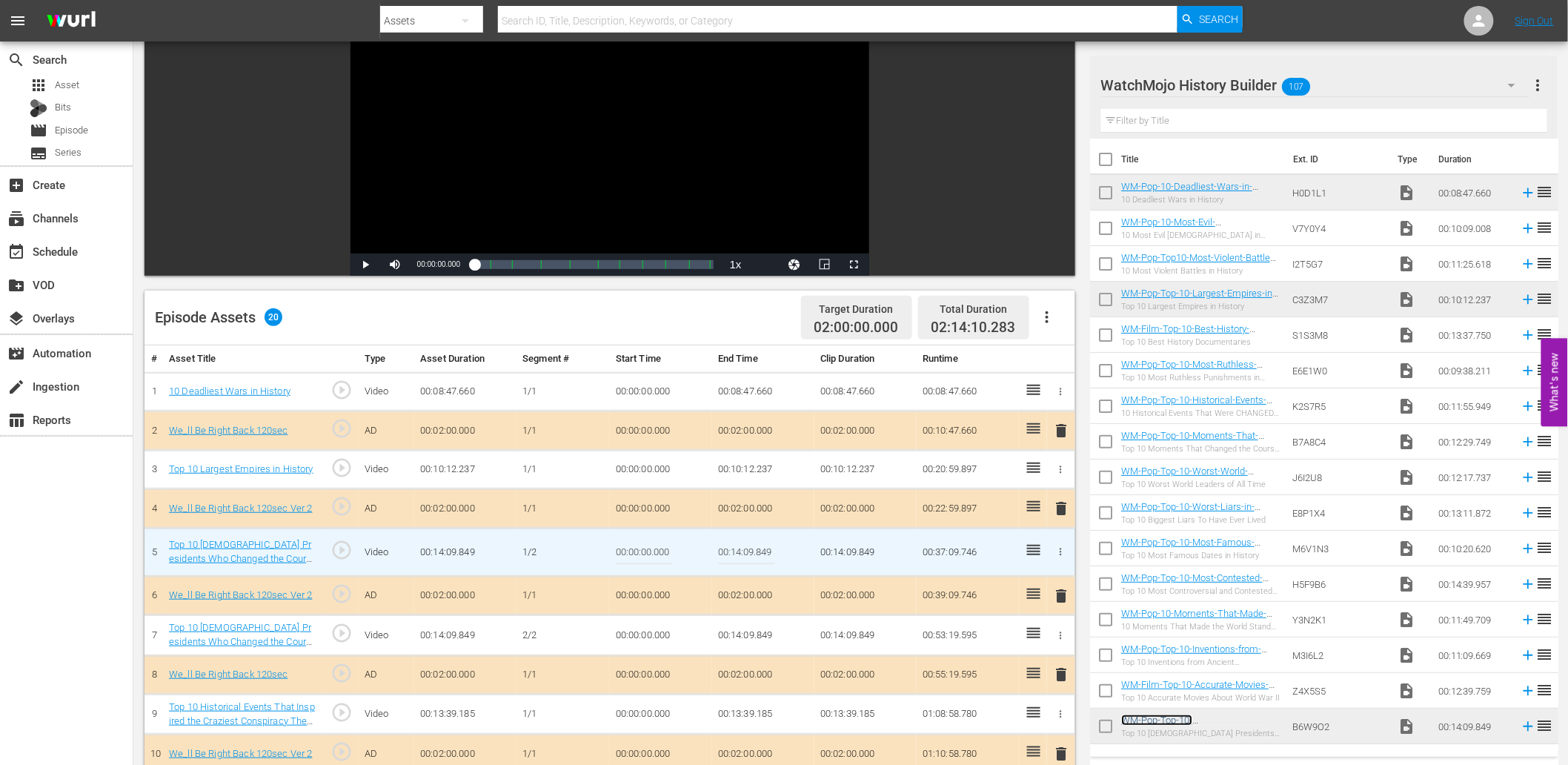
scroll to position [120, 0]
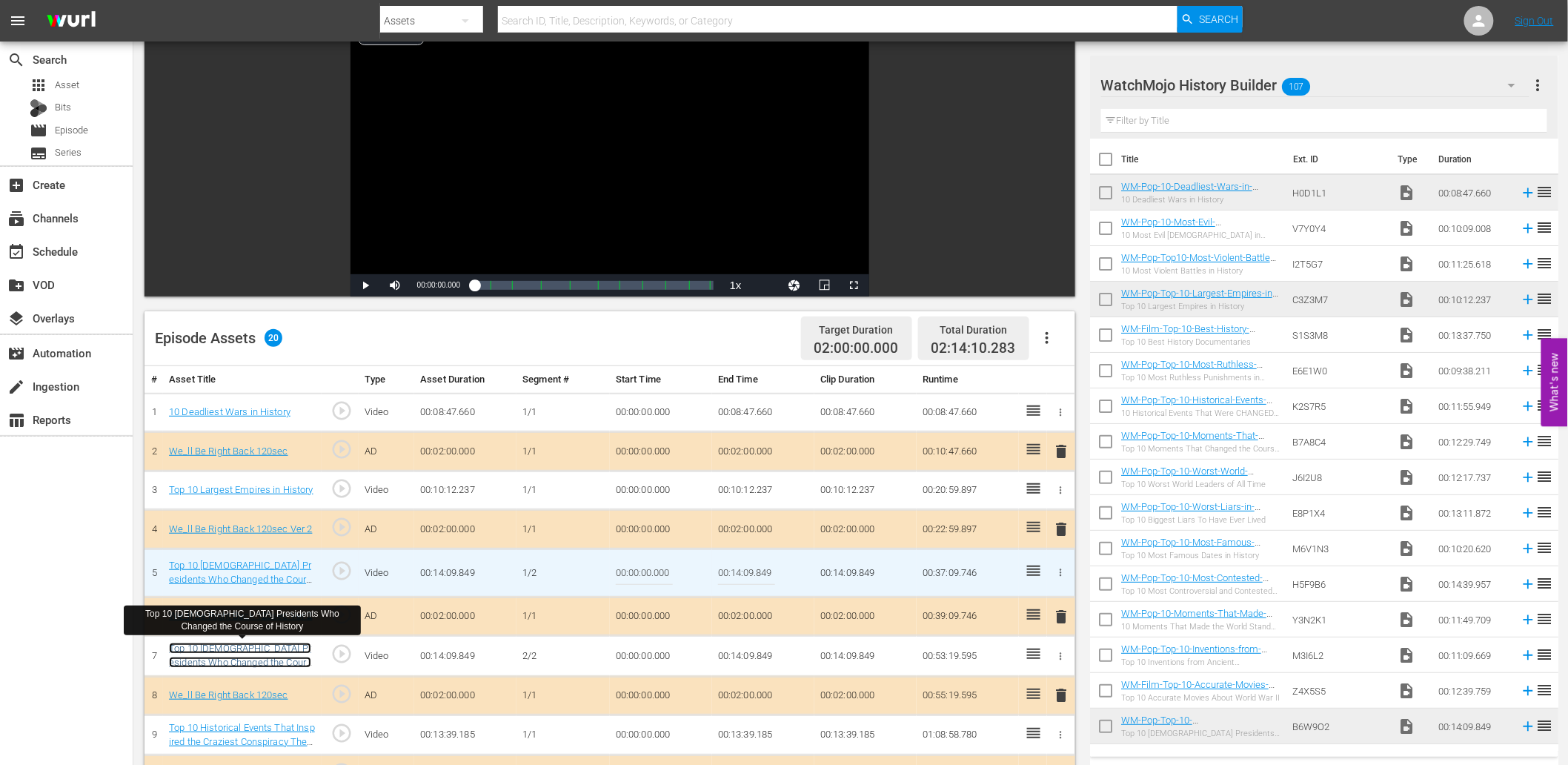
click at [272, 647] on link "Top 10 US Presidents Who Changed the Course of History" at bounding box center [240, 661] width 142 height 38
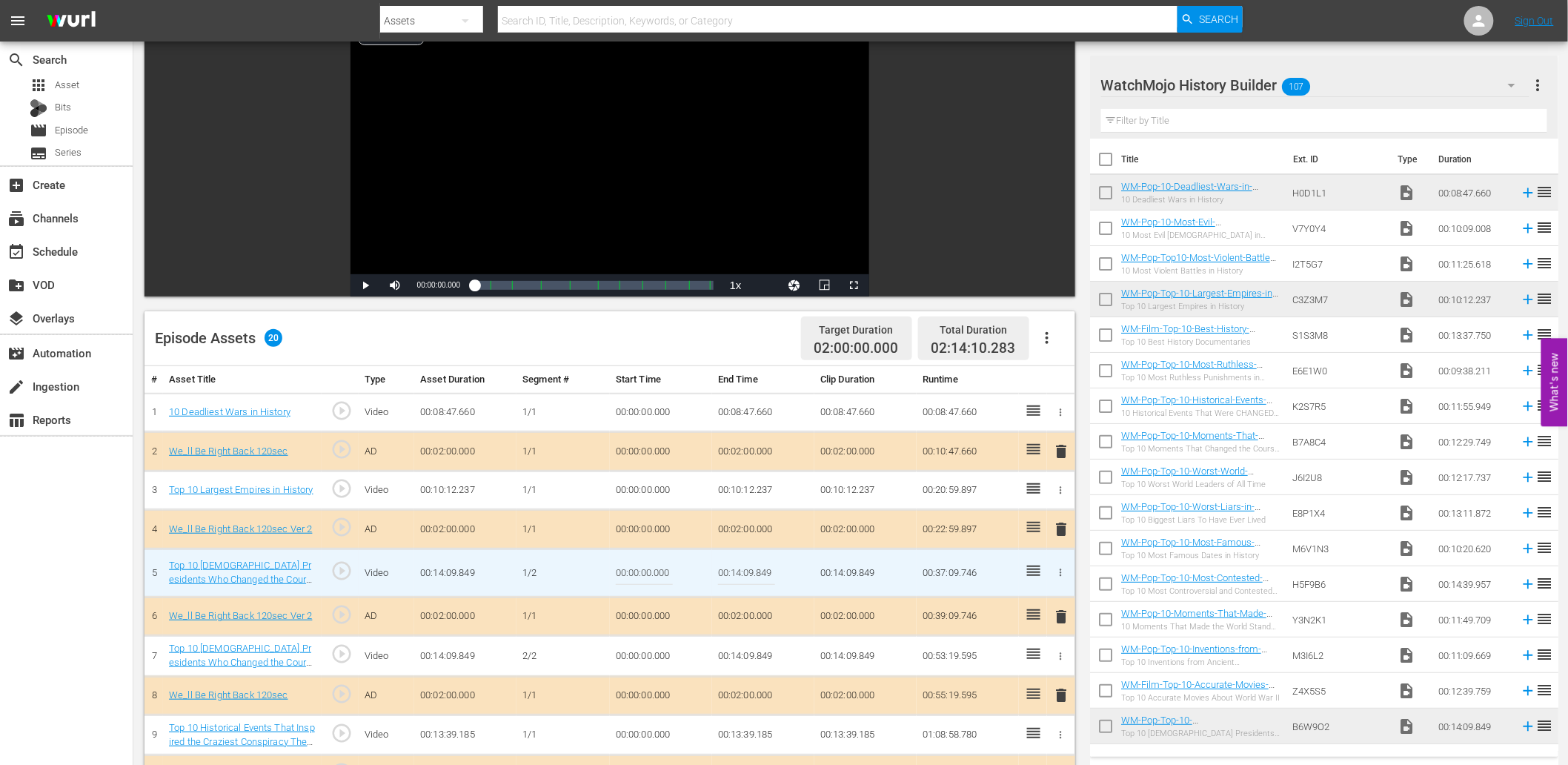
click at [627, 566] on input "00:00:00.000" at bounding box center [644, 574] width 57 height 36
click at [648, 652] on td "00:00:00.000" at bounding box center [661, 656] width 103 height 40
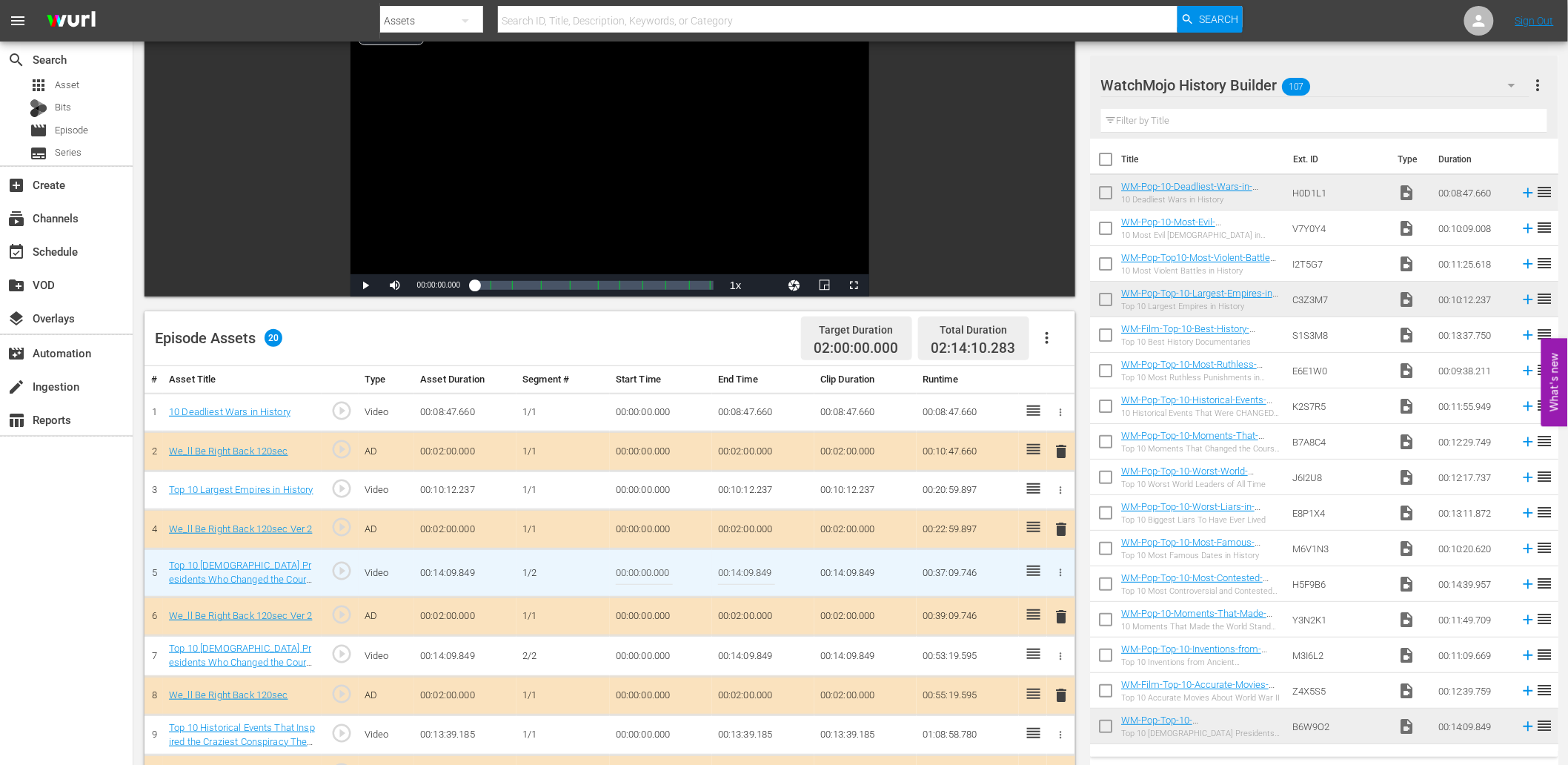
click at [648, 652] on td "00:00:00.000" at bounding box center [661, 656] width 103 height 40
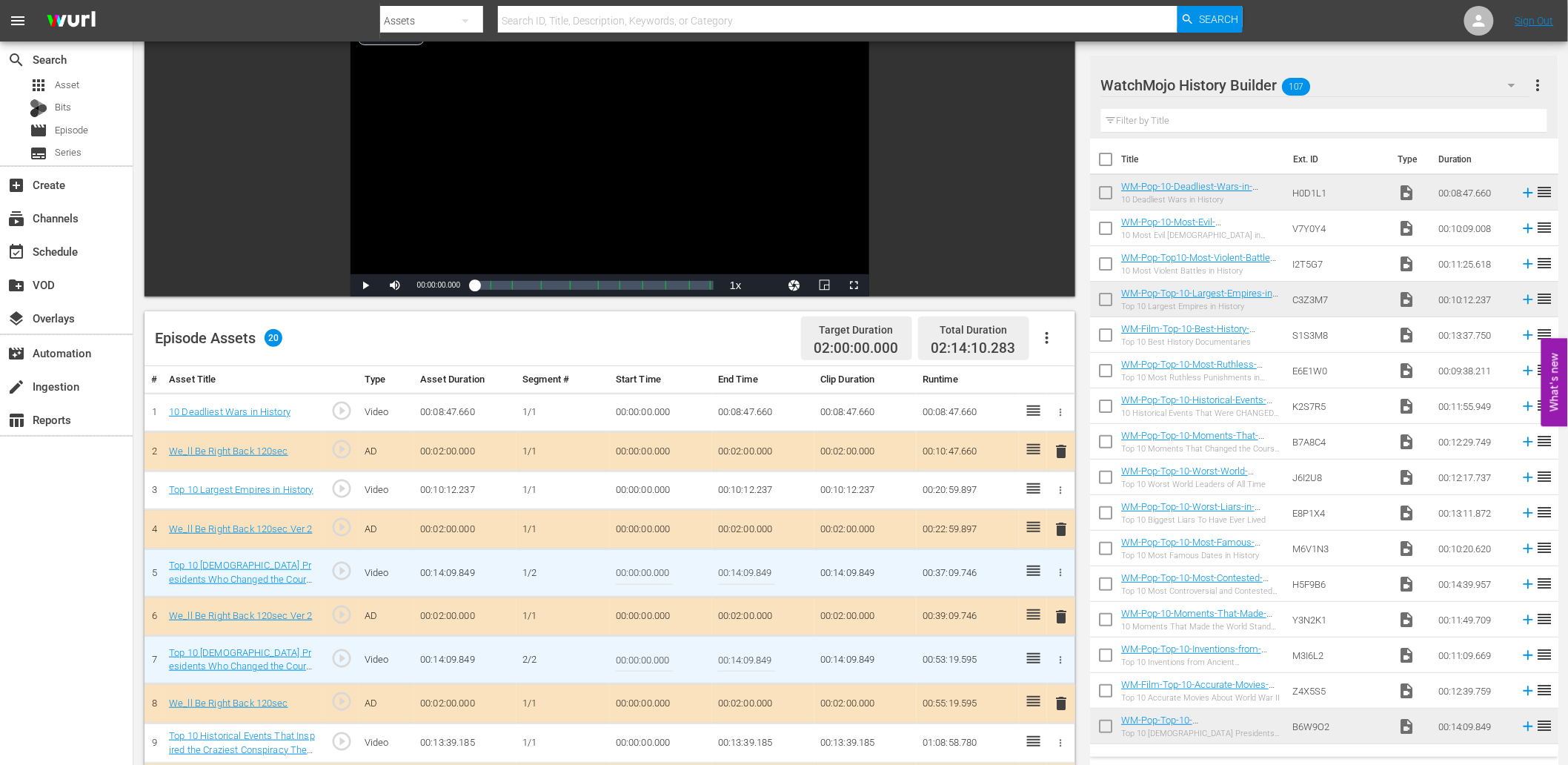
click at [634, 657] on input "00:00:00.000" at bounding box center [644, 660] width 57 height 36
paste input "7:21.05"
type input "00:07:21.050"
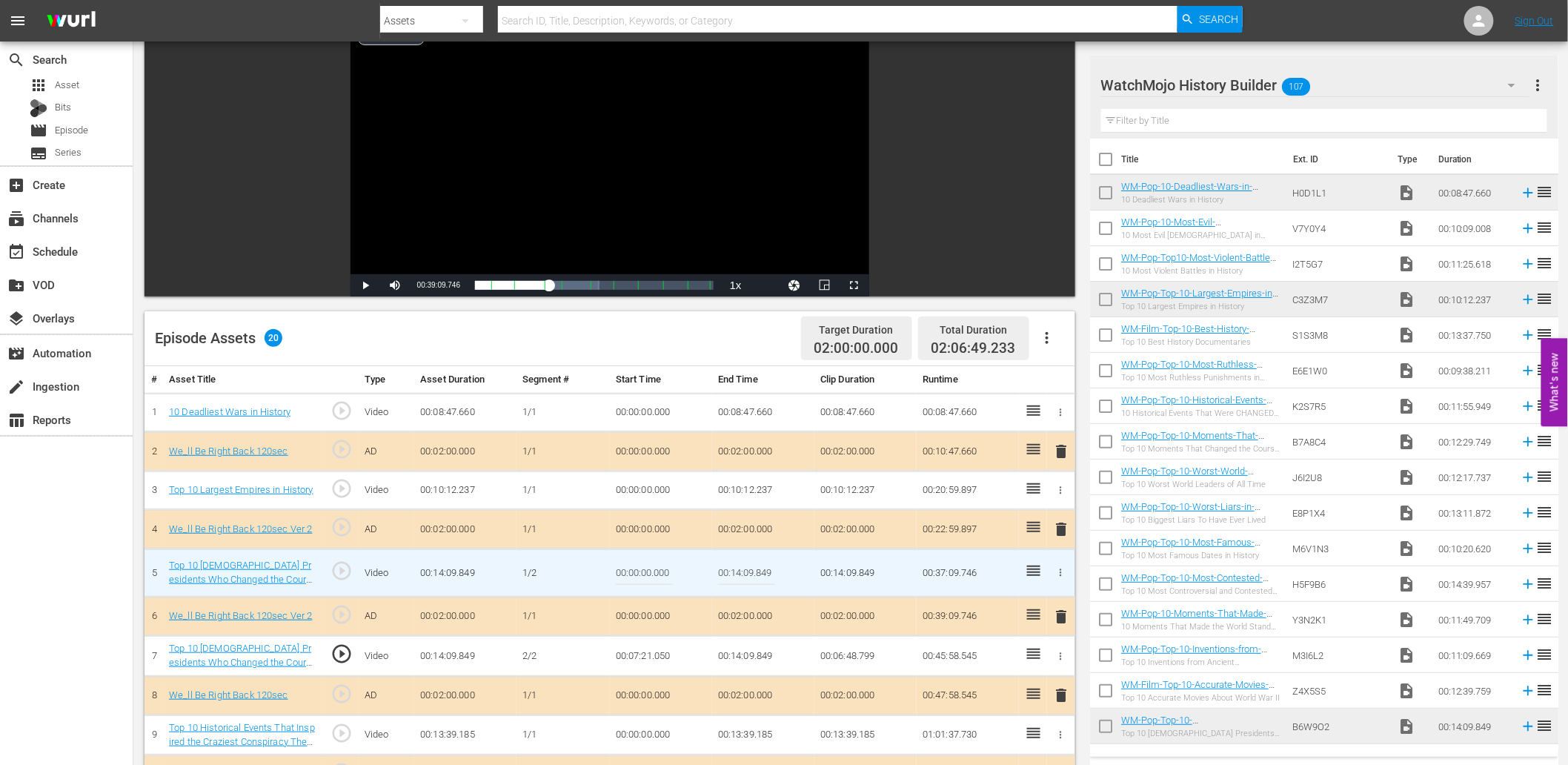
click at [571, 167] on div "Video Player" at bounding box center [610, 139] width 519 height 269
click at [341, 652] on span "play_circle_outline" at bounding box center [341, 653] width 23 height 23
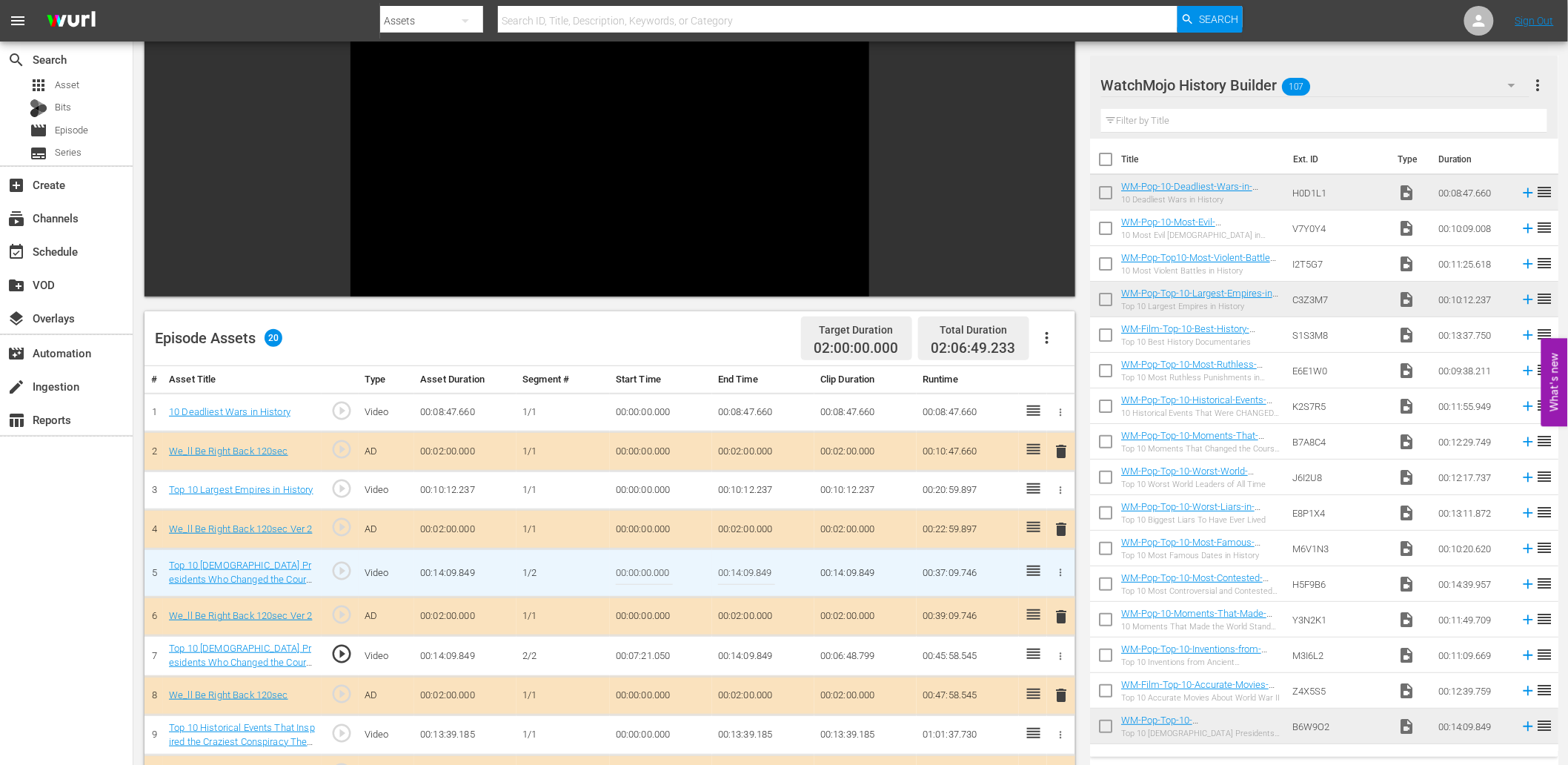
click at [749, 573] on input "00:14:09.849" at bounding box center [747, 574] width 57 height 36
paste input "07:21.050"
type input "00:07:21.050"
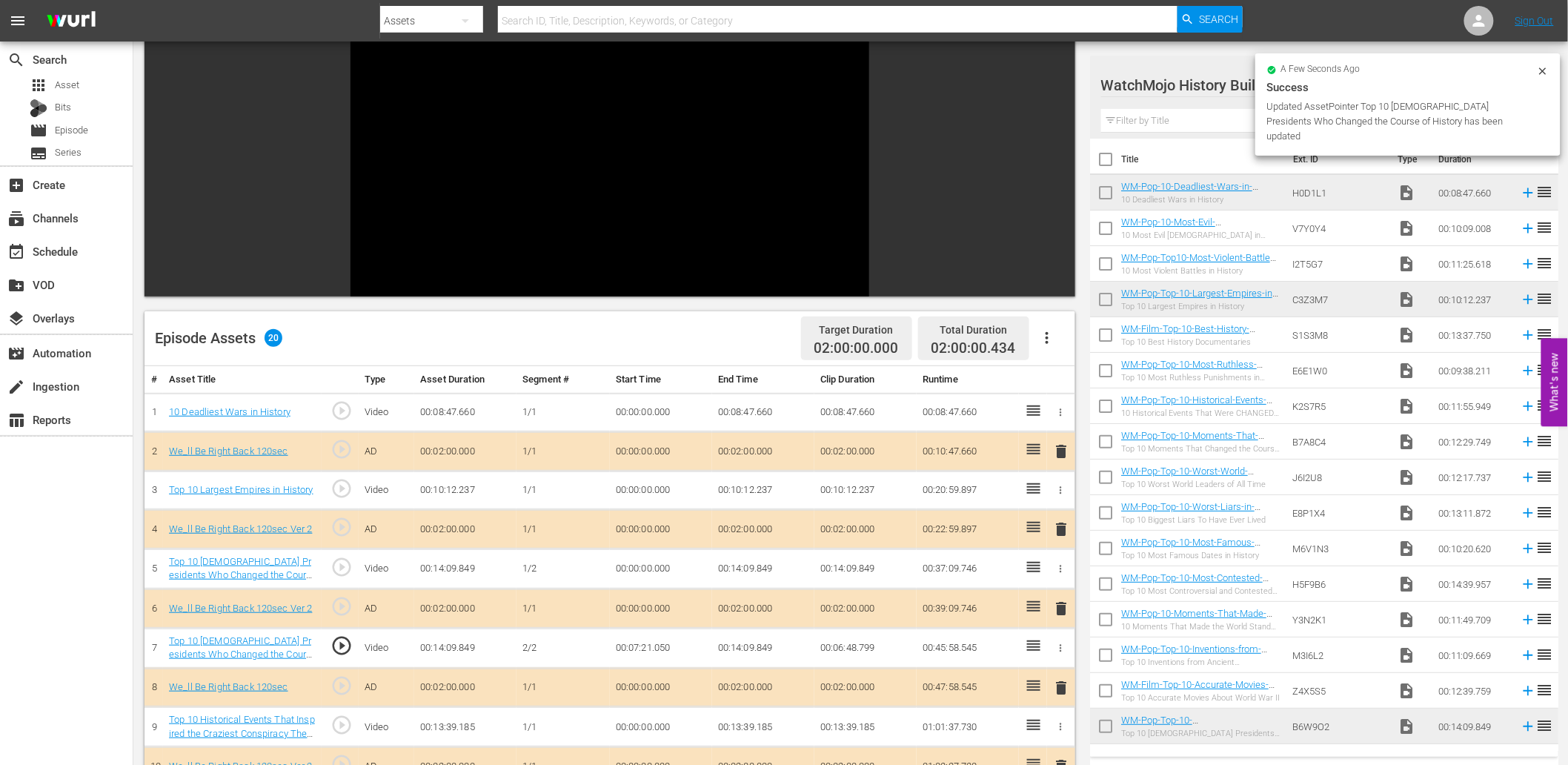
click at [598, 191] on div "Video Player" at bounding box center [610, 139] width 519 height 269
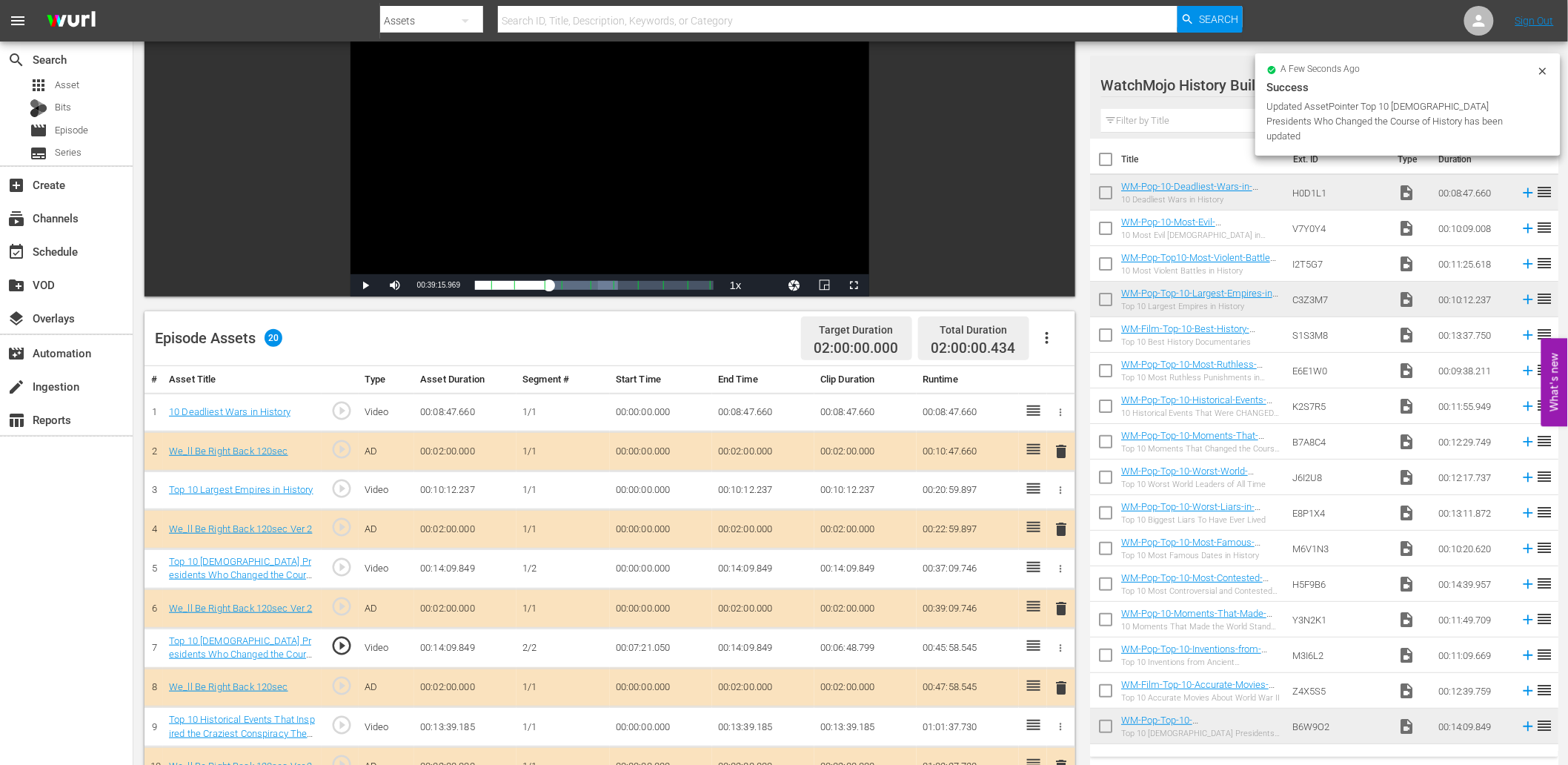
click at [646, 654] on td "00:07:21.050" at bounding box center [661, 648] width 103 height 40
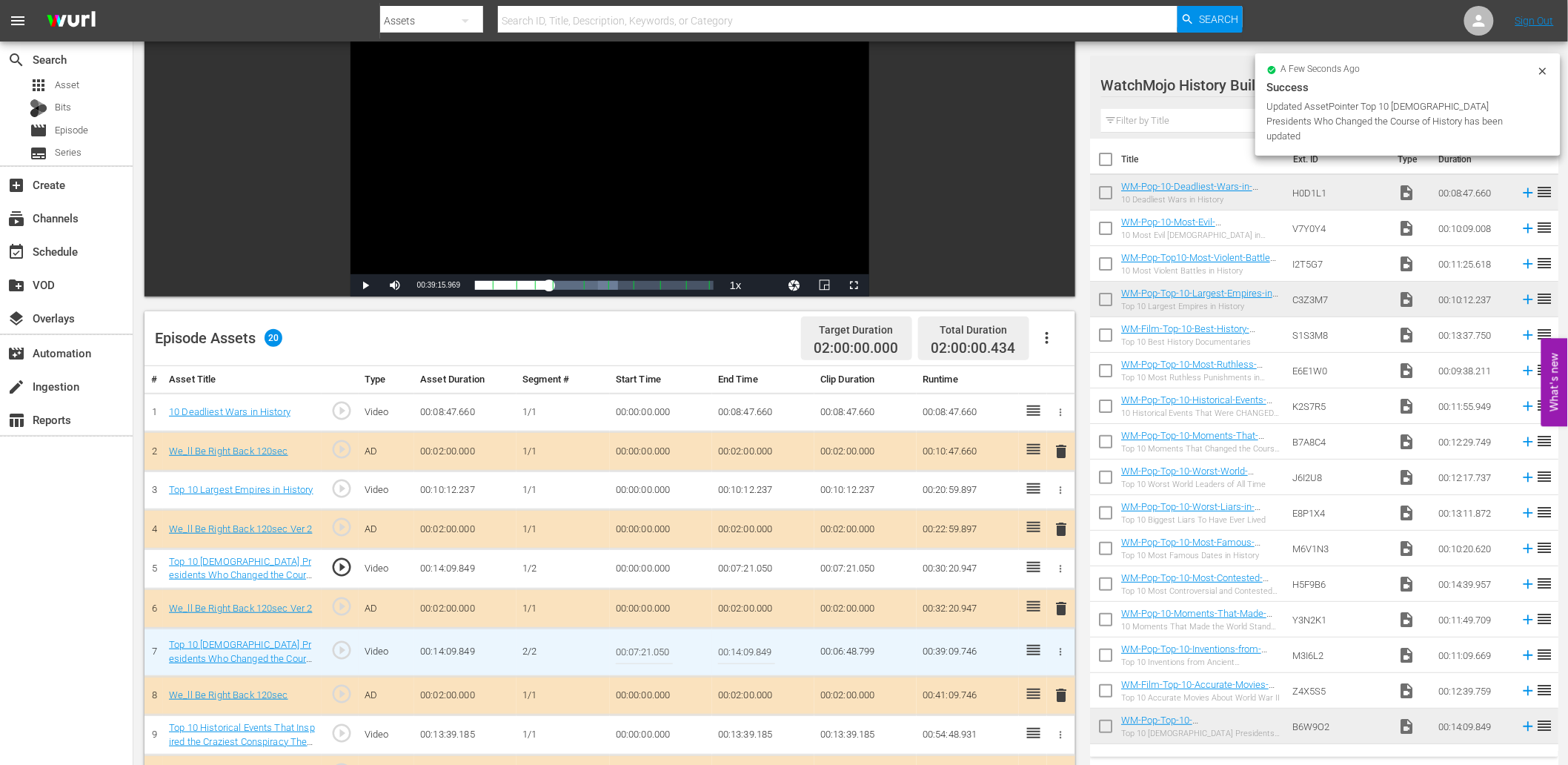
click at [646, 654] on input "00:07:21.050" at bounding box center [644, 652] width 57 height 36
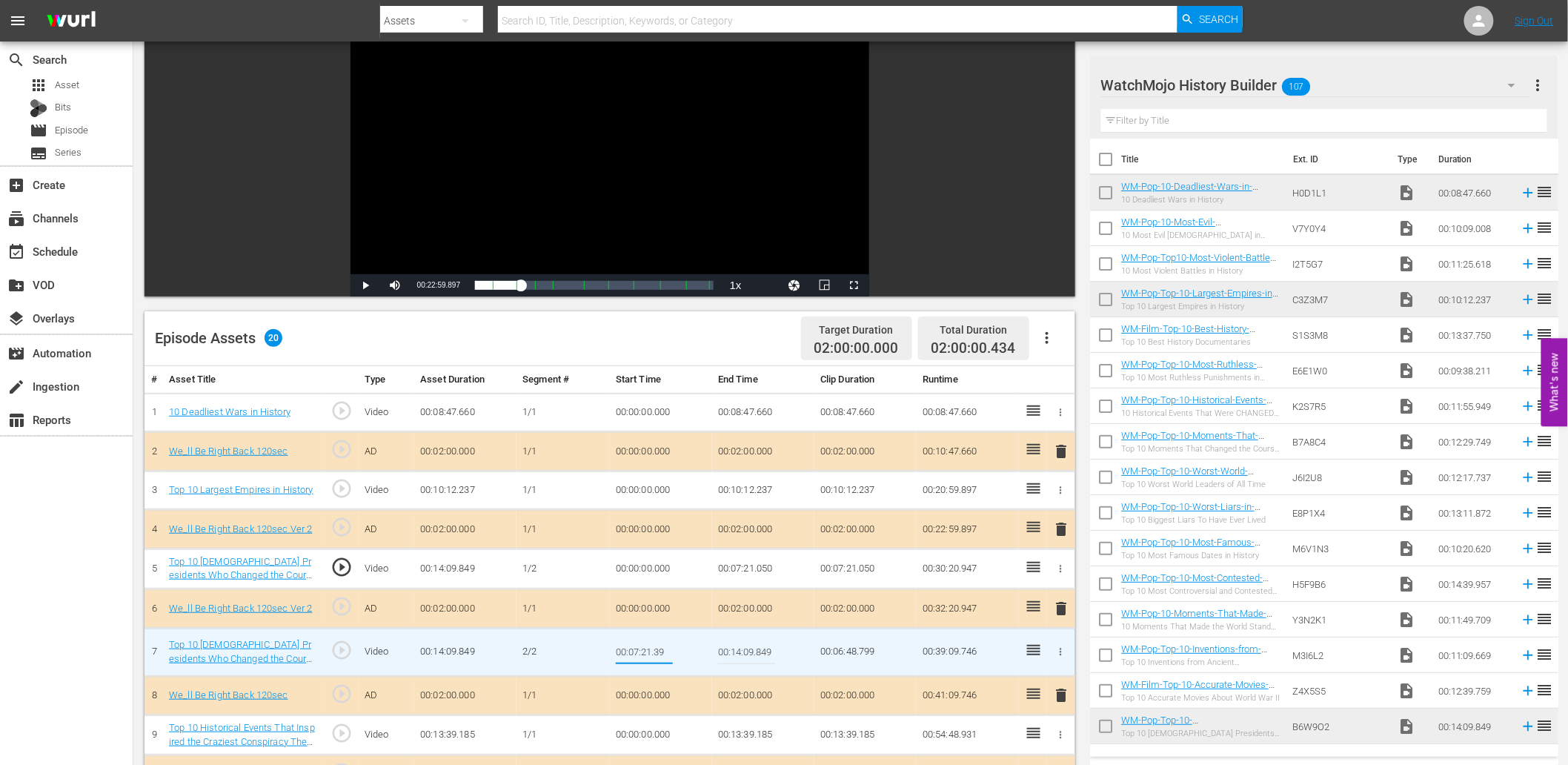
type input "00:07:21.399"
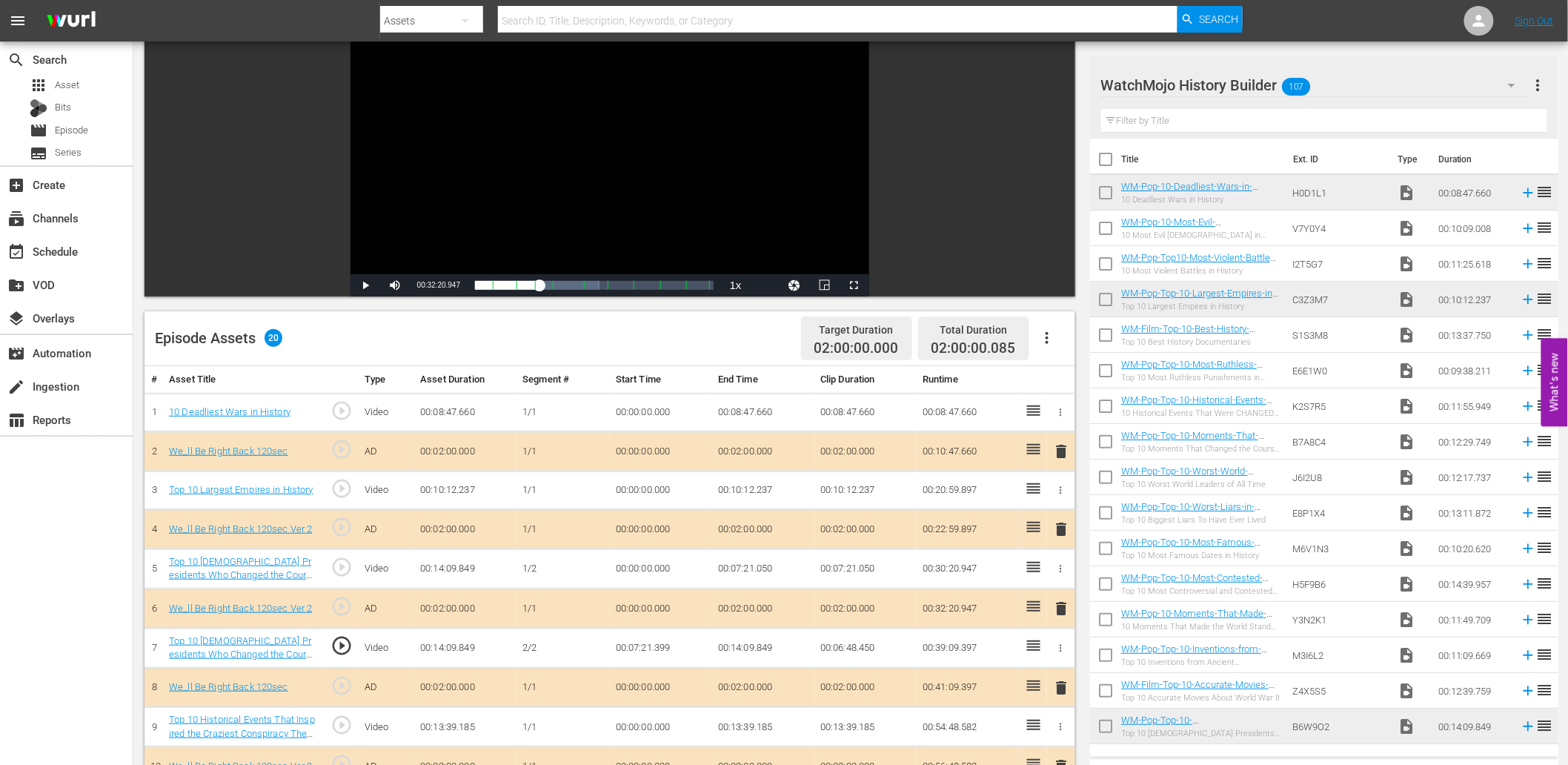
click at [639, 649] on td "00:07:21.399" at bounding box center [661, 648] width 103 height 40
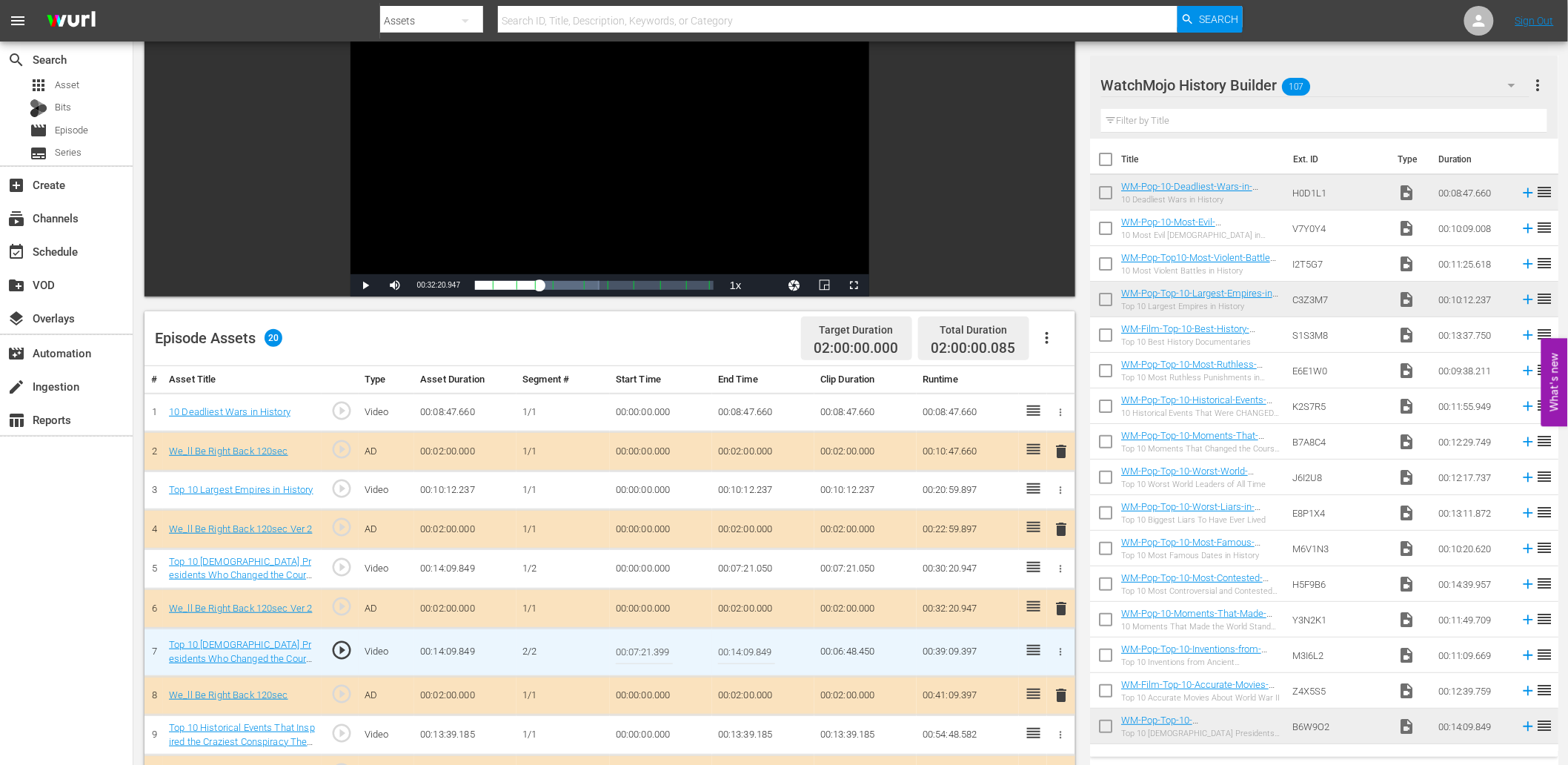
click at [639, 649] on input "00:07:21.399" at bounding box center [644, 652] width 57 height 36
type input "00:07:21.499"
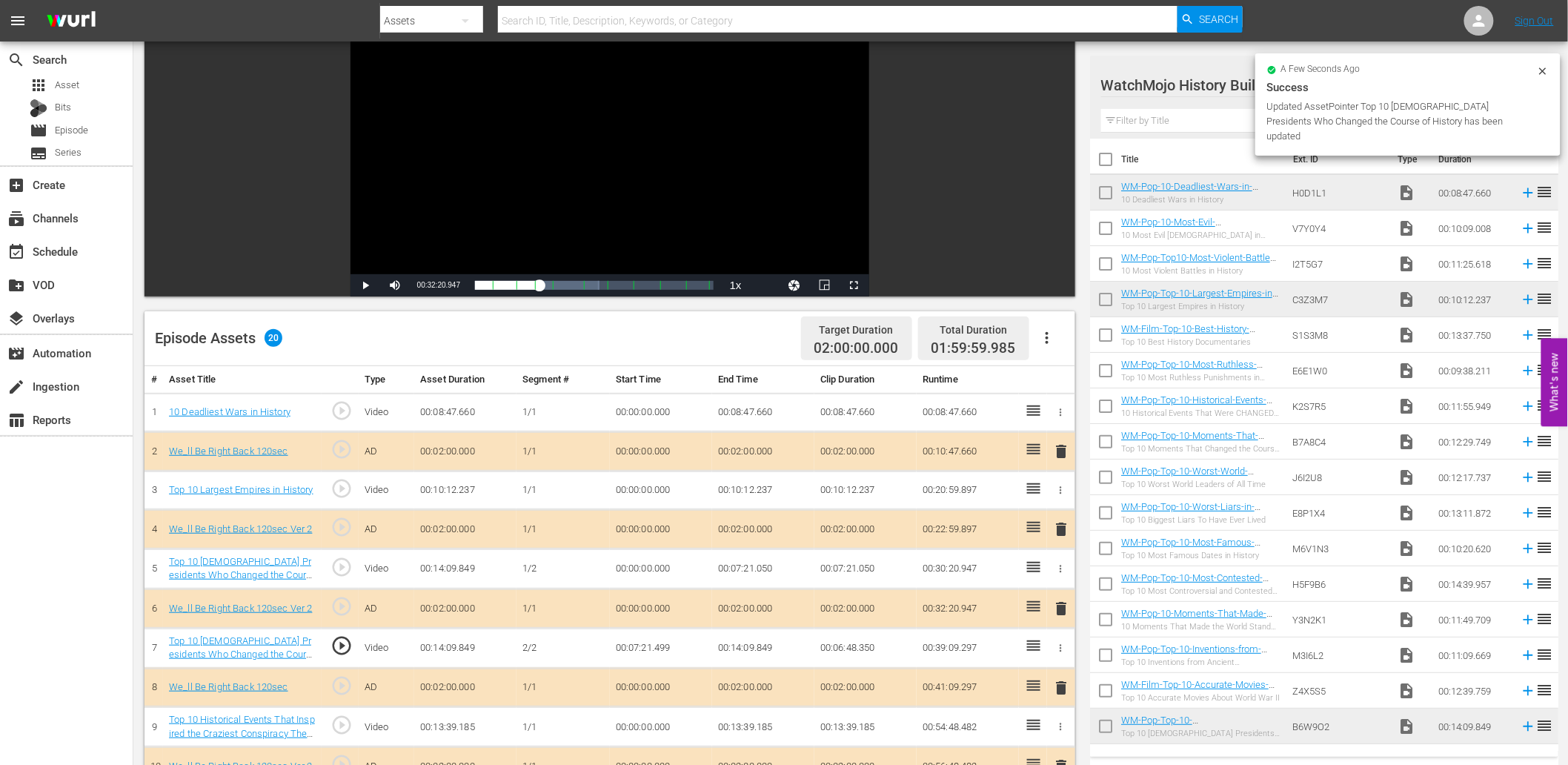
click at [550, 161] on div "Video Player" at bounding box center [610, 139] width 519 height 269
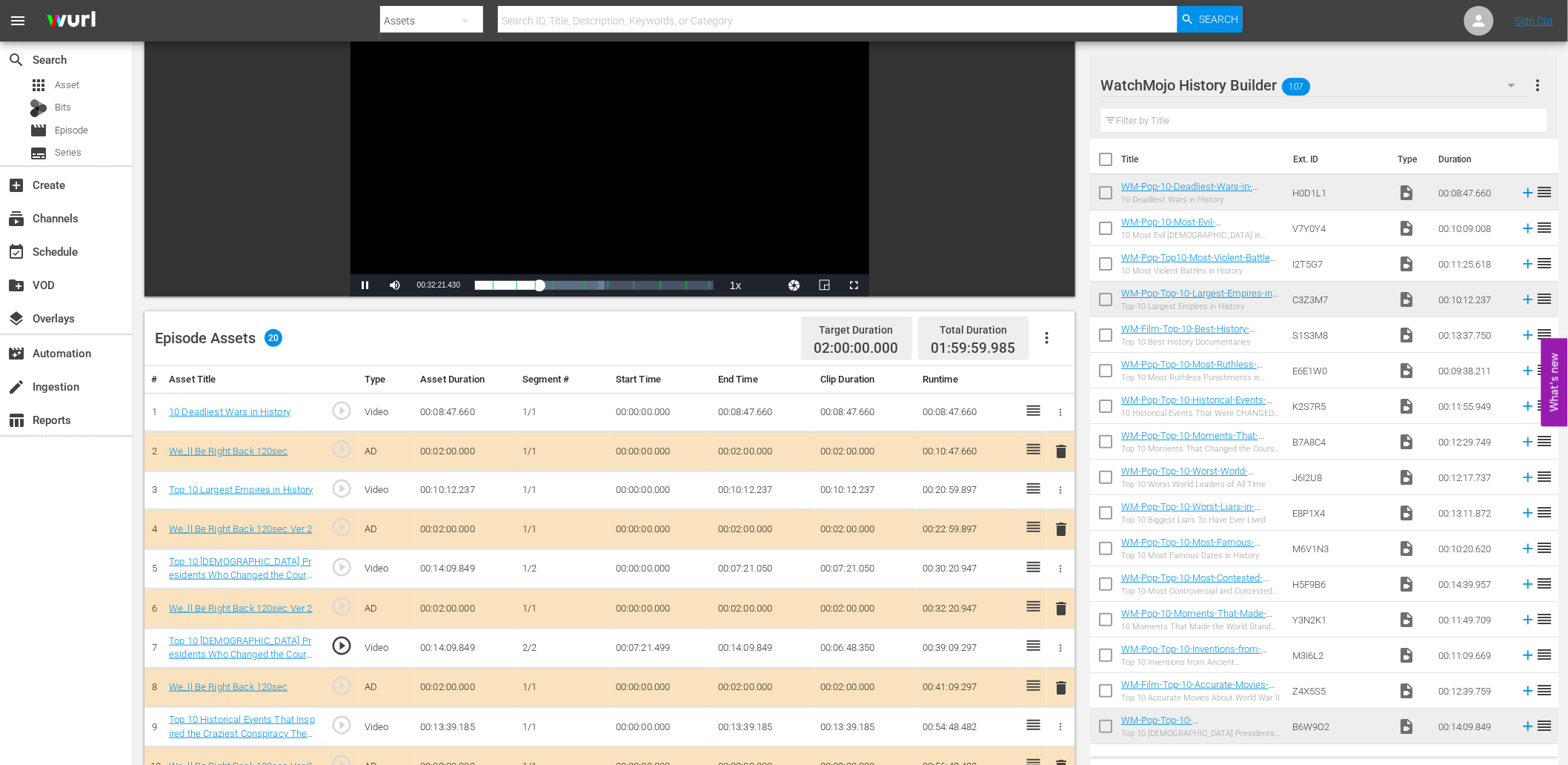
click at [550, 161] on div "Video Player" at bounding box center [610, 139] width 519 height 269
click at [648, 635] on td "00:07:21.499" at bounding box center [661, 648] width 103 height 40
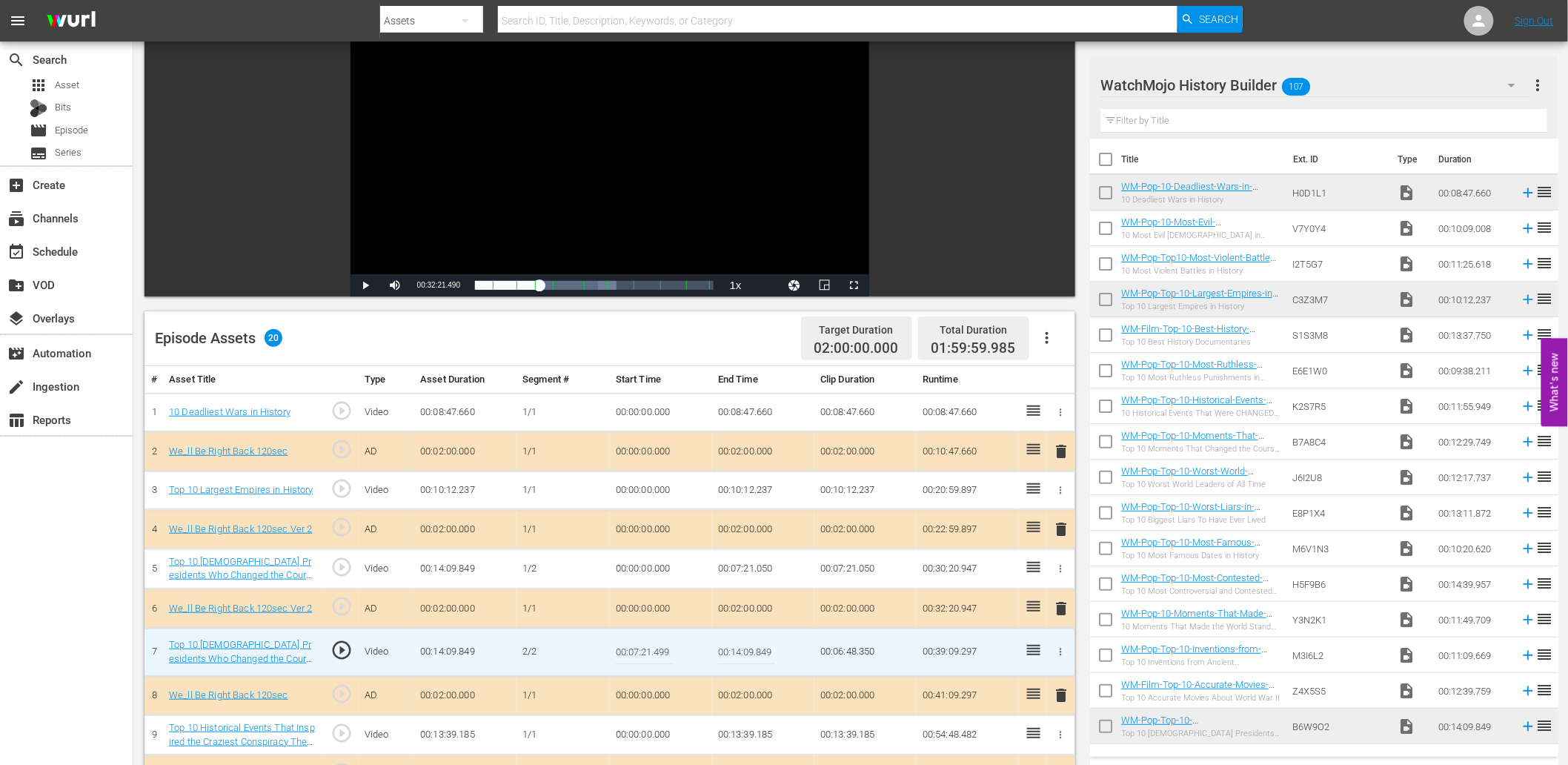
click at [648, 635] on input "00:07:21.499" at bounding box center [644, 652] width 57 height 36
click at [746, 565] on td "00:07:21.050" at bounding box center [764, 569] width 103 height 40
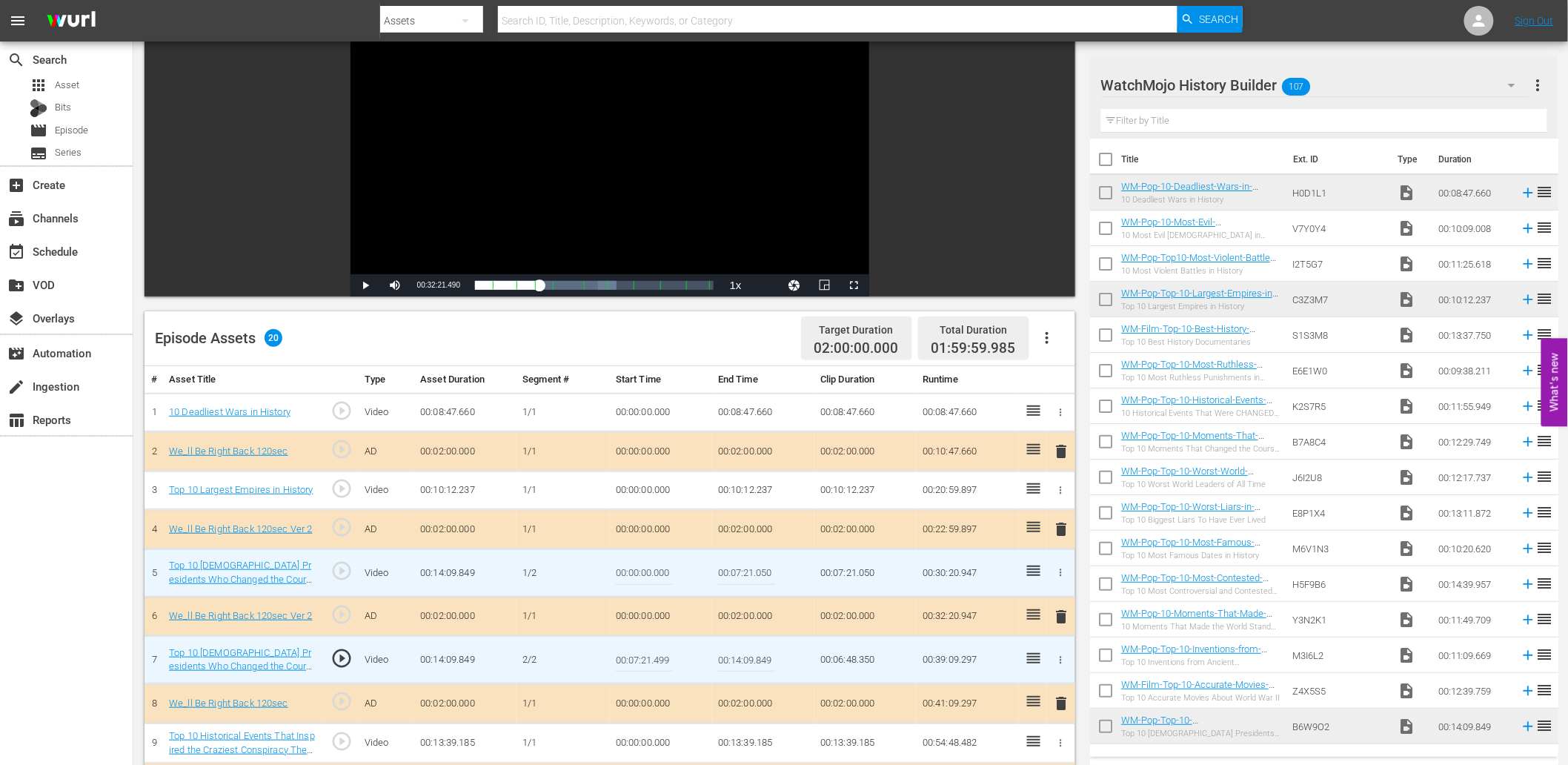
click at [746, 565] on input "00:07:21.050" at bounding box center [747, 574] width 57 height 36
paste input "499"
type input "00:07:21.499"
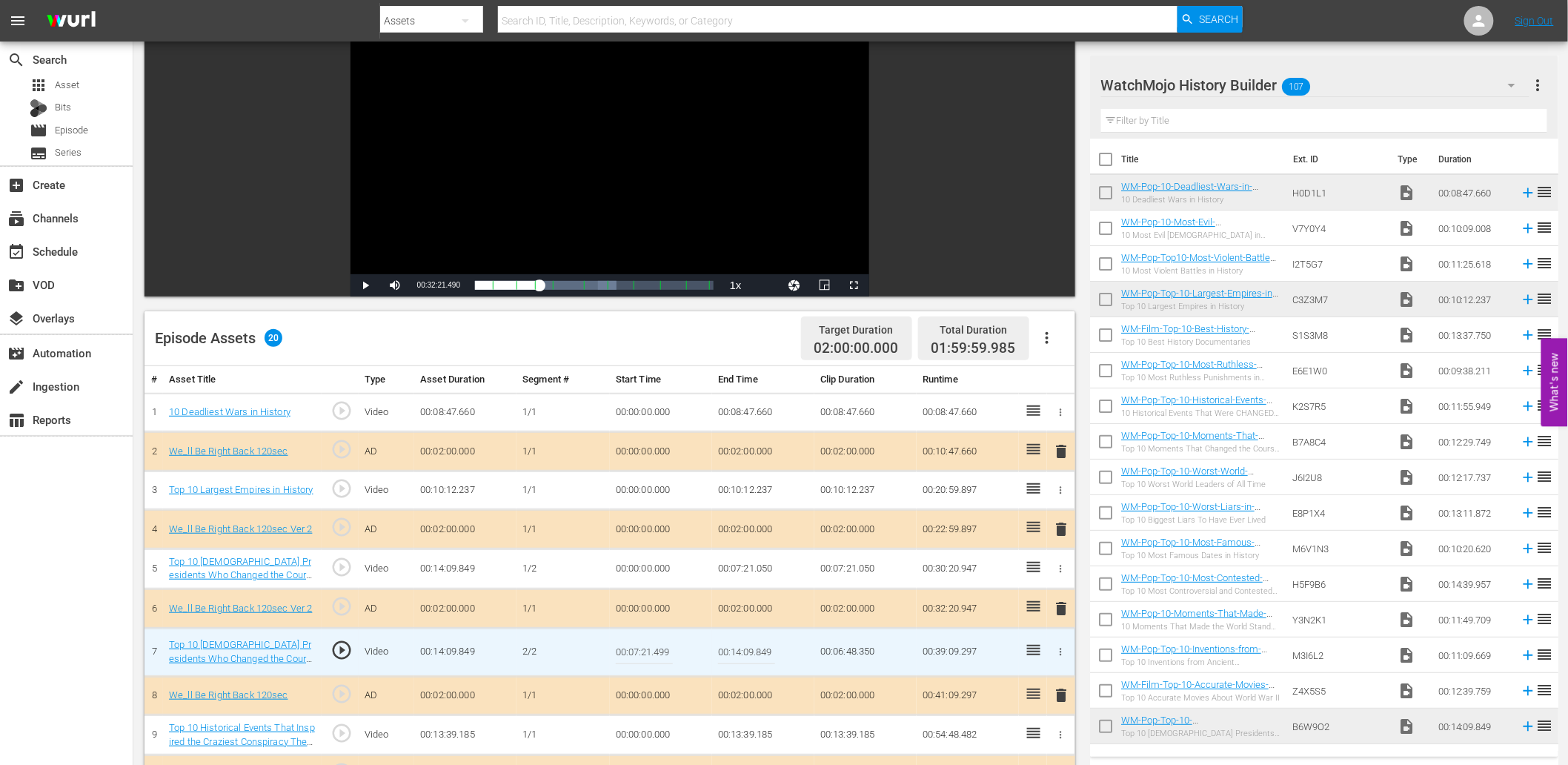
click at [638, 653] on input "00:07:21.499" at bounding box center [644, 652] width 57 height 36
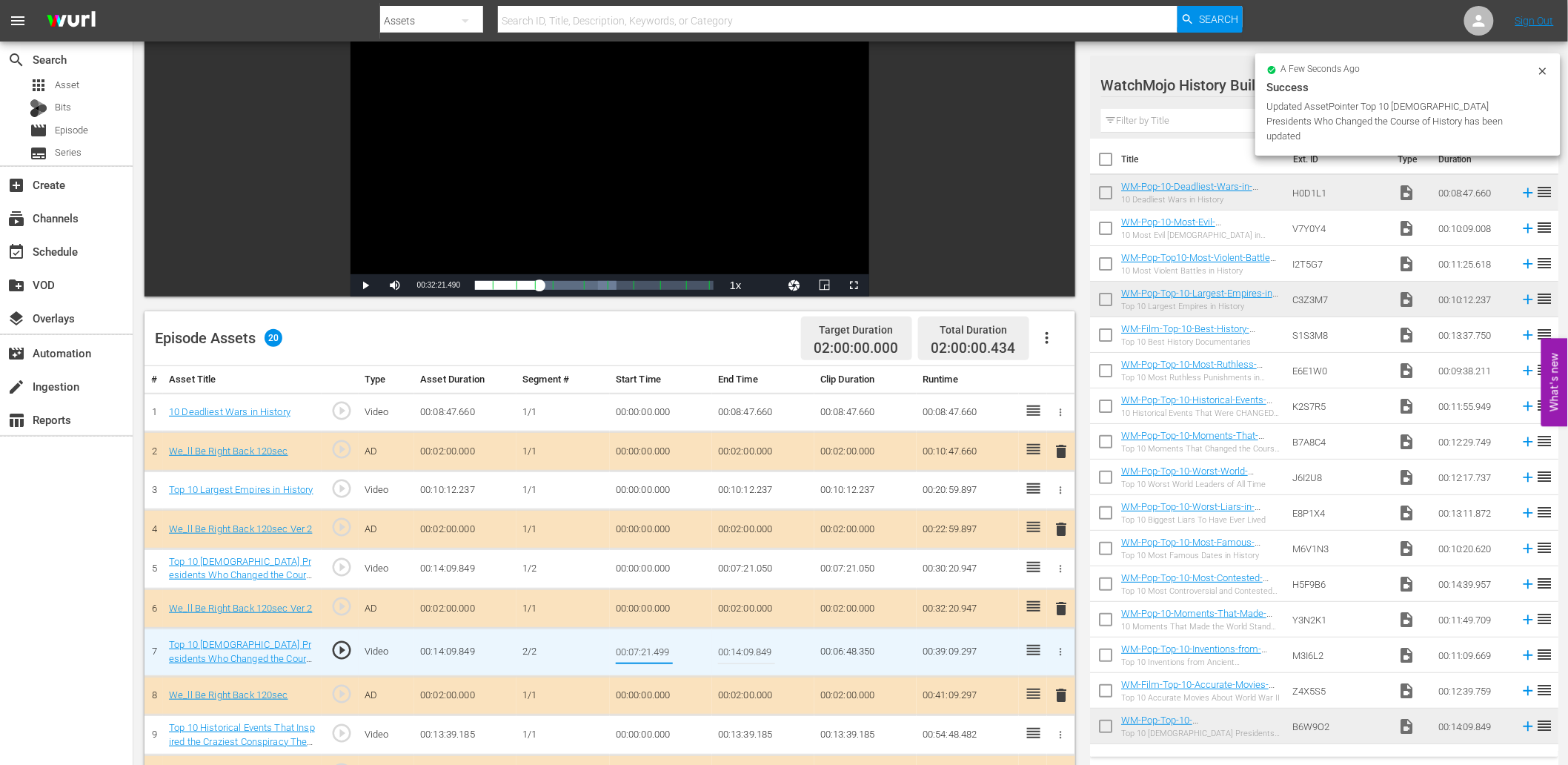
click at [638, 653] on input "00:07:21.499" at bounding box center [644, 652] width 57 height 36
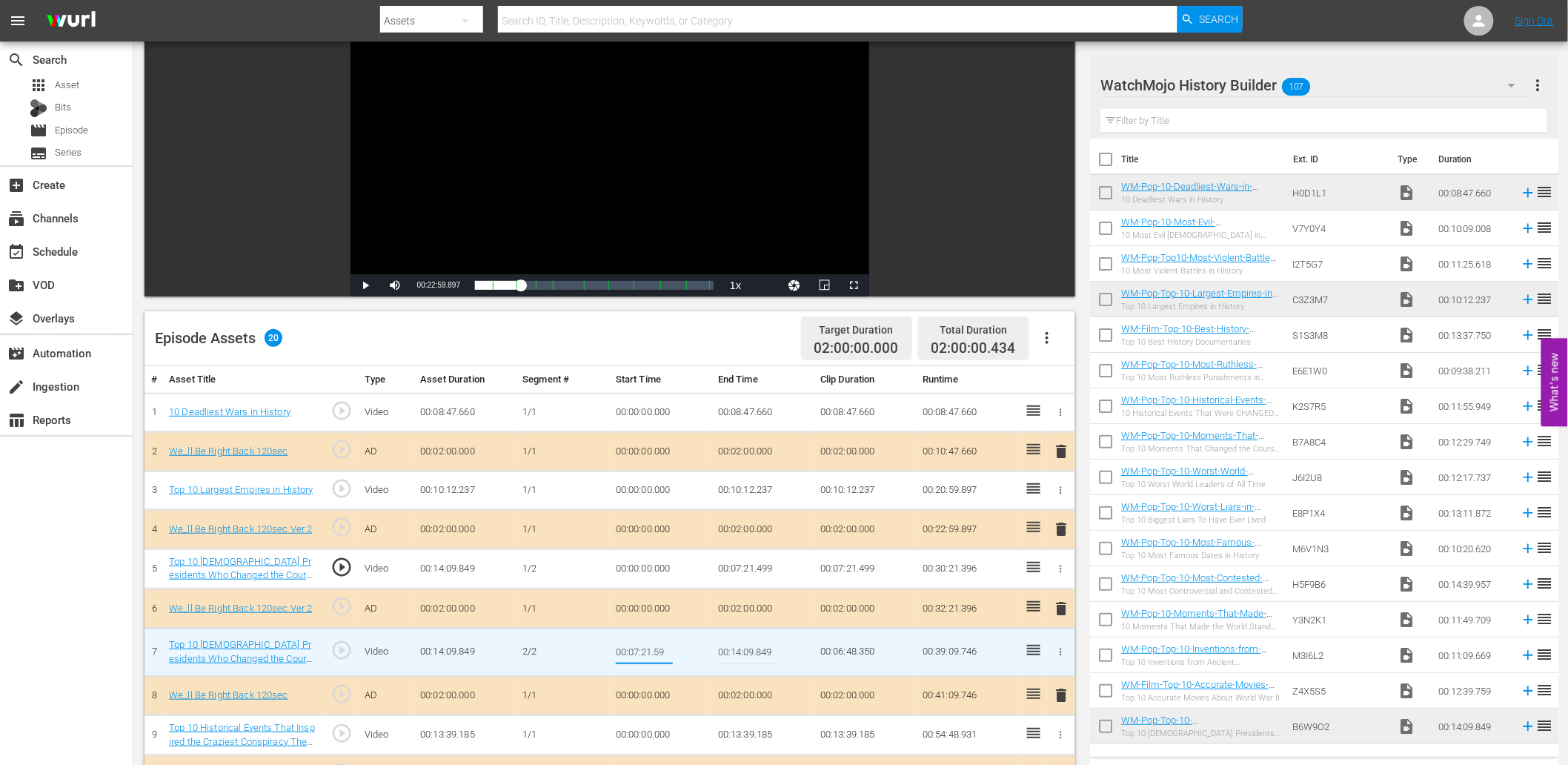
type input "00:07:21.599"
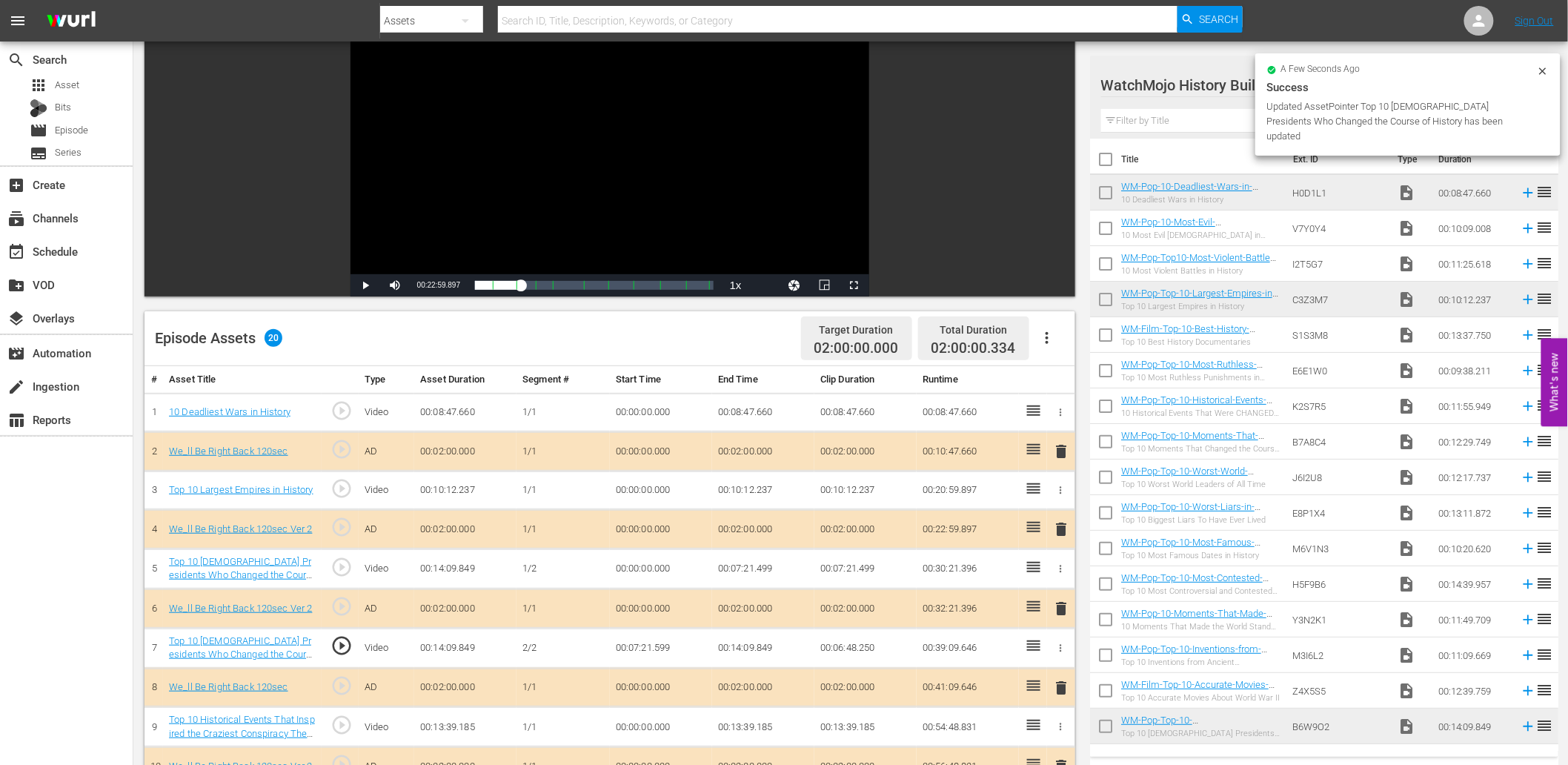
scroll to position [65, 0]
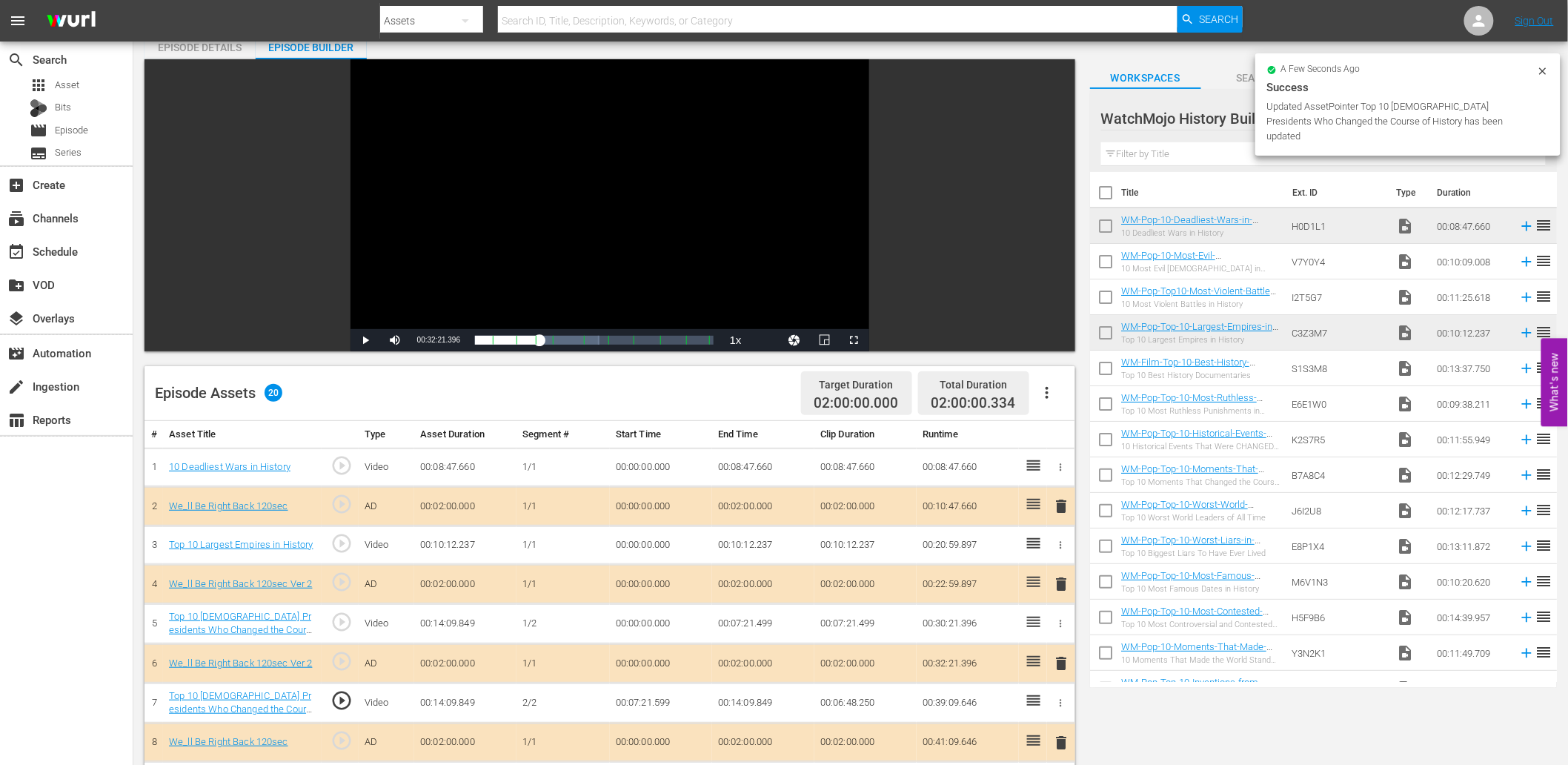
click at [648, 699] on td "00:07:21.599" at bounding box center [661, 703] width 103 height 40
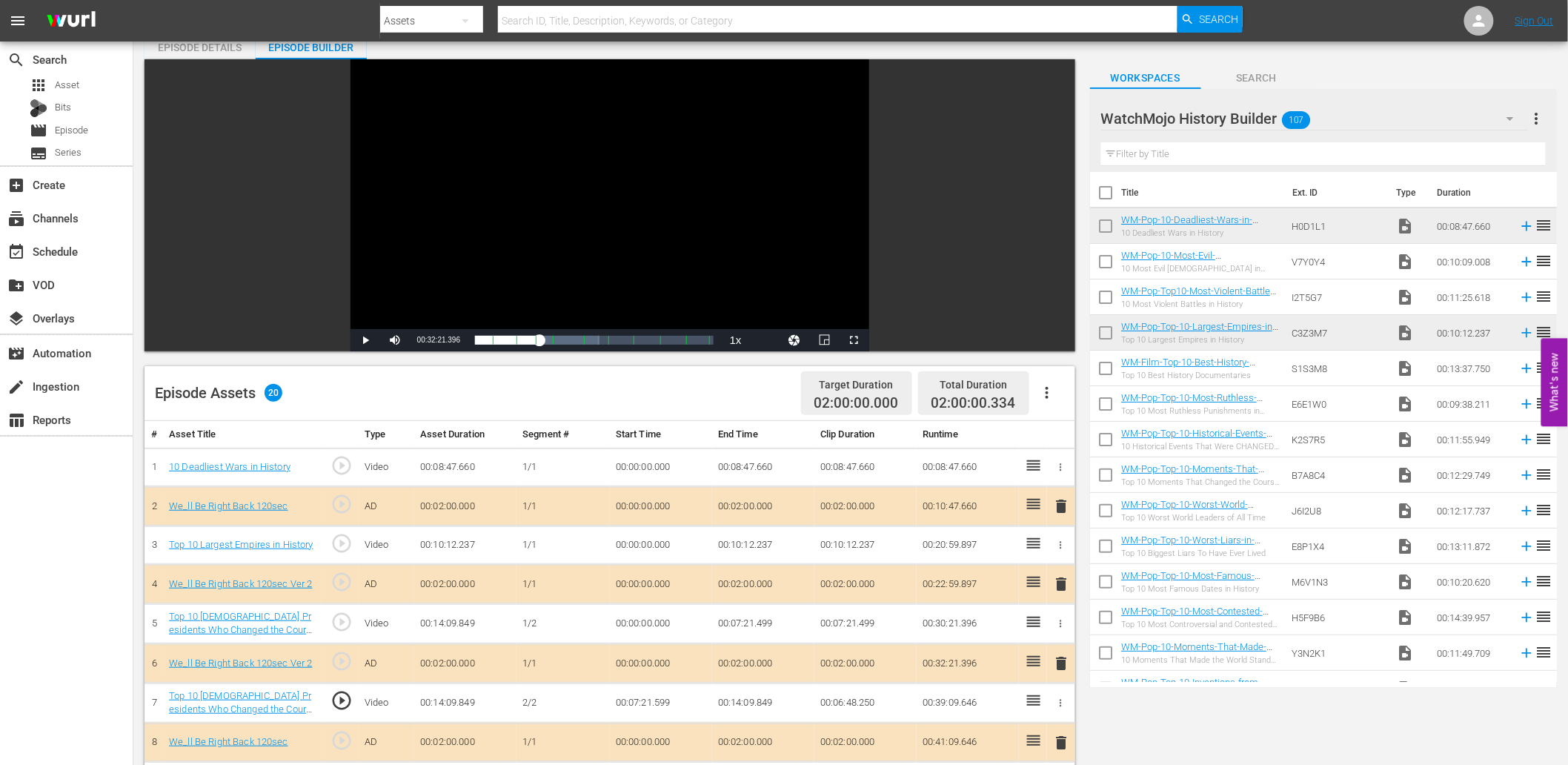
click at [648, 699] on td "00:07:21.599" at bounding box center [661, 703] width 103 height 40
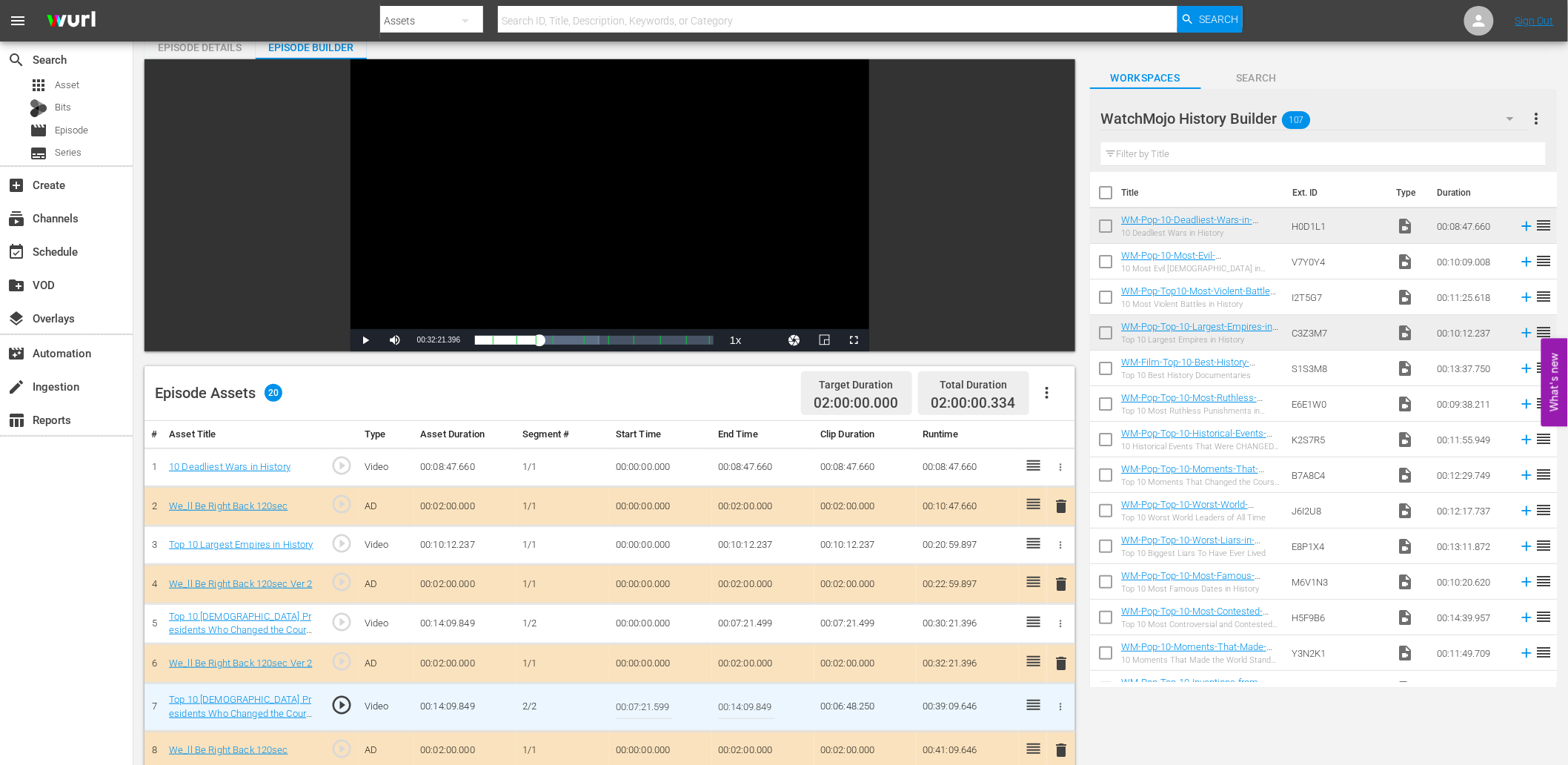
click at [648, 699] on input "00:07:21.599" at bounding box center [644, 708] width 57 height 36
click at [753, 612] on td "00:07:21.499" at bounding box center [764, 623] width 103 height 40
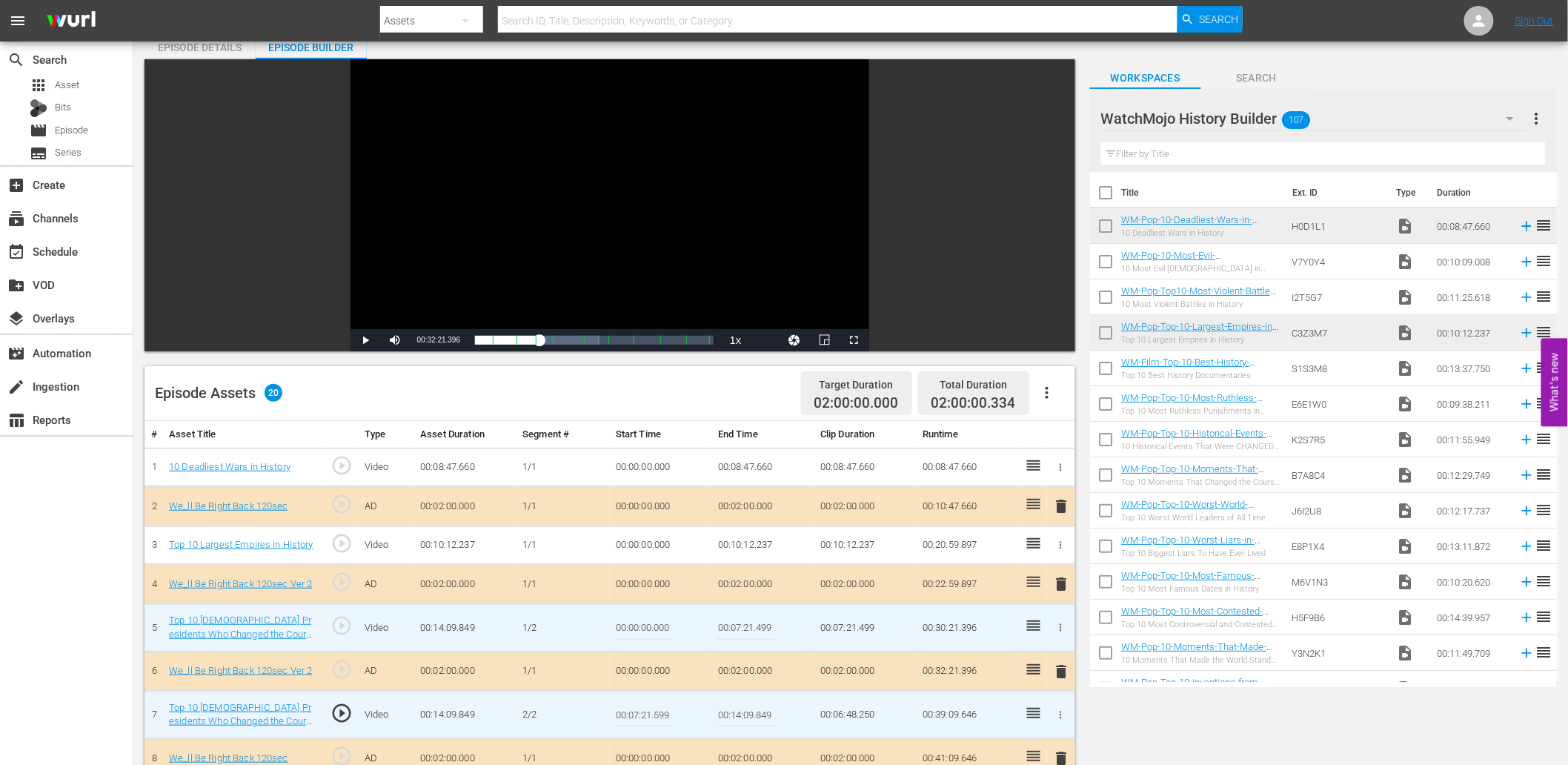
click at [753, 612] on input "00:07:21.499" at bounding box center [747, 628] width 57 height 36
paste input "5"
type input "00:07:21.599"
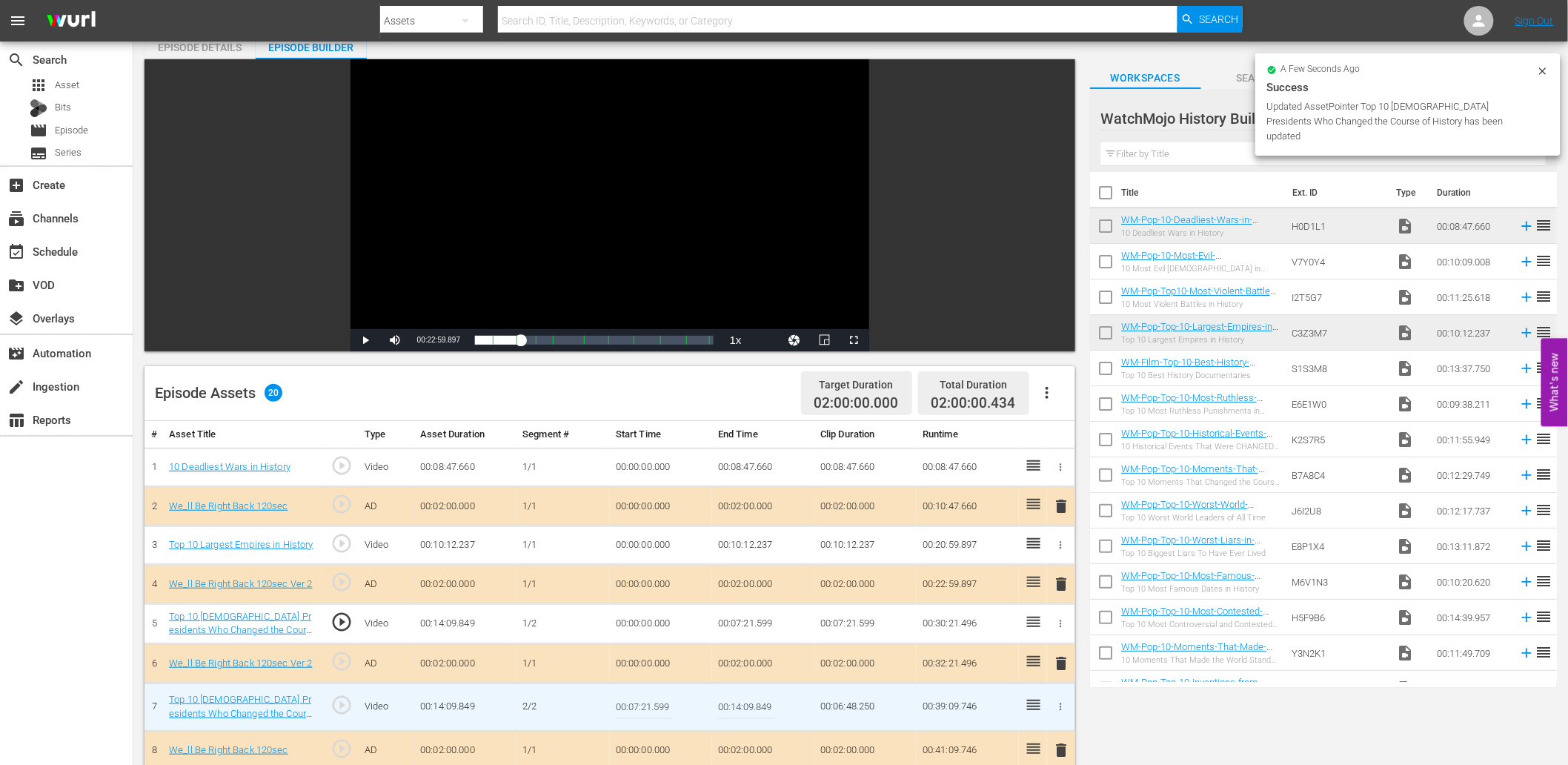
click at [652, 713] on input "00:07:21.599" at bounding box center [644, 708] width 57 height 36
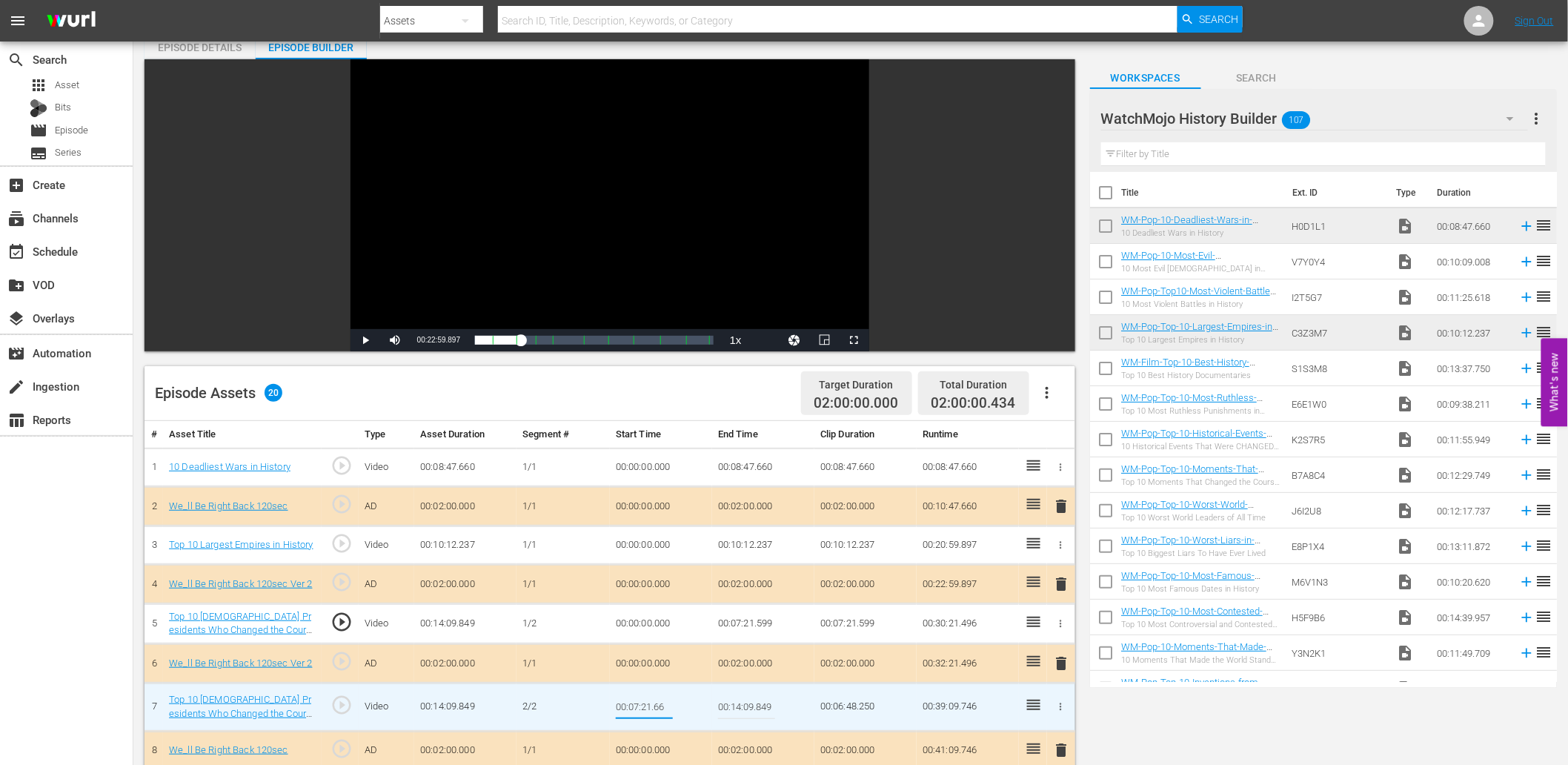
type input "00:07:21.666"
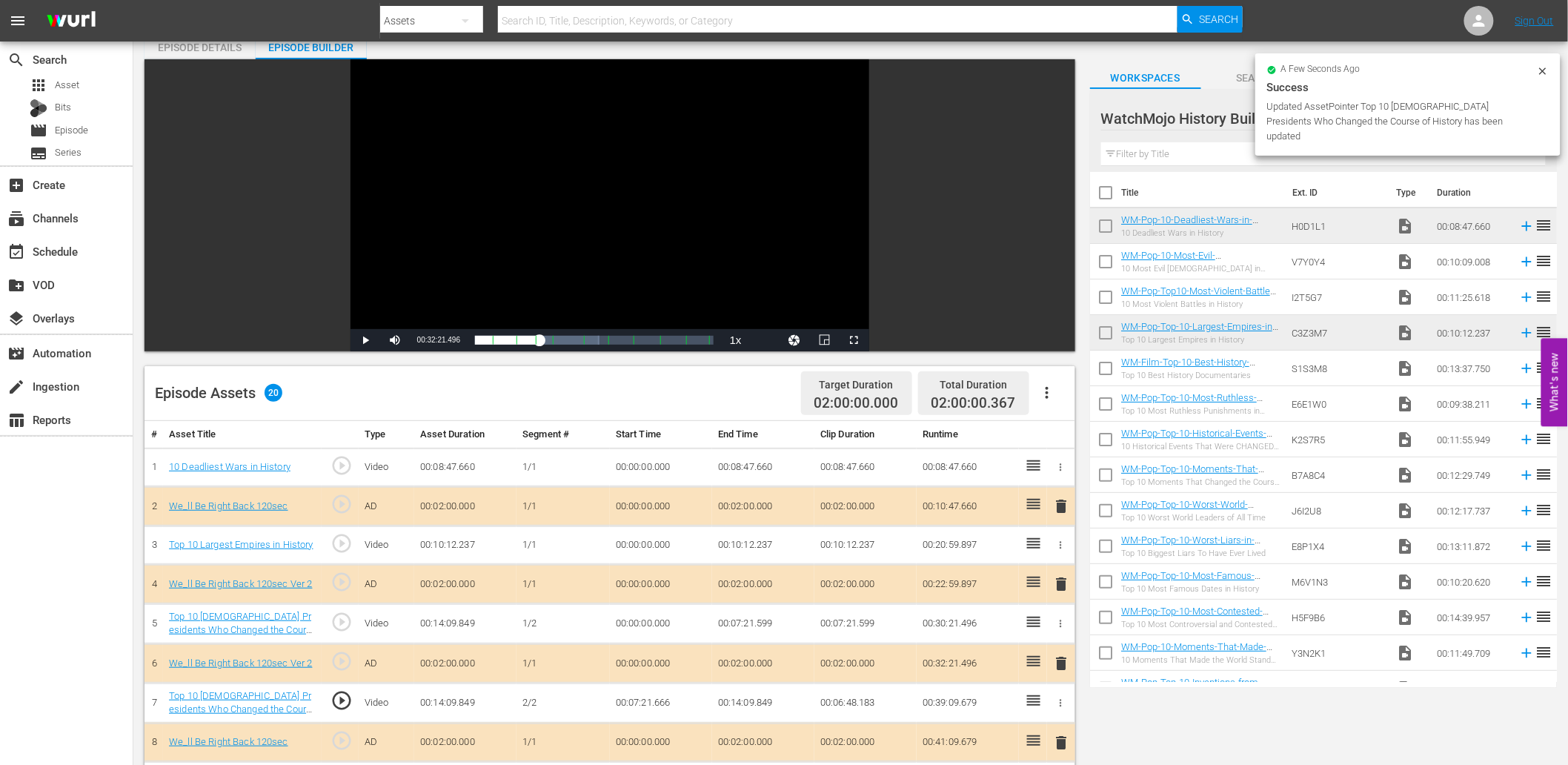
click at [590, 184] on div "Video Player" at bounding box center [610, 193] width 519 height 269
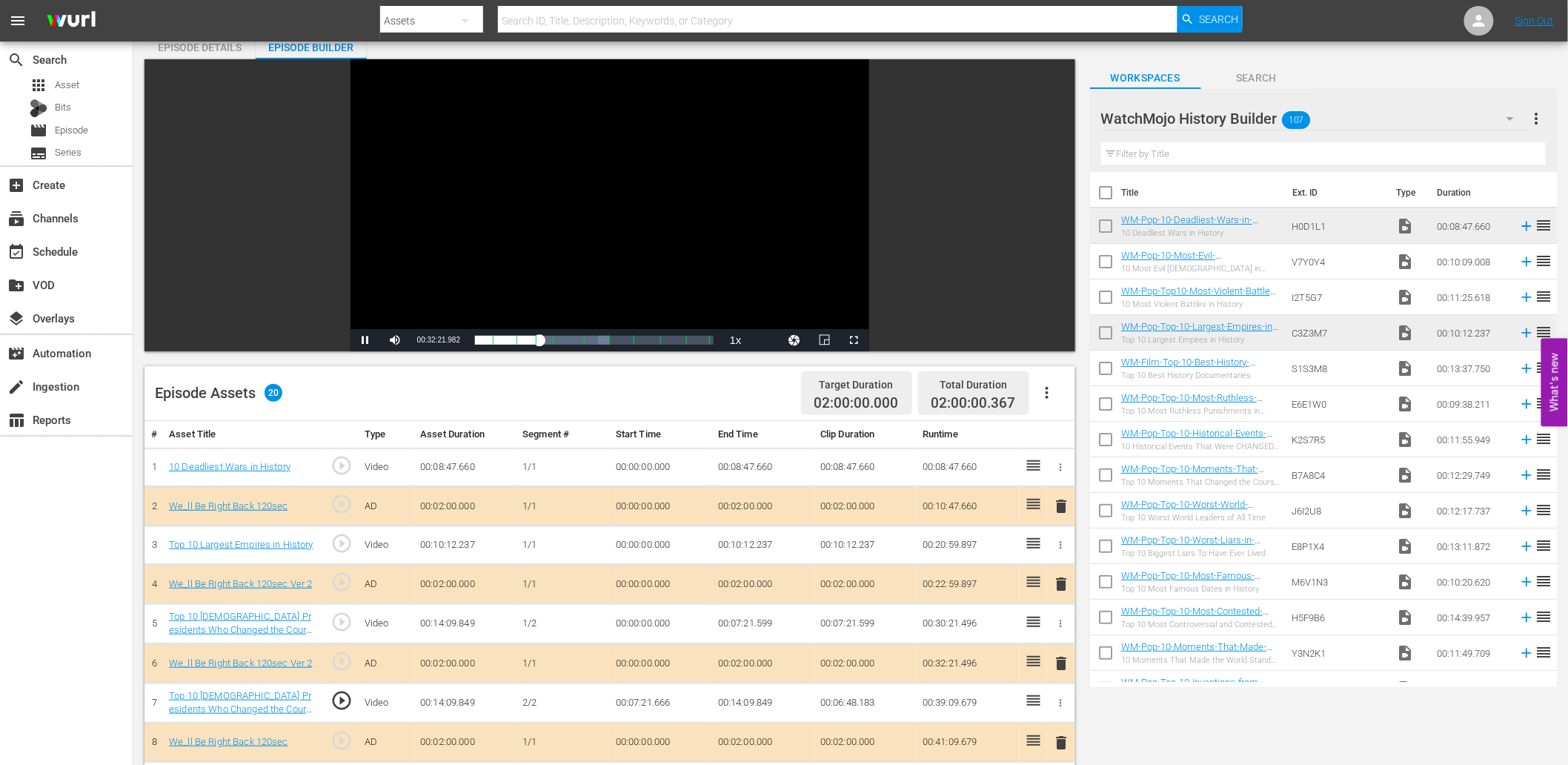
click at [590, 184] on div "Video Player" at bounding box center [610, 193] width 519 height 269
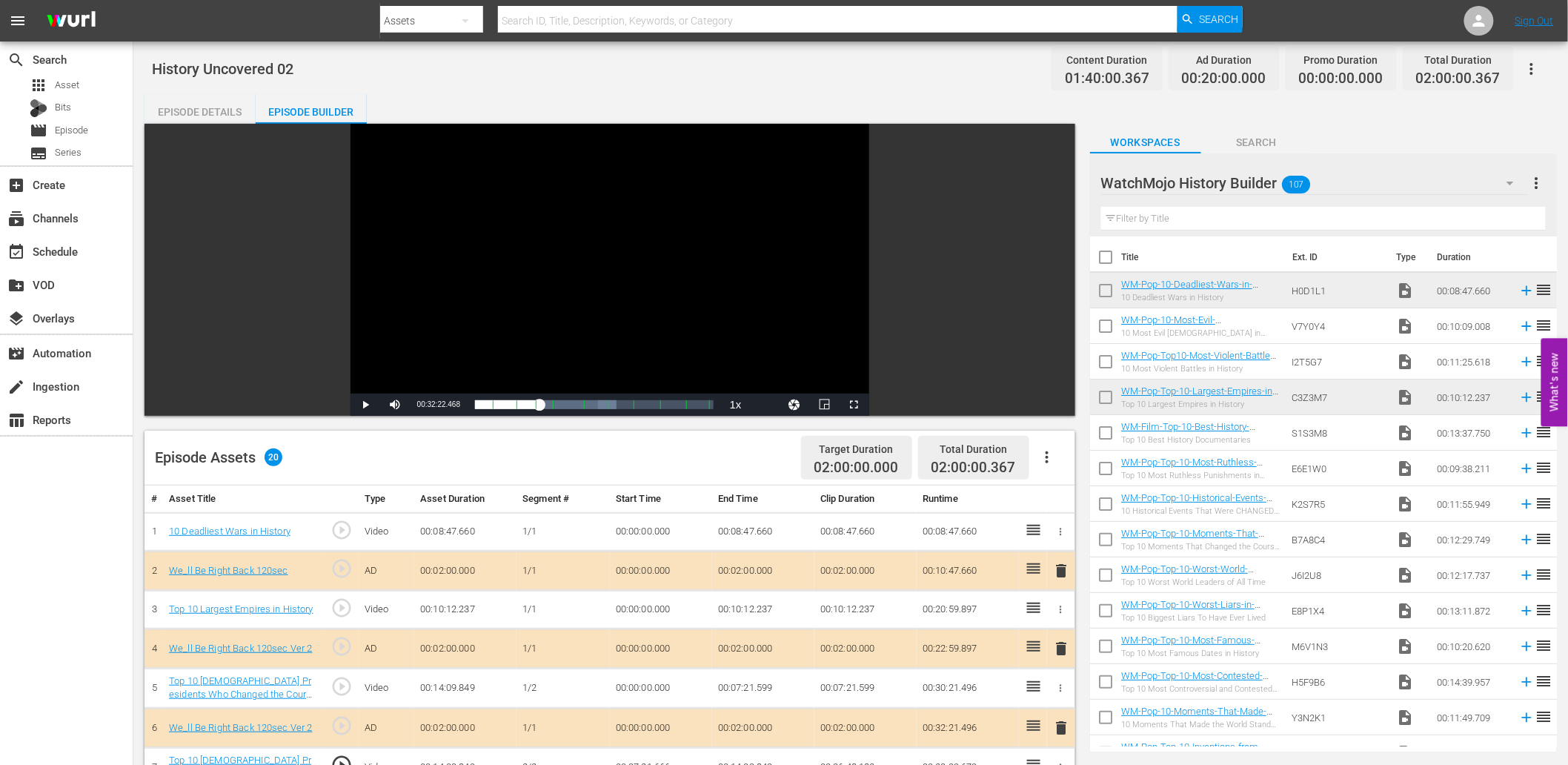
scroll to position [0, 0]
click at [431, 603] on td "00:10:12.237" at bounding box center [466, 611] width 103 height 39
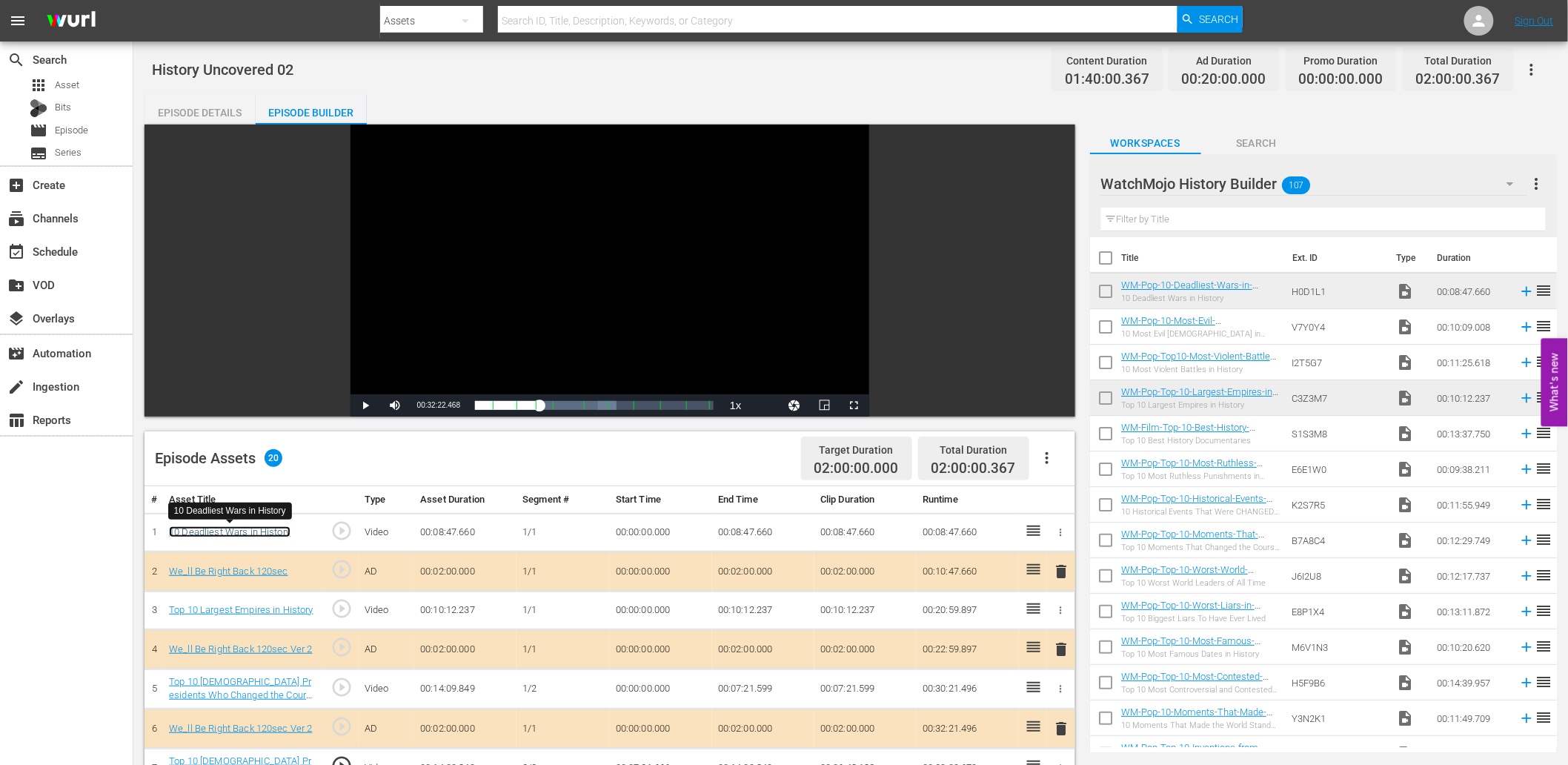
click at [251, 529] on link "10 Deadliest Wars in History" at bounding box center [229, 531] width 121 height 11
click at [236, 610] on link "Top 10 Largest Empires in History" at bounding box center [241, 609] width 144 height 11
click at [240, 693] on link "Top 10 US Presidents Who Changed the Course of History" at bounding box center [240, 695] width 142 height 38
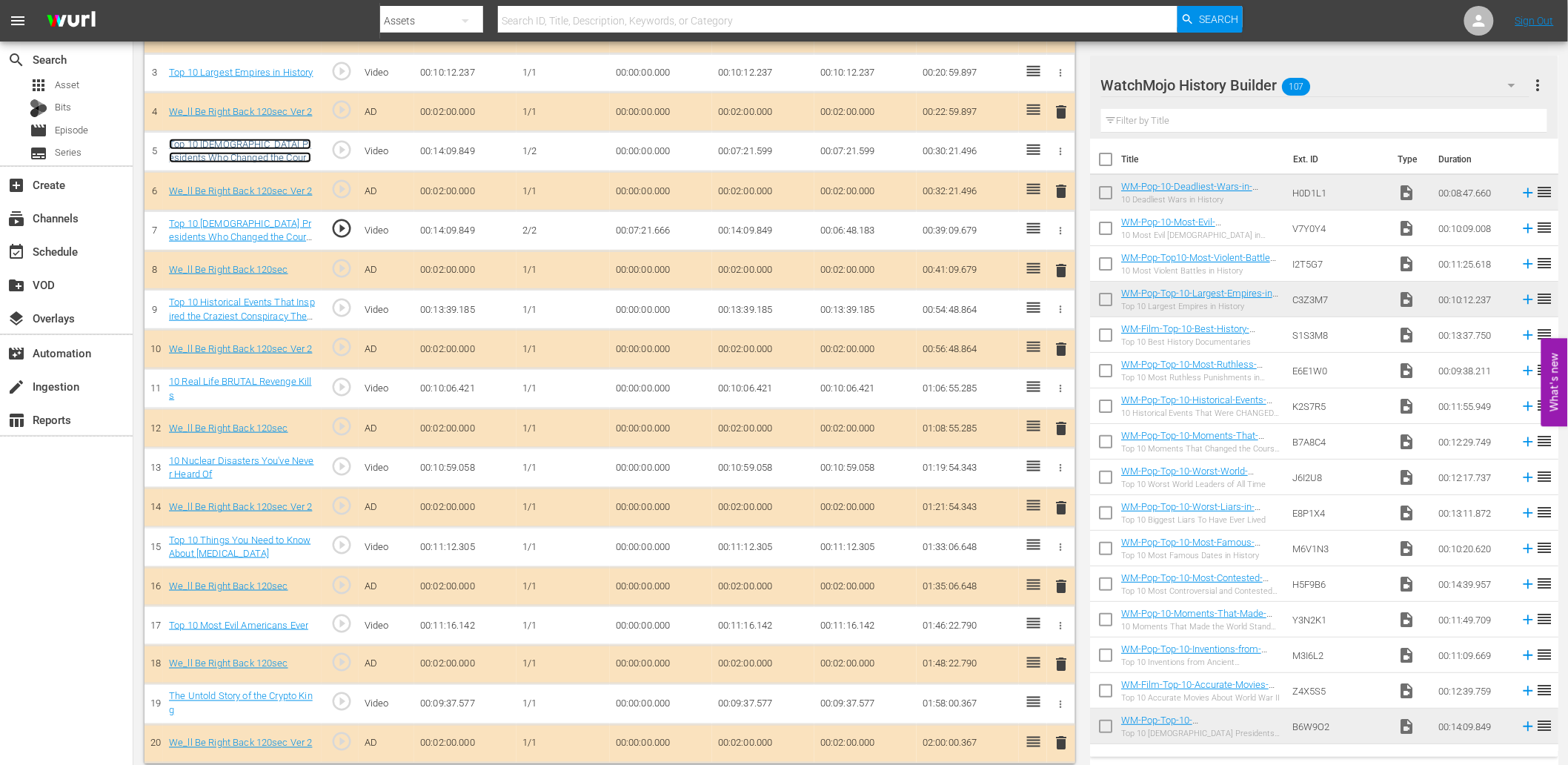
scroll to position [545, 0]
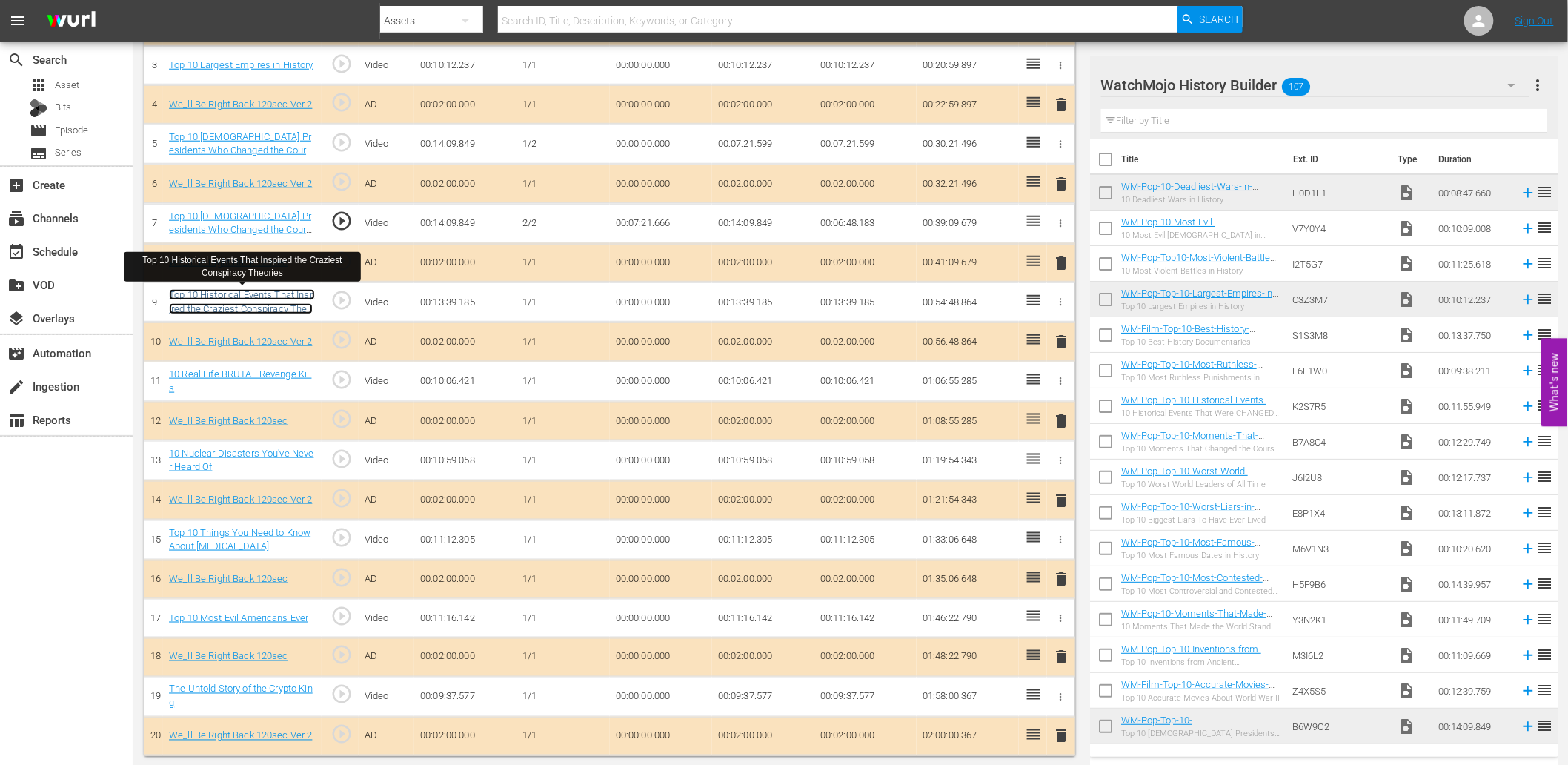
click at [242, 309] on link "Top 10 Historical Events That Inspired the Craziest Conspiracy Theories" at bounding box center [242, 308] width 146 height 38
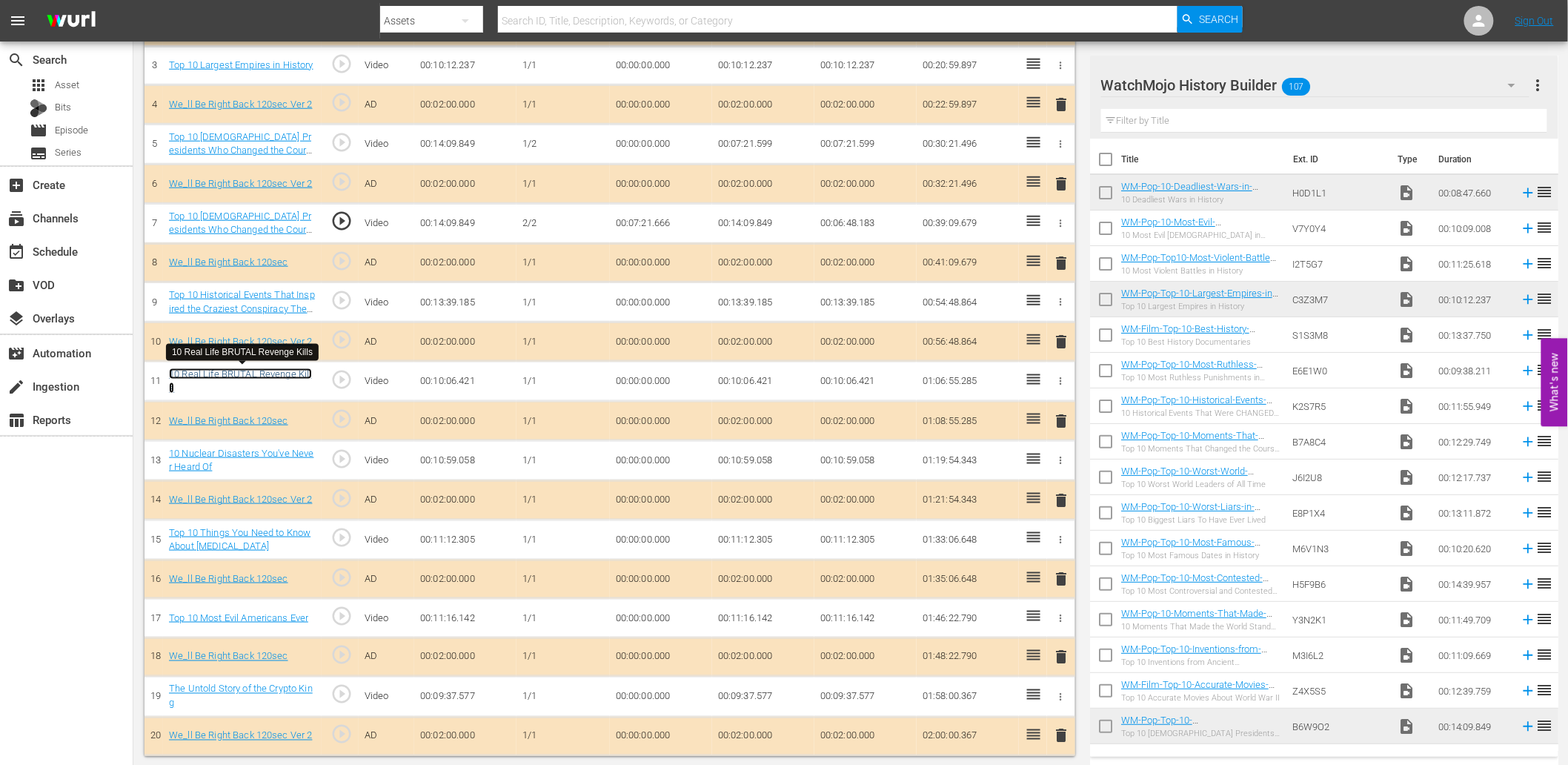
click at [249, 375] on link "10 Real Life BRUTAL Revenge Kills" at bounding box center [240, 381] width 142 height 26
click at [245, 451] on link "10 Nuclear Disasters You've Never Heard Of" at bounding box center [241, 461] width 144 height 26
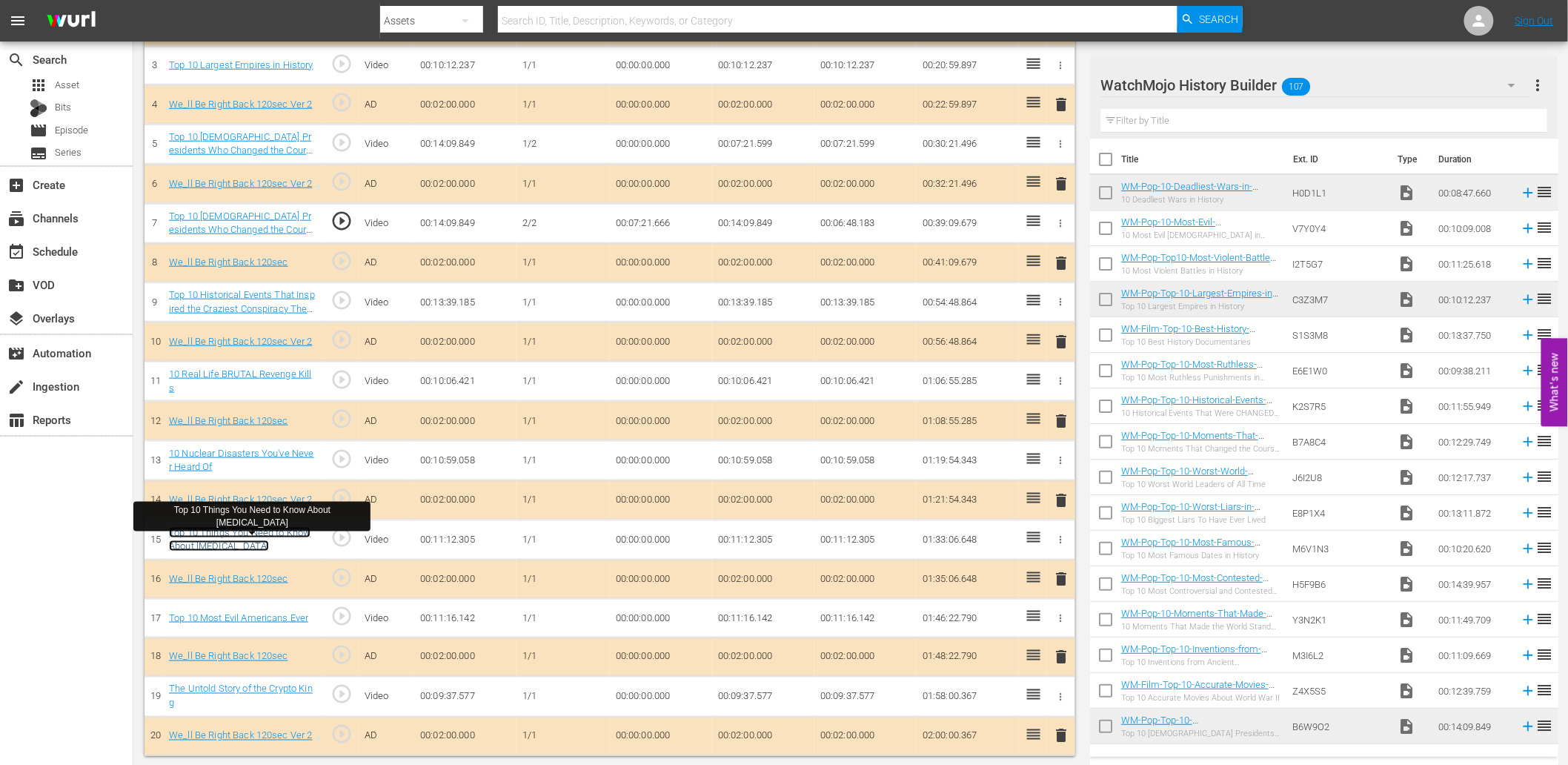
click at [234, 528] on link "Top 10 Things You Need to Know About MonkeyPox" at bounding box center [239, 540] width 141 height 26
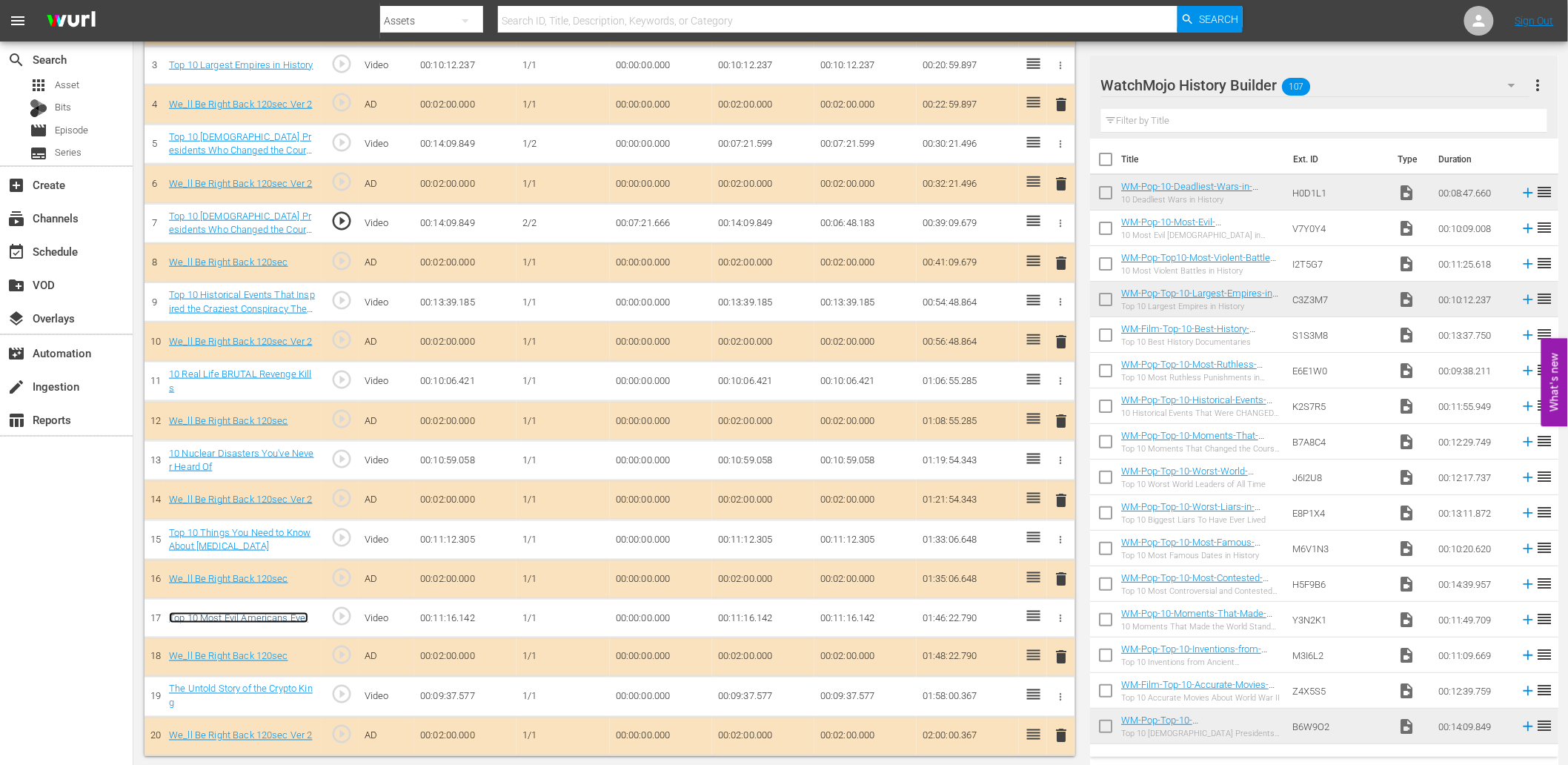
click at [219, 618] on link "Top 10 Most Evil Americans Ever" at bounding box center [238, 617] width 139 height 11
click at [239, 693] on link "The Untold Story of the Crypto King" at bounding box center [241, 697] width 144 height 26
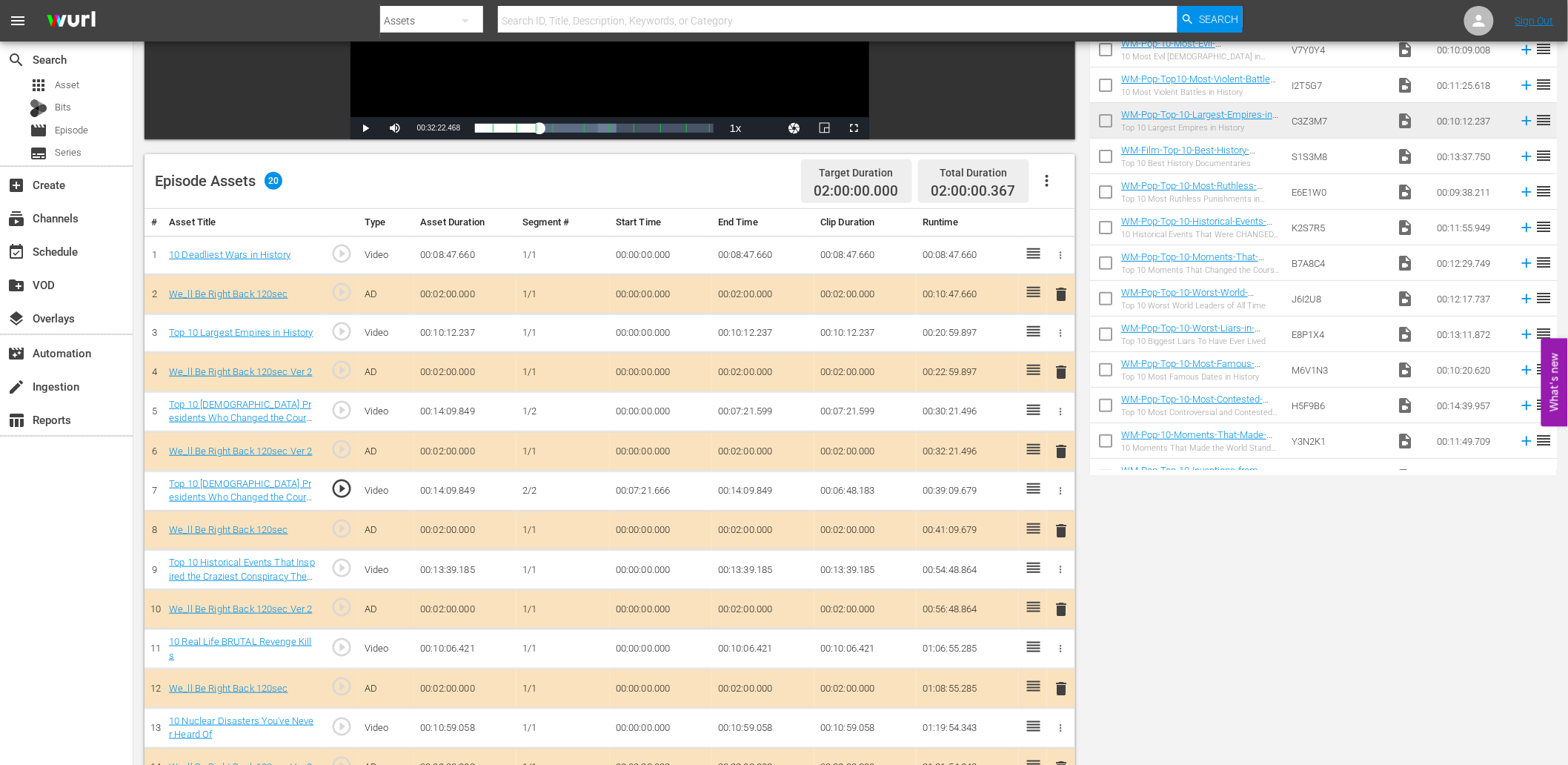
scroll to position [0, 0]
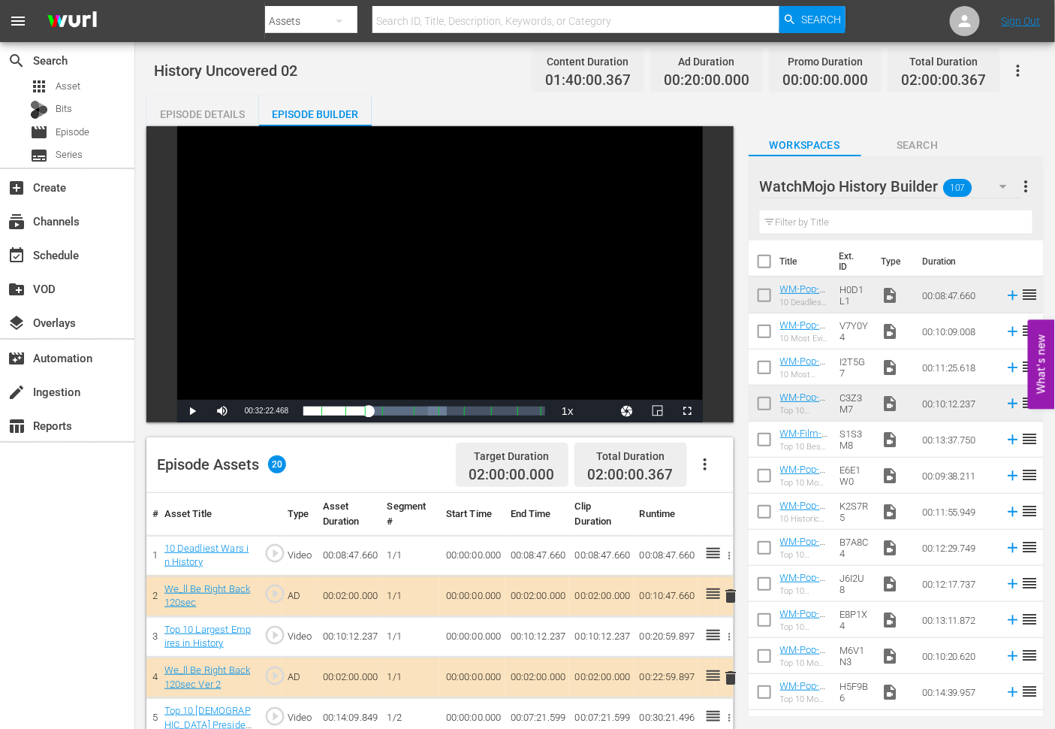
click at [189, 113] on div "Episode Details" at bounding box center [202, 114] width 113 height 36
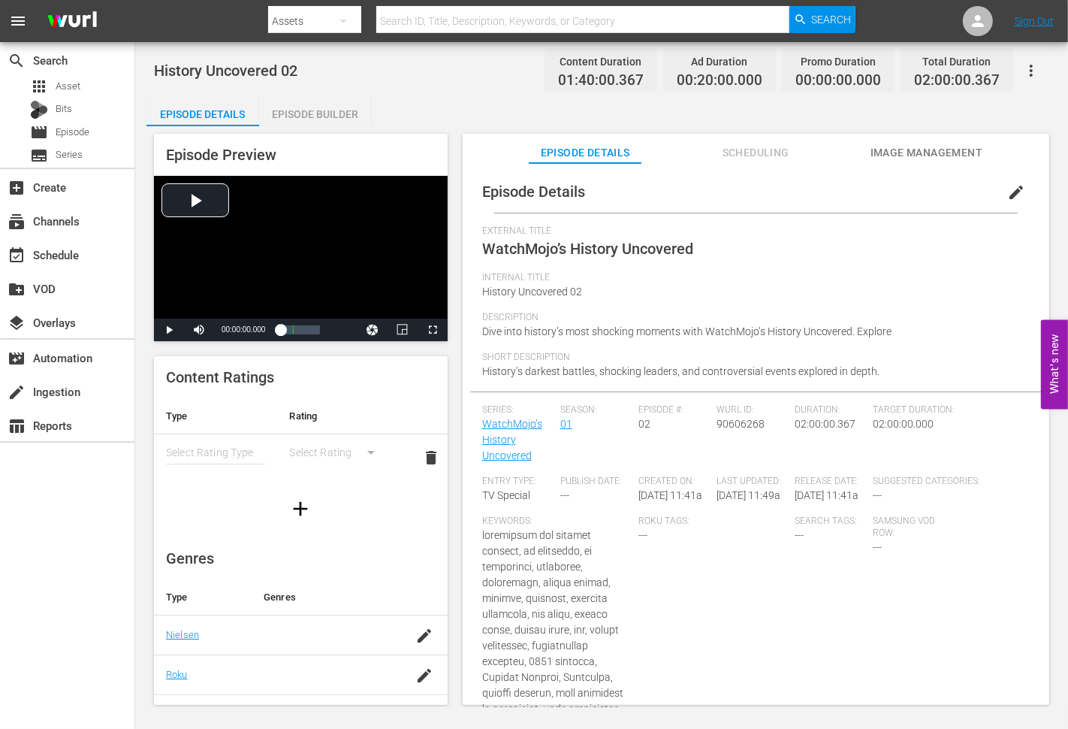
click at [1010, 191] on span "edit" at bounding box center [1016, 192] width 18 height 18
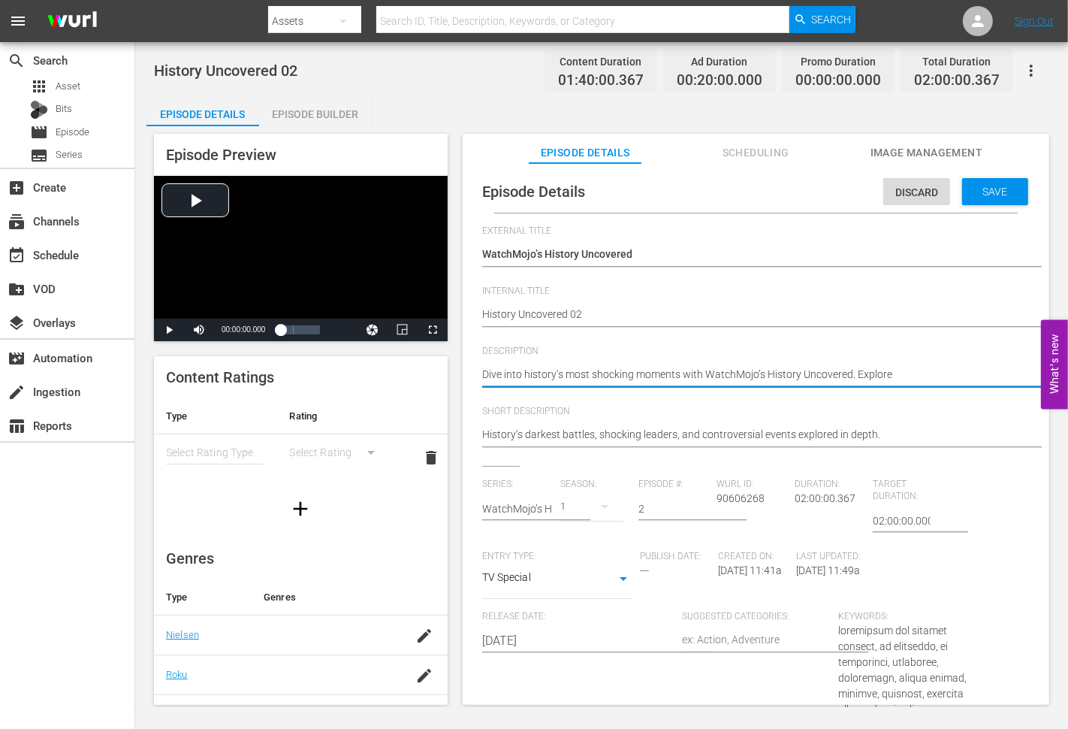
type textarea "Dive into history’s most shocking moments with WatchMojo’s History Uncovered. E…"
paste textarea "10 Deadliest Wars in History"
type textarea "Dive into history’s most shocking moments with WatchMojo’s History Uncovered. E…"
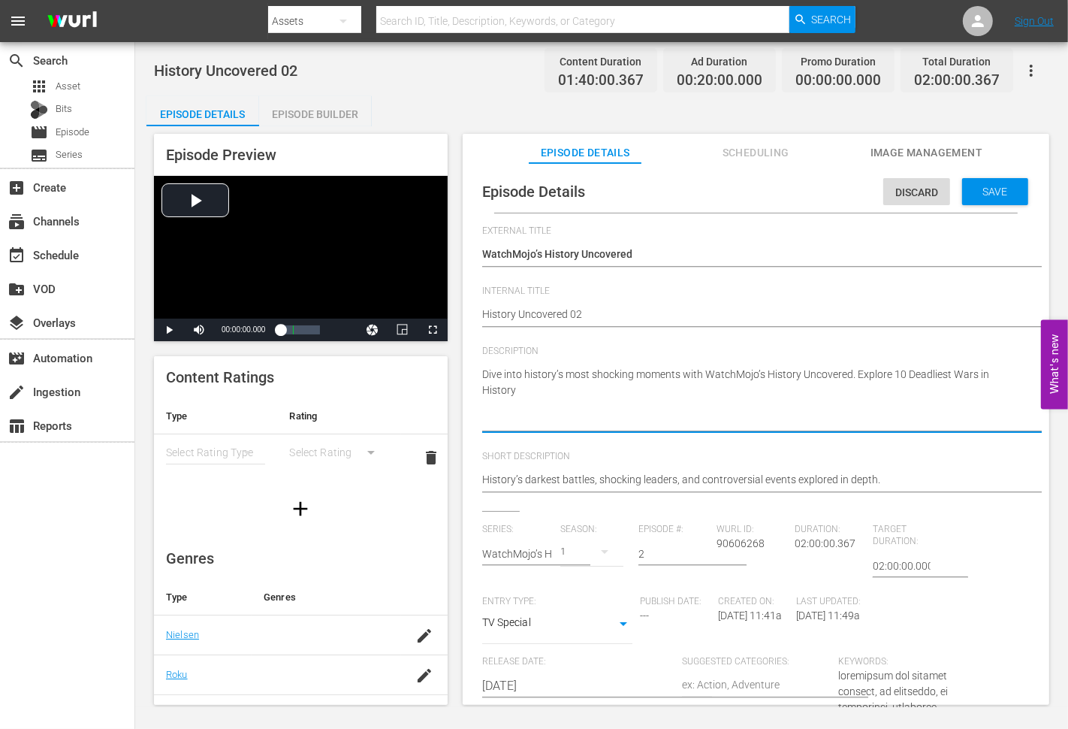
type textarea "Dive into history’s most shocking moments with WatchMojo’s History Uncovered. E…"
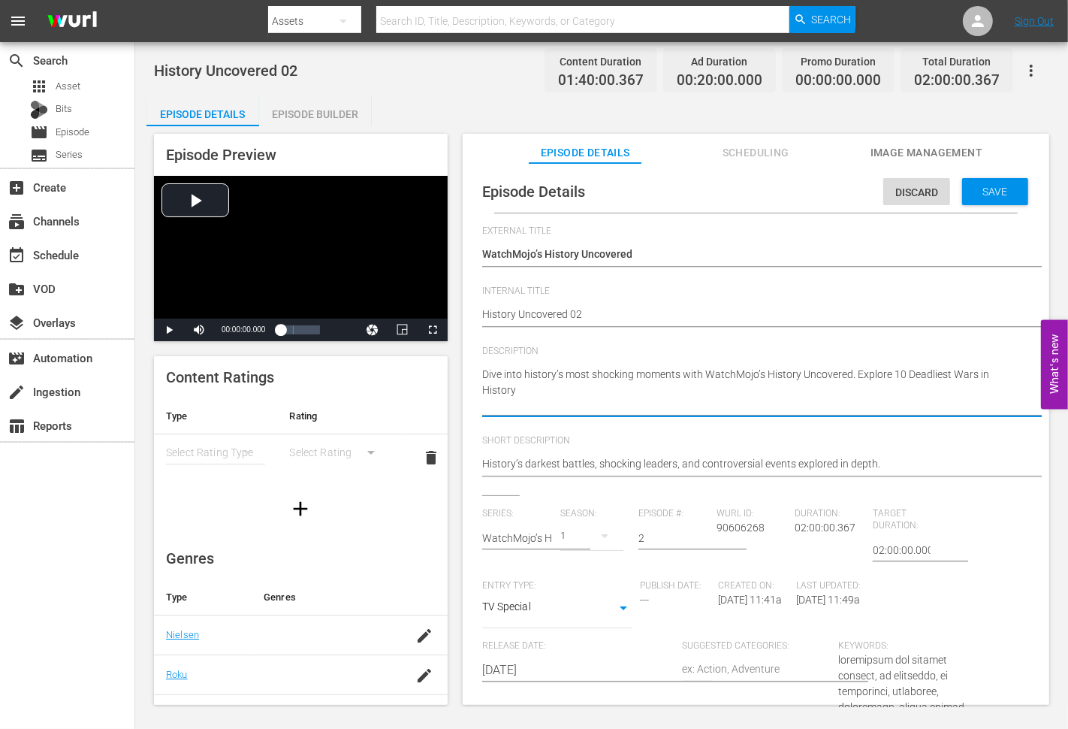
type textarea "Dive into history’s most shocking moments with WatchMojo’s History Uncovered. E…"
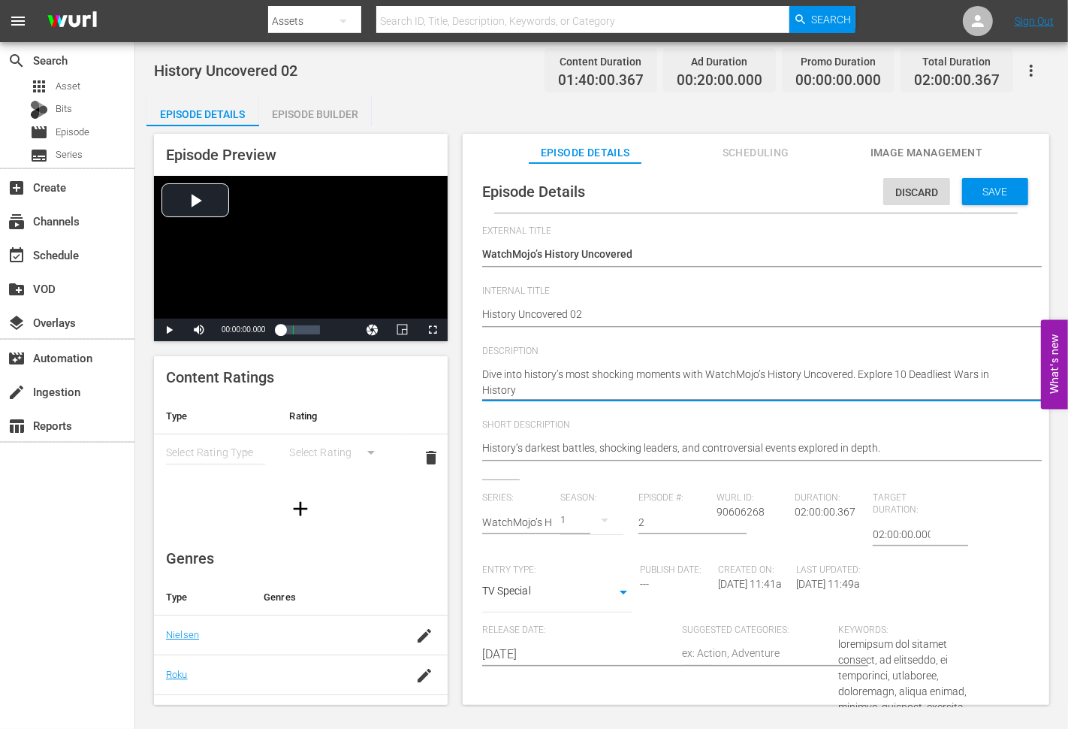
type textarea "Dive into history’s most shocking moments with WatchMojo’s History Uncovered. E…"
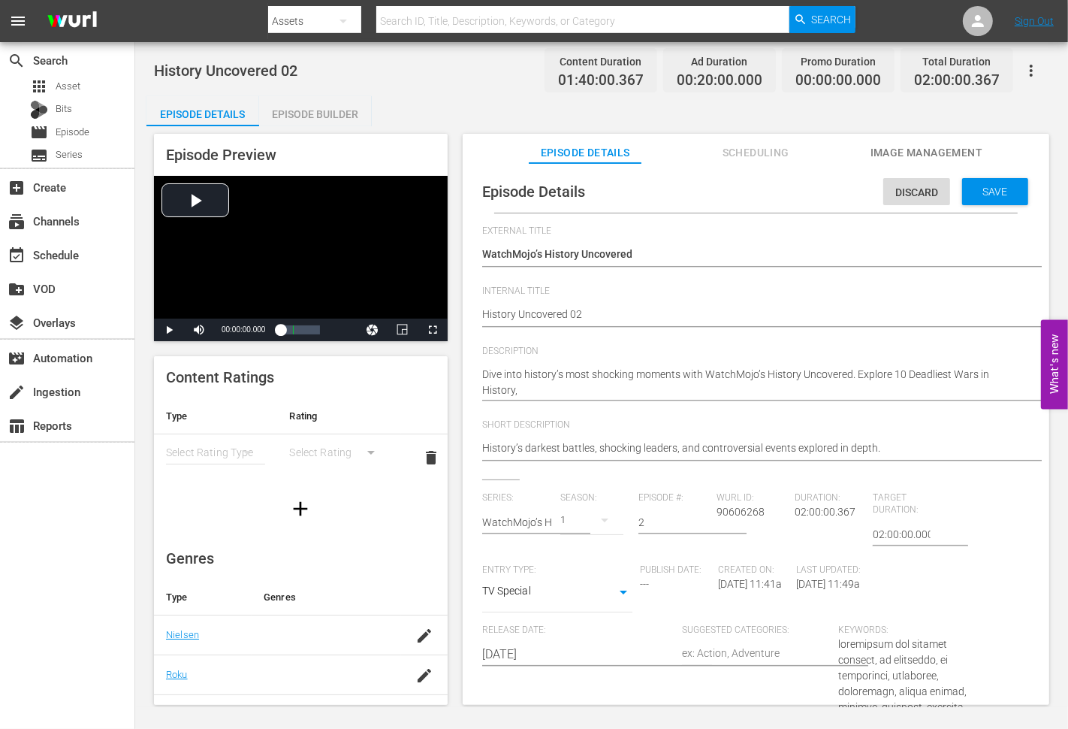
click at [552, 391] on textarea "Dive into history’s most shocking moments with WatchMojo’s History Uncovered. E…" at bounding box center [752, 383] width 540 height 32
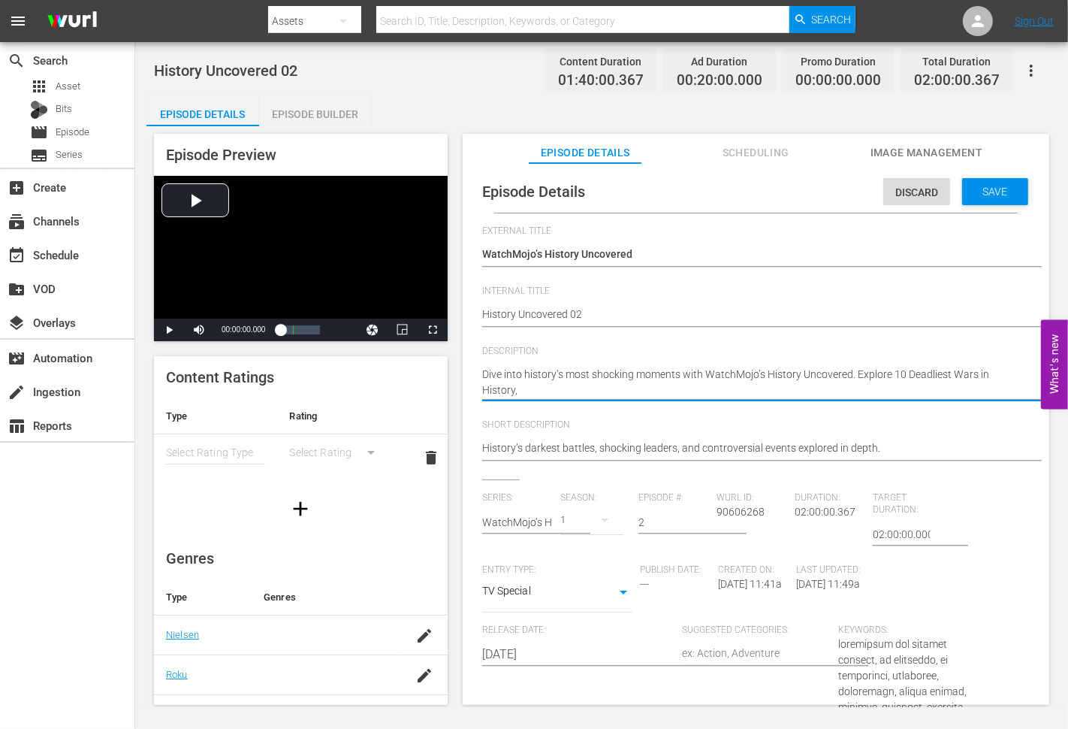
paste textarea "Top 10 Largest Empires in History"
type textarea "Dive into history’s most shocking moments with WatchMojo’s History Uncovered. E…"
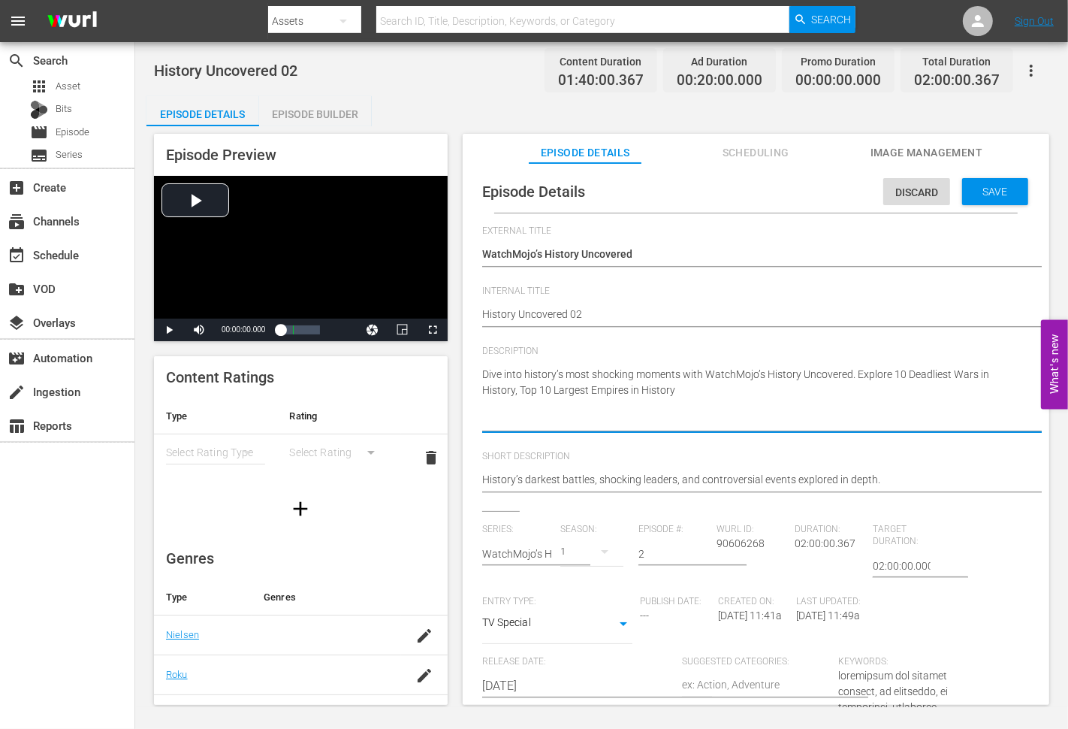
type textarea "Dive into history’s most shocking moments with WatchMojo’s History Uncovered. E…"
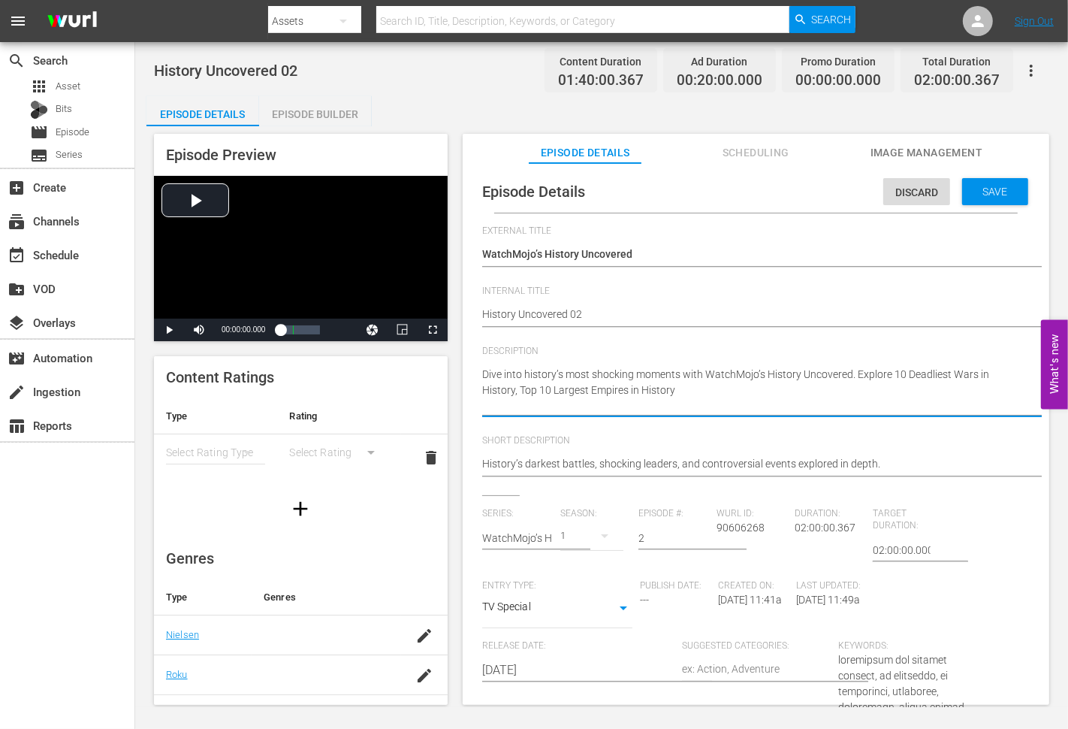
type textarea "Dive into history’s most shocking moments with WatchMojo’s History Uncovered. E…"
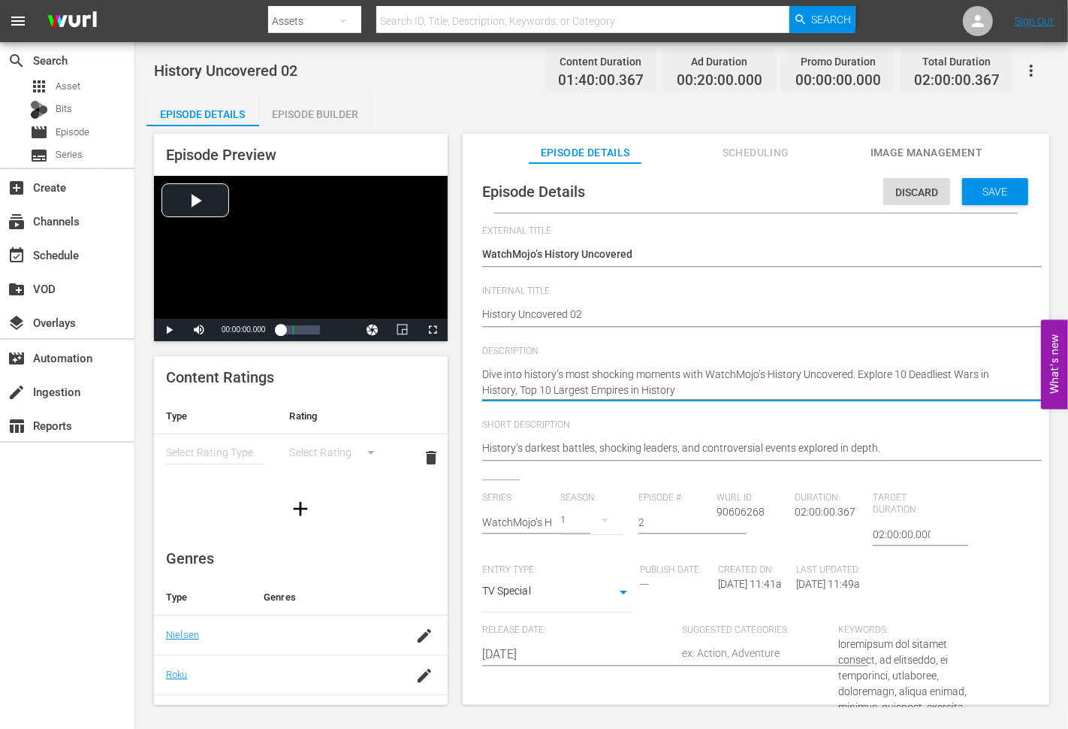
type textarea "Dive into history’s most shocking moments with WatchMojo’s History Uncovered. E…"
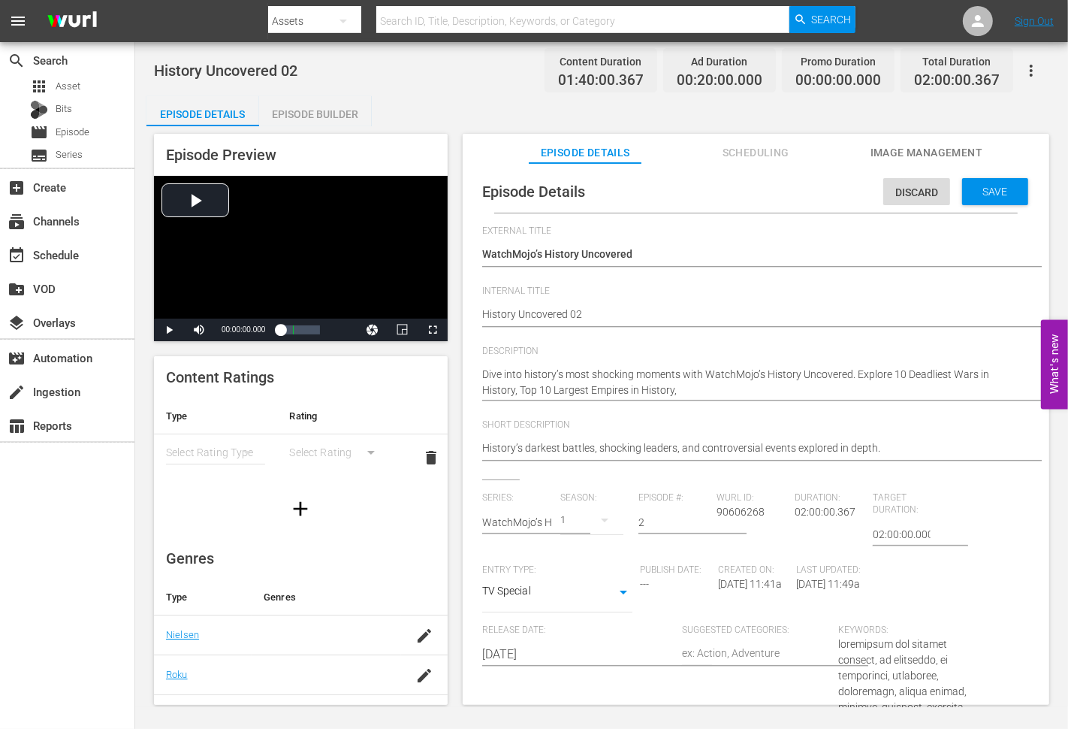
click at [693, 393] on textarea "Dive into history’s most shocking moments with WatchMojo’s History Uncovered. E…" at bounding box center [752, 383] width 540 height 32
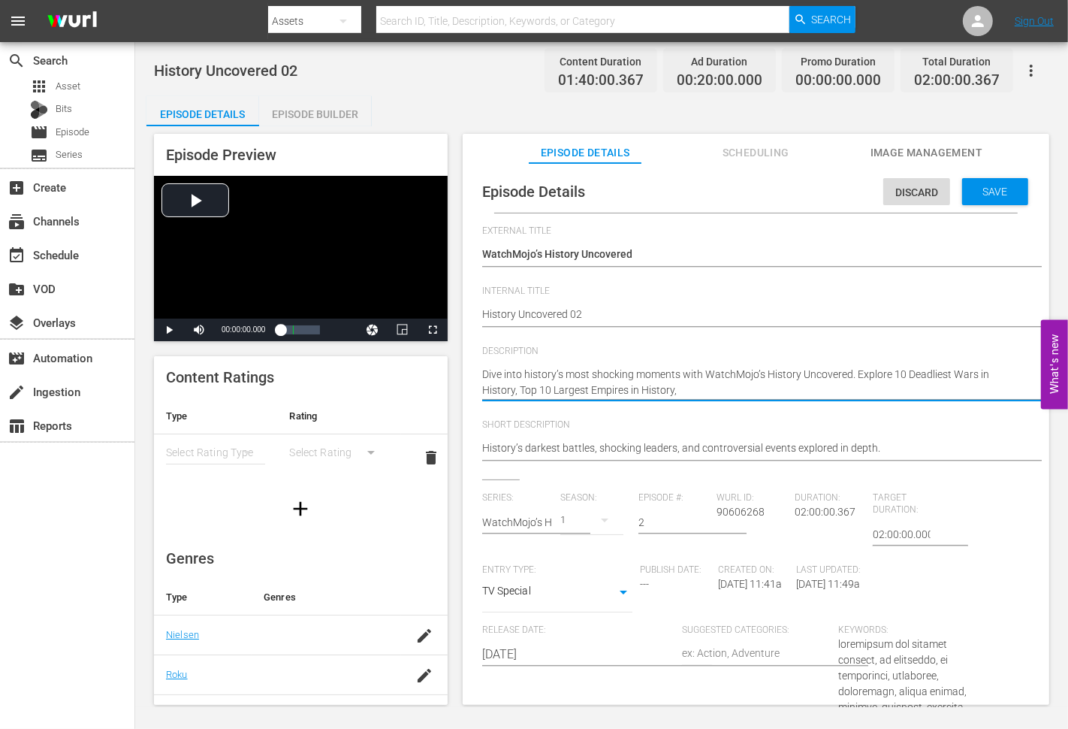
paste textarea "Top 10 US Presidents Who Changed the Course of History"
type textarea "Dive into history’s most shocking moments with WatchMojo’s History Uncovered. E…"
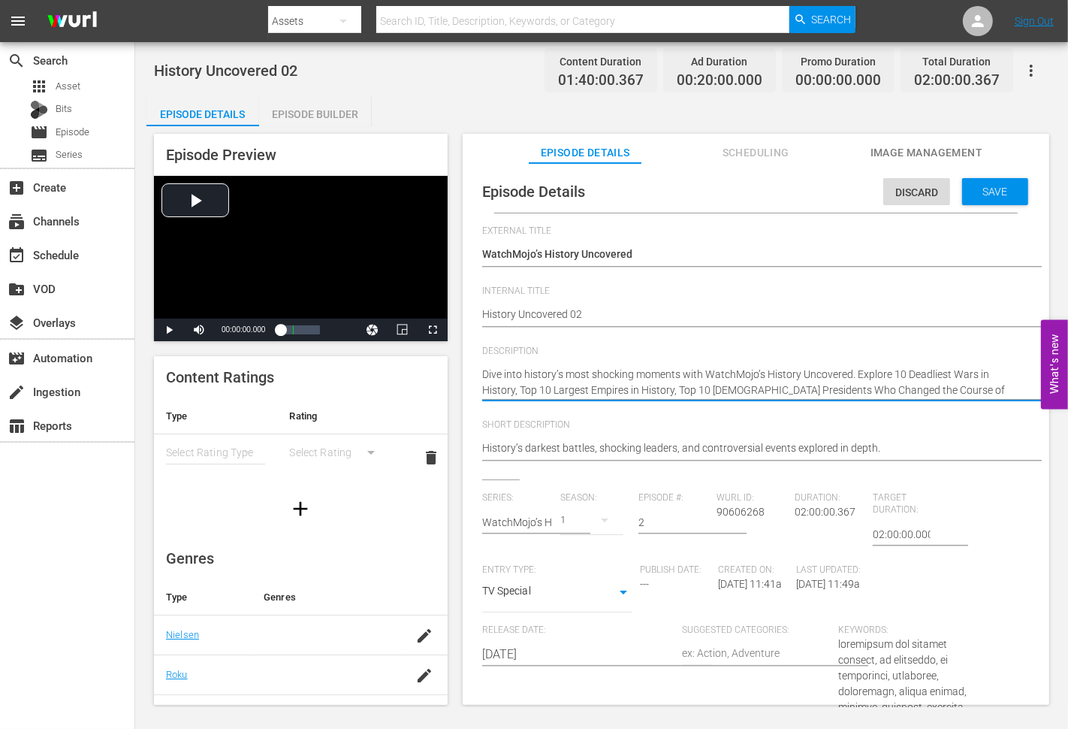
type textarea "Dive into history’s most shocking moments with WatchMojo’s History Uncovered. E…"
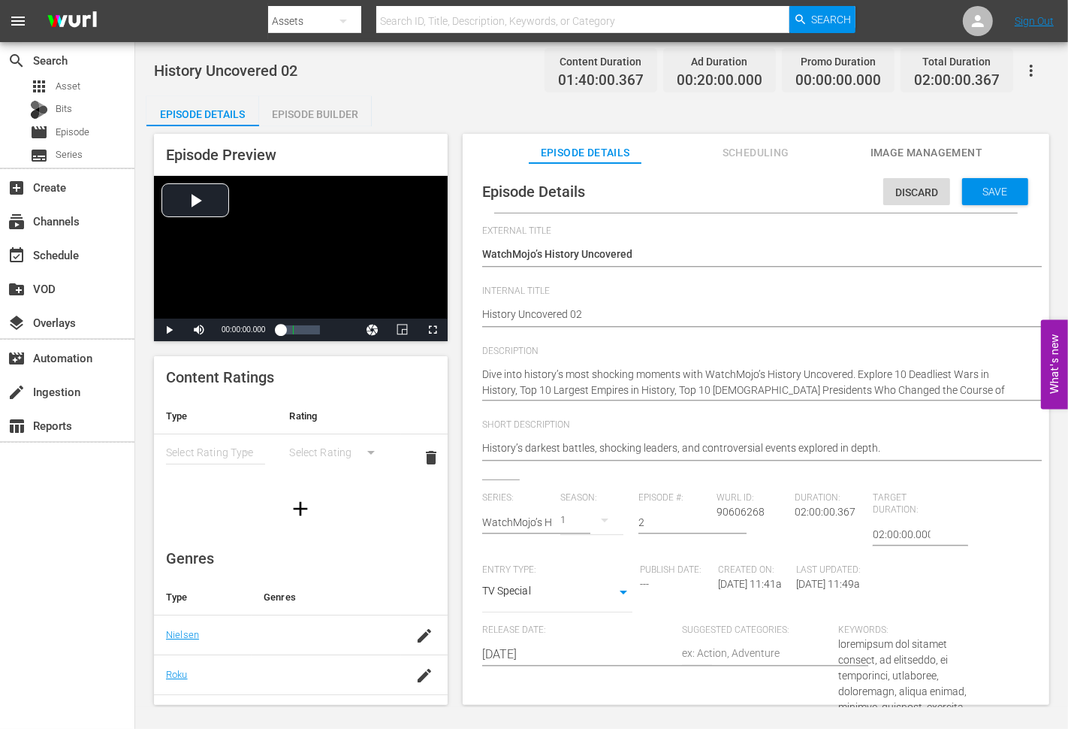
drag, startPoint x: 955, startPoint y: 391, endPoint x: 1059, endPoint y: 430, distance: 111.5
click at [955, 391] on textarea "Dive into history’s most shocking moments with WatchMojo’s History Uncovered. E…" at bounding box center [752, 383] width 540 height 32
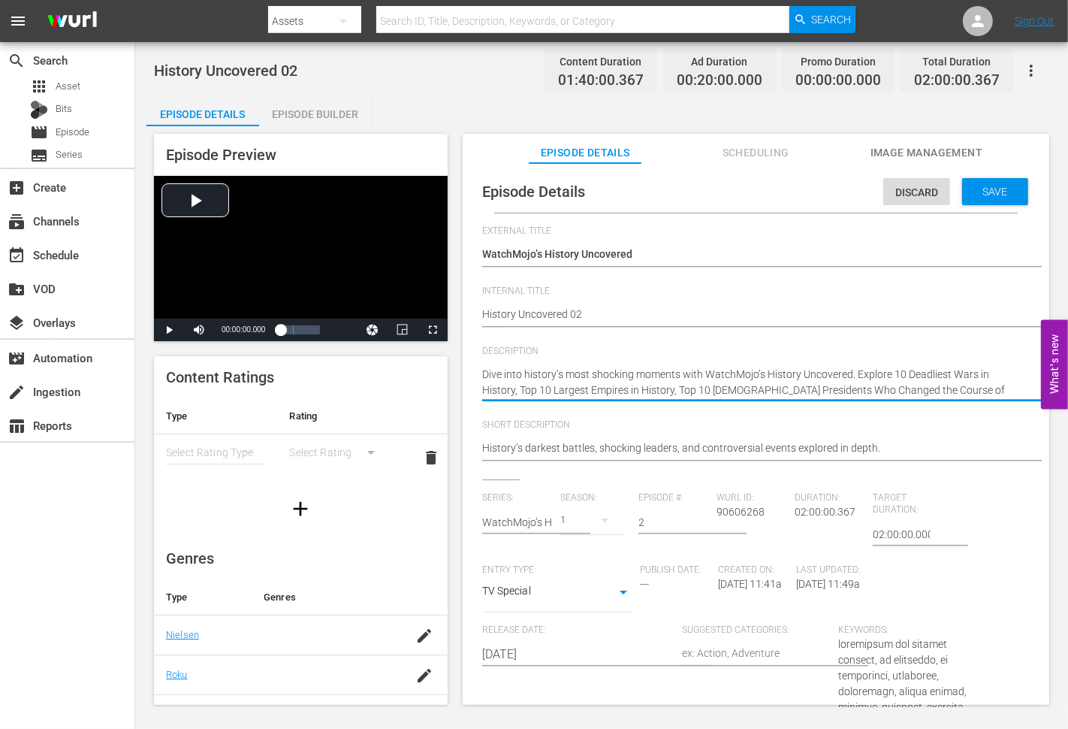
paste textarea "Top 10 Historical Events That Inspired the Craziest Conspiracy Theories"
type textarea "Dive into history’s most shocking moments with WatchMojo’s History Uncovered. E…"
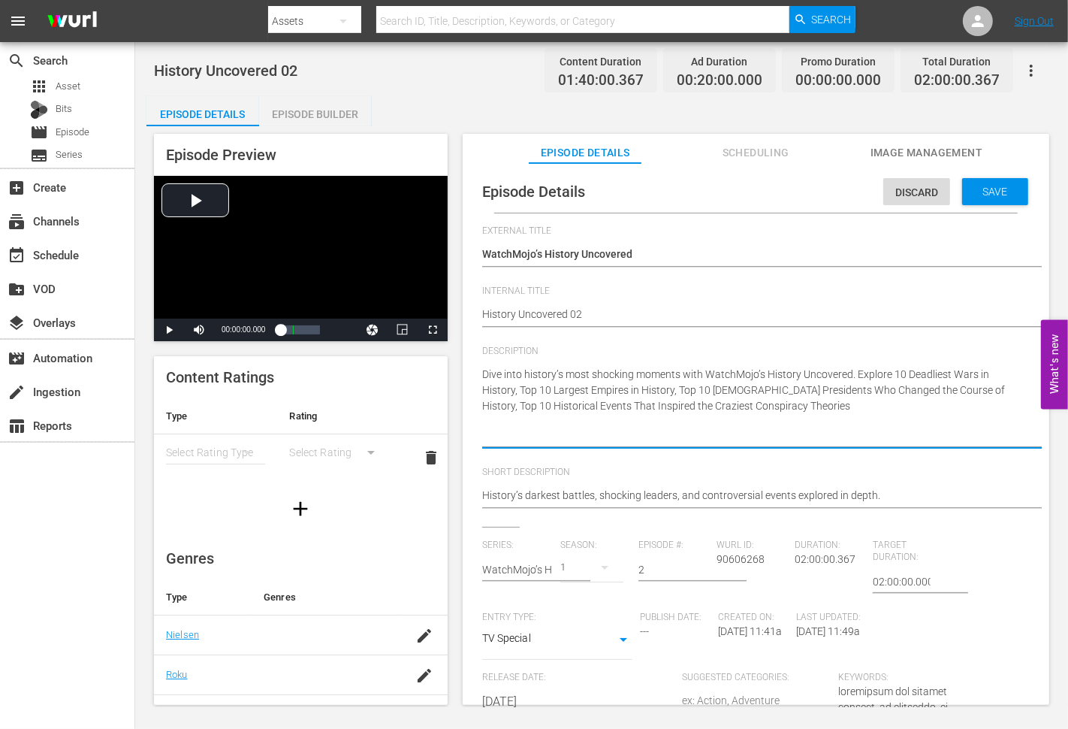
type textarea "Dive into history’s most shocking moments with WatchMojo’s History Uncovered. E…"
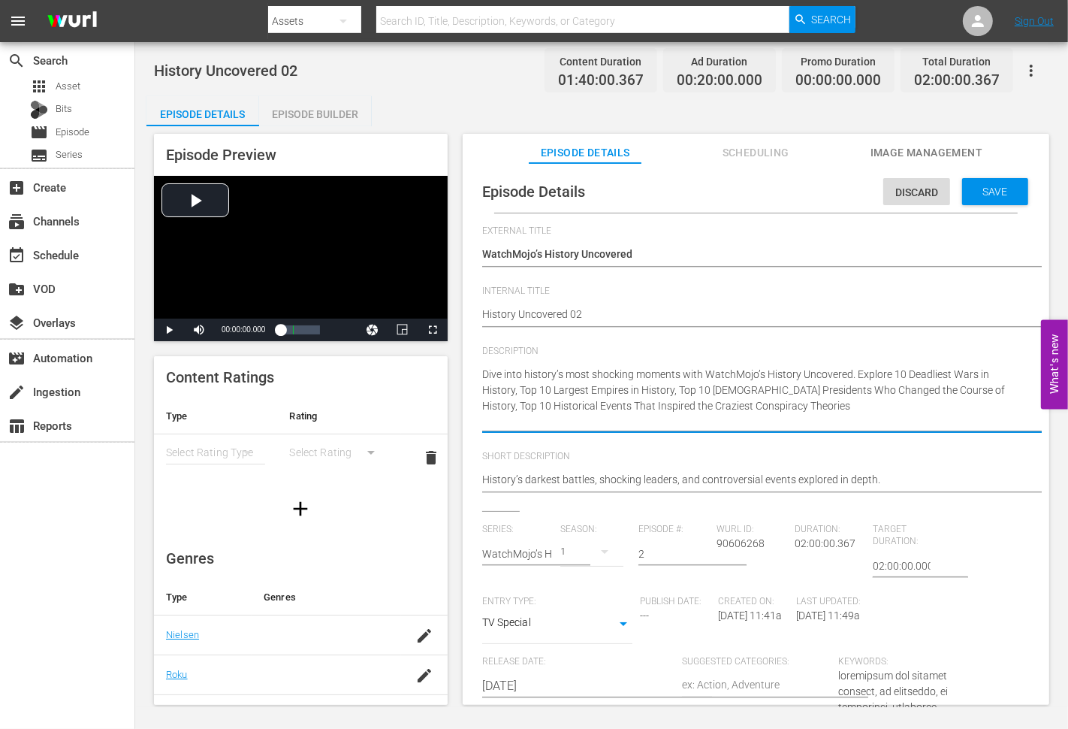
type textarea "Dive into history’s most shocking moments with WatchMojo’s History Uncovered. E…"
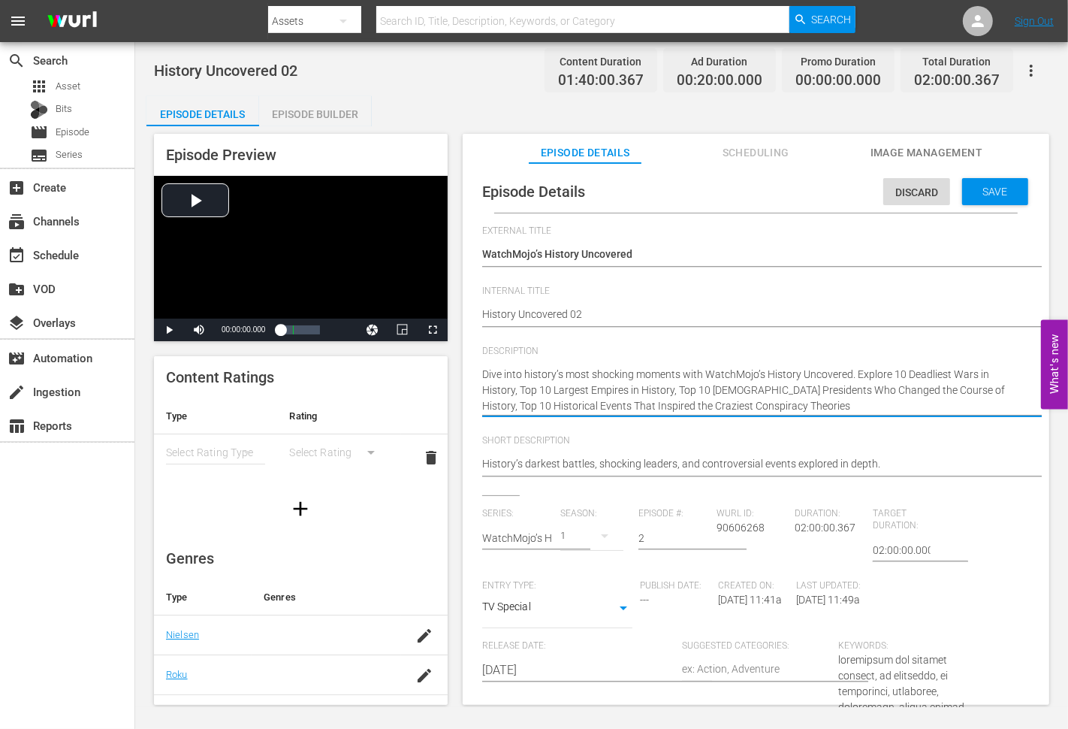
type textarea "Dive into history’s most shocking moments with WatchMojo’s History Uncovered. E…"
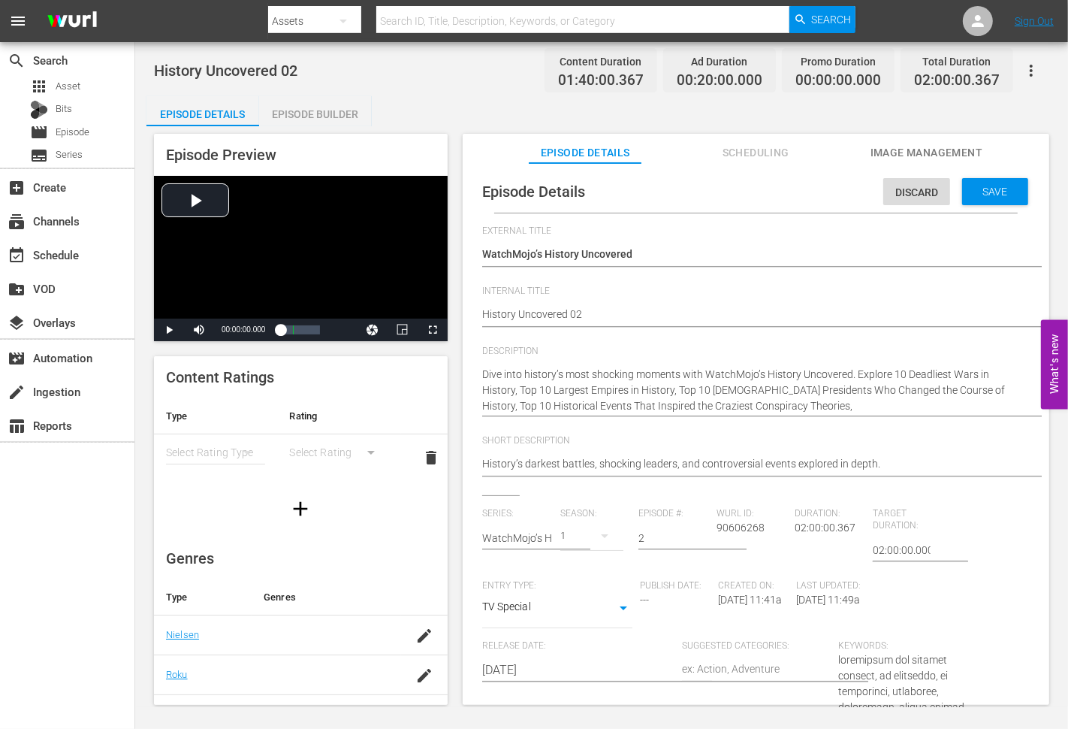
click at [786, 403] on textarea "Dive into history’s most shocking moments with WatchMojo’s History Uncovered. E…" at bounding box center [752, 390] width 540 height 47
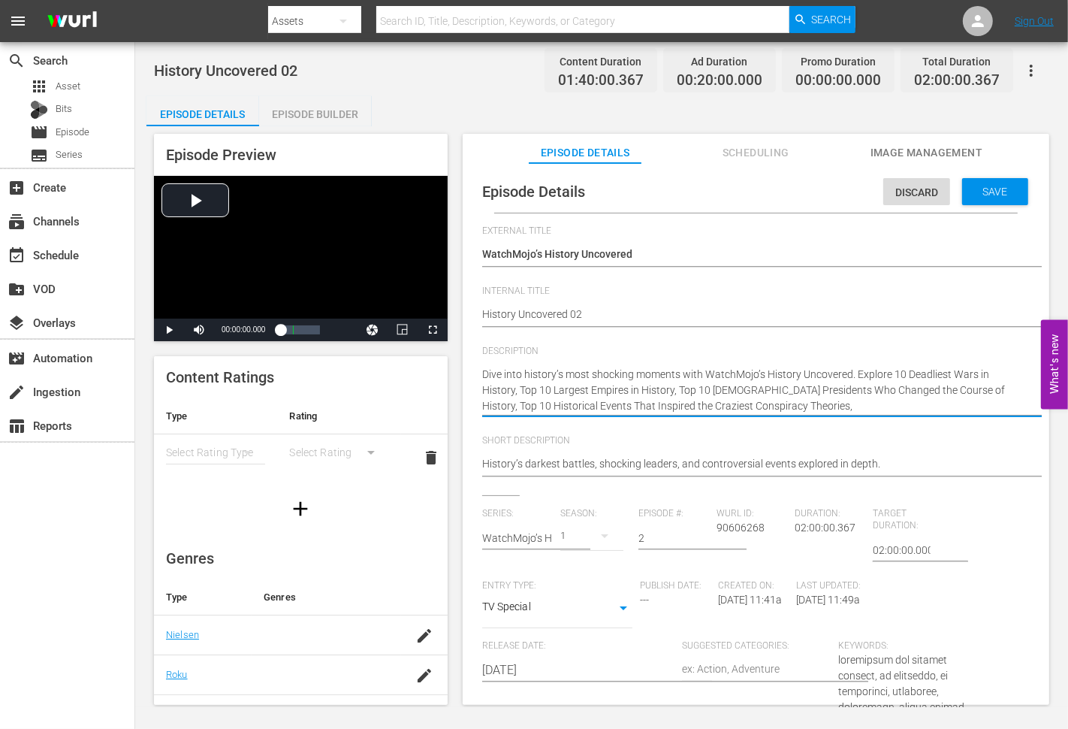
paste textarea "10 Real Life BRUTAL Revenge Kills"
type textarea "Dive into history’s most shocking moments with WatchMojo’s History Uncovered. E…"
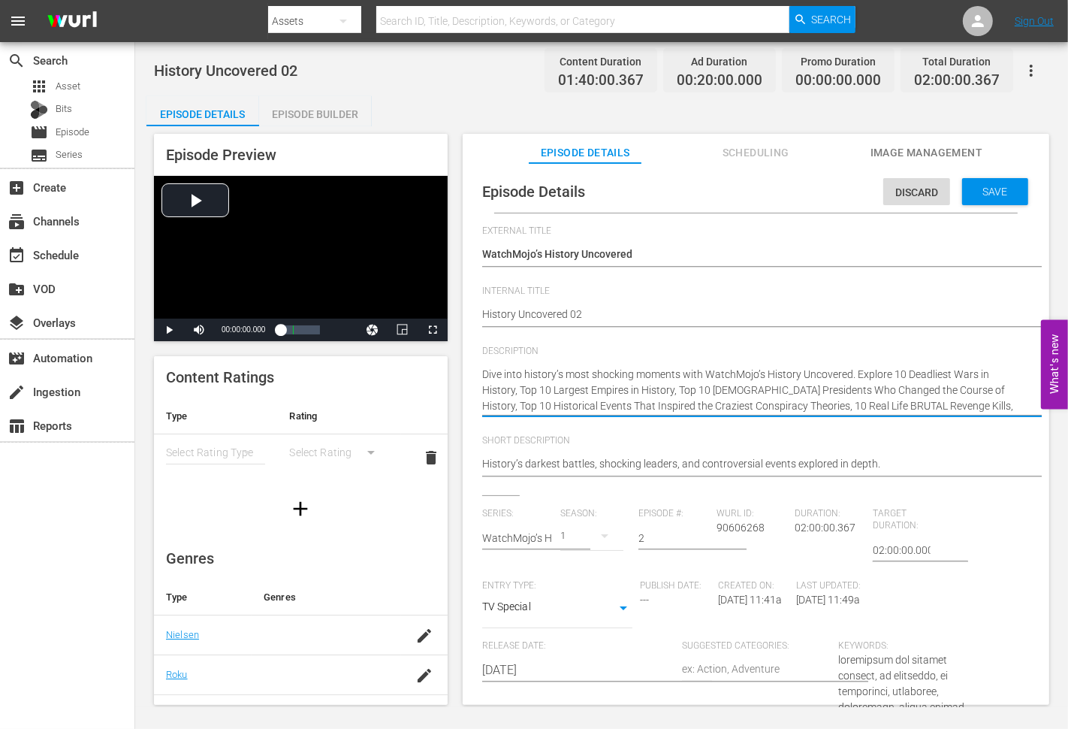
type textarea "Dive into history’s most shocking moments with WatchMojo’s History Uncovered. E…"
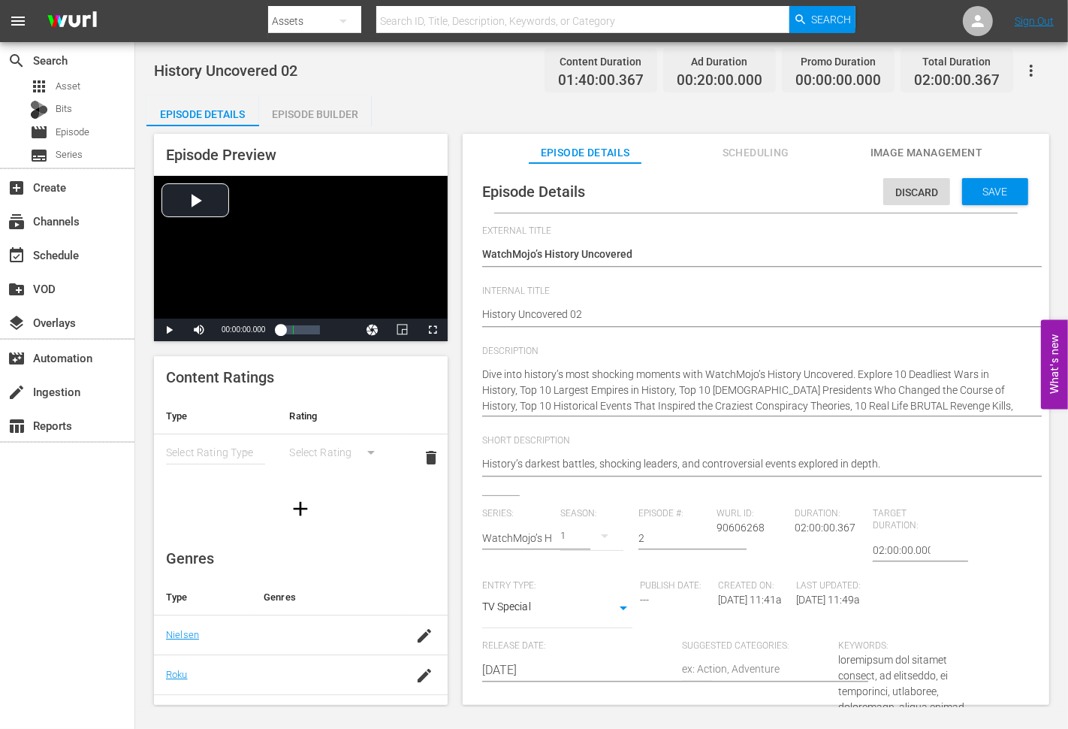
click at [955, 401] on textarea "Dive into history’s most shocking moments with WatchMojo’s History Uncovered. E…" at bounding box center [752, 390] width 540 height 47
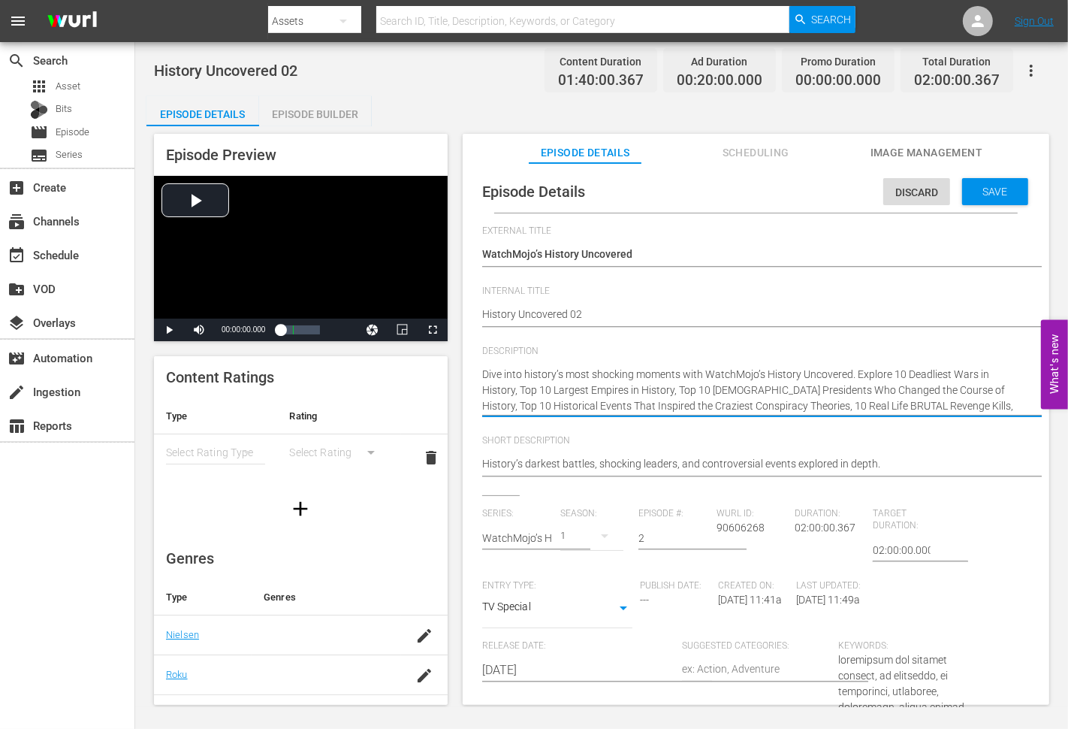
paste textarea "10 Nuclear Disasters You've Never Heard Of"
type textarea "Dive into history’s most shocking moments with WatchMojo’s History Uncovered. E…"
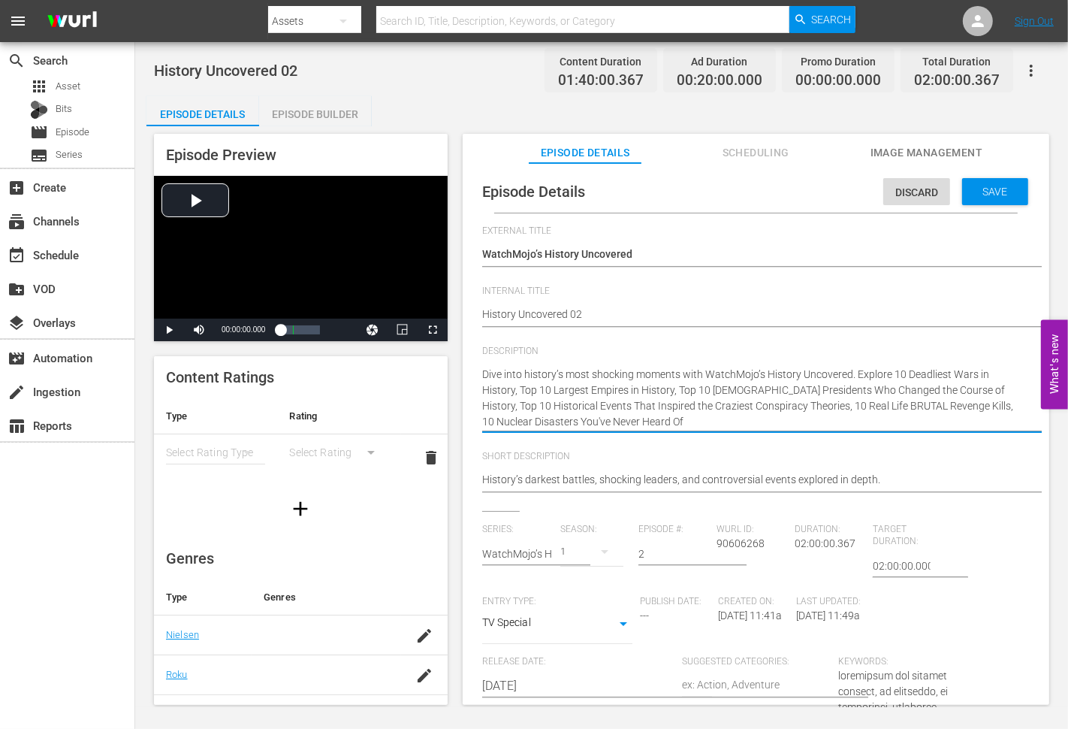
type textarea "Dive into history’s most shocking moments with WatchMojo’s History Uncovered. E…"
click at [676, 419] on textarea "Dive into history’s most shocking moments with WatchMojo’s History Uncovered. E…" at bounding box center [752, 398] width 540 height 63
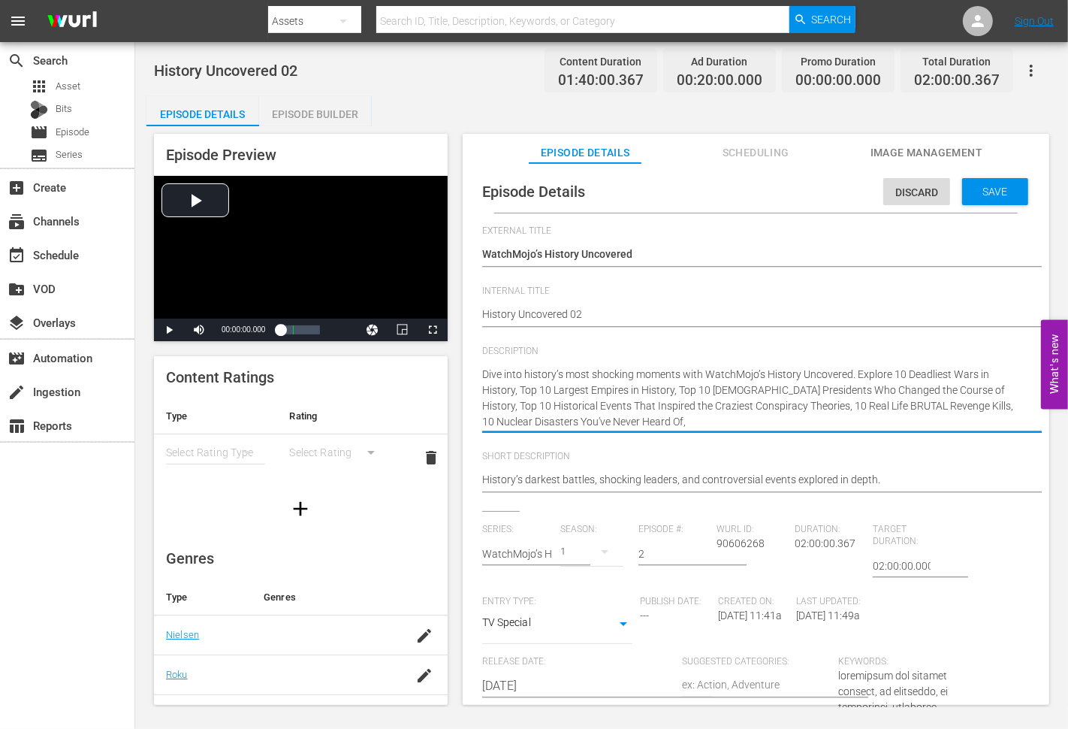
paste textarea "Top 10 Things You Need to Know About MonkeyPox"
type textarea "Dive into history’s most shocking moments with WatchMojo’s History Uncovered. E…"
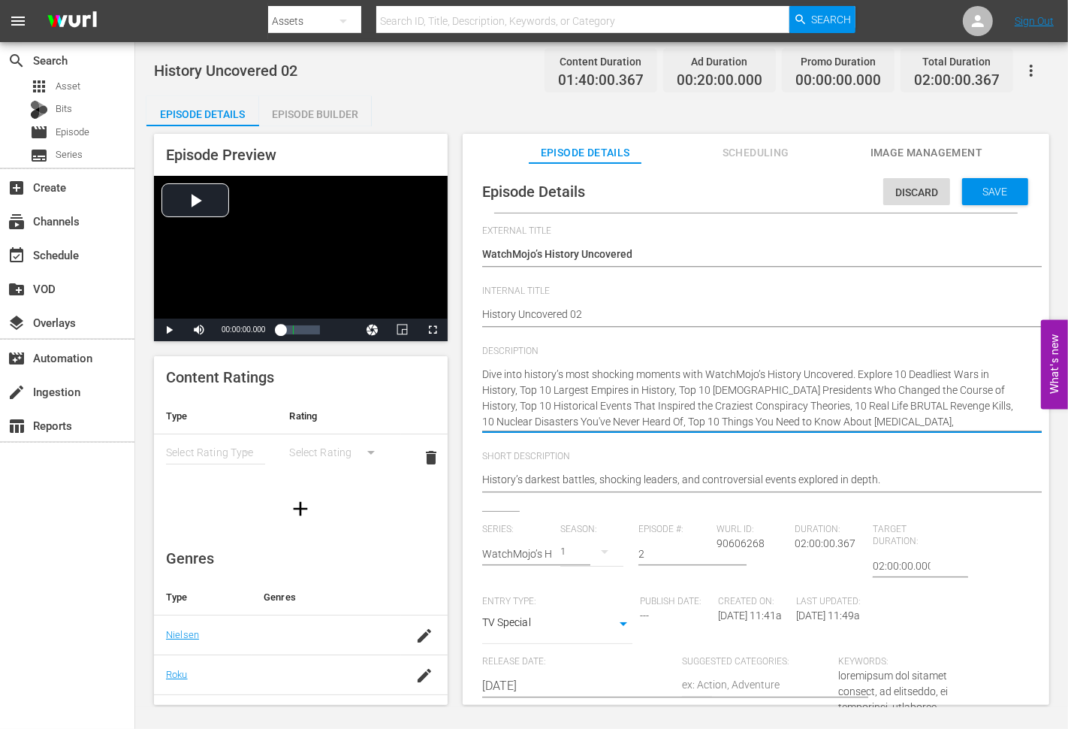
type textarea "Dive into history’s most shocking moments with WatchMojo’s History Uncovered. E…"
click at [890, 422] on textarea "Dive into history’s most shocking moments with WatchMojo’s History Uncovered. E…" at bounding box center [752, 398] width 540 height 63
paste textarea "Top 10 Most Evil Americans Ever"
type textarea "Dive into history’s most shocking moments with WatchMojo’s History Uncovered. E…"
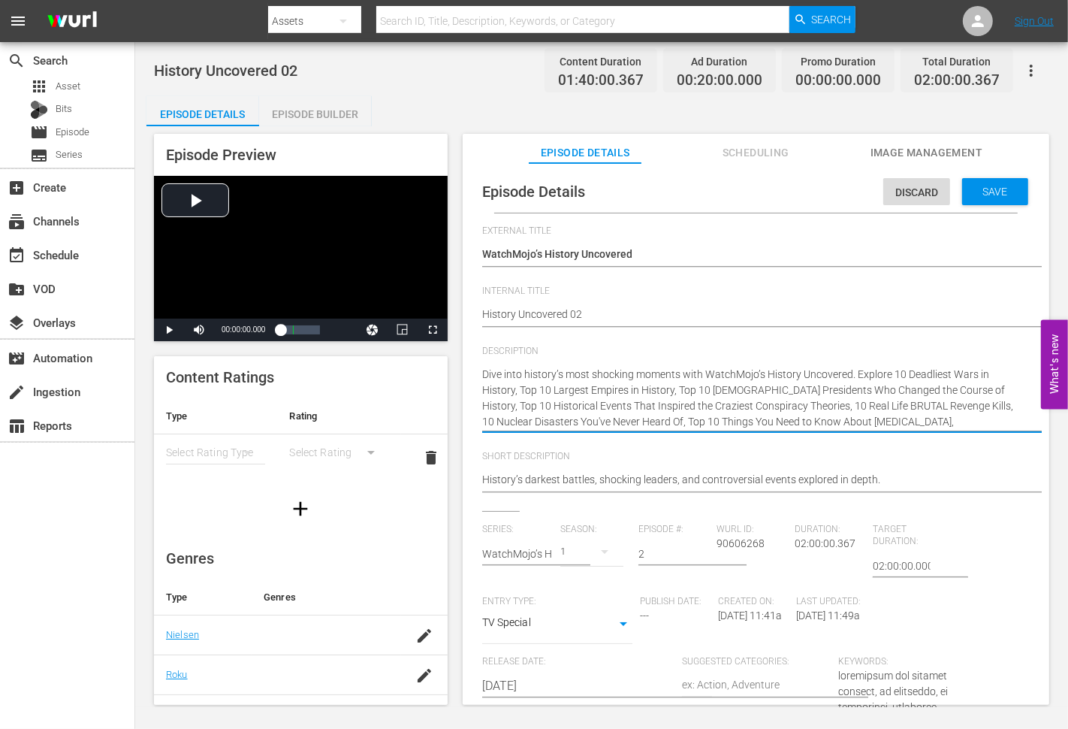
type textarea "Dive into history’s most shocking moments with WatchMojo’s History Uncovered. E…"
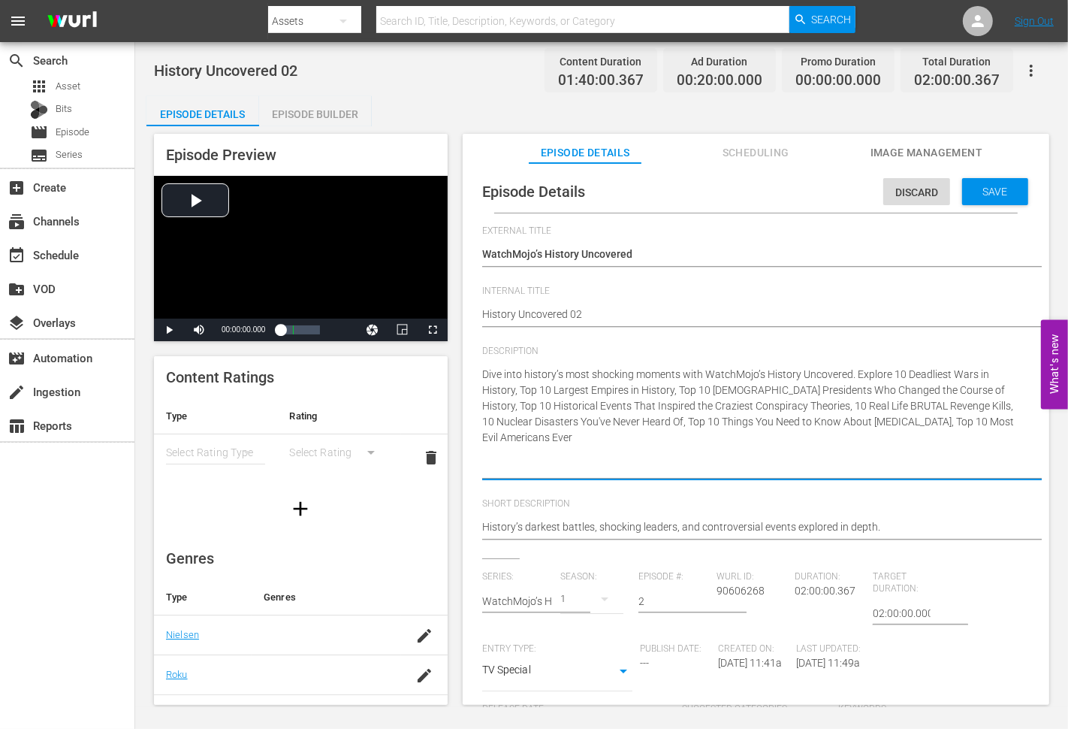
type textarea "Dive into history’s most shocking moments with WatchMojo’s History Uncovered. E…"
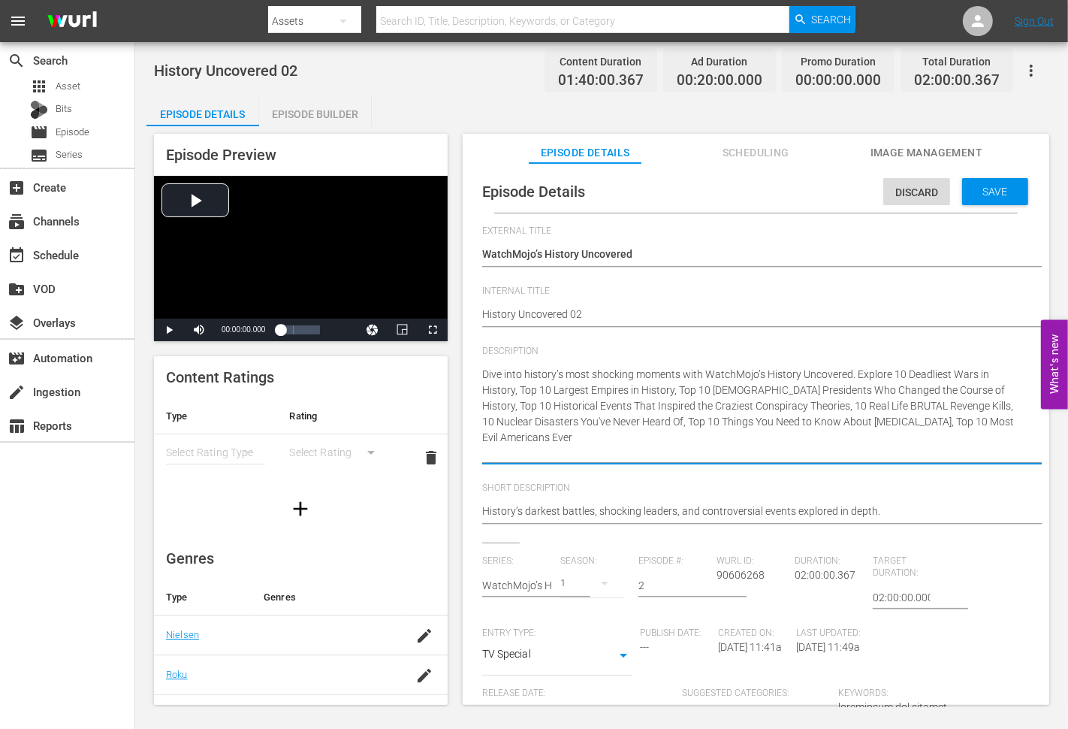
type textarea "Dive into history’s most shocking moments with WatchMojo’s History Uncovered. E…"
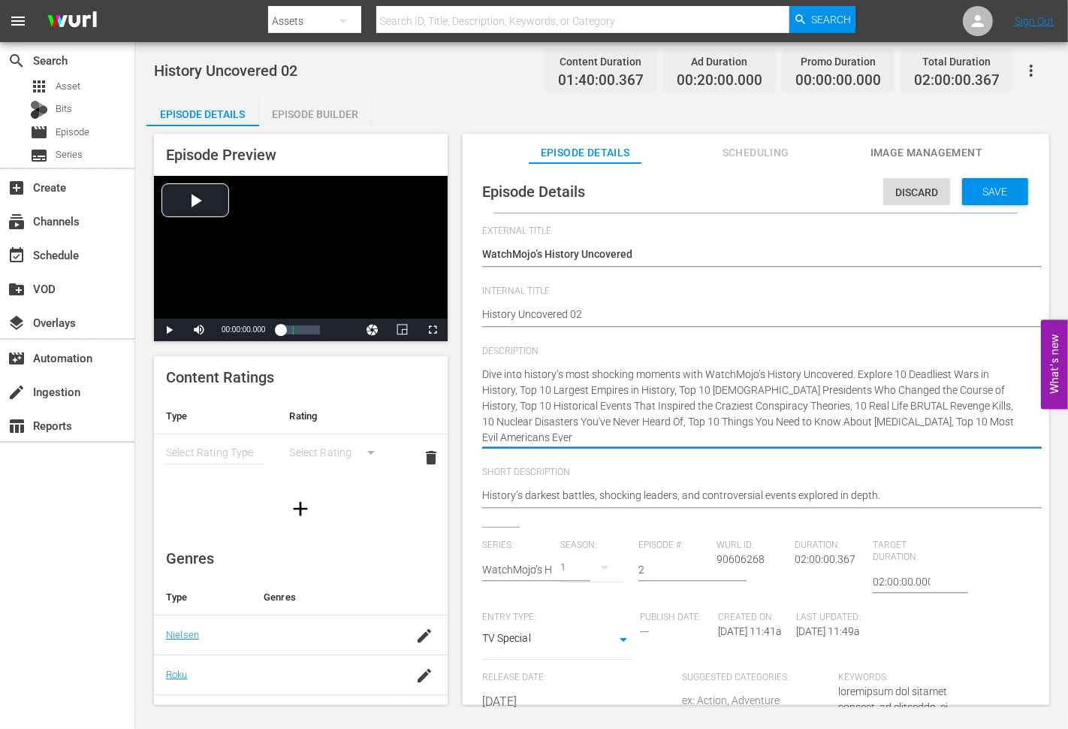
type textarea "Dive into history’s most shocking moments with WatchMojo’s History Uncovered. E…"
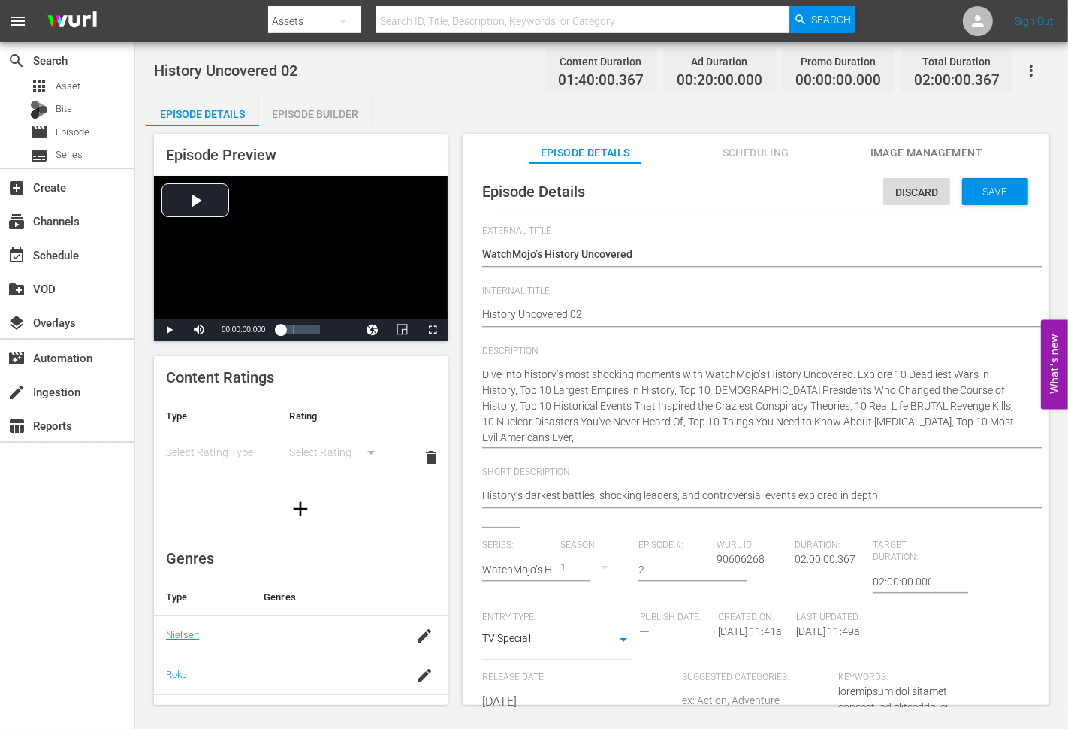
click at [511, 434] on textarea "Dive into history’s most shocking moments with WatchMojo’s History Uncovered. E…" at bounding box center [752, 406] width 540 height 79
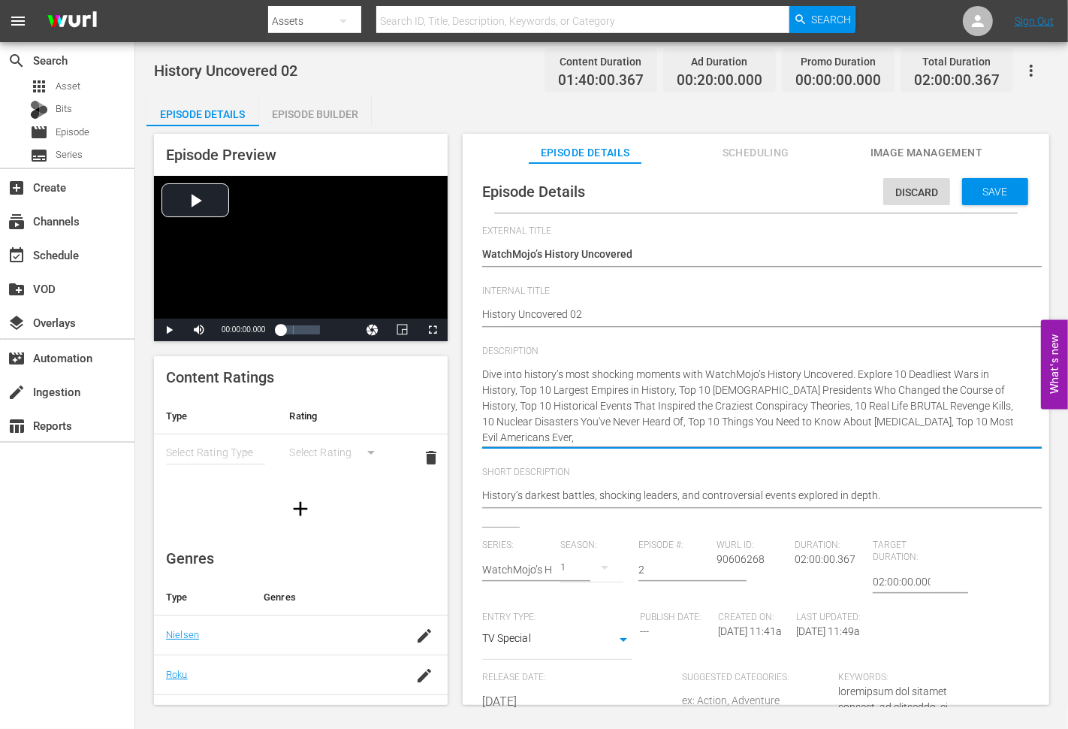
paste textarea "The Untold Story of the Crypto King"
type textarea "Dive into history’s most shocking moments with WatchMojo’s History Uncovered. E…"
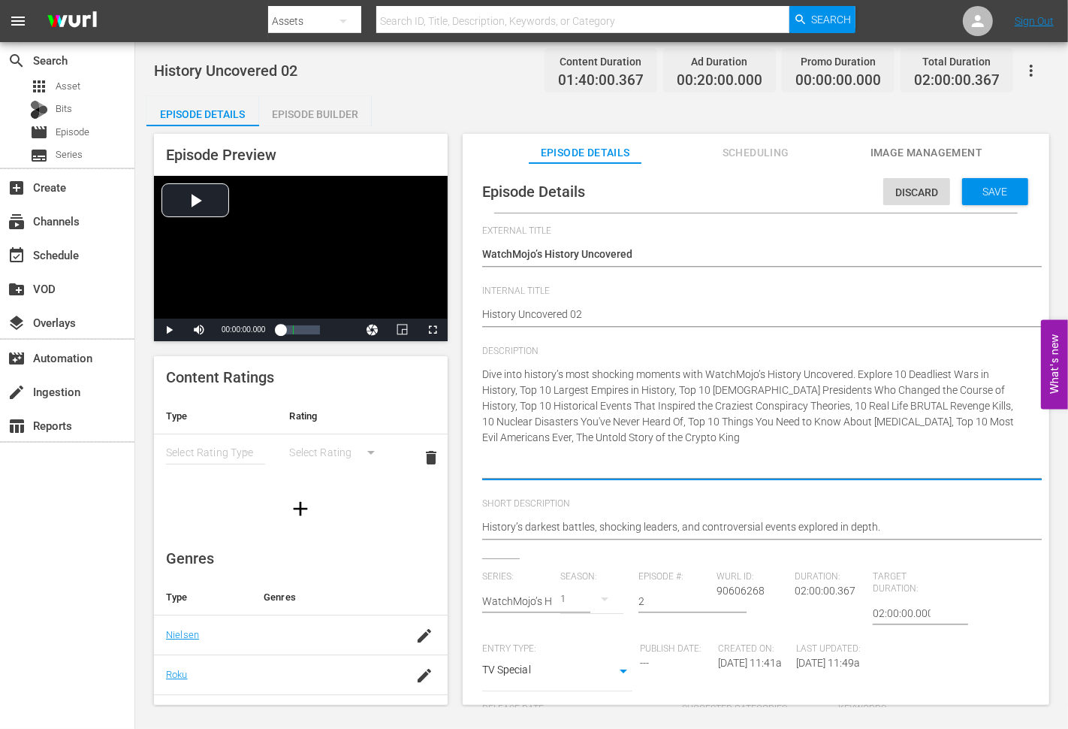
type textarea "Dive into history’s most shocking moments with WatchMojo’s History Uncovered. E…"
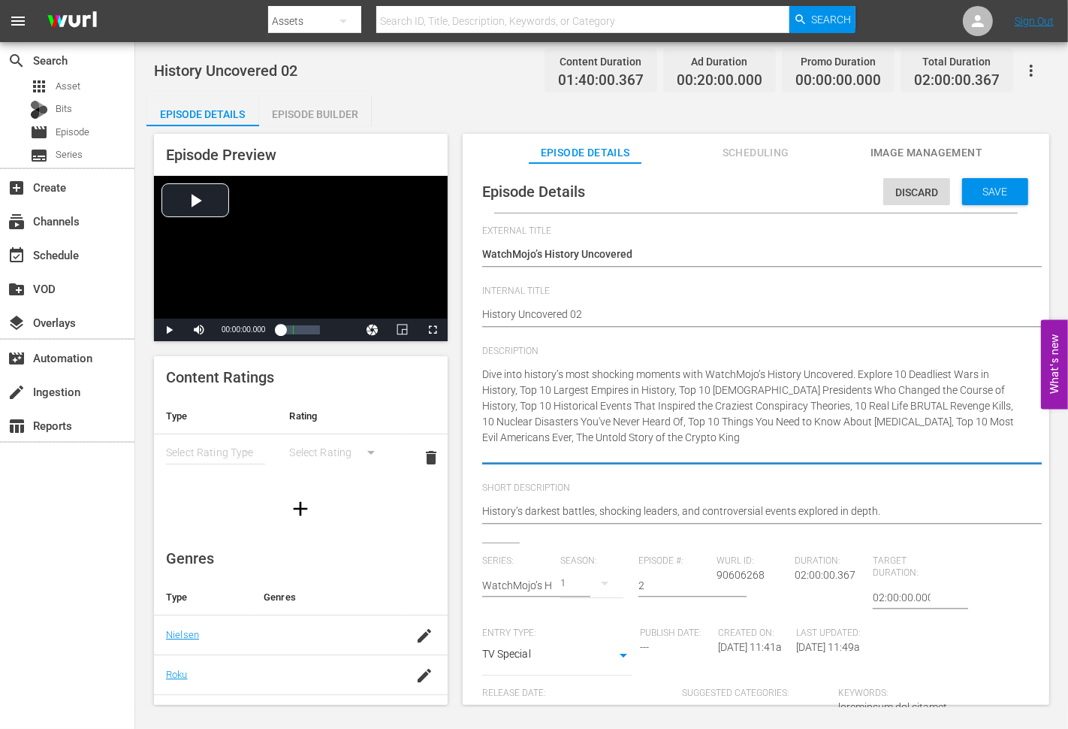
type textarea "Dive into history’s most shocking moments with WatchMojo’s History Uncovered. E…"
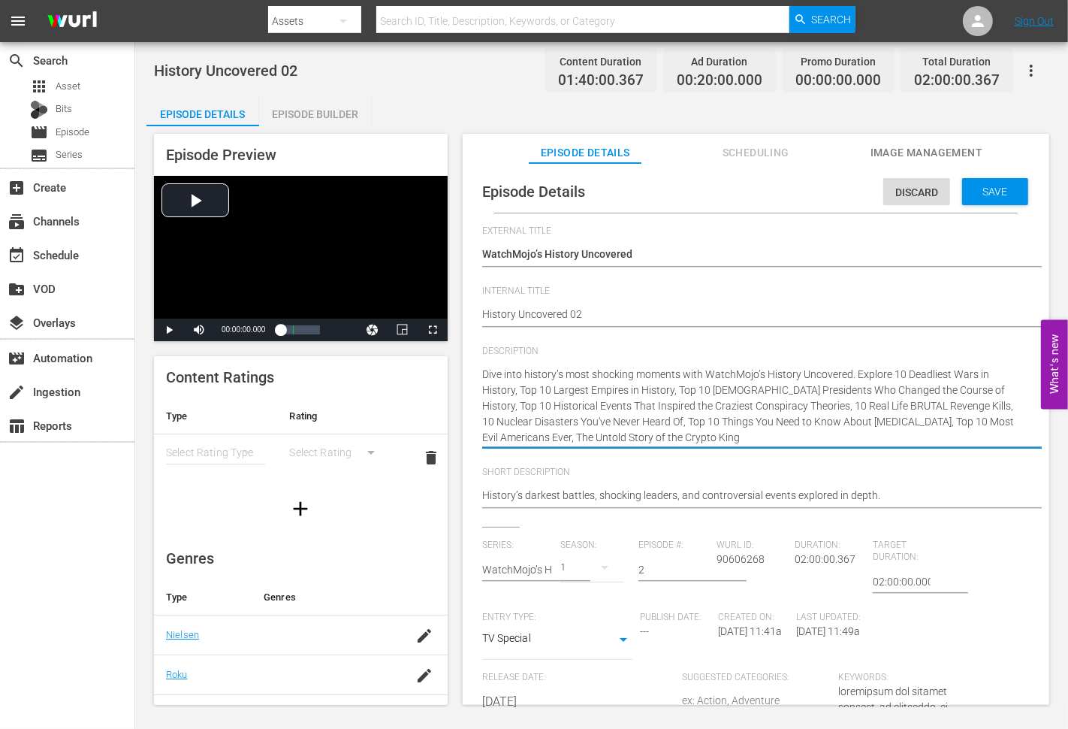
type textarea "Dive into history’s most shocking moments with WatchMojo’s History Uncovered. E…"
click at [857, 379] on textarea "Dive into history’s most shocking moments with WatchMojo’s History Uncovered. E…" at bounding box center [752, 406] width 540 height 79
click at [993, 189] on span "Save" at bounding box center [995, 192] width 49 height 12
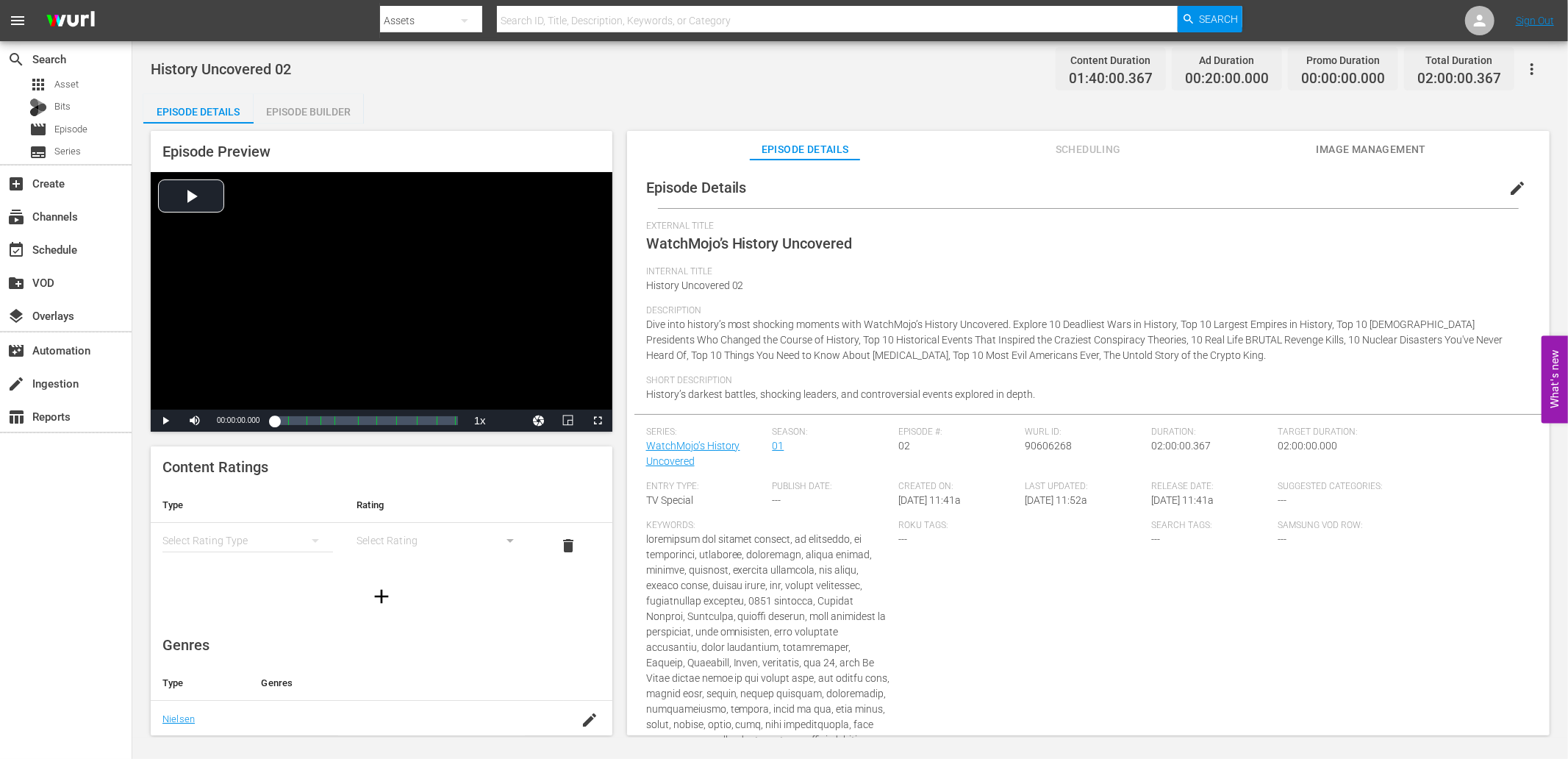
click at [328, 109] on div "Episode Builder" at bounding box center [308, 112] width 111 height 35
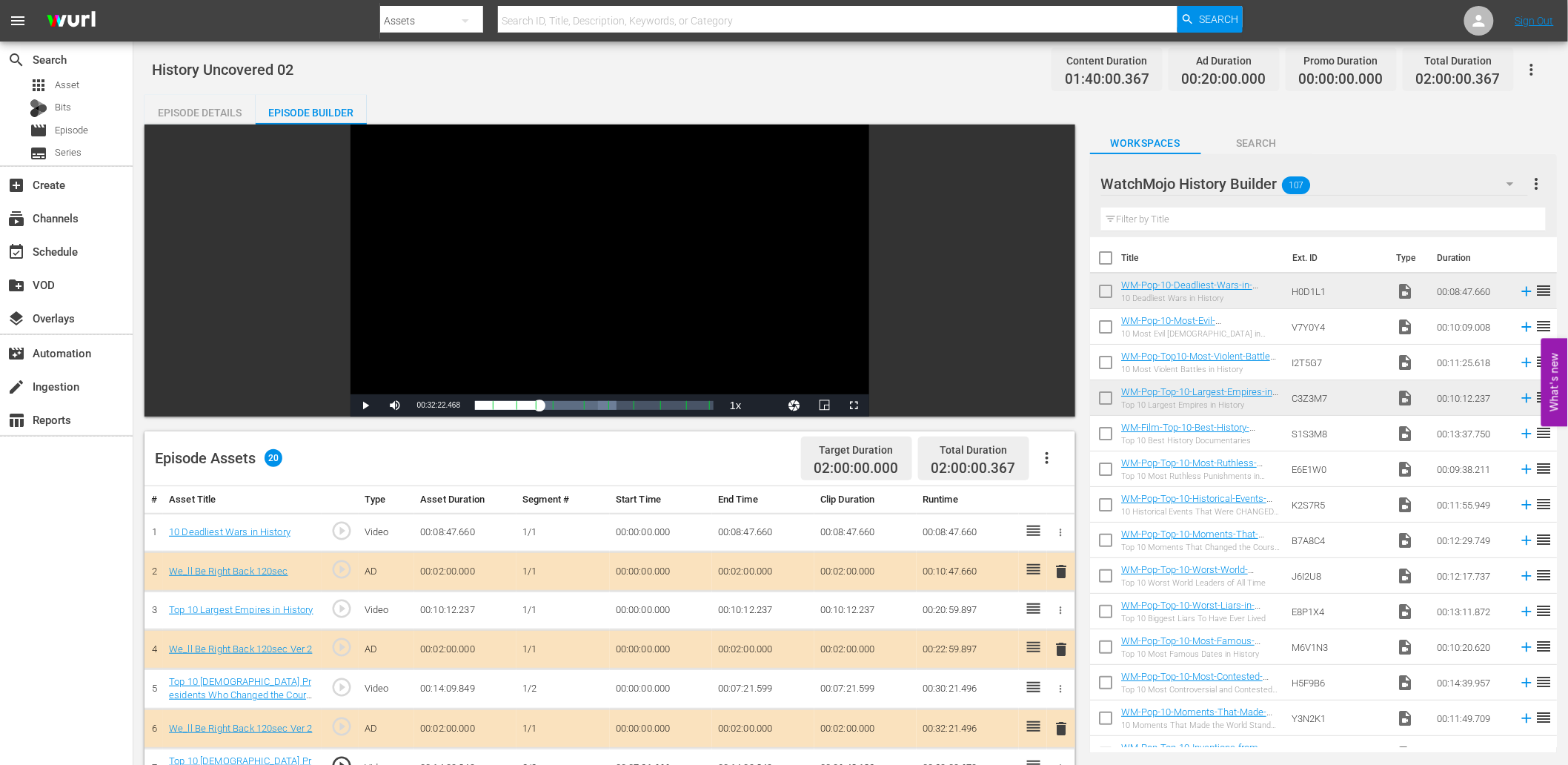
click at [1105, 397] on input "checkbox" at bounding box center [1106, 402] width 32 height 32
checkbox input "true"
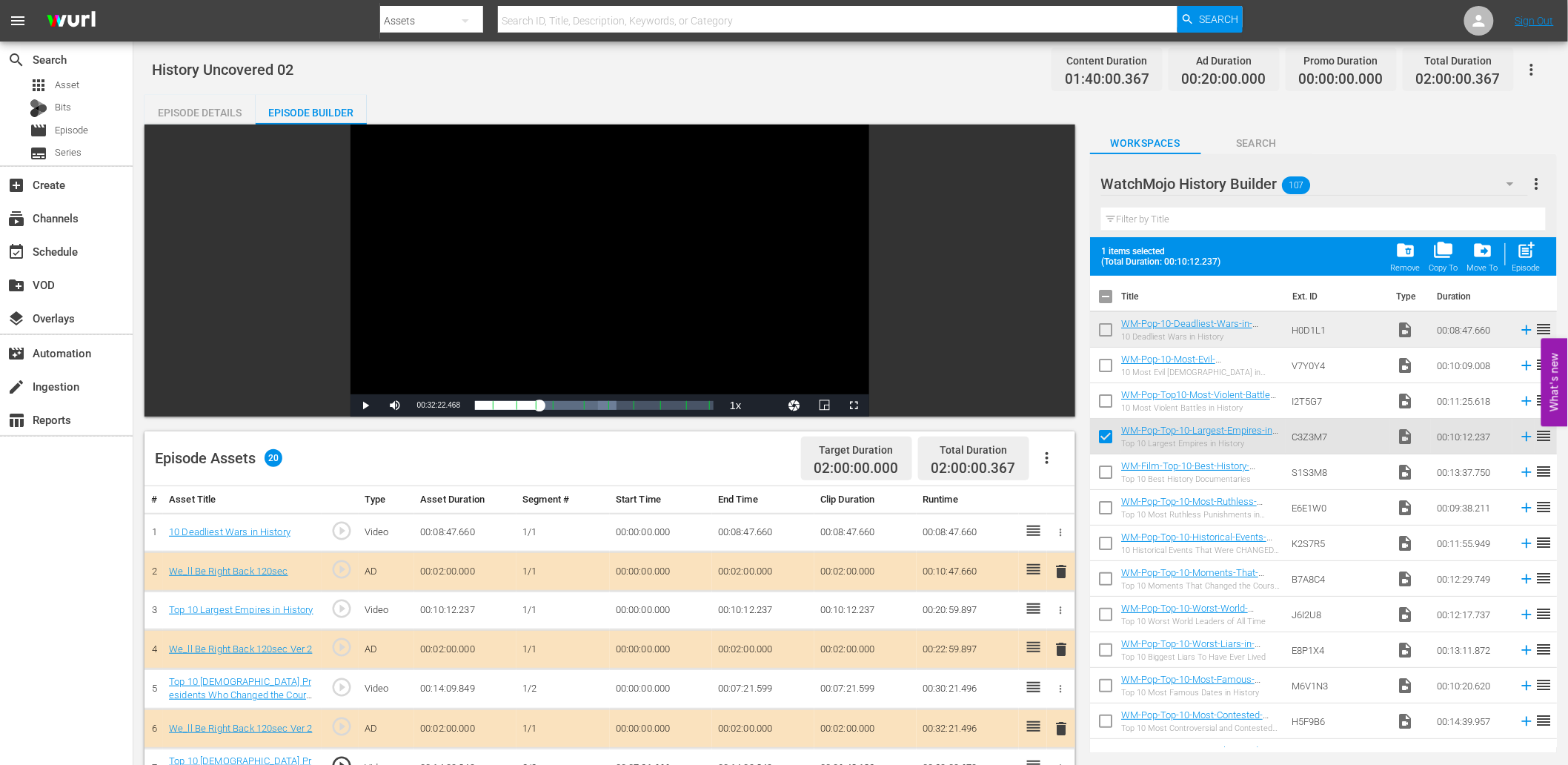
click at [1100, 330] on input "checkbox" at bounding box center [1106, 334] width 32 height 32
checkbox input "true"
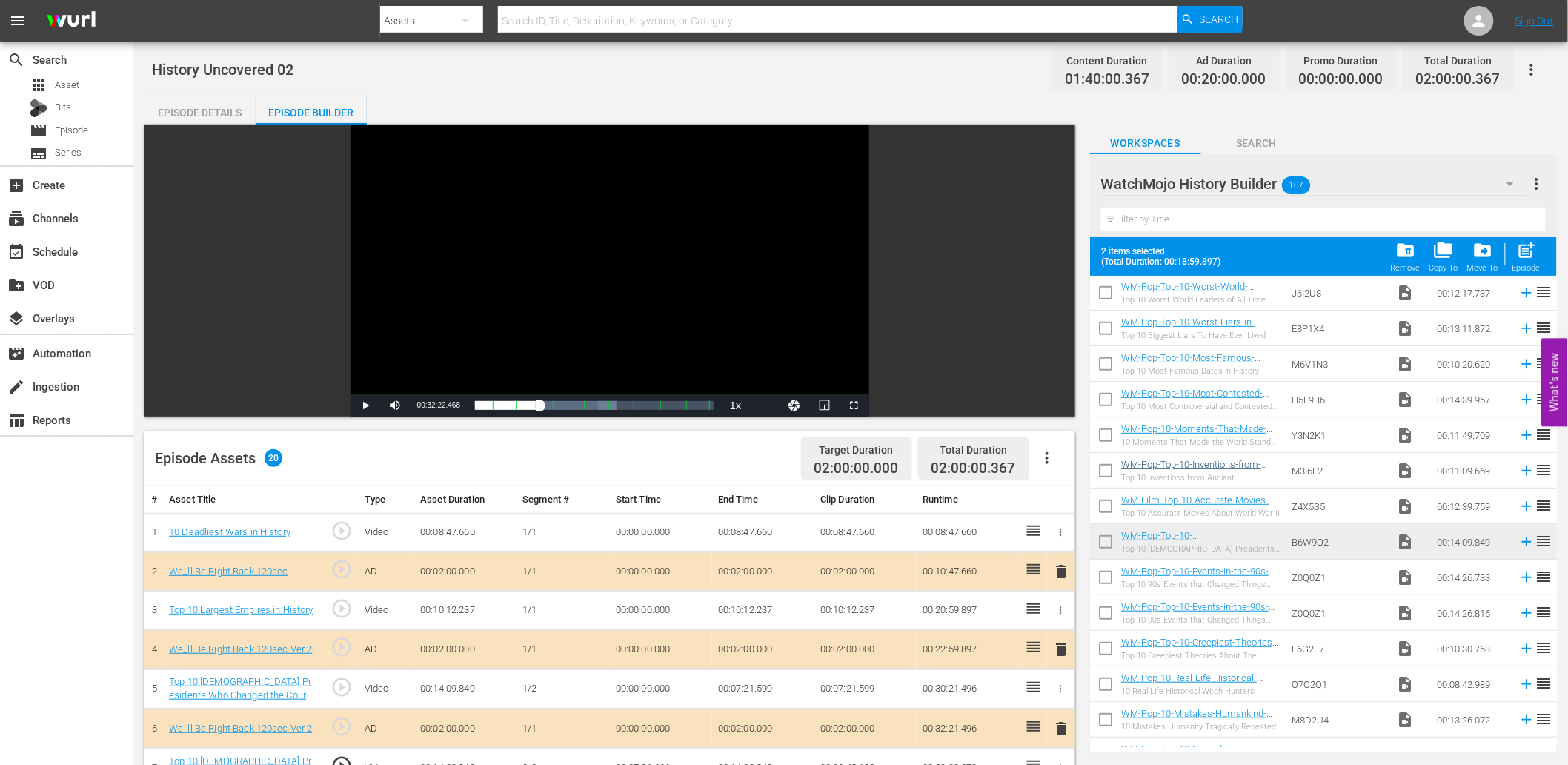
scroll to position [330, 0]
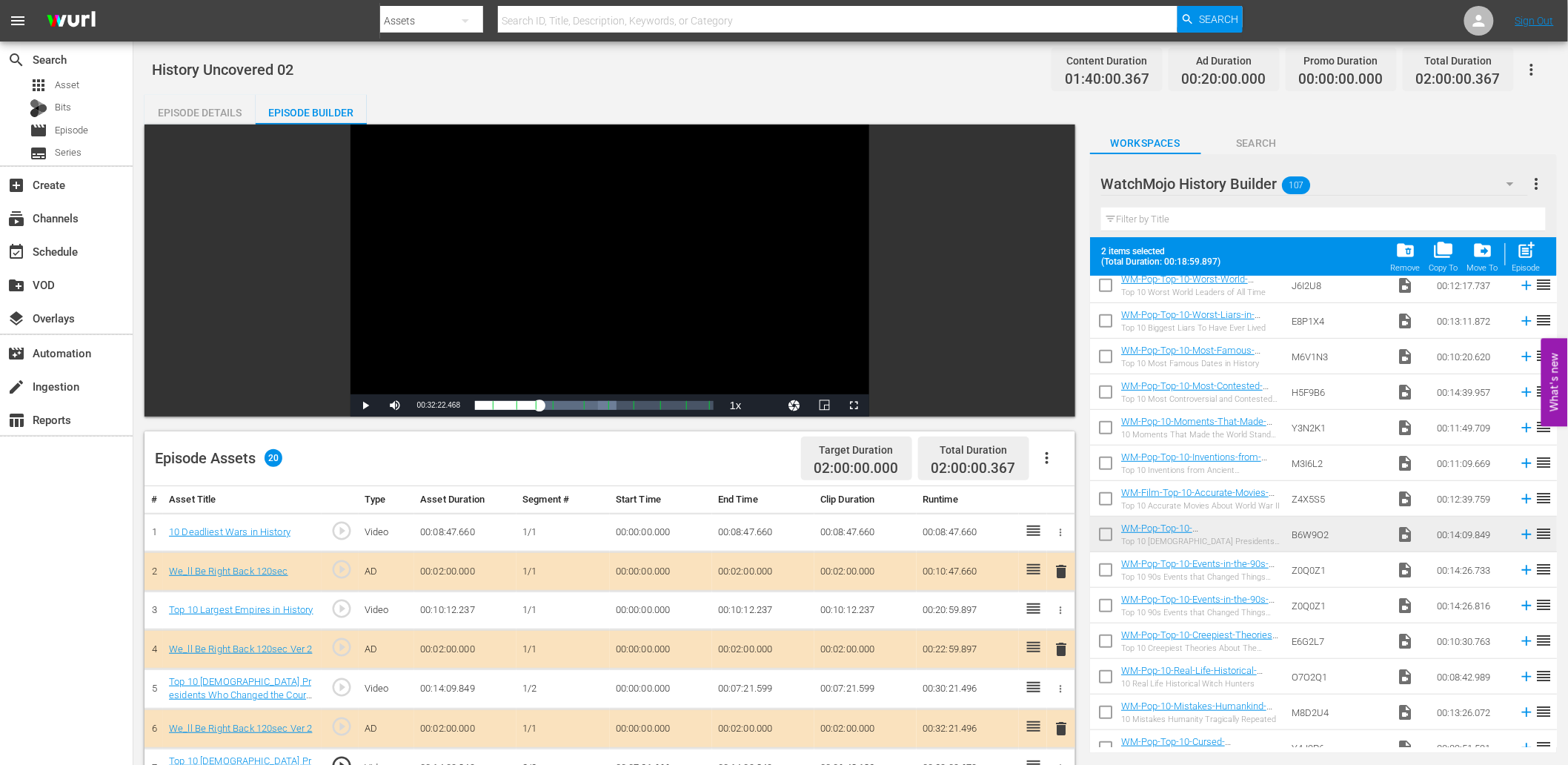
click at [1100, 538] on input "checkbox" at bounding box center [1106, 538] width 32 height 32
checkbox input "true"
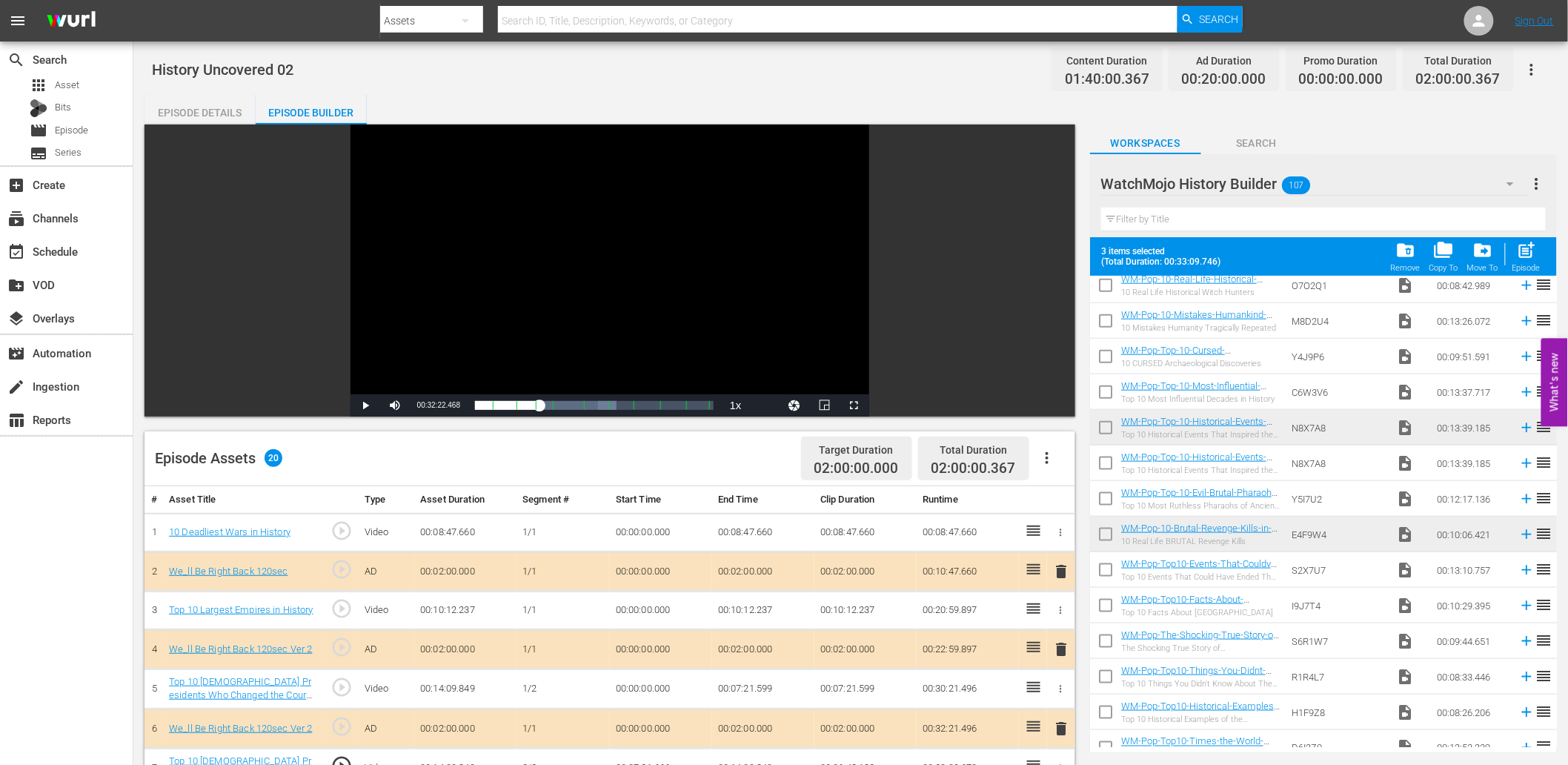
scroll to position [768, 0]
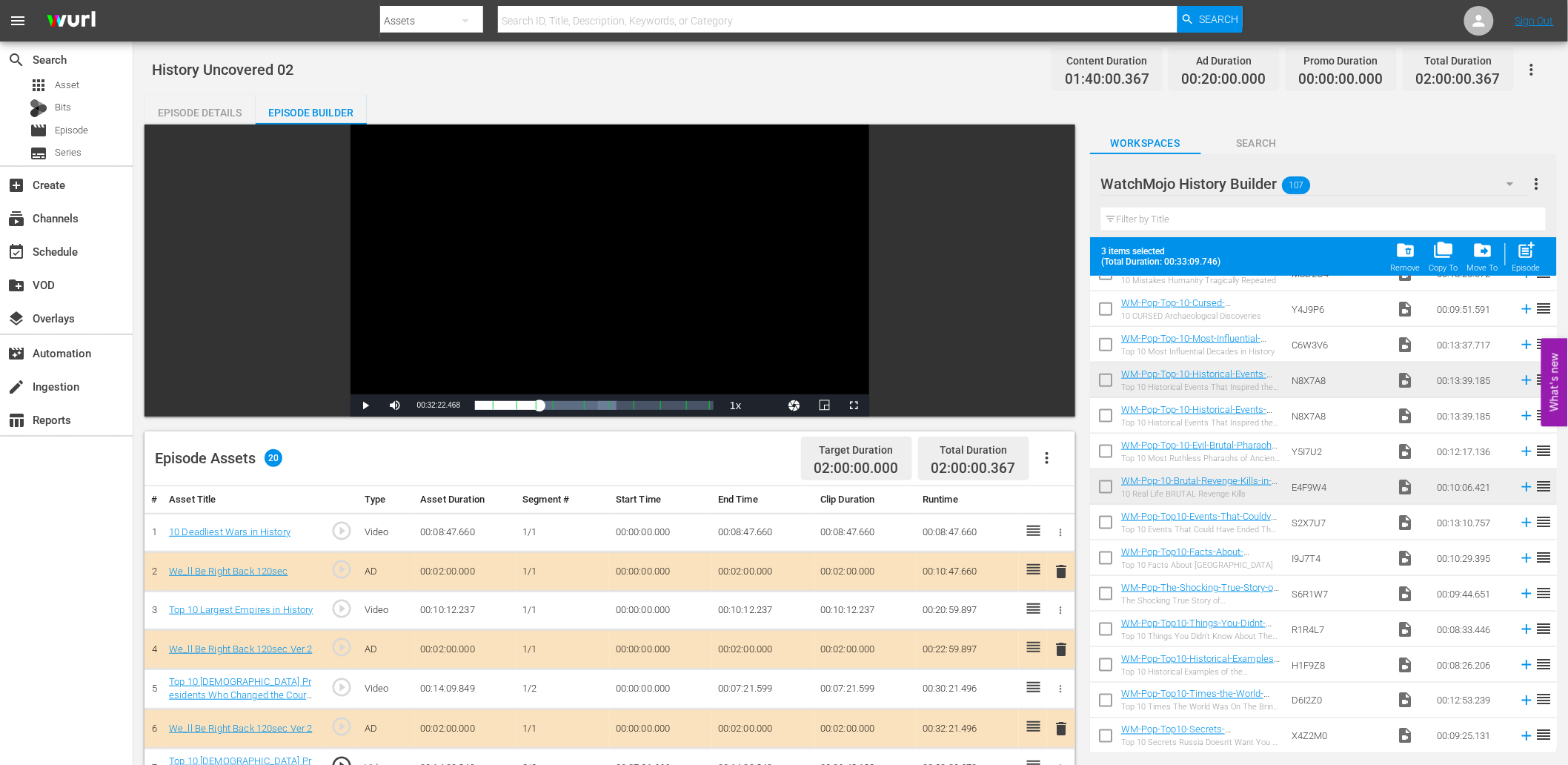
click at [1098, 382] on input "checkbox" at bounding box center [1106, 384] width 32 height 32
checkbox input "true"
click at [1109, 485] on input "checkbox" at bounding box center [1106, 491] width 32 height 32
checkbox input "true"
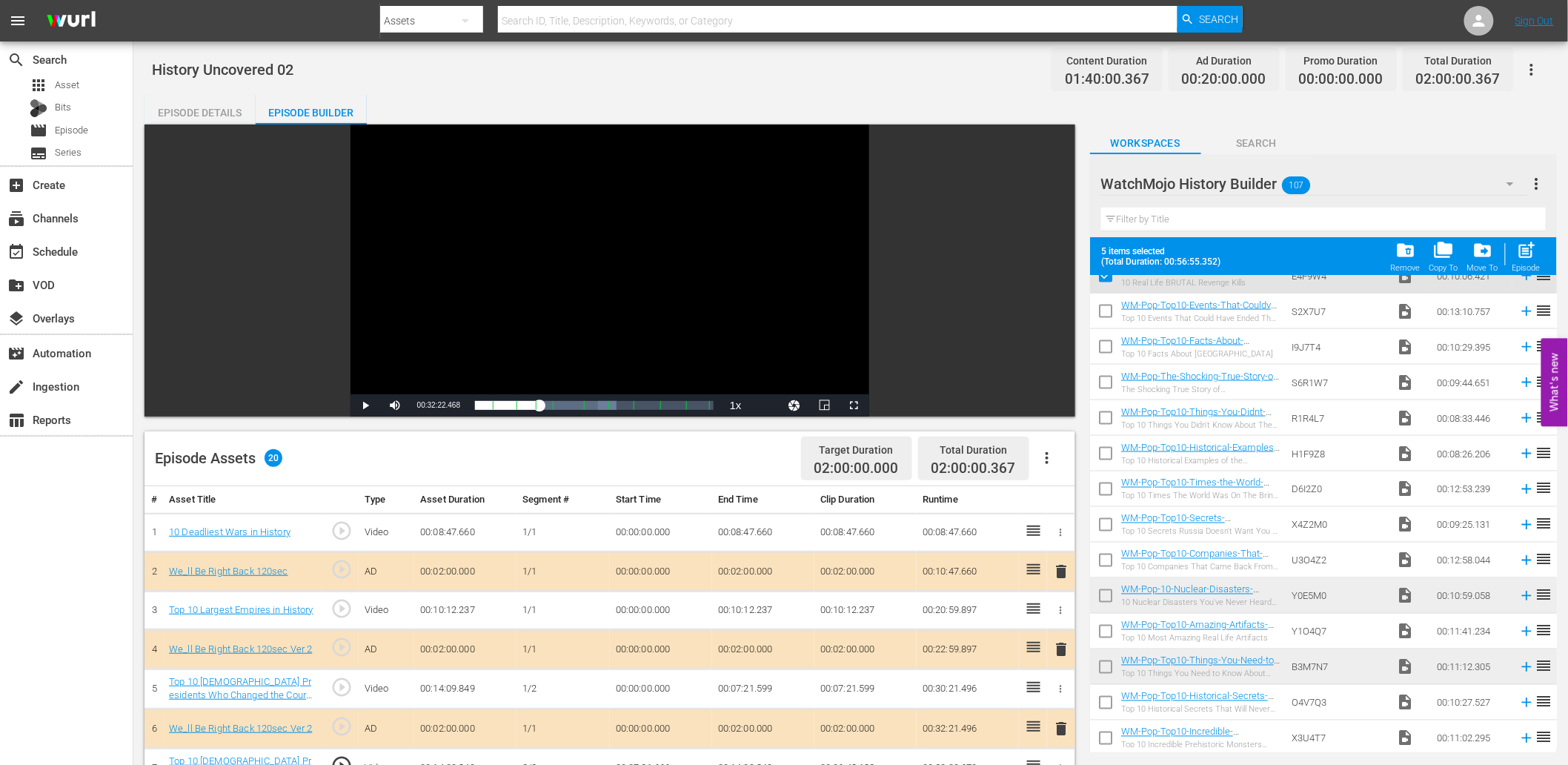
scroll to position [1043, 0]
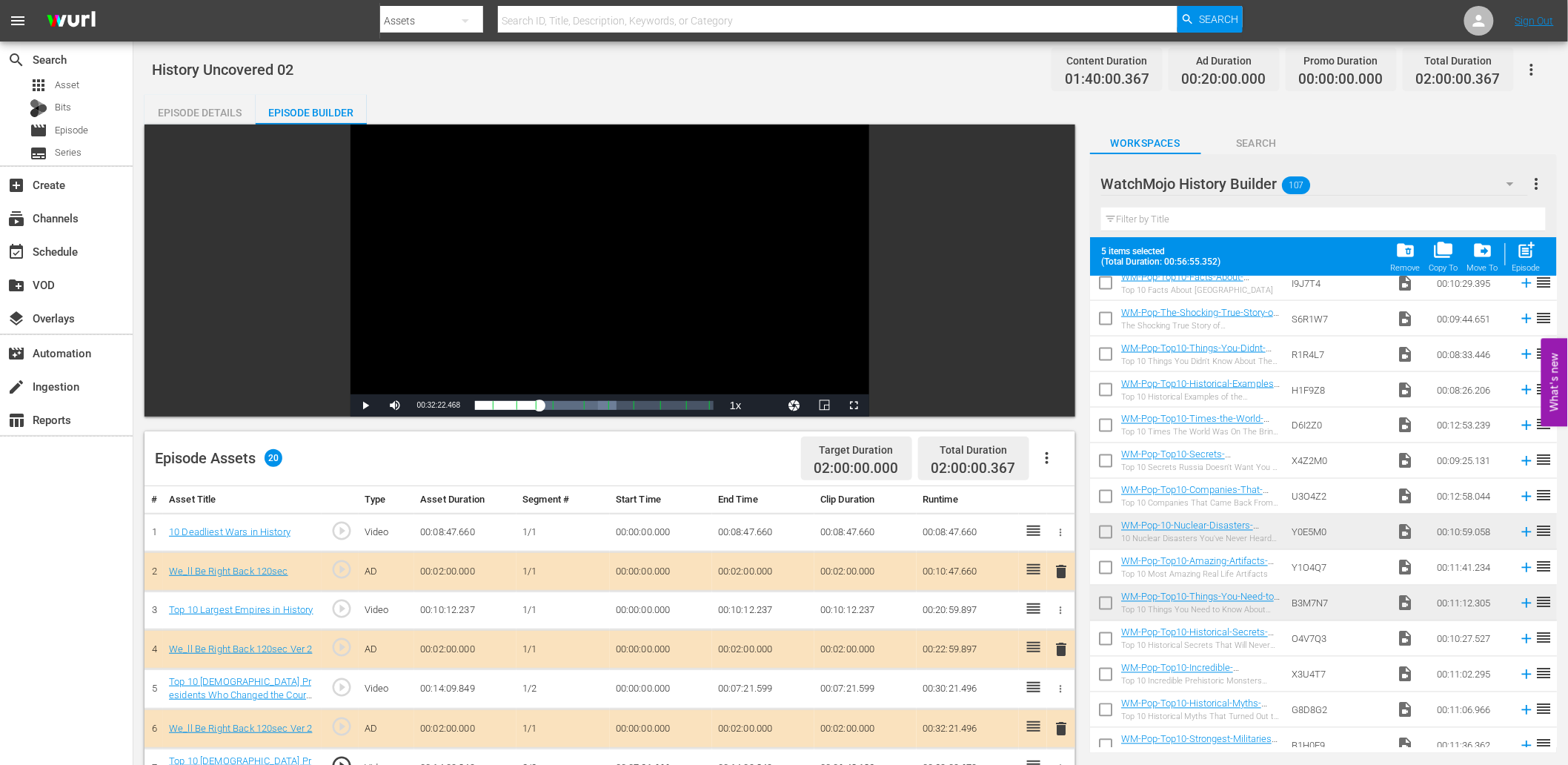
click at [1103, 532] on input "checkbox" at bounding box center [1106, 536] width 32 height 32
checkbox input "true"
click at [1102, 603] on input "checkbox" at bounding box center [1106, 607] width 32 height 32
checkbox input "true"
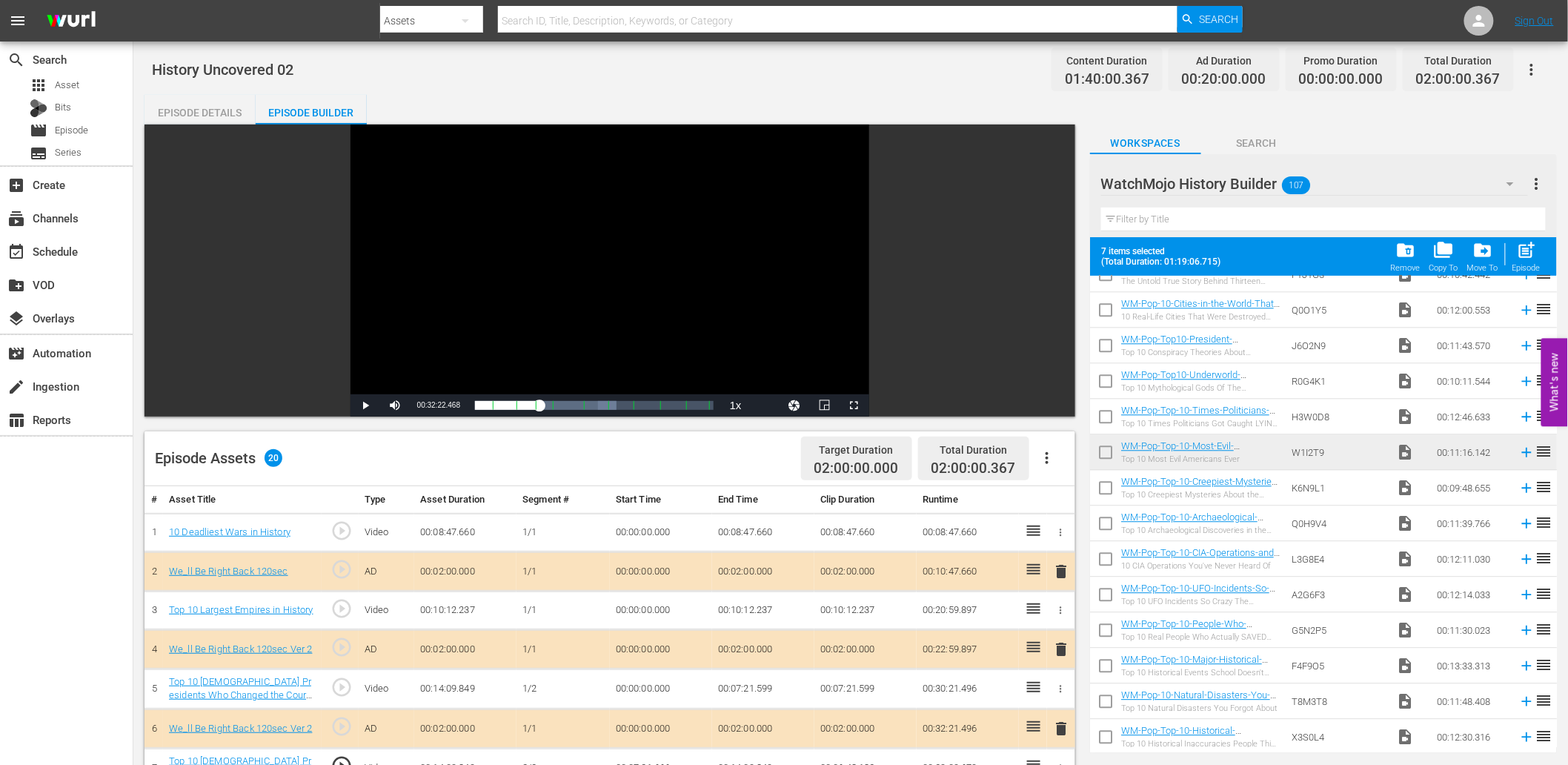
scroll to position [1592, 0]
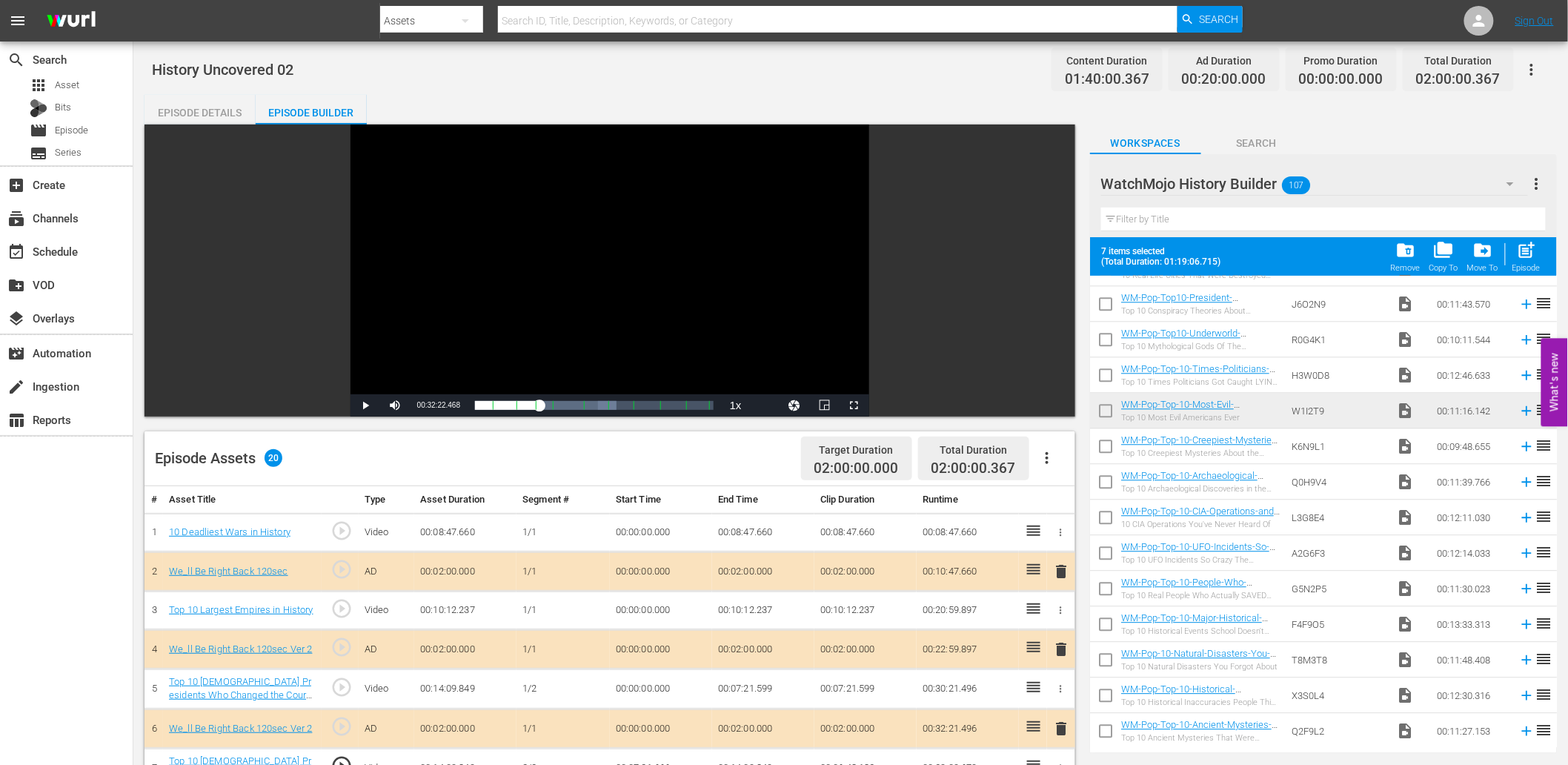
click at [1107, 413] on input "checkbox" at bounding box center [1106, 414] width 32 height 32
checkbox input "true"
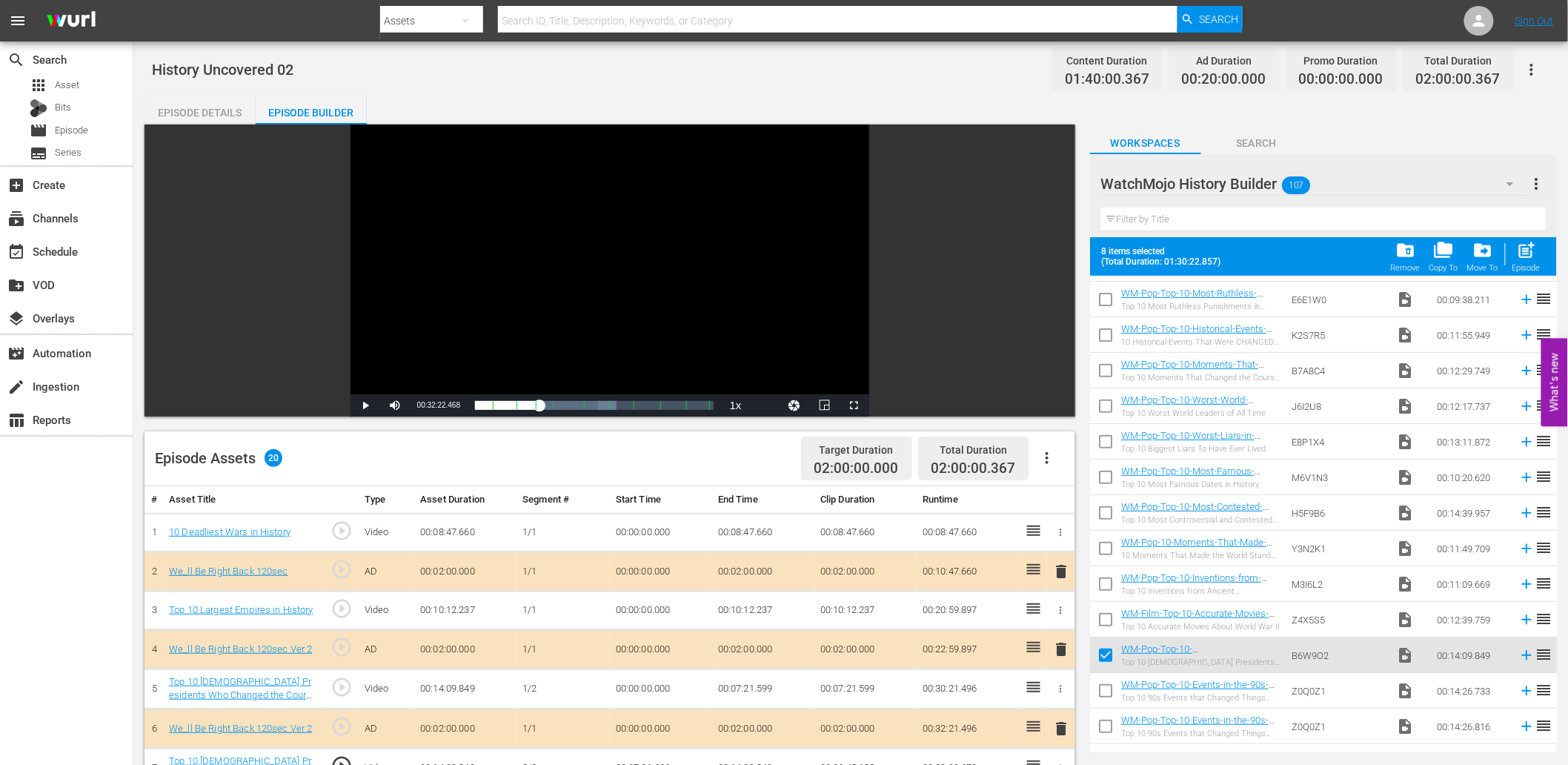
scroll to position [0, 0]
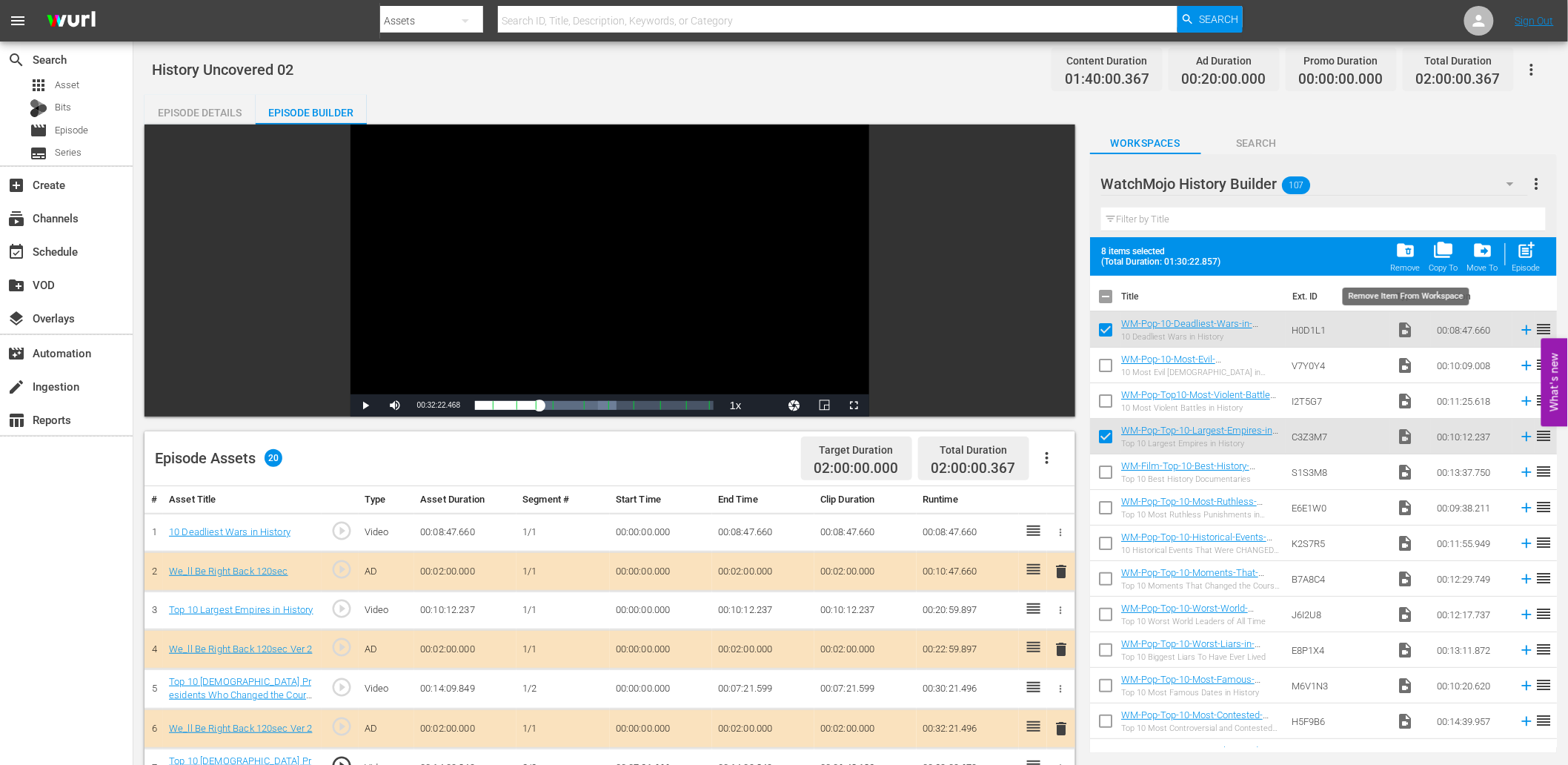
click at [1413, 258] on span "folder_delete" at bounding box center [1406, 250] width 20 height 20
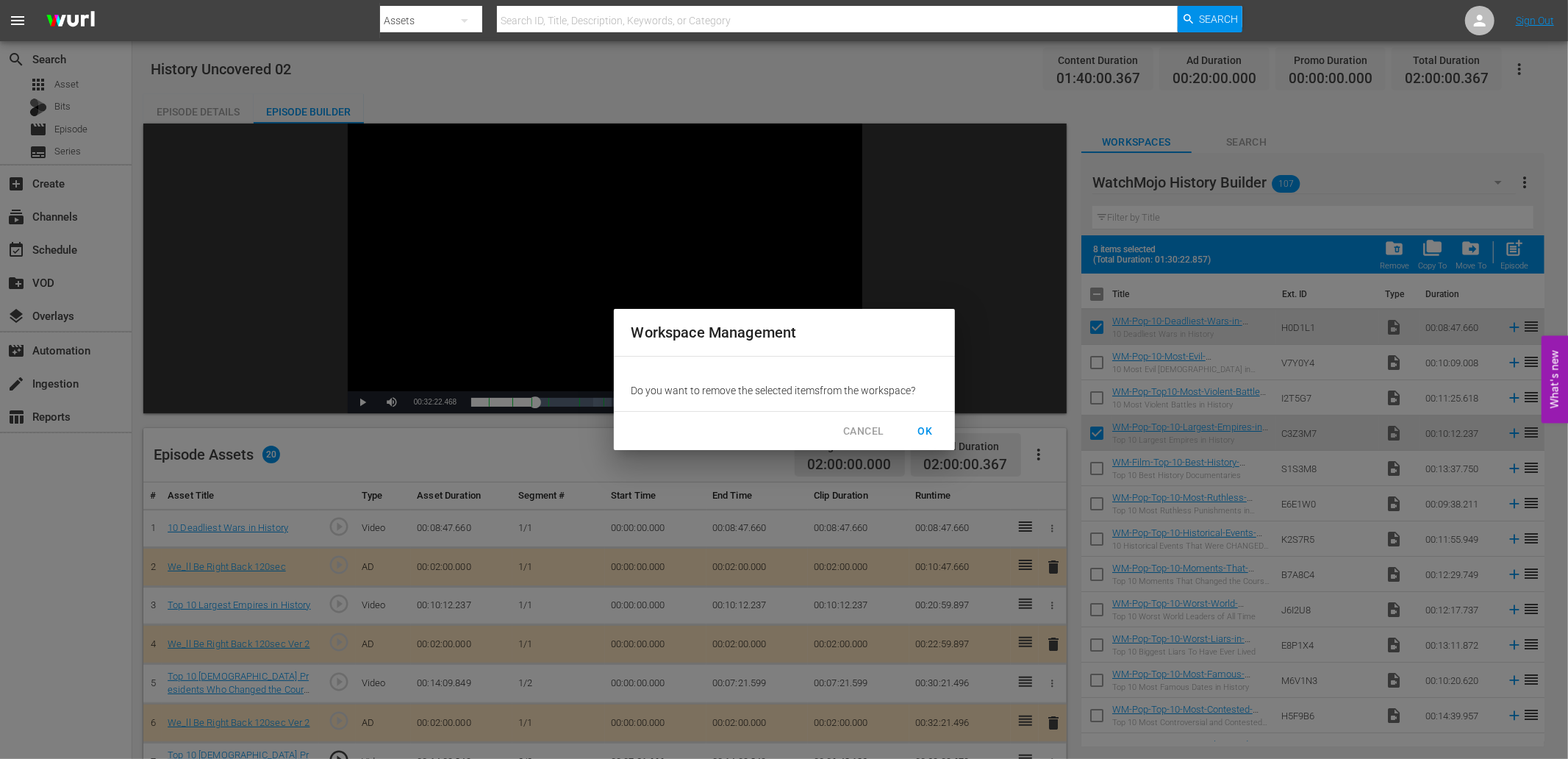
click at [929, 432] on span "OK" at bounding box center [926, 431] width 23 height 19
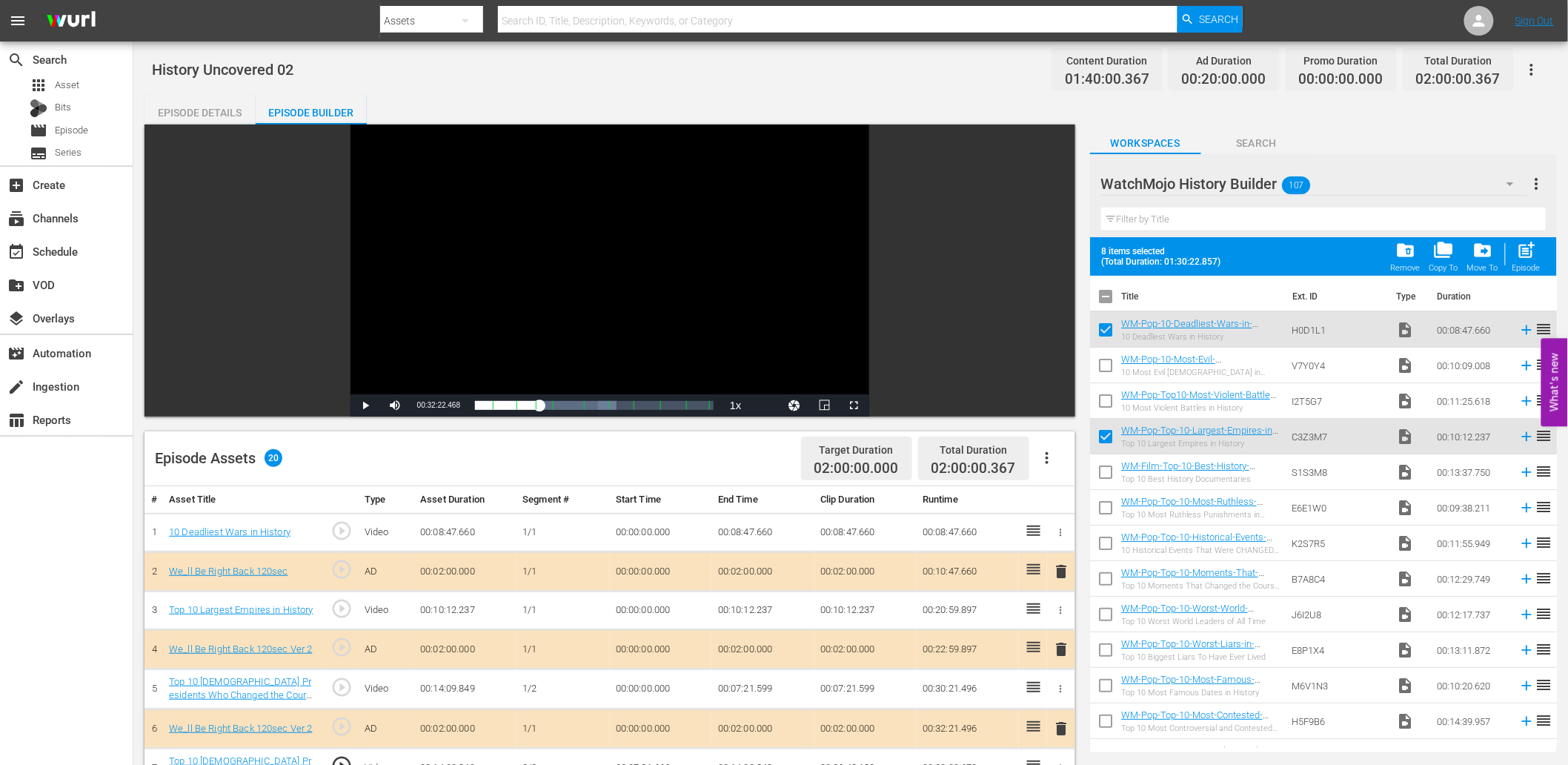
checkbox input "false"
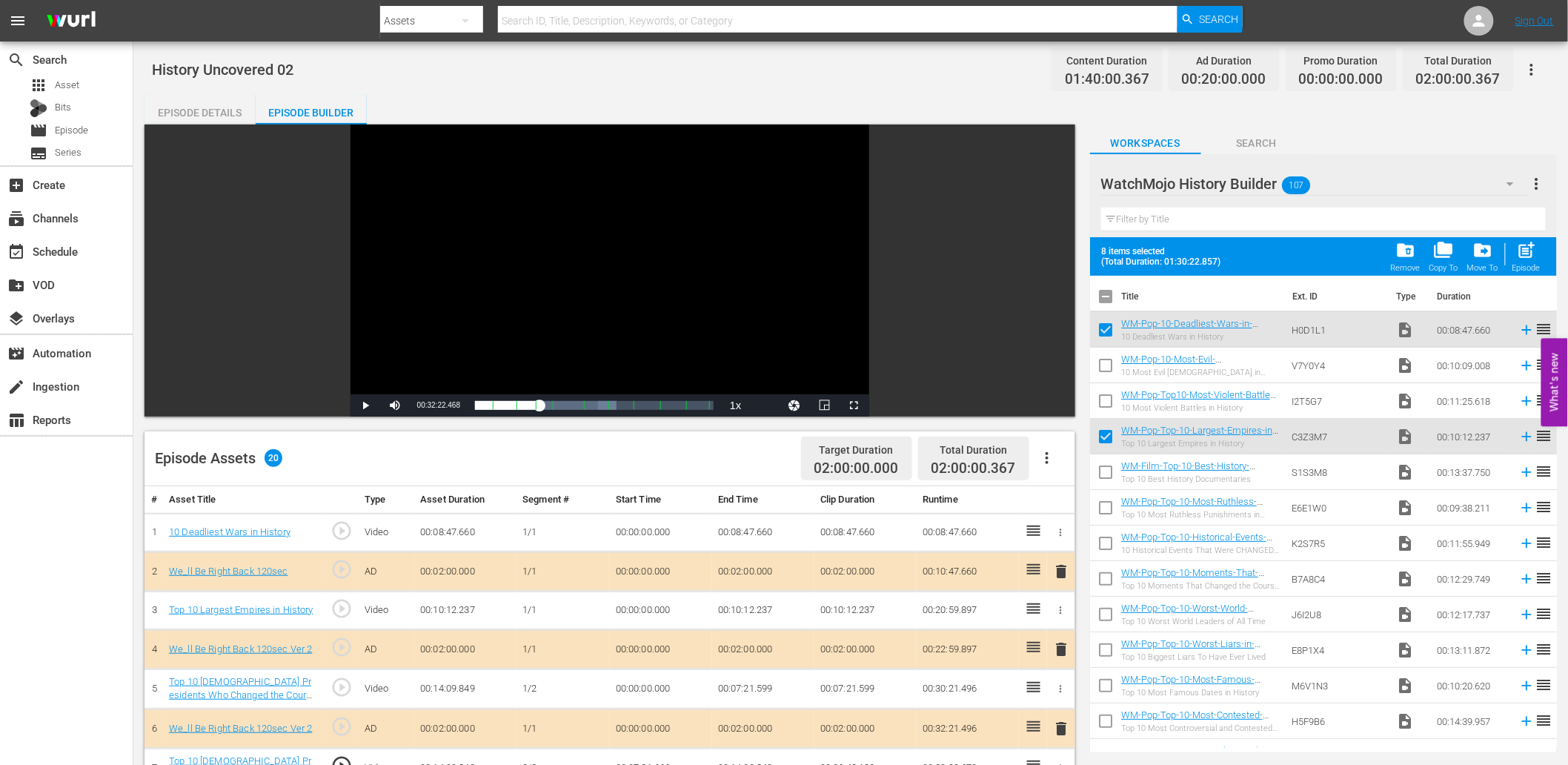
checkbox input "false"
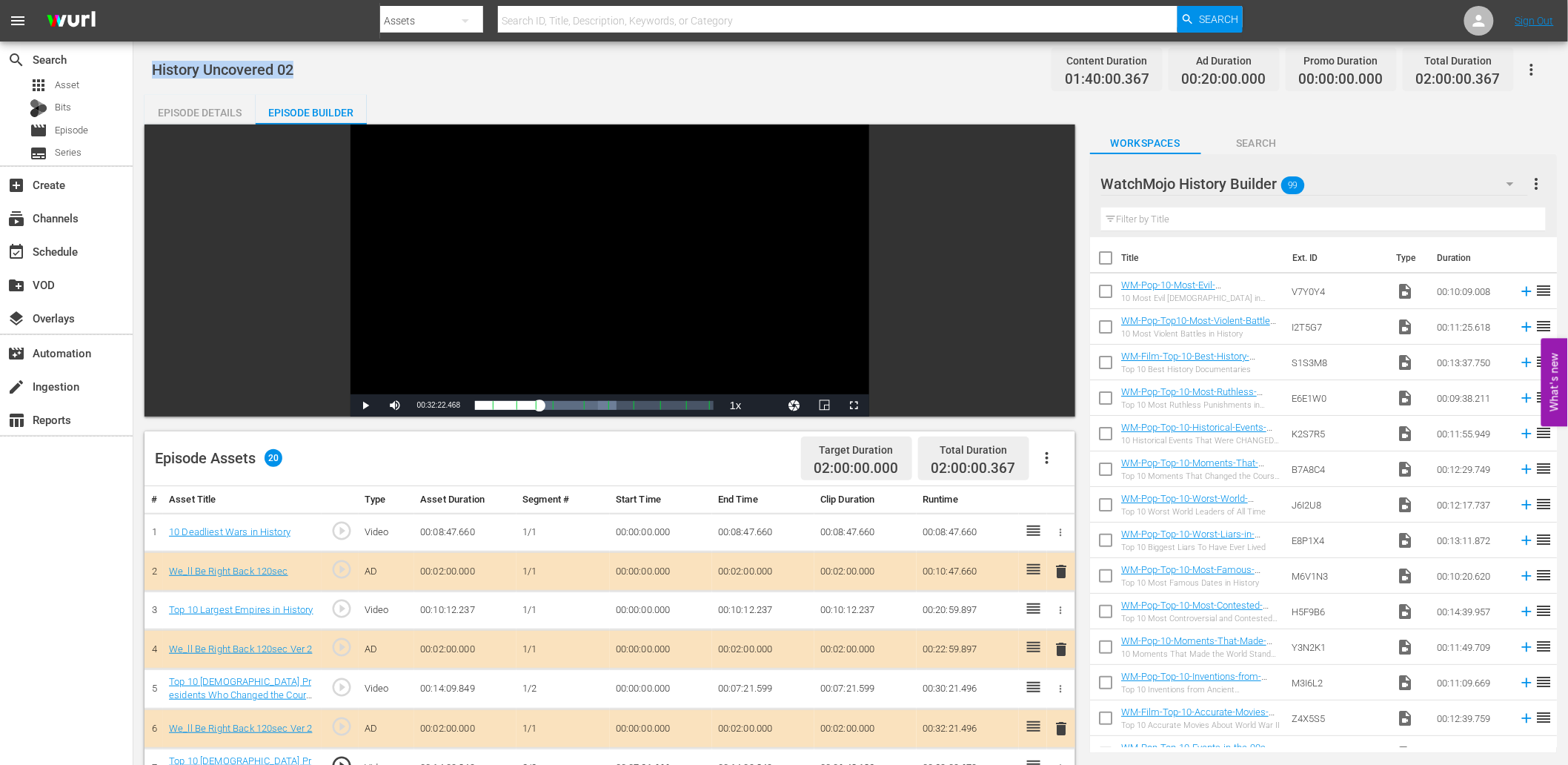
drag, startPoint x: 267, startPoint y: 64, endPoint x: 150, endPoint y: 69, distance: 117.1
click at [150, 69] on div "History Uncovered 02 Content Duration 01:40:00.367 Ad Duration 00:20:00.000 Pro…" at bounding box center [851, 677] width 1435 height 1271
copy span "History Uncovered 02"
click at [487, 69] on div "History Uncovered 02 Content Duration 01:40:00.367 Ad Duration 00:20:00.000 Pro…" at bounding box center [851, 69] width 1398 height 34
click at [473, 98] on div "Episode Details Episode Builder Episode Preview Video Player is loading. Play V…" at bounding box center [851, 698] width 1413 height 1206
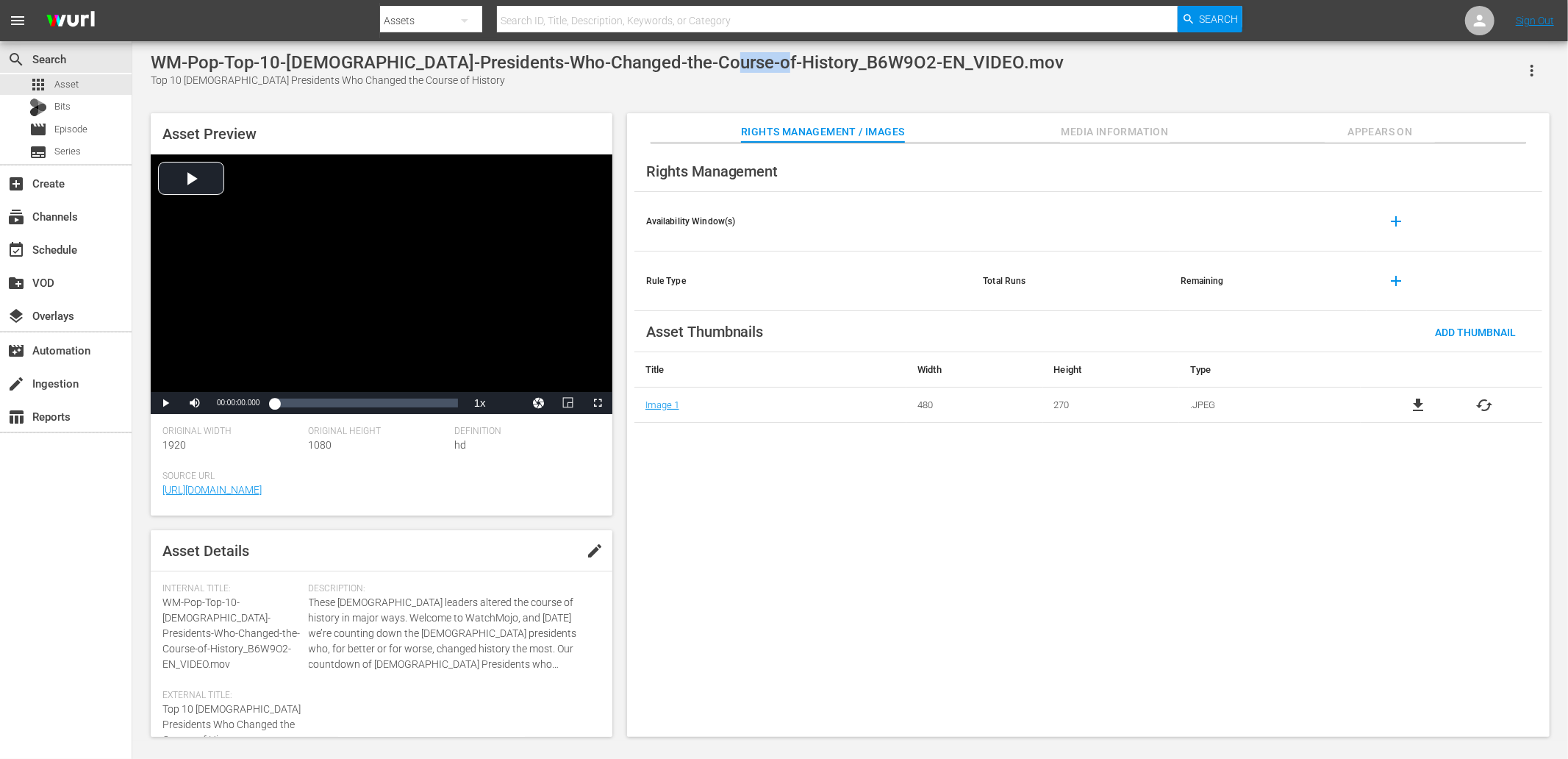
drag, startPoint x: 700, startPoint y: 61, endPoint x: 773, endPoint y: 71, distance: 73.7
click at [773, 71] on div "WM-Pop-Top-10-[DEMOGRAPHIC_DATA]-Presidents-Who-Changed-the-Course-of-History_B…" at bounding box center [607, 62] width 913 height 21
copy div "B6W9O2"
click at [849, 172] on div "Rights Management" at bounding box center [1088, 171] width 908 height 41
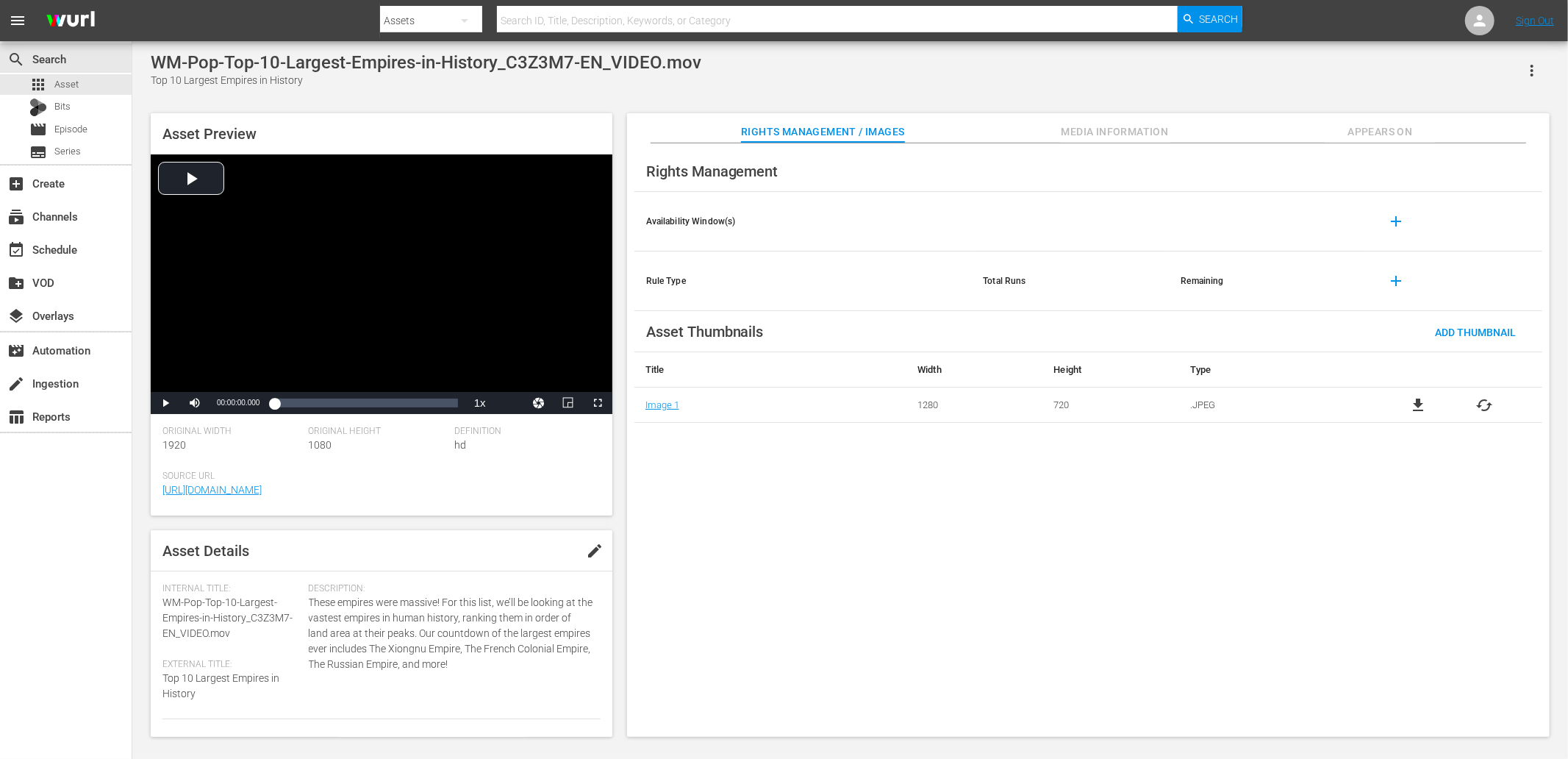
click at [159, 82] on div "Top 10 Largest Empires in History" at bounding box center [426, 80] width 551 height 16
click at [313, 79] on div "Top 10 Largest Empires in History" at bounding box center [426, 80] width 551 height 16
copy div "Top 10 Largest Empires in History"
click at [547, 65] on div "WM-Pop-Top-10-Largest-Empires-in-History_C3Z3M7-EN_VIDEO.mov" at bounding box center [426, 62] width 551 height 21
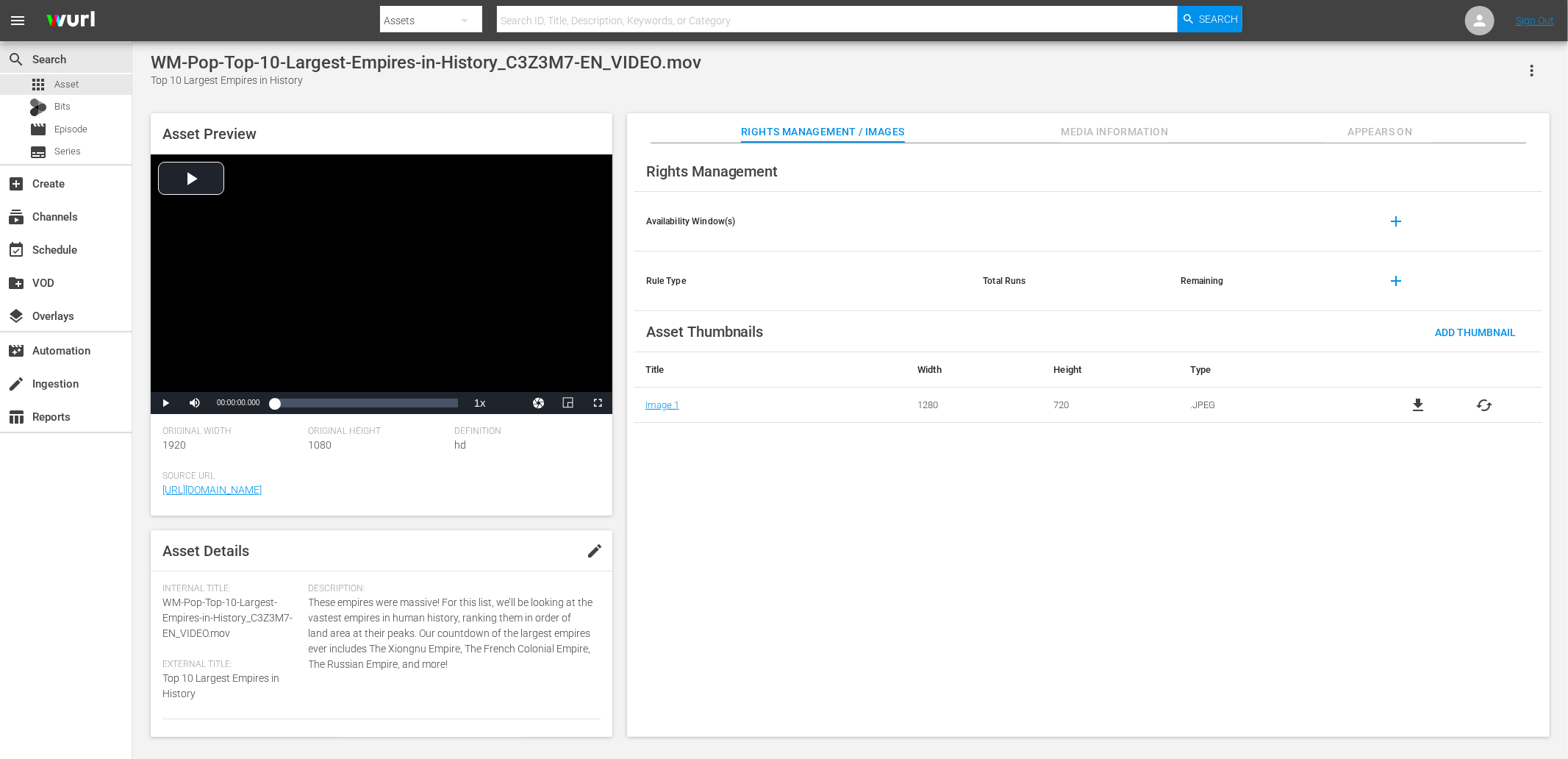
click at [547, 65] on div "WM-Pop-Top-10-Largest-Empires-in-History_C3Z3M7-EN_VIDEO.mov" at bounding box center [426, 62] width 551 height 21
copy div "History_C3Z3M7"
click at [161, 81] on div "10 Deadliest Wars in History" at bounding box center [401, 80] width 502 height 16
click at [155, 81] on div "10 Deadliest Wars in History" at bounding box center [401, 80] width 502 height 16
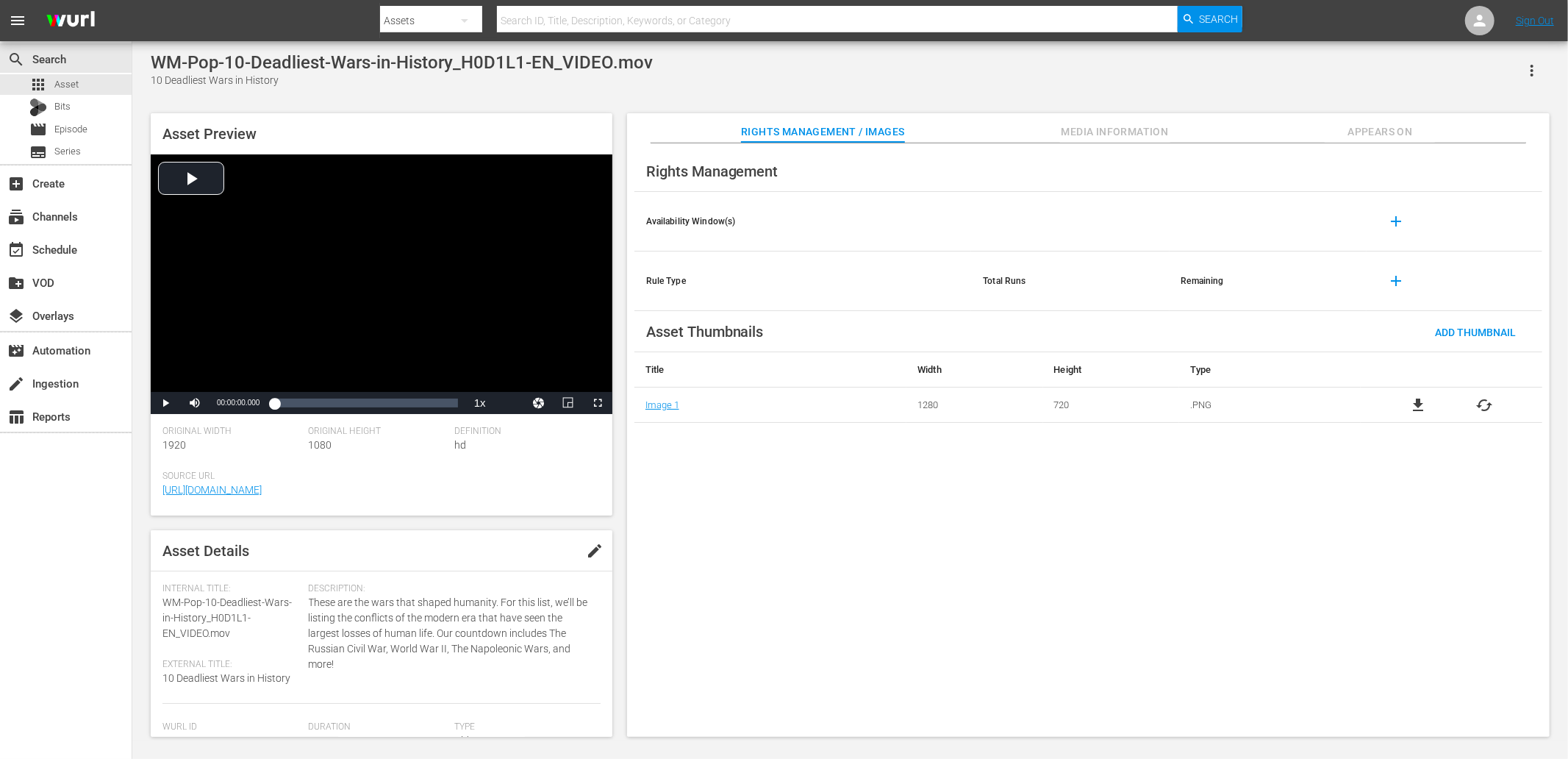
click at [155, 81] on div "10 Deadliest Wars in History" at bounding box center [401, 80] width 502 height 16
click at [277, 83] on div "10 Deadliest Wars in History" at bounding box center [401, 80] width 502 height 16
copy div "10 Deadliest Wars in History"
click at [494, 58] on div "WM-Pop-10-Deadliest-Wars-in-History_H0D1L1-EN_VIDEO.mov" at bounding box center [401, 62] width 502 height 21
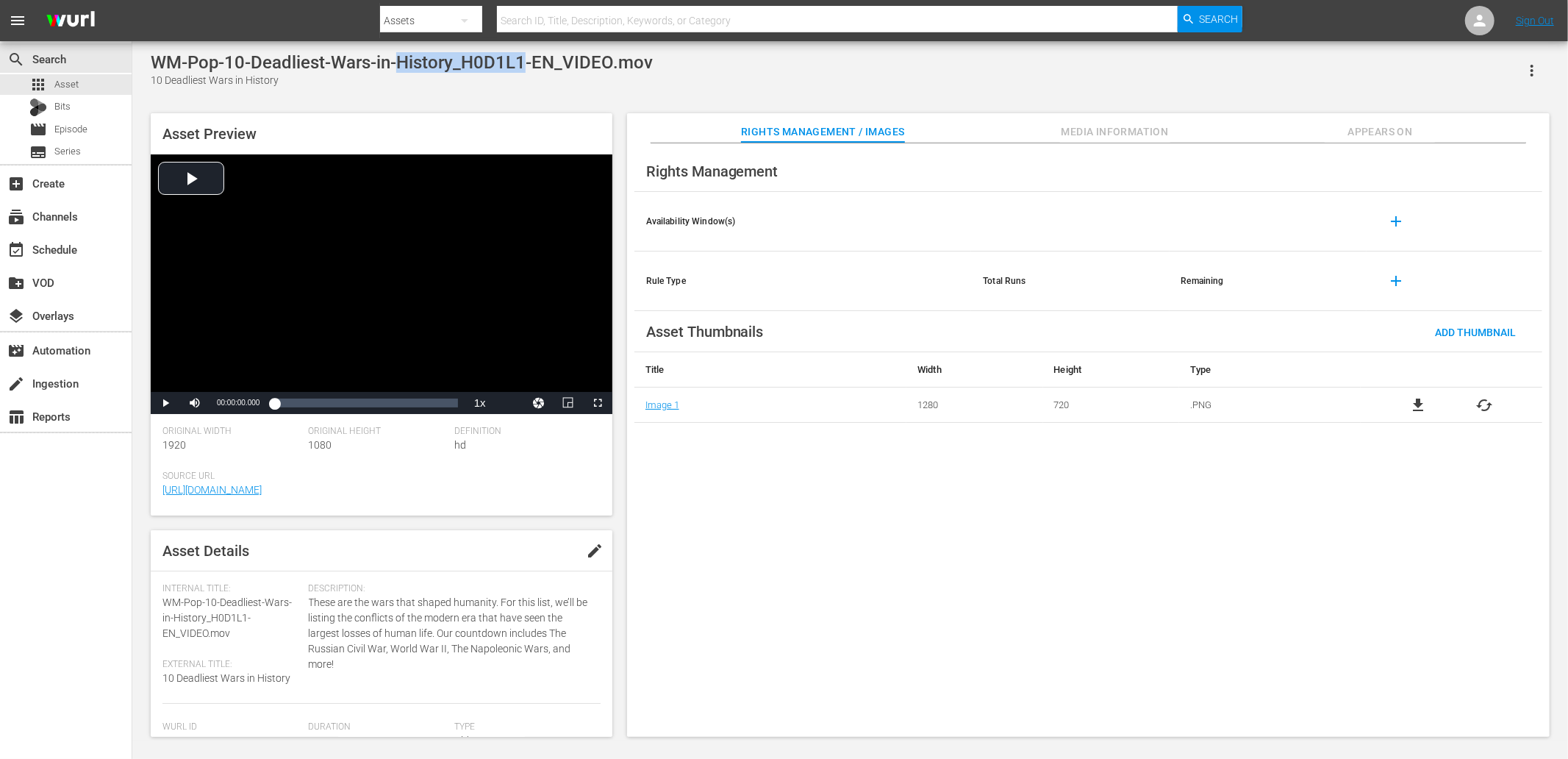
copy div "History_H0D1L1"
click at [792, 85] on div "WM-Pop-10-Deadliest-Wars-in-History_H0D1L1-EN_VIDEO.mov 10 Deadliest Wars in Hi…" at bounding box center [850, 70] width 1399 height 36
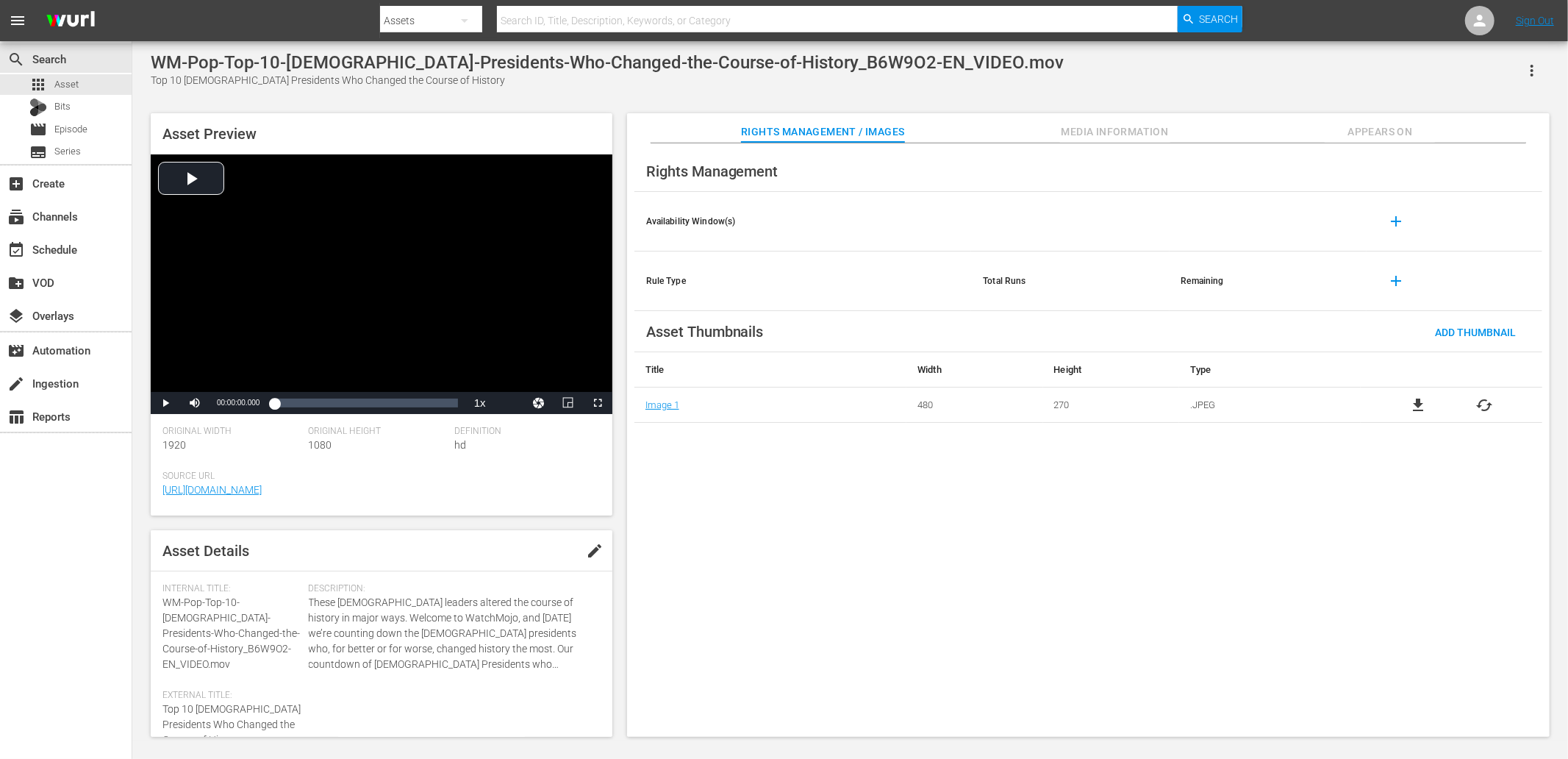
click at [152, 81] on div "Top 10 [DEMOGRAPHIC_DATA] Presidents Who Changed the Course of History" at bounding box center [607, 80] width 913 height 16
click at [403, 83] on div "Top 10 [DEMOGRAPHIC_DATA] Presidents Who Changed the Course of History" at bounding box center [607, 80] width 913 height 16
copy div "Top 10 [DEMOGRAPHIC_DATA] Presidents Who Changed the Course of History"
click at [720, 61] on div "WM-Pop-Top-10-[DEMOGRAPHIC_DATA]-Presidents-Who-Changed-the-Course-of-History_B…" at bounding box center [607, 62] width 913 height 21
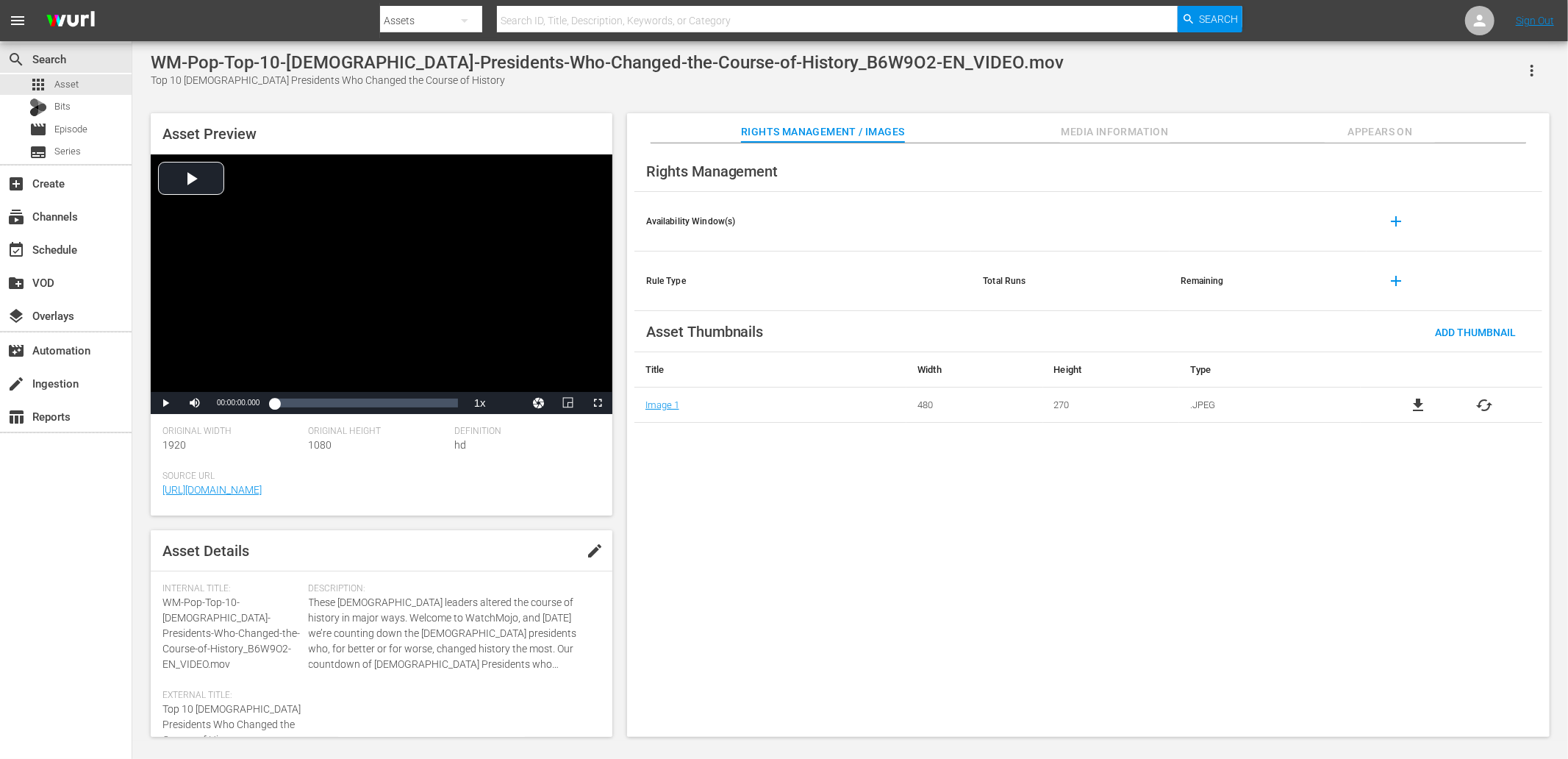
click at [720, 61] on div "WM-Pop-Top-10-[DEMOGRAPHIC_DATA]-Presidents-Who-Changed-the-Course-of-History_B…" at bounding box center [607, 62] width 913 height 21
copy div "History_B6W9O2"
click at [163, 78] on div "Top 10 Historical Events That Inspired the Craziest Conspiracy Theories" at bounding box center [576, 80] width 853 height 16
click at [482, 82] on div "Top 10 Historical Events That Inspired the Craziest Conspiracy Theories" at bounding box center [576, 80] width 853 height 16
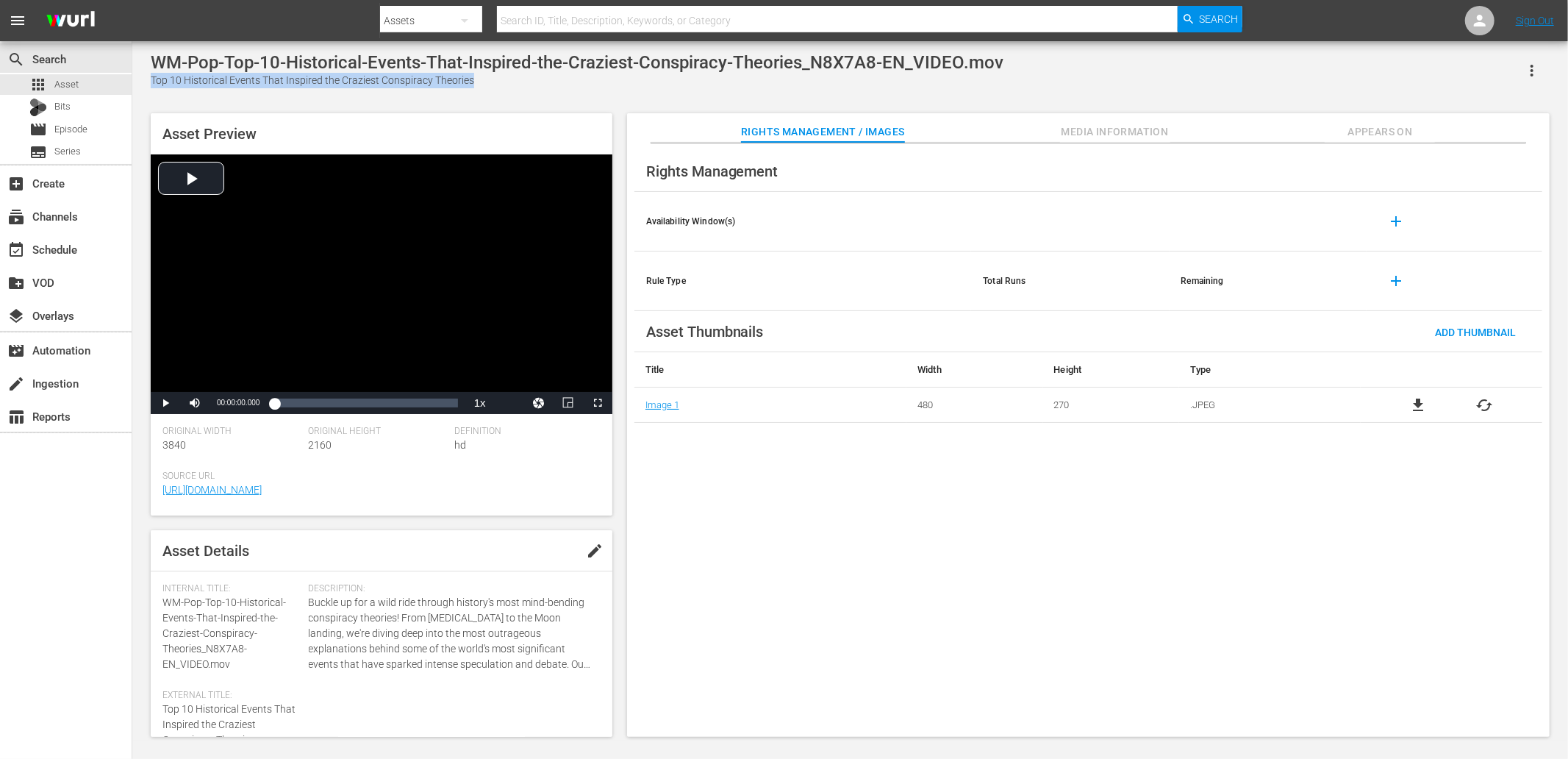
copy div "Top 10 Historical Events That Inspired the Craziest Conspiracy Theories"
click at [829, 59] on div "WM-Pop-Top-10-Historical-Events-That-Inspired-the-Craziest-Conspiracy-Theories_…" at bounding box center [576, 62] width 853 height 21
copy div "Theories_N8X7A8"
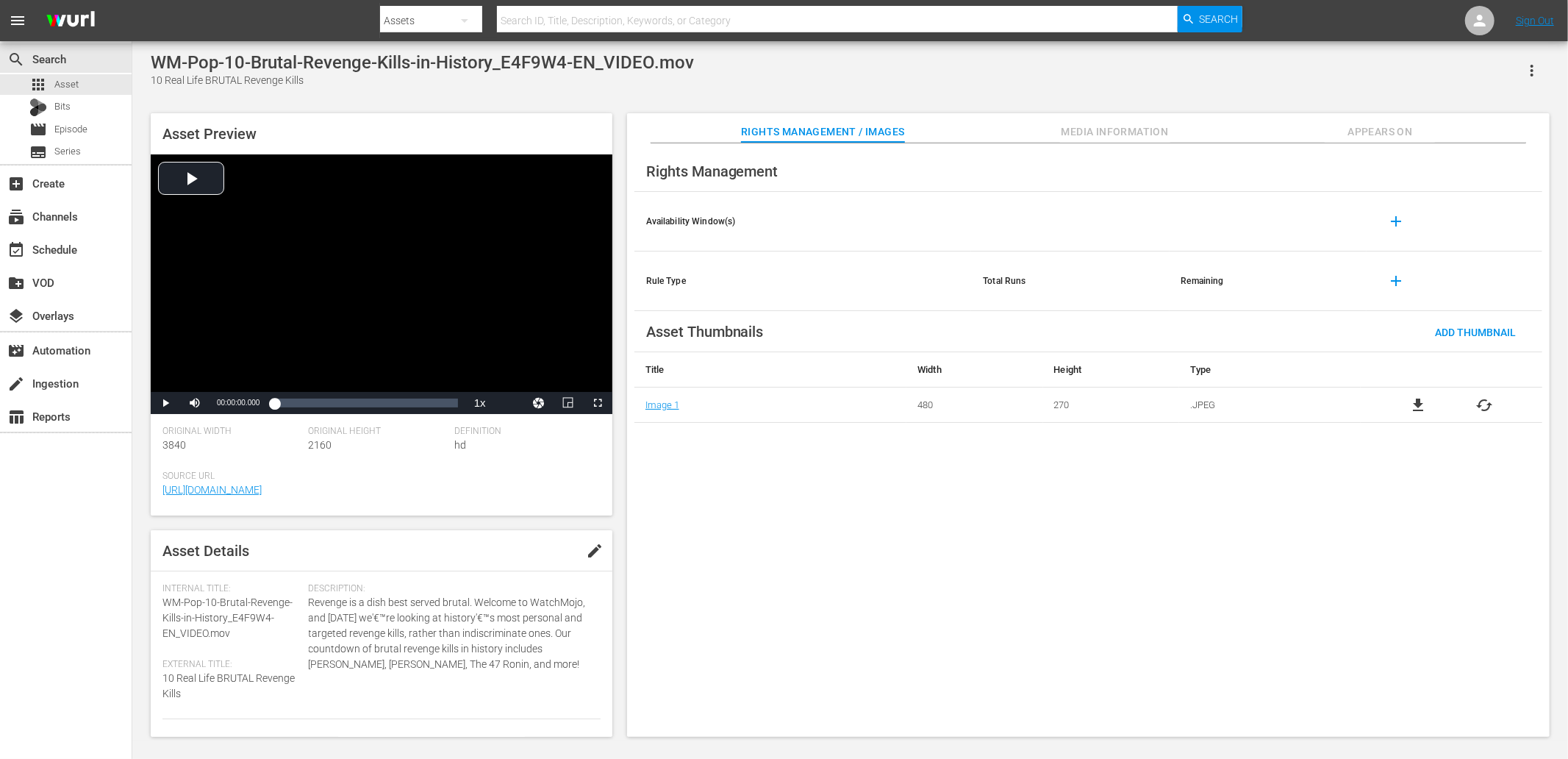
click at [155, 78] on div "10 Real Life BRUTAL Revenge Kills" at bounding box center [422, 80] width 543 height 16
copy div "10 Real Life BRUTAL Revenge Kills"
click at [520, 57] on div "WM-Pop-10-Brutal-Revenge-Kills-in-History_E4F9W4-EN_VIDEO.mov" at bounding box center [422, 62] width 543 height 21
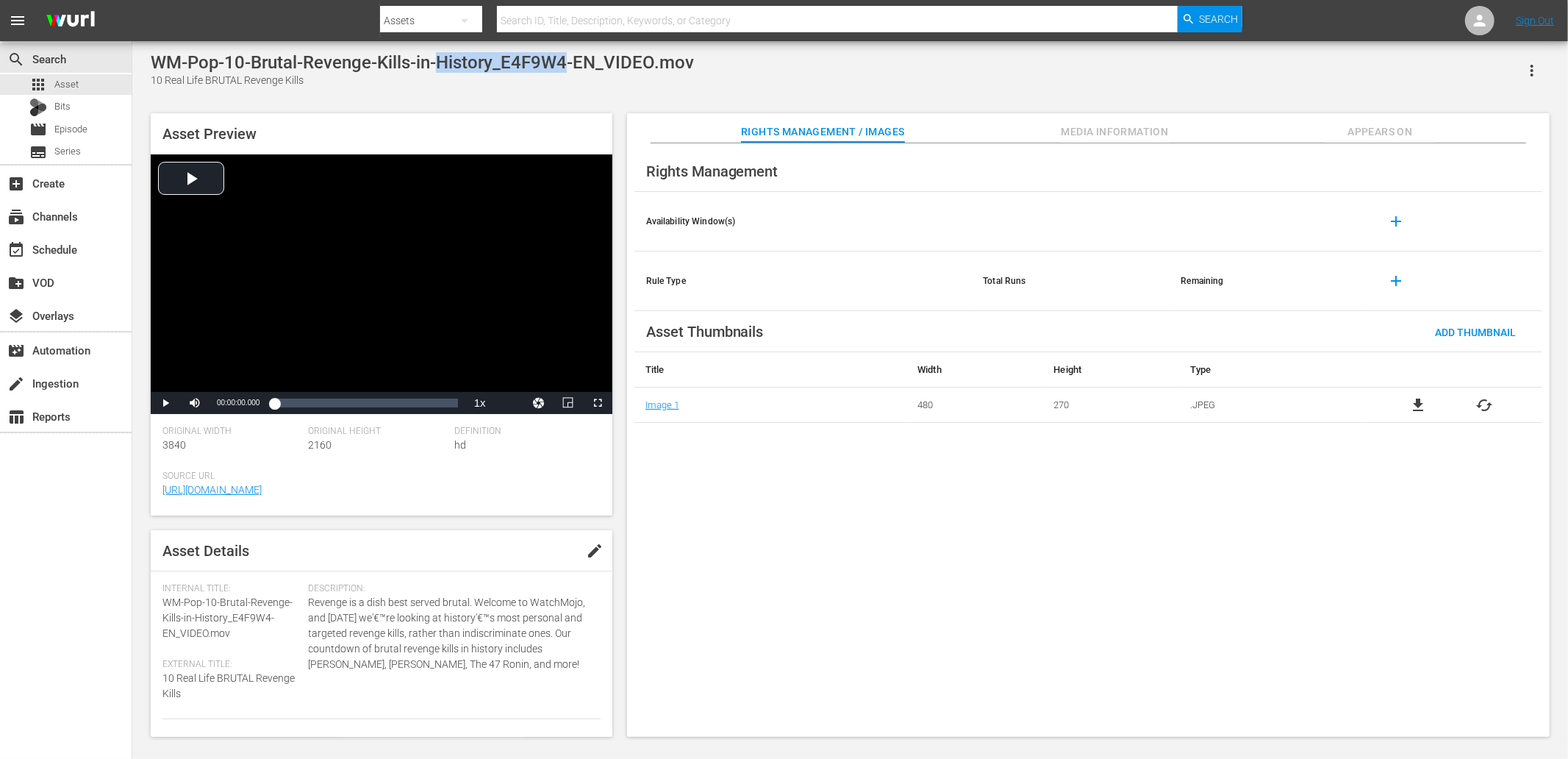
copy div "History_E4F9W4"
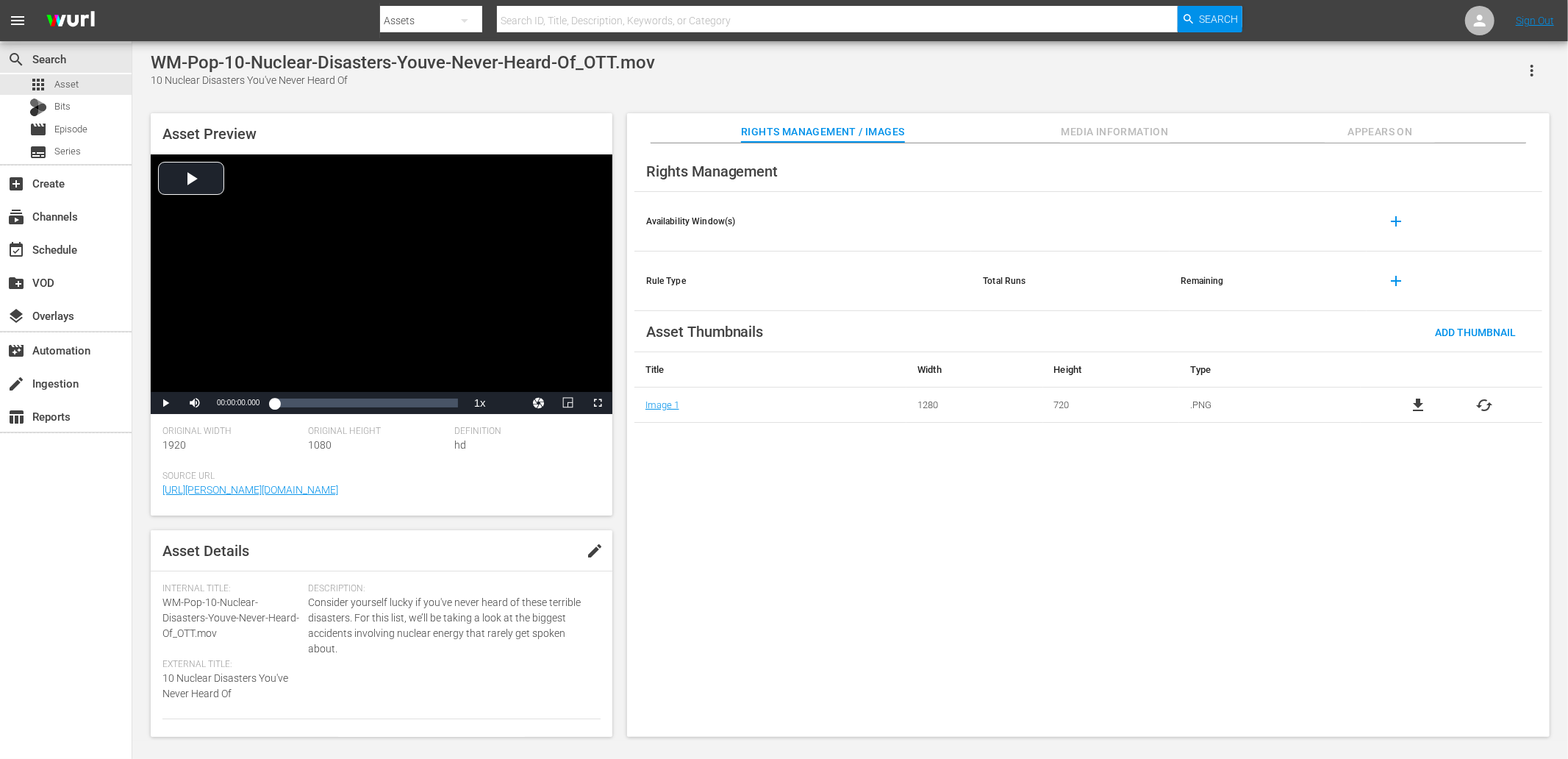
click at [155, 72] on div "10 Nuclear Disasters You've Never Heard Of" at bounding box center [402, 80] width 504 height 16
copy div "10 Nuclear Disasters You've Never Heard Of"
click at [444, 105] on div "WM-Pop-10-Nuclear-Disasters-Youve-Never-Heard-Of_OTT.mov 10 Nuclear Disasters Y…" at bounding box center [850, 391] width 1414 height 678
click at [527, 58] on div "WM-Pop-10-Nuclear-Disasters-Youve-Never-Heard-Of_OTT.mov" at bounding box center [402, 62] width 504 height 21
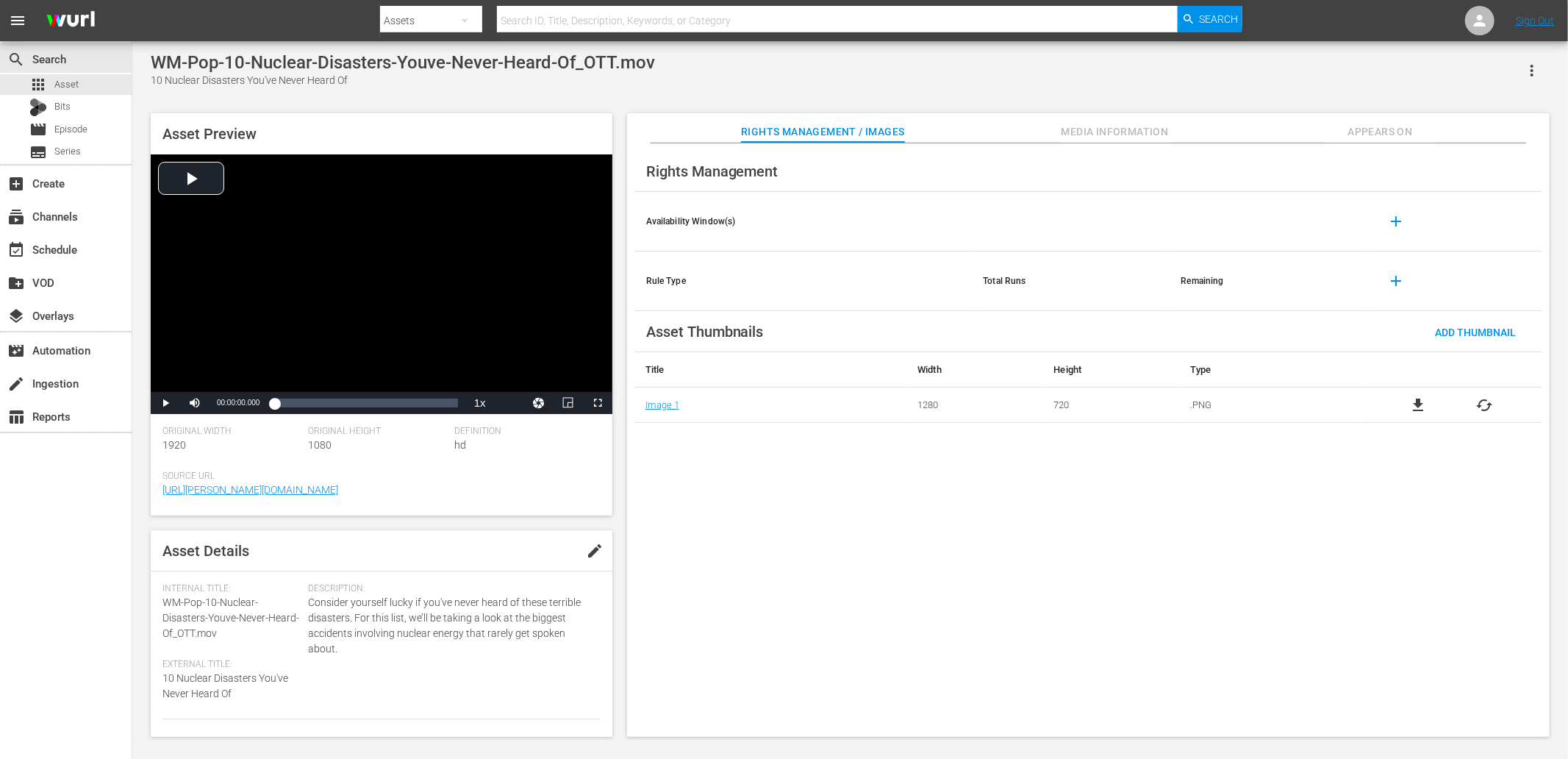
click at [527, 58] on div "WM-Pop-10-Nuclear-Disasters-Youve-Never-Heard-Of_OTT.mov" at bounding box center [402, 62] width 504 height 21
click at [574, 64] on div "WM-Pop-10-Nuclear-Disasters-Youve-Never-Heard-Of_OTT.mov" at bounding box center [402, 62] width 504 height 21
copy div "Heard-Of_OTT"
click at [600, 70] on div "WM-Pop-10-Nuclear-Disasters-Youve-Never-Heard-Of_OTT.mov" at bounding box center [402, 62] width 504 height 21
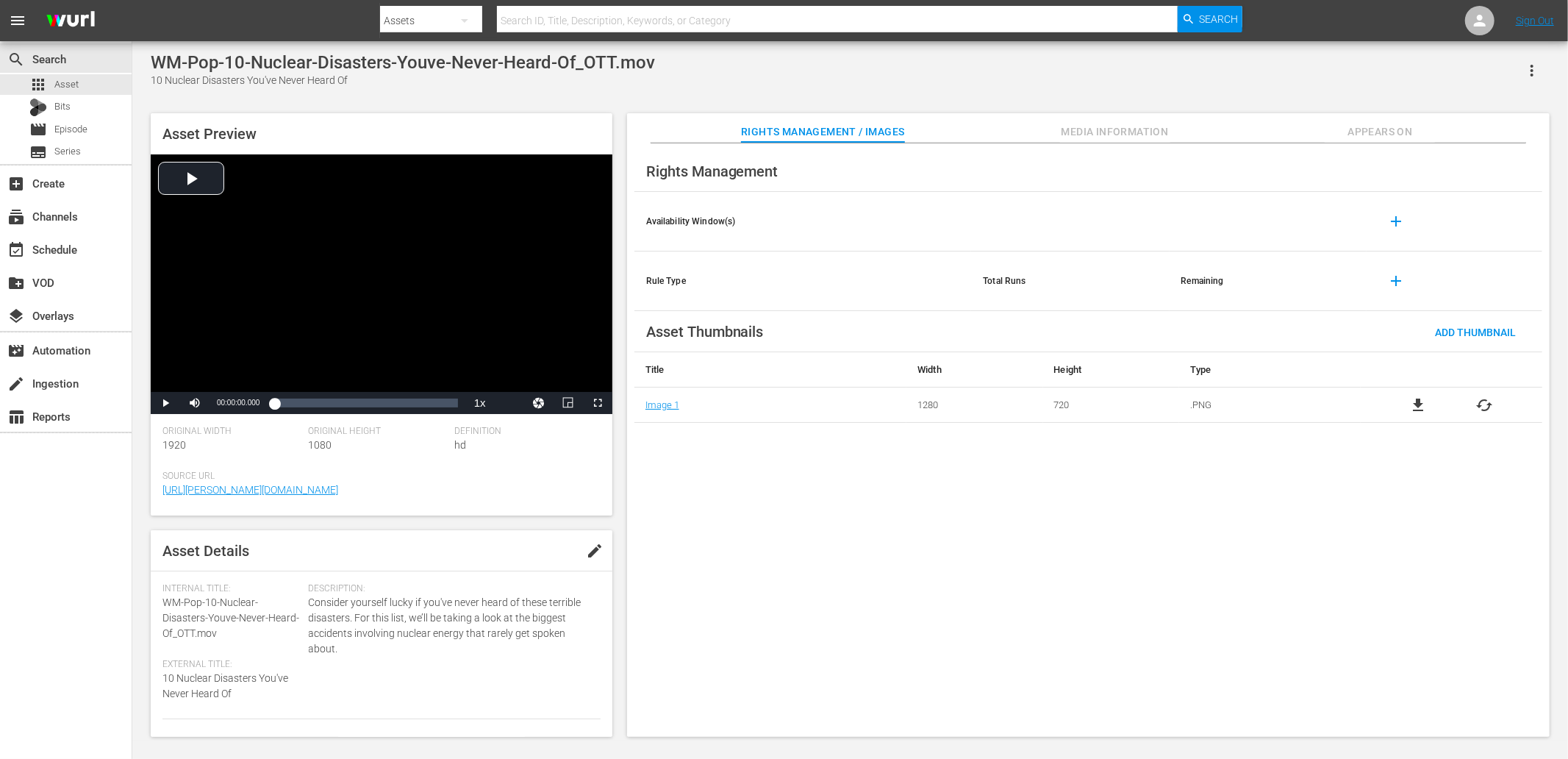
click at [857, 566] on div "Rights Management Availability Window(s) add Rule Type Total Runs Remaining add…" at bounding box center [1088, 440] width 923 height 594
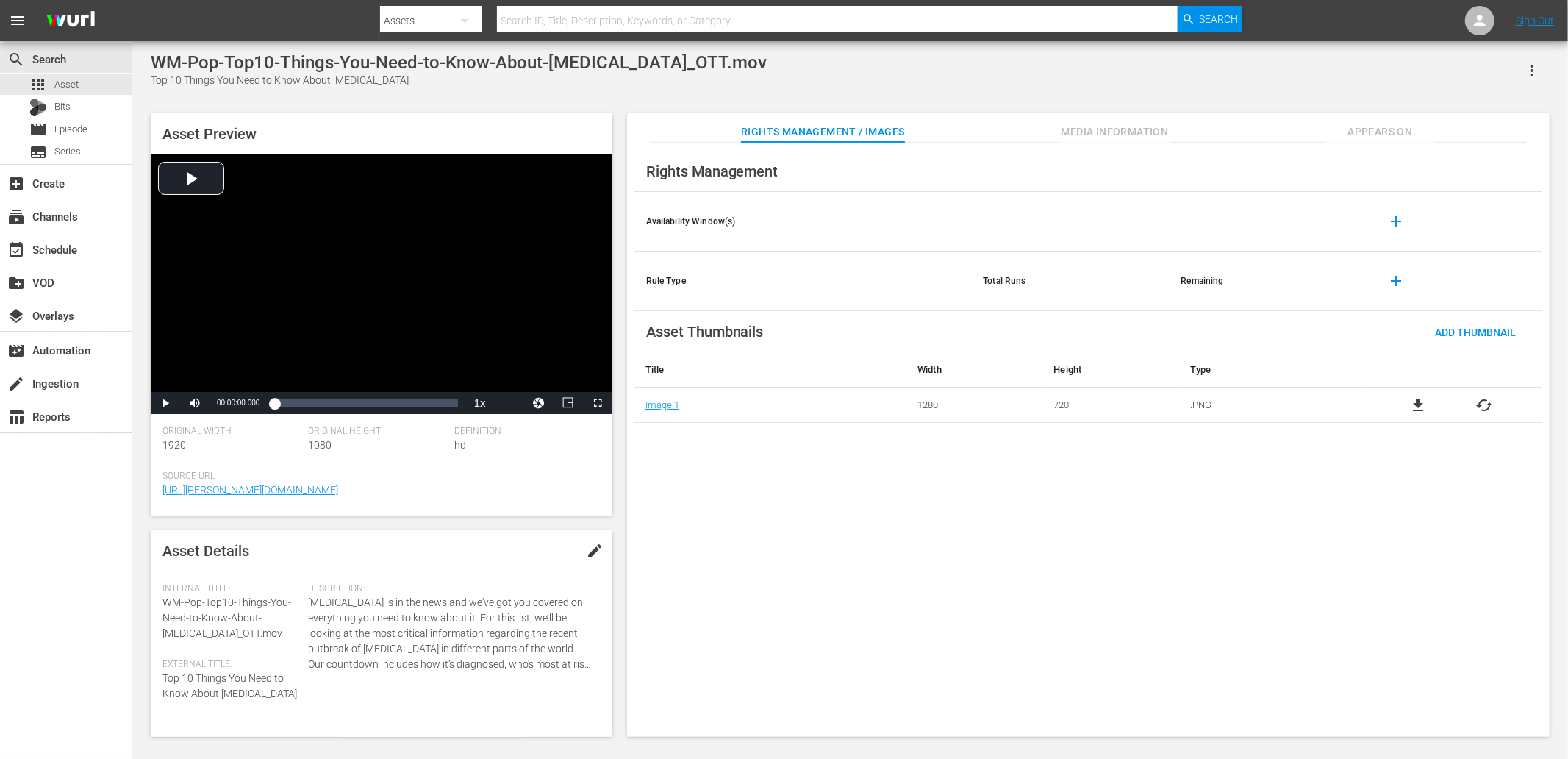
click at [161, 79] on div "Top 10 Things You Need to Know About [MEDICAL_DATA]" at bounding box center [458, 80] width 616 height 16
copy div "Top 10 Things You Need to Know About [MEDICAL_DATA]"
click at [572, 61] on div "WM-Pop-Top10-Things-You-Need-to-Know-About-[MEDICAL_DATA]_OTT.mov" at bounding box center [458, 62] width 616 height 21
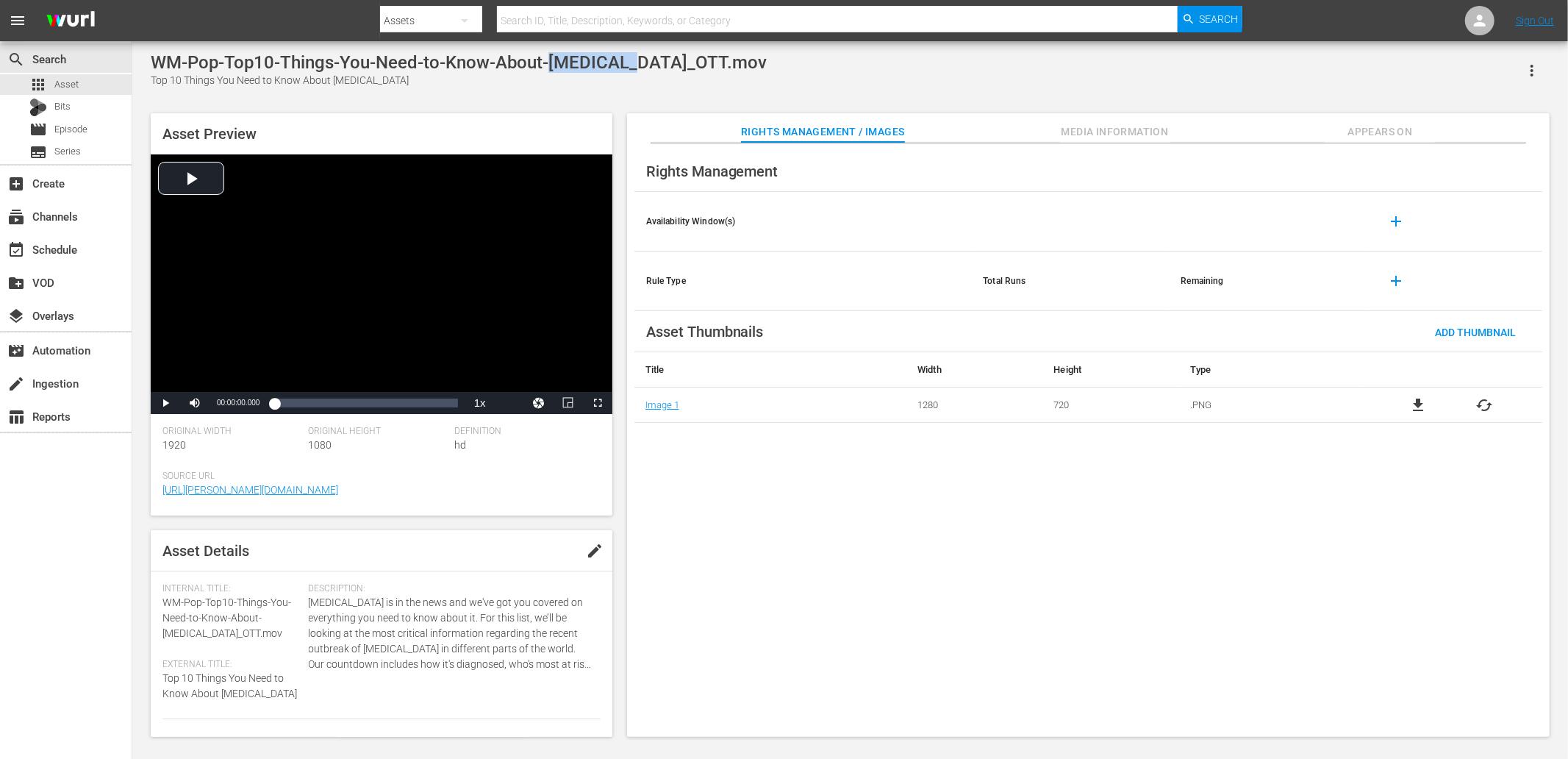
copy div "[MEDICAL_DATA]"
click at [442, 103] on div "WM-Pop-Top10-Things-You-Need-to-Know-About-[MEDICAL_DATA]_OTT.mov Top 10 Things…" at bounding box center [850, 391] width 1414 height 678
click at [157, 78] on div "Top 10 Most Evil Americans Ever" at bounding box center [399, 80] width 498 height 16
click at [303, 81] on div "Top 10 Most Evil Americans Ever" at bounding box center [399, 80] width 498 height 16
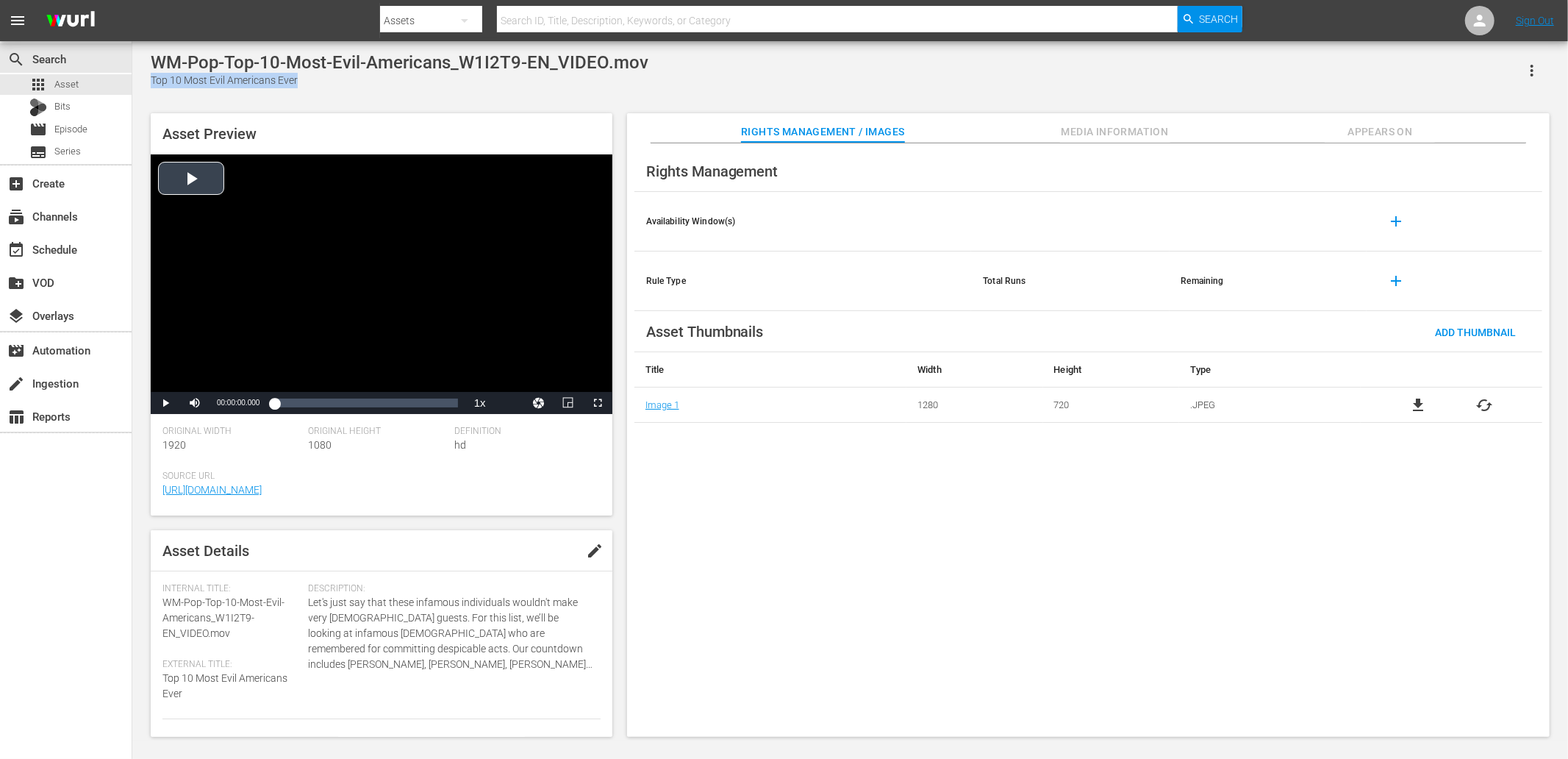
copy div "Top 10 Most Evil Americans Ever"
click at [487, 64] on div "WM-Pop-Top-10-Most-Evil-Americans_W1I2T9-EN_VIDEO.mov" at bounding box center [399, 62] width 498 height 21
copy div "[DEMOGRAPHIC_DATA]"
click at [159, 76] on div "The Untold Story of the Crypto King" at bounding box center [432, 80] width 563 height 16
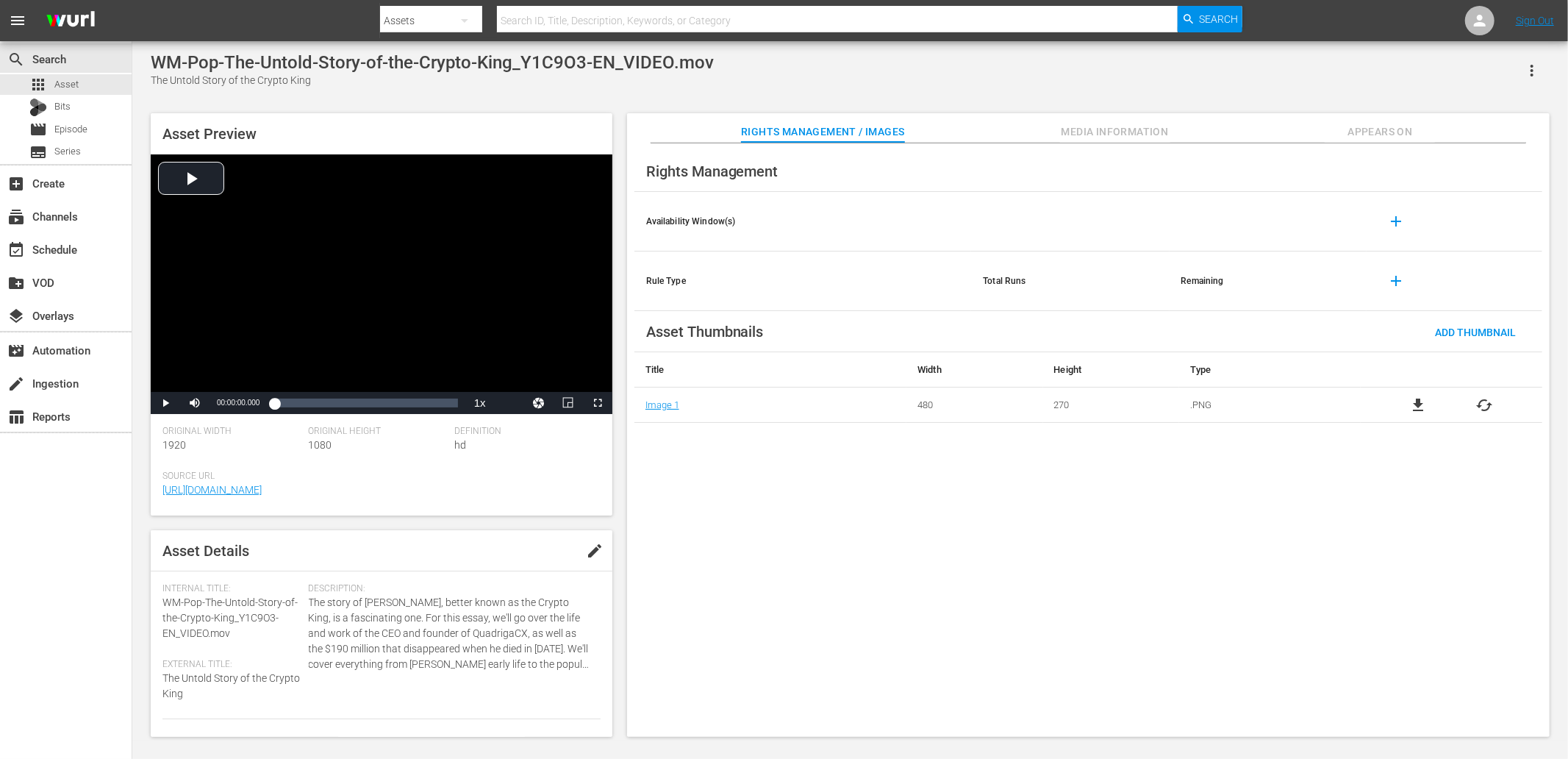
click at [159, 76] on div "The Untold Story of the Crypto King" at bounding box center [432, 80] width 563 height 16
click at [336, 76] on div "The Untold Story of the Crypto King" at bounding box center [432, 80] width 563 height 16
copy div "The Untold Story of the Crypto King"
click at [397, 92] on div "WM-Pop-The-Untold-Story-of-the-Crypto-King_Y1C9O3-EN_VIDEO.mov The Untold Story…" at bounding box center [850, 391] width 1414 height 678
click at [547, 60] on div "WM-Pop-The-Untold-Story-of-the-Crypto-King_Y1C9O3-EN_VIDEO.mov" at bounding box center [432, 62] width 563 height 21
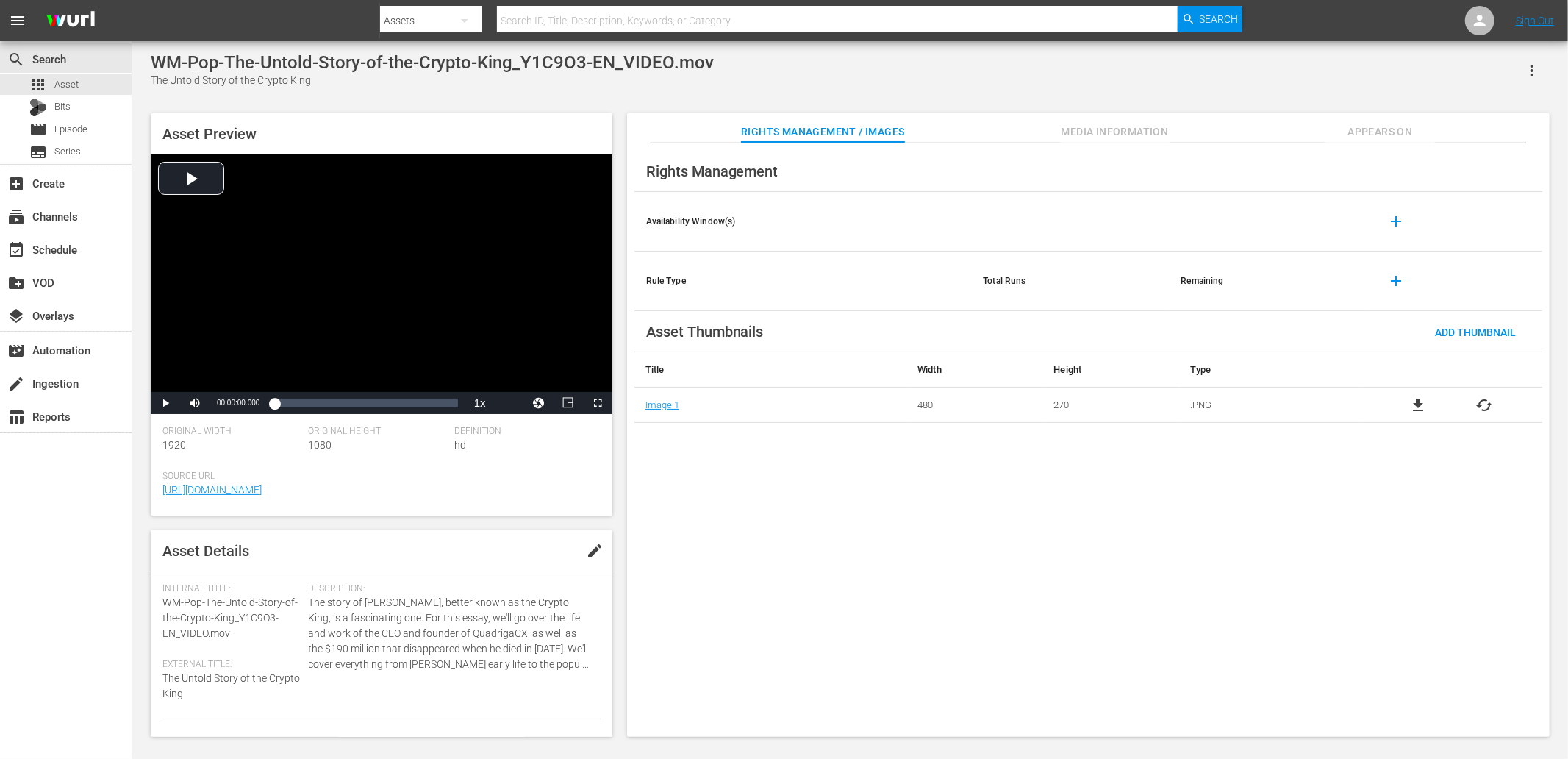
click at [547, 60] on div "WM-Pop-The-Untold-Story-of-the-Crypto-King_Y1C9O3-EN_VIDEO.mov" at bounding box center [432, 62] width 563 height 21
copy div "King_Y1C9O3"
